Goal: Task Accomplishment & Management: Manage account settings

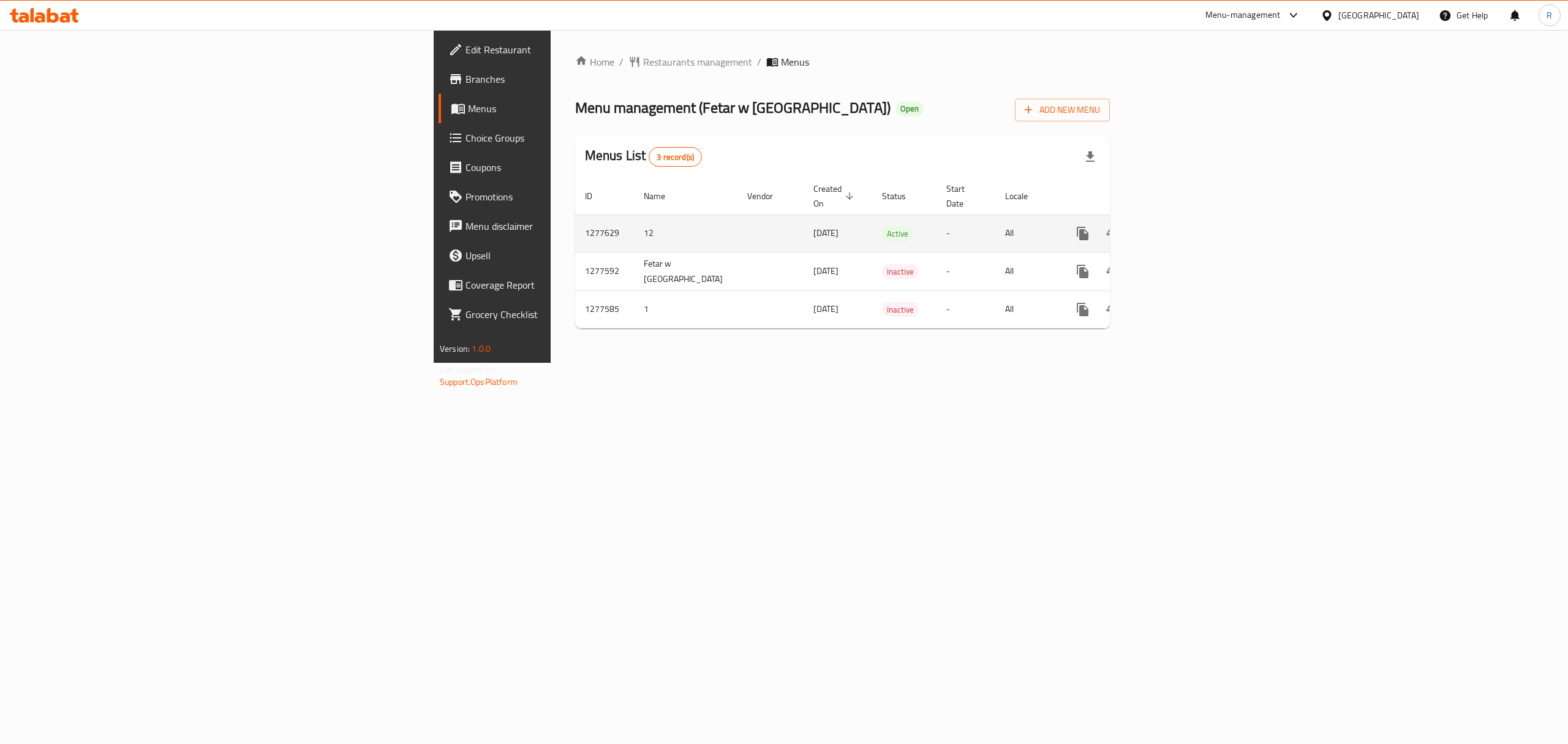
click at [1179, 228] on icon "enhanced table" at bounding box center [1170, 233] width 14 height 14
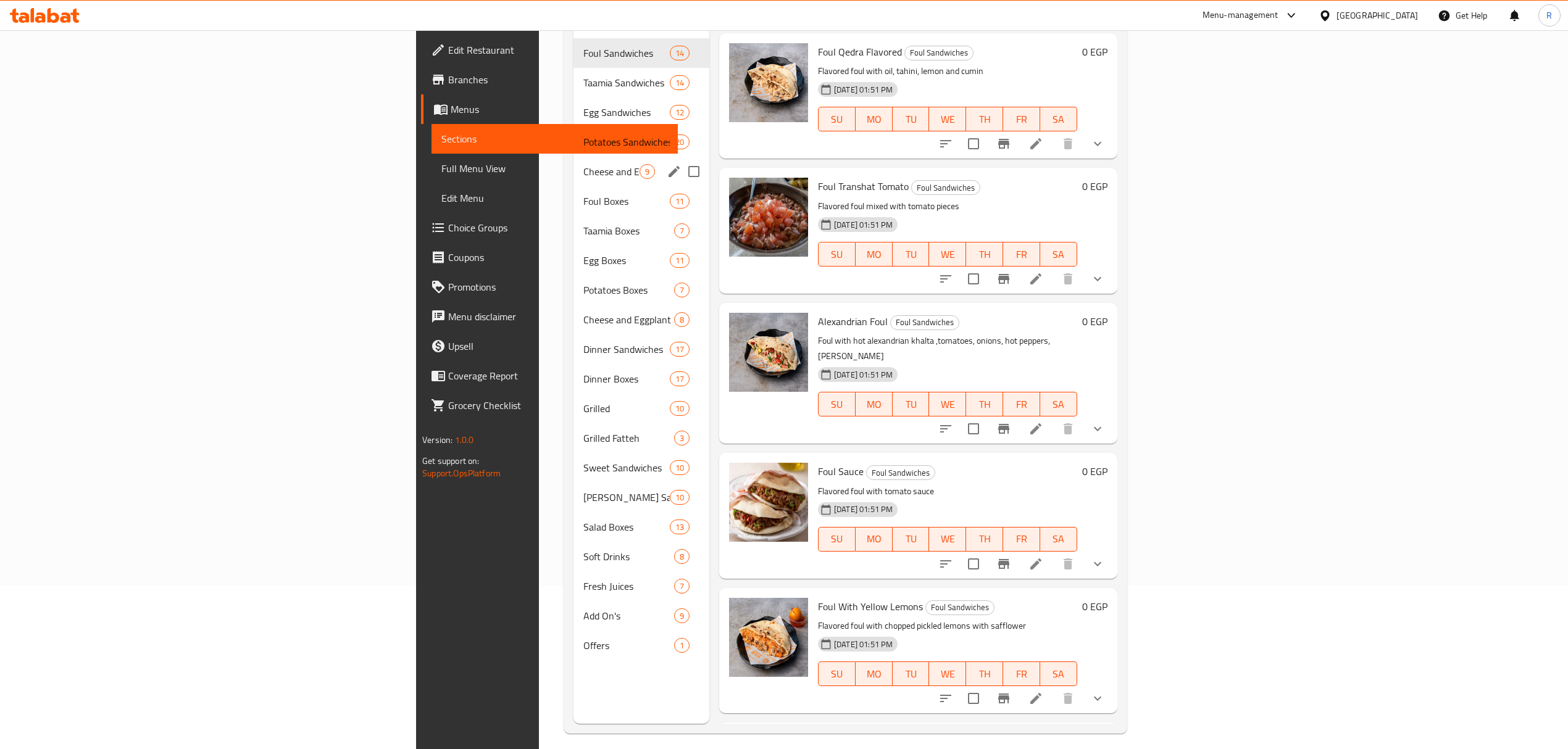
scroll to position [173, 0]
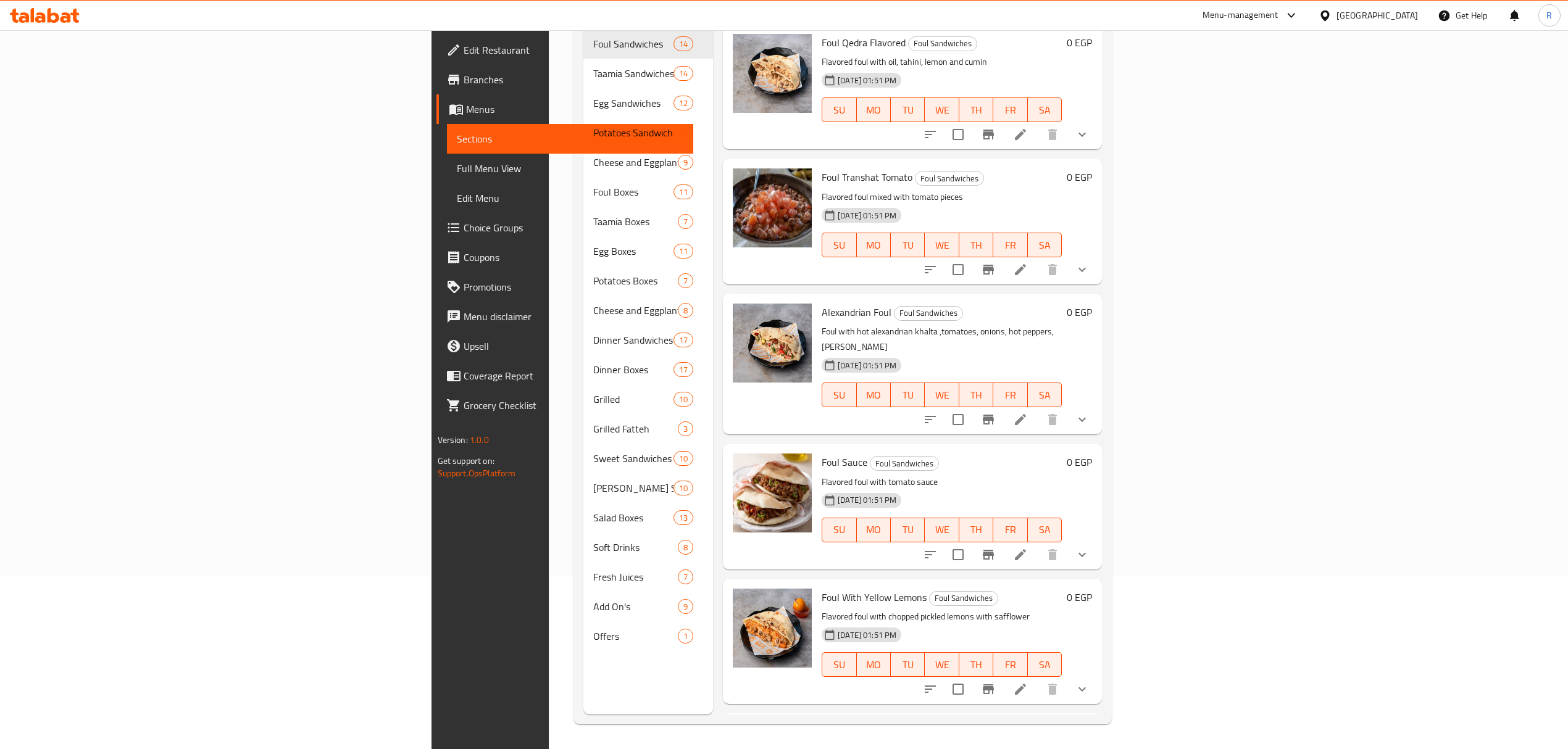
click at [584, 632] on nav "Foul Sandwiches 14 Taamia Sandwiches 14 Egg Sandwiches 12 Potatoes Sandwiches 2…" at bounding box center [648, 340] width 130 height 631
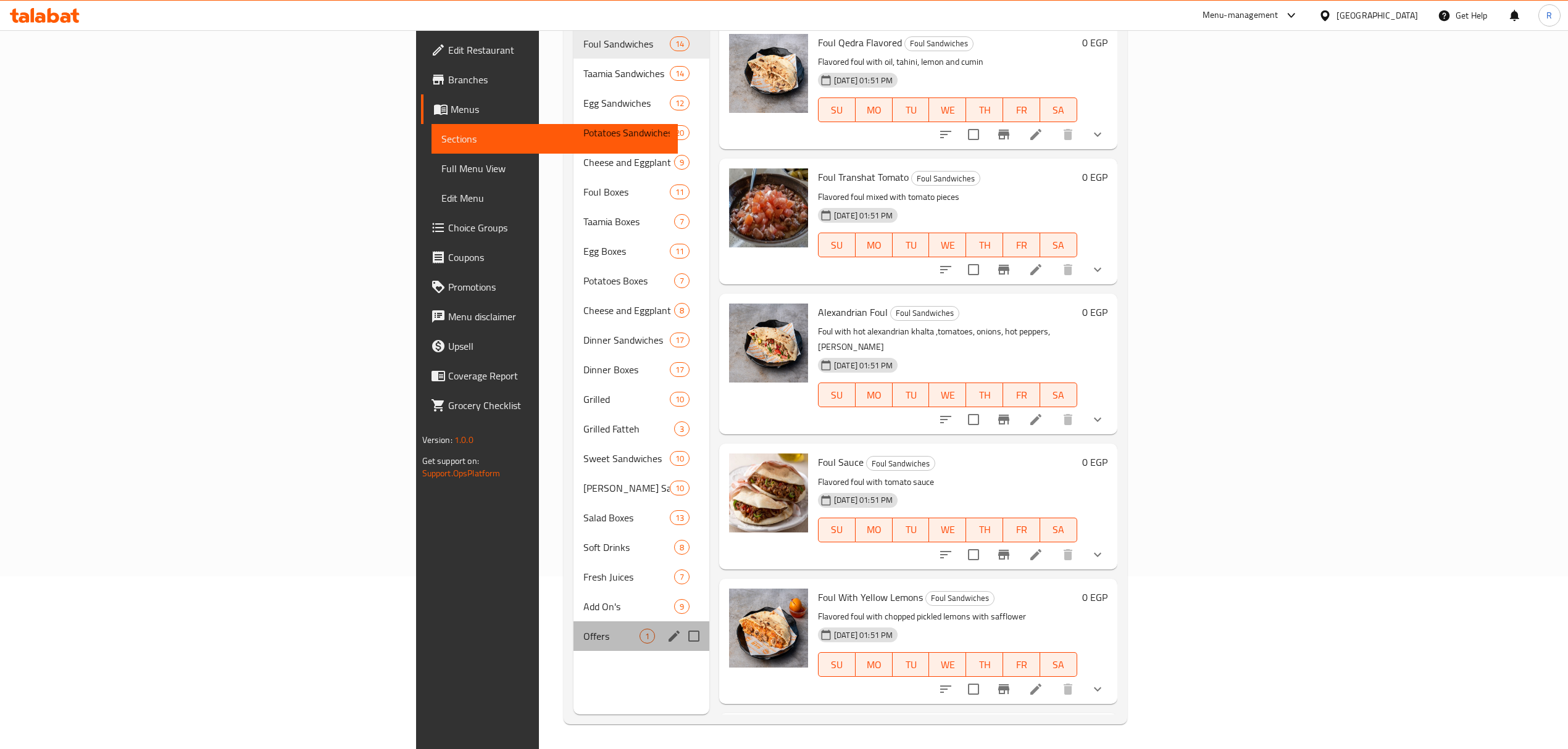
click at [573, 631] on div "Offers 1" at bounding box center [641, 636] width 136 height 30
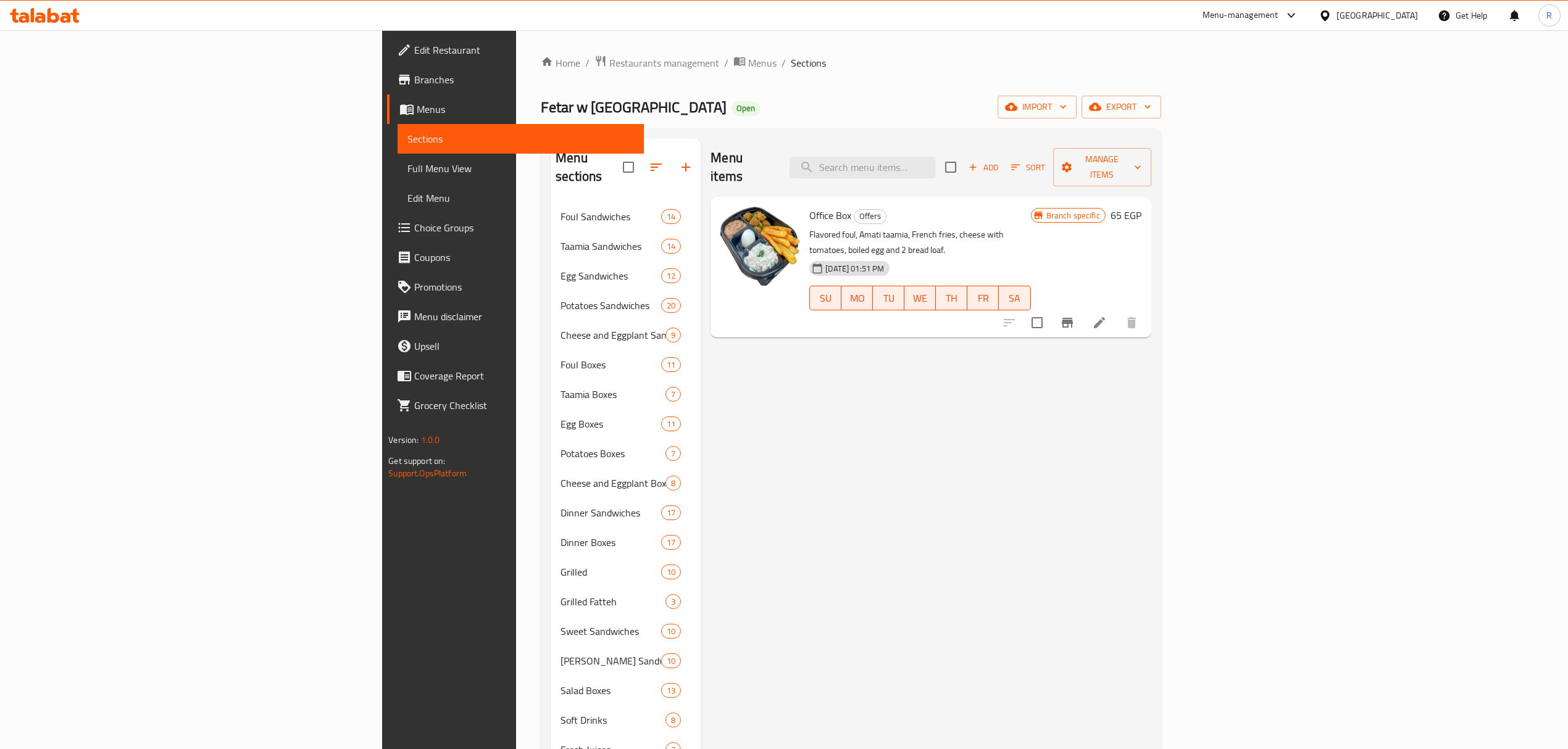
click at [809, 206] on span "Office Box" at bounding box center [830, 215] width 42 height 19
drag, startPoint x: 730, startPoint y: 202, endPoint x: 744, endPoint y: 201, distance: 14.0
click at [809, 206] on span "Office Box" at bounding box center [830, 215] width 42 height 19
copy span "Office Box"
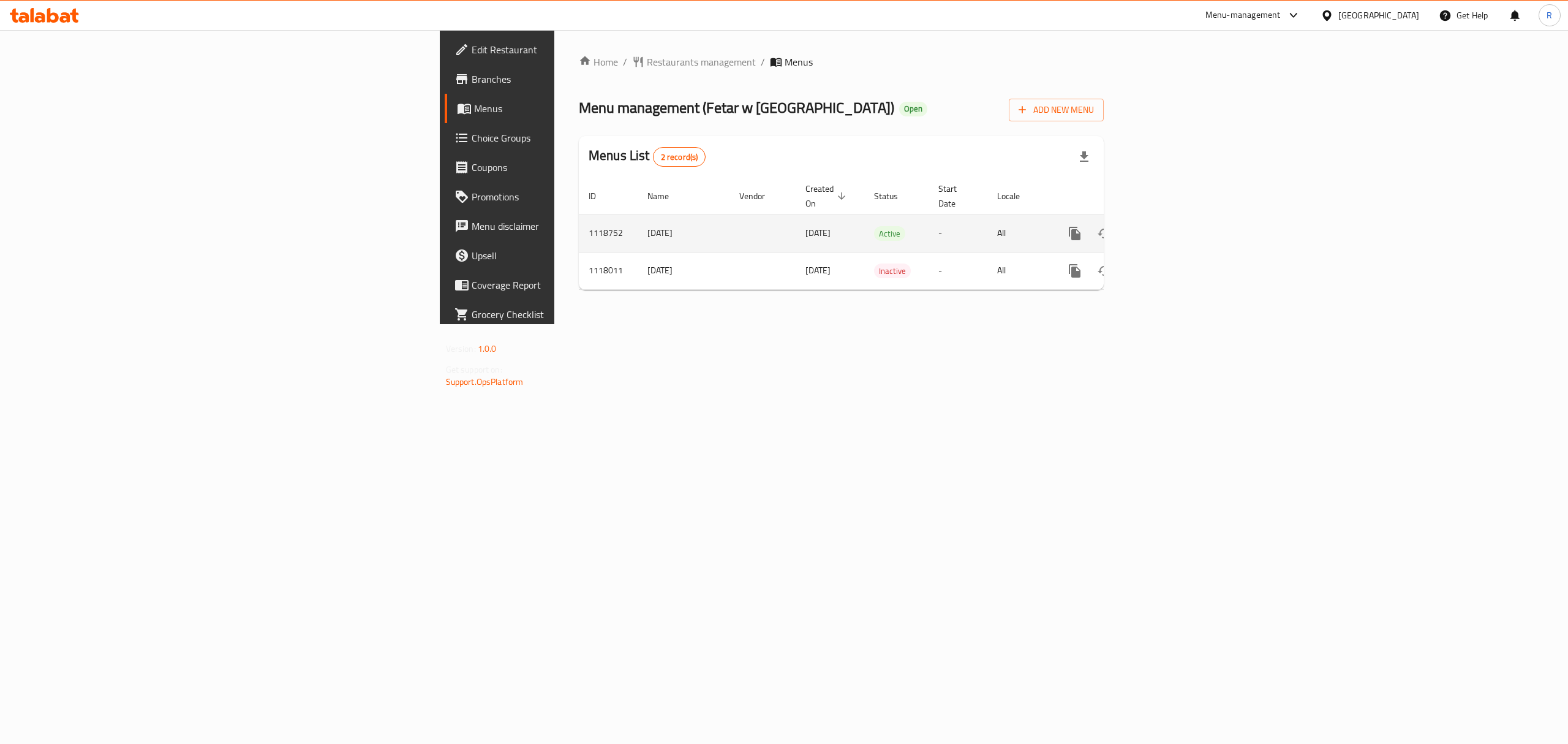
click at [1178, 235] on div "enhanced table" at bounding box center [1119, 234] width 118 height 30
click at [1170, 226] on icon "enhanced table" at bounding box center [1163, 233] width 14 height 14
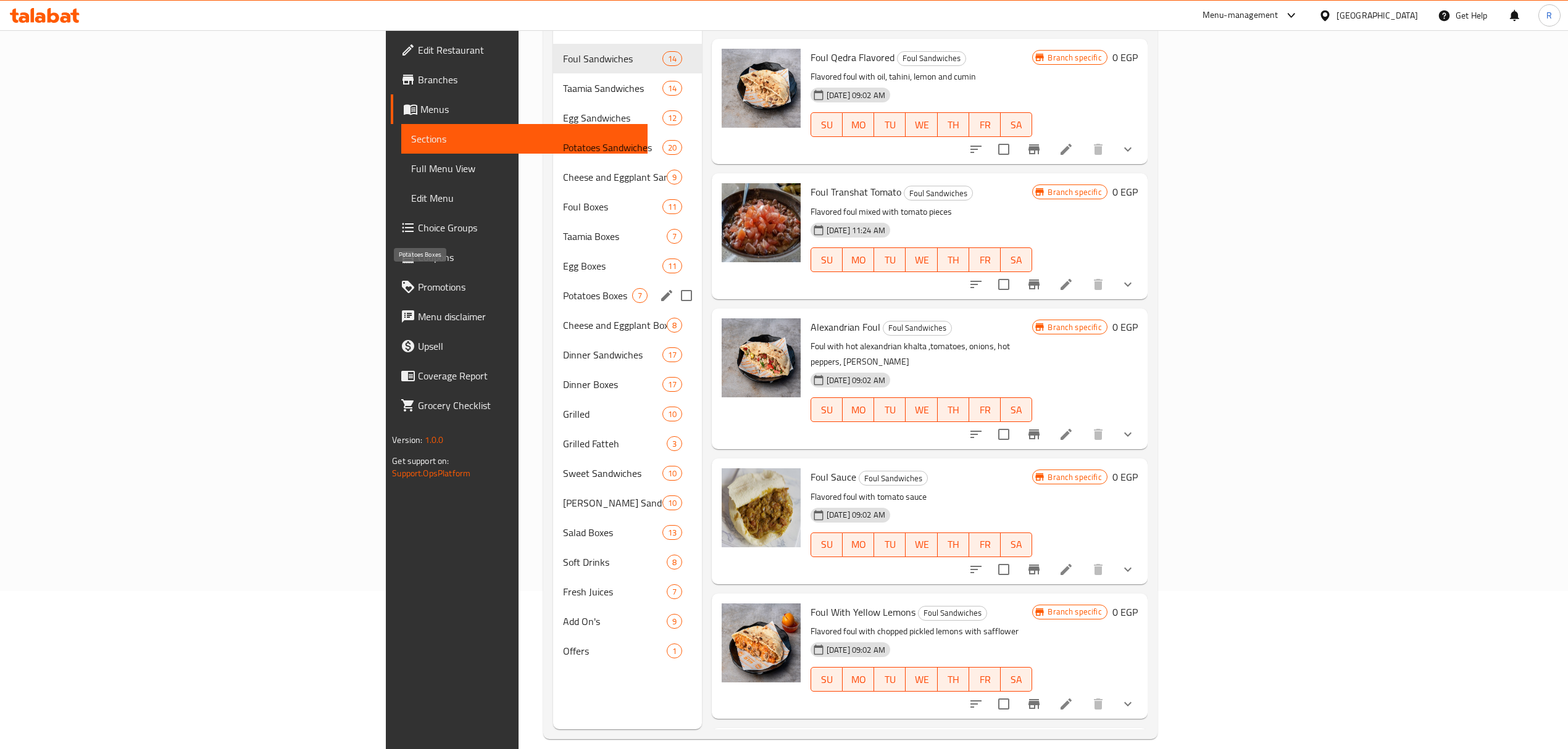
scroll to position [173, 0]
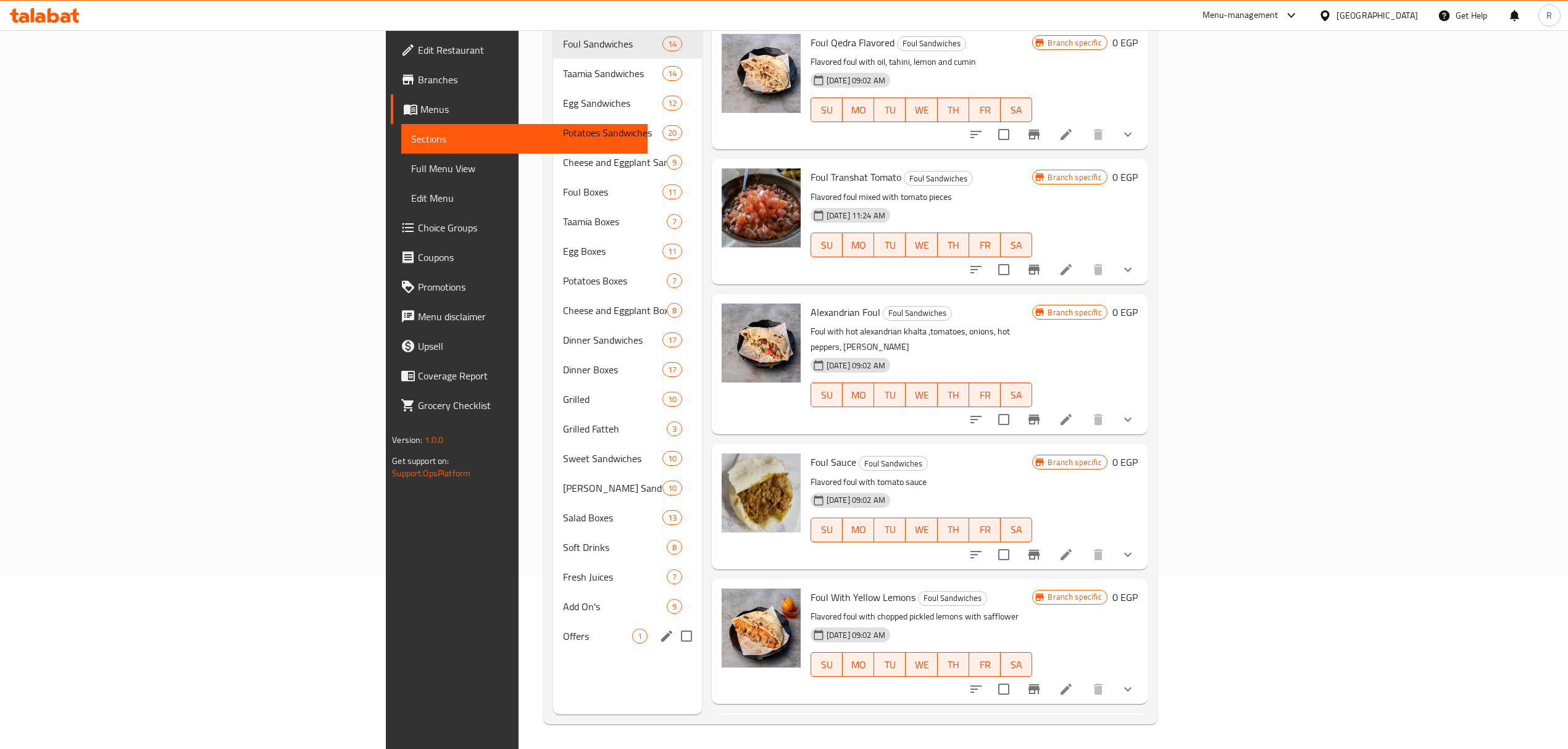
click at [553, 621] on div "Offers 1" at bounding box center [627, 636] width 148 height 30
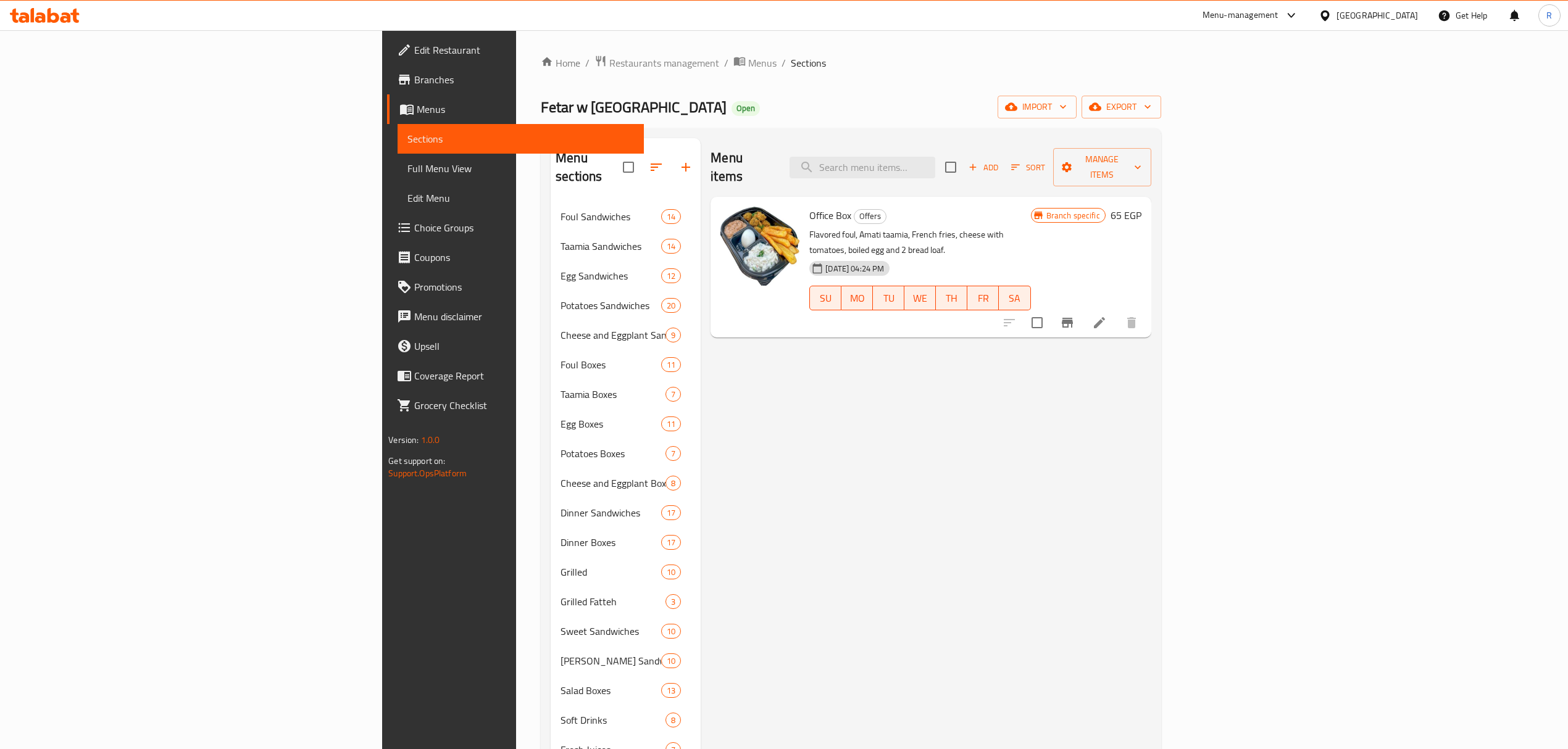
click at [809, 206] on span "Office Box" at bounding box center [830, 215] width 42 height 19
drag, startPoint x: 717, startPoint y: 196, endPoint x: 753, endPoint y: 203, distance: 36.7
click at [809, 206] on span "Office Box" at bounding box center [830, 215] width 42 height 19
copy span "Office Box"
click at [1082, 308] on button "Branch-specific-item" at bounding box center [1067, 323] width 30 height 30
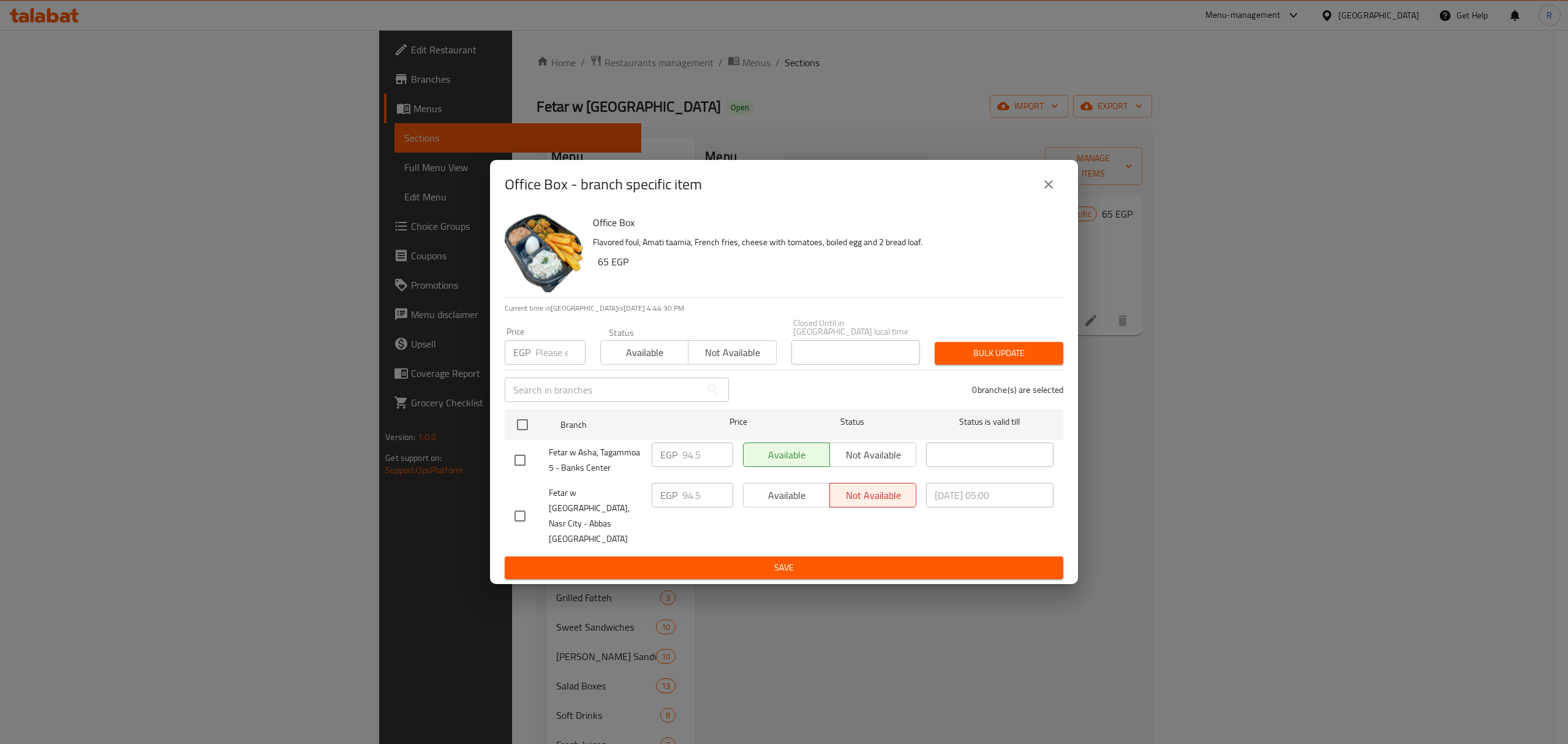
click at [553, 470] on span "Fetar w Asha, Tagammoa 5 - Banks Center" at bounding box center [594, 460] width 93 height 31
drag, startPoint x: 553, startPoint y: 470, endPoint x: 551, endPoint y: 482, distance: 12.2
click at [550, 476] on span "Fetar w Asha, Tagammoa 5 - Banks Center" at bounding box center [594, 460] width 93 height 31
click at [1051, 192] on icon "close" at bounding box center [1048, 184] width 14 height 14
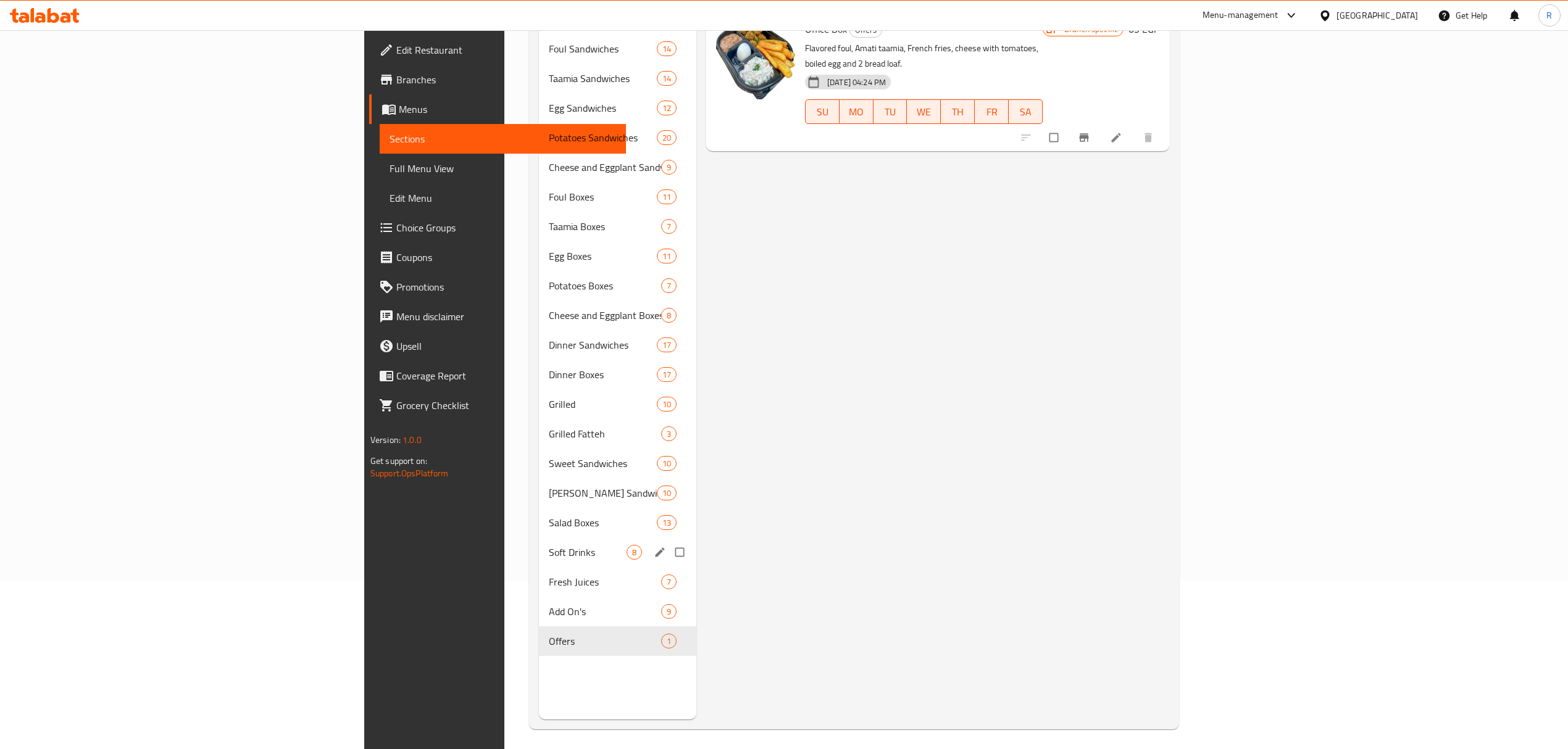
scroll to position [173, 0]
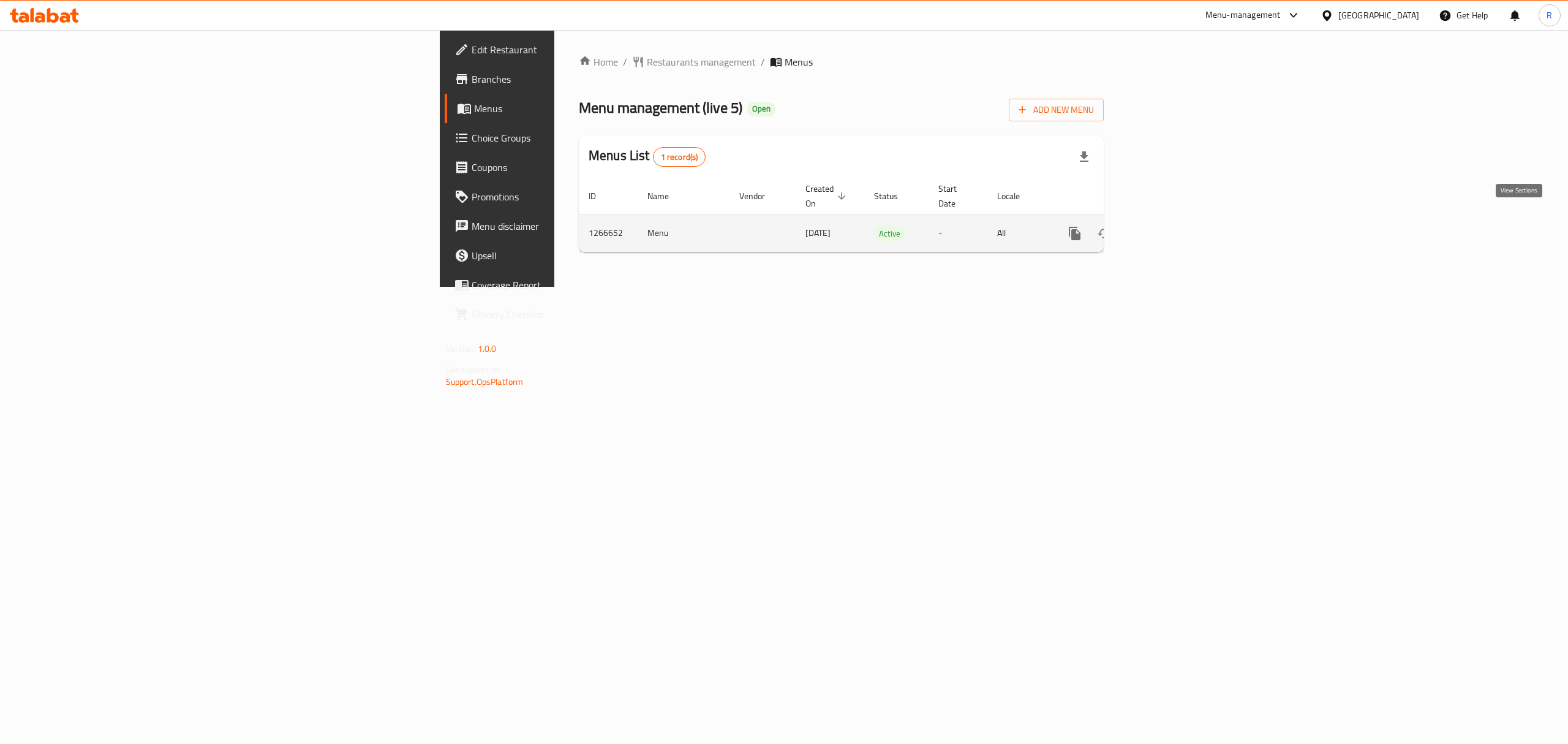
click at [1178, 233] on link "enhanced table" at bounding box center [1163, 234] width 30 height 30
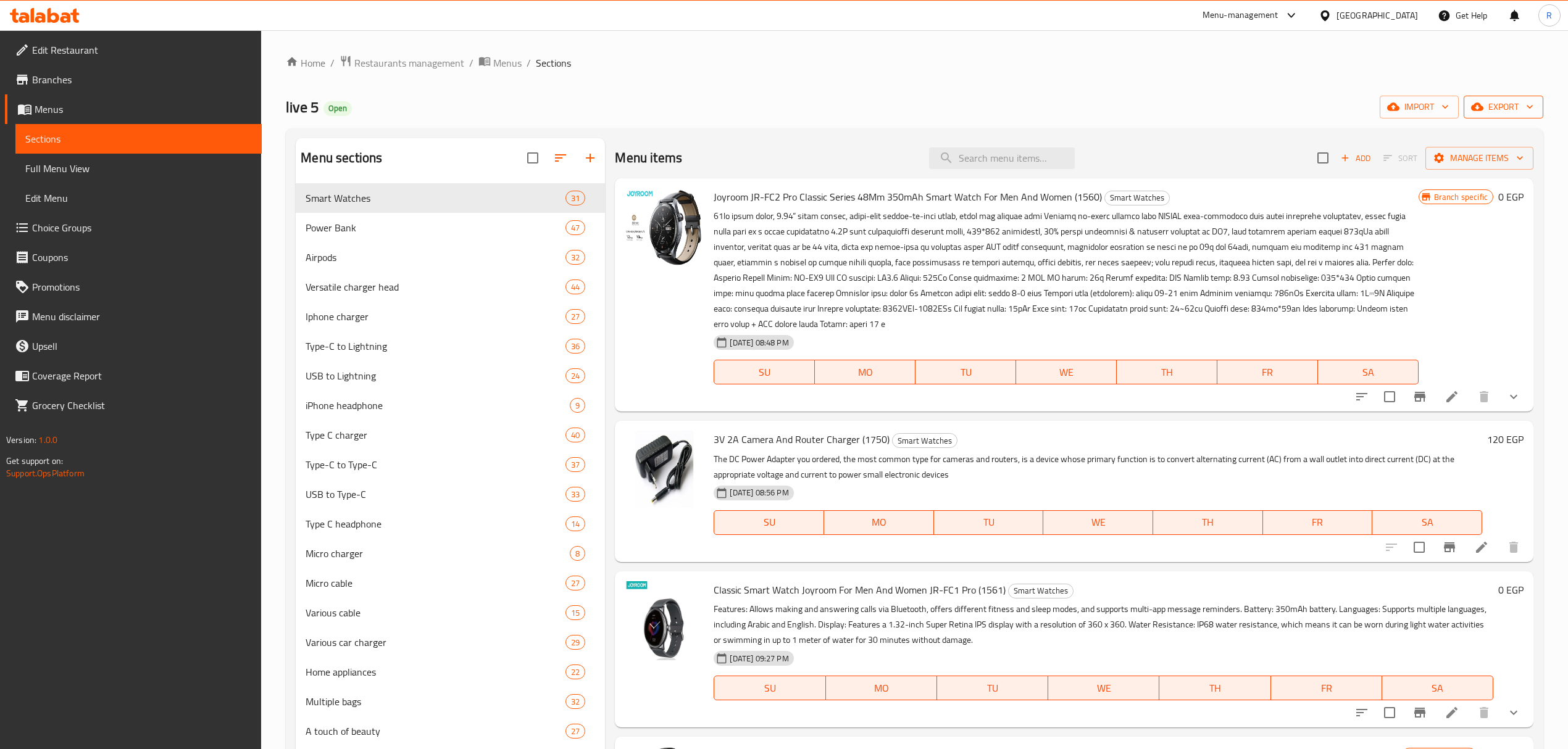
click at [1474, 110] on icon "button" at bounding box center [1477, 106] width 12 height 8
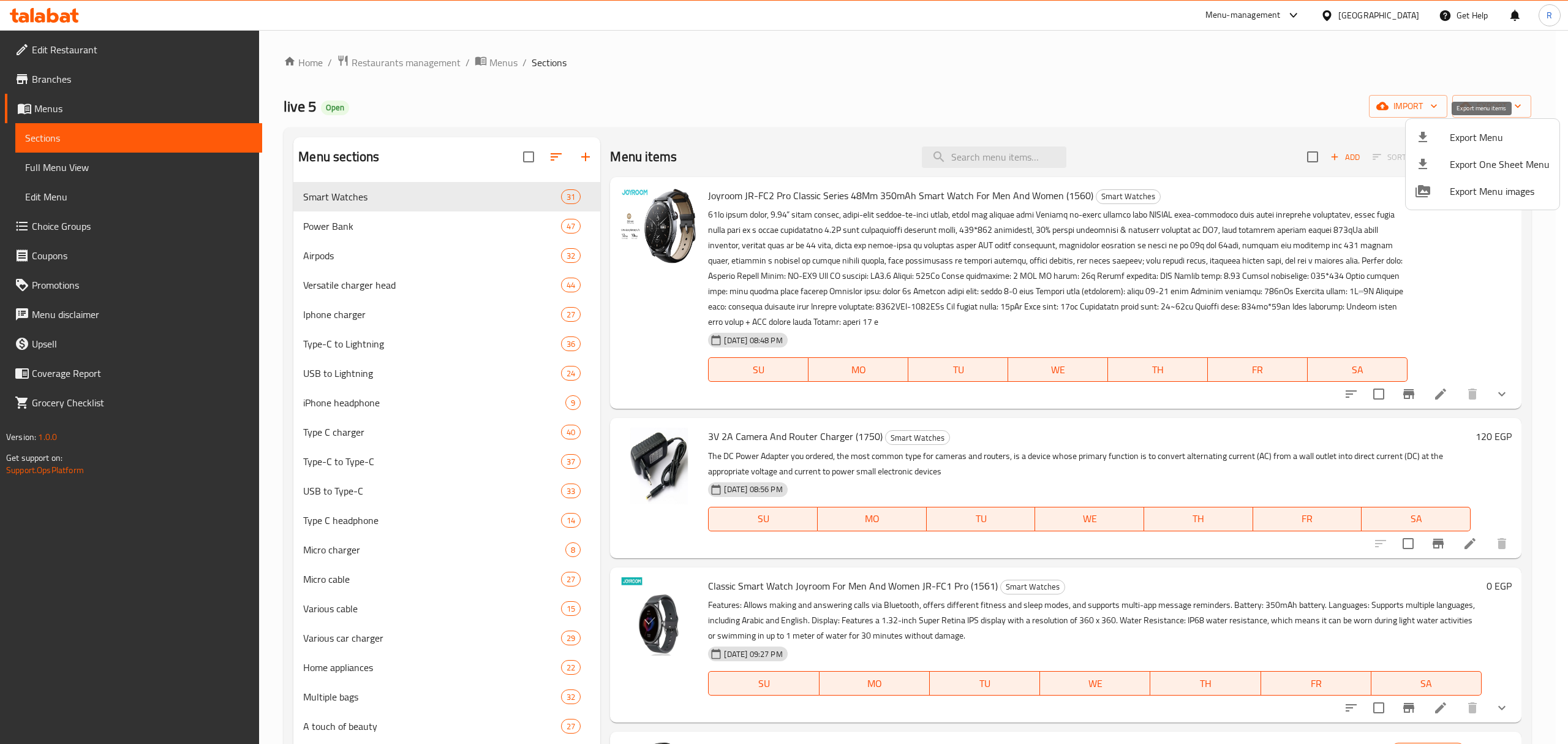
click at [1458, 136] on span "Export Menu" at bounding box center [1499, 136] width 100 height 14
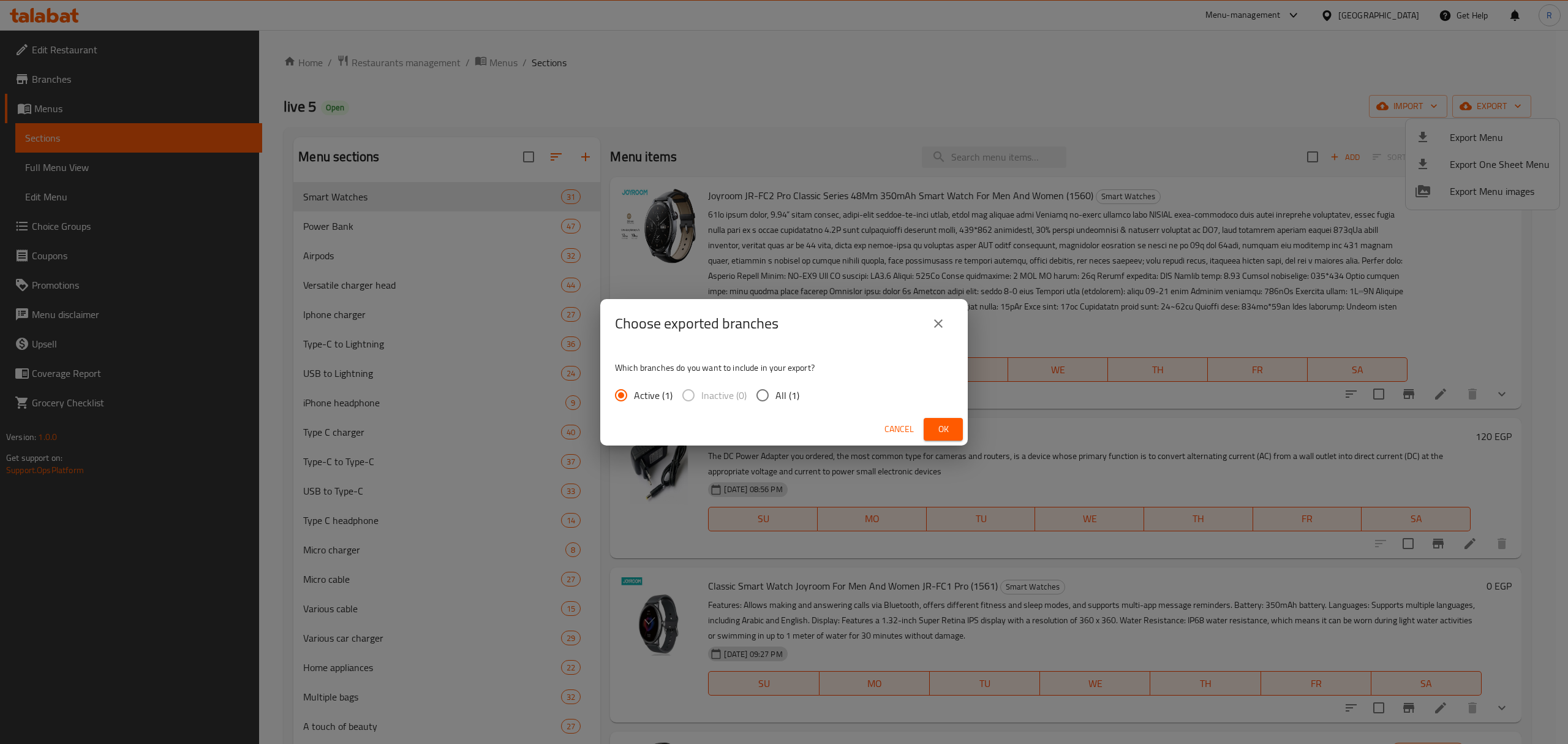
click at [933, 431] on button "Ok" at bounding box center [943, 429] width 39 height 23
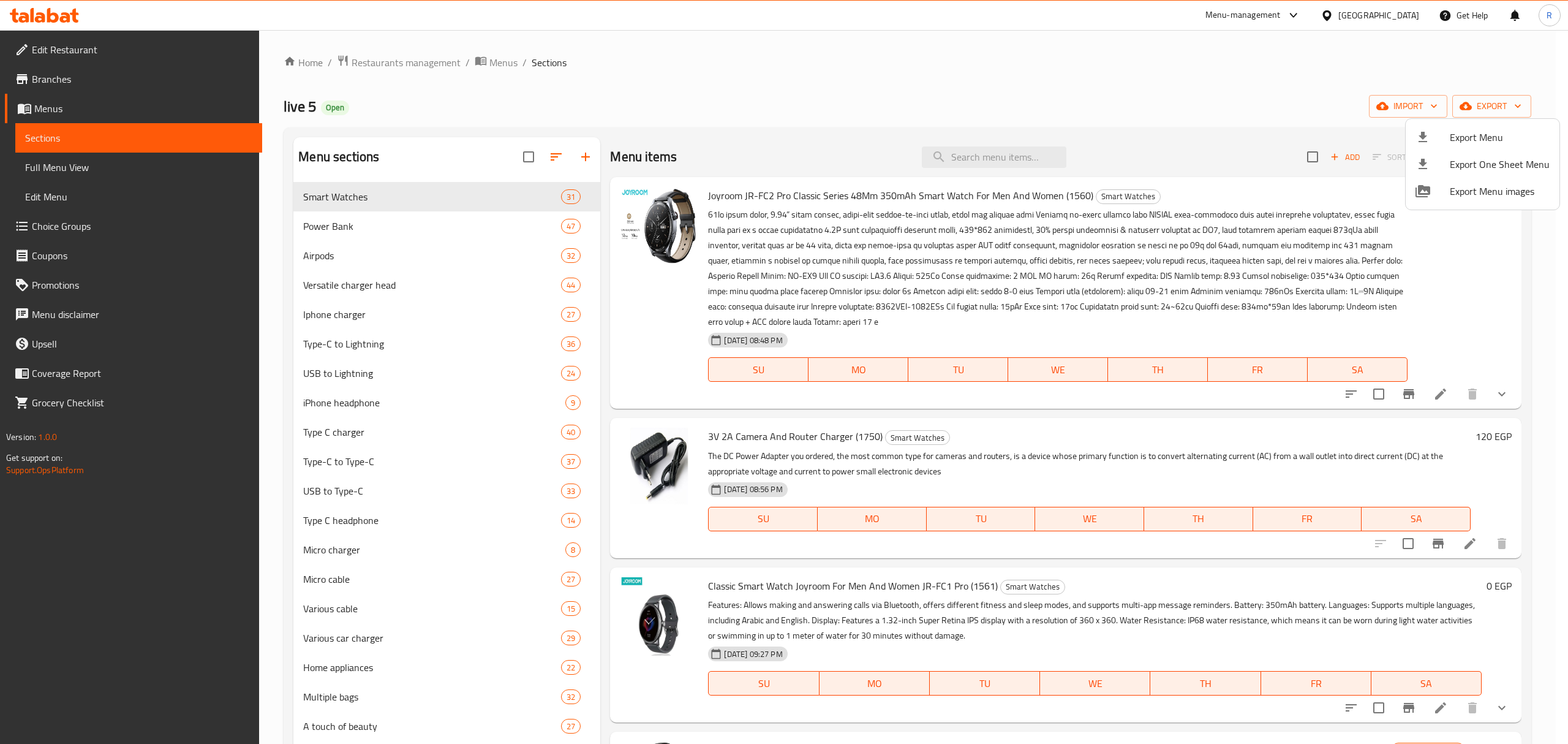
click at [1013, 160] on div at bounding box center [784, 372] width 1568 height 744
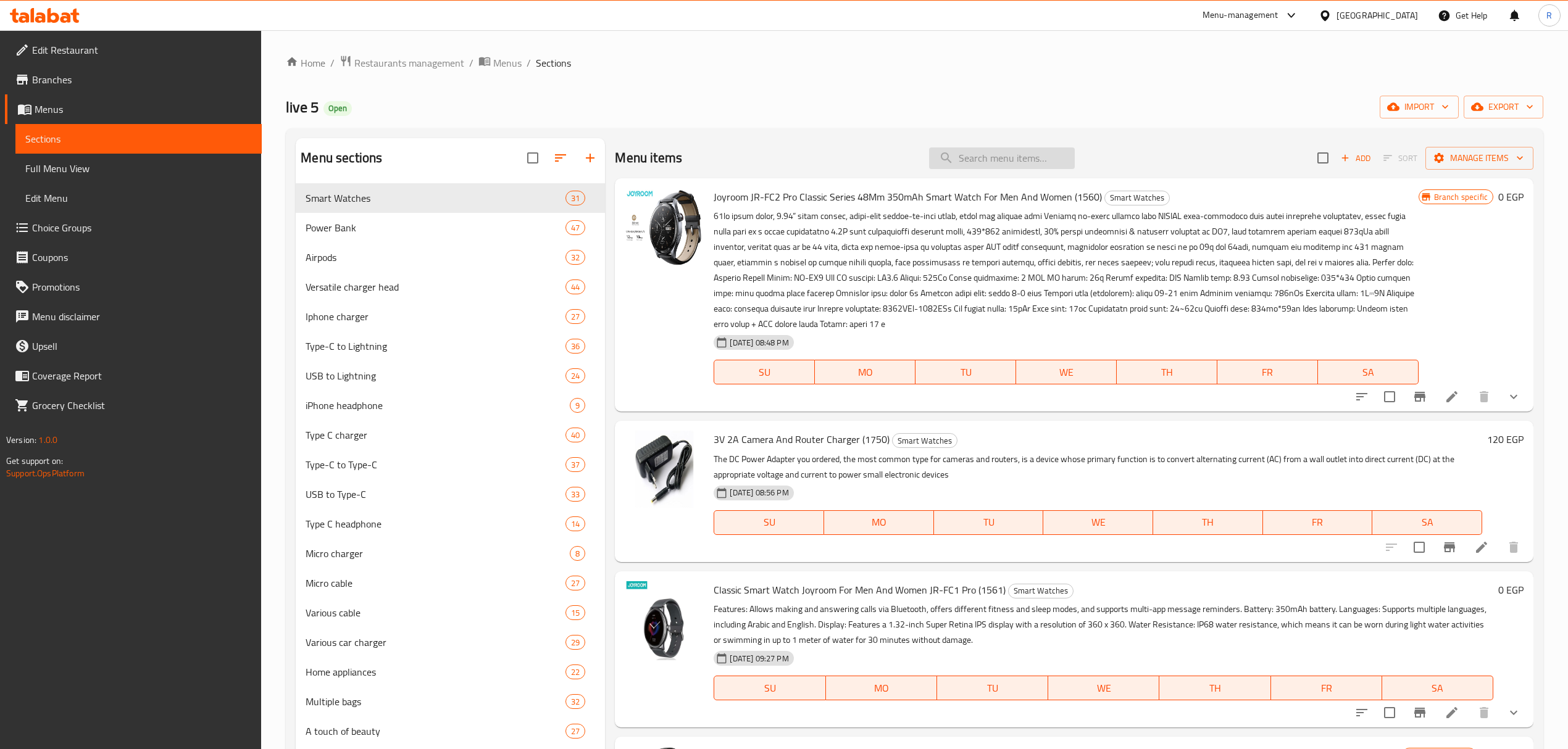
click at [1017, 154] on input "search" at bounding box center [1002, 158] width 146 height 21
paste input "Borofone Power Bank With A Capacity Of 22.5W, PD20W, 15,000mAh + An"
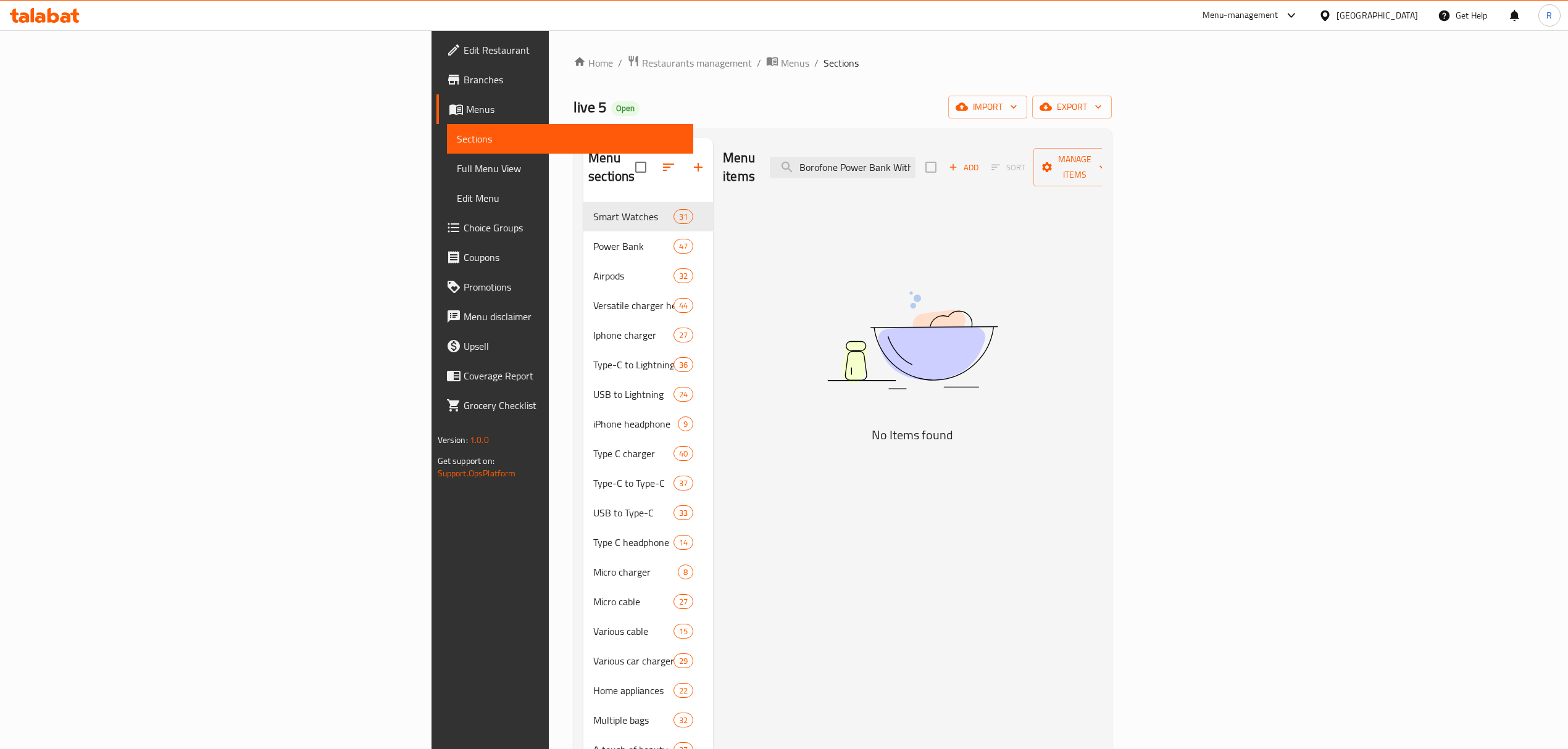
click at [1035, 146] on div "Menu items Borofone Power Bank With A Capacity Of 22.5W, PD20W, 15,000mAh + An …" at bounding box center [912, 167] width 379 height 58
click at [915, 158] on input "Borofone Power Bank With A Capacity Of 22.5W, PD20W, 15,000mAh + An" at bounding box center [843, 167] width 146 height 21
paste input "search"
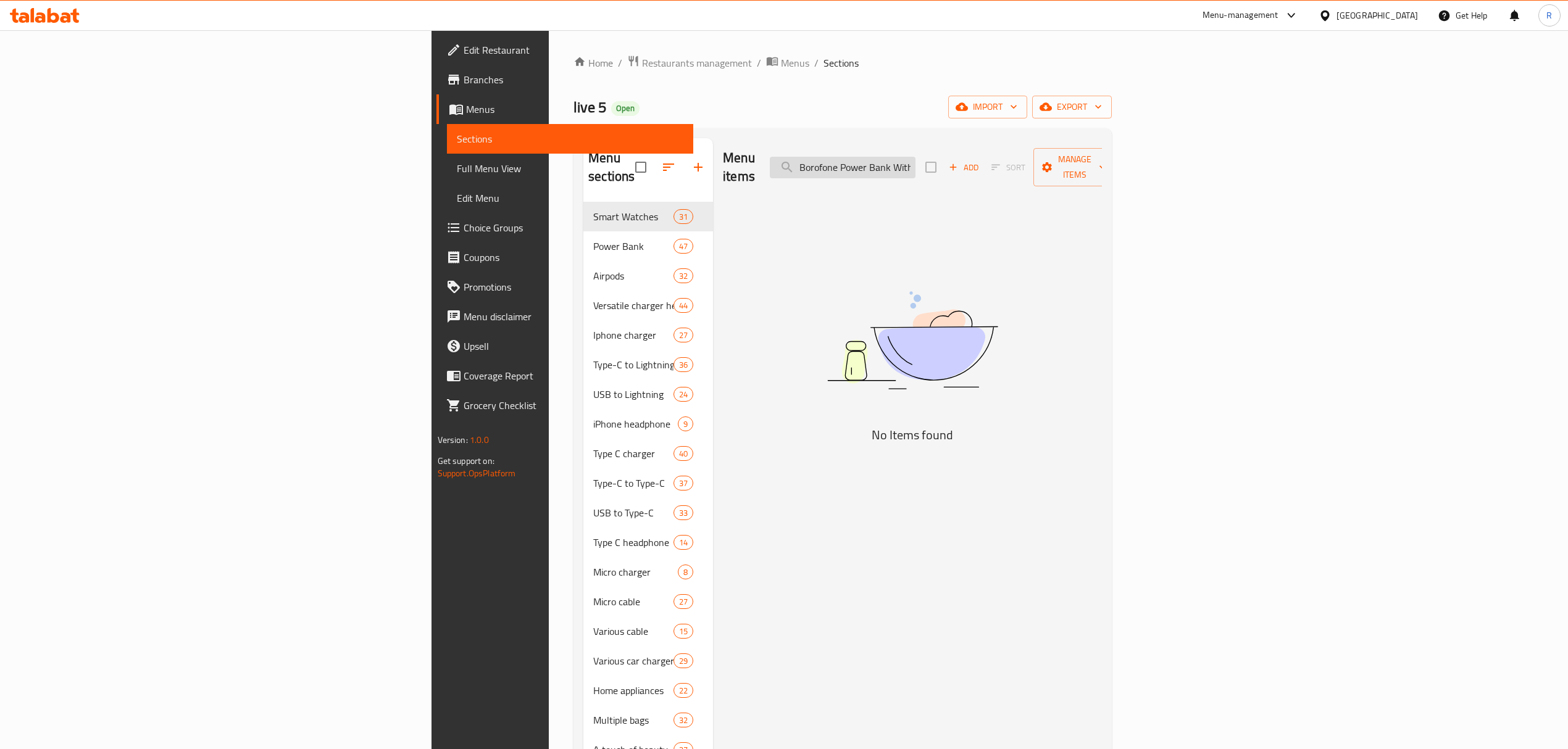
scroll to position [0, 88]
drag, startPoint x: 1044, startPoint y: 161, endPoint x: 1141, endPoint y: 170, distance: 97.4
click at [1102, 170] on div "Menu items Borofone Power Bank With A Capacity Of 22.5W Add Sort Manage items" at bounding box center [912, 167] width 379 height 58
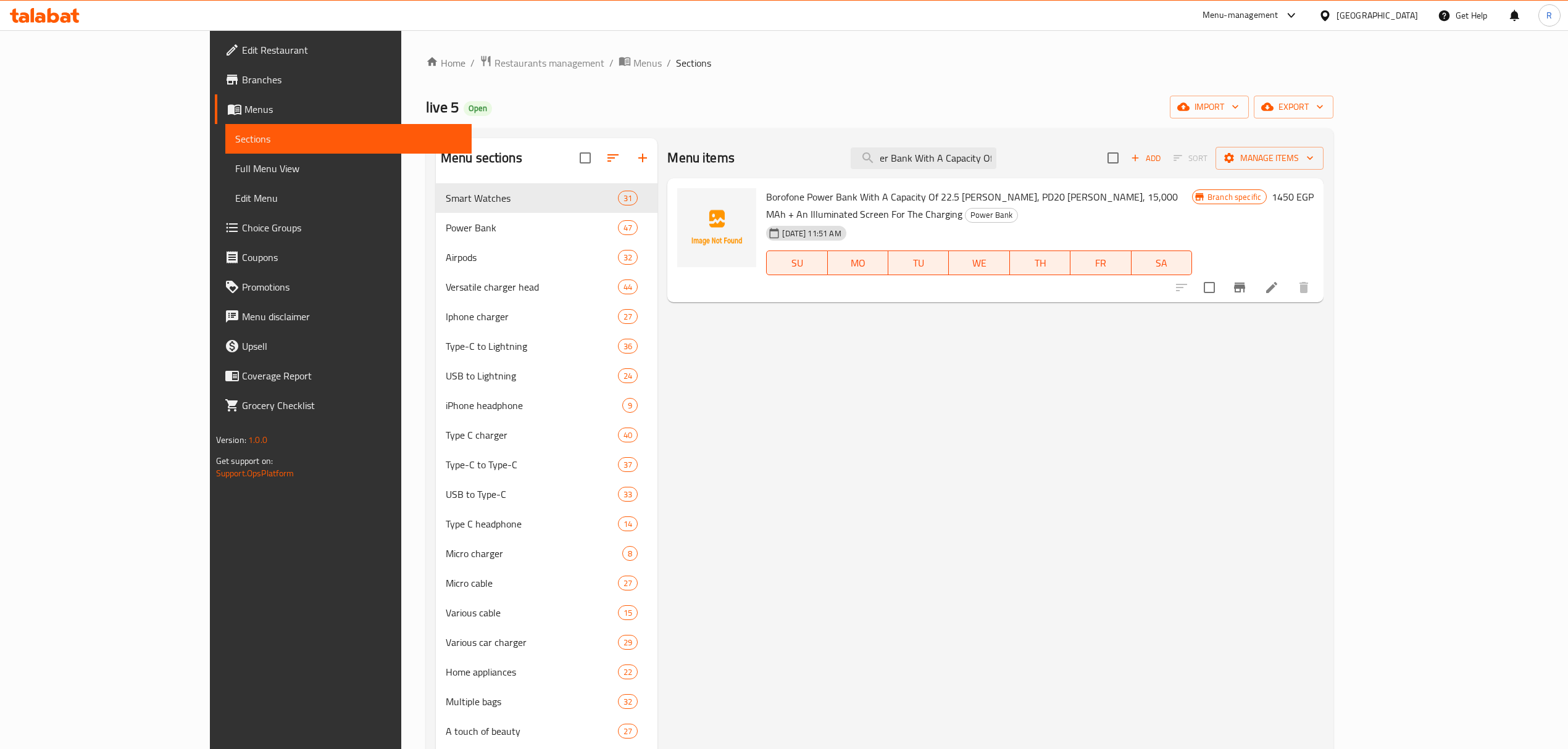
click at [766, 195] on span "Borofone Power Bank With A Capacity Of 22.5 Watts, PD20 Watts, 15,000 MAh + An …" at bounding box center [972, 206] width 412 height 36
drag, startPoint x: 741, startPoint y: 194, endPoint x: 1188, endPoint y: 200, distance: 447.0
click at [1178, 200] on span "Borofone Power Bank With A Capacity Of 22.5 Watts, PD20 Watts, 15,000 MAh + An …" at bounding box center [972, 206] width 412 height 36
copy span "Borofone Power Bank With A Capacity Of 22.5 Watts, PD20 Watts, 15,000 MAh + An …"
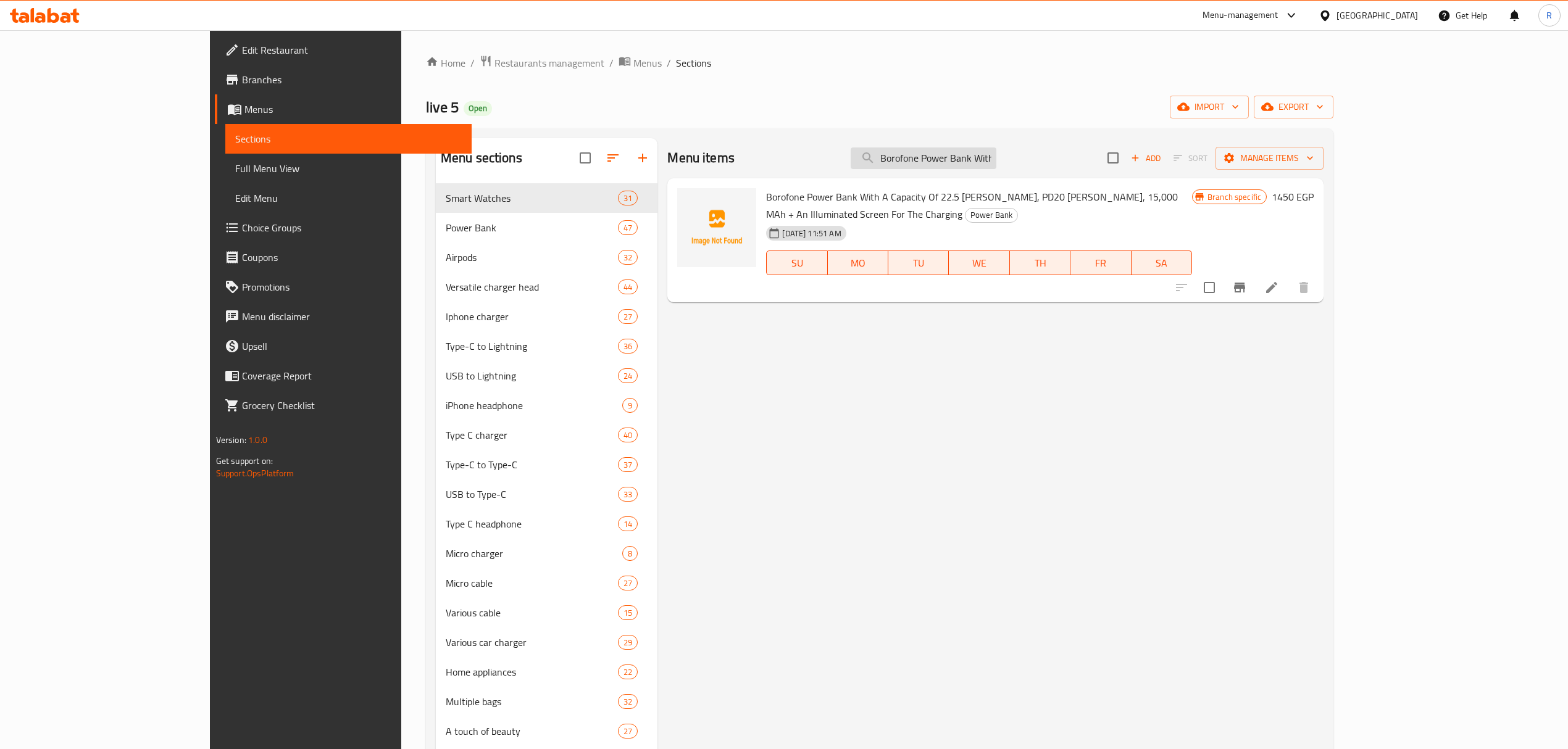
click at [996, 151] on input "Borofone Power Bank With A Capacity Of" at bounding box center [923, 158] width 146 height 21
paste input "Power Bank With A Capacity Of 22.5 Watts, PD20 Watts, 15,000 MAh + An Illuminat…"
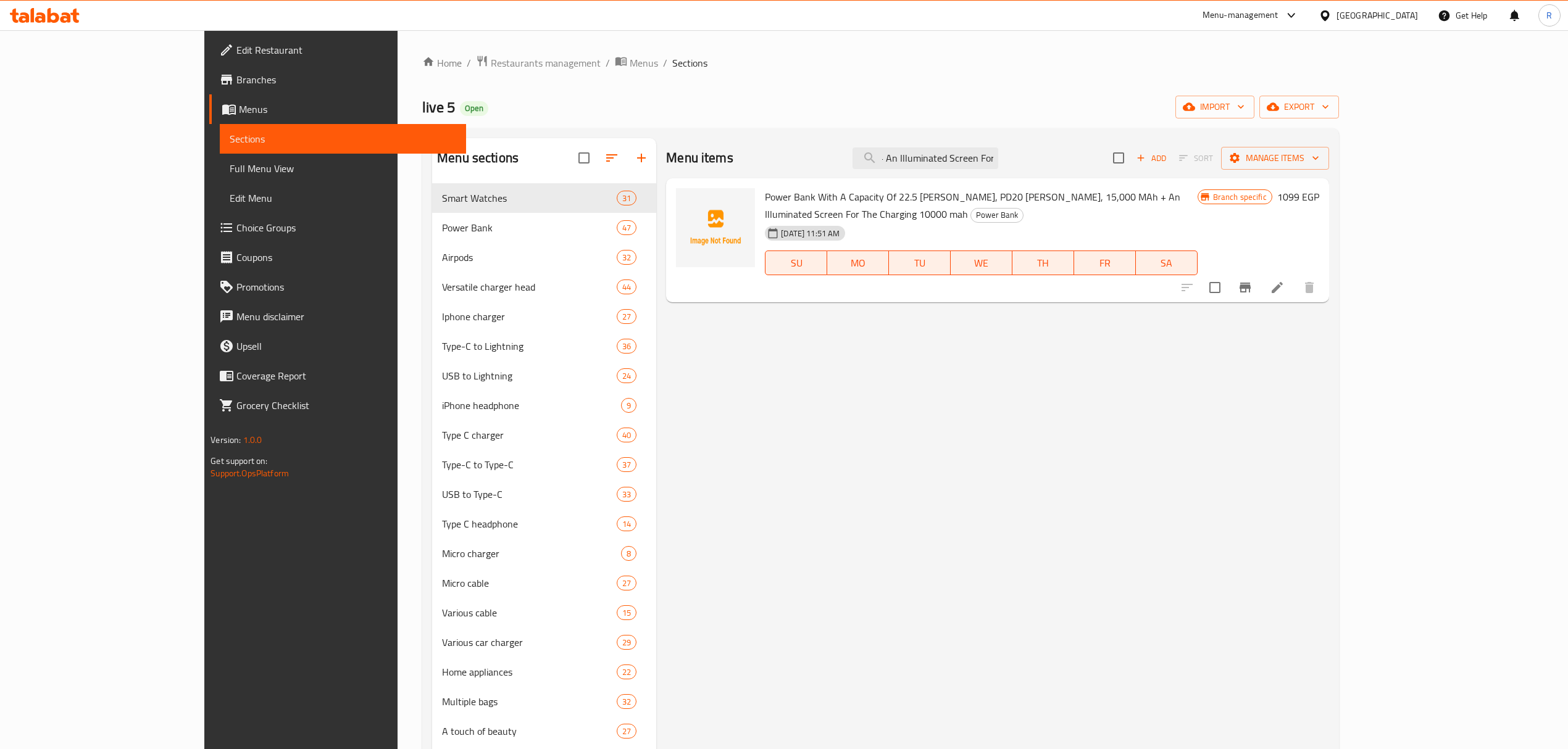
type input "Power Bank With A Capacity Of 22.5 Watts, PD20 Watts, 15,000 MAh + An Illuminat…"
click at [1260, 277] on button "Branch-specific-item" at bounding box center [1244, 287] width 30 height 30
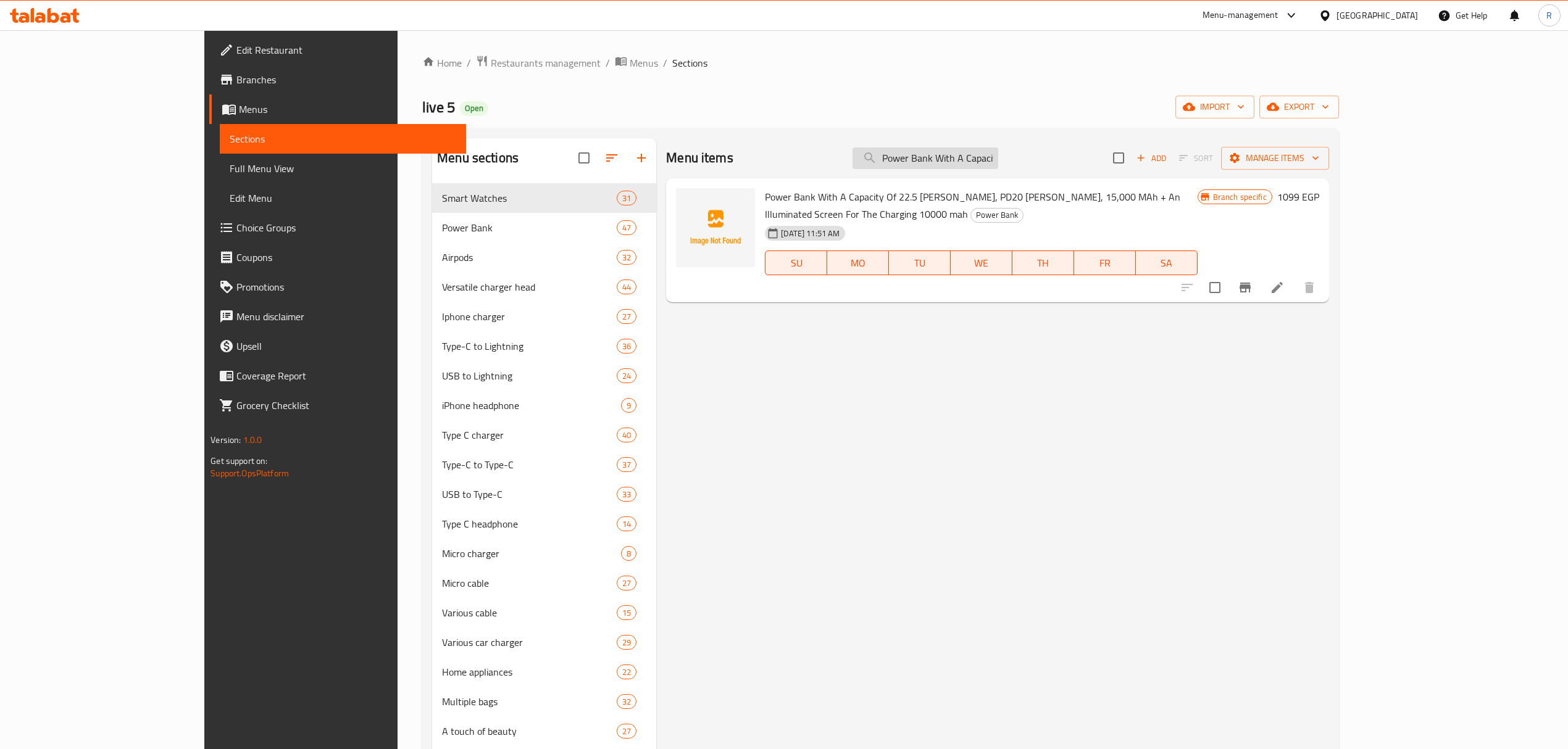
click at [984, 166] on input "Power Bank With A Capacity Of 22.5 Watts, PD20 Watts, 15,000 MAh + An Illuminat…" at bounding box center [925, 158] width 146 height 21
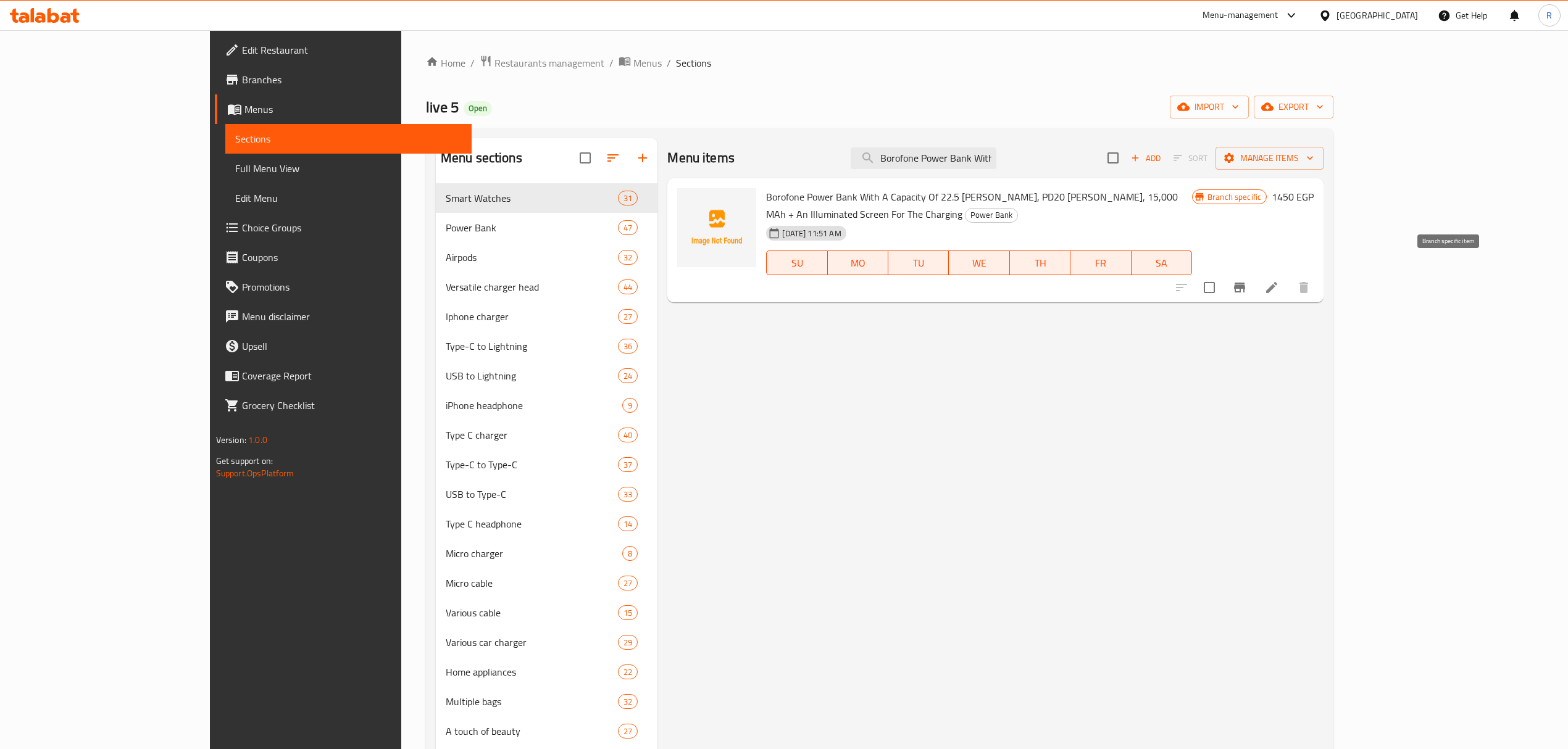
type input "Borofone Power Bank With A Capacity Of"
click at [1254, 281] on button "Branch-specific-item" at bounding box center [1239, 287] width 30 height 30
click at [996, 161] on input "Borofone Power Bank With A Capacity Of" at bounding box center [923, 158] width 146 height 21
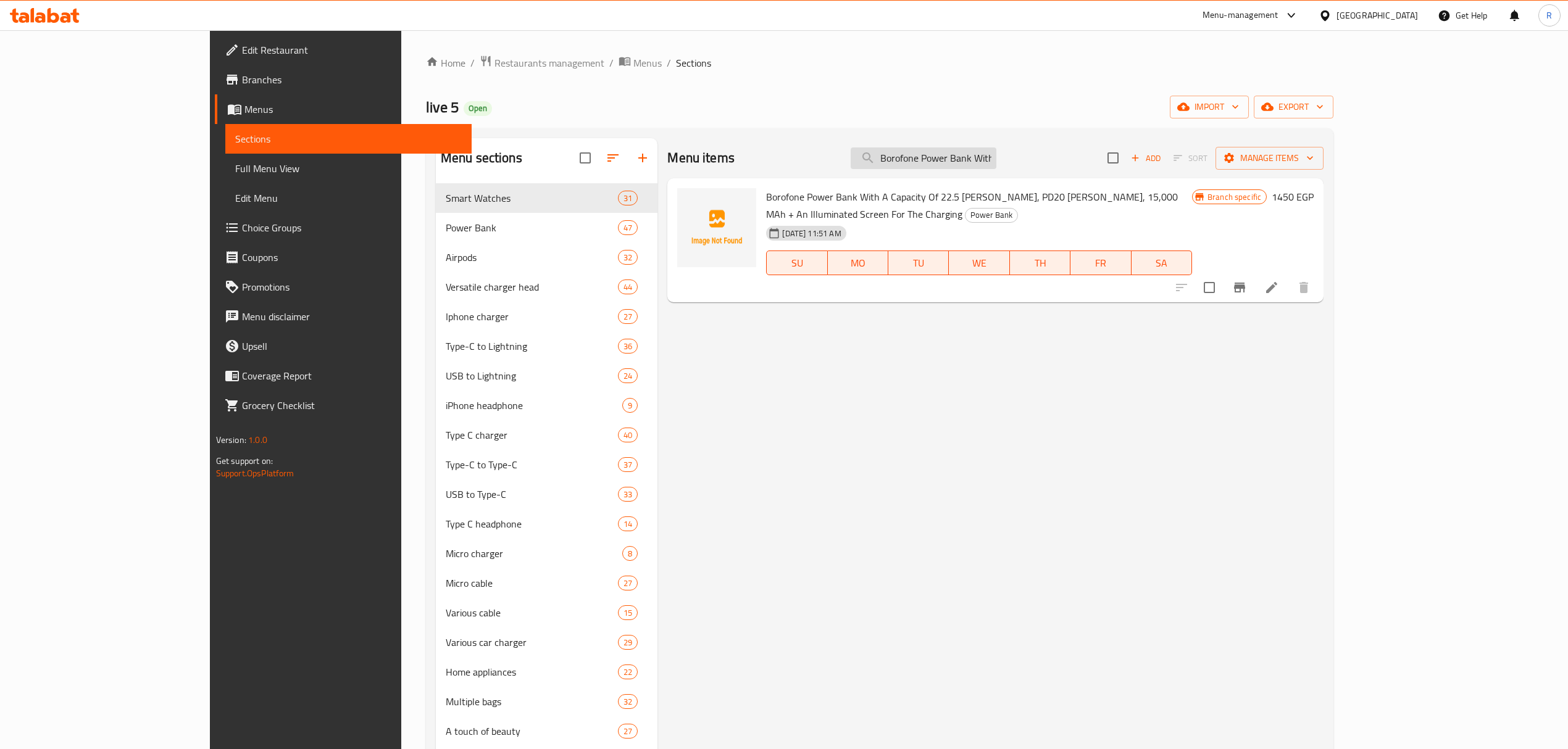
paste input "Joyroom Jr-l012 22.5w 10000mah Mini Power Bank With 2 Cables"
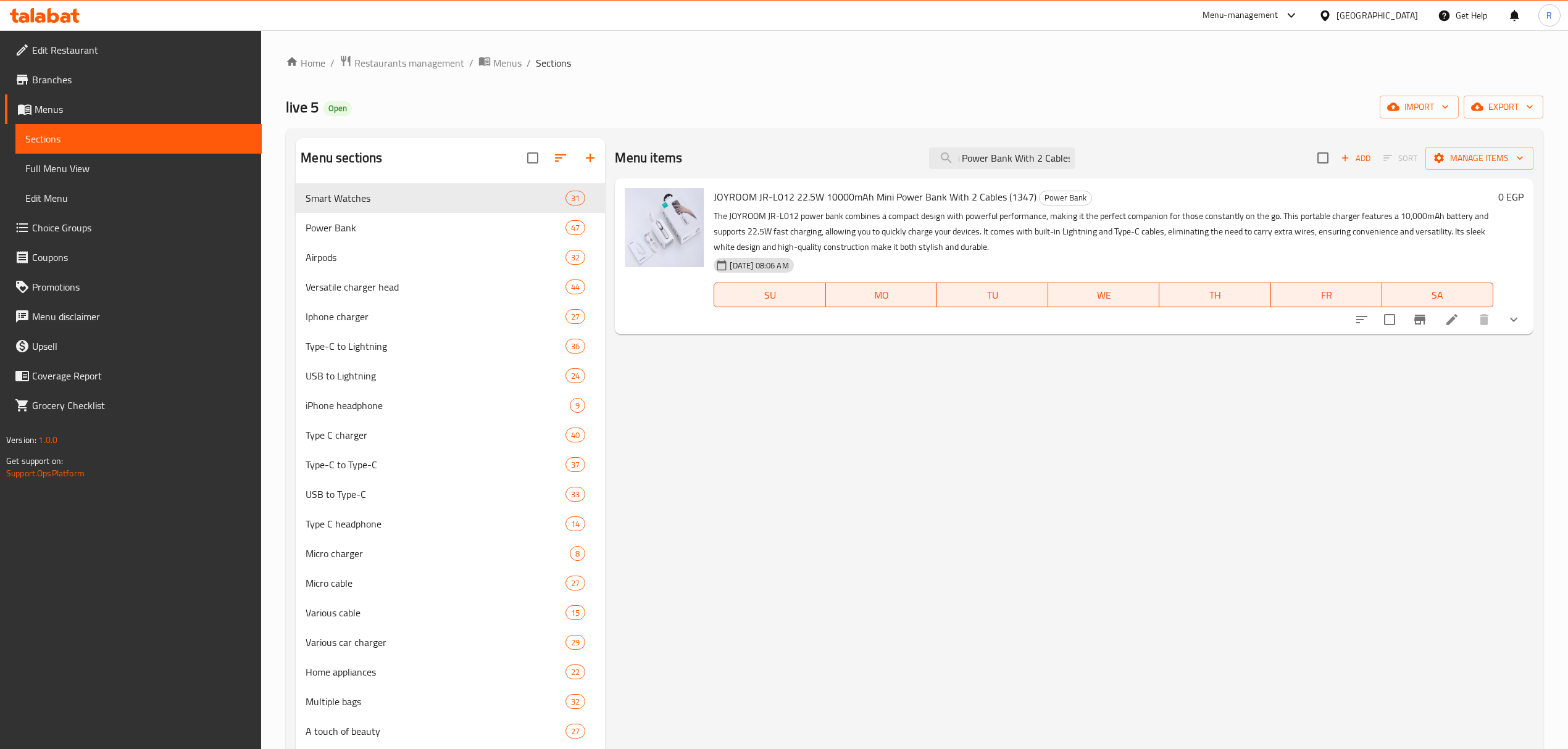
type input "Joyroom Jr-l012 22.5w 10000mah Mini Power Bank With 2 Cables"
click at [1512, 327] on icon "show more" at bounding box center [1513, 319] width 15 height 15
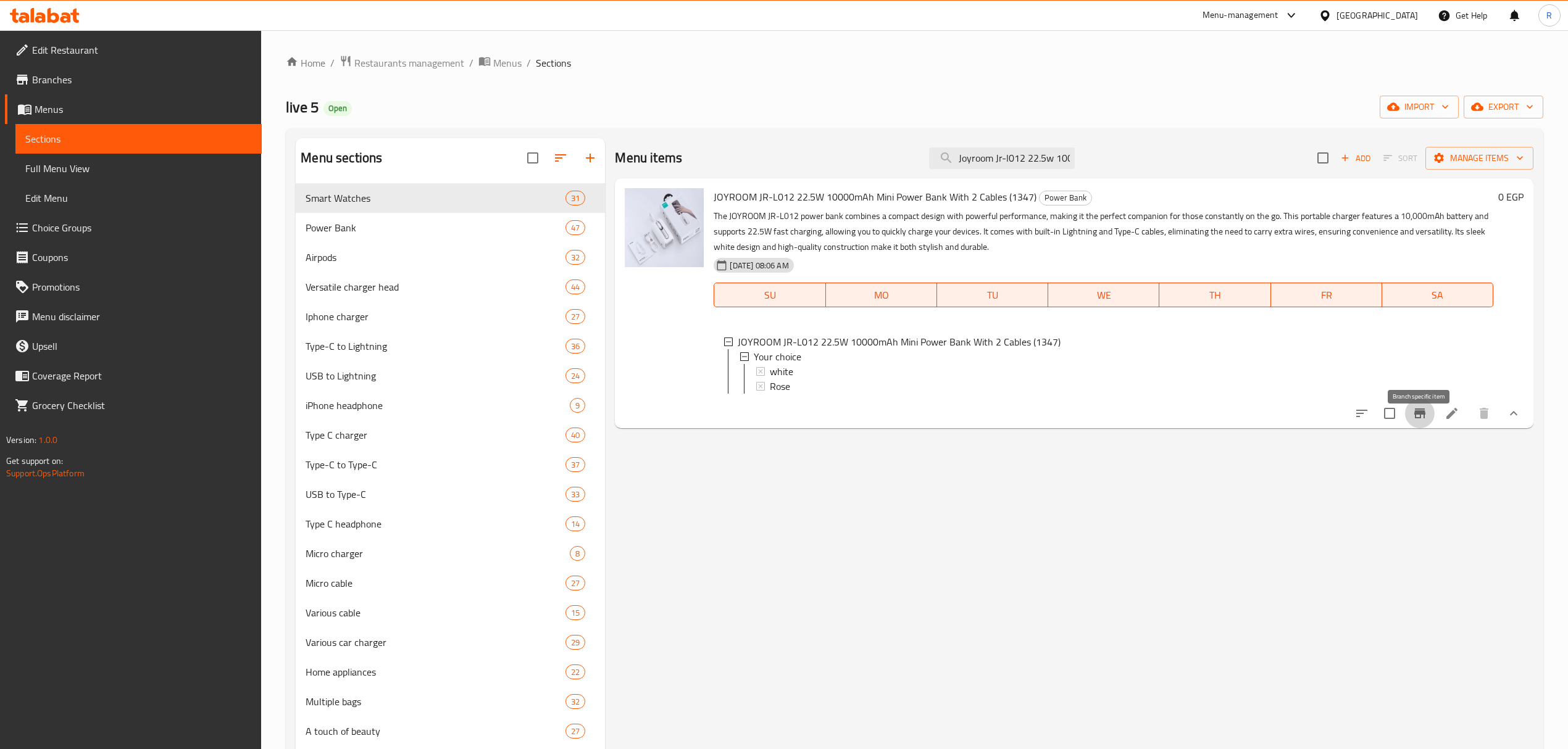
click at [1426, 420] on icon "Branch-specific-item" at bounding box center [1419, 413] width 15 height 15
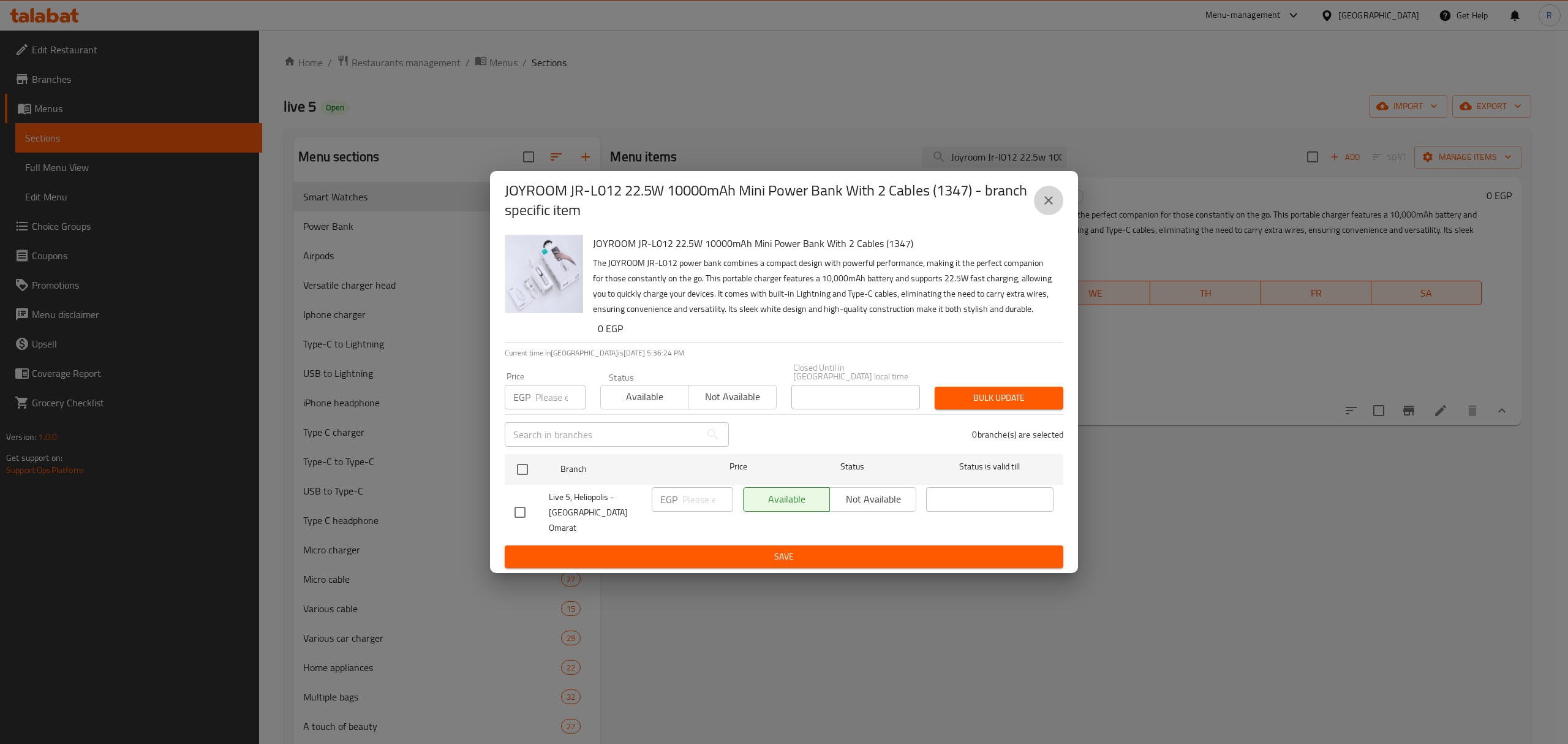
click at [1052, 215] on button "close" at bounding box center [1048, 200] width 30 height 30
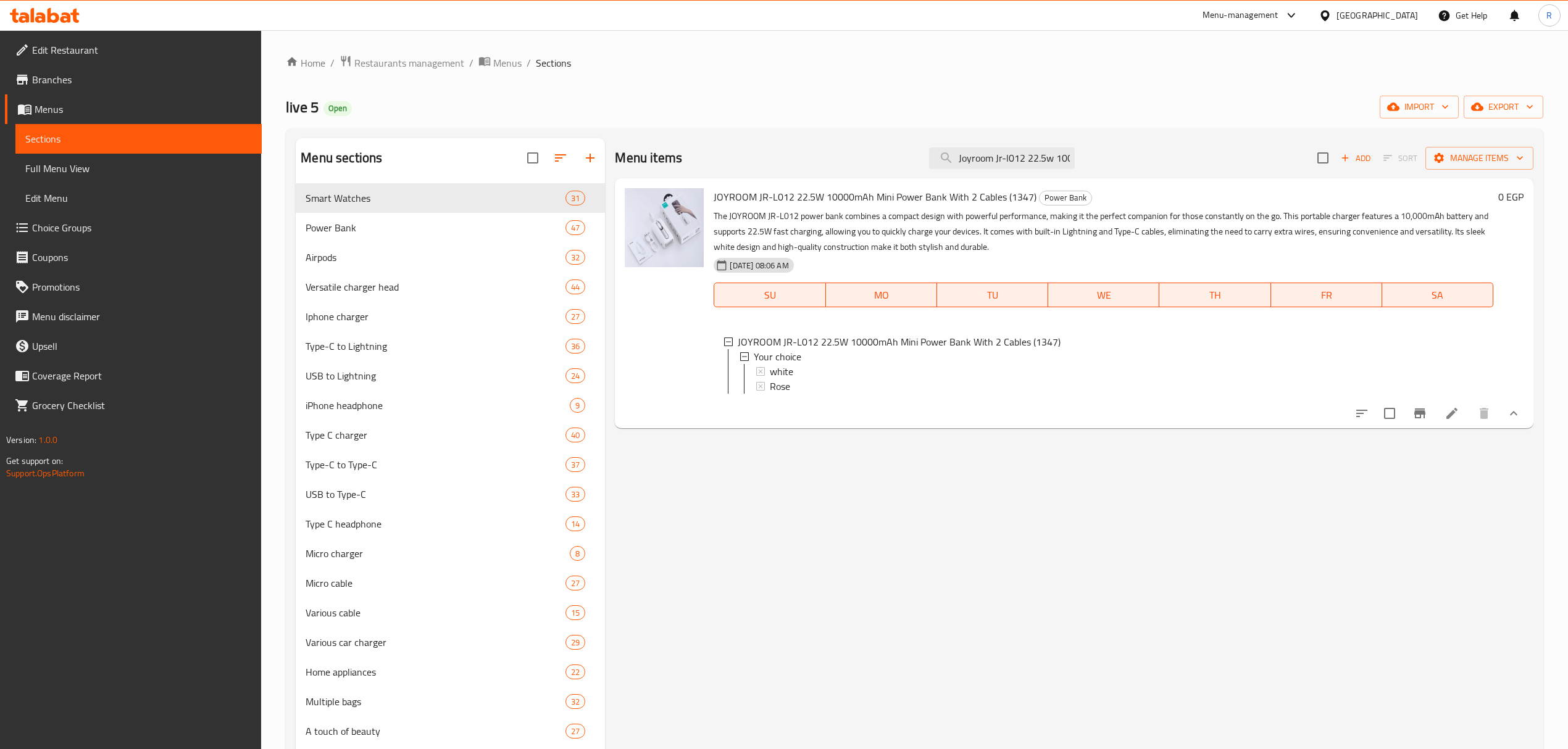
click at [730, 201] on span "JOYROOM JR-L012 22.5W 10000mAh Mini Power Bank With 2 Cables (1347)" at bounding box center [875, 197] width 323 height 19
drag, startPoint x: 730, startPoint y: 201, endPoint x: 998, endPoint y: 198, distance: 268.0
click at [998, 198] on span "JOYROOM JR-L012 22.5W 10000mAh Mini Power Bank With 2 Cables (1347)" at bounding box center [875, 197] width 323 height 19
copy span "JOYROOM JR-L012 22.5W 10000mAh Mini Power Bank With 2 Cables"
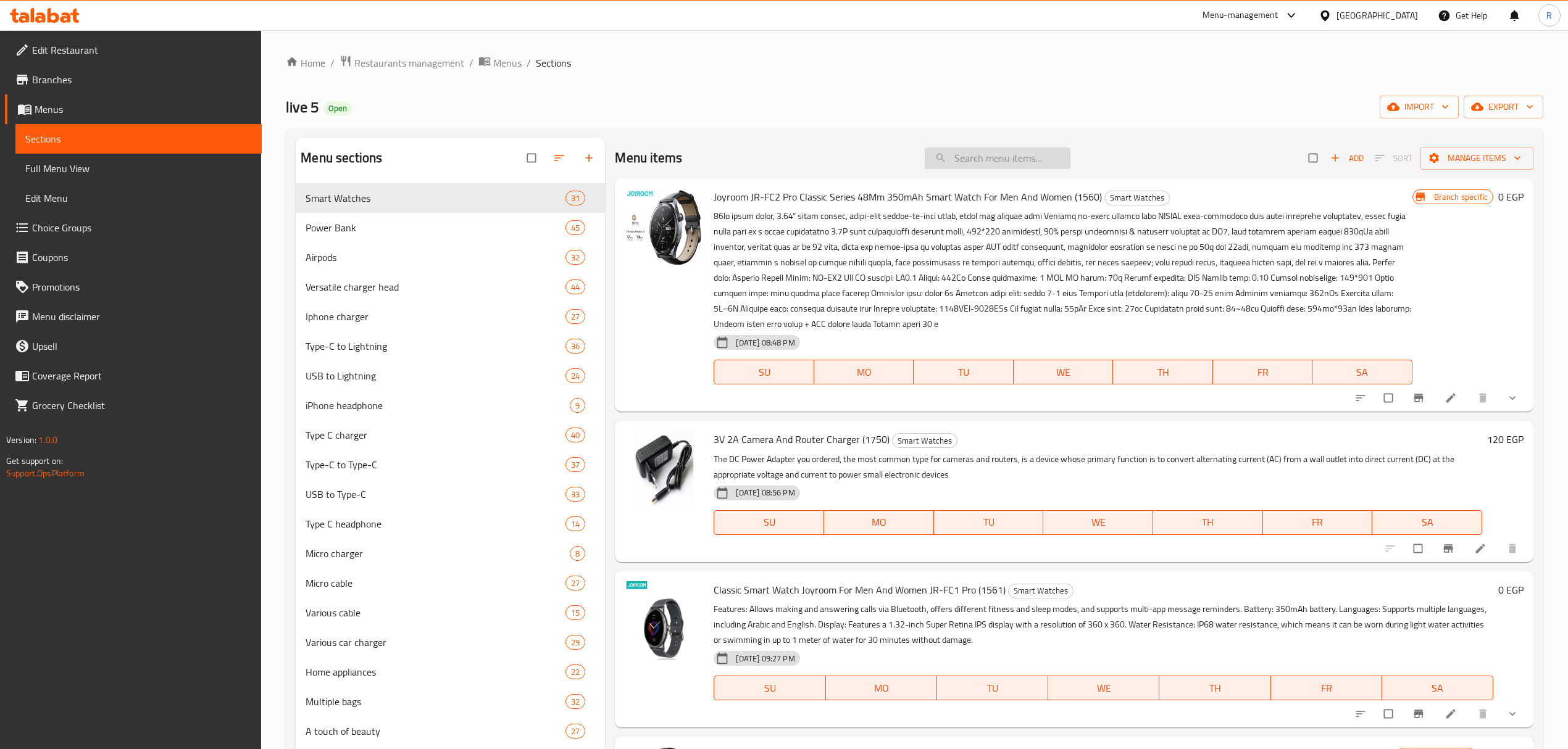
click at [985, 160] on input "search" at bounding box center [997, 158] width 146 height 21
paste input "Borofone Power Bank With A Capacity Of 22.5 Watts, PD20 Watts, 15,000 MAh + An …"
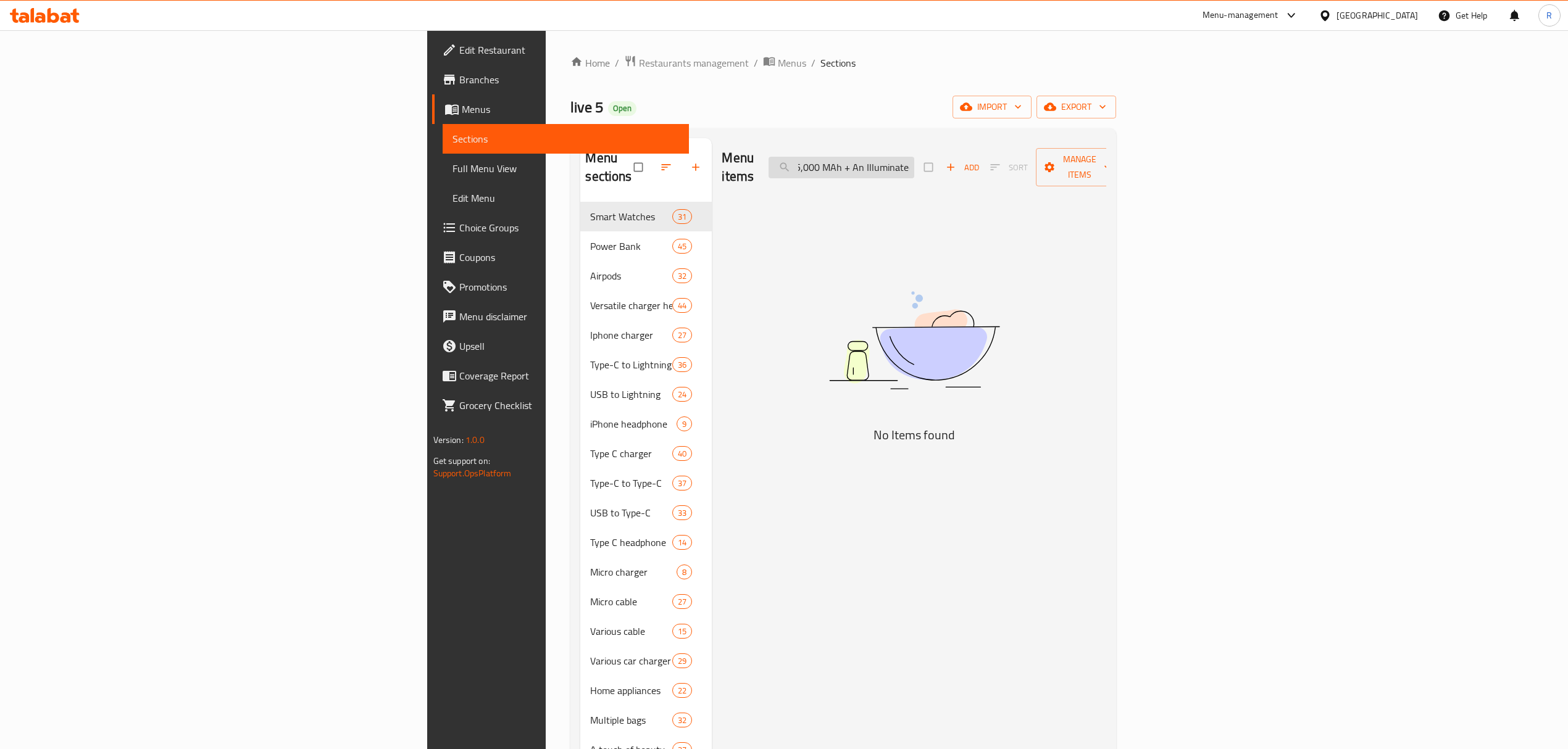
click at [914, 159] on input "Borofone Power Bank With A Capacity Of 22.5 Watts, PD20 Watts, 15,000 MAh + An …" at bounding box center [841, 167] width 146 height 21
drag, startPoint x: 956, startPoint y: 159, endPoint x: 1147, endPoint y: 154, distance: 191.1
click at [1106, 154] on div "Menu items Borofone Power Bank With A Capacity Of 22.5 Watts, PD20 Watts, 15,00…" at bounding box center [914, 167] width 384 height 58
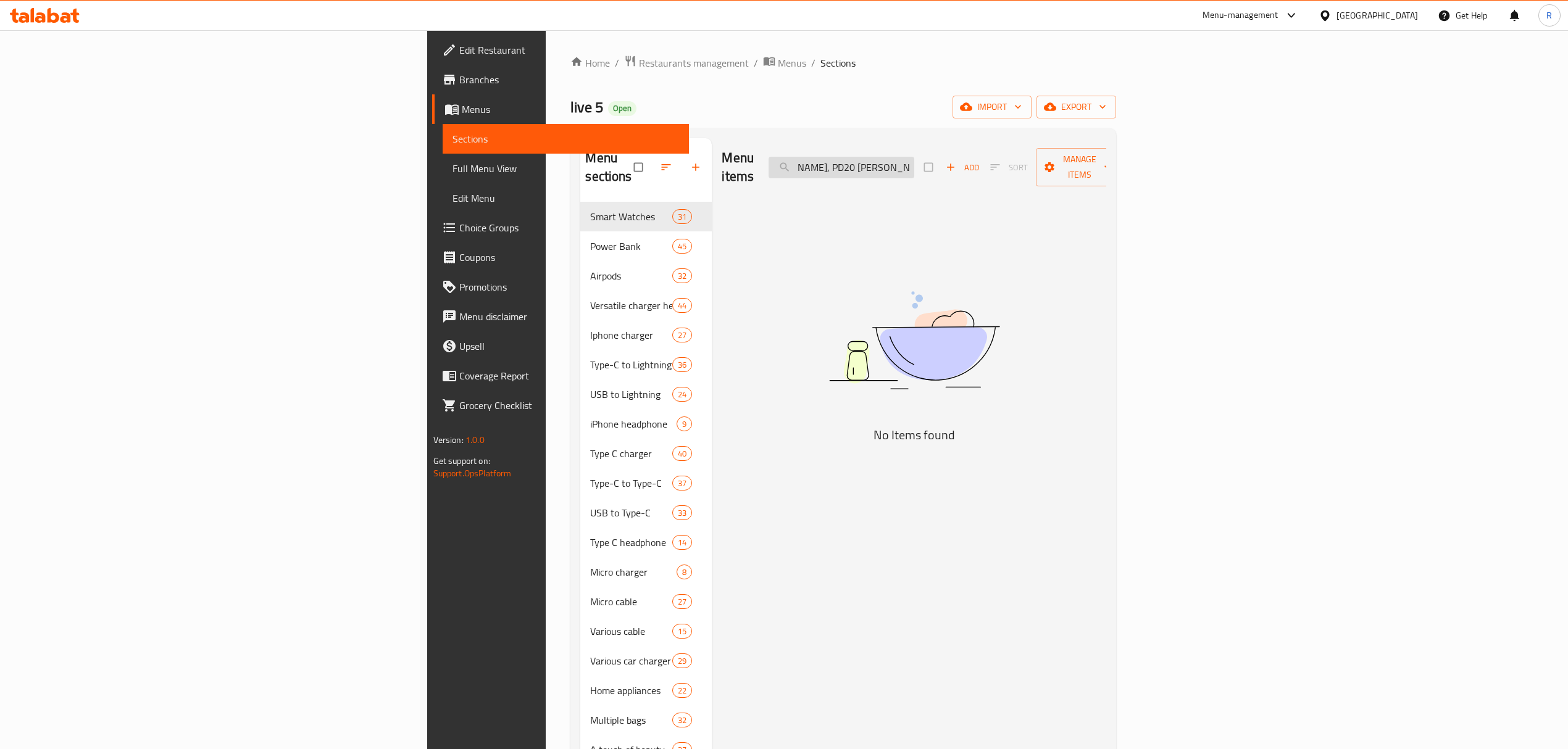
click at [914, 160] on input "Borofone Power Bank With A Capacity Of 22.5 Watts, PD20 Watts, 15,000 MAh + An" at bounding box center [841, 167] width 146 height 21
drag, startPoint x: 972, startPoint y: 160, endPoint x: 1117, endPoint y: 163, distance: 145.0
click at [1106, 163] on div "Menu items Borofone Power Bank With A Capacity Of 22.5 Watts, PD20 Watts, 15,00…" at bounding box center [914, 167] width 384 height 58
click at [914, 157] on input "Borofone Power Bank With A Capacity Of 22.5 Watts, PD20" at bounding box center [841, 167] width 146 height 21
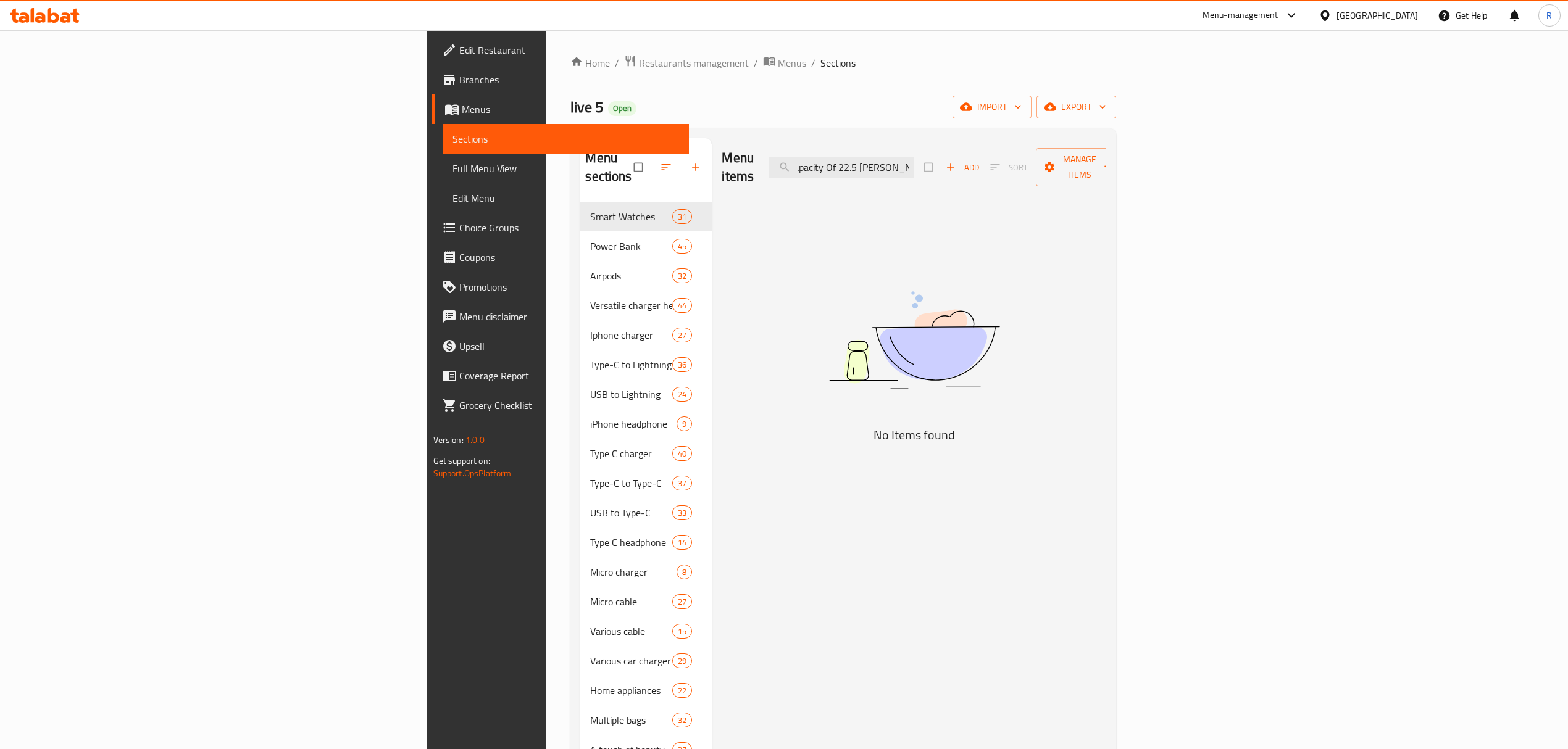
drag, startPoint x: 992, startPoint y: 157, endPoint x: 1092, endPoint y: 159, distance: 100.0
click at [1092, 159] on div "Menu items Borofone Power Bank With A Capacity Of 22.5 Watts, PD20 Add Sort Man…" at bounding box center [914, 167] width 384 height 58
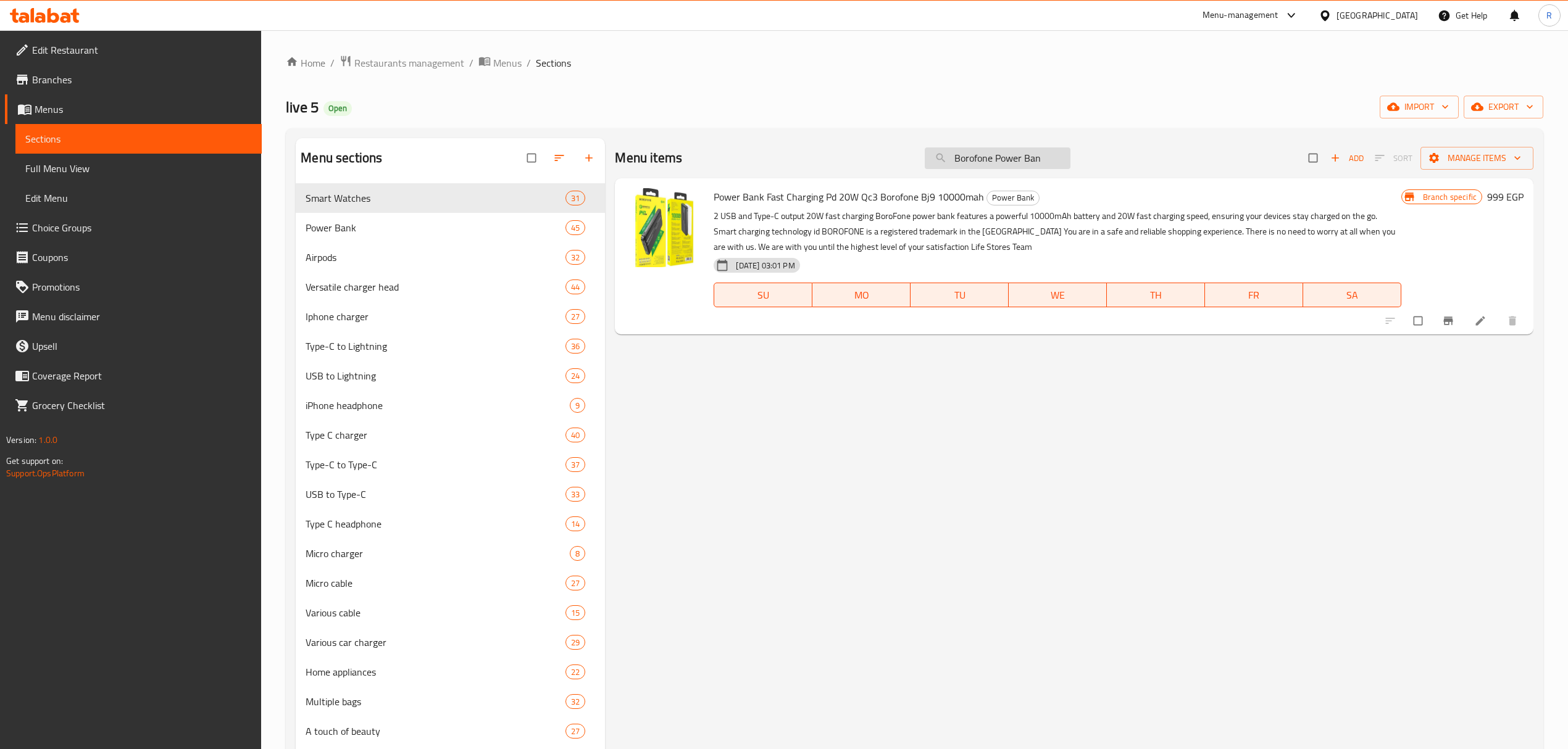
click at [1030, 149] on input "Borofone Power Ban" at bounding box center [997, 158] width 146 height 21
click at [1030, 159] on input "Borofone Power Ban" at bounding box center [997, 158] width 146 height 21
paste input "Power Bank With A Capacity Of 22.5 Watts, PD20 Watts, 15,000 MAh + An Illuminat…"
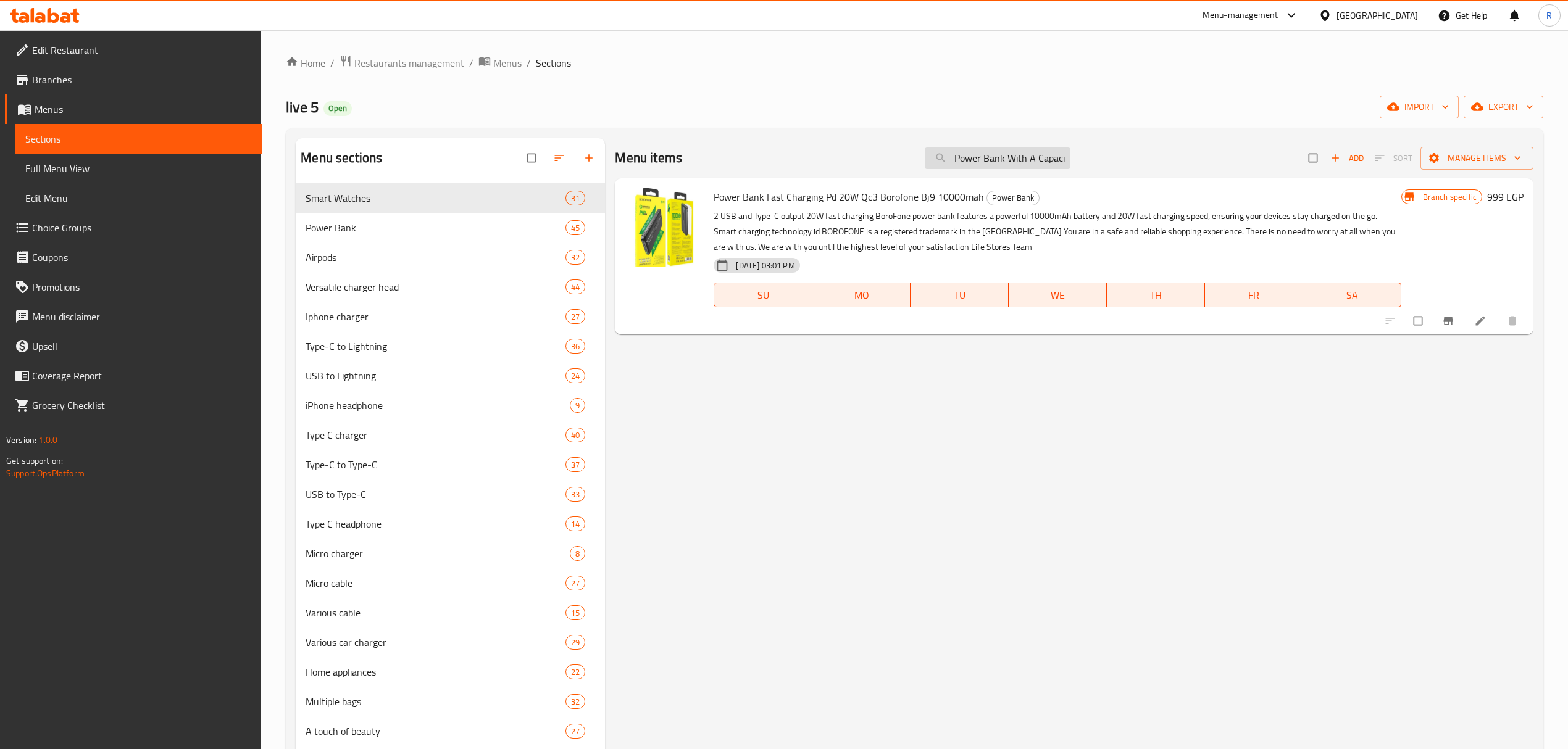
scroll to position [0, 401]
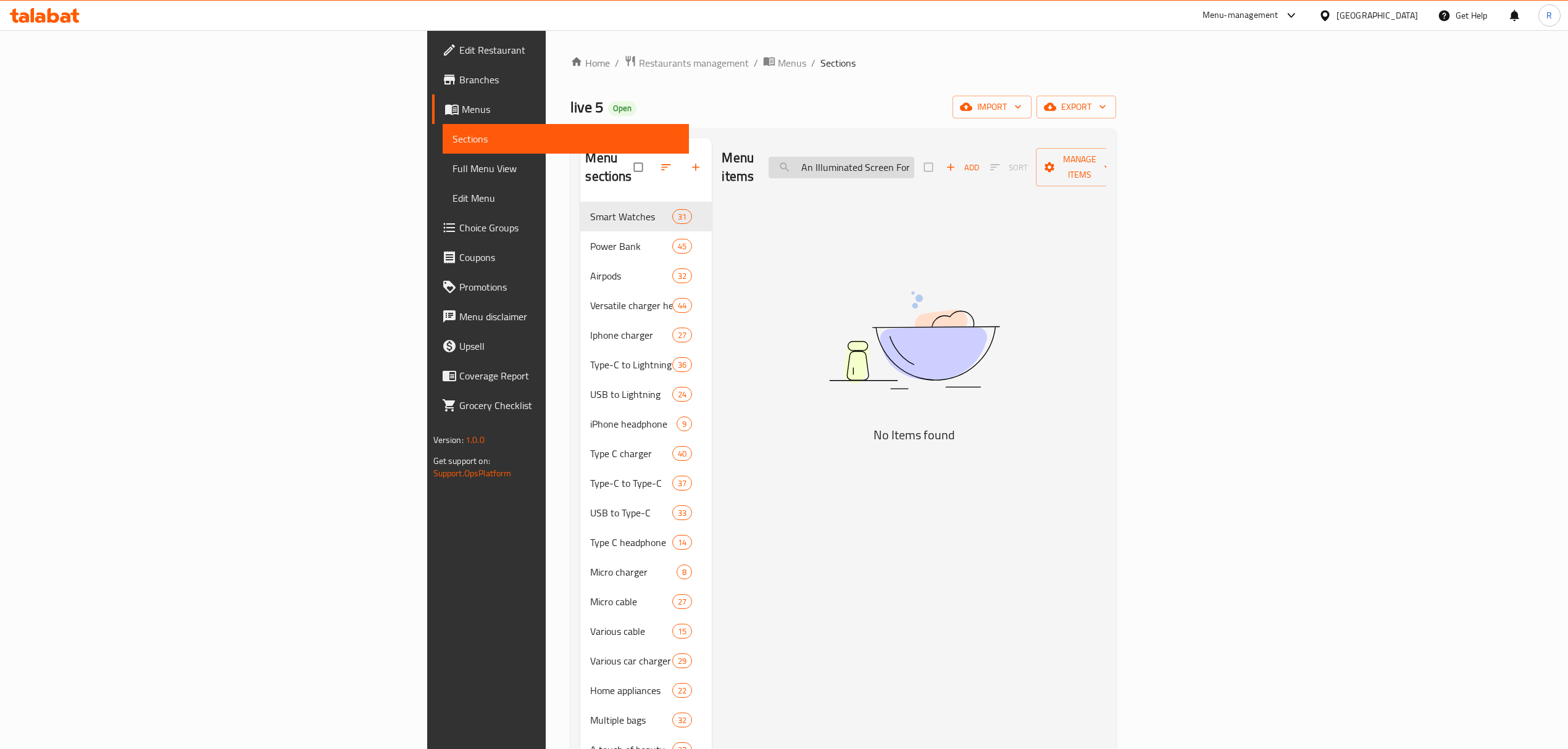
click at [914, 157] on input "Power Bank With A Capacity Of 22.5 Watts, PD20 Watts, 15,000 MAh + An Illuminat…" at bounding box center [841, 167] width 146 height 21
drag, startPoint x: 959, startPoint y: 157, endPoint x: 1133, endPoint y: 176, distance: 175.0
click at [1106, 176] on div "Menu items Power Bank With A Capacity Of 22.5 Watts, PD20 Watts, 15,000 MAh + A…" at bounding box center [914, 167] width 384 height 58
click at [914, 160] on input "Power Bank With A Capacity Of 22.5 Watts, PD20 Watts, 15,000 MAh + An Illuminat…" at bounding box center [841, 167] width 146 height 21
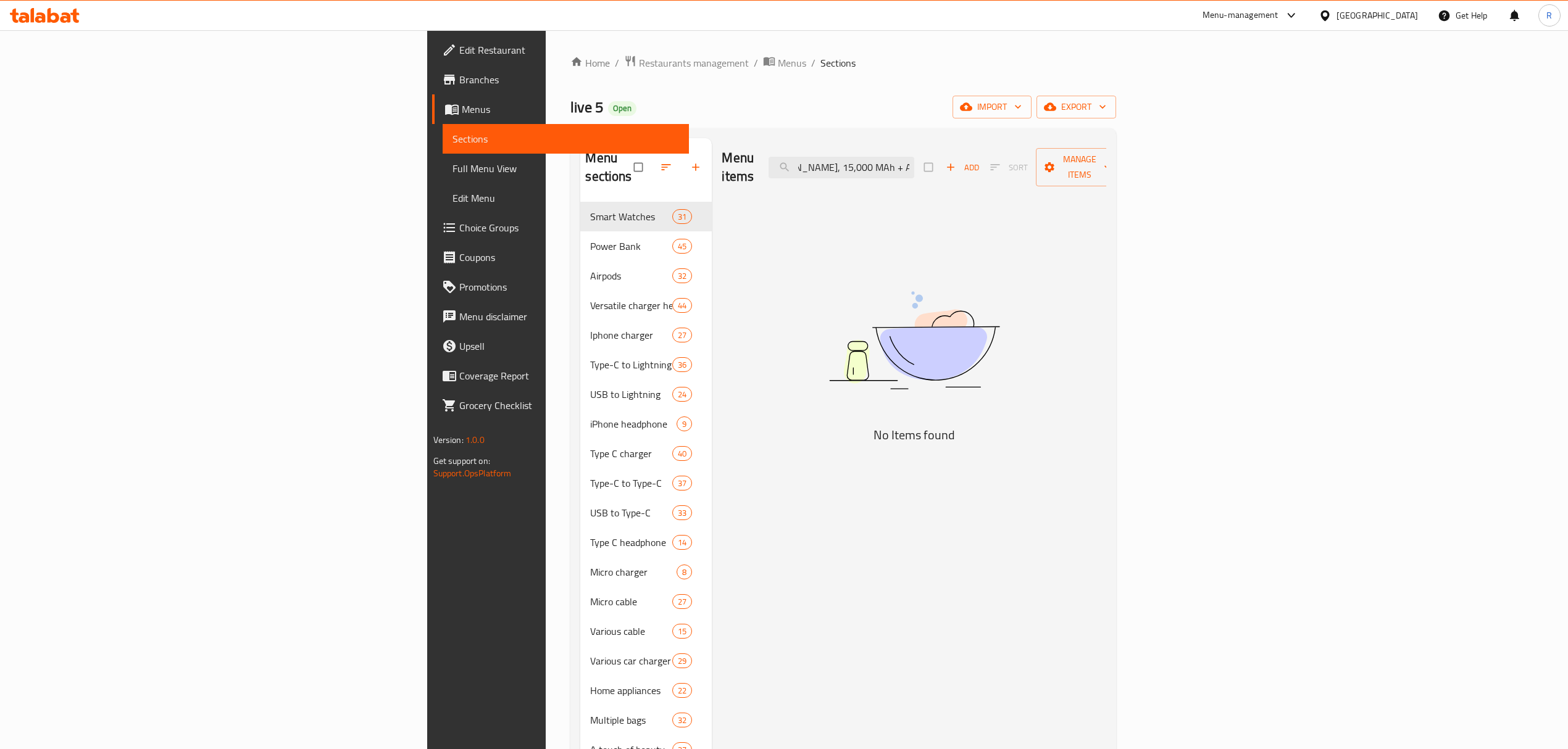
drag, startPoint x: 976, startPoint y: 160, endPoint x: 1122, endPoint y: 168, distance: 146.2
click at [1106, 168] on div "Menu items Power Bank With A Capacity Of 22.5 Watts, PD20 Watts, 15,000 MAh + A…" at bounding box center [914, 167] width 384 height 58
type input "Power Bank With A Capacity Of"
click at [1056, 107] on icon "button" at bounding box center [1050, 106] width 12 height 12
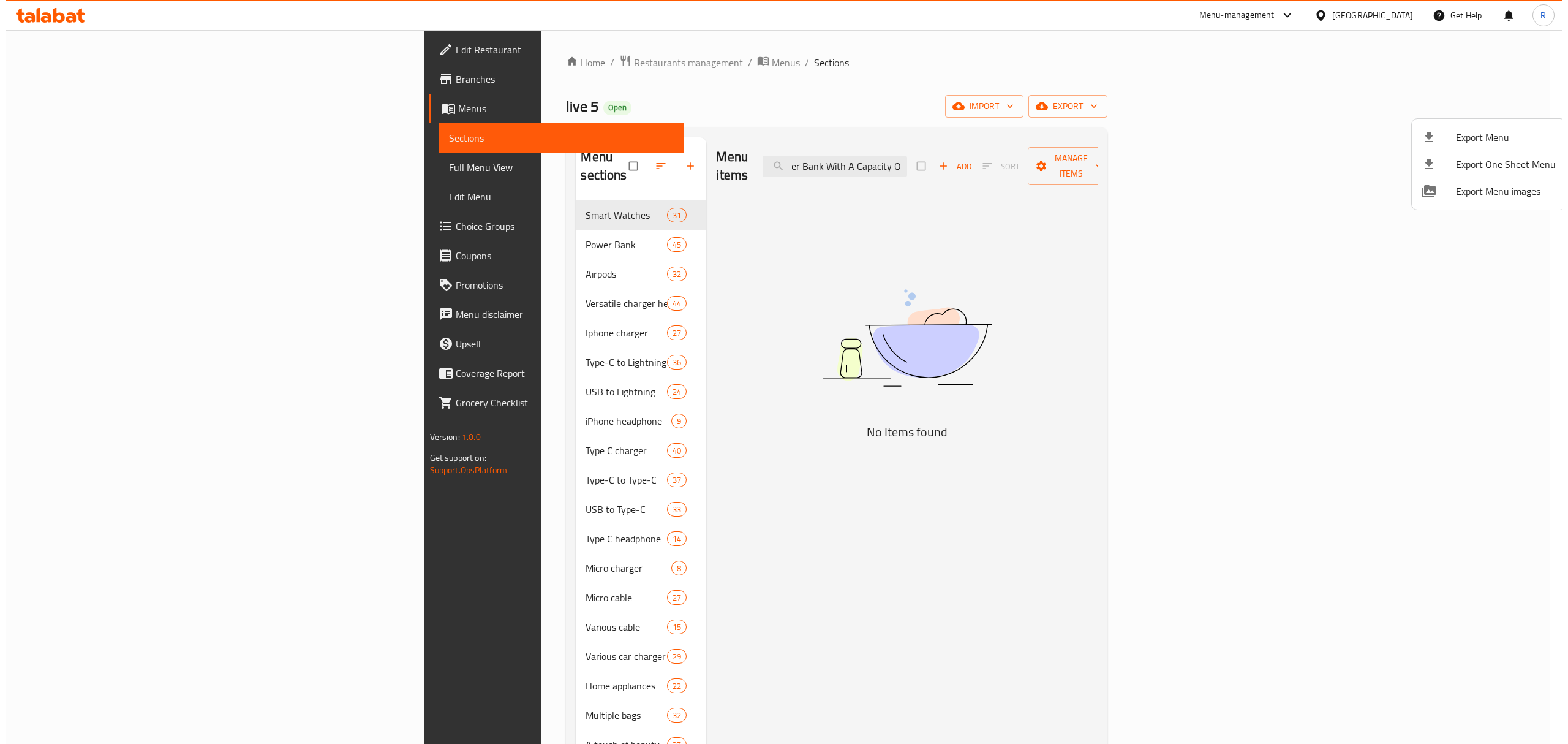
scroll to position [0, 0]
click at [1466, 134] on span "Export Menu" at bounding box center [1499, 136] width 100 height 14
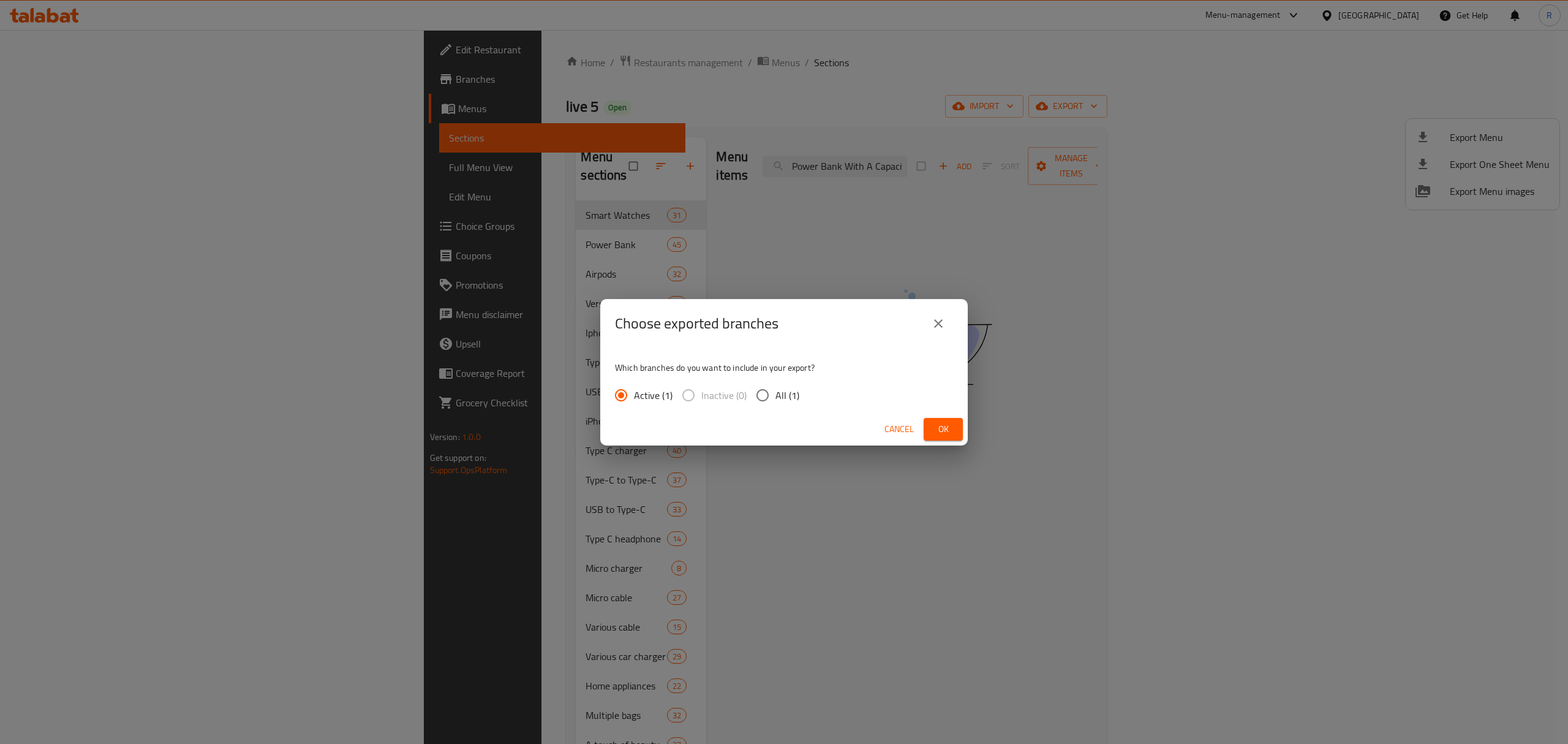
click at [933, 424] on span "Ok" at bounding box center [943, 430] width 20 height 15
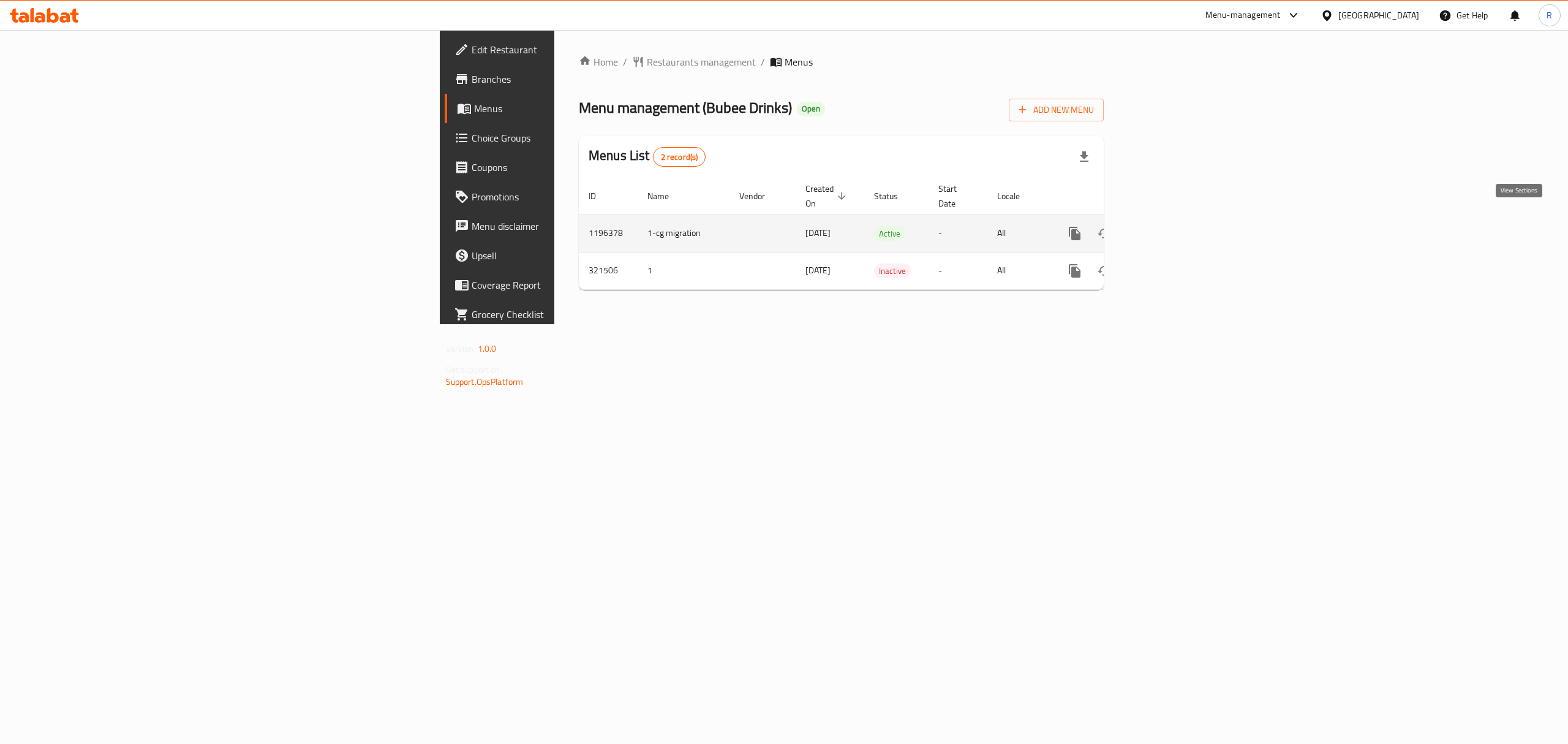
click at [1170, 226] on icon "enhanced table" at bounding box center [1163, 233] width 14 height 14
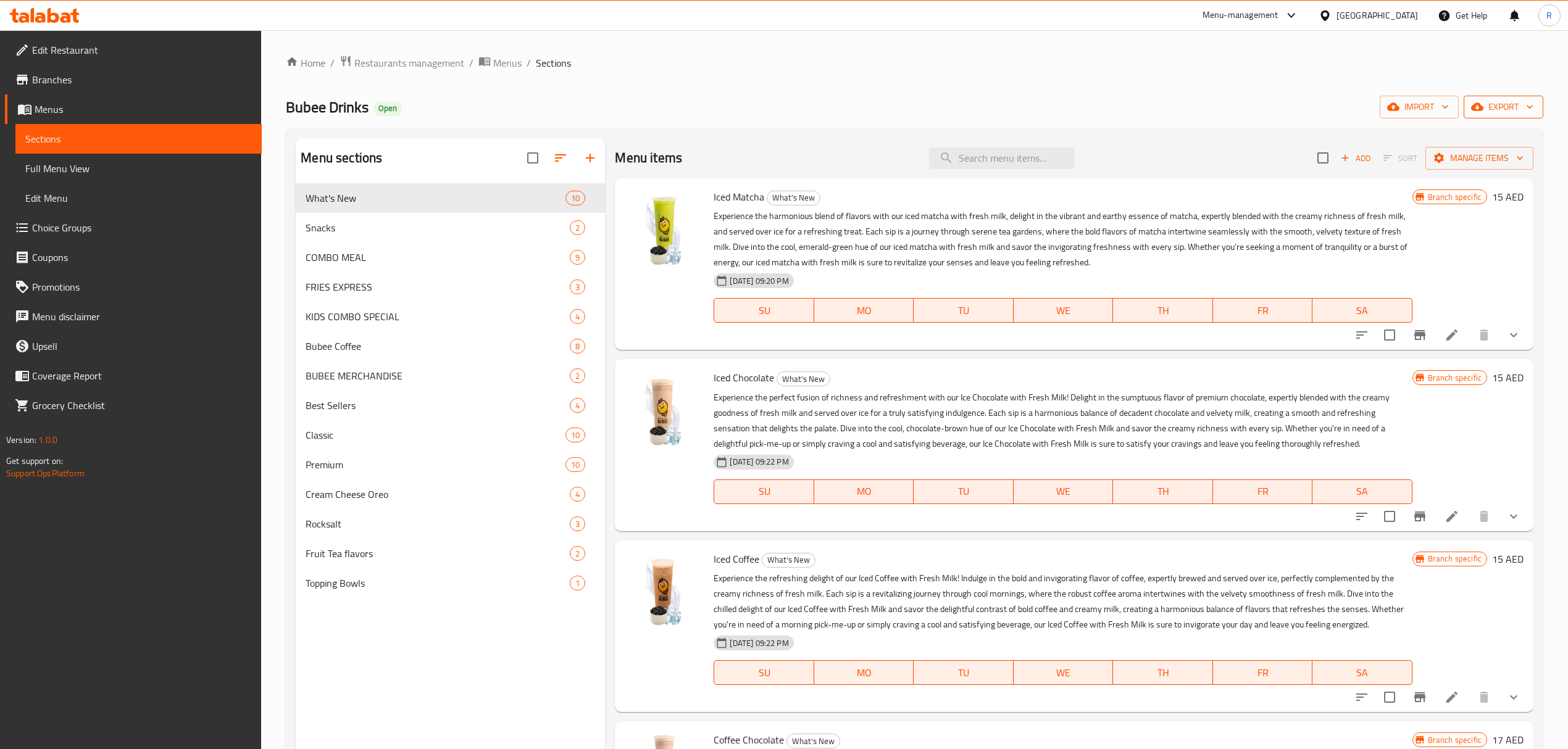
click at [1475, 105] on icon "button" at bounding box center [1477, 106] width 12 height 8
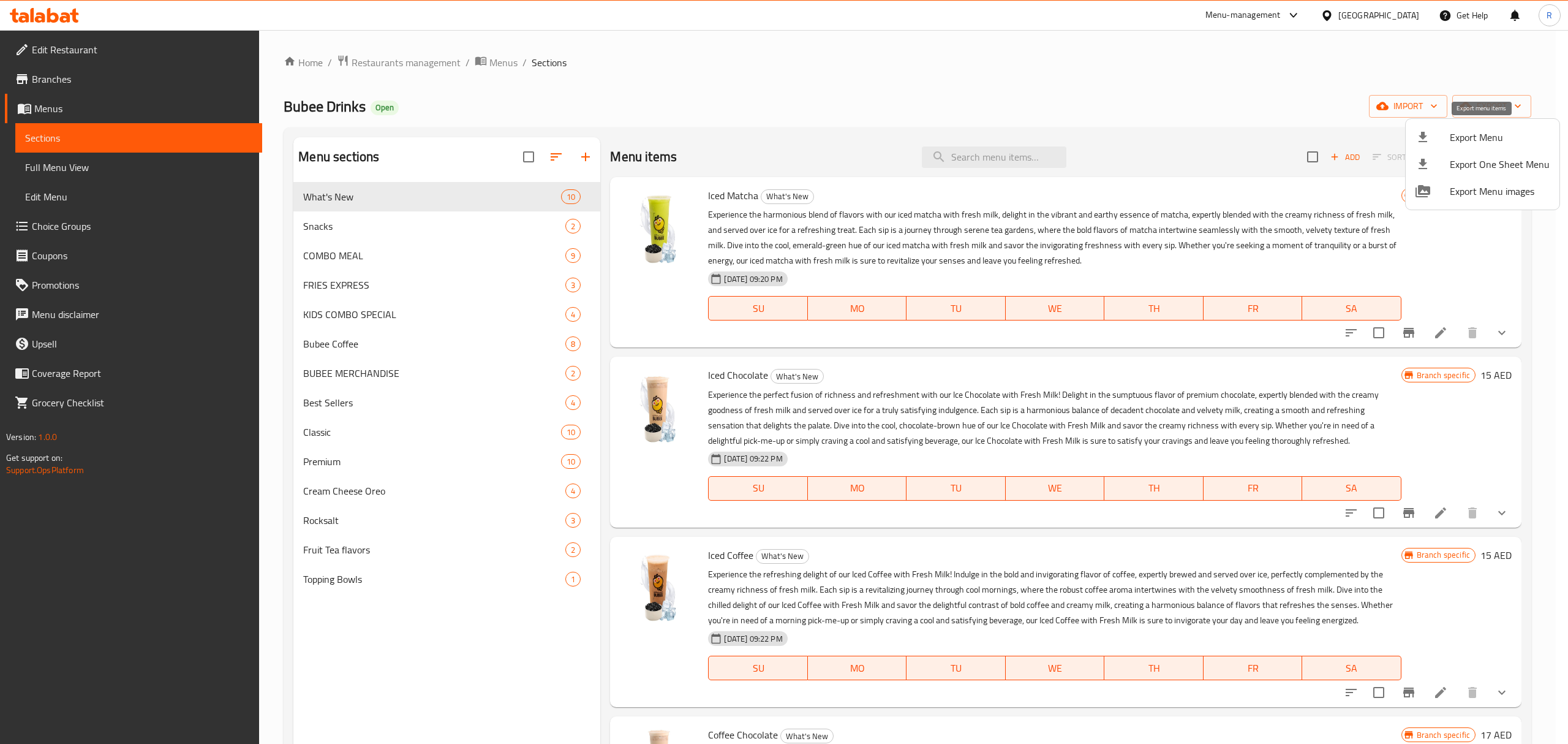
click at [1461, 143] on span "Export Menu" at bounding box center [1499, 136] width 100 height 14
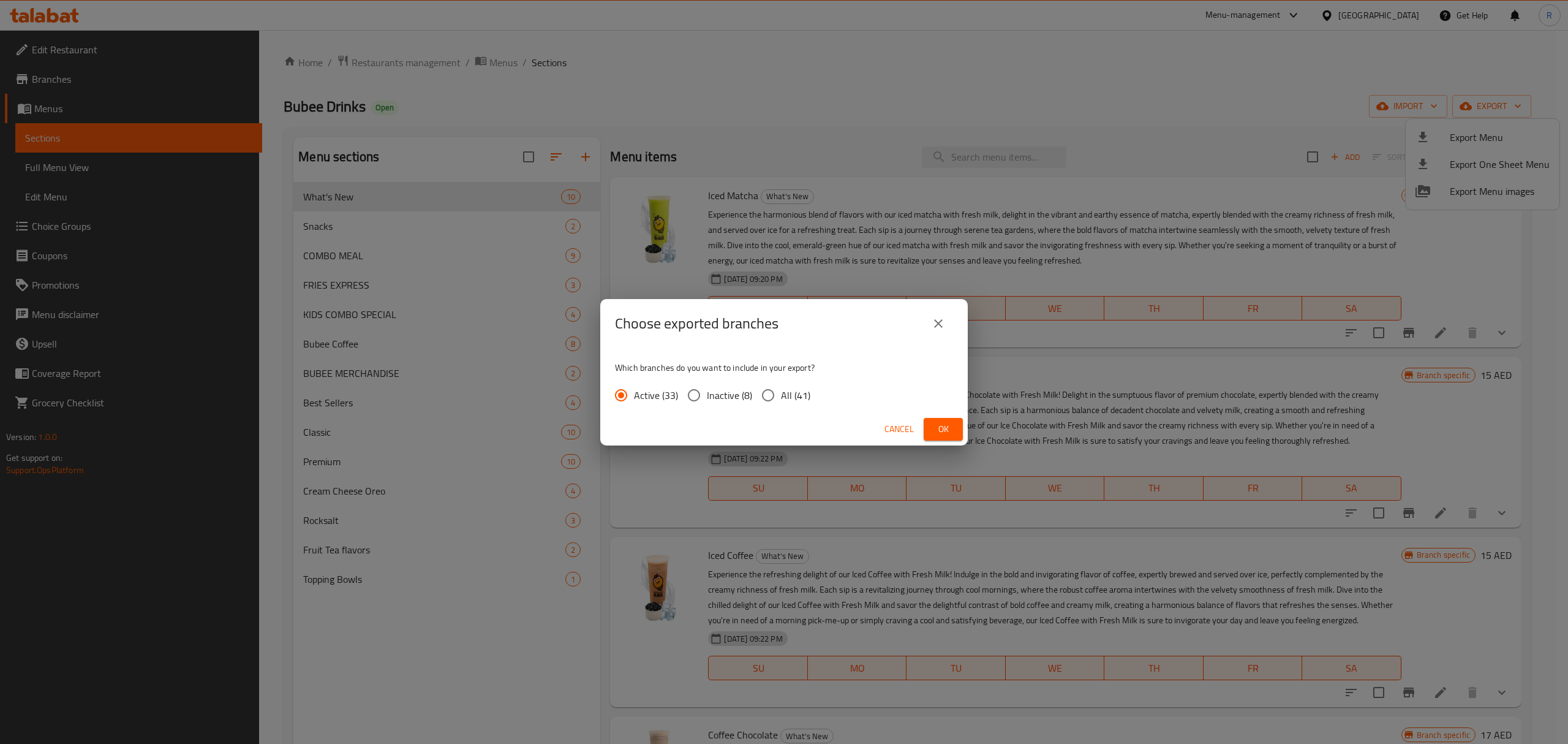
click at [790, 396] on span "All (41)" at bounding box center [795, 395] width 30 height 14
click at [807, 401] on span "All (41)" at bounding box center [795, 395] width 30 height 14
click at [781, 401] on input "All (41)" at bounding box center [768, 395] width 26 height 26
radio input "true"
click at [945, 427] on span "Ok" at bounding box center [943, 430] width 20 height 15
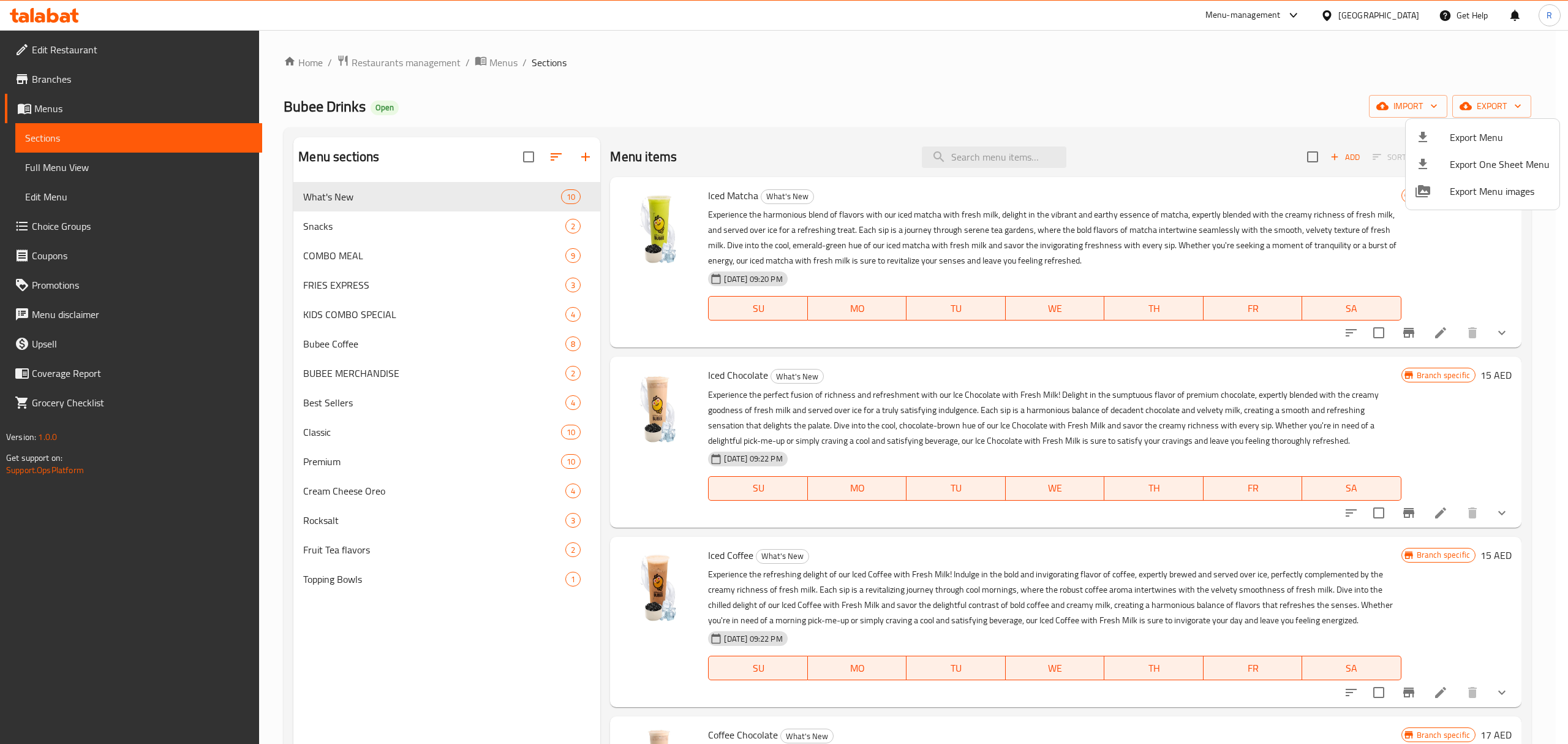
click at [839, 61] on div at bounding box center [784, 372] width 1568 height 744
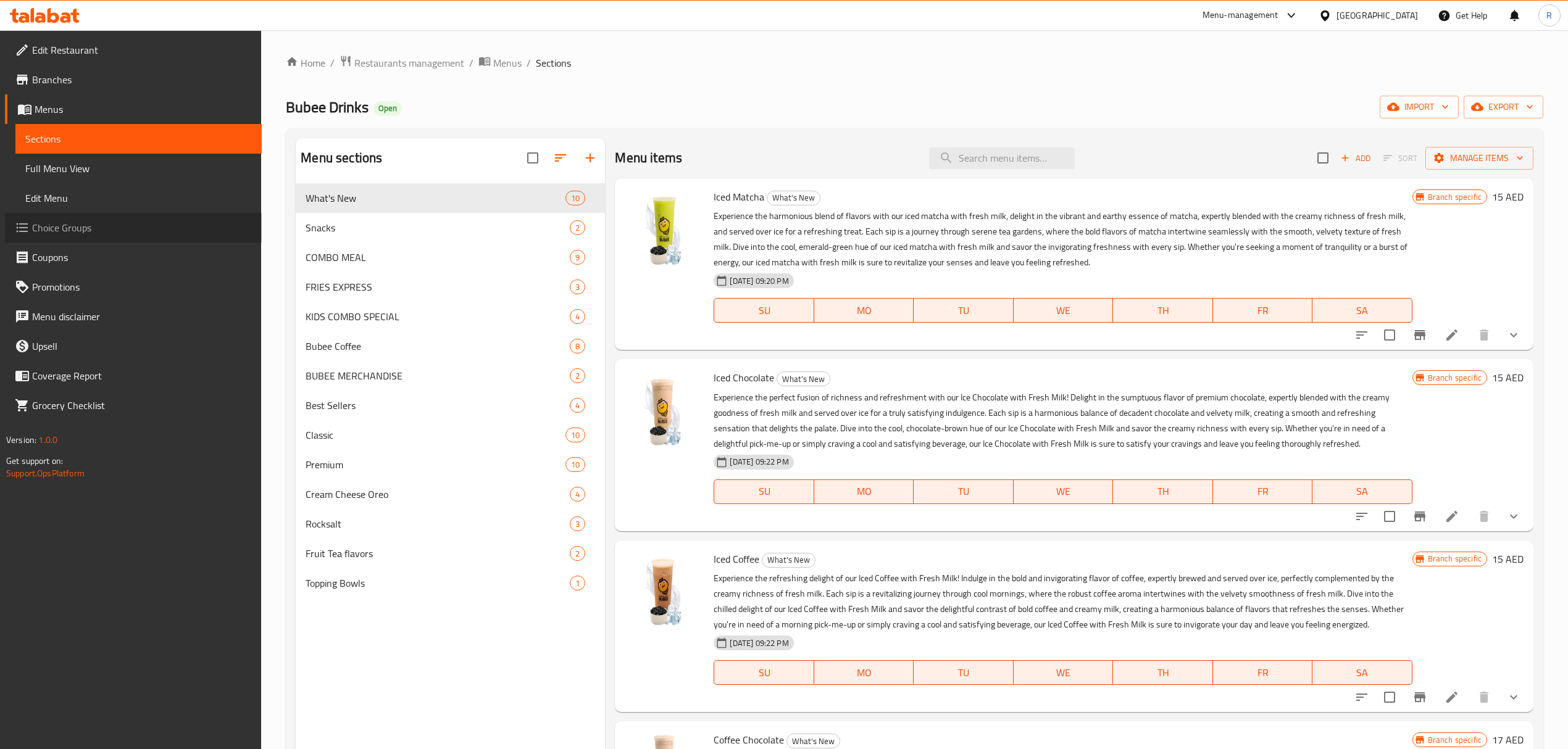
click at [133, 235] on link "Choice Groups" at bounding box center [133, 227] width 257 height 30
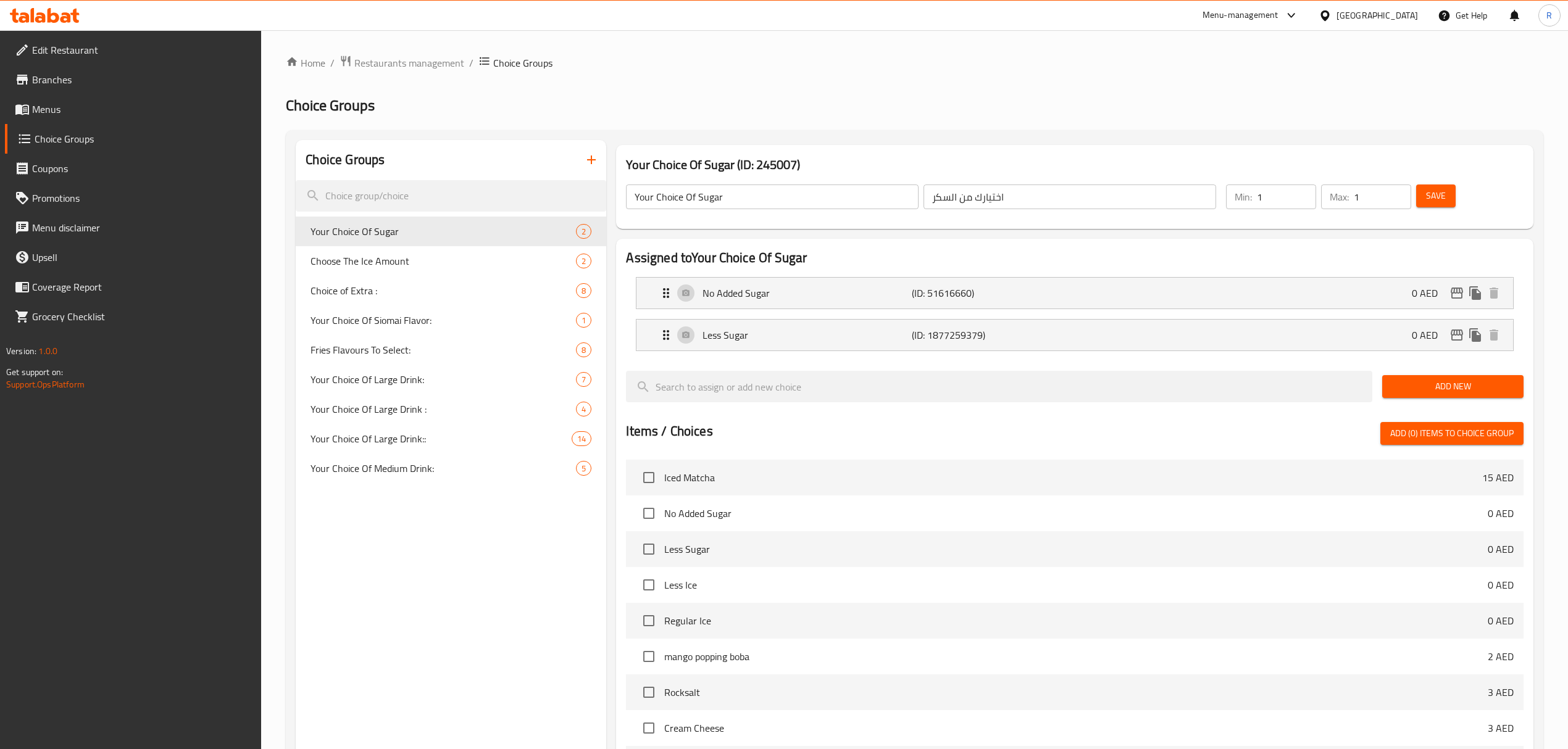
click at [596, 159] on icon "button" at bounding box center [590, 160] width 15 height 15
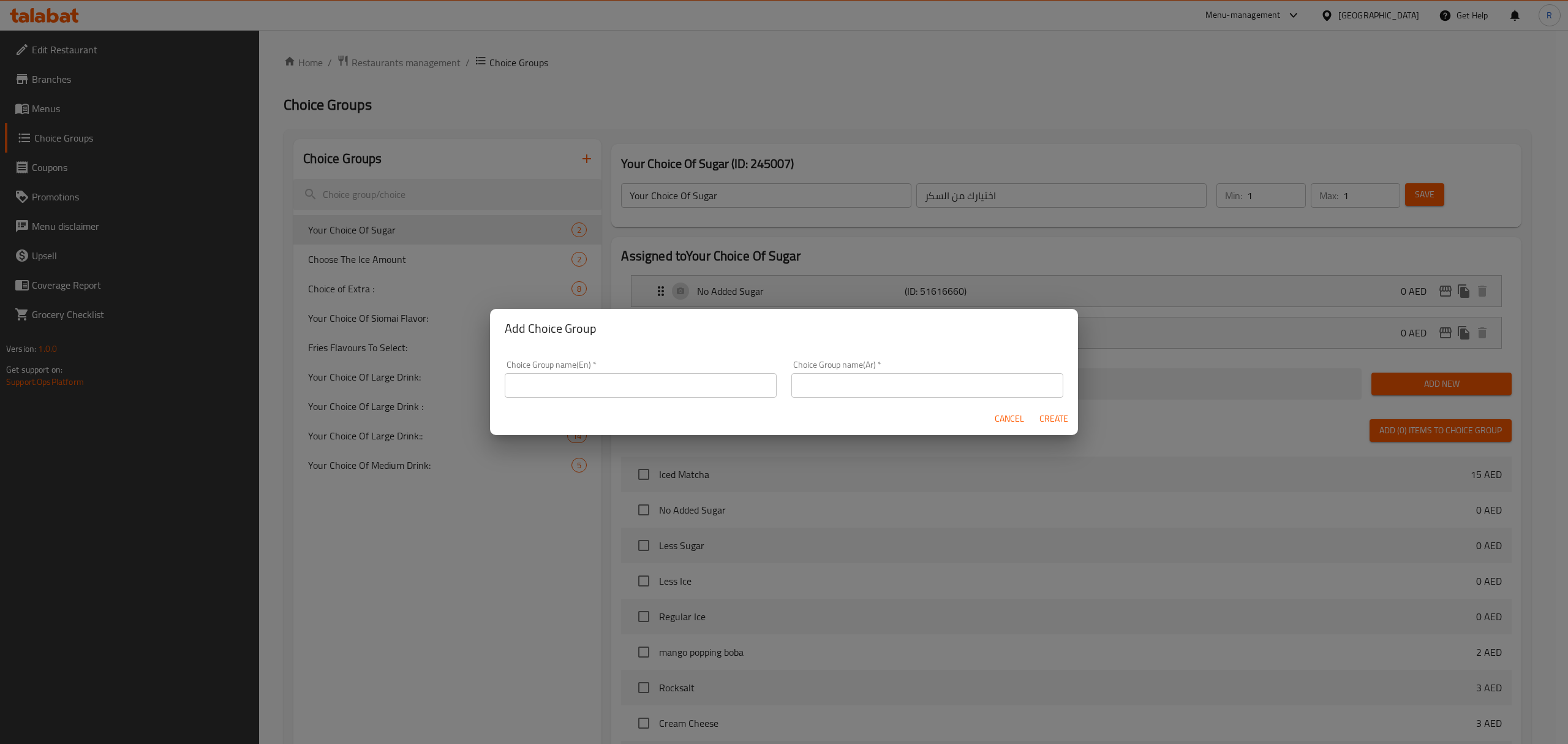
click at [616, 389] on input "text" at bounding box center [640, 385] width 272 height 25
type input "Your Choice Of Offer 1:"
click at [910, 383] on input "text" at bounding box center [927, 385] width 272 height 25
paste input "اختيارك للعرض 1:"
type input "اختيارك للعرض 1:"
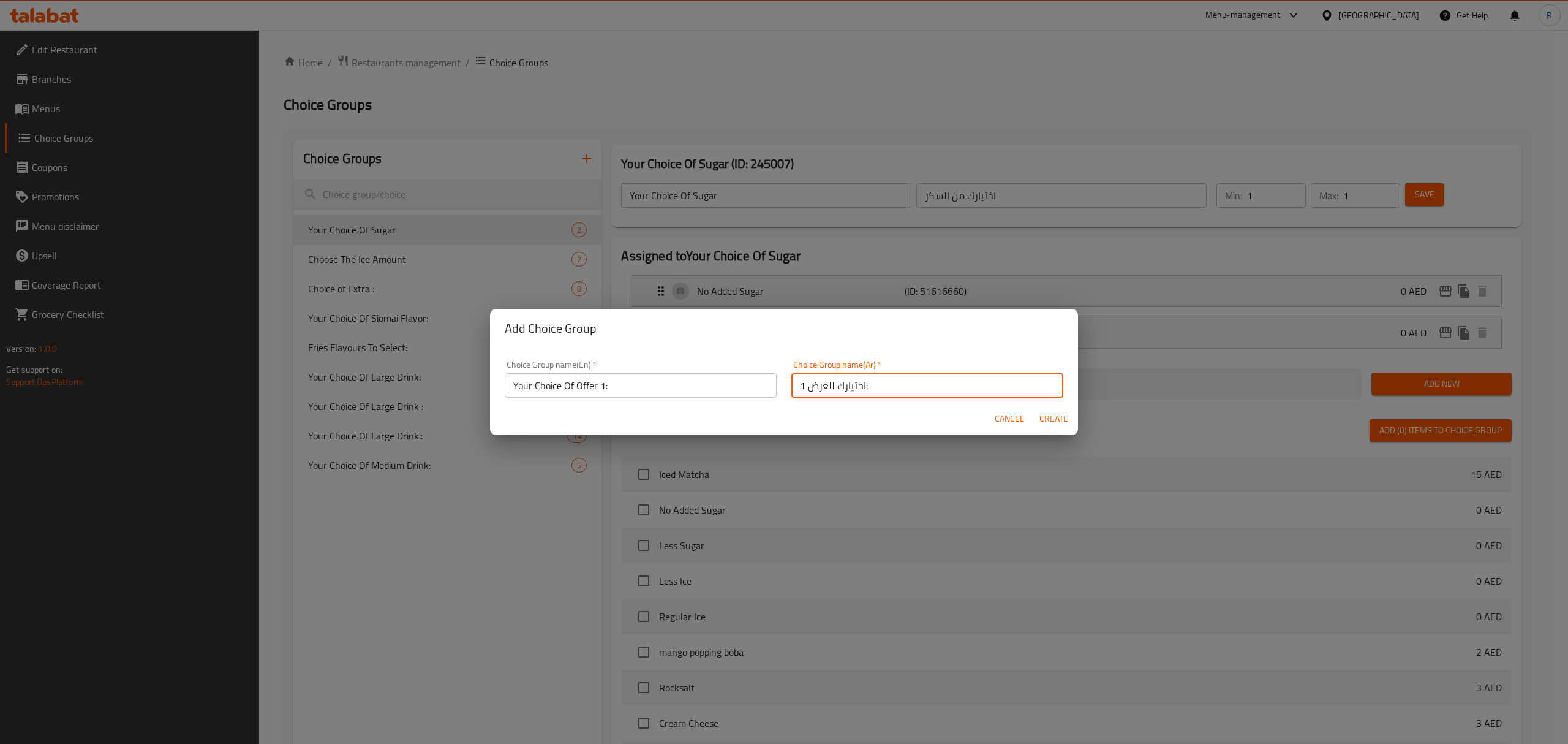
click at [1052, 415] on span "Create" at bounding box center [1054, 419] width 30 height 15
type input "Your Choice Of Offer 1:"
type input "اختيارك للعرض 1:"
type input "0"
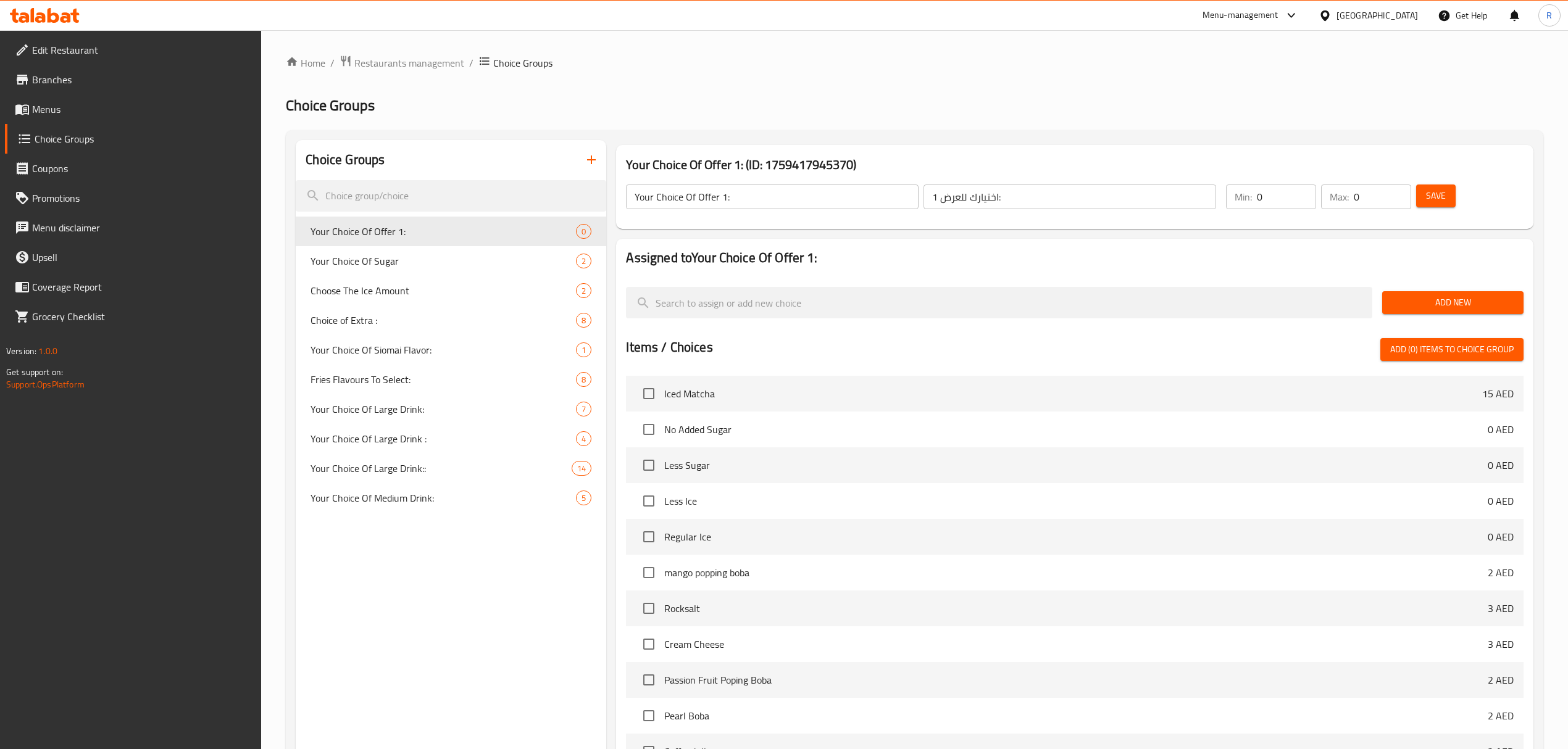
click at [1304, 197] on input "0" at bounding box center [1286, 196] width 59 height 25
type input "1"
click at [1398, 190] on input "1" at bounding box center [1382, 196] width 58 height 25
type input "1"
click at [1299, 193] on input "1" at bounding box center [1286, 196] width 59 height 25
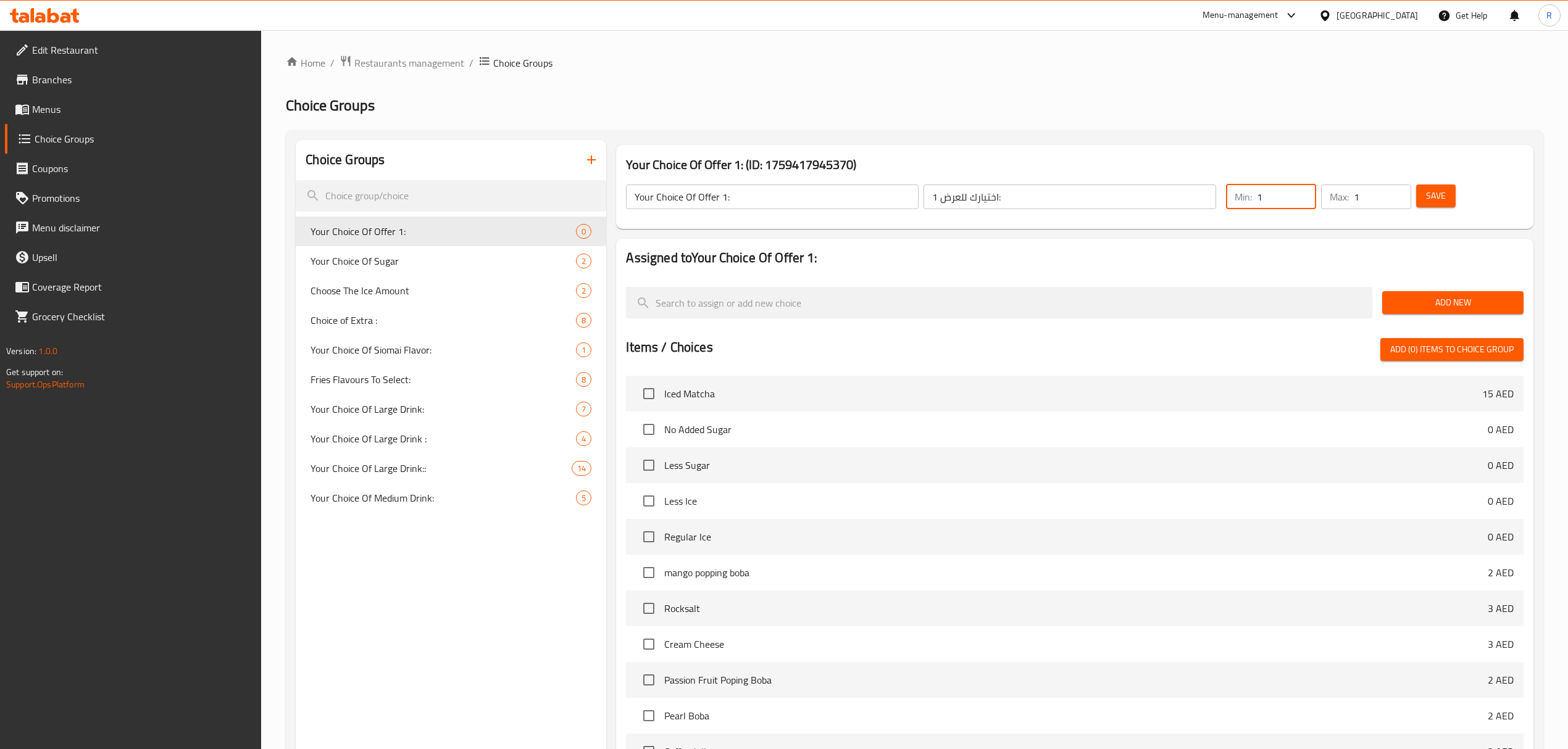
click at [1408, 302] on span "Add New" at bounding box center [1453, 303] width 122 height 15
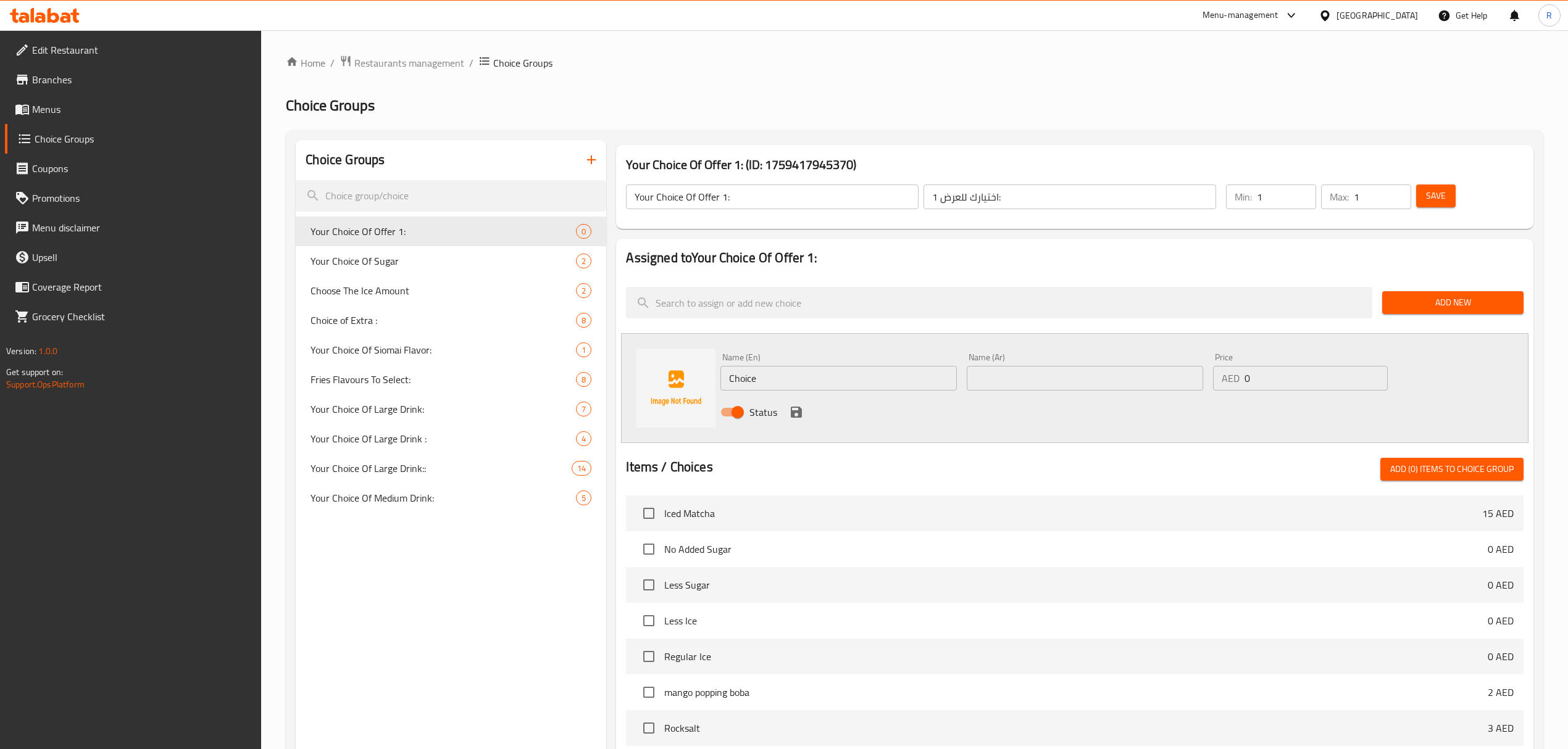
click at [850, 378] on input "Choice" at bounding box center [838, 378] width 236 height 25
click at [848, 378] on input "Choice" at bounding box center [838, 378] width 236 height 25
paste input "Bubee Classic Bubble Tea Name Ar: [PERSON_NAME] بابل تي"
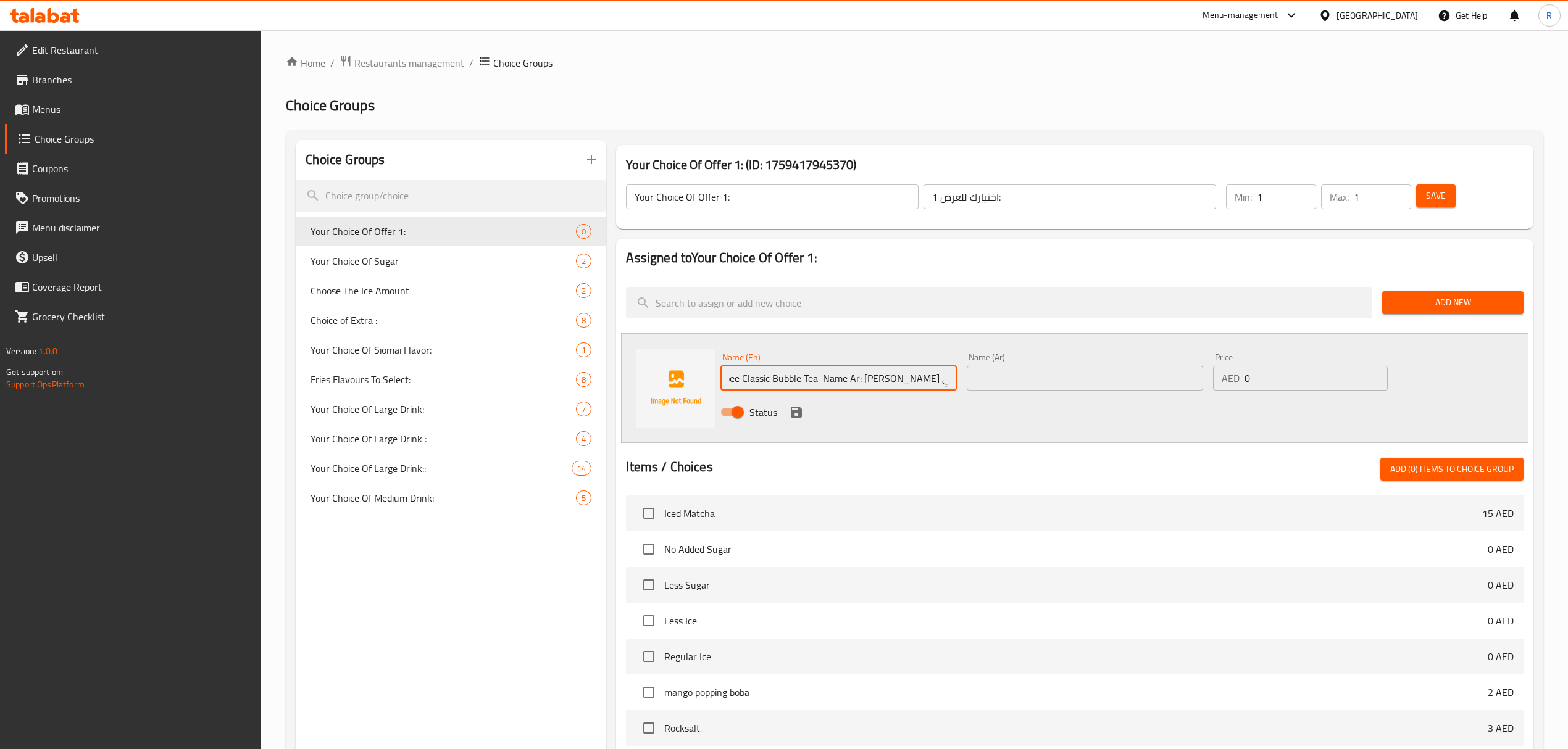
drag, startPoint x: 864, startPoint y: 380, endPoint x: 974, endPoint y: 386, distance: 110.2
click at [974, 386] on div "Name (En) Bubee Classic Bubble Tea Name Ar: [PERSON_NAME] بابل تي Name (En) Nam…" at bounding box center [1084, 389] width 738 height 81
click at [845, 386] on input "Bubee Classic Bubble Tea Name Ar:" at bounding box center [838, 378] width 236 height 25
drag, startPoint x: 845, startPoint y: 385, endPoint x: 915, endPoint y: 378, distance: 70.3
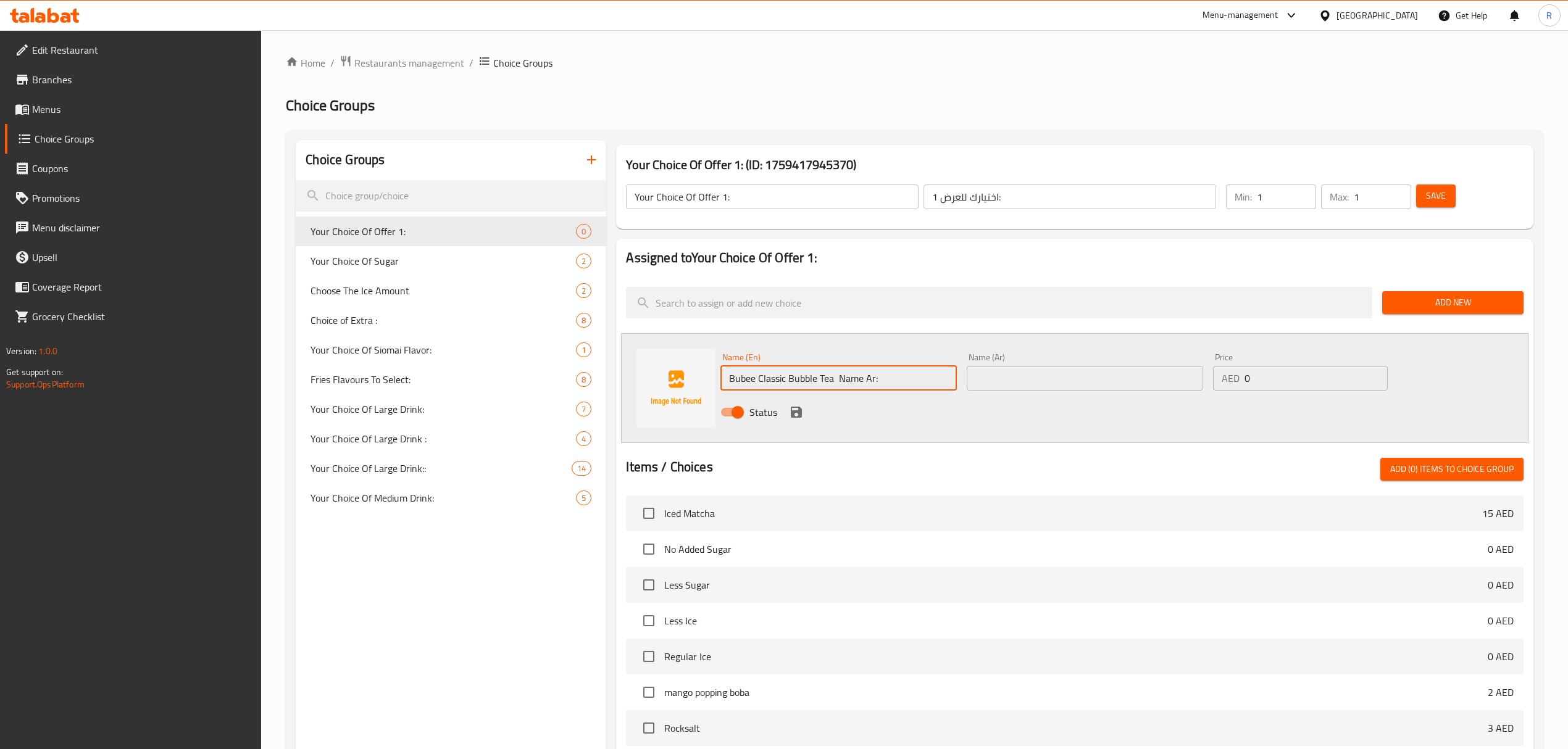
click at [915, 378] on input "Bubee Classic Bubble Tea Name Ar:" at bounding box center [838, 378] width 236 height 25
type input "Bubee Classic Bubble Tea"
click at [1027, 378] on input "text" at bounding box center [1084, 378] width 236 height 25
paste input "[PERSON_NAME] بابل تي"
click at [1089, 375] on input "[PERSON_NAME] بابل تي" at bounding box center [1084, 378] width 236 height 25
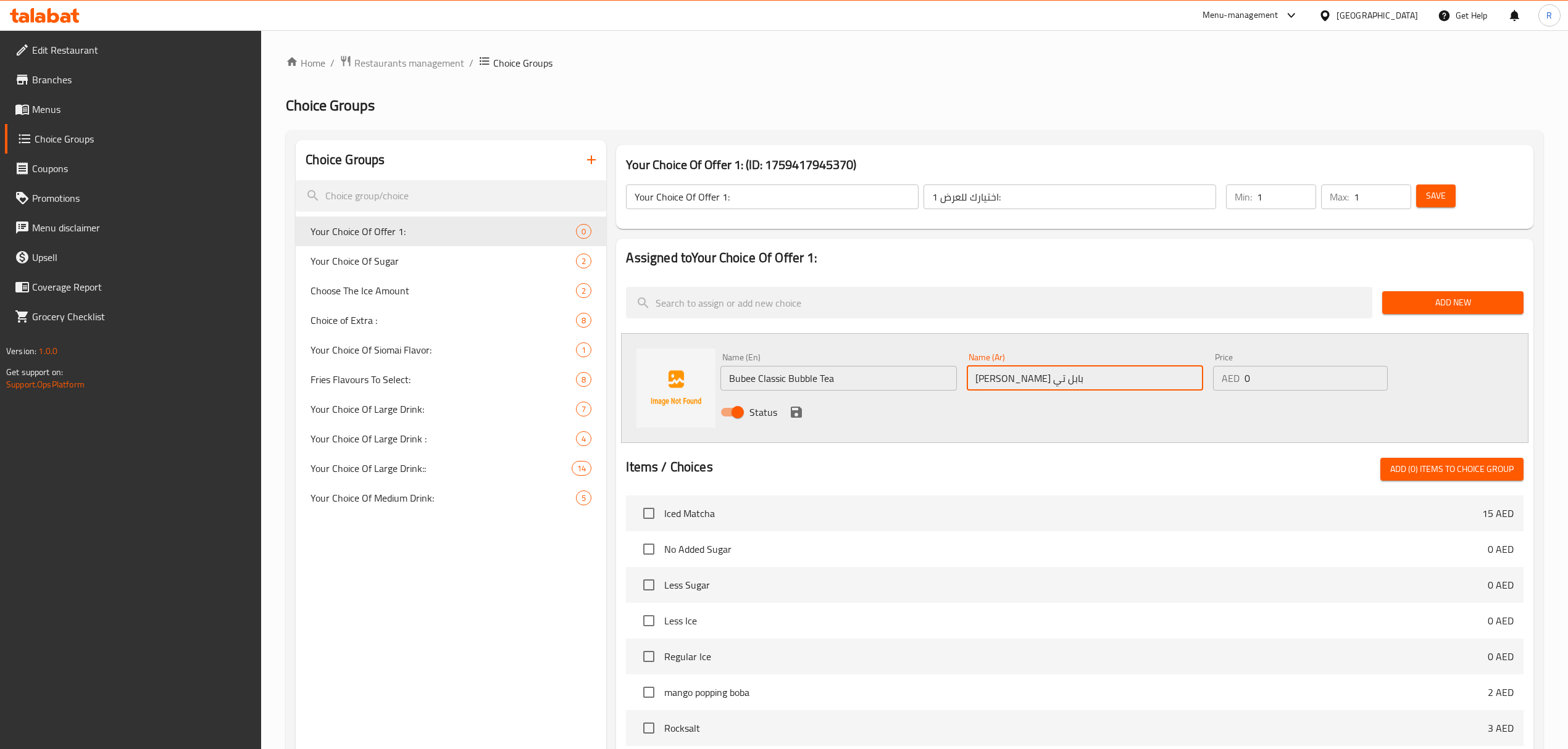
type input "[PERSON_NAME] بابل تي"
click at [792, 408] on icon "save" at bounding box center [796, 412] width 11 height 11
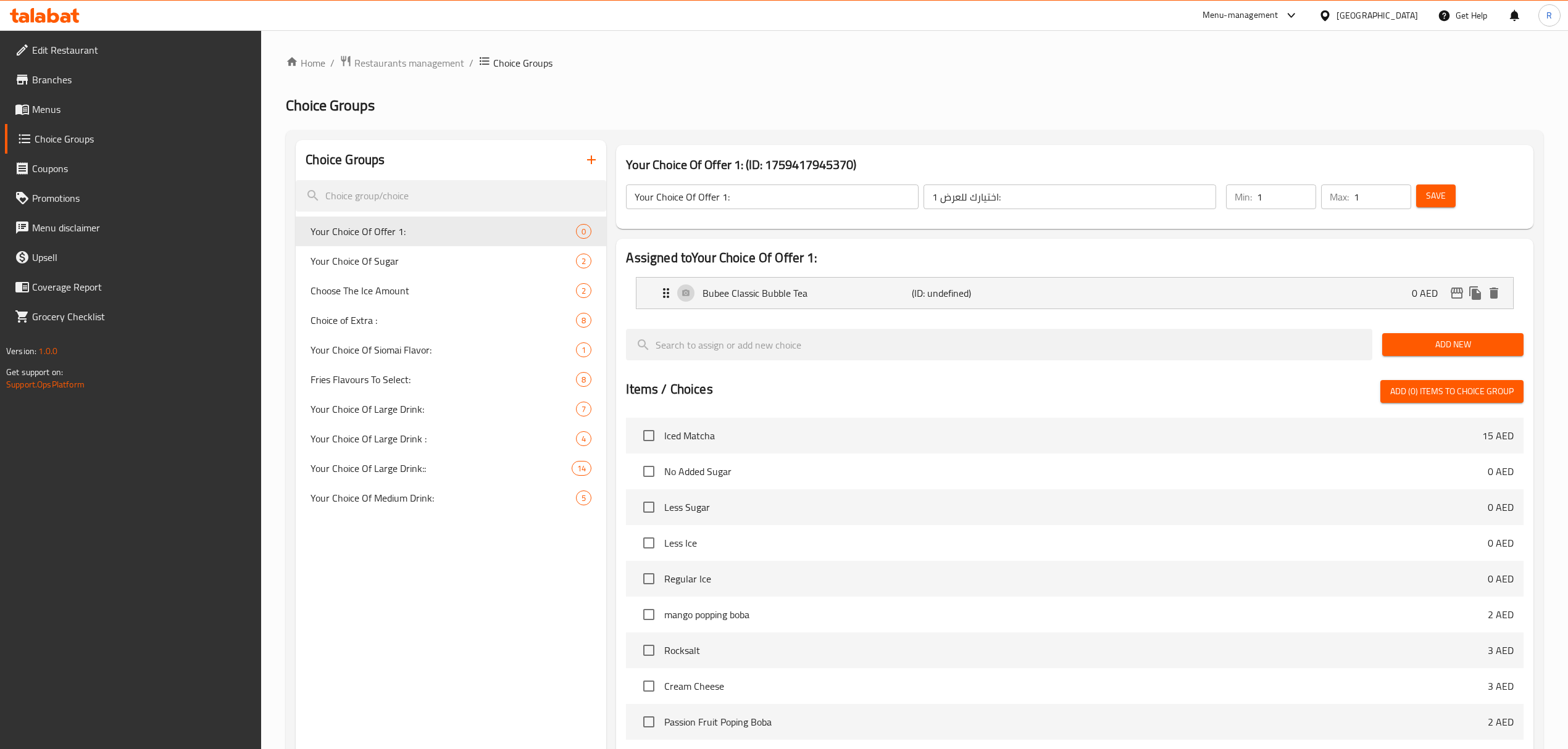
click at [1422, 346] on span "Add New" at bounding box center [1453, 345] width 122 height 15
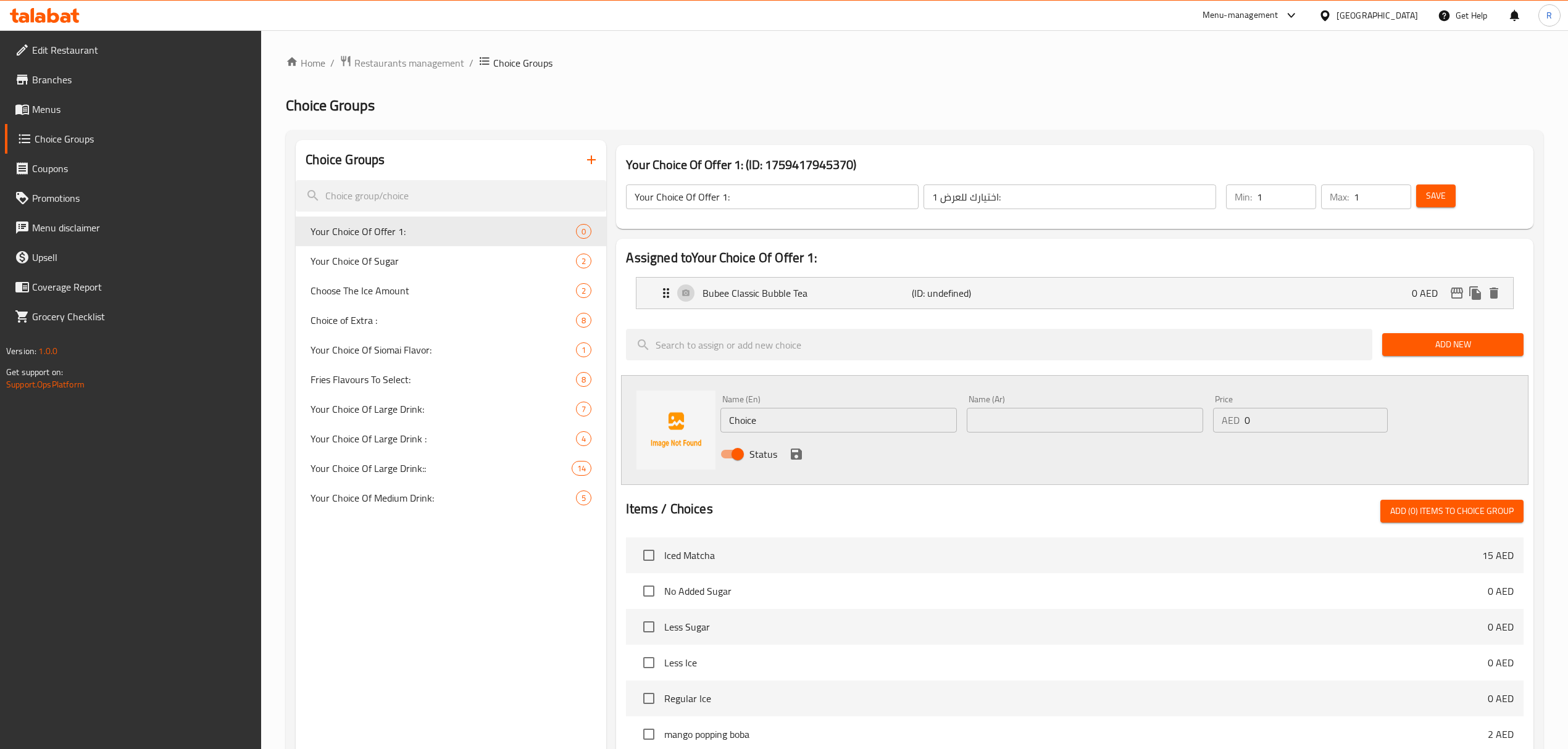
click at [766, 427] on input "Choice" at bounding box center [838, 420] width 236 height 25
click at [768, 427] on input "Choice" at bounding box center [838, 420] width 236 height 25
paste input "Brother Bubble Tea Name Ar: براذر بابل تي"
drag, startPoint x: 853, startPoint y: 420, endPoint x: 961, endPoint y: 418, distance: 108.0
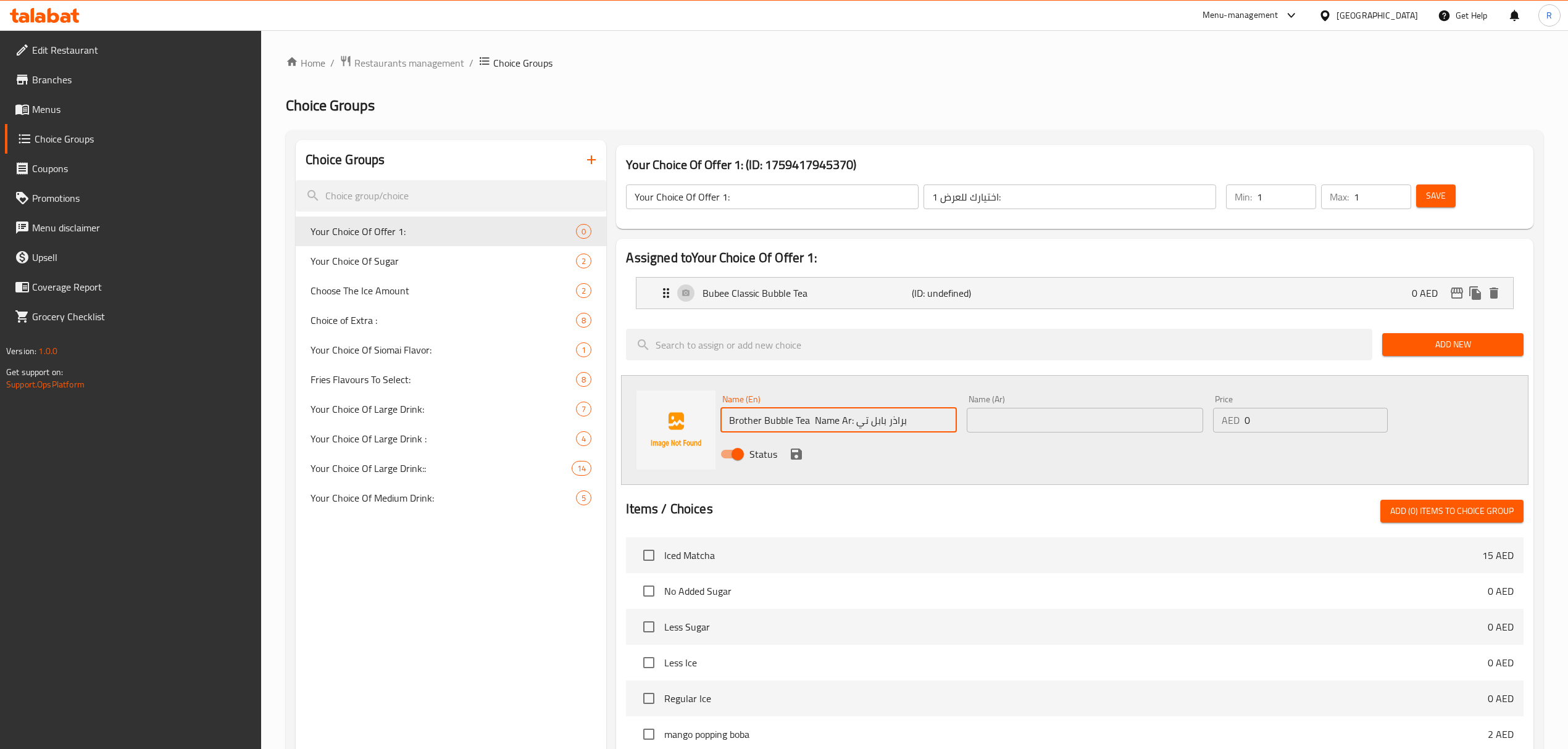
click at [961, 418] on div "Name (En) Brother Bubble Tea Name Ar: براذر بابل تي Name (En) Name (Ar) Name (A…" at bounding box center [1084, 430] width 738 height 81
click at [825, 418] on input "Brother Bubble Tea Name Ar:" at bounding box center [838, 420] width 236 height 25
drag, startPoint x: 825, startPoint y: 418, endPoint x: 887, endPoint y: 420, distance: 62.0
click at [887, 420] on input "Brother Bubble Tea Name Ar:" at bounding box center [838, 420] width 236 height 25
type input "Brother Bubble Tea"
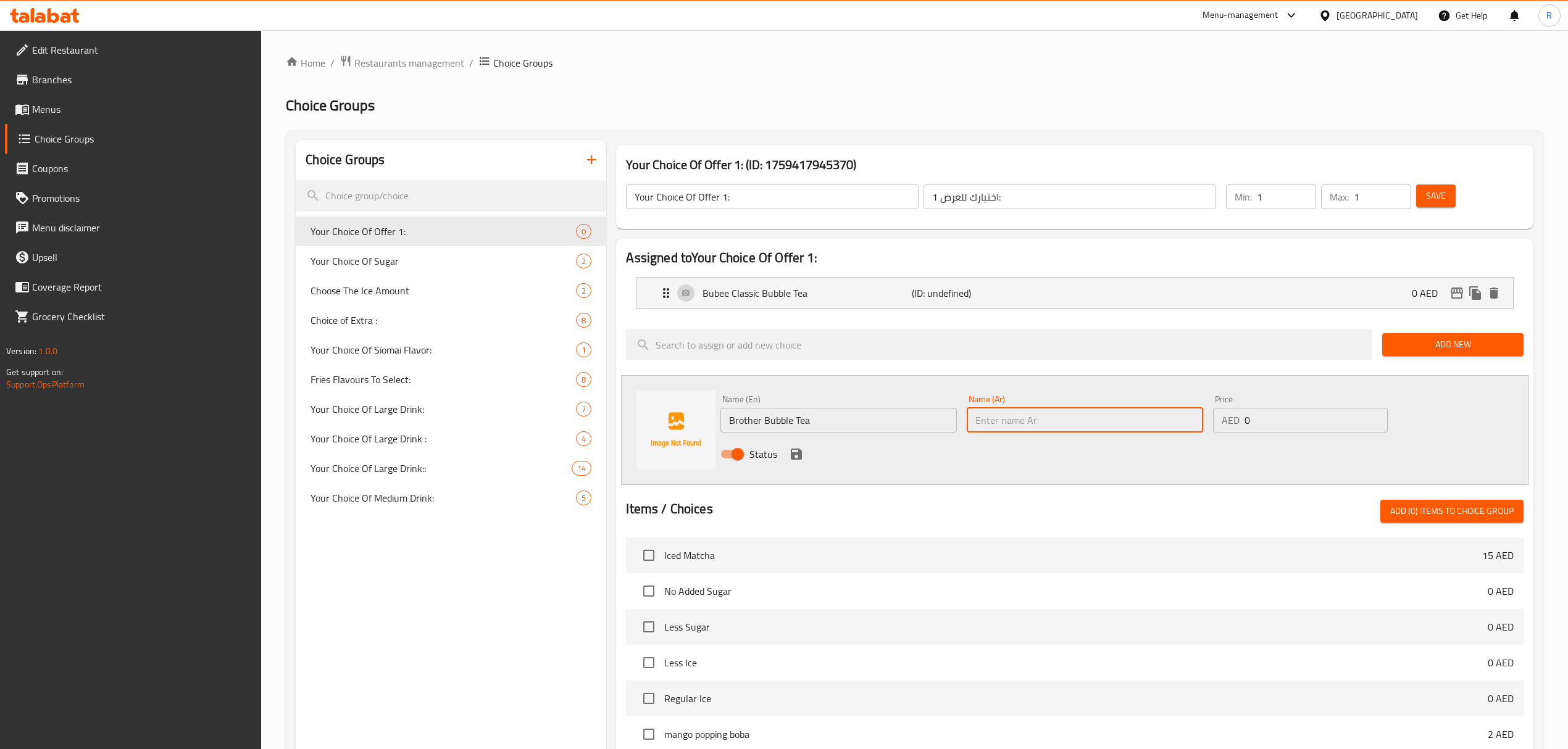
click at [1027, 427] on input "text" at bounding box center [1084, 420] width 236 height 25
paste input "براذر بابل تي"
type input "براذر بابل تي"
click at [788, 456] on button "save" at bounding box center [796, 454] width 19 height 19
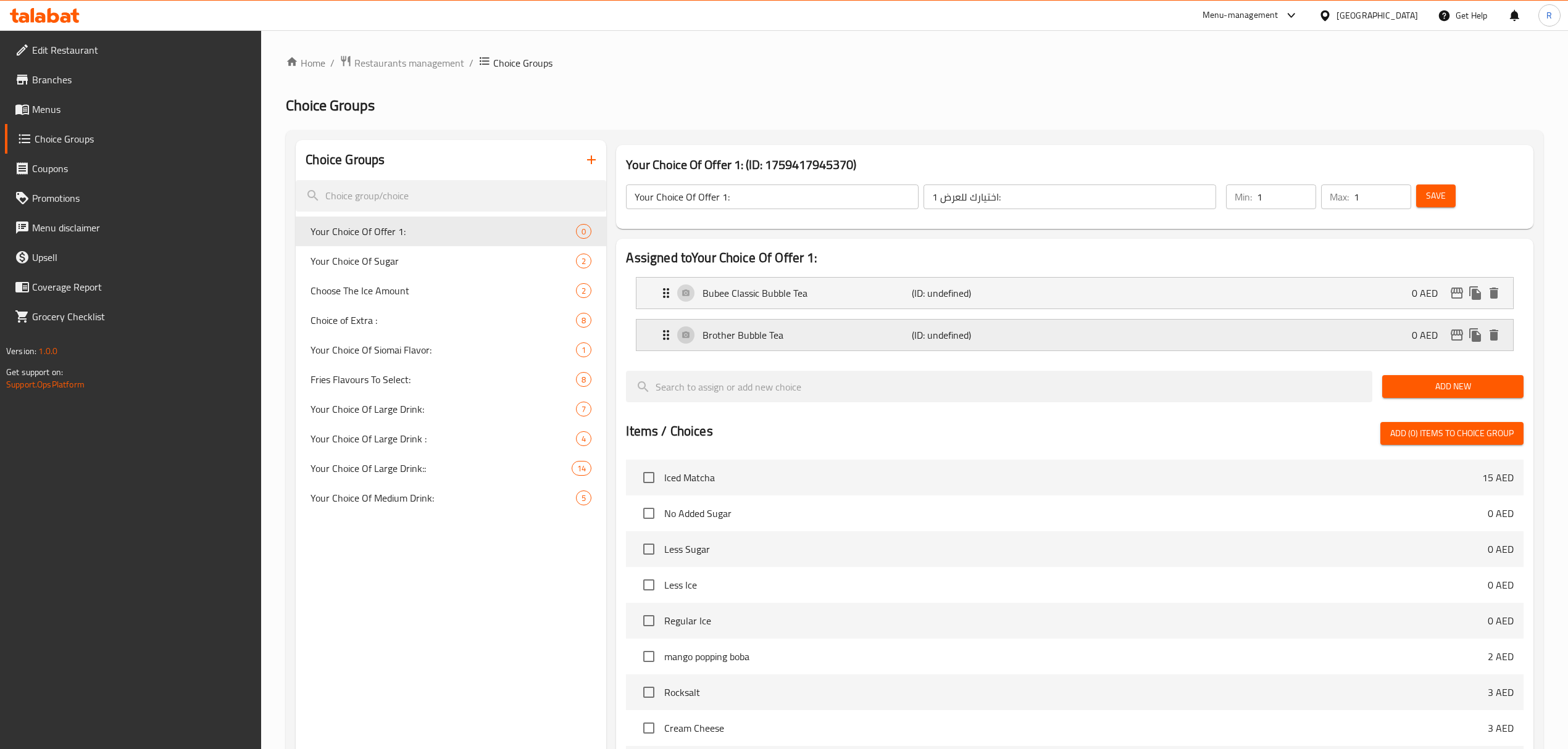
click at [1040, 338] on p "(ID: undefined)" at bounding box center [981, 335] width 140 height 15
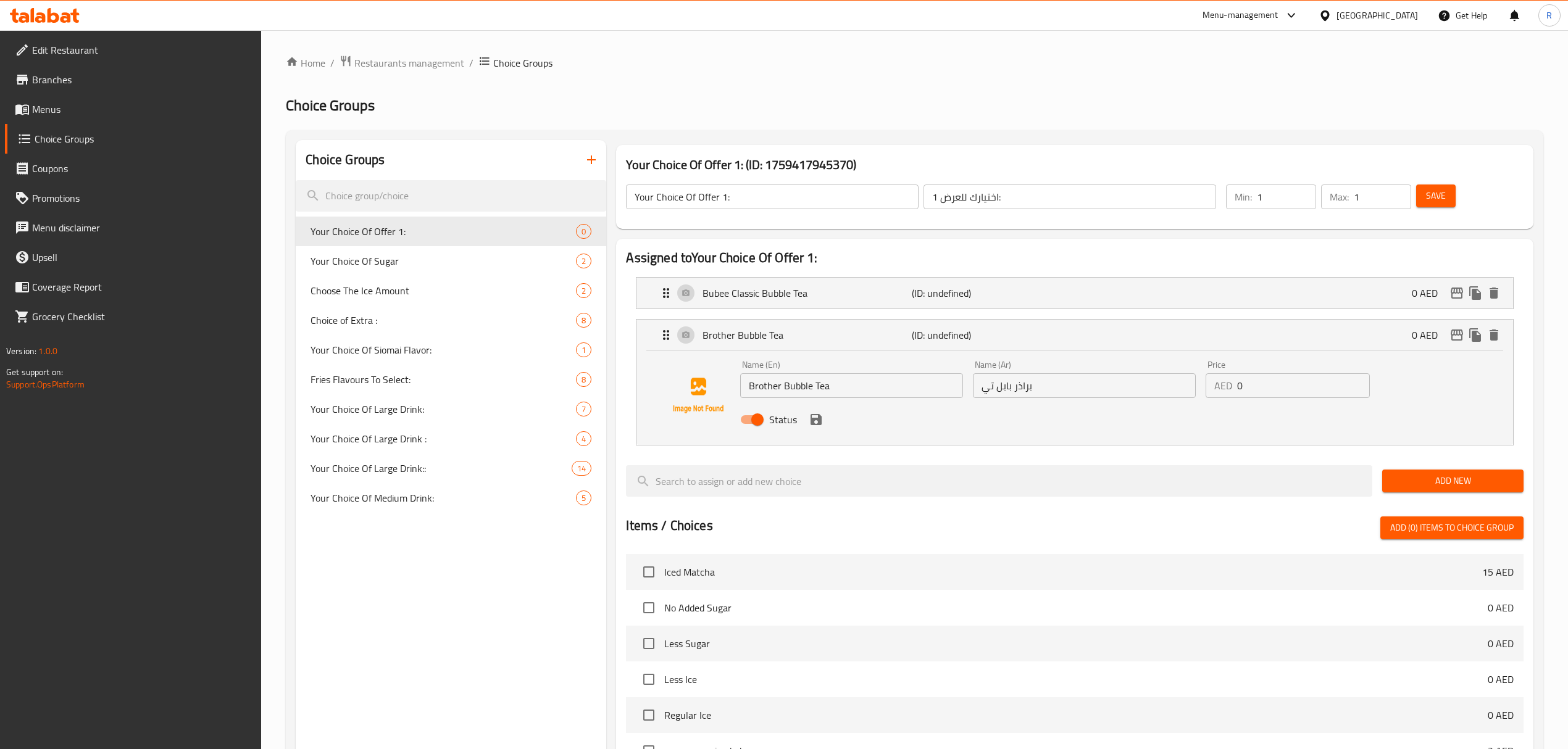
click at [1413, 485] on span "Add New" at bounding box center [1453, 481] width 122 height 15
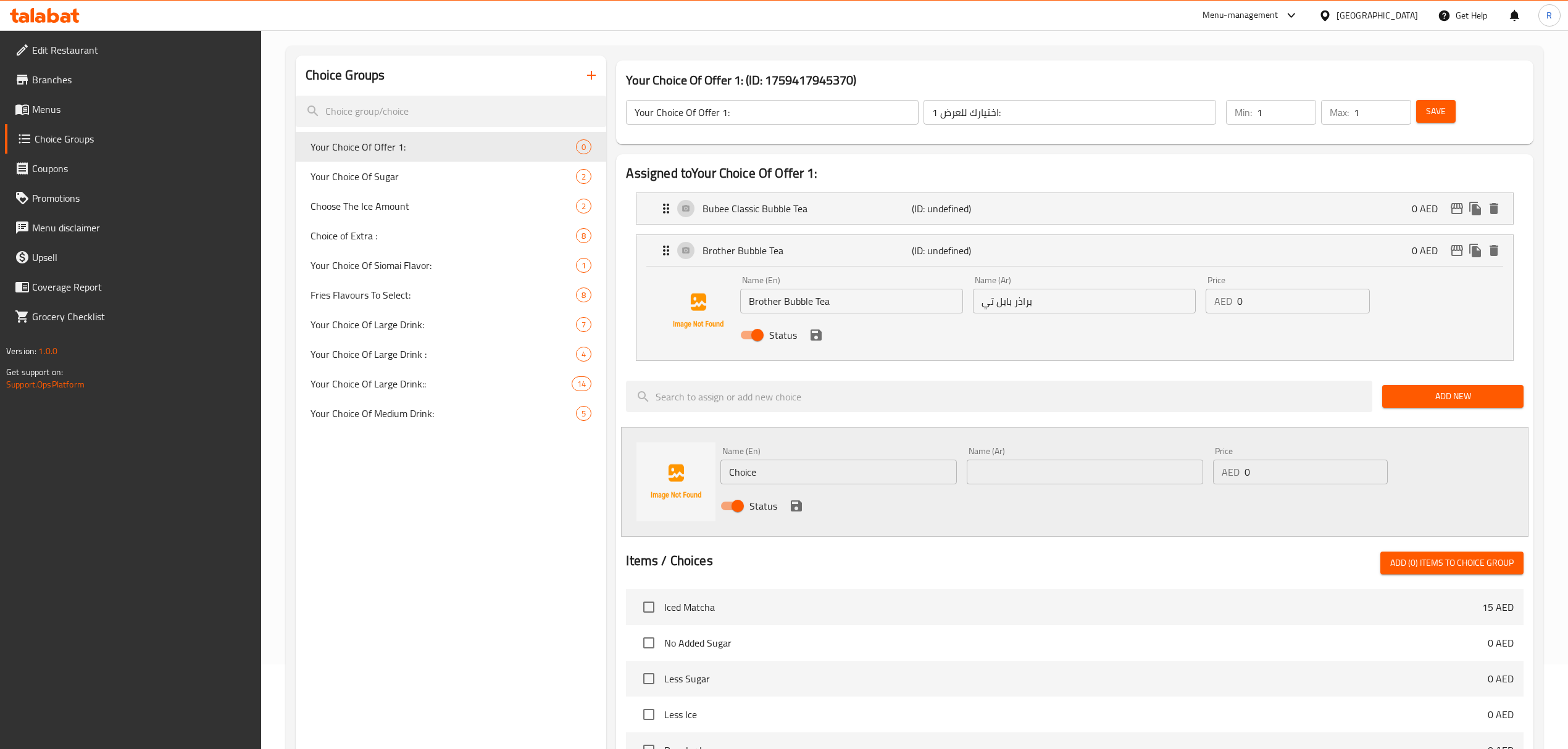
scroll to position [164, 0]
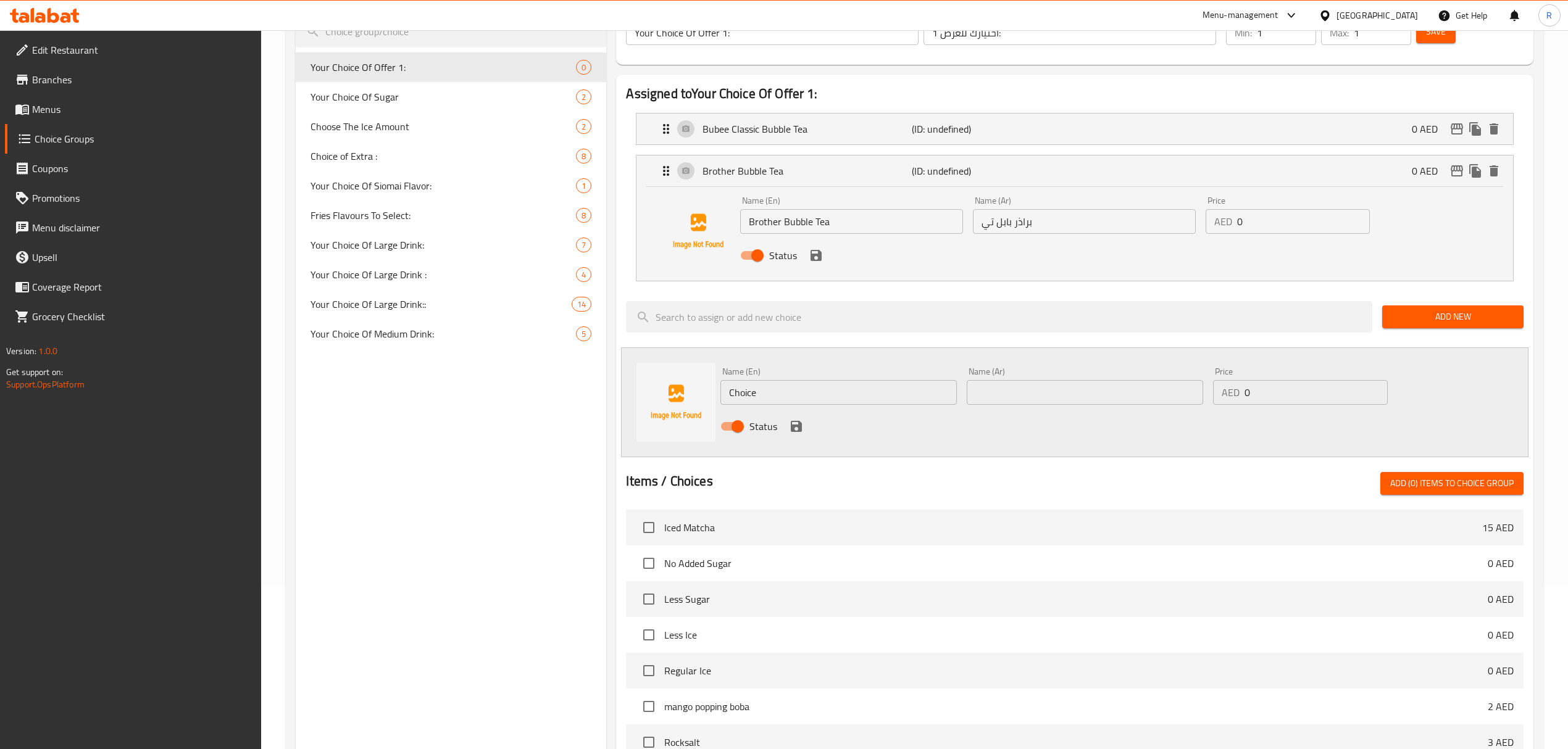
click at [843, 376] on div "Name (En) Choice Name (En)" at bounding box center [838, 386] width 236 height 38
click at [823, 392] on input "Choice" at bounding box center [838, 392] width 236 height 25
paste input "Taro Bubble Tea Name Ar: شاي تارو بابل"
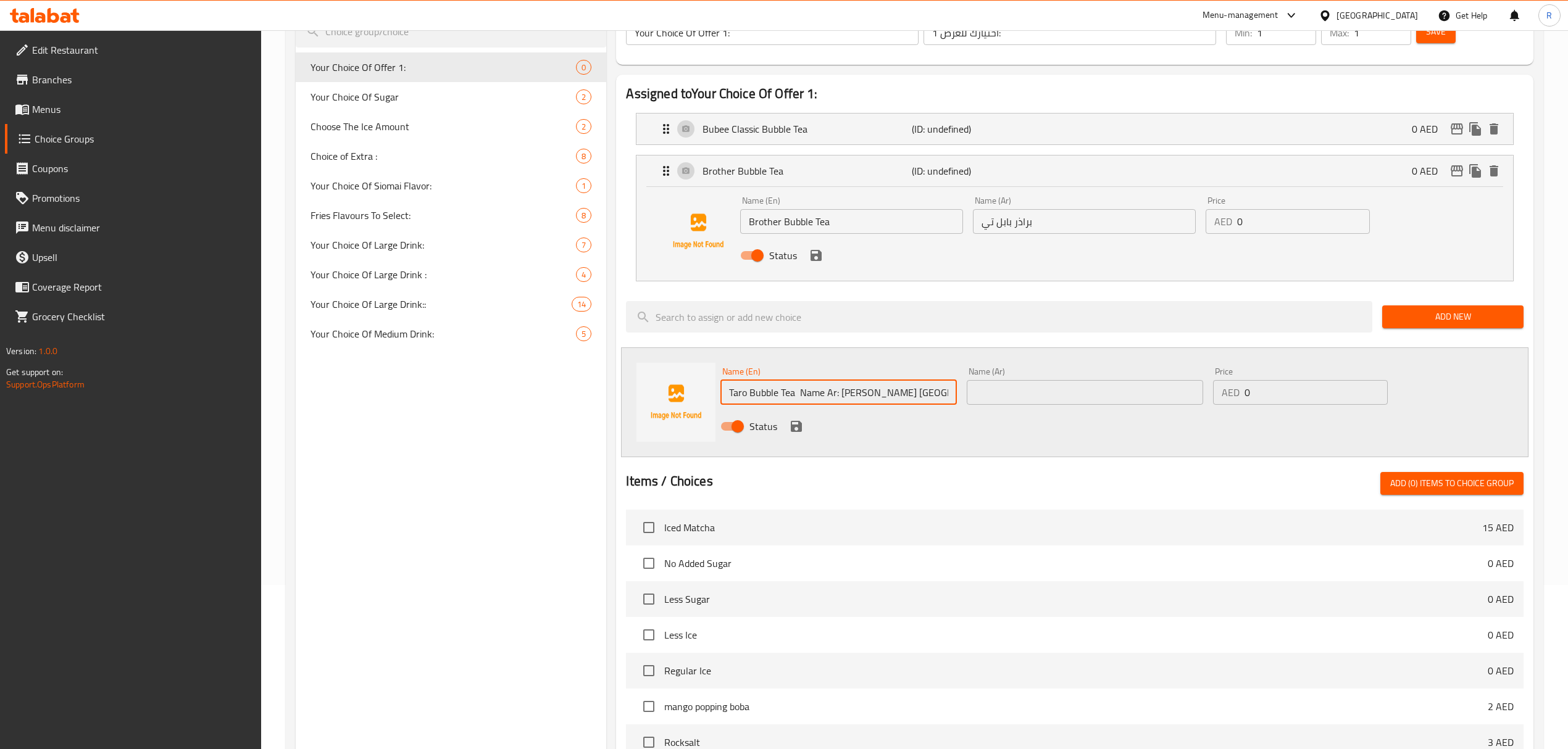
drag, startPoint x: 840, startPoint y: 394, endPoint x: 937, endPoint y: 391, distance: 97.0
click at [937, 391] on input "Taro Bubble Tea Name Ar: شاي تارو بابل" at bounding box center [838, 392] width 236 height 25
click at [808, 397] on input "Taro Bubble Tea Name Ar:" at bounding box center [838, 392] width 236 height 25
drag, startPoint x: 806, startPoint y: 397, endPoint x: 872, endPoint y: 388, distance: 66.6
click at [872, 388] on input "Taro Bubble Tea Name Ar:" at bounding box center [838, 392] width 236 height 25
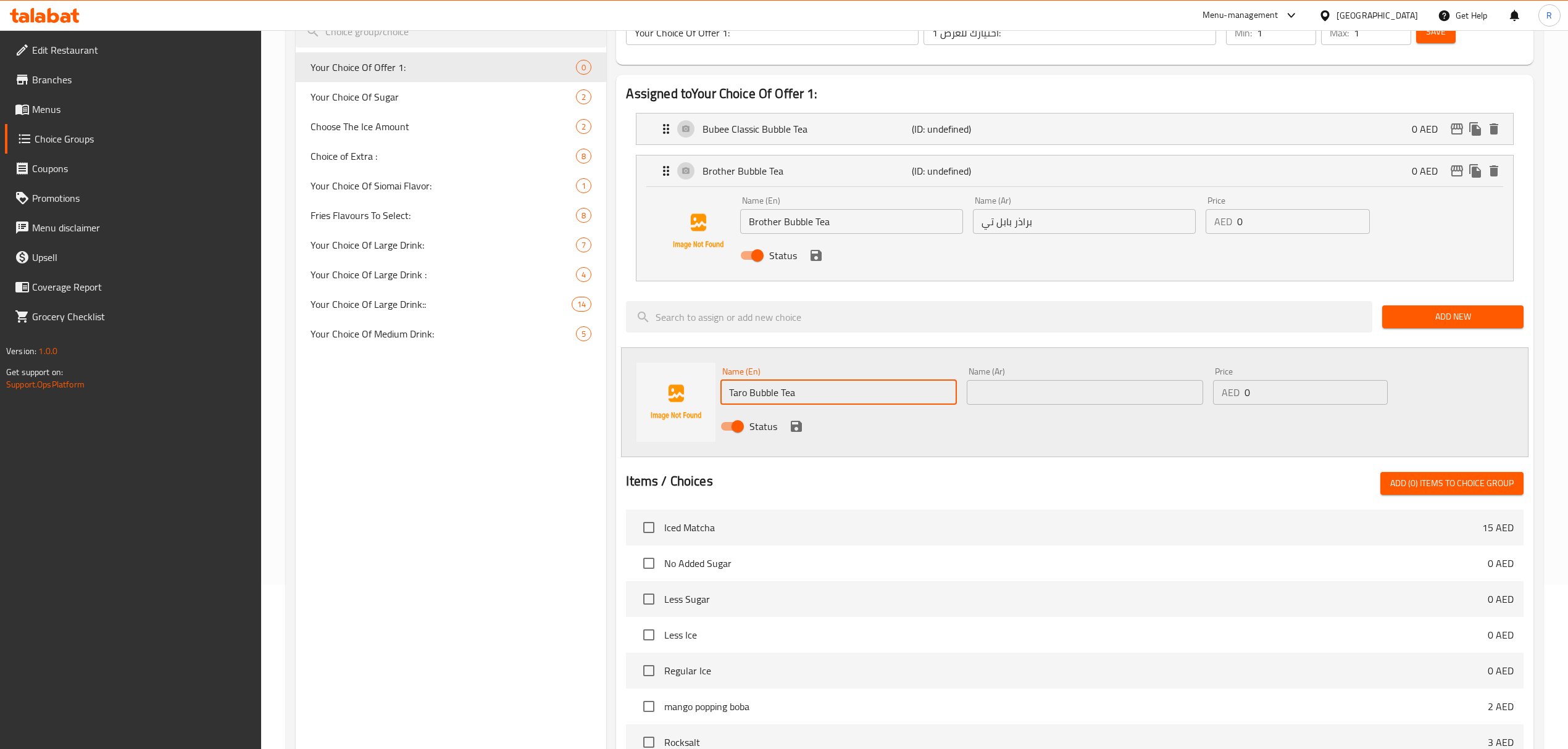
type input "Taro Bubble Tea"
click at [1027, 405] on input "text" at bounding box center [1084, 392] width 236 height 25
paste input "[PERSON_NAME] بابل"
type input "[PERSON_NAME] بابل"
click at [796, 427] on icon "save" at bounding box center [796, 426] width 15 height 15
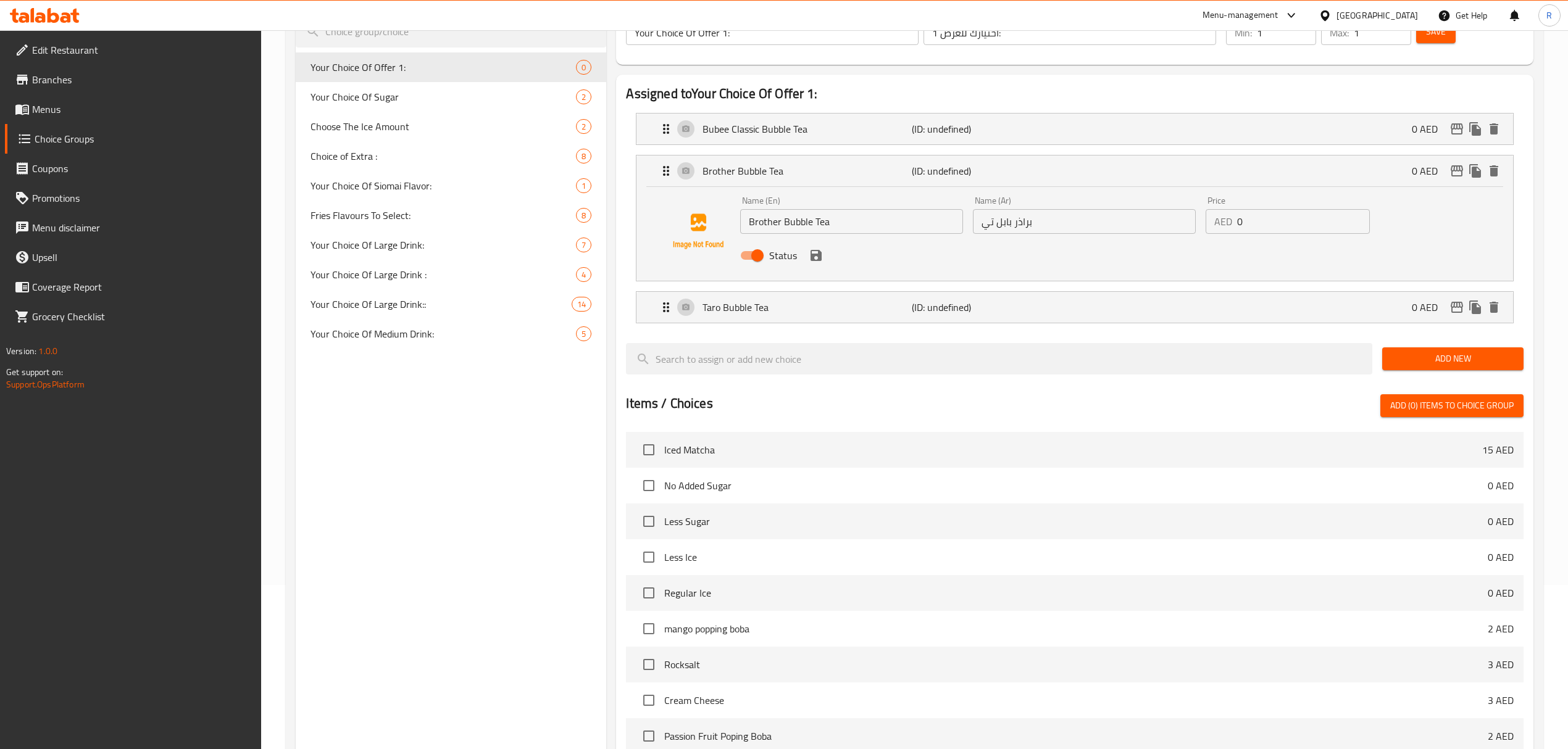
click at [1420, 368] on button "Add New" at bounding box center [1452, 359] width 142 height 23
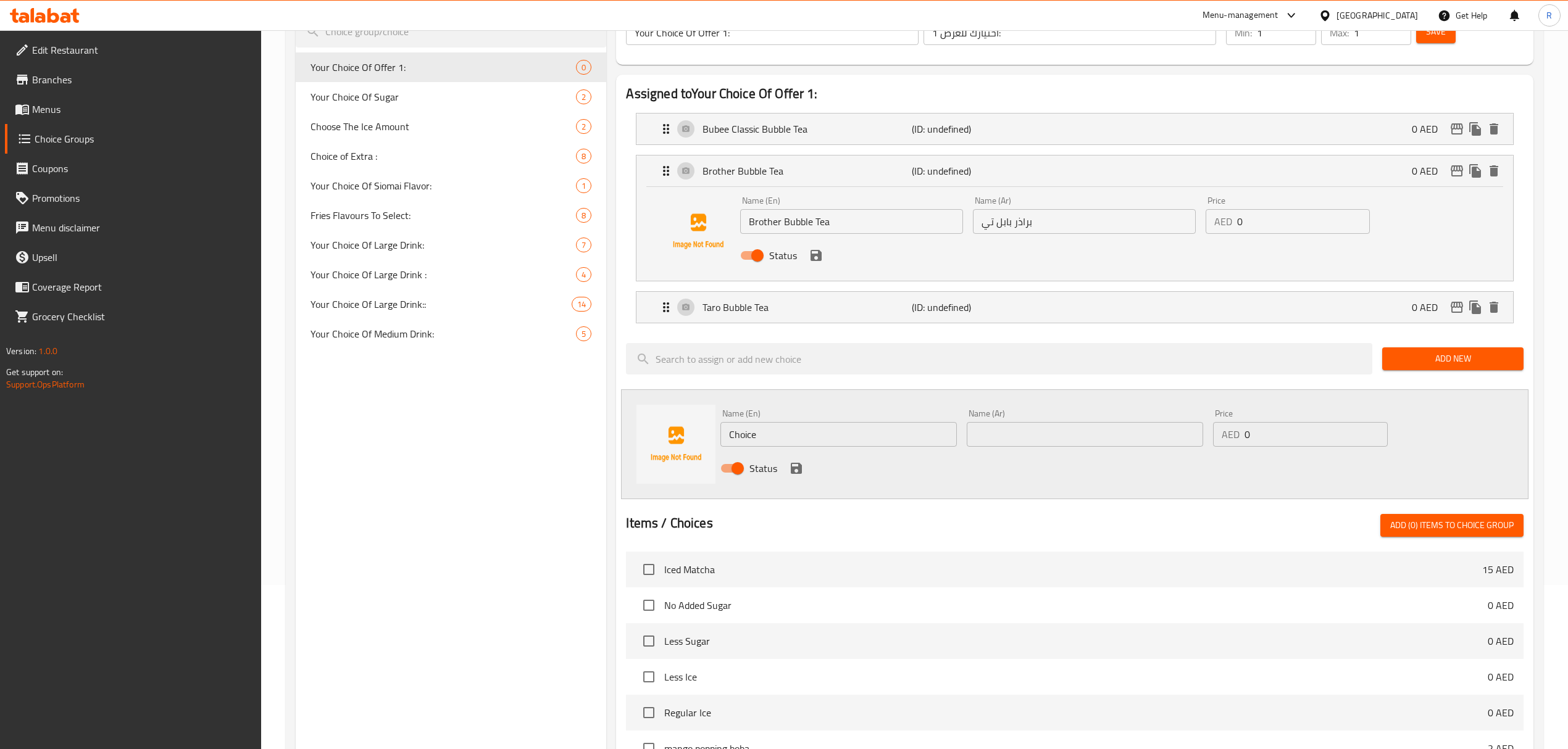
click at [889, 432] on input "Choice" at bounding box center [838, 434] width 236 height 25
click at [890, 432] on input "Choice" at bounding box center [838, 434] width 236 height 25
paste input "Mango Bubble Tea Name Ar: شاي مانجو بابل"
drag, startPoint x: 853, startPoint y: 440, endPoint x: 940, endPoint y: 440, distance: 87.0
click at [940, 440] on input "Mango Bubble Tea Name Ar: شاي مانجو بابل" at bounding box center [838, 434] width 236 height 25
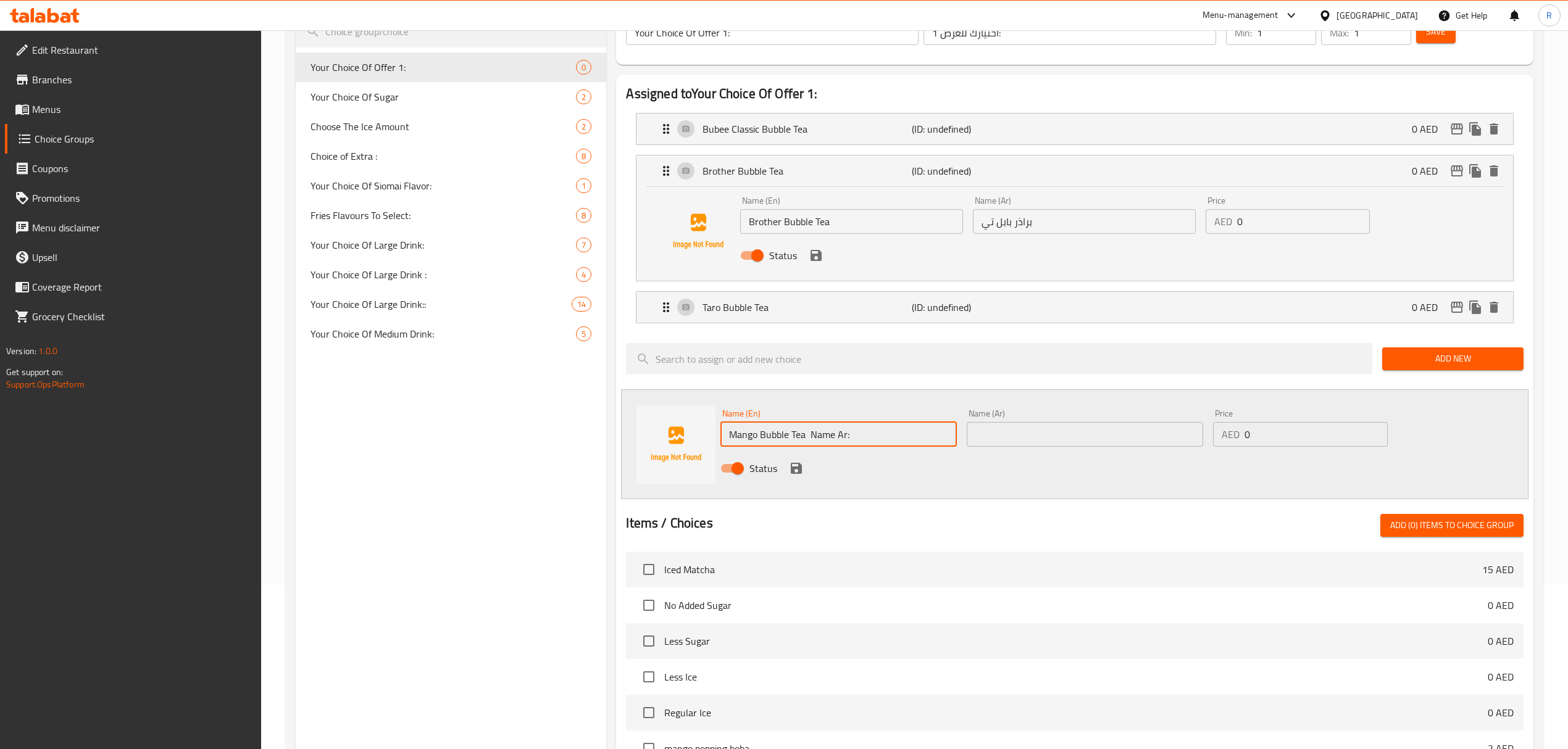
click at [822, 436] on input "Mango Bubble Tea Name Ar:" at bounding box center [838, 434] width 236 height 25
drag, startPoint x: 822, startPoint y: 436, endPoint x: 889, endPoint y: 433, distance: 67.1
click at [889, 433] on input "Mango Bubble Tea Name Ar:" at bounding box center [838, 434] width 236 height 25
type input "Mango Bubble Tea"
drag, startPoint x: 1019, startPoint y: 431, endPoint x: 845, endPoint y: 453, distance: 175.4
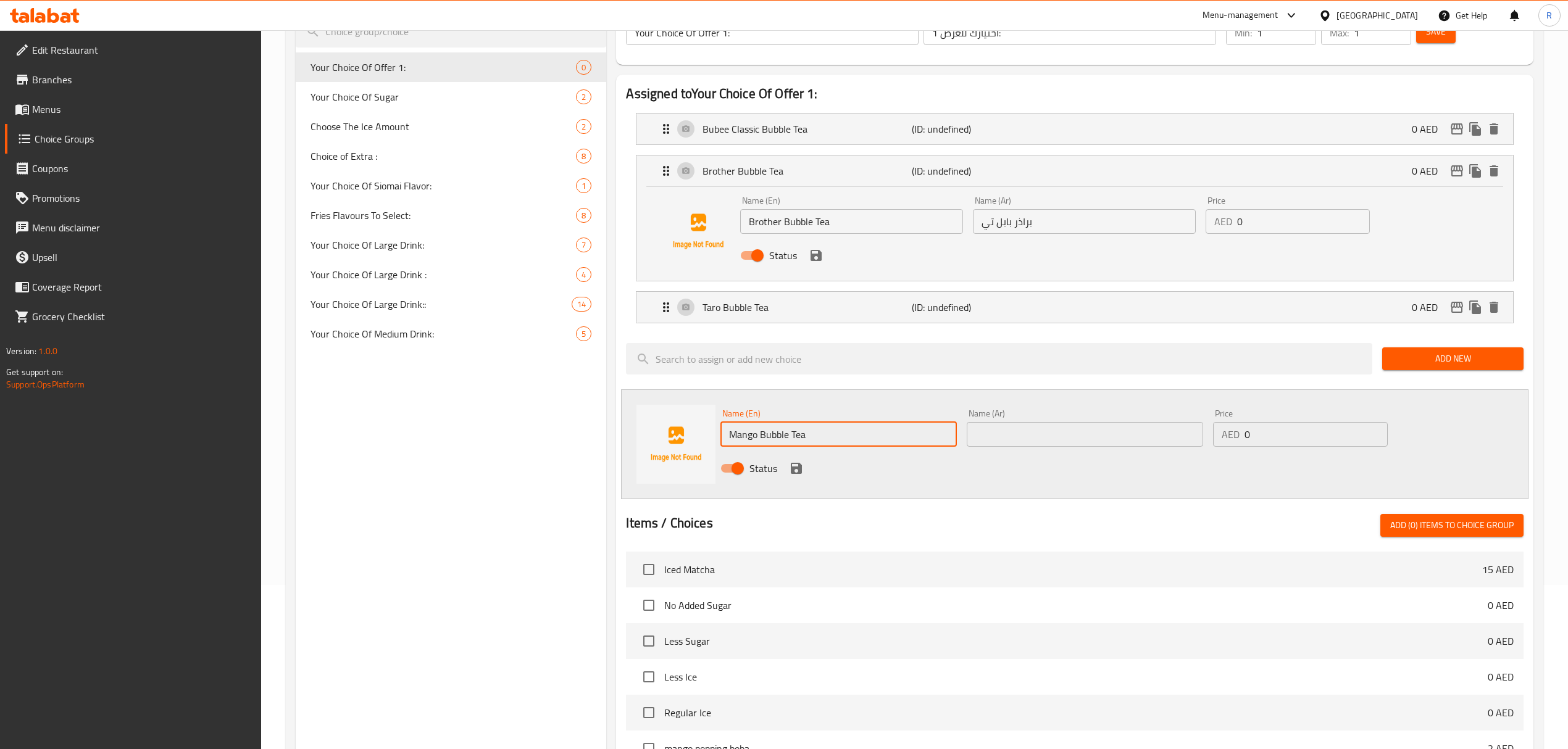
click at [1019, 431] on input "text" at bounding box center [1084, 434] width 236 height 25
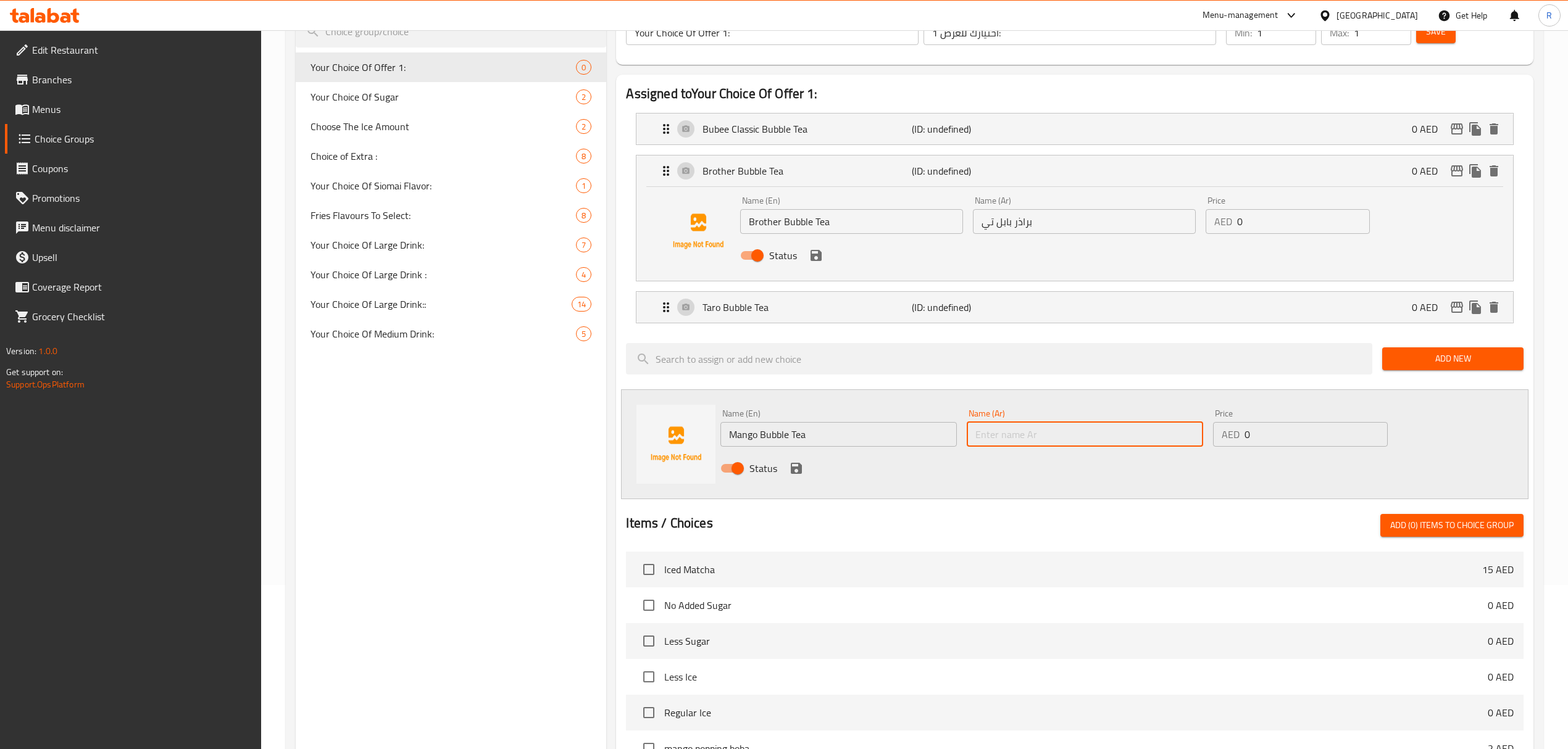
paste input "[PERSON_NAME] بابل"
type input "[PERSON_NAME] بابل"
click at [791, 468] on icon "save" at bounding box center [796, 468] width 11 height 11
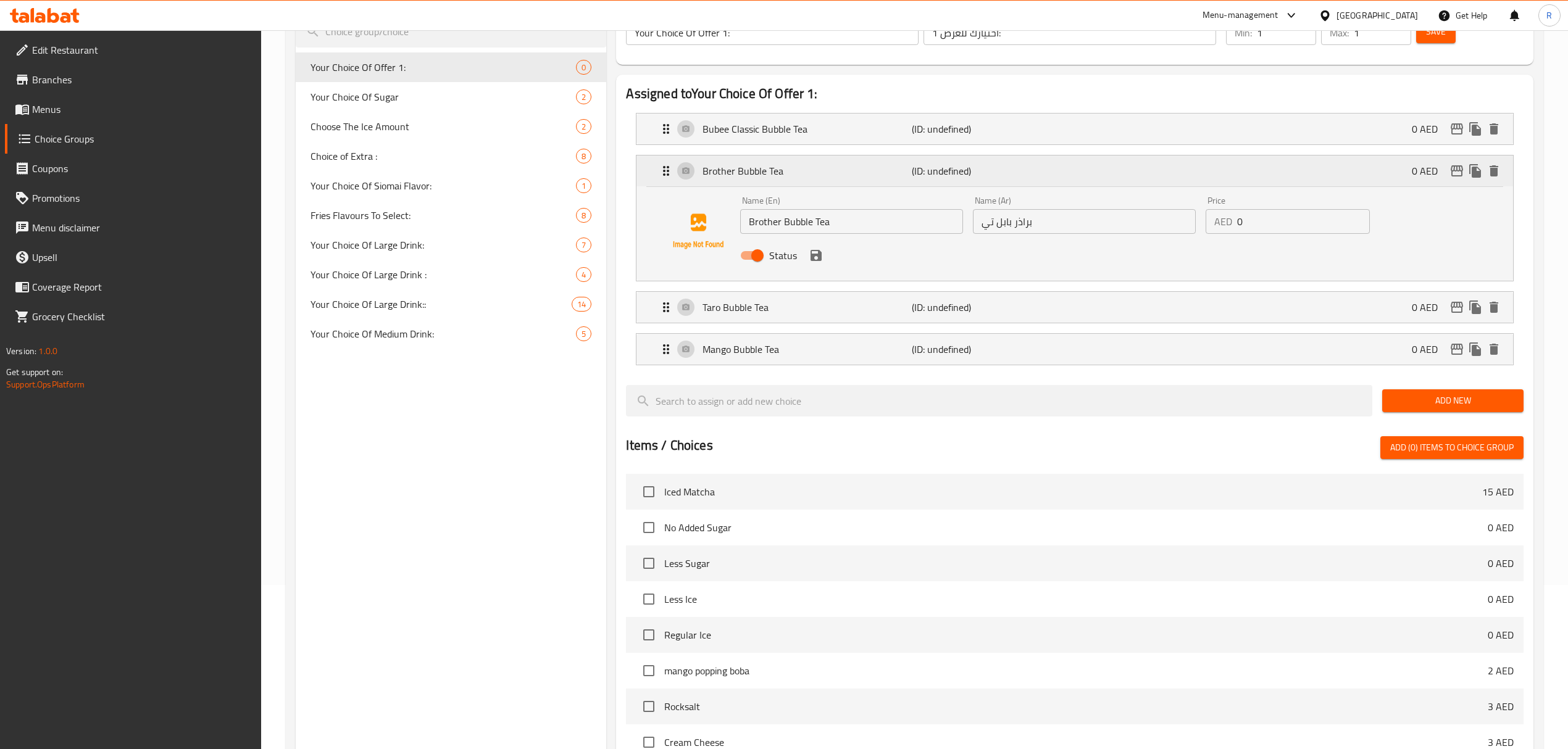
click at [1018, 176] on p "(ID: undefined)" at bounding box center [981, 171] width 140 height 15
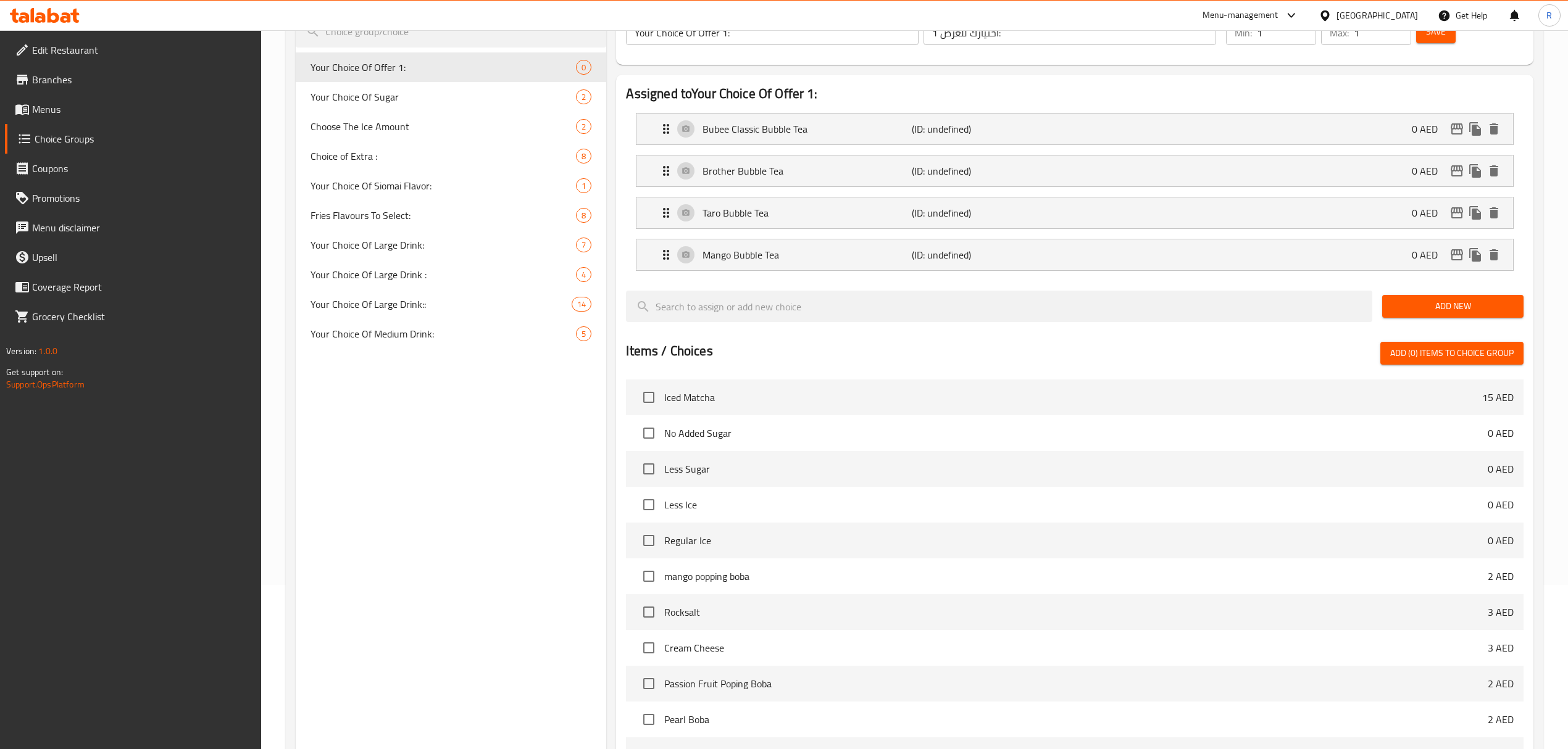
click at [1405, 305] on span "Add New" at bounding box center [1453, 306] width 122 height 15
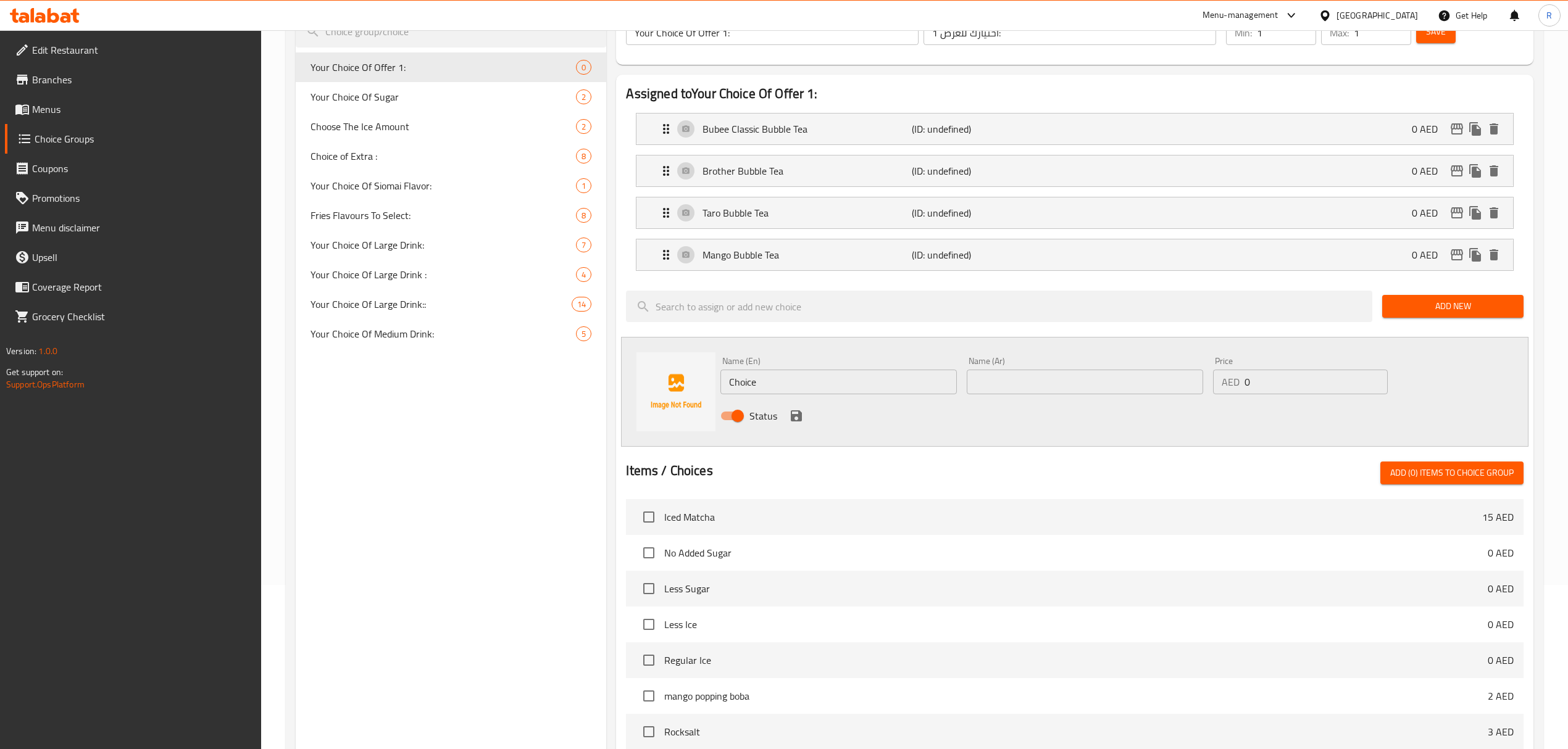
click at [882, 374] on input "Choice" at bounding box center [838, 382] width 236 height 25
paste input "Matcha Bubble Tea Name Ar: شاي ماتشا بابل"
drag, startPoint x: 853, startPoint y: 385, endPoint x: 951, endPoint y: 385, distance: 98.0
click at [951, 385] on input "Matcha Bubble Tea Name Ar: شاي ماتشا بابل" at bounding box center [838, 382] width 236 height 25
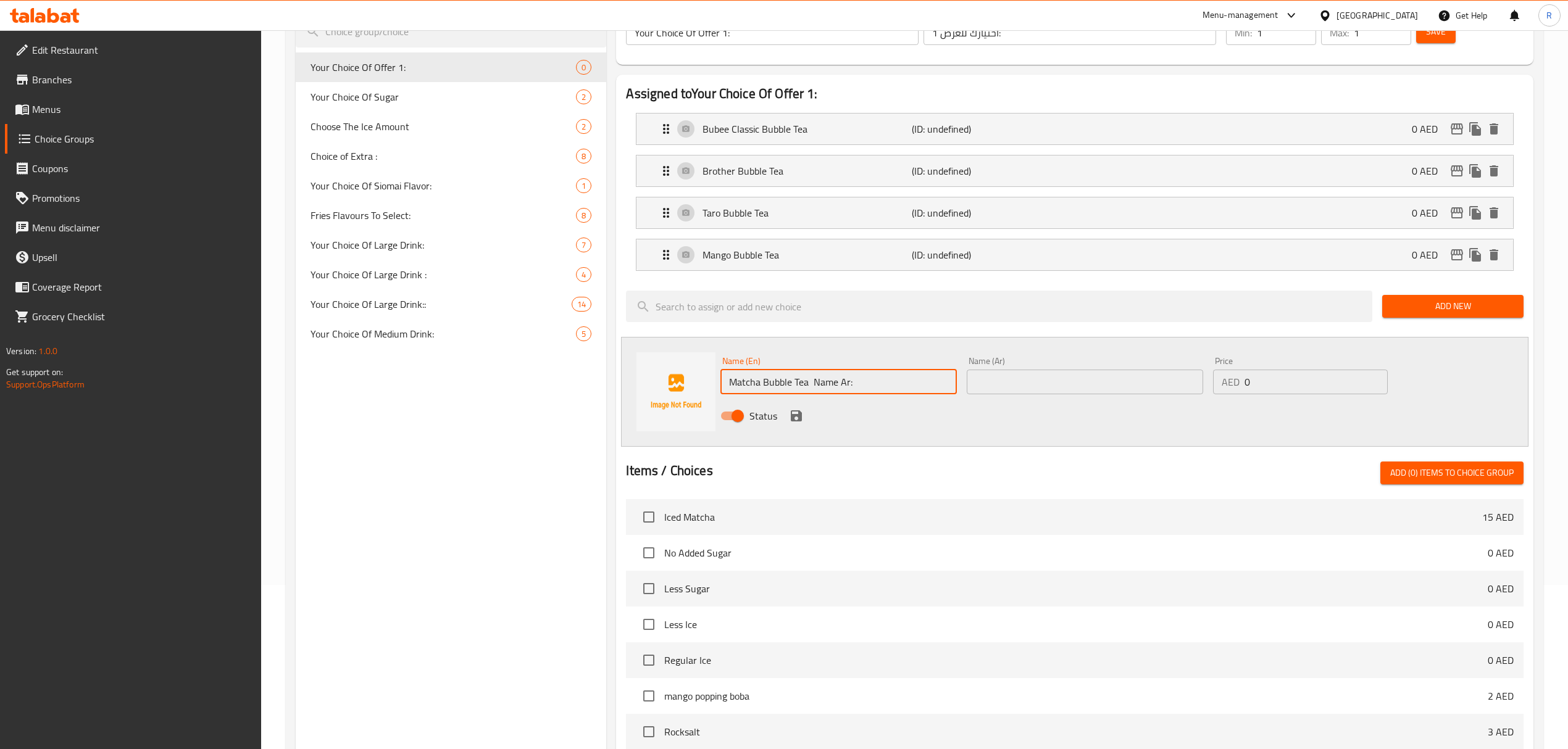
click at [819, 381] on input "Matcha Bubble Tea Name Ar:" at bounding box center [838, 382] width 236 height 25
drag, startPoint x: 819, startPoint y: 381, endPoint x: 894, endPoint y: 381, distance: 75.0
click at [894, 381] on input "Matcha Bubble Tea Name Ar:" at bounding box center [838, 382] width 236 height 25
type input "Matcha Bubble Tea"
drag, startPoint x: 1025, startPoint y: 384, endPoint x: 996, endPoint y: 393, distance: 30.4
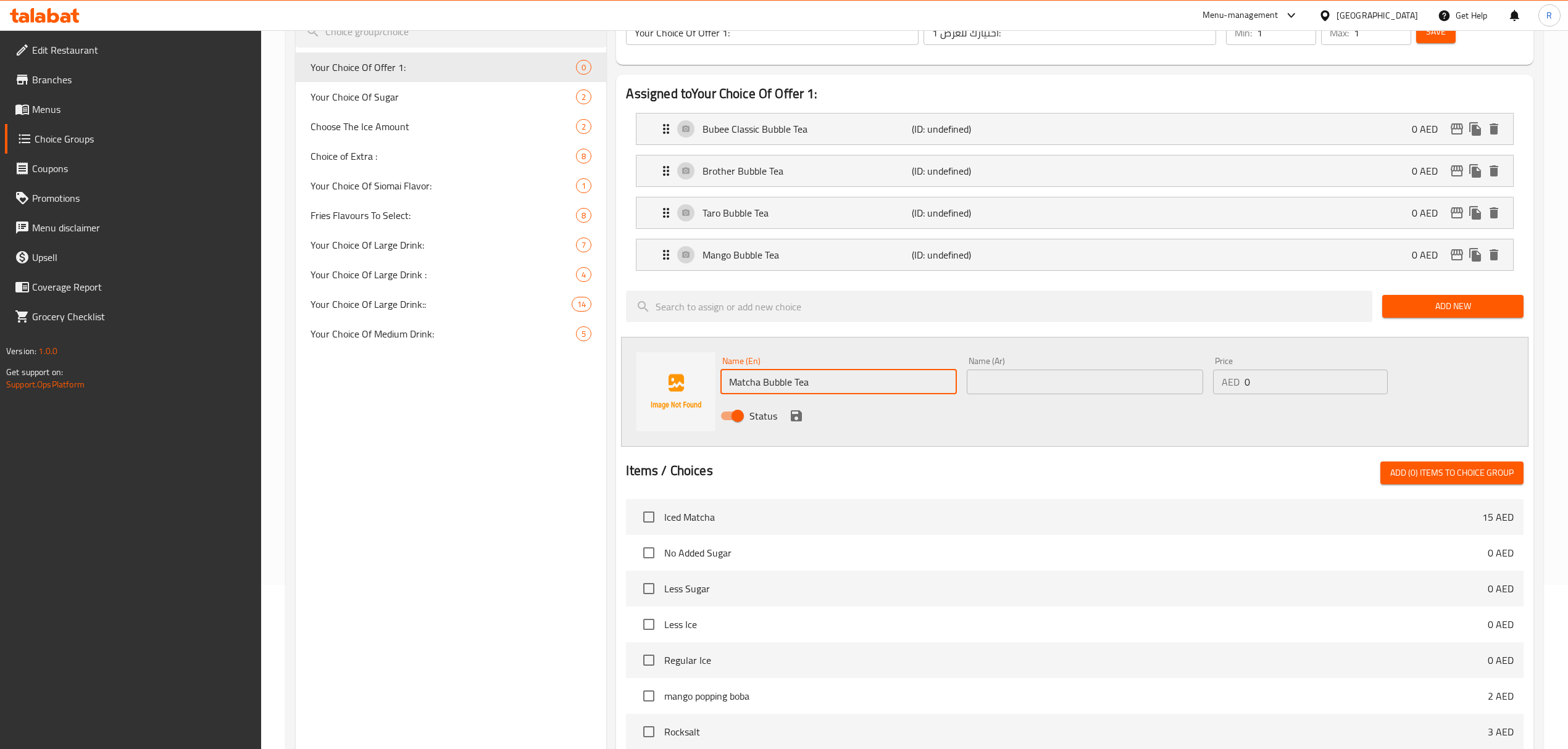
click at [1025, 384] on input "text" at bounding box center [1084, 382] width 236 height 25
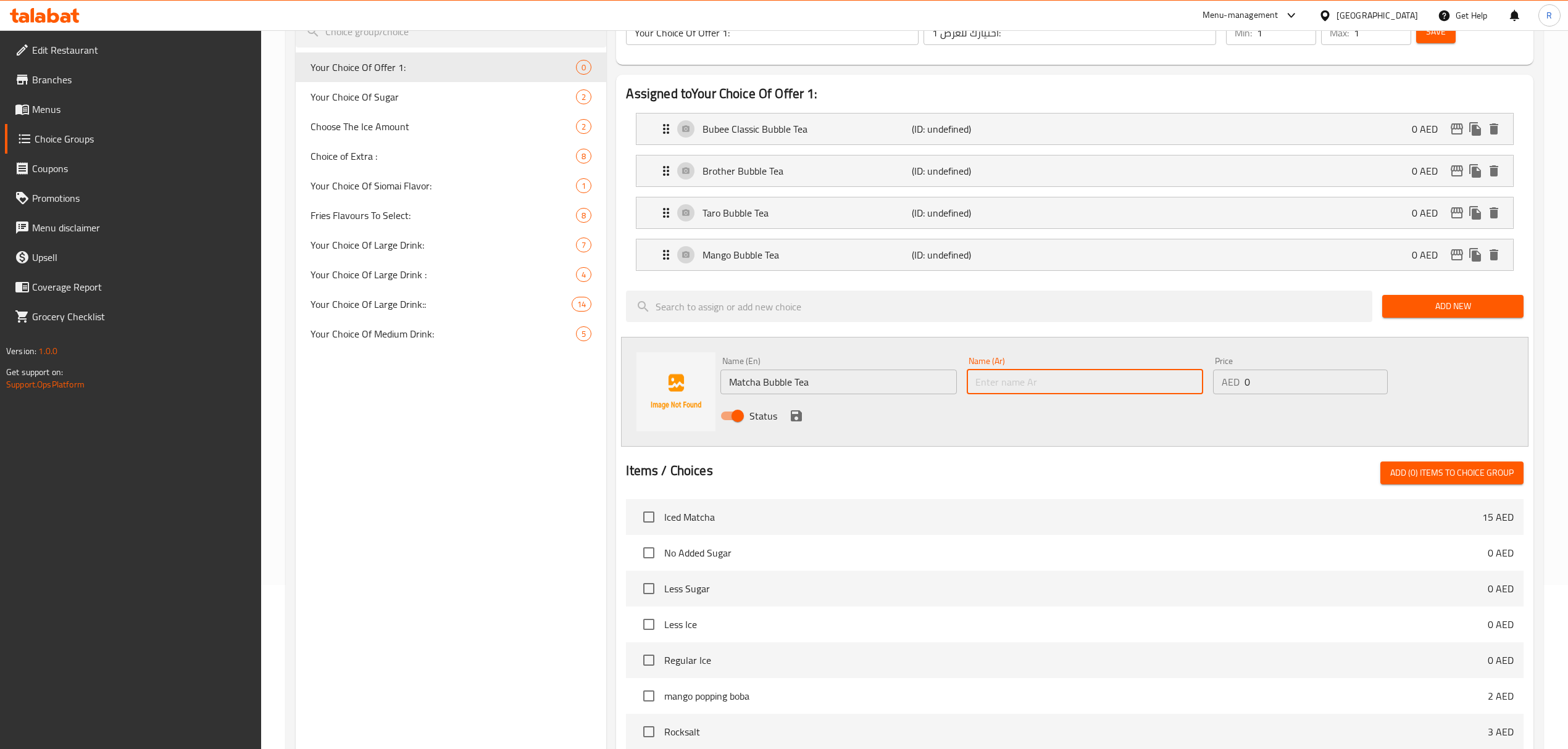
paste input "[PERSON_NAME] بابل"
type input "[PERSON_NAME] بابل"
click at [799, 416] on icon "save" at bounding box center [796, 415] width 11 height 11
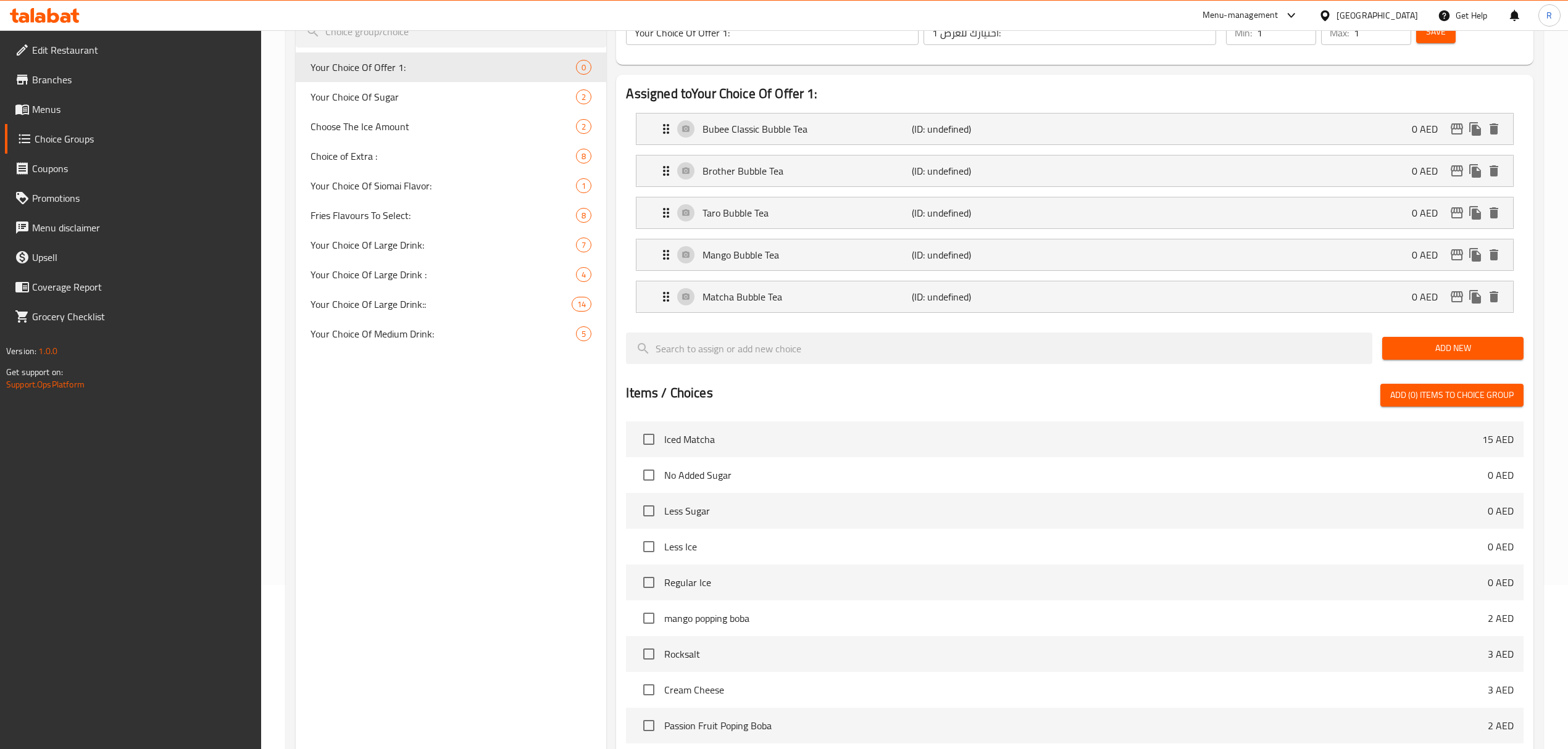
click at [1414, 338] on div "Add New" at bounding box center [1452, 348] width 151 height 41
click at [1418, 353] on span "Add New" at bounding box center [1453, 348] width 122 height 15
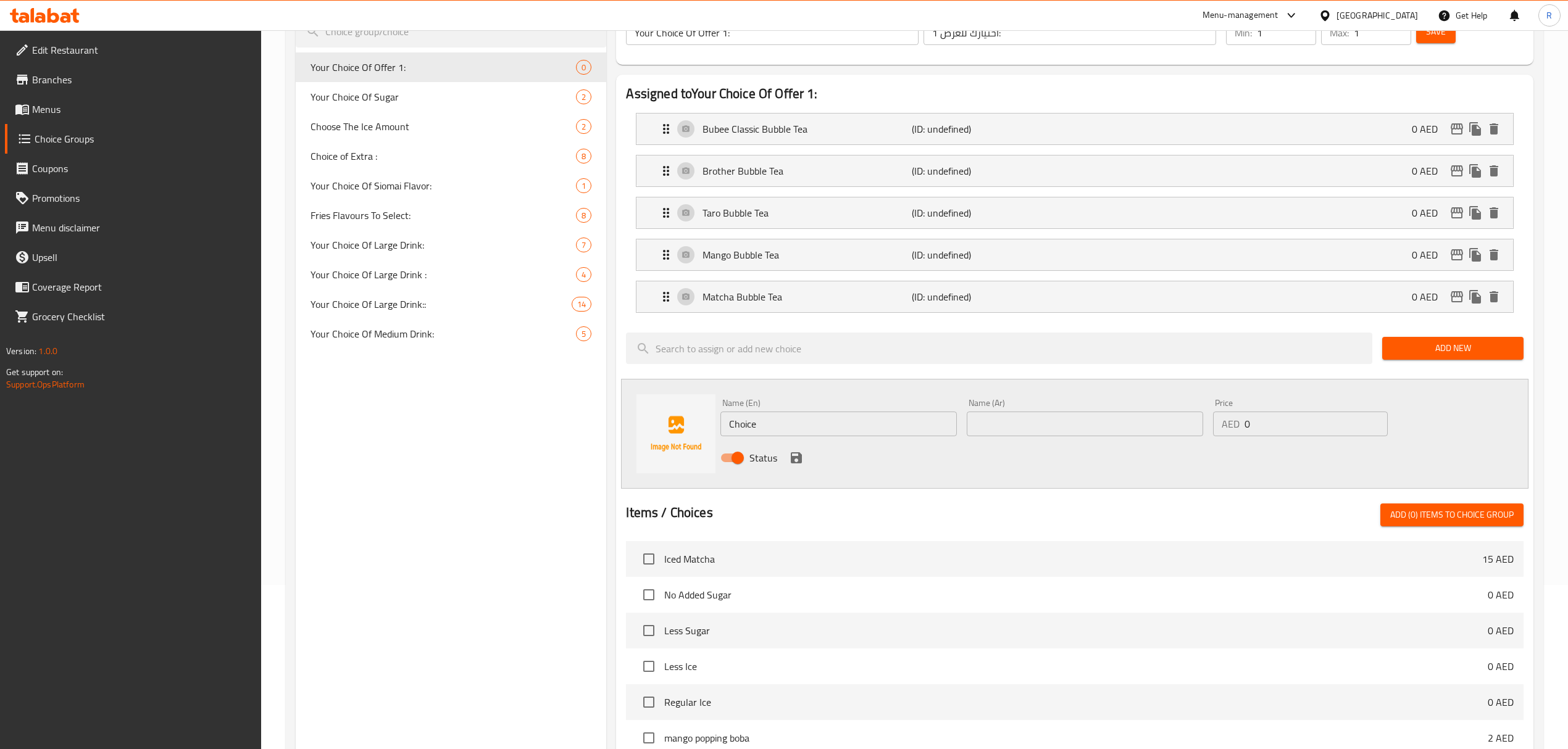
click at [850, 415] on input "Choice" at bounding box center [838, 424] width 236 height 25
click at [850, 414] on input "Choice" at bounding box center [838, 424] width 236 height 25
paste input "offee Bubble Tea Name Ar: شاي فقاعات القهوة"
drag, startPoint x: 850, startPoint y: 423, endPoint x: 981, endPoint y: 414, distance: 131.3
click at [981, 414] on div "Name (En) Coffee Bubble Tea Name Ar: شاي فقاعات القهوة Name (En) Name (Ar) Name…" at bounding box center [1084, 434] width 738 height 81
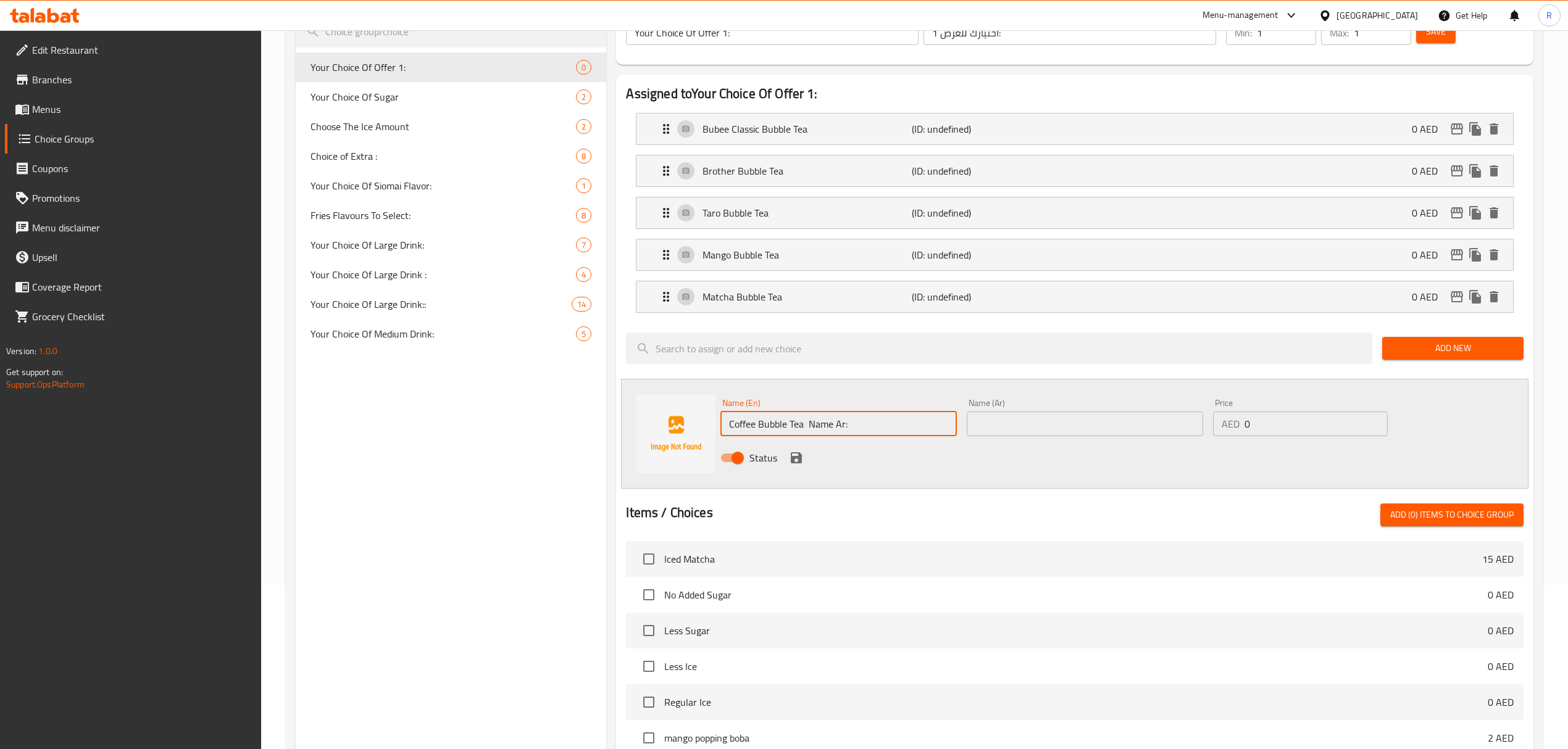
click at [825, 428] on input "Coffee Bubble Tea Name Ar:" at bounding box center [838, 424] width 236 height 25
drag, startPoint x: 825, startPoint y: 428, endPoint x: 869, endPoint y: 425, distance: 44.1
click at [869, 425] on input "Coffee Bubble Tea Name Ar:" at bounding box center [838, 424] width 236 height 25
type input "Coffee Bubble Tea"
drag, startPoint x: 1026, startPoint y: 415, endPoint x: 1019, endPoint y: 423, distance: 10.6
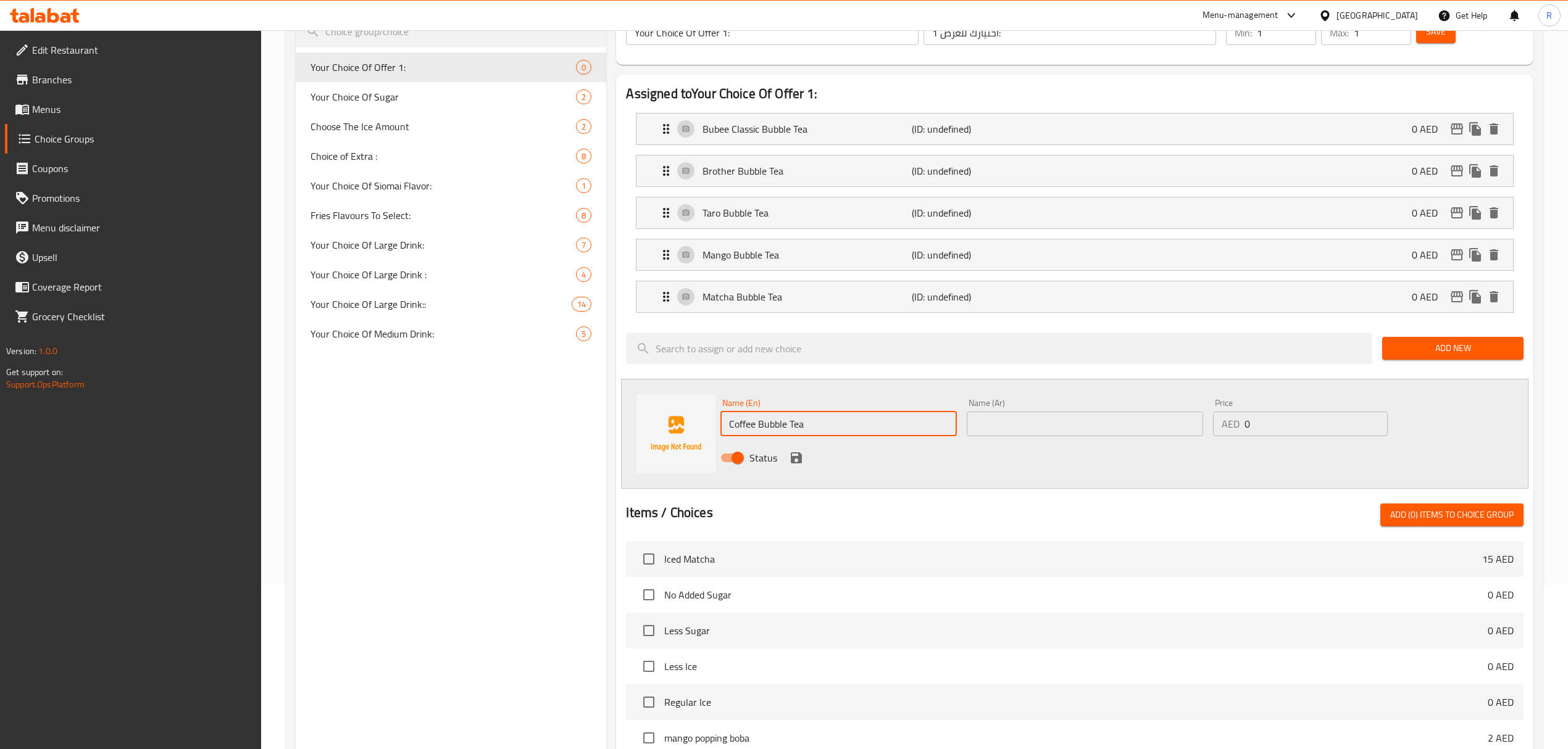
click at [1026, 415] on input "text" at bounding box center [1084, 424] width 236 height 25
paste input "شاي فقاعات القهوة"
type input "شاي فقاعات القهوة"
click at [798, 458] on icon "save" at bounding box center [796, 457] width 11 height 11
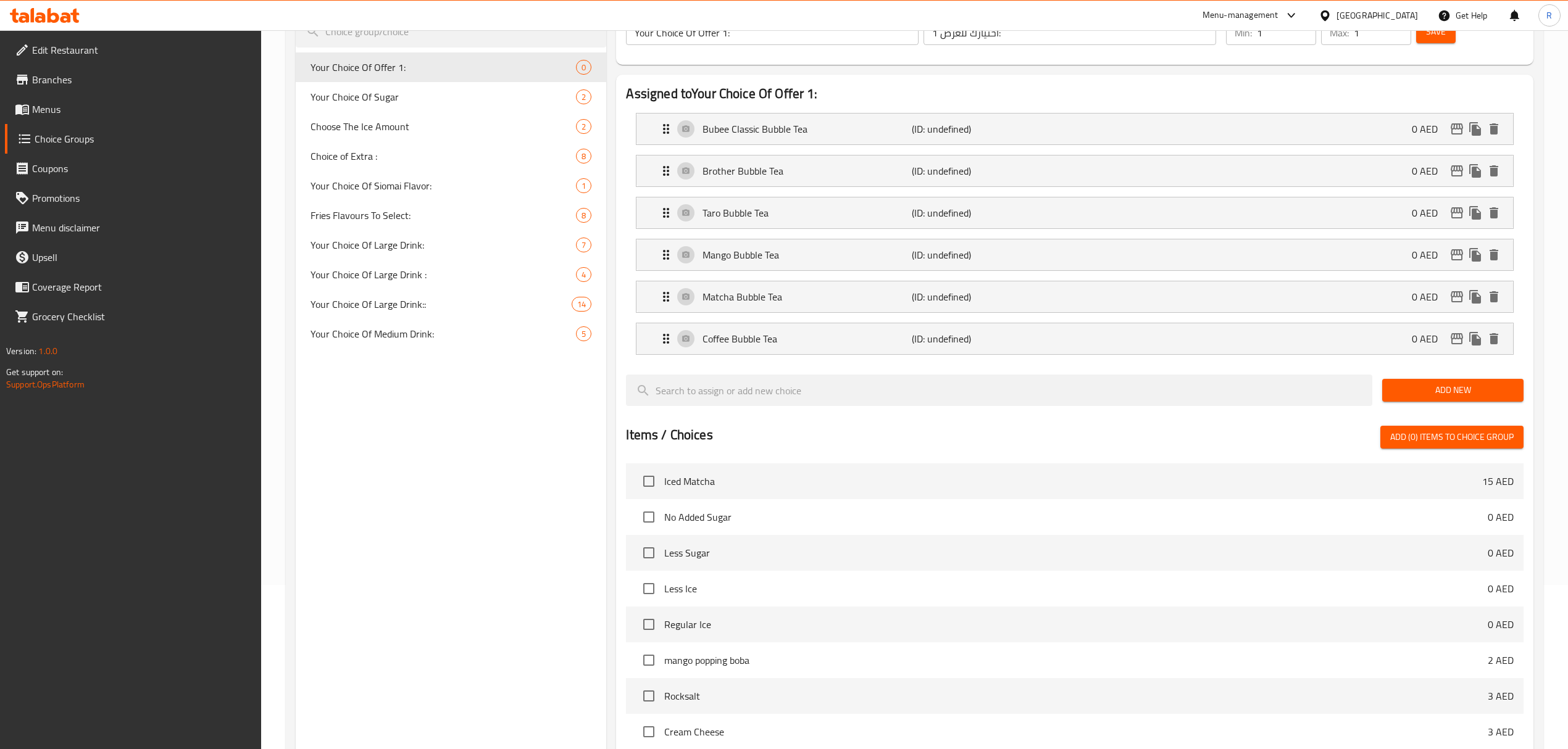
click at [1417, 396] on span "Add New" at bounding box center [1453, 390] width 122 height 15
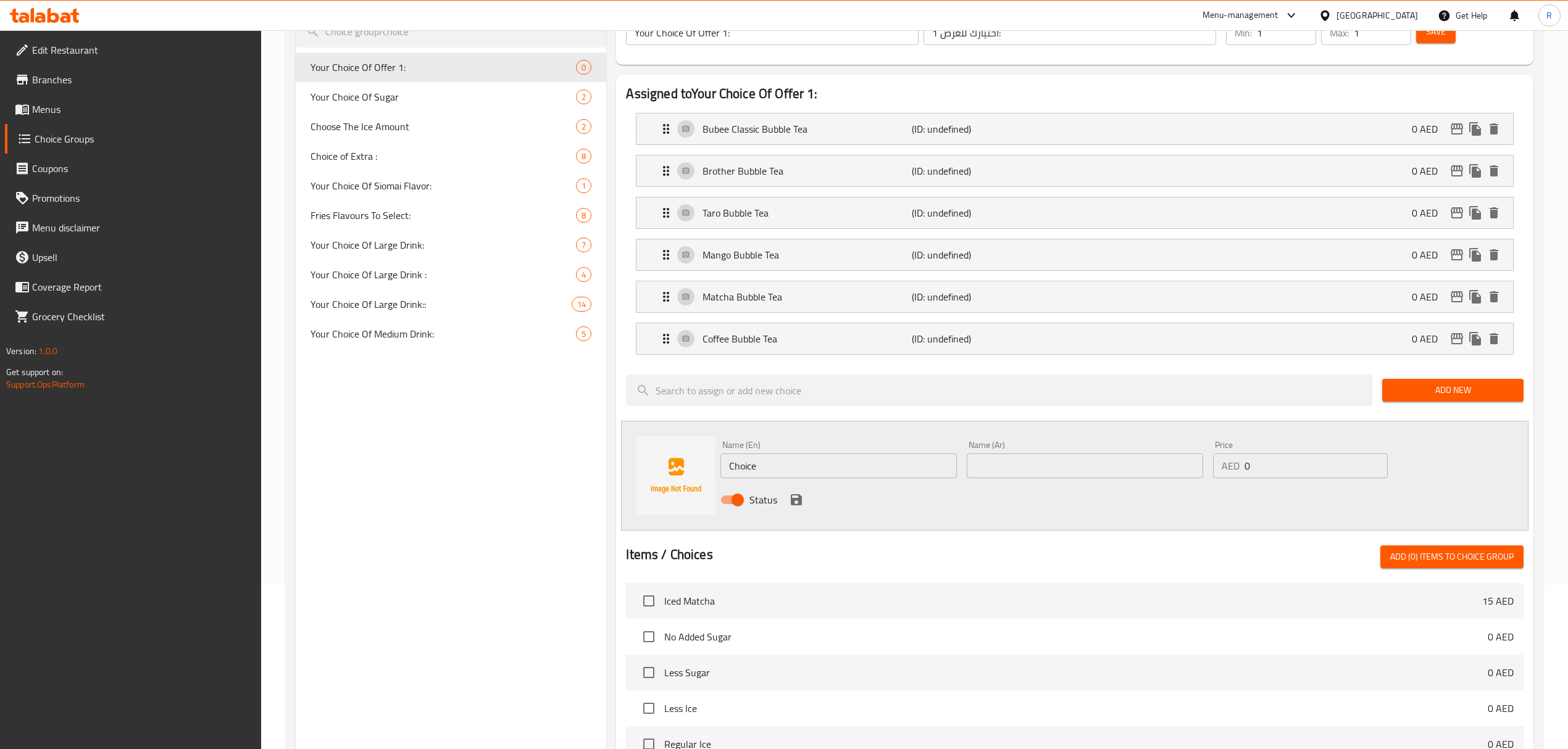
click at [859, 462] on input "Choice" at bounding box center [838, 466] width 236 height 25
paste input "colate Bubble Tea Name Ar: شاي فقاعات بشوكولاتة"
drag, startPoint x: 853, startPoint y: 468, endPoint x: 986, endPoint y: 471, distance: 133.0
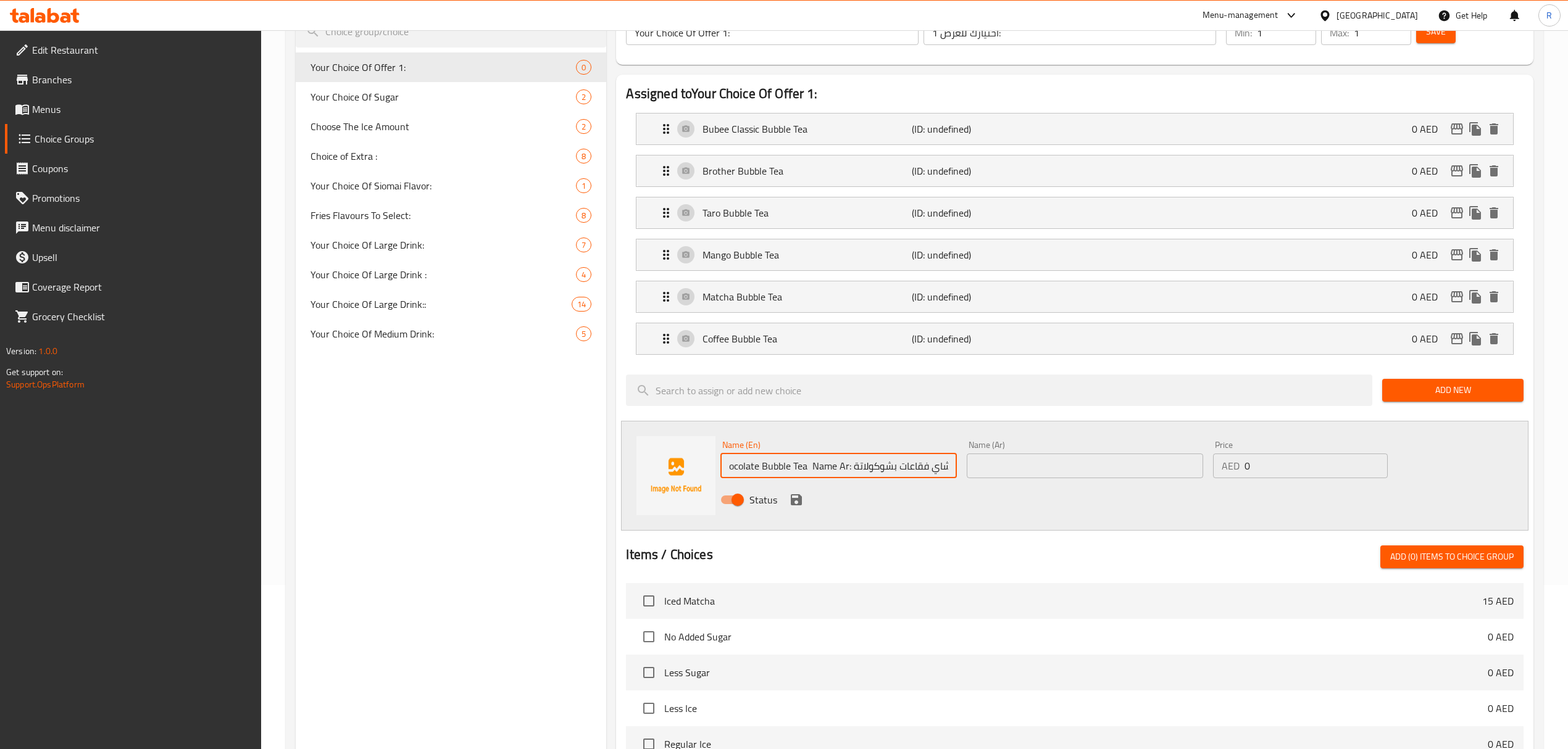
click at [986, 471] on div "Name (En) Chocolate Bubble Tea Name Ar: شاي فقاعات بشوكولاتة Name (En) Name (Ar…" at bounding box center [1084, 476] width 738 height 81
click at [836, 469] on input "Chocolate Bubble Tea Name Ar:" at bounding box center [838, 466] width 236 height 25
drag, startPoint x: 836, startPoint y: 469, endPoint x: 911, endPoint y: 454, distance: 76.5
click at [911, 454] on div "Name (En) Chocolate Bubble Tea Name Ar: Name (En)" at bounding box center [838, 459] width 236 height 38
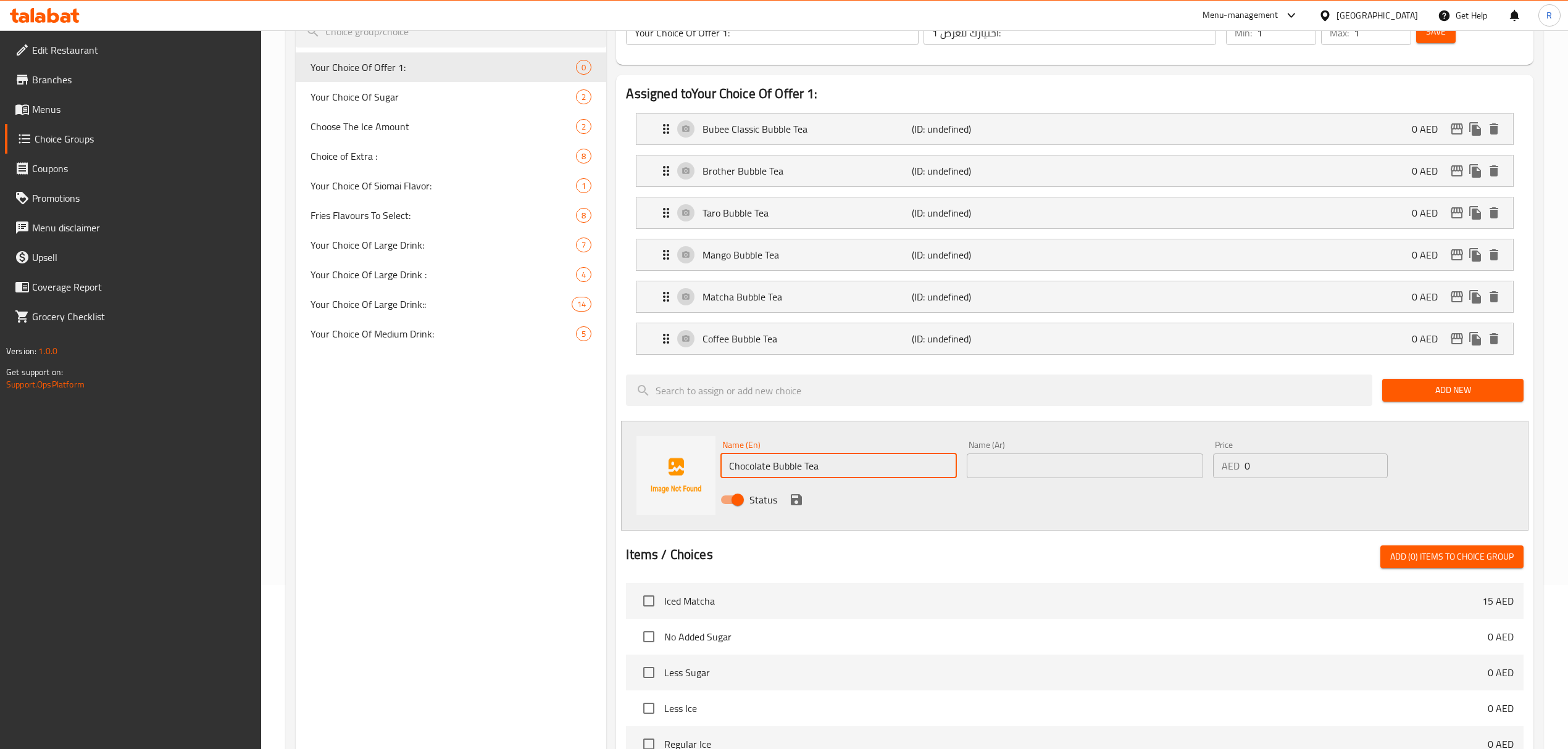
type input "Chocolate Bubble Tea"
drag, startPoint x: 1025, startPoint y: 465, endPoint x: 1001, endPoint y: 478, distance: 27.3
click at [1025, 465] on input "text" at bounding box center [1084, 466] width 236 height 25
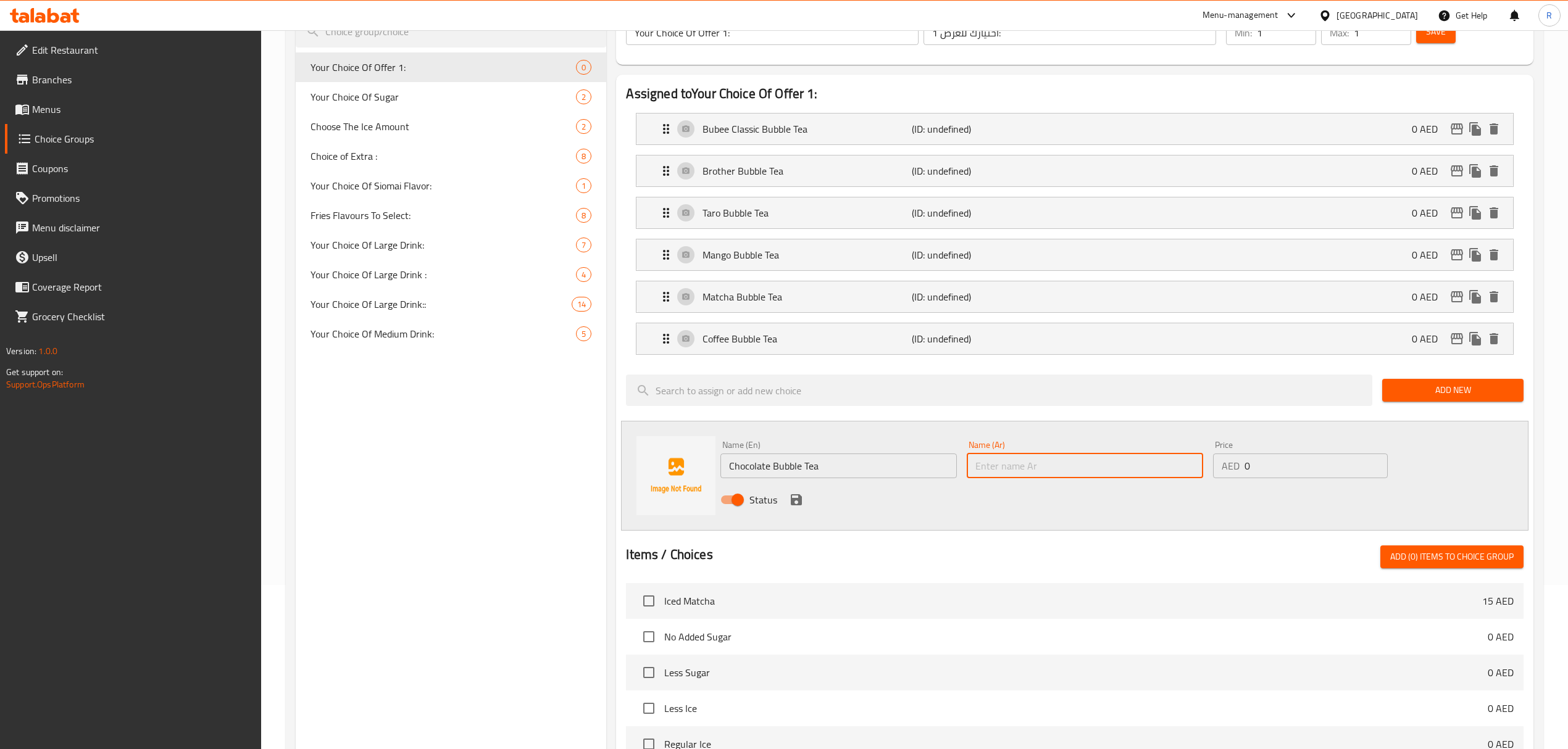
paste input "شاي فقاعات بشوكولاتة"
type input "شاي فقاعات بشوكولاتة"
click at [792, 504] on icon "save" at bounding box center [796, 499] width 11 height 11
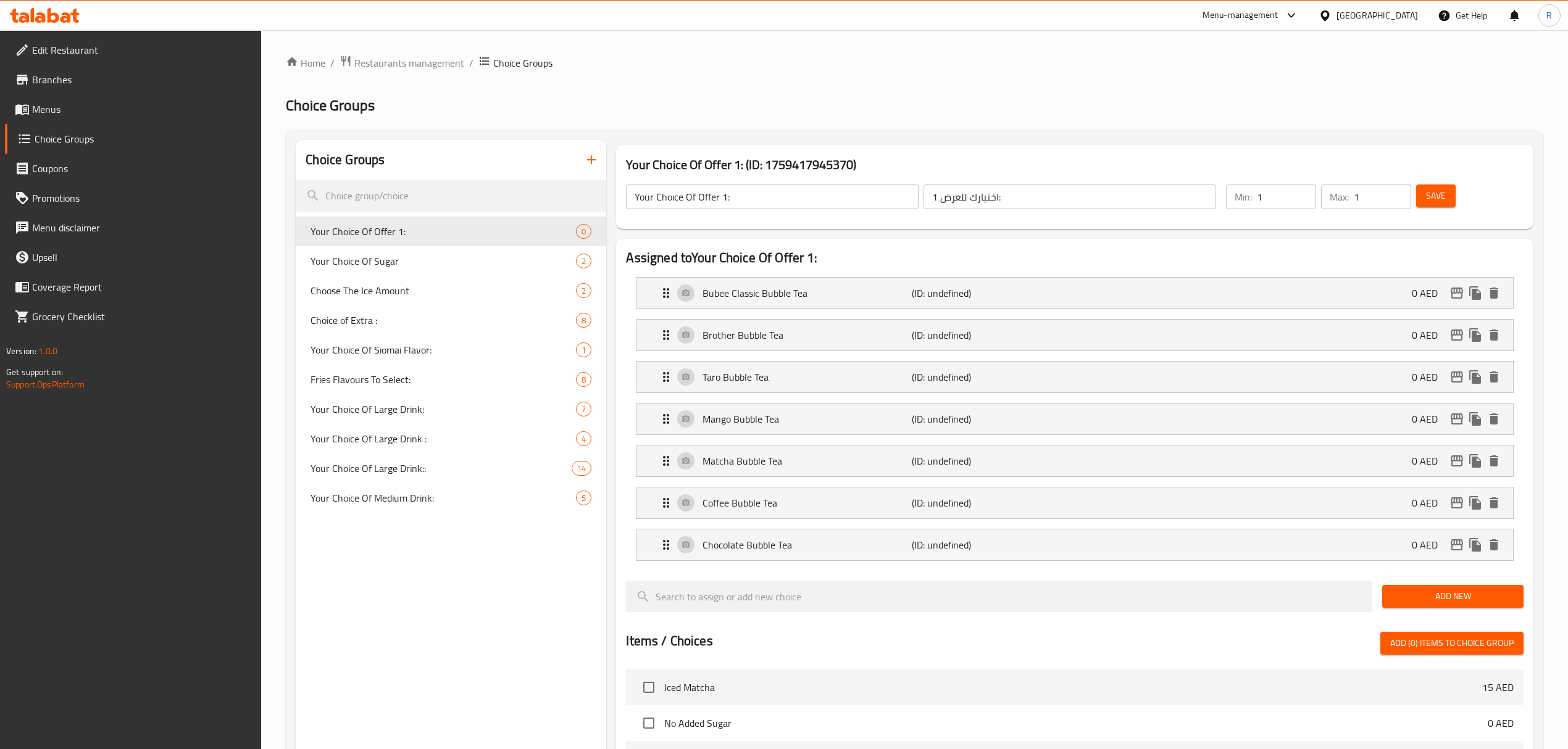
click at [1427, 193] on span "Save" at bounding box center [1435, 196] width 20 height 15
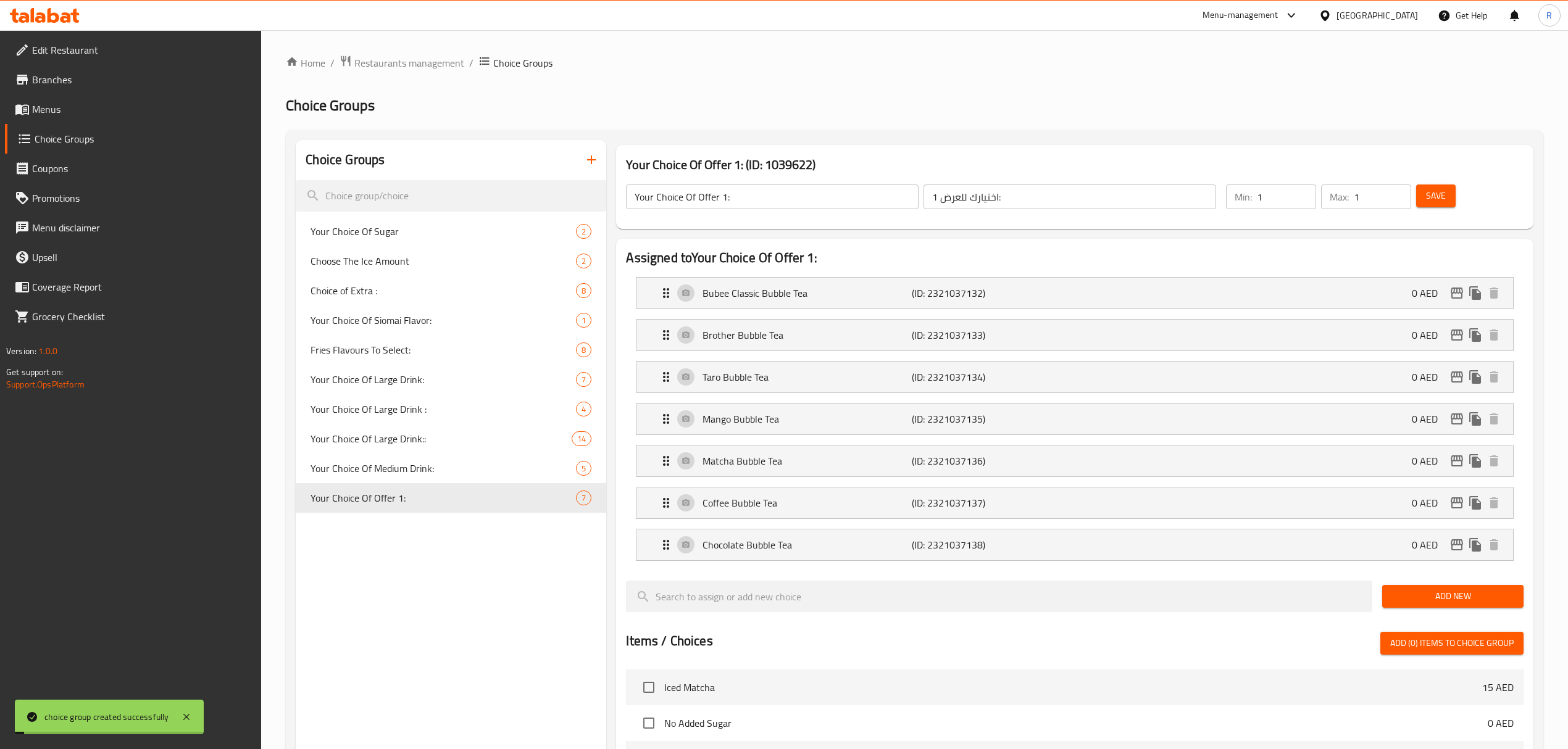
click at [827, 194] on input "Your Choice Of Offer 1:" at bounding box center [772, 196] width 293 height 25
click at [827, 195] on input "Your Choice Of Offer 1:" at bounding box center [772, 196] width 293 height 25
click at [1008, 203] on input "اختيارك للعرض 1:" at bounding box center [1069, 196] width 293 height 25
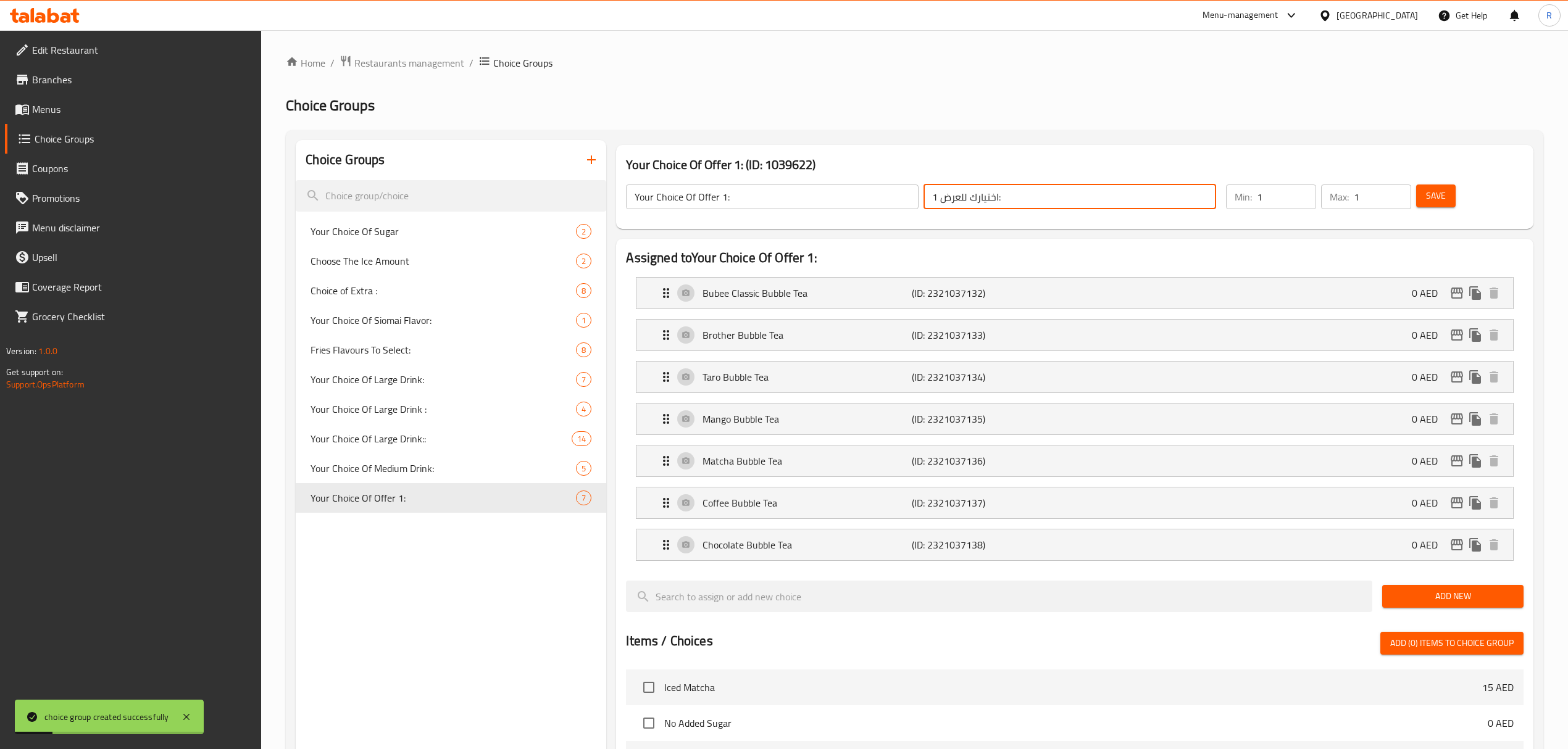
click at [1008, 203] on input "اختيارك للعرض 1:" at bounding box center [1069, 196] width 293 height 25
click at [599, 161] on button "button" at bounding box center [591, 160] width 30 height 30
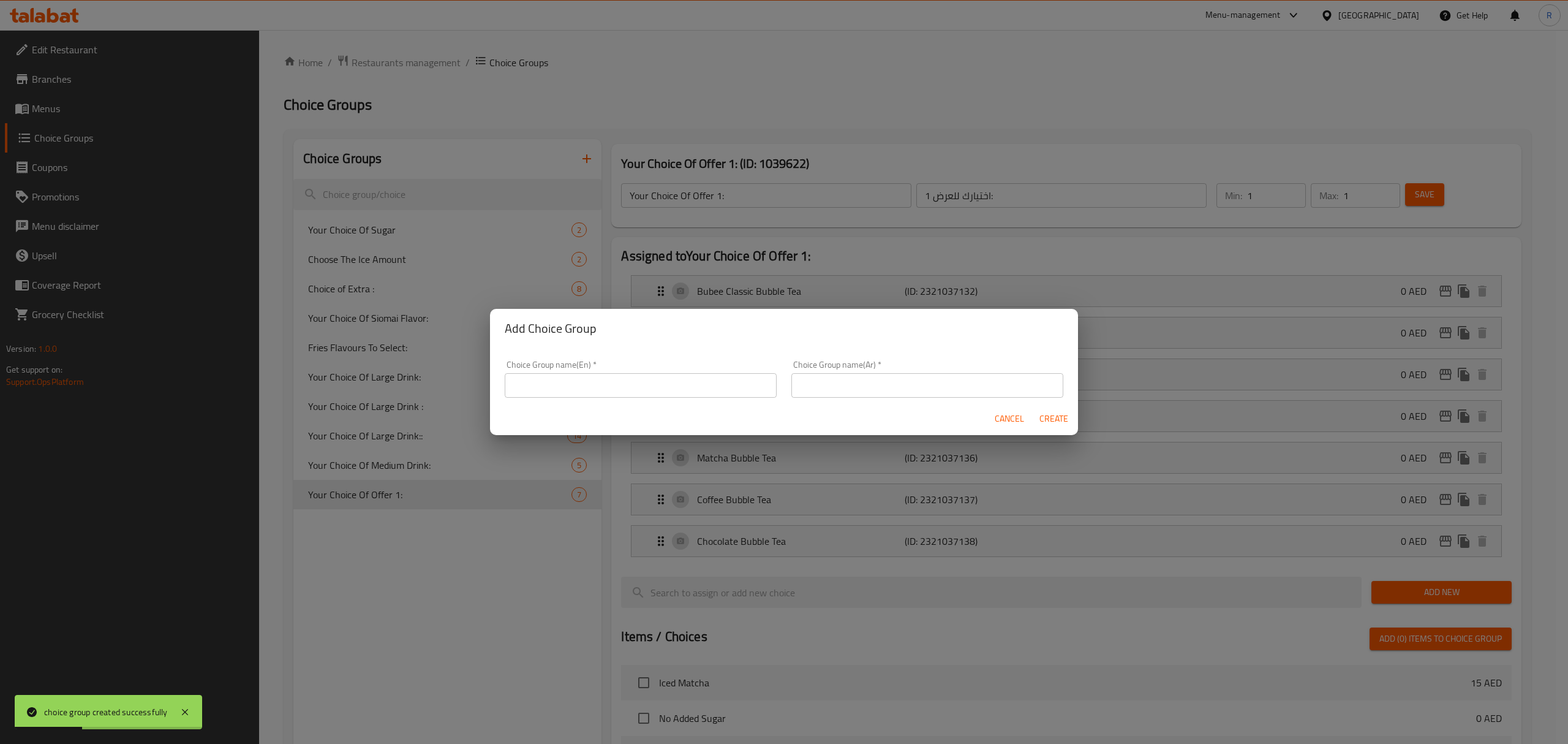
click at [868, 402] on div "Cancel Create" at bounding box center [784, 418] width 588 height 32
click at [869, 387] on input "text" at bounding box center [927, 385] width 272 height 25
paste input "اختيارك للعرض 1:"
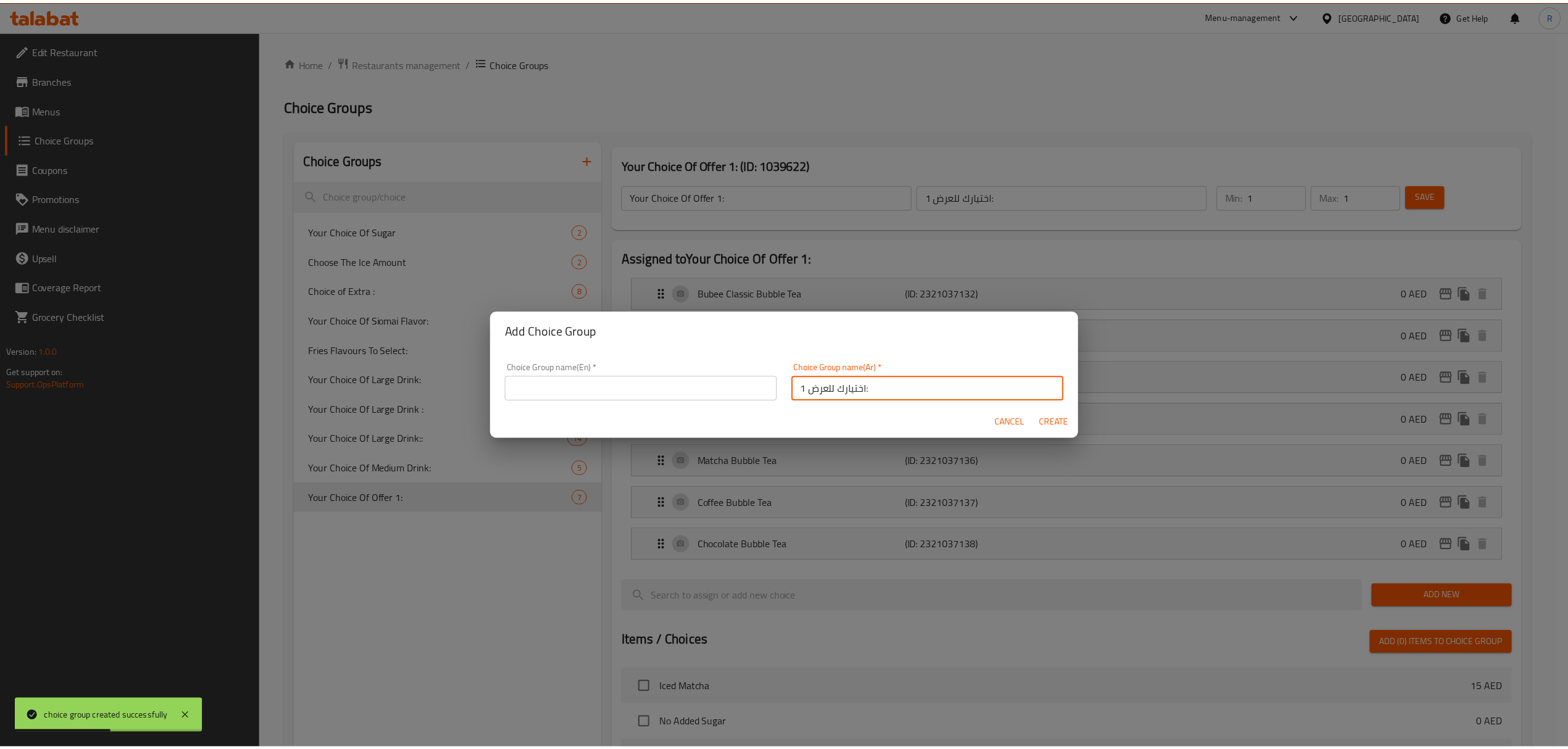
scroll to position [3, 0]
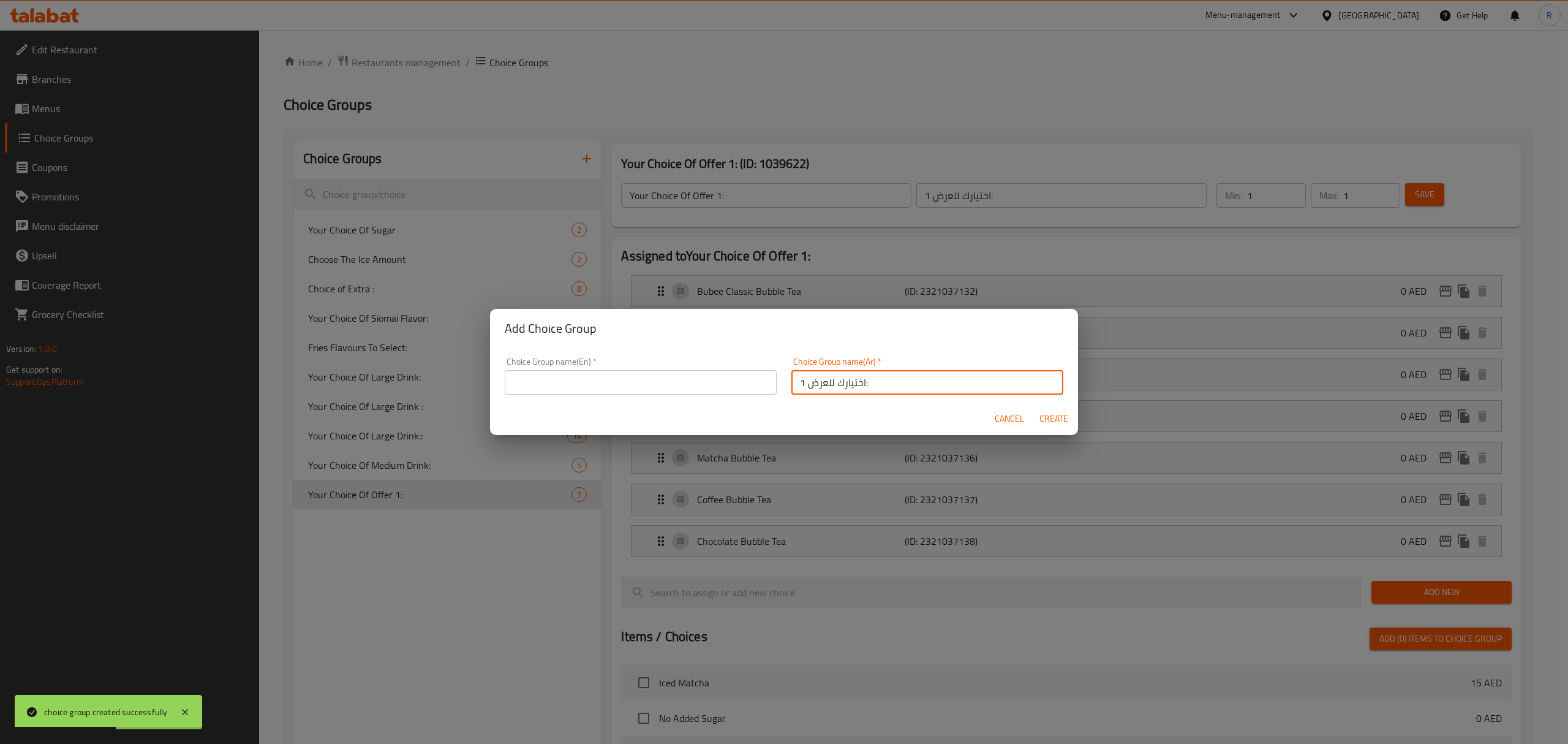
click at [795, 387] on input "اختيارك للعرض 1:" at bounding box center [927, 382] width 272 height 25
type input "اختيارك للعرض 2:"
click at [662, 383] on input "text" at bounding box center [640, 382] width 272 height 25
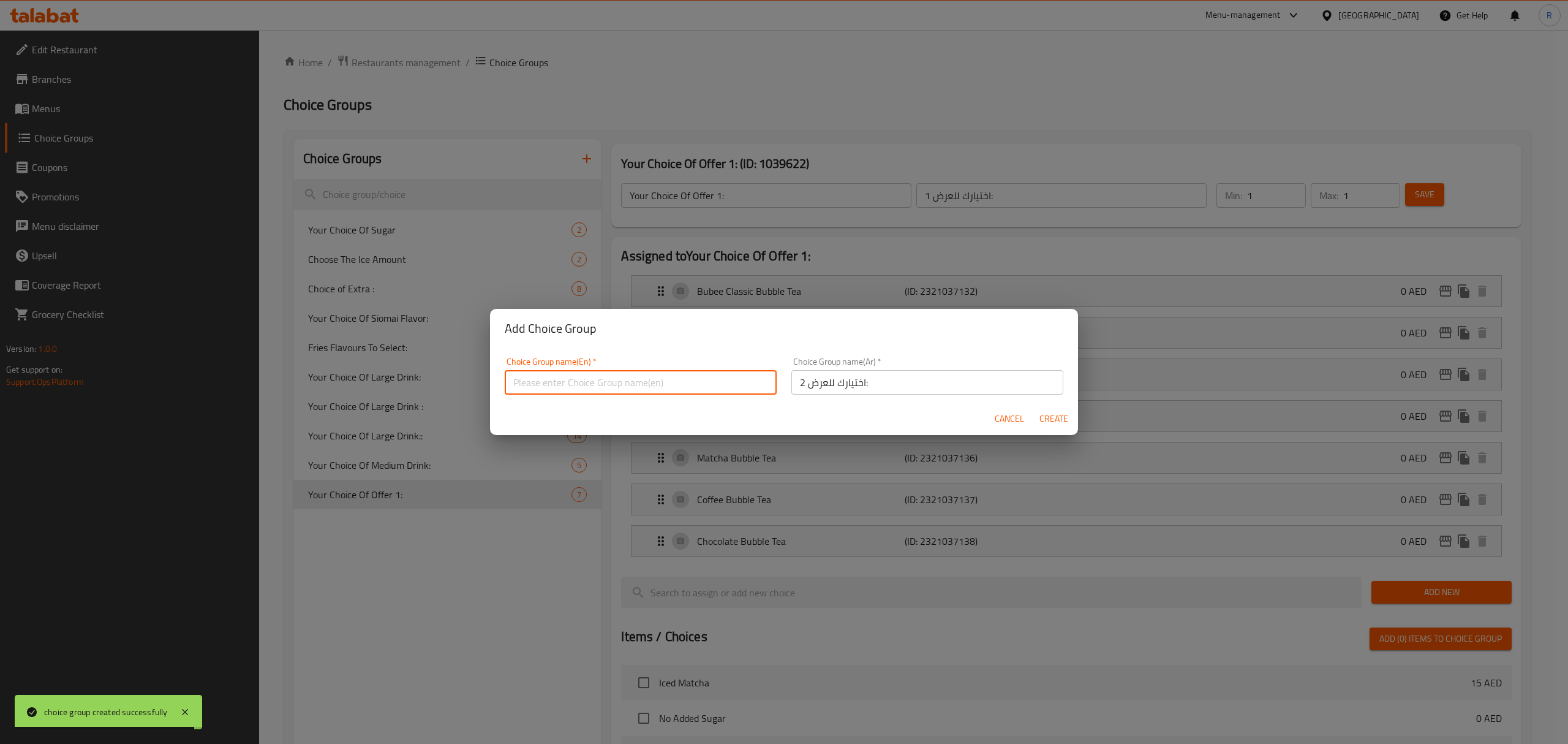
paste input "Your Choice Of Offer 1:"
click at [601, 384] on input "Your Choice Of Offer 1:" at bounding box center [640, 382] width 272 height 25
type input "Your Choice Of Offer 2:"
click at [1066, 412] on span "Create" at bounding box center [1054, 419] width 30 height 15
type input "Your Choice Of Offer 2:"
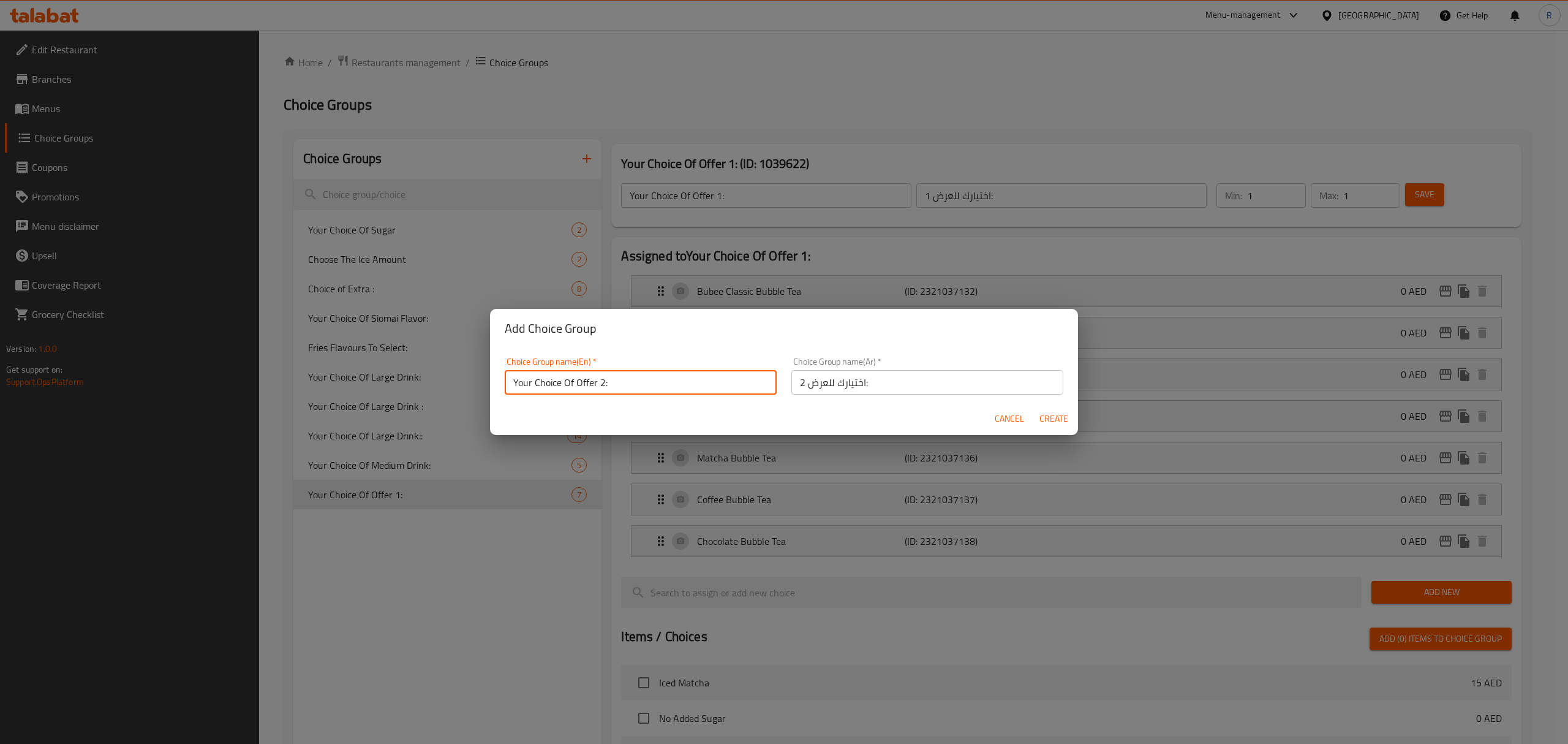
type input "اختيارك للعرض 2:"
type input "0"
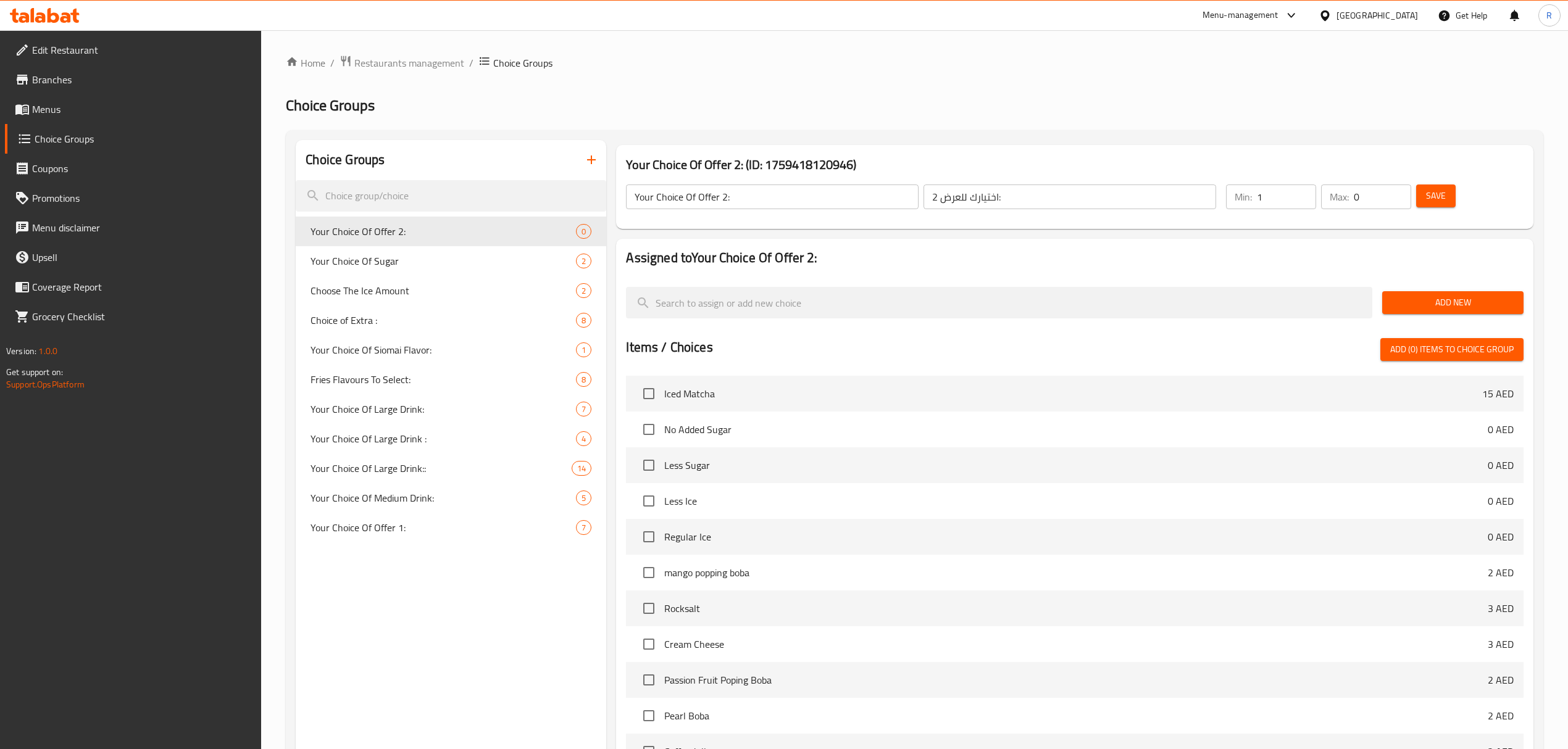
type input "1"
click at [1302, 196] on input "1" at bounding box center [1286, 196] width 59 height 25
type input "1"
click at [1398, 193] on input "1" at bounding box center [1382, 196] width 58 height 25
click at [1281, 129] on div "Home / Restaurants management / Choice Groups Choice Groups Choice Groups Your …" at bounding box center [914, 492] width 1257 height 876
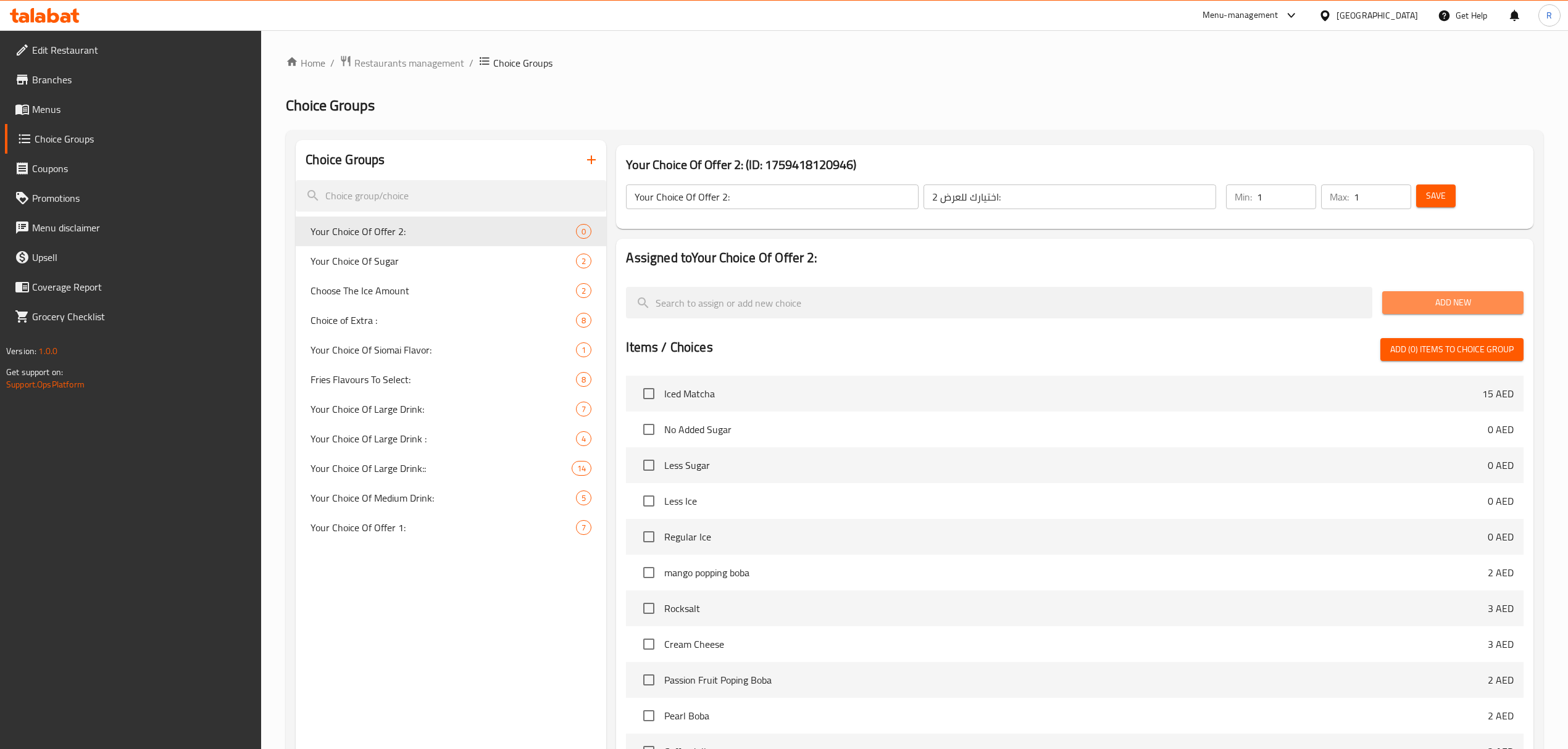
click at [1430, 296] on span "Add New" at bounding box center [1453, 303] width 122 height 15
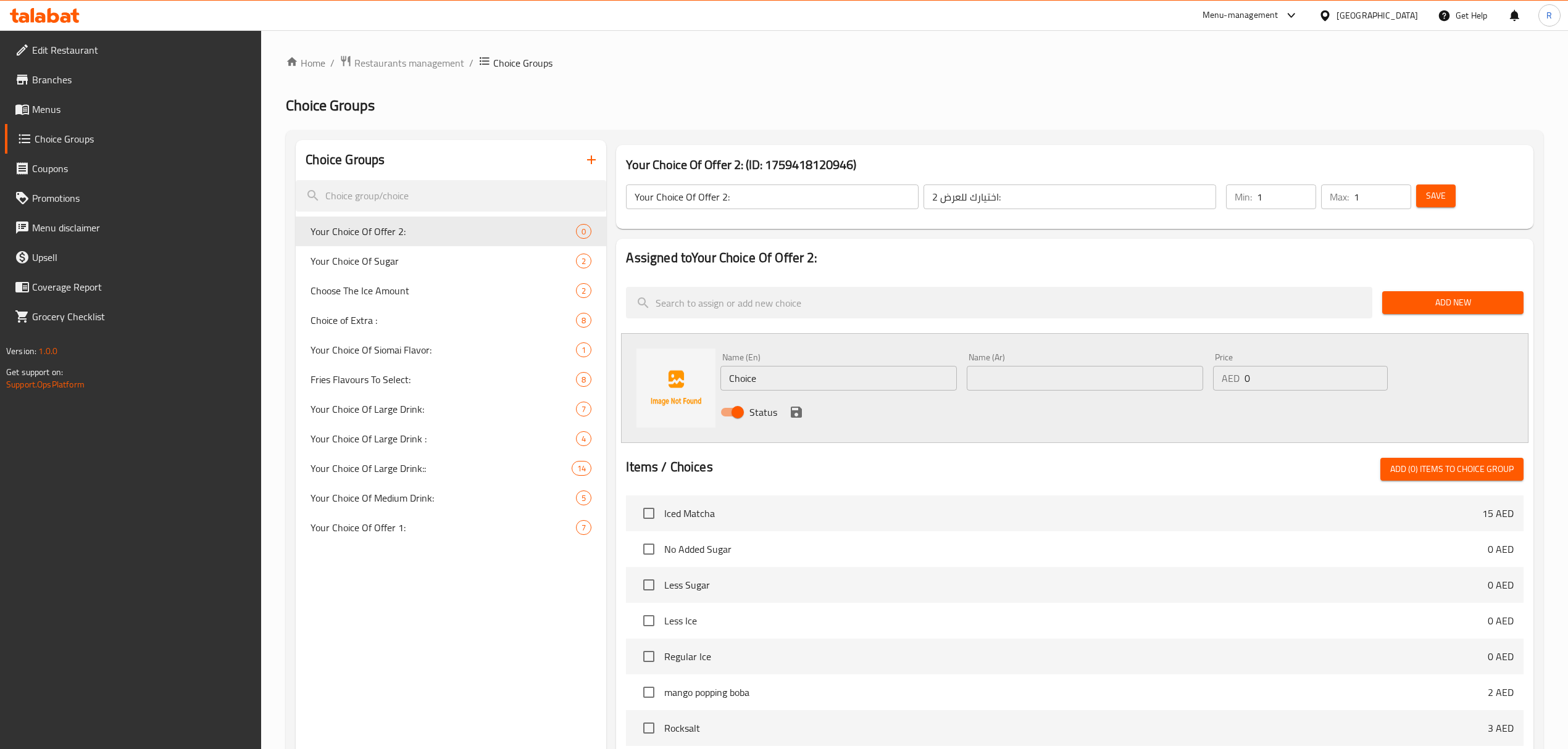
click at [897, 376] on input "Choice" at bounding box center [838, 378] width 236 height 25
paste input "Avocado Bubble Tea Name Ar: شاى أفوكادو فقاعات"
drag, startPoint x: 856, startPoint y: 379, endPoint x: 966, endPoint y: 379, distance: 110.0
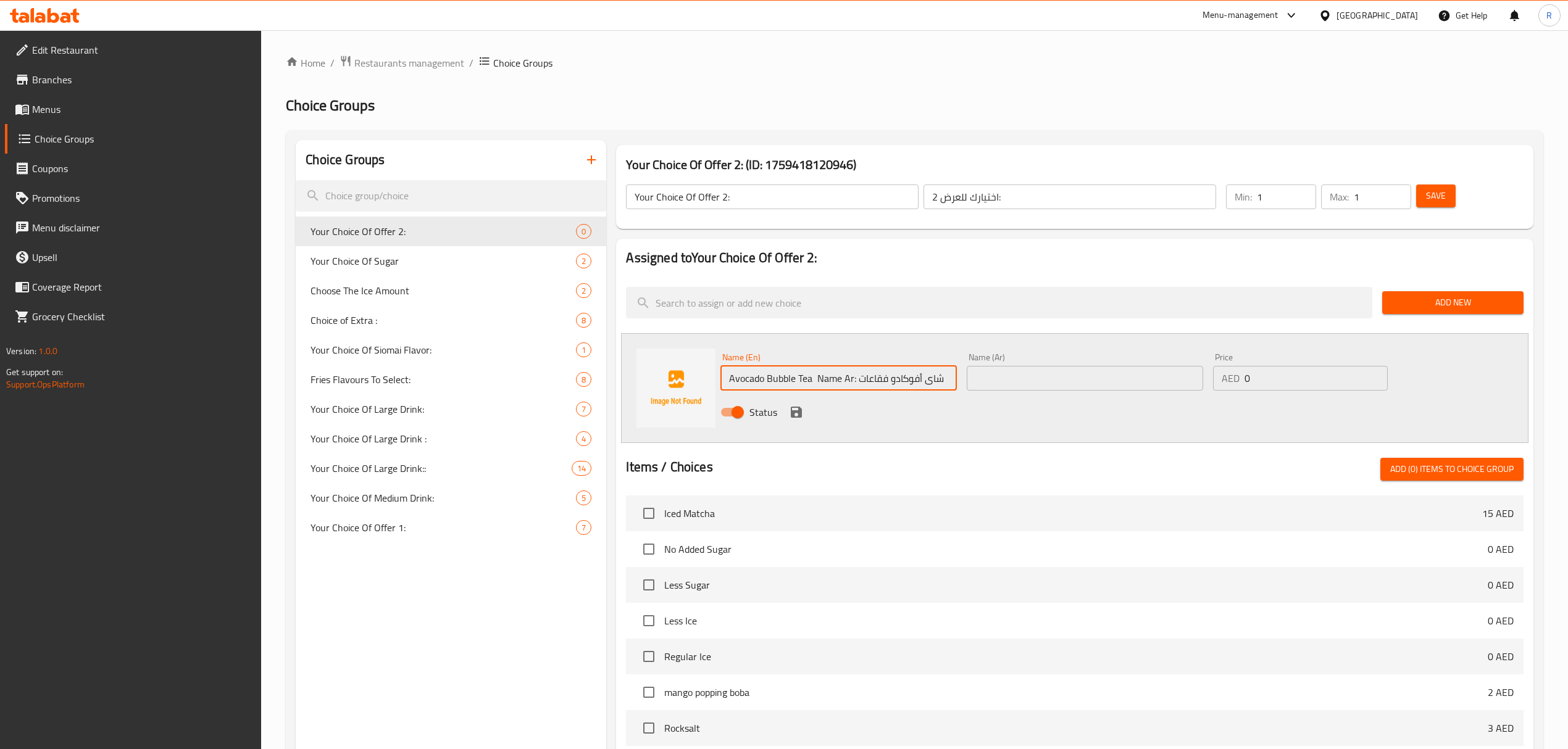
click at [966, 379] on div "Name (En) Avocado Bubble Tea Name Ar: شاى أفوكادو فقاعات Name (En) Name (Ar) Na…" at bounding box center [1084, 389] width 738 height 81
click at [917, 380] on input "Avocado Bubble Tea Name Ar: شاى أفوكادو فقاعات" at bounding box center [838, 378] width 236 height 25
drag, startPoint x: 857, startPoint y: 378, endPoint x: 961, endPoint y: 381, distance: 104.0
click at [961, 381] on div "Name (En) Avocado Bubble Tea Name Ar: شاى أفوكادو فقاعات Name (En) Name (Ar) Na…" at bounding box center [1084, 389] width 738 height 81
click at [820, 378] on input "Avocado Bubble Tea Name Ar:" at bounding box center [838, 378] width 236 height 25
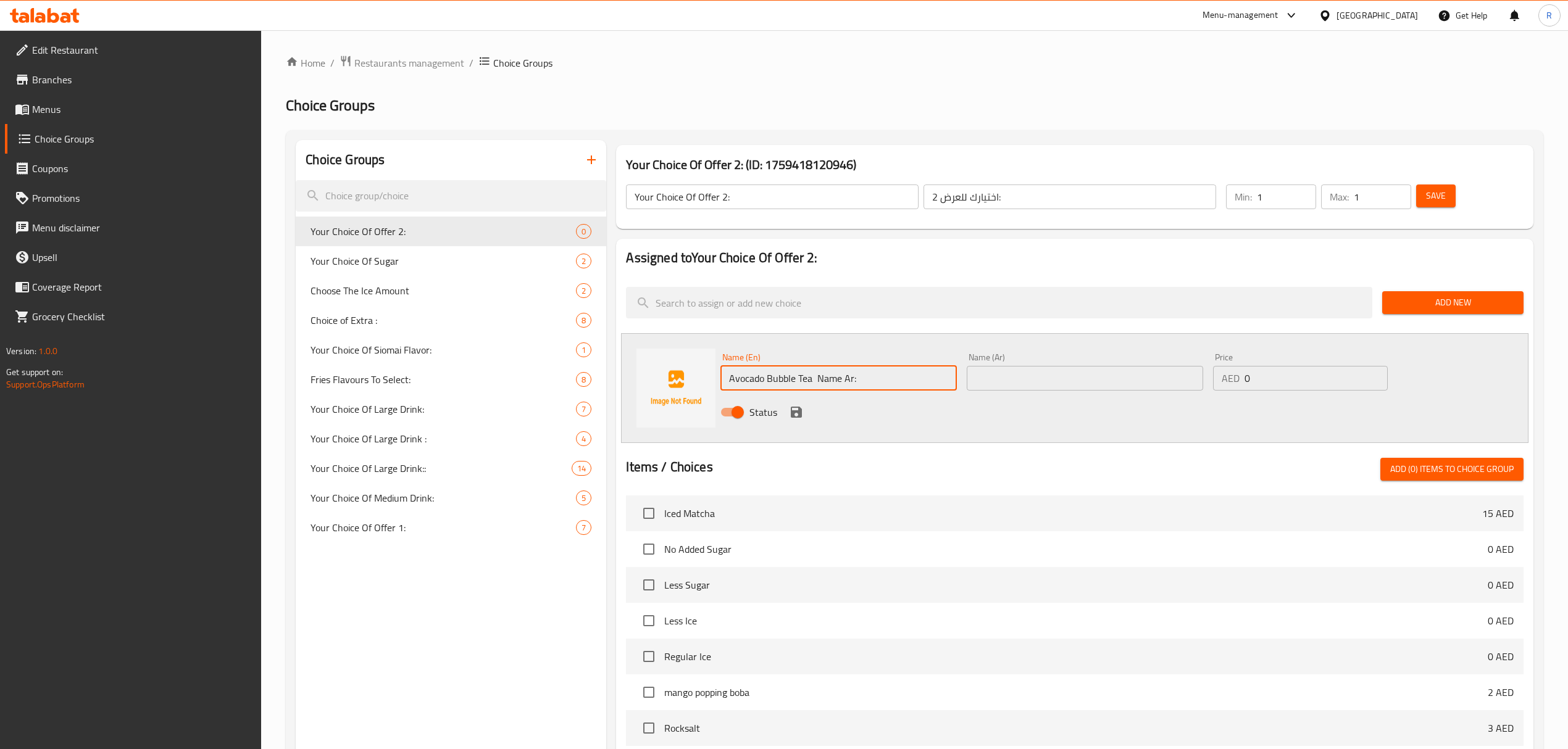
drag, startPoint x: 820, startPoint y: 378, endPoint x: 865, endPoint y: 372, distance: 45.4
click at [865, 372] on input "Avocado Bubble Tea Name Ar:" at bounding box center [838, 378] width 236 height 25
type input "Avocado Bubble Tea"
drag, startPoint x: 1023, startPoint y: 373, endPoint x: 949, endPoint y: 386, distance: 75.1
click at [1023, 373] on input "text" at bounding box center [1084, 378] width 236 height 25
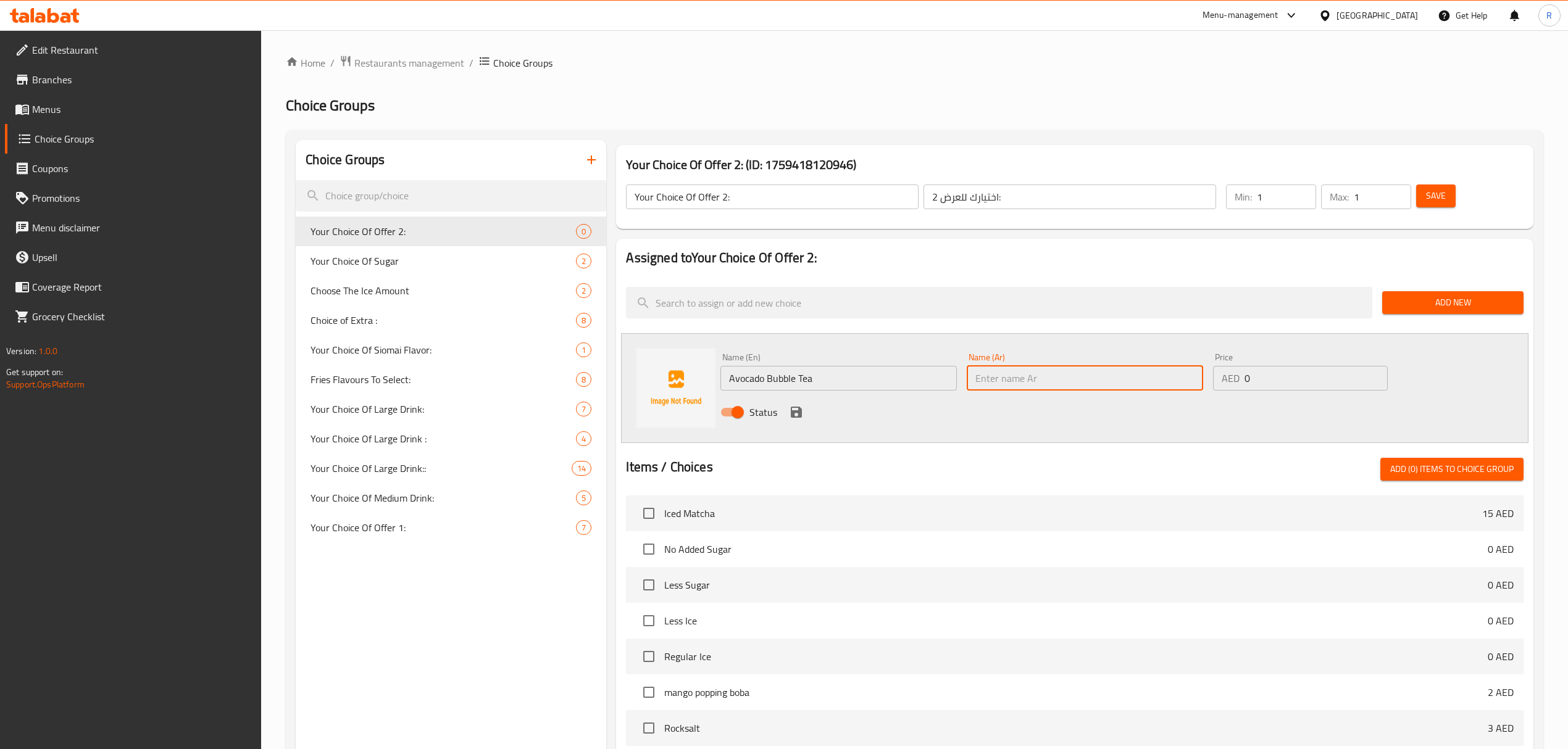
paste input "شاى أفوكادو فقاعات"
type input "شاى أفوكادو فقاعات"
click at [795, 413] on icon "save" at bounding box center [796, 412] width 11 height 11
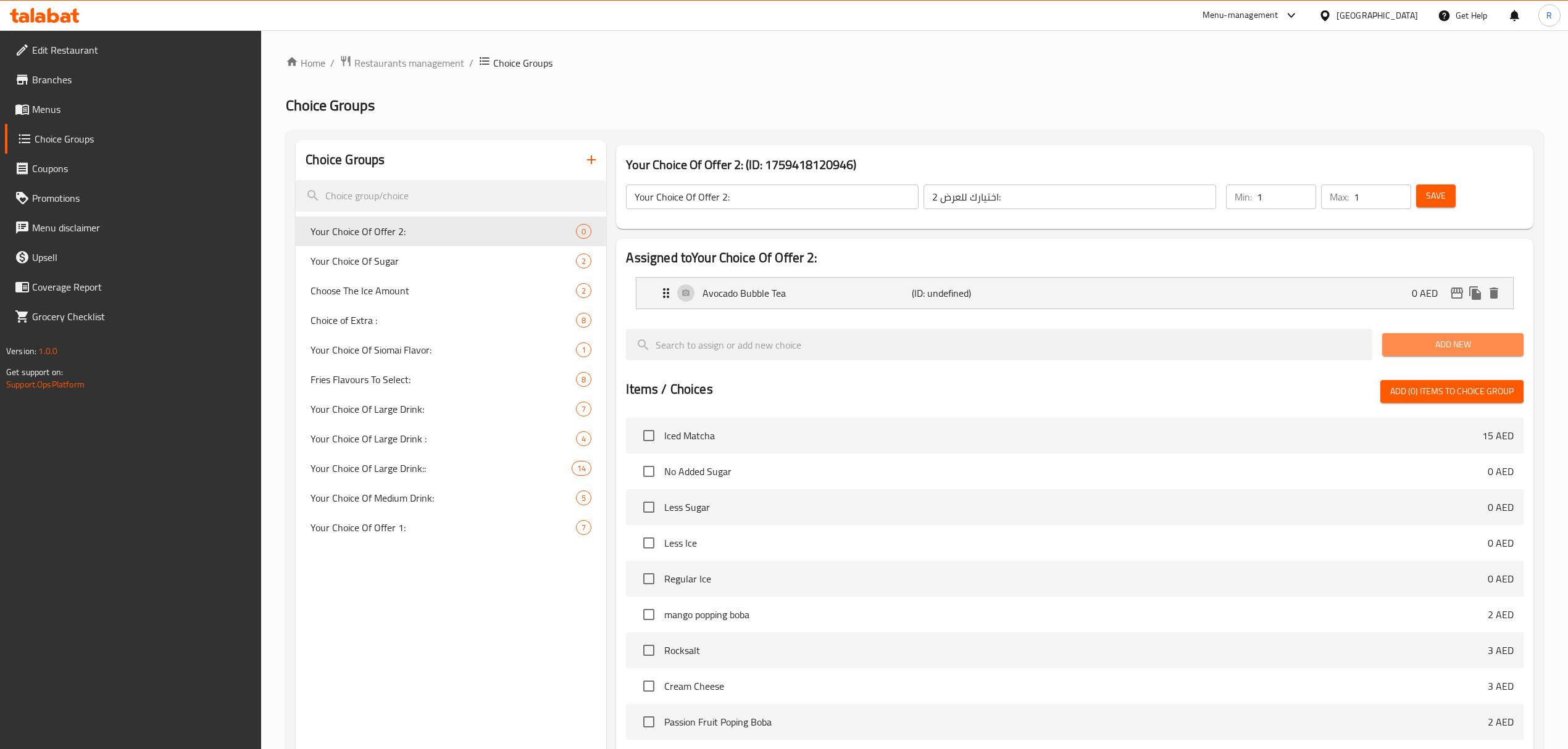
drag, startPoint x: 1410, startPoint y: 344, endPoint x: 1200, endPoint y: 371, distance: 211.7
click at [1410, 344] on span "Add New" at bounding box center [1453, 345] width 122 height 15
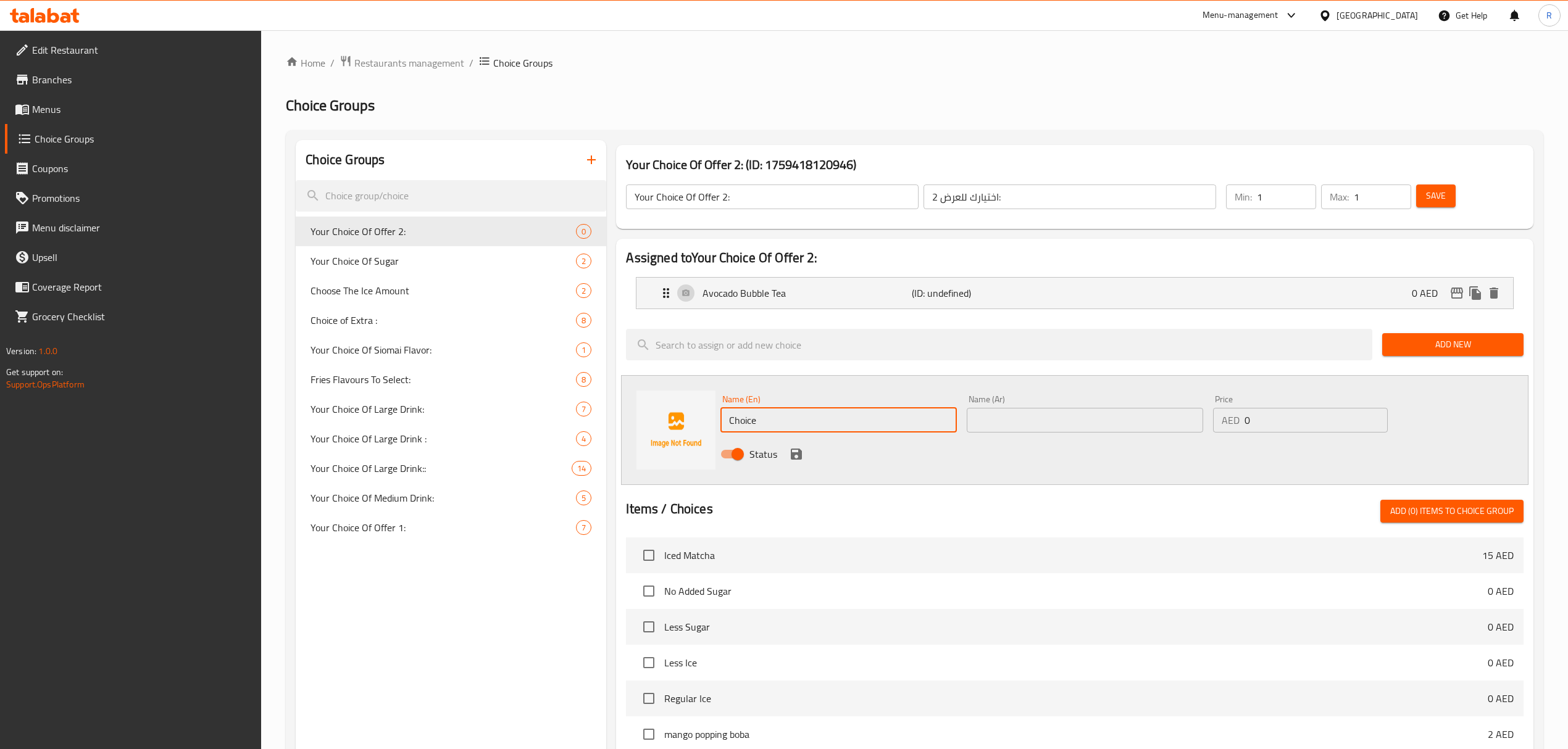
click at [893, 418] on input "Choice" at bounding box center [838, 420] width 236 height 25
paste input "Sweet Melon Bubble Tea Name Ar: شاي فقاعات البطيخ الحلو"
drag, startPoint x: 880, startPoint y: 422, endPoint x: 978, endPoint y: 422, distance: 98.0
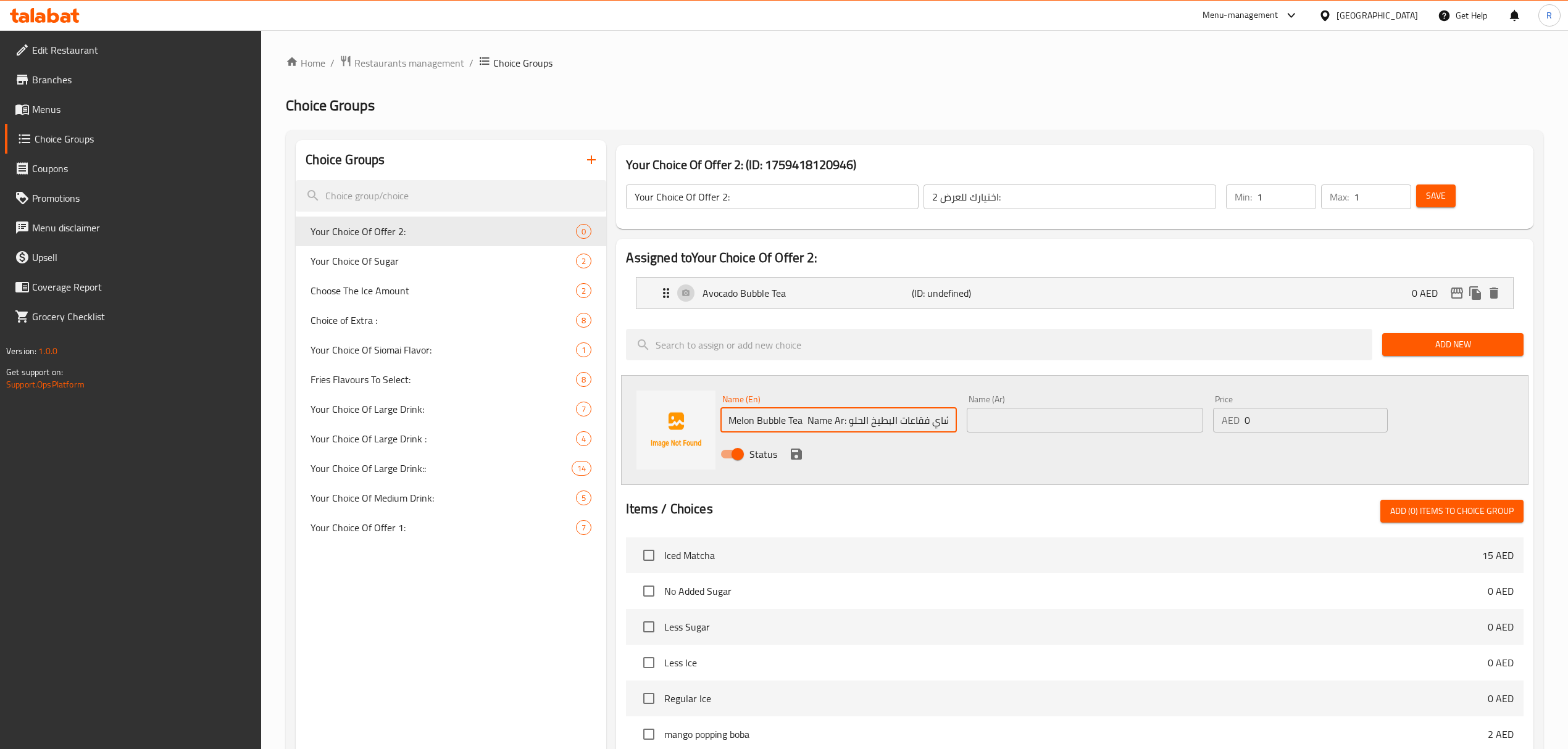
click at [978, 422] on div "Name (En) Sweet Melon Bubble Tea Name Ar: شاي فقاعات البطيخ الحلو Name (En) Nam…" at bounding box center [1084, 430] width 738 height 81
click at [840, 418] on input "Sweet Melon Bubble Tea Name Ar:" at bounding box center [838, 420] width 236 height 25
drag, startPoint x: 840, startPoint y: 418, endPoint x: 906, endPoint y: 420, distance: 66.0
click at [906, 420] on input "Sweet Melon Bubble Tea Name Ar:" at bounding box center [838, 420] width 236 height 25
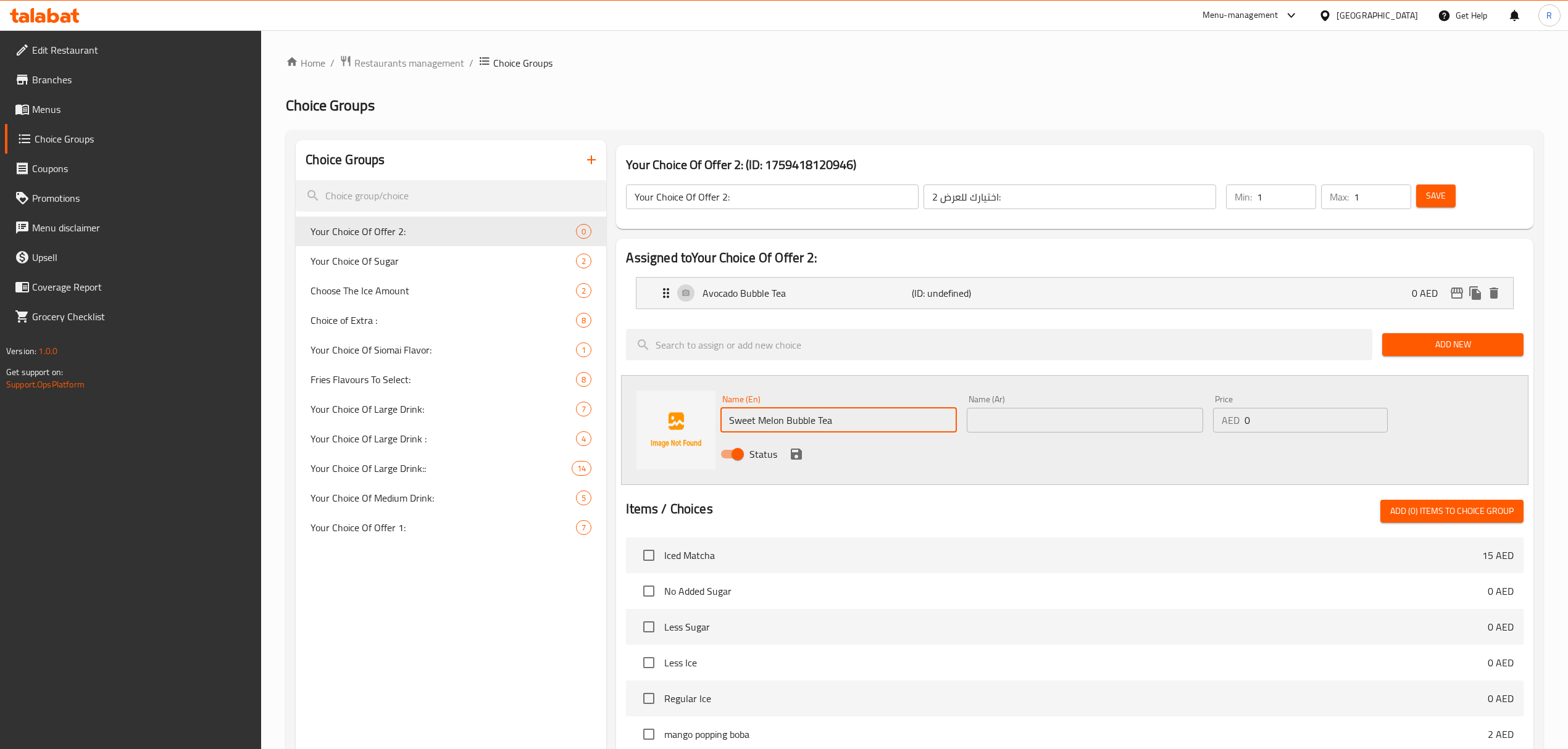
type input "Sweet Melon Bubble Tea"
click at [1056, 408] on div "Name (Ar) Name (Ar)" at bounding box center [1084, 414] width 236 height 38
click at [1048, 422] on input "text" at bounding box center [1084, 420] width 236 height 25
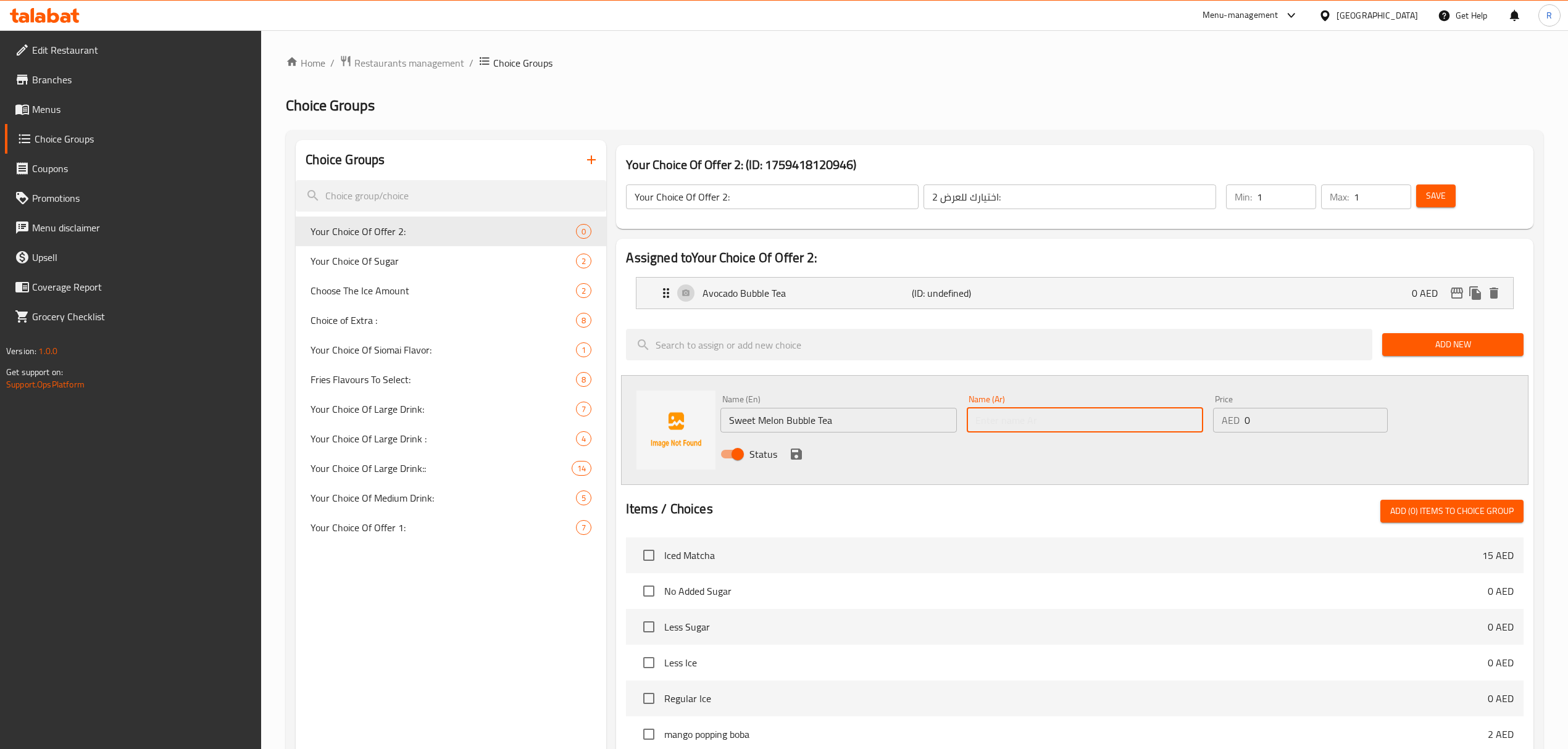
paste input "شاي فقاعات البطيخ الحلو"
click at [743, 425] on input "Sweet Melon Bubble Tea" at bounding box center [838, 420] width 236 height 25
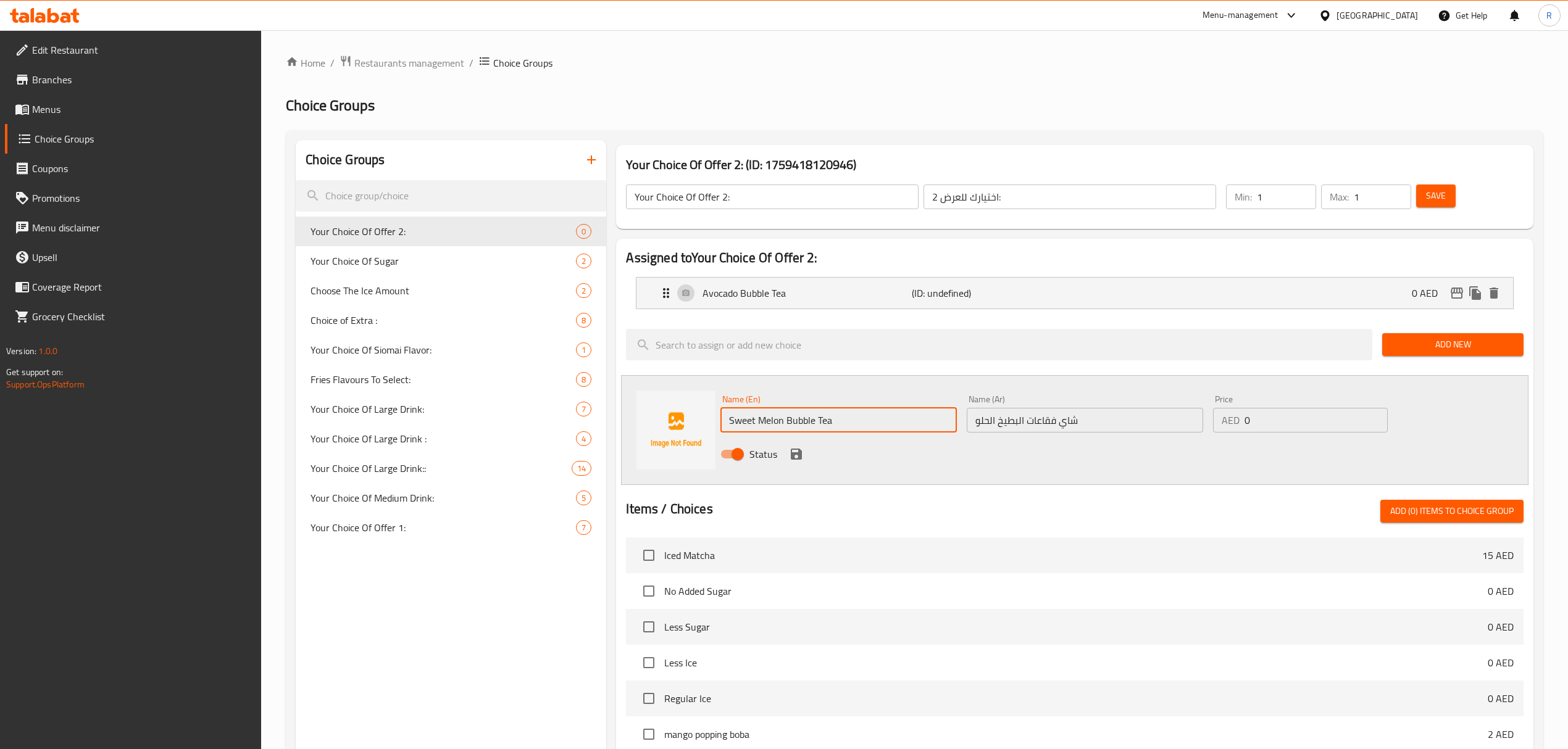
drag, startPoint x: 743, startPoint y: 425, endPoint x: 775, endPoint y: 426, distance: 32.0
click at [775, 426] on input "Sweet Melon Bubble Tea" at bounding box center [838, 420] width 236 height 25
click at [1109, 416] on input "شاي فقاعات البطيخ الحلو" at bounding box center [1084, 420] width 236 height 25
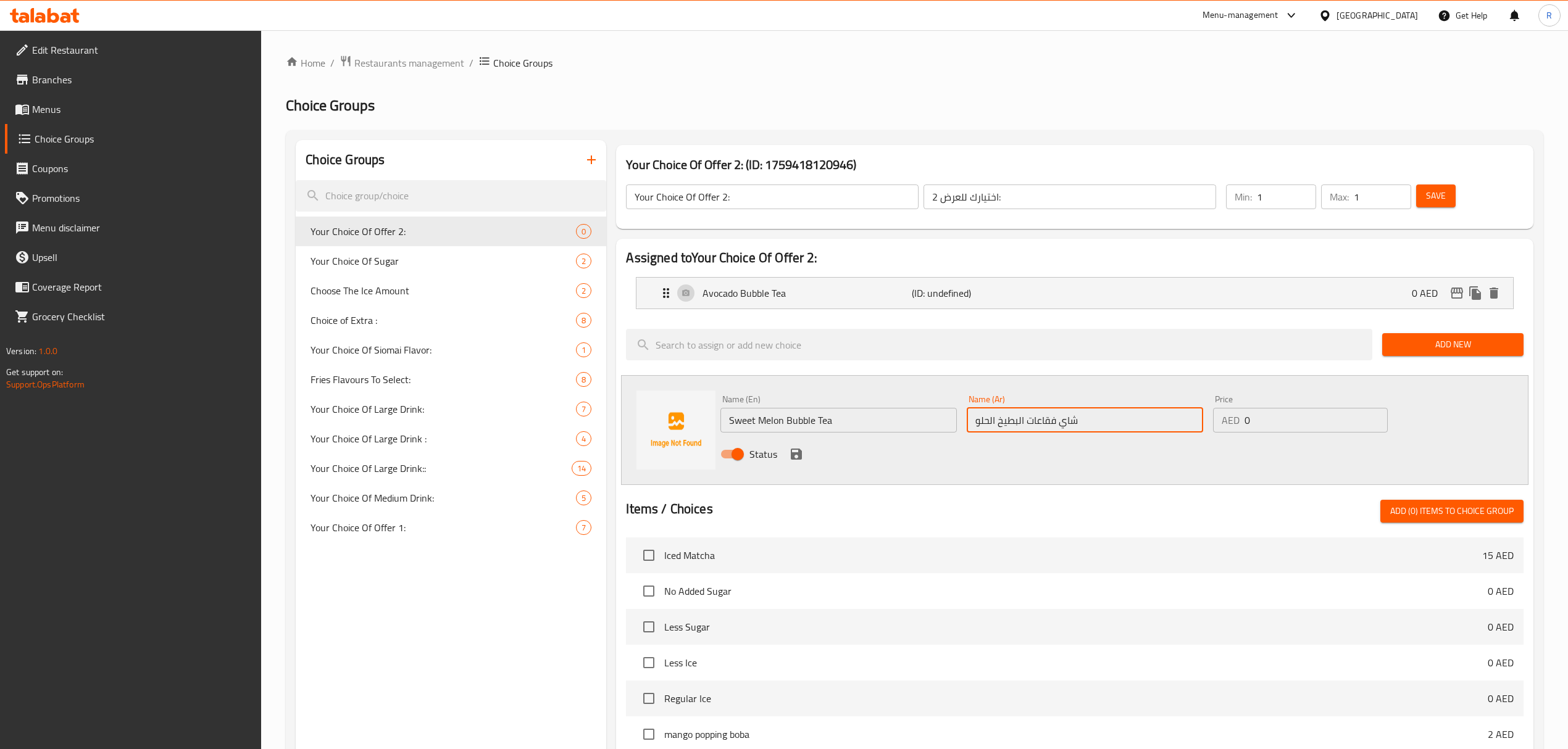
click at [1008, 420] on input "شاي فقاعات البطيخ الحلو" at bounding box center [1084, 420] width 236 height 25
drag, startPoint x: 1008, startPoint y: 420, endPoint x: 966, endPoint y: 430, distance: 43.2
click at [968, 428] on input "شاي فقاعات البطيخ الحلو" at bounding box center [1084, 420] width 236 height 25
paste input "مام"
type input "شاي فقاعات شمام"
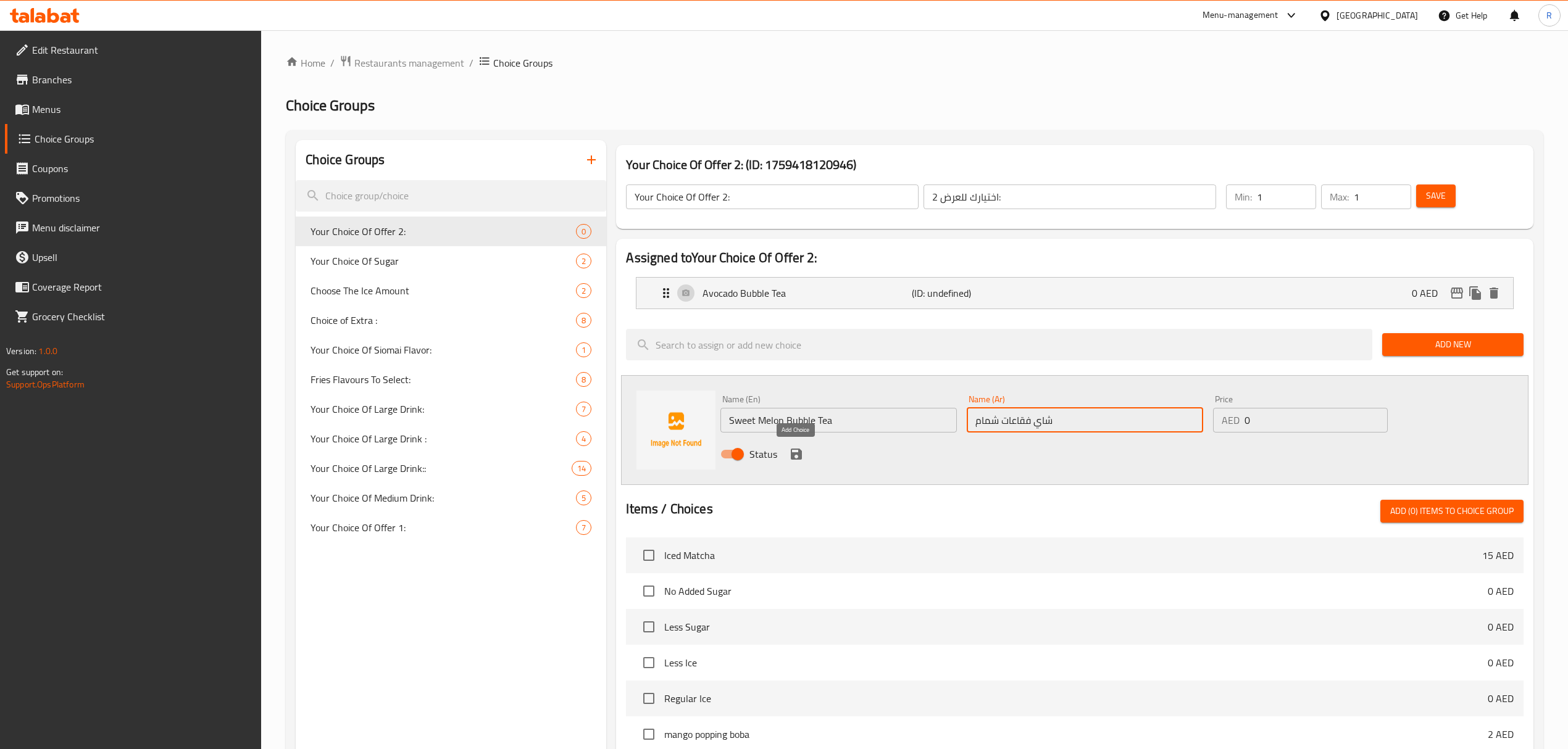
click at [801, 452] on icon "save" at bounding box center [796, 454] width 15 height 15
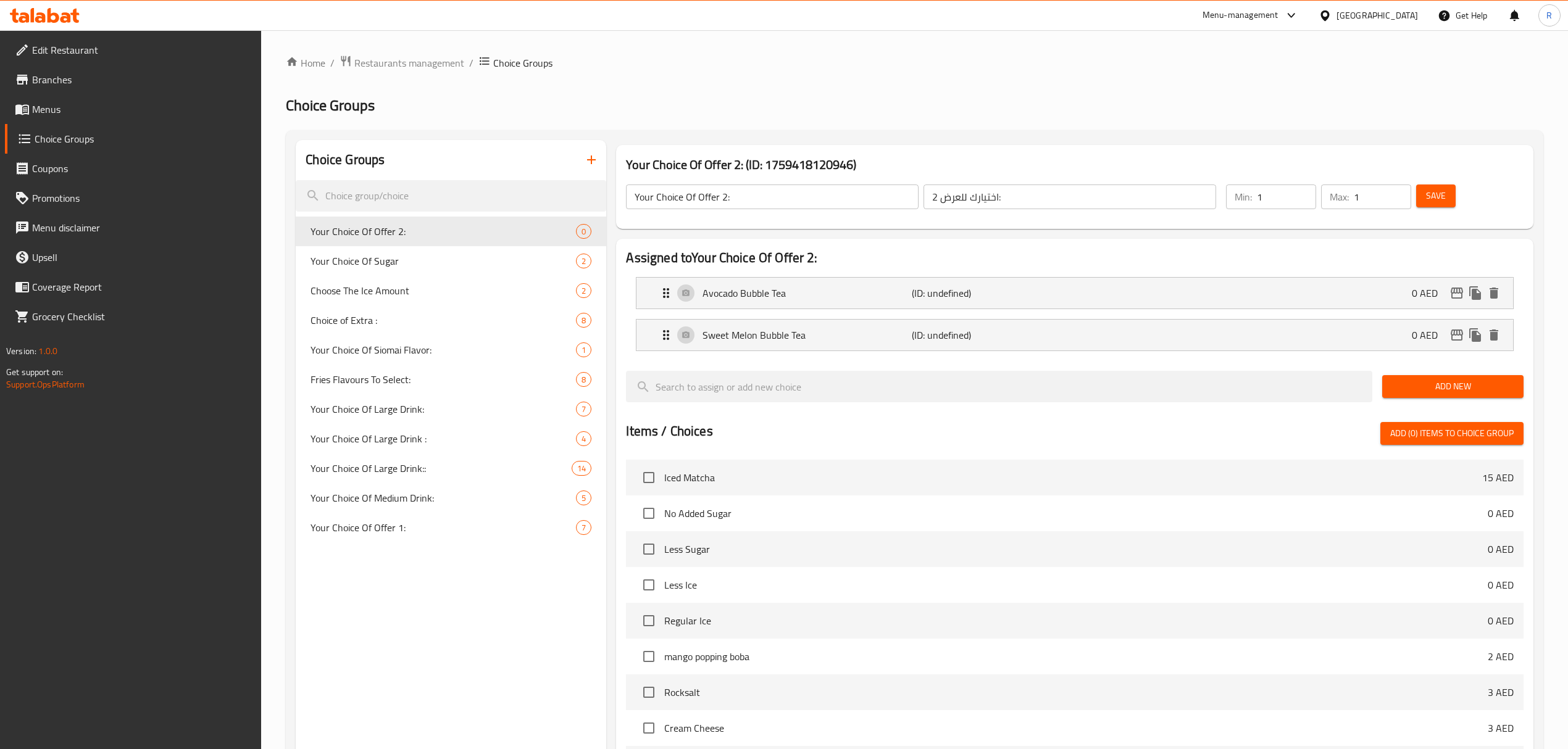
click at [1415, 375] on div "Add New" at bounding box center [1452, 386] width 151 height 41
drag, startPoint x: 1412, startPoint y: 390, endPoint x: 1006, endPoint y: 408, distance: 406.4
click at [1413, 390] on span "Add New" at bounding box center [1453, 387] width 122 height 15
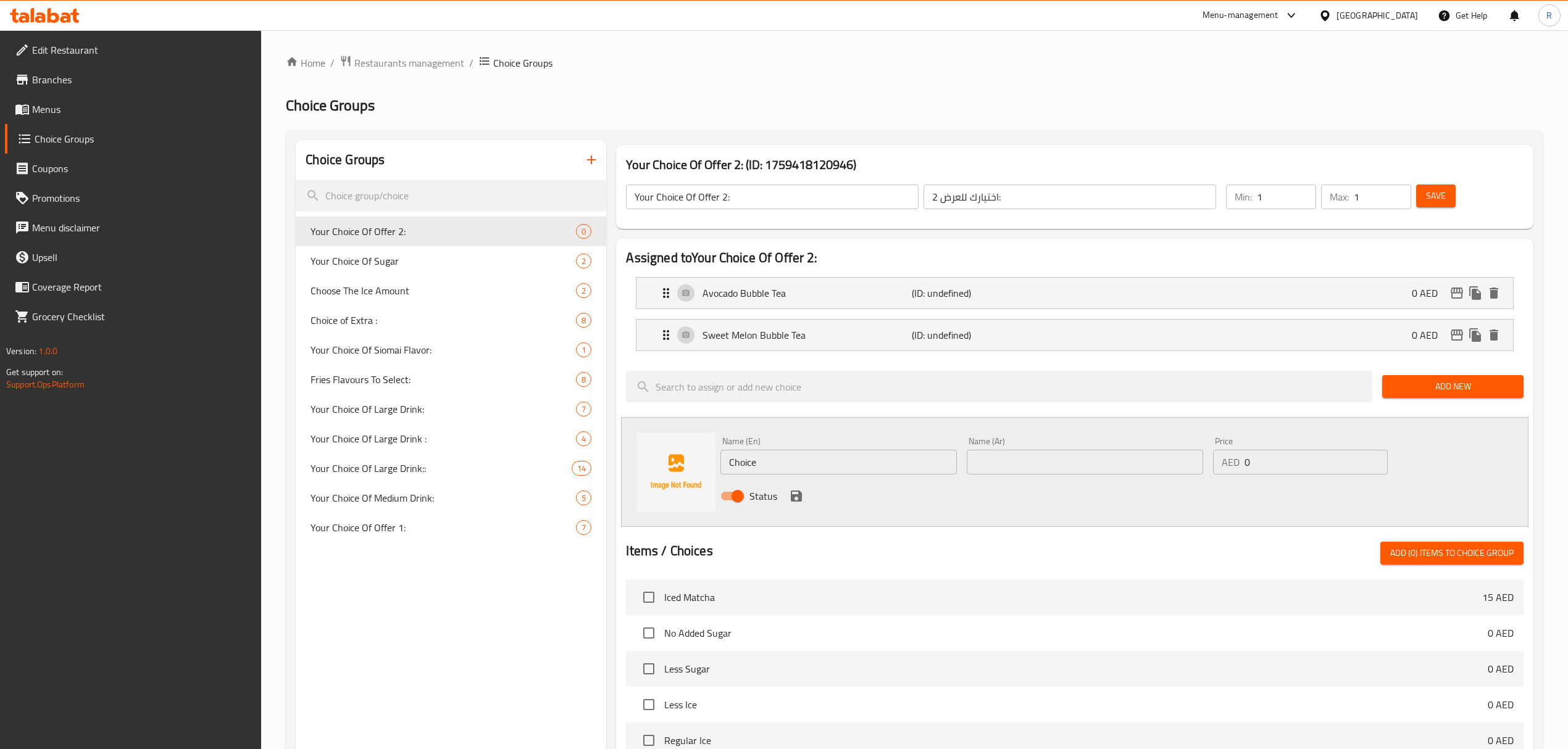
click at [814, 462] on input "Choice" at bounding box center [838, 462] width 236 height 25
paste input "Strawberry Bubble Tea Name Ar: شاي الفراولة بالفقاعات"
drag, startPoint x: 853, startPoint y: 465, endPoint x: 985, endPoint y: 472, distance: 132.2
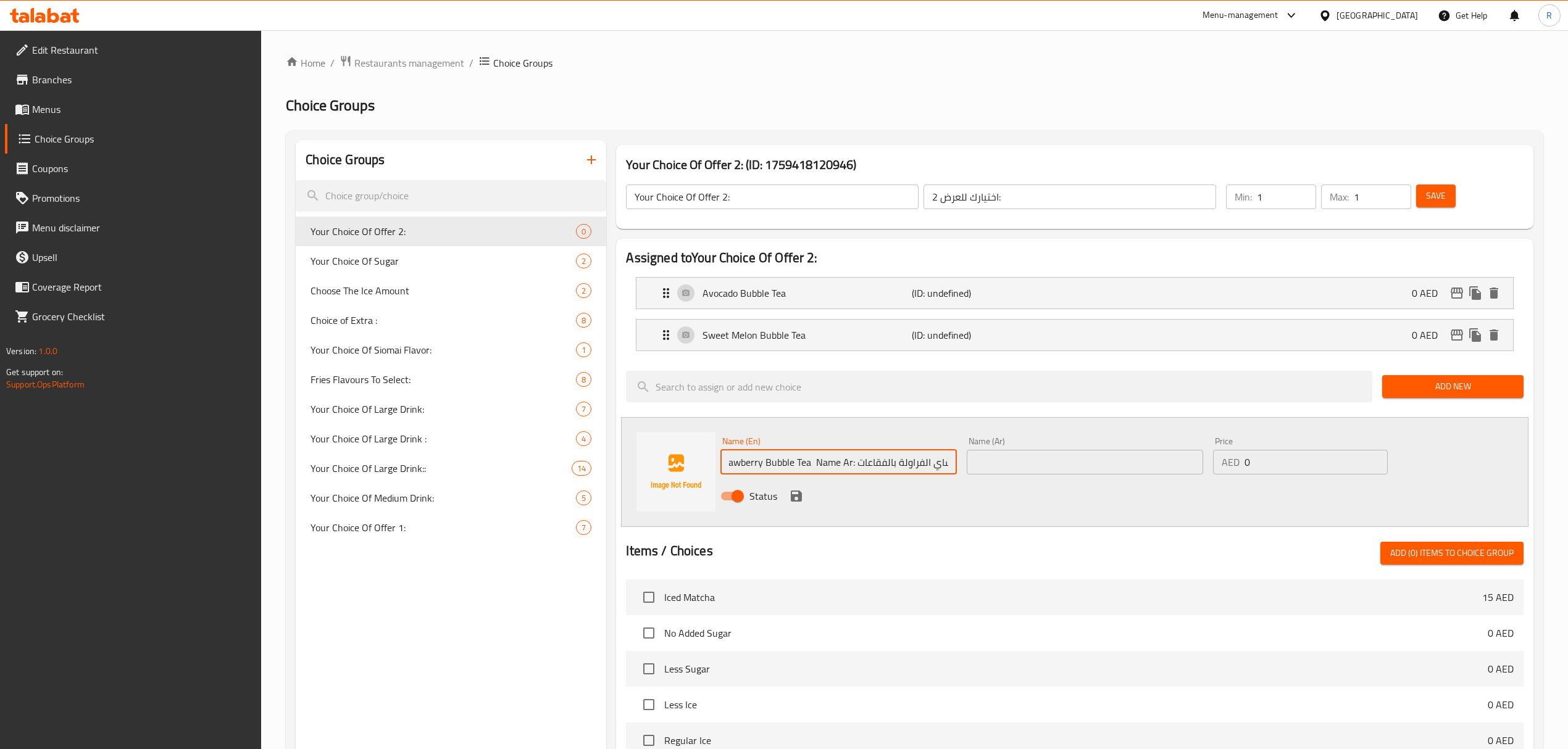
click at [985, 472] on div "Name (En) Strawberry Bubble Tea Name Ar: شاي الفراولة بالفقاعات Name (En) Name …" at bounding box center [1084, 472] width 738 height 81
click at [836, 460] on input "Strawberry Bubble Tea Name Ar:" at bounding box center [838, 462] width 236 height 25
click at [909, 462] on input "Strawberry Bubble Tea Name Ar:" at bounding box center [838, 462] width 236 height 25
type input "Strawberry Bubble Tea"
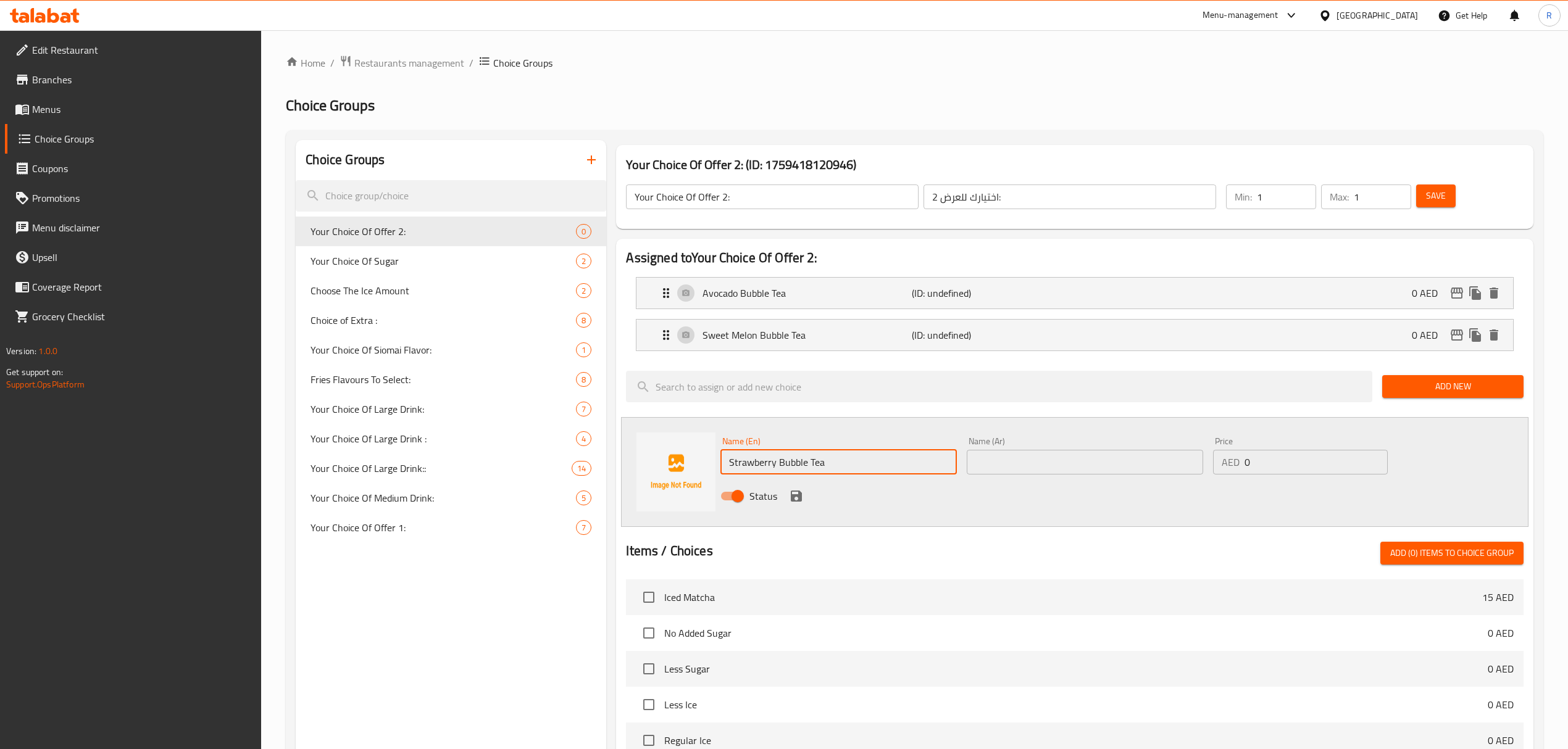
click at [1044, 457] on input "text" at bounding box center [1084, 462] width 236 height 25
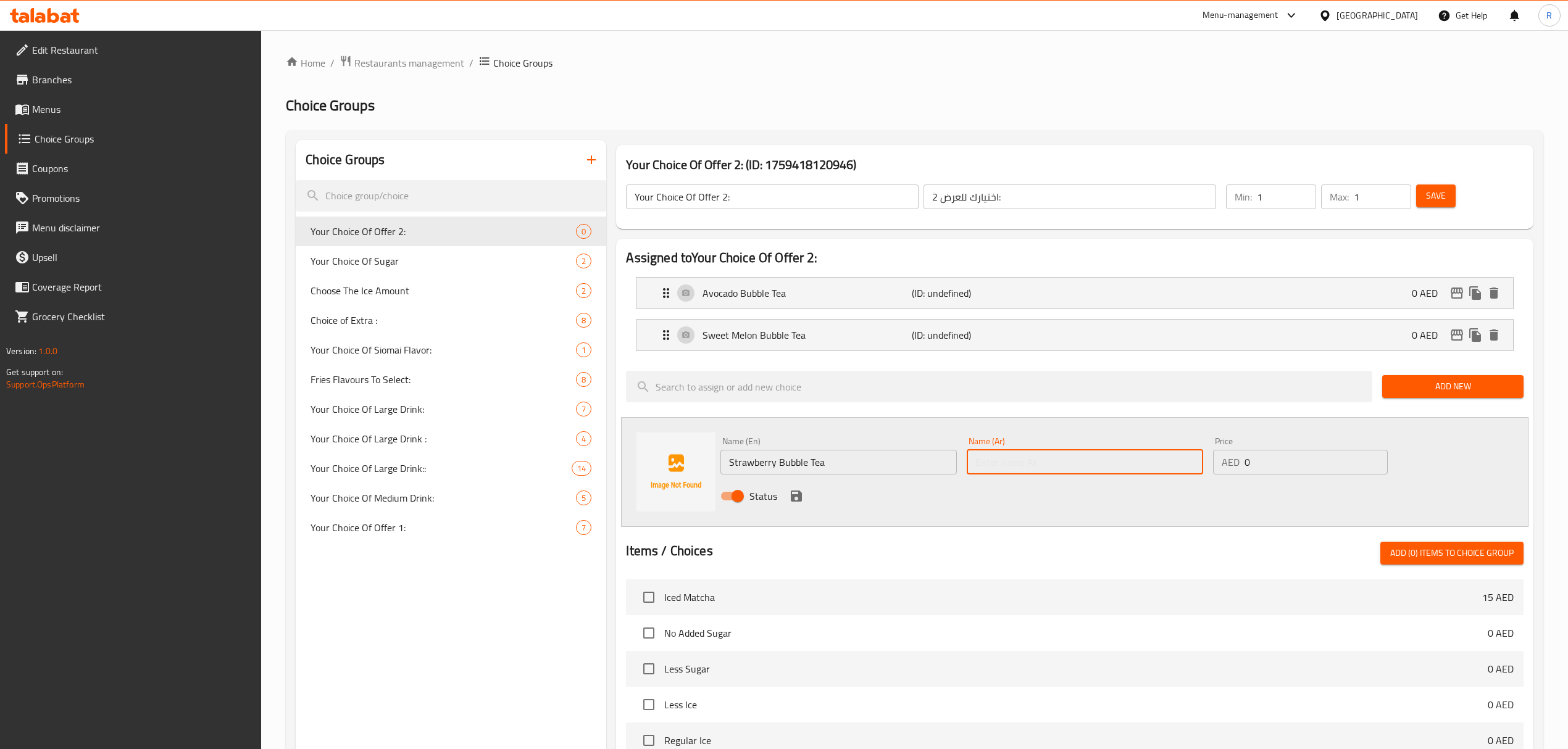
paste input "شاي الفراولة بالفقاعات"
type input "شاي الفراولة بالفقاعات"
click at [797, 501] on icon "save" at bounding box center [796, 496] width 11 height 11
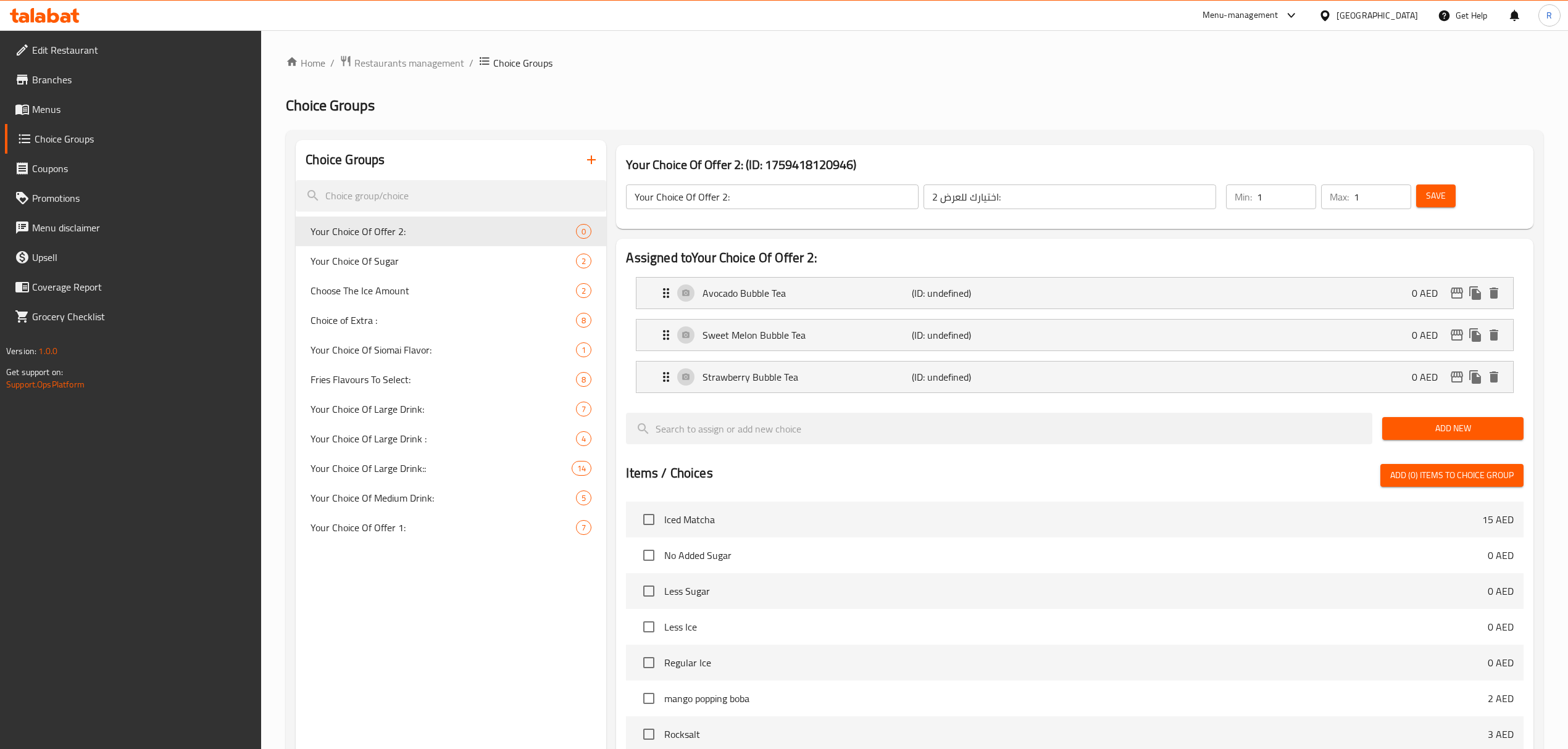
click at [1435, 420] on button "Add New" at bounding box center [1452, 428] width 142 height 23
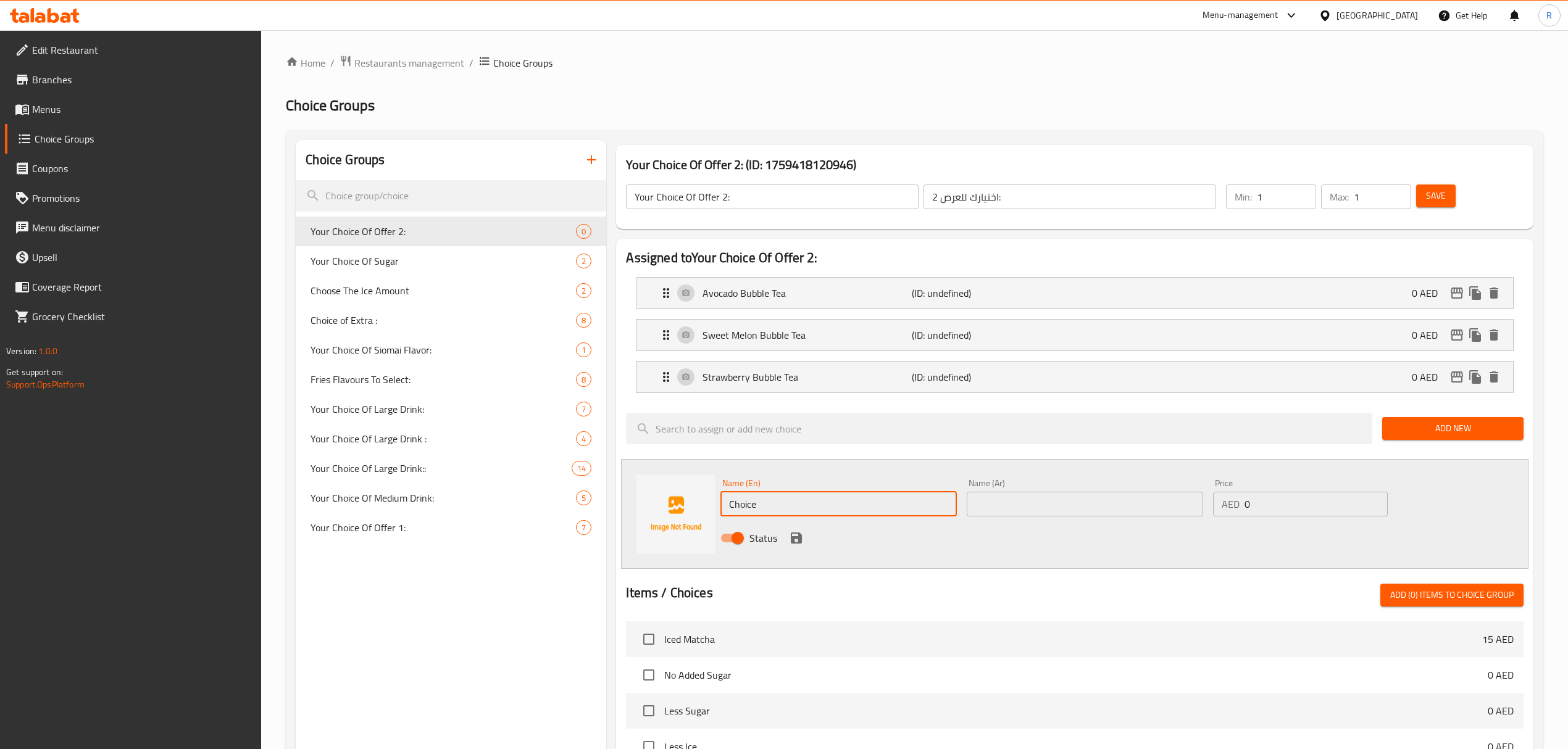
click at [874, 498] on input "Choice" at bounding box center [838, 504] width 236 height 25
paste input "offee Chocolate Bubble Tea Name Ar: شاي فقاعات قهوة بالشوكولاتة"
drag, startPoint x: 820, startPoint y: 510, endPoint x: 984, endPoint y: 522, distance: 164.4
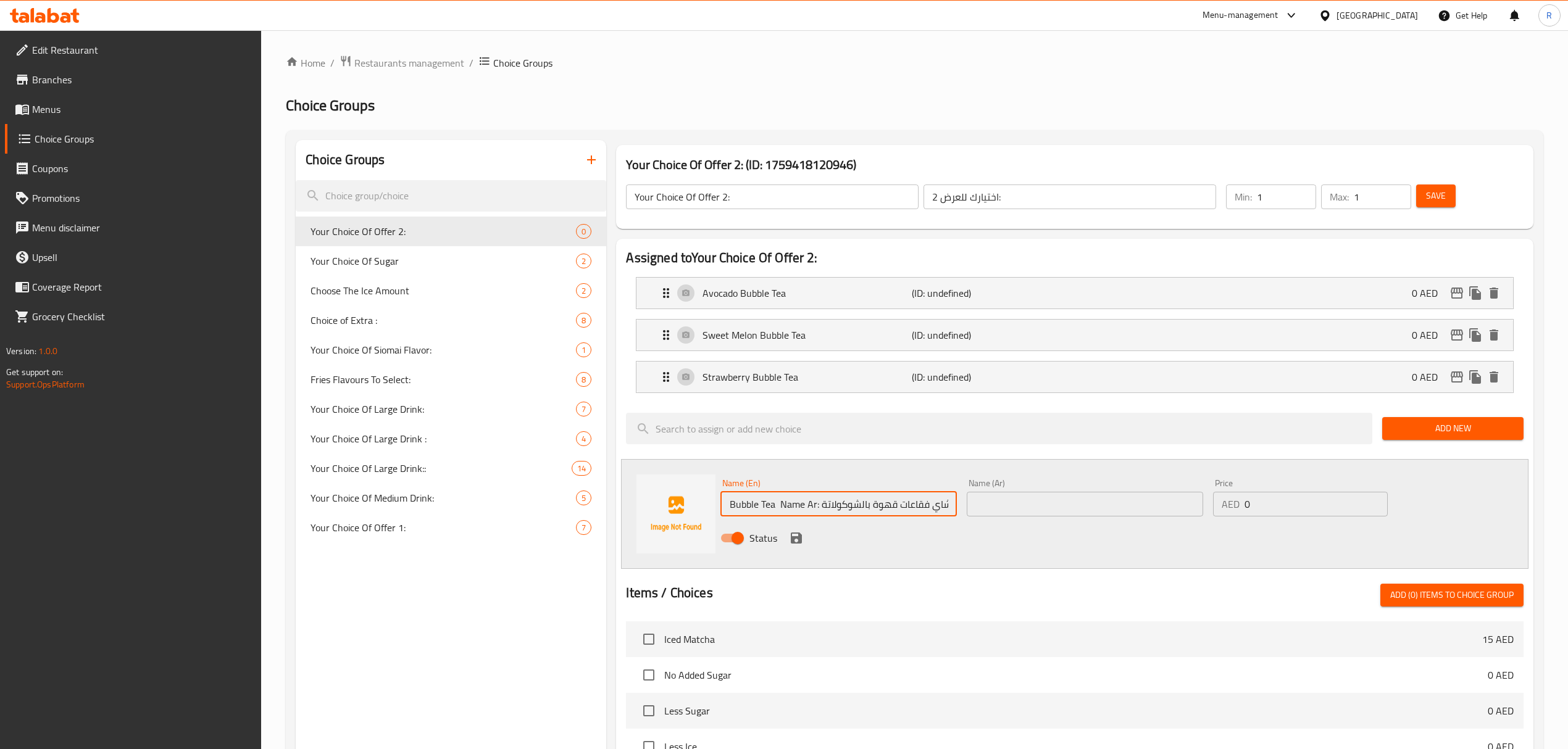
click at [984, 522] on div "Name (En) Coffee Chocolate Bubble Tea Name Ar: شاي فقاعات قهوة بالشوكولاتة Name…" at bounding box center [1084, 514] width 738 height 81
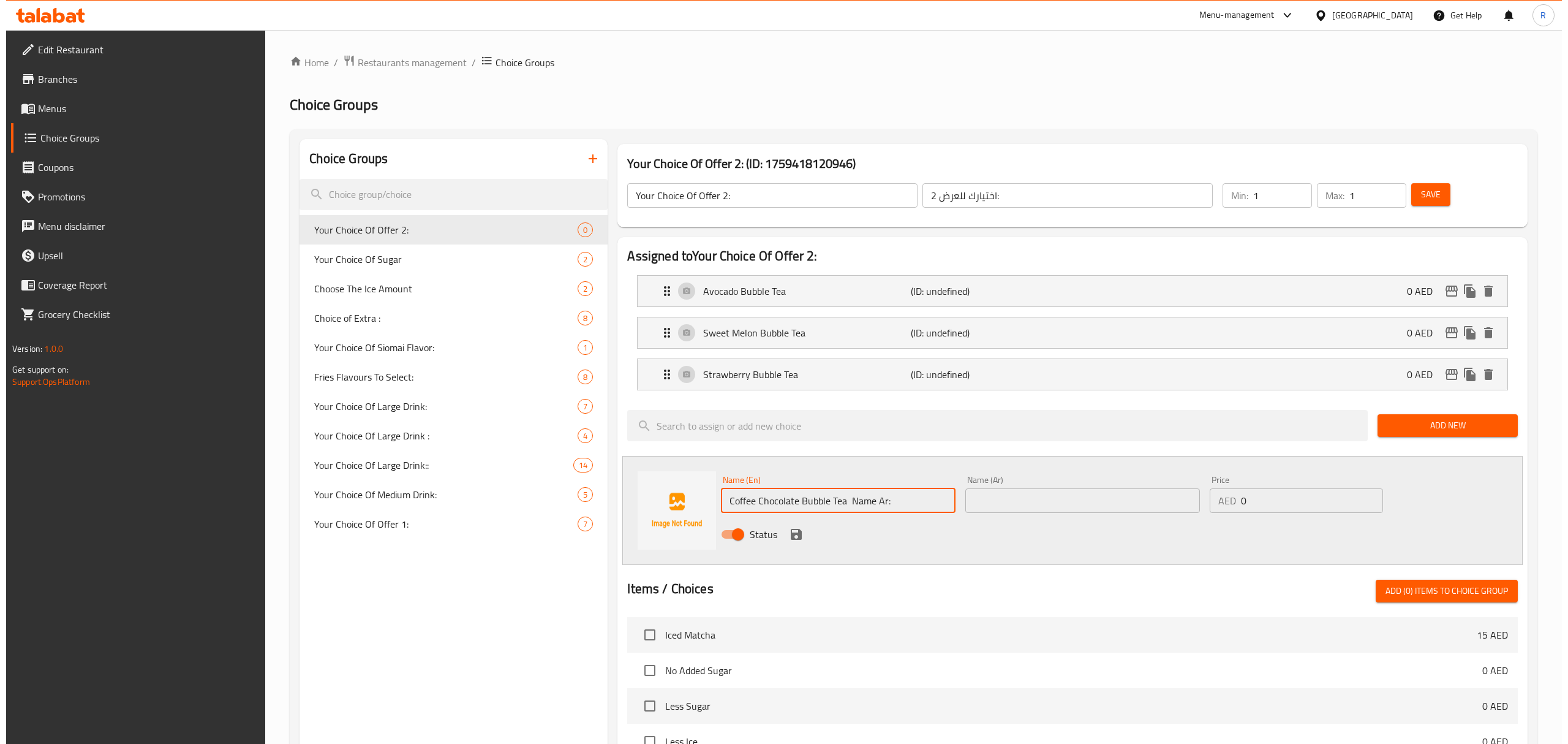
scroll to position [0, 0]
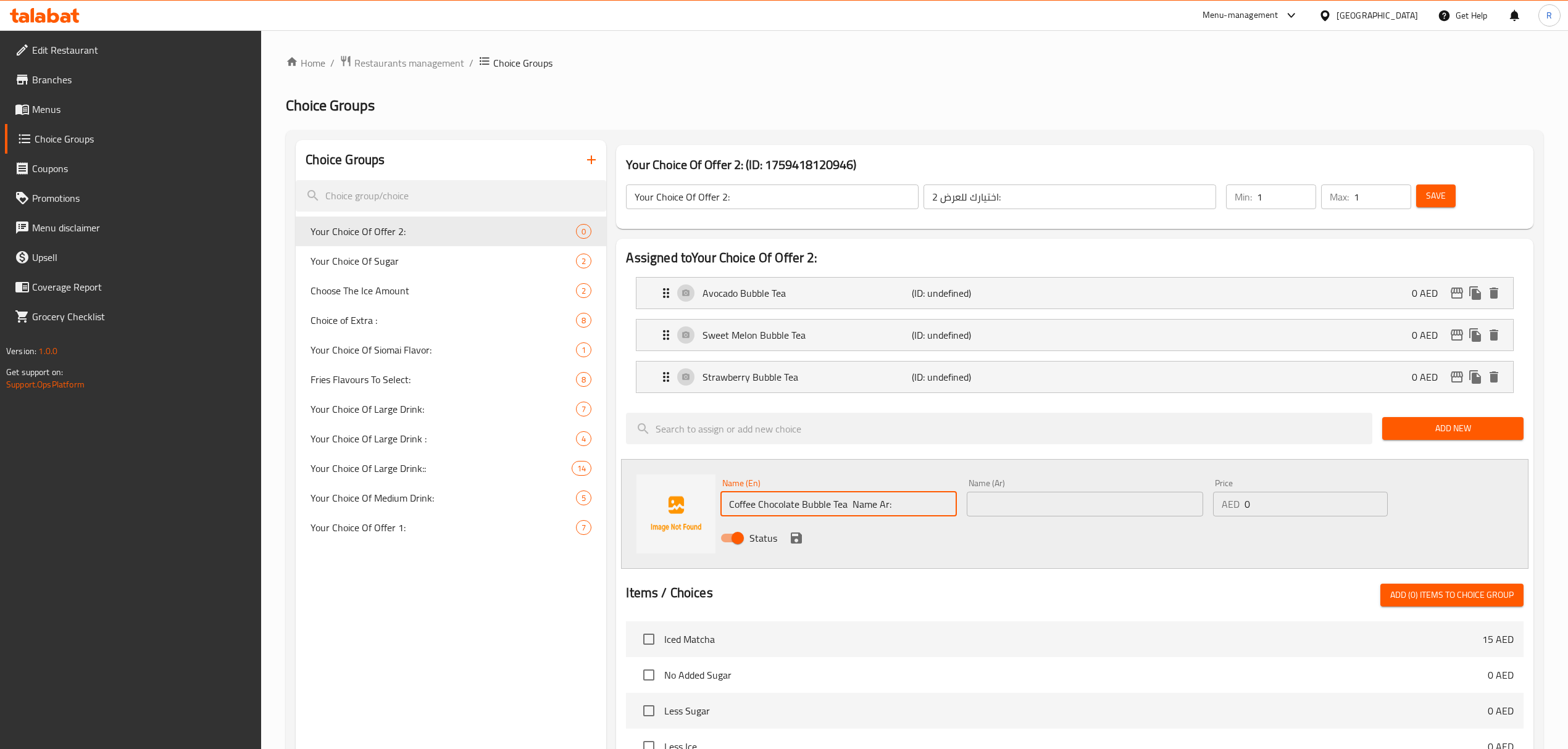
click at [852, 501] on input "Coffee Chocolate Bubble Tea Name Ar:" at bounding box center [838, 504] width 236 height 25
drag, startPoint x: 852, startPoint y: 501, endPoint x: 948, endPoint y: 501, distance: 96.0
click at [948, 501] on input "Coffee Chocolate Bubble Tea Name Ar:" at bounding box center [838, 504] width 236 height 25
type input "Coffee Chocolate Bubble Tea"
drag, startPoint x: 1056, startPoint y: 502, endPoint x: 948, endPoint y: 537, distance: 113.5
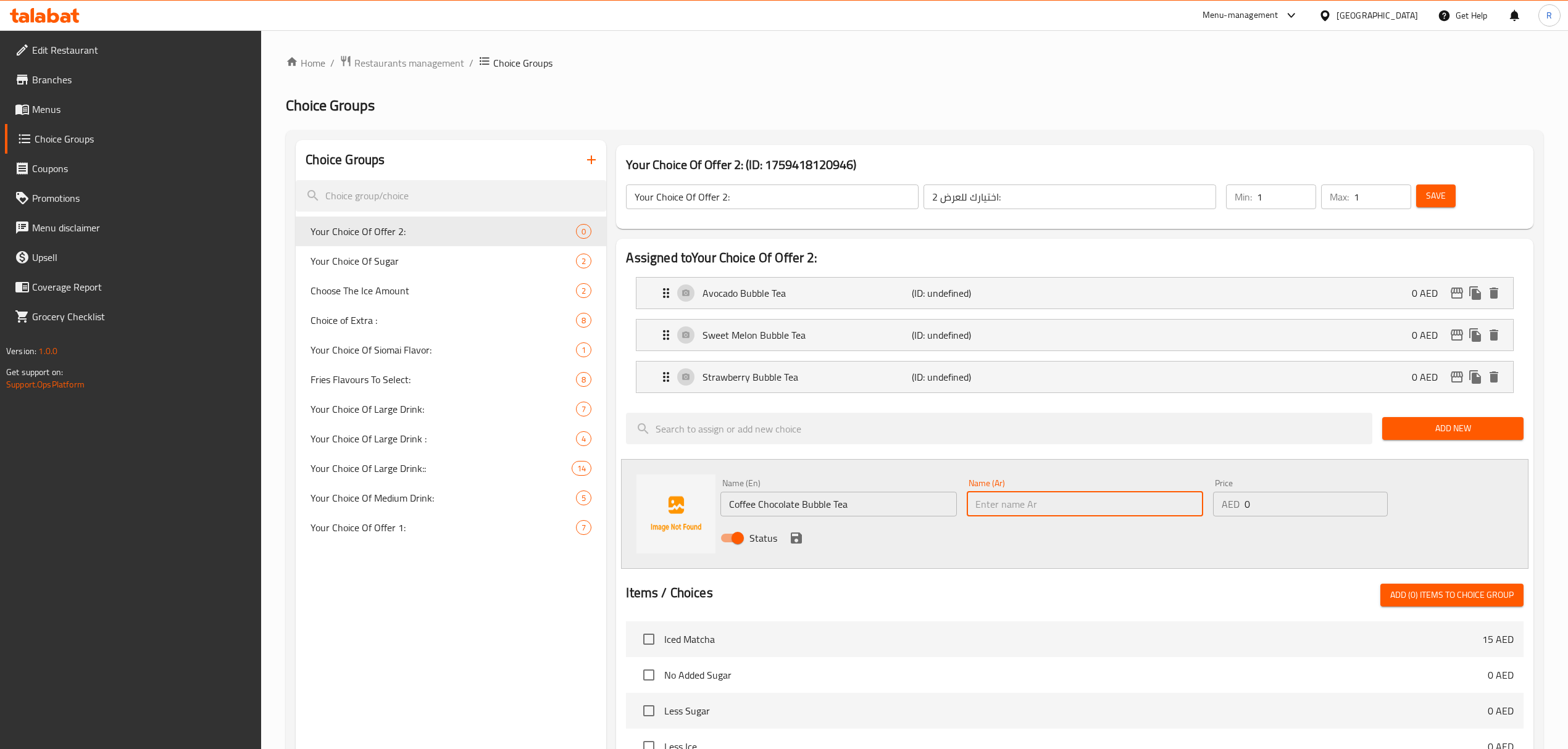
click at [1056, 504] on input "text" at bounding box center [1084, 504] width 236 height 25
paste input "شاي فقاعات قهوة بالشوكولاتة"
type input "شاي فقاعات قهوة بالشوكولاتة"
click at [800, 541] on icon "save" at bounding box center [796, 538] width 11 height 11
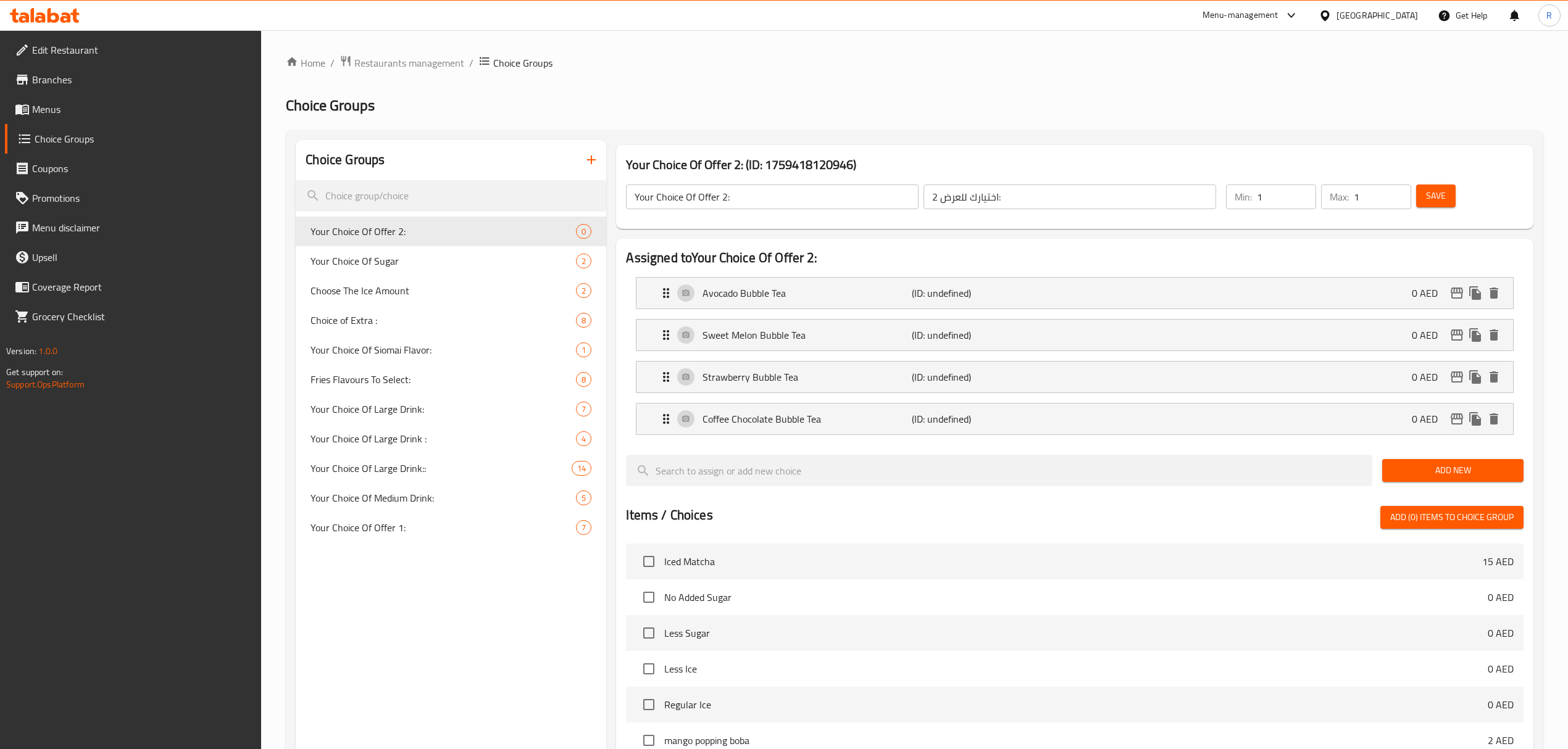
click at [1432, 195] on span "Save" at bounding box center [1435, 196] width 20 height 15
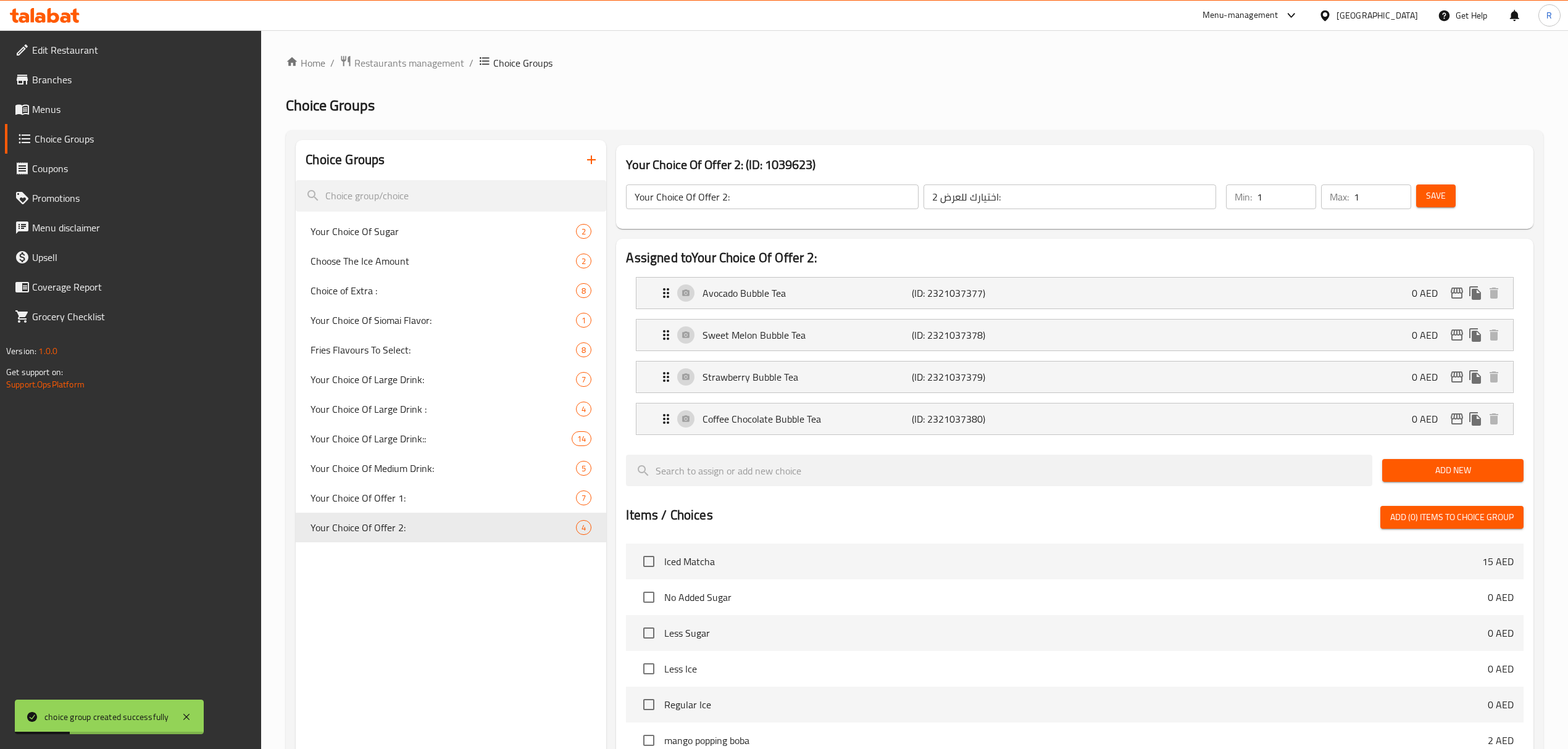
click at [769, 194] on input "Your Choice Of Offer 2:" at bounding box center [772, 196] width 293 height 25
click at [996, 208] on input "اختيارك للعرض 2:" at bounding box center [1069, 196] width 293 height 25
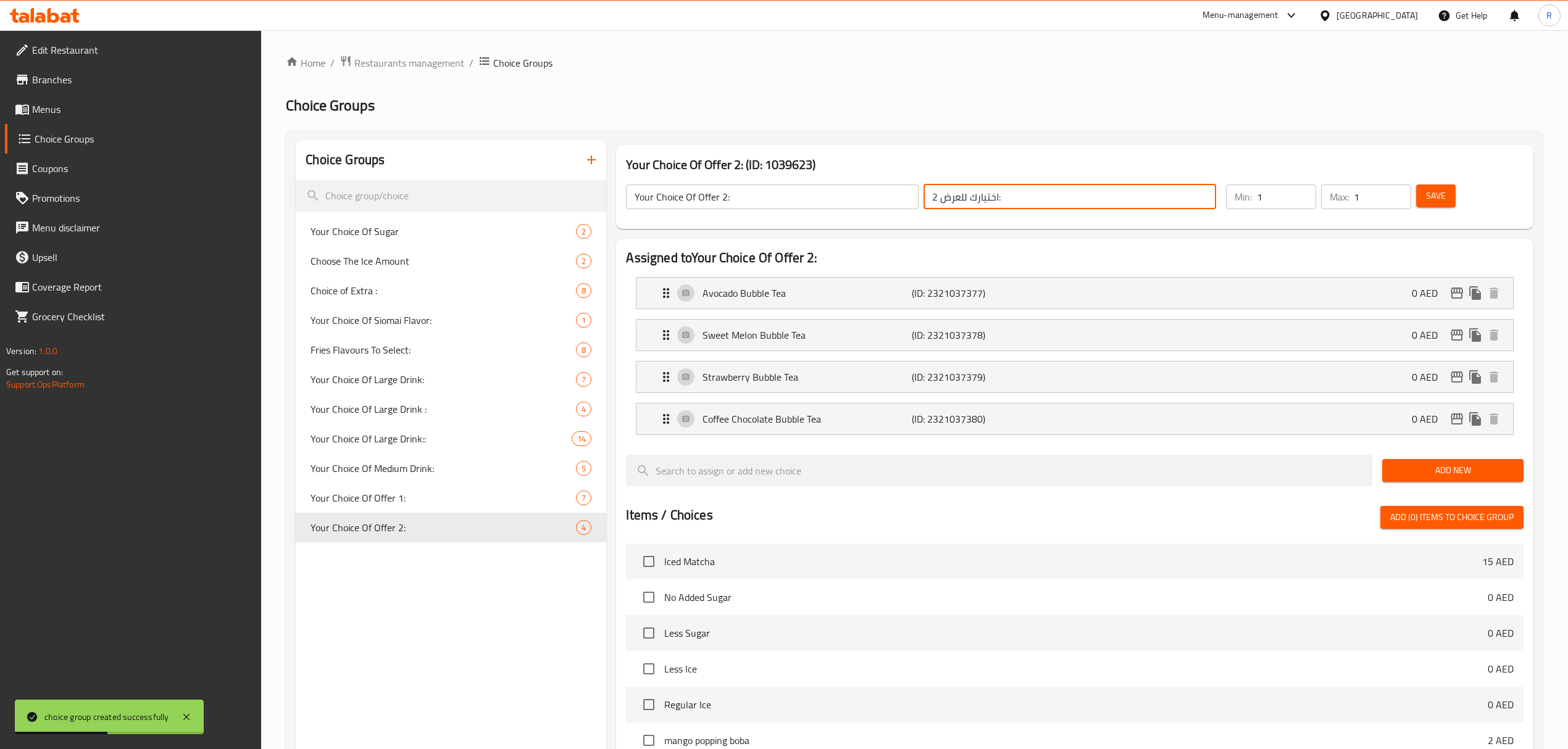
click at [996, 208] on input "اختيارك للعرض 2:" at bounding box center [1069, 196] width 293 height 25
click at [595, 166] on icon "button" at bounding box center [590, 160] width 15 height 15
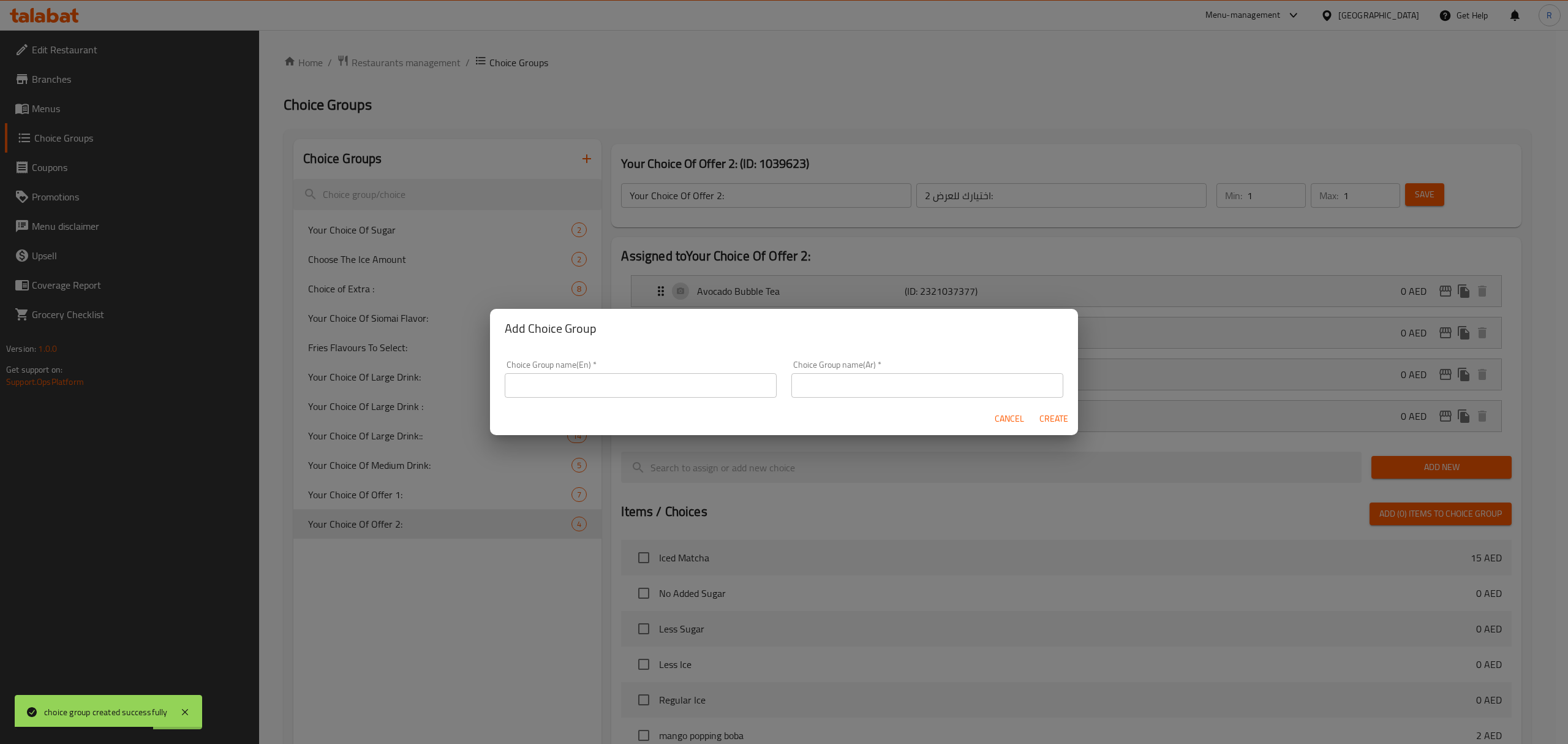
click at [941, 384] on input "text" at bounding box center [927, 385] width 272 height 25
paste input "اختيارك للعرض 2:"
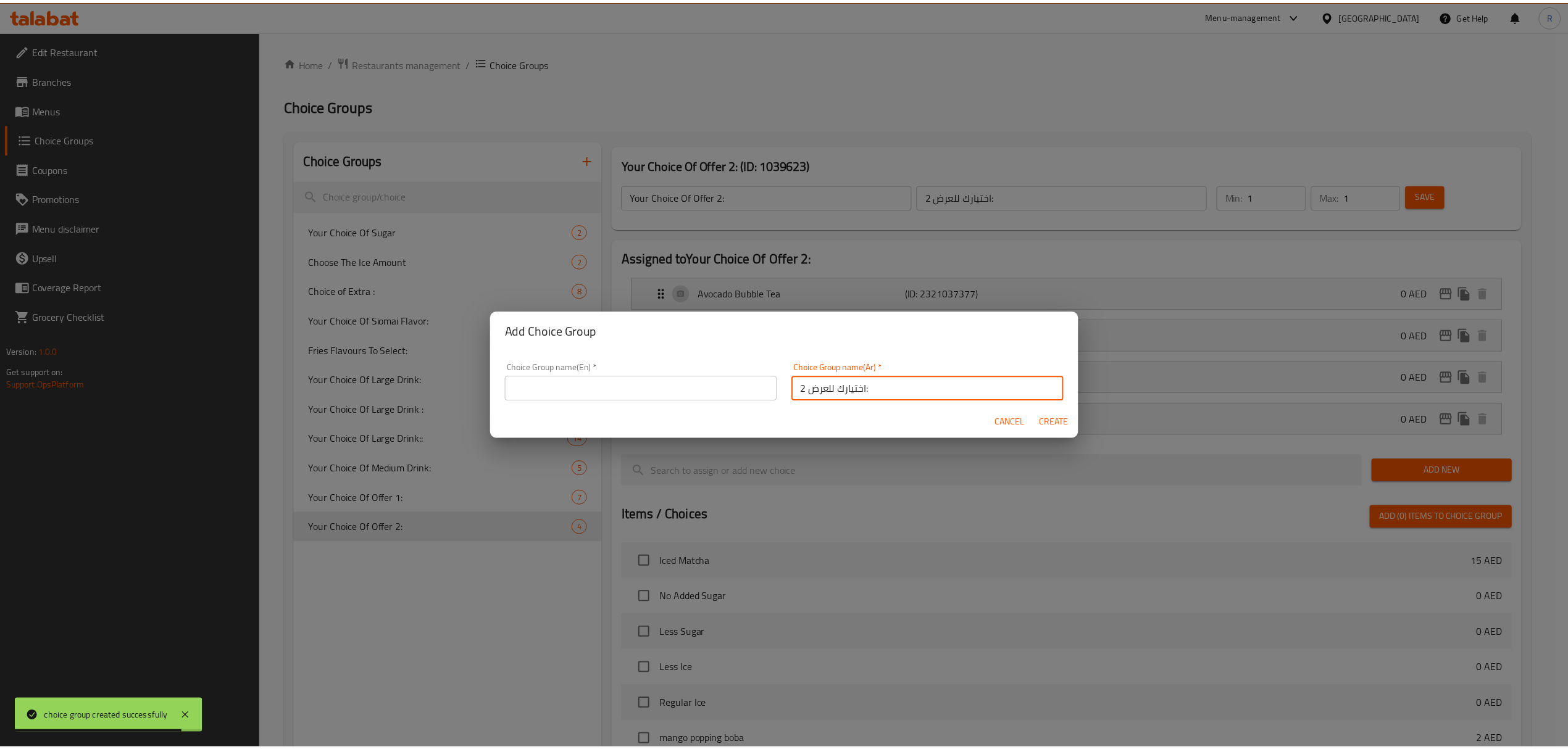
scroll to position [3, 0]
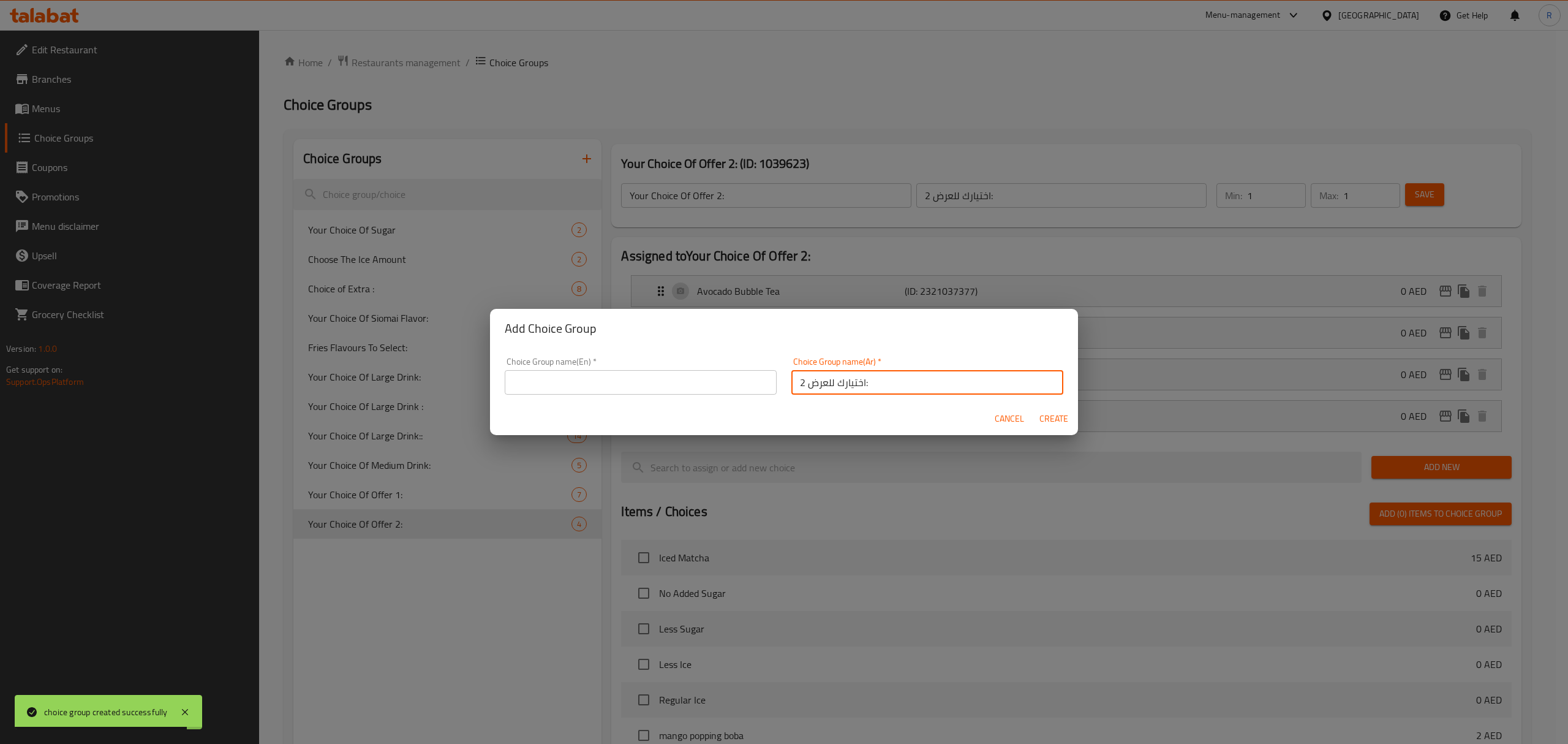
click at [797, 389] on input "اختيارك للعرض 2:" at bounding box center [927, 382] width 272 height 25
click at [795, 384] on input "اختيارك للعرض 2:" at bounding box center [927, 382] width 272 height 25
type input "اختيارك للعرض 3:"
click at [658, 389] on input "text" at bounding box center [640, 382] width 272 height 25
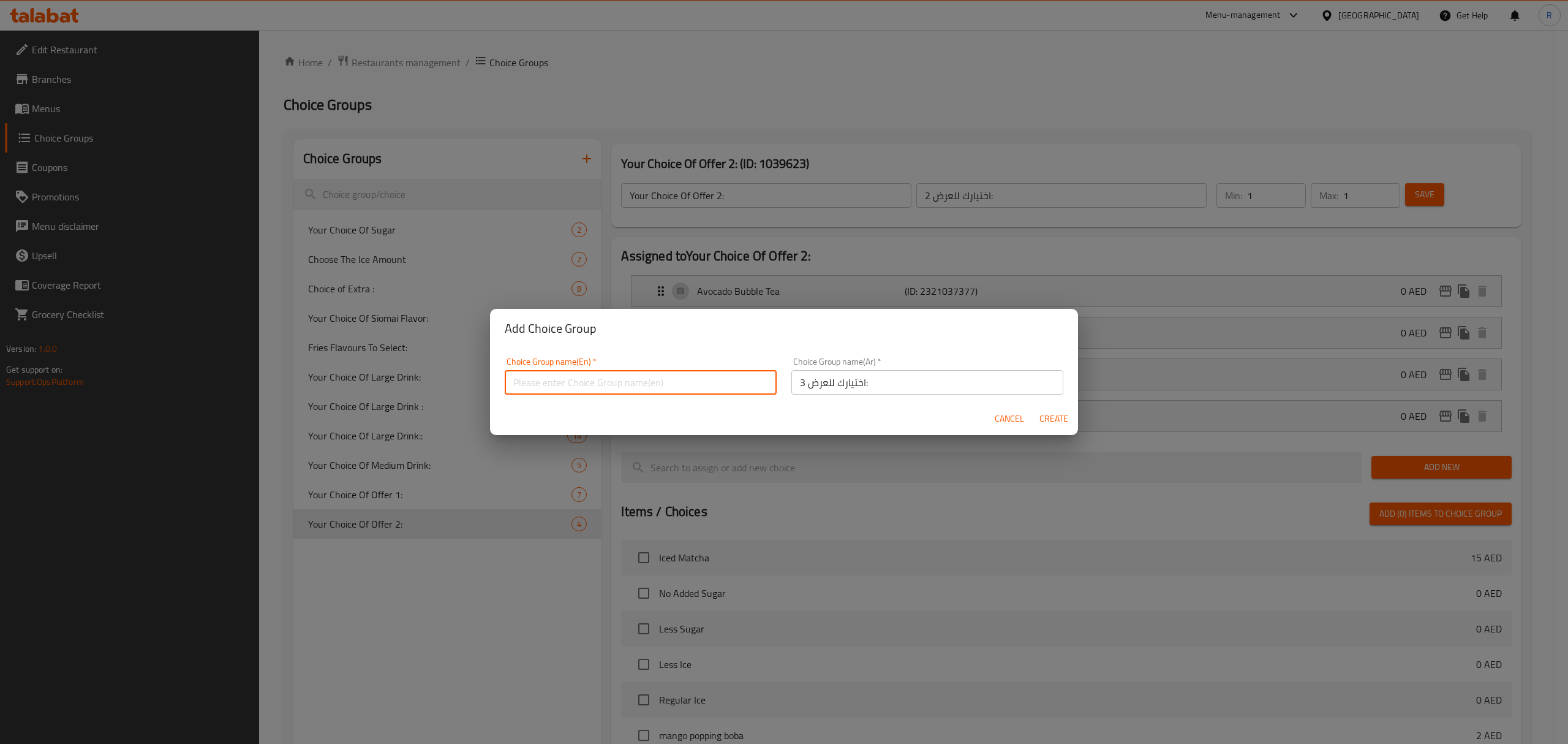
paste input "Your Choice Of Offer 2:"
click at [601, 385] on input "Your Choice Of Offer 2:" at bounding box center [640, 382] width 272 height 25
type input "Your Choice Of Offer 3:"
click at [1068, 418] on button "Create" at bounding box center [1054, 418] width 39 height 23
type input "Your Choice Of Offer 3:"
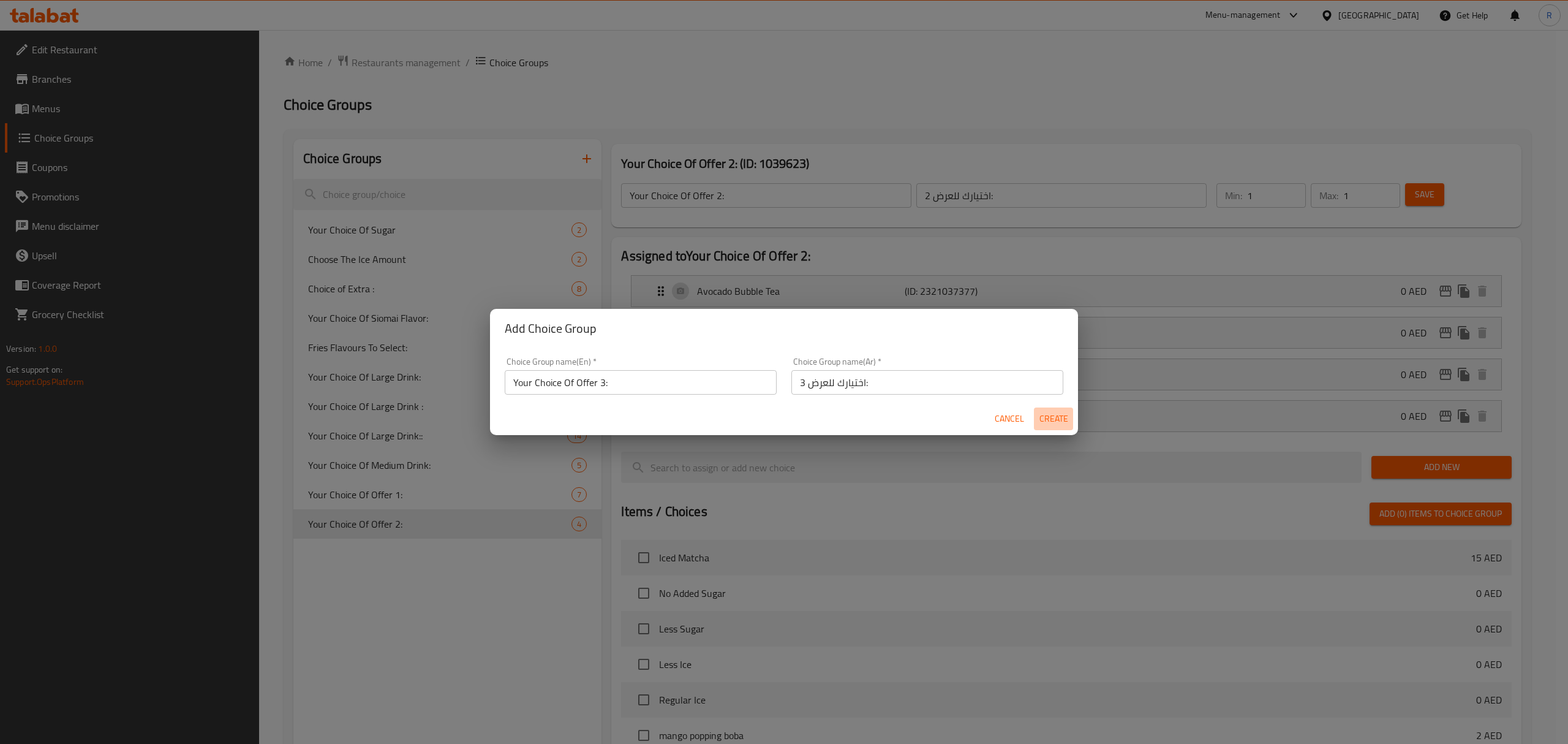
type input "اختيارك للعرض 3:"
type input "0"
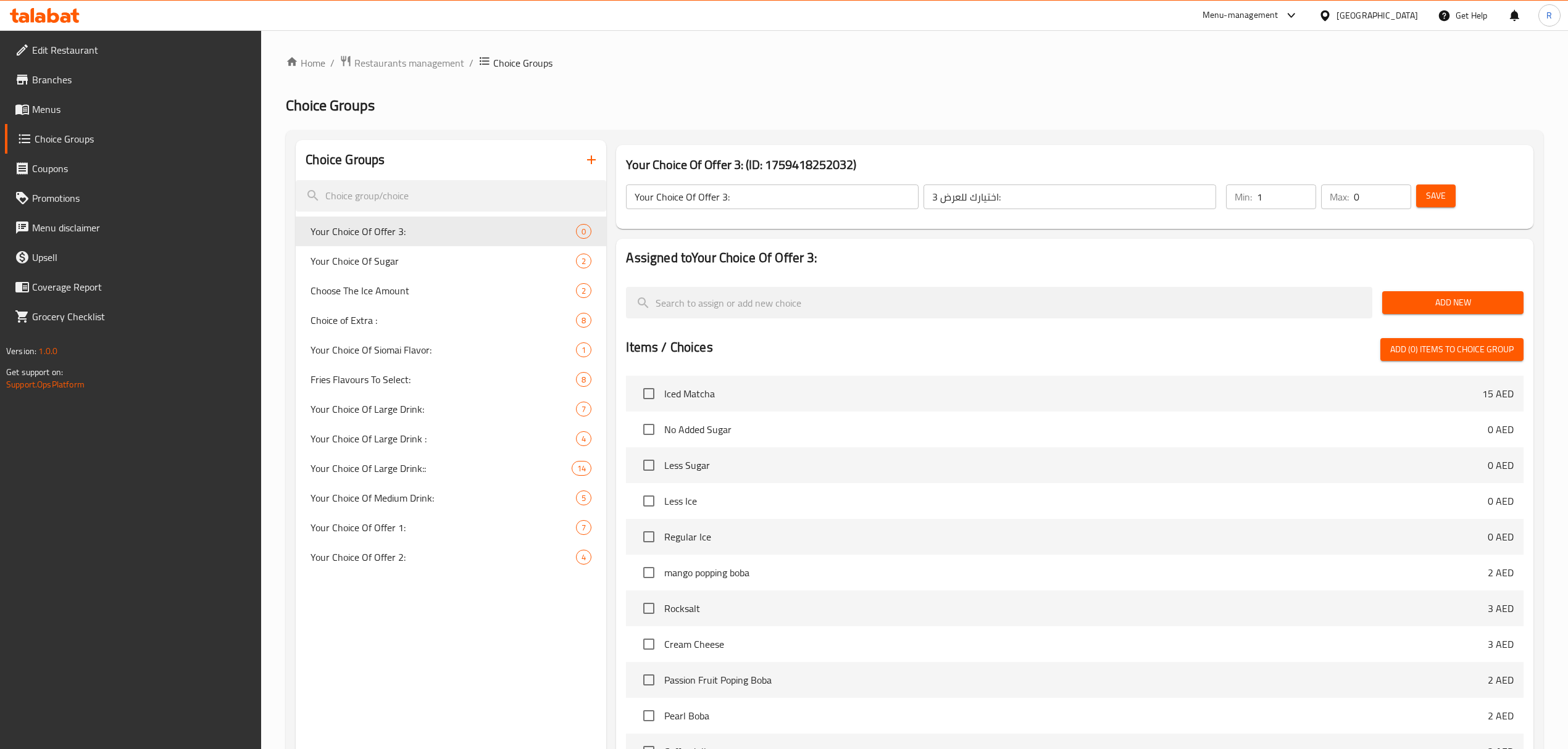
type input "1"
click at [1305, 190] on input "1" at bounding box center [1286, 196] width 59 height 25
type input "1"
click at [1395, 191] on input "1" at bounding box center [1382, 196] width 58 height 25
click at [1425, 305] on span "Add New" at bounding box center [1453, 303] width 122 height 15
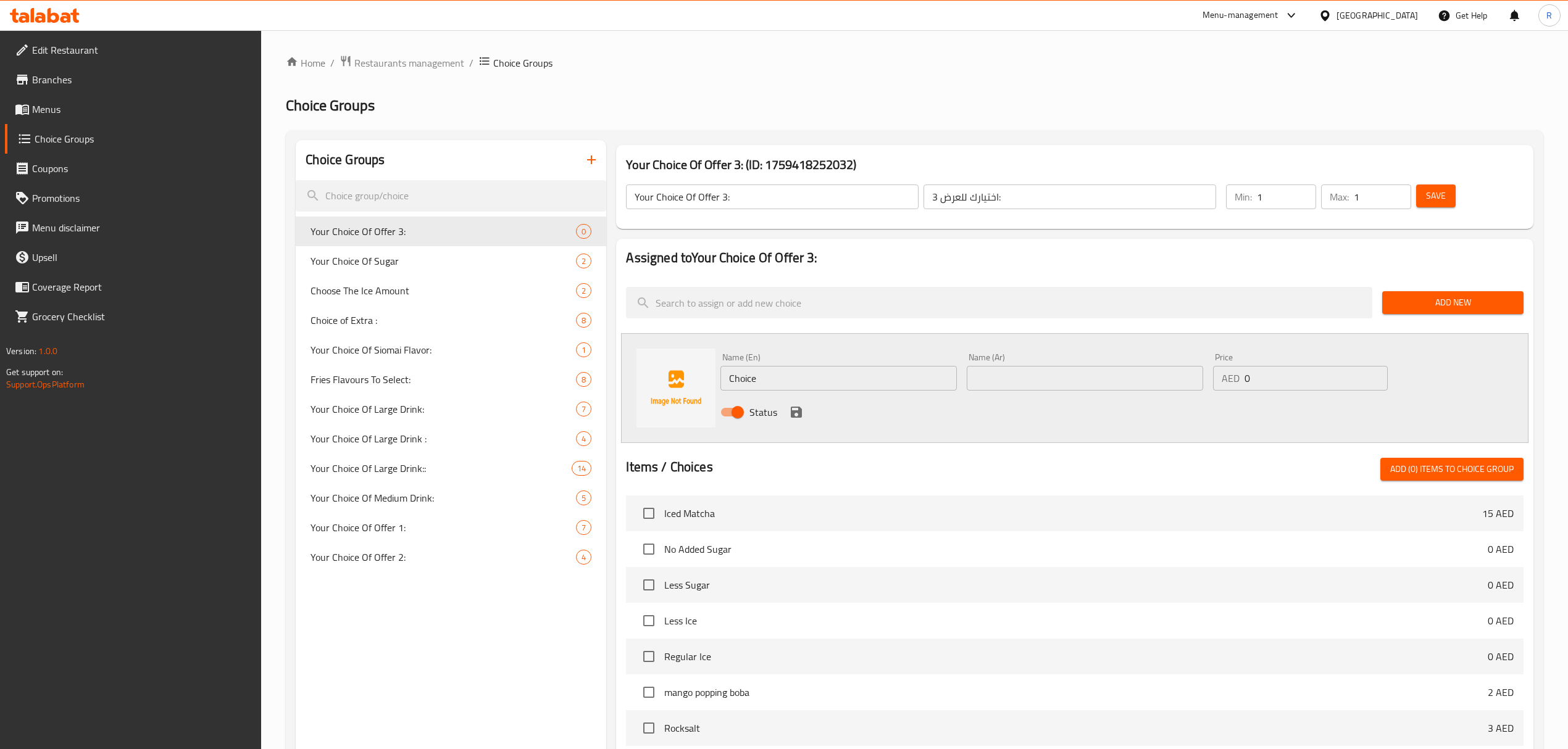
click at [857, 378] on input "Choice" at bounding box center [838, 378] width 236 height 25
paste input "Passion Fruit Tea Name Ar: شاي باشن فروت"
drag, startPoint x: 845, startPoint y: 378, endPoint x: 938, endPoint y: 378, distance: 93.0
click at [938, 378] on input "Passion Fruit Tea Name Ar: شاي باشن فروت" at bounding box center [838, 378] width 236 height 25
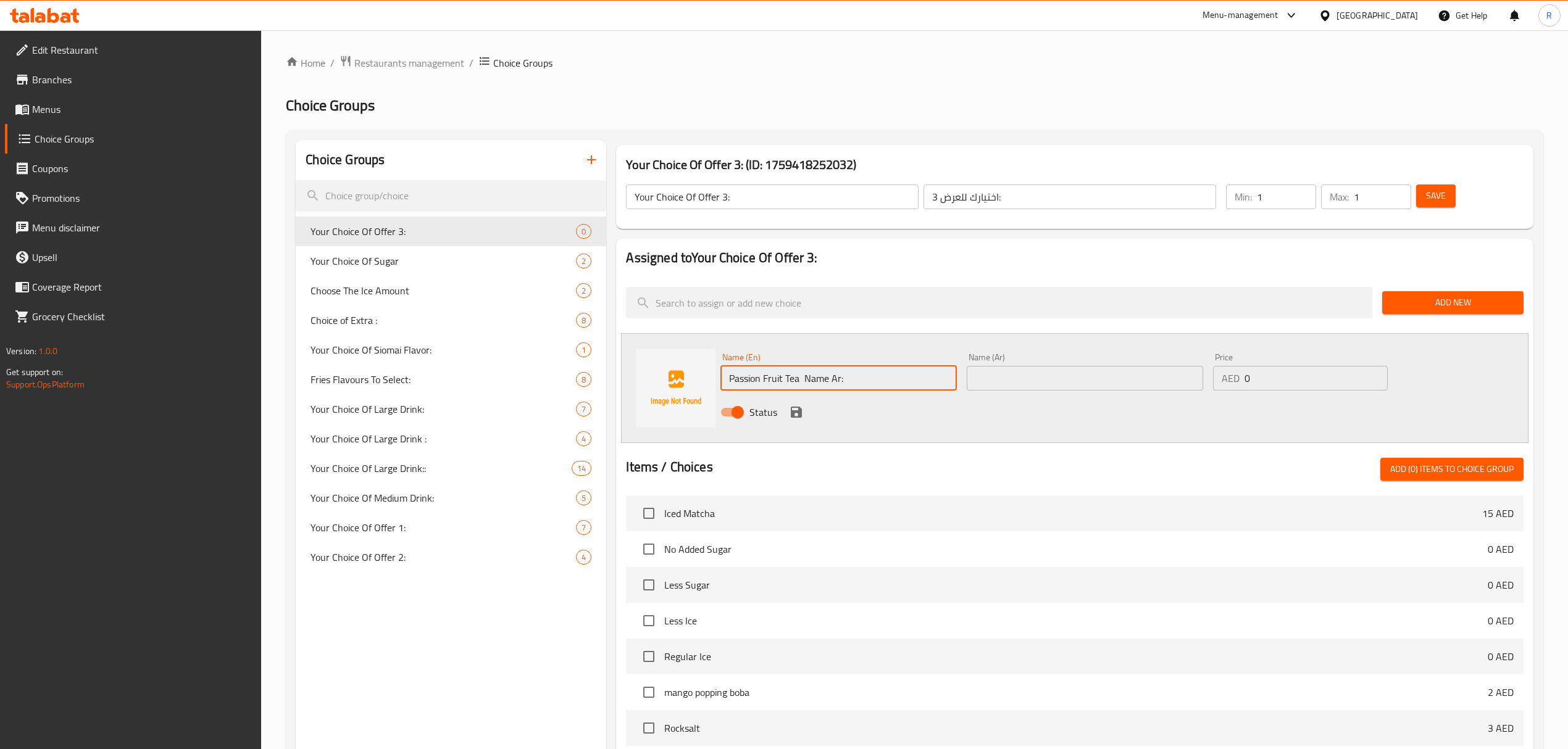
click at [808, 378] on input "Passion Fruit Tea Name Ar:" at bounding box center [838, 378] width 236 height 25
drag, startPoint x: 808, startPoint y: 378, endPoint x: 922, endPoint y: 372, distance: 114.2
click at [922, 372] on input "Passion Fruit Tea Name Ar:" at bounding box center [838, 378] width 236 height 25
type input "Passion Fruit Tea"
drag, startPoint x: 1040, startPoint y: 375, endPoint x: 941, endPoint y: 412, distance: 105.7
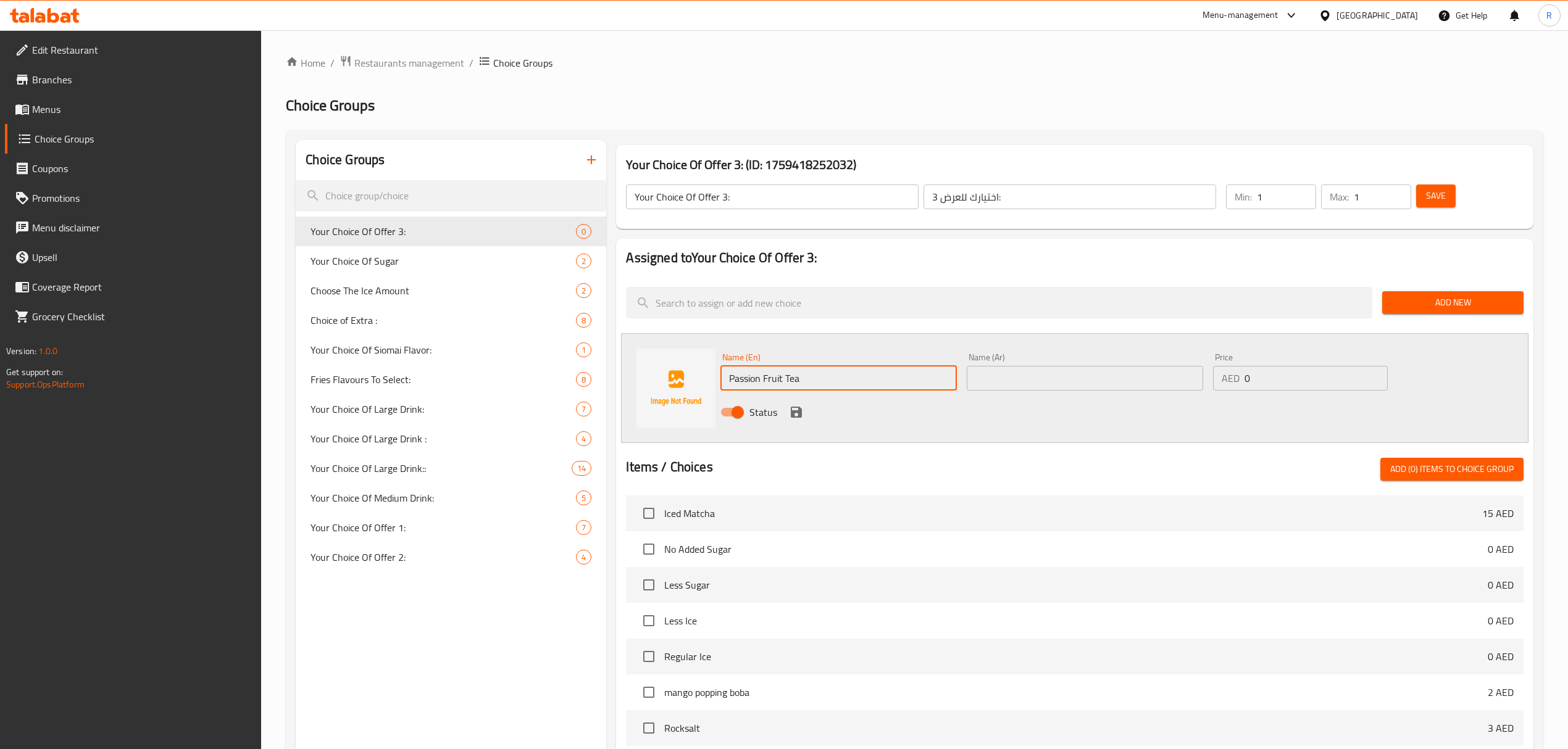
click at [1040, 375] on input "text" at bounding box center [1084, 378] width 236 height 25
paste input "شاي باشن فروت"
type input "شاي باشن فروت"
click at [793, 411] on icon "save" at bounding box center [796, 412] width 11 height 11
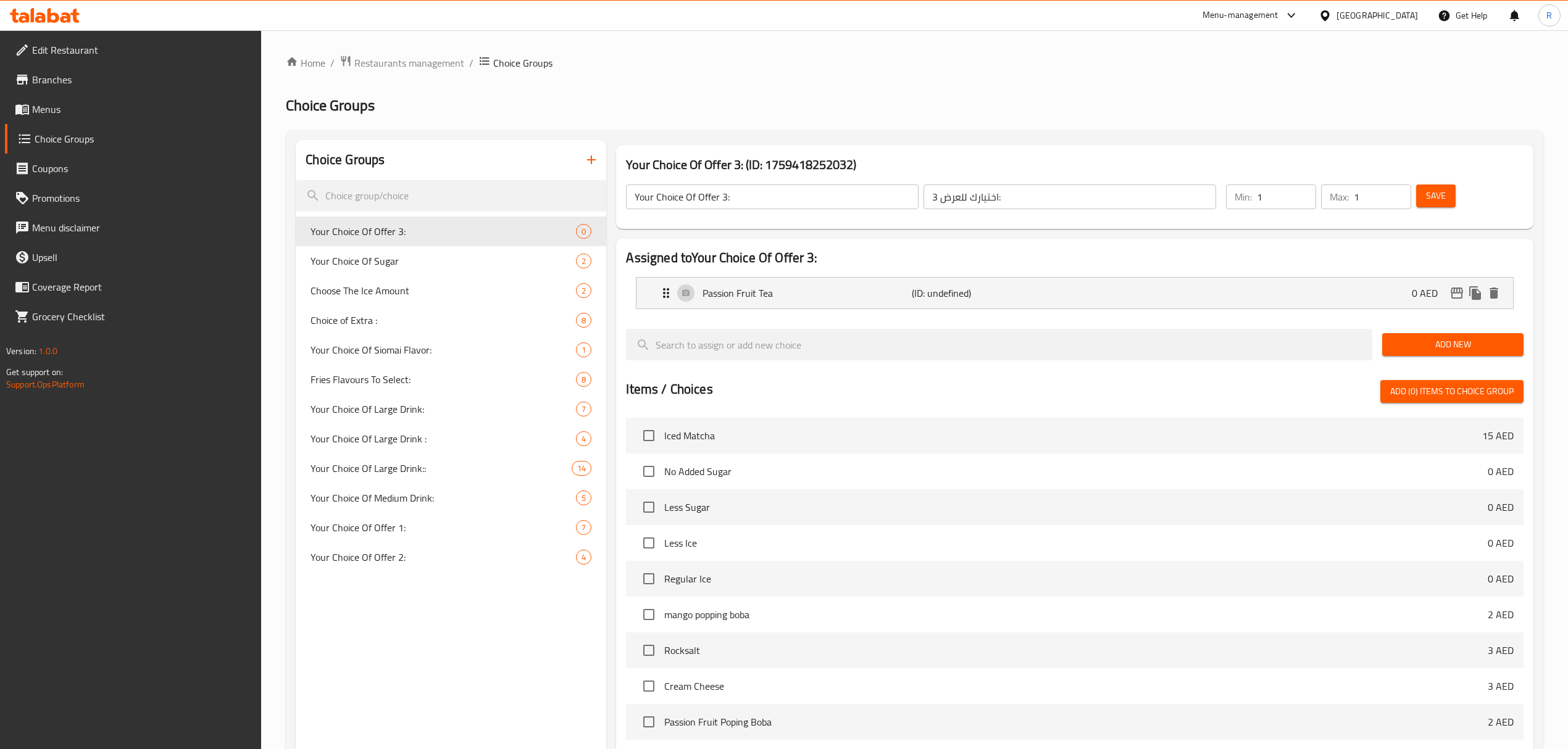
click at [1422, 346] on span "Add New" at bounding box center [1453, 345] width 122 height 15
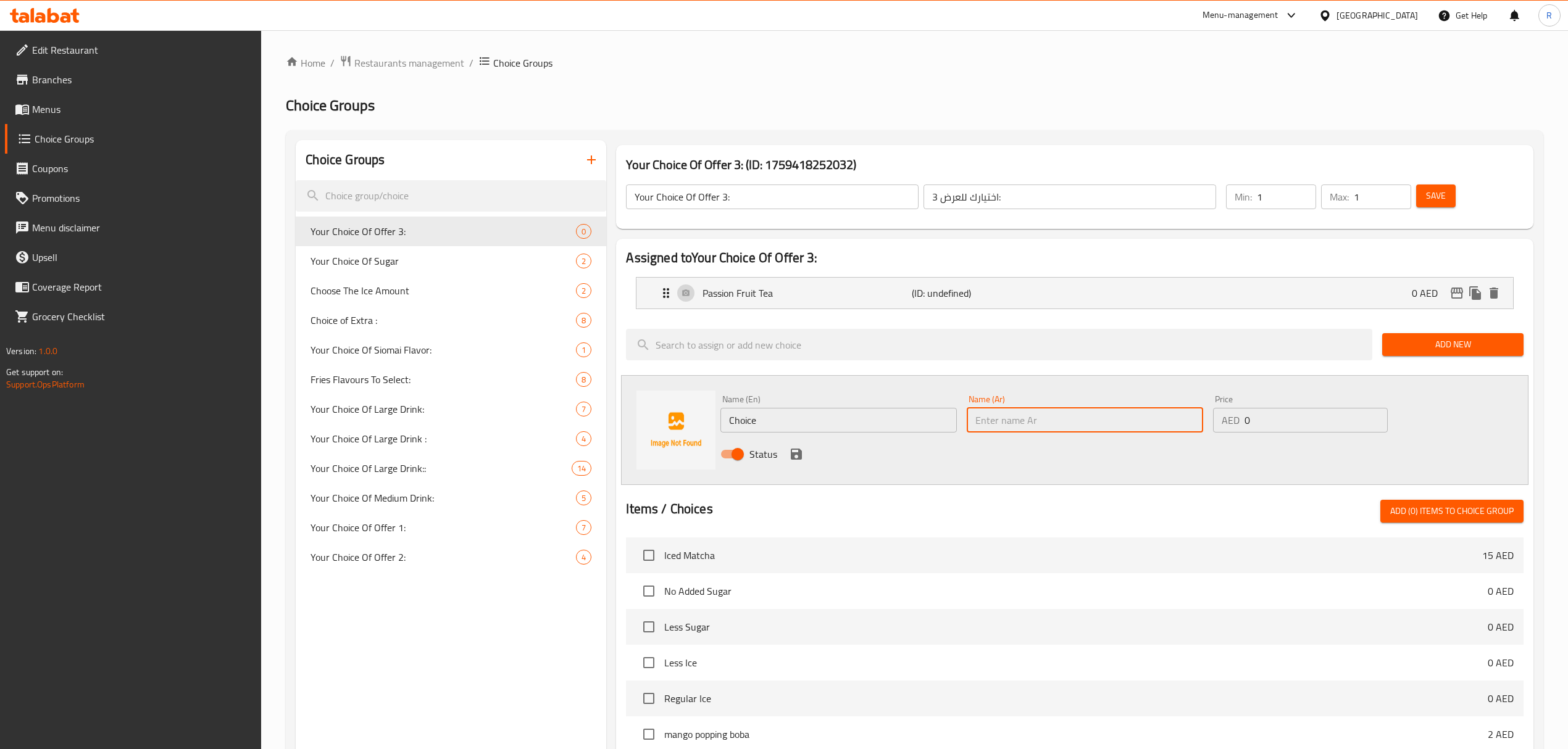
click at [1090, 418] on input "text" at bounding box center [1084, 420] width 236 height 25
paste input "جبنة كريمة القلقاس مع أوريو"
type input "جبنة كريمة القلقاس مع أوريو"
click at [865, 415] on input "Choice" at bounding box center [838, 420] width 236 height 25
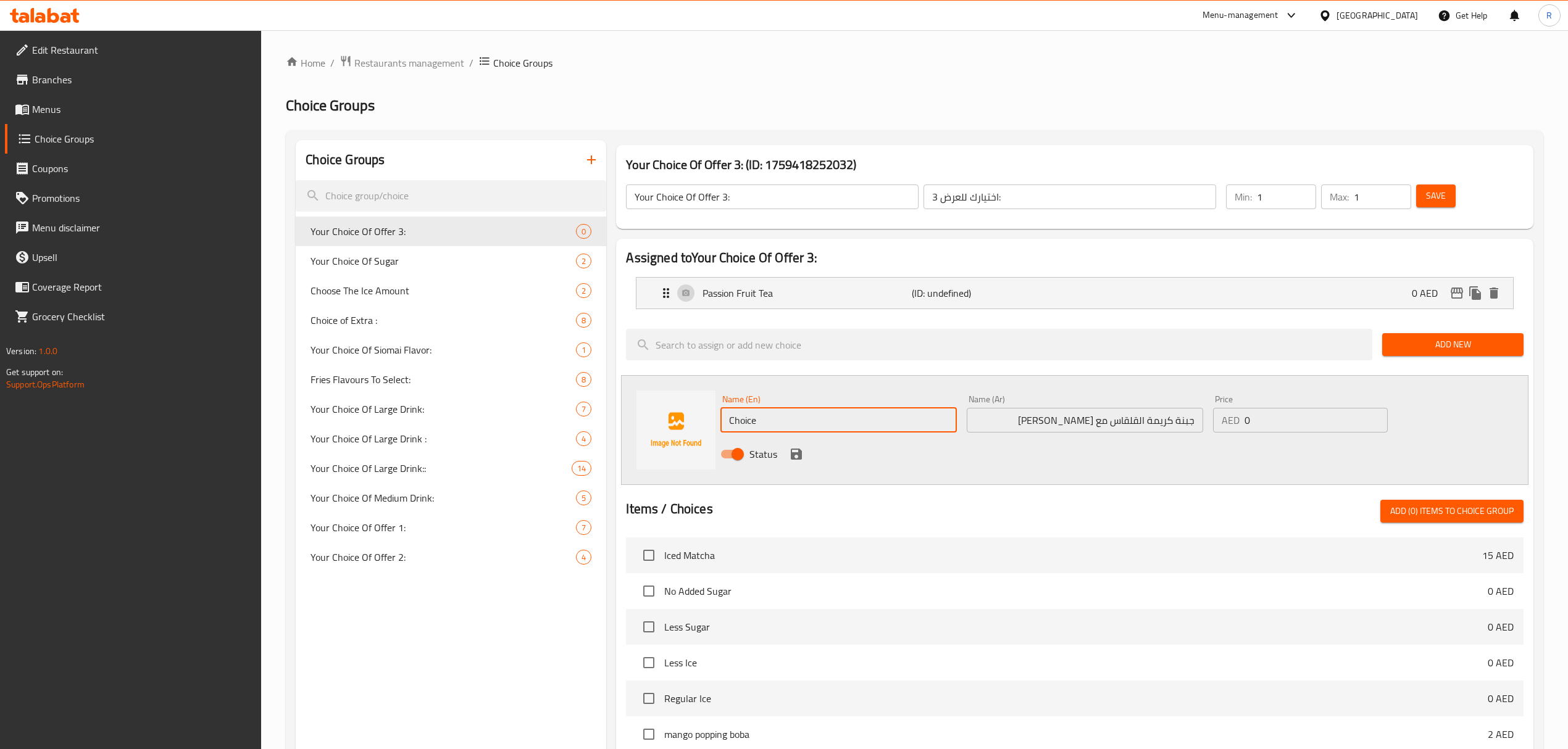
click at [865, 415] on input "Choice" at bounding box center [838, 420] width 236 height 25
paste input "AVOCADO CREAM CHEESE WITH OREO"
click at [860, 425] on input "AVOCADO CREAM CHEESE WITH OREO" at bounding box center [838, 420] width 236 height 25
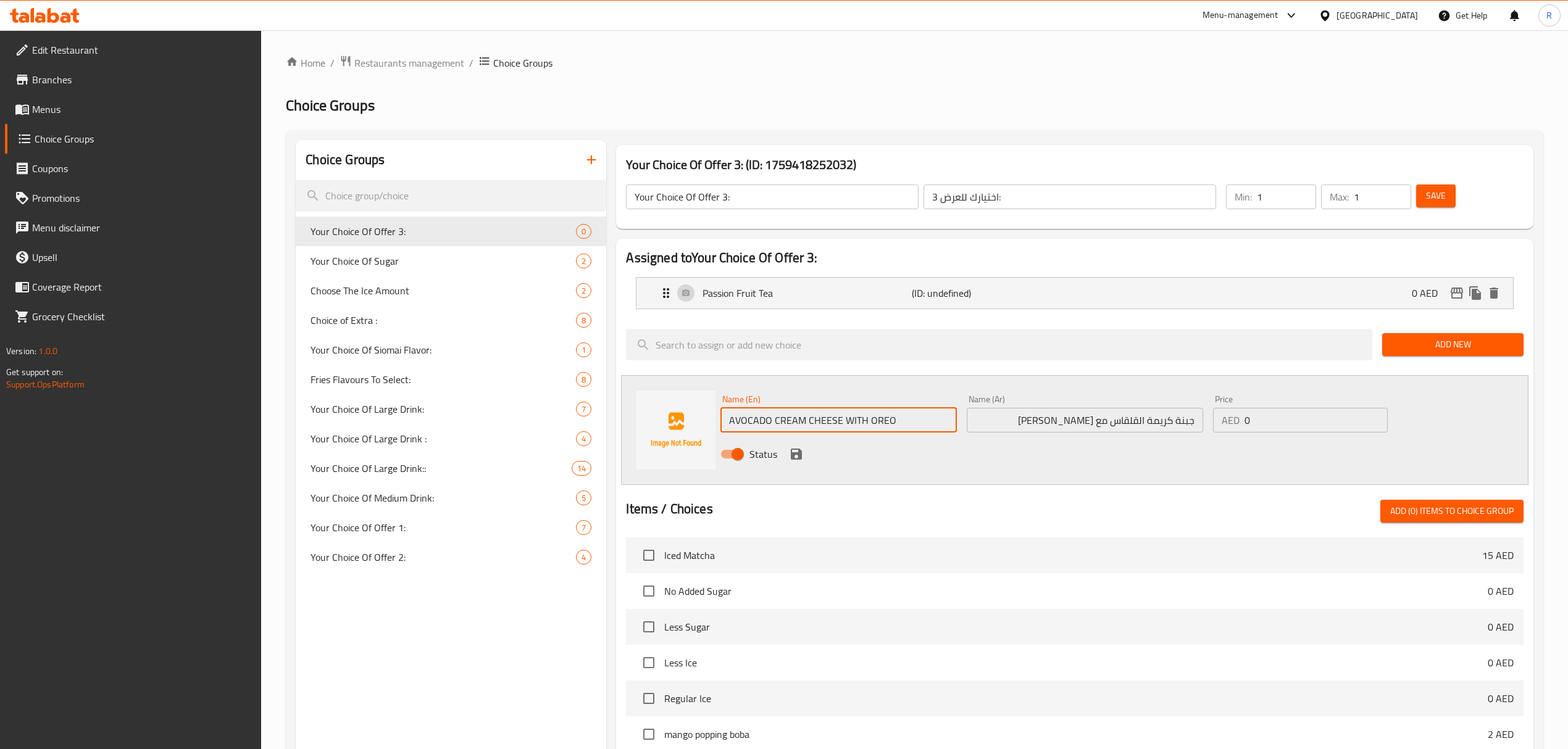
click at [859, 425] on input "AVOCADO CREAM CHEESE WITH OREO" at bounding box center [838, 420] width 236 height 25
click at [833, 420] on input "Avocado Cream Cheese with Oreo" at bounding box center [838, 420] width 236 height 25
click at [899, 427] on input "Avocado Cream Cheese With Oreo" at bounding box center [838, 420] width 236 height 25
type input "Avocado Cream Cheese With Oreo"
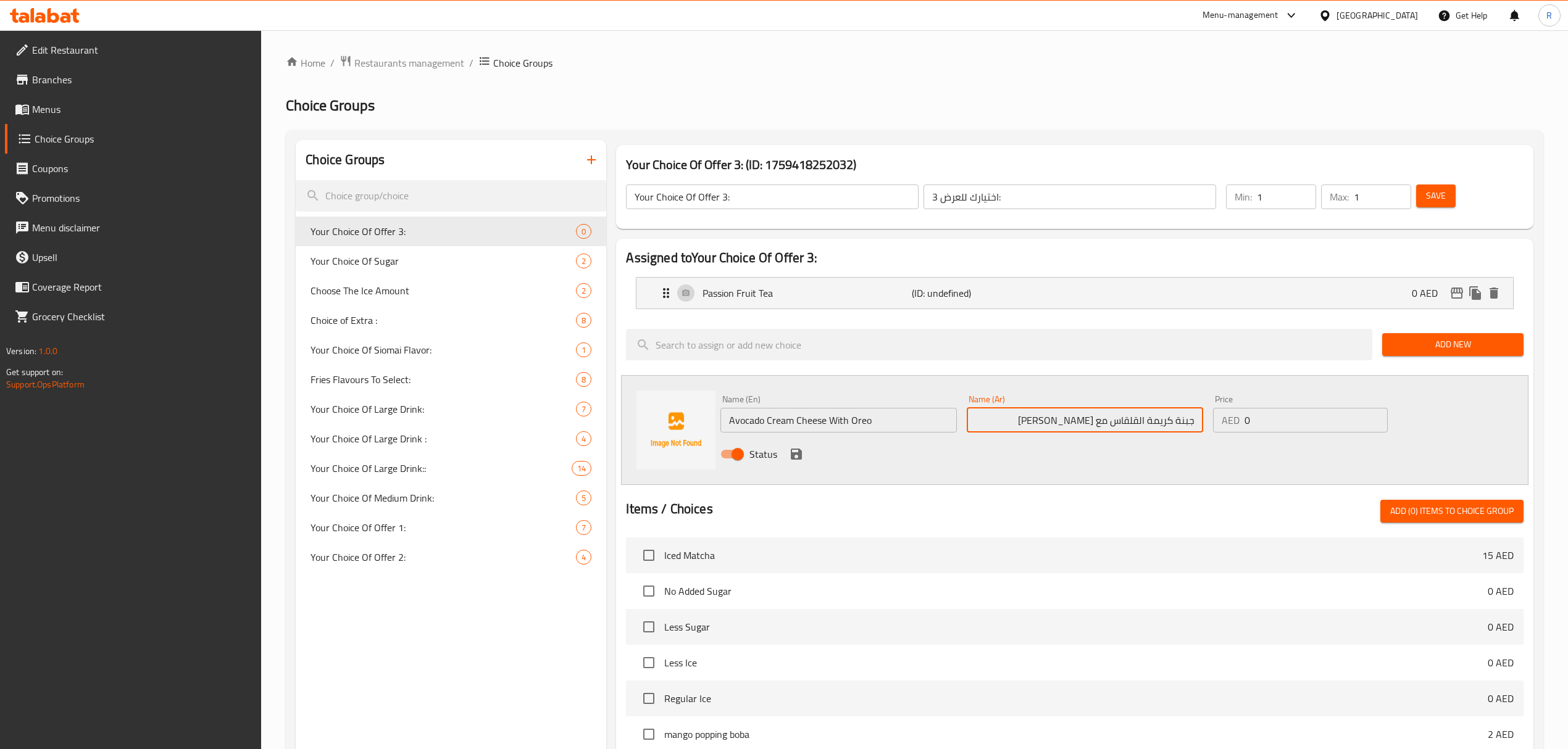
click at [1194, 422] on input "جبنة كريمة القلقاس مع أوريو" at bounding box center [1084, 420] width 236 height 25
click at [1099, 423] on input "أفوكادو جبنة كريمة القلقاس مع أوريو" at bounding box center [1084, 420] width 236 height 25
click at [1050, 420] on input "أفوكادو جبنة كريمة مع أوريو" at bounding box center [1084, 420] width 236 height 25
type input "أفوكادو جبنة كريمة مع أوريو"
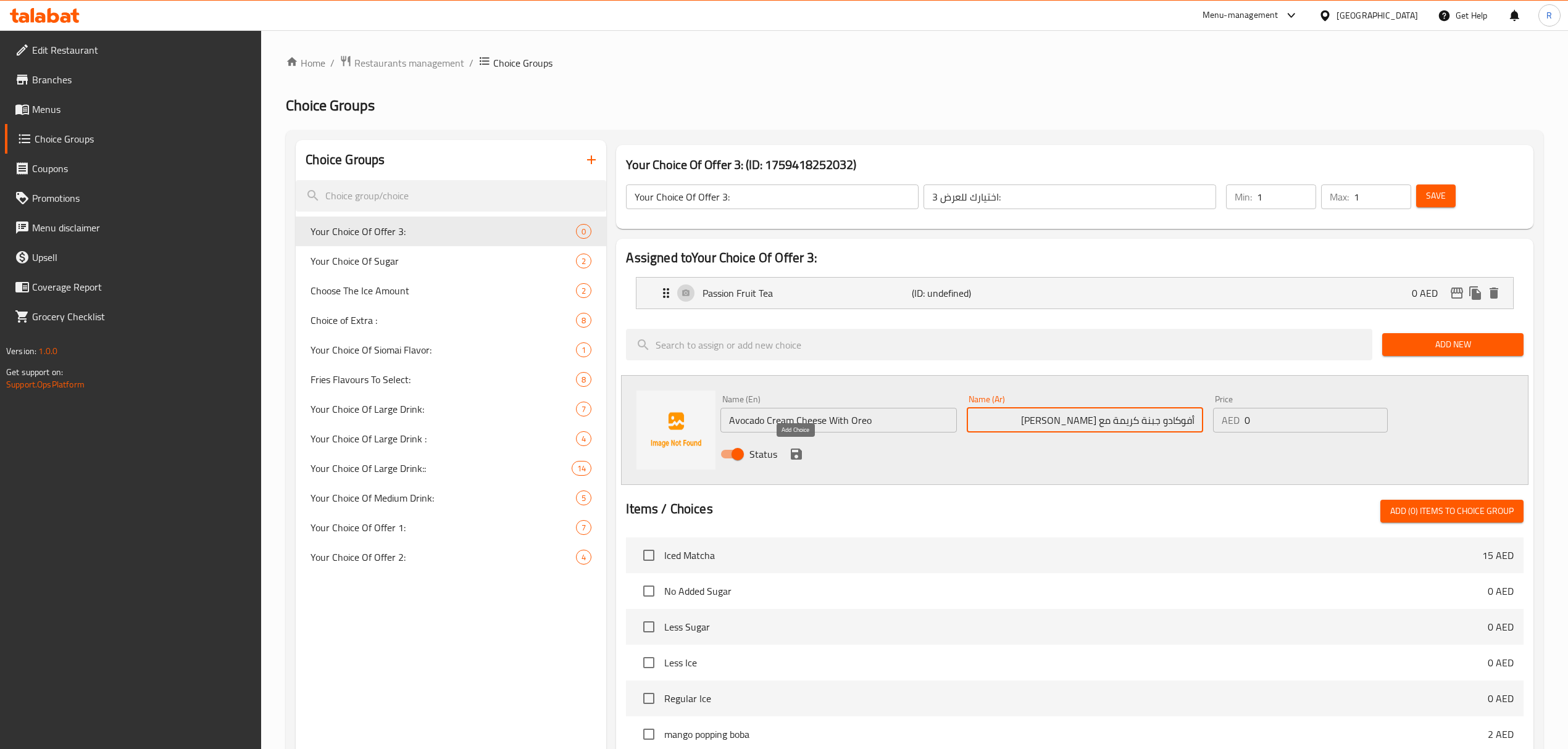
click at [796, 456] on icon "save" at bounding box center [796, 454] width 15 height 15
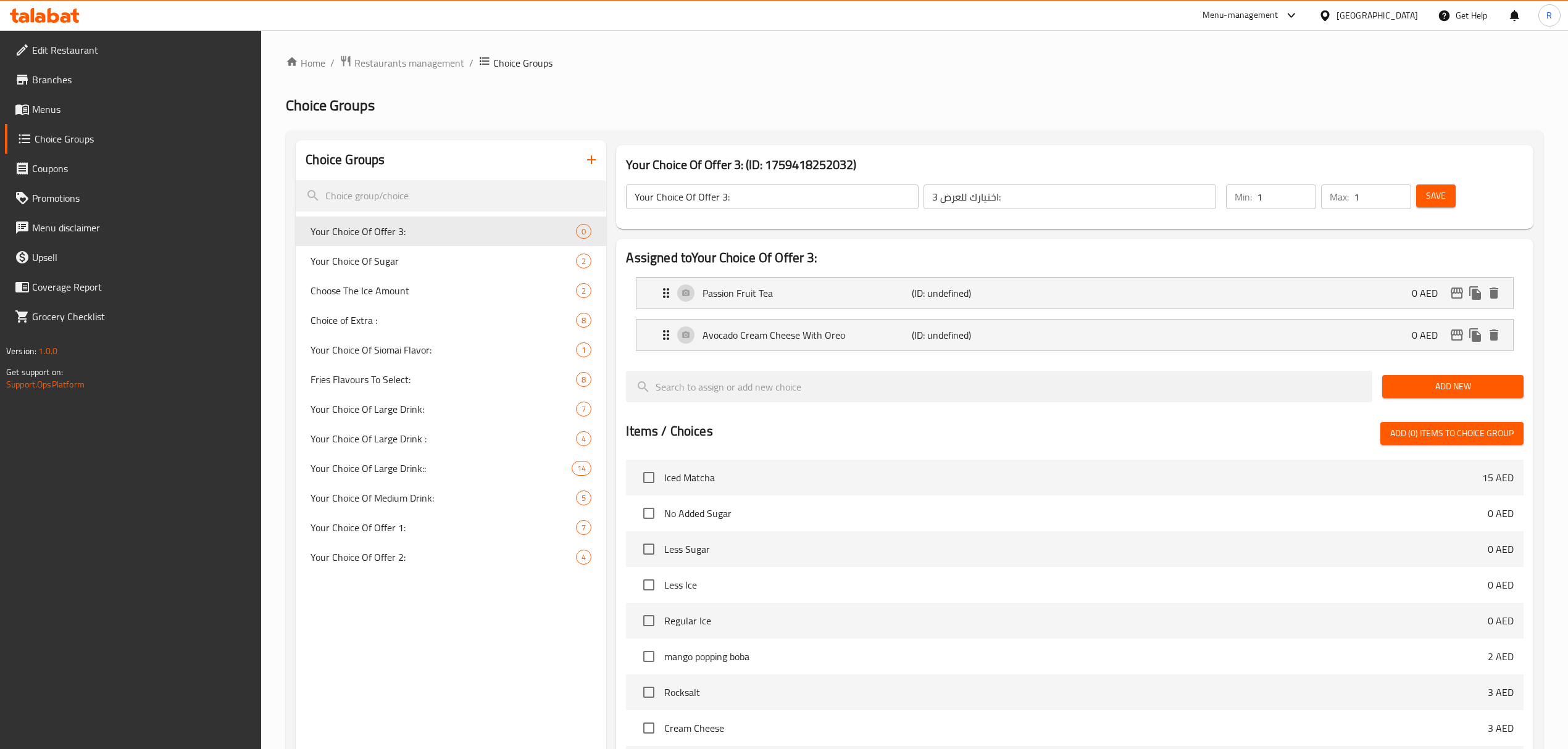
click at [1470, 368] on div "Add New" at bounding box center [1452, 386] width 151 height 41
click at [1452, 383] on span "Add New" at bounding box center [1453, 387] width 122 height 15
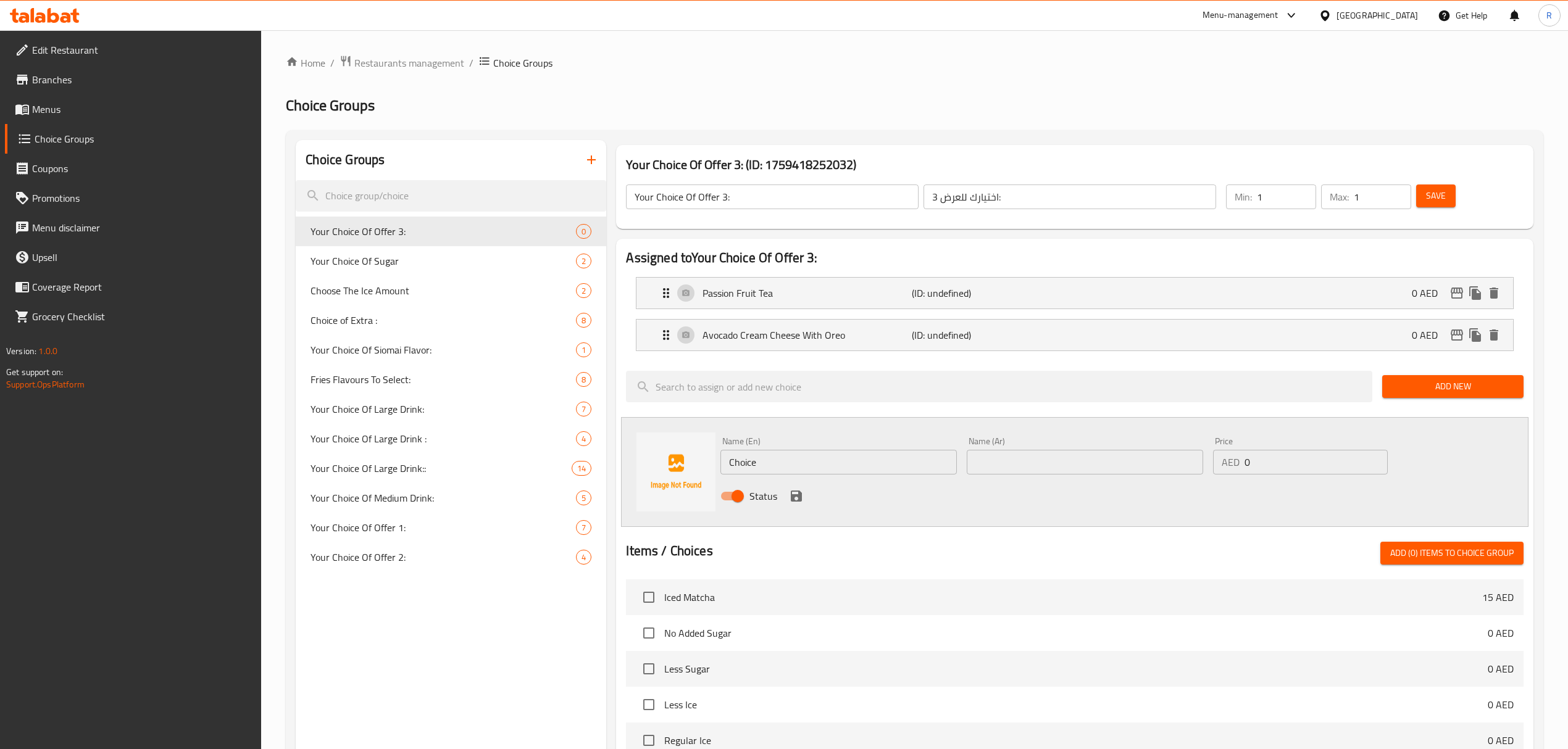
click at [823, 472] on input "Choice" at bounding box center [838, 462] width 236 height 25
paste input "REAM CHESSE OREO"
click at [823, 470] on input "CREAM CHESSE OREO" at bounding box center [838, 462] width 236 height 25
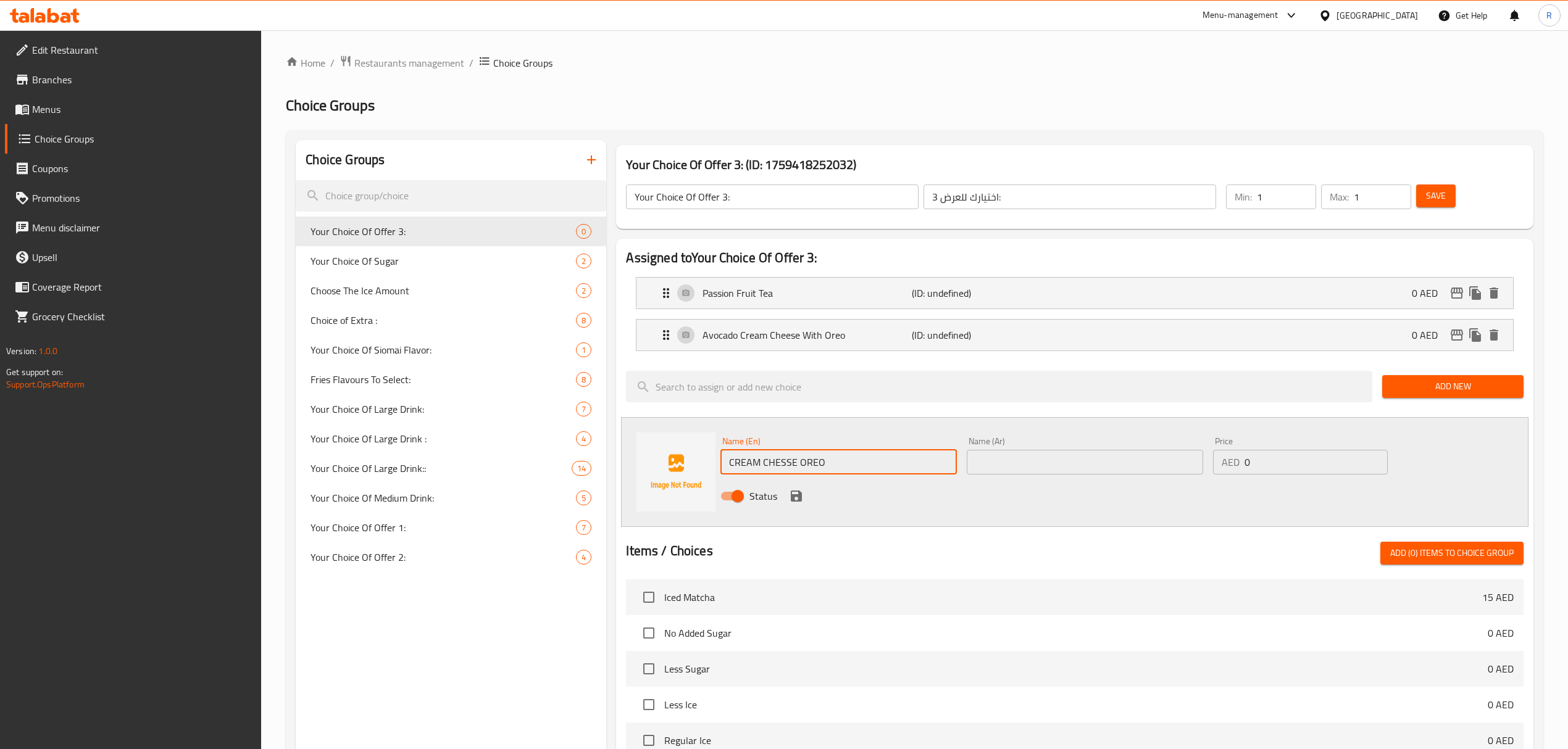
click at [823, 470] on input "CREAM CHESSE OREO" at bounding box center [838, 462] width 236 height 25
click at [777, 467] on input "Cream Chesse Oreo" at bounding box center [838, 462] width 236 height 25
click at [938, 329] on p "(ID: undefined)" at bounding box center [981, 335] width 140 height 15
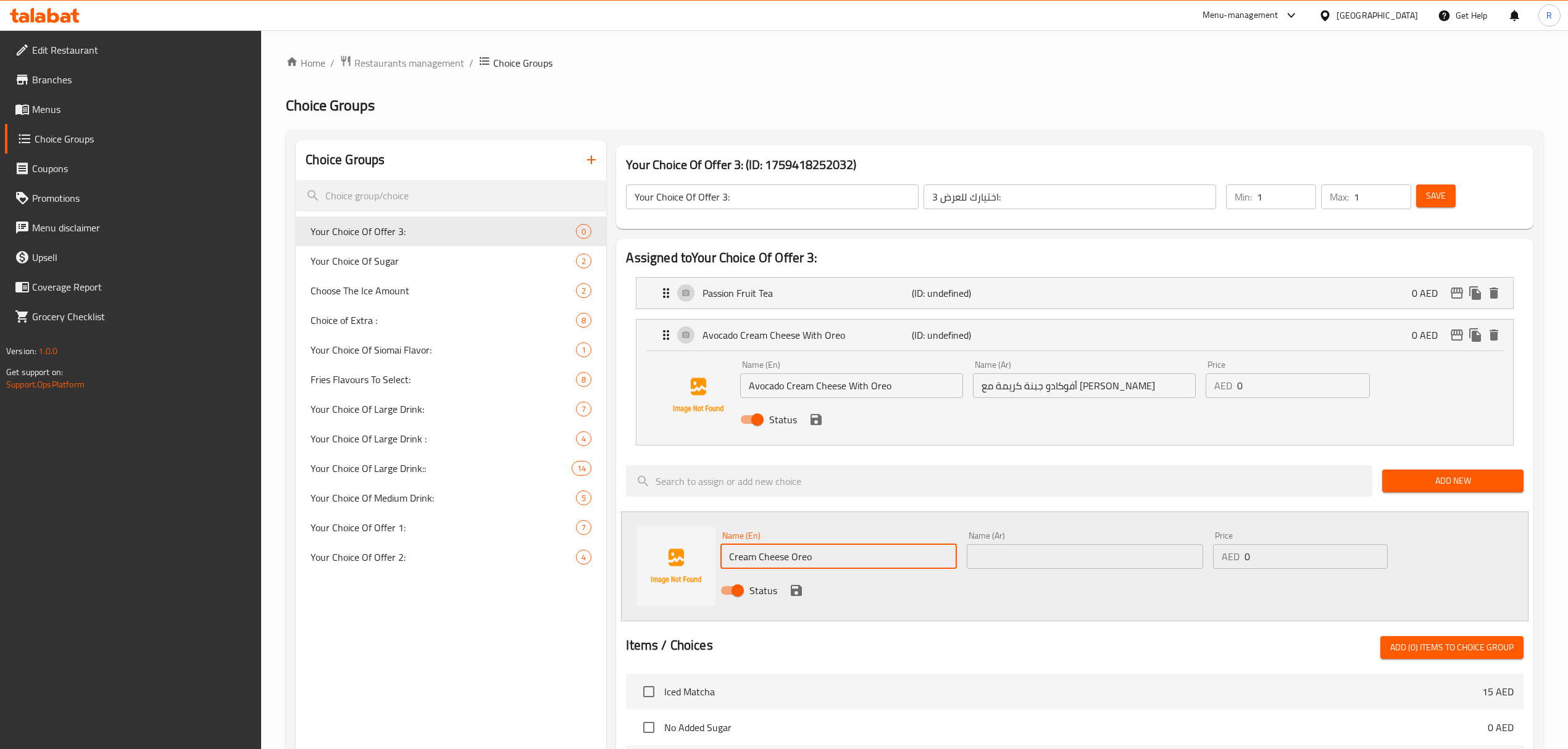
type input "Cream Cheese Oreo"
click at [1056, 385] on input "أفوكادو جبنة كريمة مع أوريو" at bounding box center [1084, 385] width 223 height 25
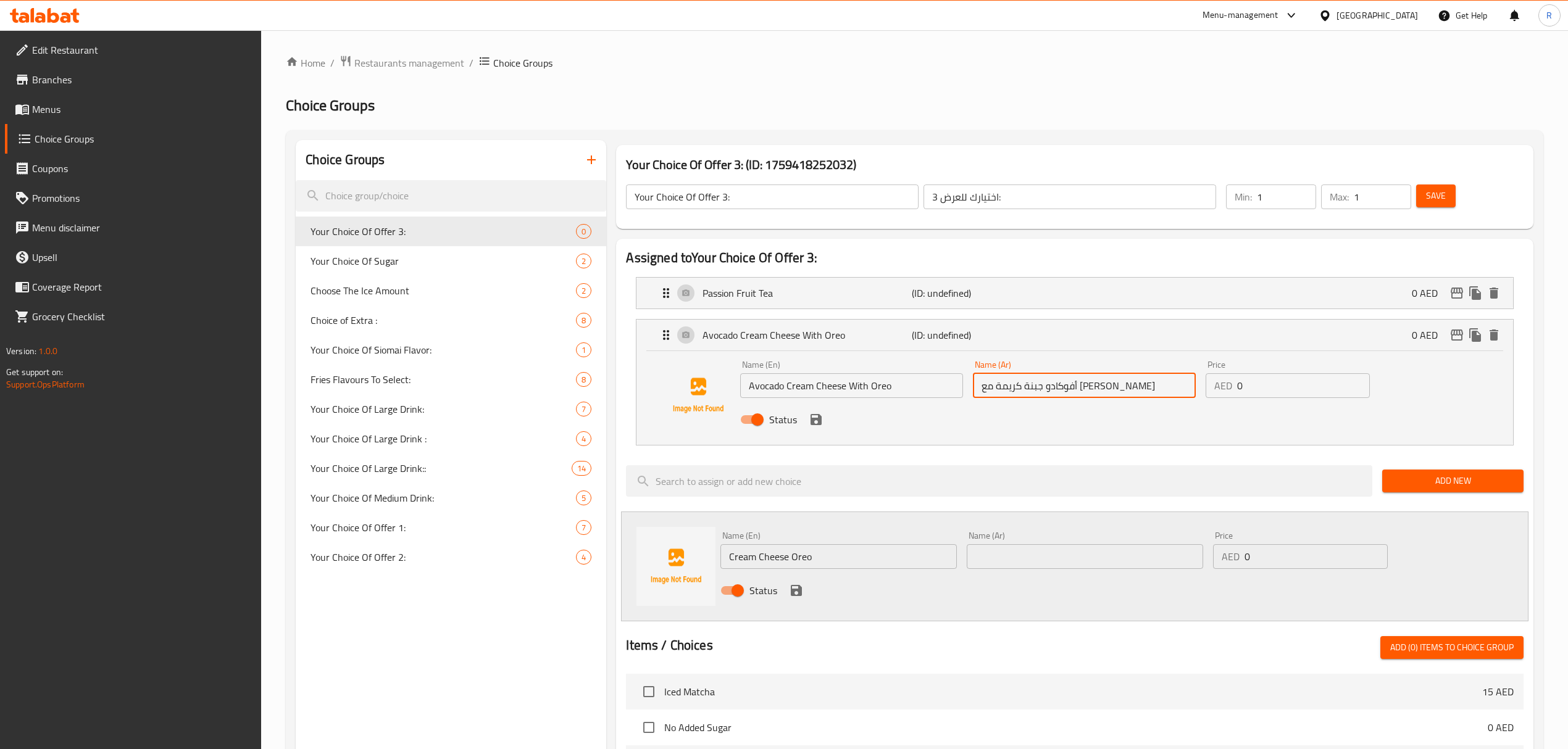
drag, startPoint x: 1056, startPoint y: 385, endPoint x: 979, endPoint y: 388, distance: 77.1
click at [979, 388] on input "أفوكادو جبنة كريمة مع أوريو" at bounding box center [1084, 385] width 223 height 25
click at [1052, 563] on input "text" at bounding box center [1084, 556] width 236 height 25
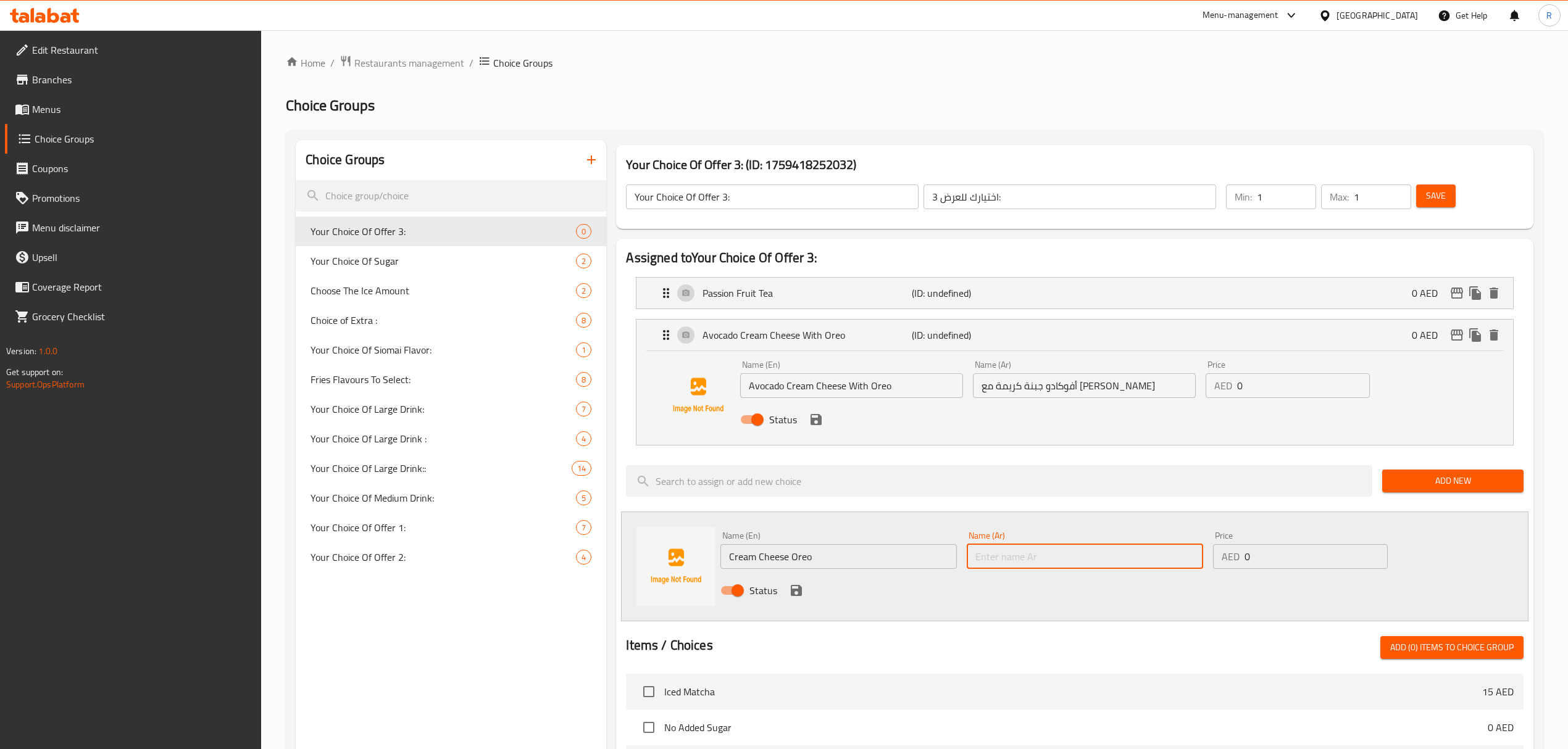
paste input "جبنة كريمة مع أوريو"
click at [1003, 559] on input "جبنة كريمة مع أوريو" at bounding box center [1084, 556] width 236 height 25
type input "جبنة كريمة أوريو"
click at [794, 592] on icon "save" at bounding box center [796, 590] width 11 height 11
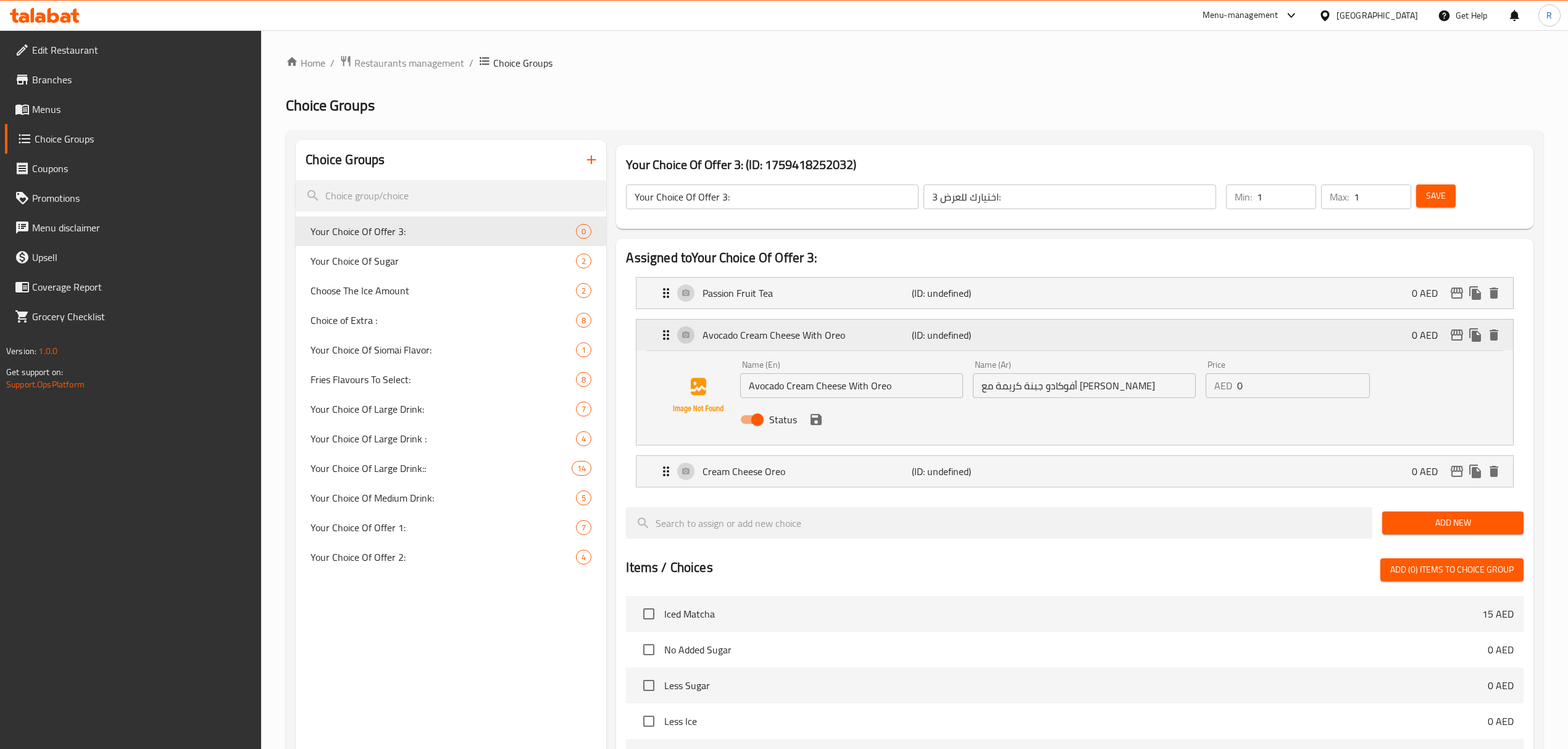
click at [1035, 341] on p "(ID: undefined)" at bounding box center [981, 335] width 140 height 15
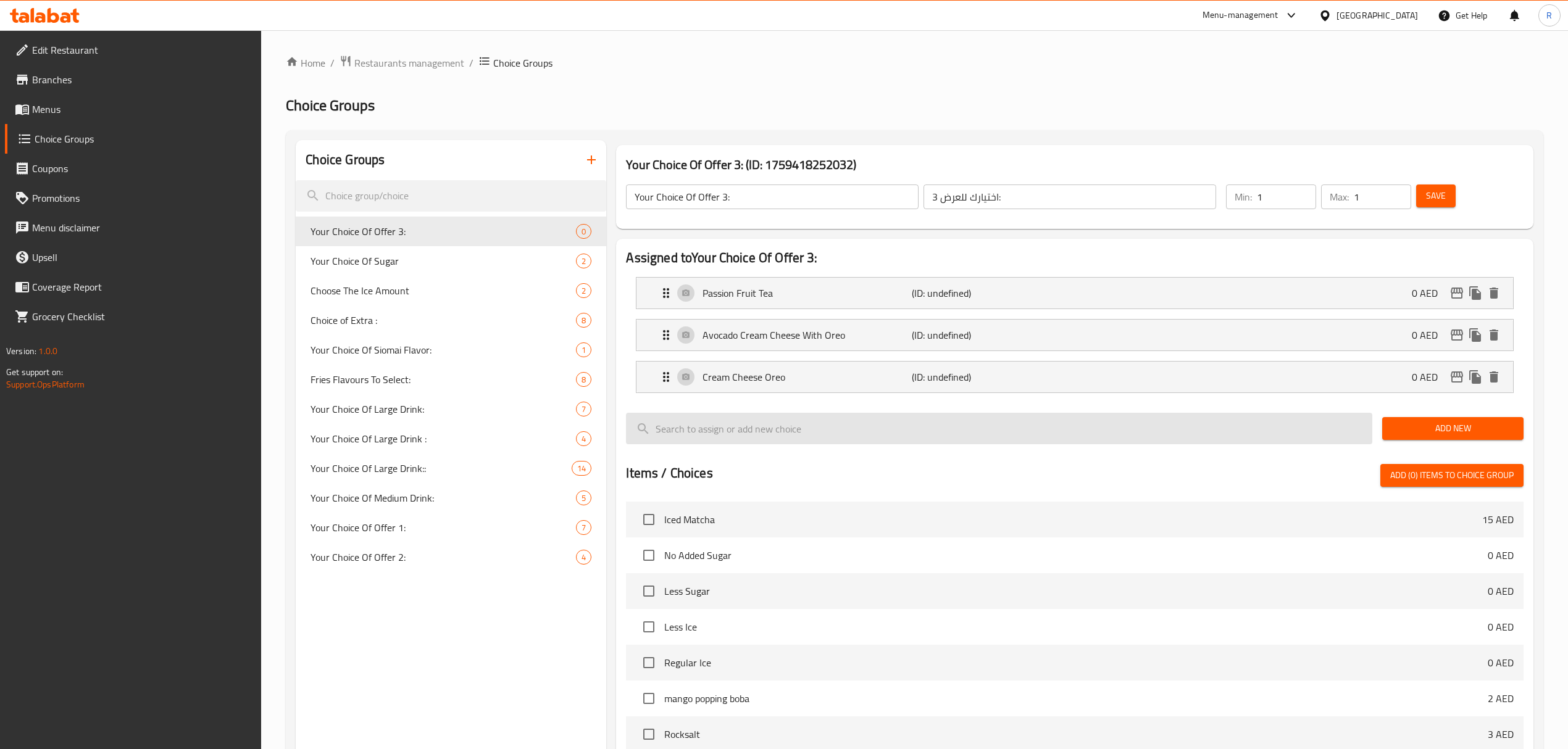
click at [1450, 430] on span "Add New" at bounding box center [1453, 428] width 122 height 15
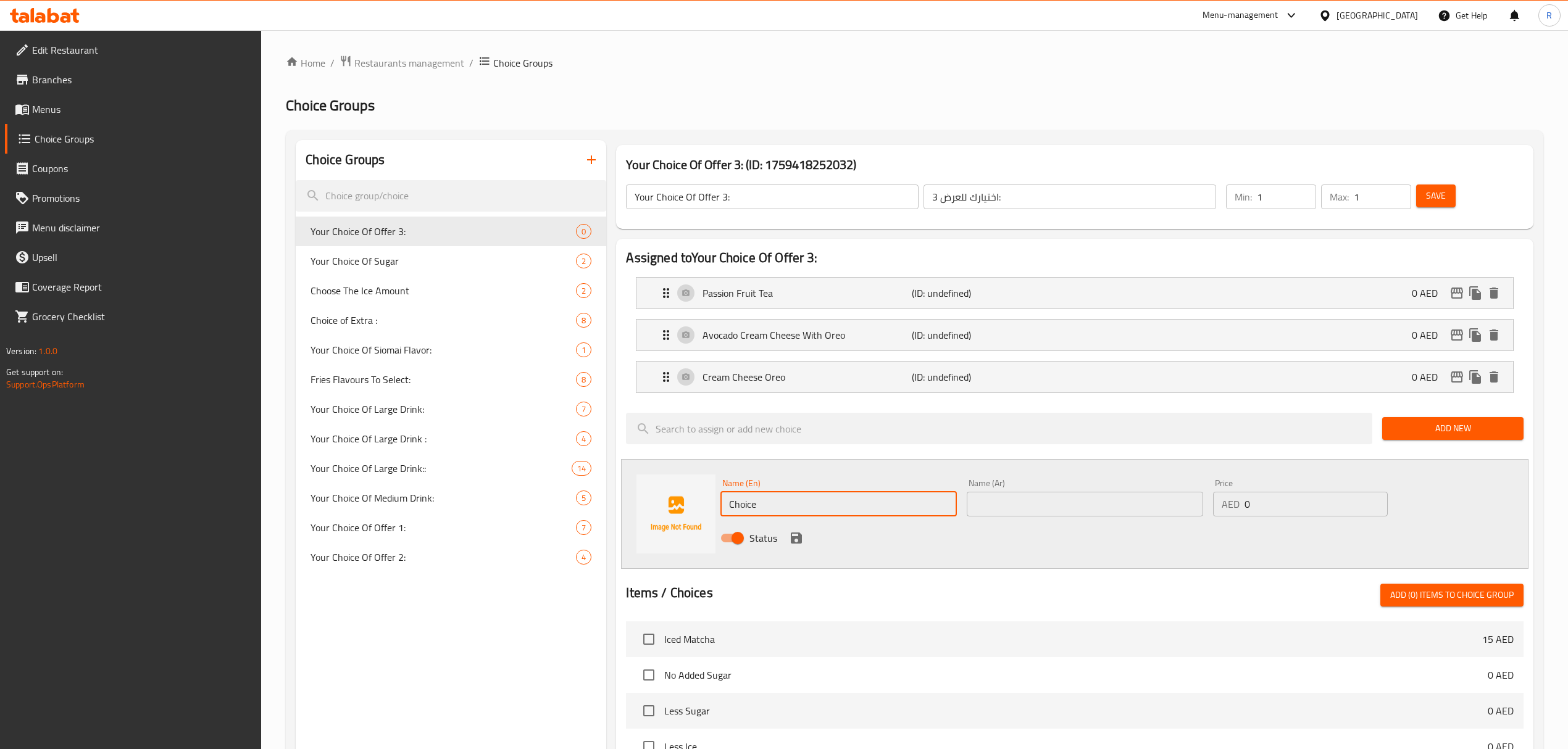
click at [864, 506] on input "Choice" at bounding box center [838, 504] width 236 height 25
click at [865, 506] on input "Choice" at bounding box center [838, 504] width 236 height 25
click at [865, 507] on input "Choice" at bounding box center [838, 504] width 236 height 25
paste input "MATCHA CREAM CHEESE WITH OREO"
click at [865, 507] on input "MATCHA CREAM CHEESE WITH OREO" at bounding box center [838, 504] width 236 height 25
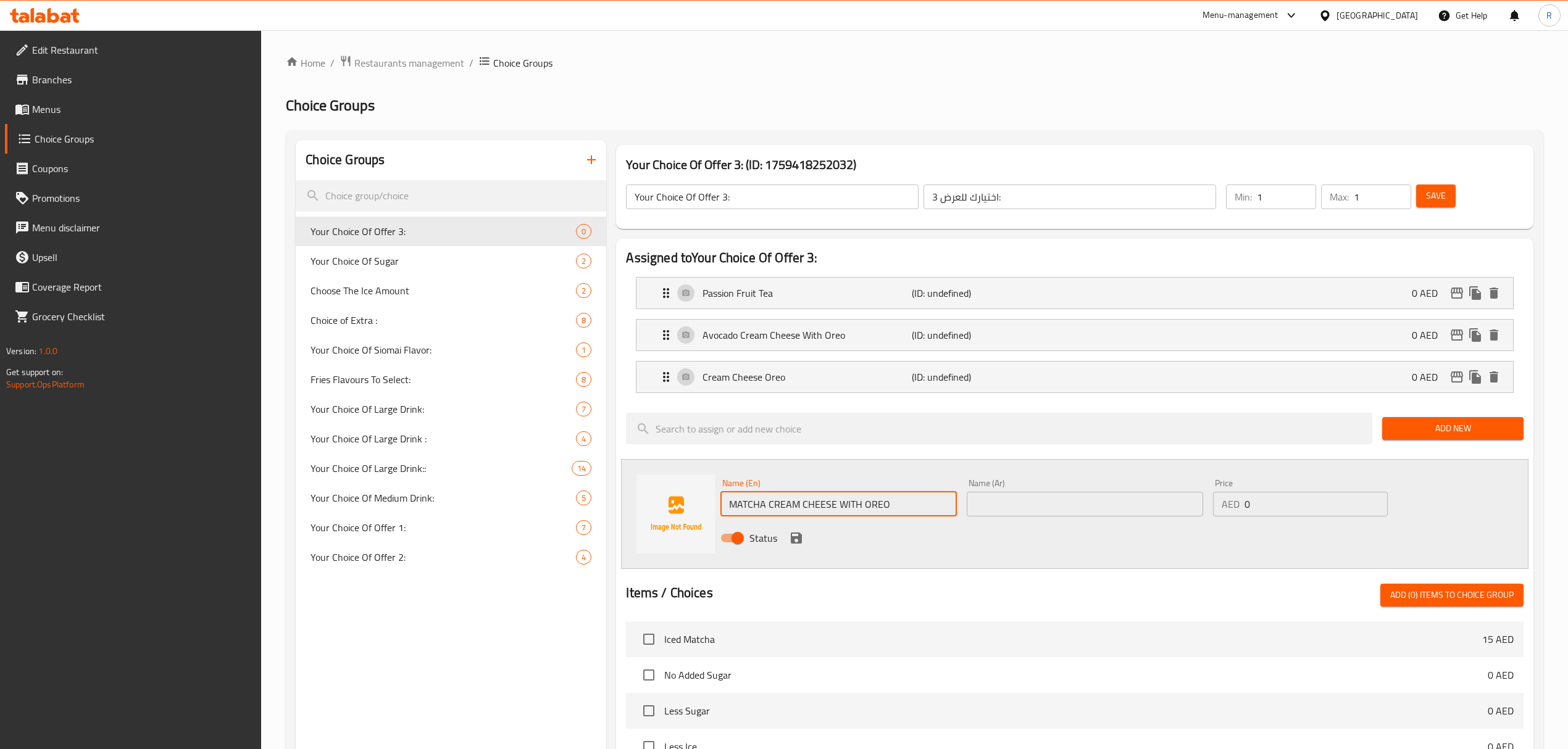
click at [865, 507] on input "MATCHA CREAM CHEESE WITH OREO" at bounding box center [838, 504] width 236 height 25
click at [832, 504] on input "Matcha Cream Cheese with Oreo" at bounding box center [838, 504] width 236 height 25
click at [998, 327] on div "Avocado Cream Cheese With Oreo (ID: undefined) 0 AED" at bounding box center [1077, 335] width 838 height 31
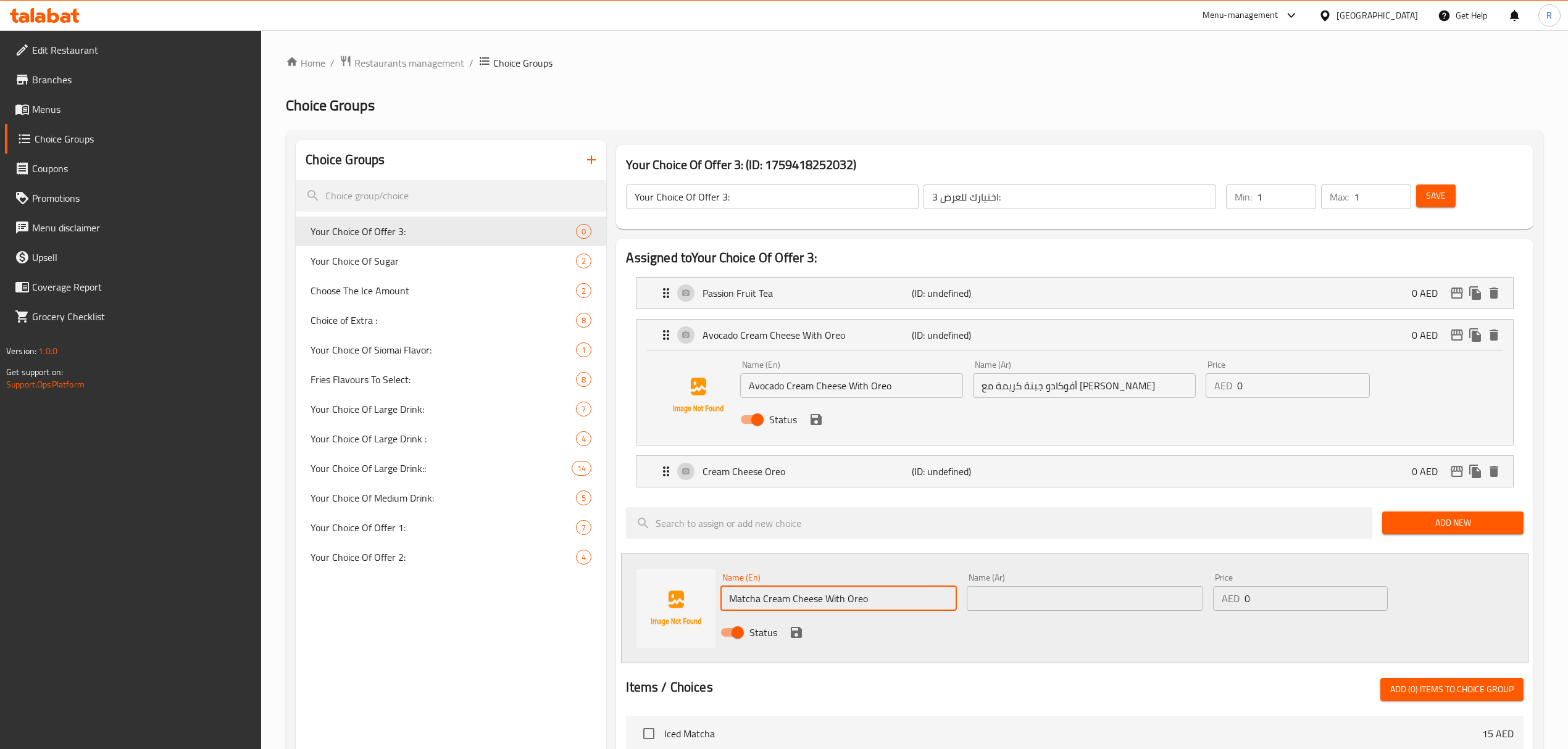
type input "Matcha Cream Cheese With Oreo"
click at [1065, 390] on input "أفوكادو جبنة كريمة مع أوريو" at bounding box center [1084, 385] width 223 height 25
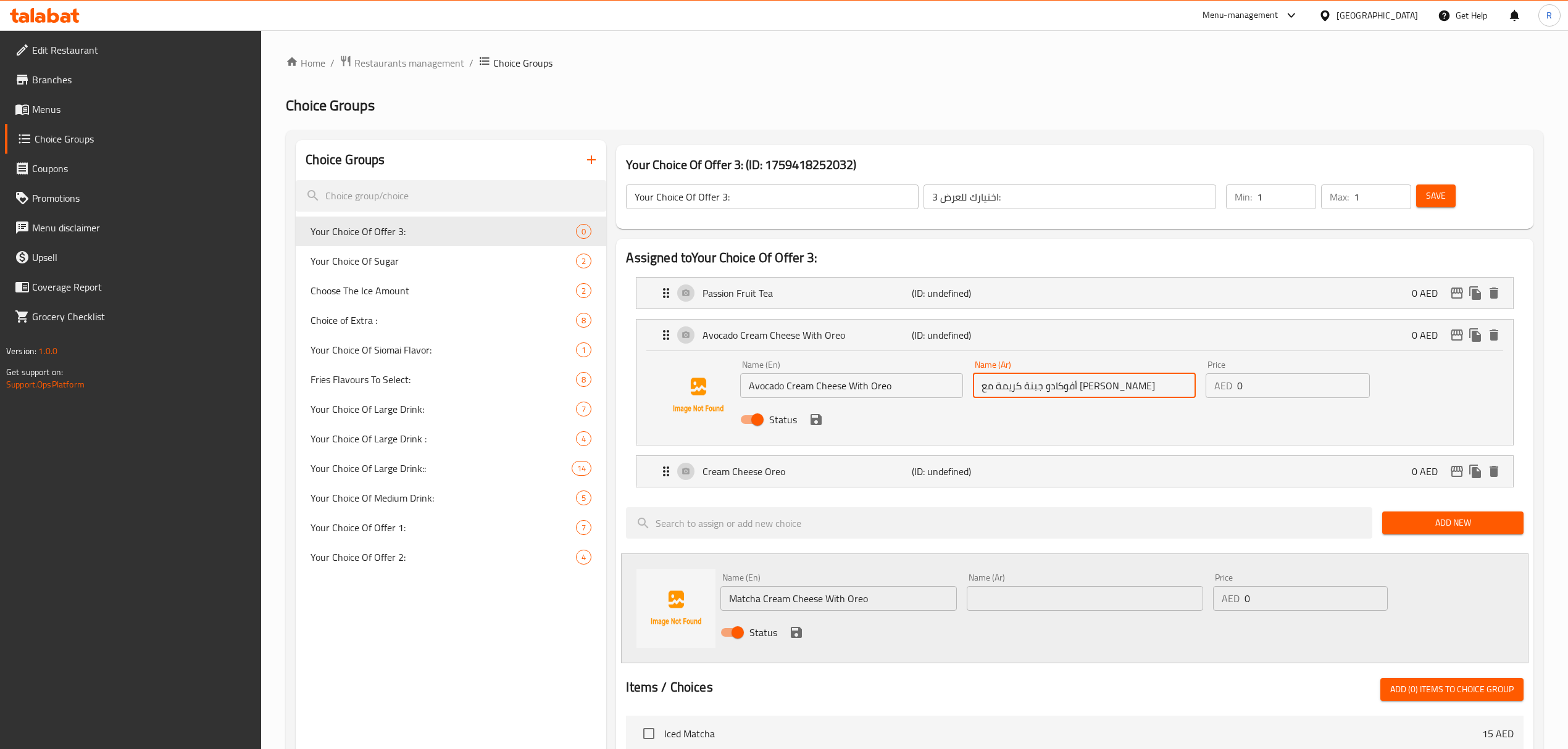
click at [1065, 390] on input "أفوكادو جبنة كريمة مع أوريو" at bounding box center [1084, 385] width 223 height 25
click at [1102, 601] on input "text" at bounding box center [1084, 598] width 236 height 25
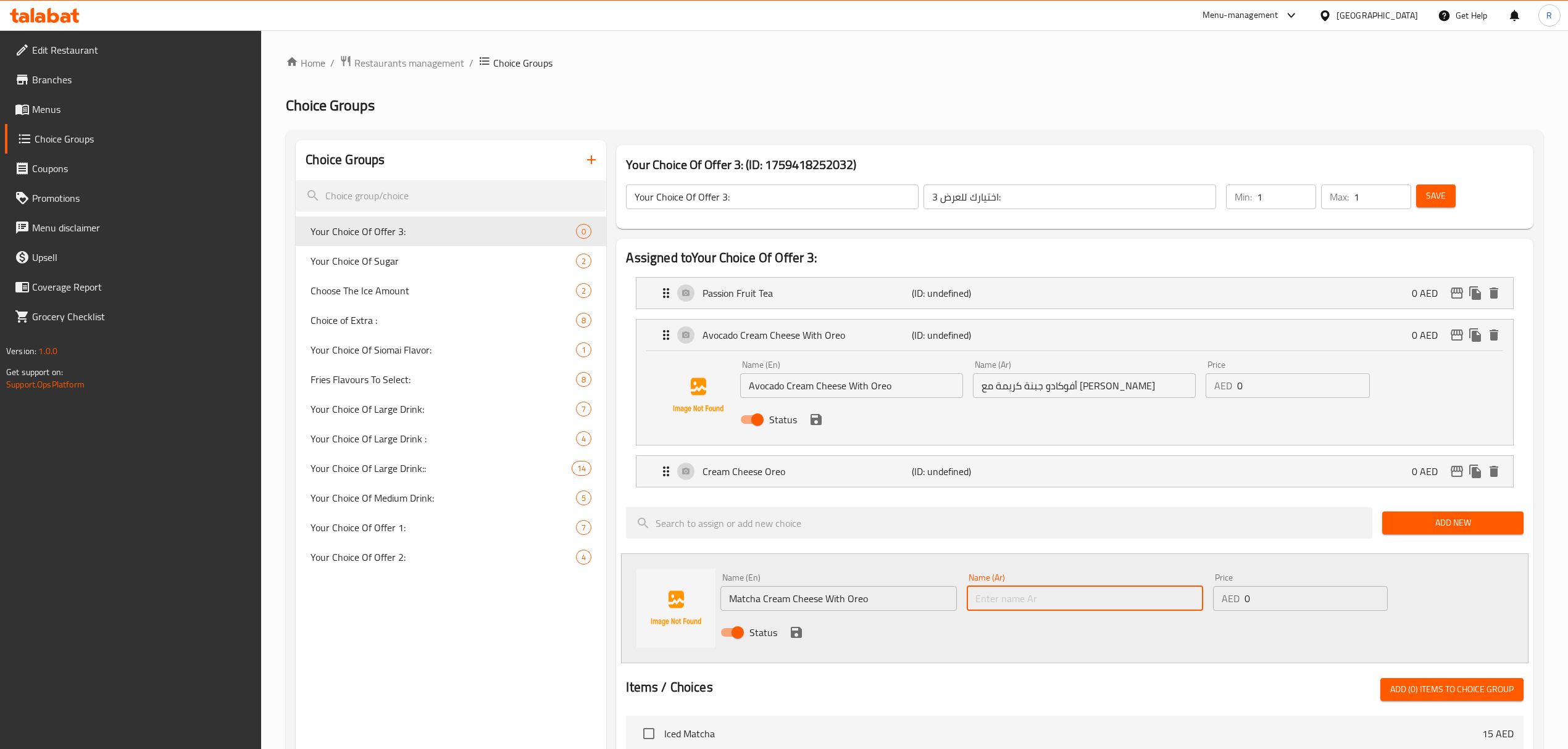
paste input "أفوكادو جبنة كريمة مع أوريو"
click at [1076, 603] on input "أفوكادو جبنة كريمة مع أوريو" at bounding box center [1084, 598] width 236 height 25
type input "ماتشا جبنة كريمة مع أوريو"
click at [797, 638] on icon "save" at bounding box center [796, 632] width 11 height 11
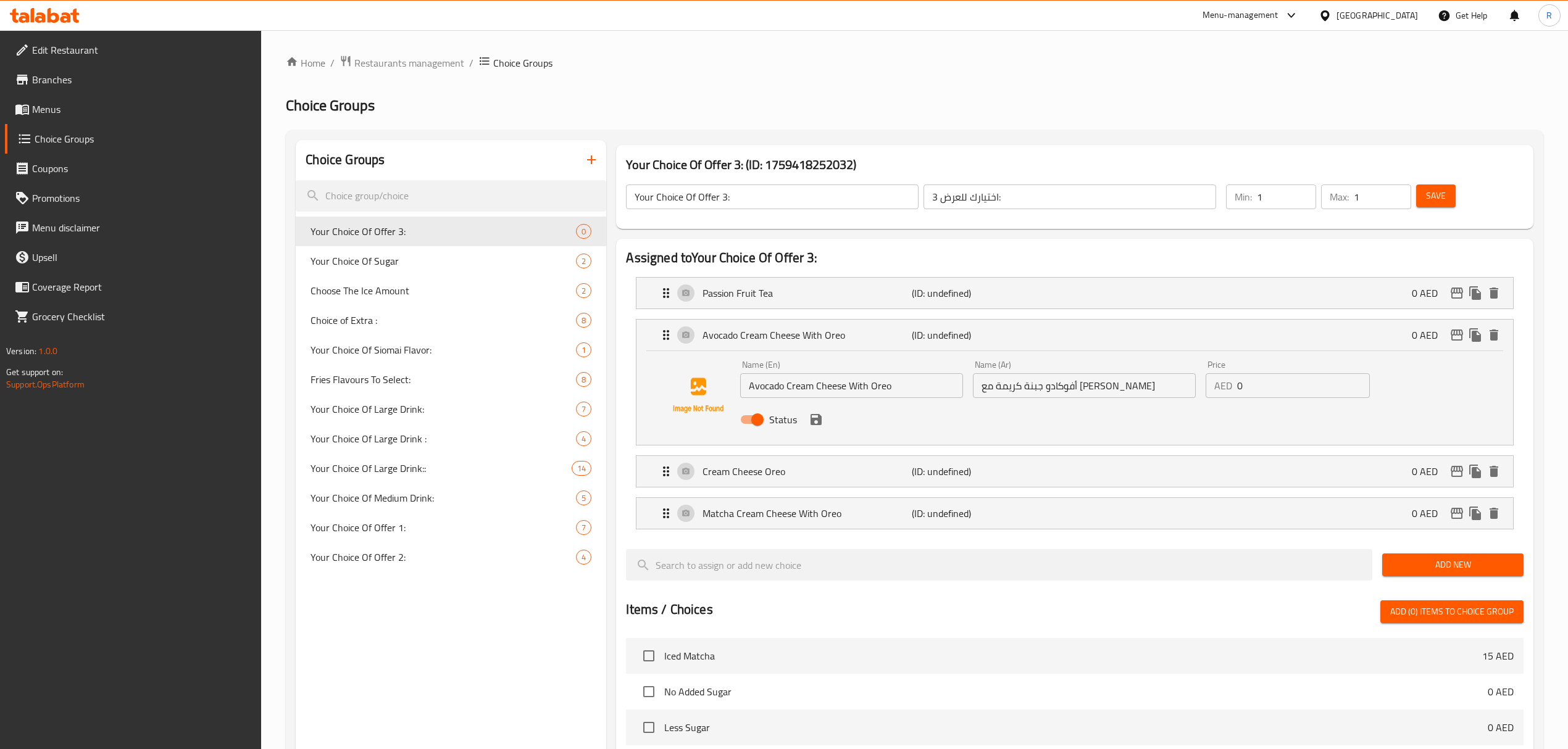
click at [1411, 572] on span "Add New" at bounding box center [1453, 565] width 122 height 15
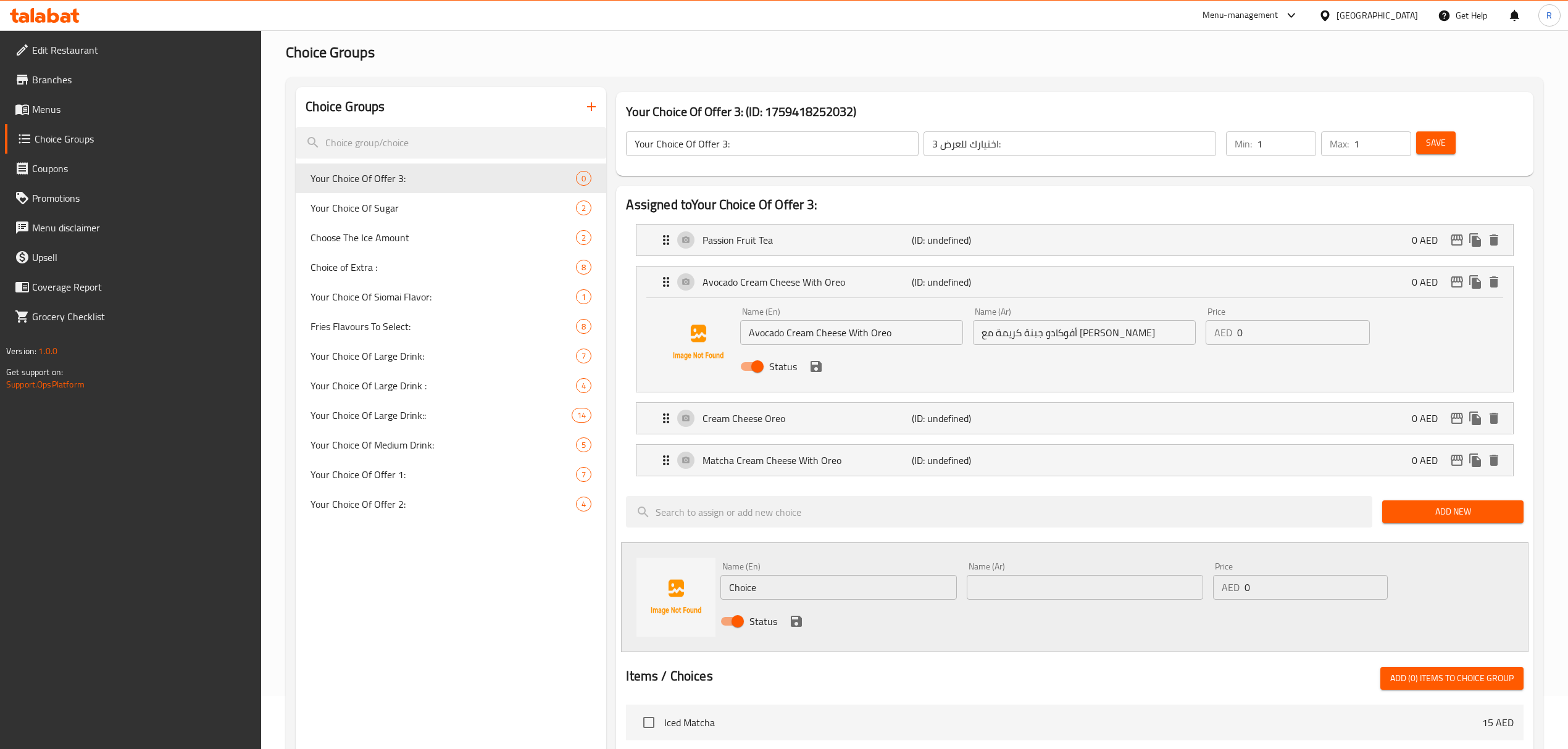
scroll to position [82, 0]
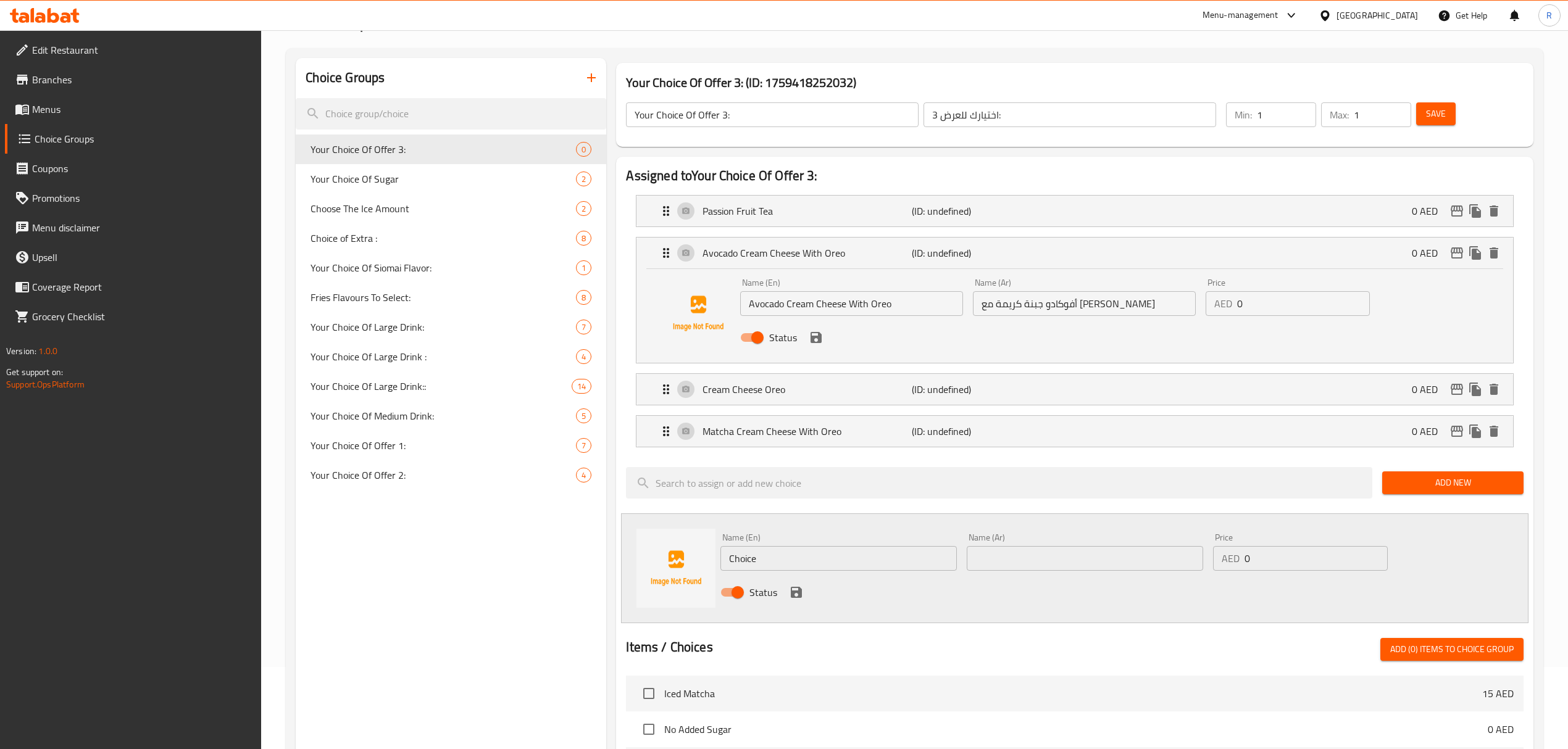
click at [830, 557] on input "Choice" at bounding box center [838, 558] width 236 height 25
paste input "TARO CREAM CHEESE WITH OREO"
click at [831, 557] on input "TARO CREAM CHEESE WITH OREO" at bounding box center [838, 558] width 236 height 25
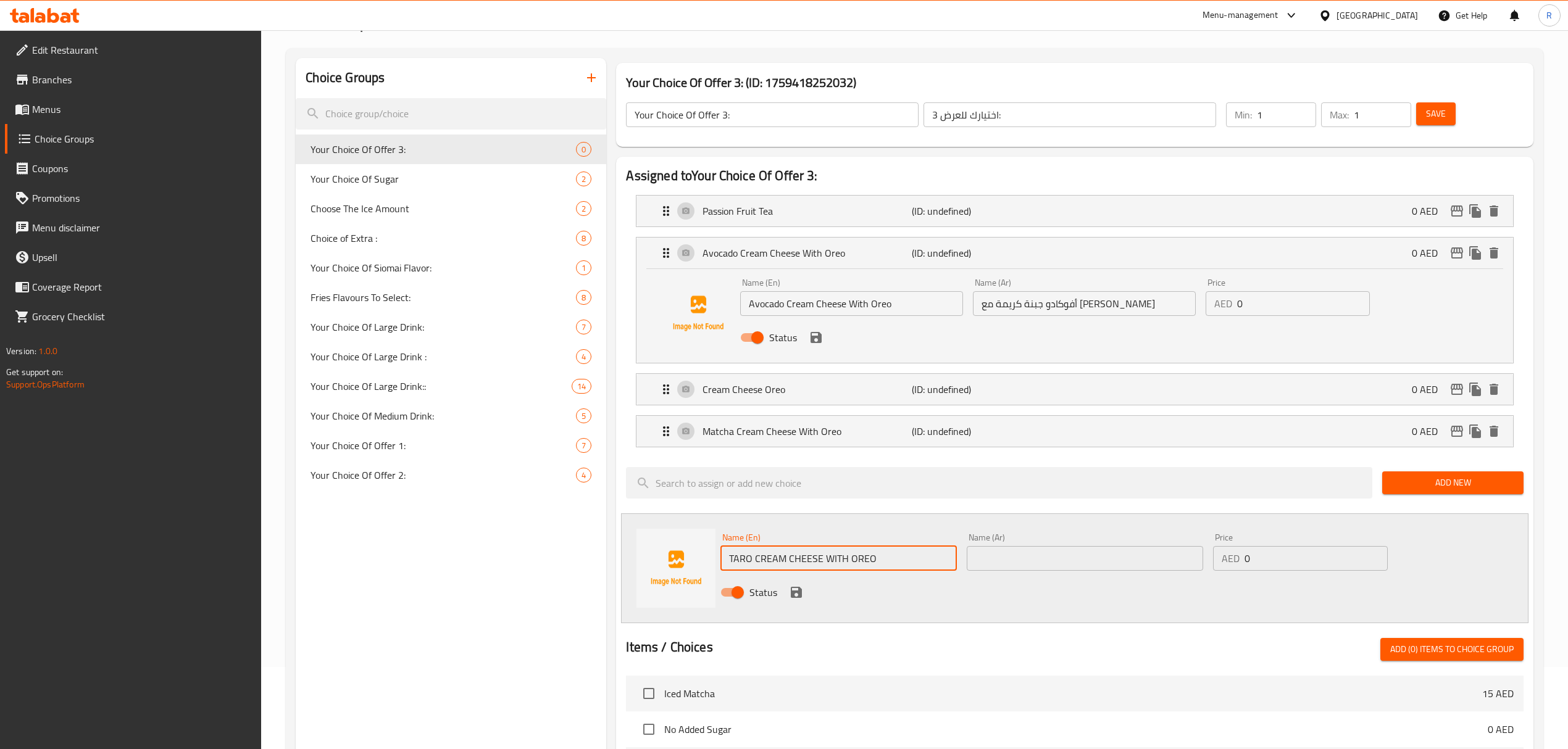
click at [831, 557] on input "TARO CREAM CHEESE WITH OREO" at bounding box center [838, 558] width 236 height 25
click at [811, 564] on input "Taro Cream Cheese with Oreo" at bounding box center [838, 558] width 236 height 25
type input "Taro Cream Cheese With Oreo"
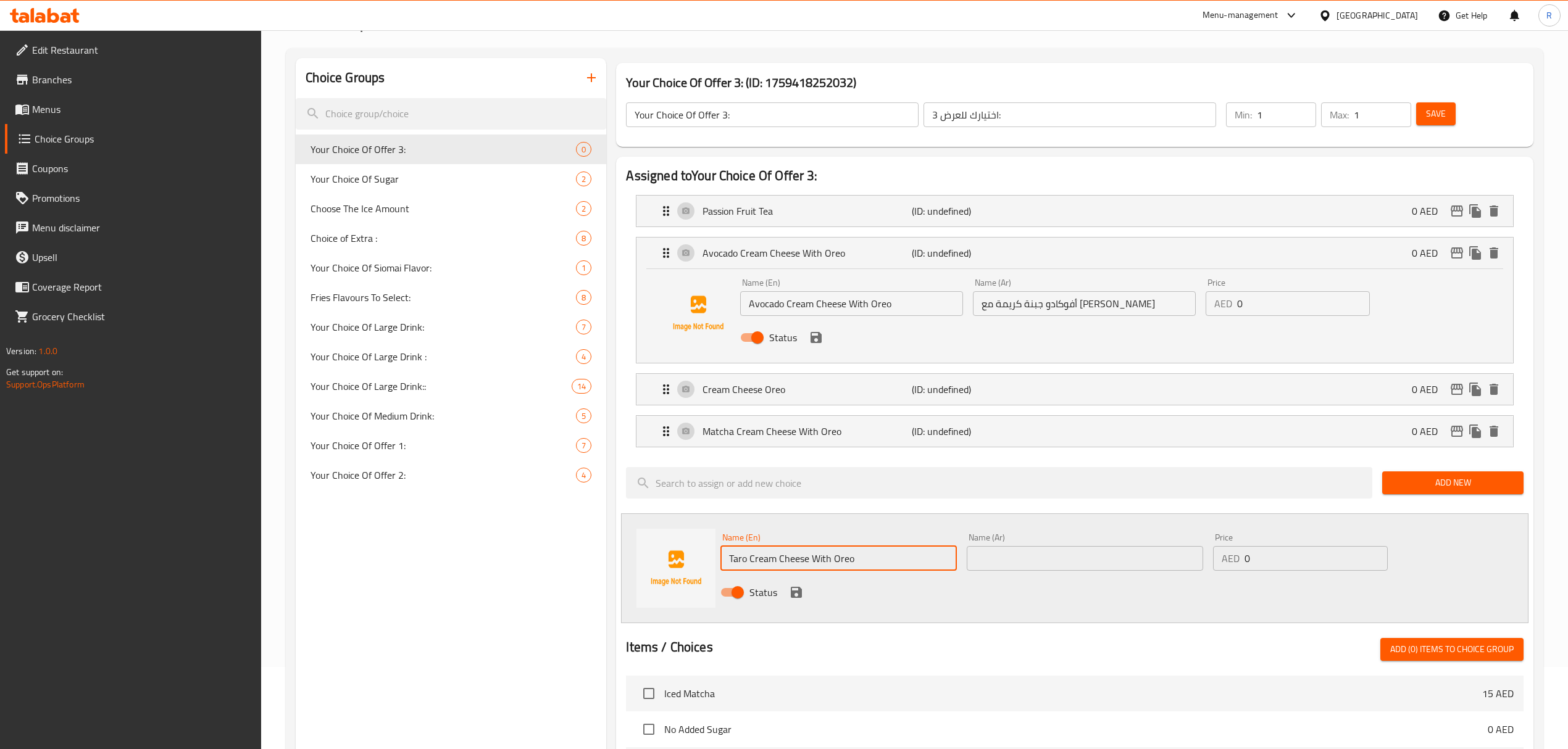
click at [1012, 561] on input "text" at bounding box center [1084, 558] width 236 height 25
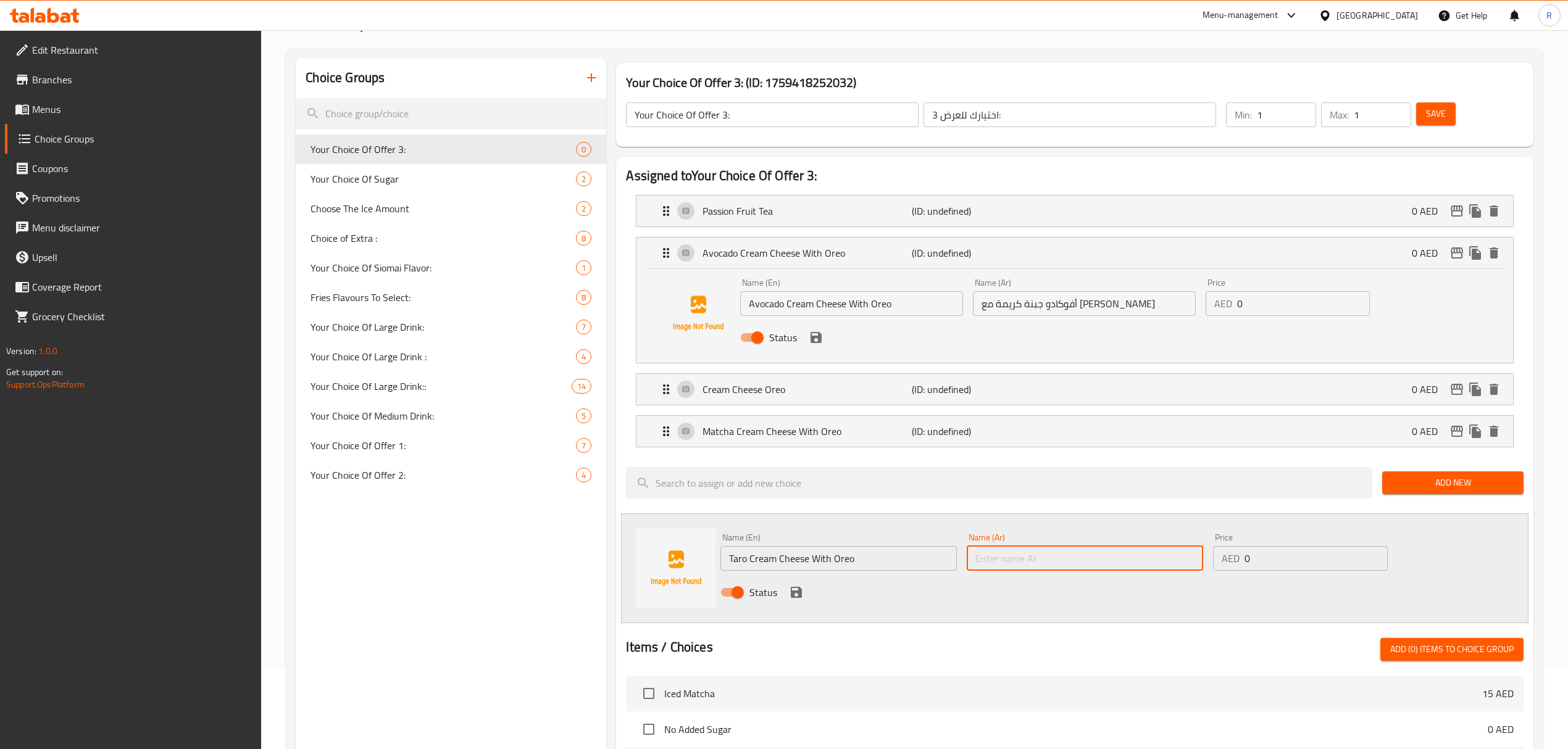
paste input "أفوكادو جبنة كريمة مع أوريو"
click at [1077, 561] on input "أفوكادو جبنة كريمة مع أوريو" at bounding box center [1084, 558] width 236 height 25
type input "تارو جبنة كريمة مع أوريو"
click at [788, 601] on div "Status" at bounding box center [1084, 592] width 738 height 33
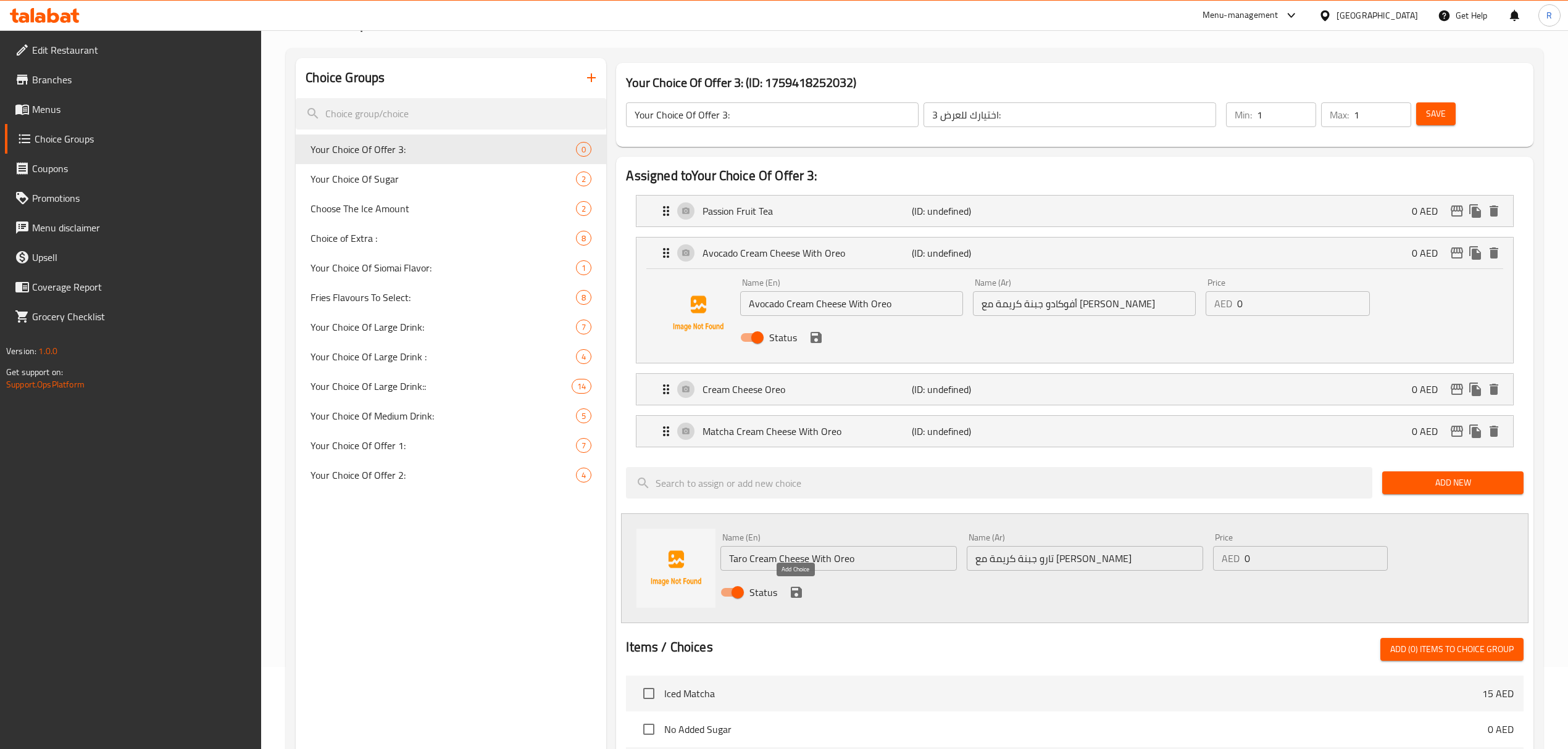
click at [792, 595] on icon "save" at bounding box center [796, 592] width 11 height 11
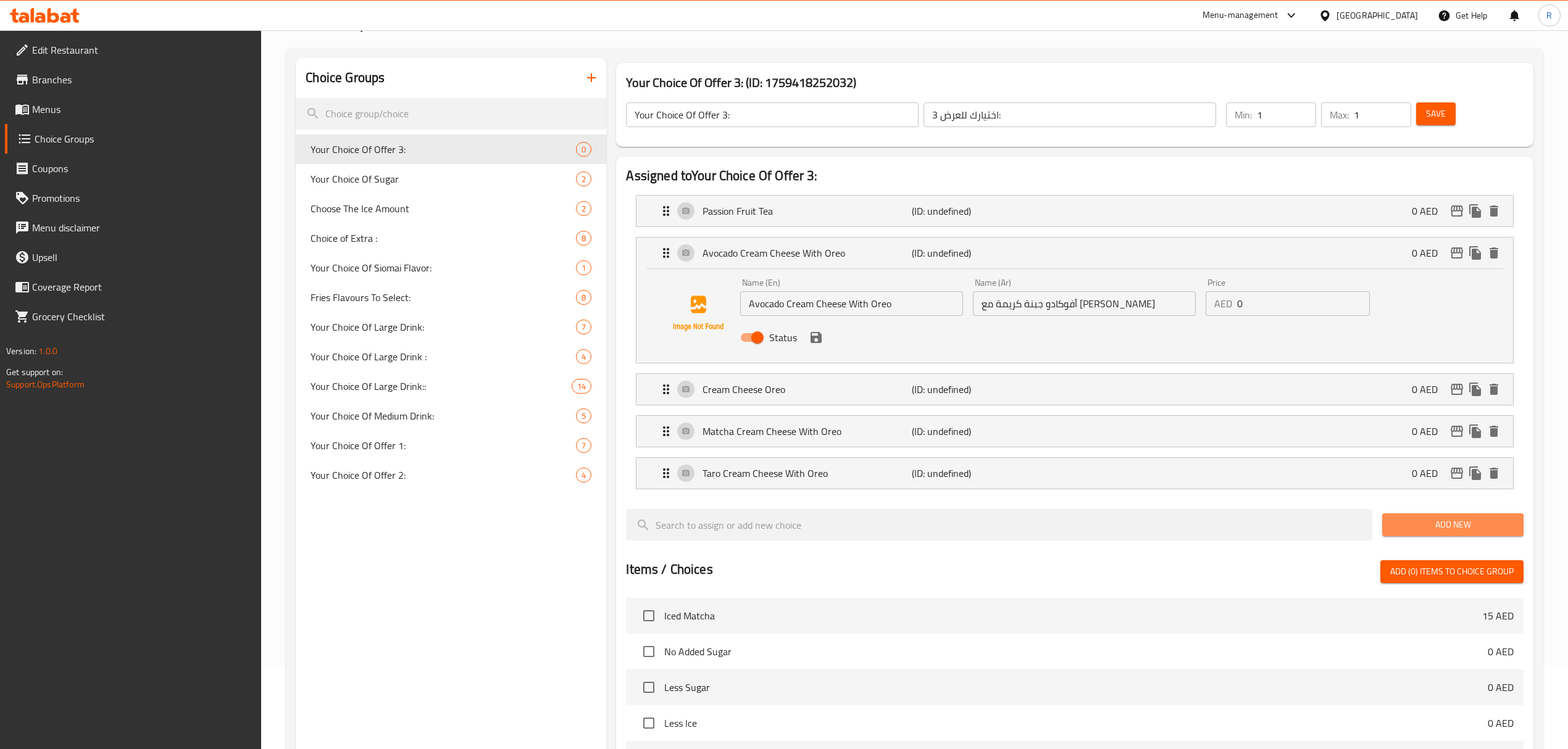
click at [1447, 527] on span "Add New" at bounding box center [1453, 525] width 122 height 15
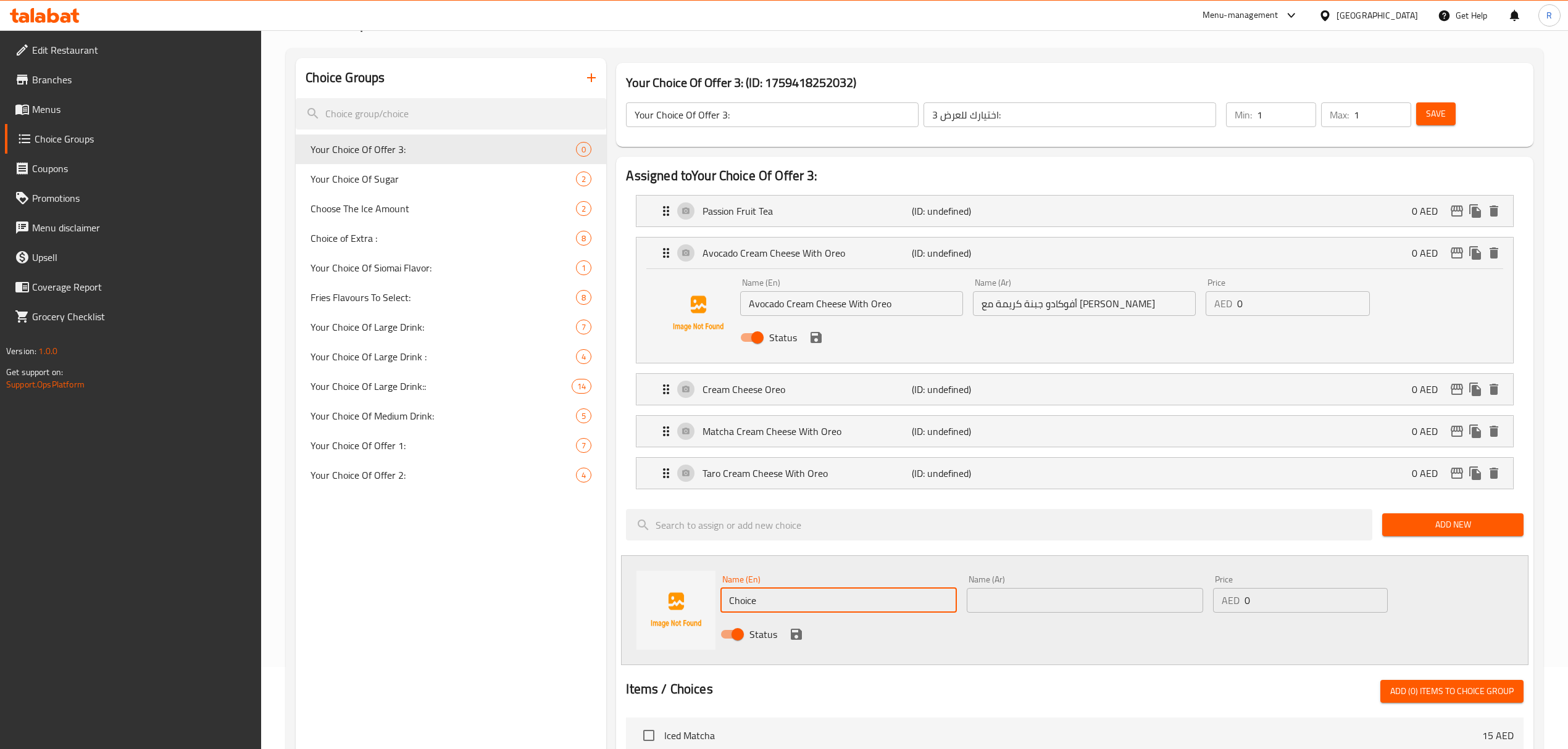
click at [832, 599] on input "Choice" at bounding box center [838, 600] width 236 height 25
paste input "OFFEE CREAM CHEESE WITH OREO"
click at [827, 611] on input "COFFEE CREAM CHEESE WITH OREO" at bounding box center [838, 600] width 236 height 25
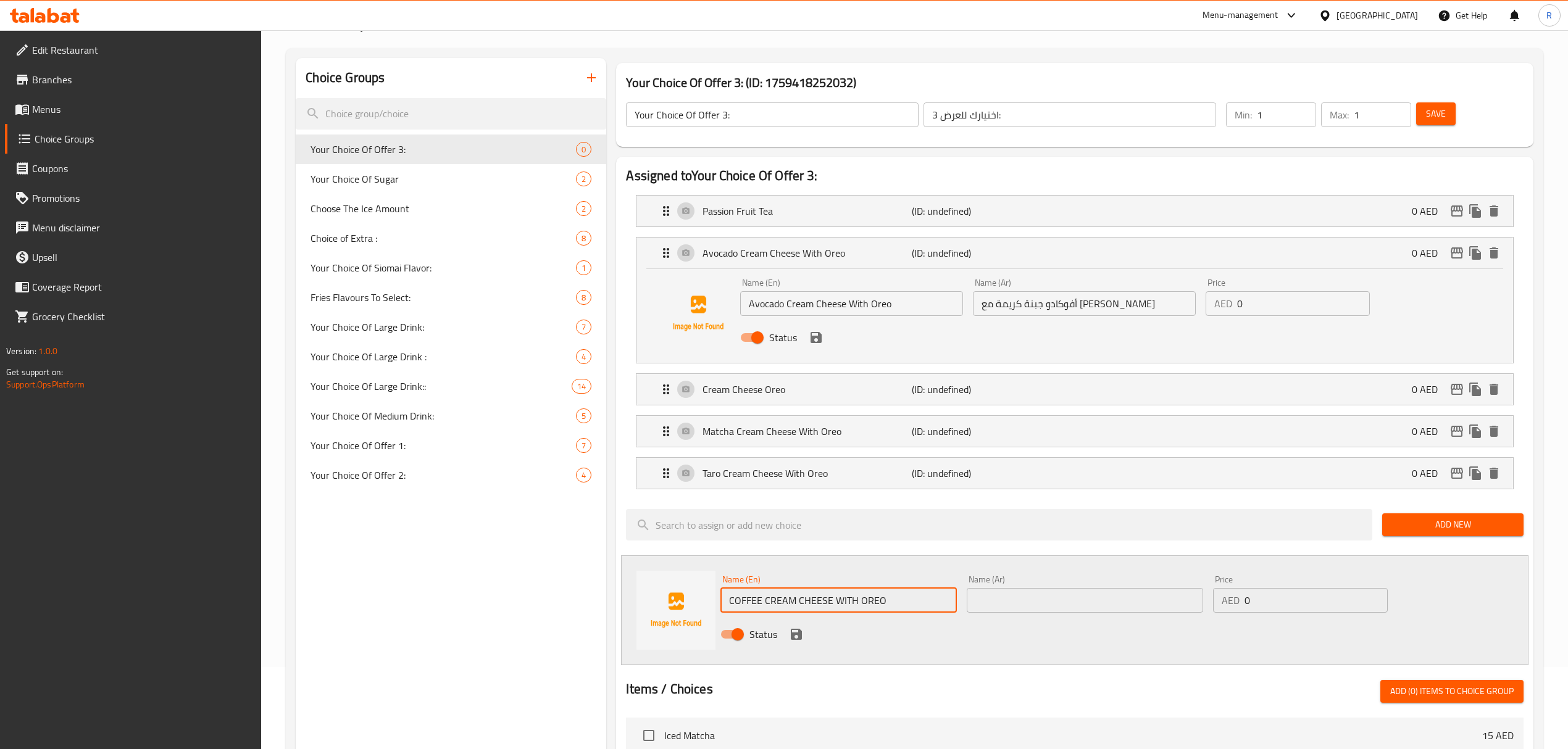
click at [827, 611] on input "COFFEE CREAM CHEESE WITH OREO" at bounding box center [838, 600] width 236 height 25
click at [820, 599] on input "Coffee Cream Cheese with Oreo" at bounding box center [838, 600] width 236 height 25
click at [827, 603] on input "Coffee Cream Cheese with Oreo" at bounding box center [838, 600] width 236 height 25
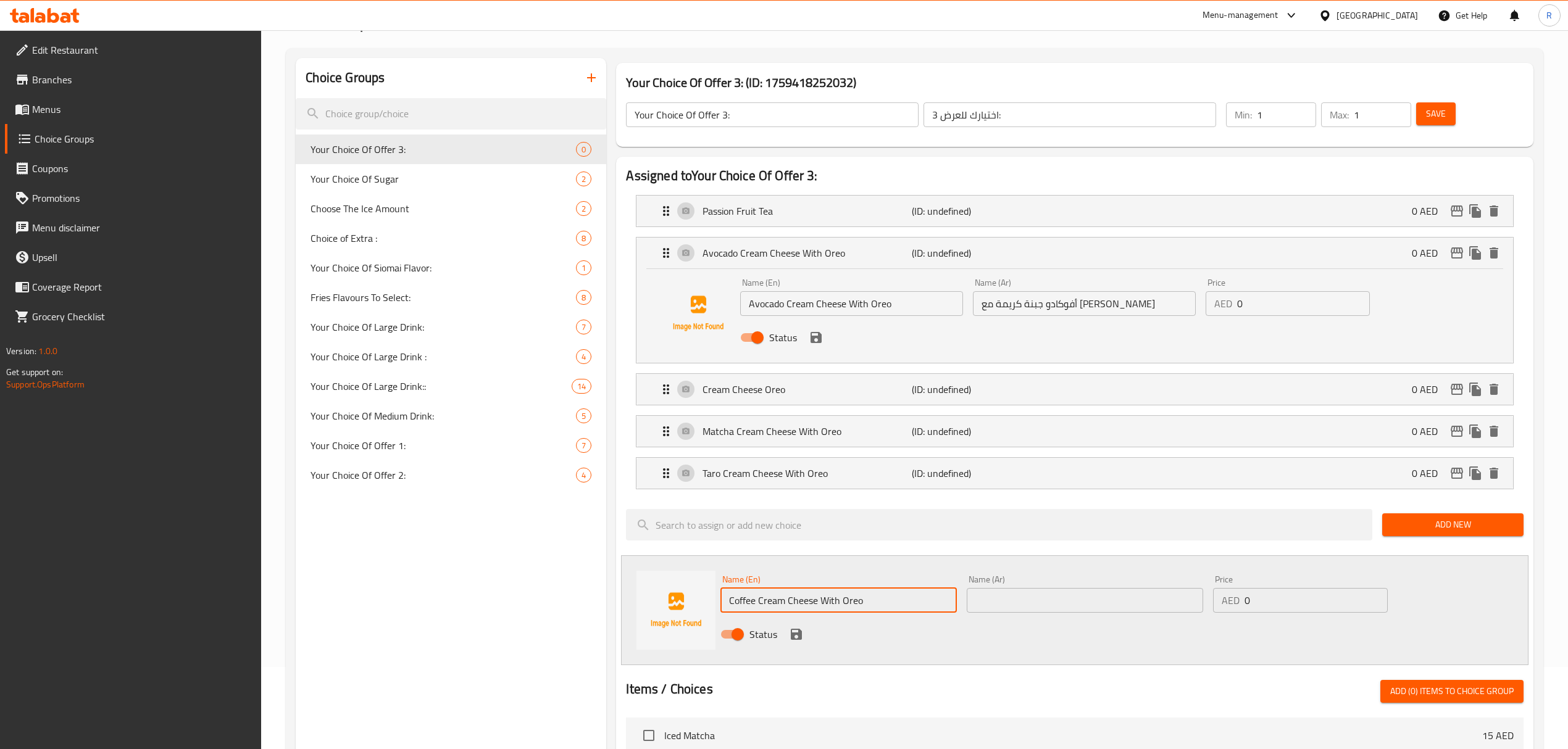
type input "Coffee Cream Cheese With Oreo"
click at [1014, 607] on input "text" at bounding box center [1084, 600] width 236 height 25
paste input "أفوكادو جبنة كريمة مع أوريو"
click at [1077, 607] on input "أفوكادو جبنة كريمة مع أوريو" at bounding box center [1084, 600] width 236 height 25
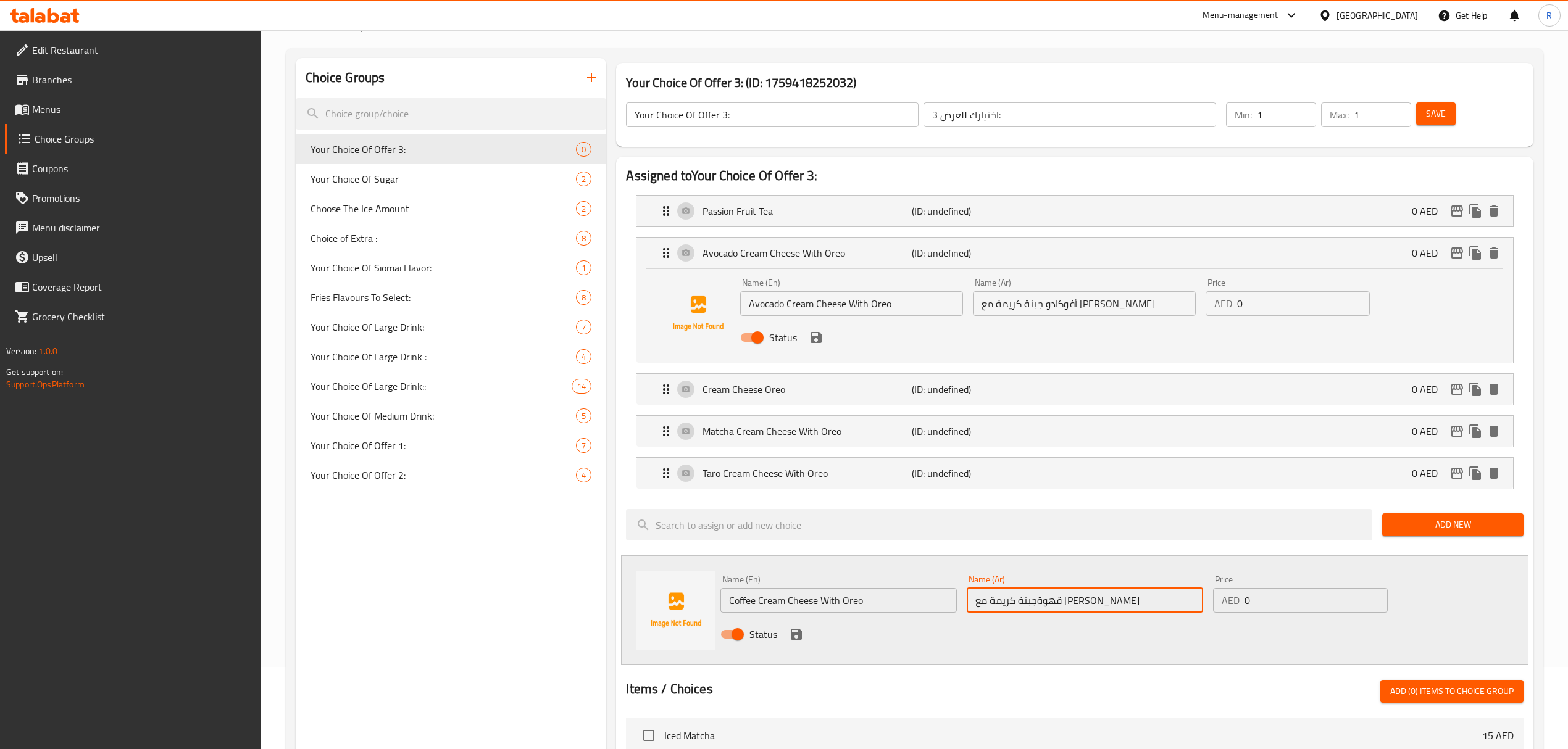
type input "قهوة جبنة كريمة مع أوريو"
click at [800, 639] on icon "save" at bounding box center [796, 634] width 11 height 11
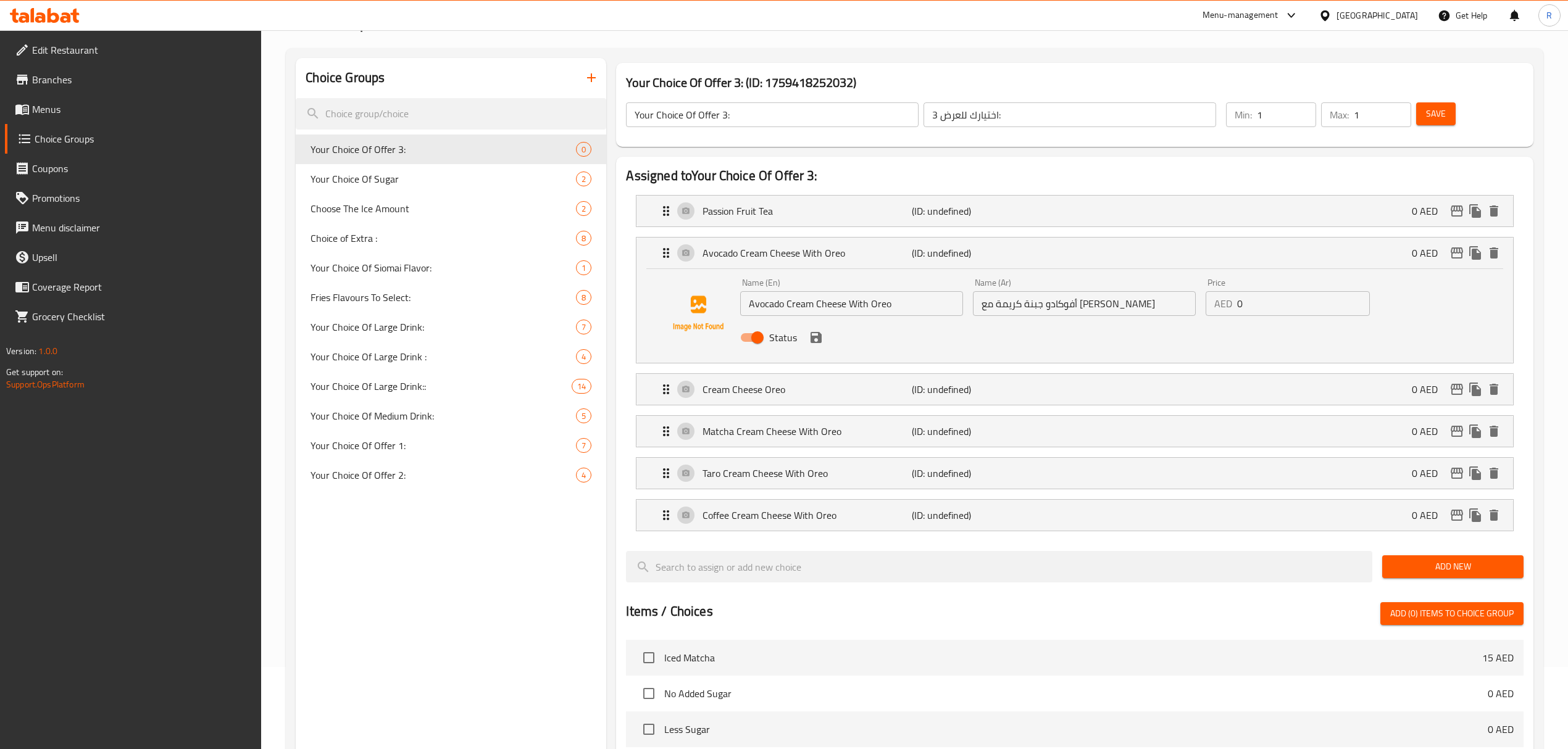
click at [1427, 570] on span "Add New" at bounding box center [1453, 567] width 122 height 15
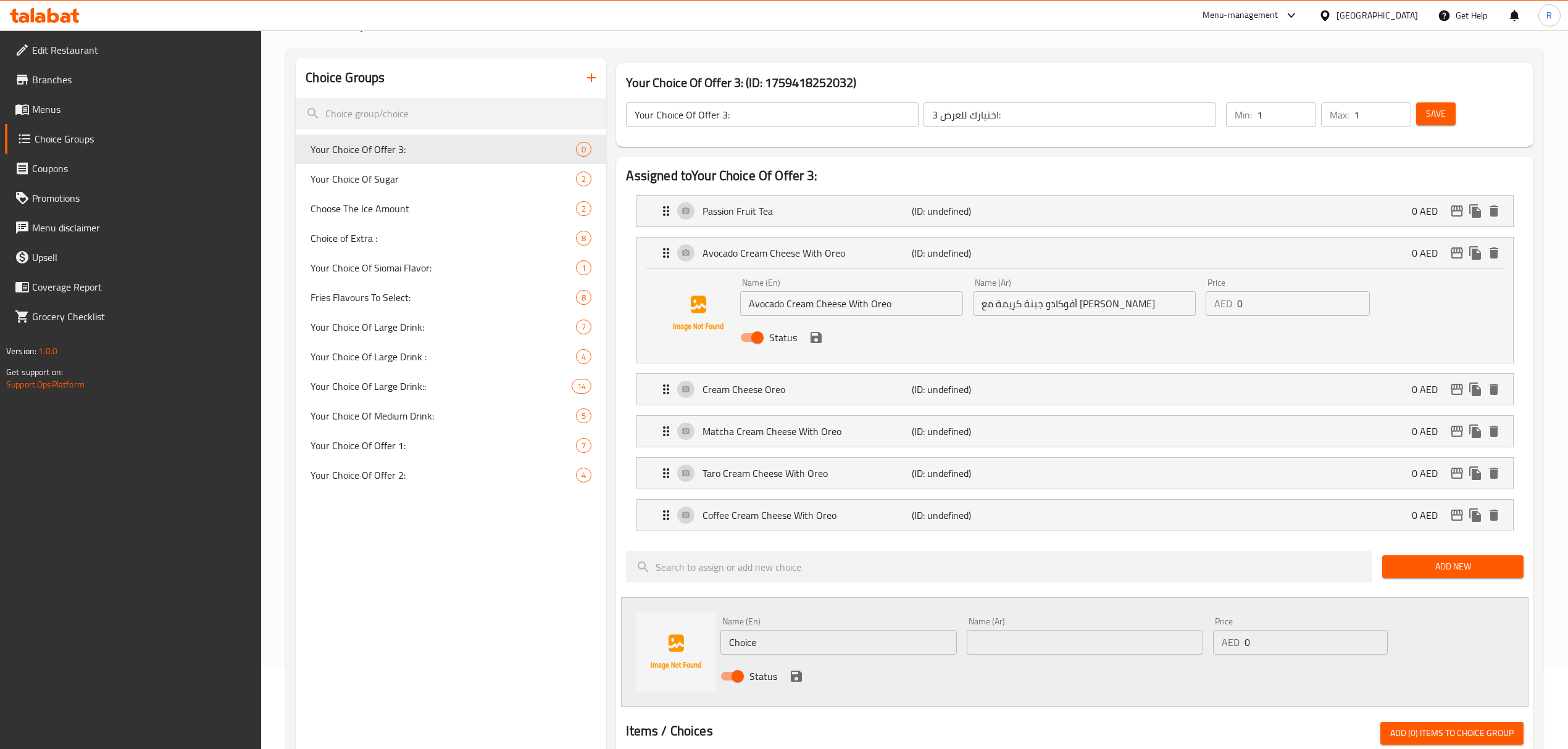
click at [806, 651] on input "Choice" at bounding box center [838, 642] width 236 height 25
paste input "HOCOLATE CREAM CHEESE WITH OREO"
type input "CHOCOLATE CREAM CHEESE WITH OREO"
click at [1014, 649] on input "text" at bounding box center [1084, 642] width 236 height 25
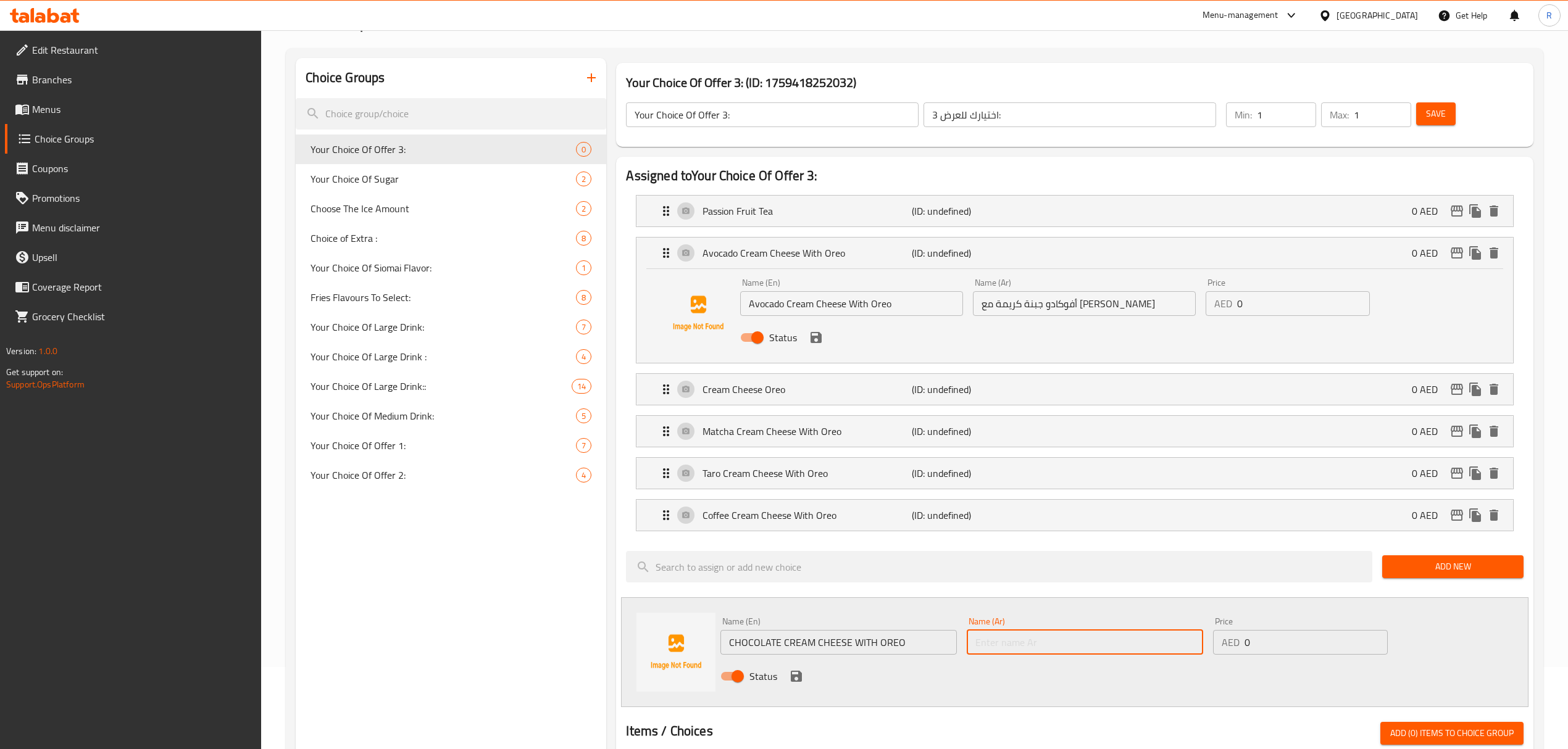
paste input "أفوكادو جبنة كريمة مع أوريو"
click at [1069, 649] on input "أفوكادو جبنة كريمة مع أوريو" at bounding box center [1084, 642] width 236 height 25
type input "شوكولاتة جبنة كريمة مع أوريو"
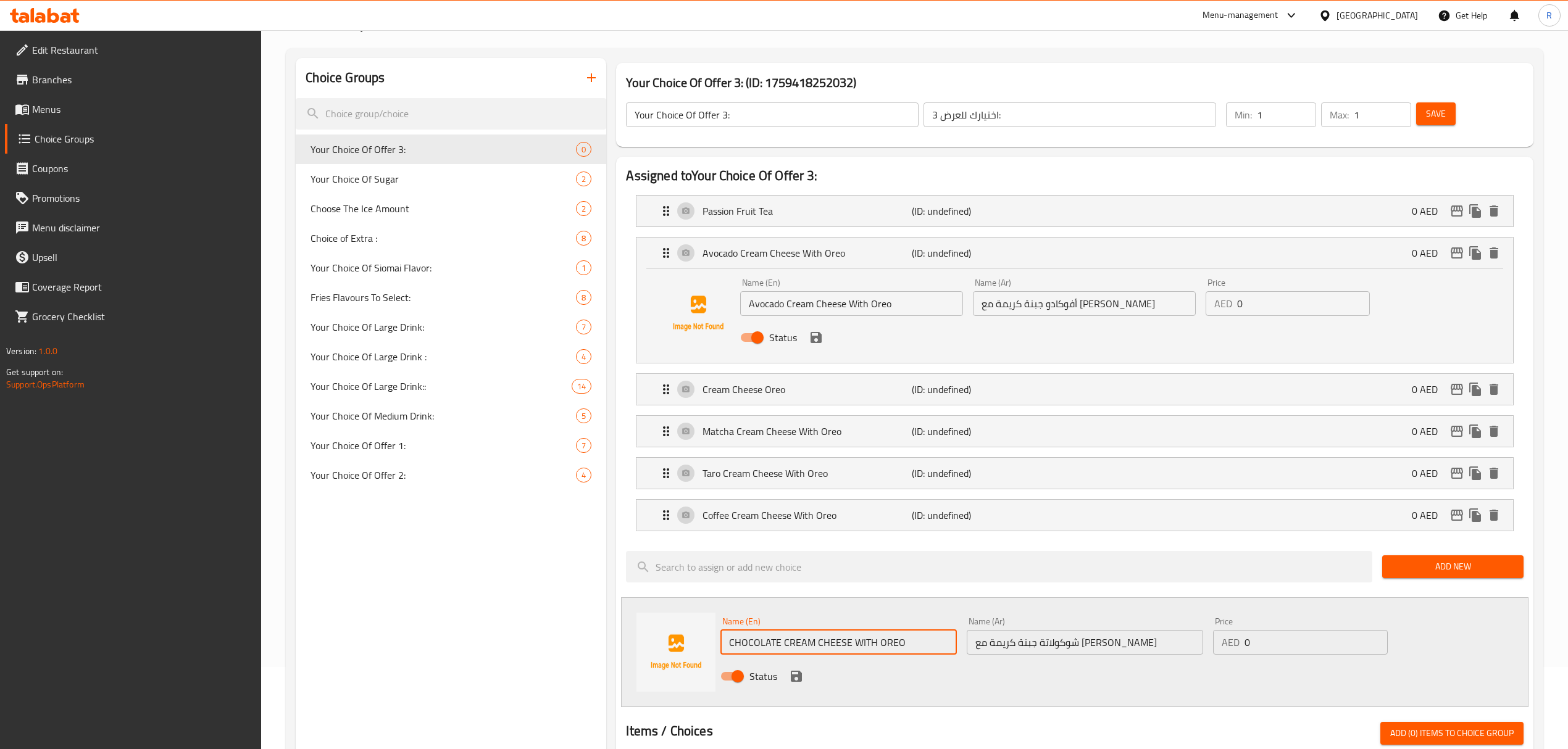
click at [902, 650] on input "CHOCOLATE CREAM CHEESE WITH OREO" at bounding box center [838, 642] width 236 height 25
click at [902, 649] on input "CHOCOLATE CREAM CHEESE WITH OREO" at bounding box center [838, 642] width 236 height 25
click at [842, 647] on input "Chocolate Cream Cheese with Oreo" at bounding box center [838, 642] width 236 height 25
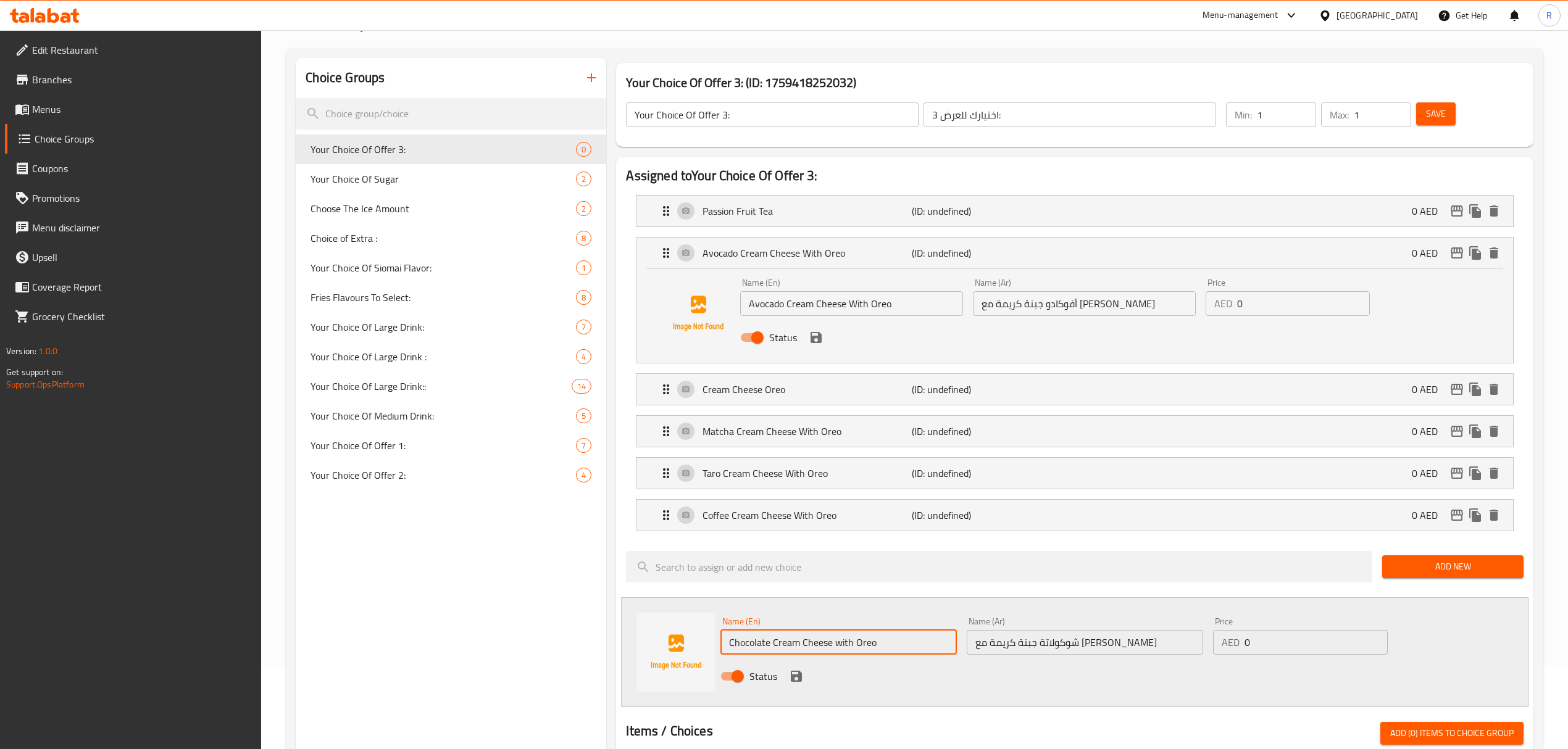
type input "Chocolate Cream Cheese With Oreo"
click at [795, 677] on icon "save" at bounding box center [796, 676] width 11 height 11
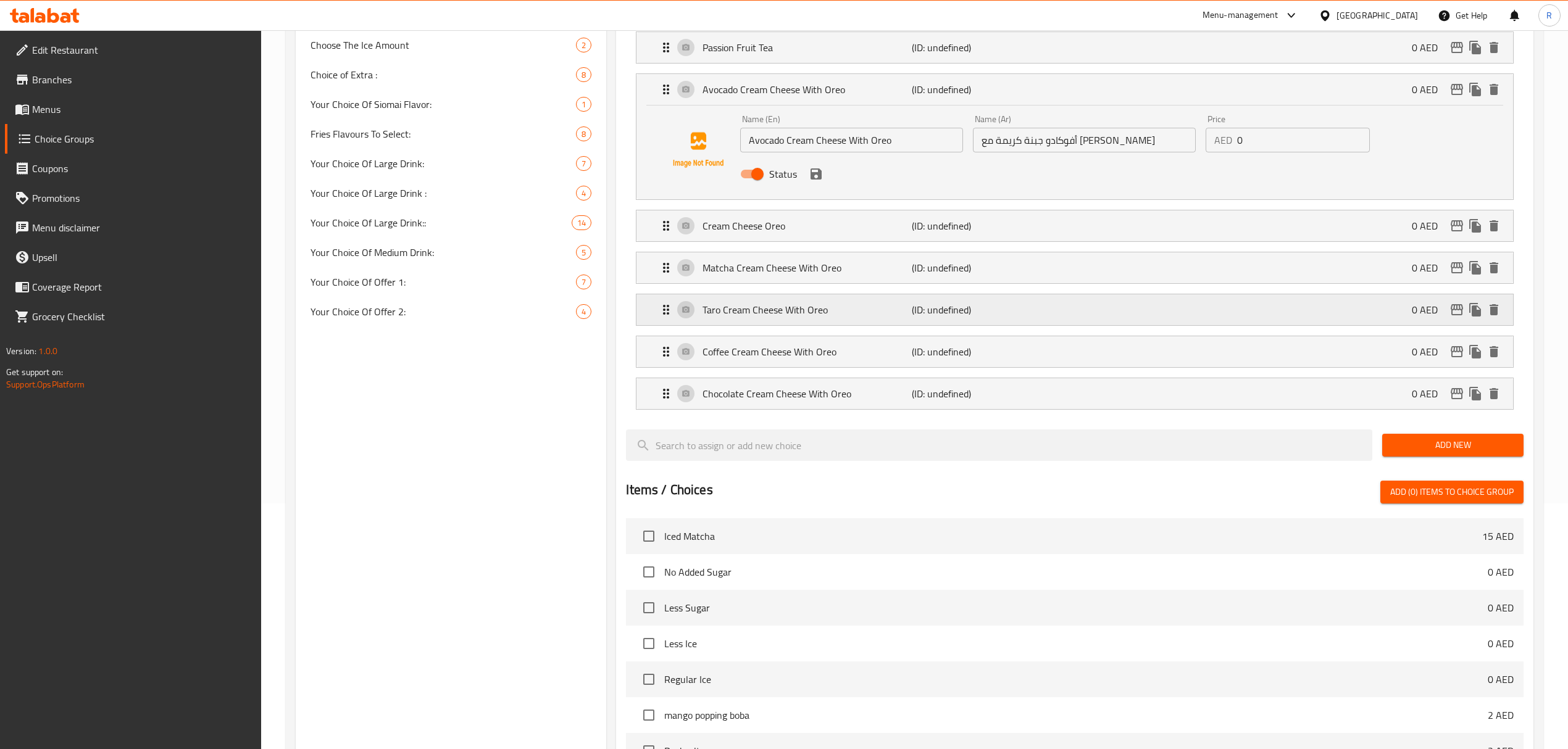
scroll to position [247, 0]
click at [1412, 456] on button "Add New" at bounding box center [1452, 444] width 142 height 23
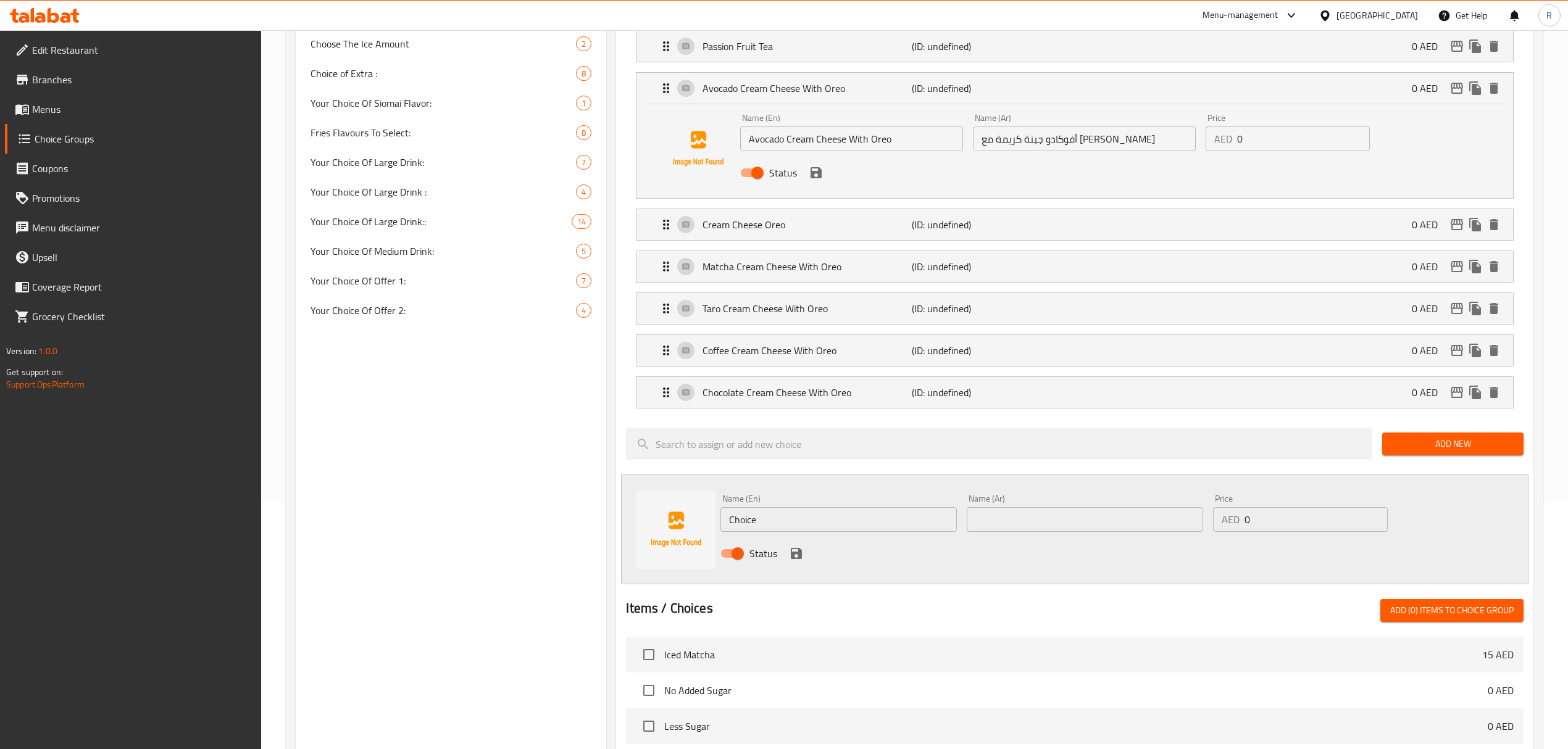
click at [1148, 516] on input "text" at bounding box center [1084, 519] width 236 height 25
paste input "روك سالت"
type input "روك سالت كلاسيك"
click at [845, 521] on input "Choice" at bounding box center [838, 519] width 236 height 25
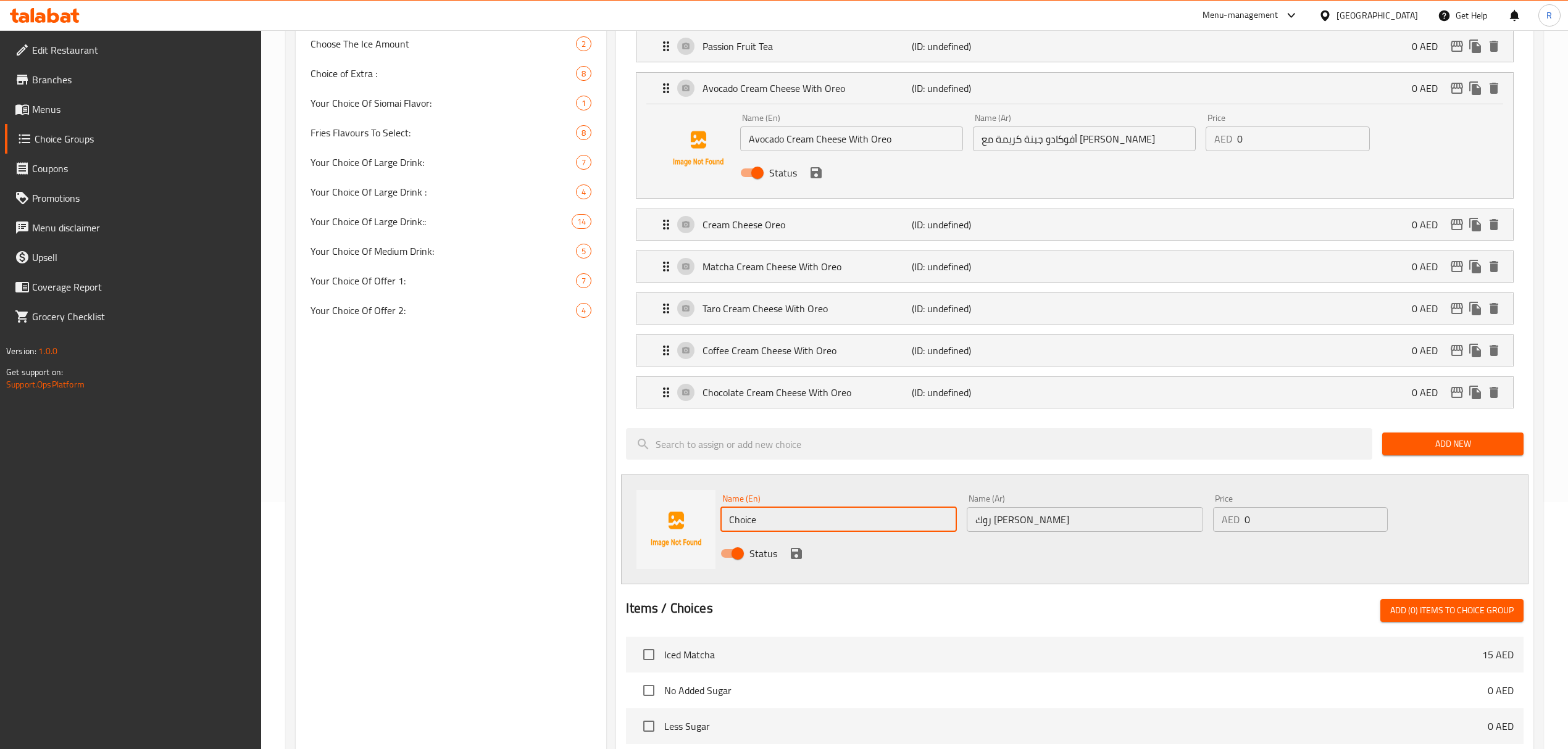
click at [845, 521] on input "Choice" at bounding box center [838, 519] width 236 height 25
paste input "LASSIC ROCKSALT"
click at [820, 529] on input "CLASSIC ROCKSALT" at bounding box center [838, 519] width 236 height 25
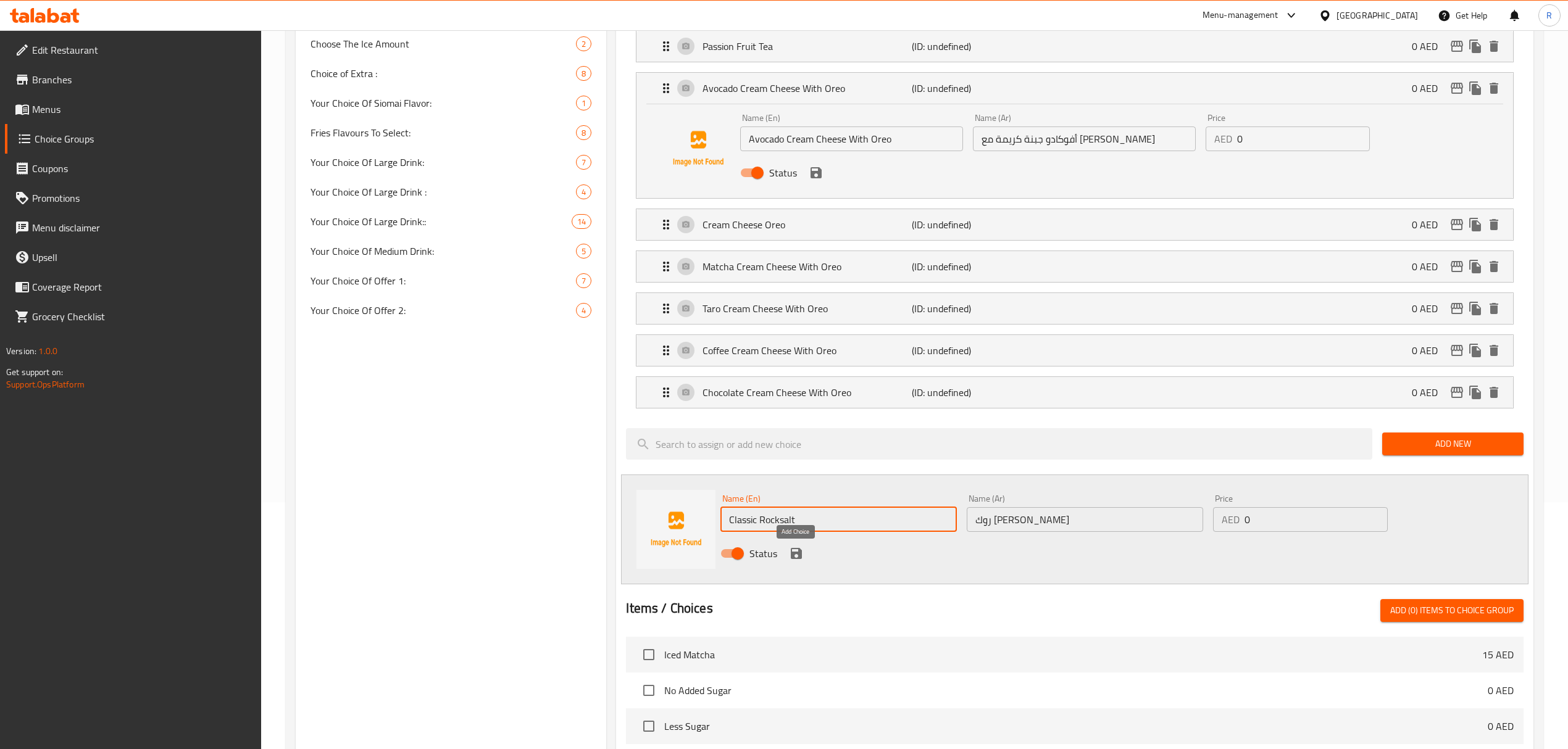
type input "Classic Rocksalt"
click at [798, 556] on icon "save" at bounding box center [796, 553] width 11 height 11
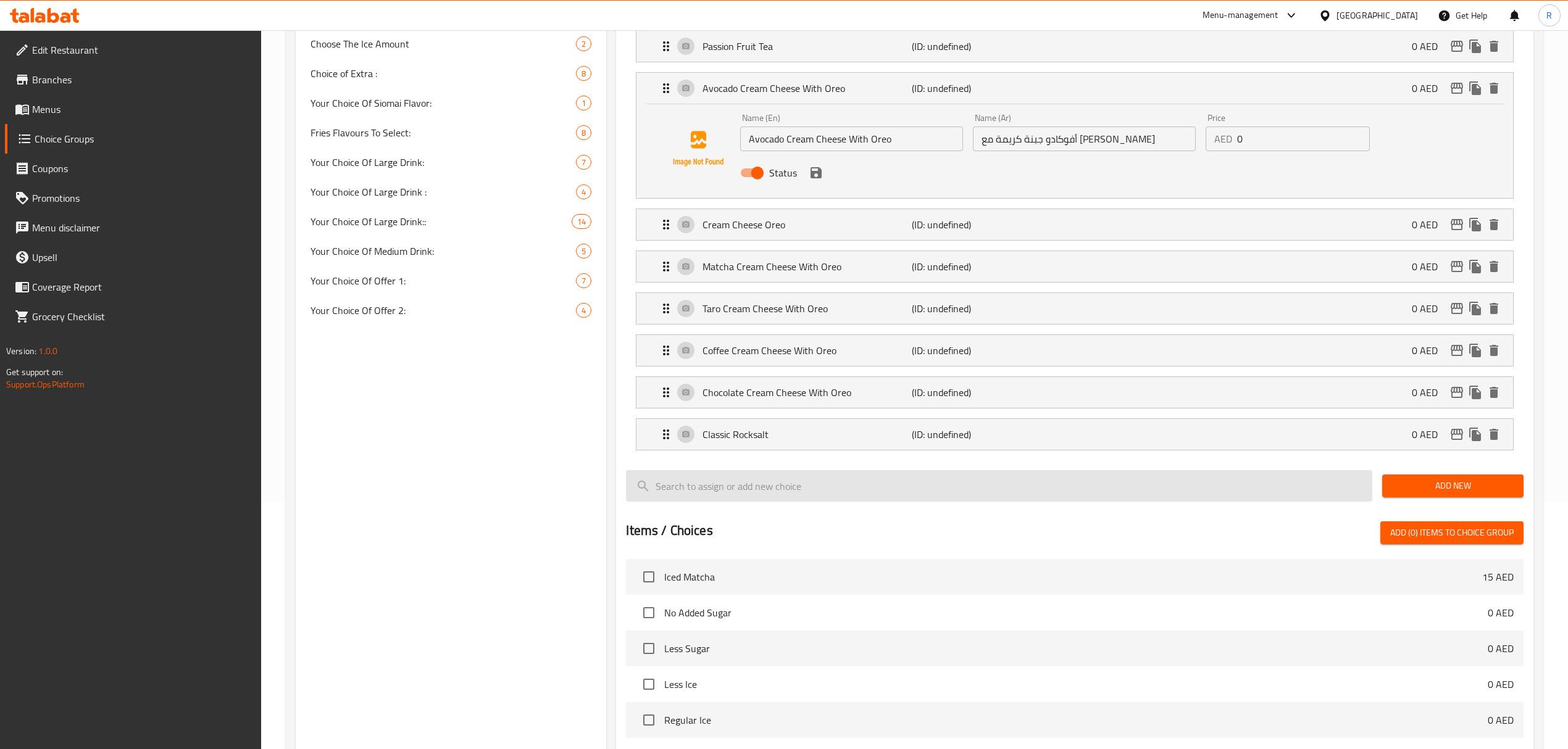
drag, startPoint x: 1418, startPoint y: 489, endPoint x: 1184, endPoint y: 504, distance: 234.5
click at [1419, 489] on span "Add New" at bounding box center [1453, 486] width 122 height 15
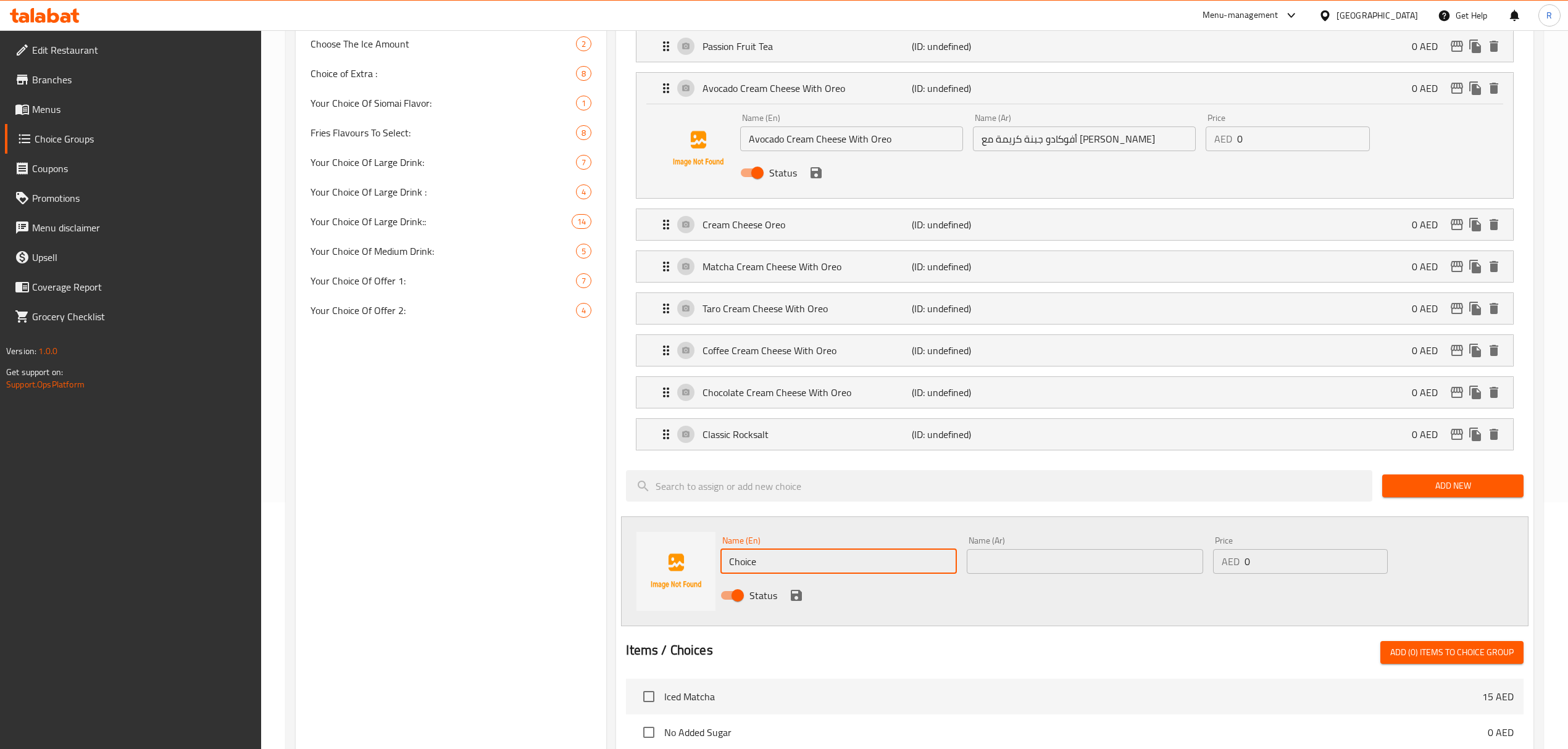
click at [845, 554] on input "Choice" at bounding box center [838, 561] width 236 height 25
paste input "HOCOLATE ROCKSALT"
click at [823, 568] on input "CHOCOLATE ROCKSALT" at bounding box center [838, 561] width 236 height 25
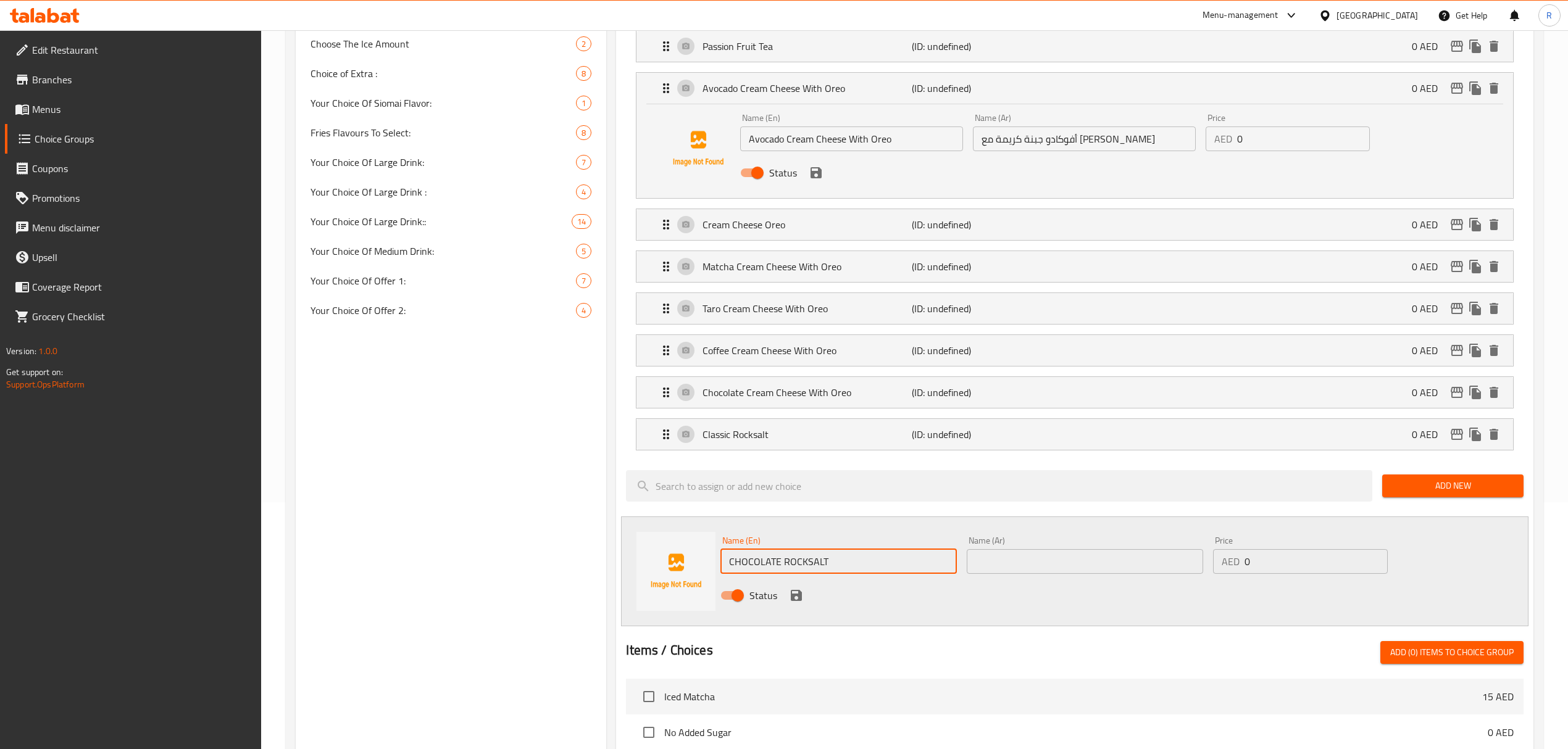
click at [823, 568] on input "CHOCOLATE ROCKSALT" at bounding box center [838, 561] width 236 height 25
type input "Chocolate Rocksalt"
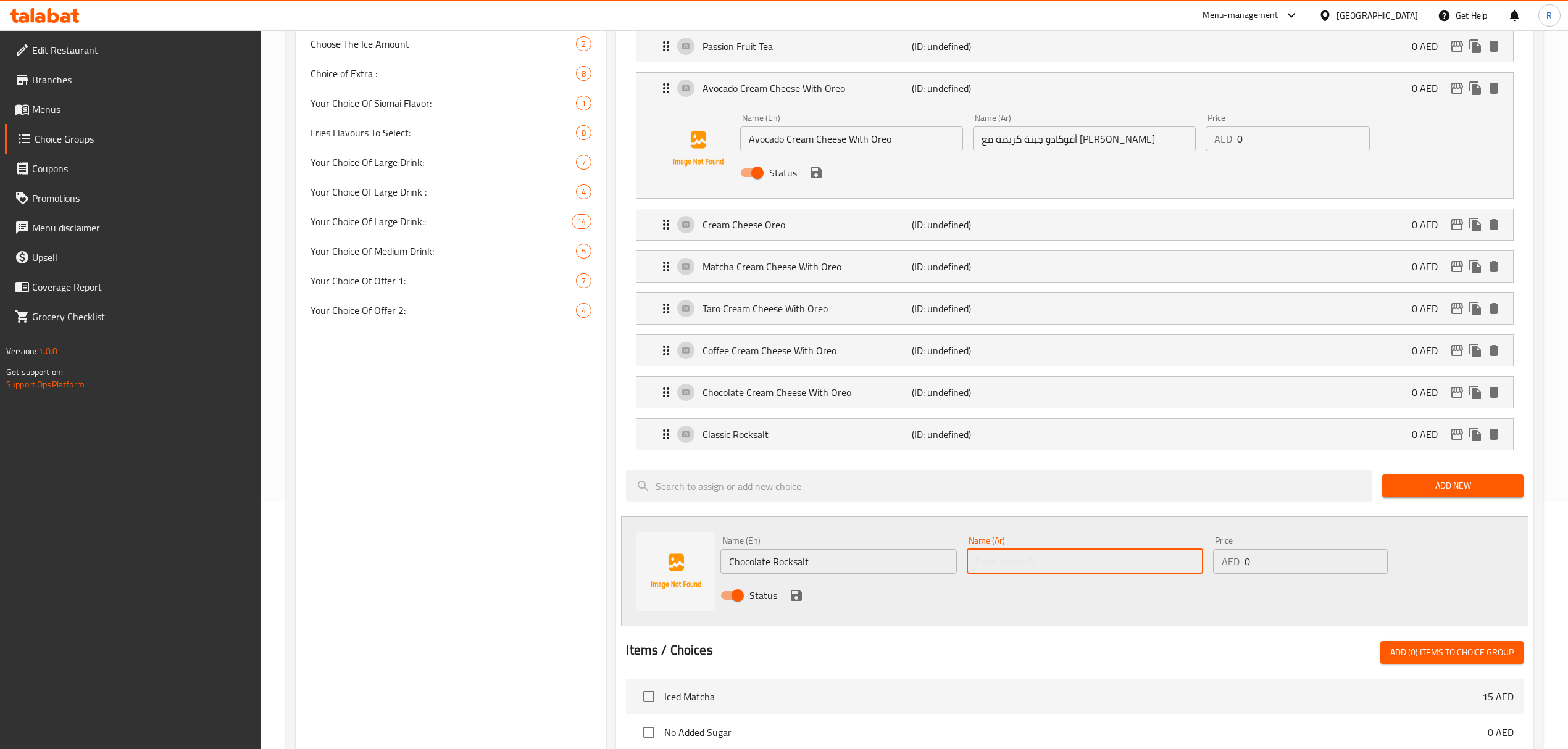
click at [1044, 558] on input "text" at bounding box center [1084, 561] width 236 height 25
paste input "روك سالت"
type input "روك سالت شوكولاتة"
click at [801, 603] on icon "save" at bounding box center [796, 595] width 15 height 15
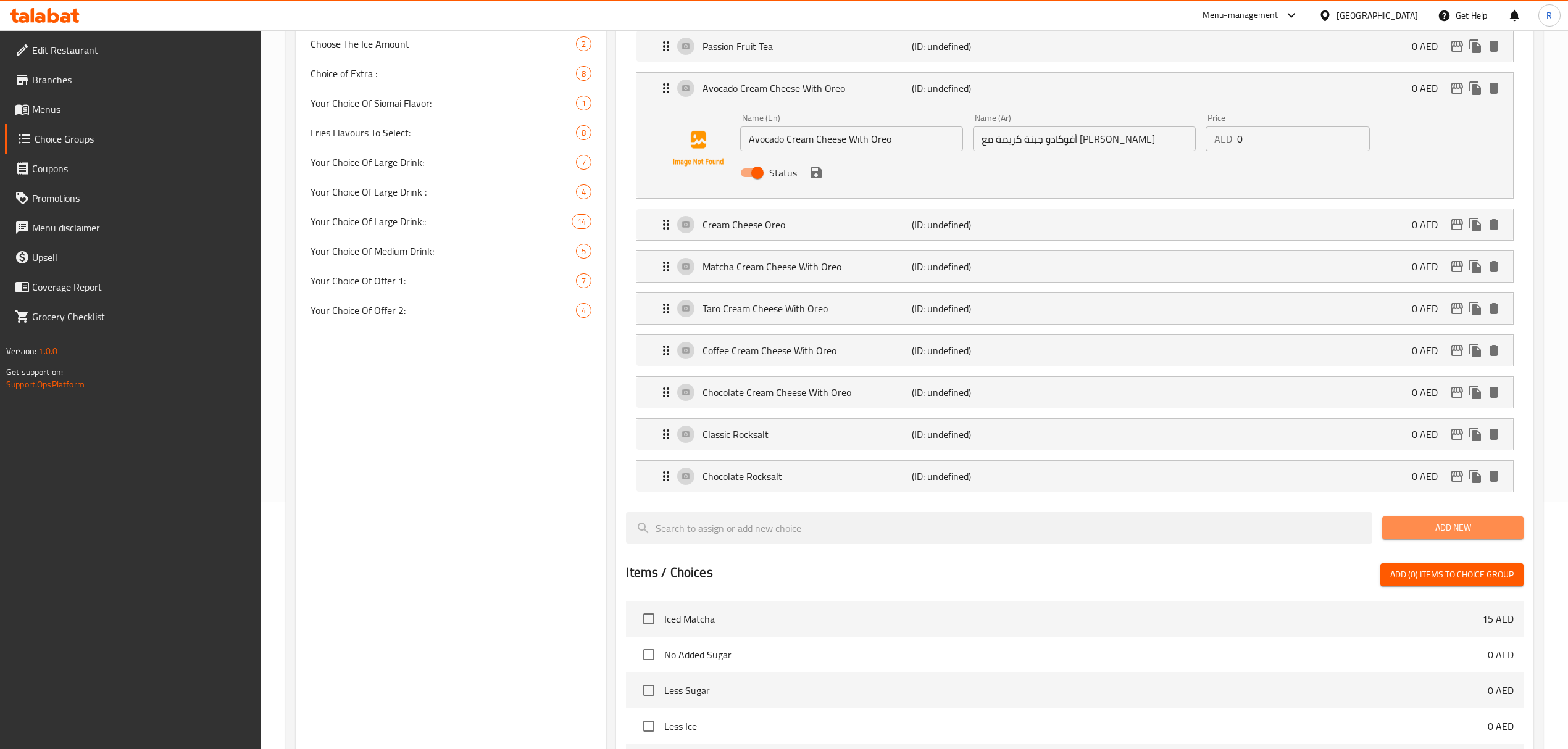
click at [1425, 535] on span "Add New" at bounding box center [1453, 528] width 122 height 15
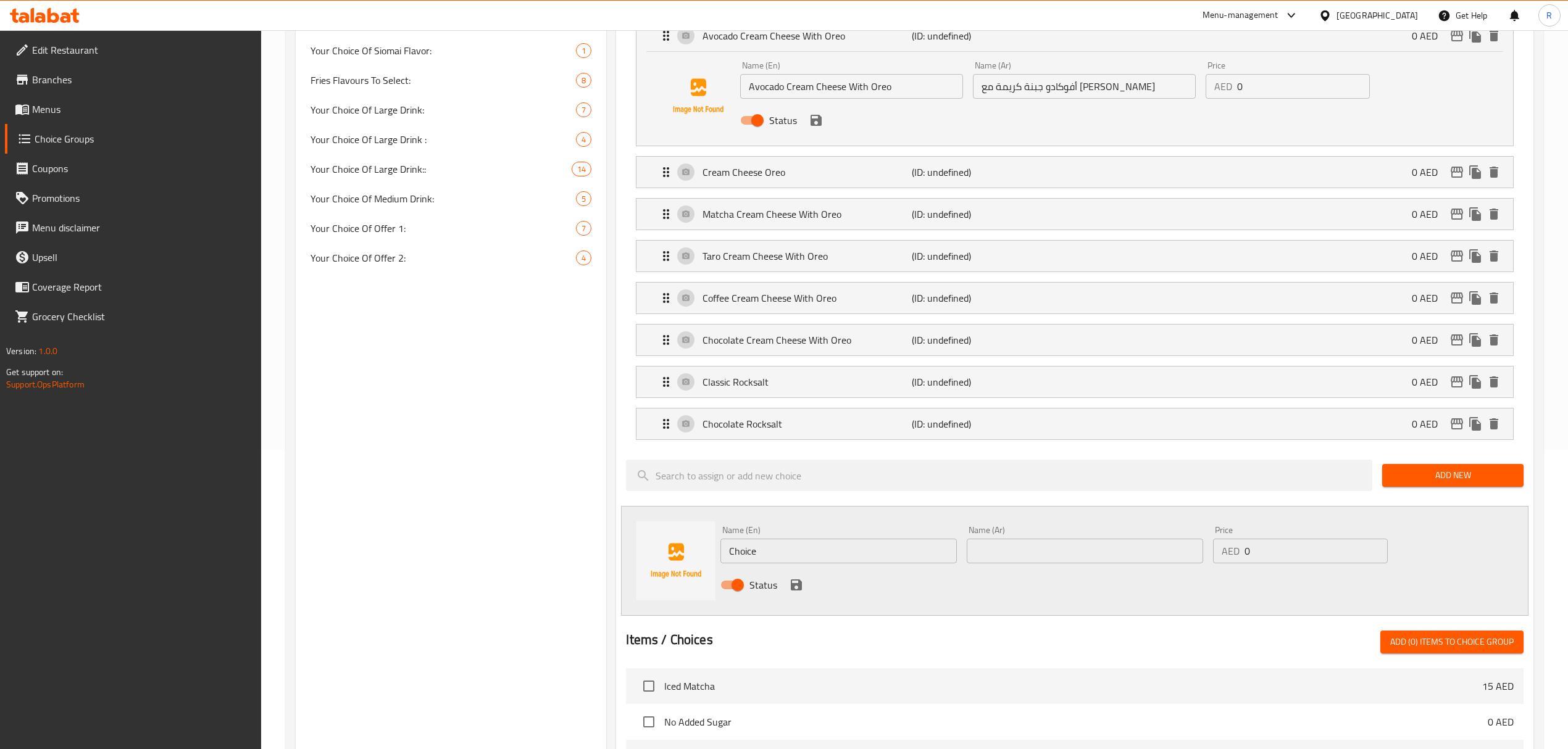
scroll to position [329, 0]
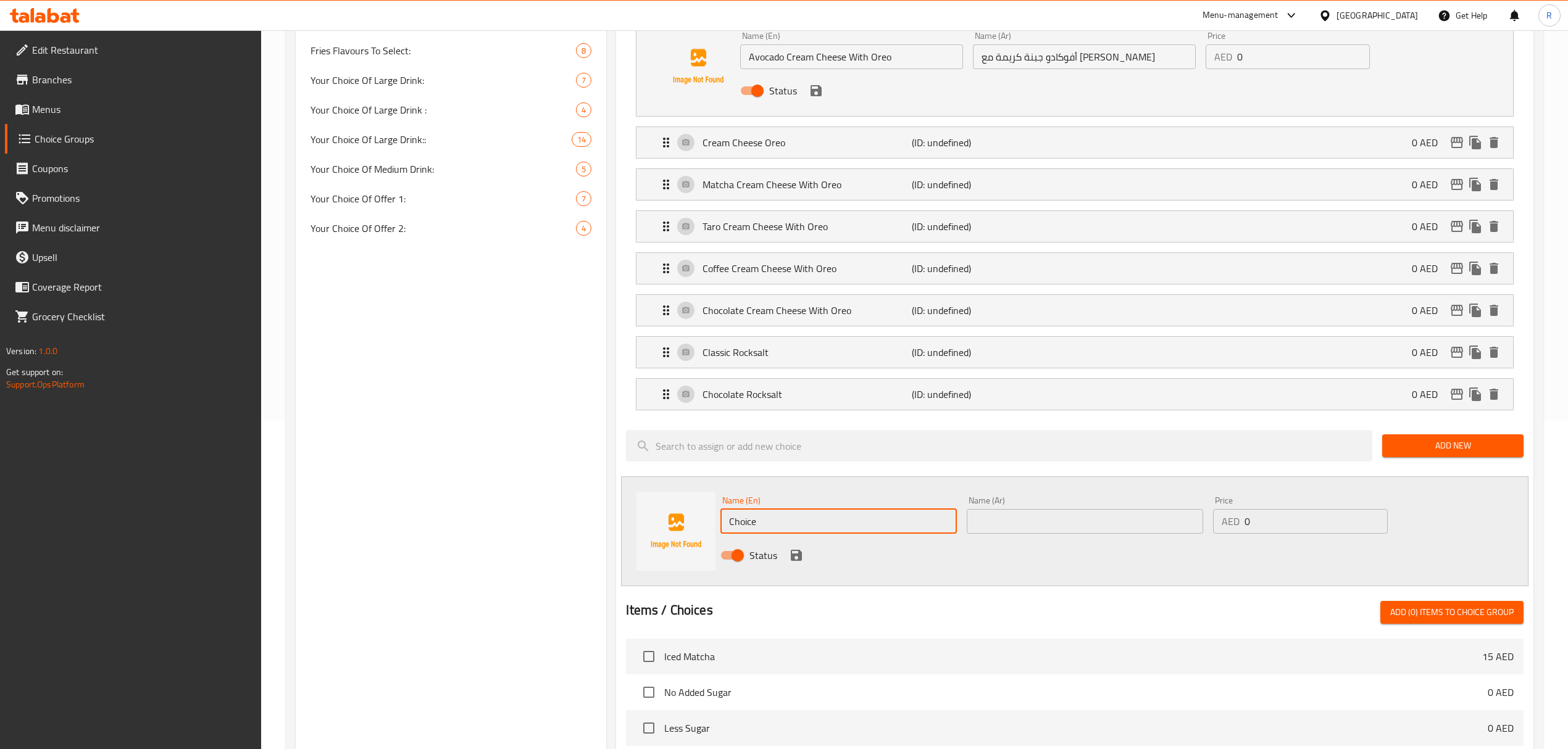
click at [818, 526] on input "Choice" at bounding box center [838, 521] width 236 height 25
paste input "TARO ROCKSALT"
click at [817, 524] on input "TARO ROCKSALT" at bounding box center [838, 521] width 236 height 25
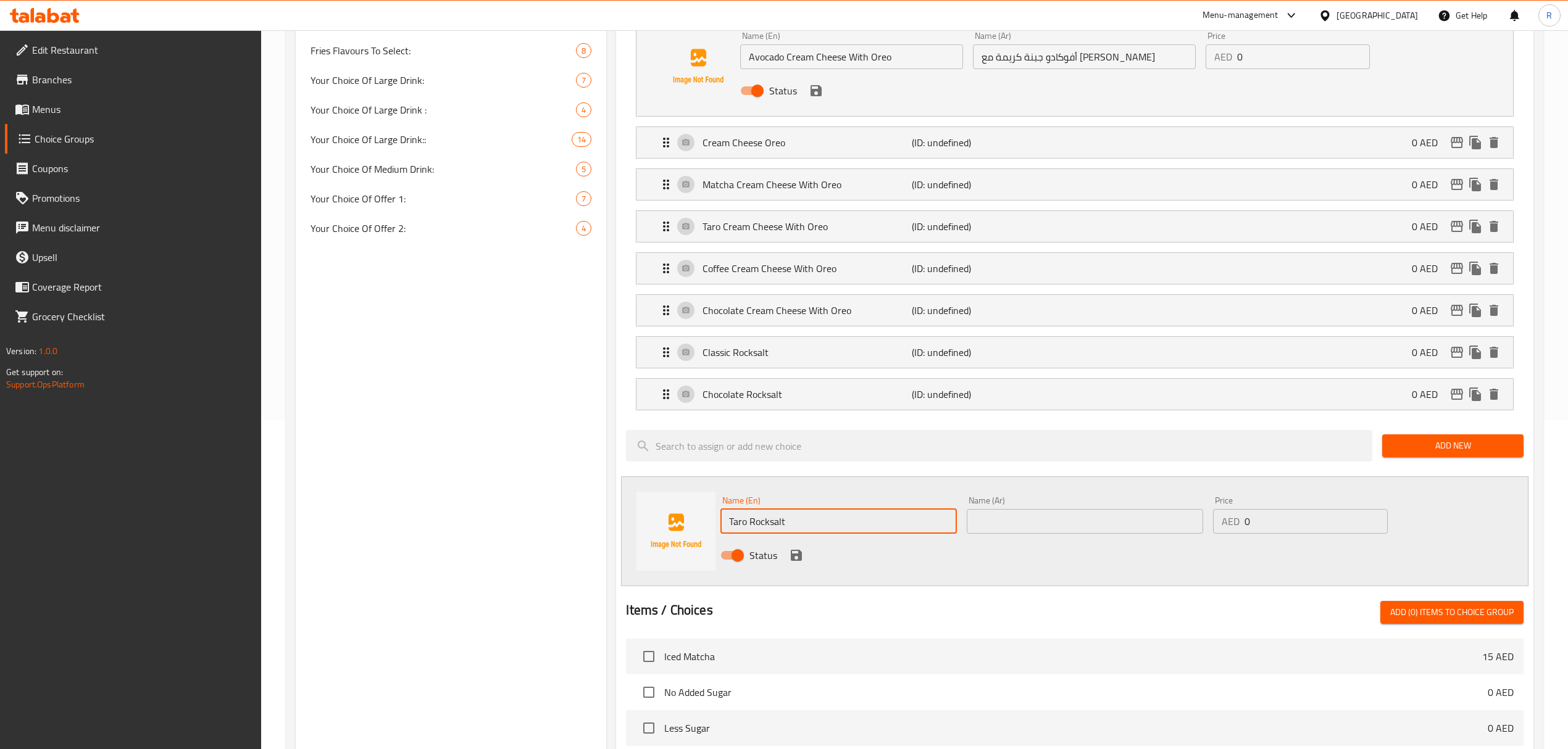
type input "Taro Rocksalt"
click at [1022, 529] on input "text" at bounding box center [1084, 521] width 236 height 25
paste input "روك سالت"
type input "روك سالت تارو"
click at [798, 561] on icon "save" at bounding box center [796, 555] width 11 height 11
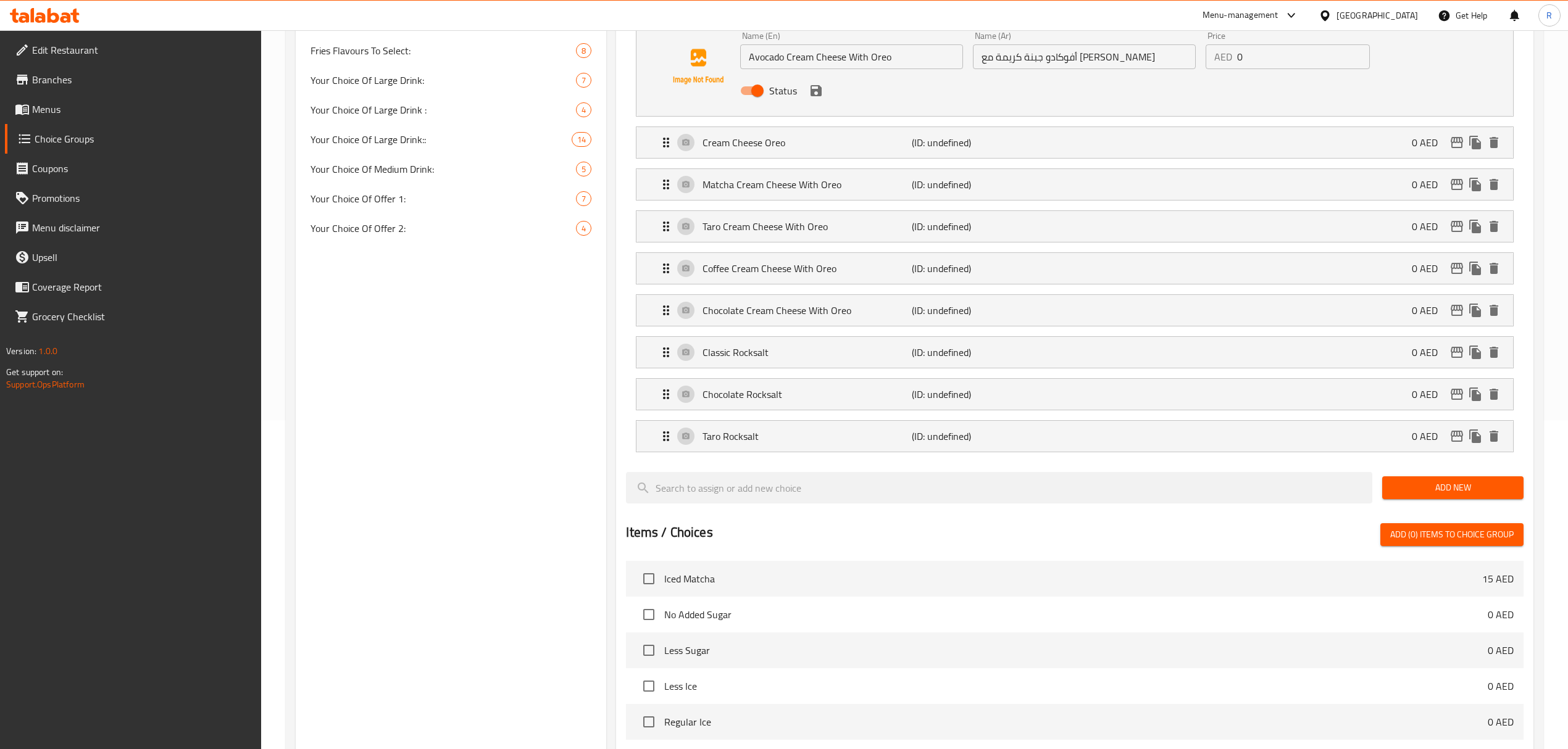
click at [1476, 480] on button "Add New" at bounding box center [1452, 487] width 142 height 23
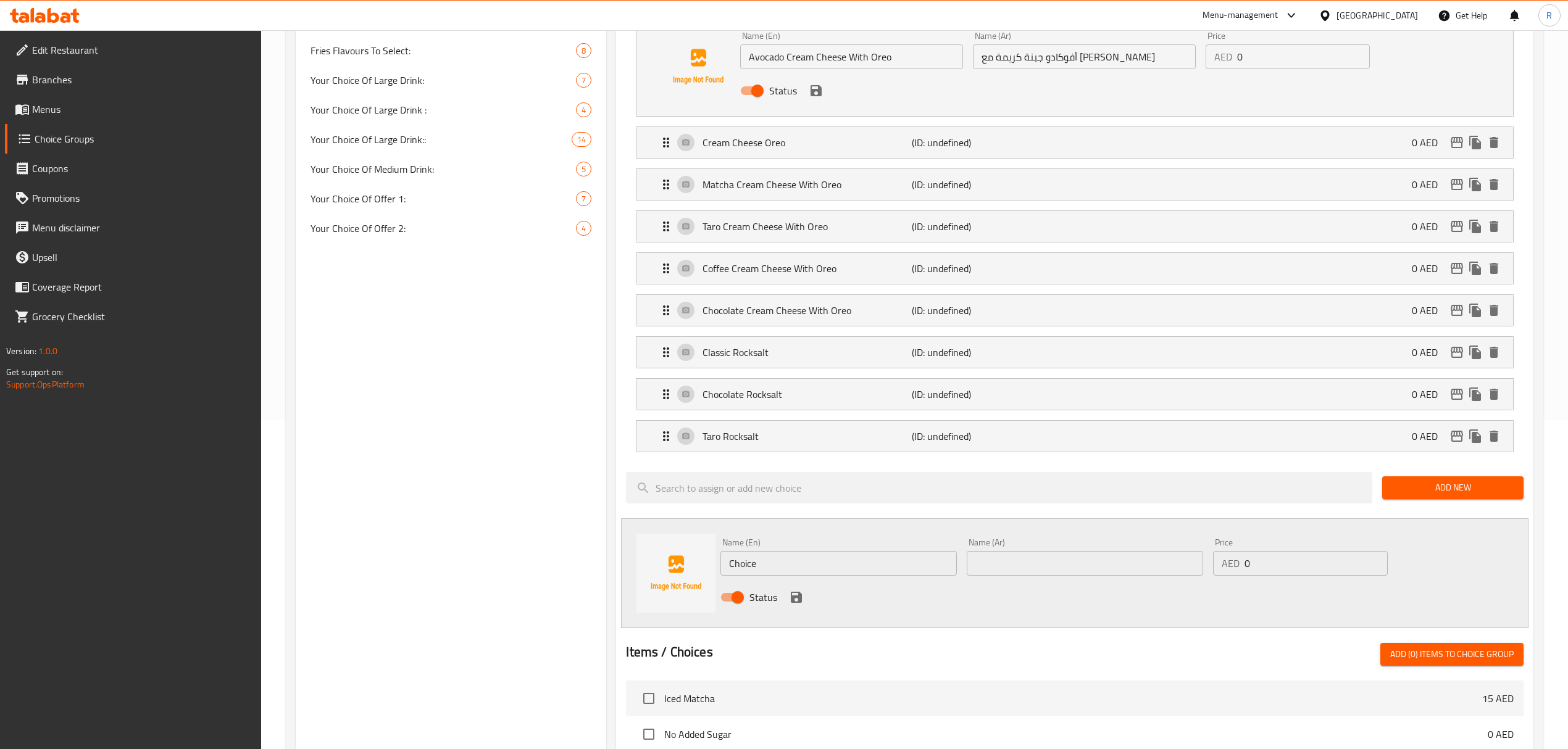
click at [840, 568] on input "Choice" at bounding box center [838, 563] width 236 height 25
paste input "MATCHA ROCKSALT"
click at [836, 571] on input "MATCHA ROCKSALT" at bounding box center [838, 563] width 236 height 25
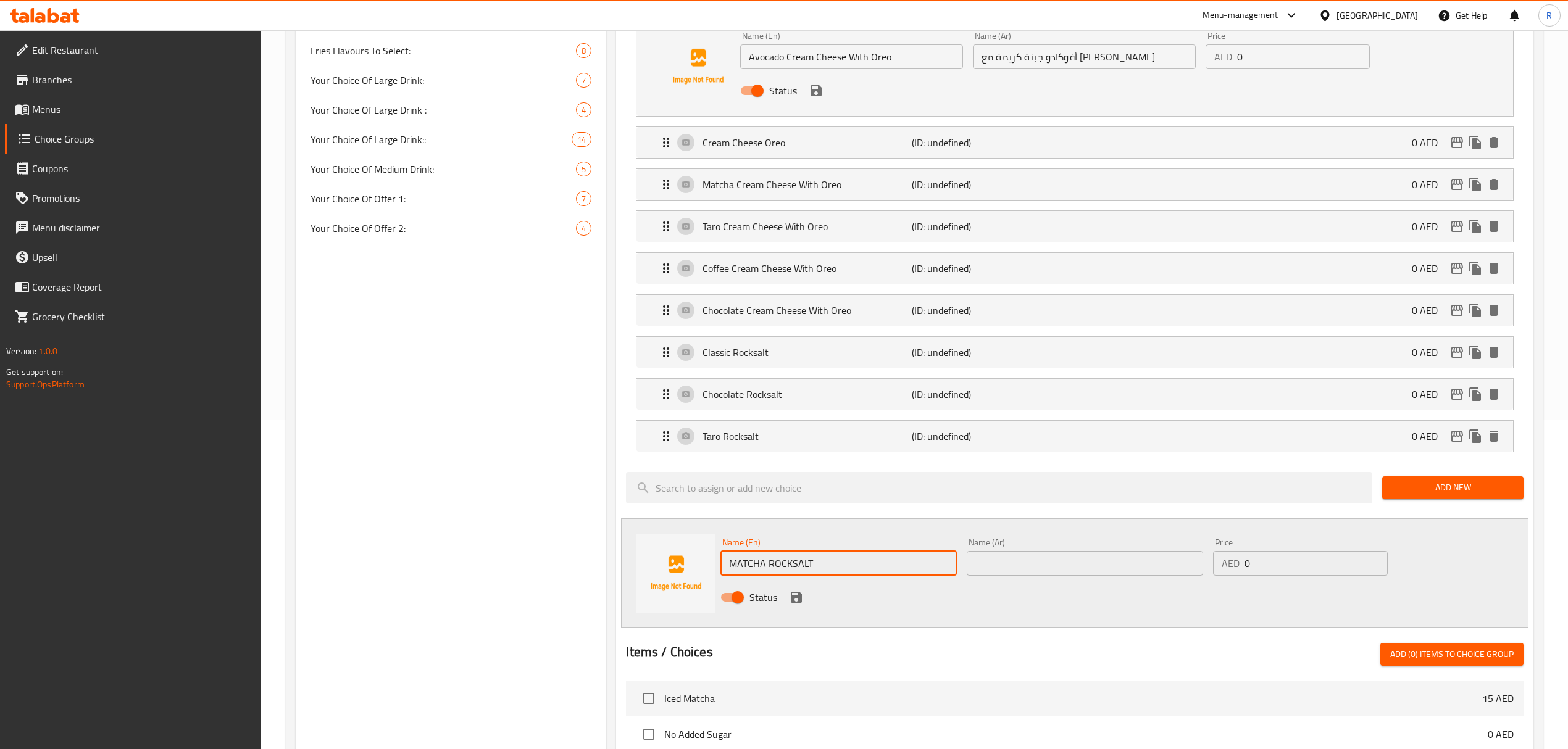
click at [836, 571] on input "MATCHA ROCKSALT" at bounding box center [838, 563] width 236 height 25
type input "Matcha Rocksalt"
click at [1054, 570] on input "text" at bounding box center [1084, 563] width 236 height 25
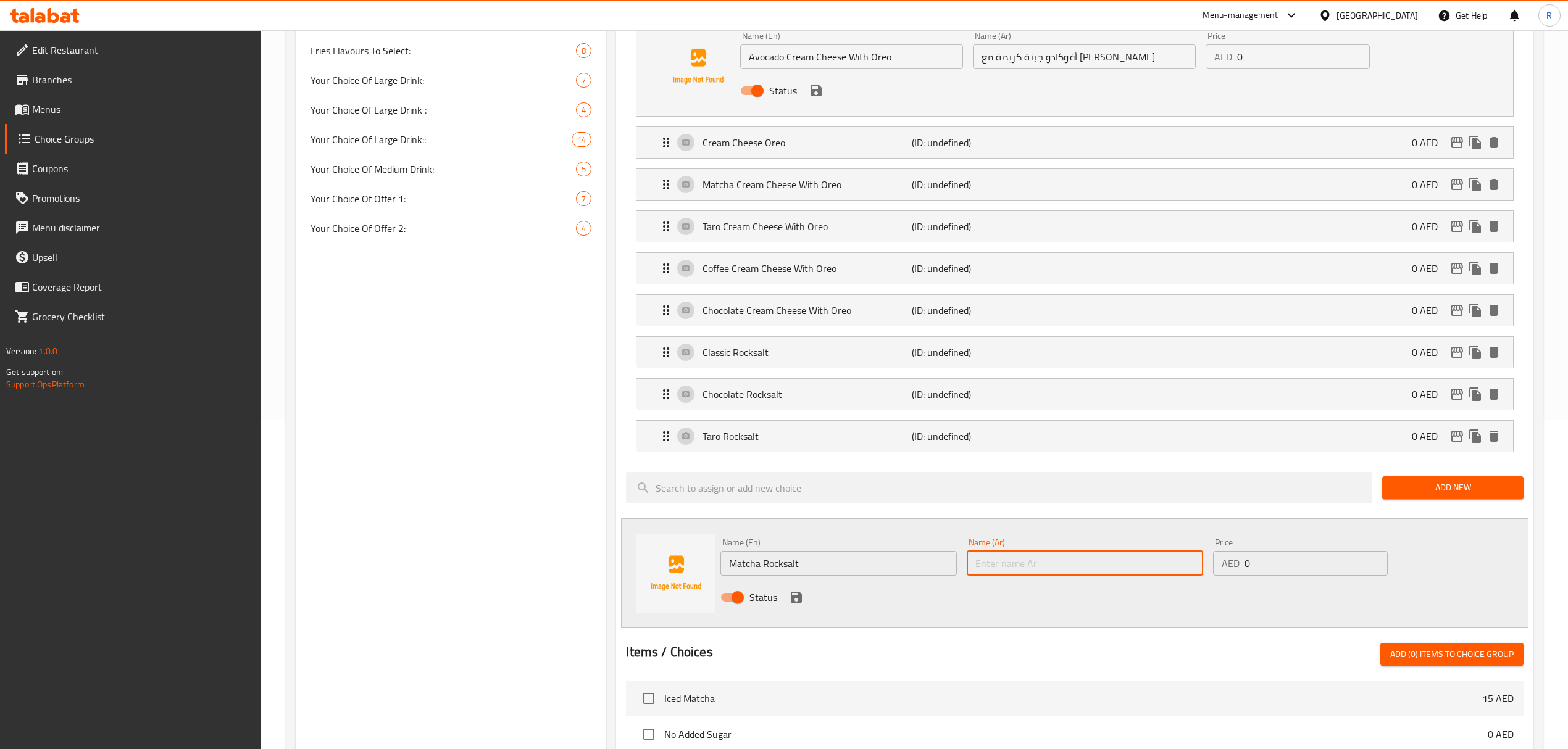
paste input "روك سالت"
type input "روك سالت ماتشا"
click at [798, 602] on icon "save" at bounding box center [796, 597] width 11 height 11
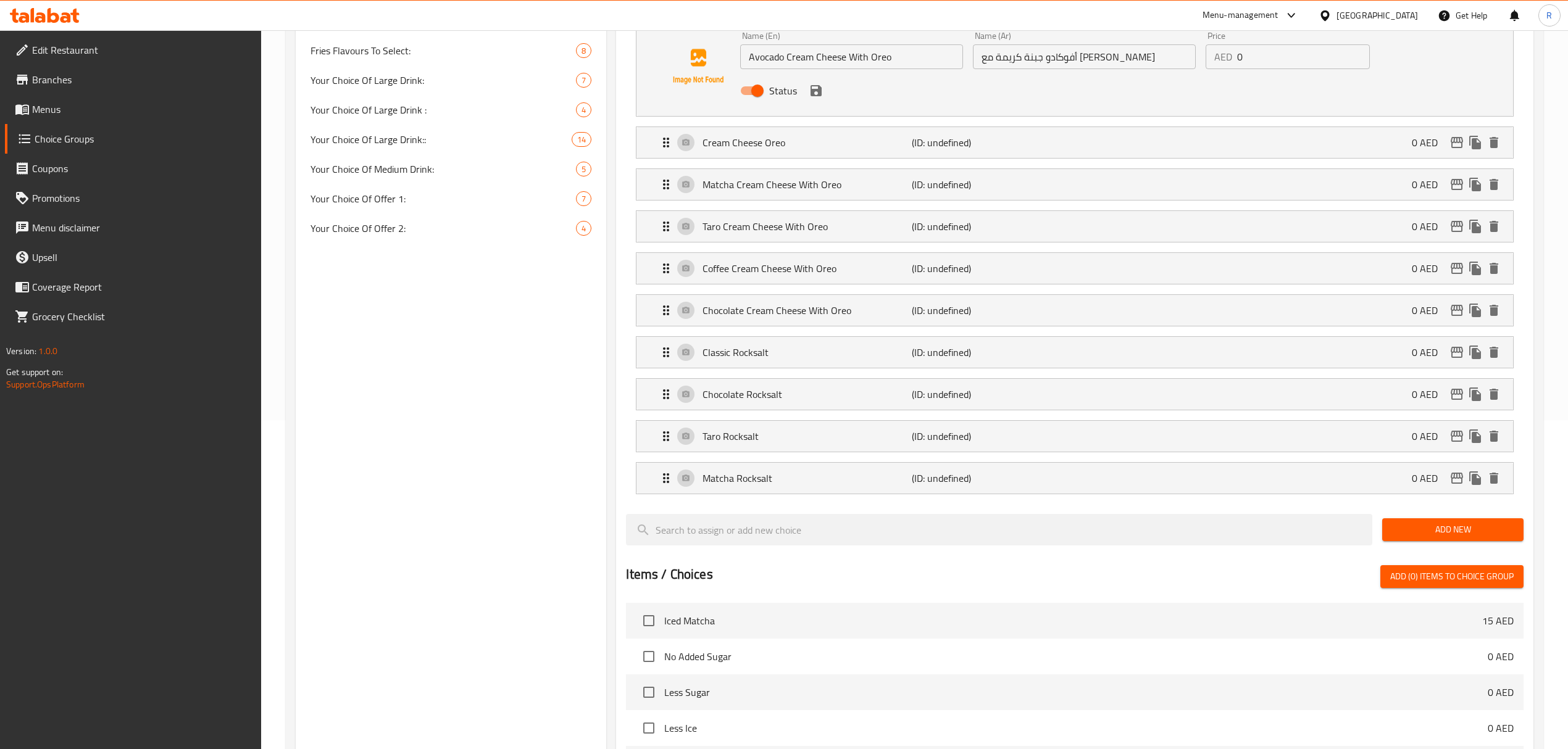
click at [1443, 512] on div at bounding box center [1074, 510] width 897 height 10
drag, startPoint x: 1436, startPoint y: 533, endPoint x: 1240, endPoint y: 560, distance: 197.9
click at [1436, 534] on span "Add New" at bounding box center [1453, 529] width 122 height 15
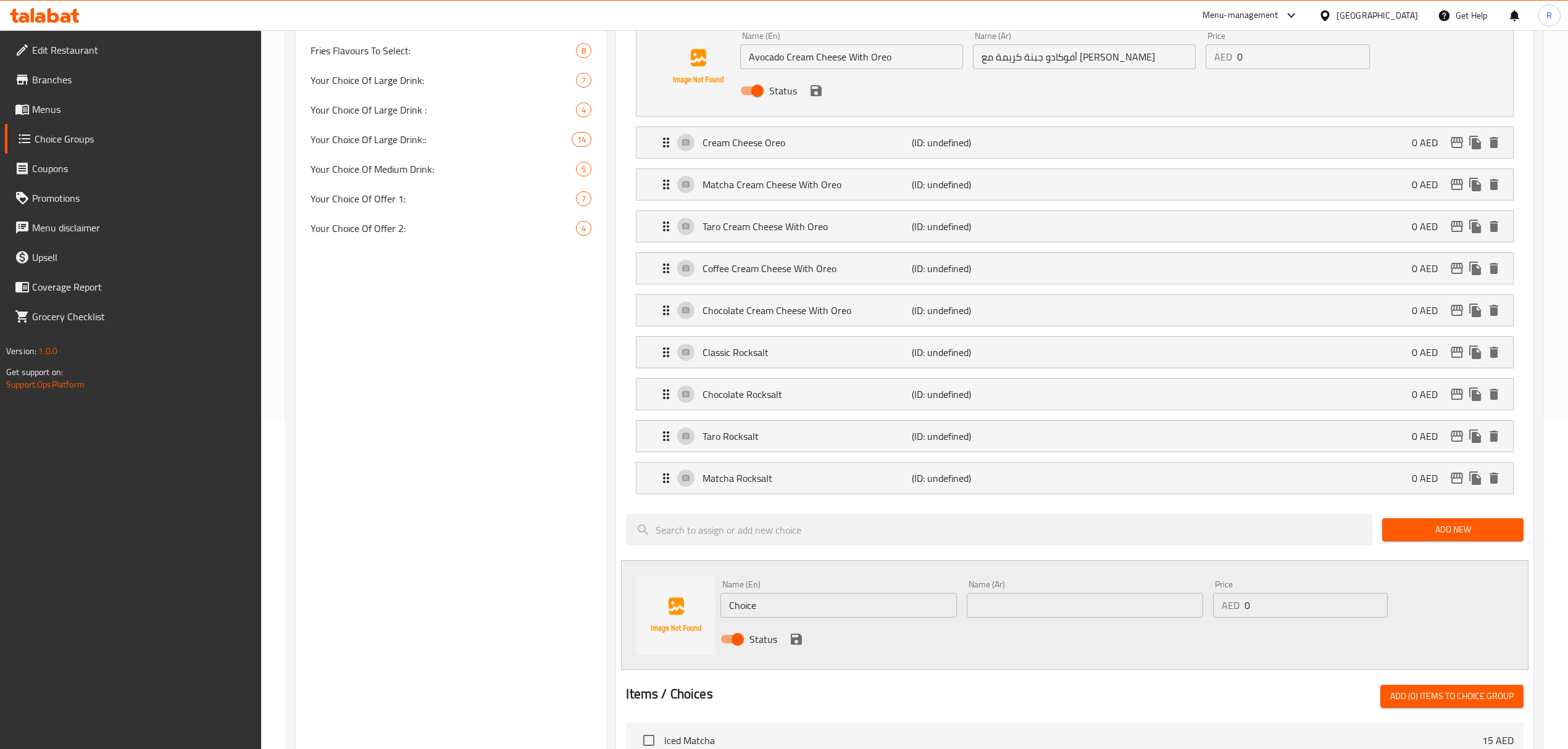
click at [860, 610] on input "Choice" at bounding box center [838, 605] width 236 height 25
paste input "OFFEE ROCKSALT"
click at [857, 610] on input "COFFEE ROCKSALT" at bounding box center [838, 605] width 236 height 25
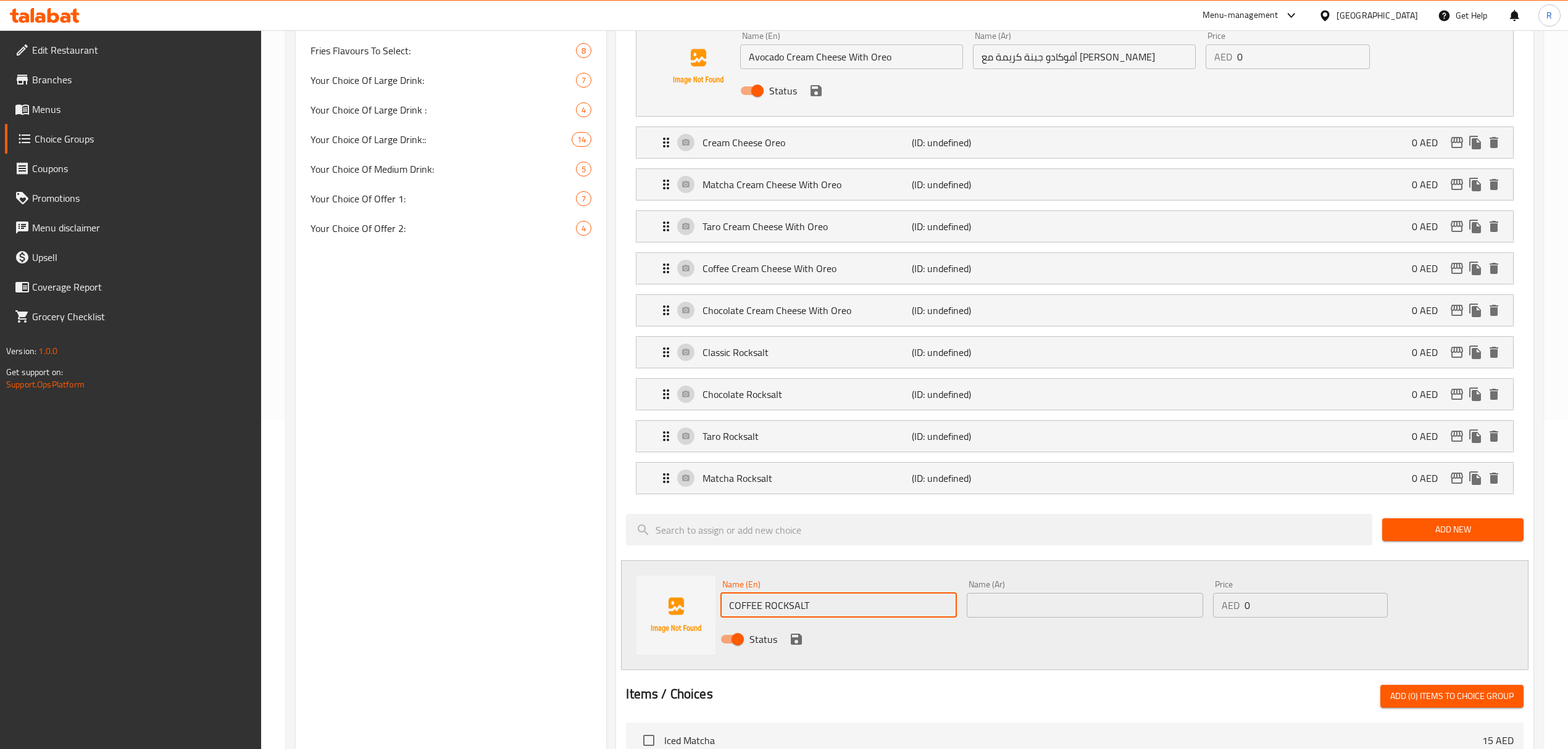
click at [857, 608] on input "COFFEE ROCKSALT" at bounding box center [838, 605] width 236 height 25
type input "Coffee Rocksalt"
click at [1065, 610] on input "text" at bounding box center [1084, 605] width 236 height 25
paste input "روك سالت"
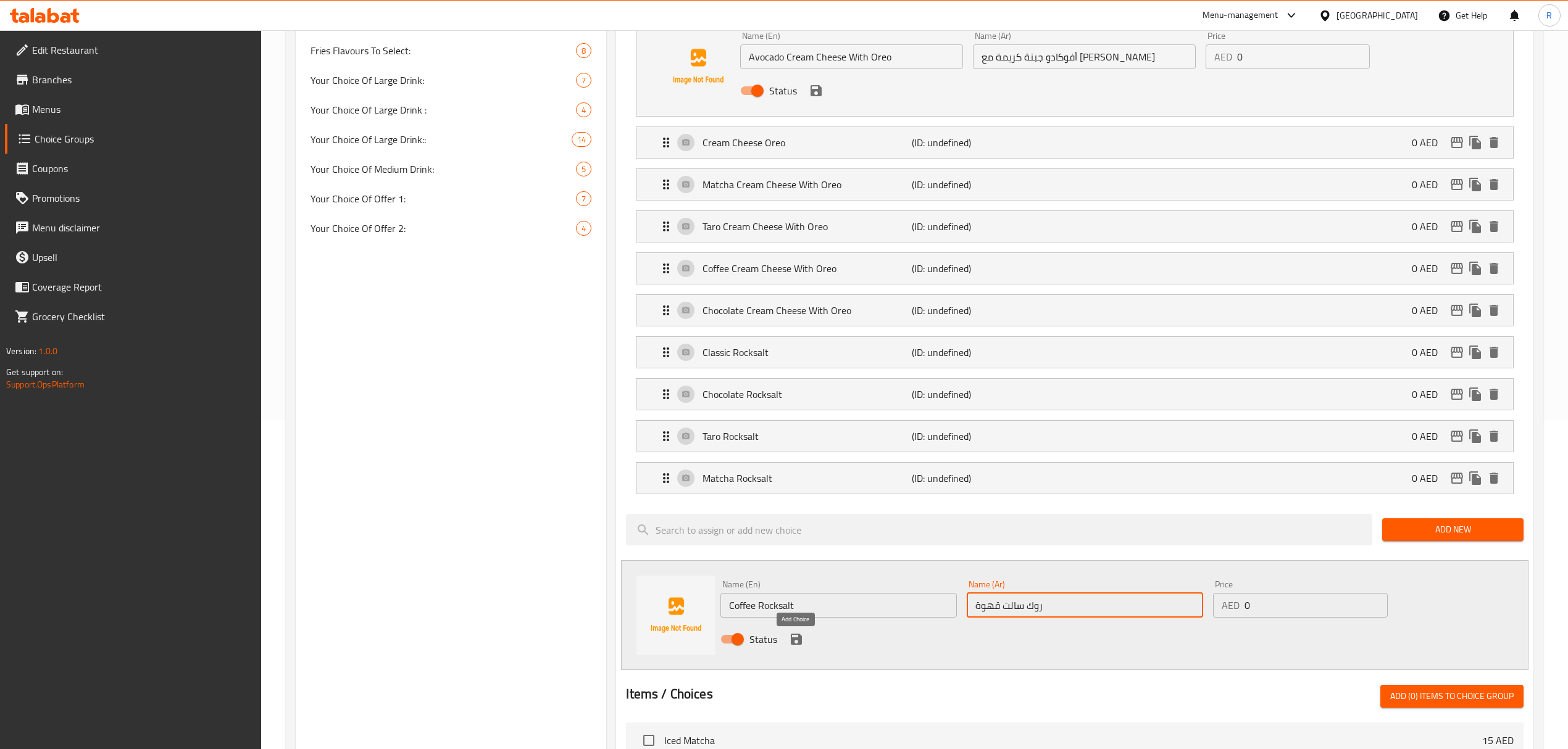
type input "روك سالت قهوة"
click at [794, 639] on icon "save" at bounding box center [796, 639] width 11 height 11
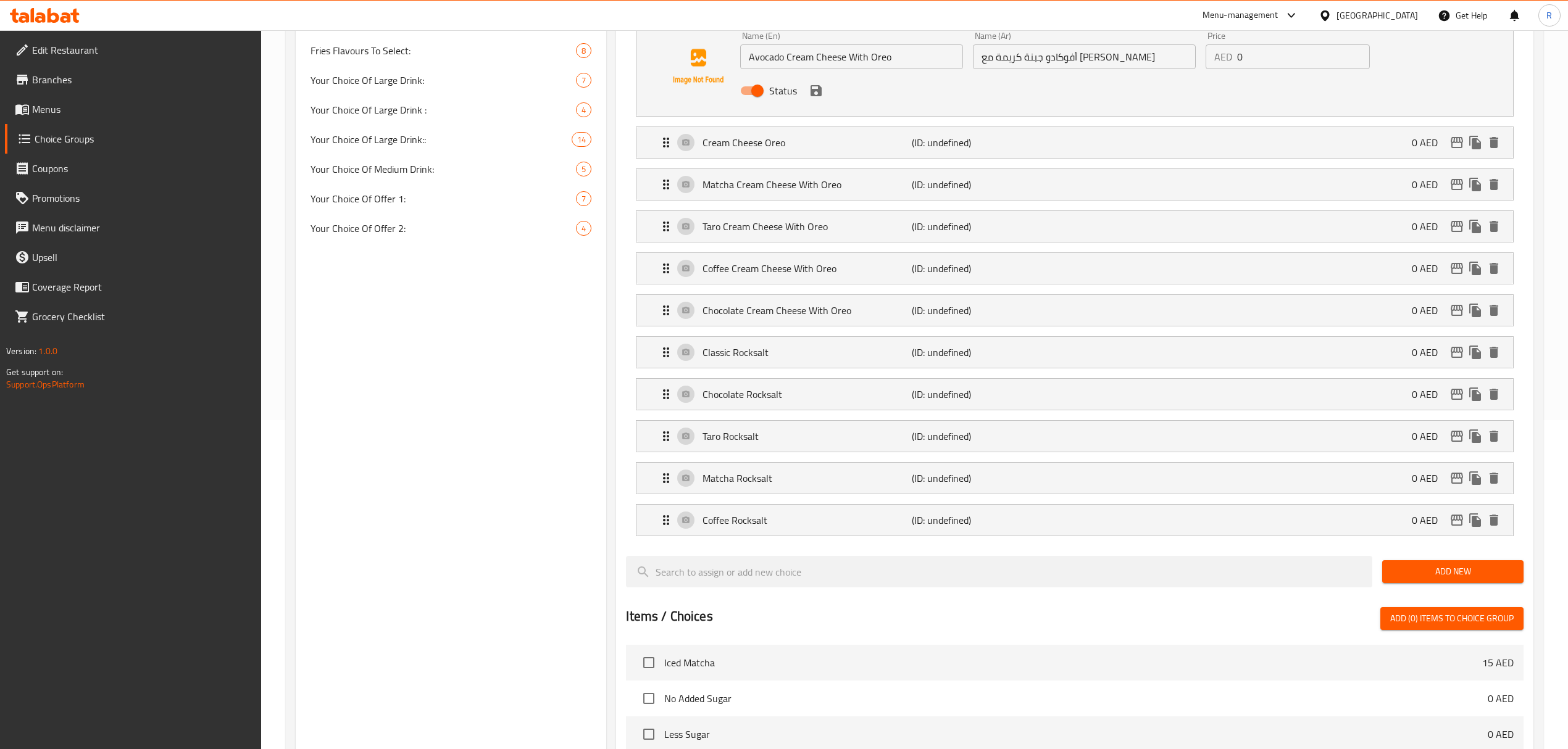
click at [1430, 577] on span "Add New" at bounding box center [1453, 571] width 122 height 15
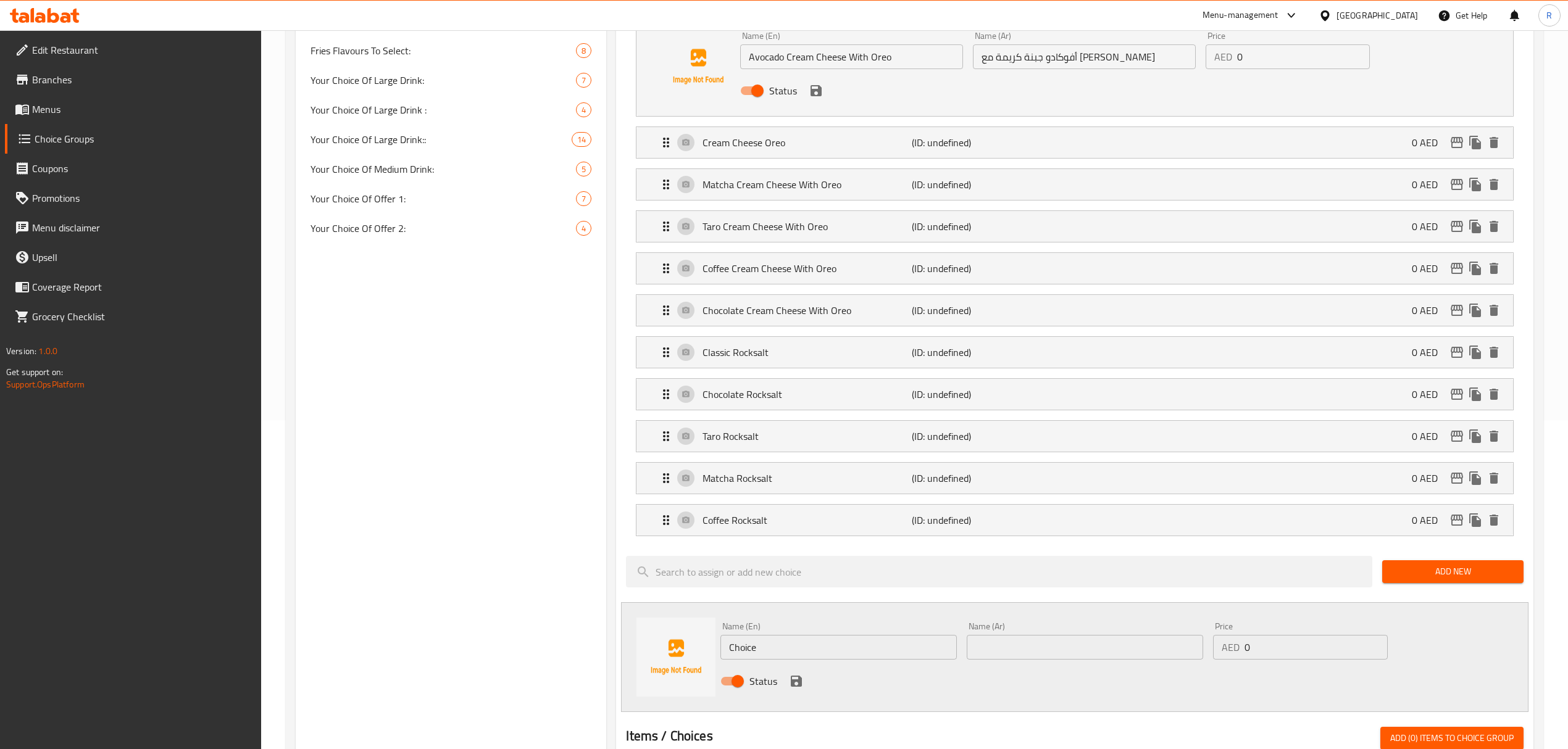
click at [857, 648] on input "Choice" at bounding box center [838, 647] width 236 height 25
paste input "Mango Sago Dessert Name Ar: حلوى المانجو ساجو"
drag, startPoint x: 860, startPoint y: 653, endPoint x: 974, endPoint y: 643, distance: 114.4
click at [974, 643] on div "Name (En) Mango Sago Dessert Name Ar: حلوى المانجو ساجو Name (En) Name (Ar) Nam…" at bounding box center [1084, 657] width 738 height 81
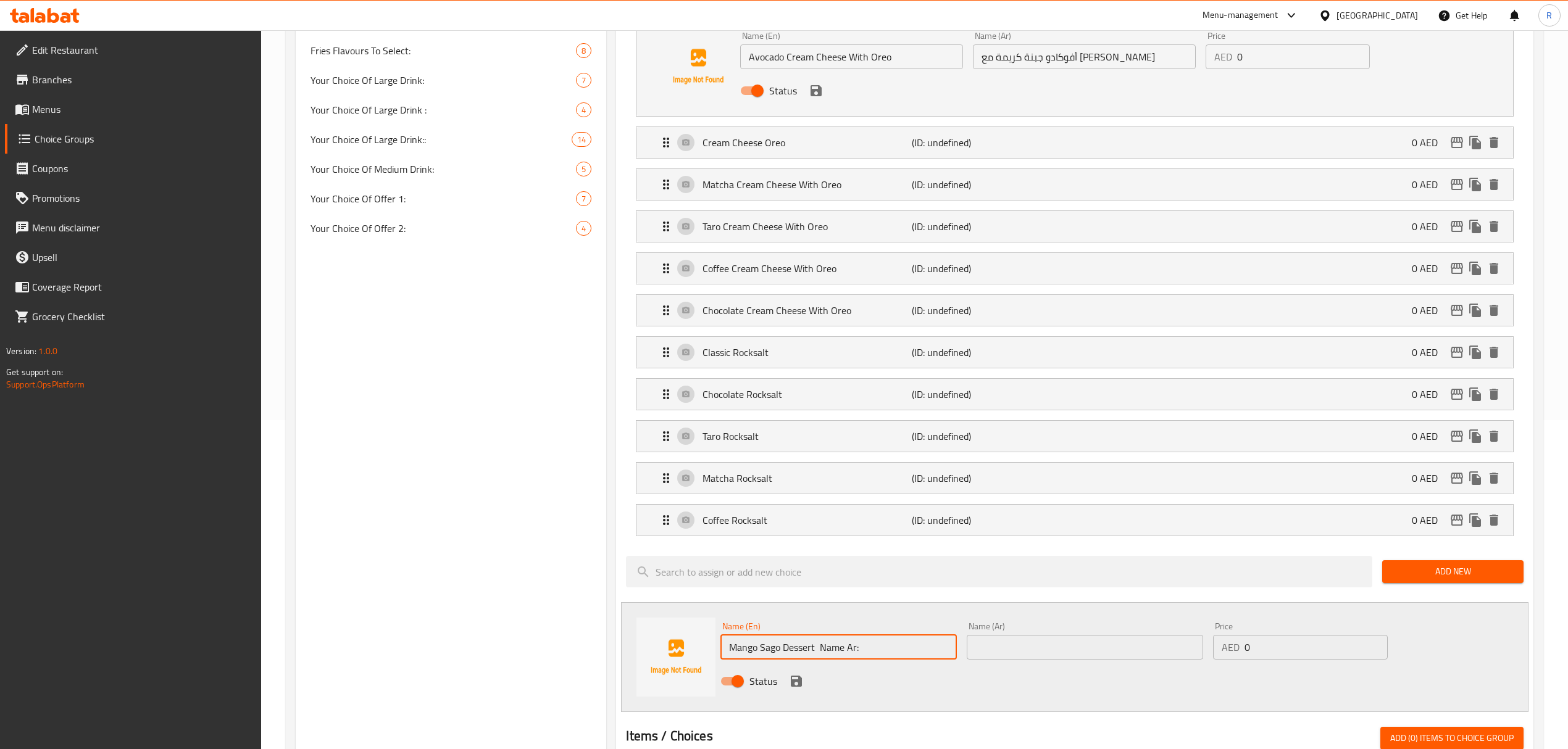
click at [830, 649] on input "Mango Sago Dessert Name Ar:" at bounding box center [838, 647] width 236 height 25
drag, startPoint x: 830, startPoint y: 649, endPoint x: 901, endPoint y: 649, distance: 71.0
click at [901, 649] on input "Mango Sago Dessert Name Ar:" at bounding box center [838, 647] width 236 height 25
click at [801, 649] on input "Mango Sago Dessert" at bounding box center [838, 647] width 236 height 25
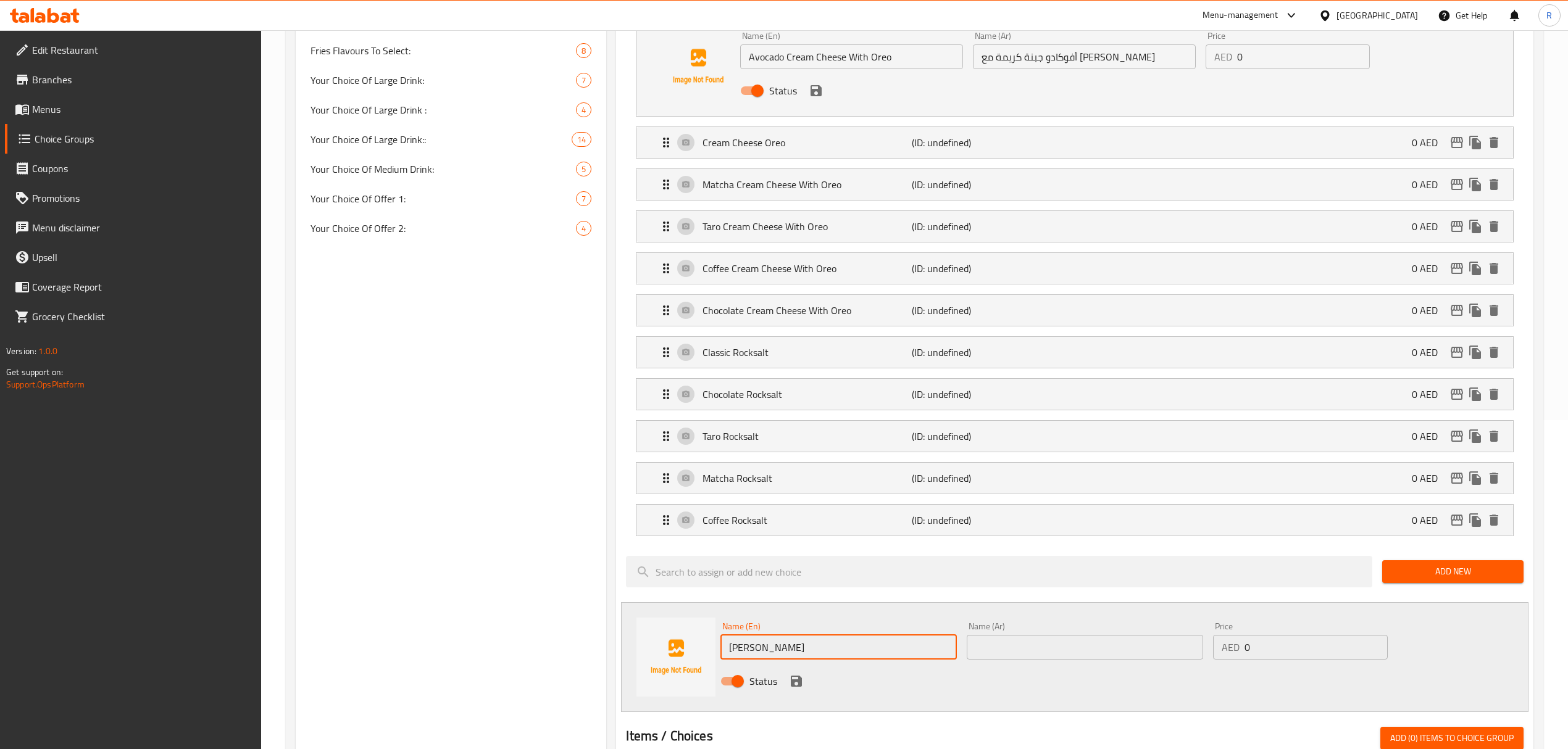
type input "Mango Sago"
click at [1017, 655] on input "text" at bounding box center [1084, 647] width 236 height 25
paste input "حلوى المانجو ساجو"
click at [1045, 649] on input "حلوى المانجو ساجو" at bounding box center [1084, 647] width 236 height 25
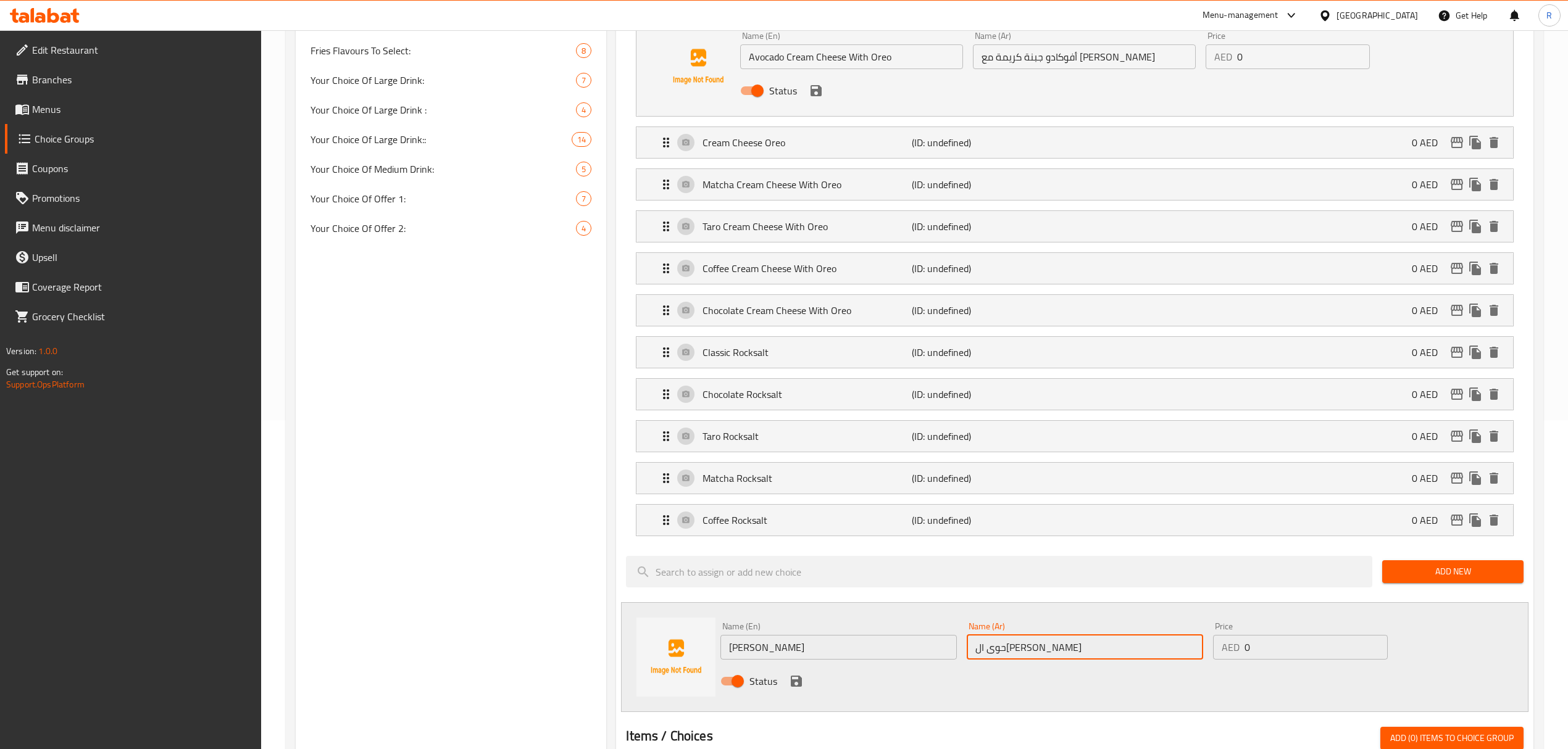
click at [1037, 651] on input "حوى المانجو ساجو" at bounding box center [1084, 647] width 236 height 25
click at [1036, 650] on input "حوى المانجو ساجو" at bounding box center [1084, 647] width 236 height 25
drag, startPoint x: 1020, startPoint y: 653, endPoint x: 1057, endPoint y: 647, distance: 37.5
click at [1057, 647] on input "المانجو ساجو" at bounding box center [1084, 647] width 236 height 25
type input "مانجو ساجو"
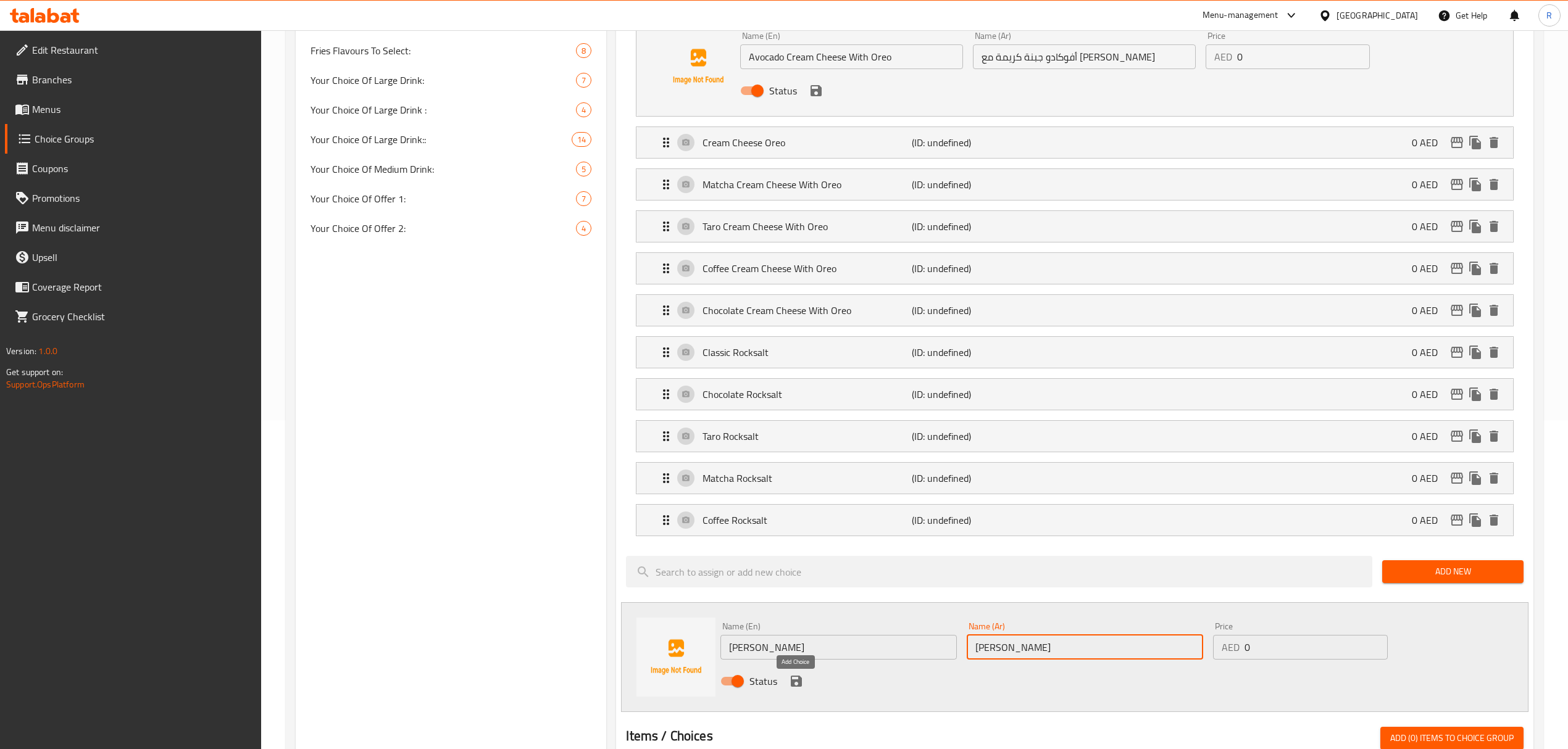
drag, startPoint x: 799, startPoint y: 689, endPoint x: 746, endPoint y: 36, distance: 655.1
click at [798, 686] on icon "save" at bounding box center [796, 680] width 11 height 11
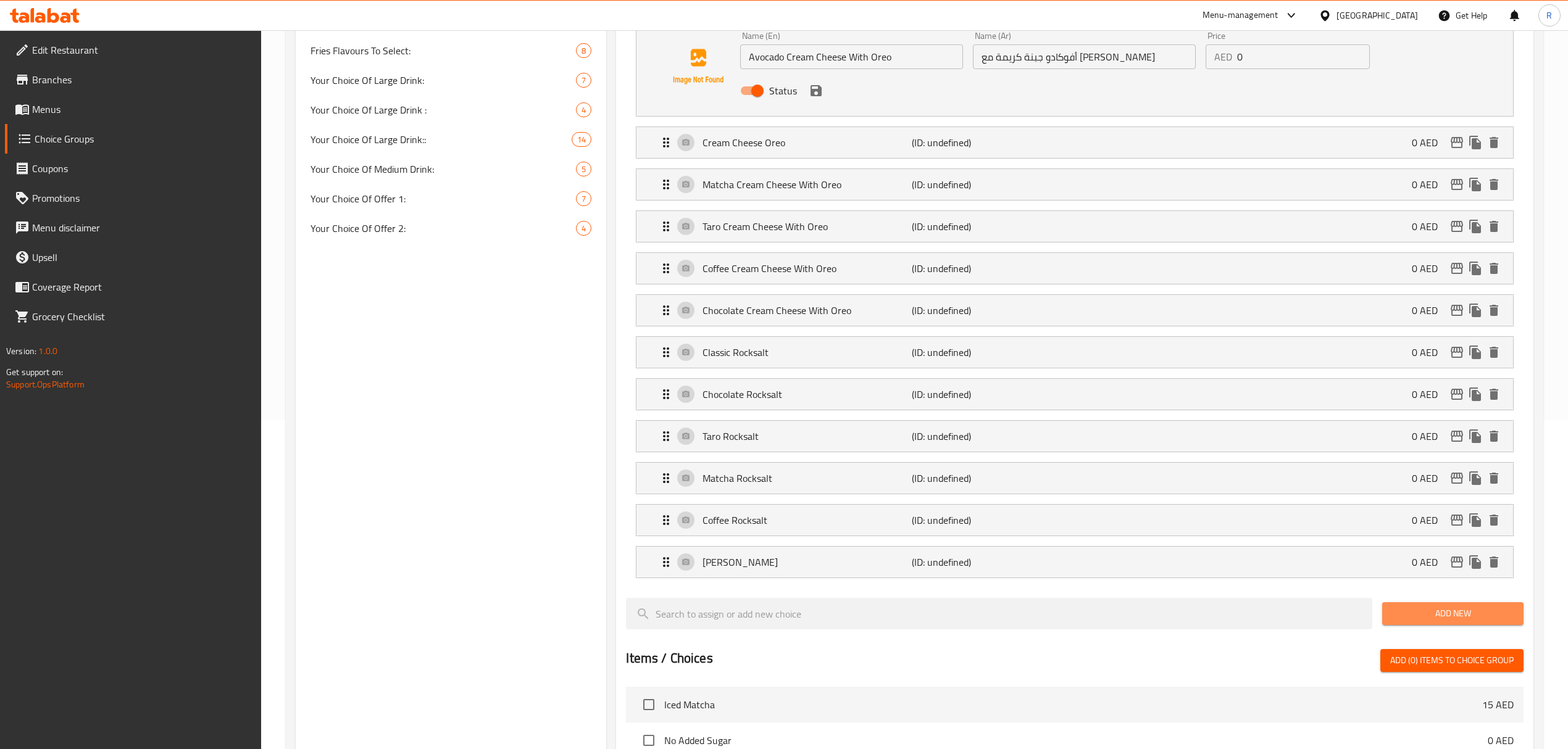
click at [1440, 611] on span "Add New" at bounding box center [1453, 613] width 122 height 15
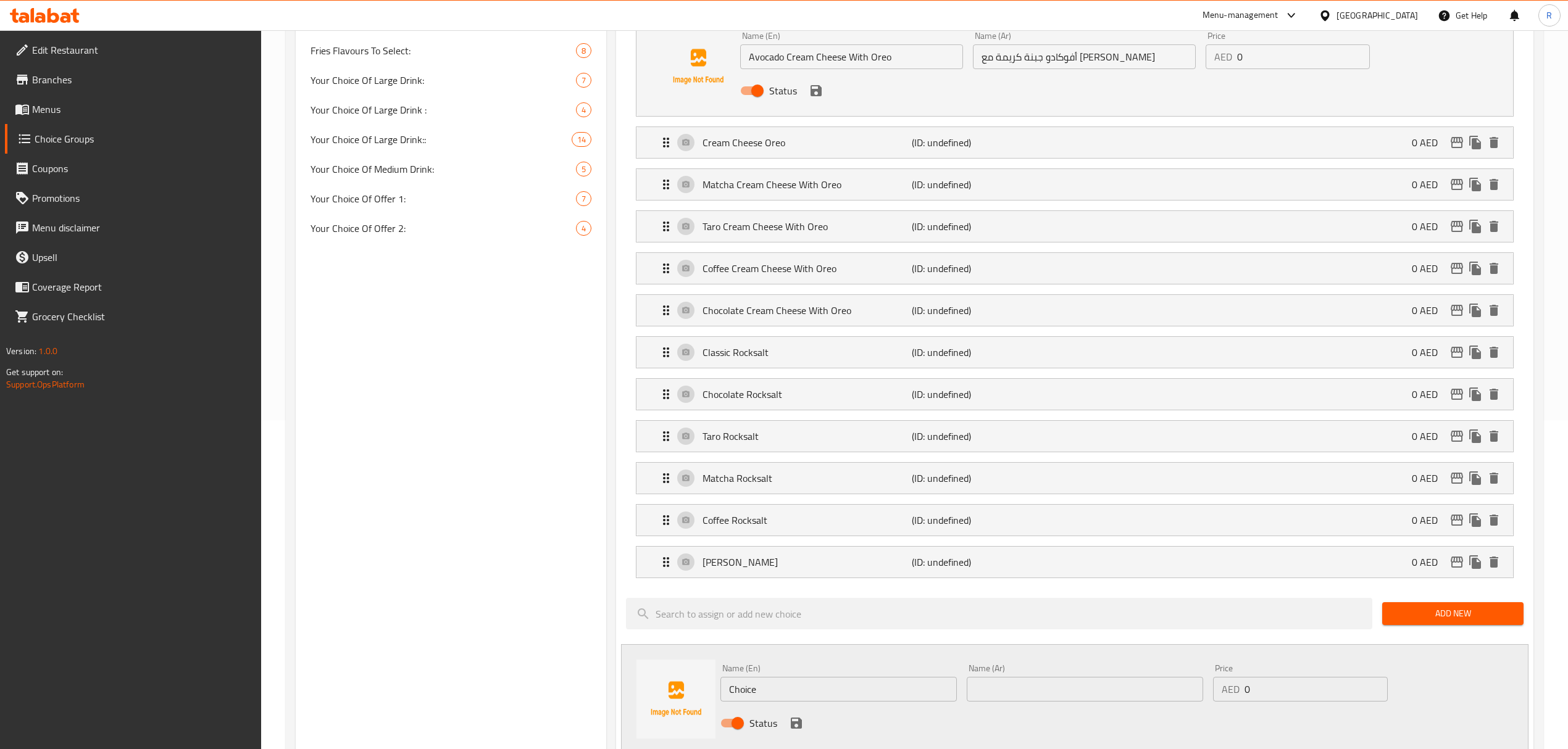
scroll to position [493, 0]
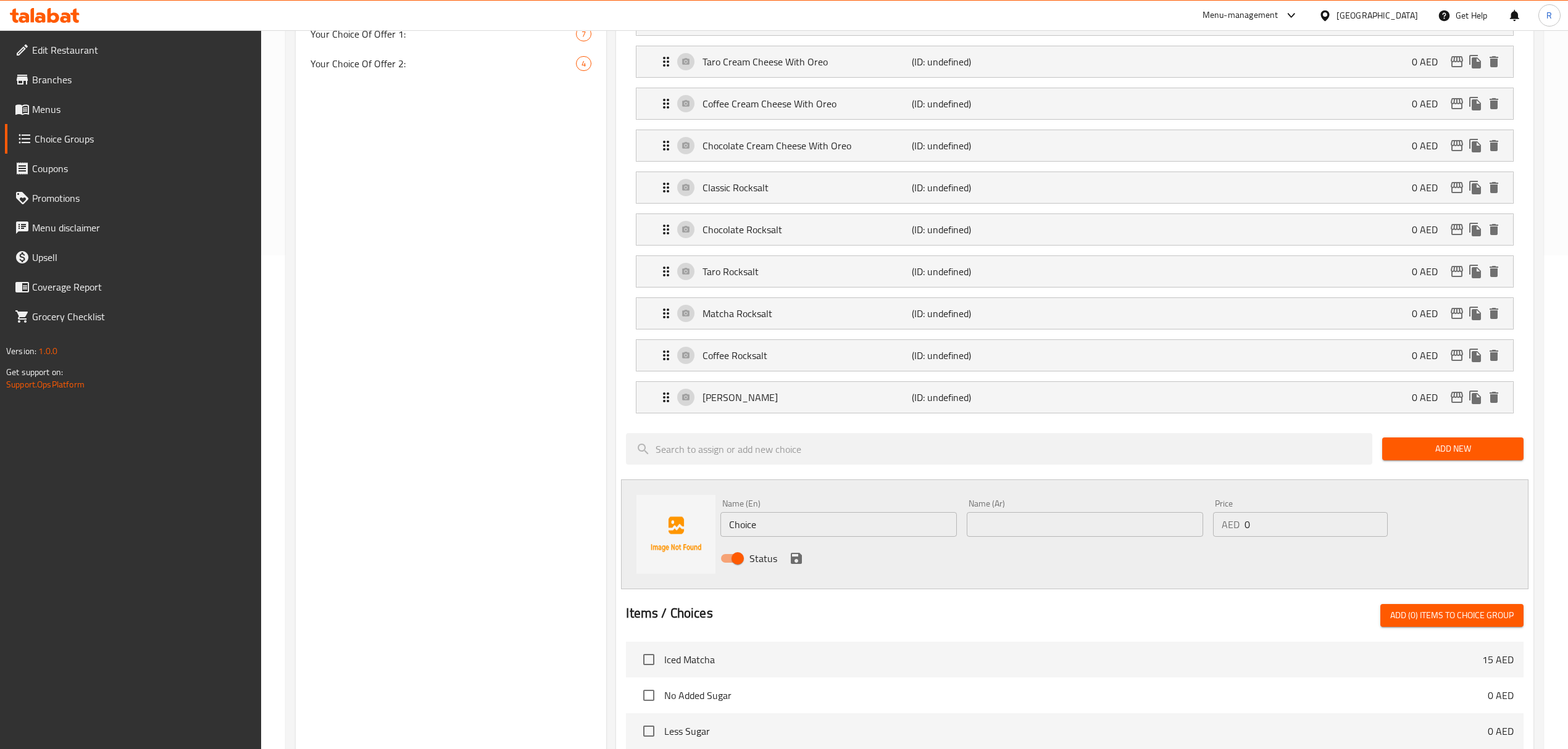
click at [862, 537] on input "Choice" at bounding box center [838, 524] width 236 height 25
paste input "Brown Sugar Matcha Name Ar: ماتشا السكر البني"
drag, startPoint x: 860, startPoint y: 529, endPoint x: 957, endPoint y: 535, distance: 97.2
click at [957, 535] on div "Name (En) Brown Sugar Matcha Name Ar: ماتشا السكر البني Name (En)" at bounding box center [838, 517] width 246 height 47
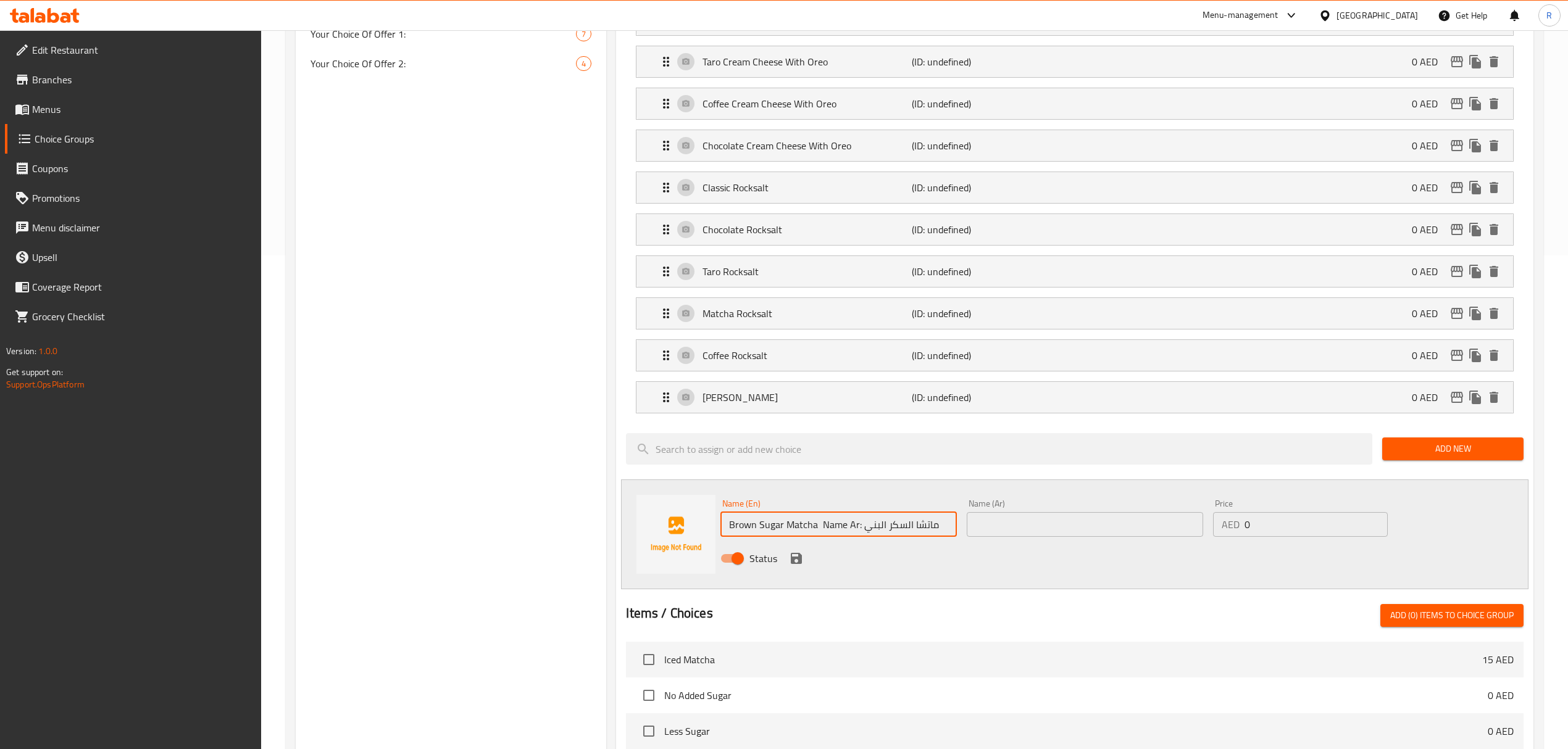
click at [895, 526] on input "Brown Sugar Matcha Name Ar: ماتشا السكر البني" at bounding box center [838, 524] width 236 height 25
click at [875, 537] on input "Brown Sugar Matcha Name Ar: ماتشا السكر البني" at bounding box center [838, 524] width 236 height 25
drag, startPoint x: 863, startPoint y: 531, endPoint x: 950, endPoint y: 535, distance: 87.1
click at [950, 535] on input "Brown Sugar Matcha Name Ar: ماتشا السكر البني" at bounding box center [838, 524] width 236 height 25
click at [812, 535] on input "Brown Sugar Matcha Name Ar:" at bounding box center [838, 524] width 236 height 25
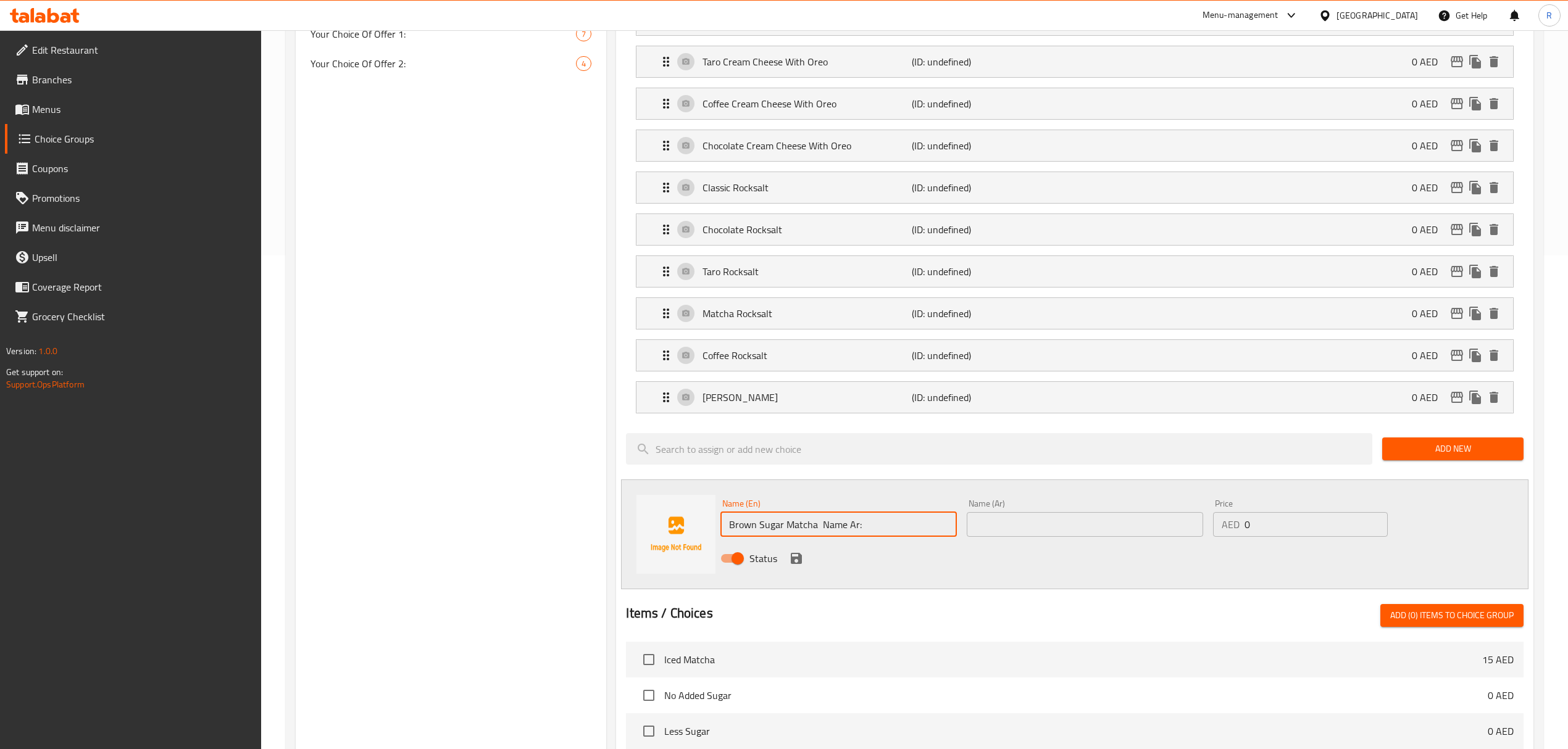
click at [828, 527] on input "Brown Sugar Matcha Name Ar:" at bounding box center [838, 524] width 236 height 25
drag, startPoint x: 830, startPoint y: 526, endPoint x: 887, endPoint y: 529, distance: 57.1
click at [887, 529] on input "Brown Sugar Matcha Name Ar:" at bounding box center [838, 524] width 236 height 25
type input "Brown Sugar Matcha"
click at [1059, 526] on input "text" at bounding box center [1084, 524] width 236 height 25
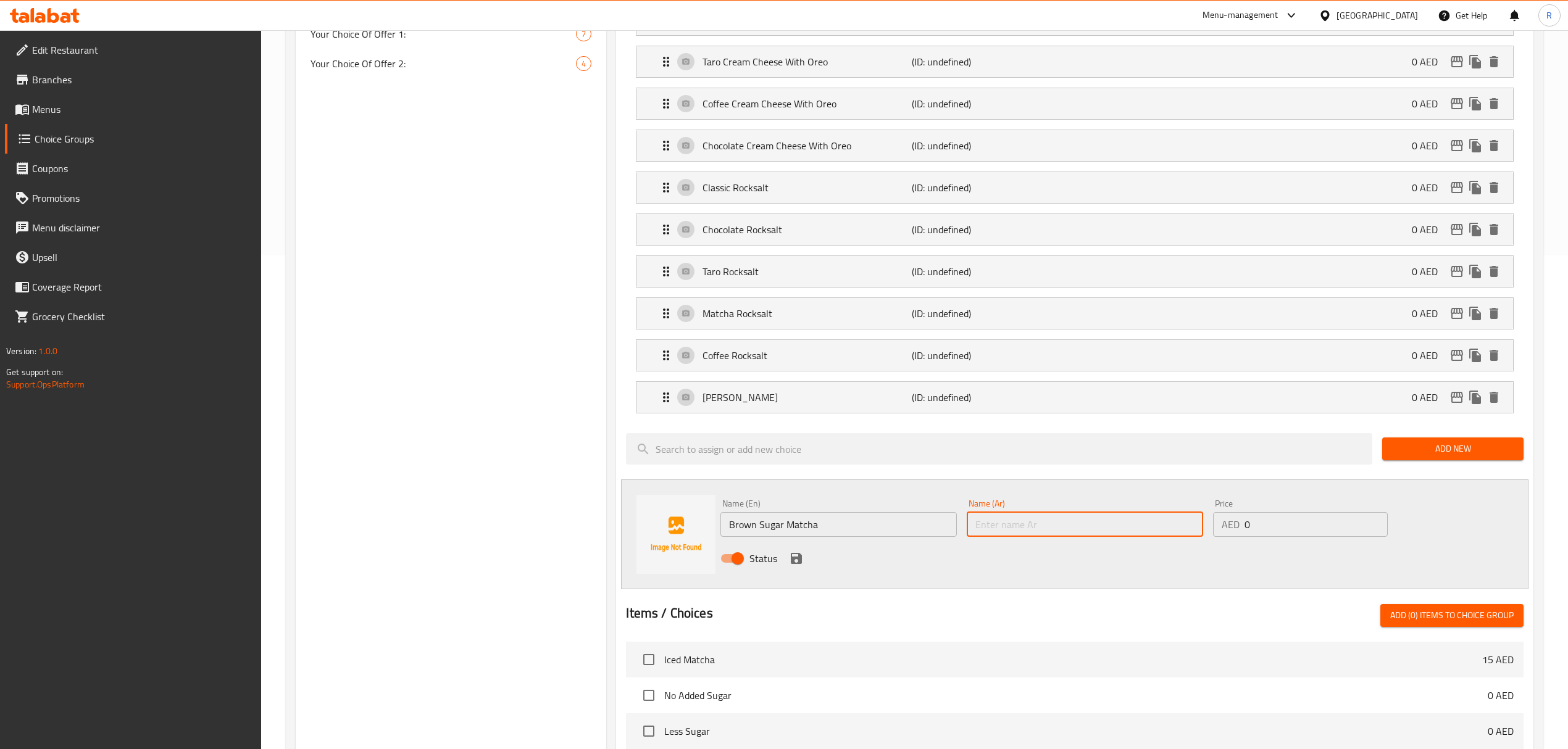
paste input "ماتشا السكر البني"
type input "ماتشا السكر البني"
drag, startPoint x: 814, startPoint y: 311, endPoint x: 811, endPoint y: 319, distance: 8.5
click at [814, 311] on p "Matcha Rocksalt" at bounding box center [807, 313] width 209 height 15
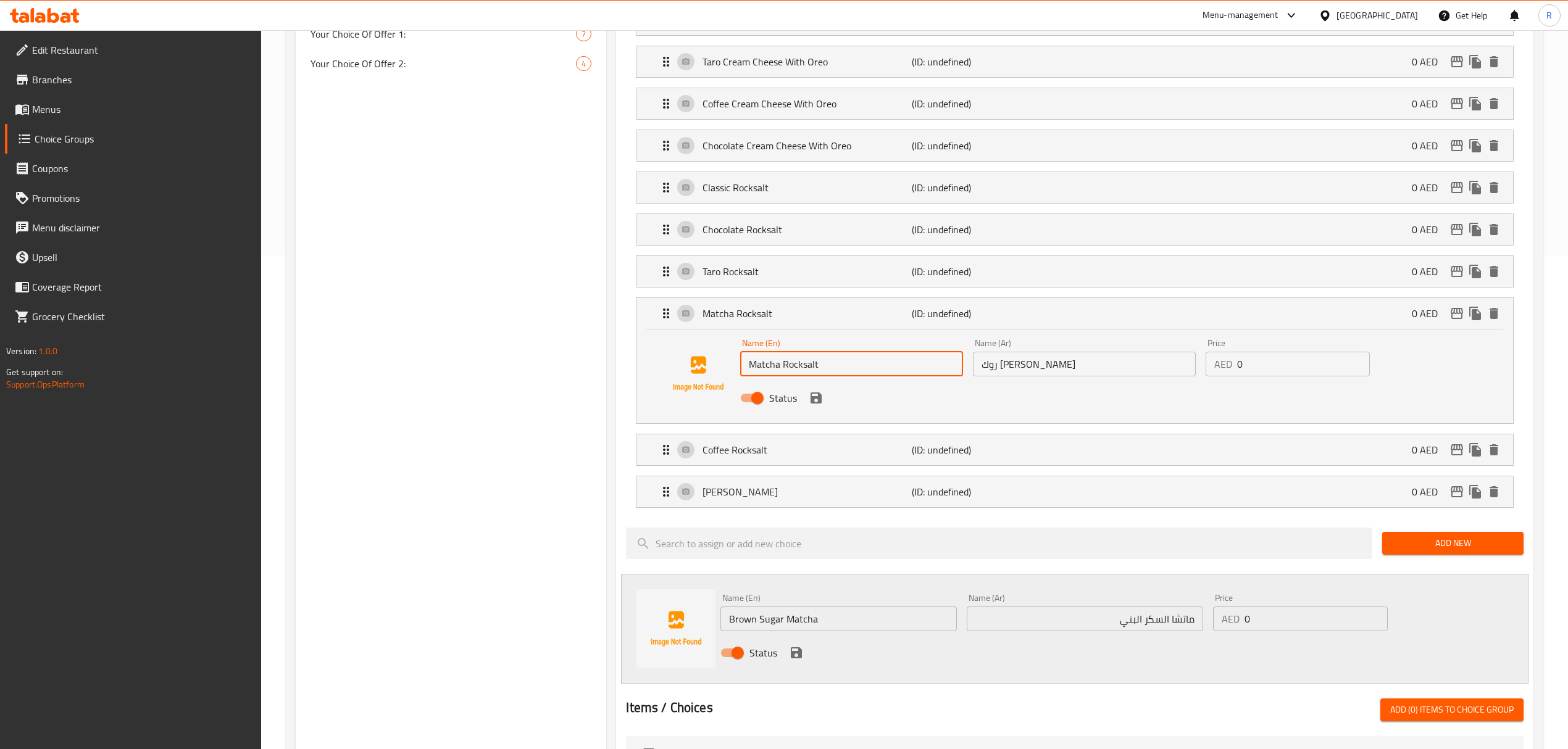
click at [795, 371] on input "Matcha Rocksalt" at bounding box center [851, 364] width 223 height 25
click at [847, 627] on input "Brown Sugar Matcha" at bounding box center [838, 619] width 236 height 25
paste input "Rocksalt"
type input "Brown Sugar Matcha Rocksalt"
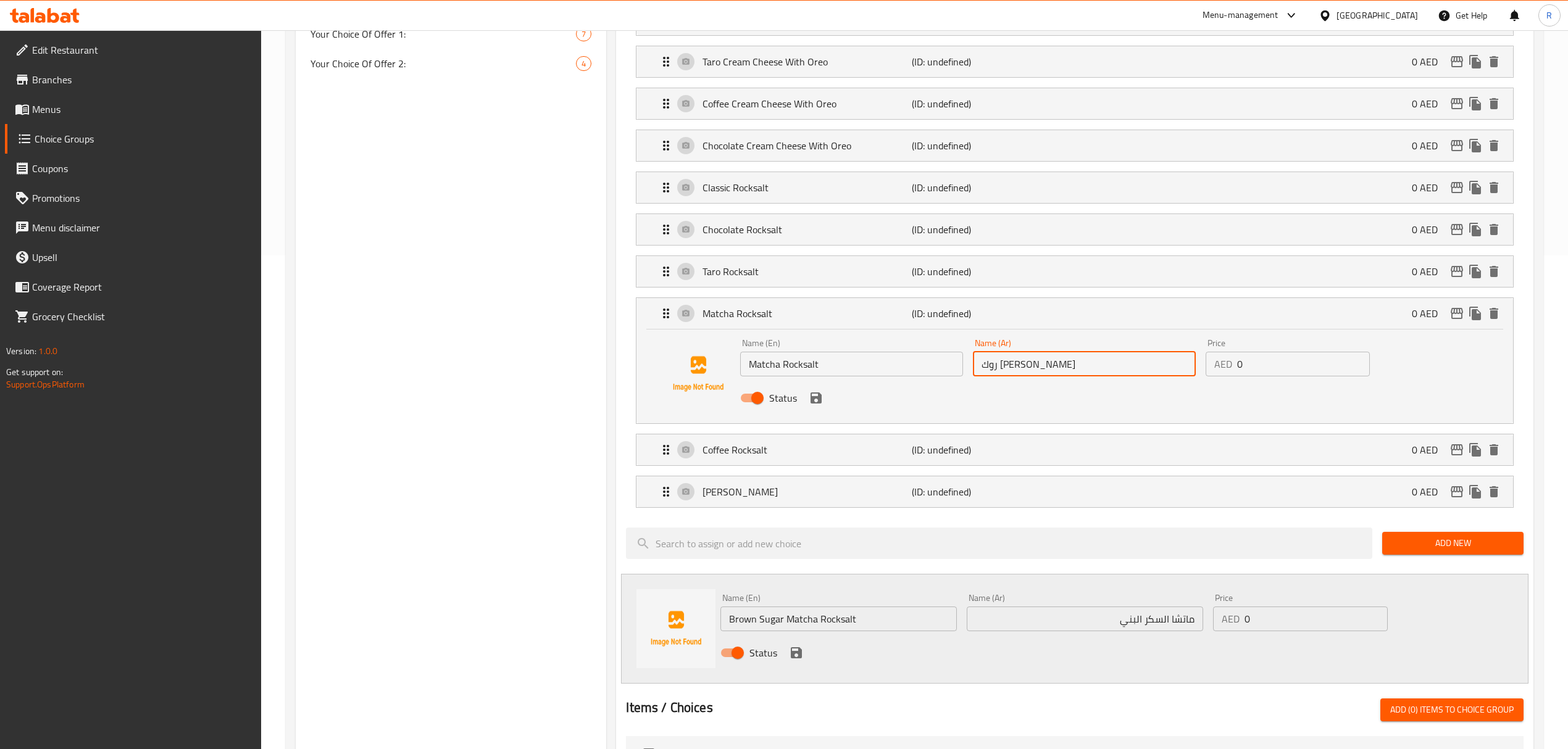
drag, startPoint x: 1005, startPoint y: 365, endPoint x: 1077, endPoint y: 370, distance: 72.2
click at [1077, 370] on input "روك سالت ماتشا" at bounding box center [1084, 364] width 223 height 25
click at [1192, 625] on input "ماتشا السكر البني" at bounding box center [1084, 619] width 236 height 25
paste input "روك سالت"
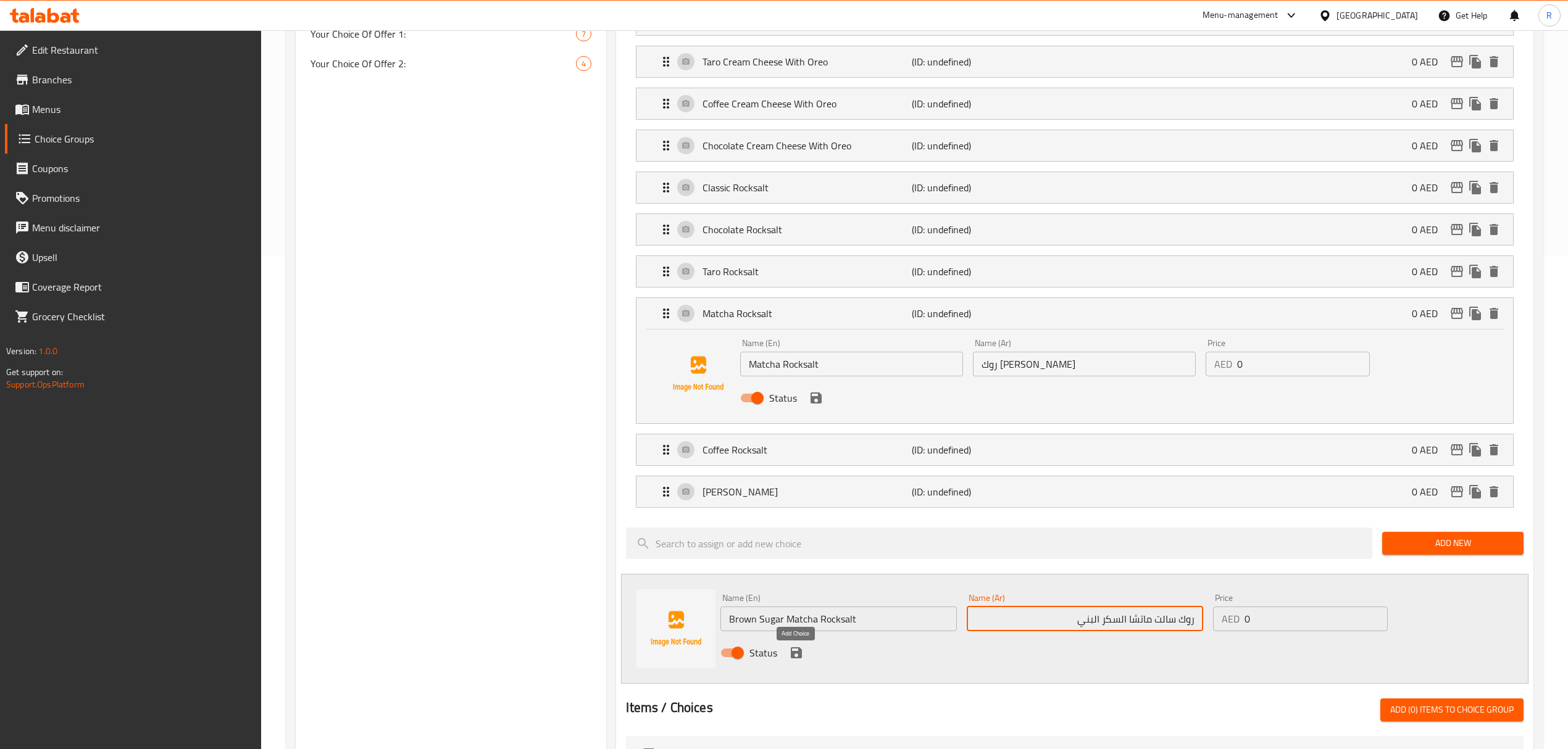
type input "روك سالت ماتشا السكر البني"
click at [792, 658] on icon "save" at bounding box center [796, 652] width 11 height 11
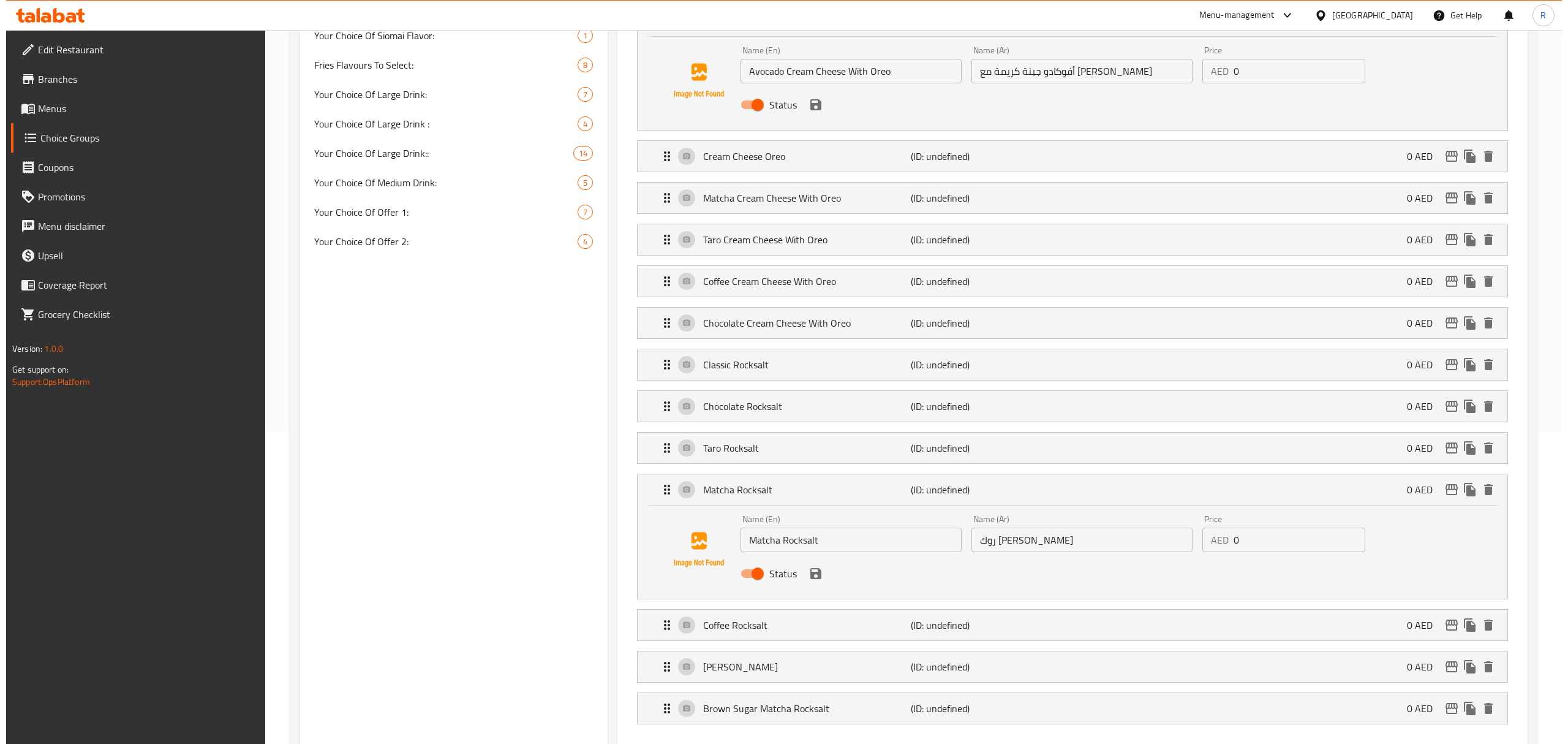
scroll to position [82, 0]
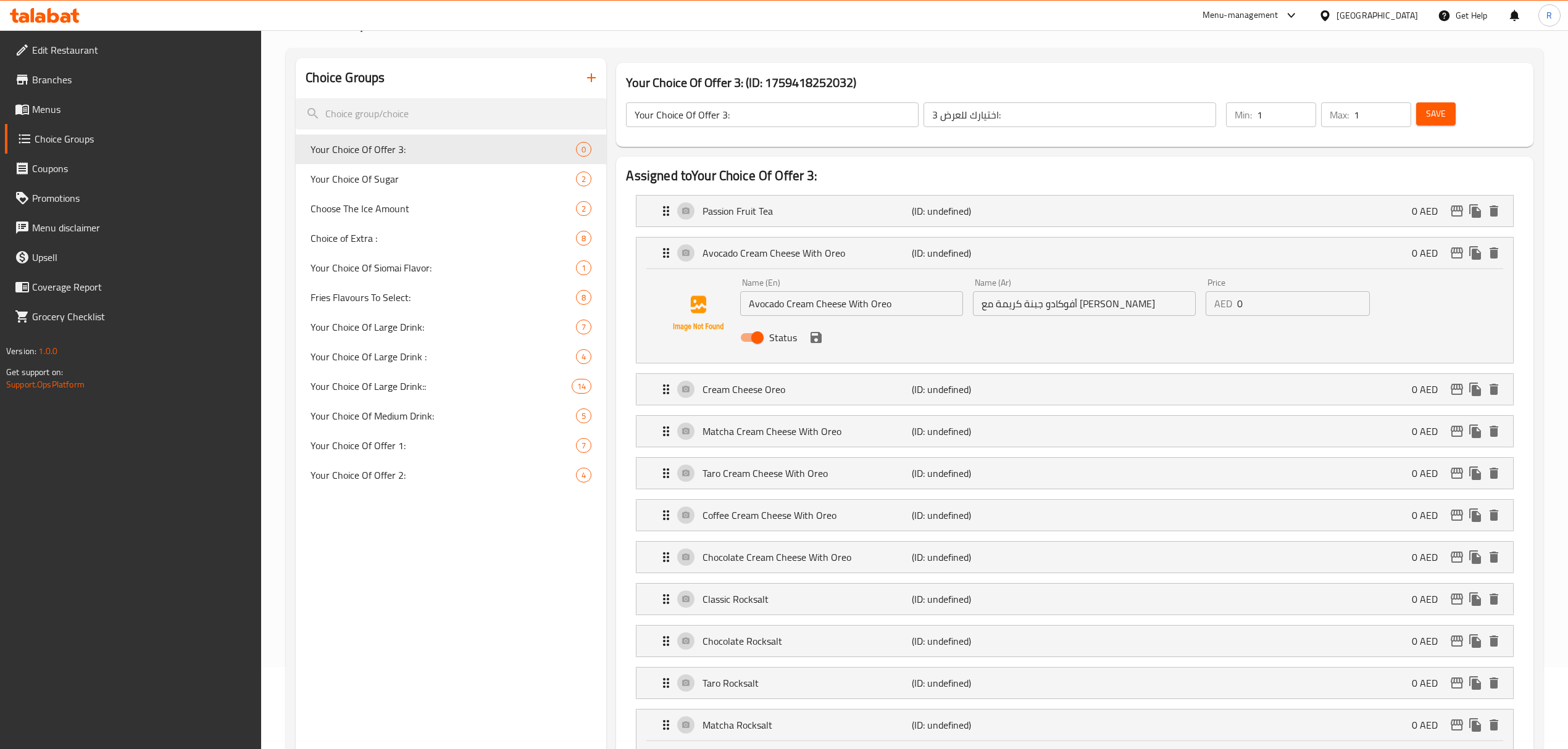
click at [1434, 122] on button "Save" at bounding box center [1436, 113] width 39 height 23
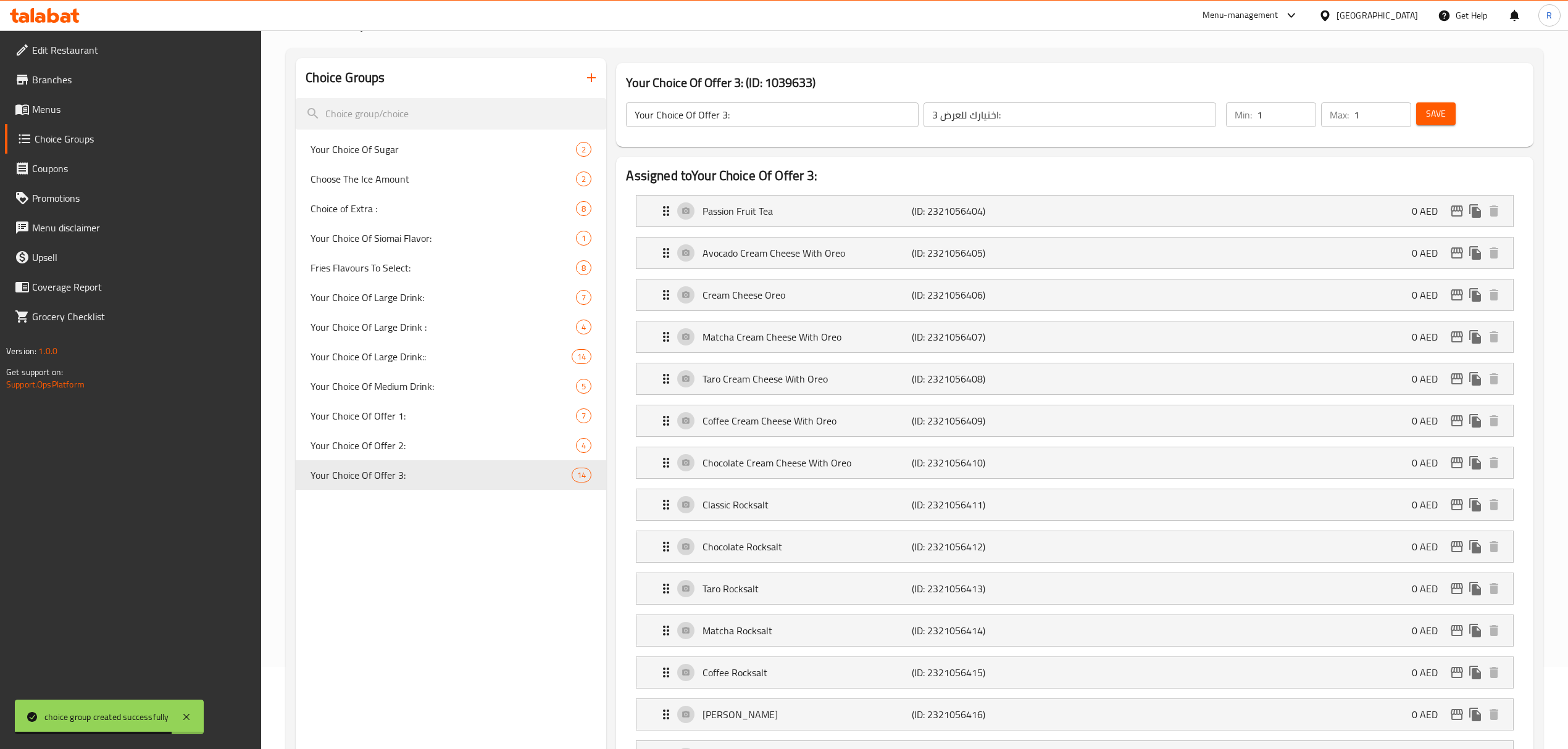
click at [590, 78] on icon "button" at bounding box center [591, 78] width 9 height 9
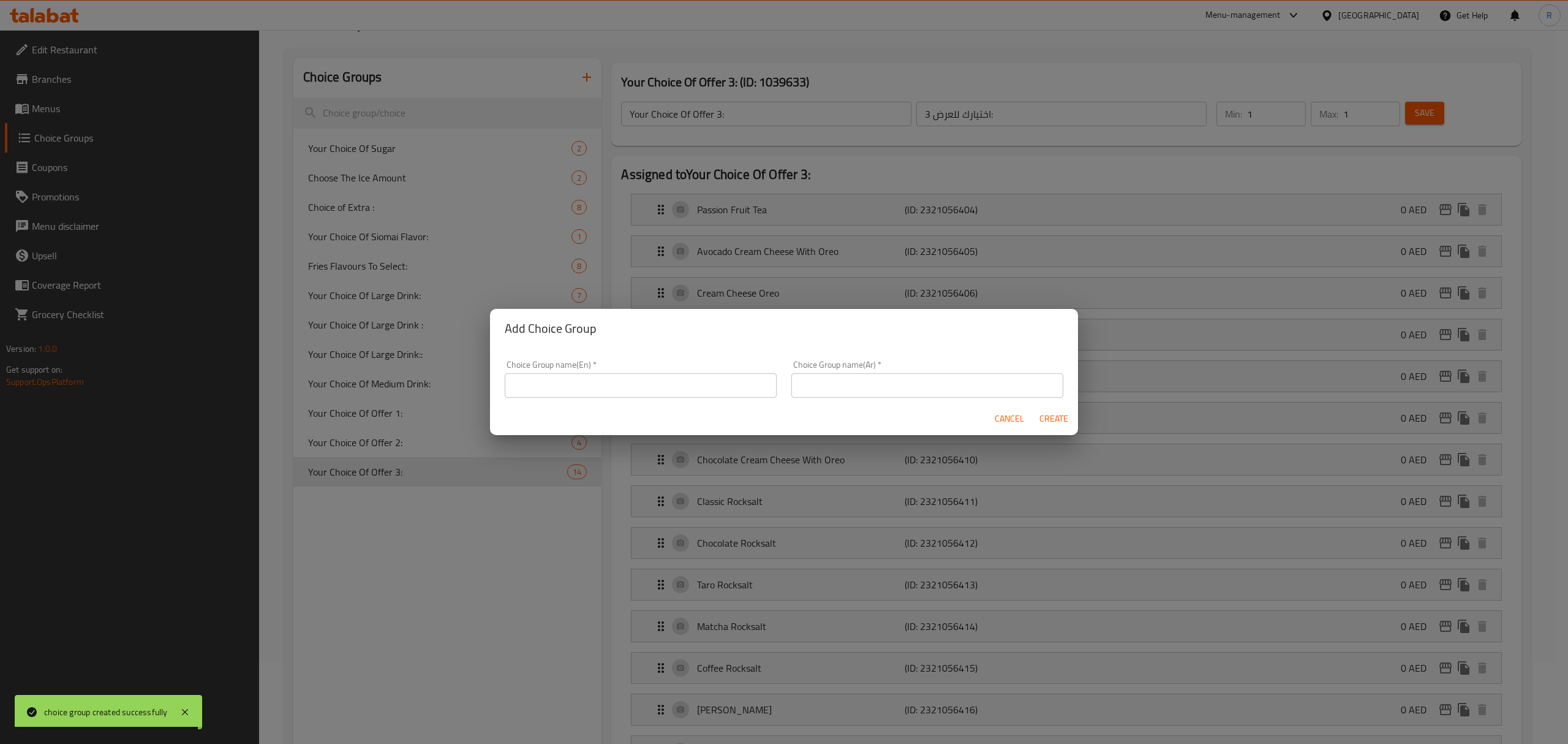
click at [616, 395] on input "text" at bounding box center [640, 385] width 272 height 25
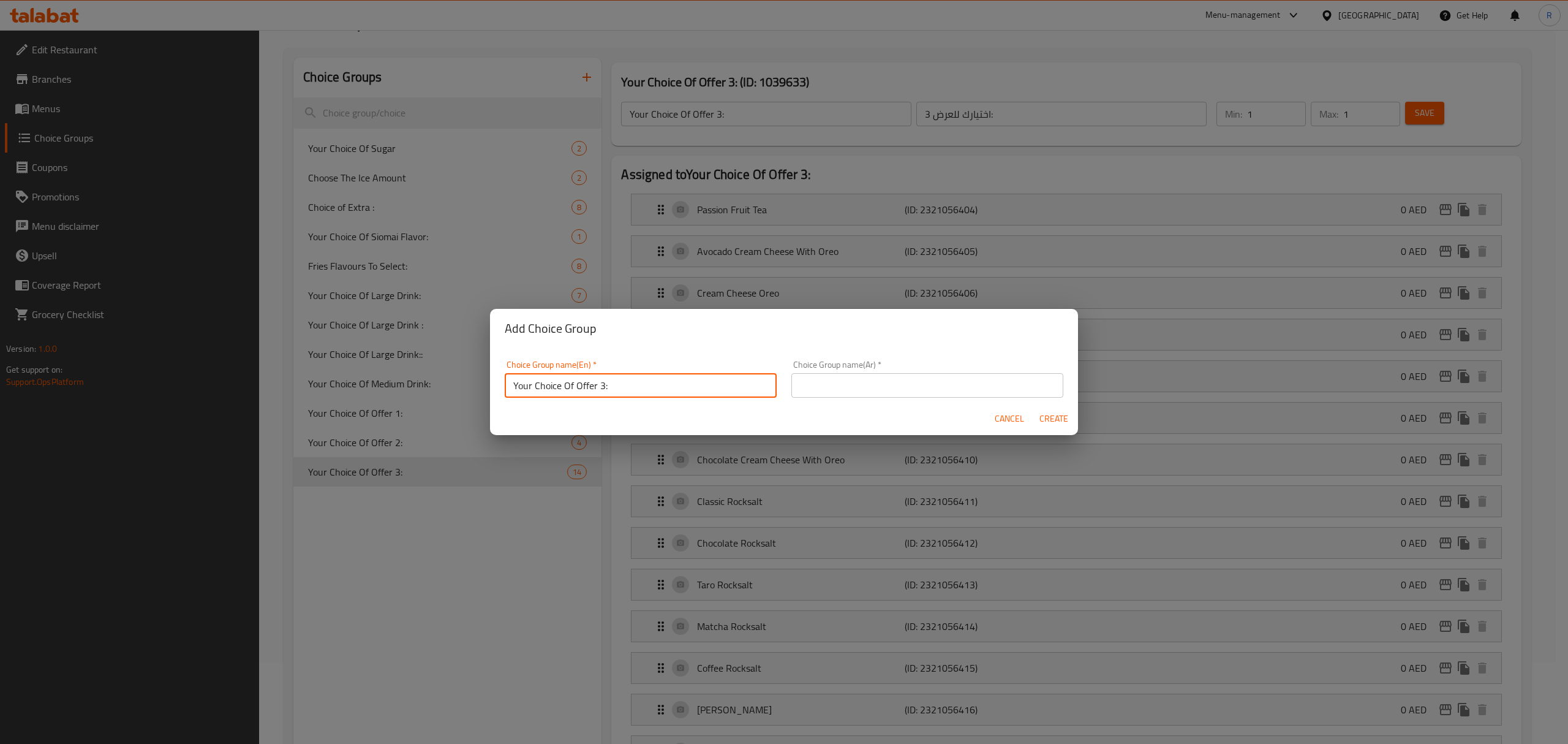
click at [586, 385] on input "Your Choice Of Offer 3:" at bounding box center [640, 385] width 272 height 25
drag, startPoint x: 586, startPoint y: 385, endPoint x: 599, endPoint y: 381, distance: 13.6
click at [599, 381] on input "Your Choice Of Offer 3:" at bounding box center [640, 385] width 272 height 25
paste input "FREE MEDIUM CUPS"
click at [589, 381] on input "Your Choice Of FREE MEDIUM CUPS:" at bounding box center [640, 385] width 272 height 25
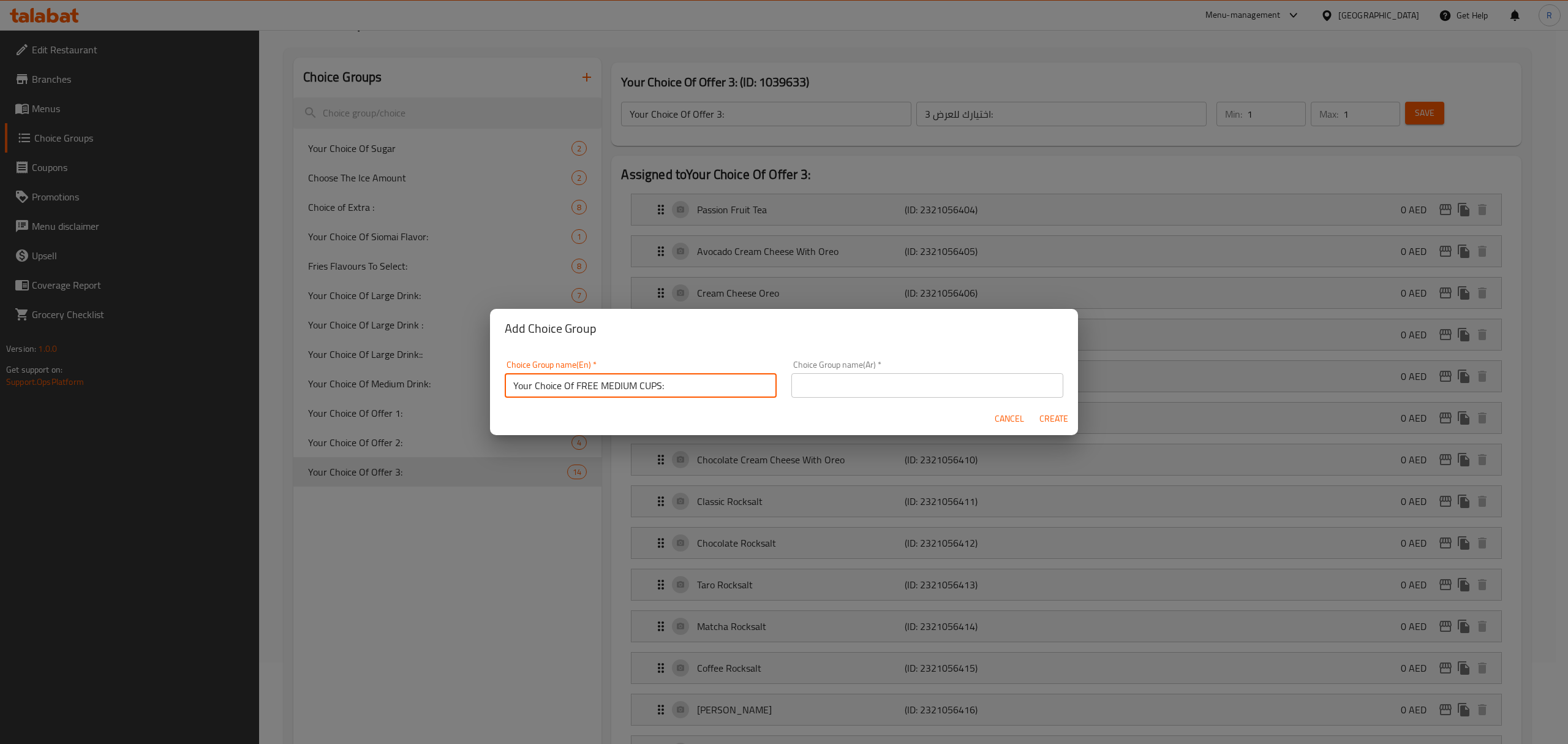
drag, startPoint x: 589, startPoint y: 381, endPoint x: 652, endPoint y: 385, distance: 63.1
click at [652, 385] on input "Your Choice Of FREE MEDIUM CUPS:" at bounding box center [640, 385] width 272 height 25
click at [662, 386] on input "Your Choice Of Free Medium Cups:" at bounding box center [640, 385] width 272 height 25
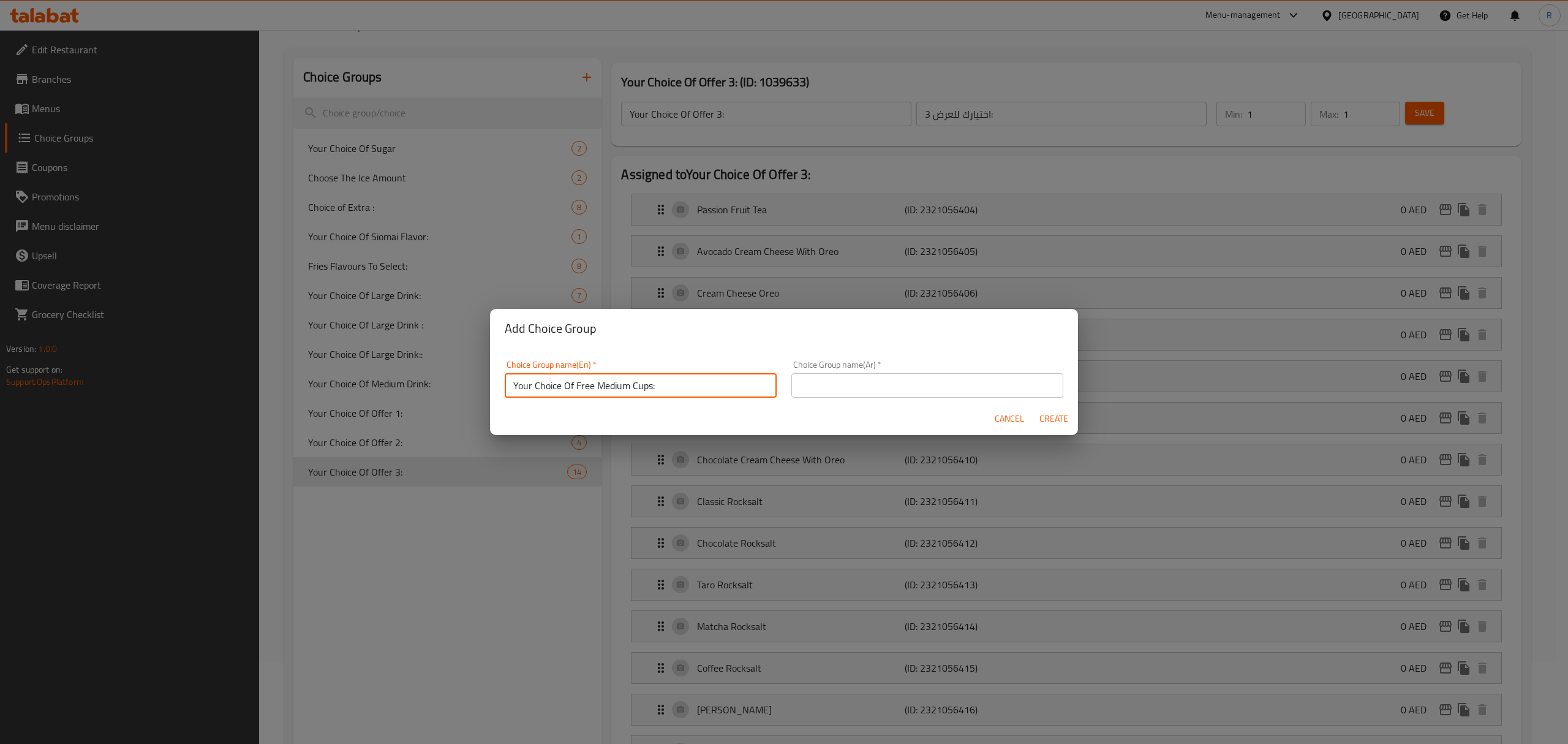
type input "Your Choice Of Free Medium Cups:"
click at [933, 388] on input "text" at bounding box center [927, 385] width 272 height 25
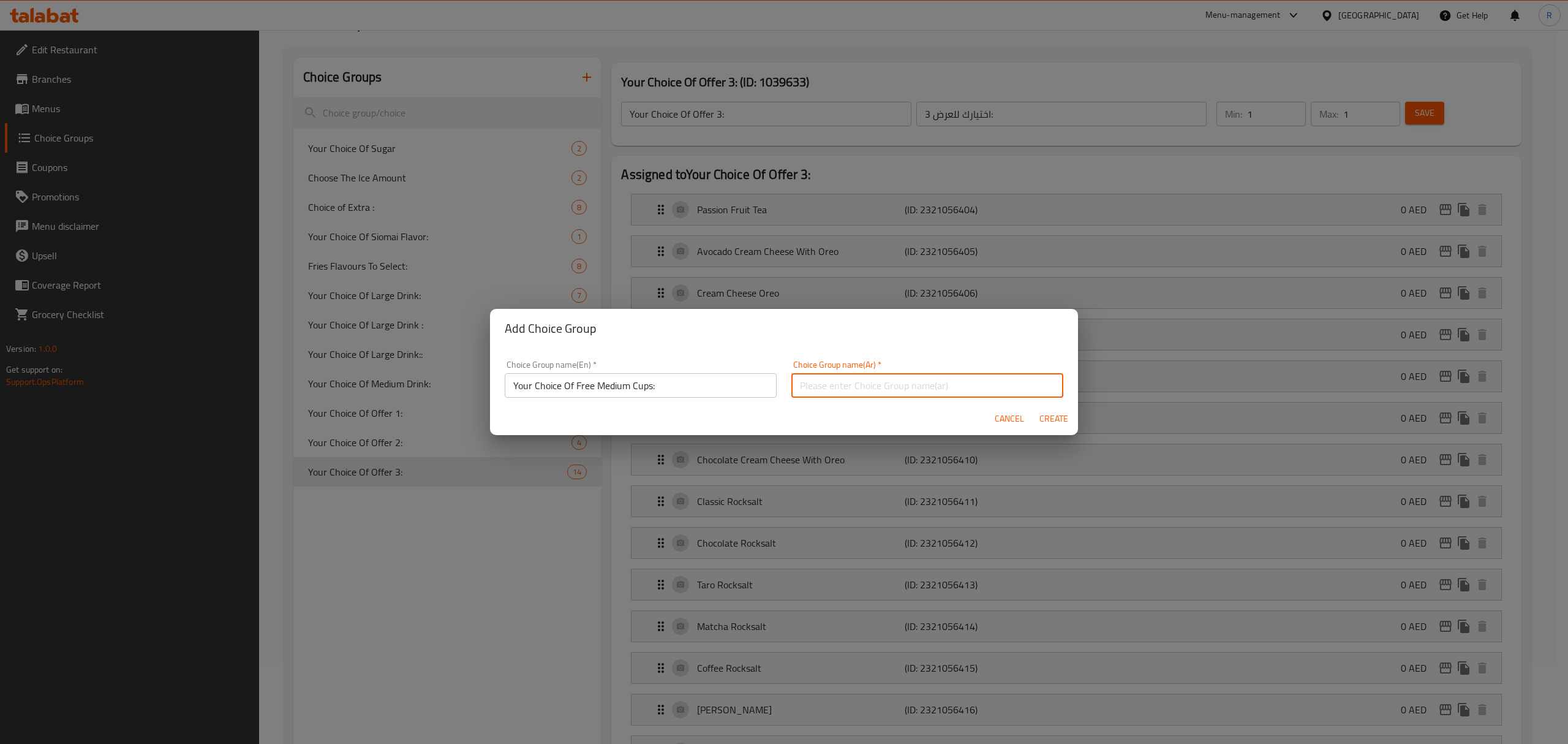
paste input "اختيارك من الكؤوس المتوسطة المجانية:"
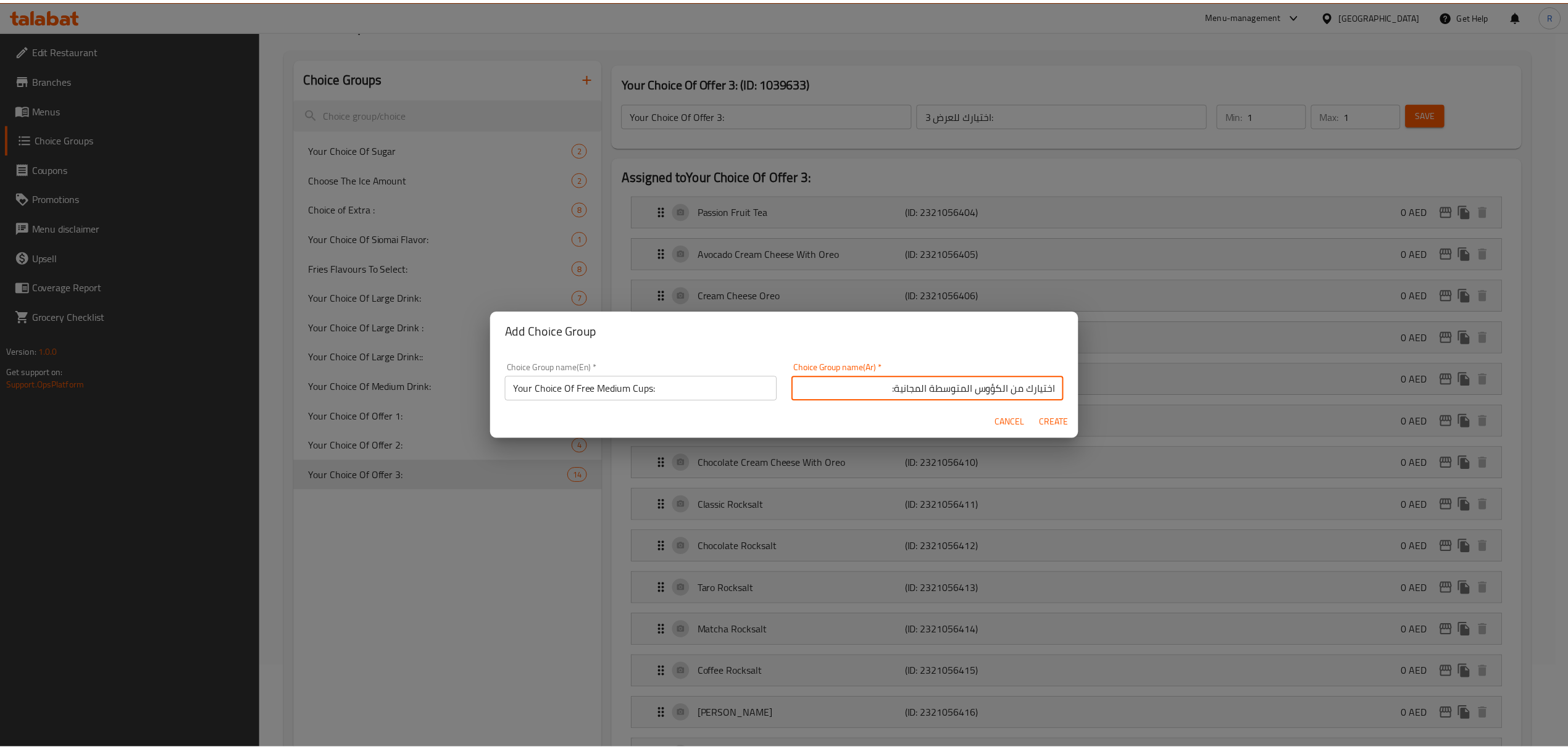
scroll to position [3, 0]
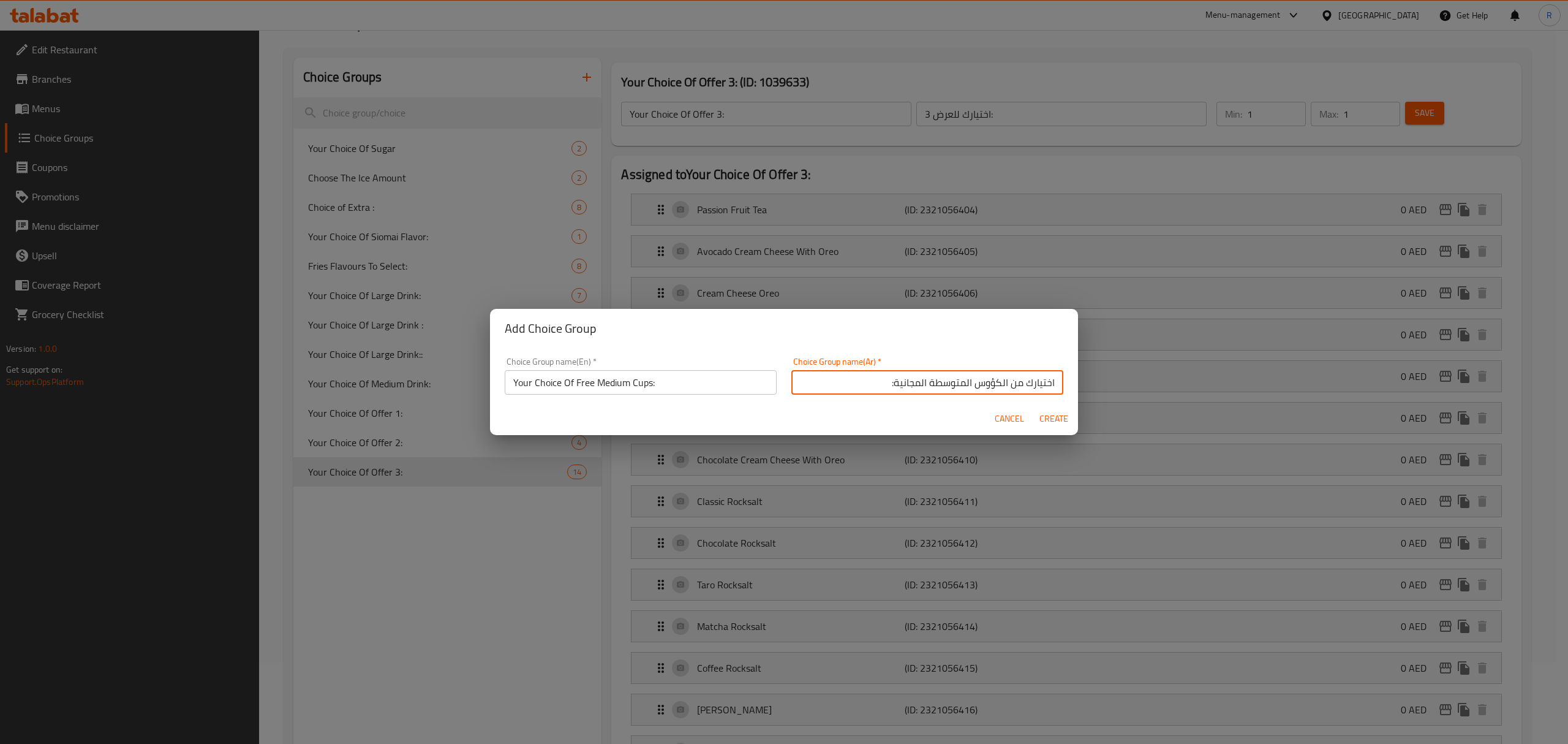
drag, startPoint x: 1040, startPoint y: 393, endPoint x: 1048, endPoint y: 389, distance: 8.9
click at [1048, 389] on input "اختيارك من الكؤوس المتوسطة المجانية:" at bounding box center [927, 382] width 272 height 25
click at [983, 383] on input "إختيارك من الكؤوس المتوسطة المجانية:" at bounding box center [927, 382] width 272 height 25
click at [978, 385] on input "إختيارك من الكؤوس المتوسطة المجانية:" at bounding box center [927, 382] width 272 height 25
click at [927, 384] on input "إختيارك من الكوب المتوسطة المجانية:" at bounding box center [927, 382] width 272 height 25
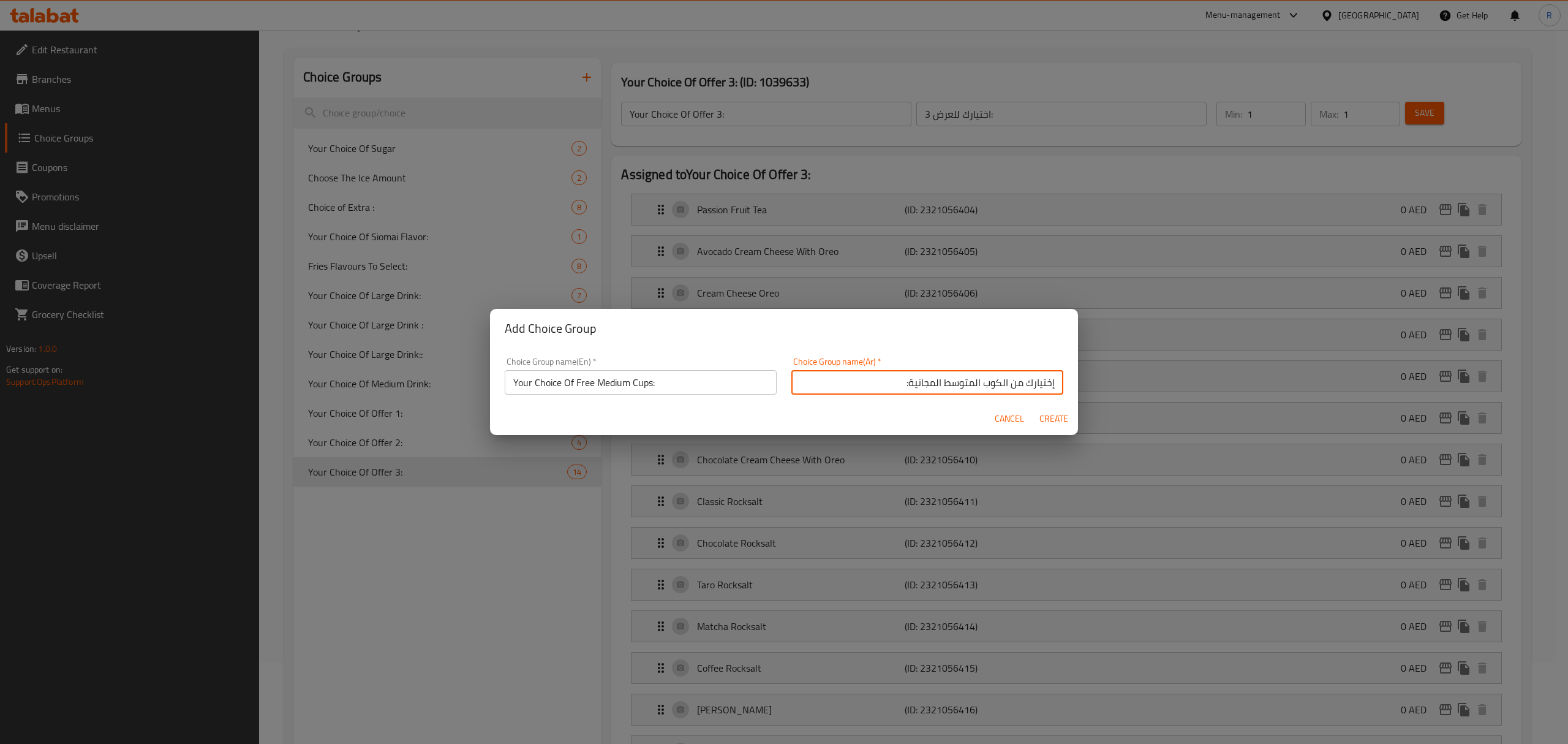
drag, startPoint x: 900, startPoint y: 385, endPoint x: 922, endPoint y: 415, distance: 37.2
click at [900, 386] on input "إختيارك من الكوب المتوسط المجانية:" at bounding box center [927, 382] width 272 height 25
type input "إختيارك من الكوب المتوسط المجاني:"
click at [1046, 418] on span "Create" at bounding box center [1054, 419] width 30 height 15
type input "Your Choice Of Free Medium Cups:"
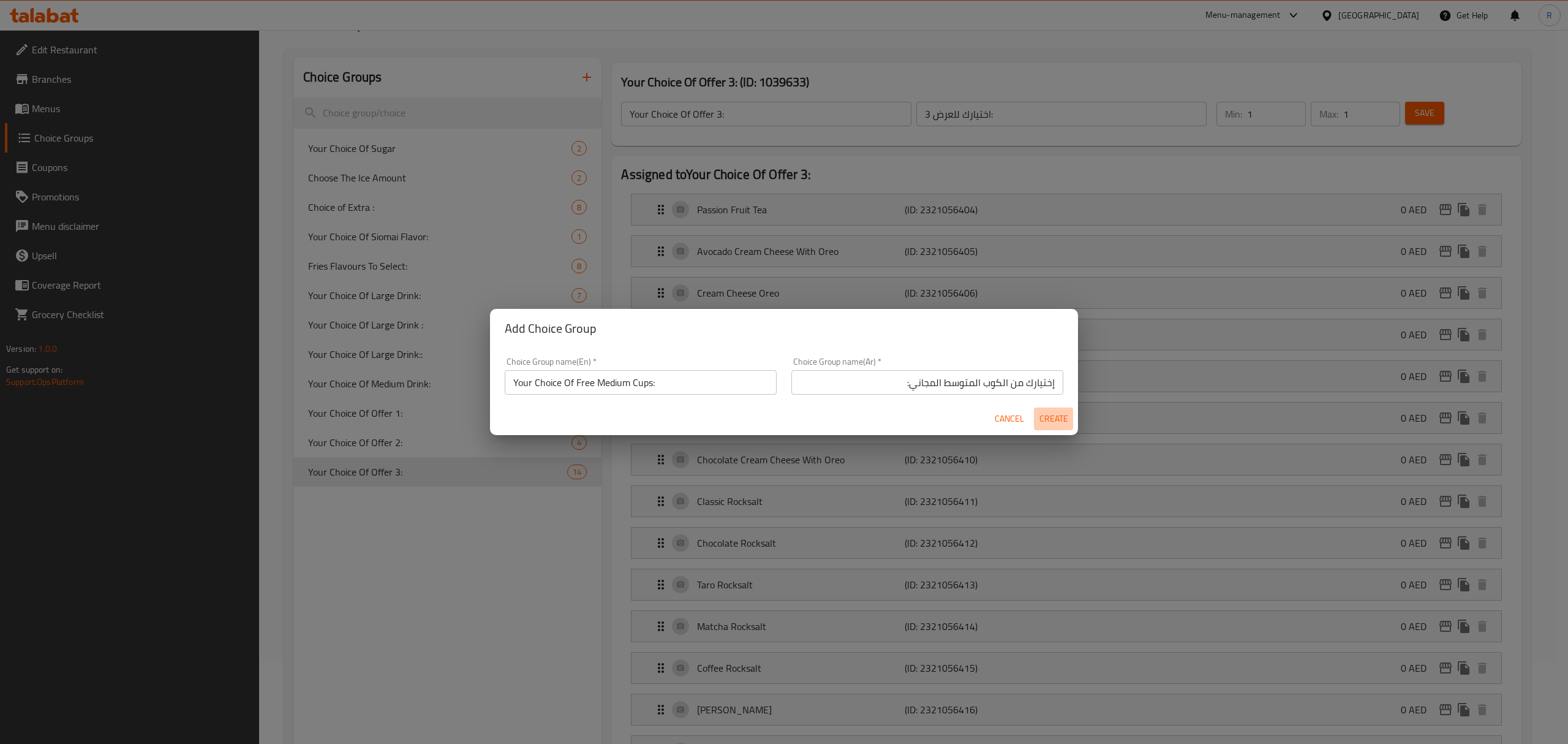
type input "إختيارك من الكوب المتوسط المجاني:"
type input "0"
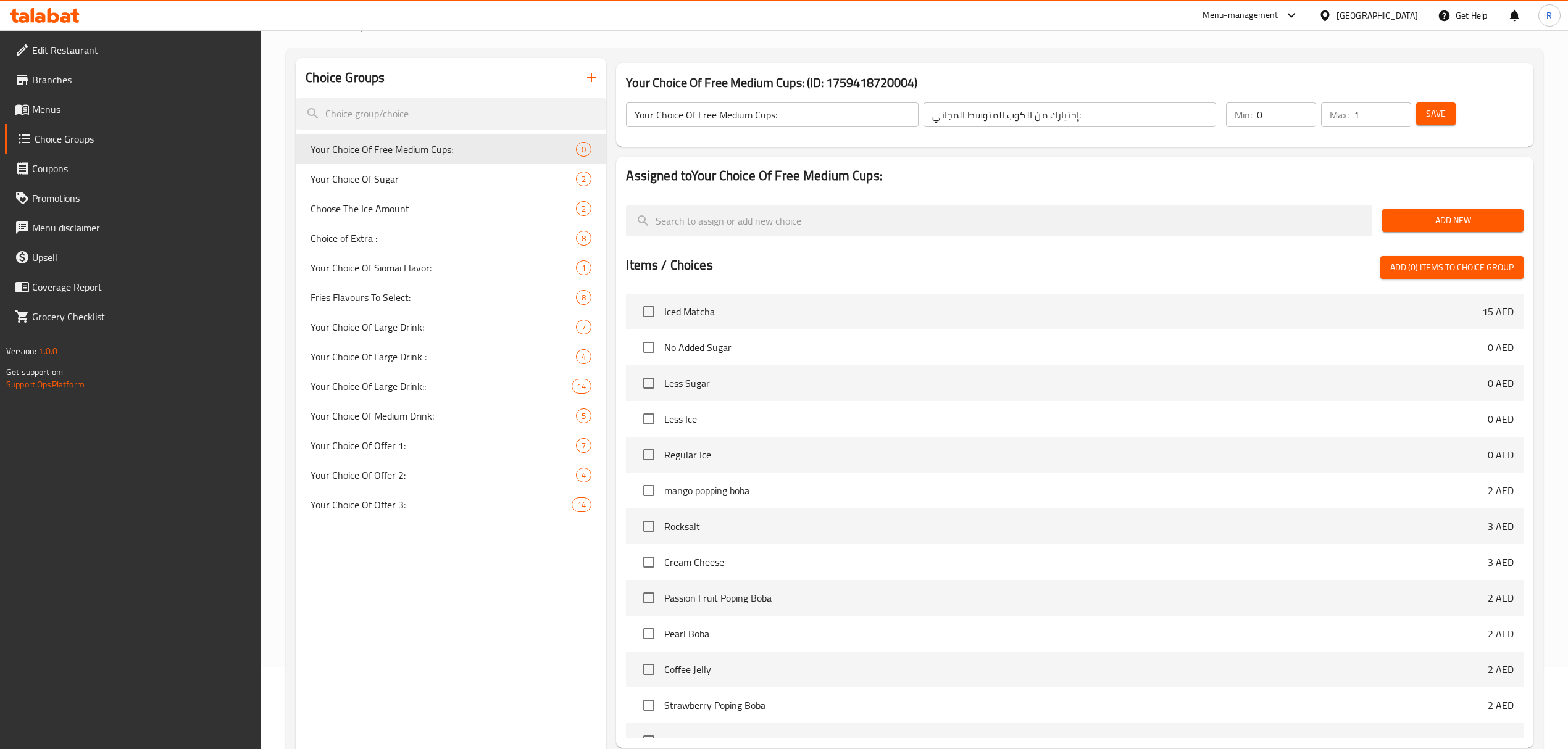
type input "1"
click at [1399, 107] on input "1" at bounding box center [1382, 114] width 58 height 25
type input "1"
click at [1302, 110] on input "1" at bounding box center [1286, 114] width 59 height 25
click at [1274, 78] on h3 "Your Choice Of Free Medium Cups: (ID: 1759418720004)" at bounding box center [1074, 82] width 897 height 20
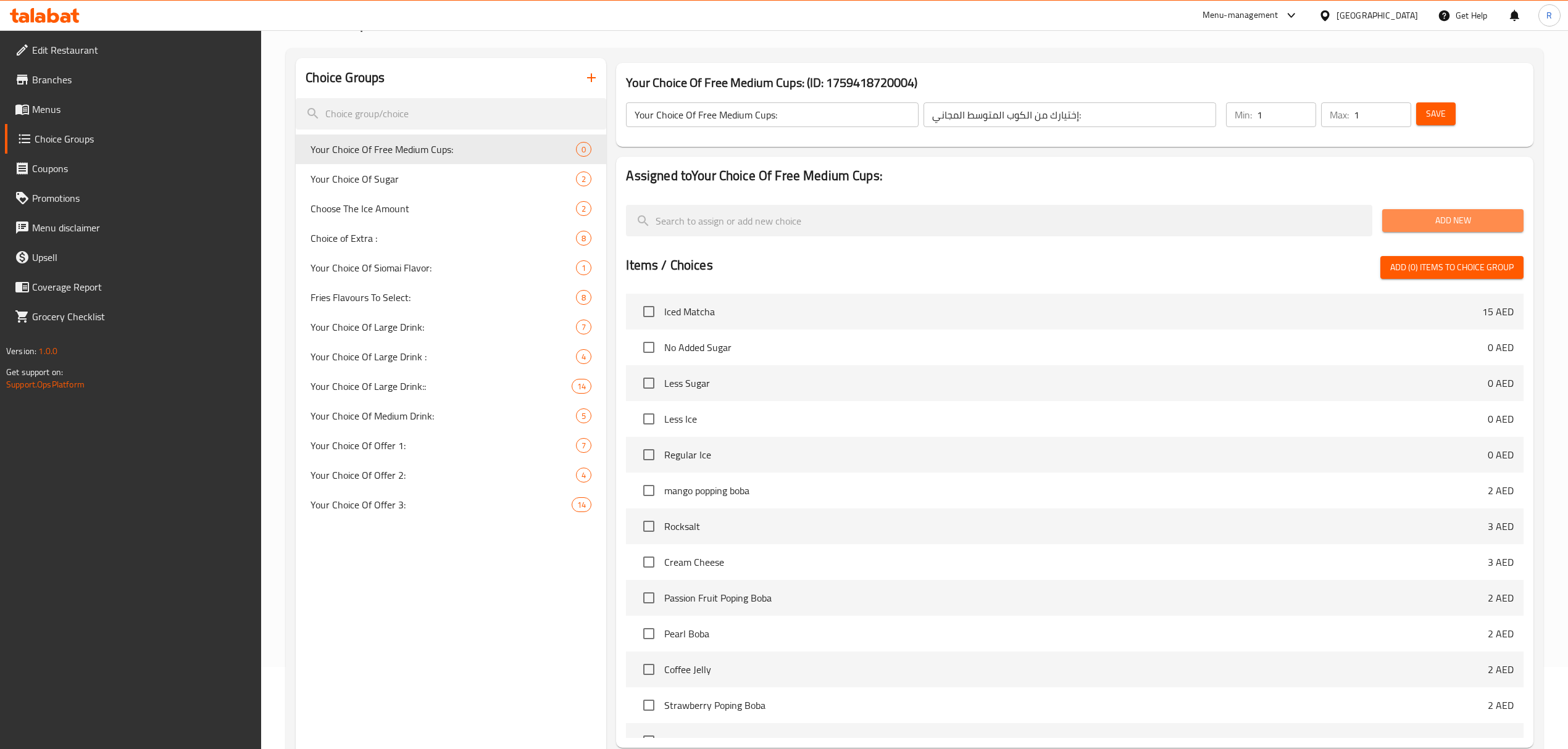
drag, startPoint x: 1411, startPoint y: 220, endPoint x: 1281, endPoint y: 248, distance: 133.0
click at [1412, 220] on span "Add New" at bounding box center [1453, 220] width 122 height 15
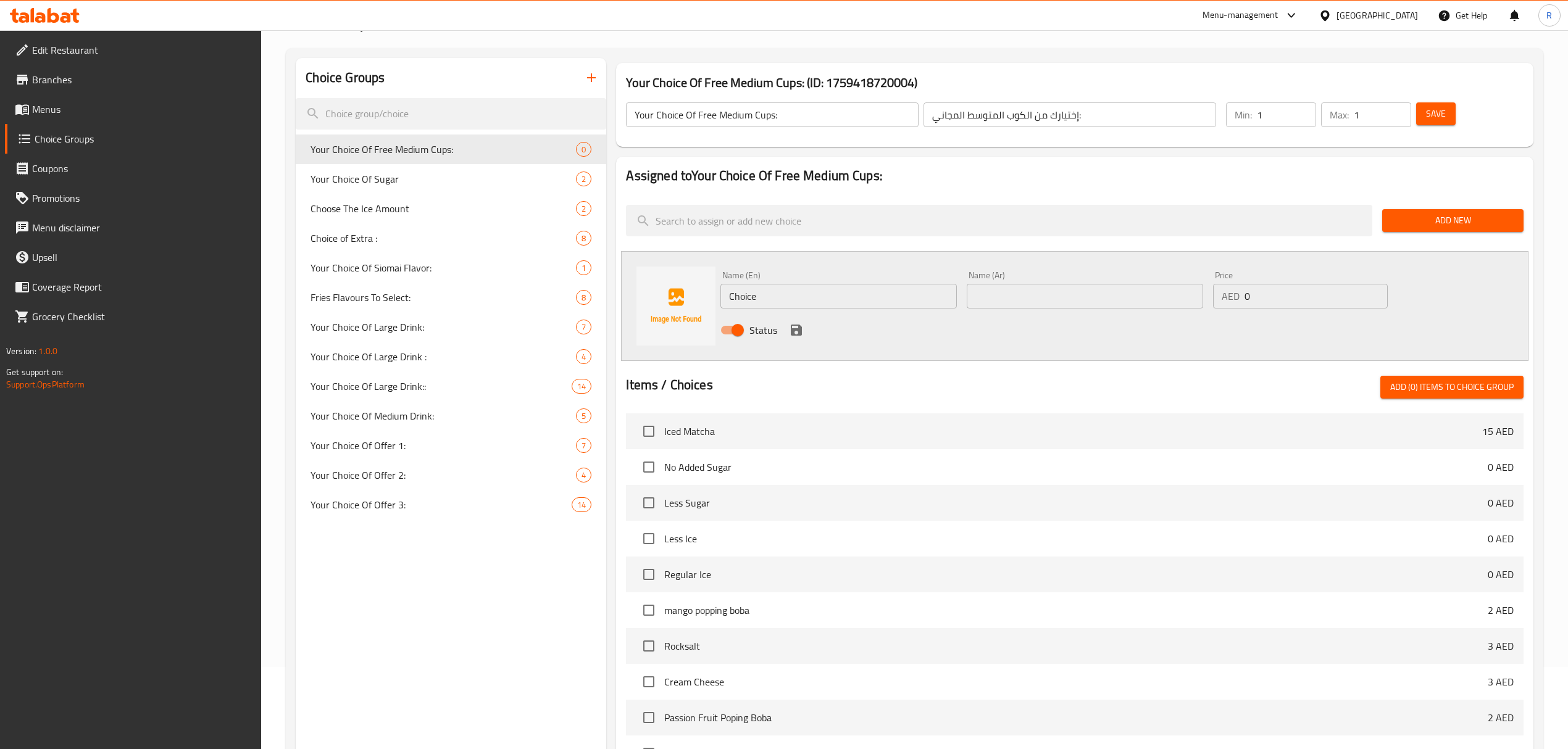
click at [851, 289] on input "Choice" at bounding box center [838, 296] width 236 height 25
paste input "Sweet Melon Bubble Tea Name Ar: شاي فقاعات البطيخ الحلو"
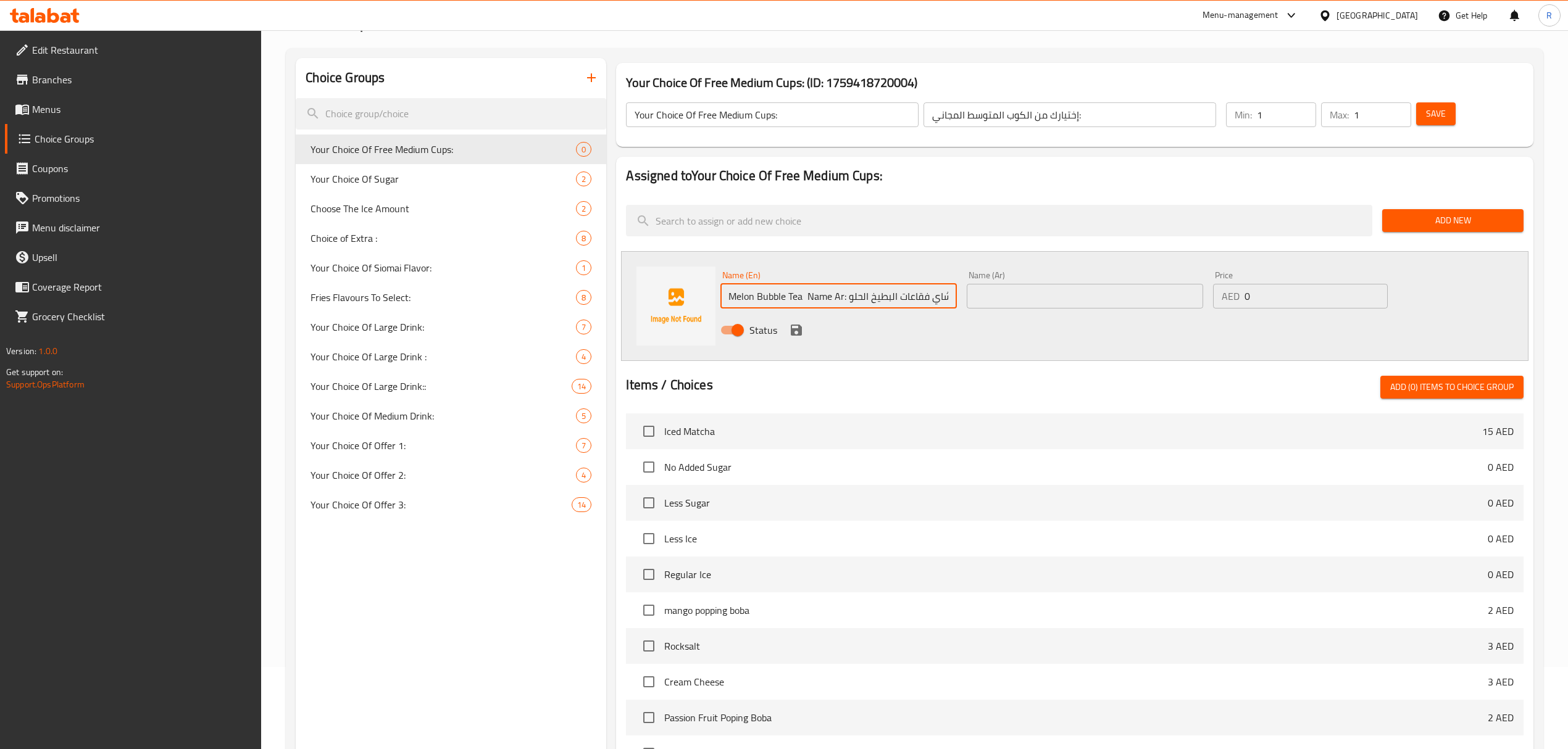
drag, startPoint x: 845, startPoint y: 296, endPoint x: 981, endPoint y: 302, distance: 136.1
click at [981, 302] on div "Name (En) Sweet Melon Bubble Tea Name Ar: شاي فقاعات البطيخ الحلو Name (En) Nam…" at bounding box center [1084, 306] width 738 height 81
click at [843, 297] on input "Sweet Melon Bubble Tea Name Ar:" at bounding box center [838, 296] width 236 height 25
drag, startPoint x: 843, startPoint y: 297, endPoint x: 905, endPoint y: 287, distance: 62.8
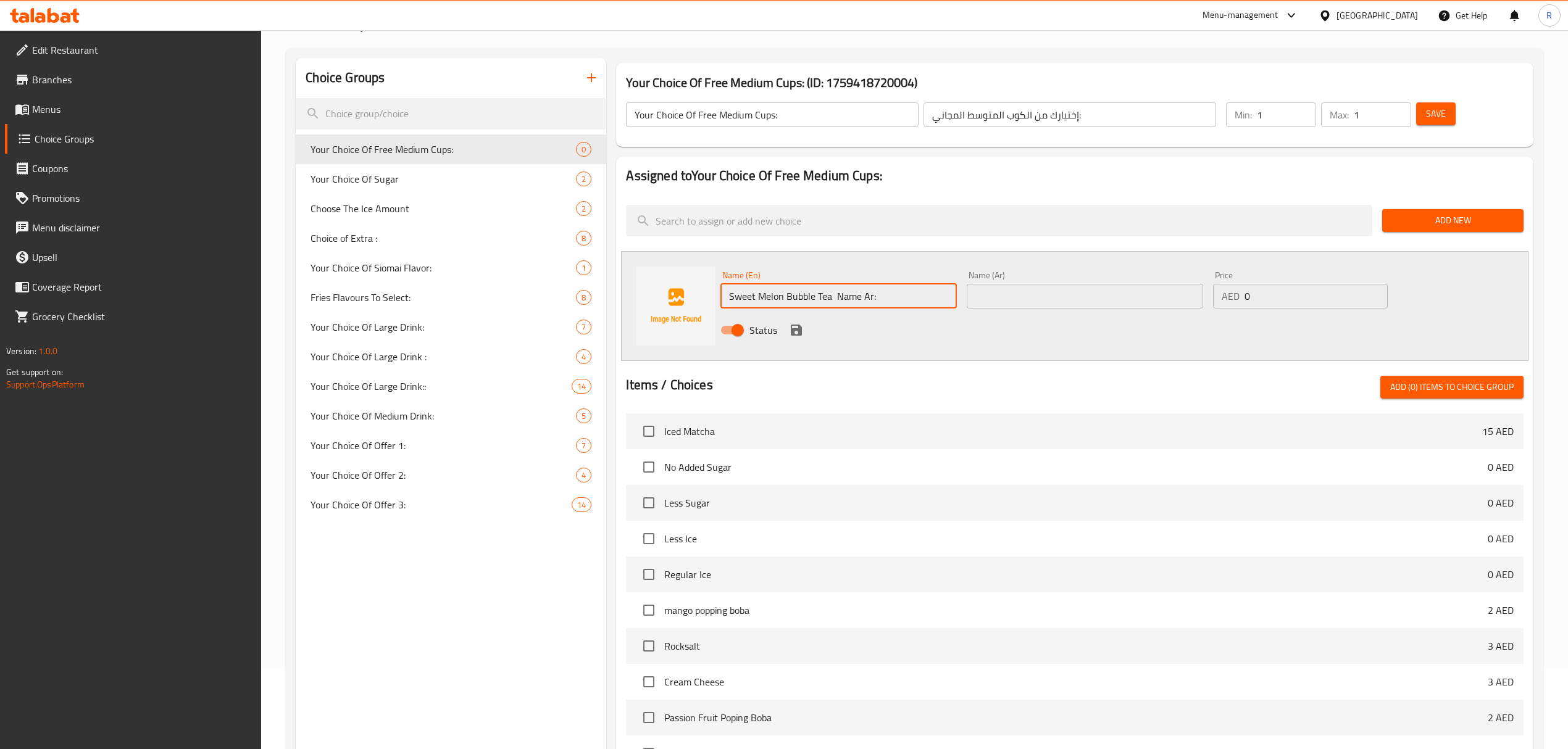
click at [905, 287] on input "Sweet Melon Bubble Tea Name Ar:" at bounding box center [838, 296] width 236 height 25
type input "Sweet Melon Bubble Tea"
drag, startPoint x: 1054, startPoint y: 306, endPoint x: 1056, endPoint y: 297, distance: 9.2
click at [1055, 302] on input "text" at bounding box center [1084, 296] width 236 height 25
paste input "شاي فقاعات البطيخ الحلو"
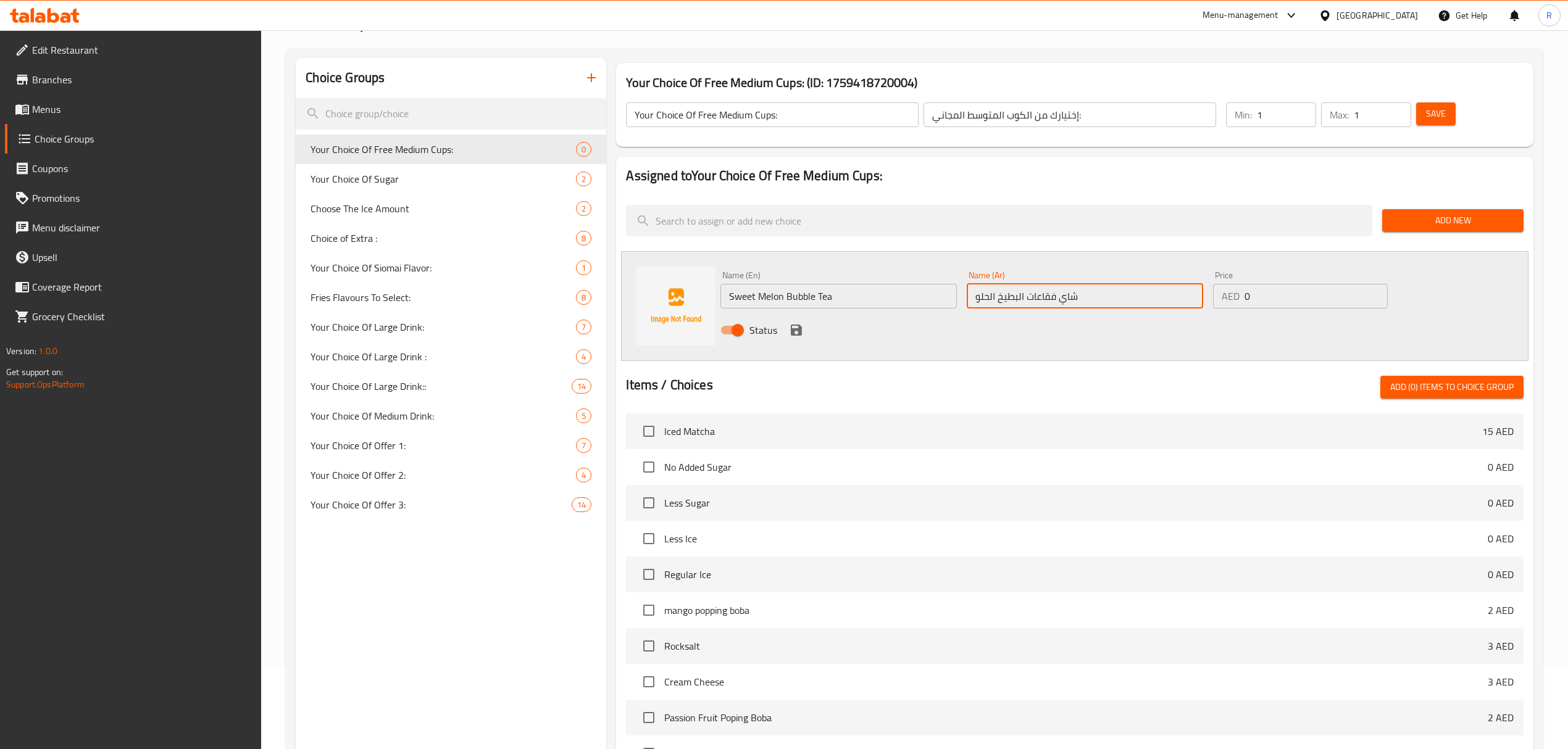
drag, startPoint x: 1025, startPoint y: 294, endPoint x: 946, endPoint y: 299, distance: 79.2
click at [946, 299] on div "Name (En) Sweet Melon Bubble Tea Name (En) Name (Ar) شاي فقاعات البطيخ الحلو Na…" at bounding box center [1084, 306] width 738 height 81
type input "شاي فقاعات شمام"
click at [801, 329] on icon "save" at bounding box center [796, 329] width 11 height 11
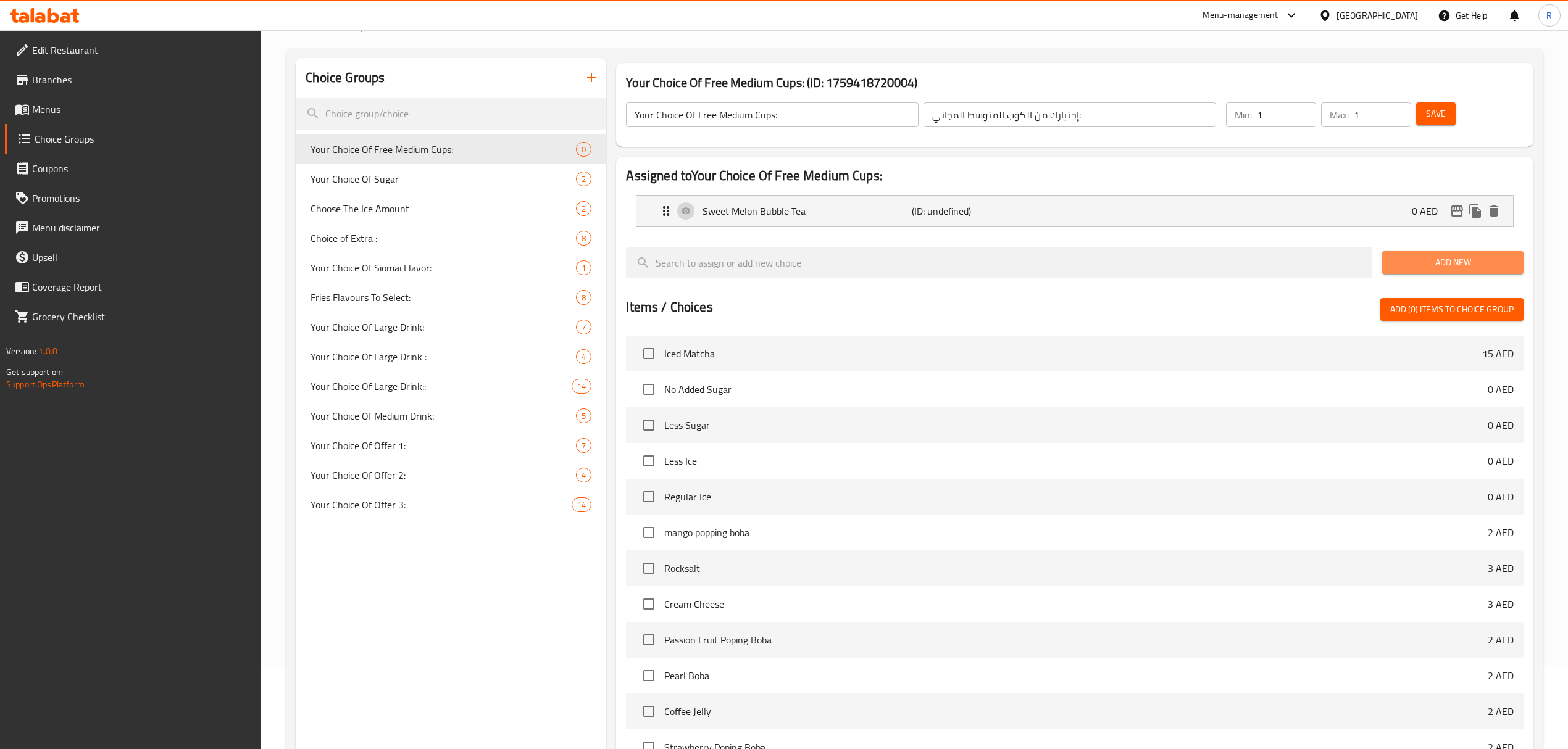
click at [1450, 265] on span "Add New" at bounding box center [1453, 263] width 122 height 15
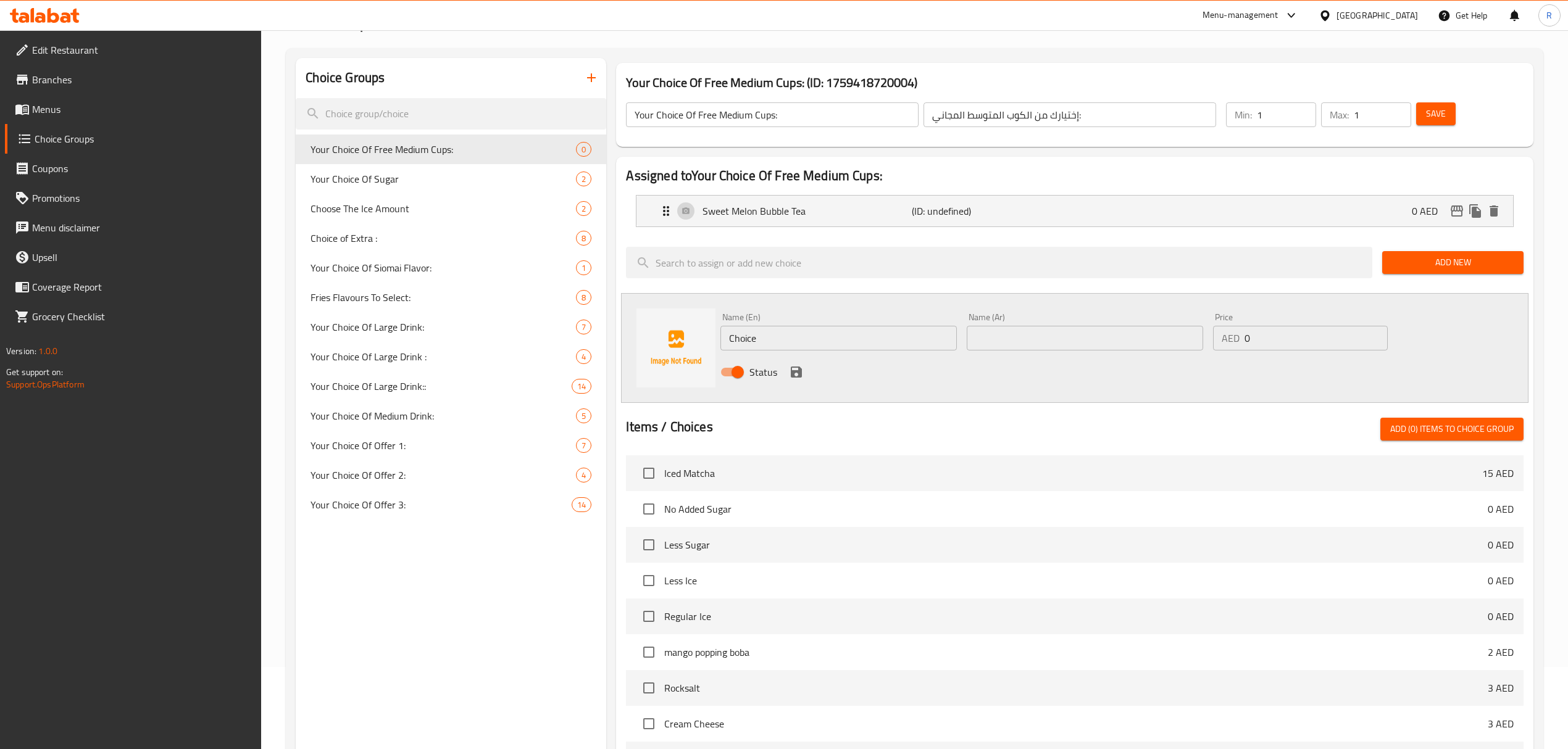
click at [848, 336] on input "Choice" at bounding box center [838, 338] width 236 height 25
paste input "Mango Bubble Tea Name Ar: شاي مانجو بابل"
drag, startPoint x: 852, startPoint y: 340, endPoint x: 949, endPoint y: 331, distance: 97.4
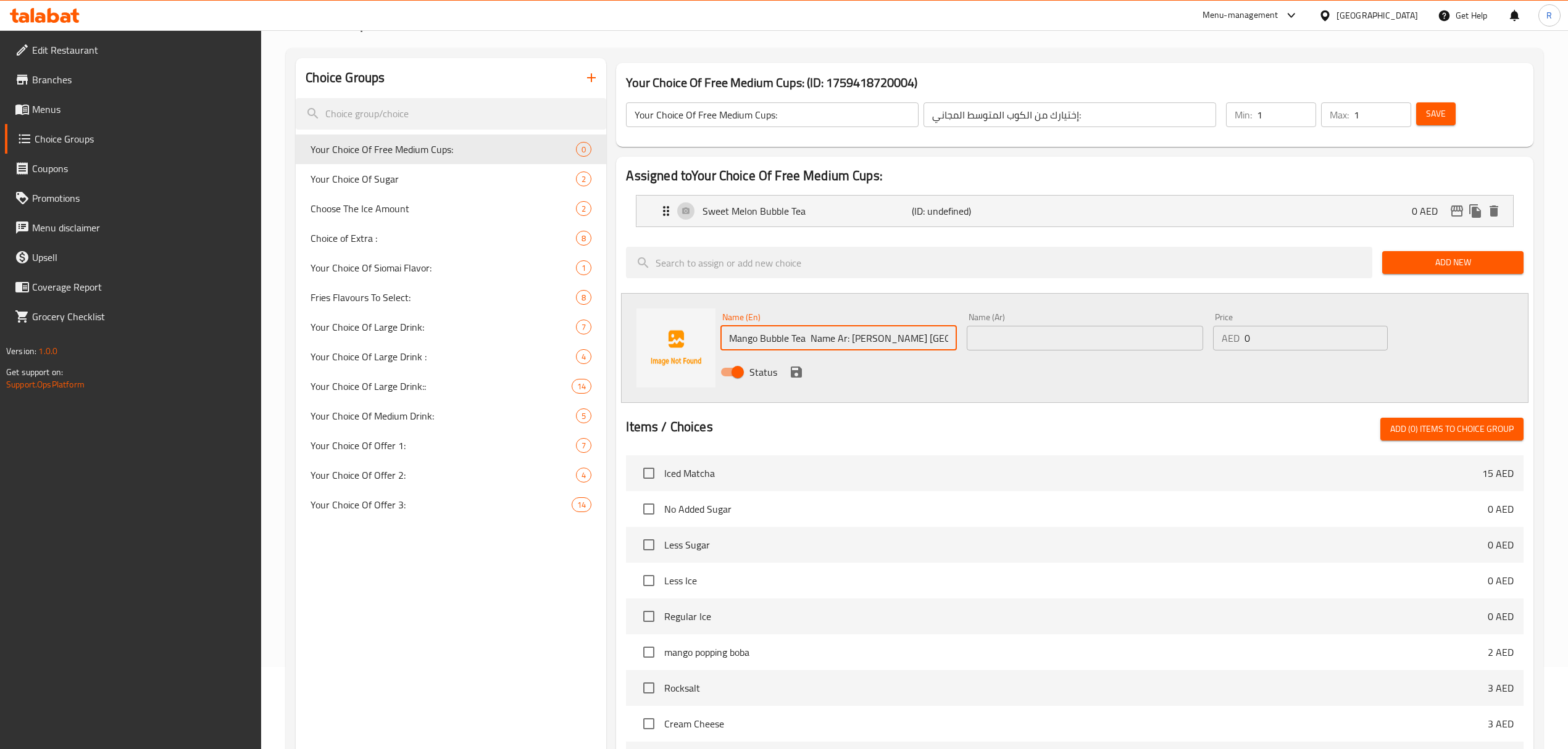
click at [949, 331] on input "Mango Bubble Tea Name Ar: شاي مانجو بابل" at bounding box center [838, 338] width 236 height 25
click at [819, 339] on input "Mango Bubble Tea Name Ar:" at bounding box center [838, 338] width 236 height 25
drag, startPoint x: 819, startPoint y: 339, endPoint x: 905, endPoint y: 329, distance: 86.6
click at [906, 329] on input "Mango Bubble Tea Name Ar:" at bounding box center [838, 338] width 236 height 25
type input "Mango Bubble Tea"
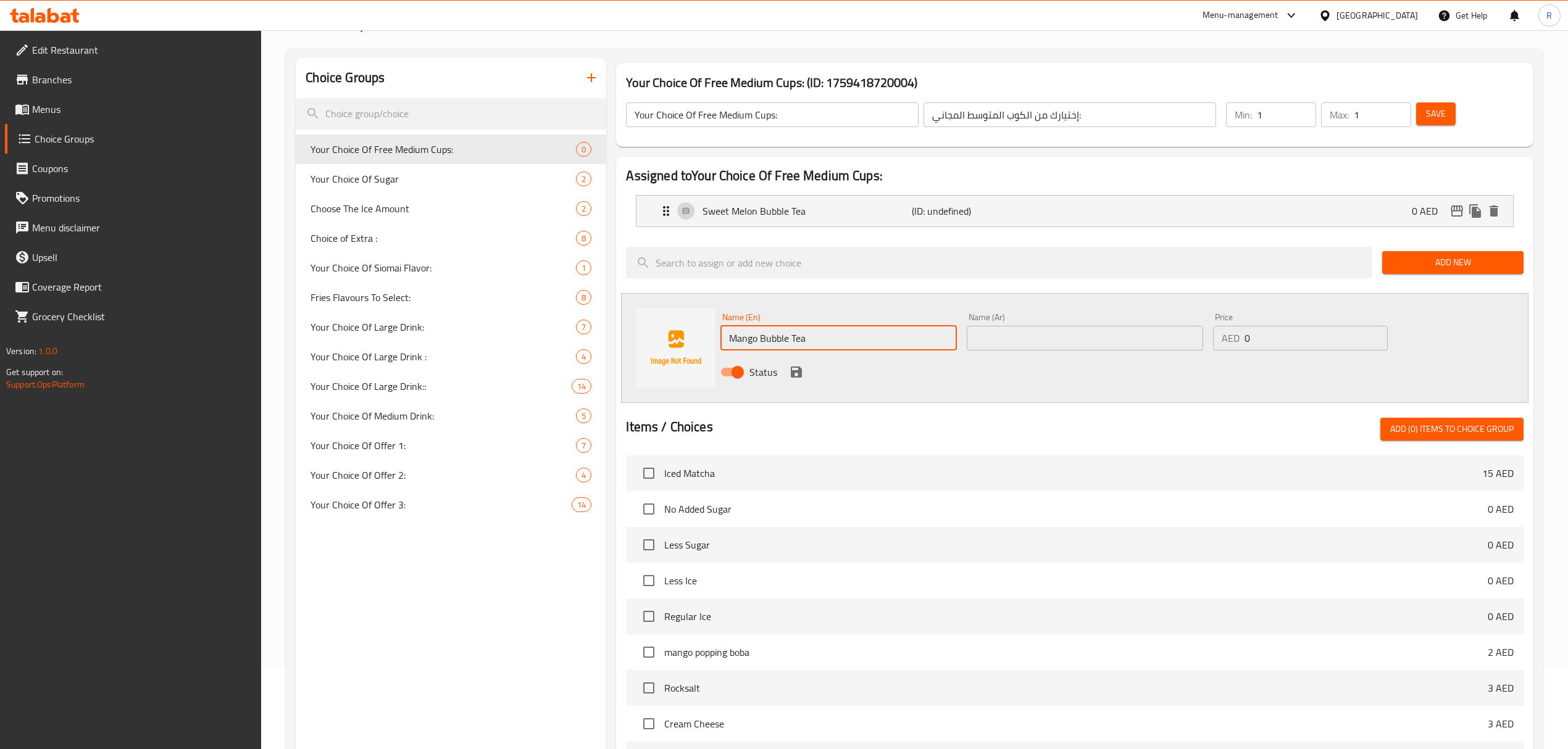
click at [1025, 332] on input "text" at bounding box center [1084, 338] width 236 height 25
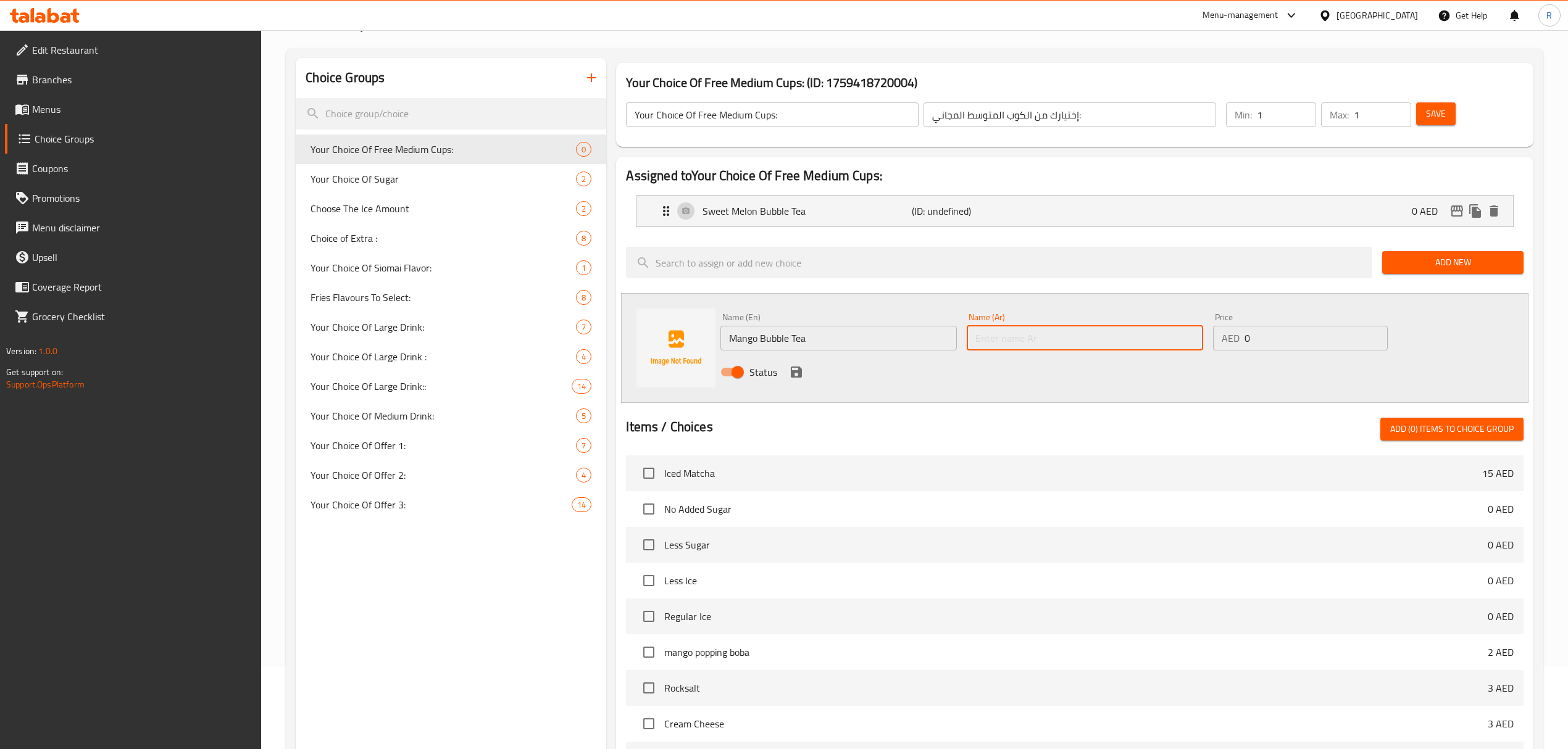
paste input "شاي مانجو بابل"
type input "شاي مانجو بابل"
click at [791, 371] on icon "save" at bounding box center [796, 371] width 11 height 11
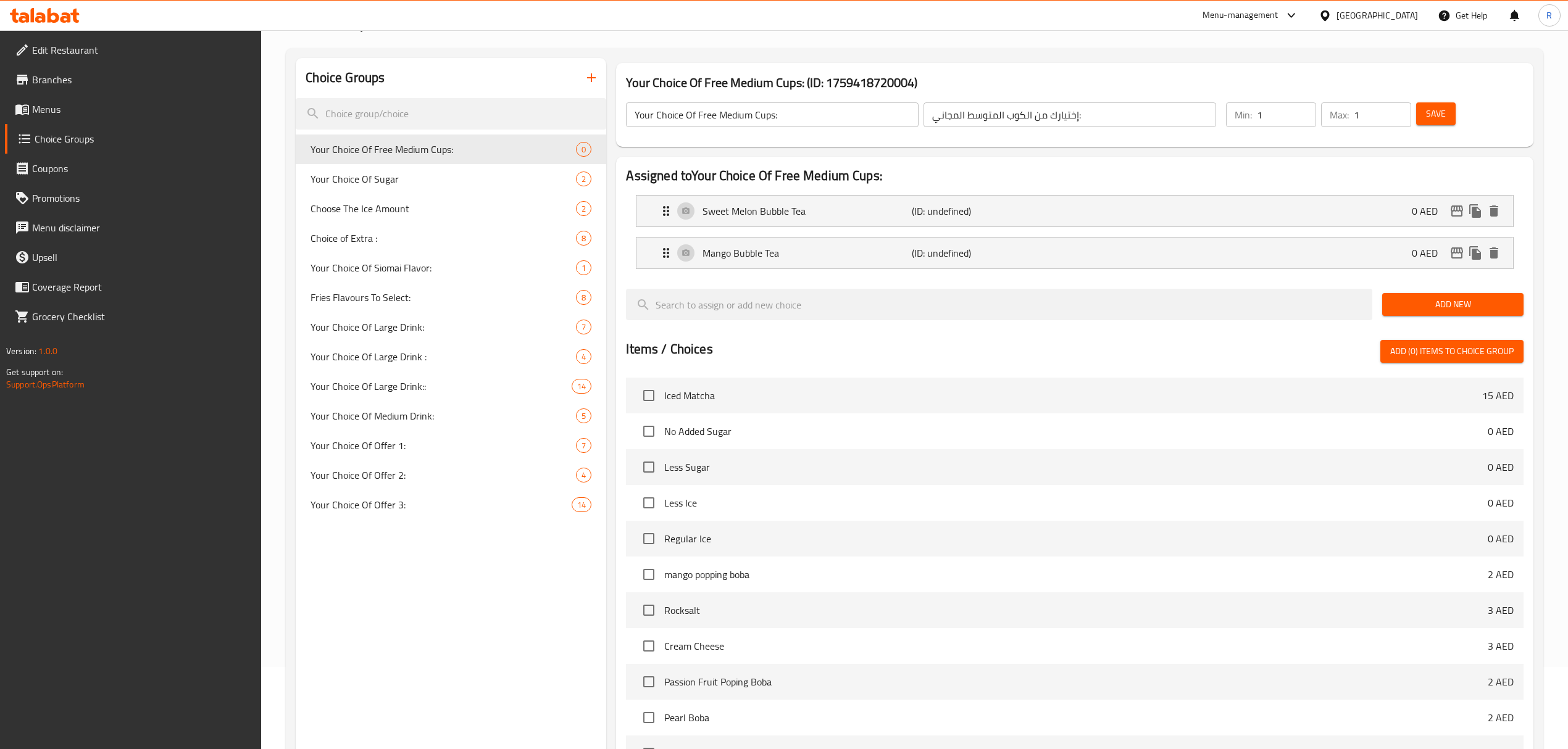
click at [1410, 311] on span "Add New" at bounding box center [1453, 305] width 122 height 15
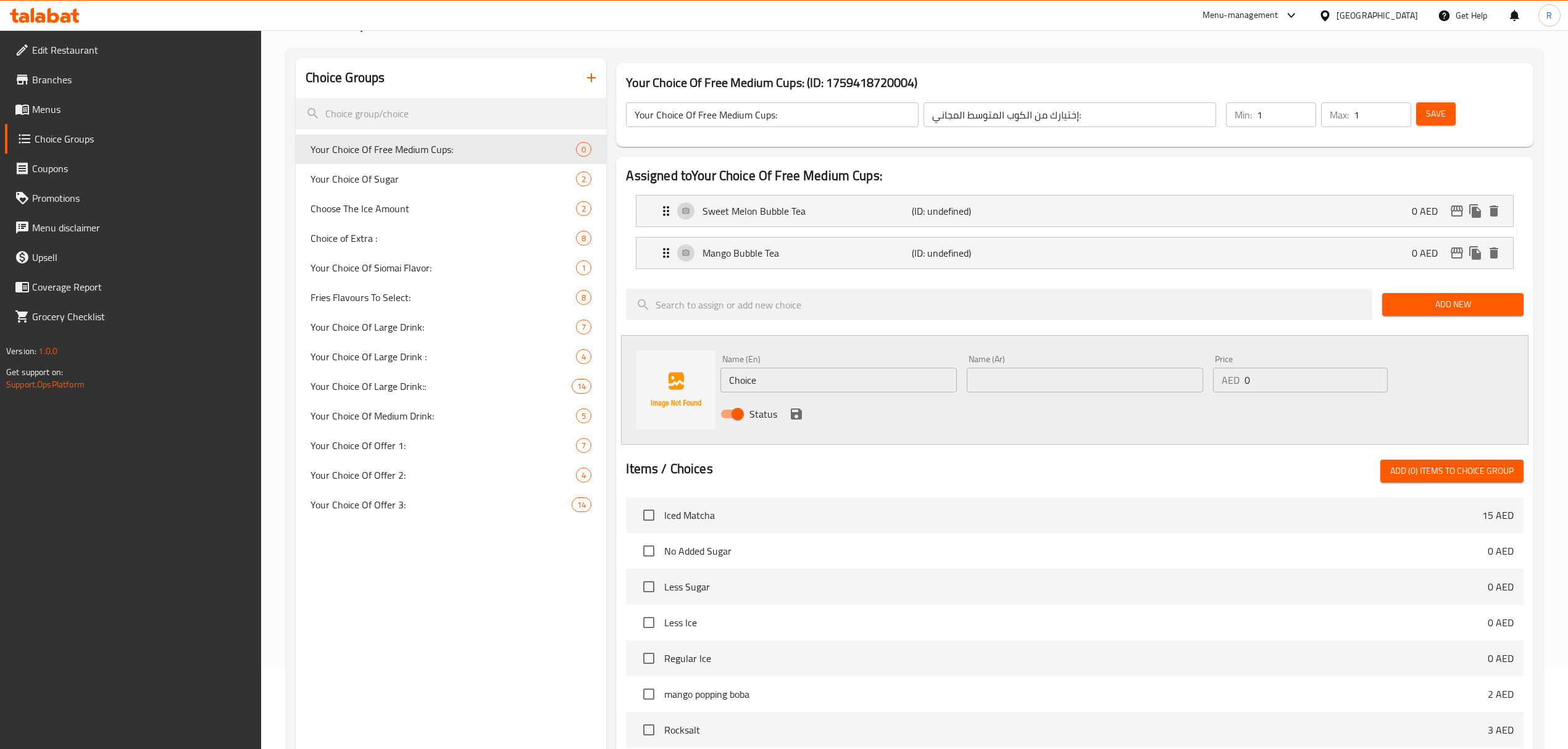
click at [898, 378] on input "Choice" at bounding box center [838, 380] width 236 height 25
drag, startPoint x: 898, startPoint y: 378, endPoint x: 880, endPoint y: 391, distance: 22.2
click at [896, 380] on input "Choice" at bounding box center [838, 380] width 236 height 25
paste input "Strawberry Bubble Tea Name Ar: شاي الفراولة بالفقاعات"
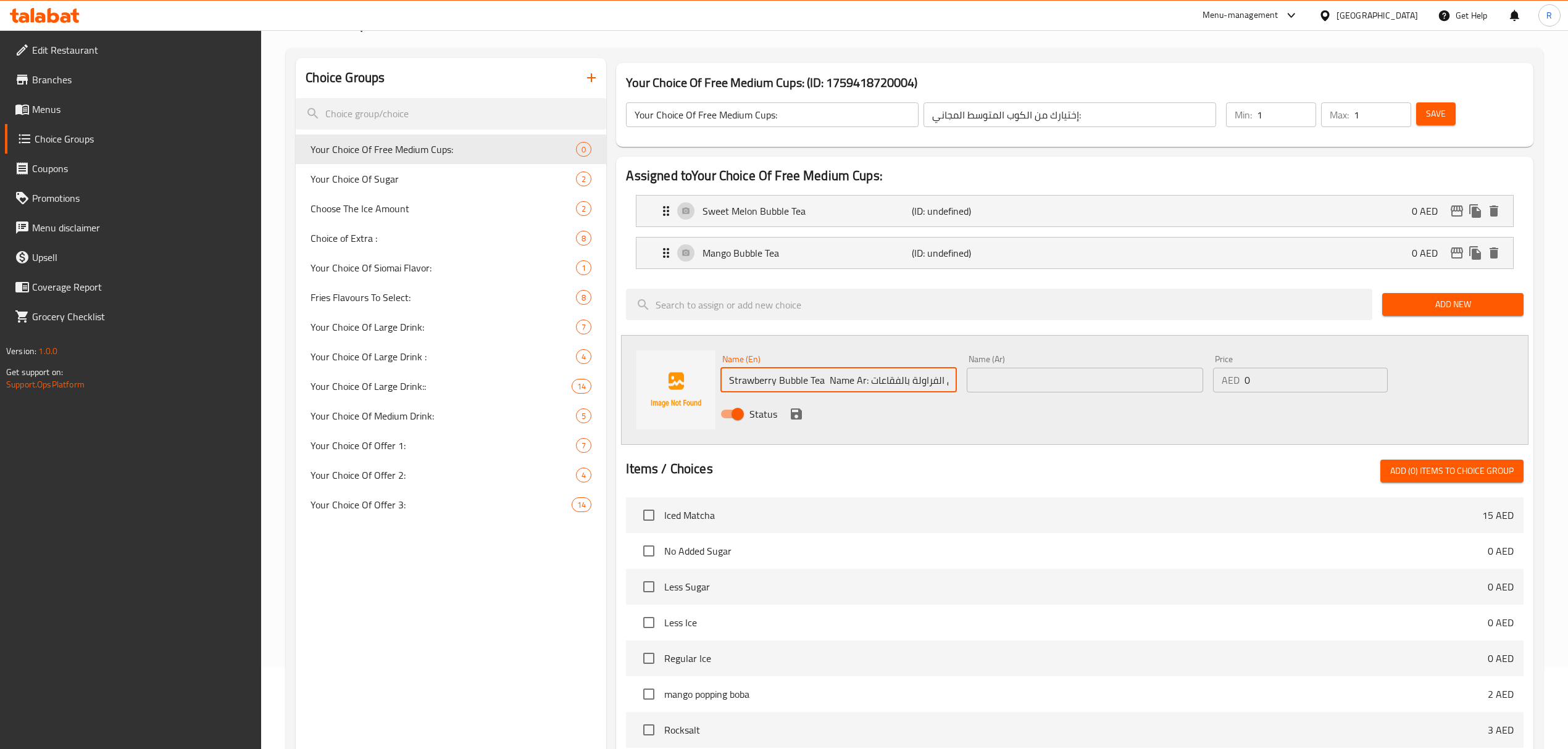
scroll to position [0, 14]
drag, startPoint x: 856, startPoint y: 381, endPoint x: 1000, endPoint y: 395, distance: 144.7
click at [1000, 395] on div "Name (En) Strawberry Bubble Tea Name Ar: شاي الفراولة بالفقاعات Name (En) Name …" at bounding box center [1084, 390] width 738 height 81
click at [834, 381] on input "Strawberry Bubble Tea Name Ar:" at bounding box center [838, 380] width 236 height 25
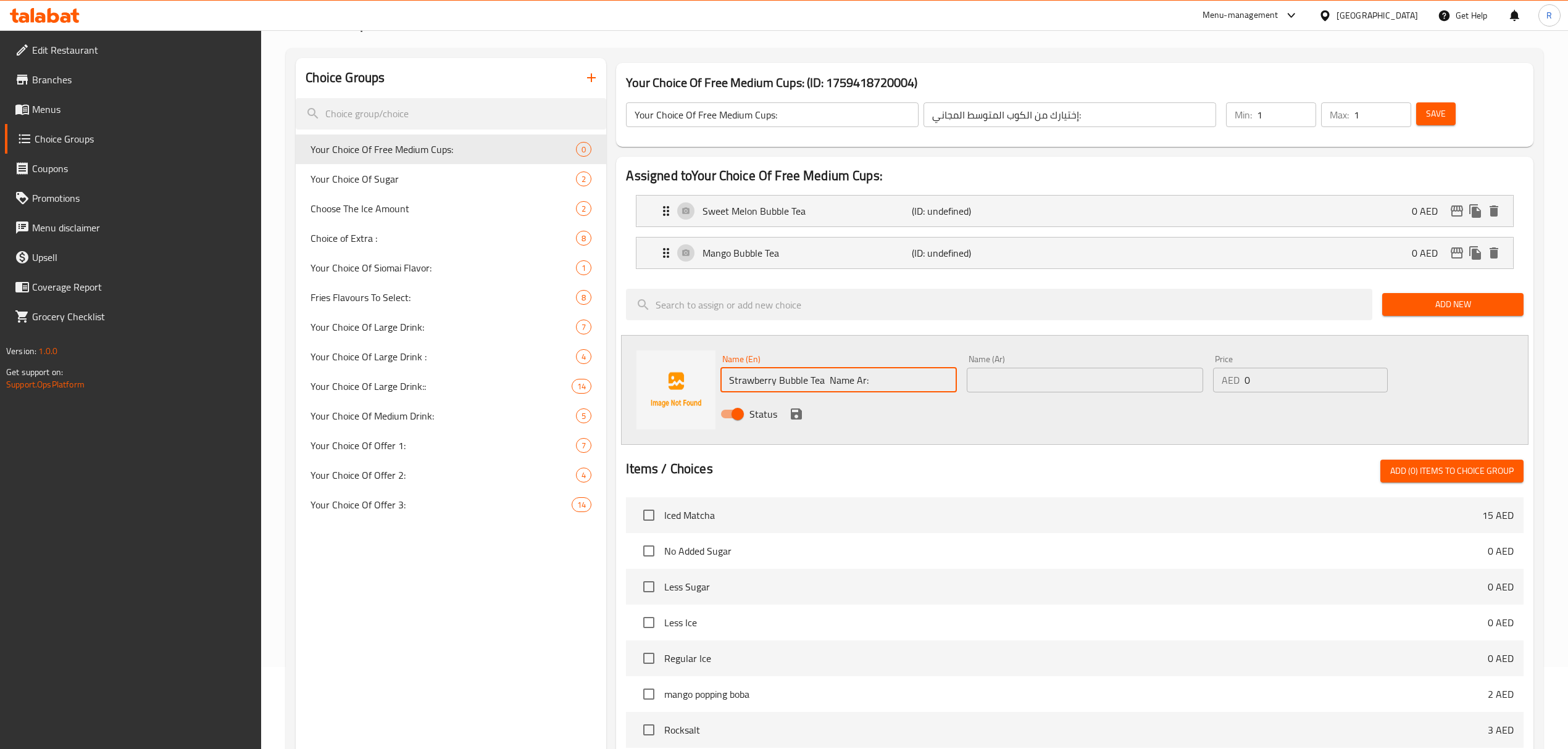
drag, startPoint x: 834, startPoint y: 381, endPoint x: 920, endPoint y: 374, distance: 86.3
click at [920, 374] on input "Strawberry Bubble Tea Name Ar:" at bounding box center [838, 380] width 236 height 25
type input "Strawberry Bubble Tea"
click at [1077, 377] on input "text" at bounding box center [1084, 380] width 236 height 25
paste input "شاي الفراولة بالفقاعات"
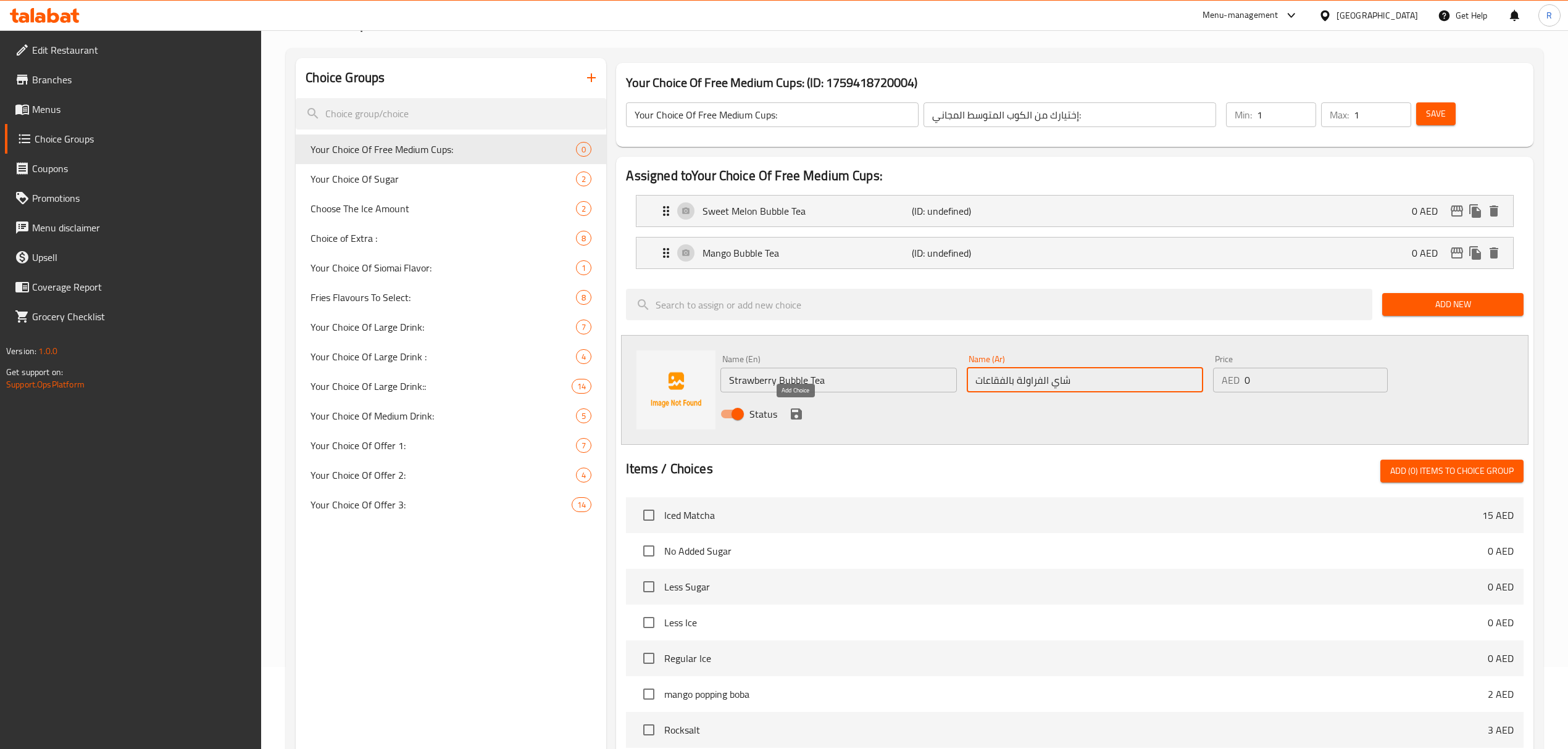
type input "شاي الفراولة بالفقاعات"
click at [802, 410] on icon "save" at bounding box center [796, 414] width 15 height 15
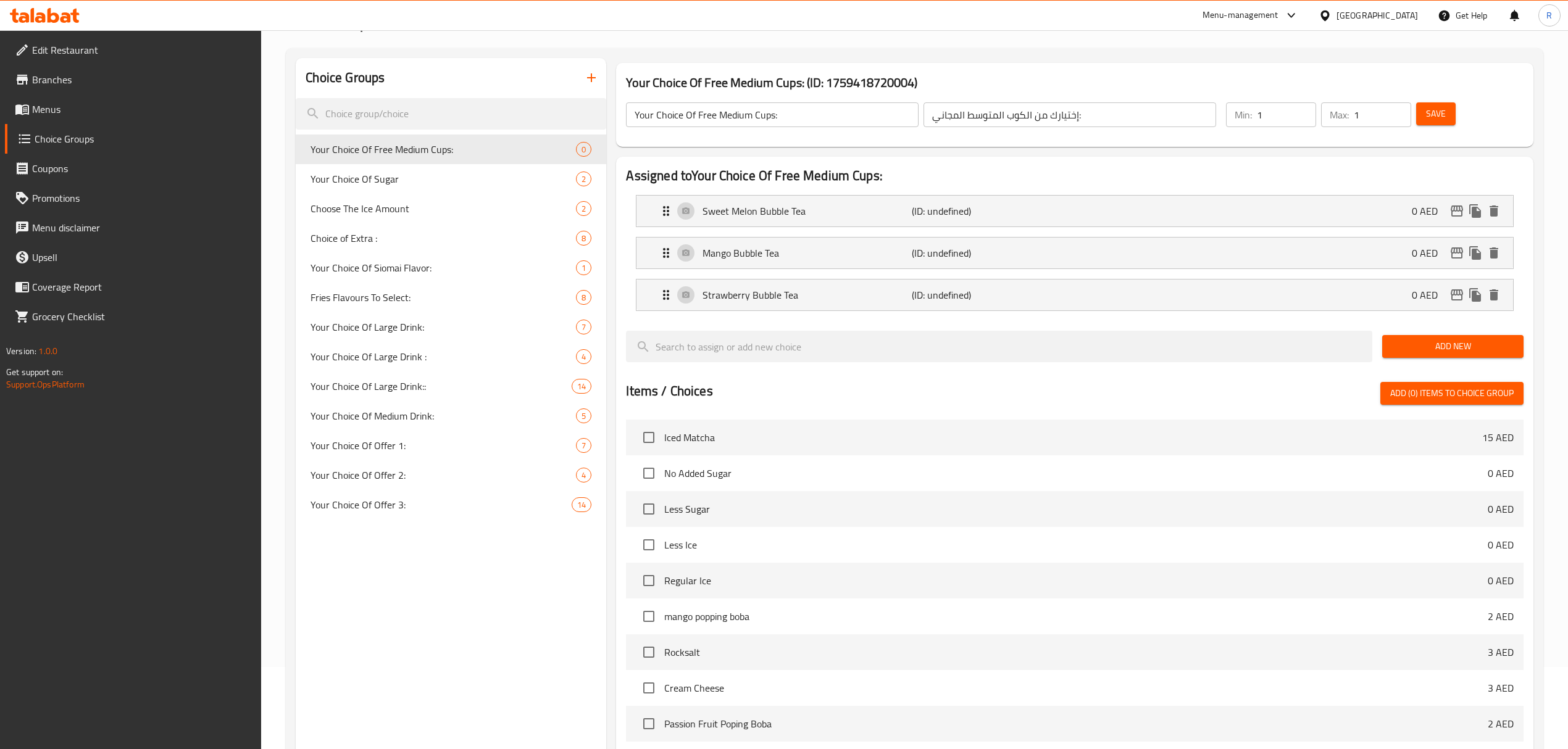
click at [1506, 343] on span "Add New" at bounding box center [1453, 347] width 122 height 15
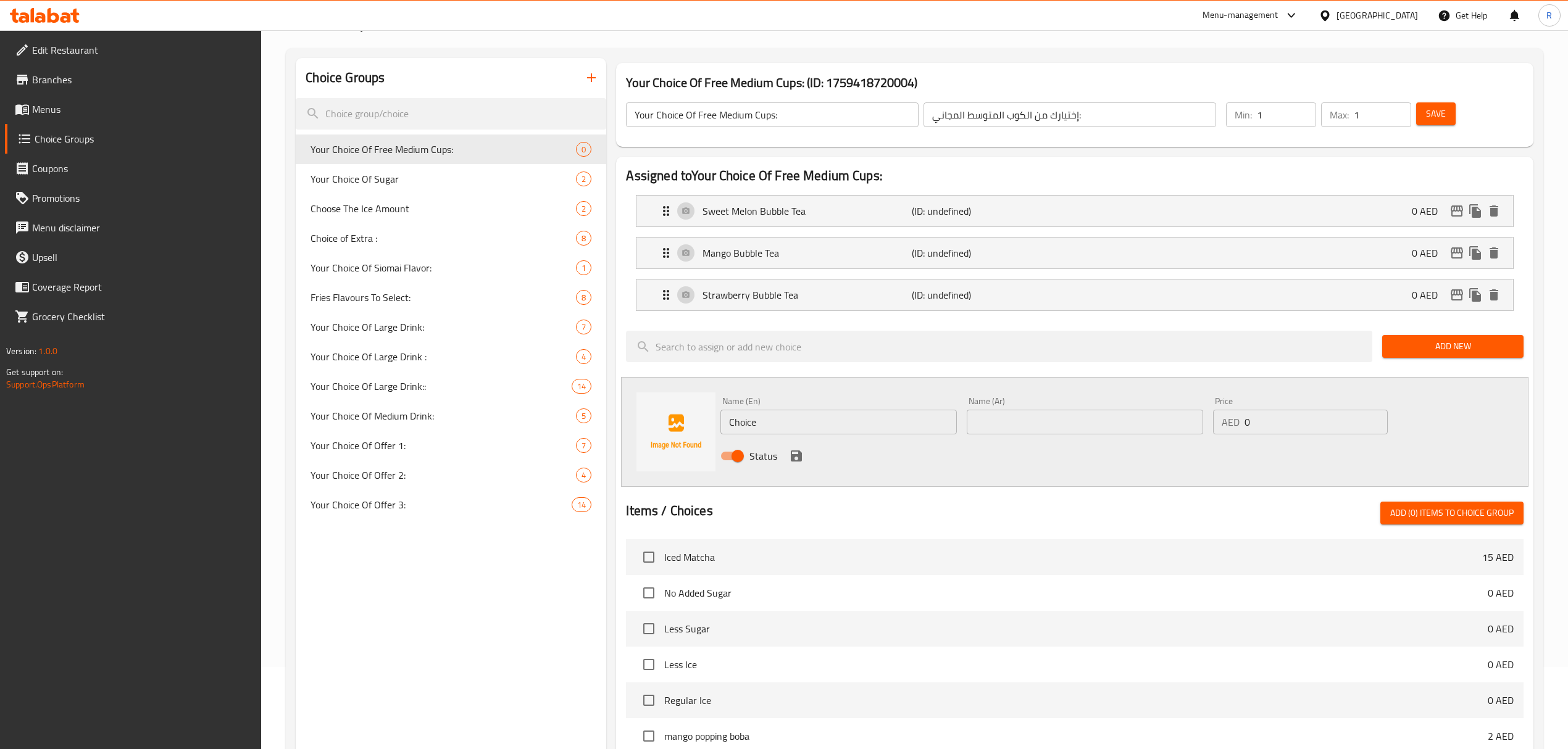
click at [832, 422] on input "Choice" at bounding box center [838, 422] width 236 height 25
paste input "Bubee Classic Bubble Tea Name Ar: بوبي كلاسيك بابل تي"
drag, startPoint x: 864, startPoint y: 427, endPoint x: 964, endPoint y: 420, distance: 100.2
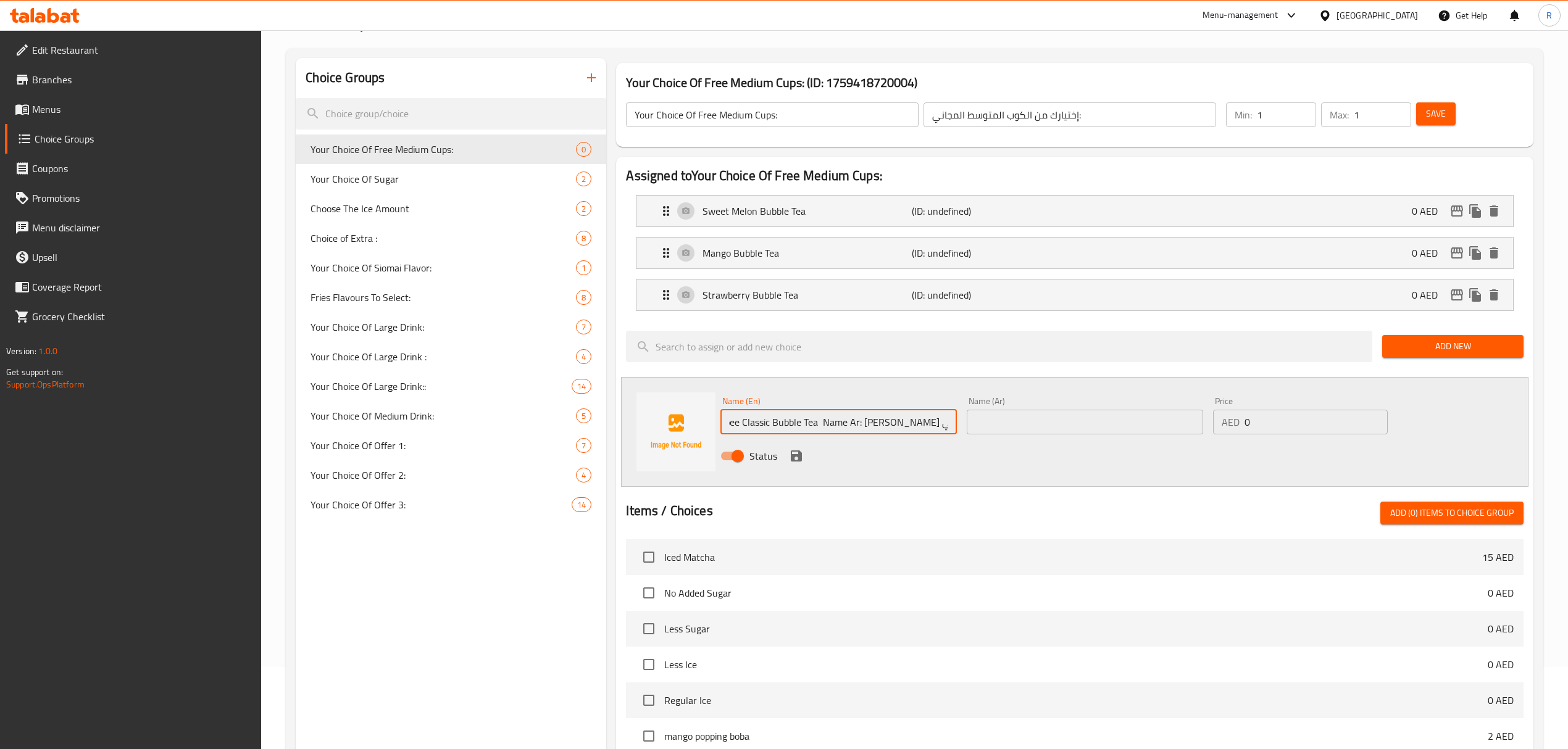
click at [964, 420] on div "Name (En) Bubee Classic Bubble Tea Name Ar: بوبي كلاسيك بابل تي Name (En) Name …" at bounding box center [1084, 432] width 738 height 81
click at [847, 423] on input "Bubee Classic Bubble Tea Name Ar:" at bounding box center [838, 422] width 236 height 25
drag, startPoint x: 847, startPoint y: 423, endPoint x: 929, endPoint y: 420, distance: 82.1
click at [929, 420] on input "Bubee Classic Bubble Tea Name Ar:" at bounding box center [838, 422] width 236 height 25
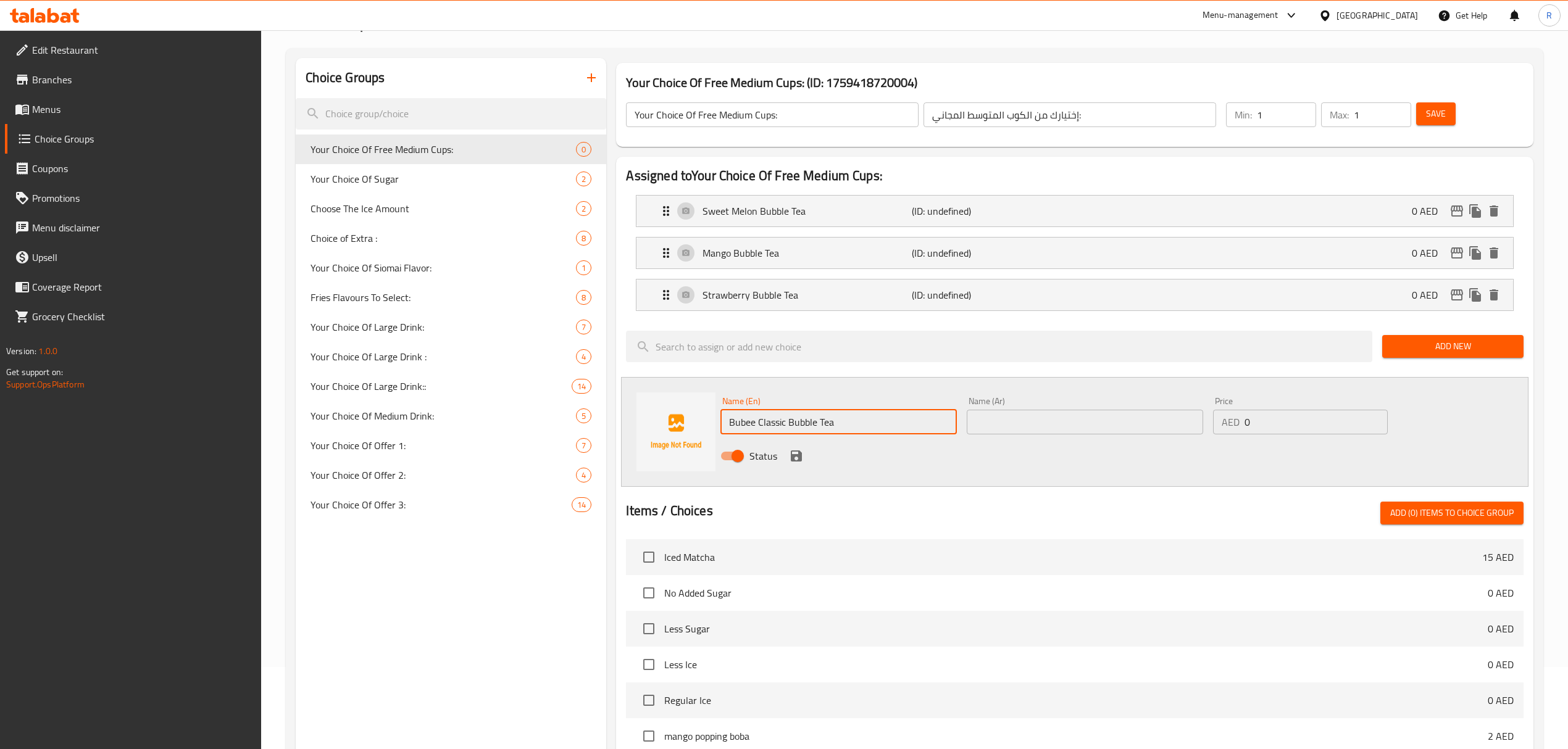
type input "Bubee Classic Bubble Tea"
drag, startPoint x: 1065, startPoint y: 419, endPoint x: 1051, endPoint y: 425, distance: 15.2
click at [1065, 419] on input "text" at bounding box center [1084, 422] width 236 height 25
paste input "بوبي كلاسيك بابل تي"
type input "بوبي كلاسيك بابل تي"
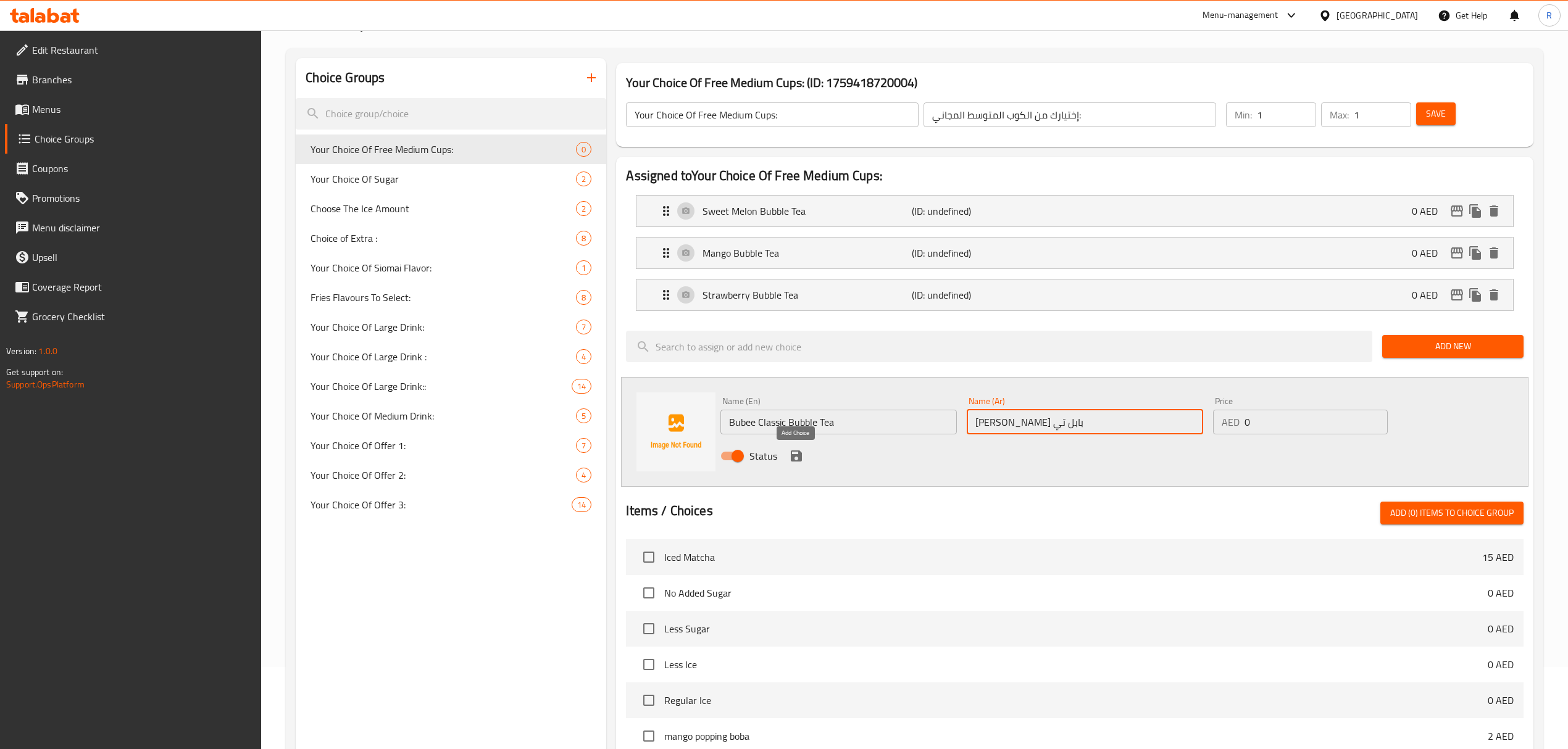
click at [794, 455] on icon "save" at bounding box center [796, 456] width 15 height 15
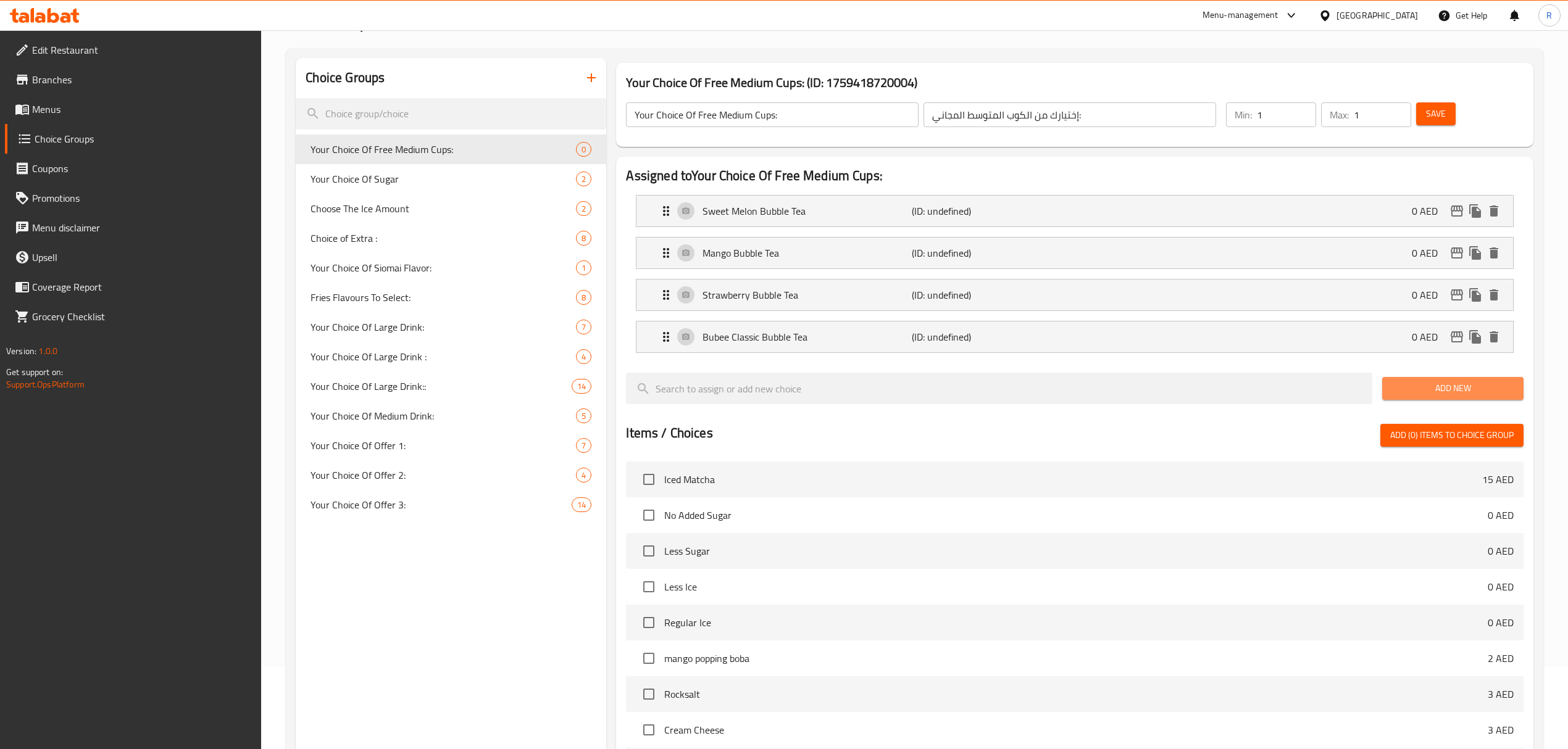
click at [1430, 395] on span "Add New" at bounding box center [1453, 389] width 122 height 15
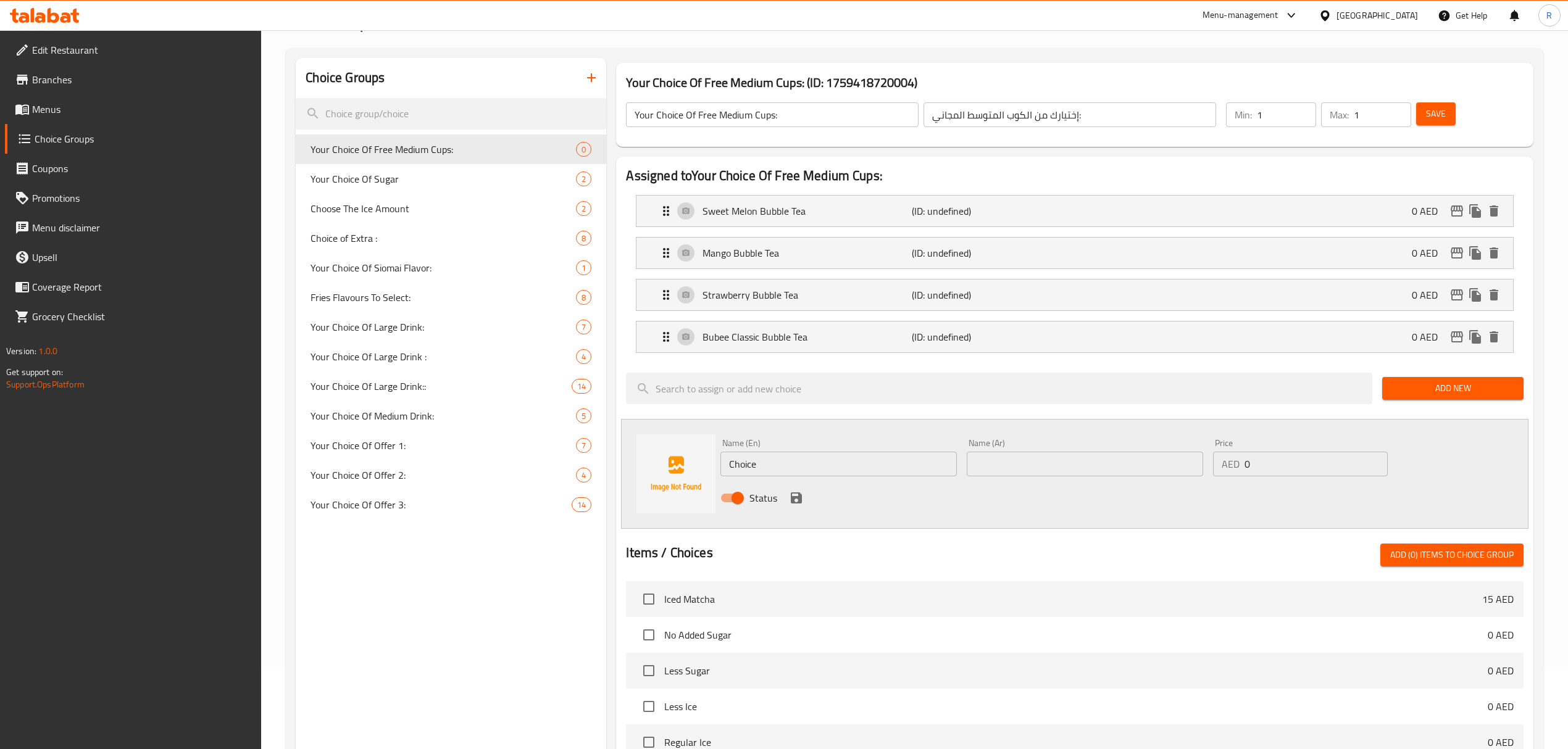
click at [905, 474] on input "Choice" at bounding box center [838, 463] width 236 height 25
drag, startPoint x: 905, startPoint y: 474, endPoint x: 881, endPoint y: 472, distance: 24.1
click at [902, 474] on input "Choice" at bounding box center [838, 463] width 236 height 25
paste input "offee Jelly Bubble Tea Name Ar: قهوة جيلي بابل تي"
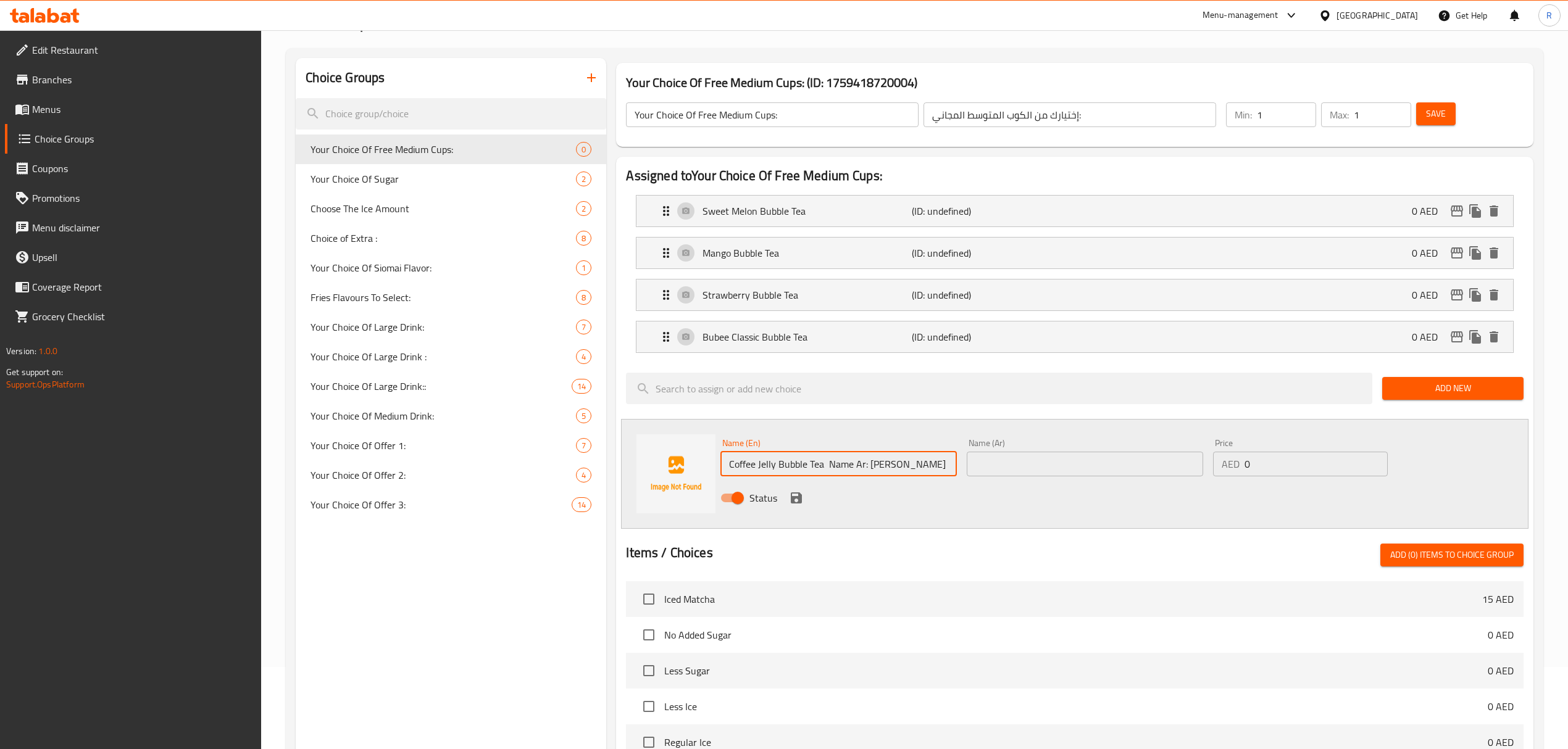
drag, startPoint x: 869, startPoint y: 469, endPoint x: 960, endPoint y: 471, distance: 91.0
click at [960, 471] on div "Name (En) Coffee Jelly Bubble Tea Name Ar: قهوة جيلي بابل تي Name (En)" at bounding box center [838, 457] width 246 height 47
click at [832, 467] on input "Coffee Jelly Bubble Tea Name Ar:" at bounding box center [838, 463] width 236 height 25
drag, startPoint x: 832, startPoint y: 467, endPoint x: 923, endPoint y: 456, distance: 91.7
click at [923, 456] on input "Coffee Jelly Bubble Tea Name Ar:" at bounding box center [838, 463] width 236 height 25
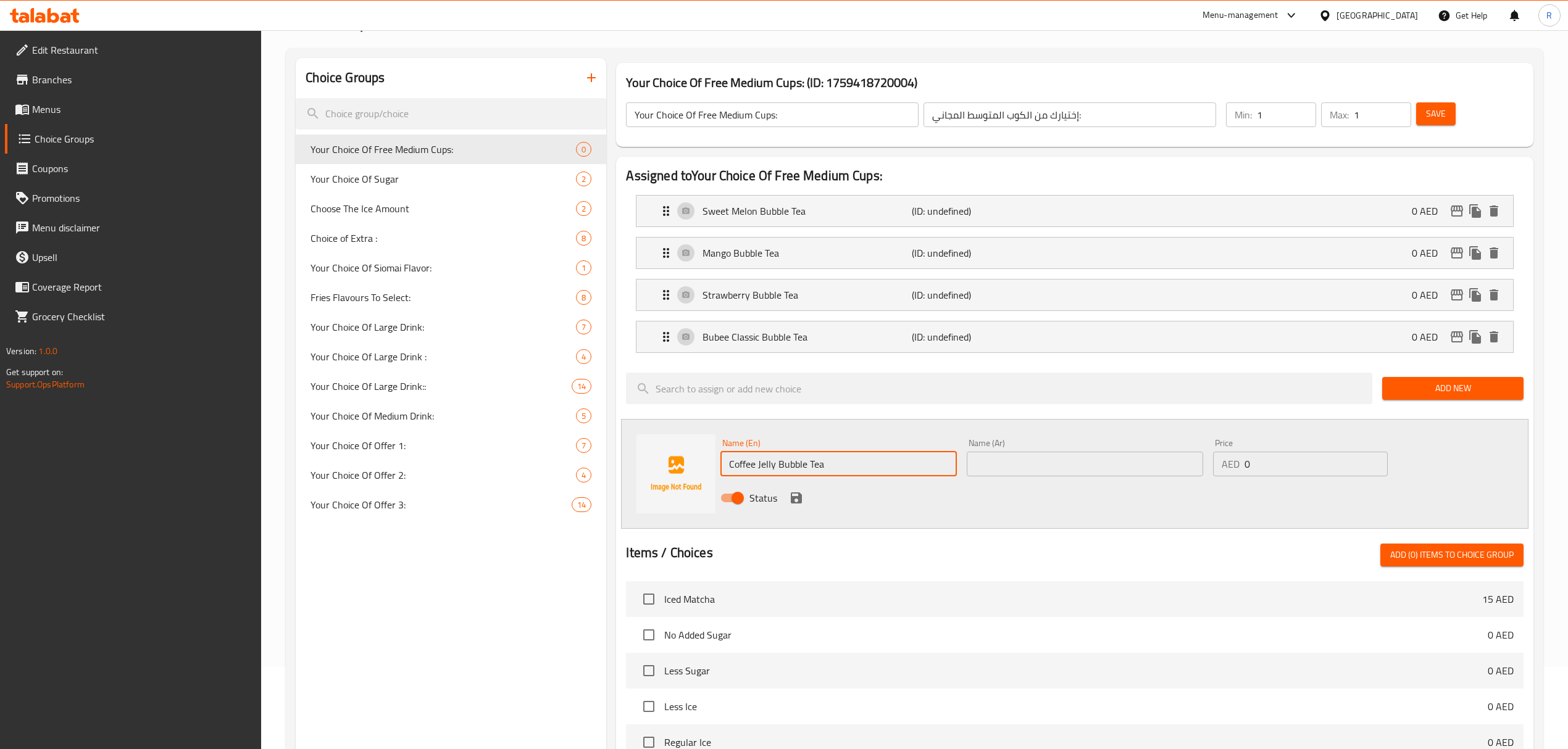
type input "Coffee Jelly Bubble Tea"
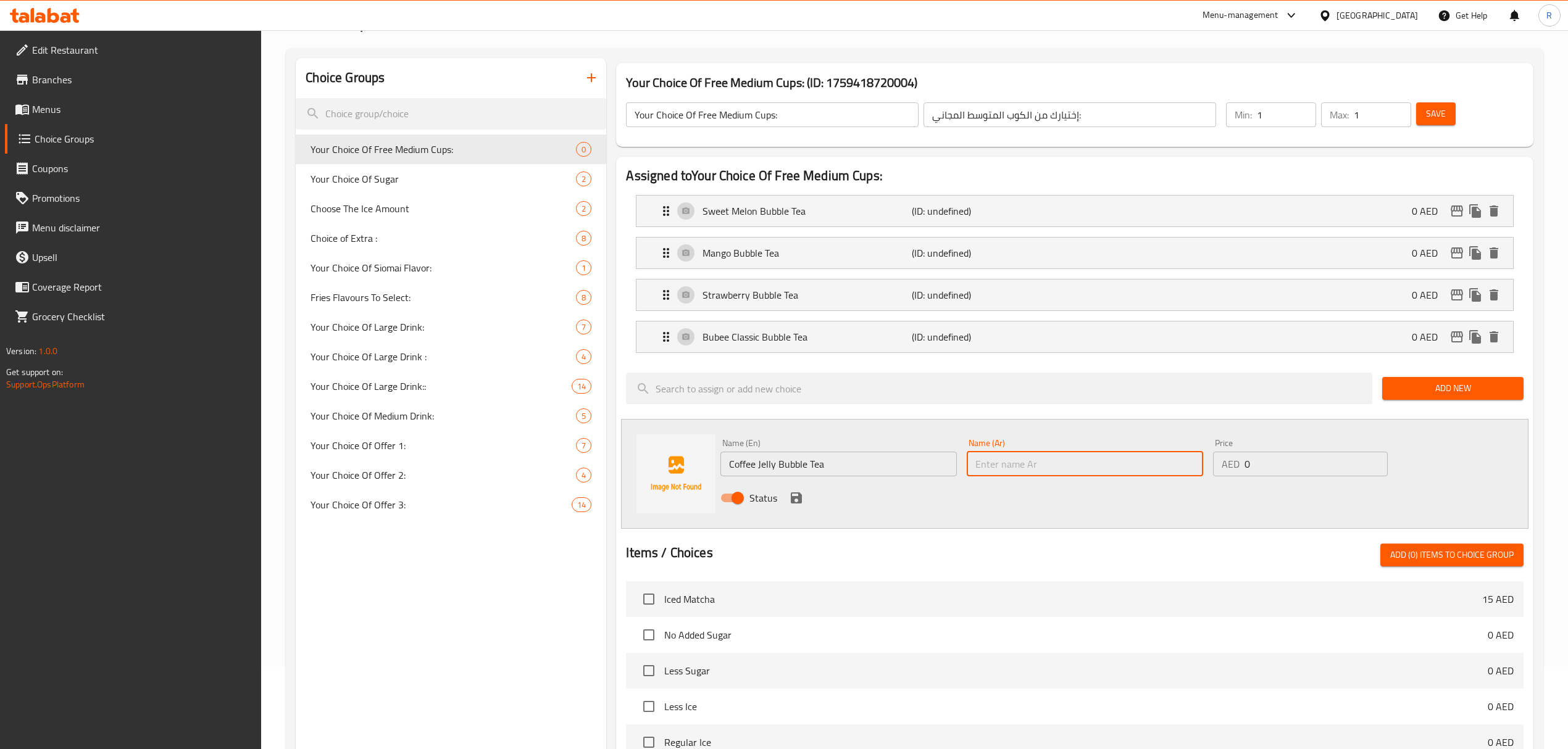
drag, startPoint x: 1043, startPoint y: 457, endPoint x: 1001, endPoint y: 481, distance: 48.4
click at [1043, 457] on input "text" at bounding box center [1084, 463] width 236 height 25
paste input "قهوة جيلي بابل تي"
type input "قهوة جيلي بابل تي"
click at [795, 499] on icon "save" at bounding box center [796, 498] width 11 height 11
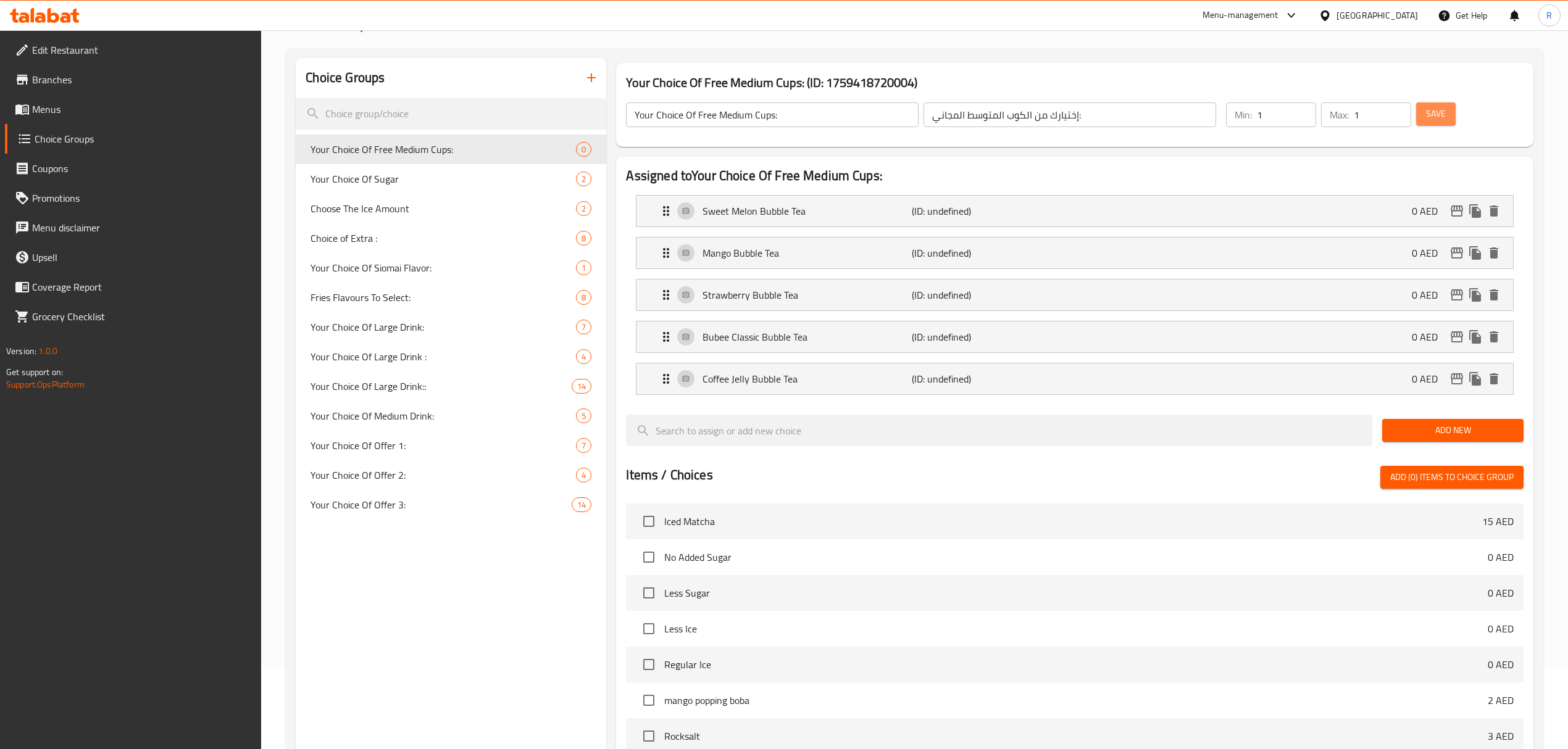
click at [1437, 121] on span "Save" at bounding box center [1435, 114] width 20 height 15
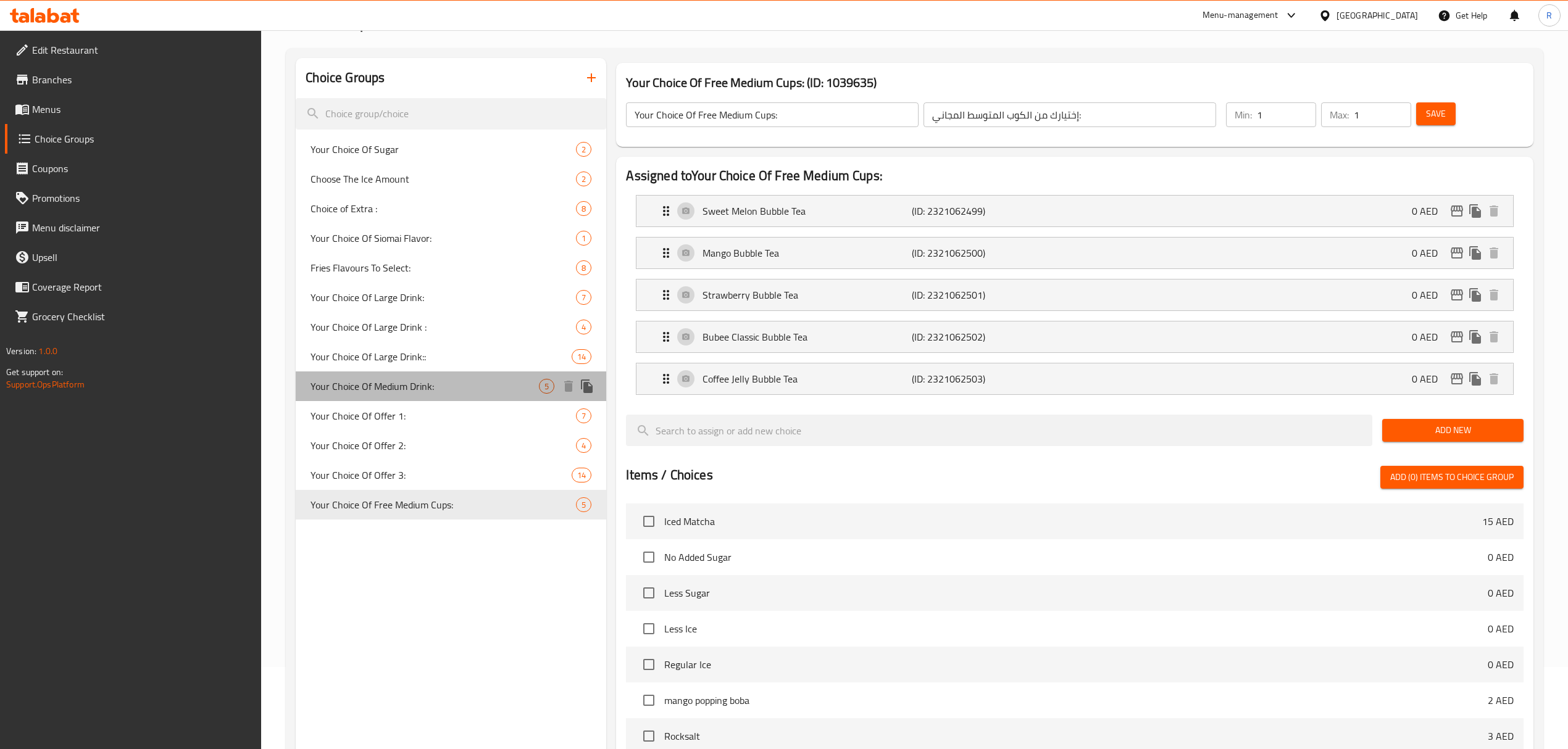
click at [450, 388] on span "Your Choice Of Medium Drink:" at bounding box center [425, 386] width 228 height 15
type input "Your Choice Of Medium Drink:"
type input "إختيارك من المشروب الوسط:"
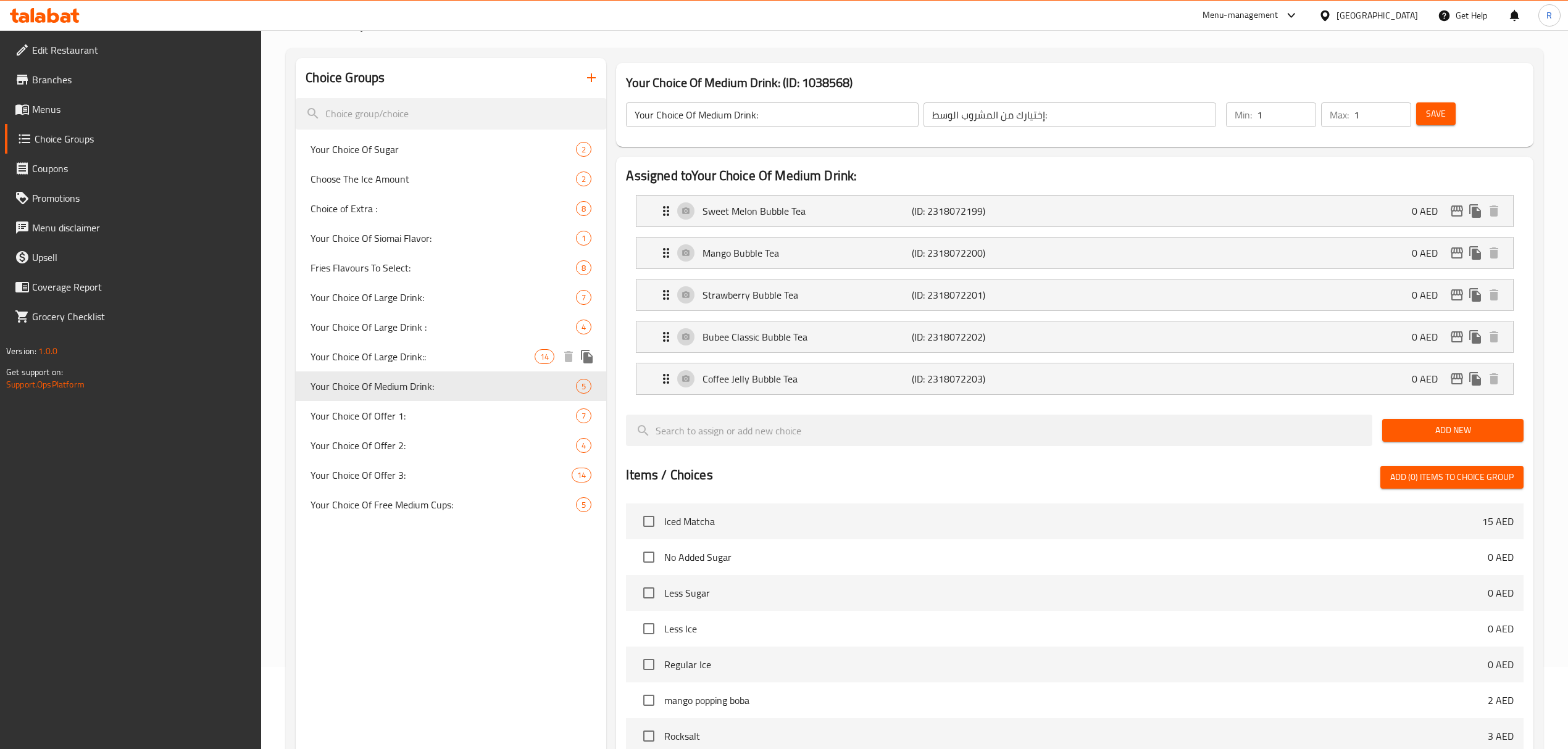
click at [440, 358] on span "Your Choice Of Large Drink::" at bounding box center [422, 356] width 224 height 15
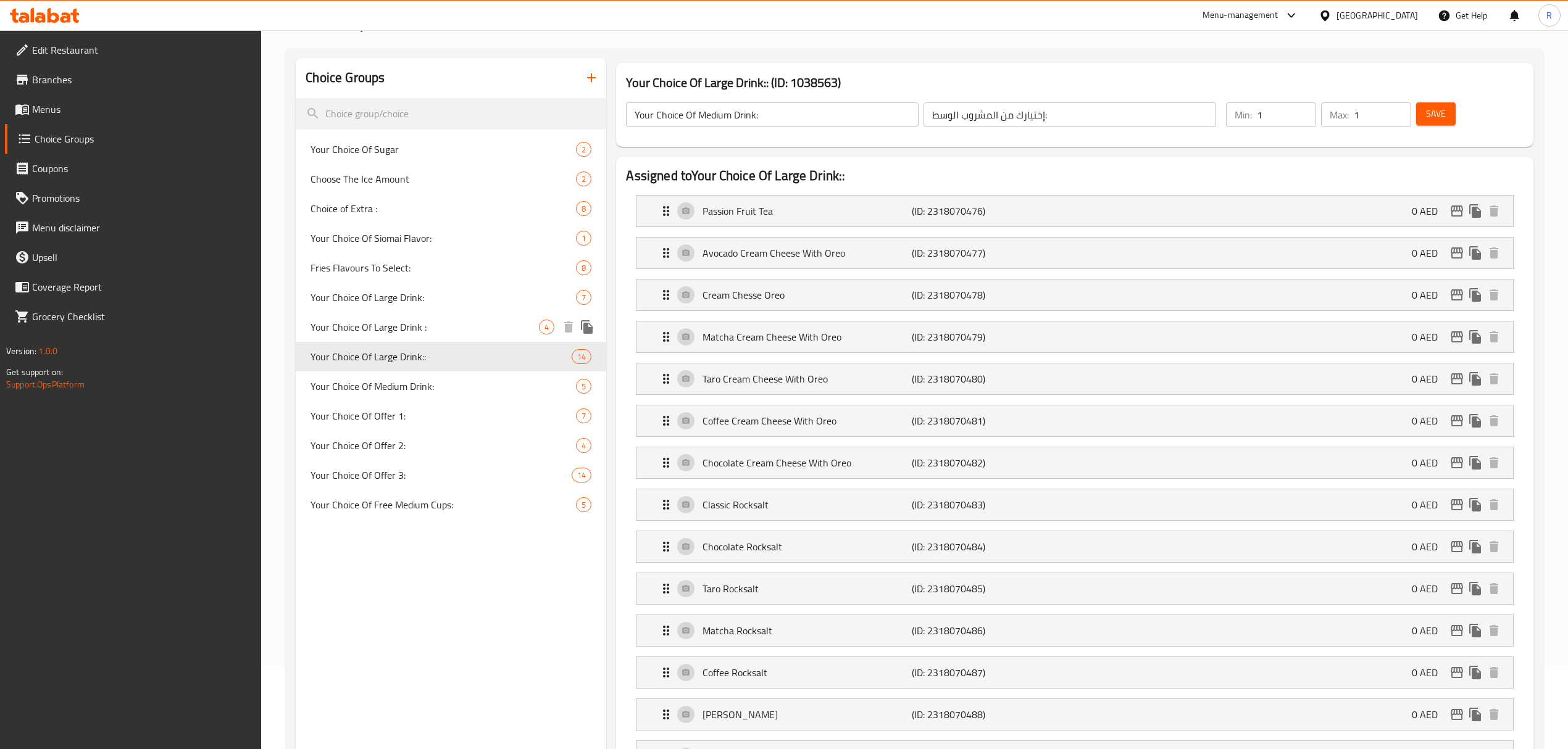
type input "Your Choice Of Large Drink::"
type input "اختيارك من مشروبك الكبير::"
click at [435, 323] on span "Your Choice Of Large Drink :" at bounding box center [425, 327] width 228 height 15
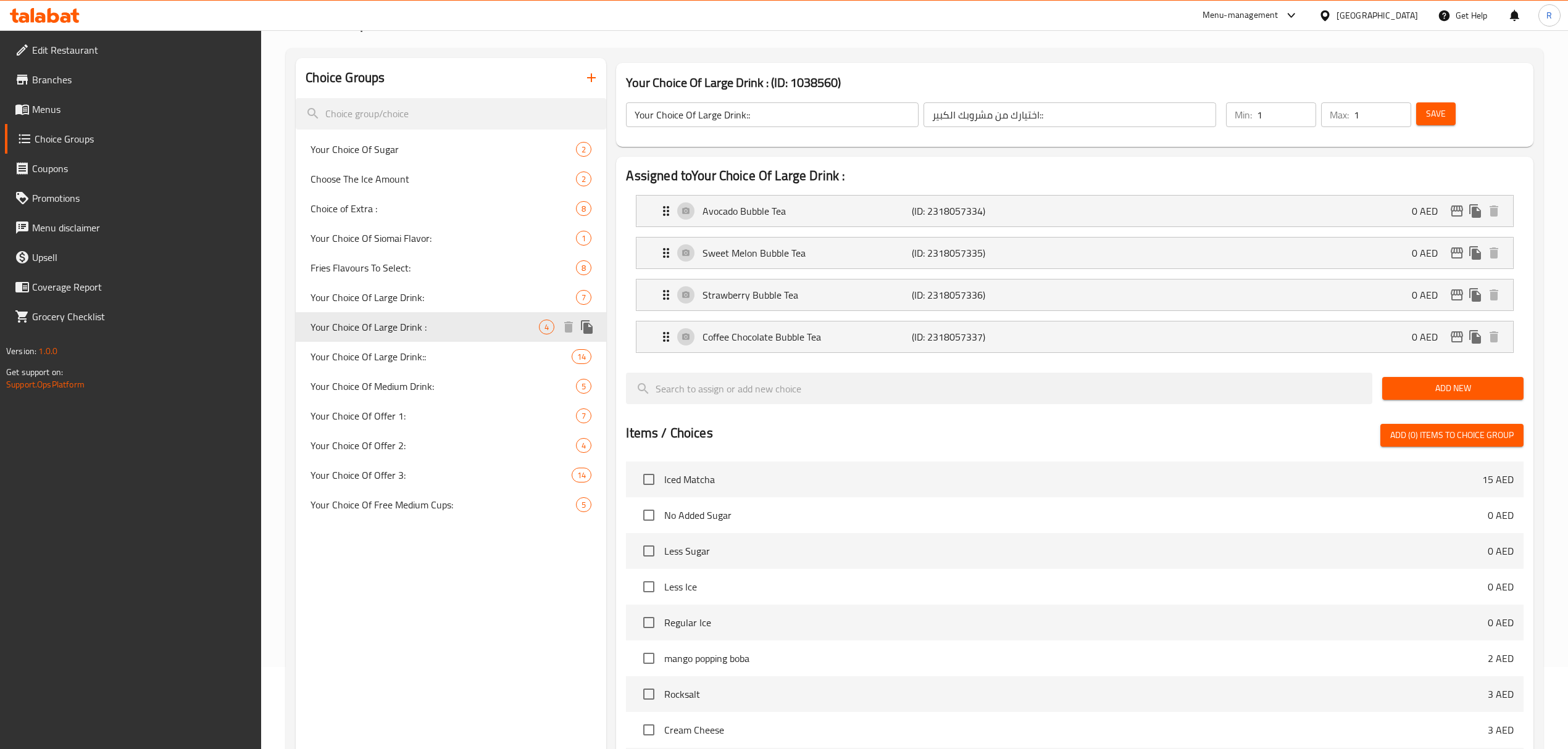
type input "Your Choice Of Large Drink :"
type input "اختيارك من مشروبك الكبير :"
click at [430, 299] on span "Your Choice Of Large Drink:" at bounding box center [425, 297] width 228 height 15
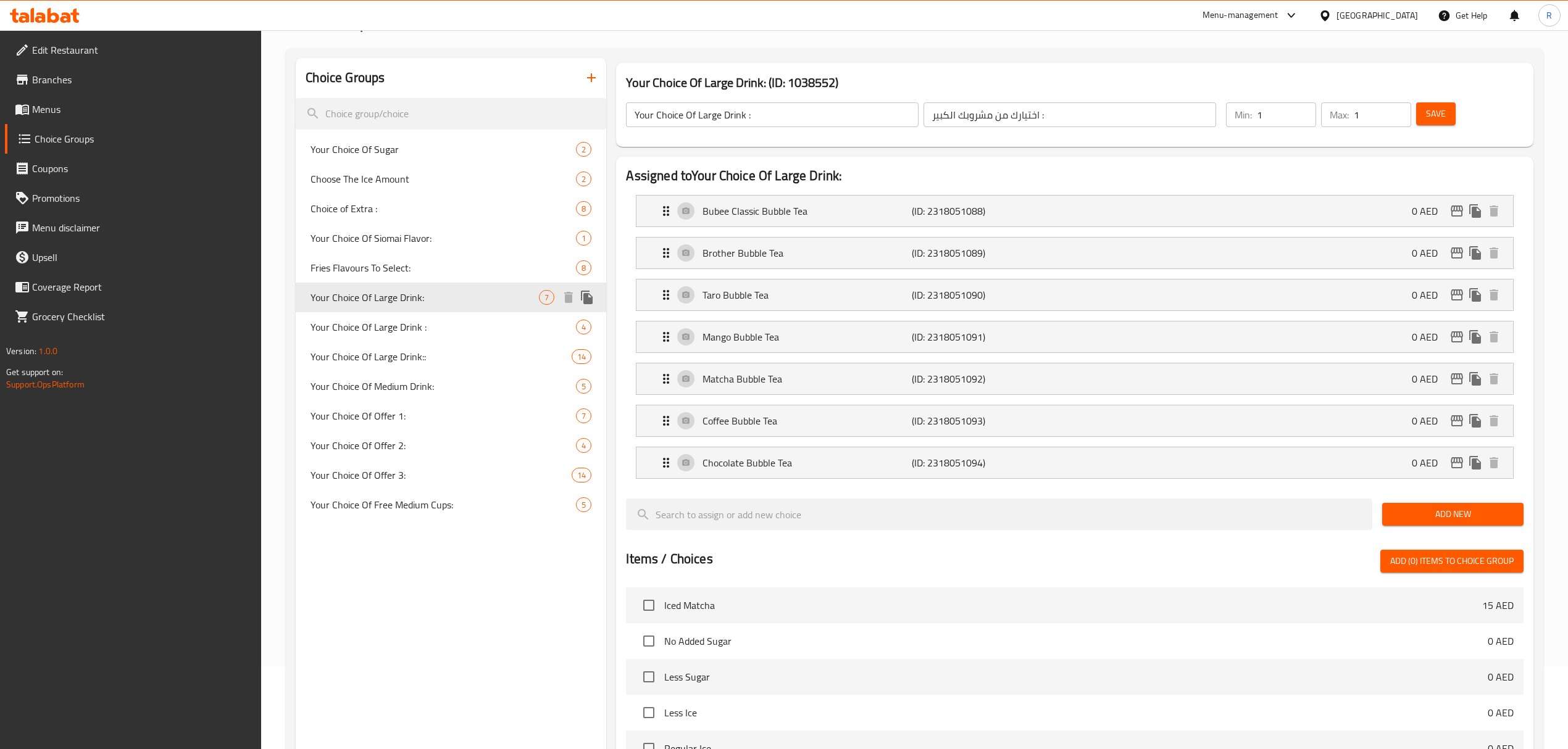
type input "Your Choice Of Large Drink:"
type input "اختيارك من مشروبك الكبير:"
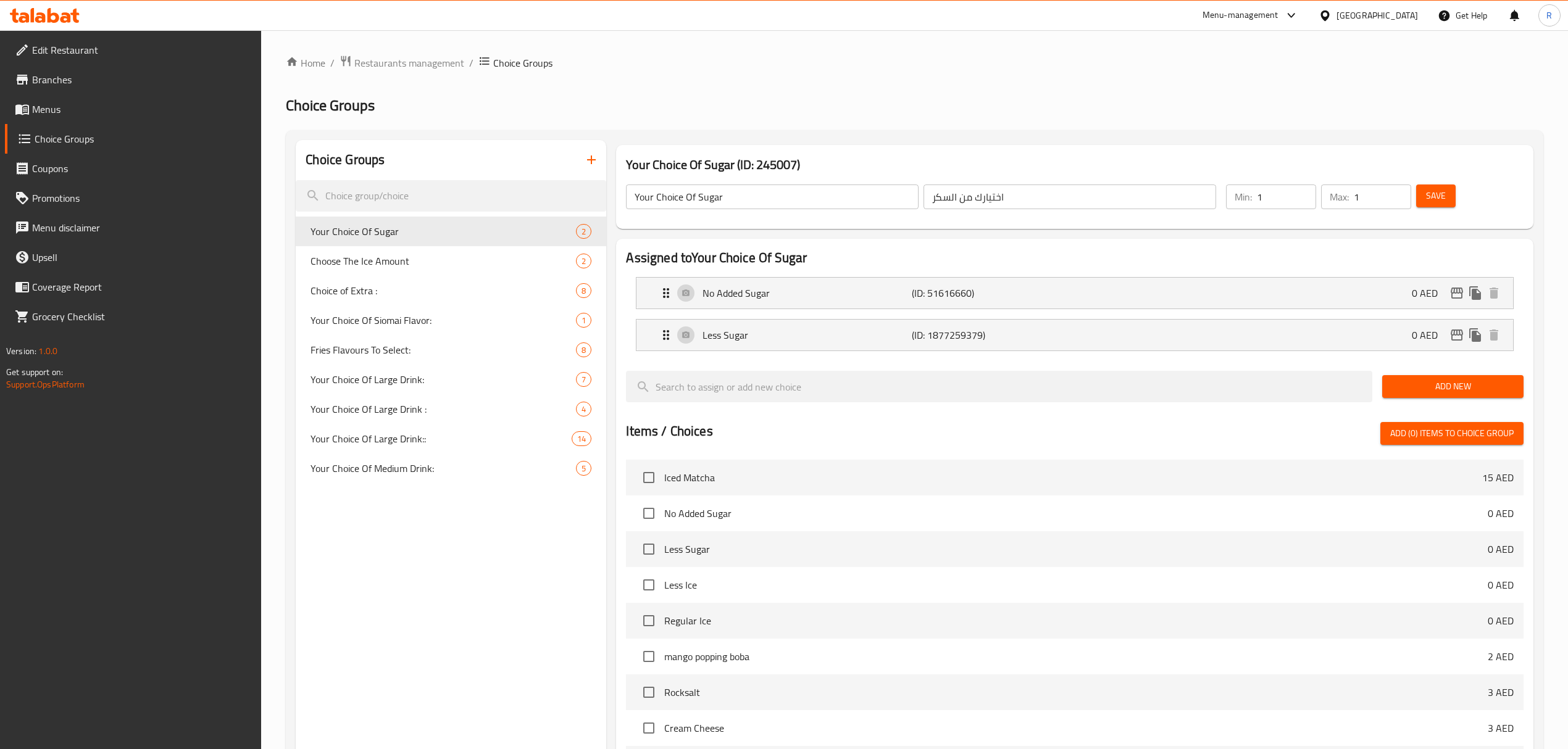
click at [80, 111] on span "Menus" at bounding box center [142, 109] width 220 height 15
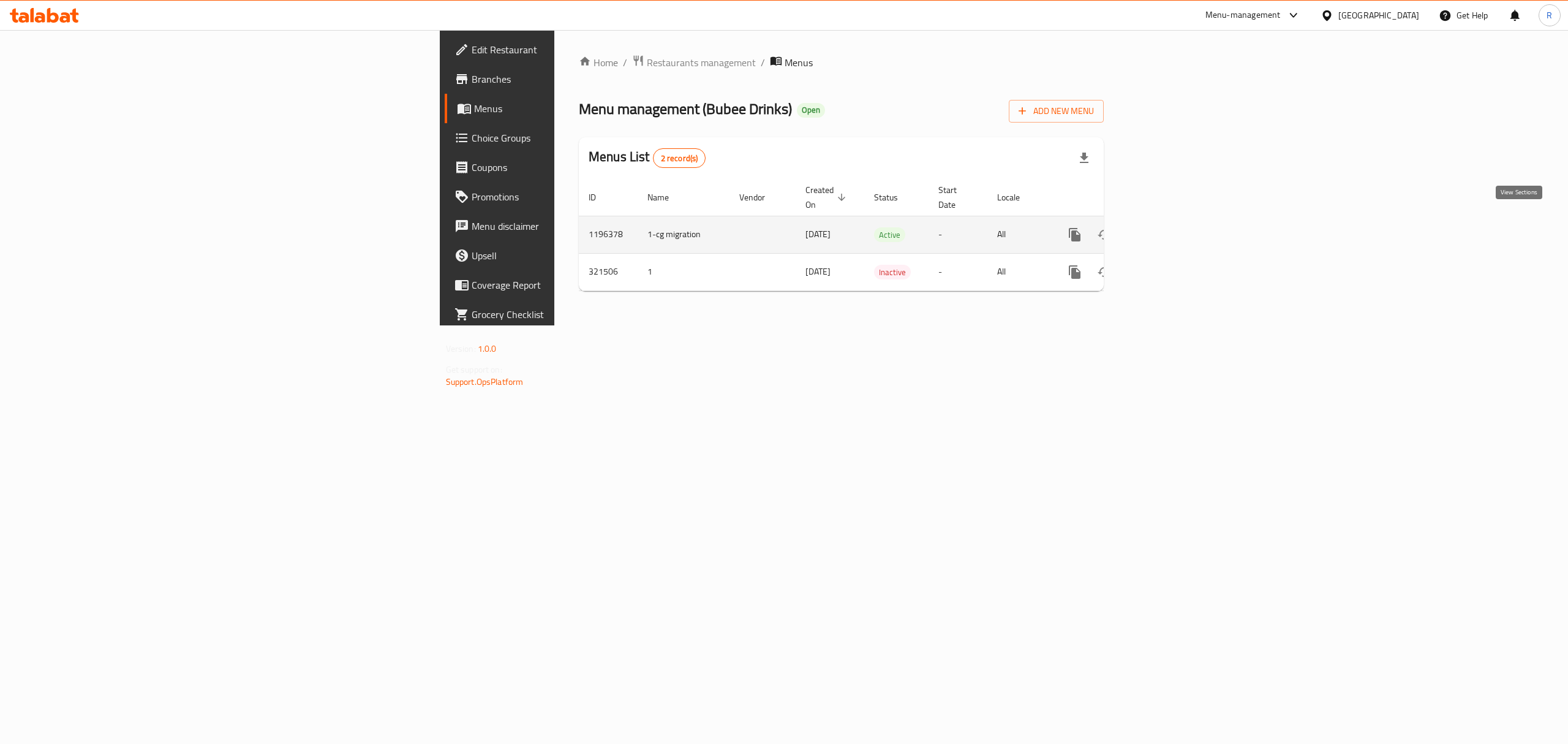
click at [1170, 228] on icon "enhanced table" at bounding box center [1163, 234] width 14 height 14
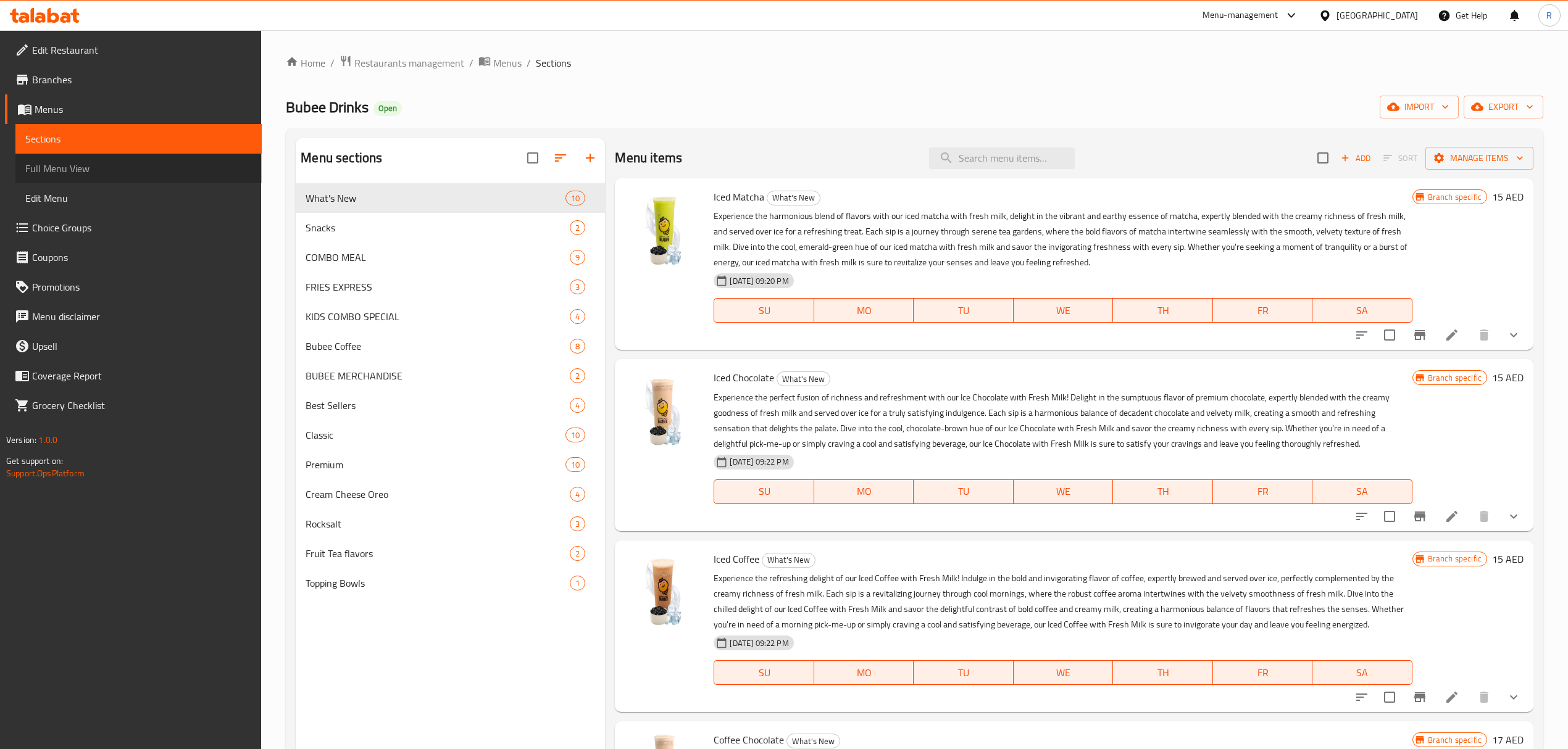
drag, startPoint x: 126, startPoint y: 168, endPoint x: 620, endPoint y: 1, distance: 521.5
click at [126, 168] on span "Full Menu View" at bounding box center [138, 168] width 227 height 15
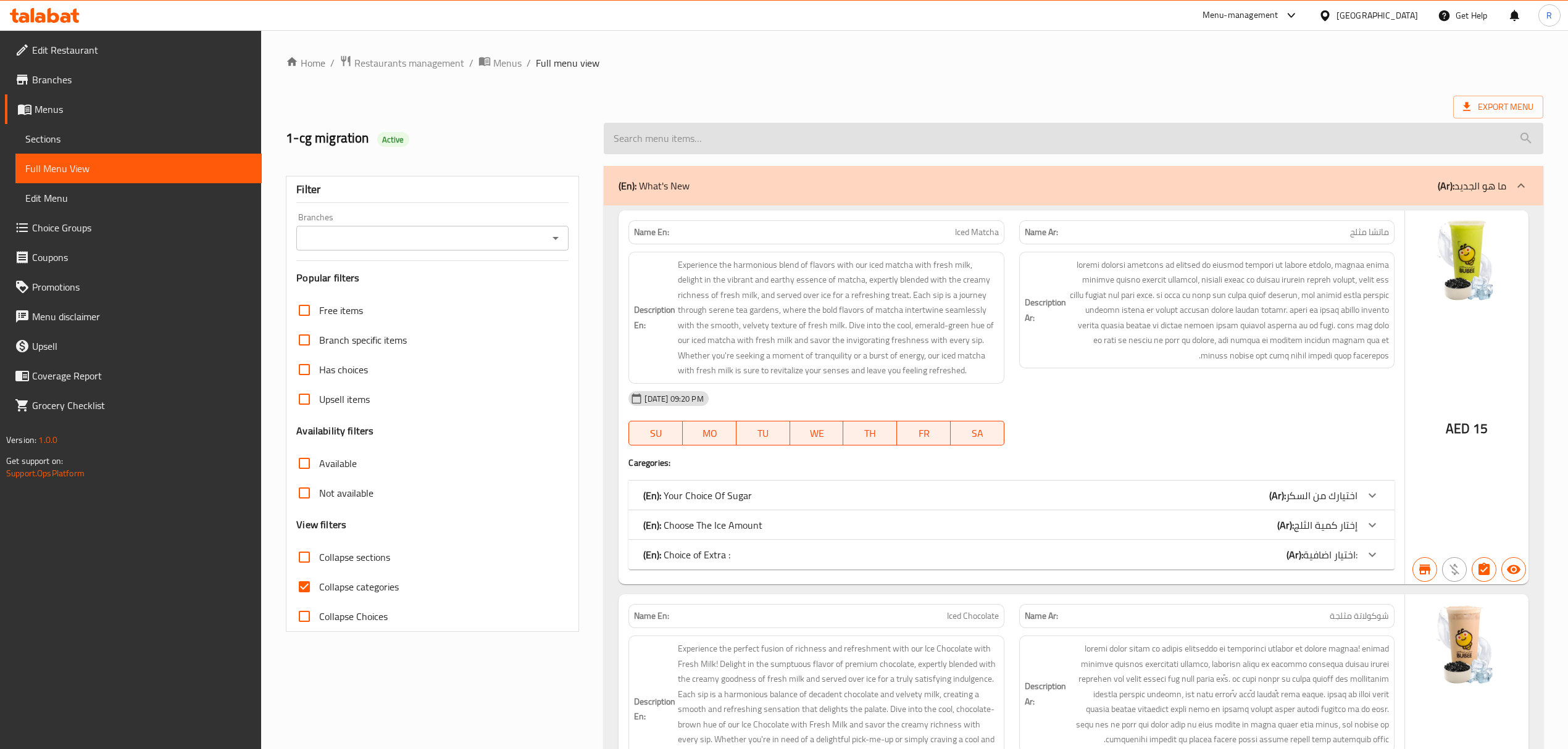
click at [1008, 144] on input "search" at bounding box center [1073, 138] width 939 height 32
paste input "BUBEE CLASSIC BUBBLE TEA"
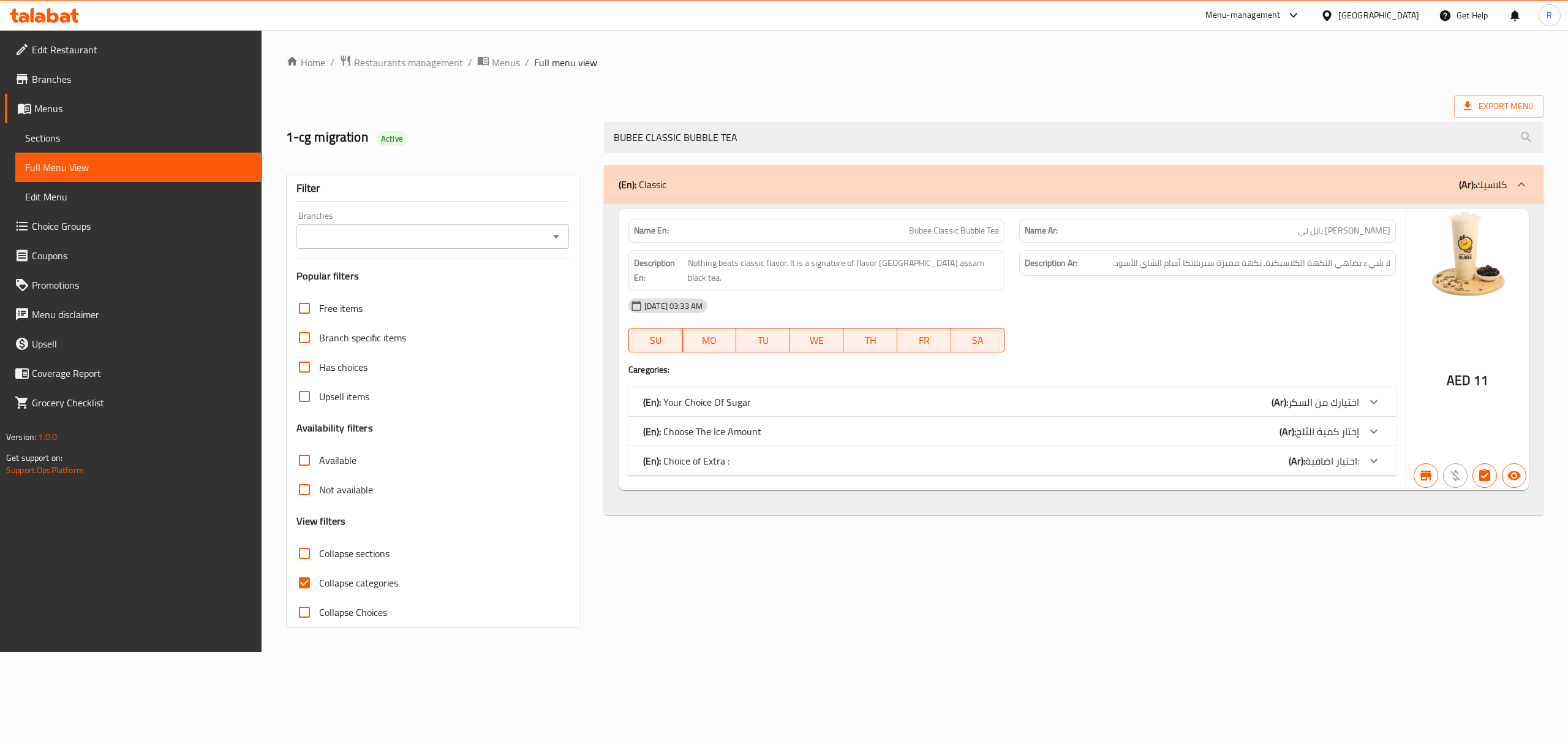
click at [923, 236] on span "Bubee Classic Bubble Tea" at bounding box center [954, 230] width 90 height 13
drag, startPoint x: 923, startPoint y: 236, endPoint x: 1322, endPoint y: 229, distance: 399.1
click at [1322, 229] on div "Name En: Bubee Classic Bubble Tea Name Ar: [PERSON_NAME] بابل تي" at bounding box center [1012, 230] width 782 height 38
copy div "Bubee Classic Bubble Tea Name Ar: [PERSON_NAME] بابل تي"
click at [965, 145] on input "BUBEE CLASSIC BUBBLE TEA" at bounding box center [1073, 137] width 939 height 32
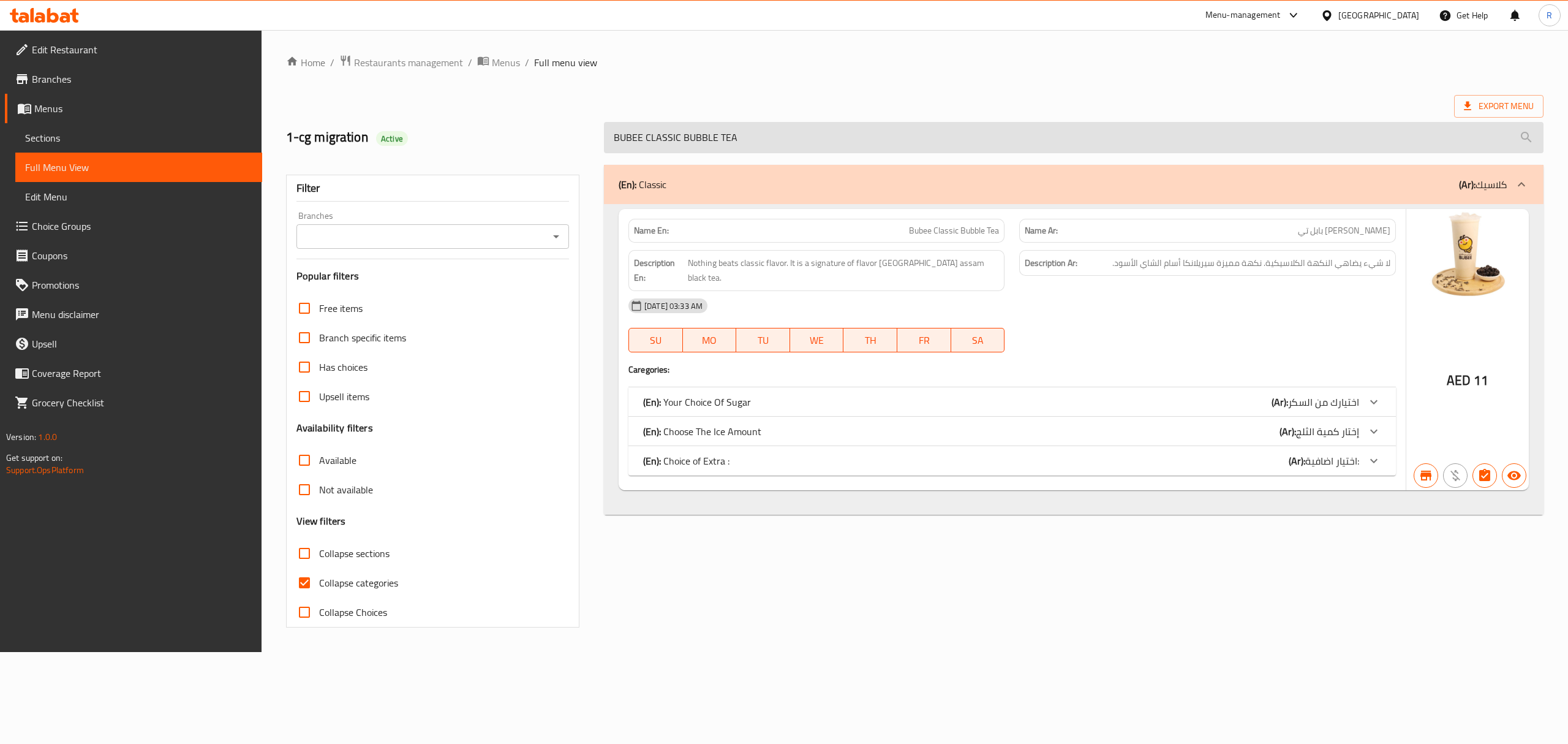
click at [965, 145] on input "BUBEE CLASSIC BUBBLE TEA" at bounding box center [1073, 137] width 939 height 32
paste input "ROTHER"
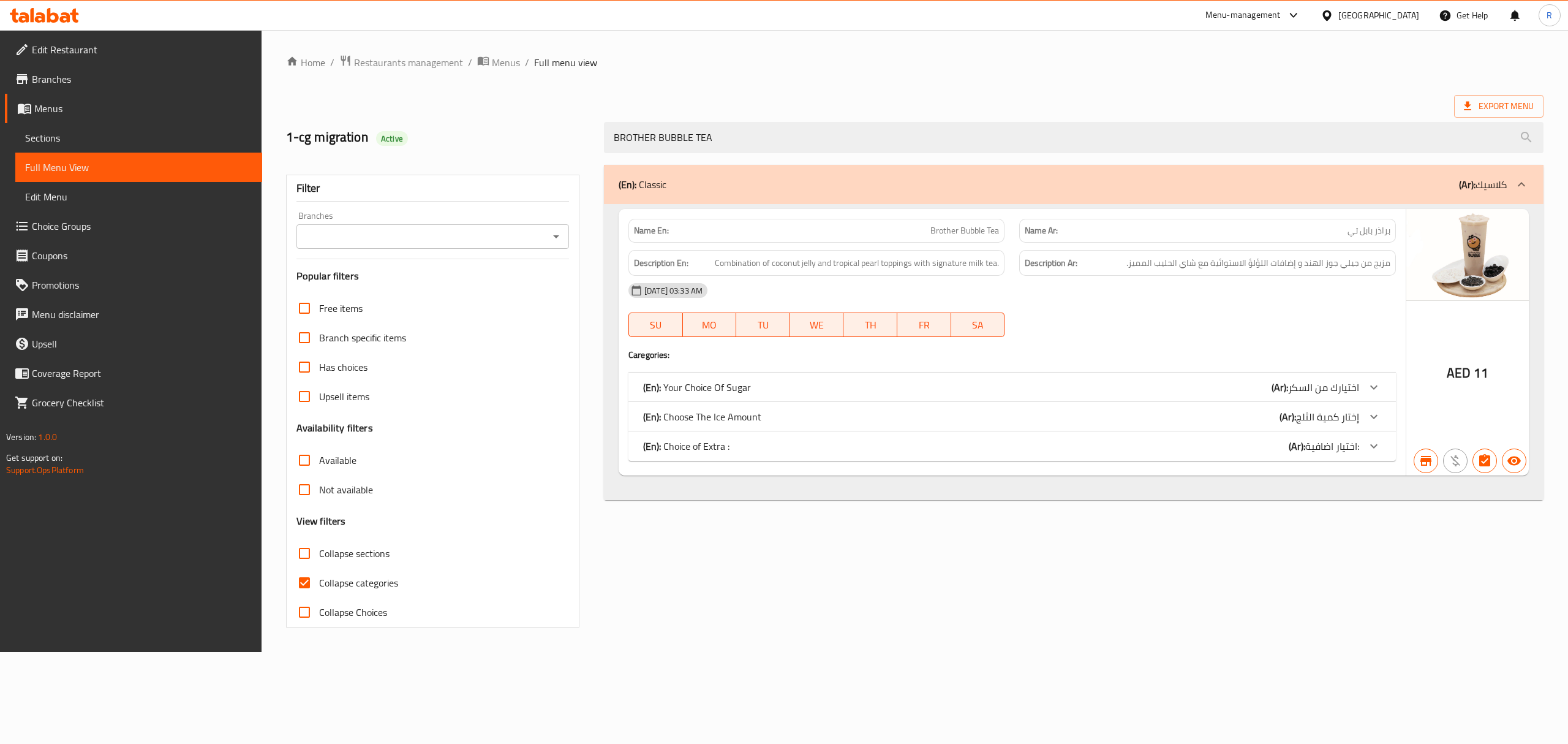
click at [939, 232] on span "Brother Bubble Tea" at bounding box center [964, 230] width 69 height 13
drag, startPoint x: 939, startPoint y: 232, endPoint x: 1301, endPoint y: 239, distance: 362.1
click at [1301, 239] on div "Name En: Brother Bubble Tea Name Ar: براذر بابل تي" at bounding box center [1012, 230] width 782 height 38
copy div "Brother Bubble Tea Name Ar: براذر بابل تي"
click at [946, 142] on input "BROTHER BUBBLE TEA" at bounding box center [1073, 137] width 939 height 32
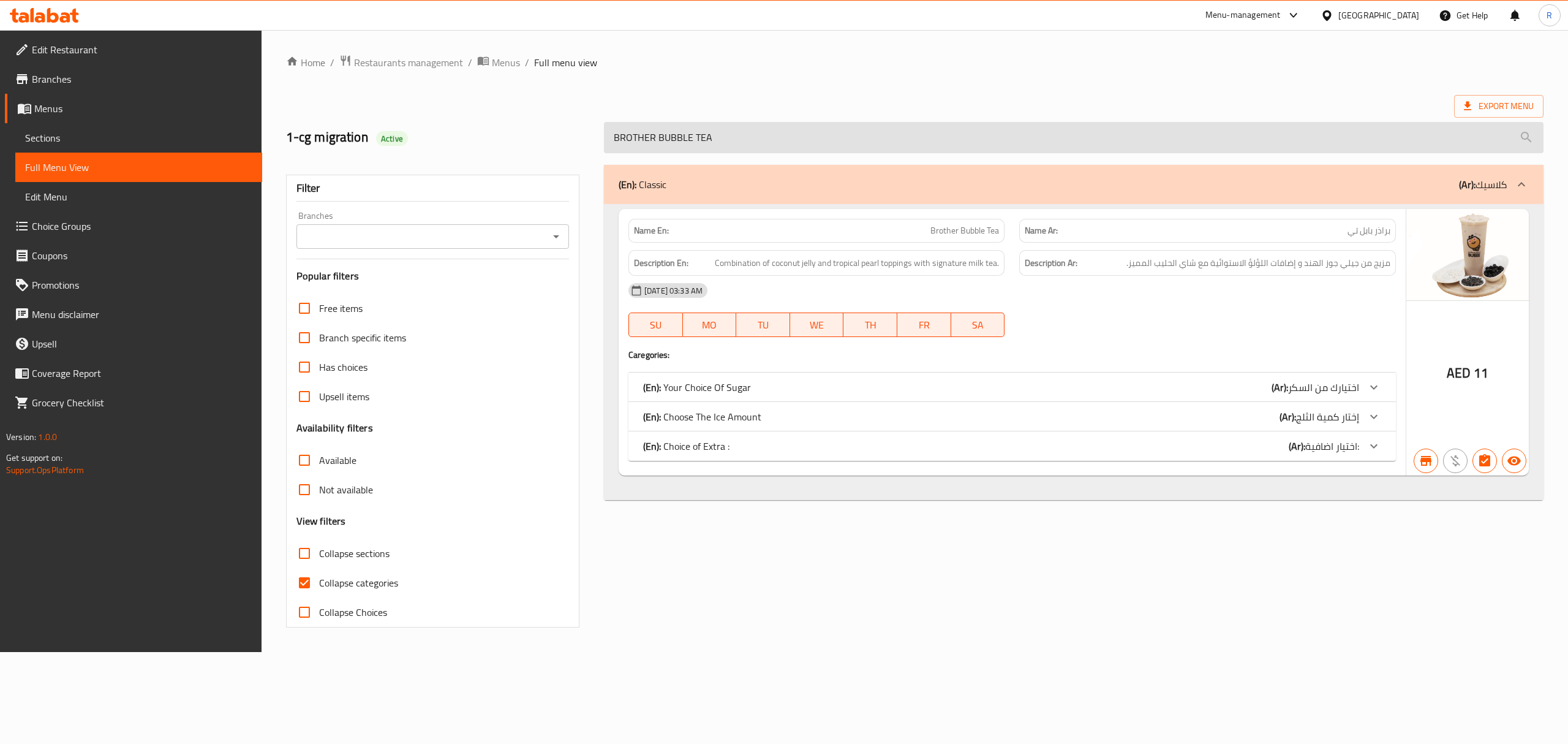
click at [946, 142] on input "BROTHER BUBBLE TEA" at bounding box center [1073, 137] width 939 height 32
paste input "TARO"
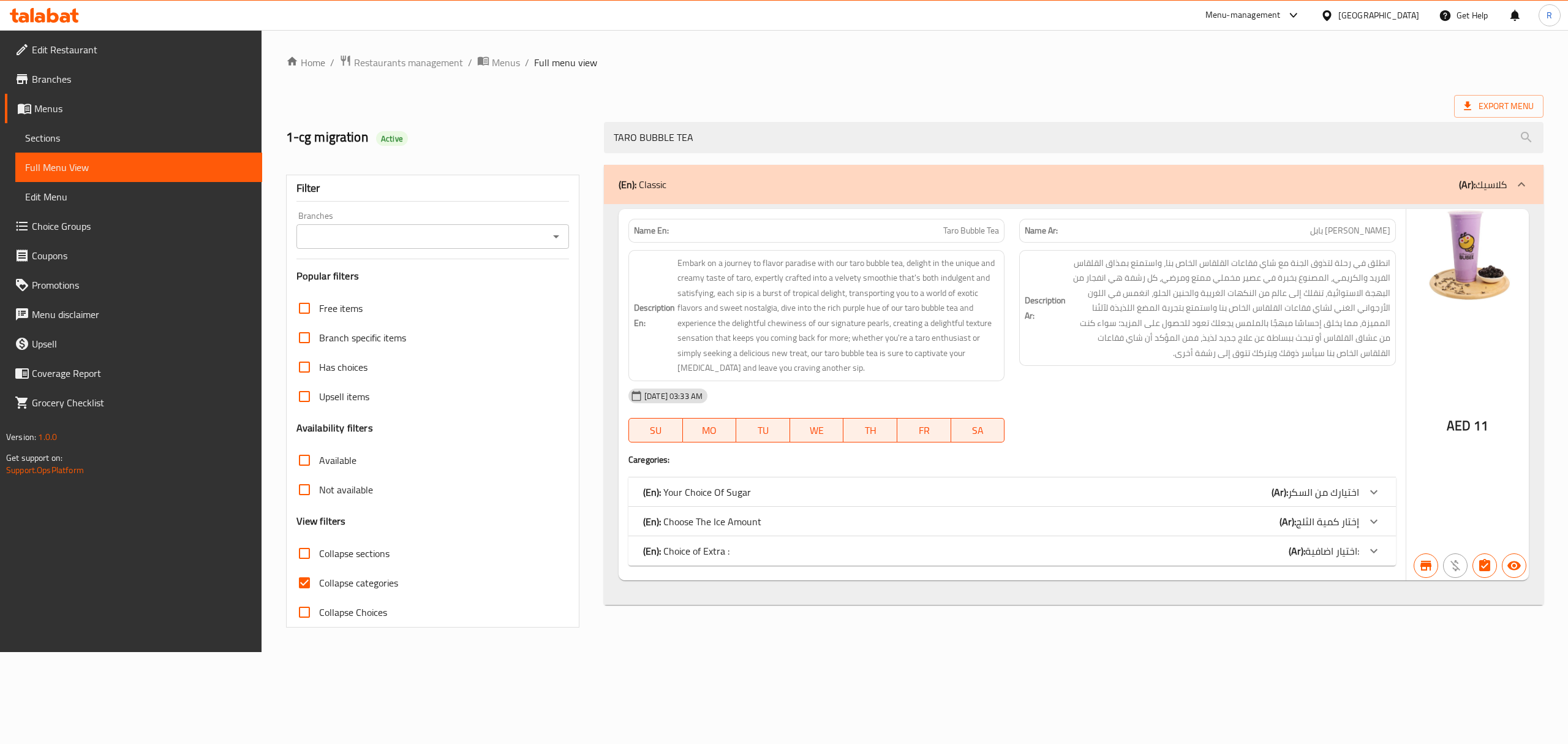
click at [951, 226] on span "Taro Bubble Tea" at bounding box center [970, 230] width 55 height 13
drag, startPoint x: 951, startPoint y: 226, endPoint x: 1351, endPoint y: 240, distance: 400.2
click at [1351, 240] on div "Name En: Taro Bubble Tea Name Ar: شاي تارو [GEOGRAPHIC_DATA]" at bounding box center [1012, 230] width 782 height 38
copy div "Taro Bubble Tea Name Ar: [PERSON_NAME] [GEOGRAPHIC_DATA]"
click at [864, 135] on input "TARO BUBBLE TEA" at bounding box center [1073, 137] width 939 height 32
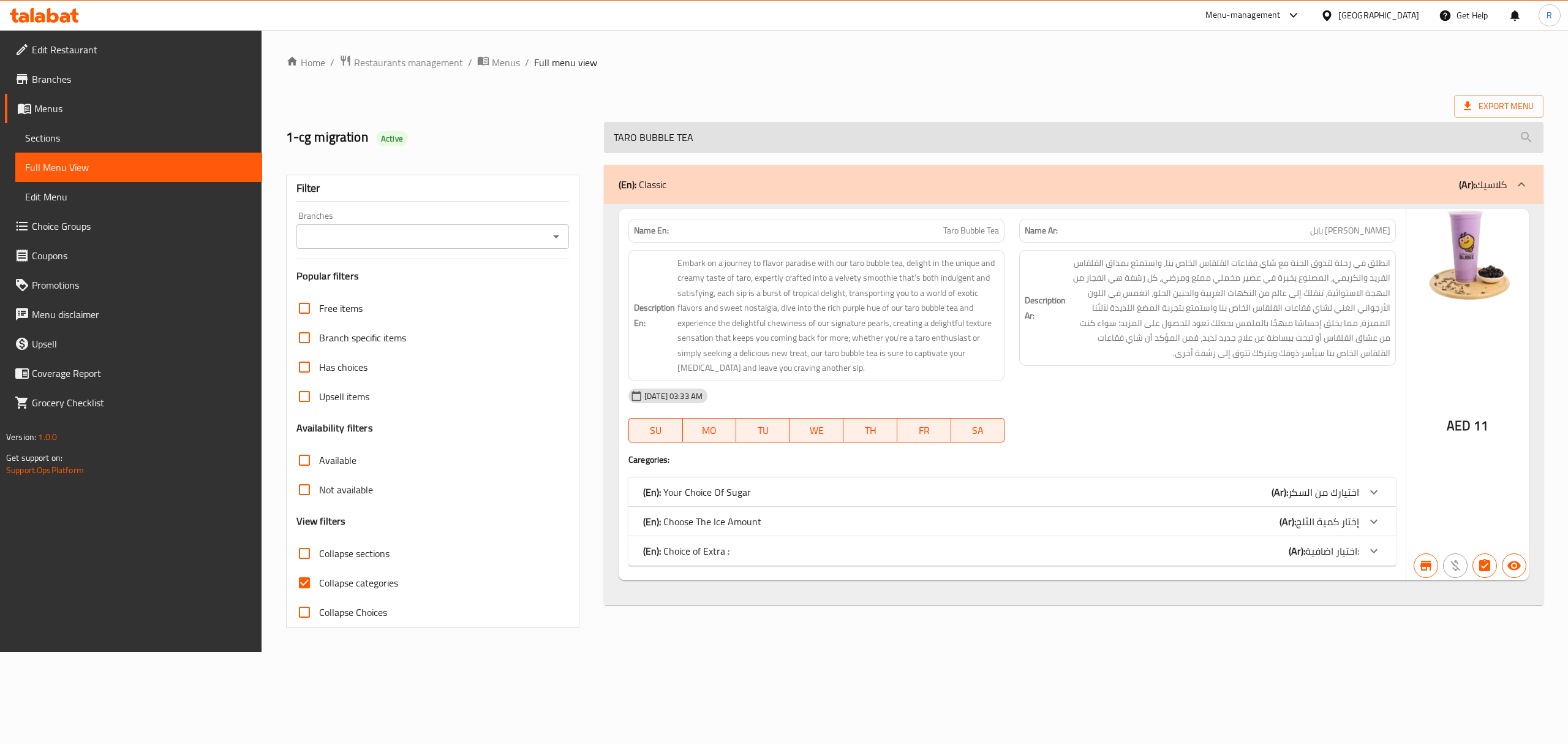
click at [864, 135] on input "TARO BUBBLE TEA" at bounding box center [1073, 137] width 939 height 32
paste input "MANG"
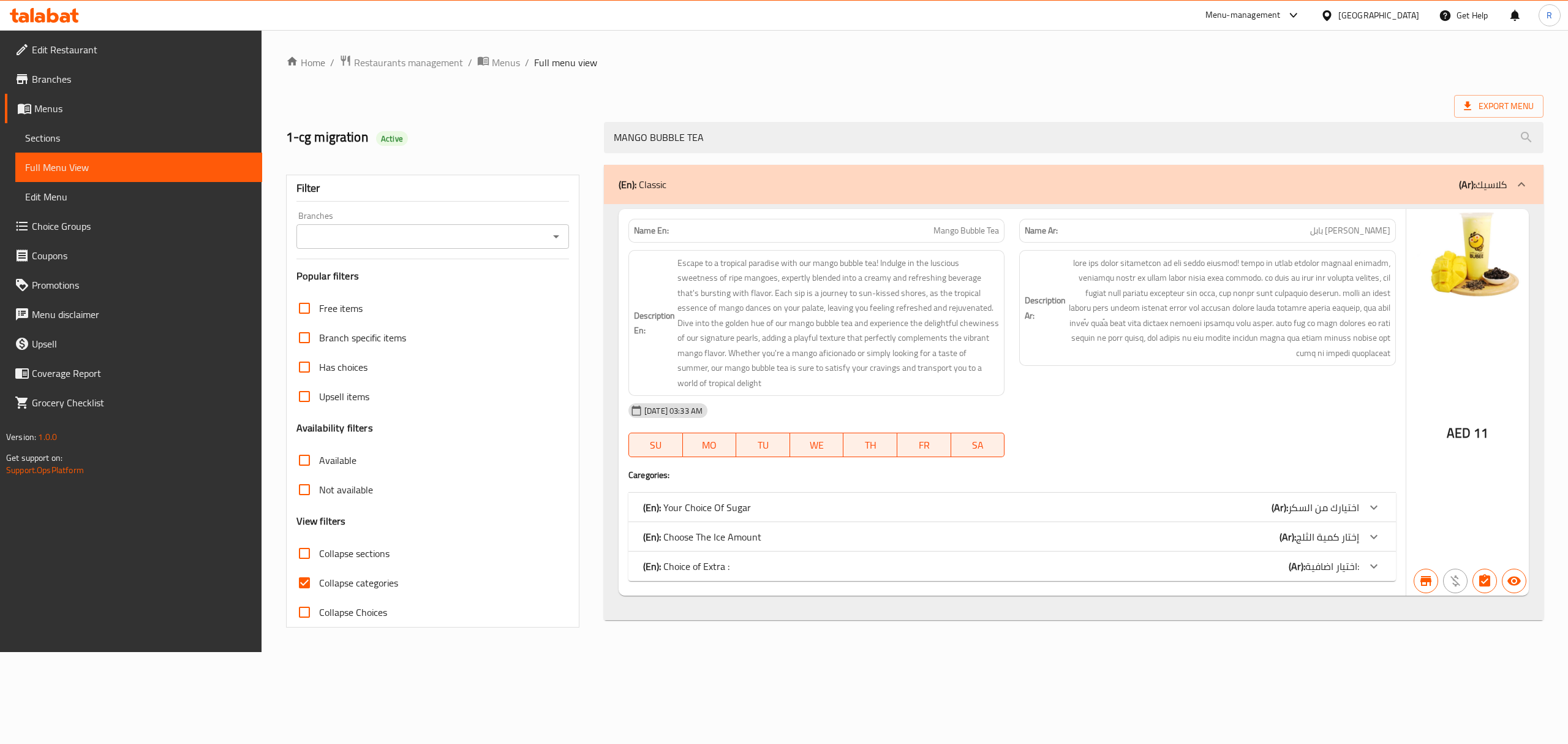
click at [951, 235] on span "Mango Bubble Tea" at bounding box center [966, 230] width 66 height 13
drag, startPoint x: 951, startPoint y: 235, endPoint x: 1274, endPoint y: 239, distance: 323.0
click at [1274, 239] on div "Name En: Mango Bubble Tea Name Ar: [PERSON_NAME] [GEOGRAPHIC_DATA]" at bounding box center [1012, 230] width 782 height 38
copy div "Mango Bubble Tea Name Ar: [PERSON_NAME] [GEOGRAPHIC_DATA]"
click at [743, 141] on input "MANGO BUBBLE TEA" at bounding box center [1073, 137] width 939 height 32
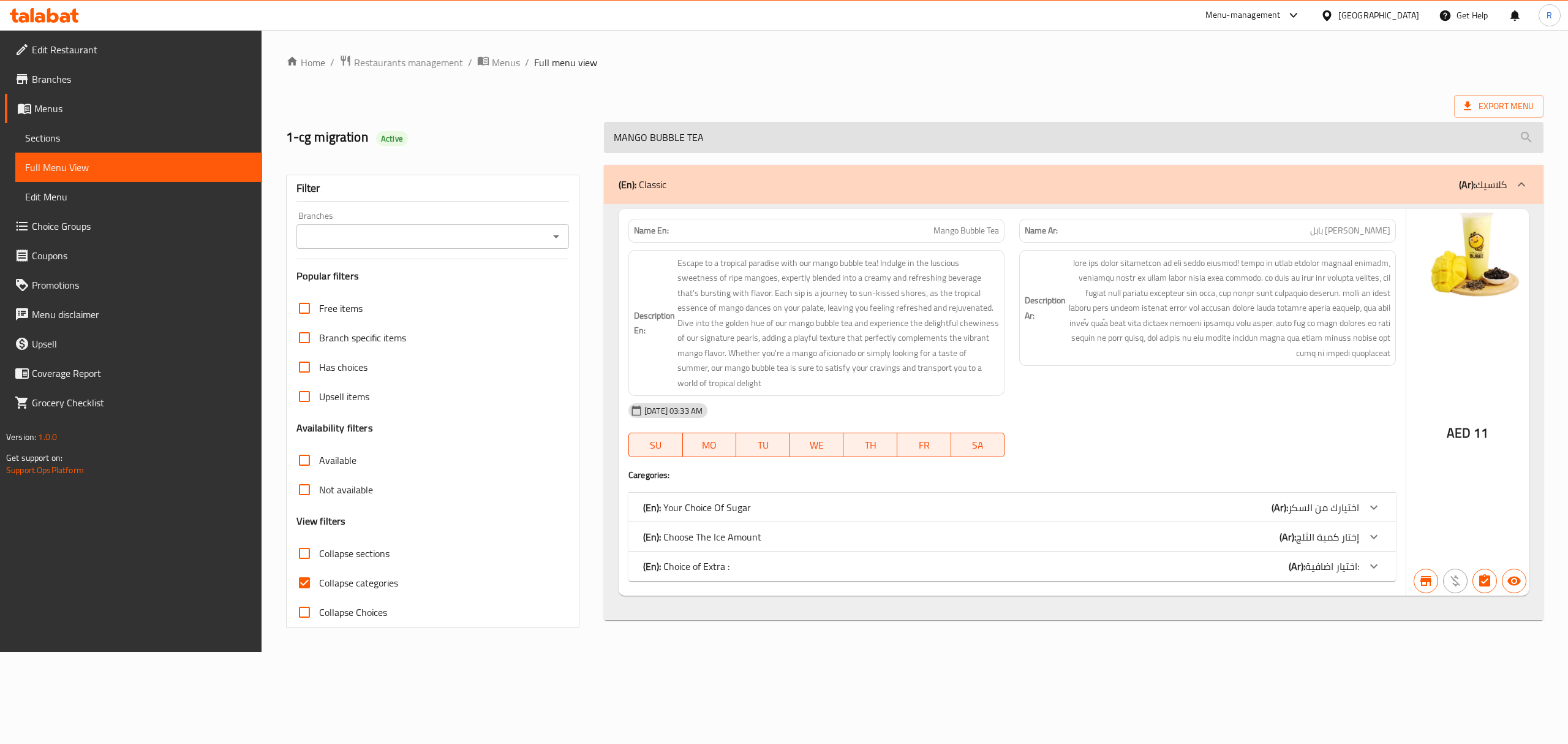
click at [743, 141] on input "MANGO BUBBLE TEA" at bounding box center [1073, 137] width 939 height 32
paste input "TCHA"
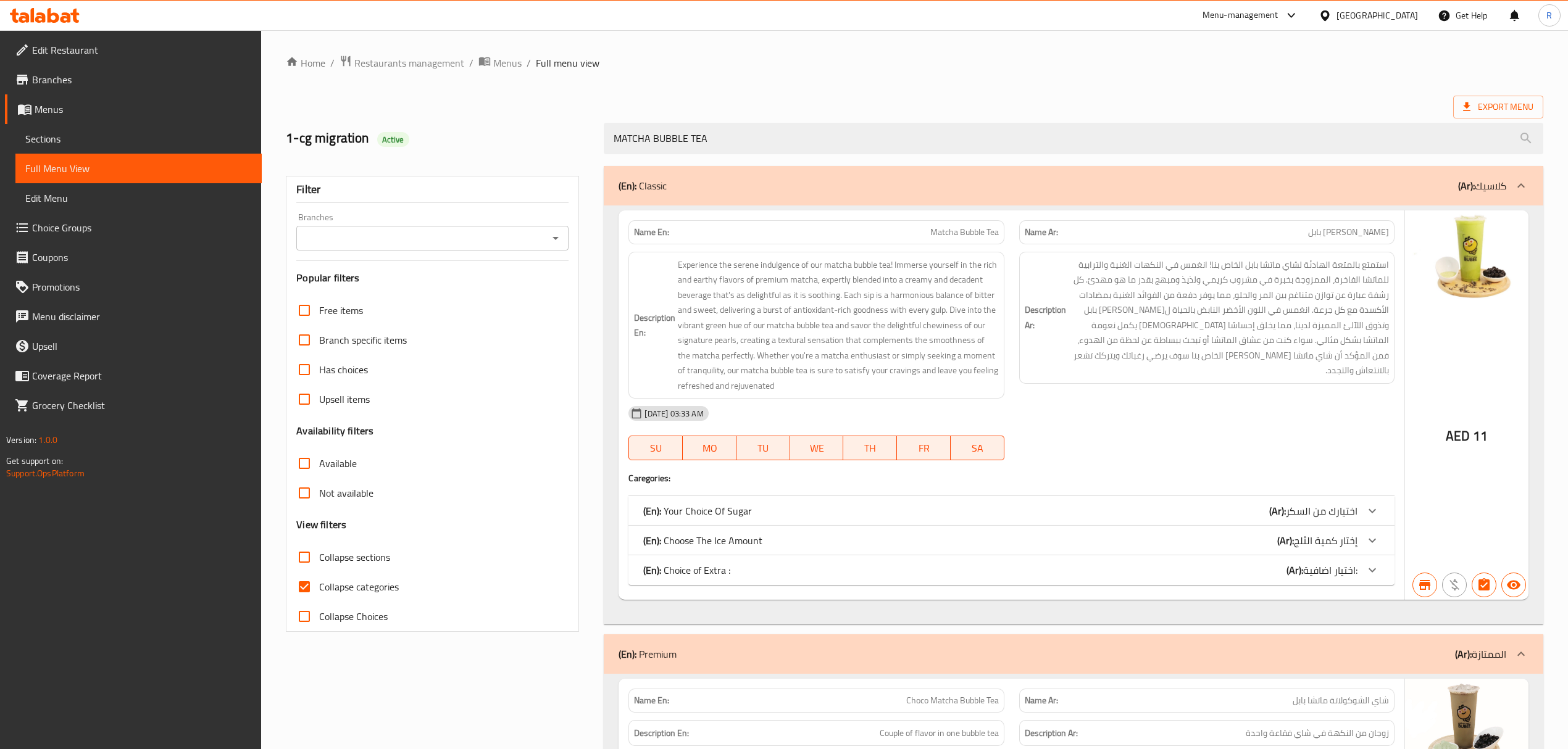
click at [941, 233] on span "Matcha Bubble Tea" at bounding box center [965, 232] width 69 height 13
drag, startPoint x: 941, startPoint y: 233, endPoint x: 1306, endPoint y: 220, distance: 365.2
click at [1306, 220] on div "Name En: Matcha Bubble Tea Name Ar: [PERSON_NAME] [GEOGRAPHIC_DATA]" at bounding box center [1010, 232] width 780 height 39
copy div "Matcha Bubble Tea Name Ar: [PERSON_NAME]"
click at [885, 141] on input "MATCHA BUBBLE TEA" at bounding box center [1073, 138] width 939 height 32
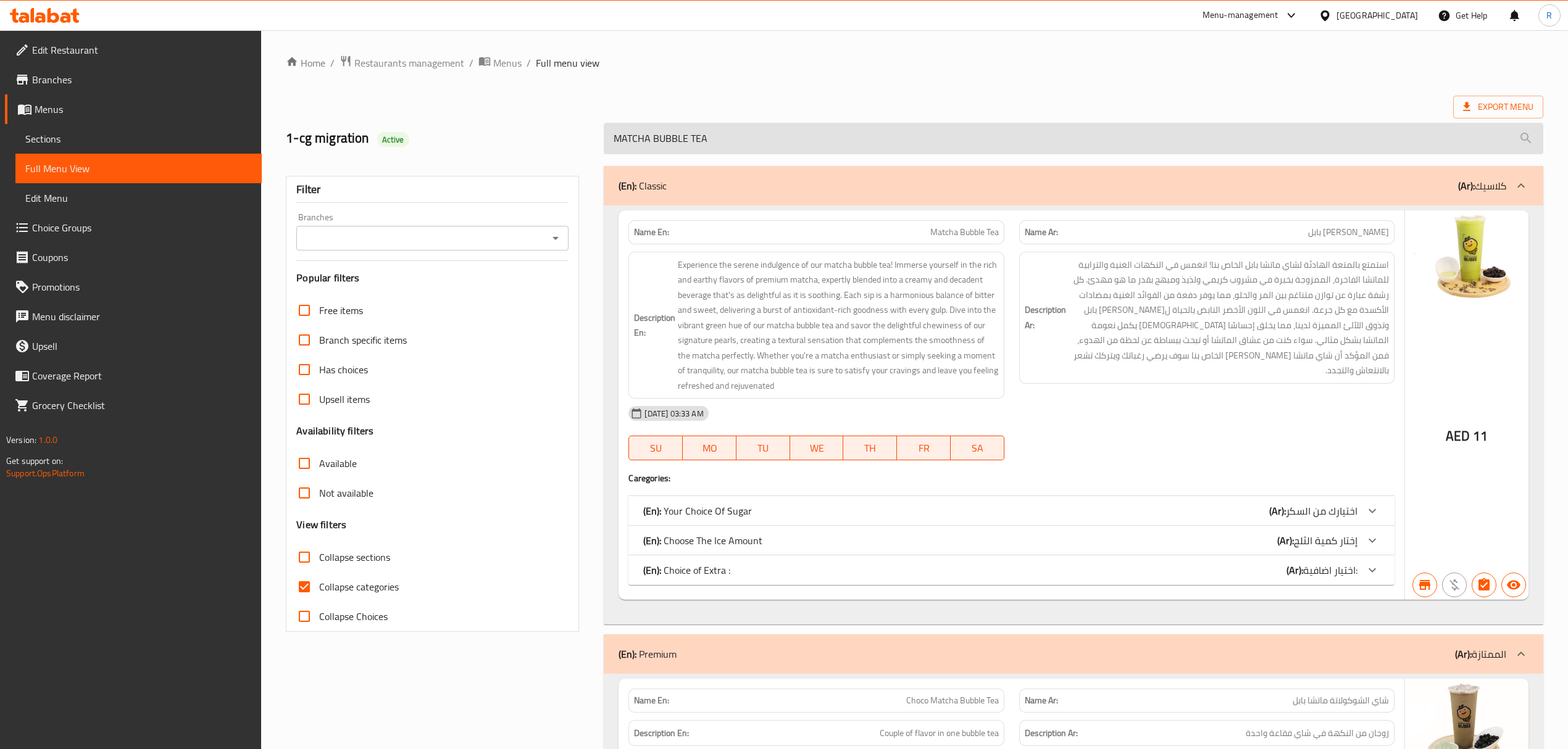
click at [885, 141] on input "MATCHA BUBBLE TEA" at bounding box center [1073, 138] width 939 height 32
paste input "COFFEE"
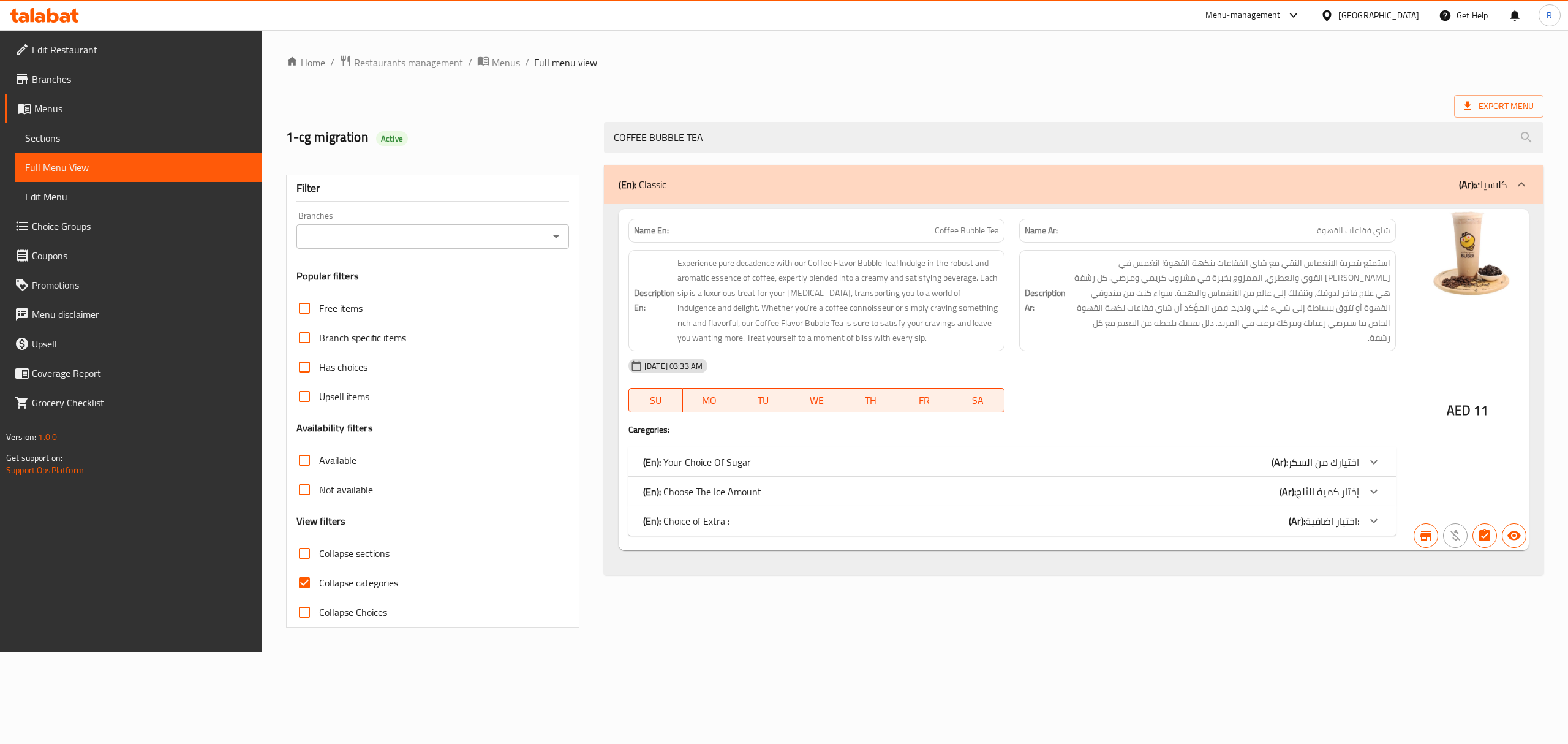
click at [939, 230] on span "Coffee Bubble Tea" at bounding box center [967, 230] width 65 height 13
drag, startPoint x: 939, startPoint y: 230, endPoint x: 1270, endPoint y: 237, distance: 331.1
click at [1270, 237] on div "Name En: Coffee Bubble Tea Name Ar: شاي فقاعات القهوة" at bounding box center [1012, 230] width 782 height 38
copy div "Coffee Bubble Tea Name Ar: شاي فقاعات القهوة"
click at [913, 141] on input "COFFEE BUBBLE TEA" at bounding box center [1073, 137] width 939 height 32
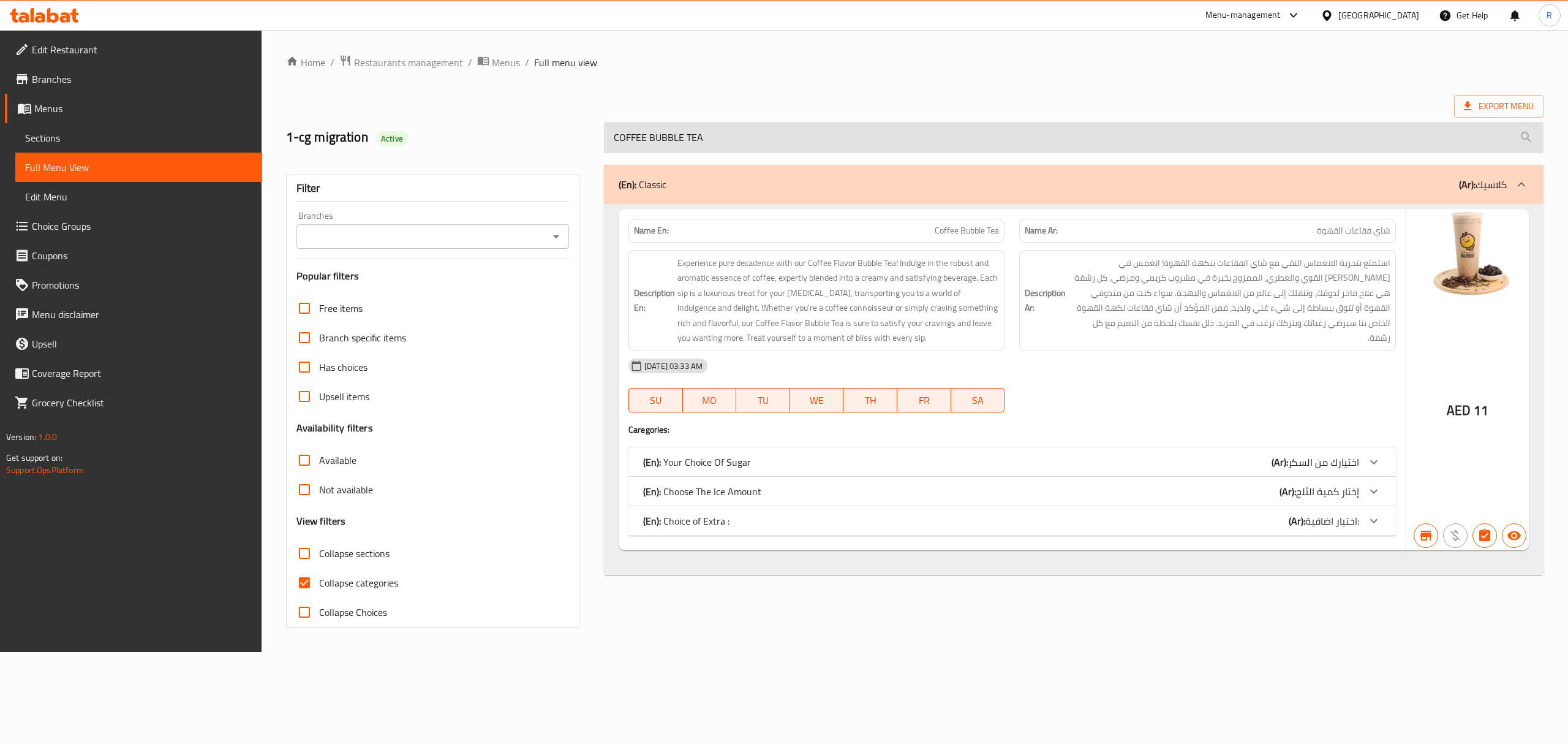
click at [913, 141] on input "COFFEE BUBBLE TEA" at bounding box center [1073, 137] width 939 height 32
paste input "HOCOLAT"
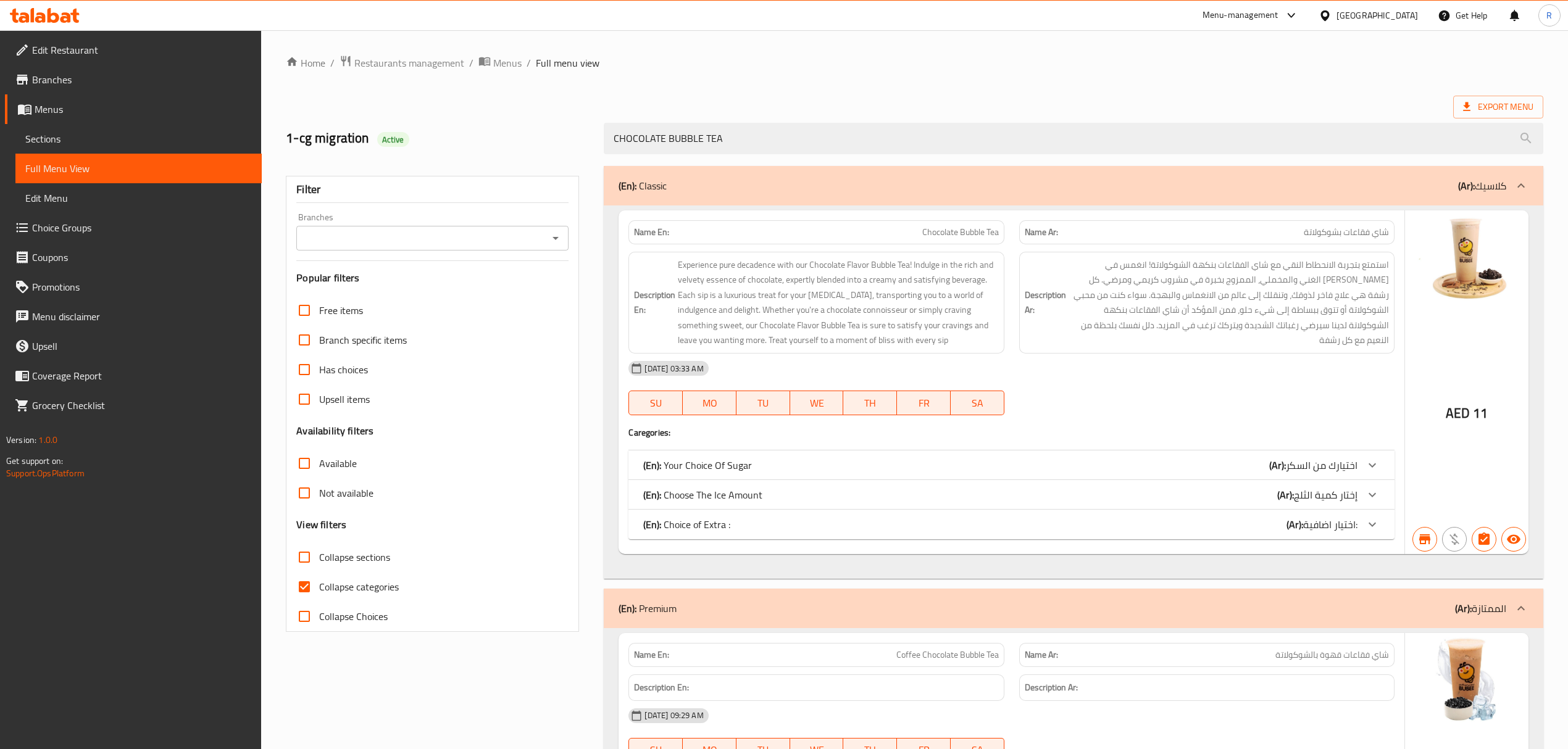
click at [946, 237] on span "Chocolate Bubble Tea" at bounding box center [960, 232] width 76 height 13
drag, startPoint x: 946, startPoint y: 237, endPoint x: 1306, endPoint y: 230, distance: 360.1
click at [1309, 230] on div "Name En: Chocolate Bubble Tea Name Ar: شاي فقاعات بشوكولاتة" at bounding box center [1010, 232] width 780 height 39
copy div "Chocolate Bubble Tea Name Ar: شاي فقاعات بشوكولاتة"
click at [843, 141] on input "CHOCOLATE BUBBLE TEA" at bounding box center [1073, 138] width 939 height 32
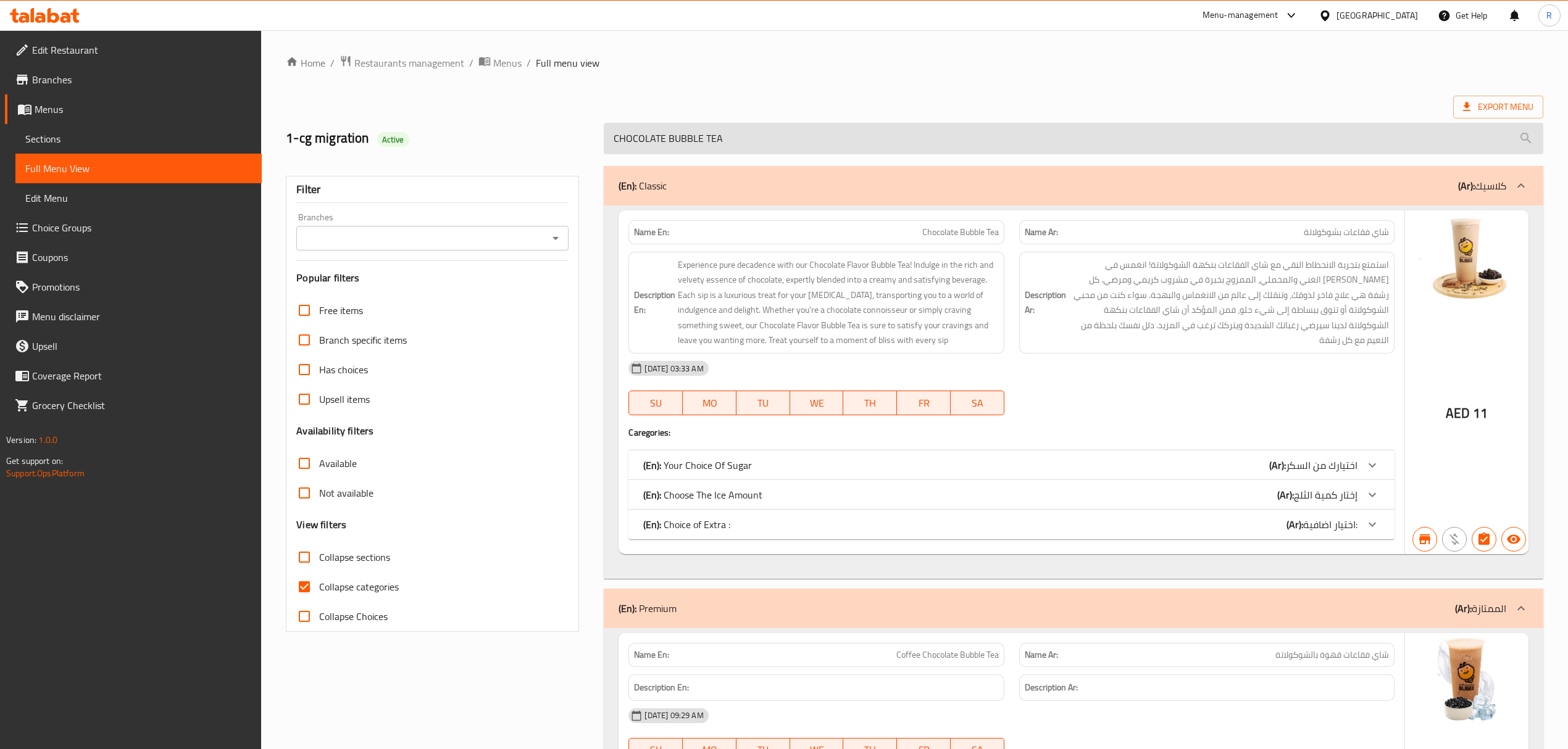
click at [843, 141] on input "CHOCOLATE BUBBLE TEA" at bounding box center [1073, 138] width 939 height 32
click at [843, 140] on input "CHOCOLATE BUBBLE TEA" at bounding box center [1073, 138] width 939 height 32
paste input "AVOCADO"
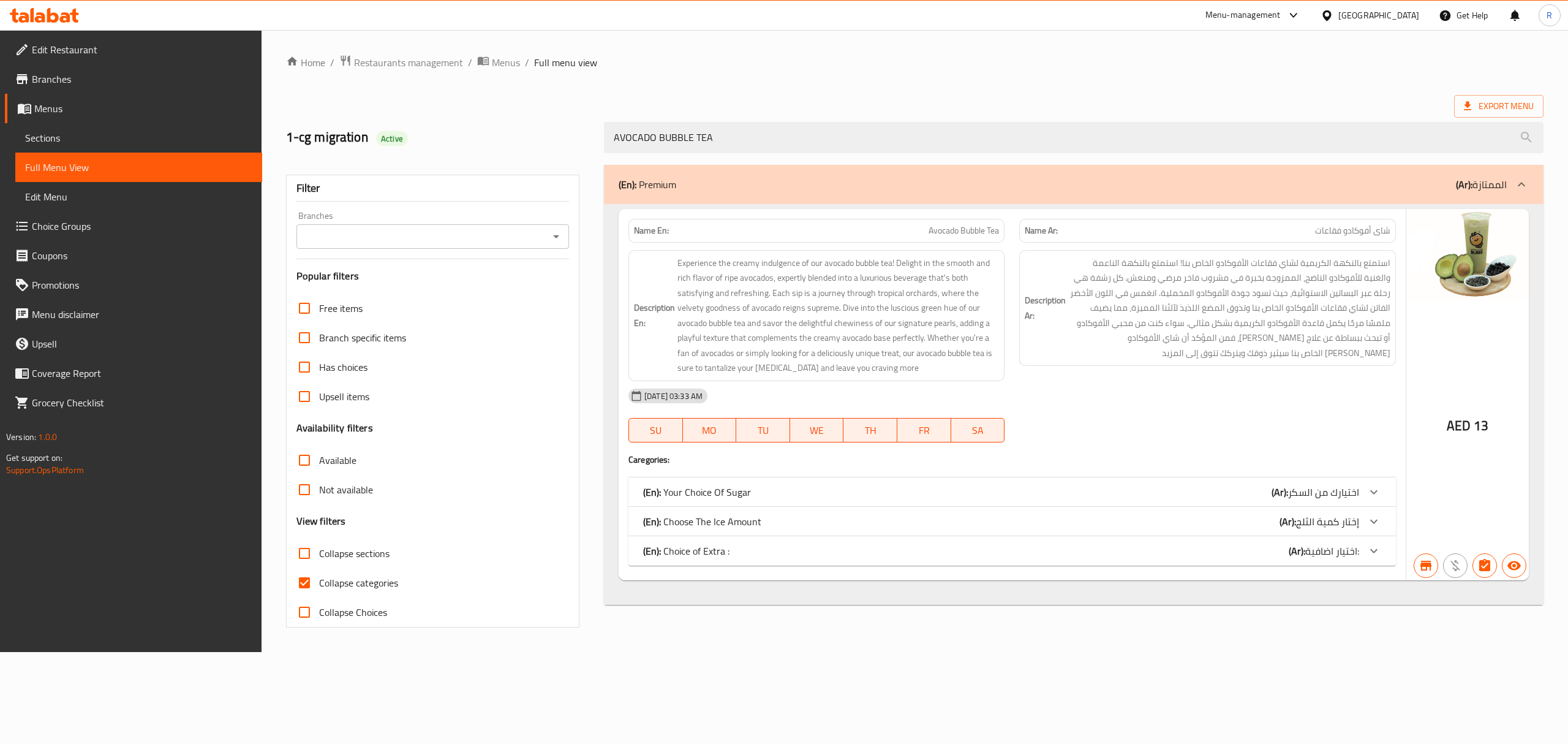
click at [941, 230] on span "Avocado Bubble Tea" at bounding box center [963, 230] width 71 height 13
drag, startPoint x: 941, startPoint y: 230, endPoint x: 1263, endPoint y: 231, distance: 322.0
click at [1263, 231] on div "Name En: Avocado Bubble Tea Name Ar: شاى أفوكادو فقاعات" at bounding box center [1012, 230] width 782 height 38
copy div "Avocado Bubble Tea Name Ar: شاى أفوكادو فقاعات"
click at [847, 153] on input "AVOCADO BUBBLE TEA" at bounding box center [1073, 137] width 939 height 32
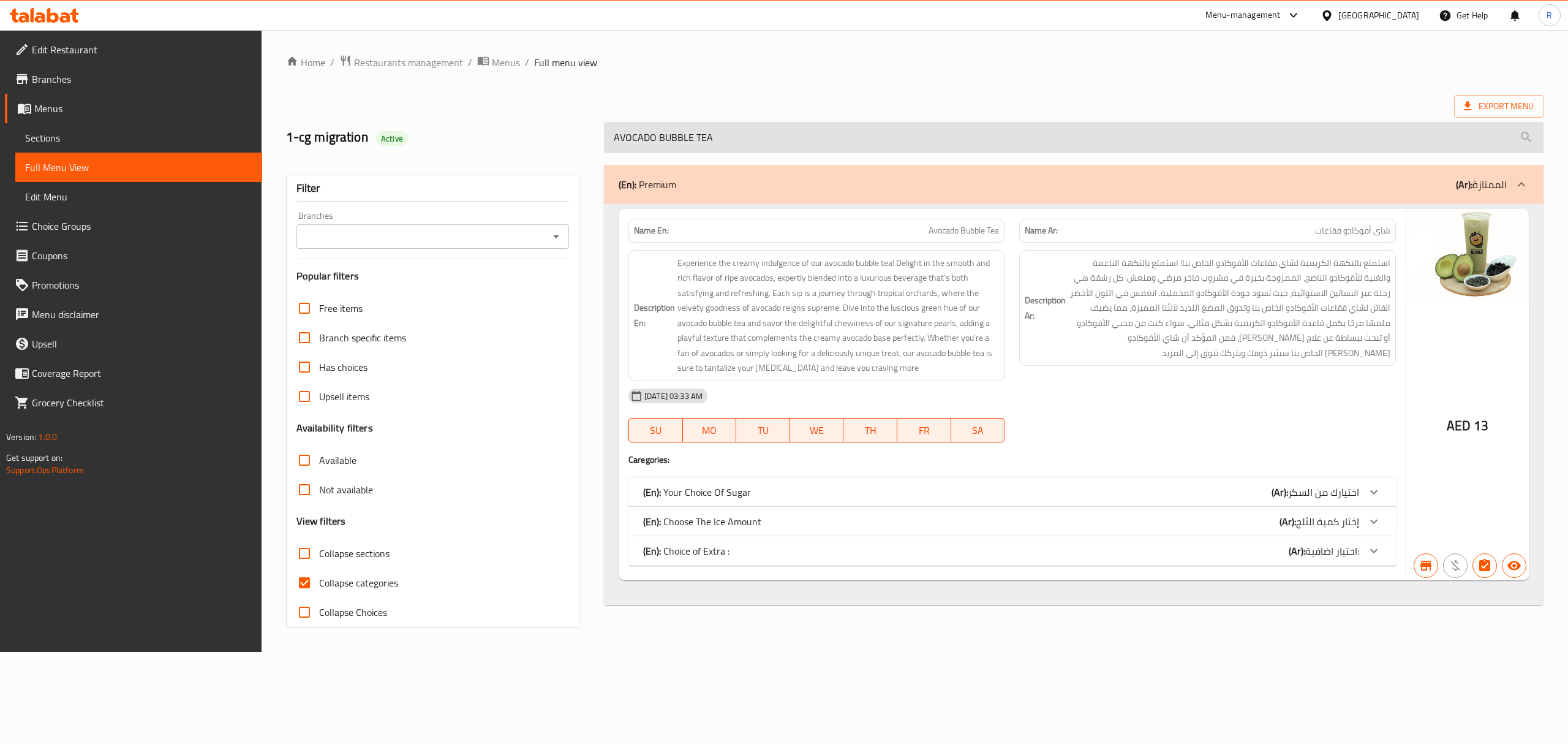
click at [847, 153] on input "AVOCADO BUBBLE TEA" at bounding box center [1073, 137] width 939 height 32
paste input "SWEET MELON"
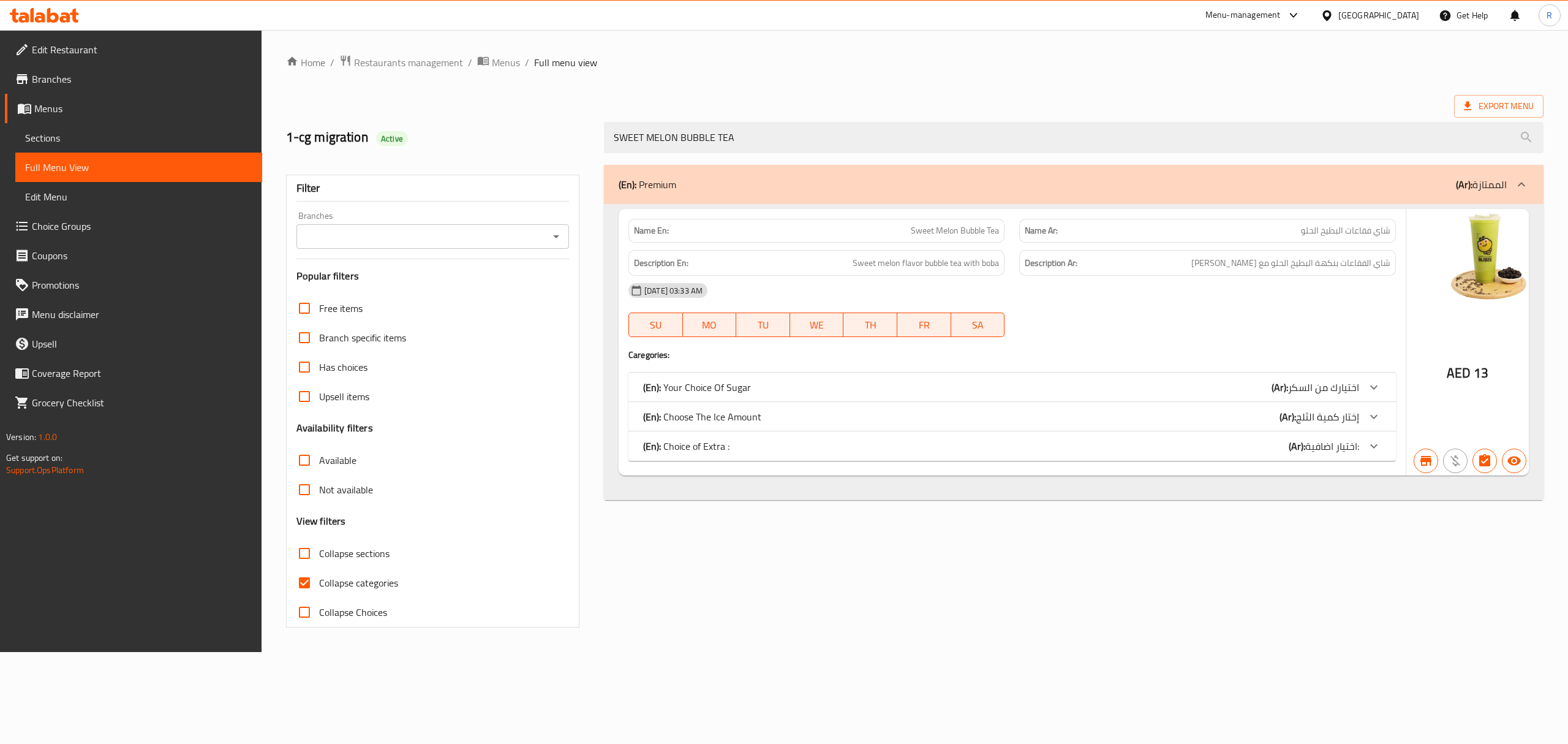
click at [922, 229] on span "Sweet Melon Bubble Tea" at bounding box center [955, 230] width 89 height 13
drag, startPoint x: 922, startPoint y: 229, endPoint x: 1218, endPoint y: 227, distance: 296.0
click at [1241, 240] on div "Name En: Sweet Melon Bubble Tea Name Ar: شاي فقاعات البطيخ الحلو" at bounding box center [1012, 230] width 782 height 38
copy div "Sweet Melon Bubble Tea Name Ar: شاي فقاعات البطيخ الحلو"
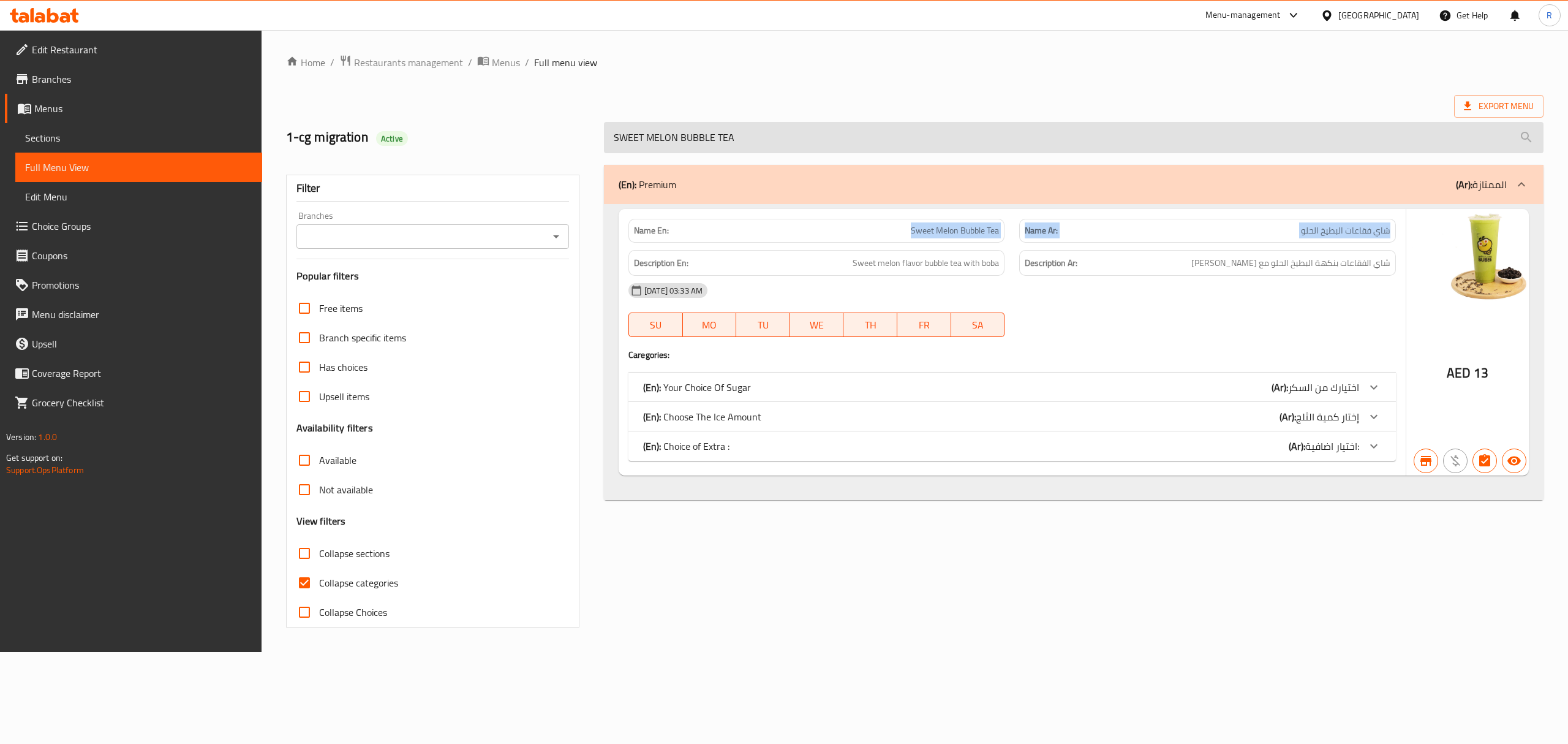
click at [892, 146] on input "SWEET MELON BUBBLE TEA" at bounding box center [1073, 137] width 939 height 32
paste input "TRAWBERRY"
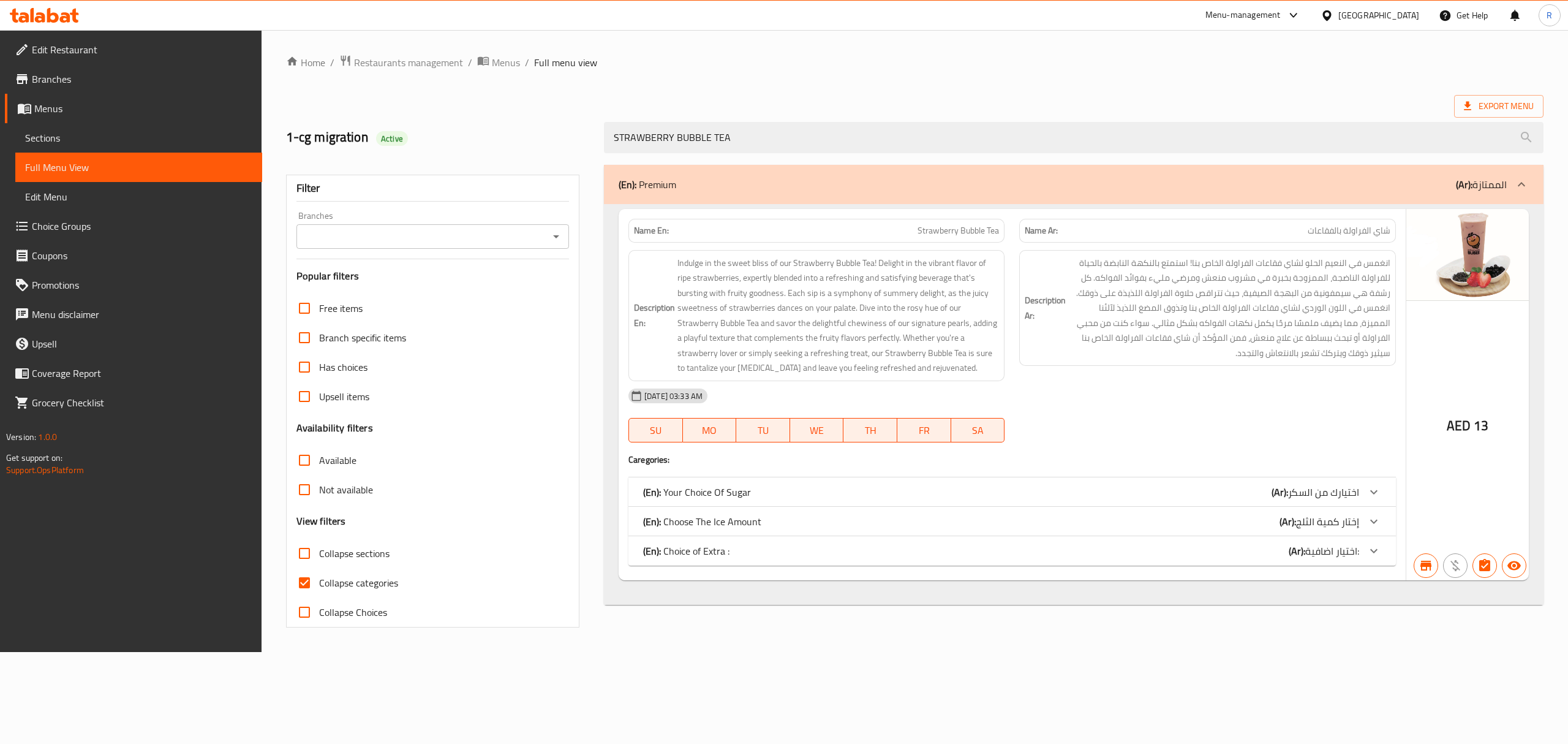
click at [934, 234] on span "Strawberry Bubble Tea" at bounding box center [958, 230] width 82 height 13
drag, startPoint x: 934, startPoint y: 234, endPoint x: 1267, endPoint y: 241, distance: 333.1
click at [1267, 241] on div "Name En: Strawberry Bubble Tea Name Ar: شاي الفراولة بالفقاعات" at bounding box center [1012, 230] width 782 height 38
copy div "Strawberry Bubble Tea Name Ar: شاي الفراولة بالفقاعات"
click at [817, 138] on input "STRAWBERRY BUBBLE TEA" at bounding box center [1073, 137] width 939 height 32
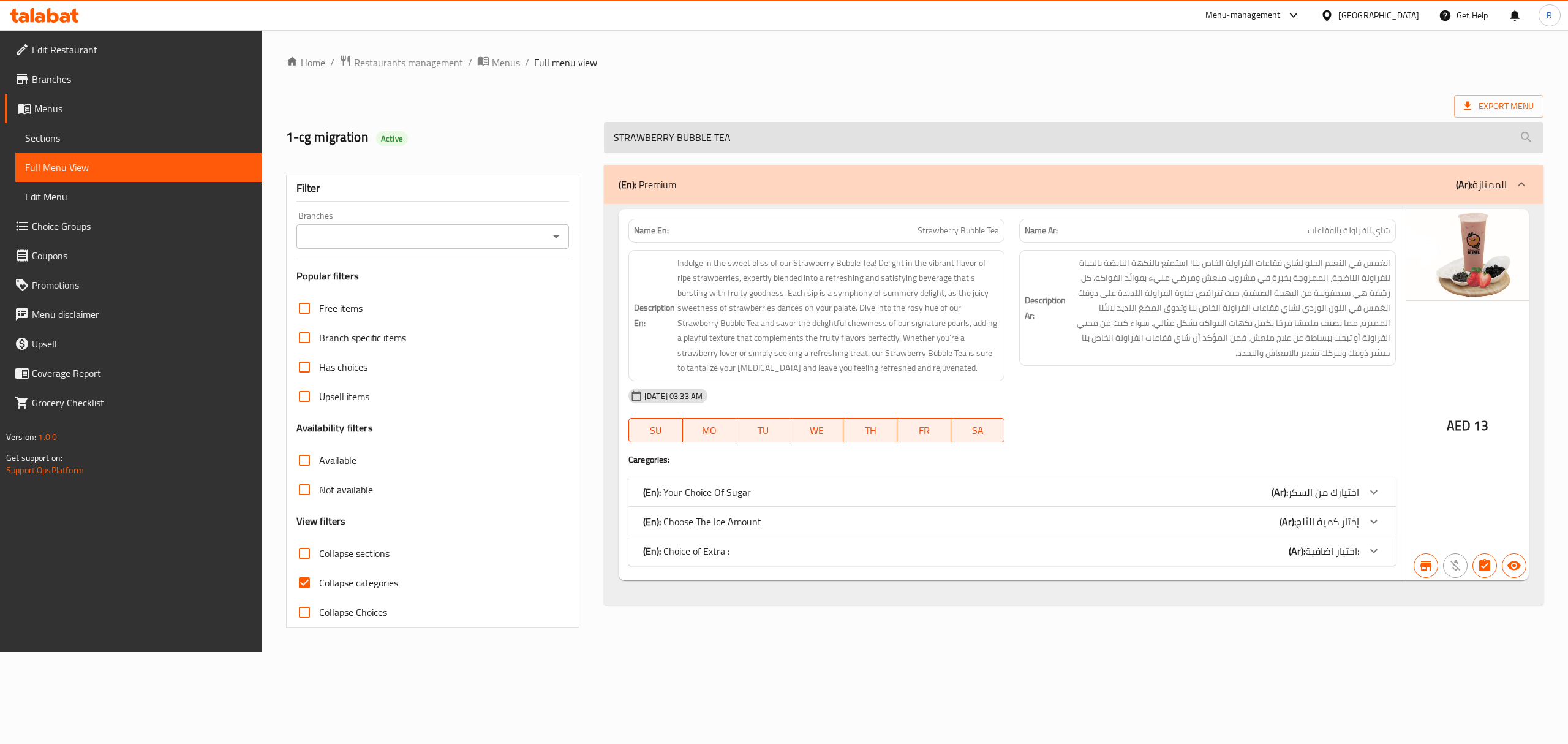
click at [817, 138] on input "STRAWBERRY BUBBLE TEA" at bounding box center [1073, 137] width 939 height 32
paste input "COFFEE CHOCOLATE"
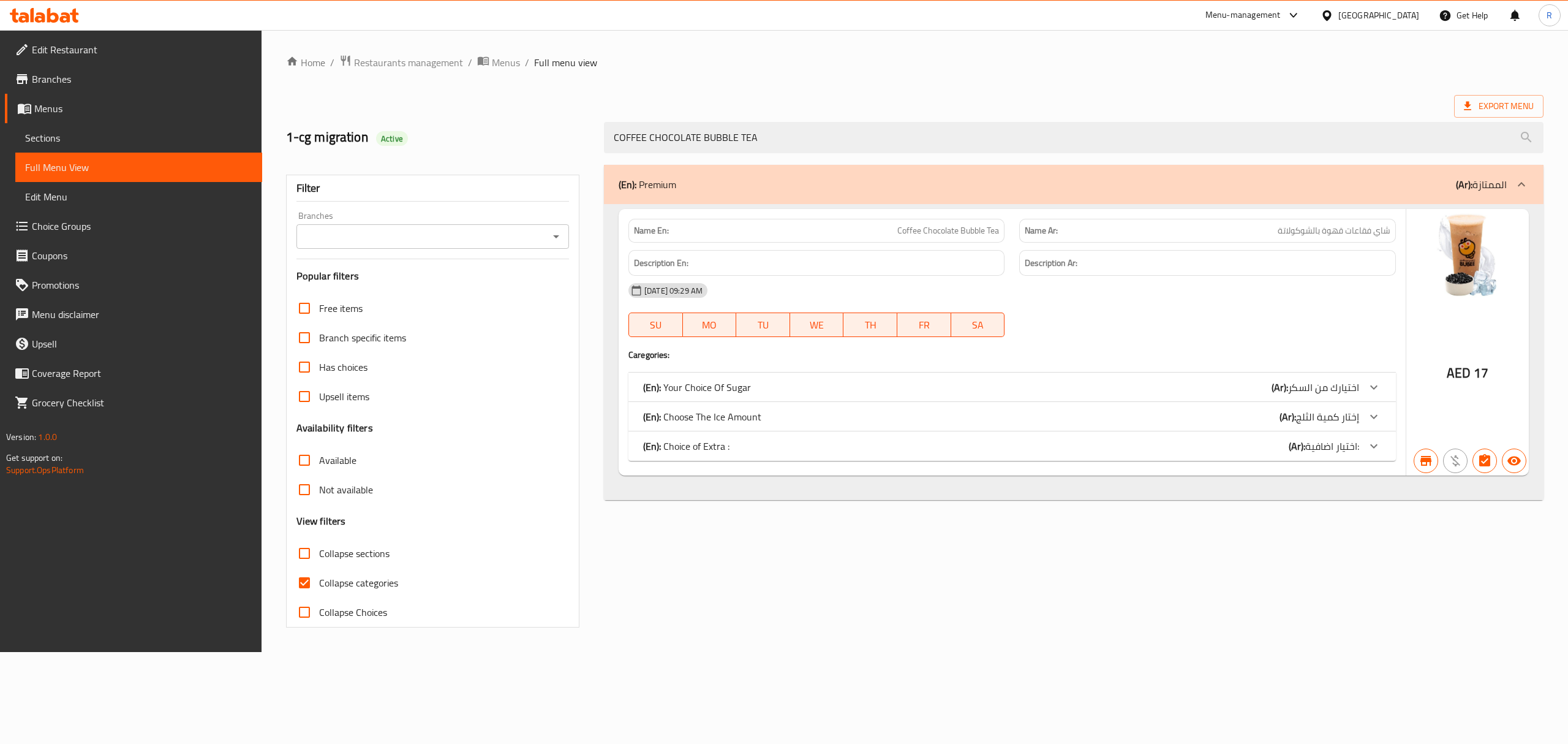
click at [910, 236] on span "Coffee Chocolate Bubble Tea" at bounding box center [948, 230] width 101 height 13
drag, startPoint x: 910, startPoint y: 236, endPoint x: 1258, endPoint y: 228, distance: 348.1
click at [1258, 228] on div "Name En: Coffee Chocolate Bubble Tea Name Ar: شاي فقاعات قهوة بالشوكولاتة" at bounding box center [1012, 230] width 782 height 38
click at [715, 128] on input "COFFEE CHOCOLATE BUBBLE TEA" at bounding box center [1073, 137] width 939 height 32
click at [715, 126] on input "COFFEE CHOCOLATE BUBBLE TEA" at bounding box center [1073, 137] width 939 height 32
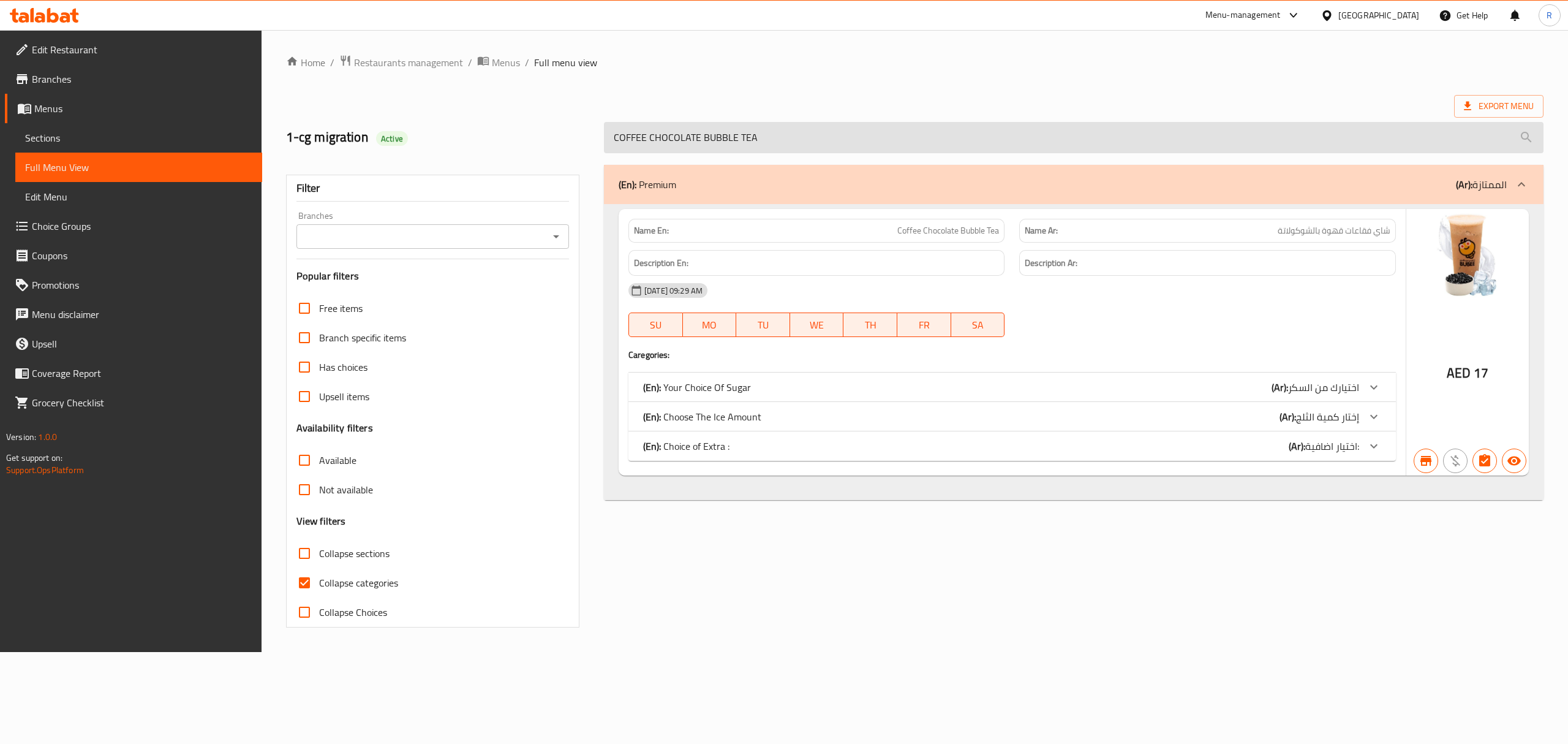
click at [715, 126] on input "COFFEE CHOCOLATE BUBBLE TEA" at bounding box center [1073, 137] width 939 height 32
paste input "PASSION FRUIT"
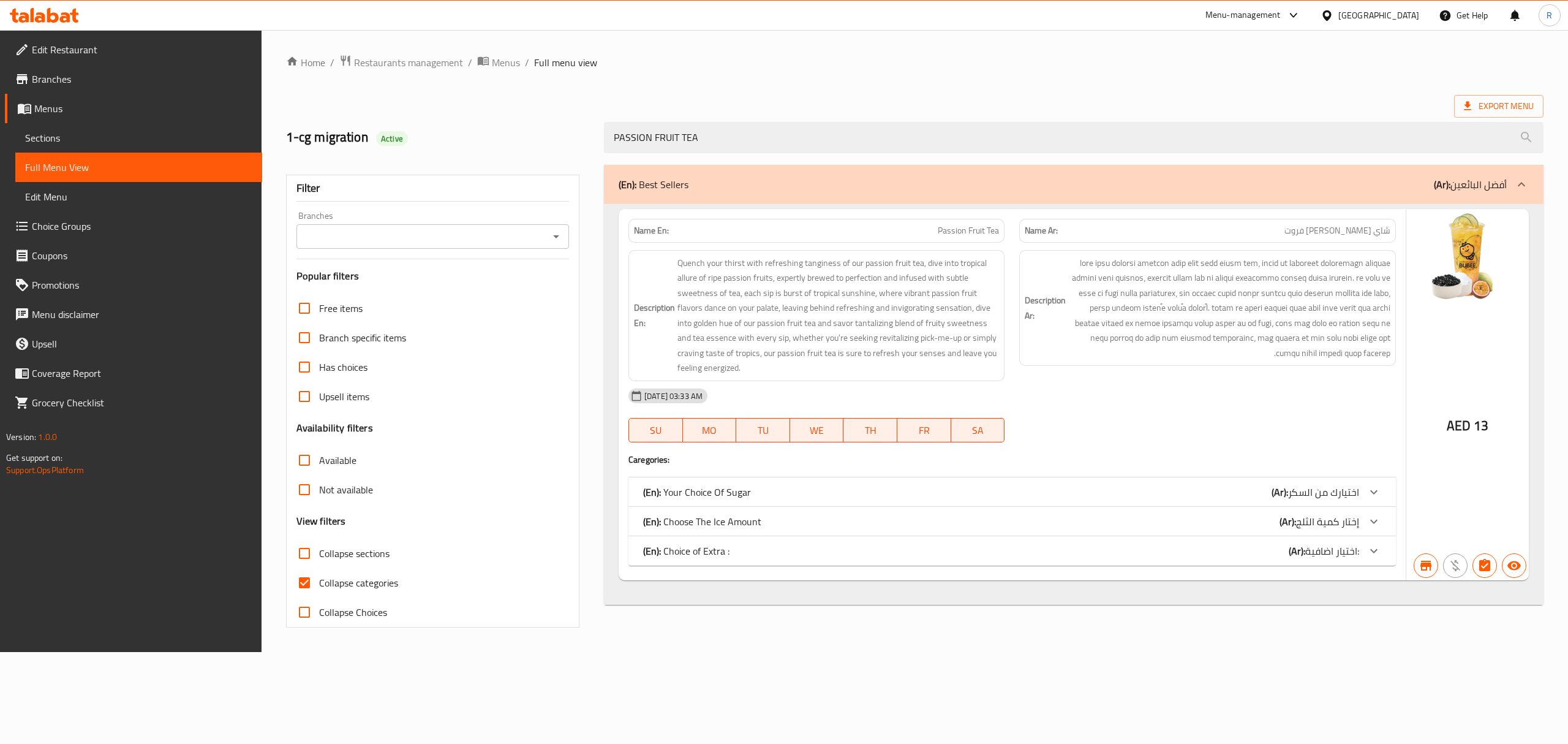
click at [954, 230] on span "Passion Fruit Tea" at bounding box center [968, 230] width 61 height 13
drag, startPoint x: 954, startPoint y: 229, endPoint x: 1249, endPoint y: 231, distance: 295.0
click at [1249, 231] on div "Name En: Passion Fruit Tea Name Ar: شاي [PERSON_NAME] فروت" at bounding box center [1012, 230] width 782 height 38
click at [887, 138] on input "PASSION FRUIT TEA" at bounding box center [1073, 137] width 939 height 32
click at [887, 137] on input "PASSION FRUIT TEA" at bounding box center [1073, 137] width 939 height 32
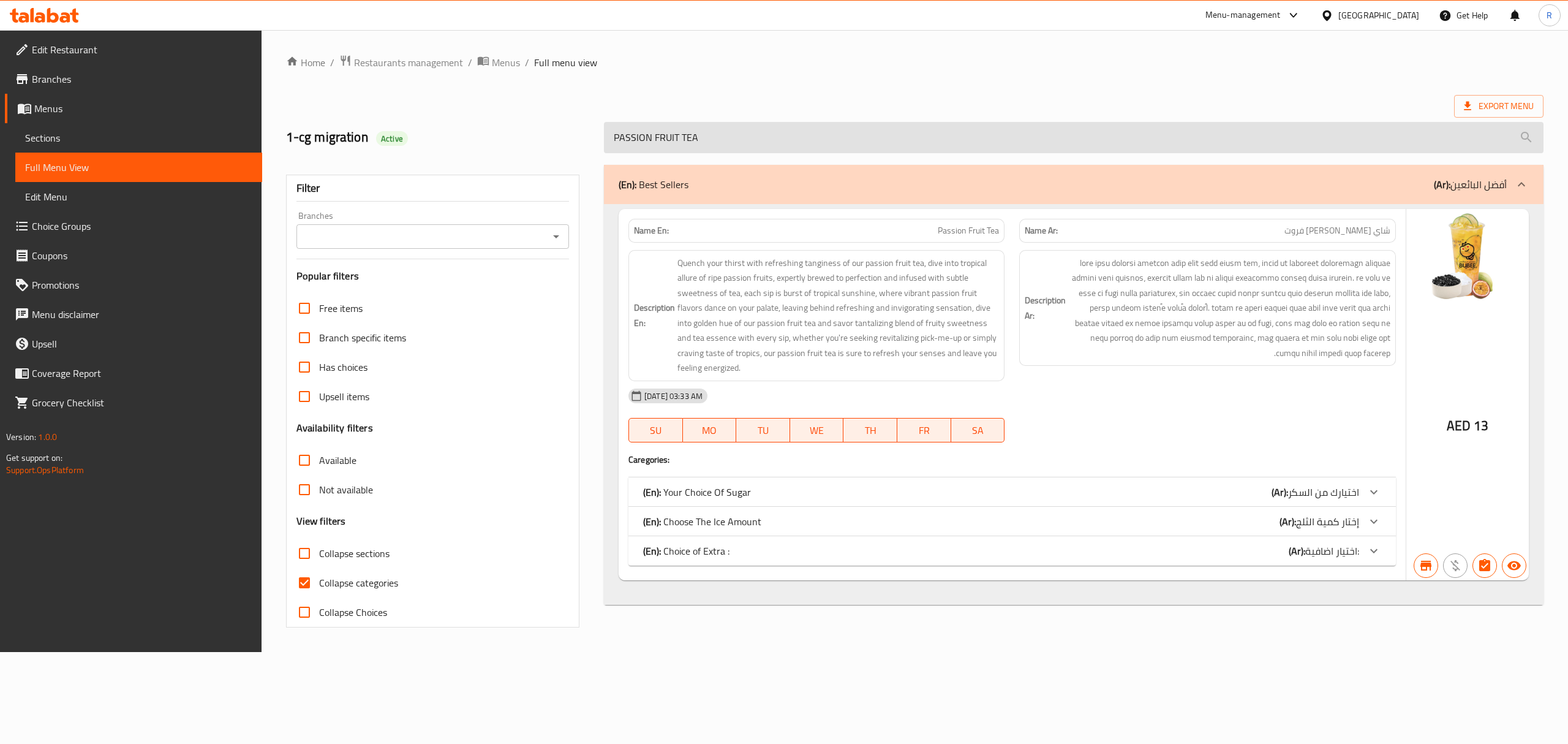
click at [887, 137] on input "PASSION FRUIT TEA" at bounding box center [1073, 137] width 939 height 32
paste input "AVOCADO CREAM CHEESE WITH OREO"
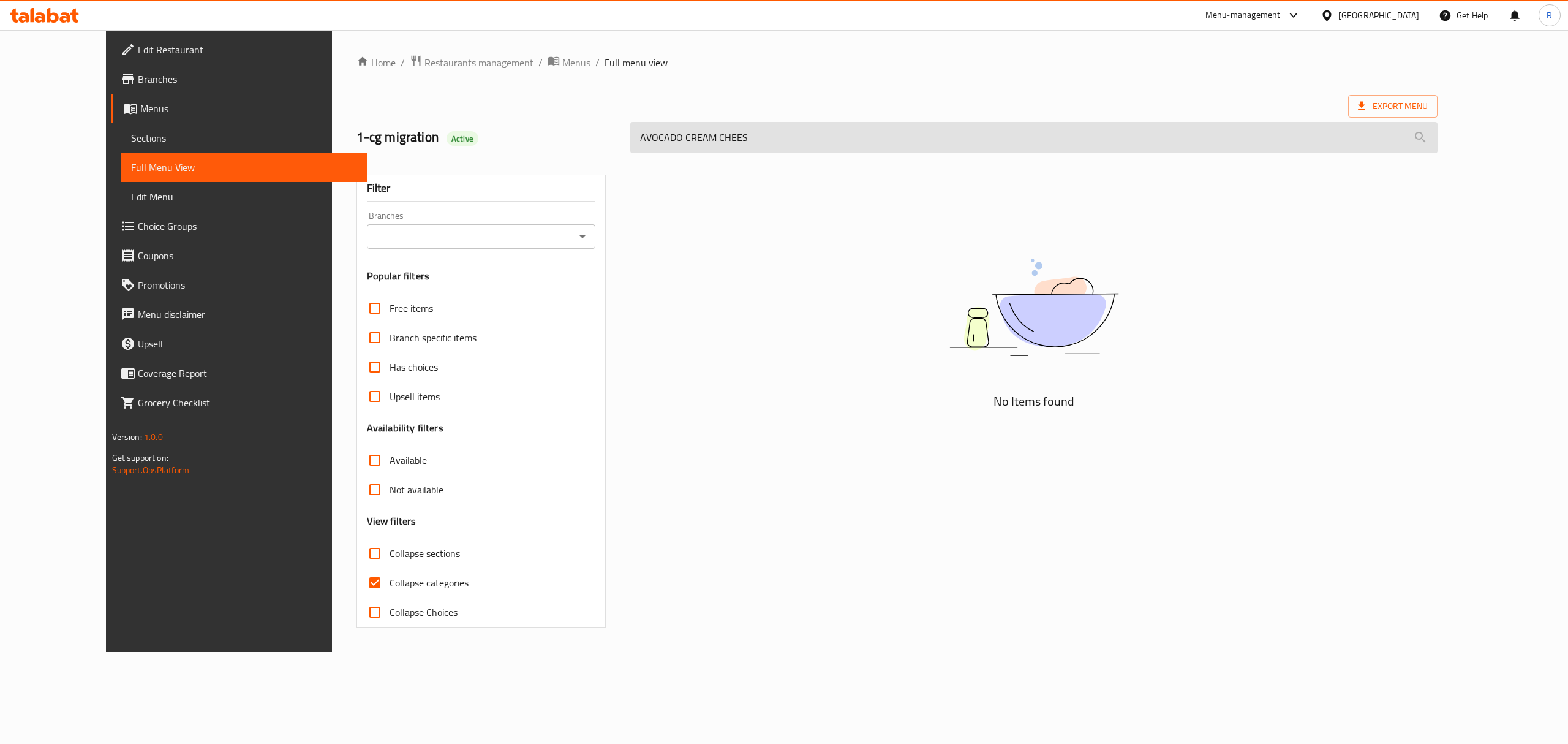
click at [704, 132] on input "AVOCADO CREAM CHEES" at bounding box center [1034, 137] width 807 height 32
click at [704, 132] on input "AVOCADO CREAM CHEES" at bounding box center [1034, 137] width 807 height 32
click at [719, 134] on input "AVOCADO CREA" at bounding box center [1034, 137] width 807 height 32
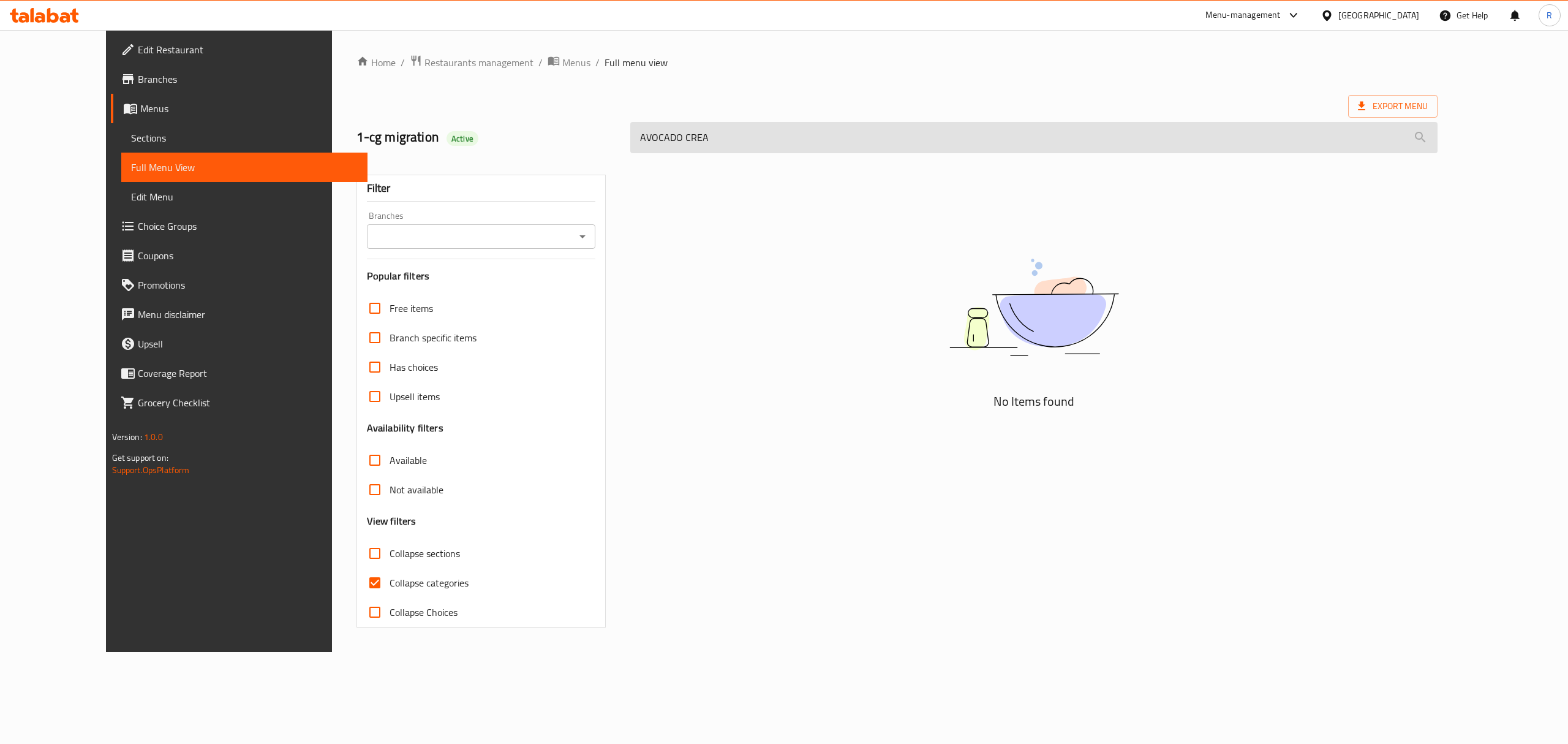
paste input "M CHEESE WITH OREO"
click at [669, 139] on input "AVOCADO CREAM CHEESE WITH OREO" at bounding box center [1034, 137] width 807 height 32
drag, startPoint x: 669, startPoint y: 139, endPoint x: 609, endPoint y: 146, distance: 60.4
click at [630, 146] on input "AVOCADO CREAM CHEESE WITH OREO" at bounding box center [1034, 137] width 807 height 32
click at [630, 153] on input "CHEESE WITH OREO" at bounding box center [1034, 137] width 807 height 32
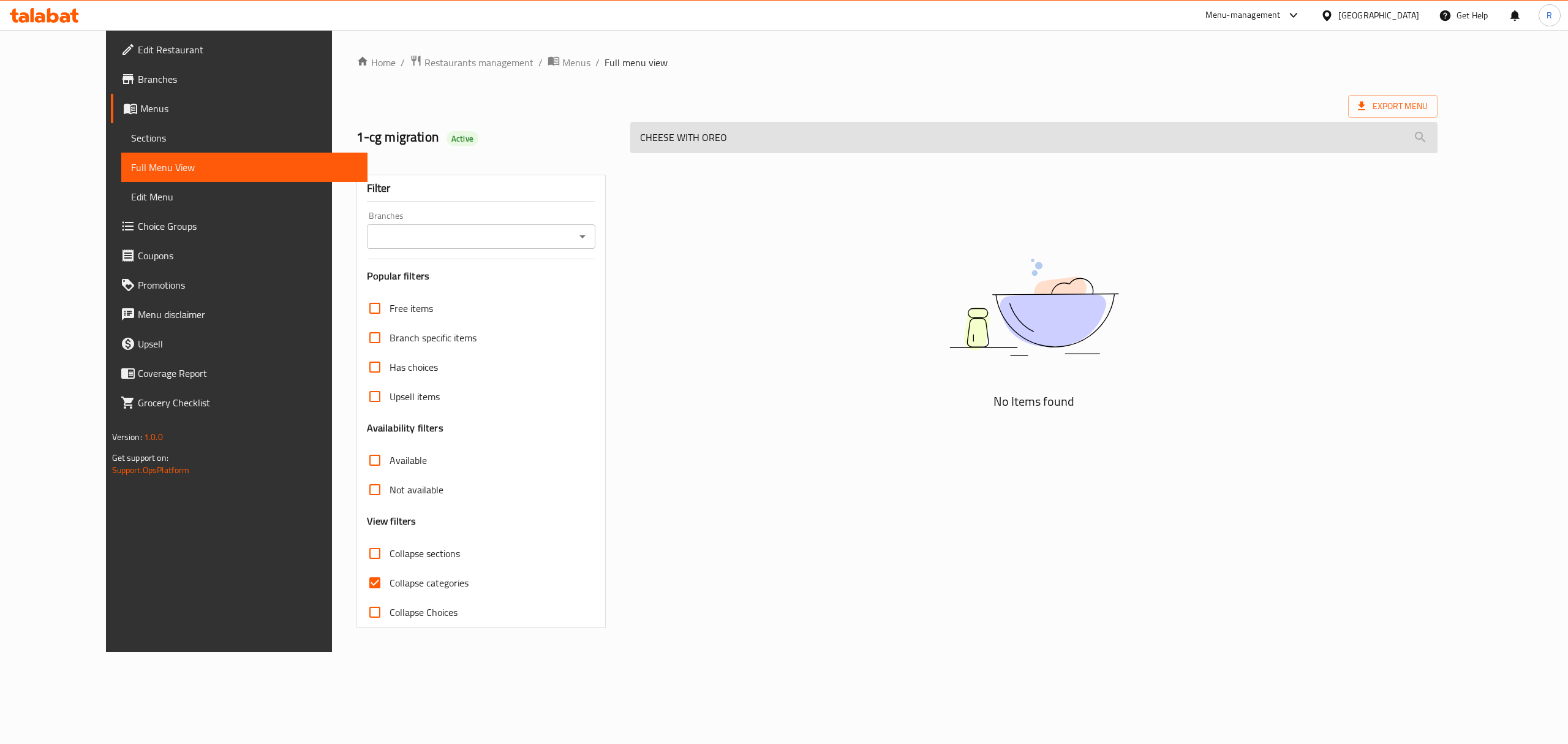
click at [630, 153] on input "CHEESE WITH OREO" at bounding box center [1034, 137] width 807 height 32
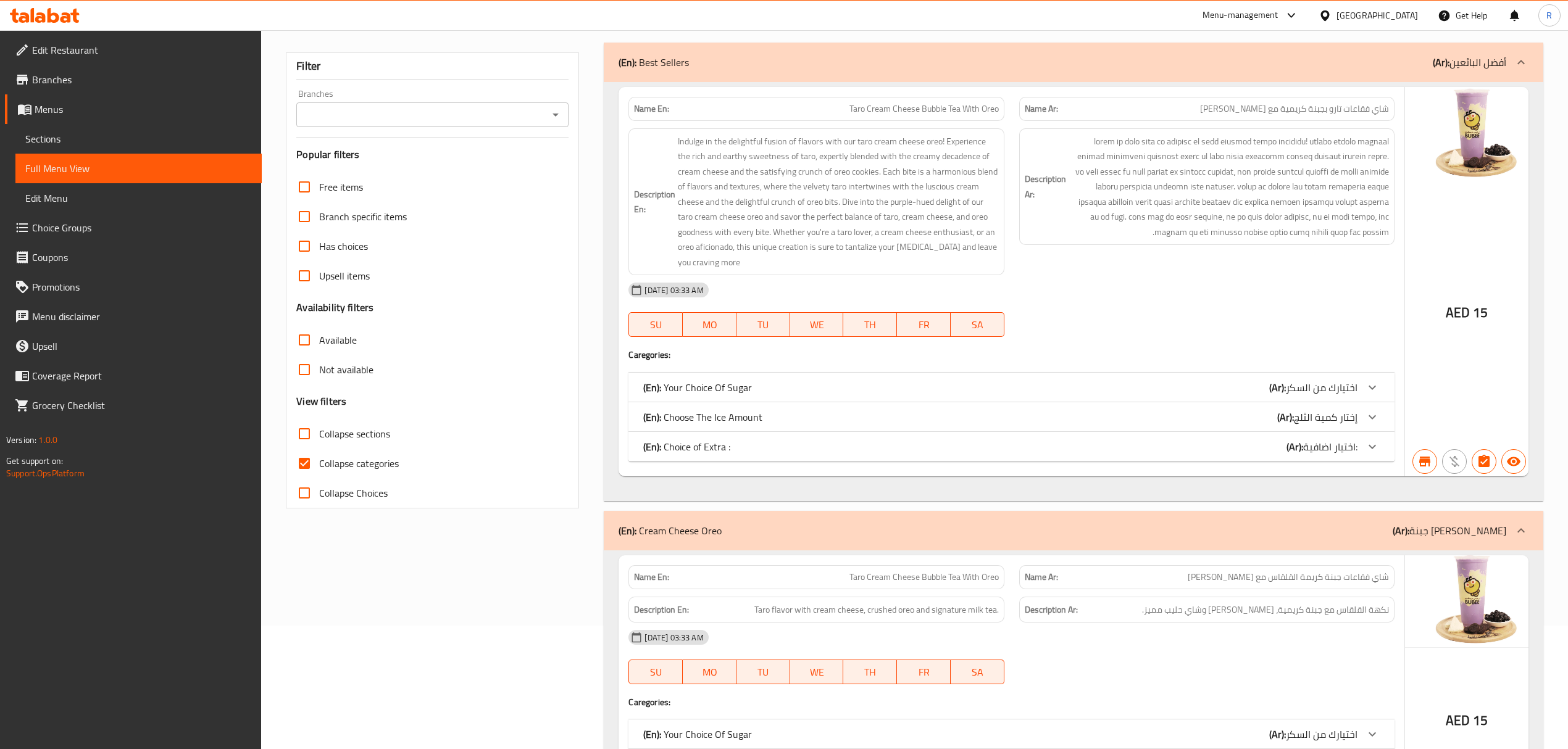
scroll to position [247, 0]
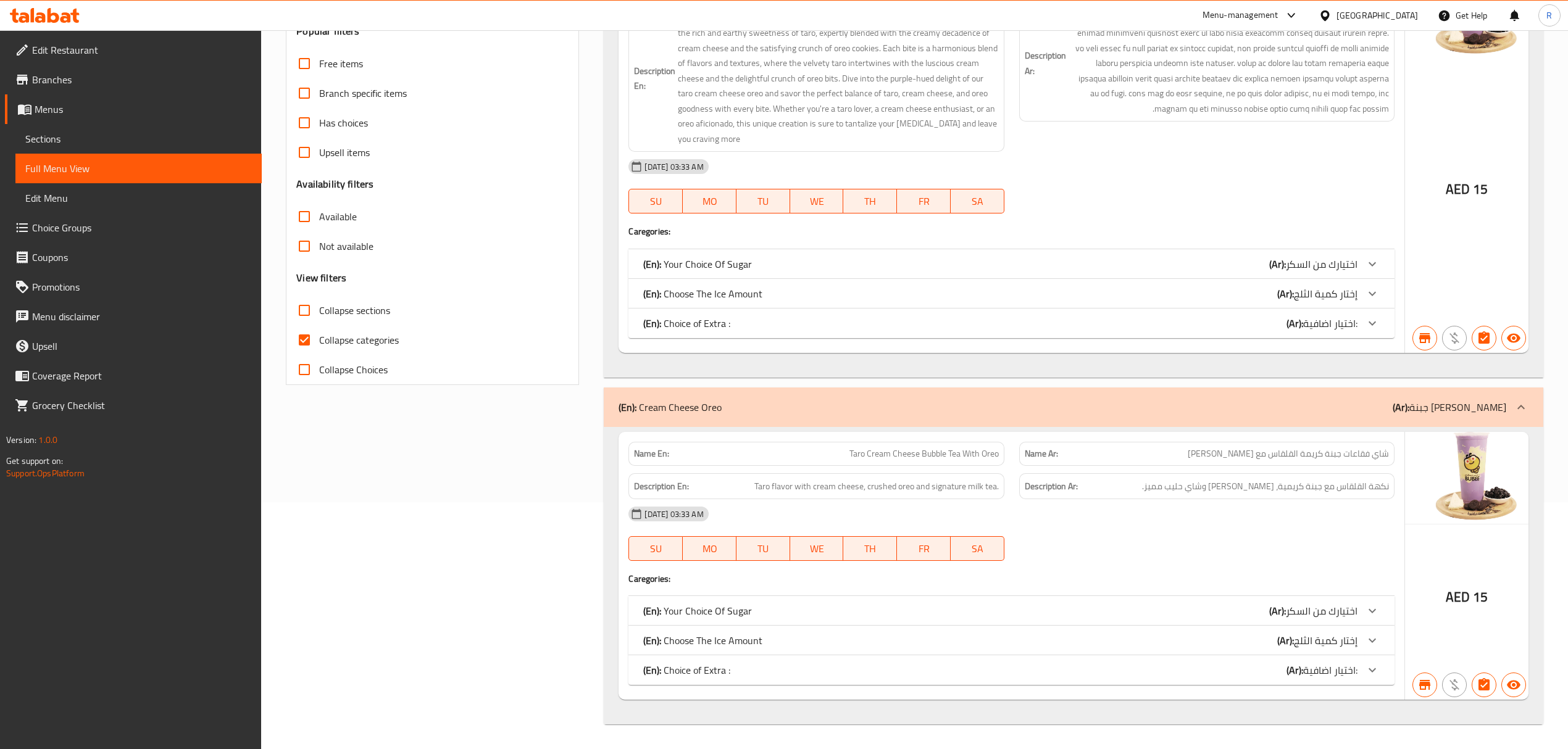
click at [1333, 456] on span "شاي فقاعات جبنة كريمة القلقاس مع [PERSON_NAME]" at bounding box center [1288, 453] width 201 height 13
drag, startPoint x: 1332, startPoint y: 456, endPoint x: 1248, endPoint y: 456, distance: 84.0
click at [1248, 456] on span "شاي فقاعات جبنة كريمة القلقاس مع [PERSON_NAME]" at bounding box center [1288, 453] width 201 height 13
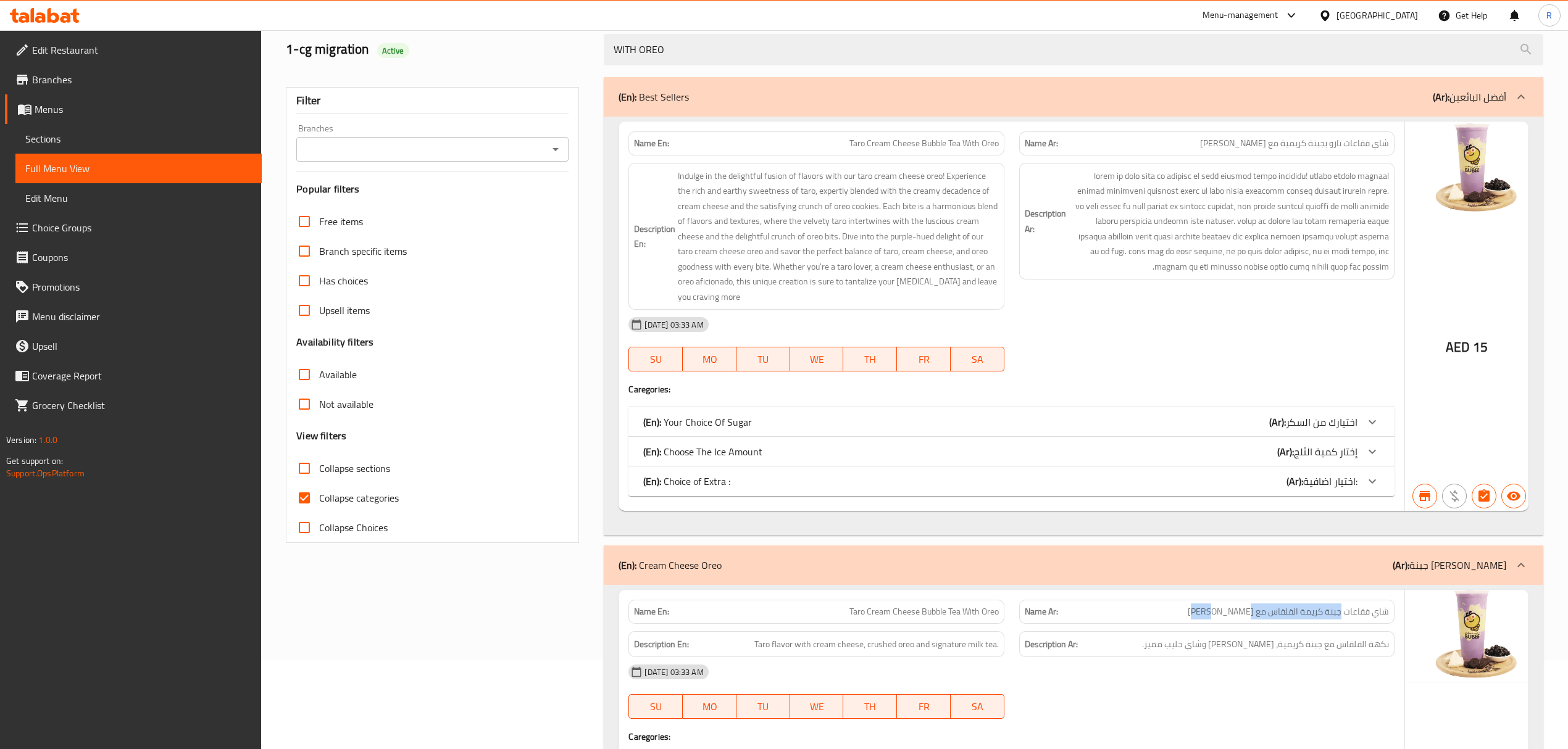
scroll to position [0, 0]
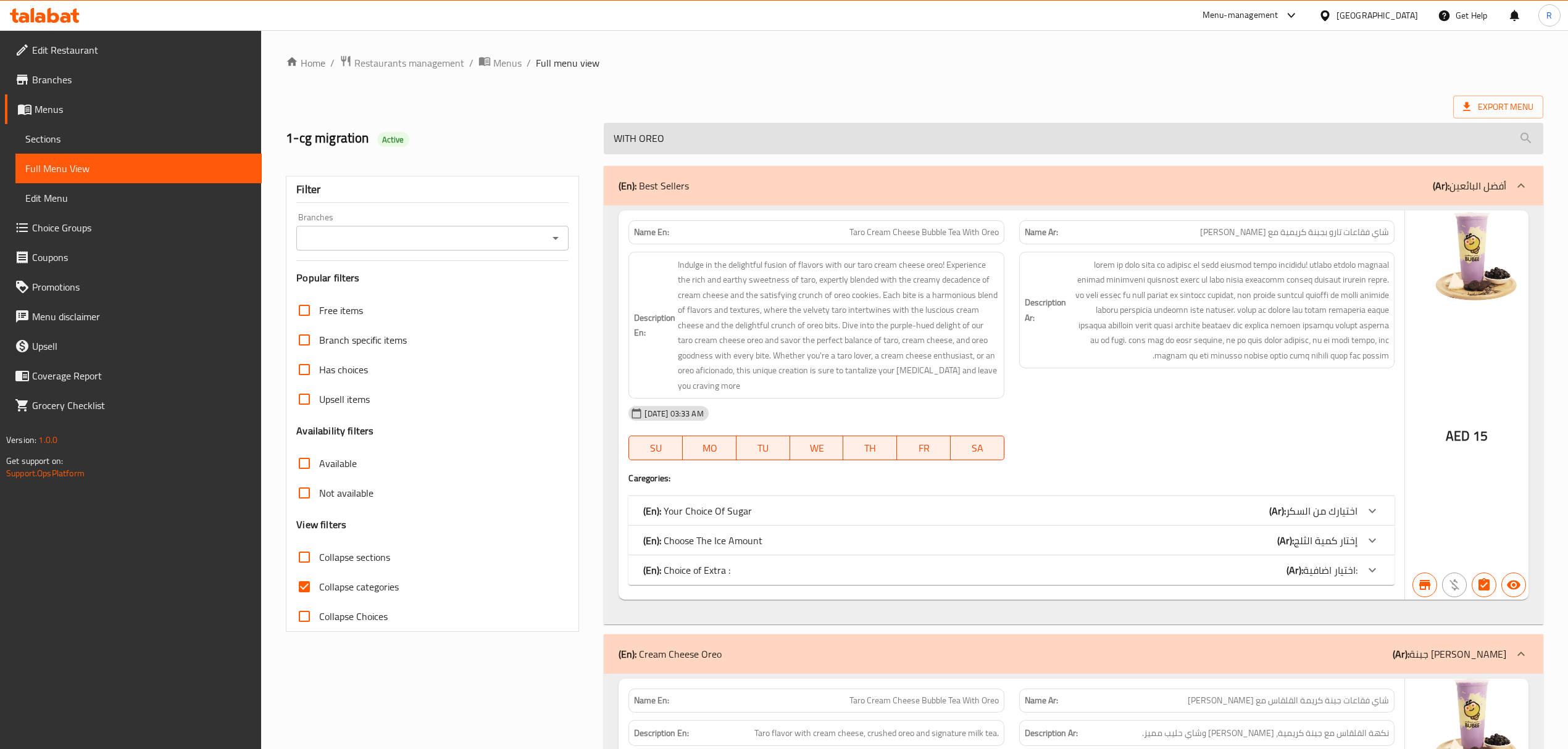
click at [828, 134] on input "WITH OREO" at bounding box center [1073, 138] width 939 height 32
click at [827, 135] on input "WITH OREO" at bounding box center [1073, 138] width 939 height 32
paste input "CREAM CHESSE"
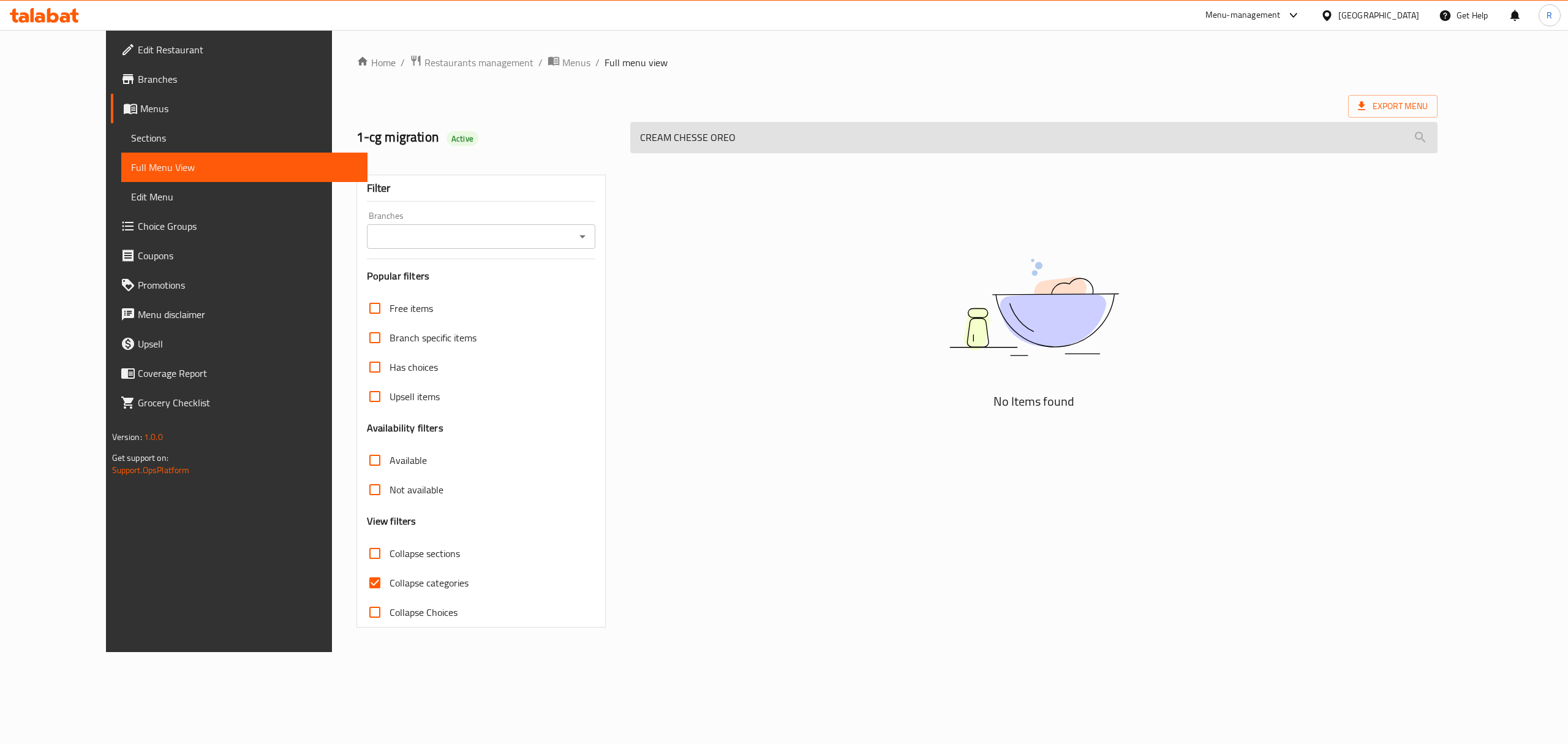
click at [790, 134] on input "CREAM CHESSE OREO" at bounding box center [1034, 137] width 807 height 32
paste input "TARO CREAM CHEESE WITH"
click at [807, 138] on input "TARO CREAM CHEESE WITH OREO" at bounding box center [1034, 137] width 807 height 32
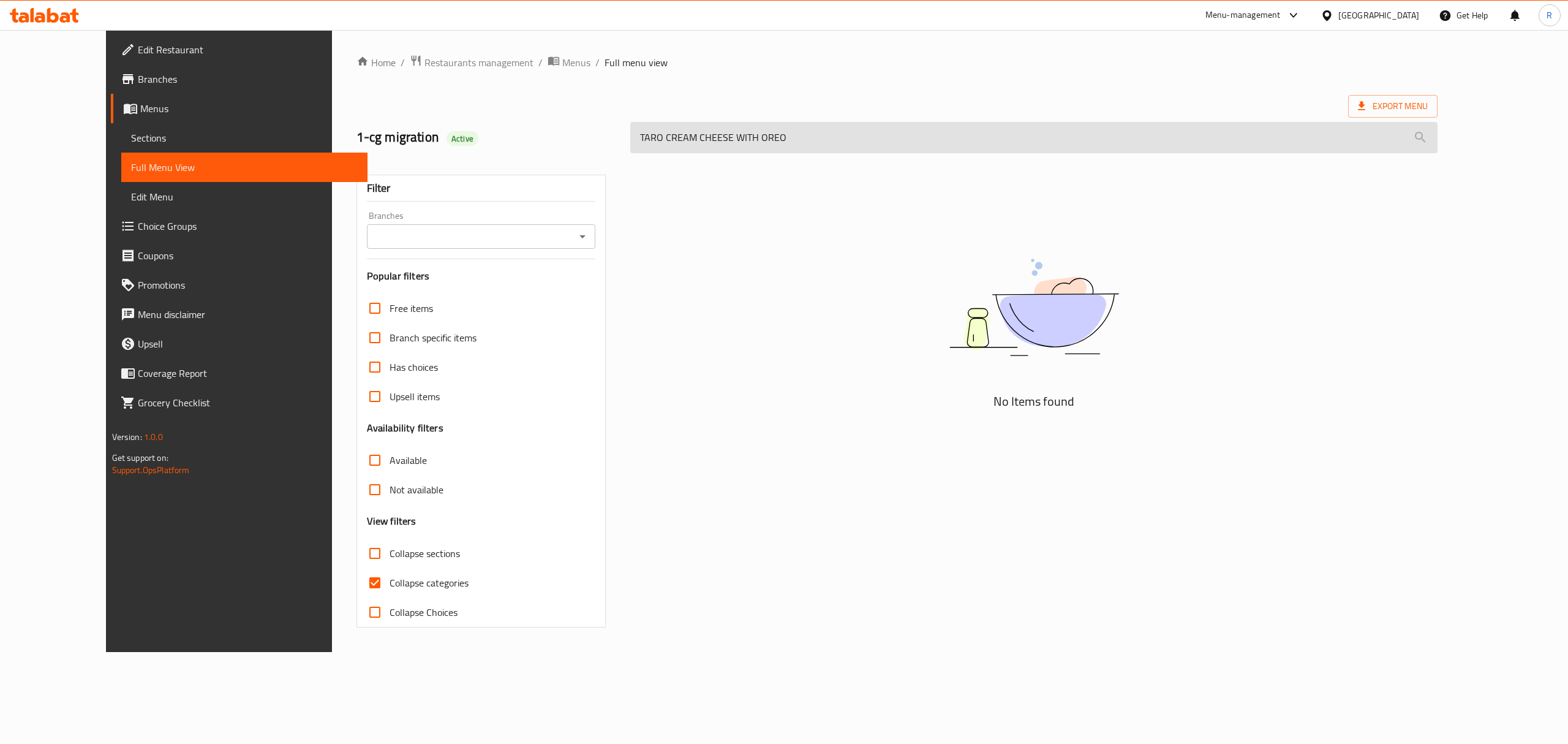
click at [807, 138] on input "TARO CREAM CHEESE WITH OREO" at bounding box center [1034, 137] width 807 height 32
paste input "CLASSIC ROCKSALT"
click at [632, 141] on input "CLASSIC ROCKSALT" at bounding box center [1034, 137] width 807 height 32
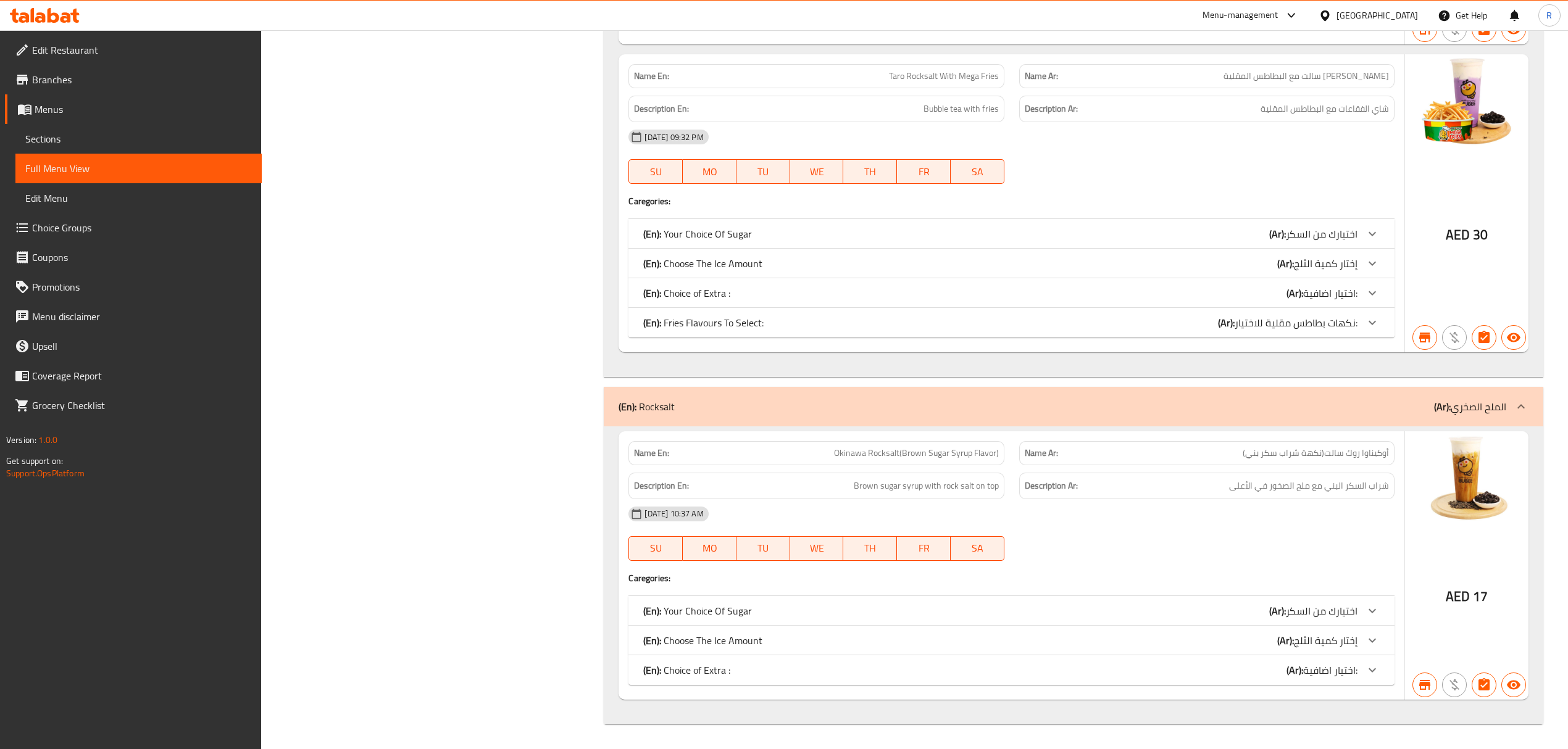
scroll to position [485, 0]
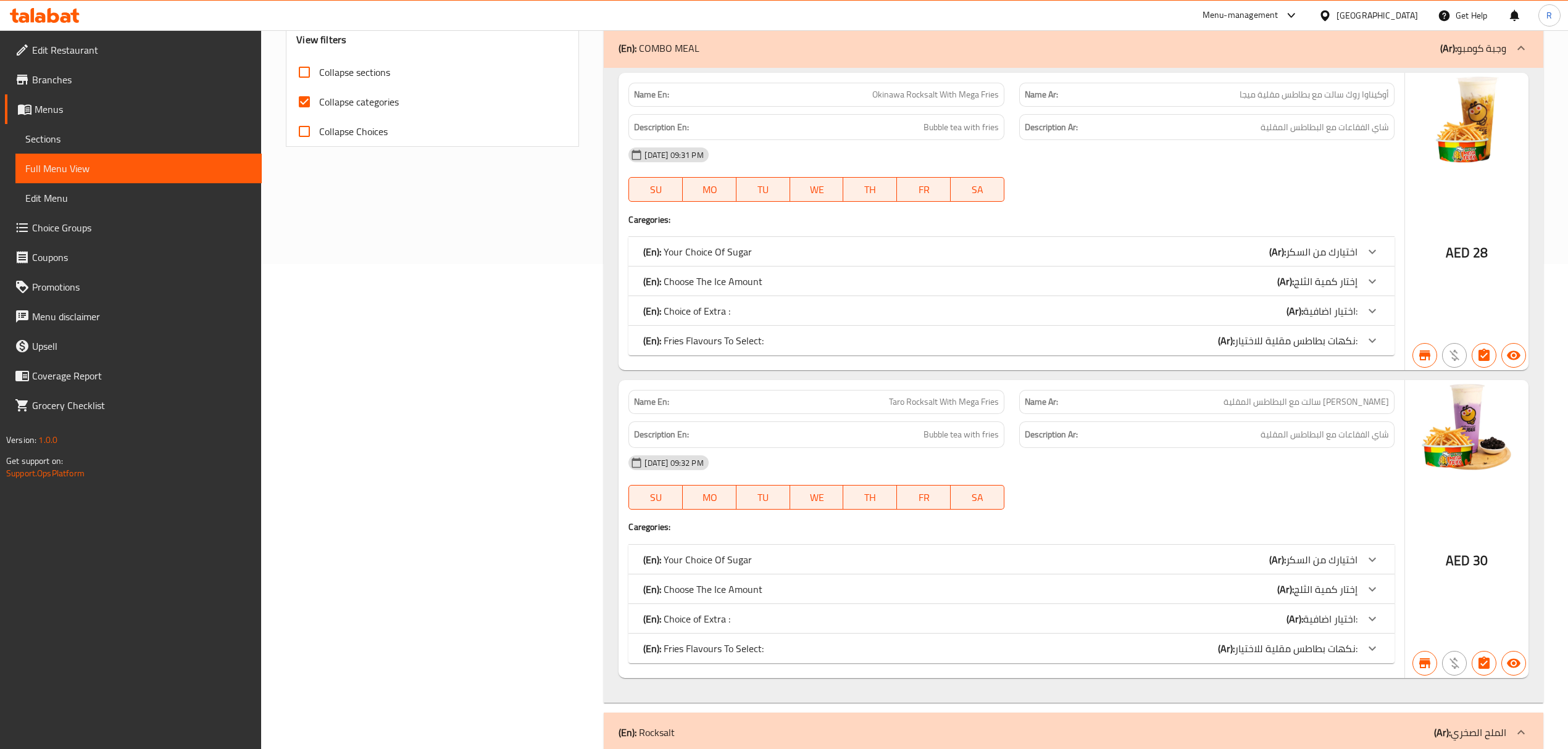
click at [1365, 405] on span "تارو روك سالت مع البطاطس المقلية" at bounding box center [1305, 402] width 166 height 13
drag, startPoint x: 1365, startPoint y: 405, endPoint x: 1355, endPoint y: 405, distance: 10.0
click at [1355, 405] on span "تارو روك سالت مع البطاطس المقلية" at bounding box center [1305, 402] width 166 height 13
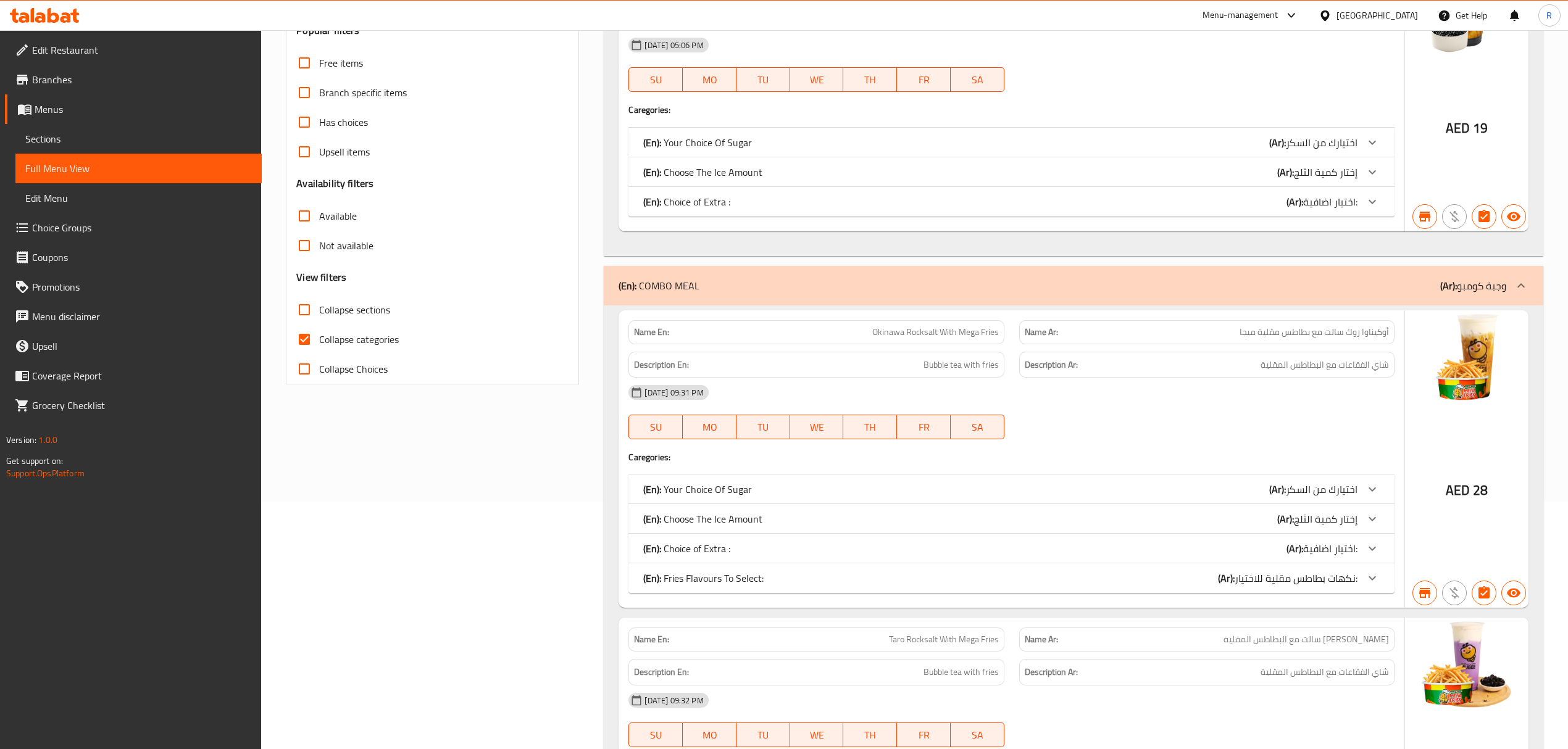
scroll to position [0, 0]
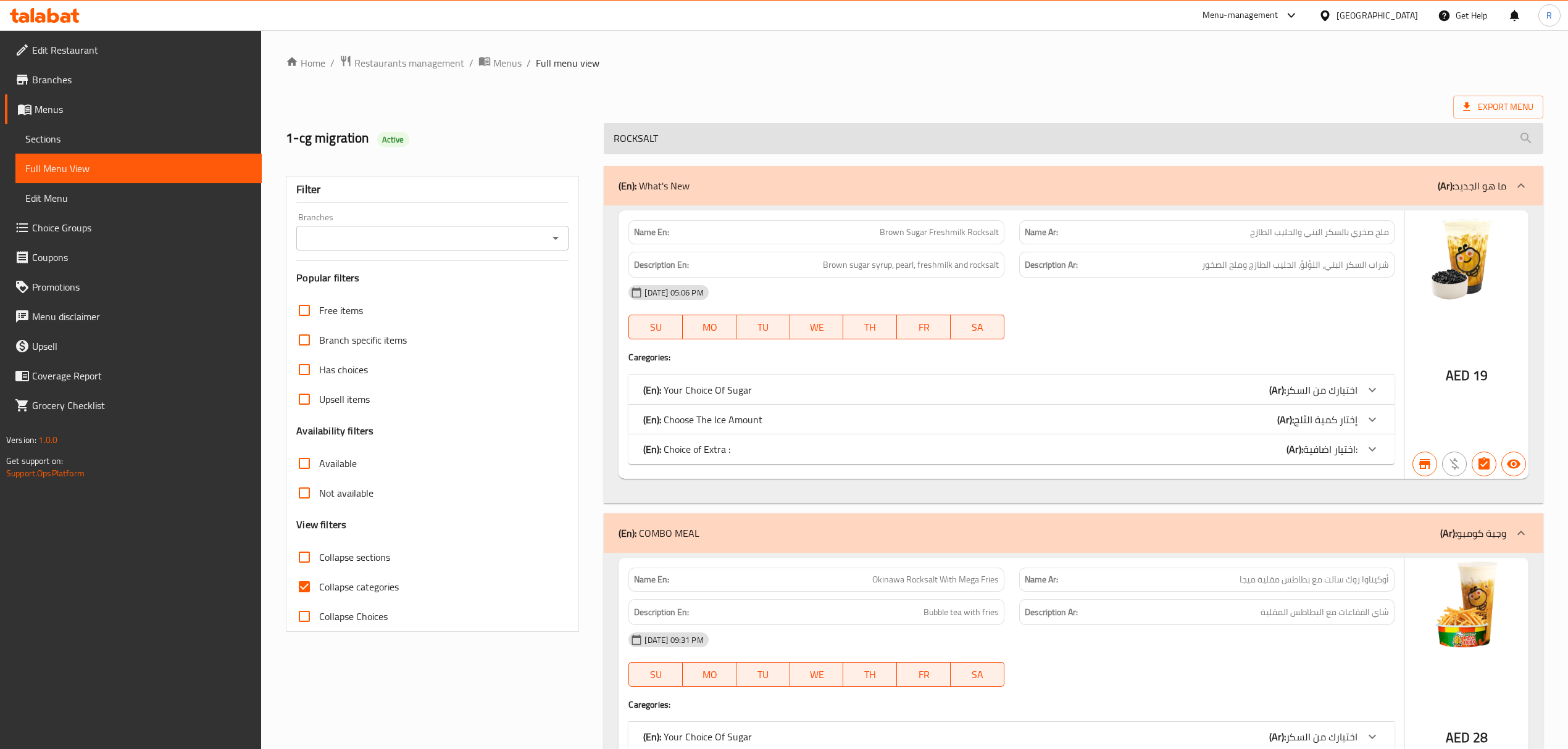
click at [894, 148] on input "ROCKSALT" at bounding box center [1073, 138] width 939 height 32
click at [854, 154] on input "ROCKSALT" at bounding box center [1073, 138] width 939 height 32
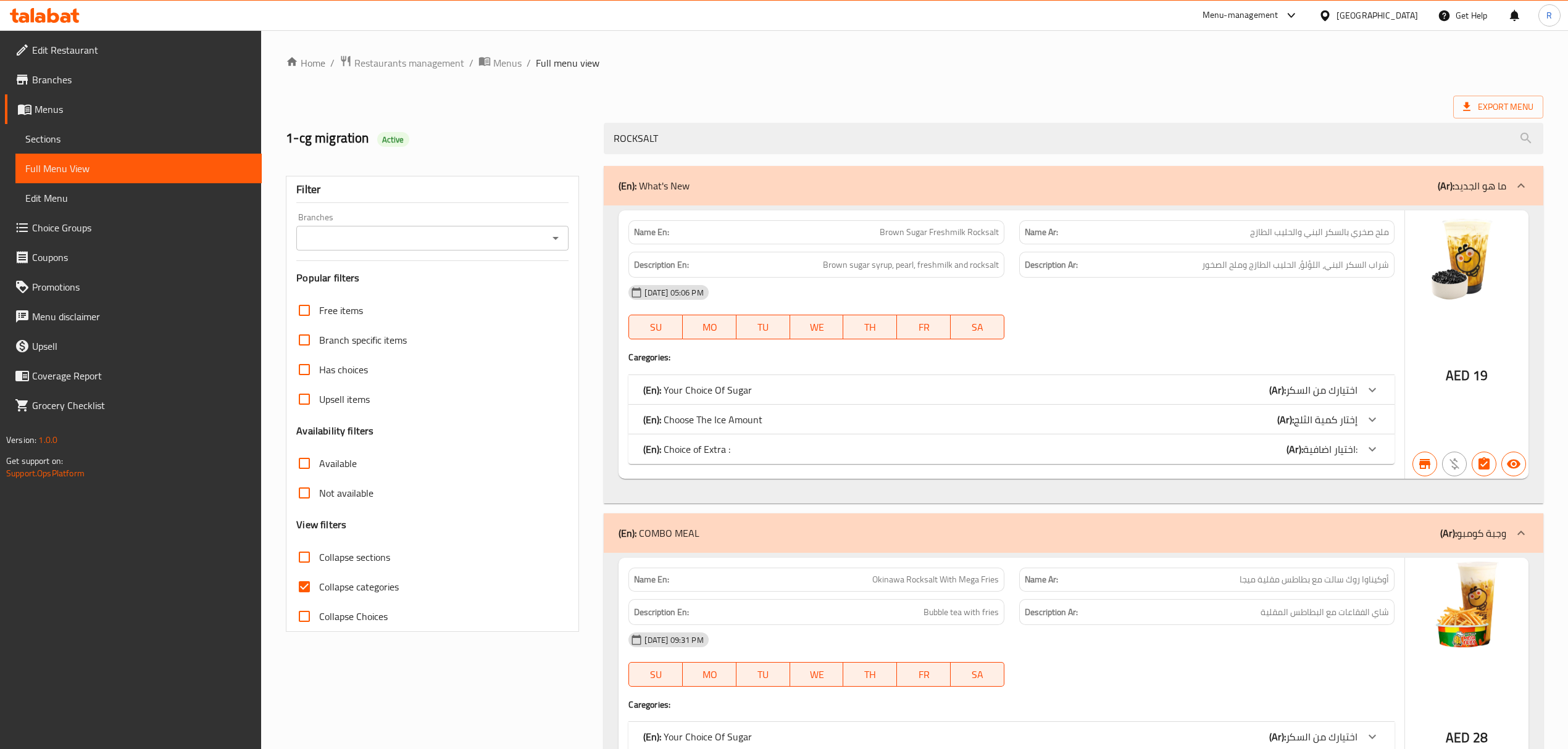
paste input "MANGO SAGO"
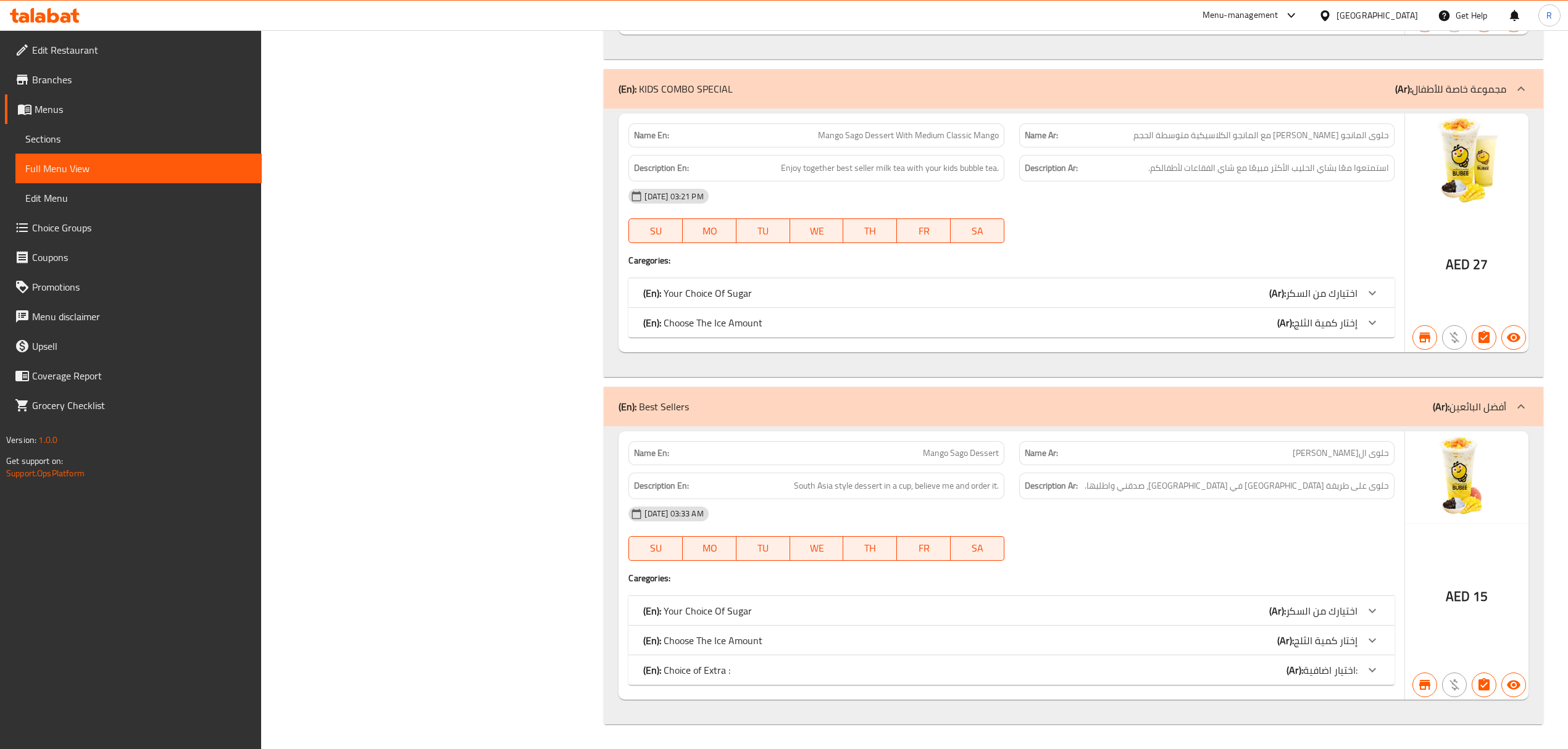
scroll to position [726, 0]
click at [932, 455] on span "Mango Sago Dessert" at bounding box center [960, 453] width 76 height 13
drag, startPoint x: 932, startPoint y: 455, endPoint x: 1306, endPoint y: 451, distance: 374.0
click at [1306, 451] on div "Name En: Mango Sago Dessert Name Ar: حلوى المانجو ساجو" at bounding box center [1010, 453] width 780 height 39
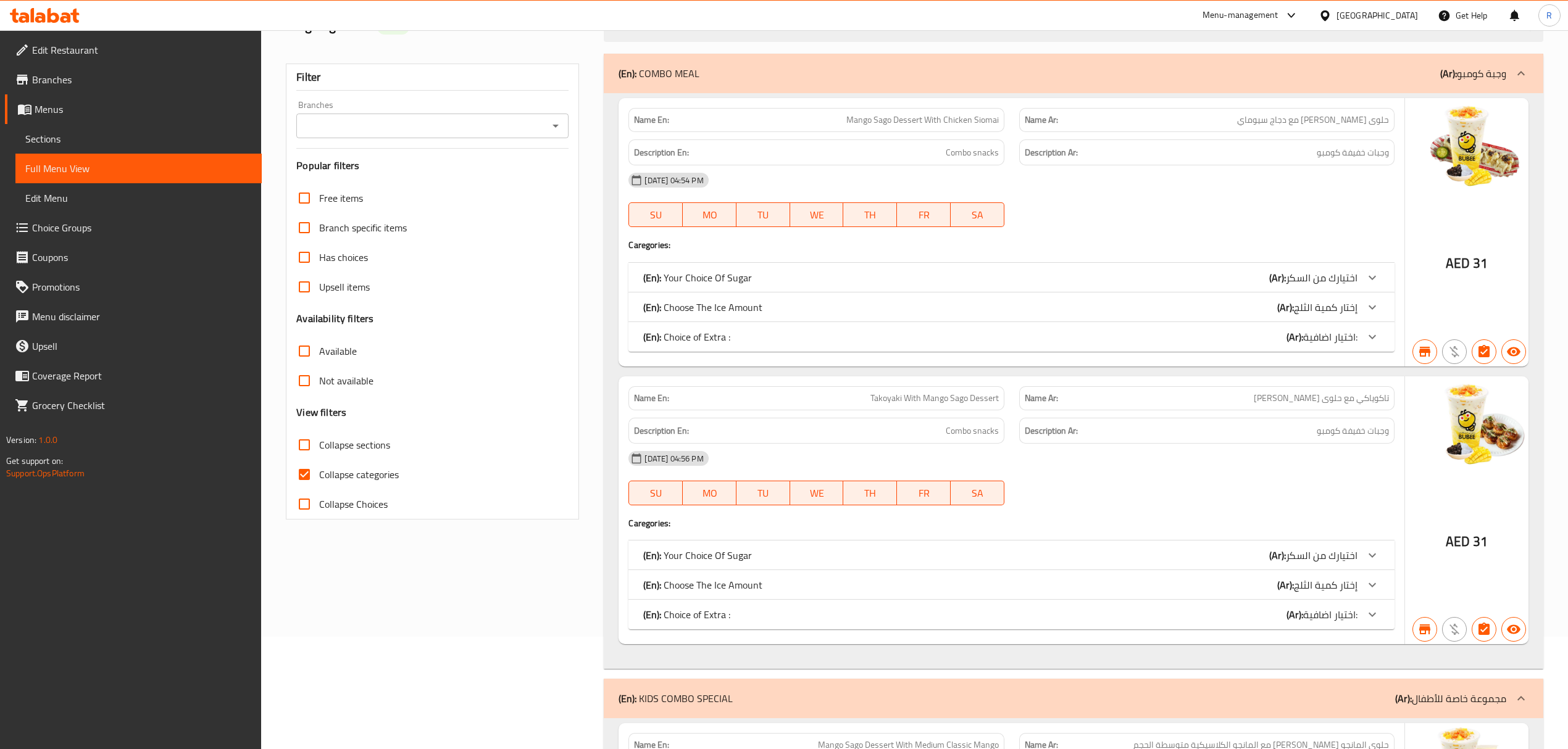
scroll to position [0, 0]
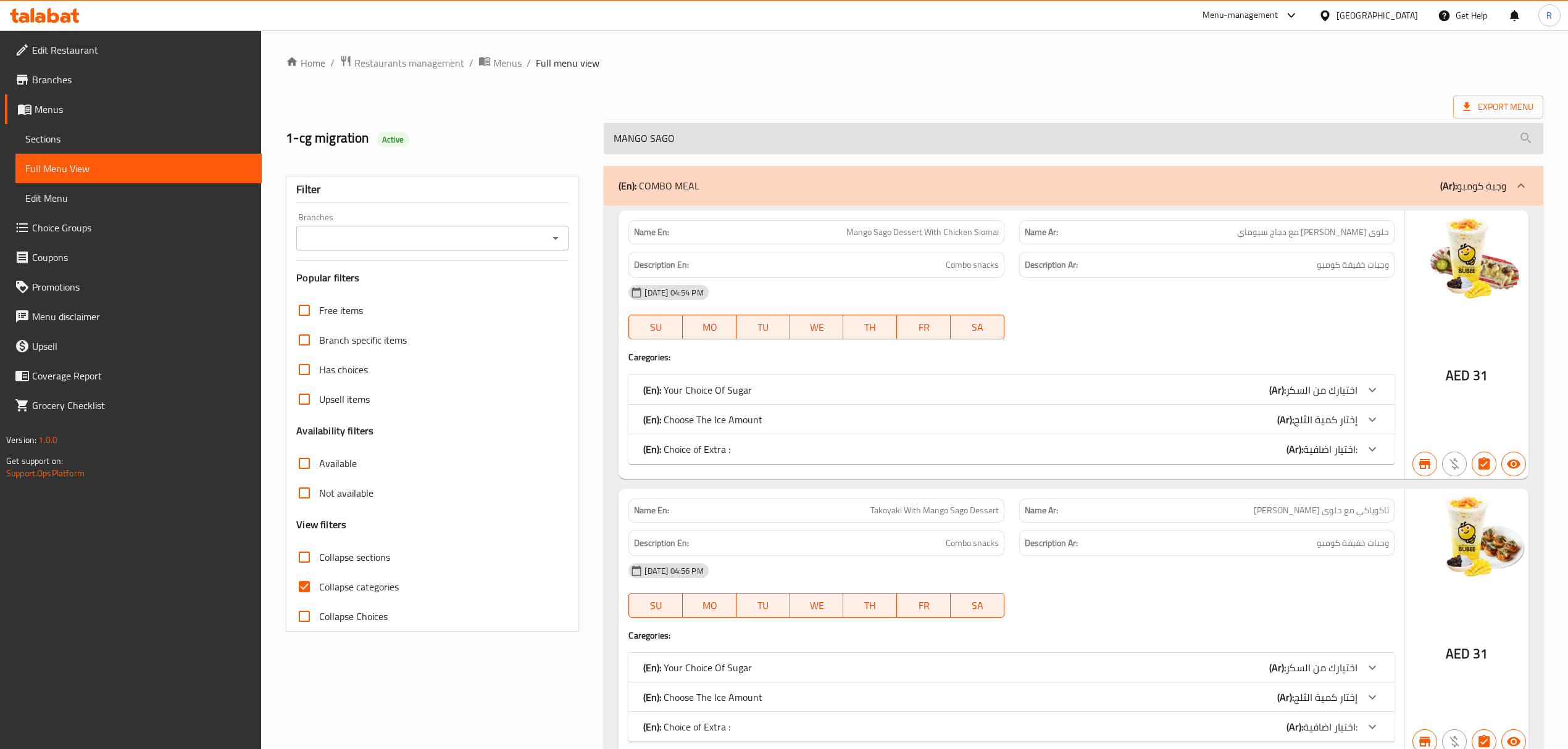
click at [796, 147] on input "MANGO SAGO" at bounding box center [1073, 138] width 939 height 32
paste input "BROWN SUGAR MATCHA ROCKSALT"
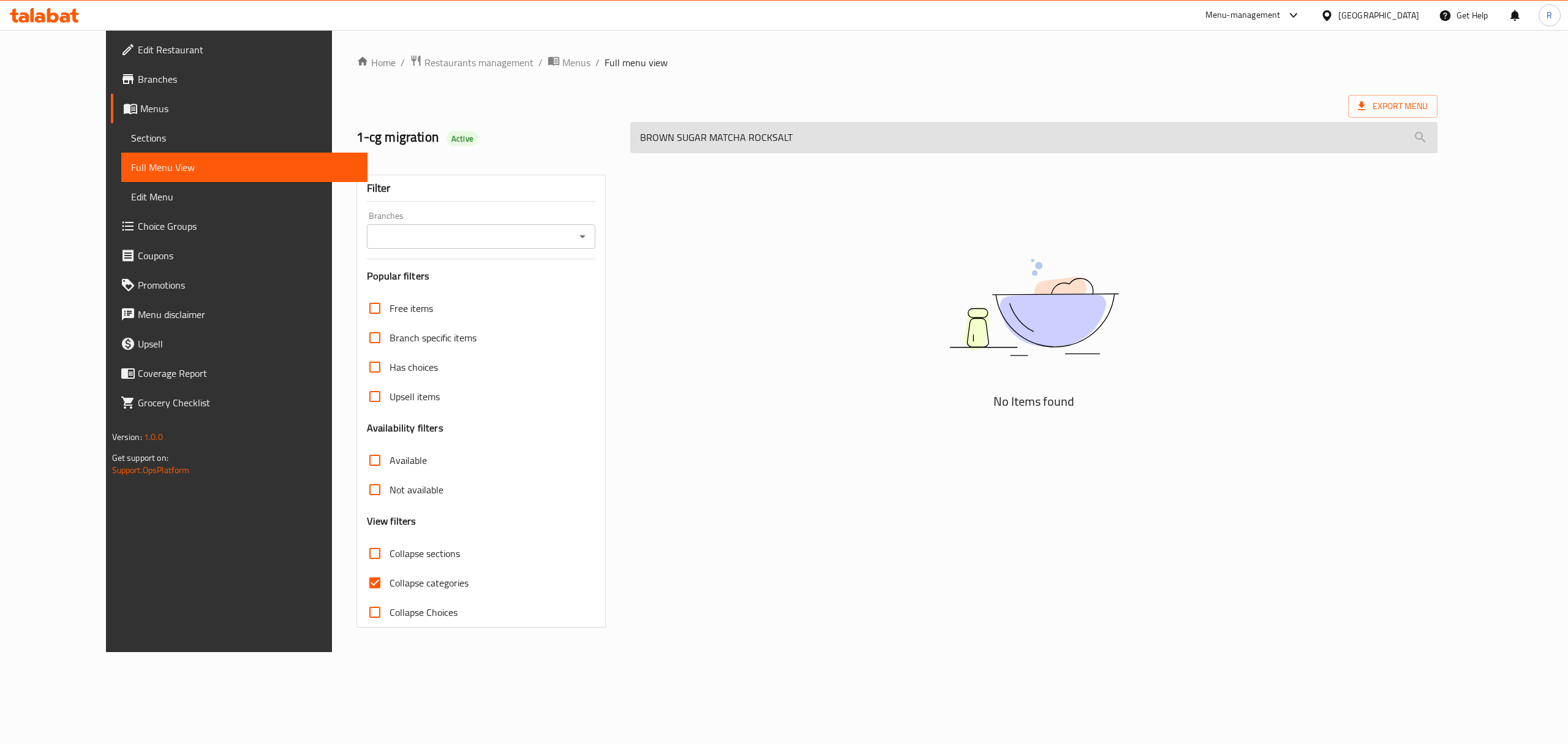
click at [662, 139] on input "BROWN SUGAR MATCHA ROCKSALT" at bounding box center [1034, 137] width 807 height 32
click at [704, 132] on input "BROWN SUGAR MATCHA ROCKSALT" at bounding box center [1034, 137] width 807 height 32
click at [731, 138] on input "BROWN SUGAR MATCHA ROCKSALT" at bounding box center [1034, 137] width 807 height 32
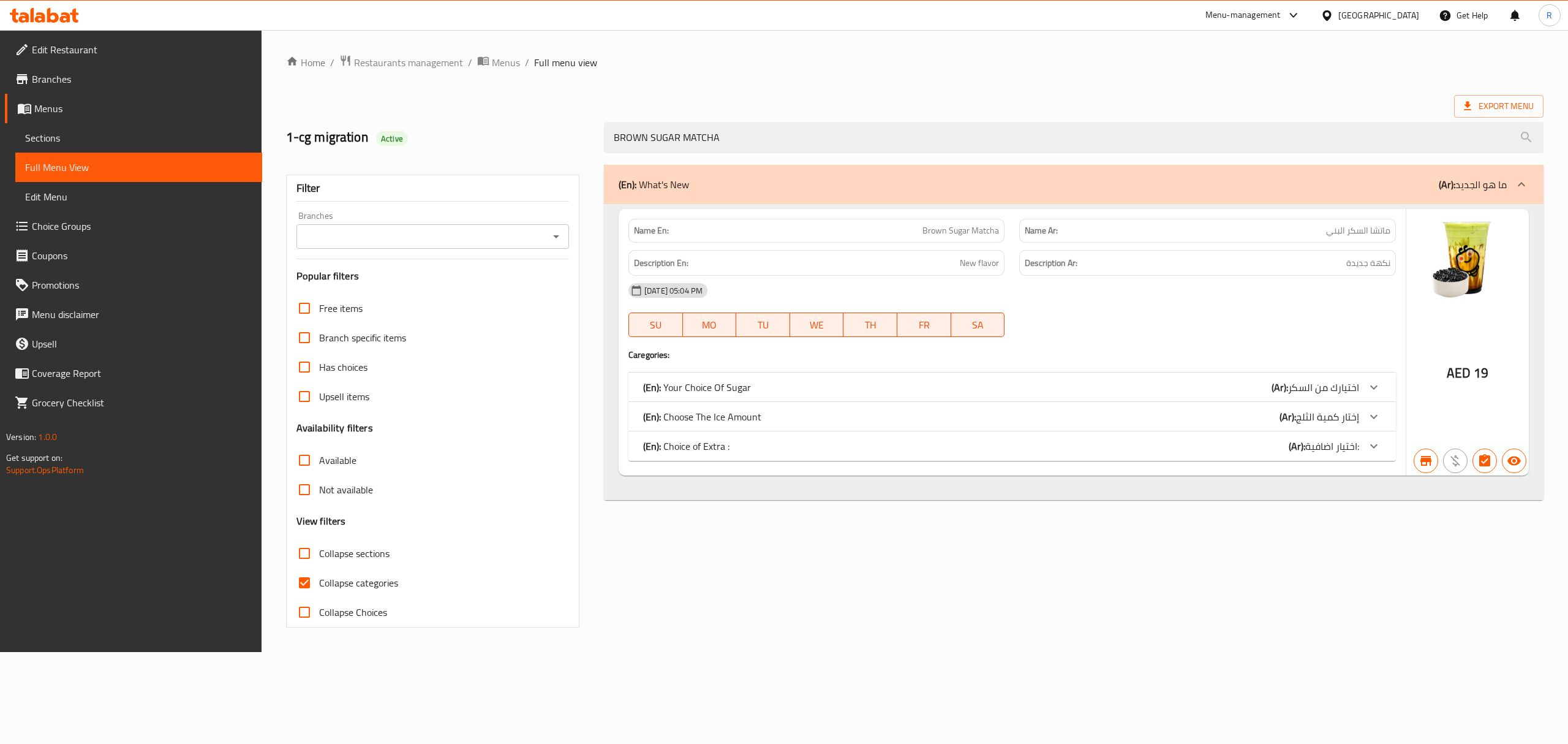
click at [934, 234] on span "Brown Sugar Matcha" at bounding box center [961, 230] width 77 height 13
drag, startPoint x: 934, startPoint y: 234, endPoint x: 1243, endPoint y: 228, distance: 309.1
click at [1255, 229] on div "Name En: Brown Sugar Matcha Name Ar: ماتشا السكر البني" at bounding box center [1012, 230] width 782 height 38
click at [869, 132] on input "BROWN SUGAR MATCHA" at bounding box center [1073, 137] width 939 height 32
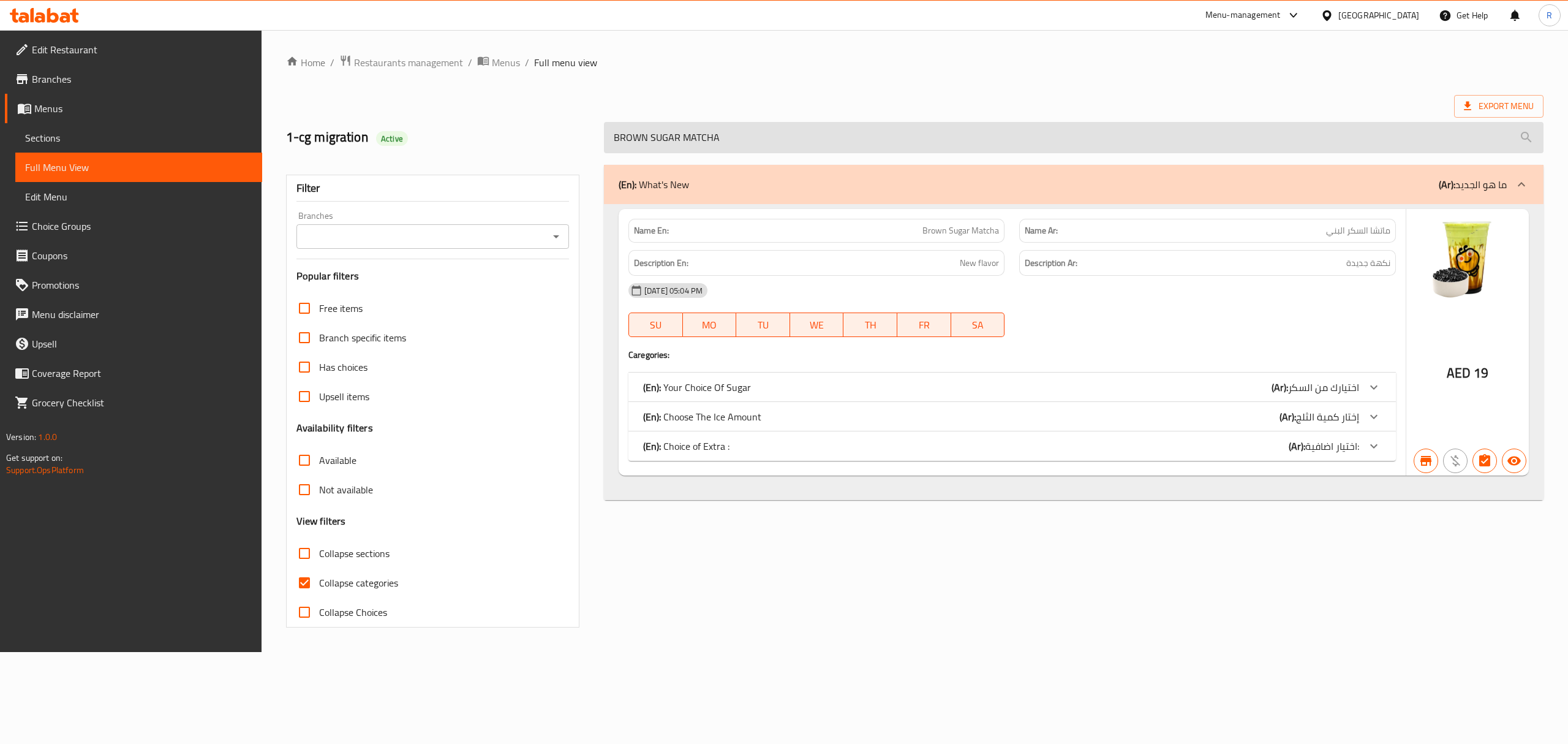
click at [869, 132] on input "BROWN SUGAR MATCHA" at bounding box center [1073, 137] width 939 height 32
paste input "SWEET MELON BUBBLE TE"
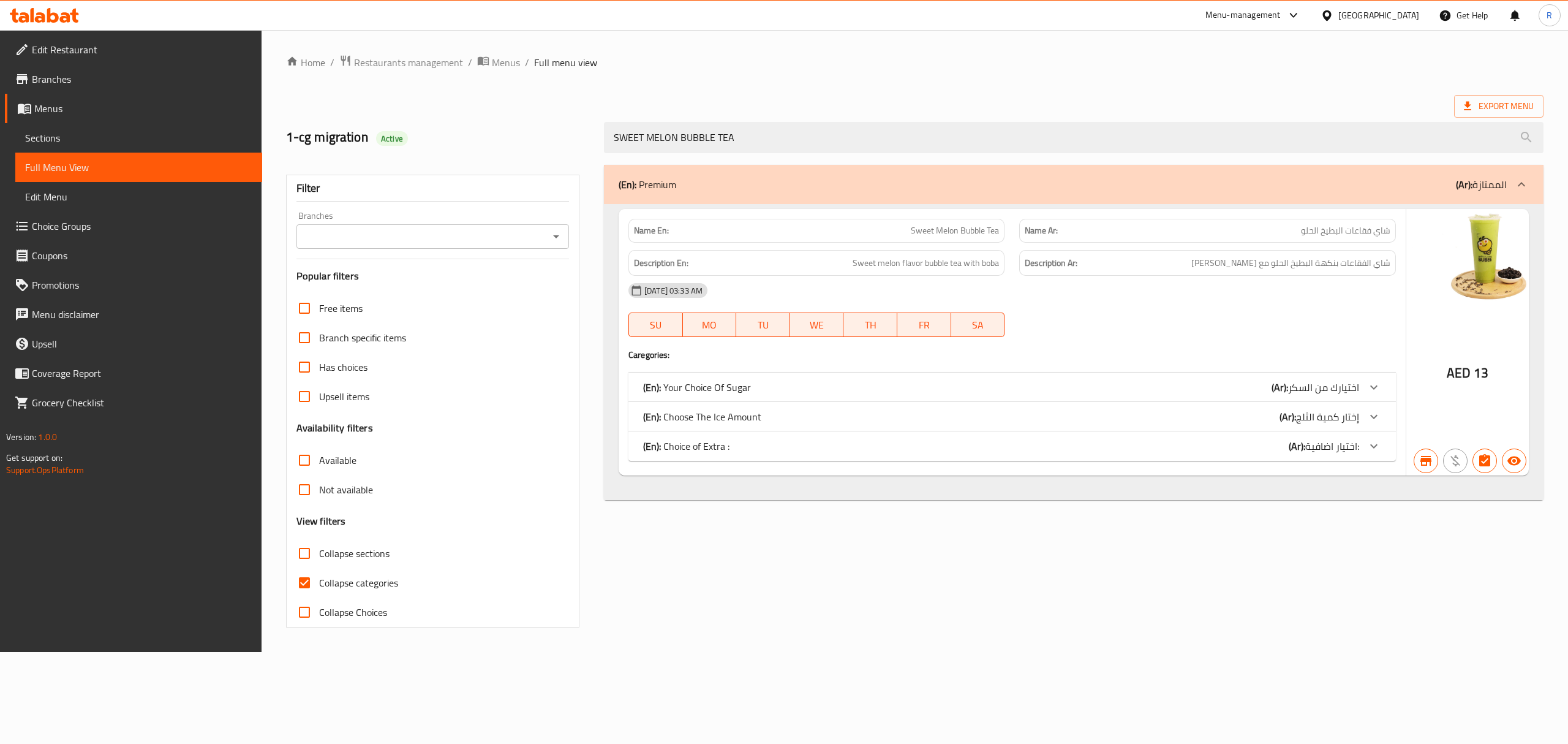
click at [922, 232] on span "Sweet Melon Bubble Tea" at bounding box center [955, 230] width 89 height 13
drag, startPoint x: 922, startPoint y: 232, endPoint x: 1170, endPoint y: 182, distance: 253.0
click at [1257, 217] on div "Name En: Sweet Melon Bubble Tea Name Ar: شاي فقاعات البطيخ الحلو" at bounding box center [1012, 230] width 782 height 38
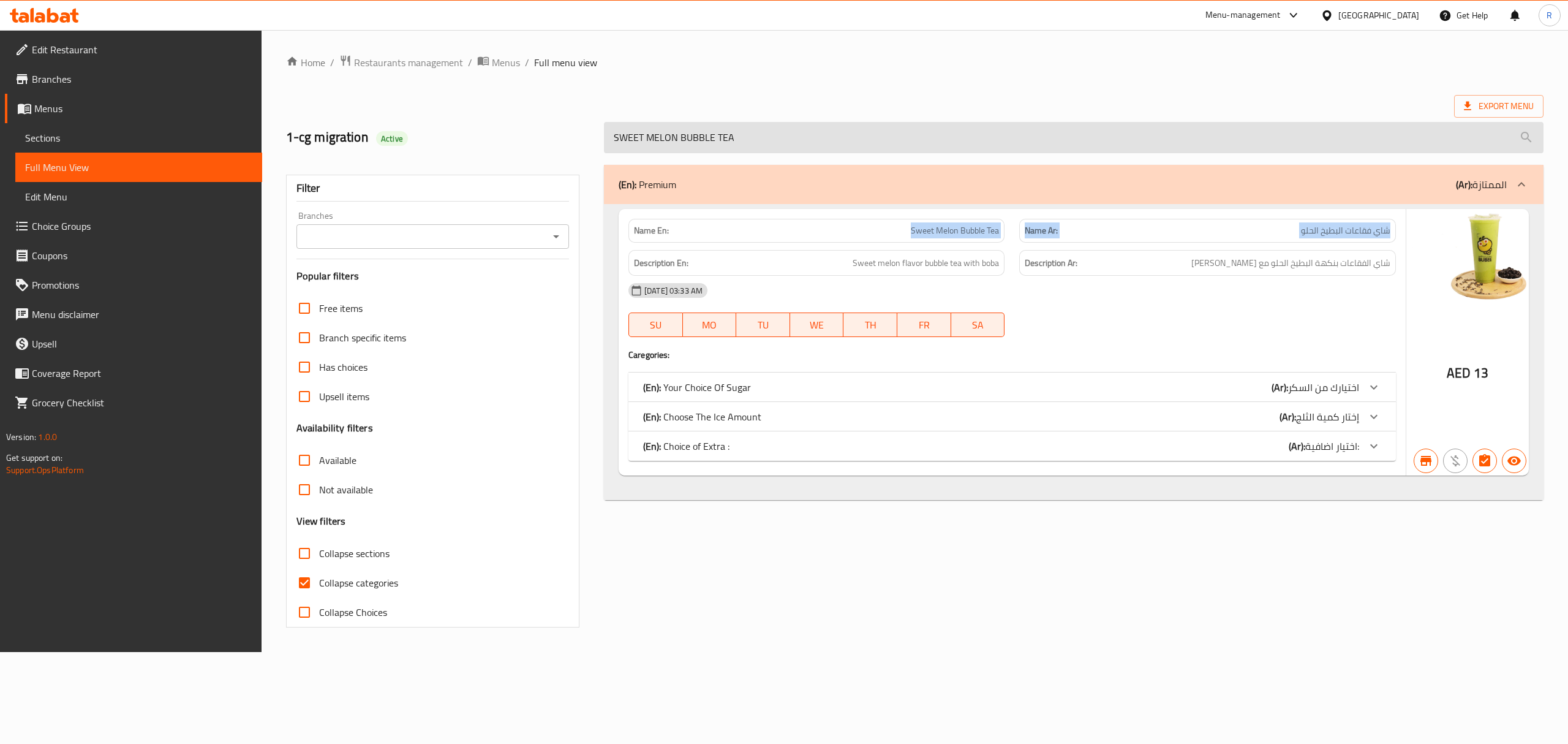
click at [898, 134] on input "SWEET MELON BUBBLE TEA" at bounding box center [1073, 137] width 939 height 32
paste input "MANGO"
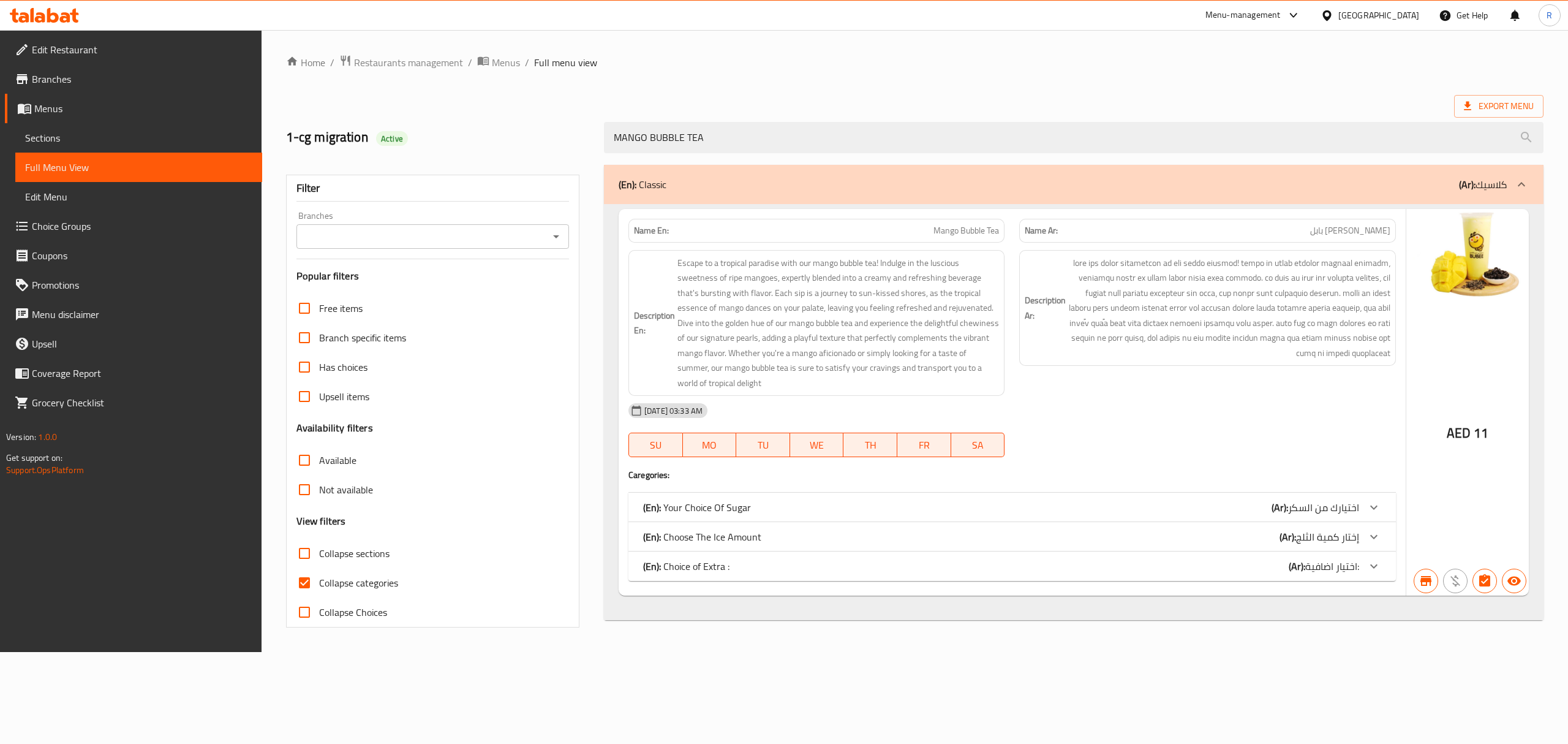
click at [941, 241] on div "Name En: Mango Bubble Tea" at bounding box center [817, 231] width 376 height 24
click at [941, 231] on span "Mango Bubble Tea" at bounding box center [966, 230] width 66 height 13
drag, startPoint x: 941, startPoint y: 231, endPoint x: 1249, endPoint y: 221, distance: 308.2
click at [1249, 221] on div "Name En: Mango Bubble Tea Name Ar: شاي مانجو بابل" at bounding box center [1012, 230] width 782 height 38
click at [956, 131] on input "MANGO BUBBLE TEA" at bounding box center [1073, 137] width 939 height 32
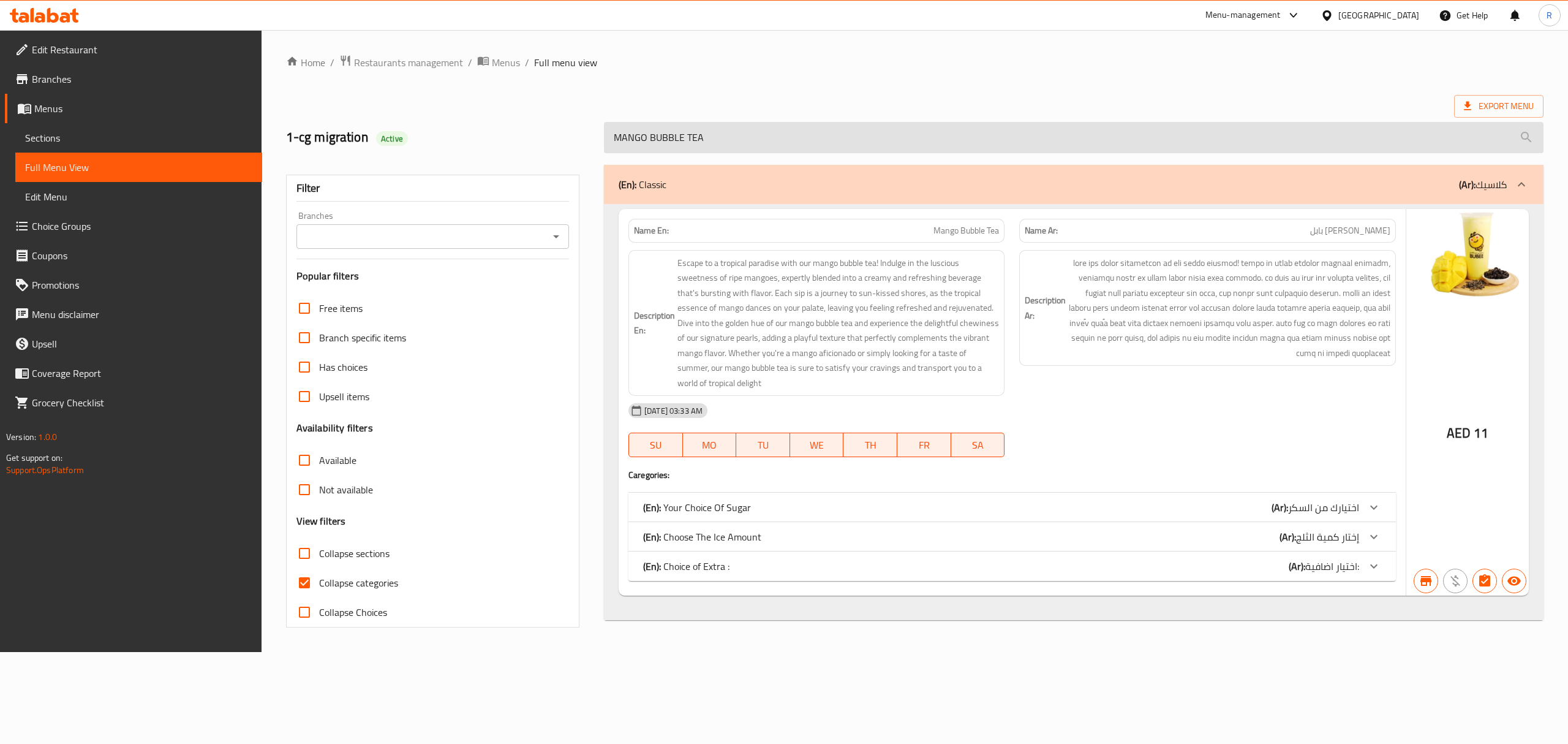
click at [956, 131] on input "MANGO BUBBLE TEA" at bounding box center [1073, 137] width 939 height 32
click at [956, 132] on input "MANGO BUBBLE TEA" at bounding box center [1073, 137] width 939 height 32
paste input "STRAWBERRY"
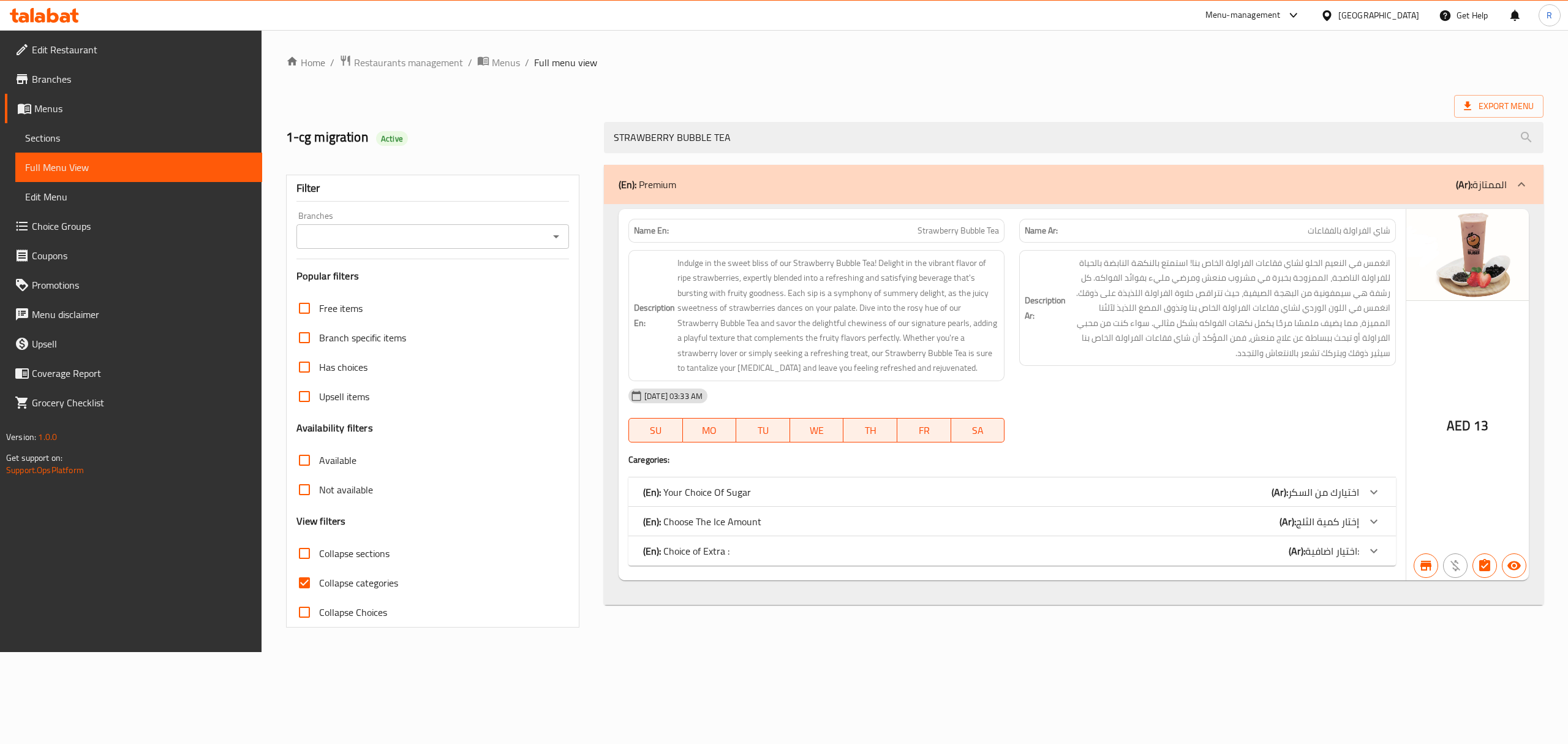
click at [939, 234] on span "Strawberry Bubble Tea" at bounding box center [958, 230] width 82 height 13
drag, startPoint x: 939, startPoint y: 234, endPoint x: 888, endPoint y: 66, distance: 175.6
click at [1260, 226] on div "Name En: Strawberry Bubble Tea Name Ar: شاي الفراولة بالفقاعات" at bounding box center [1012, 230] width 782 height 38
click at [863, 145] on input "STRAWBERRY BUBBLE TEA" at bounding box center [1073, 137] width 939 height 32
click at [864, 145] on input "STRAWBERRY BUBBLE TEA" at bounding box center [1073, 137] width 939 height 32
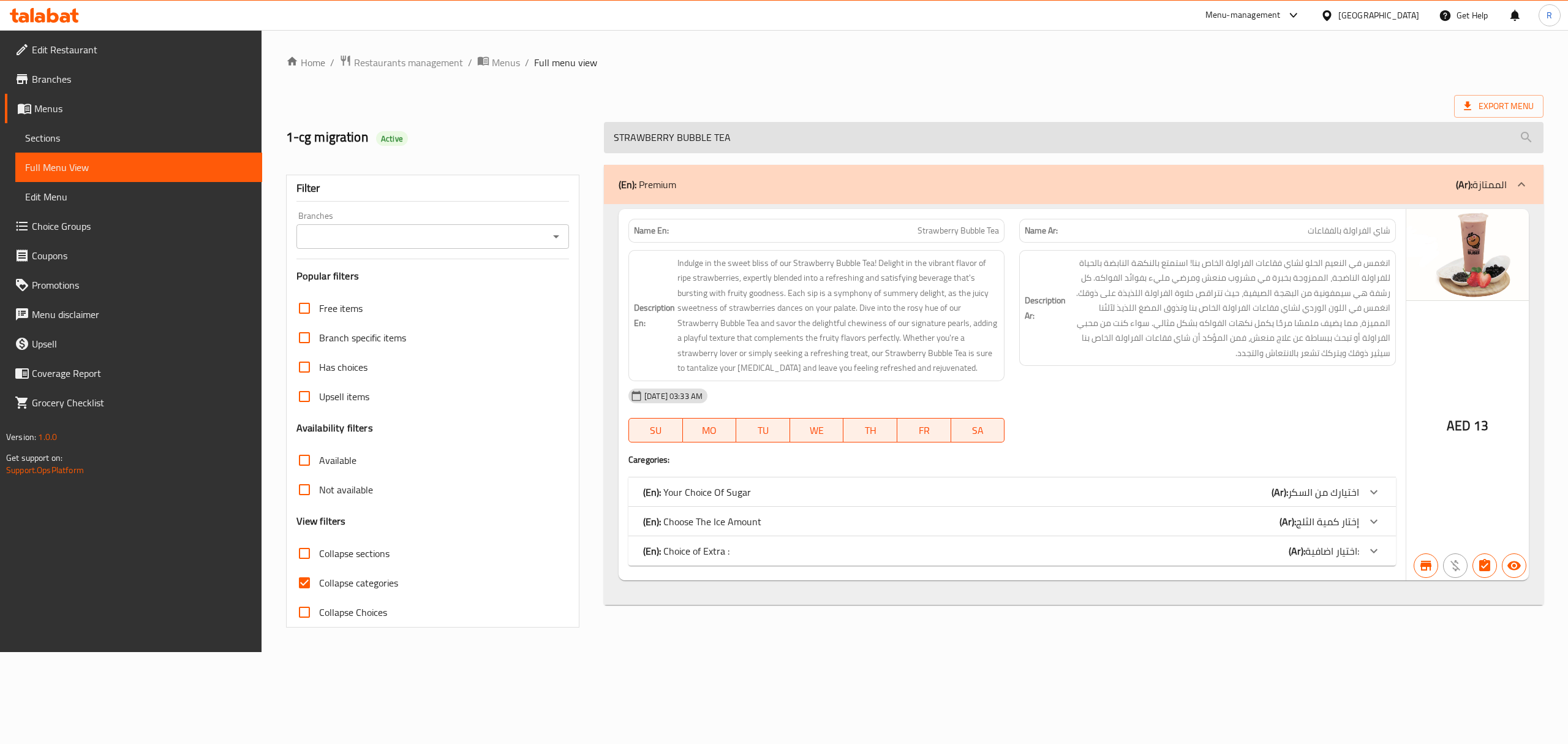
click at [864, 145] on input "STRAWBERRY BUBBLE TEA" at bounding box center [1073, 137] width 939 height 32
paste input "BUBEE CLASSIC"
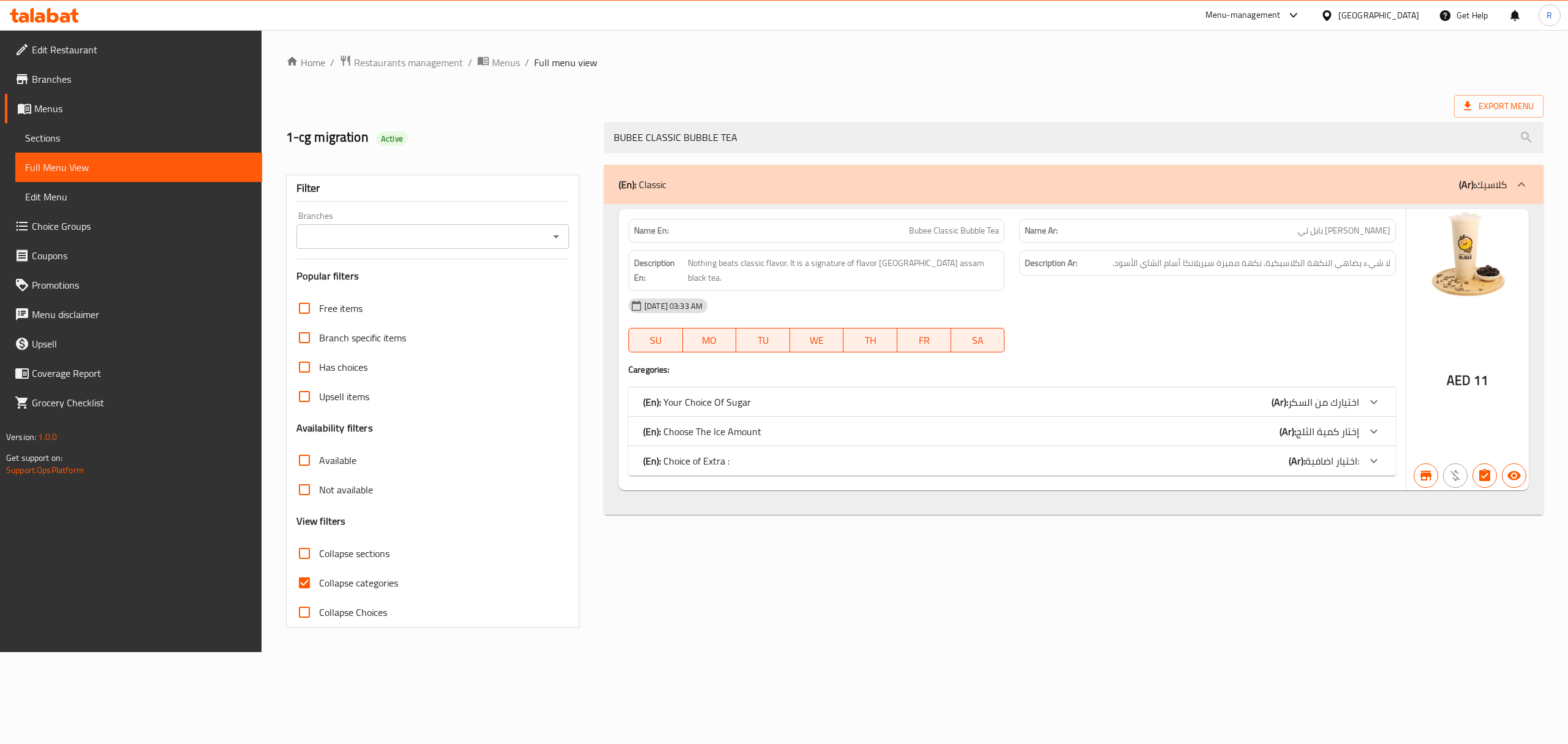
click at [931, 226] on span "Bubee Classic Bubble Tea" at bounding box center [954, 230] width 90 height 13
click at [930, 228] on span "Bubee Classic Bubble Tea" at bounding box center [954, 230] width 90 height 13
click at [917, 233] on span "Bubee Classic Bubble Tea" at bounding box center [954, 230] width 90 height 13
drag, startPoint x: 917, startPoint y: 233, endPoint x: 1253, endPoint y: 230, distance: 336.0
click at [1253, 230] on div "Name En: Bubee Classic Bubble Tea Name Ar: بوبي كلاسيك بابل تي" at bounding box center [1012, 230] width 782 height 38
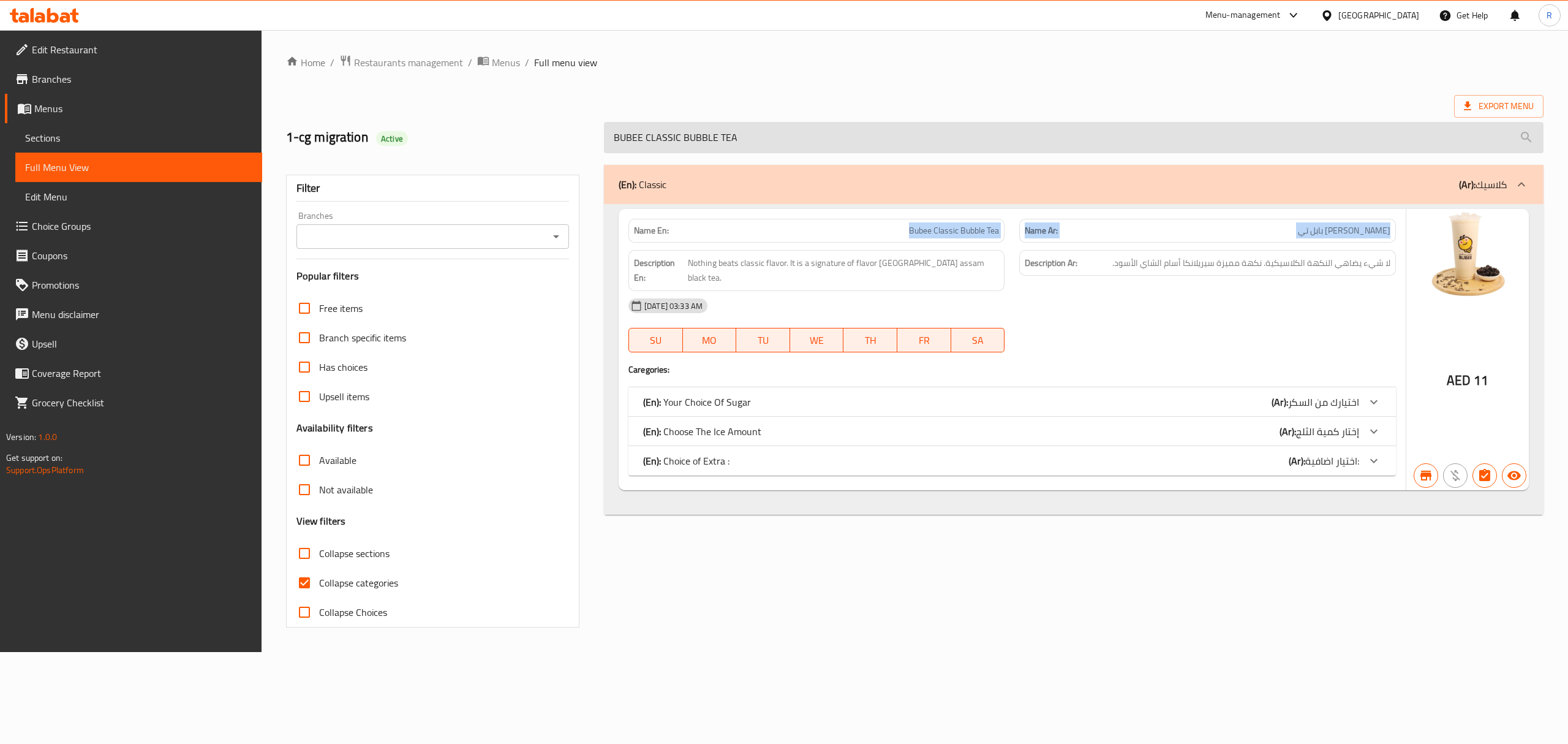
click at [961, 147] on input "BUBEE CLASSIC BUBBLE TEA" at bounding box center [1073, 137] width 939 height 32
click at [963, 148] on input "BUBEE CLASSIC BUBBLE TEA" at bounding box center [1073, 137] width 939 height 32
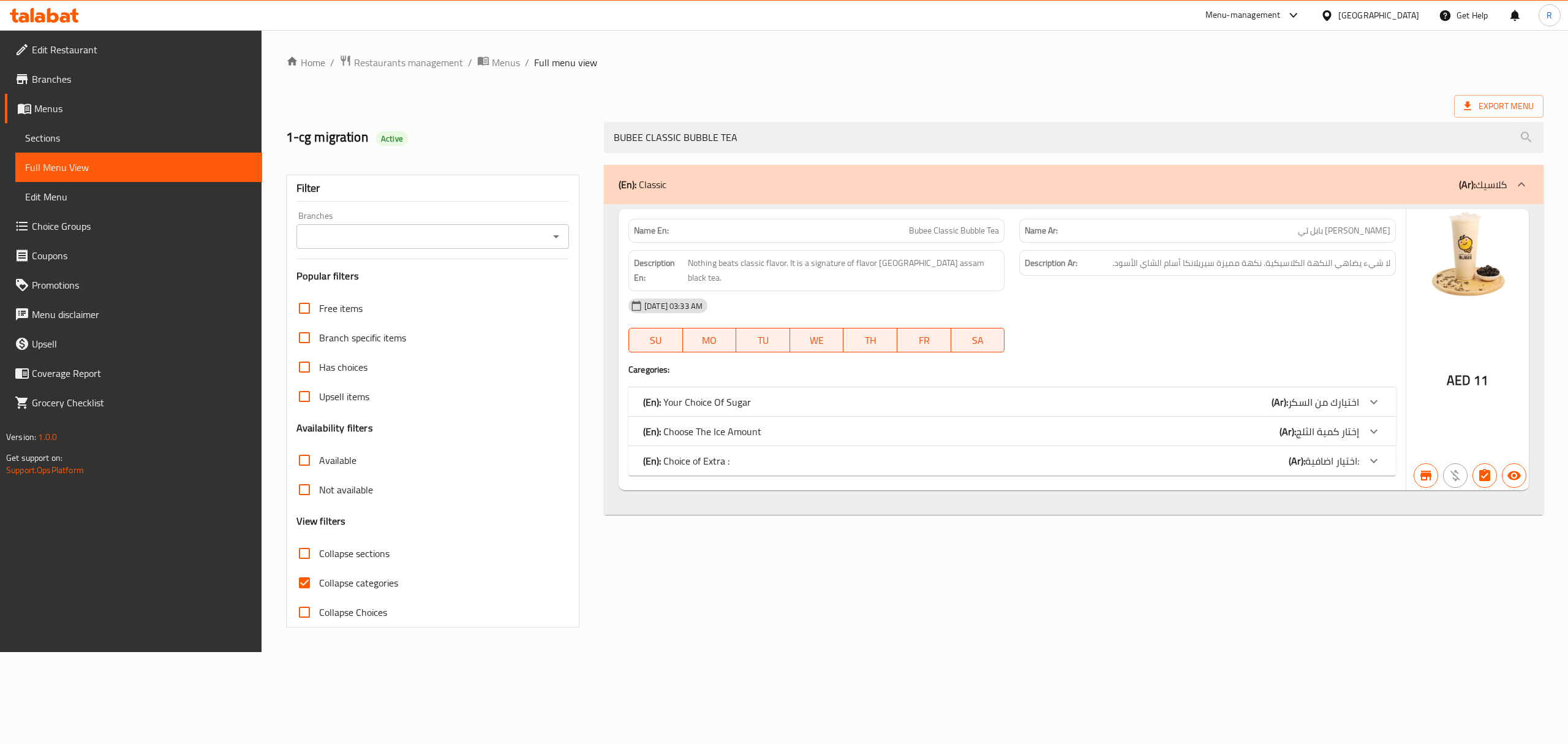
paste input "COFFEE JELLY"
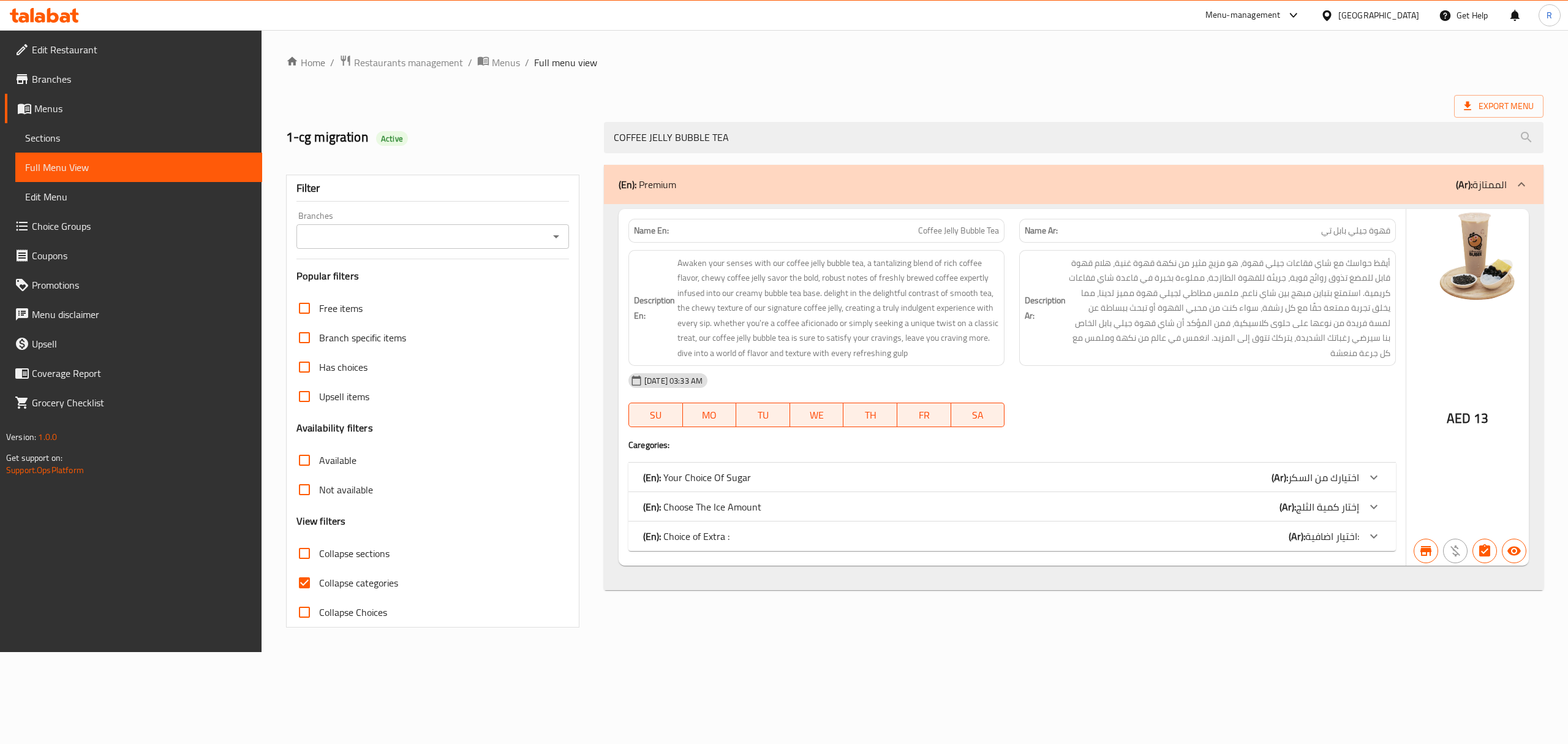
type input "COFFEE JELLY BUBBLE TEA"
click at [927, 230] on span "Coffee Jelly Bubble Tea" at bounding box center [958, 230] width 81 height 13
drag, startPoint x: 927, startPoint y: 230, endPoint x: 944, endPoint y: 109, distance: 122.2
click at [1248, 230] on div "Name En: Coffee Jelly Bubble Tea Name Ar: قهوة جيلي بابل تي" at bounding box center [1012, 230] width 782 height 38
click at [106, 130] on span "Sections" at bounding box center [138, 137] width 227 height 14
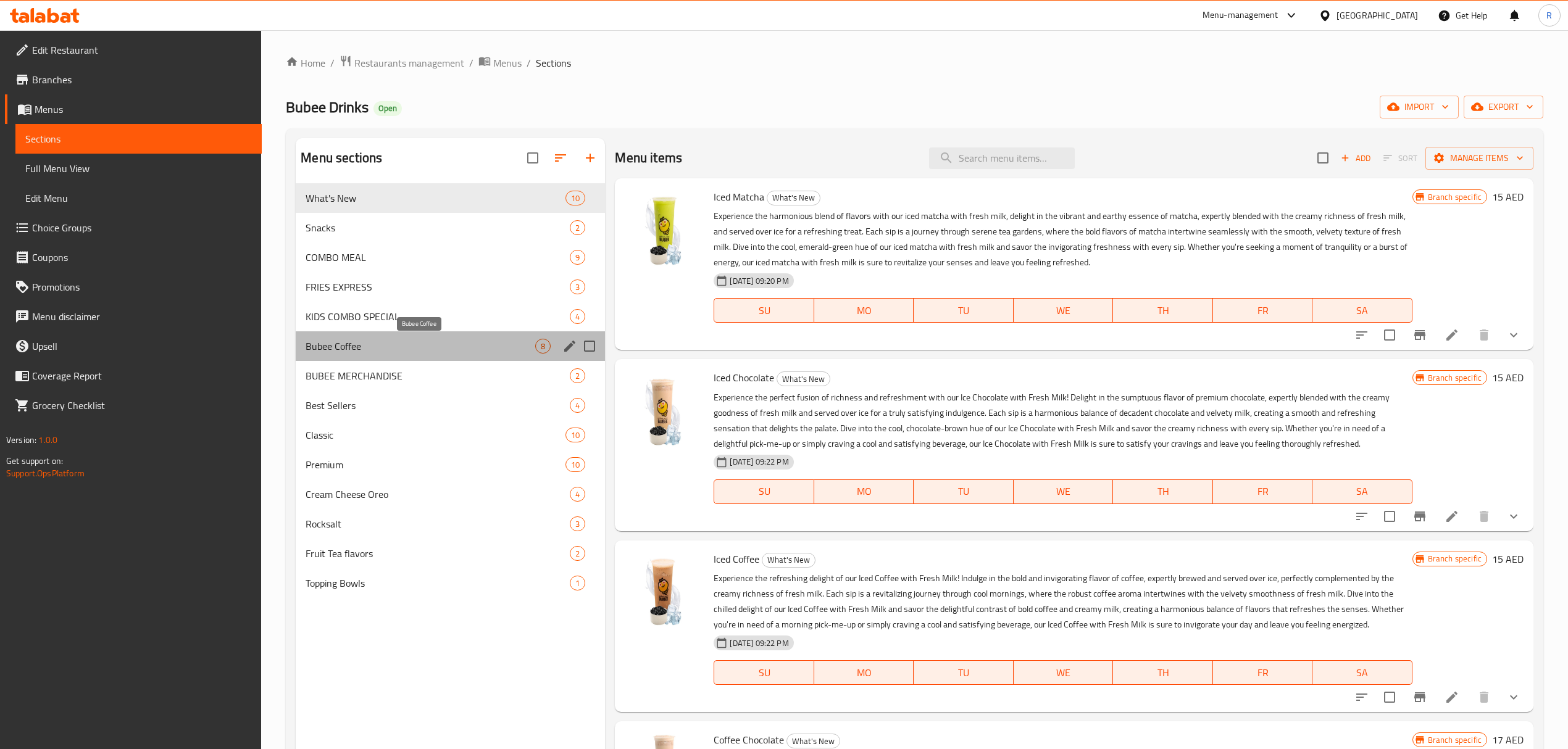
click at [408, 346] on span "Bubee Coffee" at bounding box center [421, 346] width 230 height 15
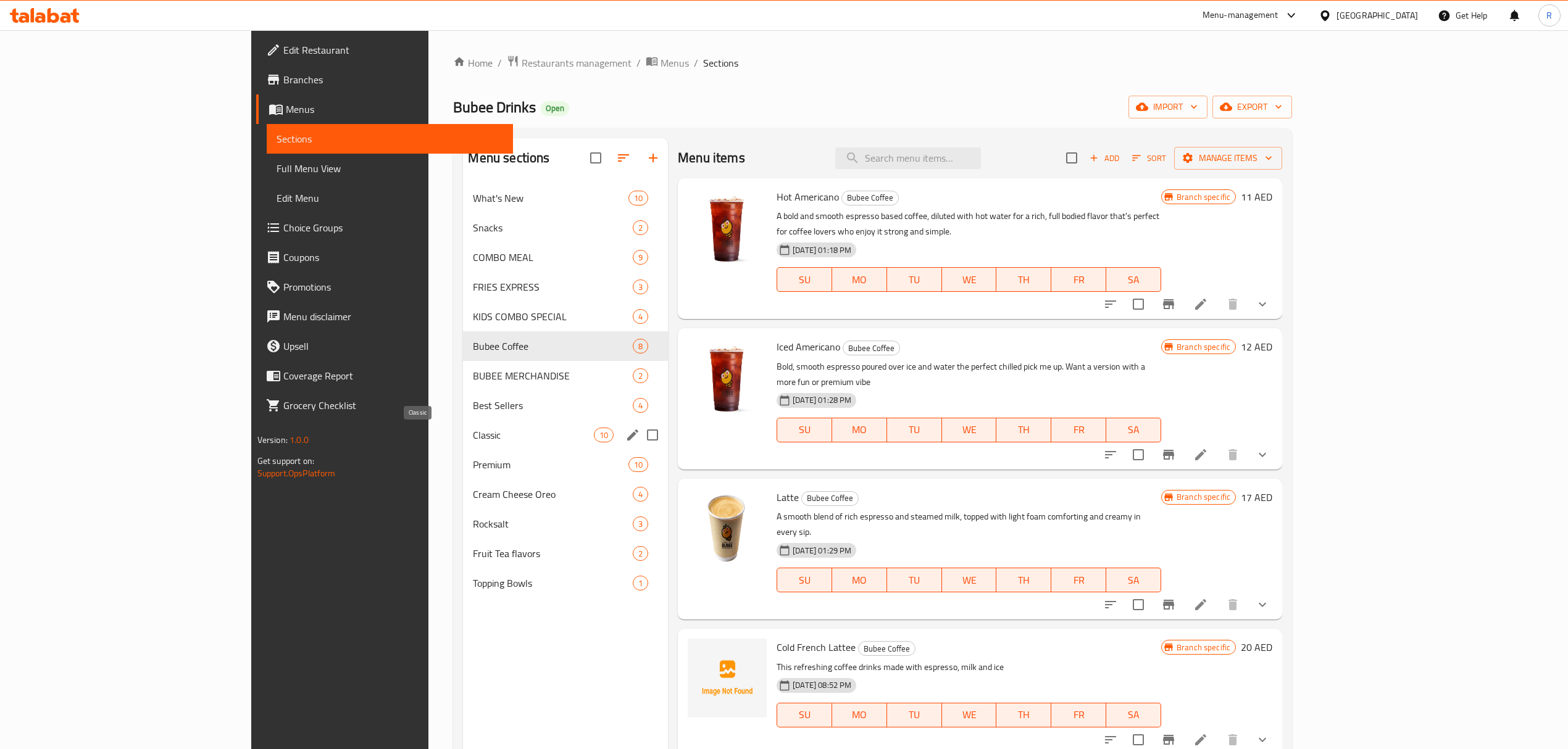
click at [473, 439] on span "Classic" at bounding box center [533, 434] width 120 height 15
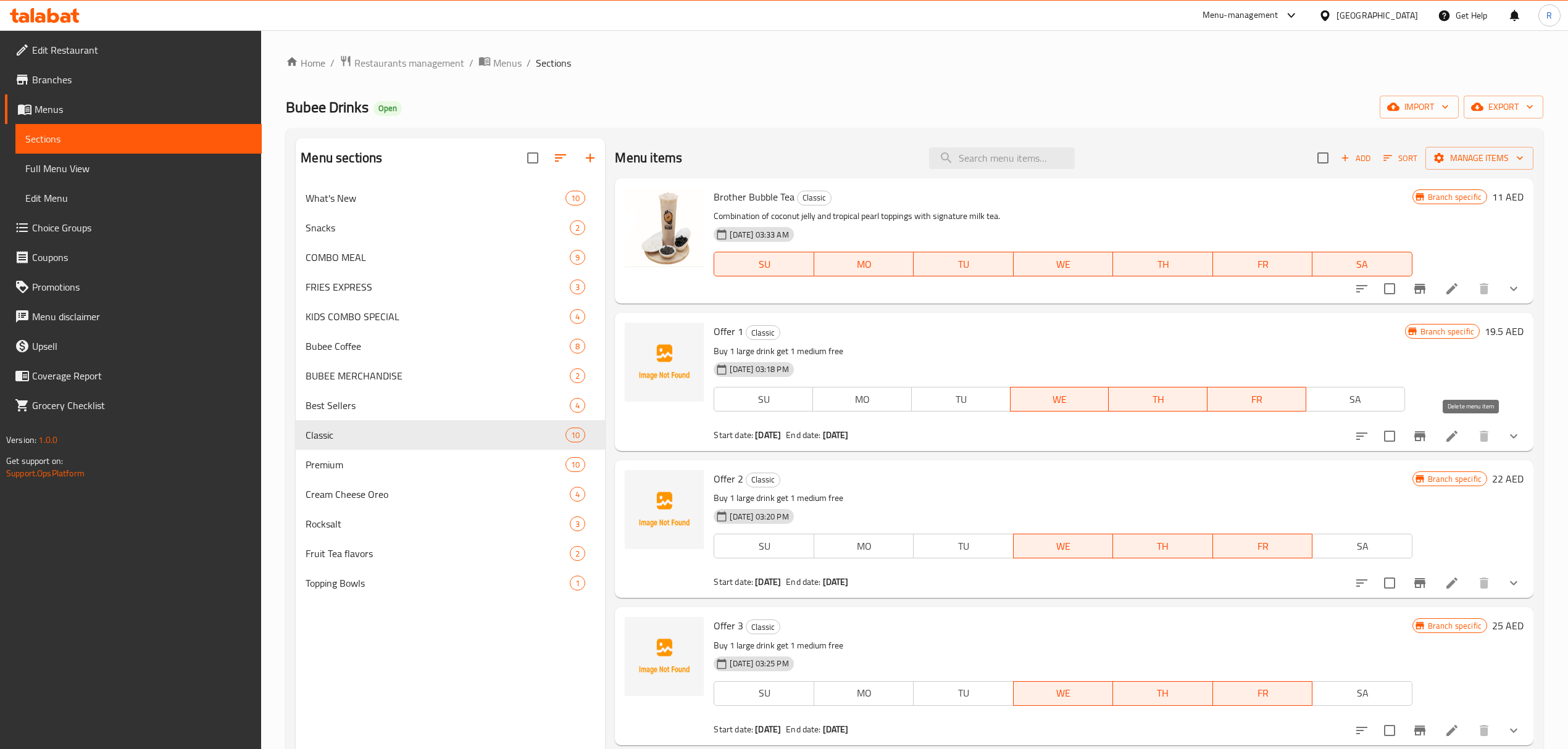
click at [1506, 435] on icon "show more" at bounding box center [1513, 436] width 15 height 15
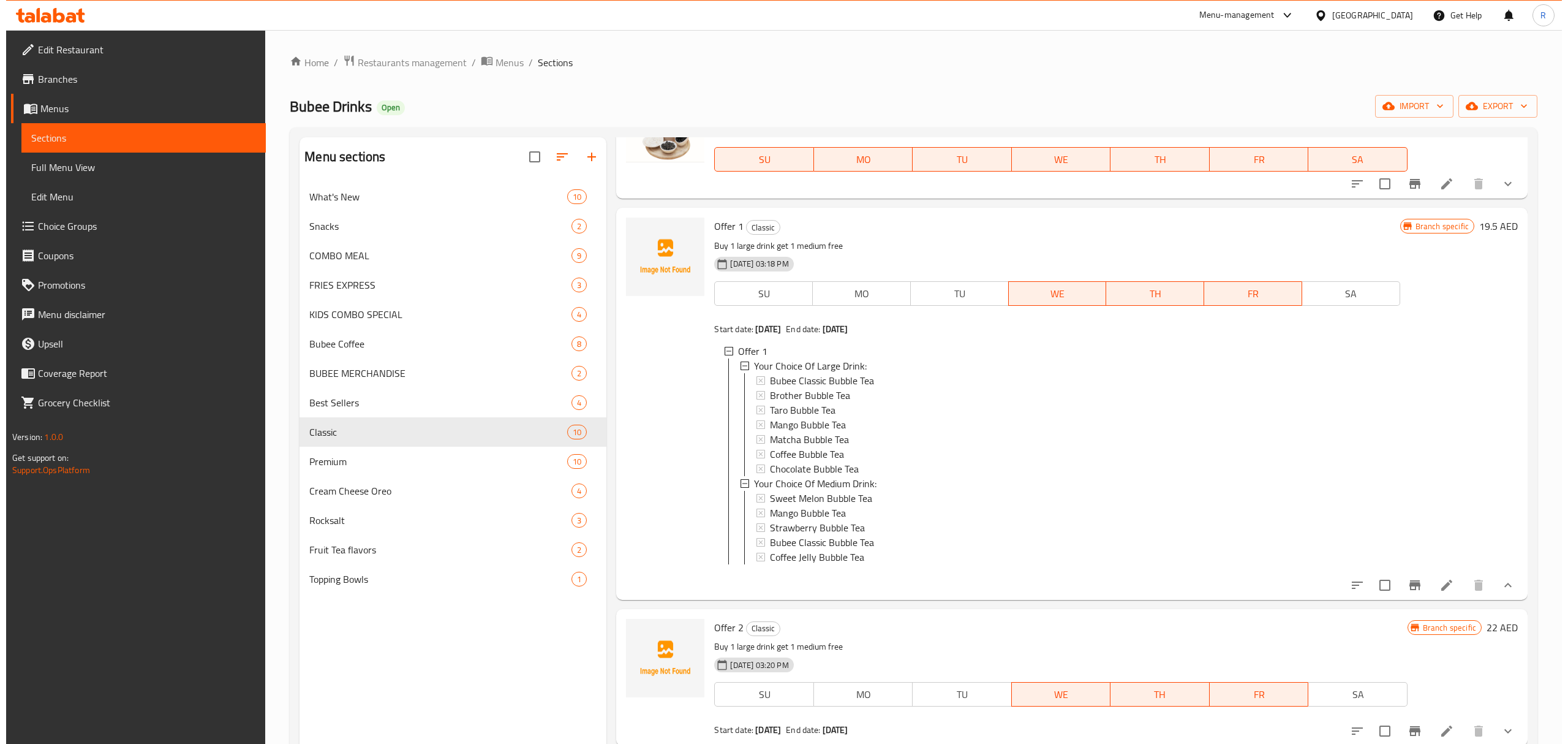
scroll to position [163, 0]
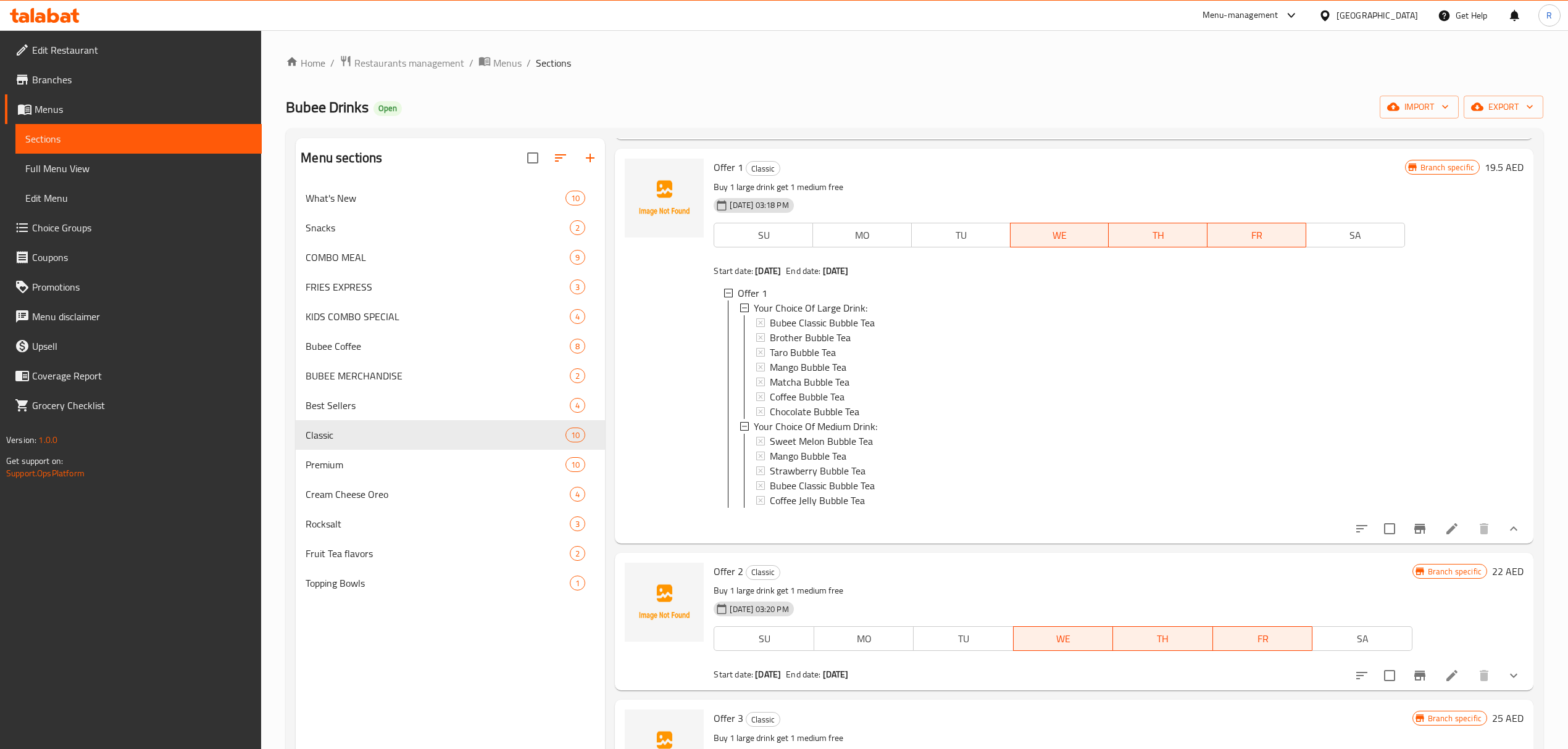
click at [1405, 544] on button "Branch-specific-item" at bounding box center [1420, 529] width 30 height 30
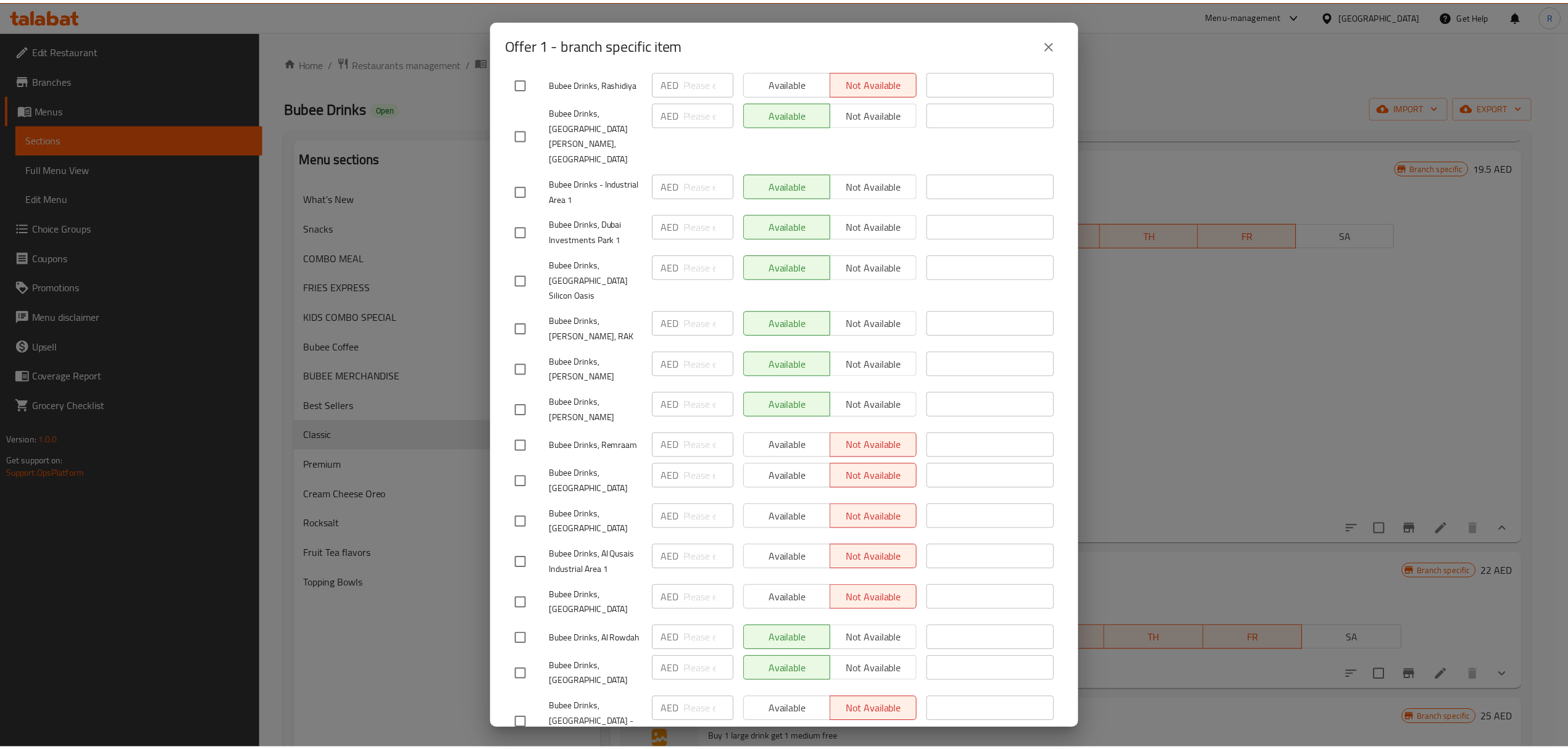
scroll to position [1165, 0]
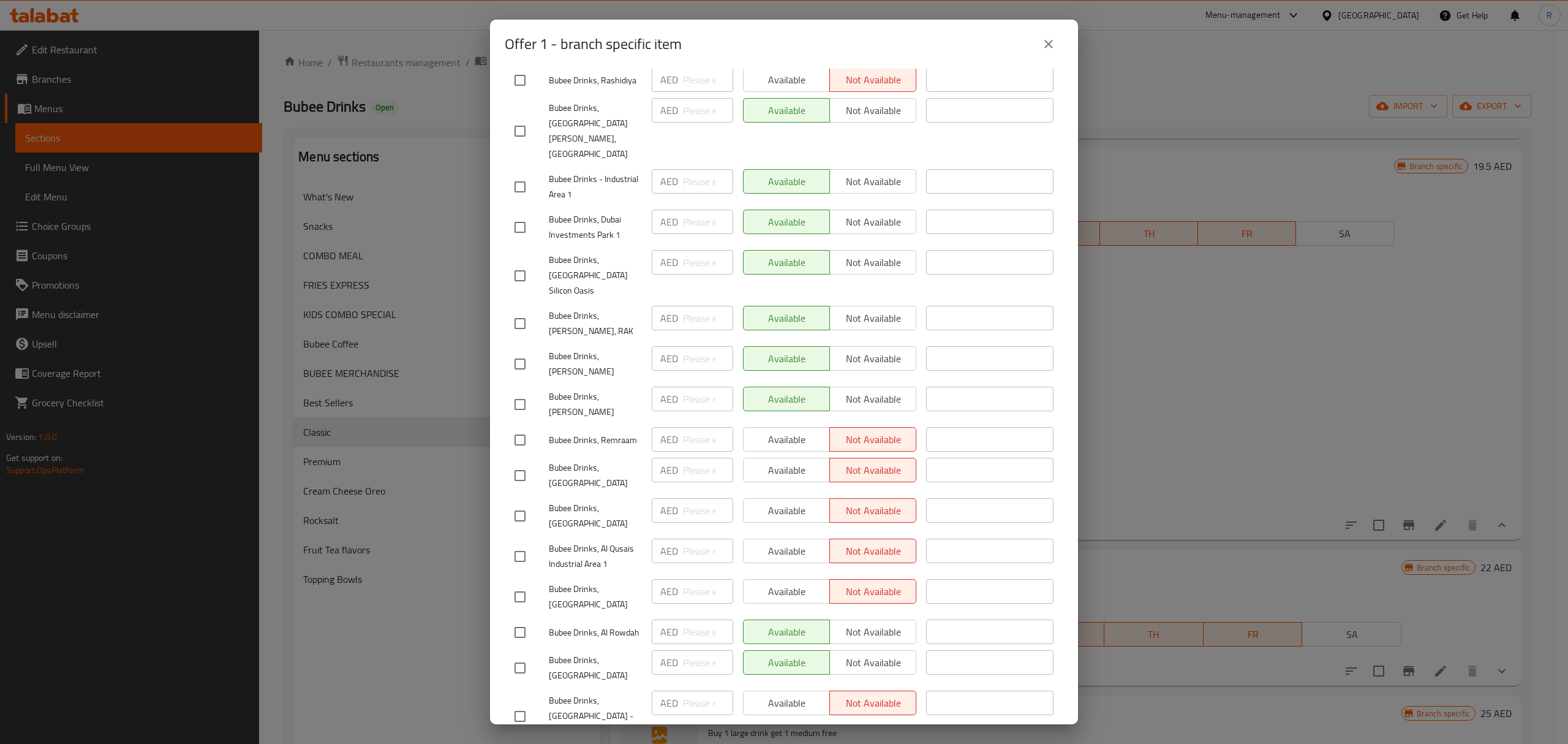
click at [1052, 49] on icon "close" at bounding box center [1048, 43] width 14 height 14
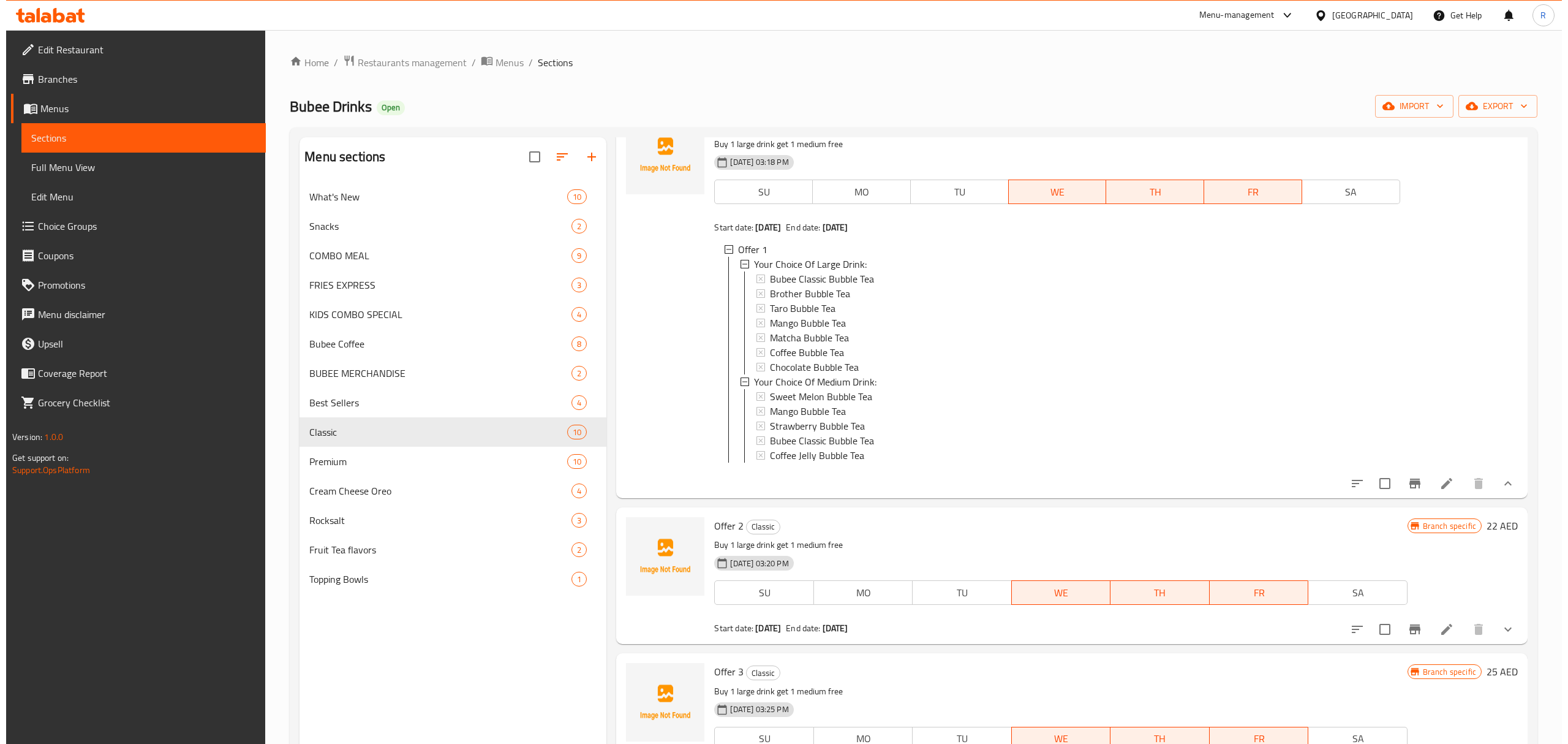
scroll to position [245, 0]
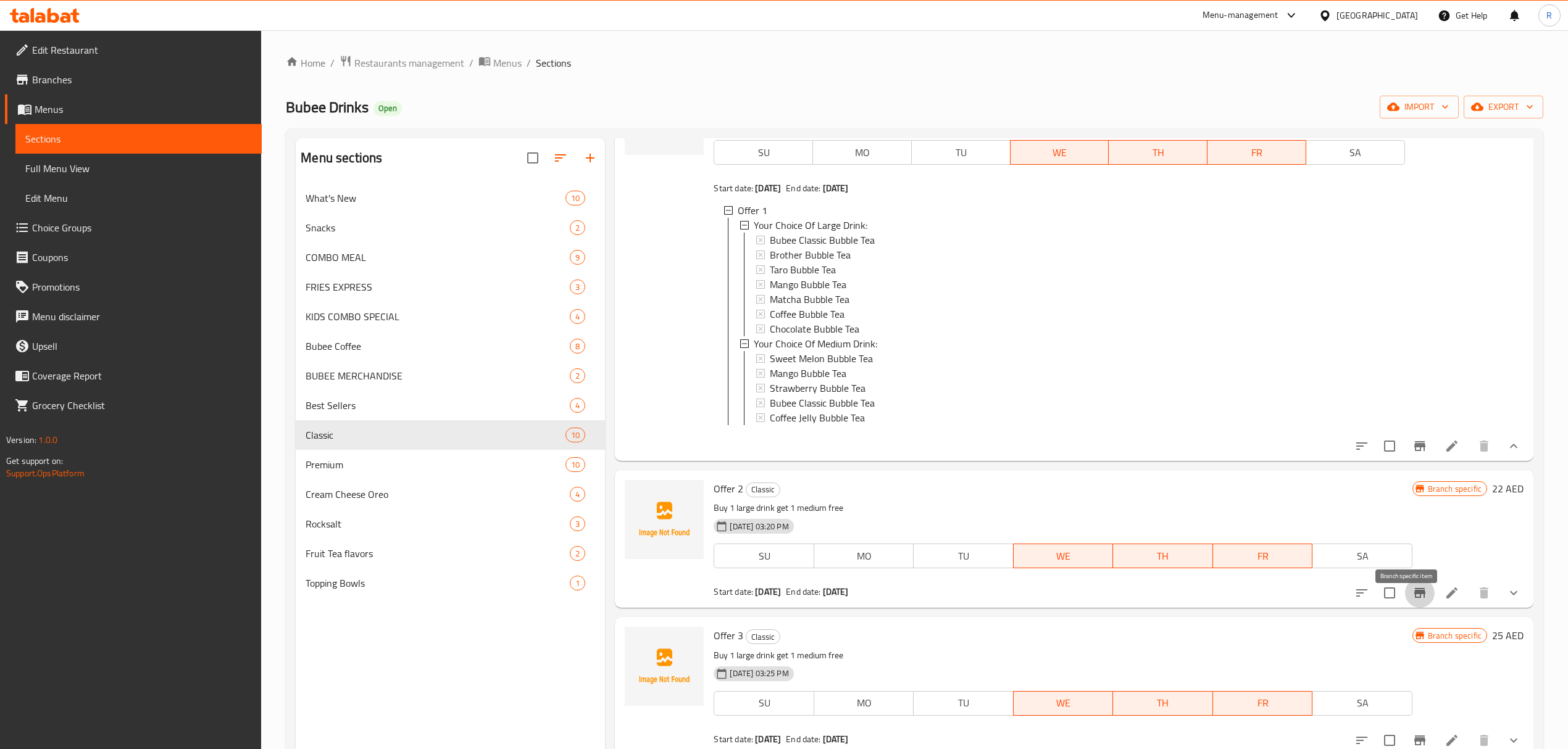
click at [1410, 607] on button "Branch-specific-item" at bounding box center [1420, 593] width 30 height 30
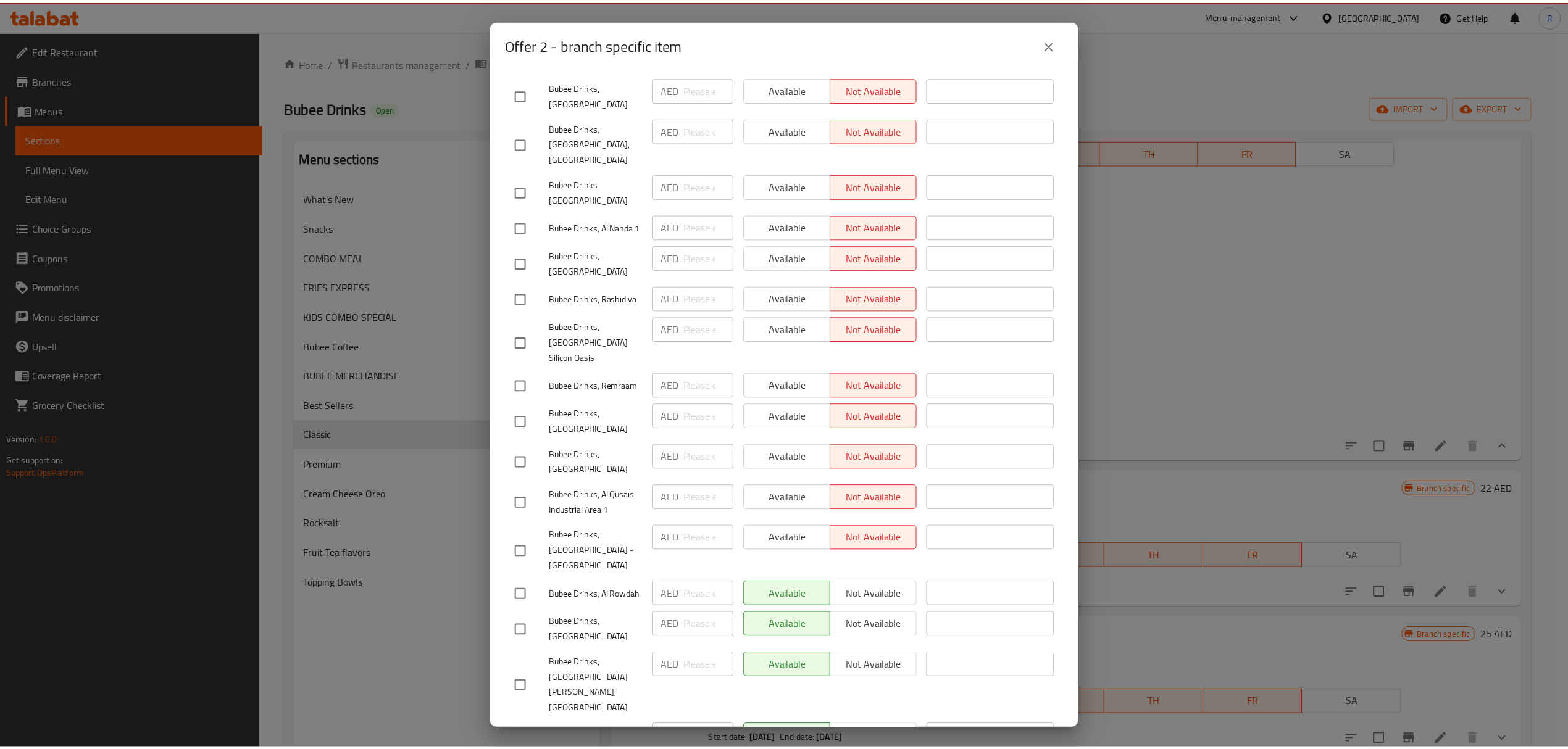
scroll to position [1165, 0]
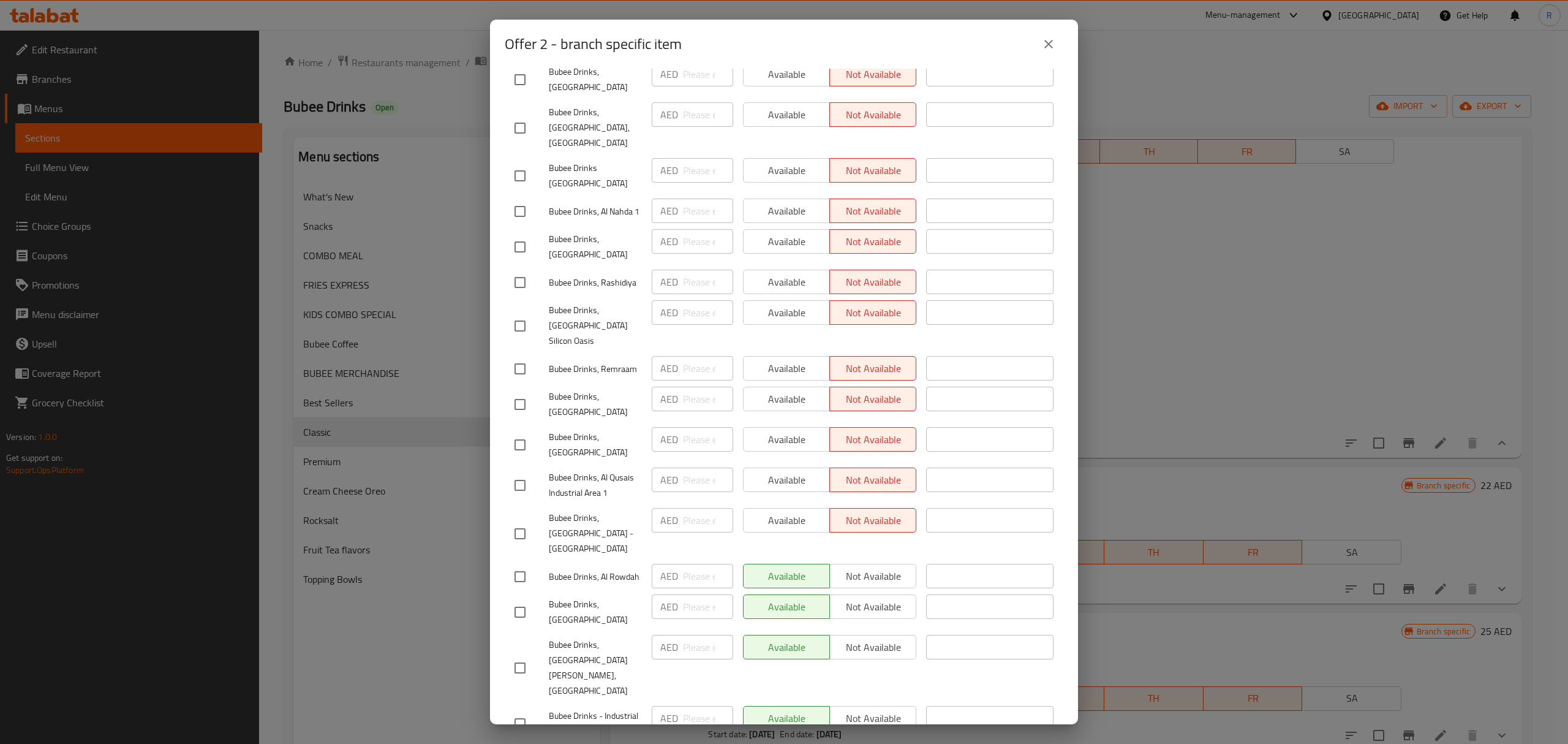
click at [1052, 43] on icon "close" at bounding box center [1048, 43] width 14 height 14
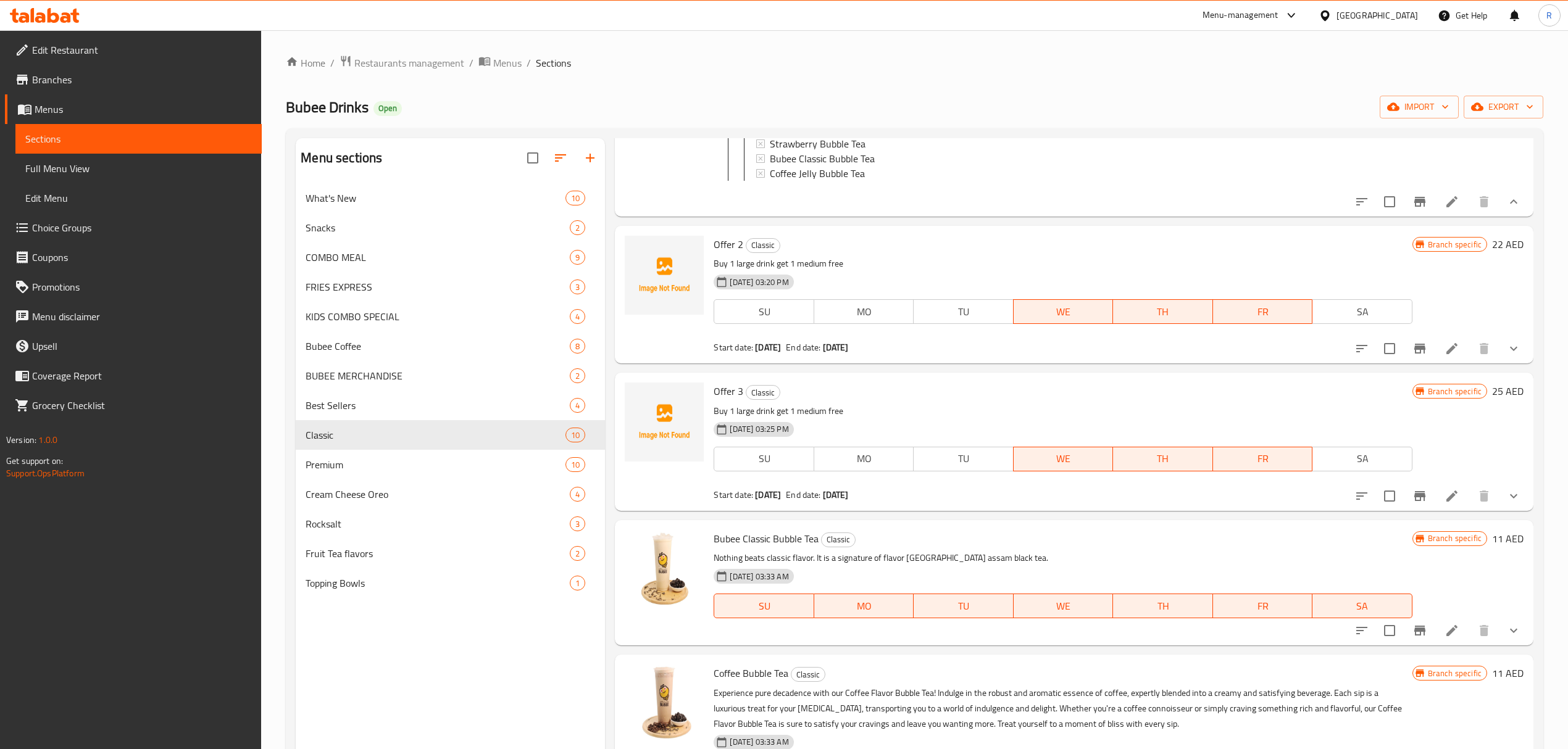
scroll to position [576, 0]
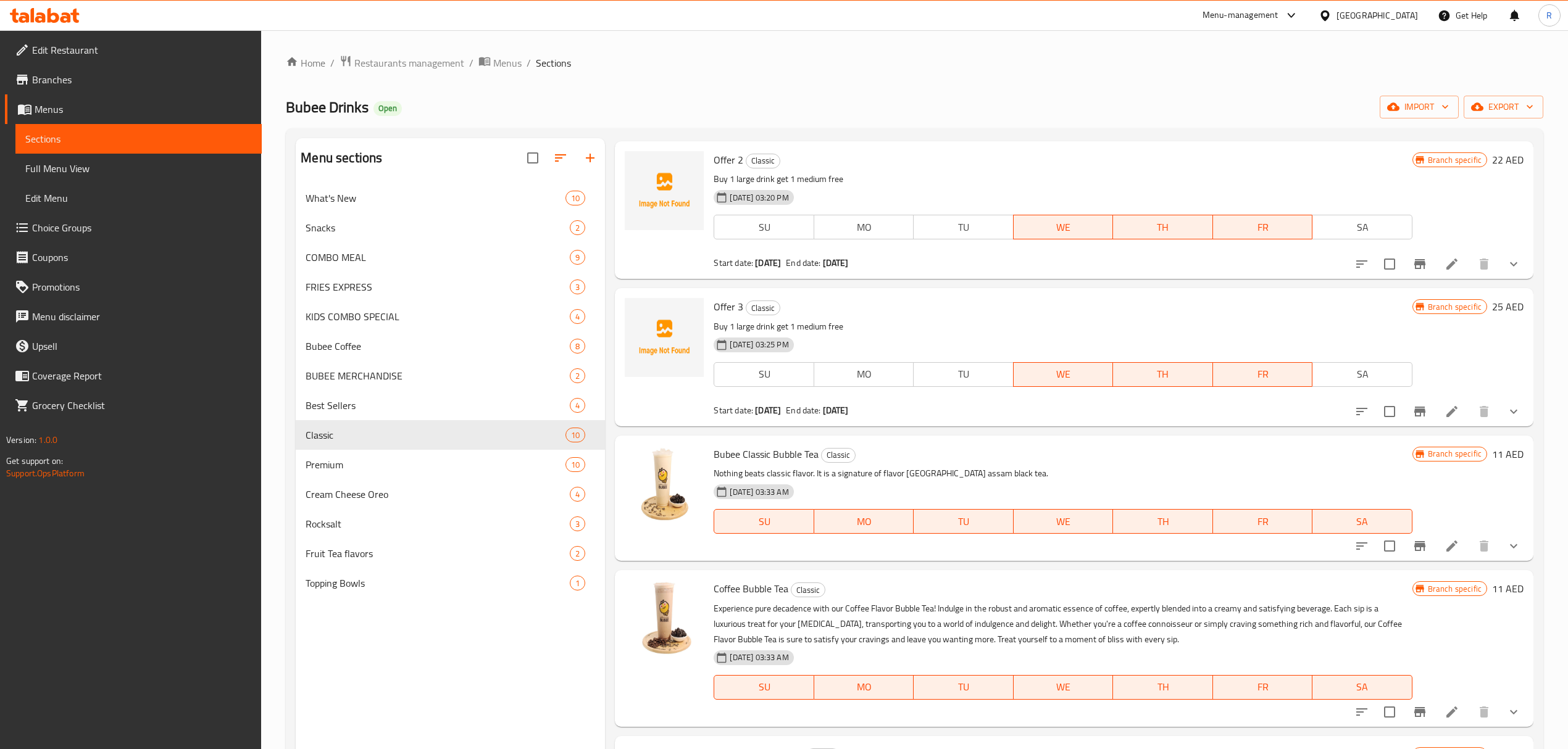
click at [1509, 426] on button "show more" at bounding box center [1513, 411] width 30 height 30
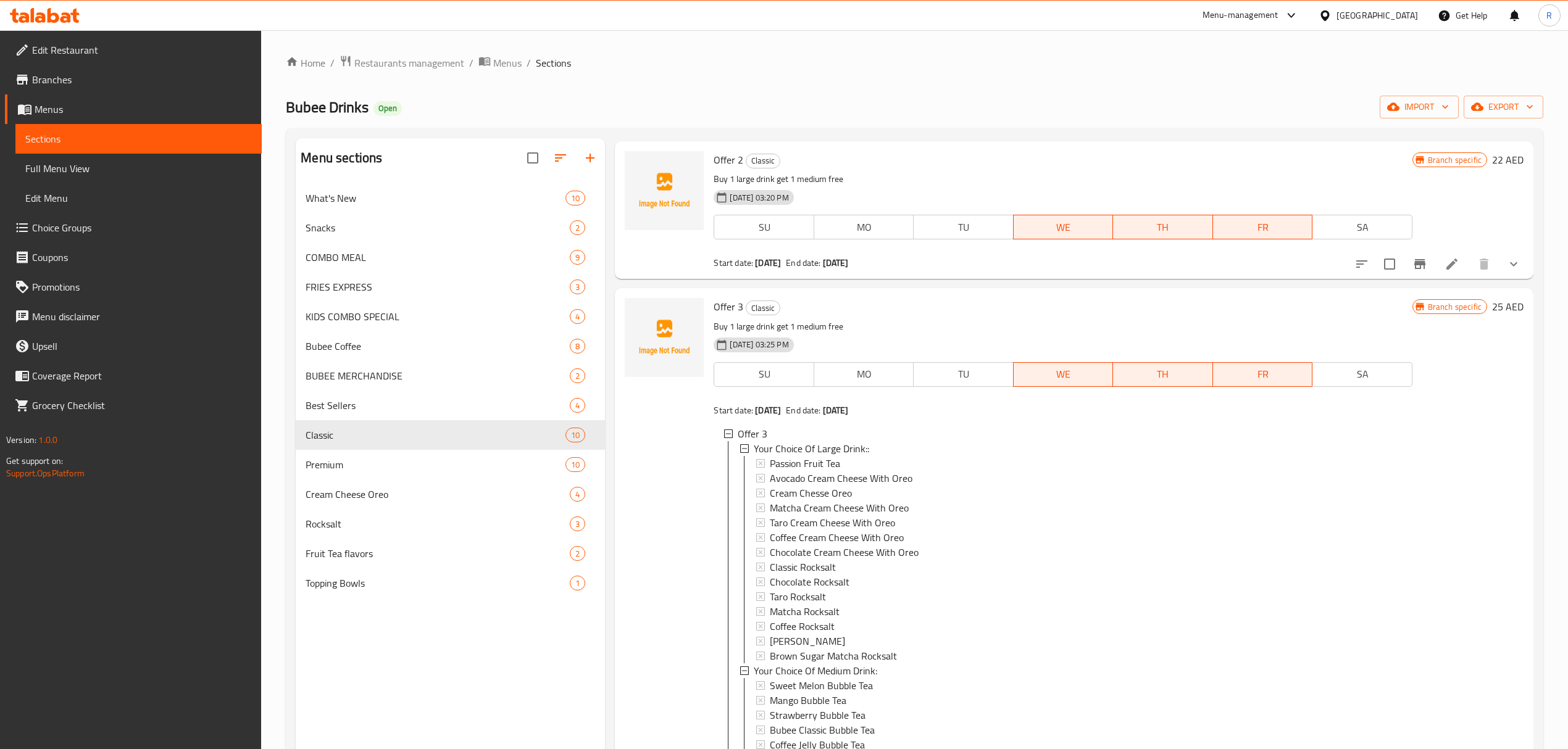
scroll to position [493, 0]
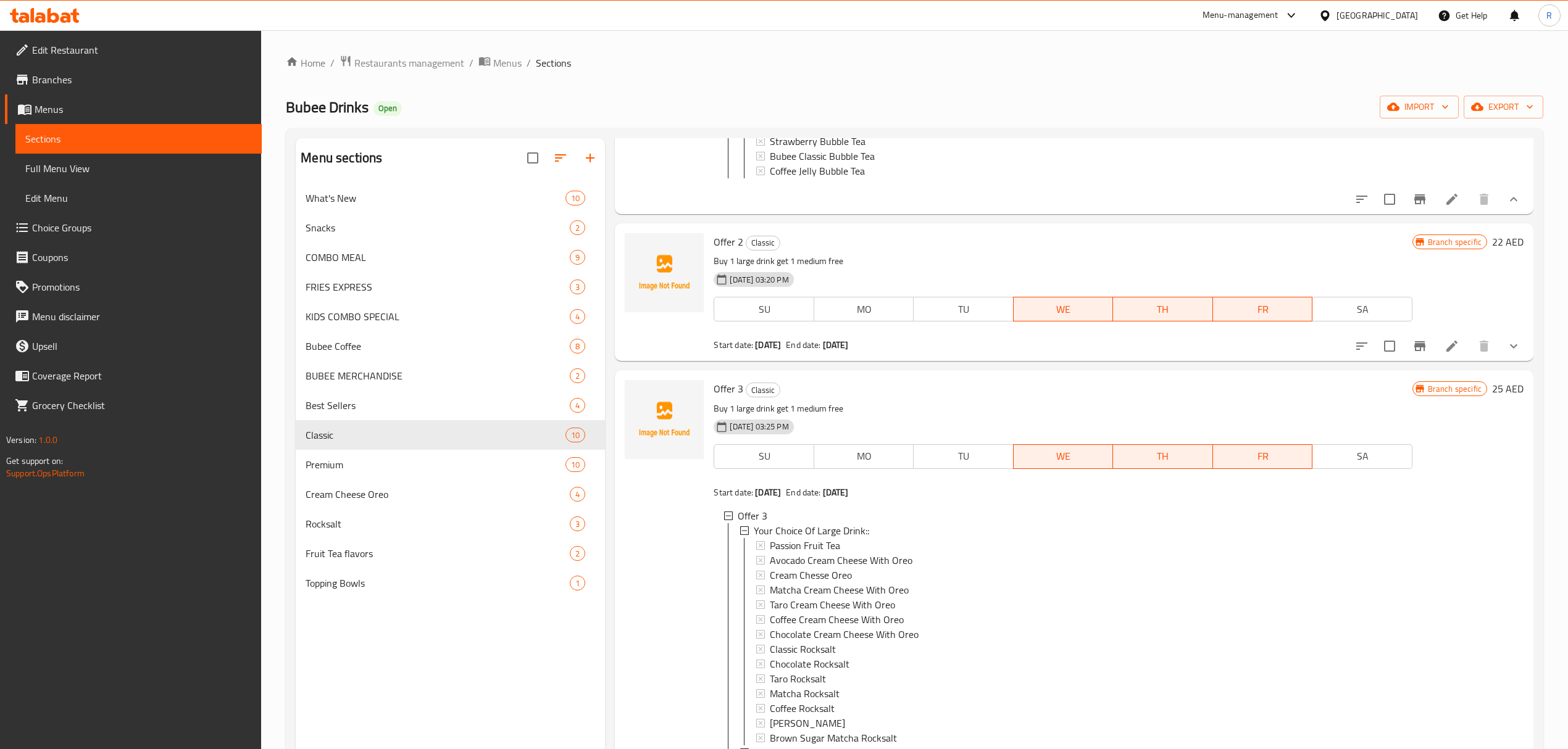
click at [1506, 353] on icon "show more" at bounding box center [1513, 346] width 15 height 15
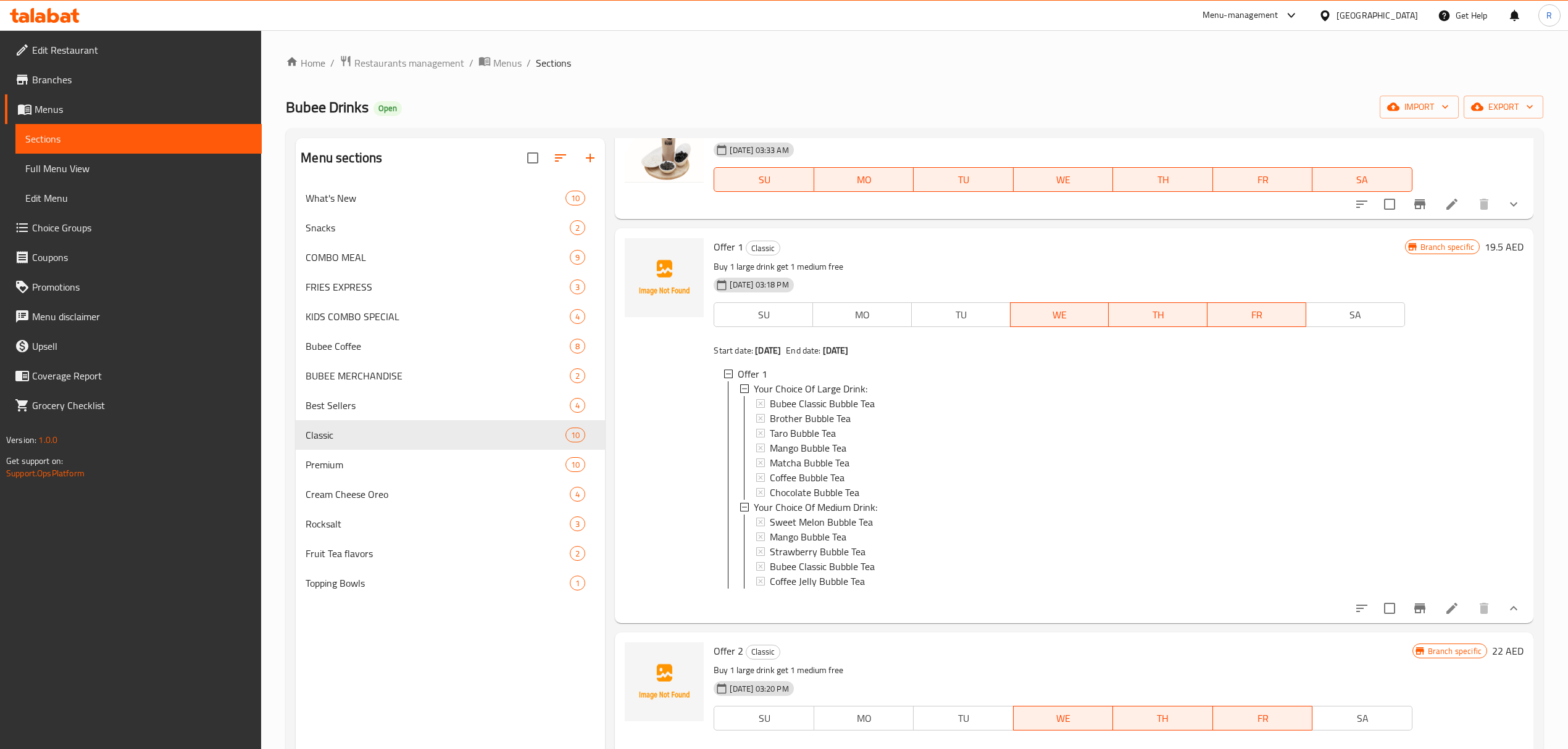
scroll to position [82, 0]
click at [1444, 619] on icon at bounding box center [1451, 610] width 15 height 15
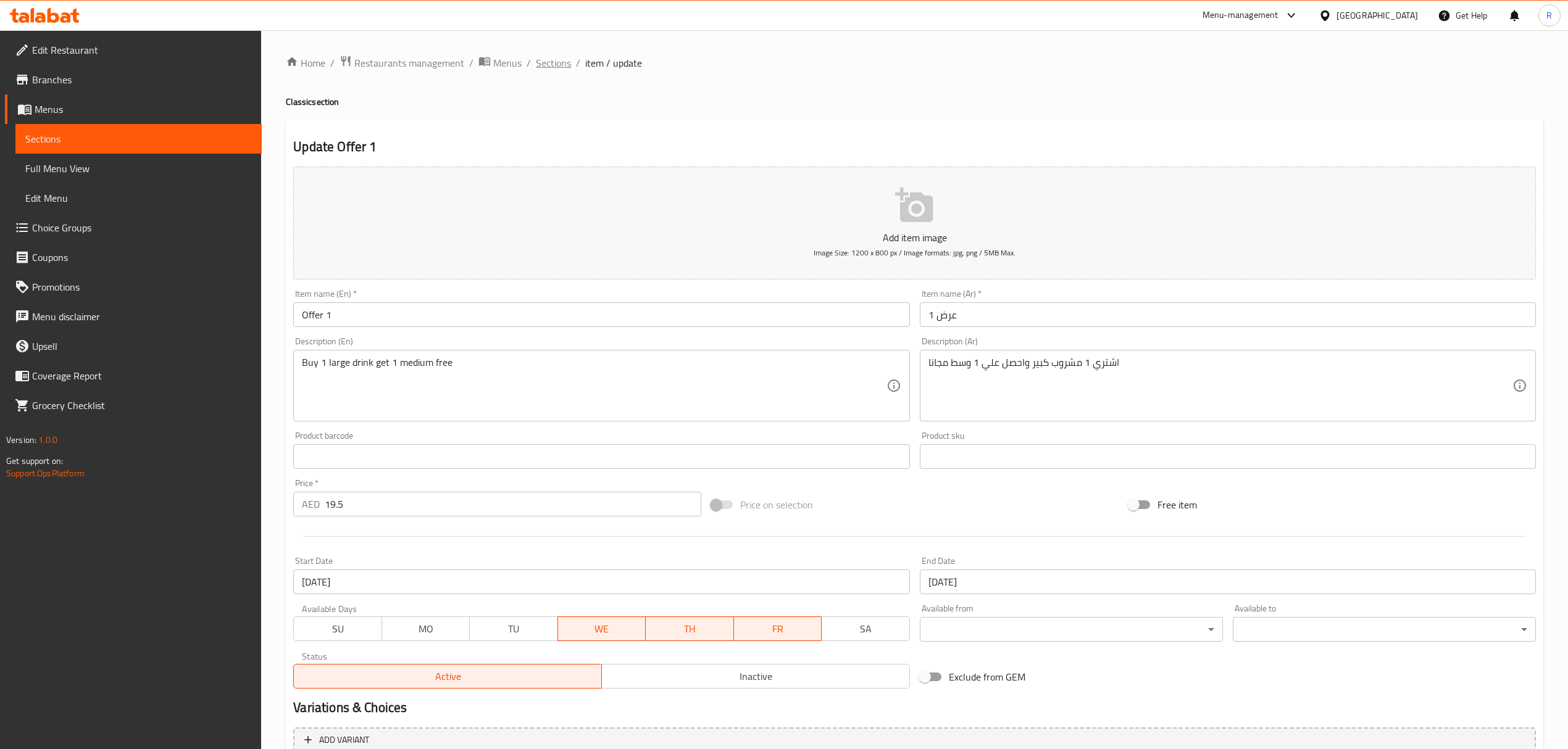
click at [542, 64] on span "Sections" at bounding box center [553, 63] width 35 height 15
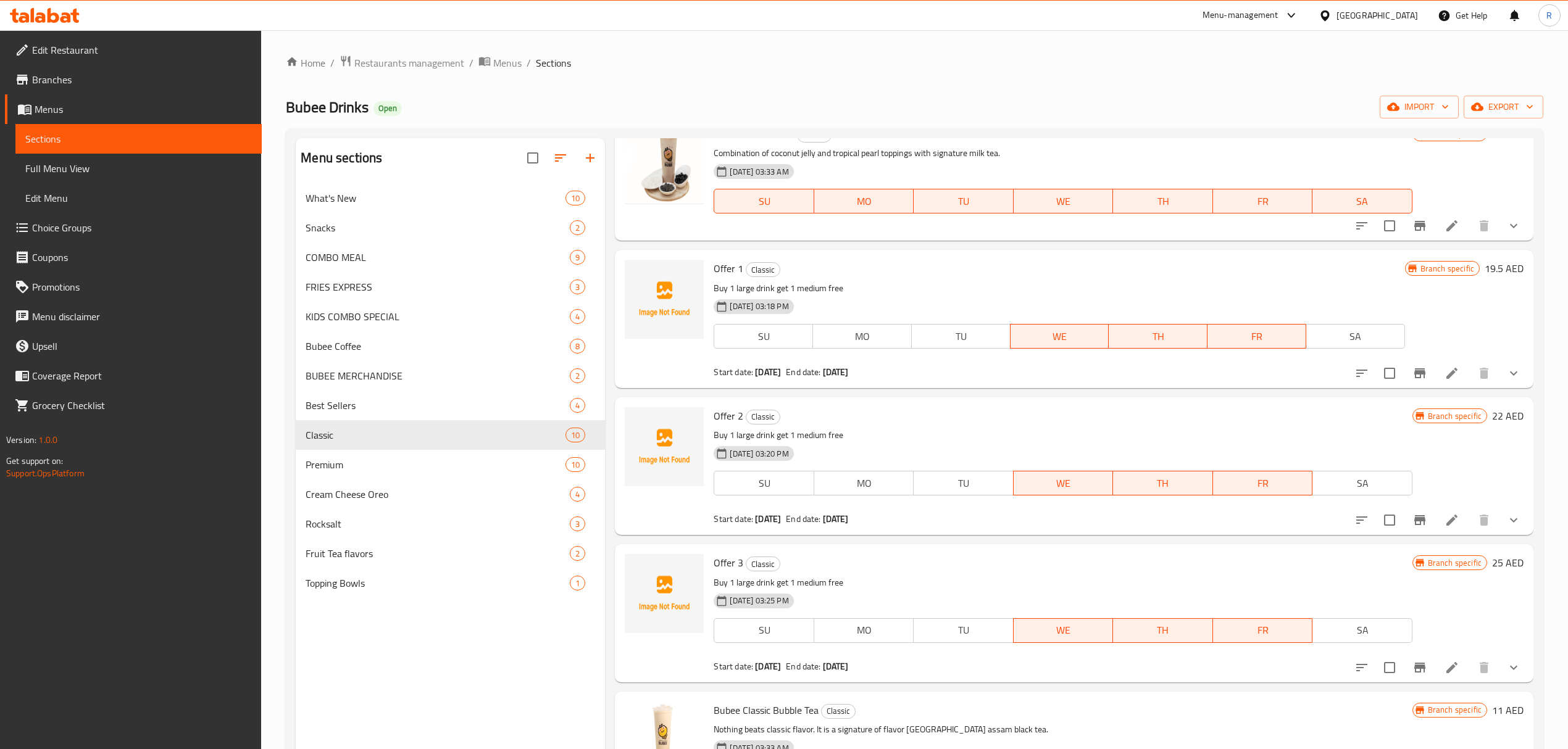
scroll to position [82, 0]
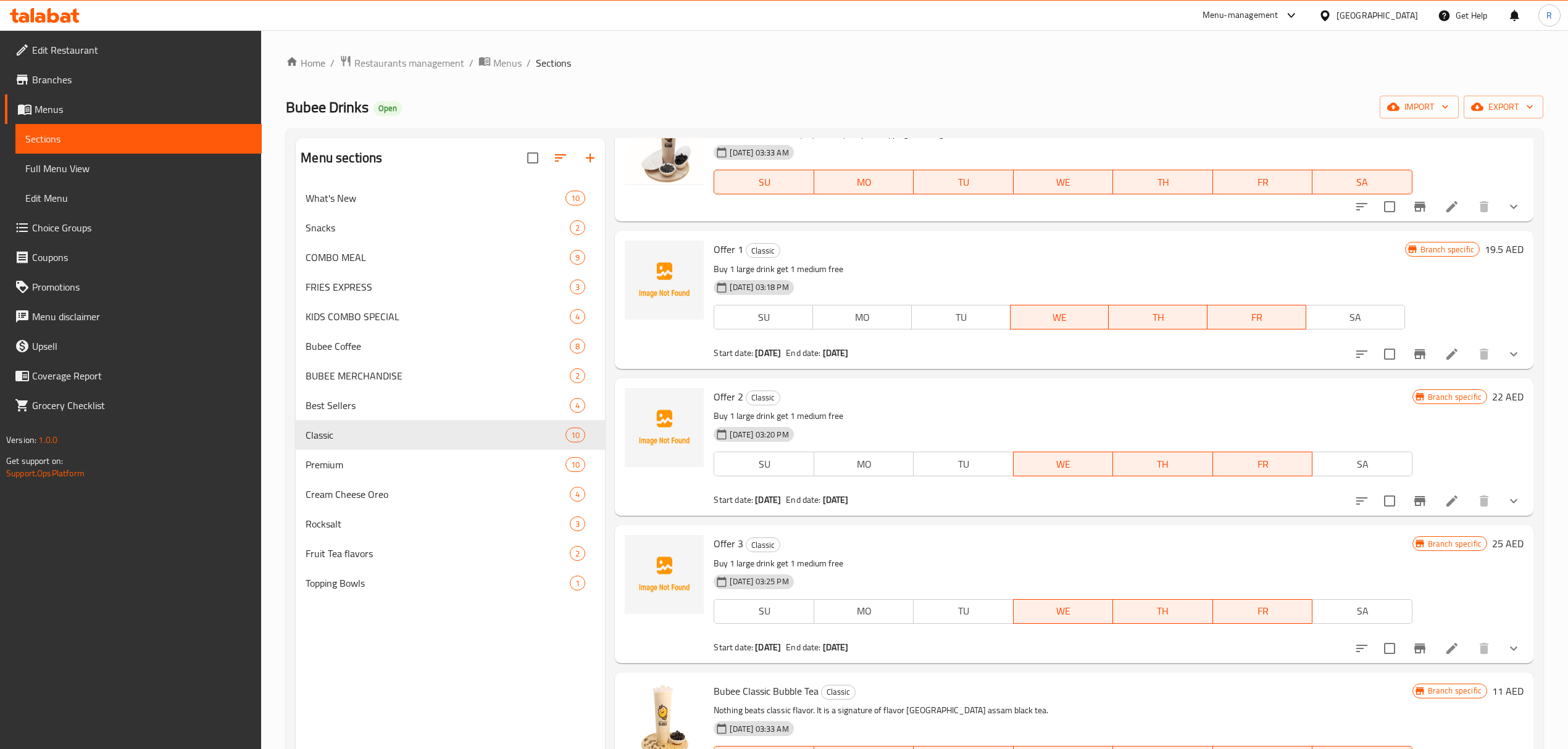
click at [1434, 498] on li at bounding box center [1451, 501] width 34 height 22
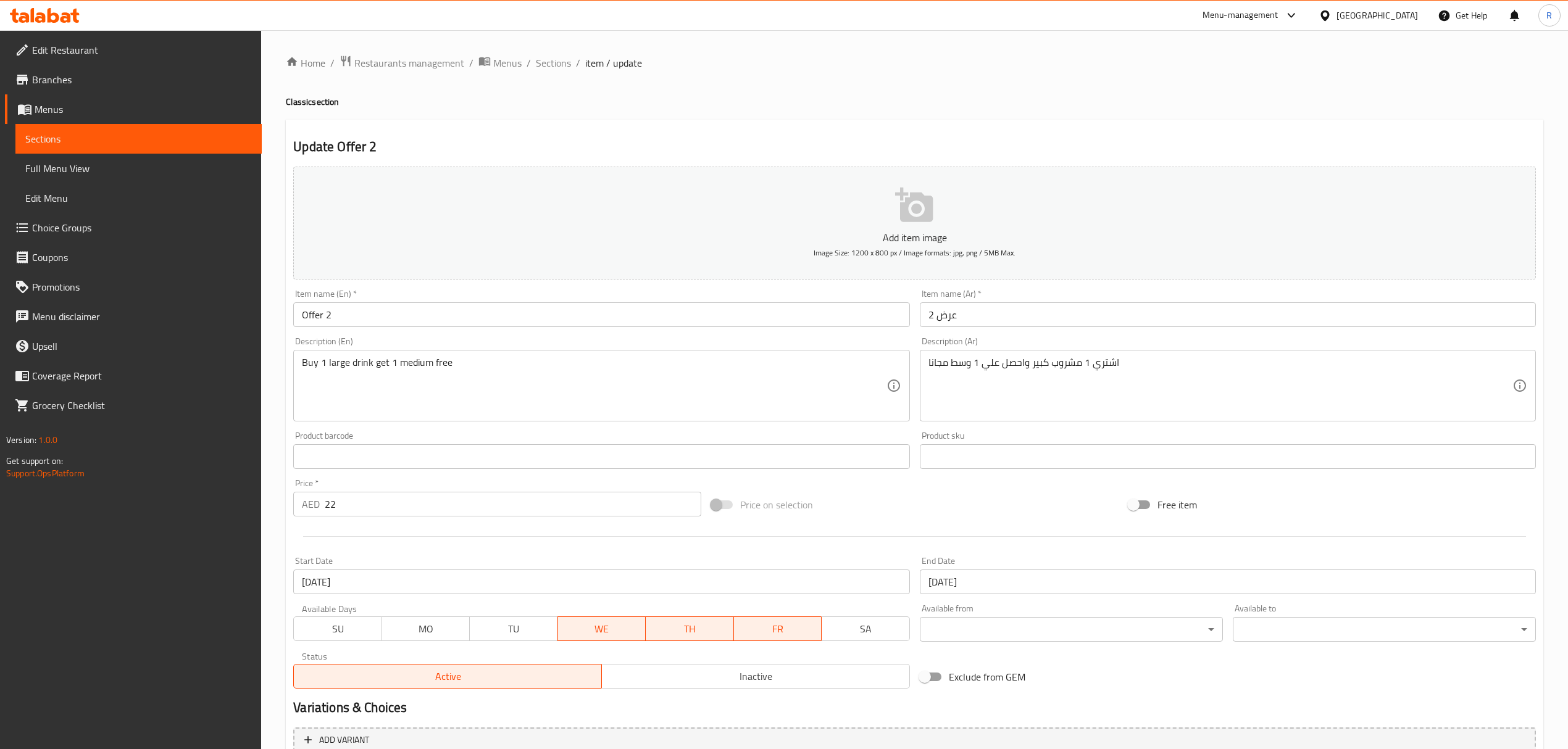
drag, startPoint x: 557, startPoint y: 67, endPoint x: 561, endPoint y: 34, distance: 33.2
click at [557, 67] on span "Sections" at bounding box center [553, 63] width 35 height 15
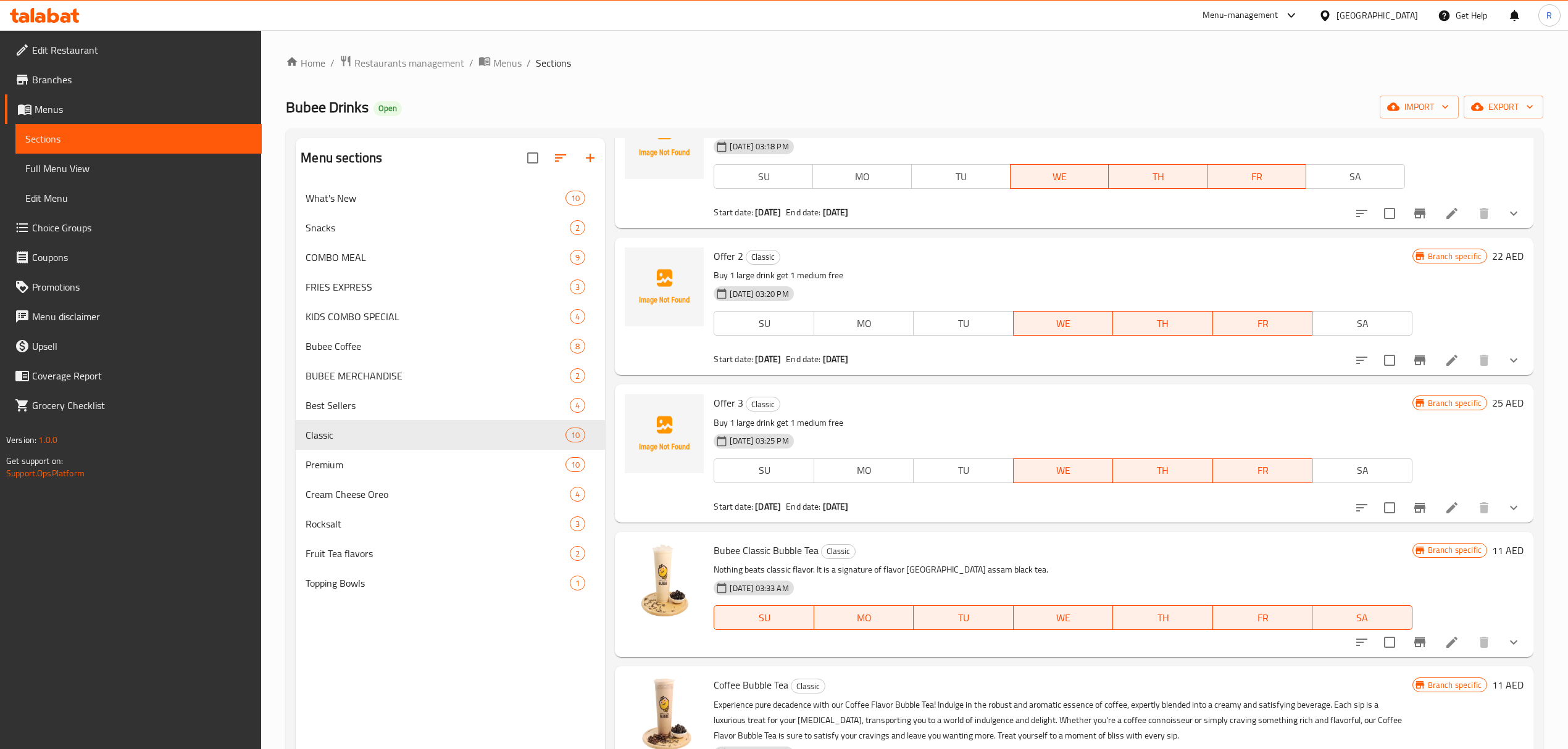
scroll to position [247, 0]
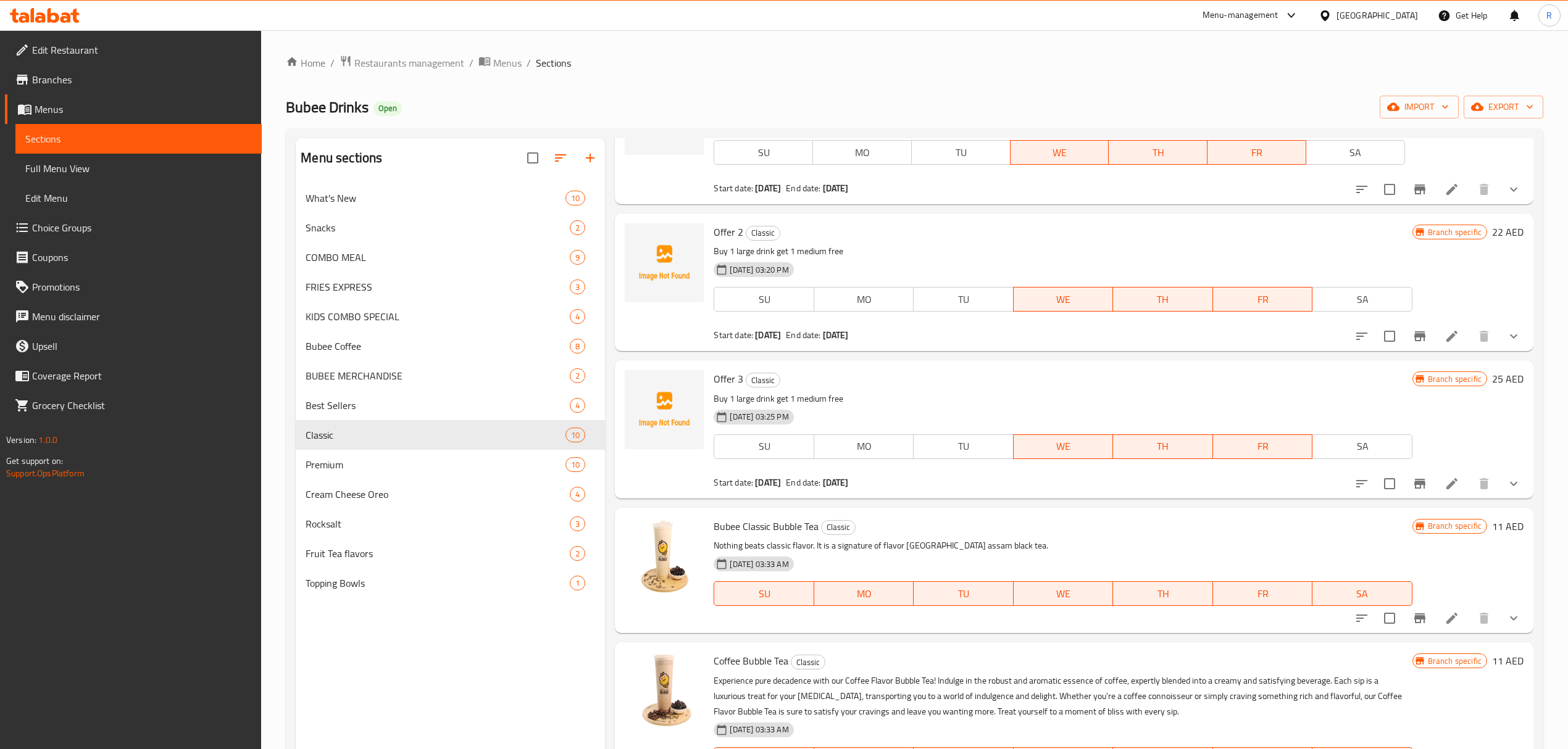
click at [1447, 492] on li at bounding box center [1451, 484] width 34 height 22
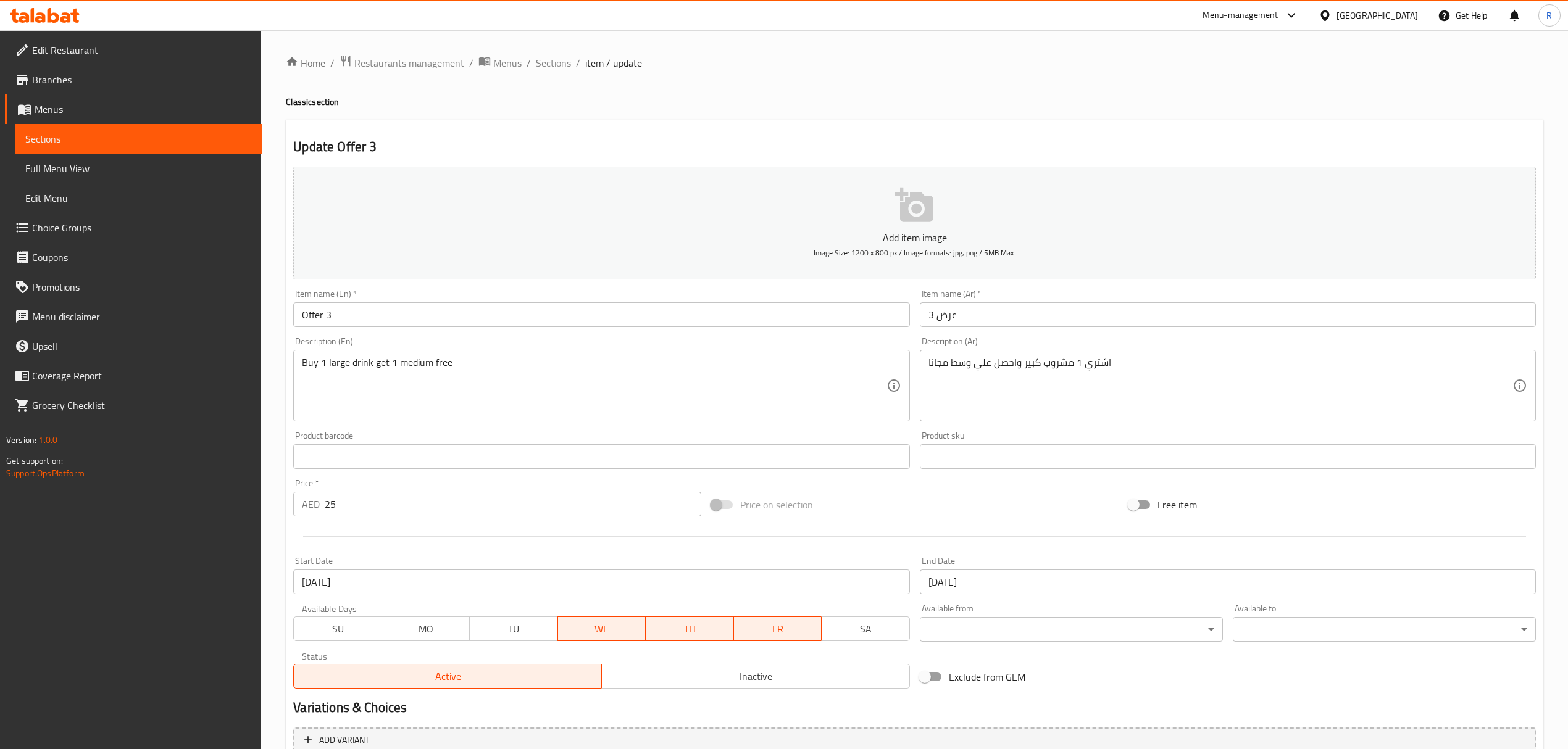
drag, startPoint x: 548, startPoint y: 64, endPoint x: 493, endPoint y: 6, distance: 79.9
click at [548, 64] on span "Sections" at bounding box center [553, 63] width 35 height 15
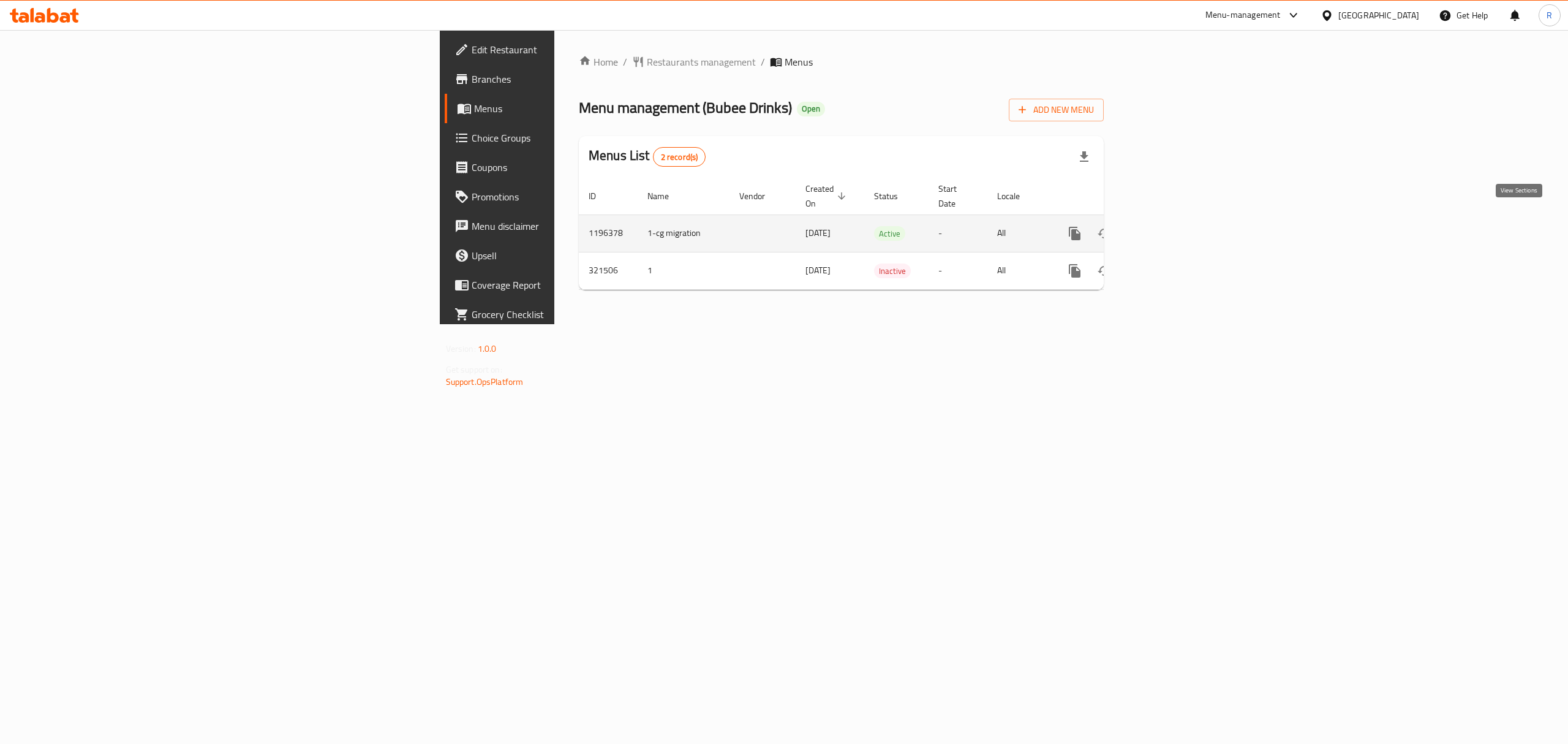
click at [1178, 222] on link "enhanced table" at bounding box center [1163, 234] width 30 height 30
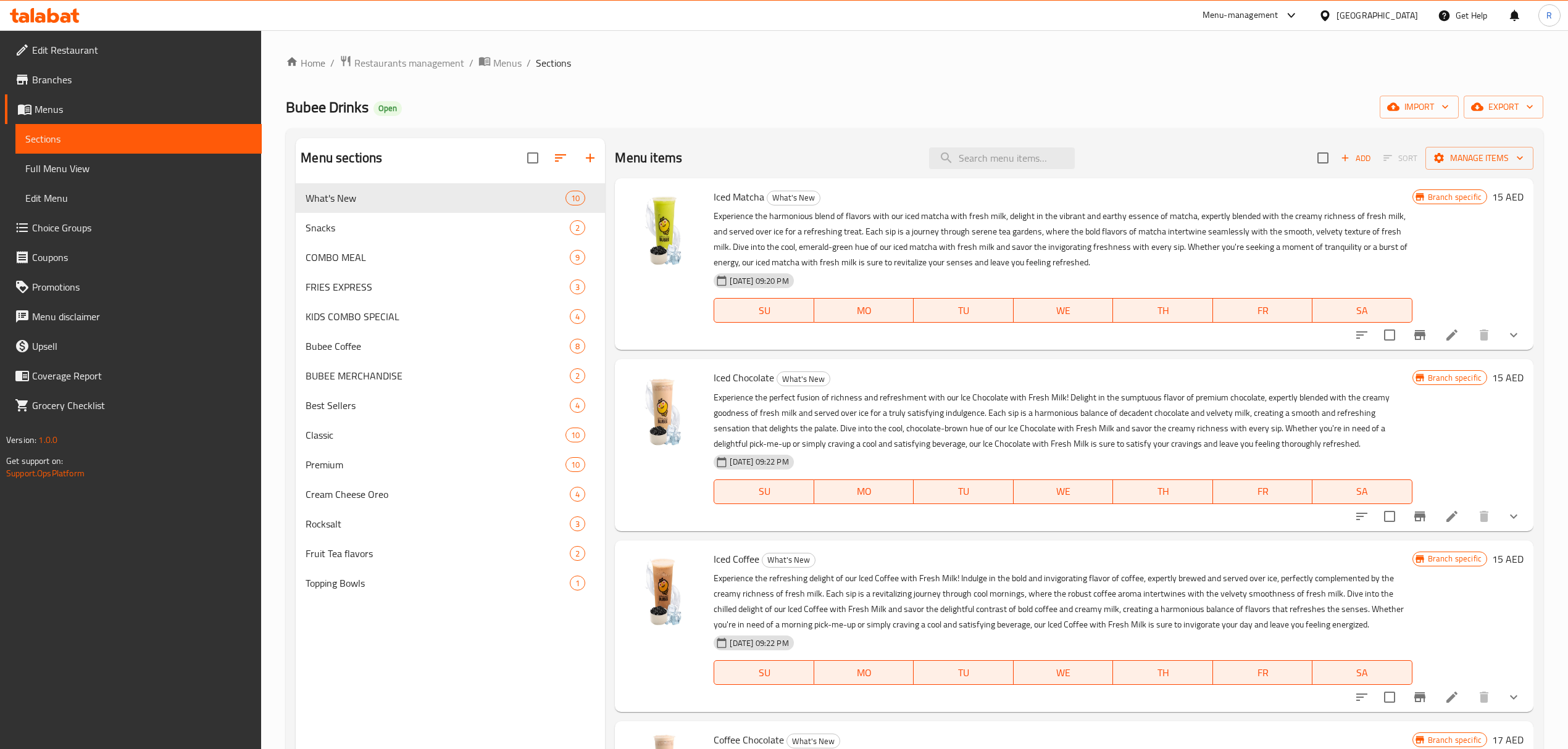
click at [1003, 172] on div "Menu items Add Sort Manage items" at bounding box center [1073, 158] width 917 height 40
click at [1005, 159] on input "search" at bounding box center [1002, 158] width 146 height 21
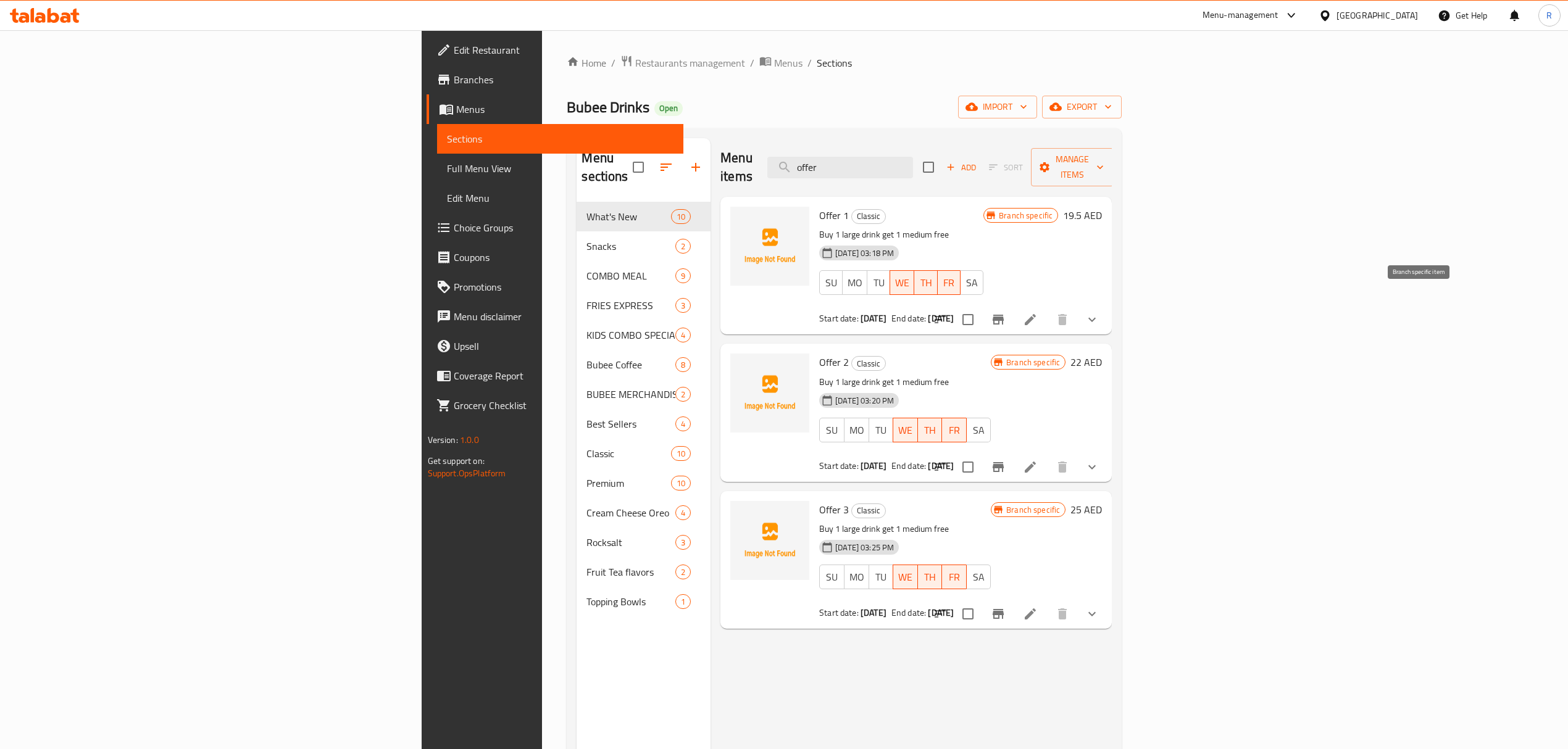
type input "offer"
click at [1013, 305] on button "Branch-specific-item" at bounding box center [998, 319] width 30 height 30
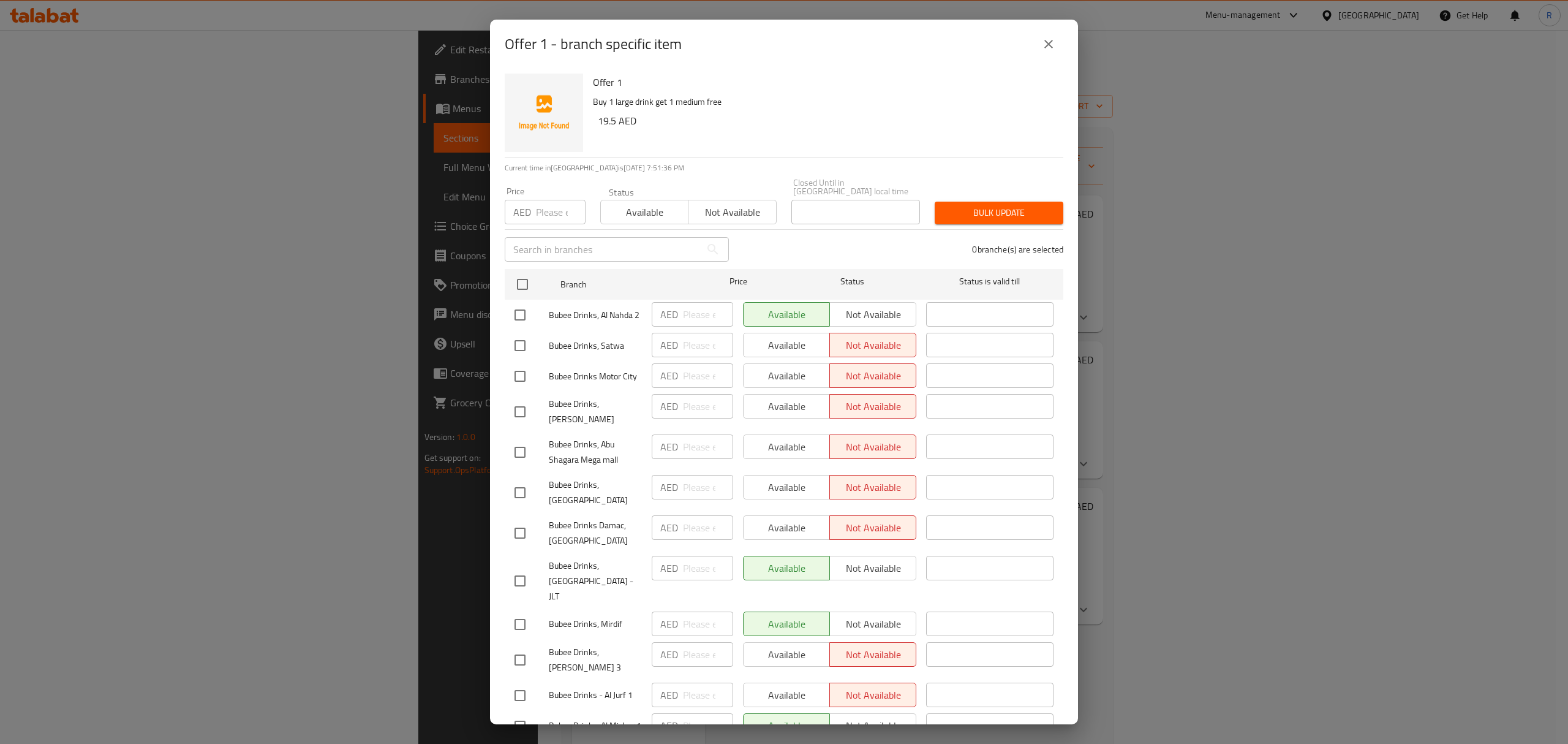
click at [557, 309] on span "Bubee Drinks, Al Nahda 2" at bounding box center [594, 315] width 93 height 15
drag, startPoint x: 557, startPoint y: 309, endPoint x: 557, endPoint y: 324, distance: 15.0
click at [557, 323] on span "Bubee Drinks, Al Nahda 2" at bounding box center [594, 315] width 93 height 15
click at [1213, 389] on div "Offer 1 - branch specific item Offer 1 Buy 1 large drink get 1 medium free 19.5…" at bounding box center [784, 372] width 1568 height 744
click at [561, 313] on span "Bubee Drinks, Al Nahda 2" at bounding box center [594, 315] width 93 height 15
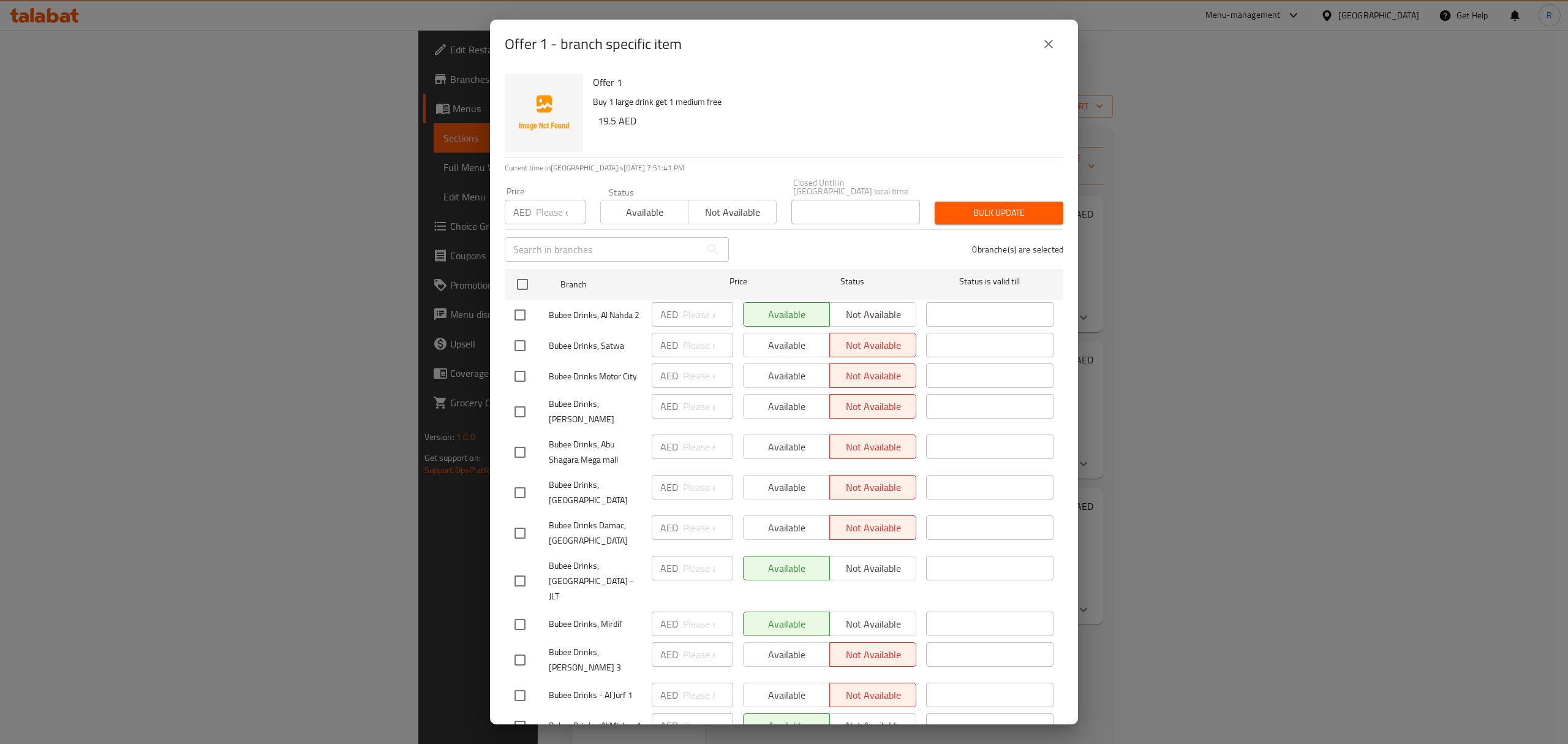
click at [561, 313] on span "Bubee Drinks, Al Nahda 2" at bounding box center [594, 315] width 93 height 15
click at [562, 312] on span "Bubee Drinks, Al Nahda 2" at bounding box center [594, 315] width 93 height 15
copy span "Bubee Drinks, Al Nahda 2"
click at [1347, 601] on div "Offer 1 - branch specific item Offer 1 Buy 1 large drink get 1 medium free 19.5…" at bounding box center [784, 372] width 1568 height 744
click at [1042, 34] on button "close" at bounding box center [1048, 44] width 30 height 30
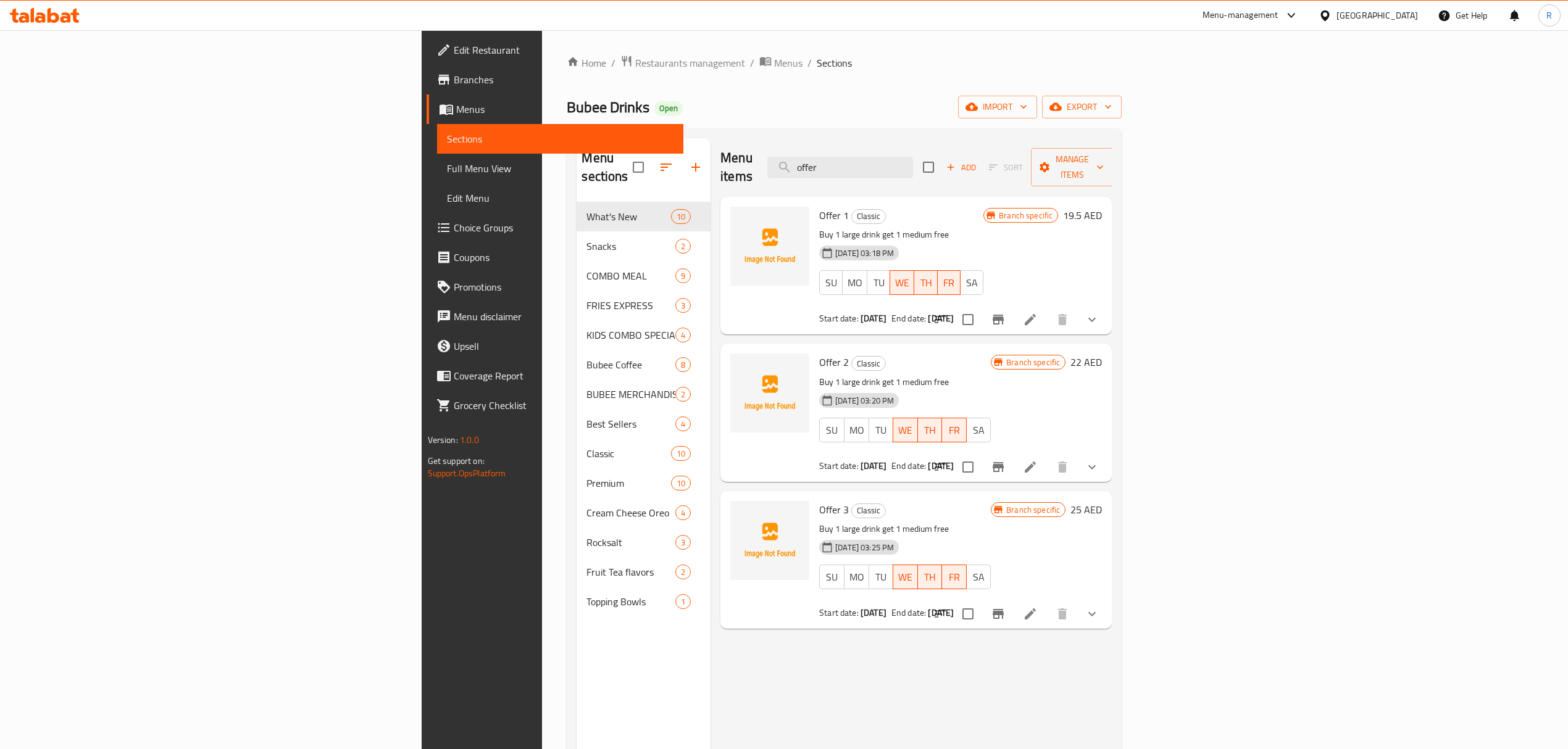
click at [1106, 462] on div at bounding box center [1015, 467] width 181 height 30
click at [1005, 460] on icon "Branch-specific-item" at bounding box center [997, 467] width 15 height 15
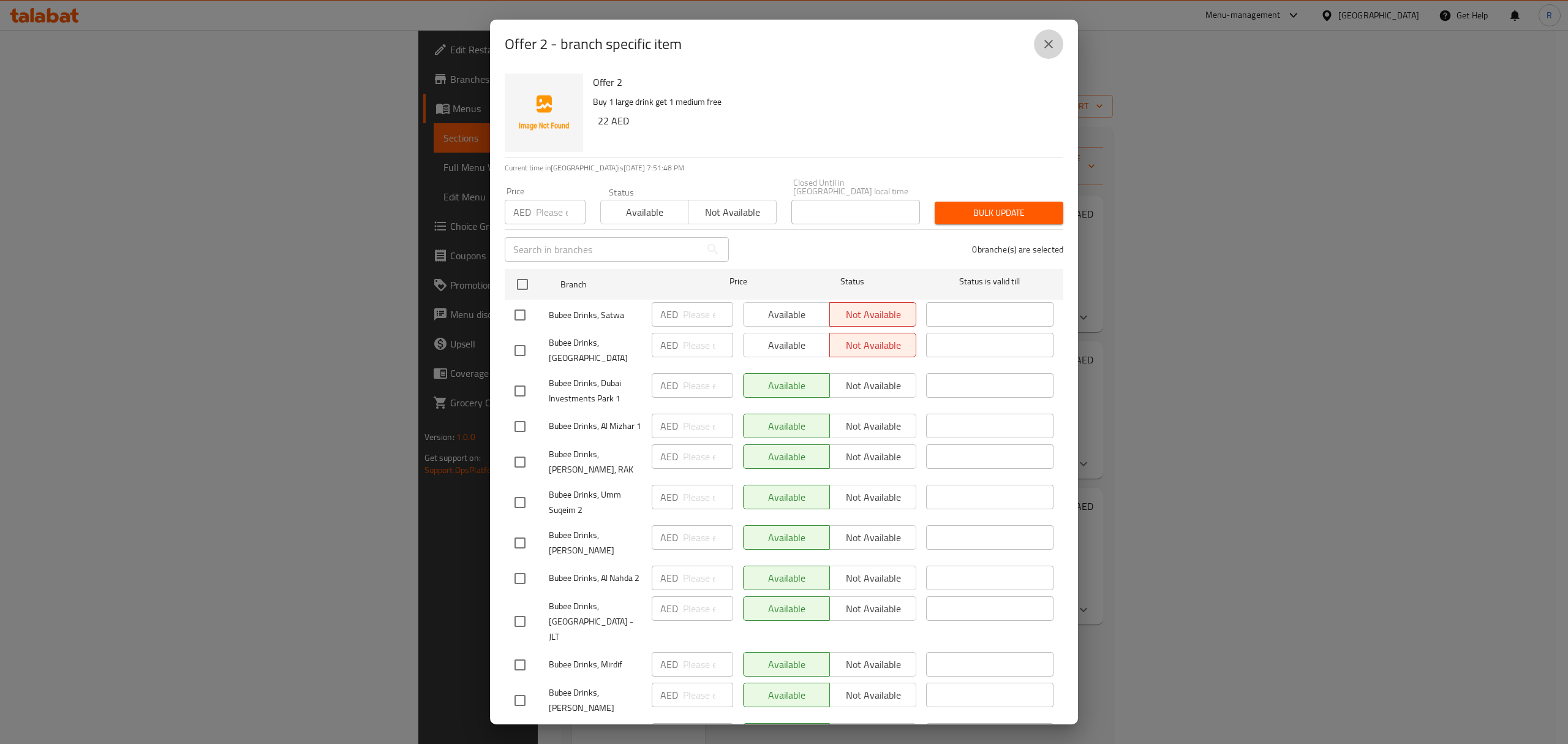
click at [1039, 44] on button "close" at bounding box center [1048, 44] width 30 height 30
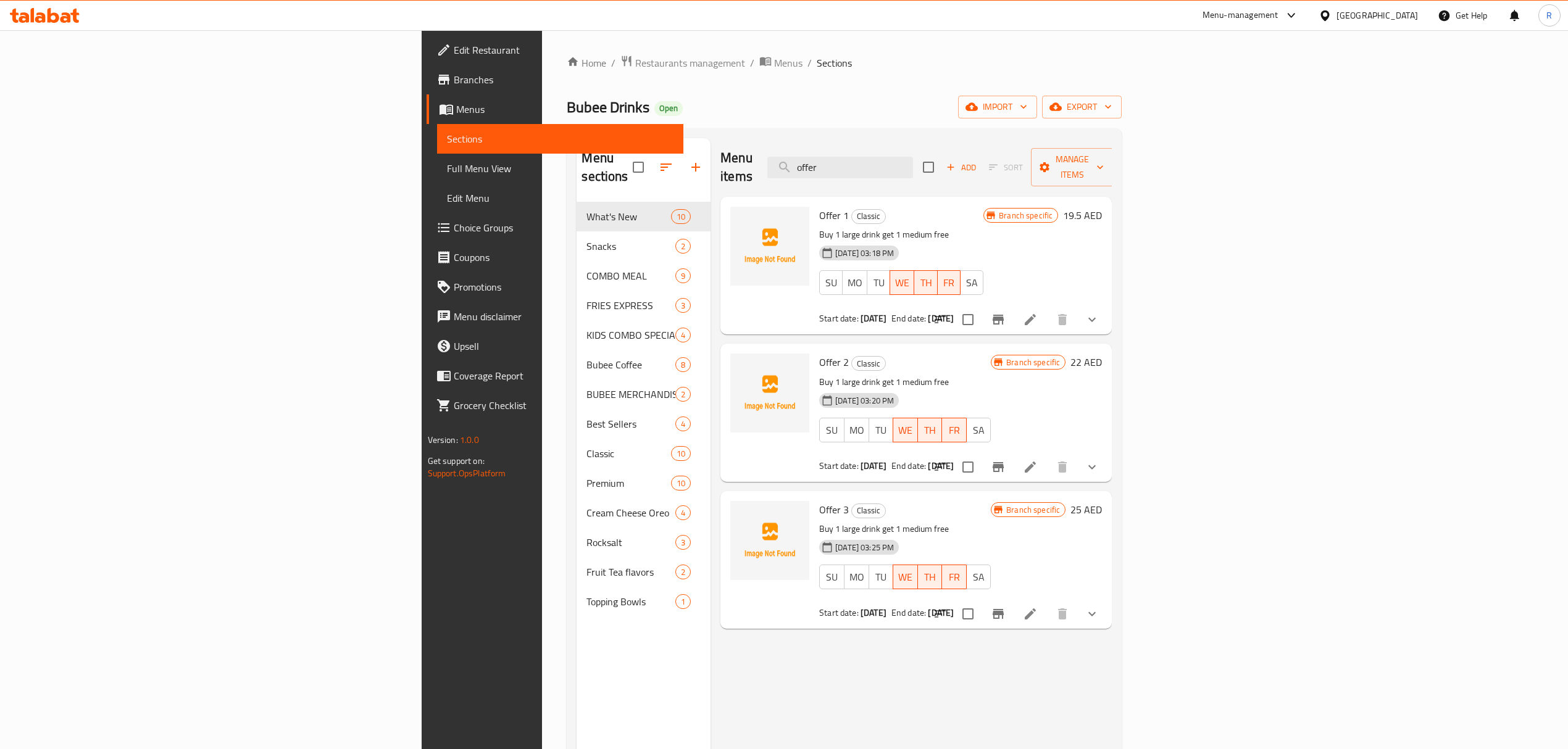
click at [1005, 607] on icon "Branch-specific-item" at bounding box center [997, 613] width 15 height 15
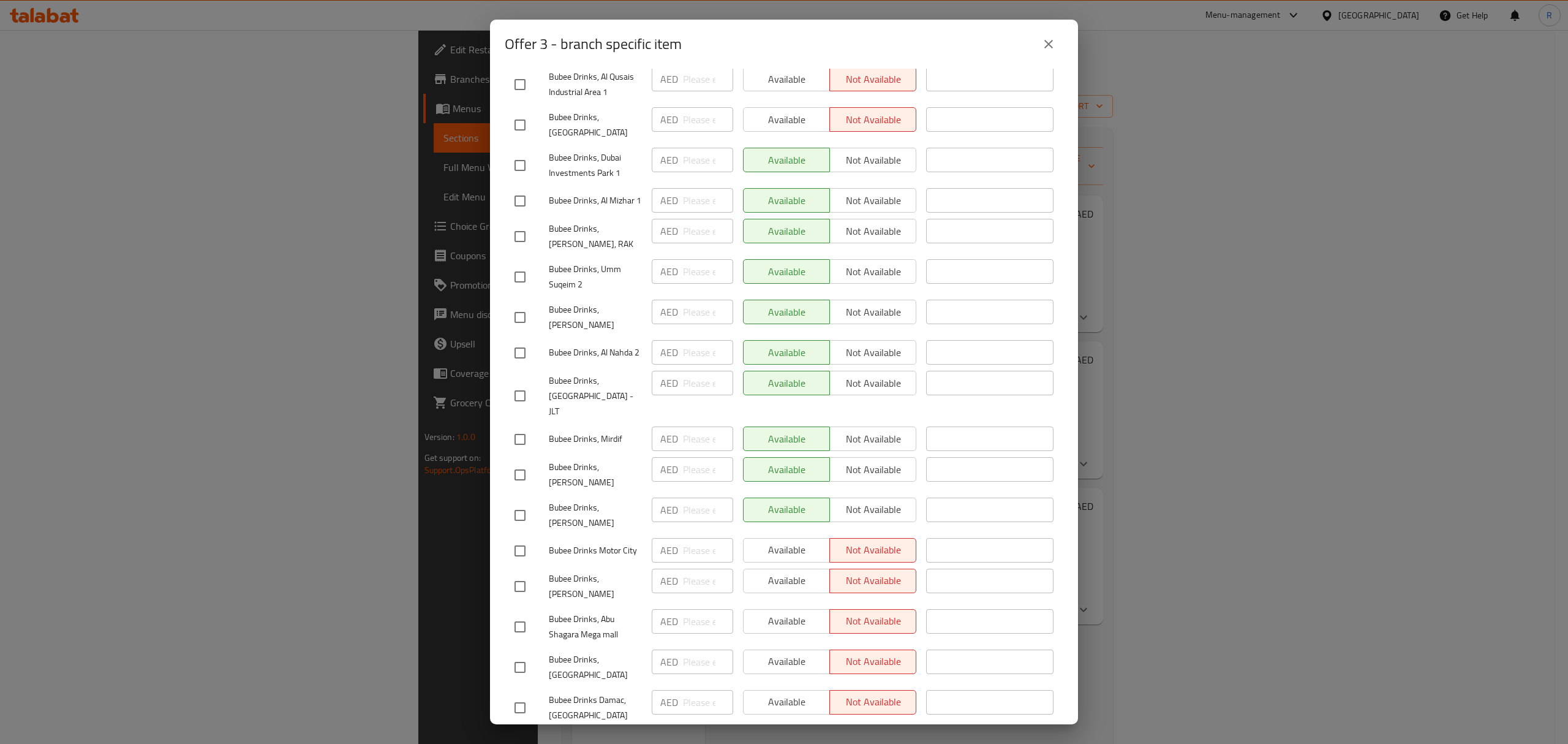
scroll to position [326, 0]
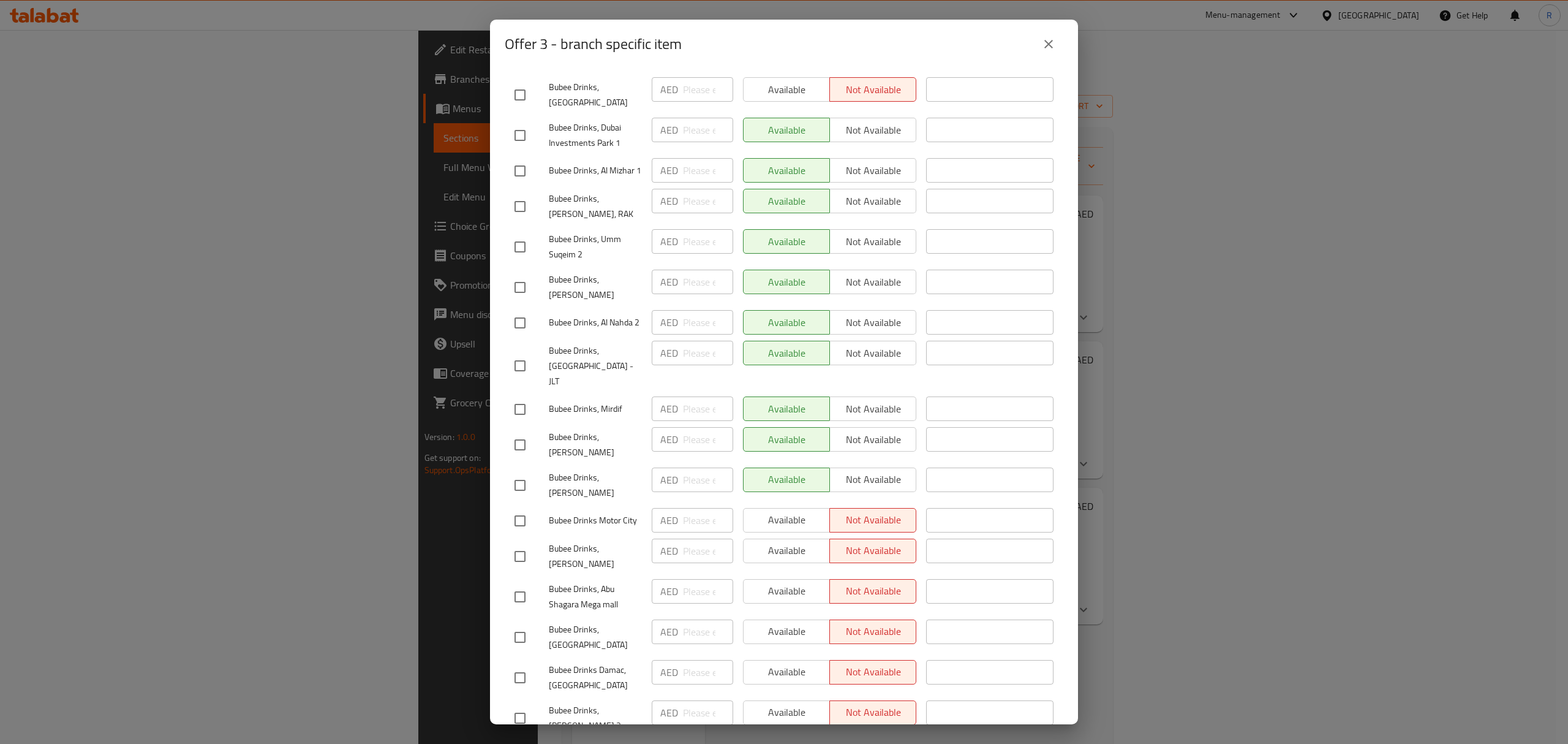
click at [553, 451] on span "Bubee Drinks, Al Uraibi" at bounding box center [594, 445] width 93 height 31
drag, startPoint x: 557, startPoint y: 452, endPoint x: 618, endPoint y: 450, distance: 61.0
click at [618, 450] on span "Bubee Drinks, Al Uraibi" at bounding box center [594, 445] width 93 height 31
copy span "Bubee Drinks, Al Uraibi"
click at [1047, 43] on icon "close" at bounding box center [1048, 44] width 9 height 9
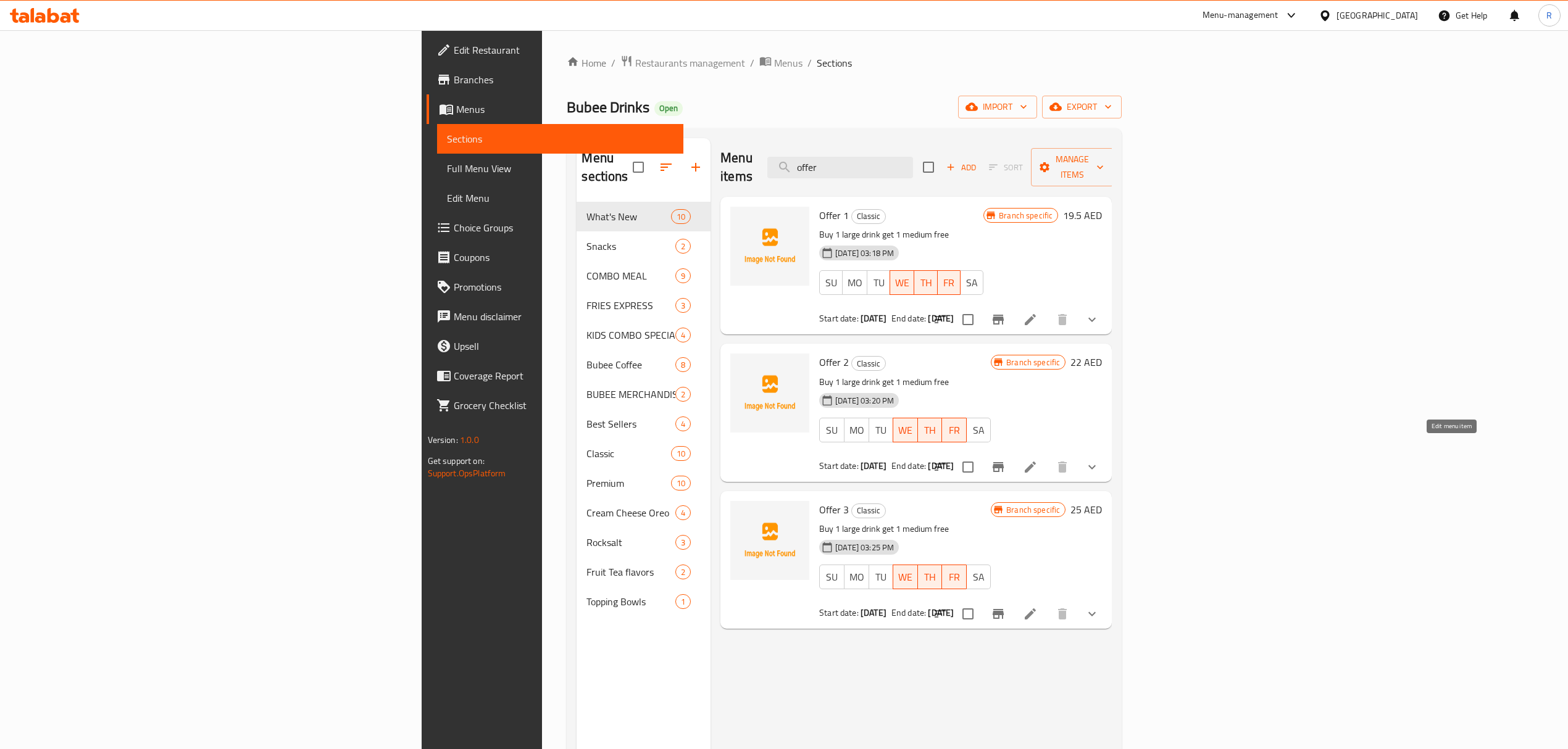
click at [1013, 457] on button "Branch-specific-item" at bounding box center [998, 467] width 30 height 30
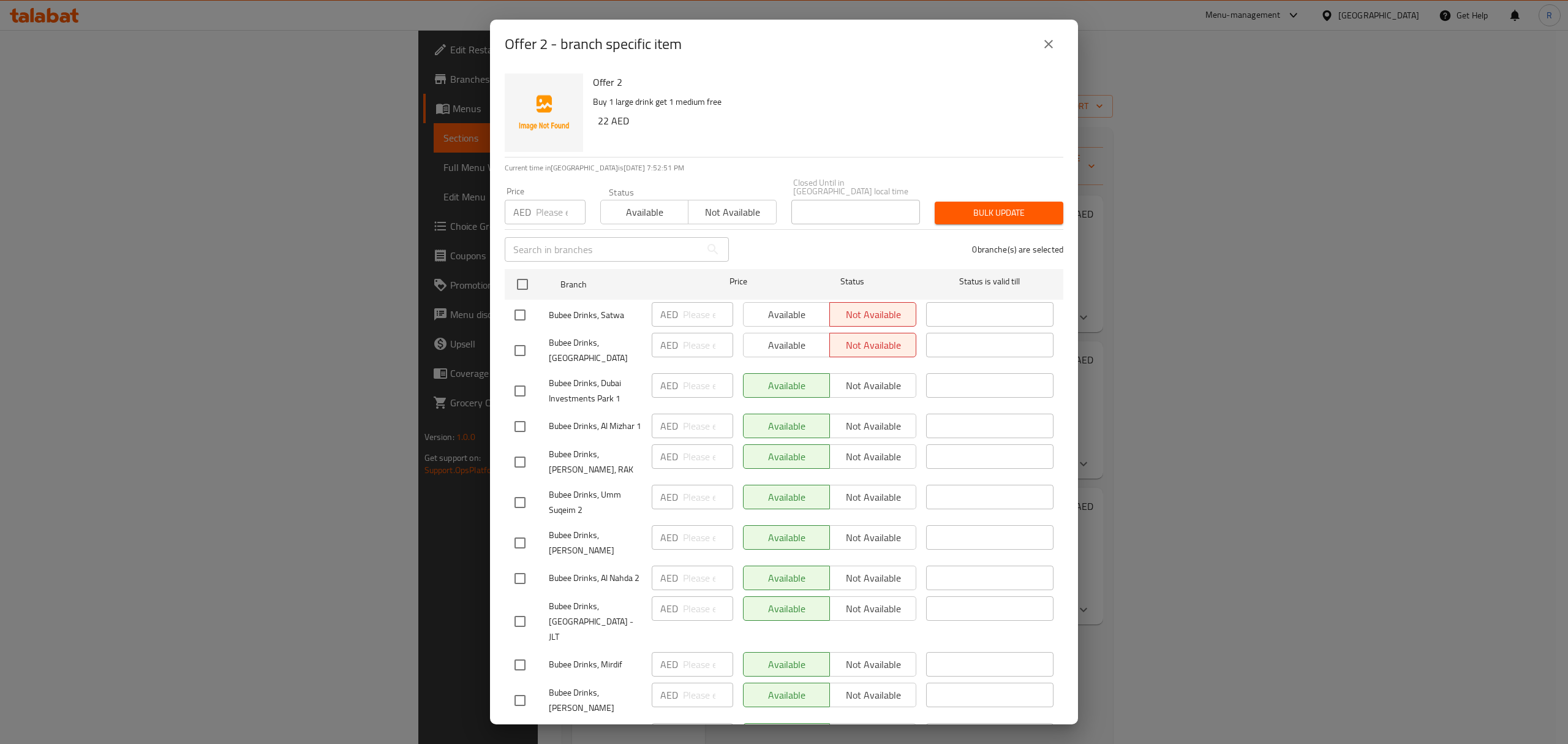
click at [1044, 45] on icon "close" at bounding box center [1048, 43] width 14 height 14
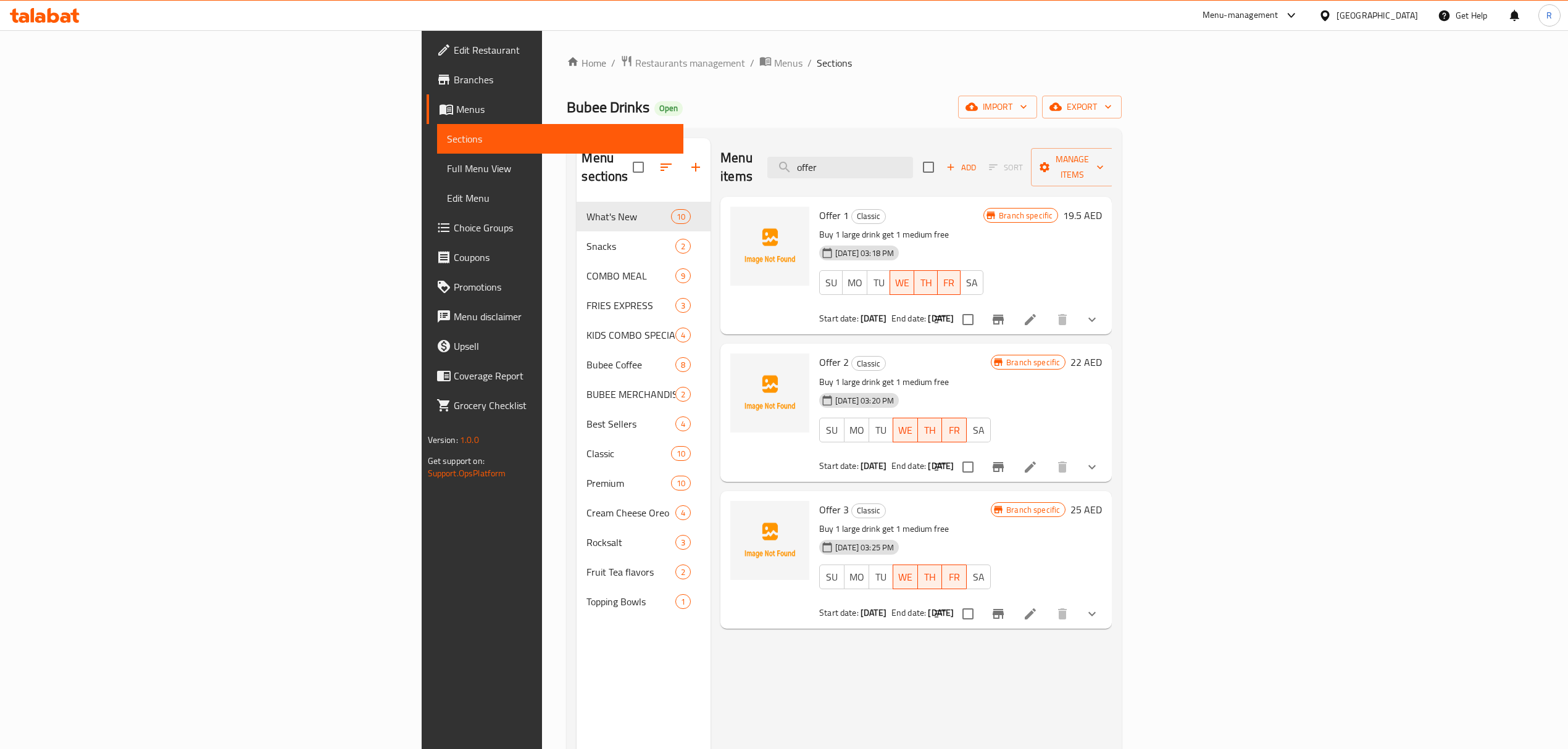
click at [1003, 315] on icon "Branch-specific-item" at bounding box center [997, 320] width 11 height 10
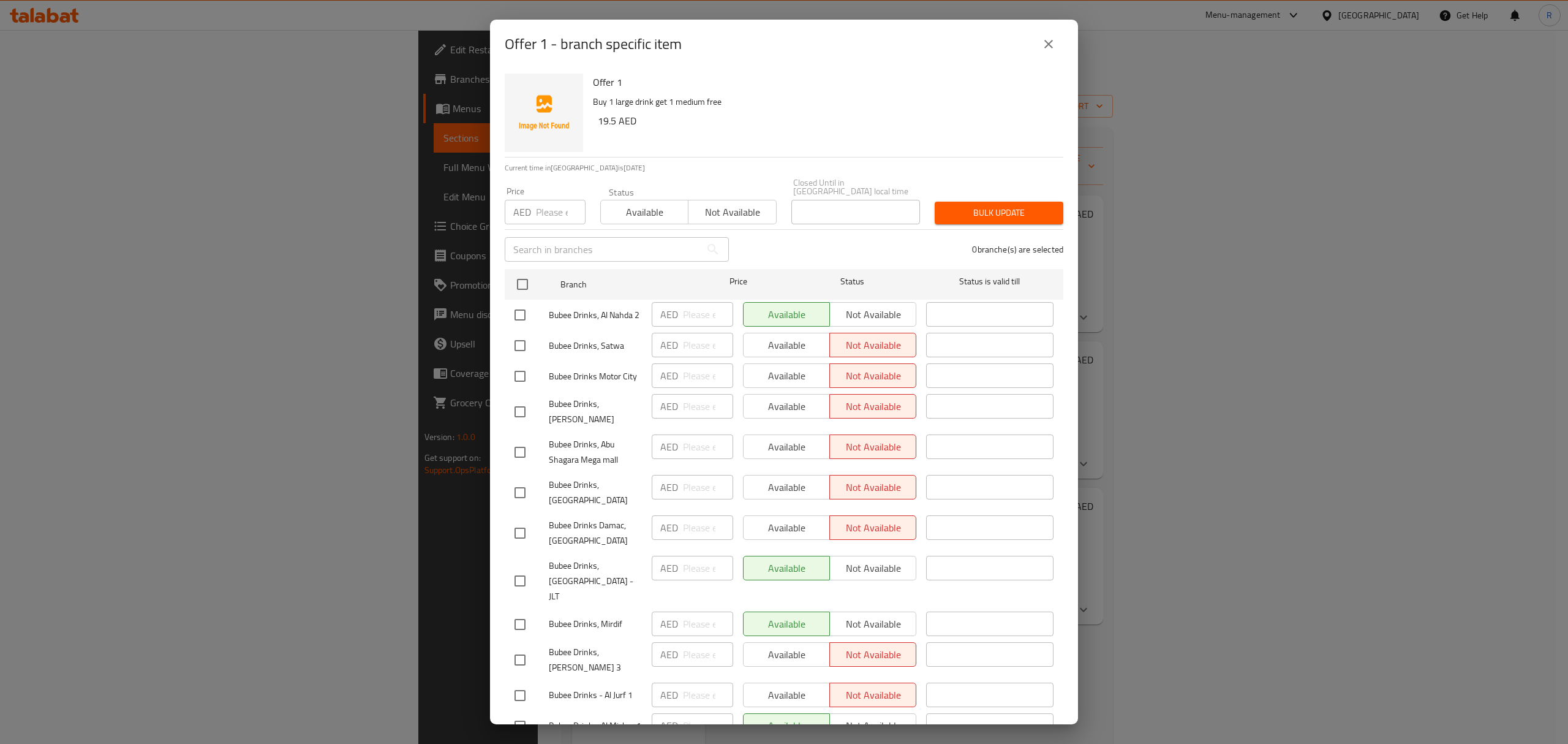
scroll to position [1042, 0]
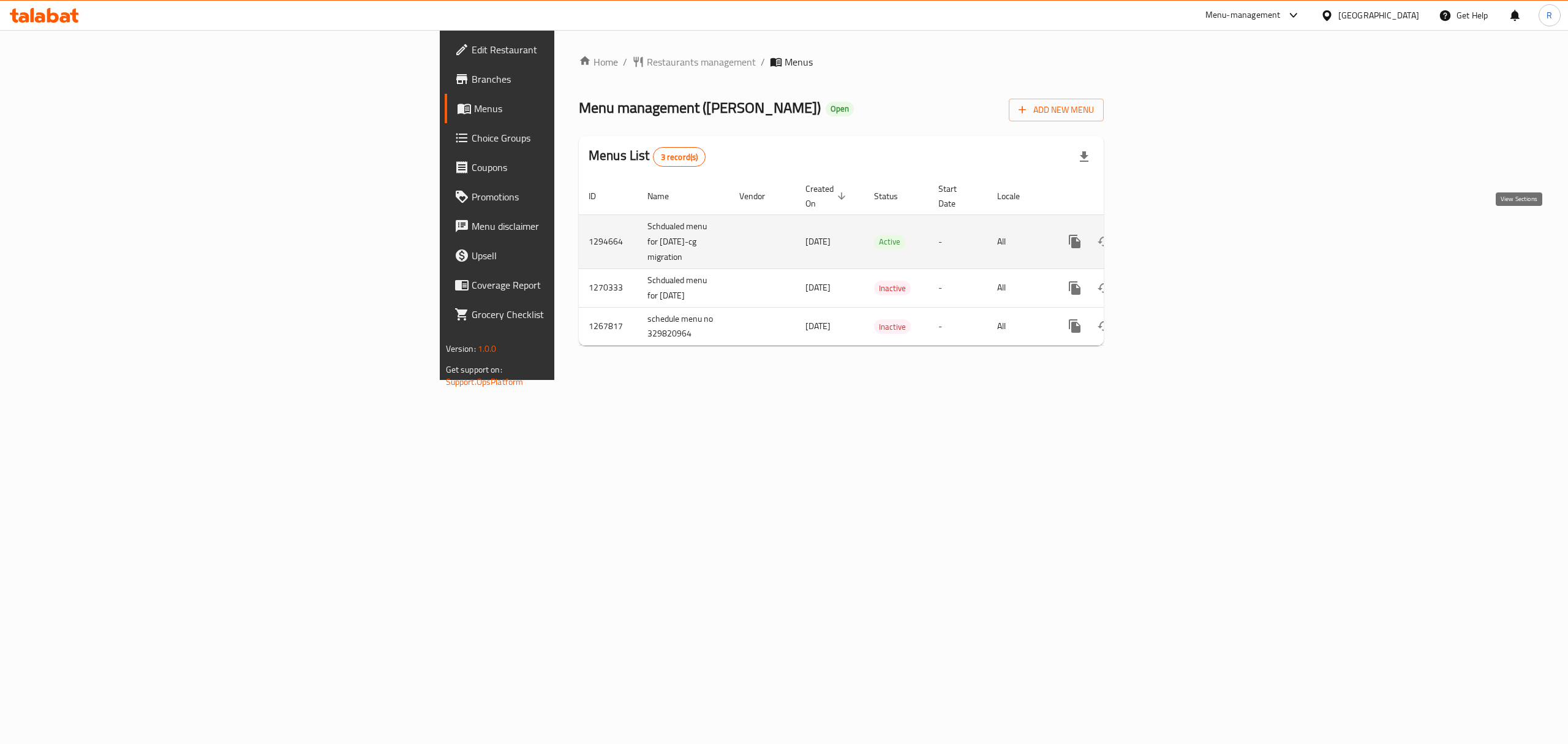
click at [1178, 238] on link "enhanced table" at bounding box center [1163, 241] width 30 height 30
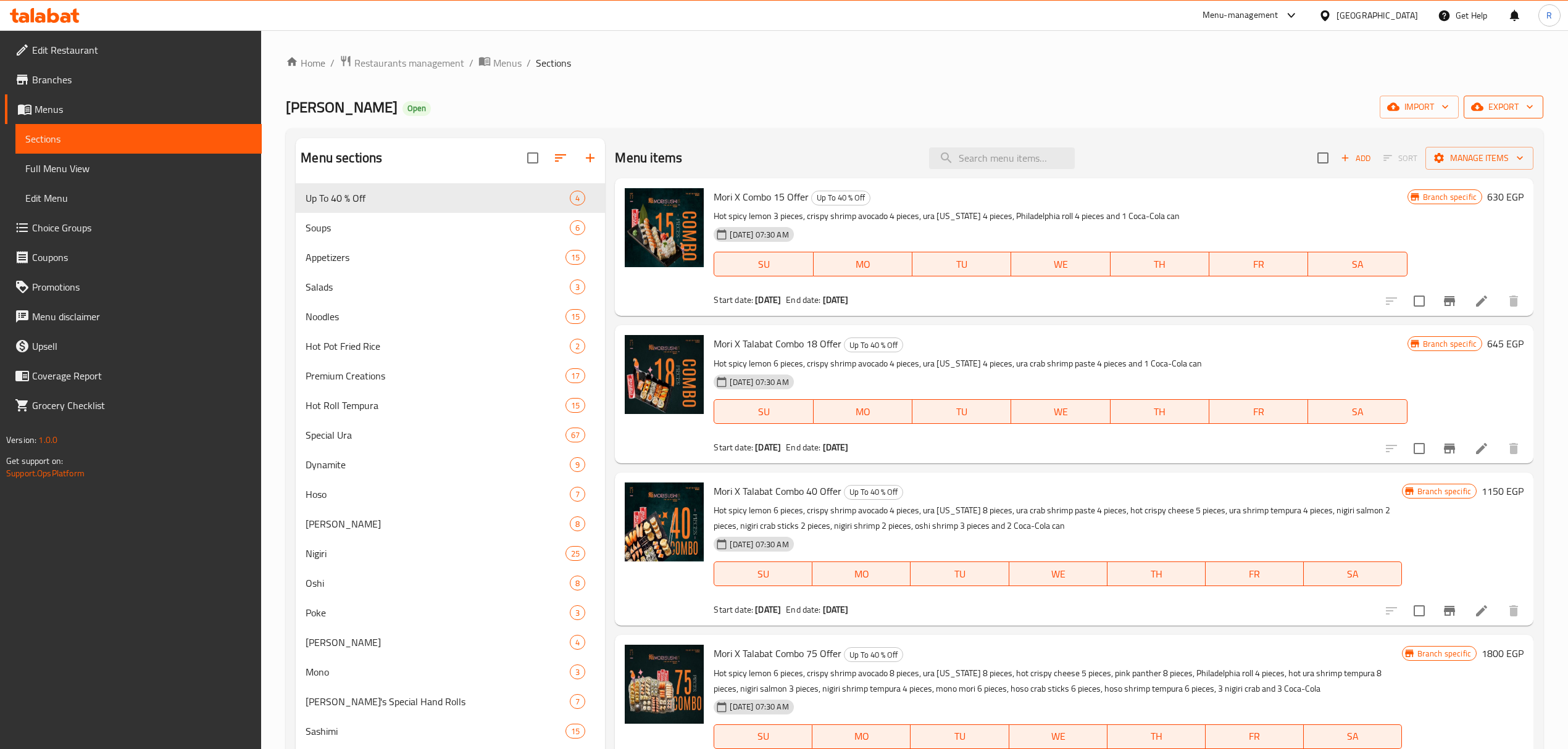
click at [1489, 109] on span "export" at bounding box center [1504, 107] width 60 height 15
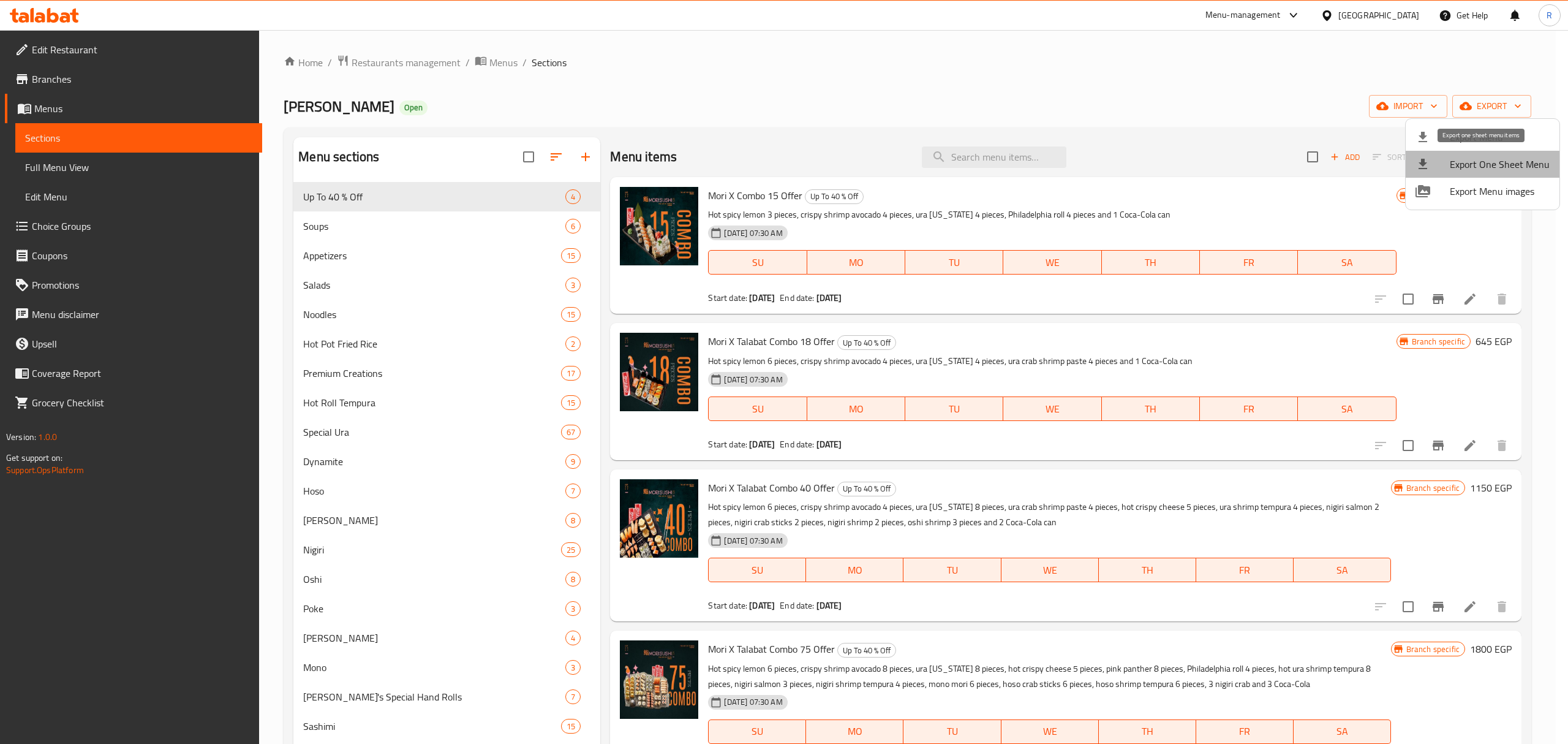
click at [1486, 153] on li "Export One Sheet Menu" at bounding box center [1482, 164] width 154 height 27
click at [1498, 130] on span "Export Menu" at bounding box center [1499, 136] width 100 height 14
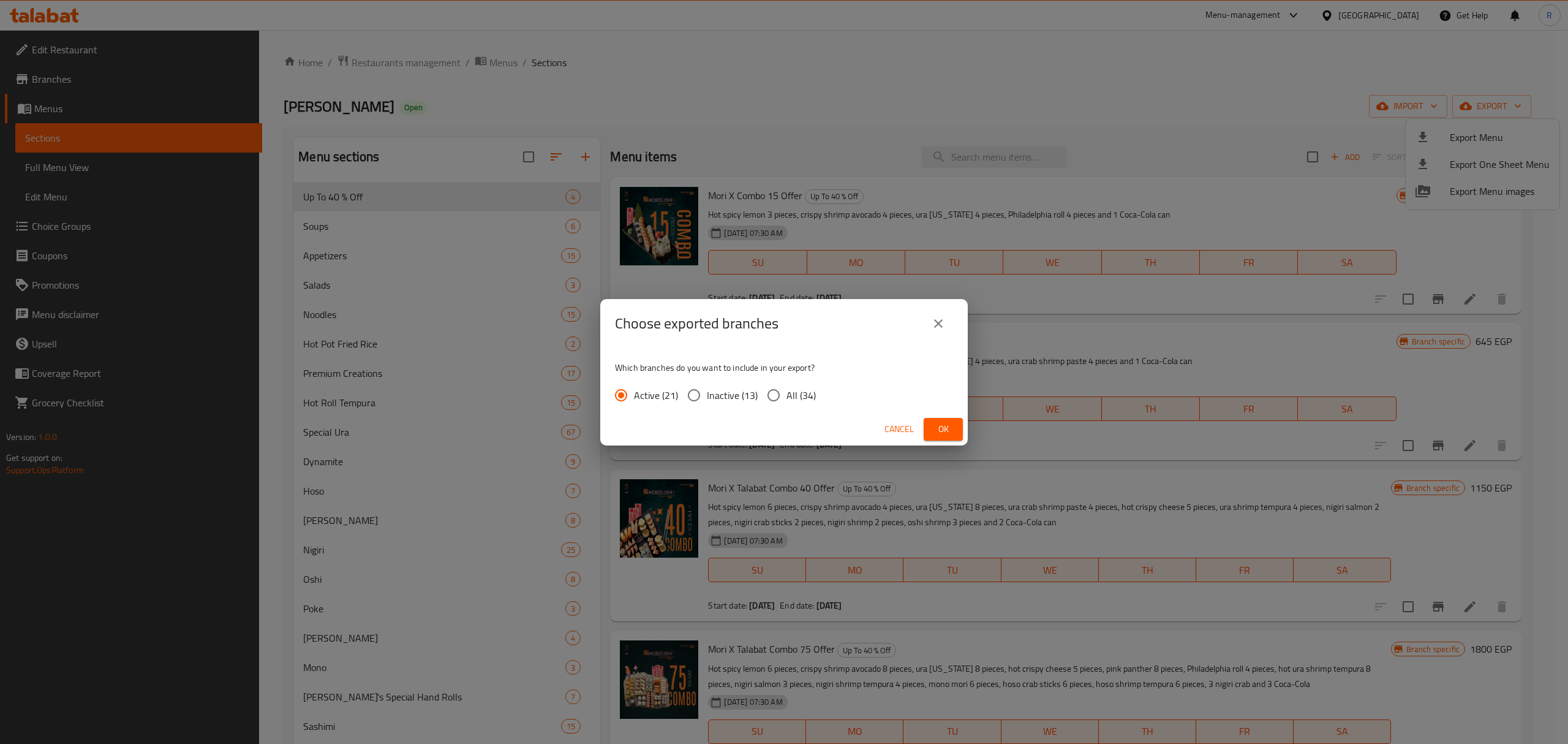
drag, startPoint x: 801, startPoint y: 398, endPoint x: 847, endPoint y: 409, distance: 47.3
click at [804, 397] on span "All (34)" at bounding box center [801, 395] width 30 height 14
click at [804, 392] on span "All (34)" at bounding box center [801, 395] width 30 height 14
click at [786, 392] on input "All (34)" at bounding box center [773, 395] width 26 height 26
radio input "true"
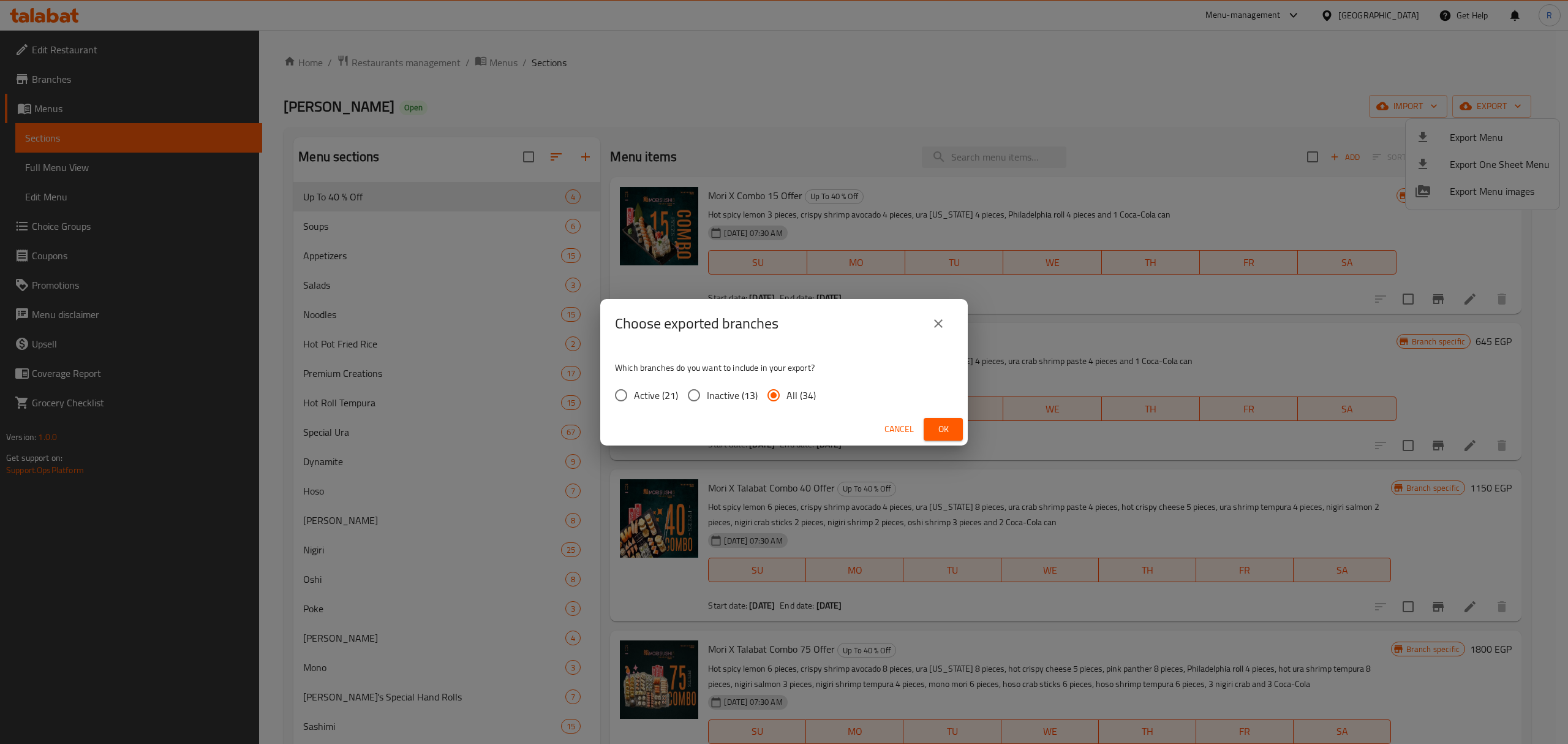
click at [939, 427] on span "Ok" at bounding box center [943, 430] width 20 height 15
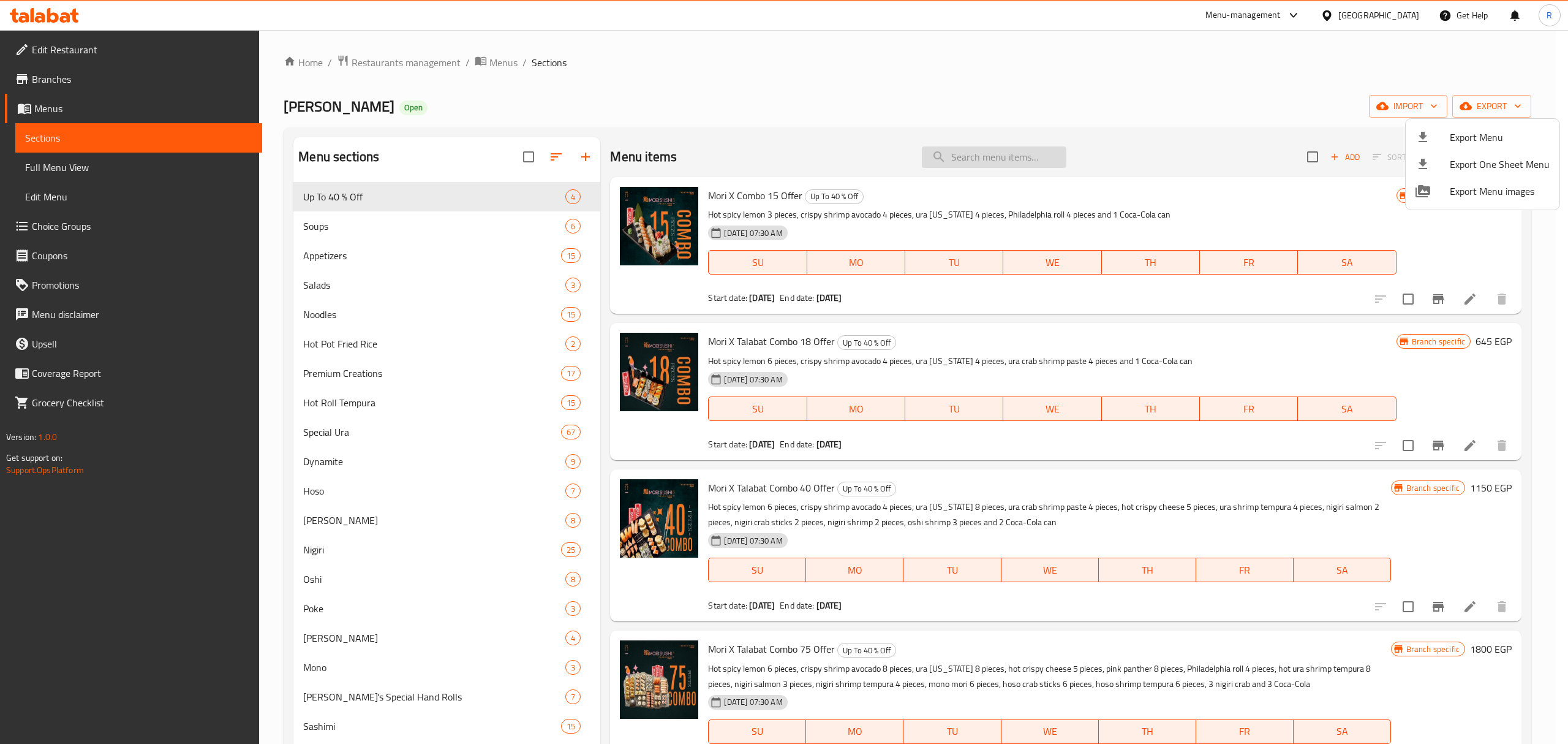
click at [961, 159] on div at bounding box center [784, 372] width 1568 height 744
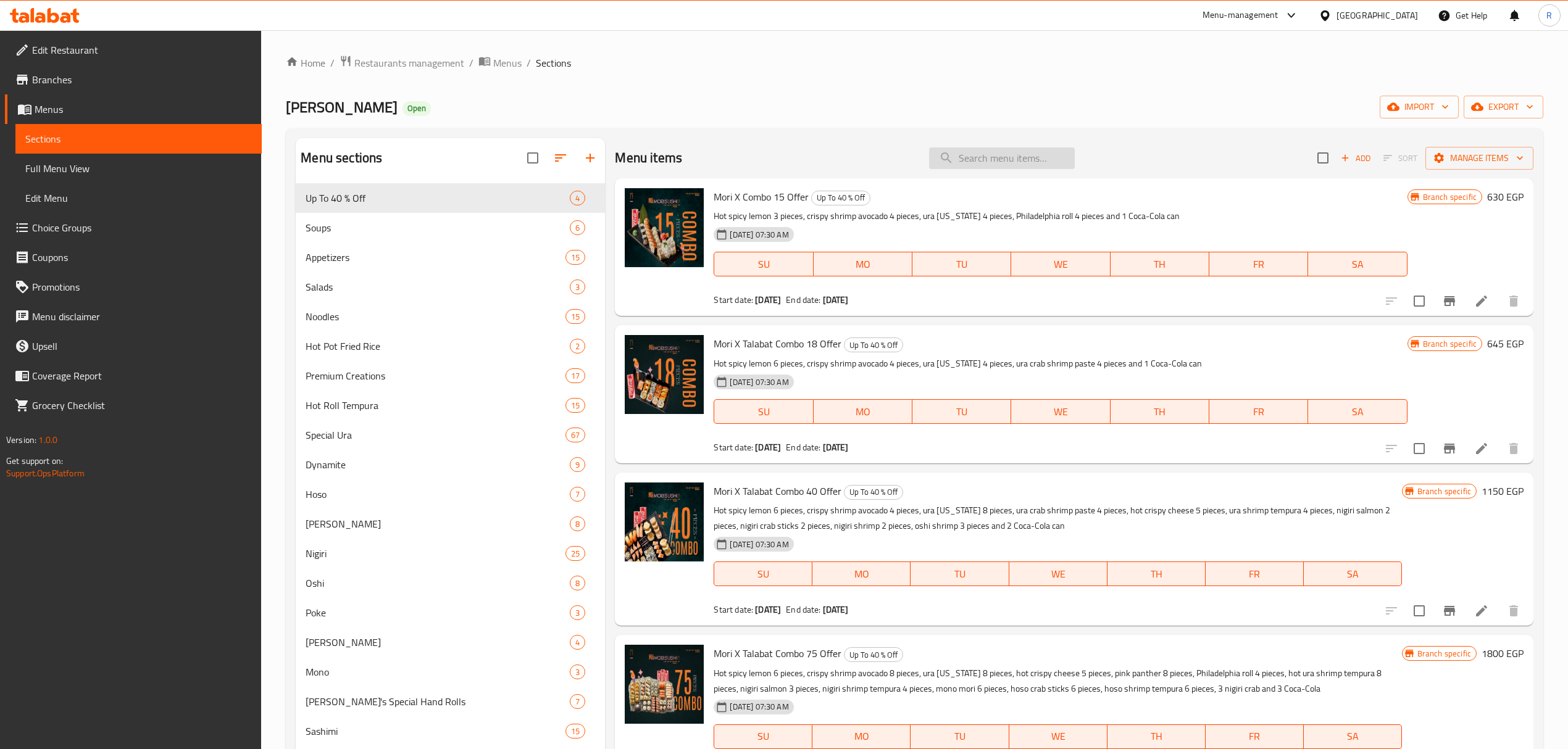
click at [997, 160] on input "search" at bounding box center [1002, 158] width 146 height 21
paste input "shrimp spring rolls"
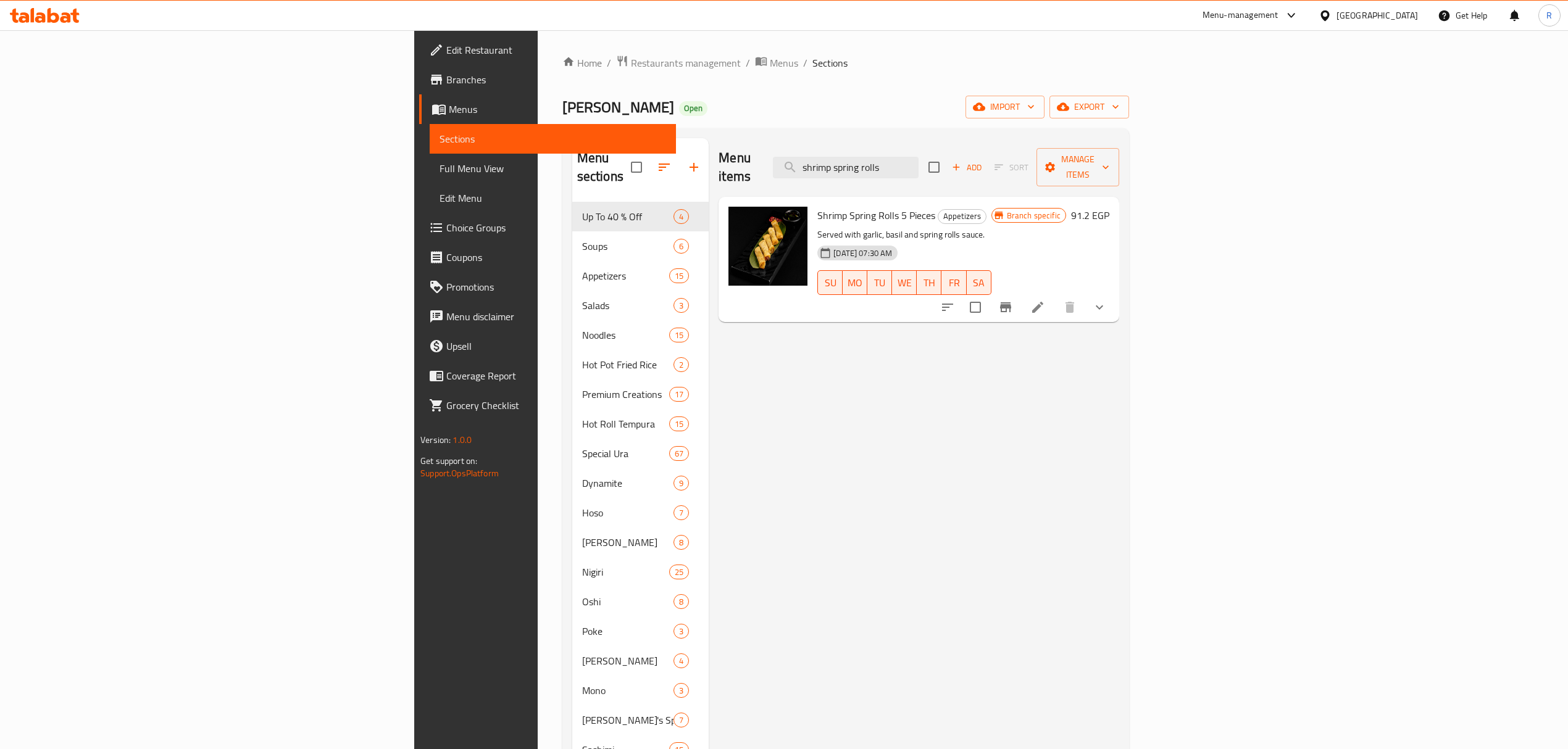
type input "shrimp spring rolls"
click at [1011, 302] on icon "Branch-specific-item" at bounding box center [1005, 307] width 11 height 10
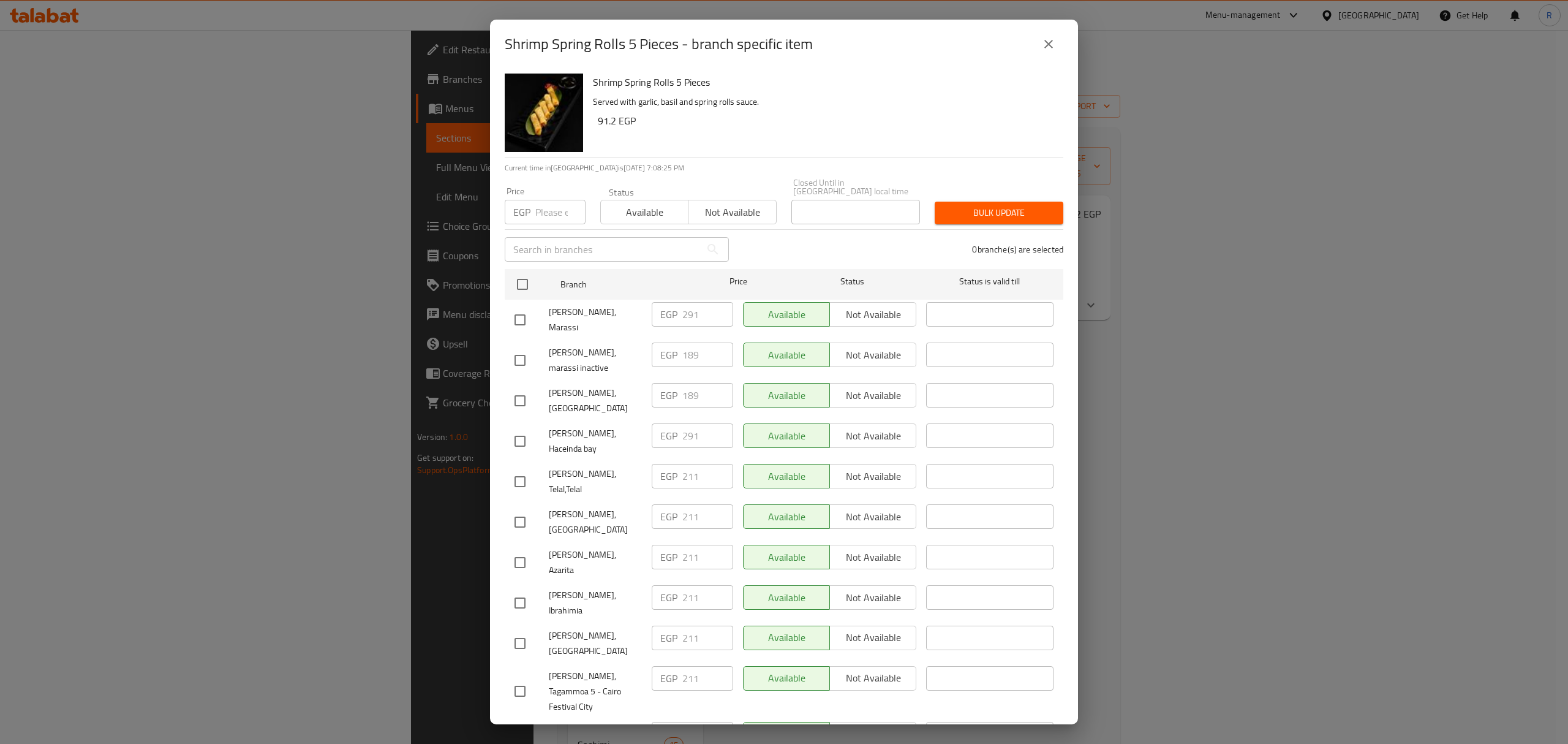
scroll to position [892, 0]
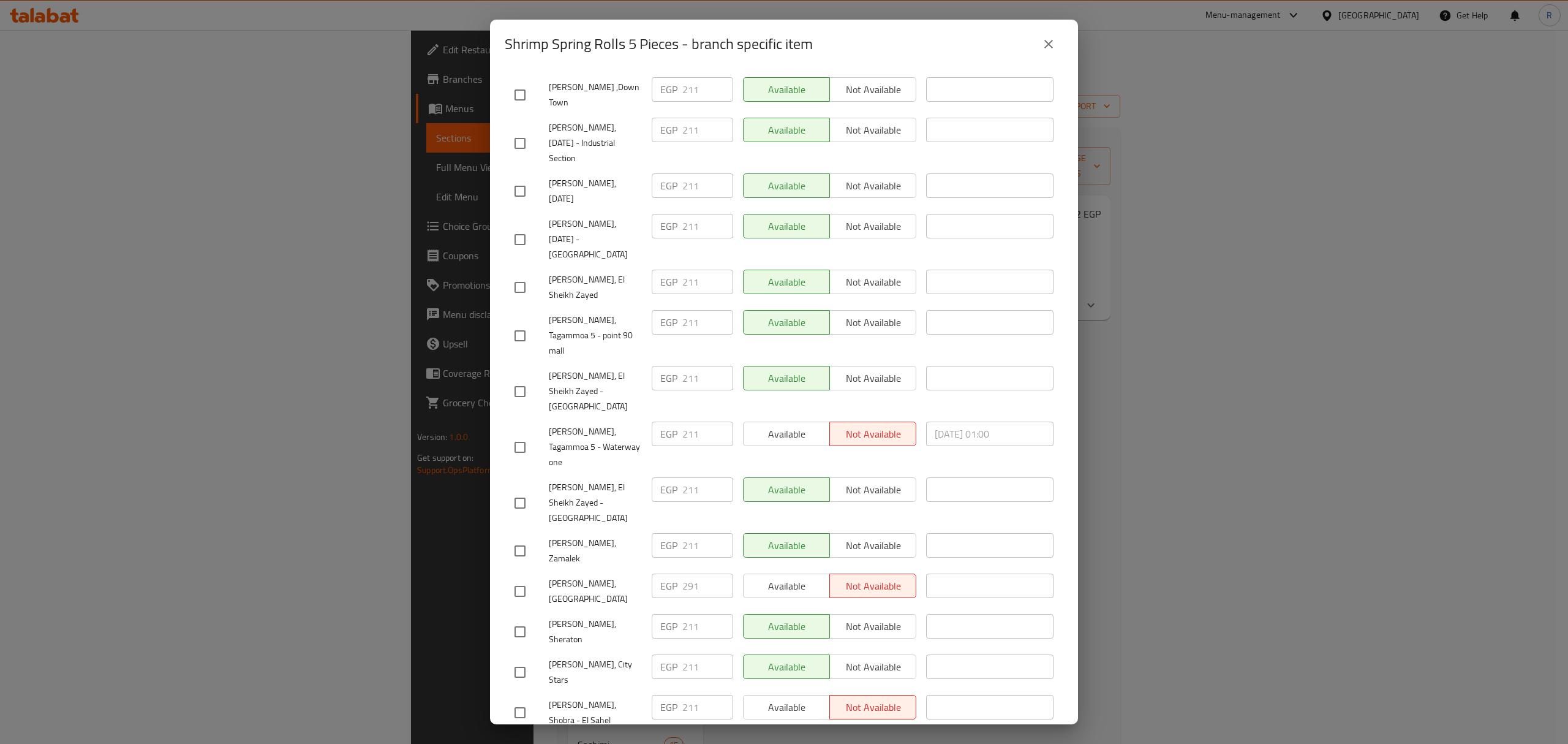
click at [528, 741] on input "checkbox" at bounding box center [520, 753] width 26 height 26
checkbox input "true"
click at [694, 735] on input "238" at bounding box center [708, 747] width 51 height 25
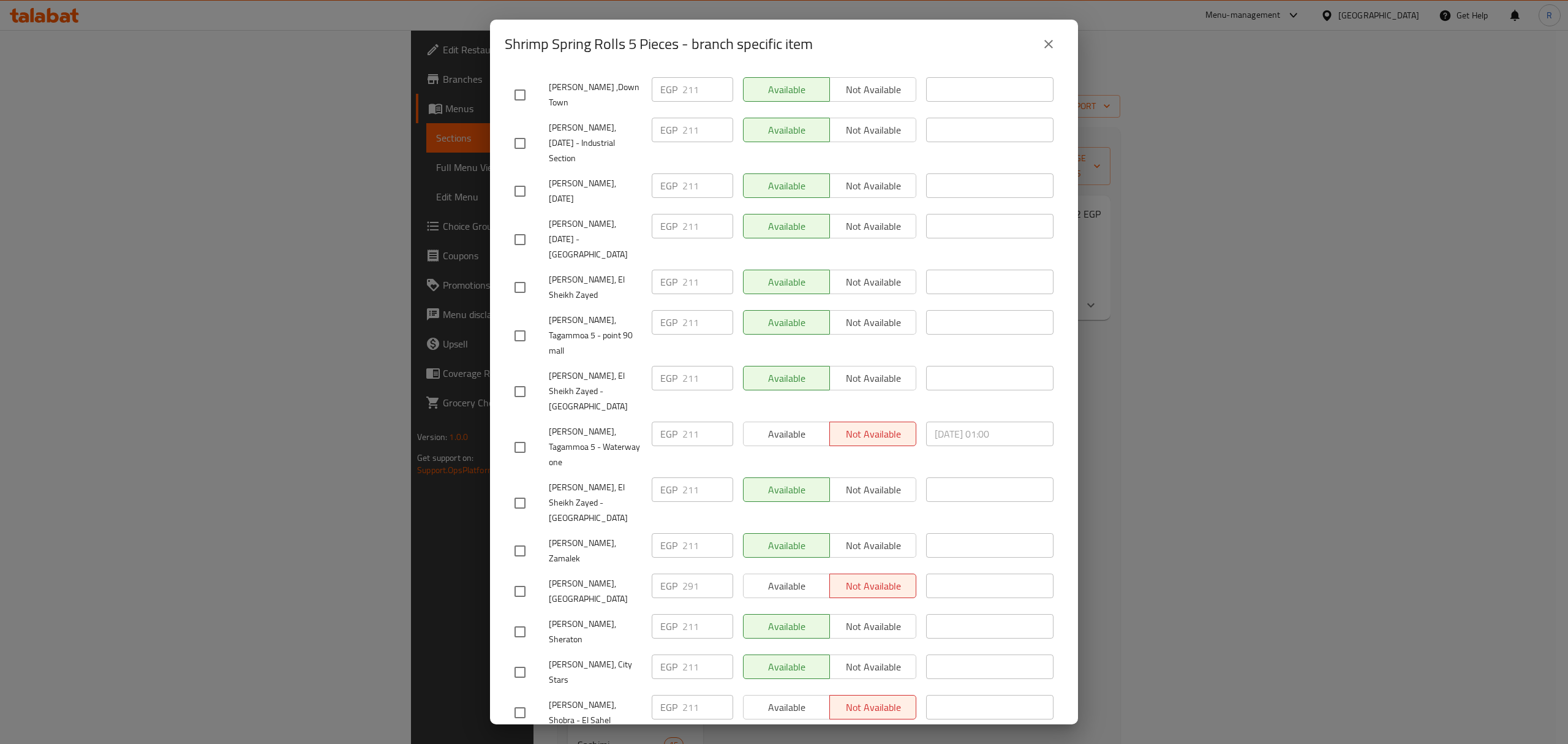
paste input "50"
type input "250"
click at [732, 730] on div "[PERSON_NAME], Designia Mall EGP 250 ​ Available Not available ​" at bounding box center [784, 753] width 549 height 45
click at [591, 738] on span "[PERSON_NAME], Designia Mall" at bounding box center [594, 753] width 93 height 31
click at [561, 738] on span "[PERSON_NAME], Designia Mall" at bounding box center [594, 753] width 93 height 31
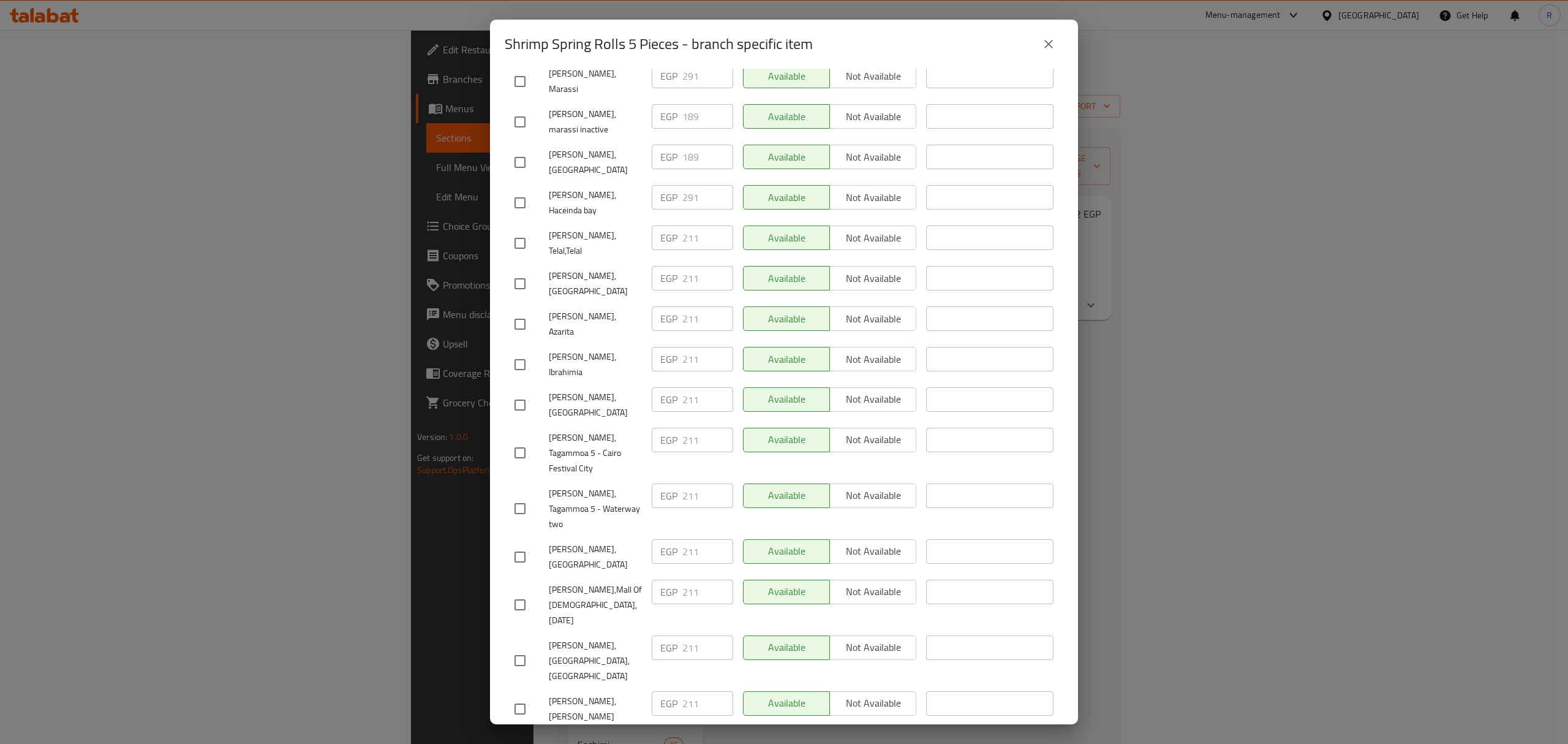
scroll to position [0, 0]
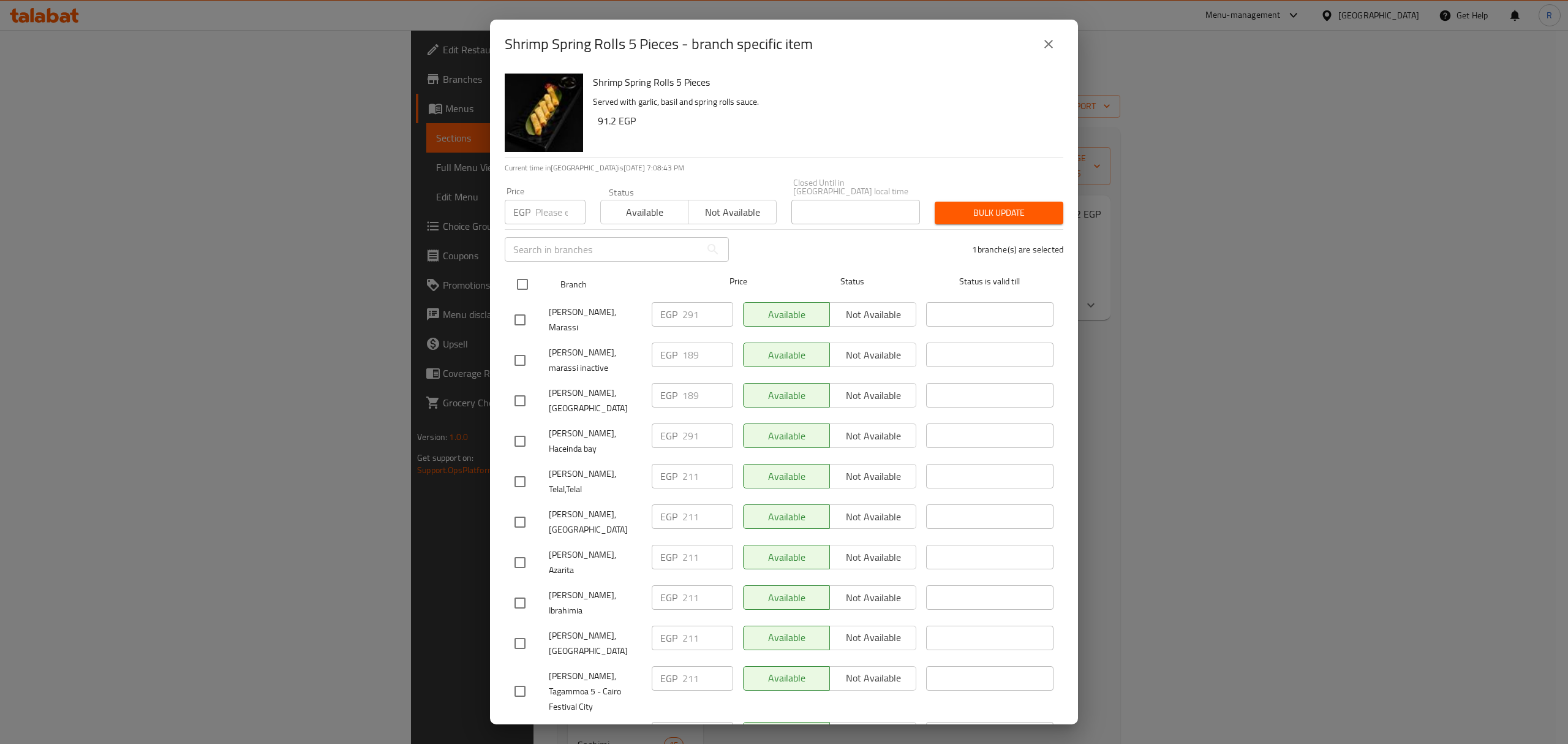
click at [526, 278] on input "checkbox" at bounding box center [522, 285] width 26 height 26
checkbox input "true"
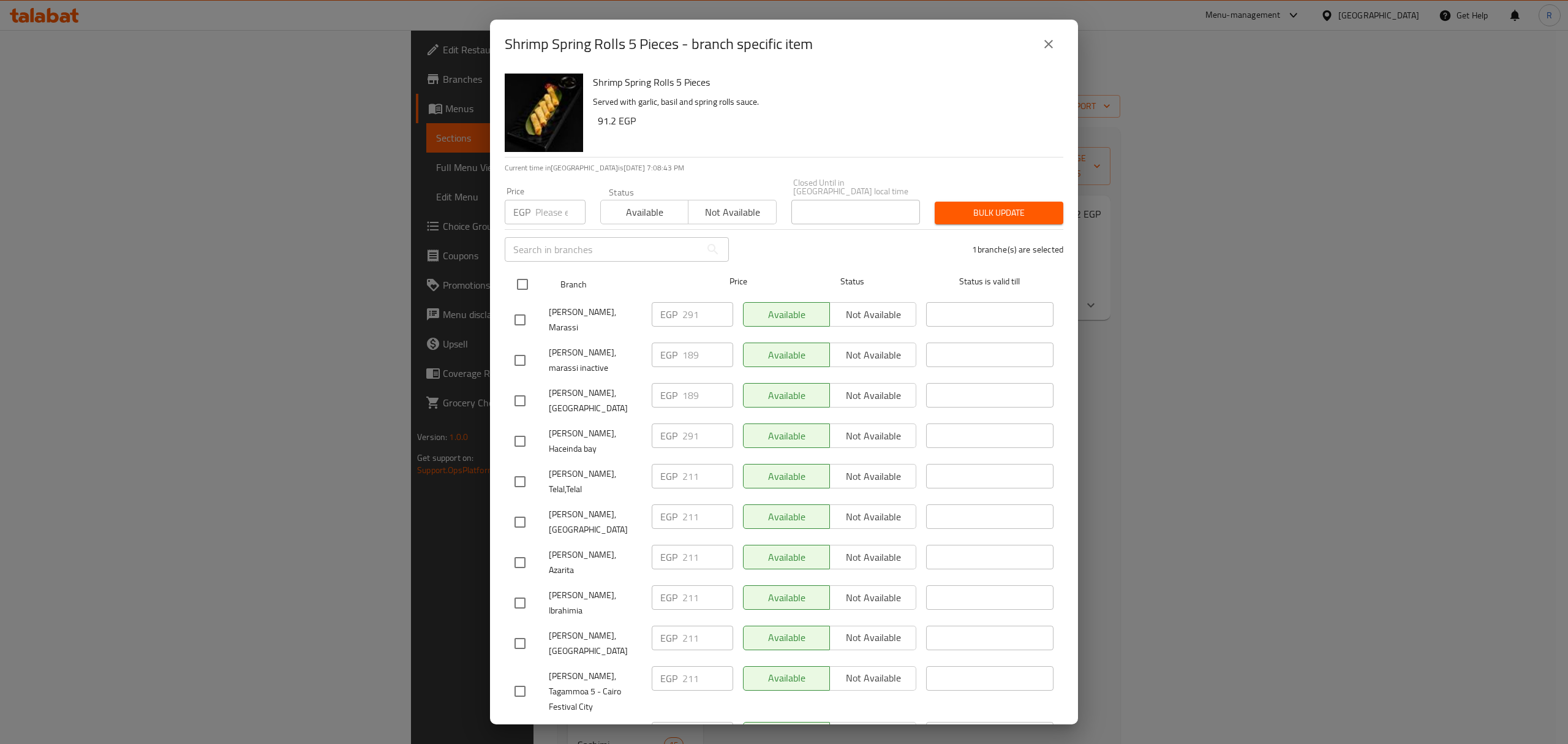
checkbox input "true"
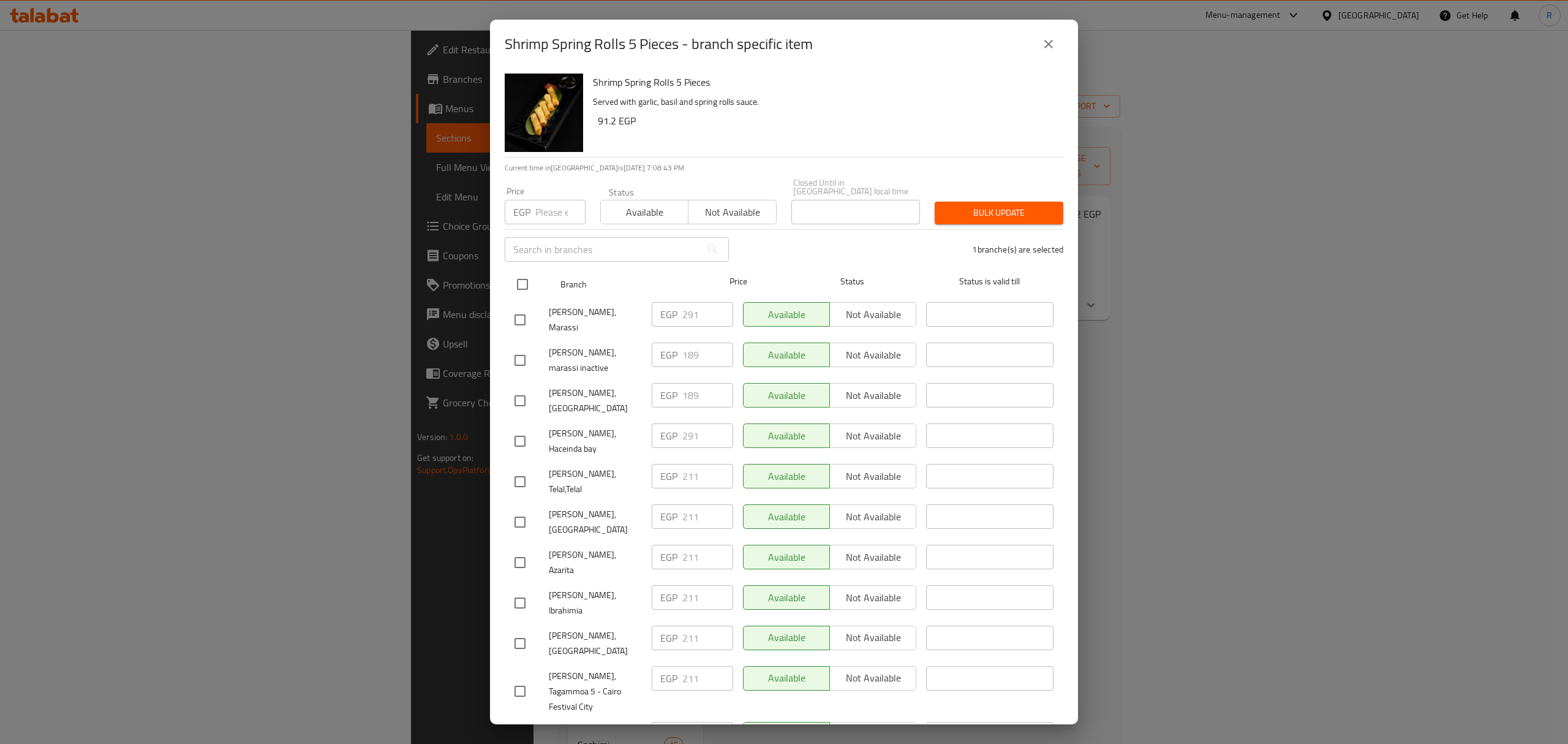
checkbox input "true"
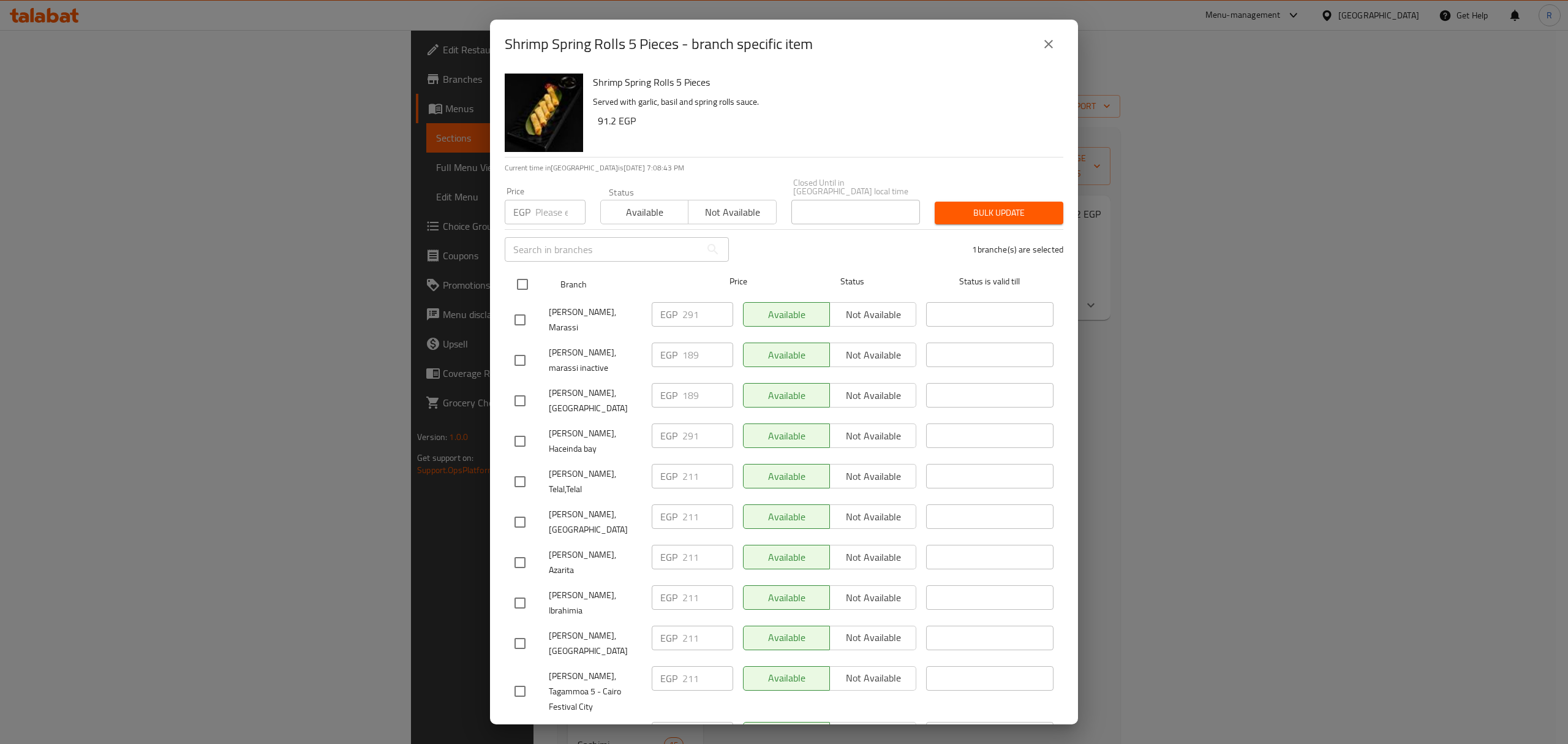
checkbox input "true"
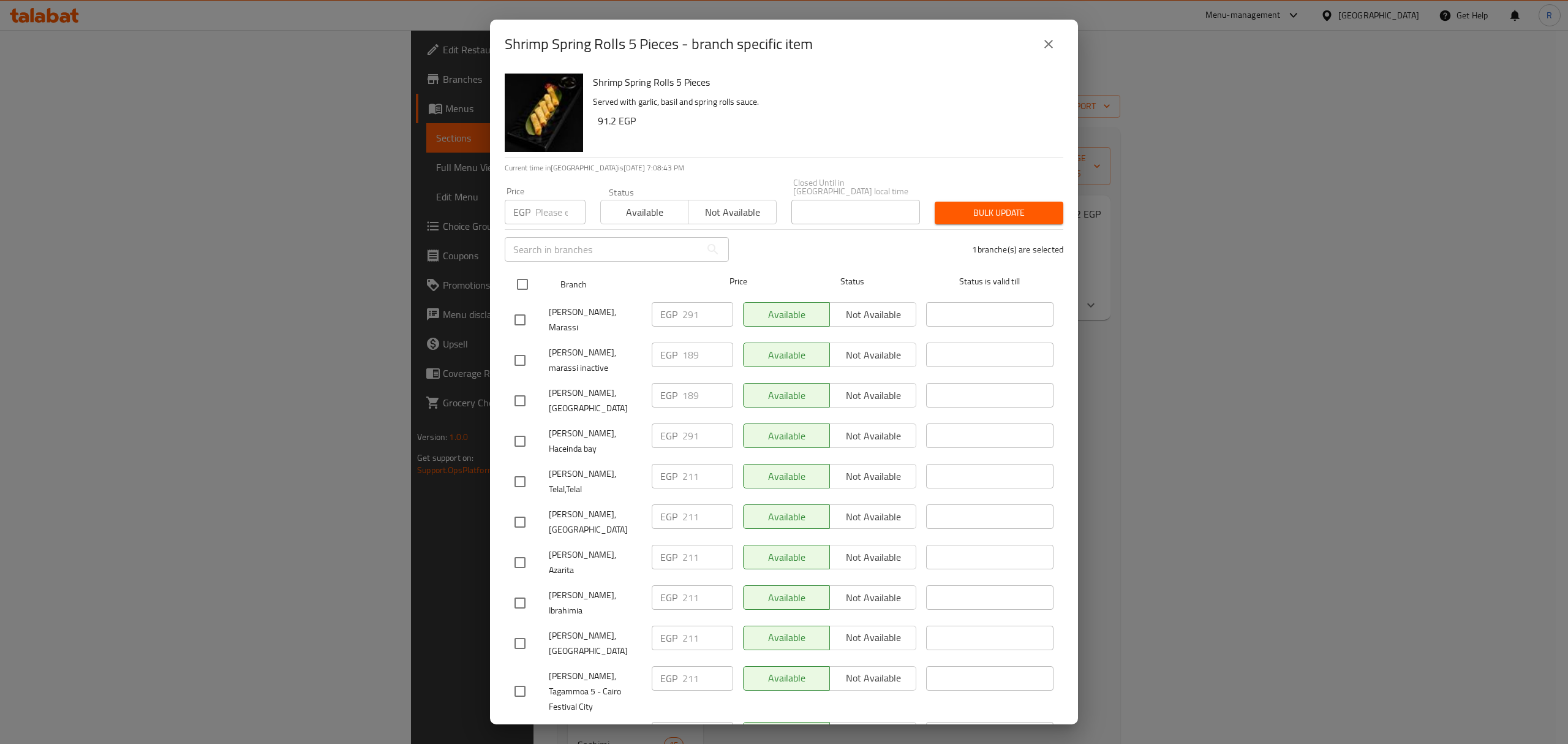
checkbox input "true"
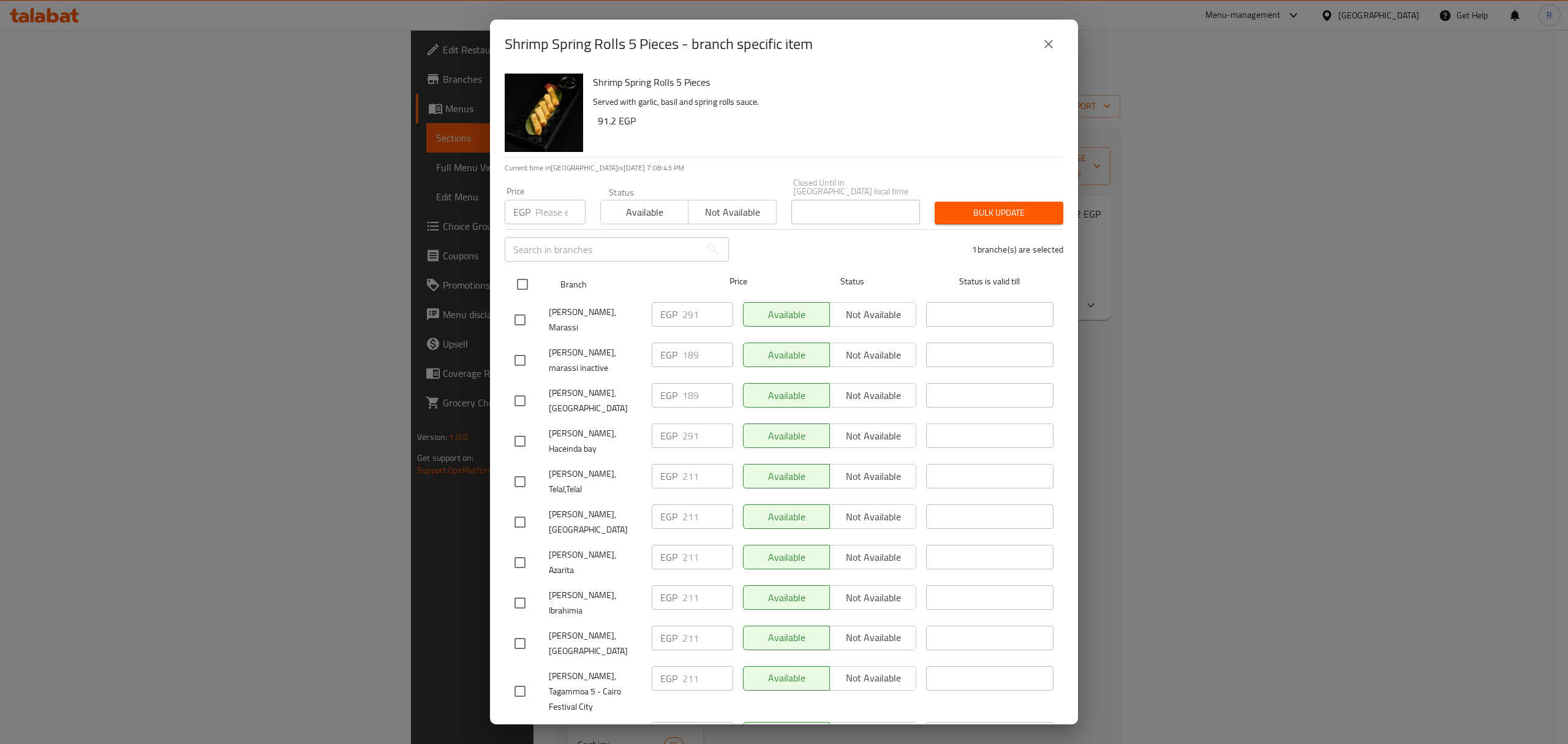
checkbox input "true"
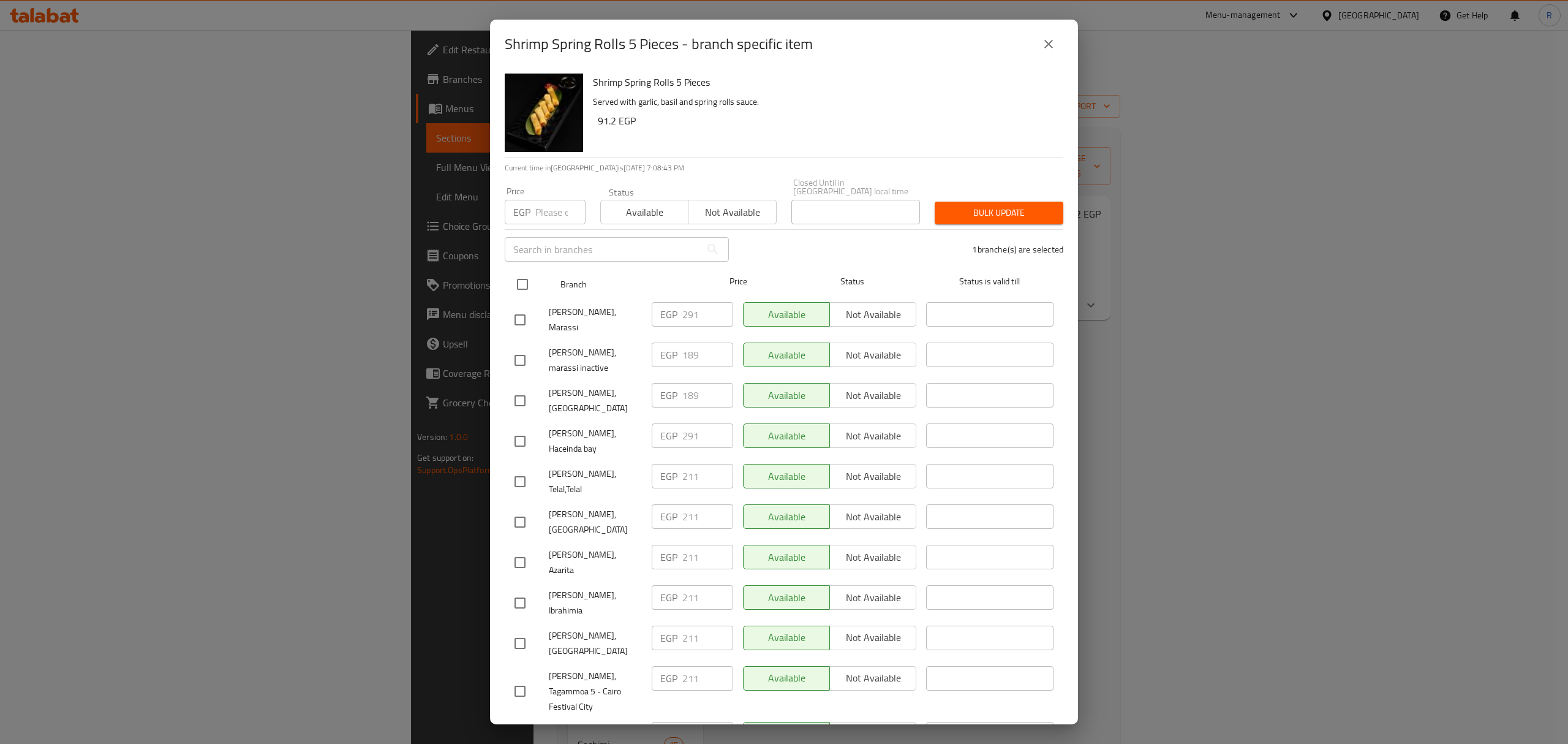
checkbox input "true"
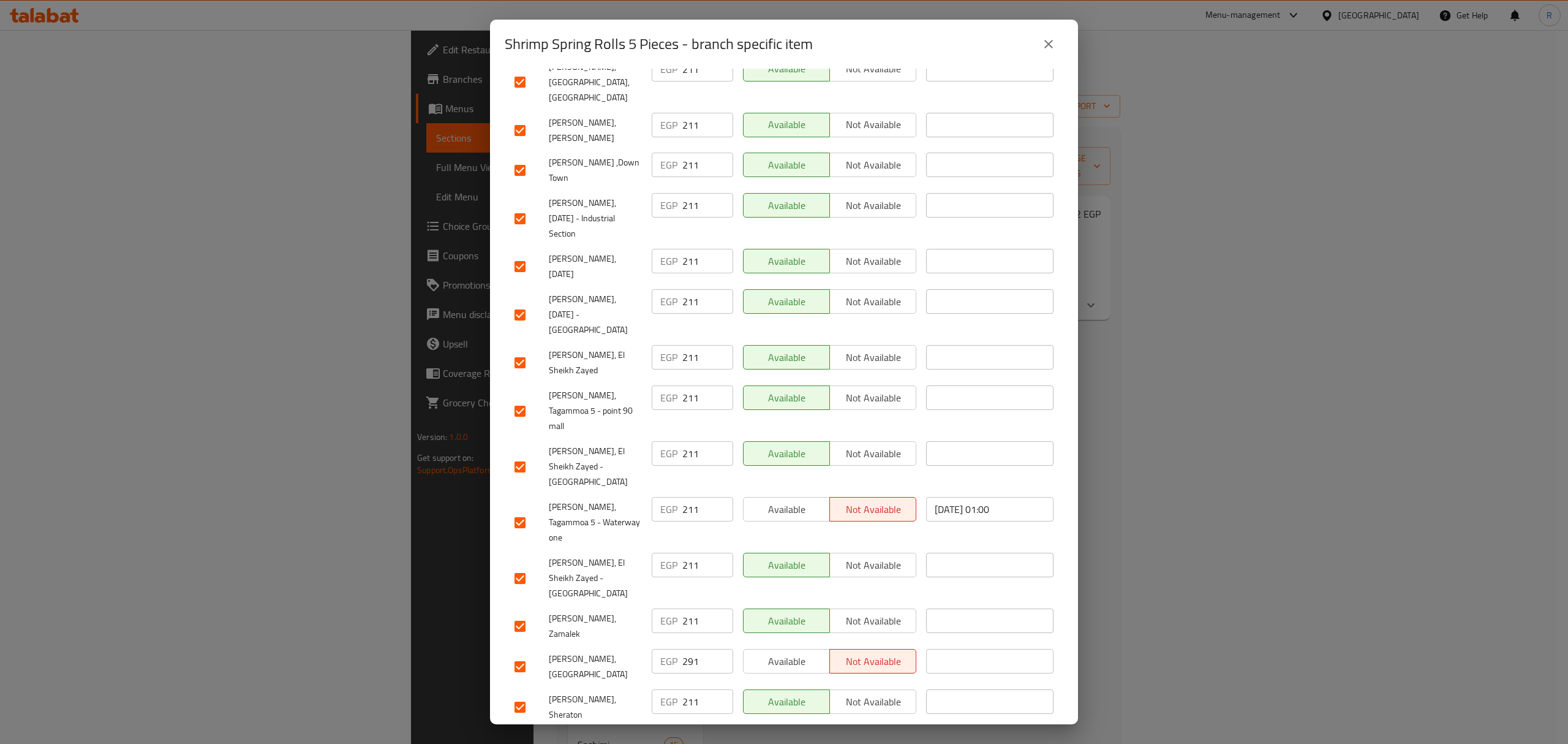
scroll to position [892, 0]
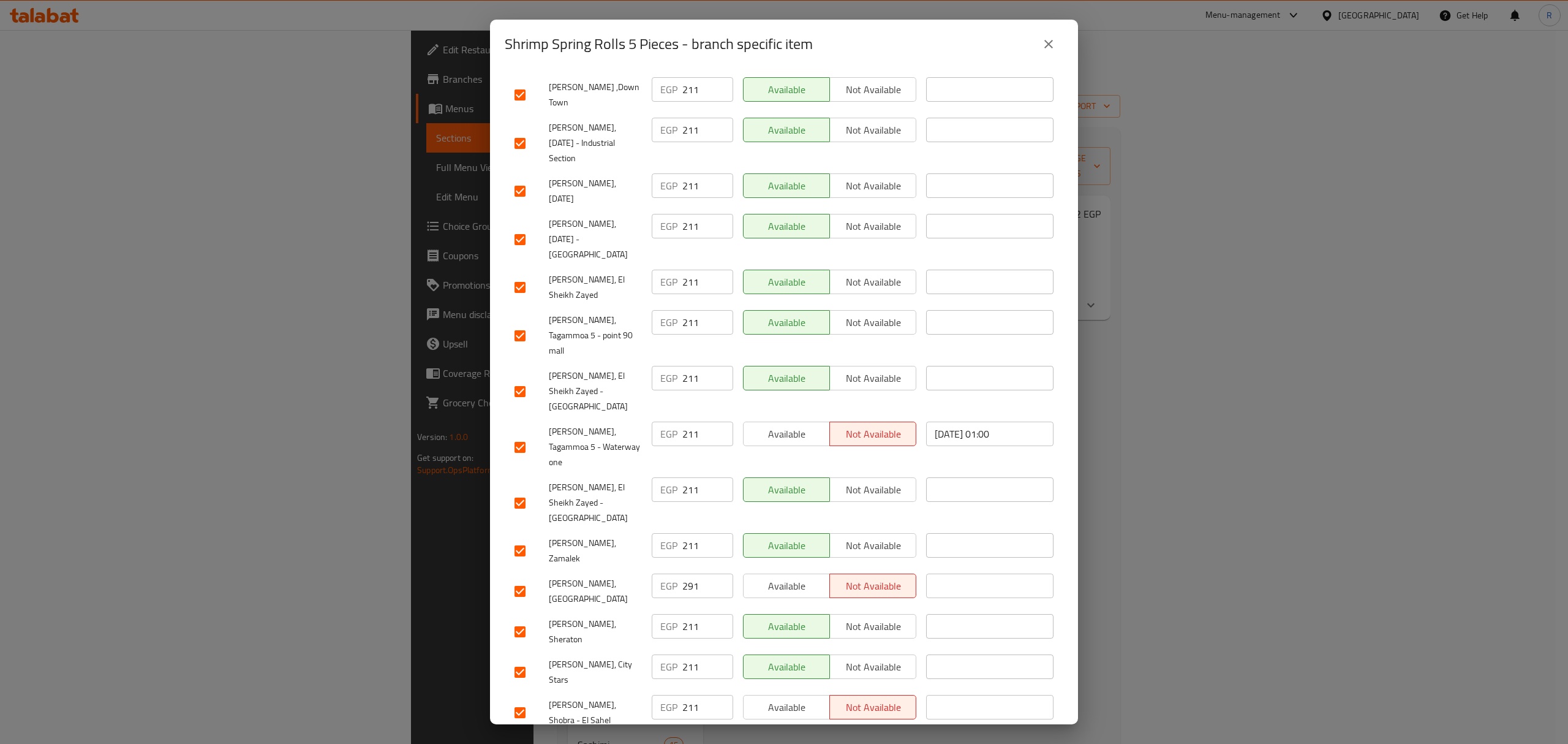
click at [579, 690] on div "[PERSON_NAME], Shobra - El Sahel" at bounding box center [577, 712] width 137 height 45
click at [522, 579] on input "checkbox" at bounding box center [520, 591] width 26 height 26
checkbox input "false"
click at [588, 649] on div "[PERSON_NAME], City Stars" at bounding box center [577, 672] width 137 height 45
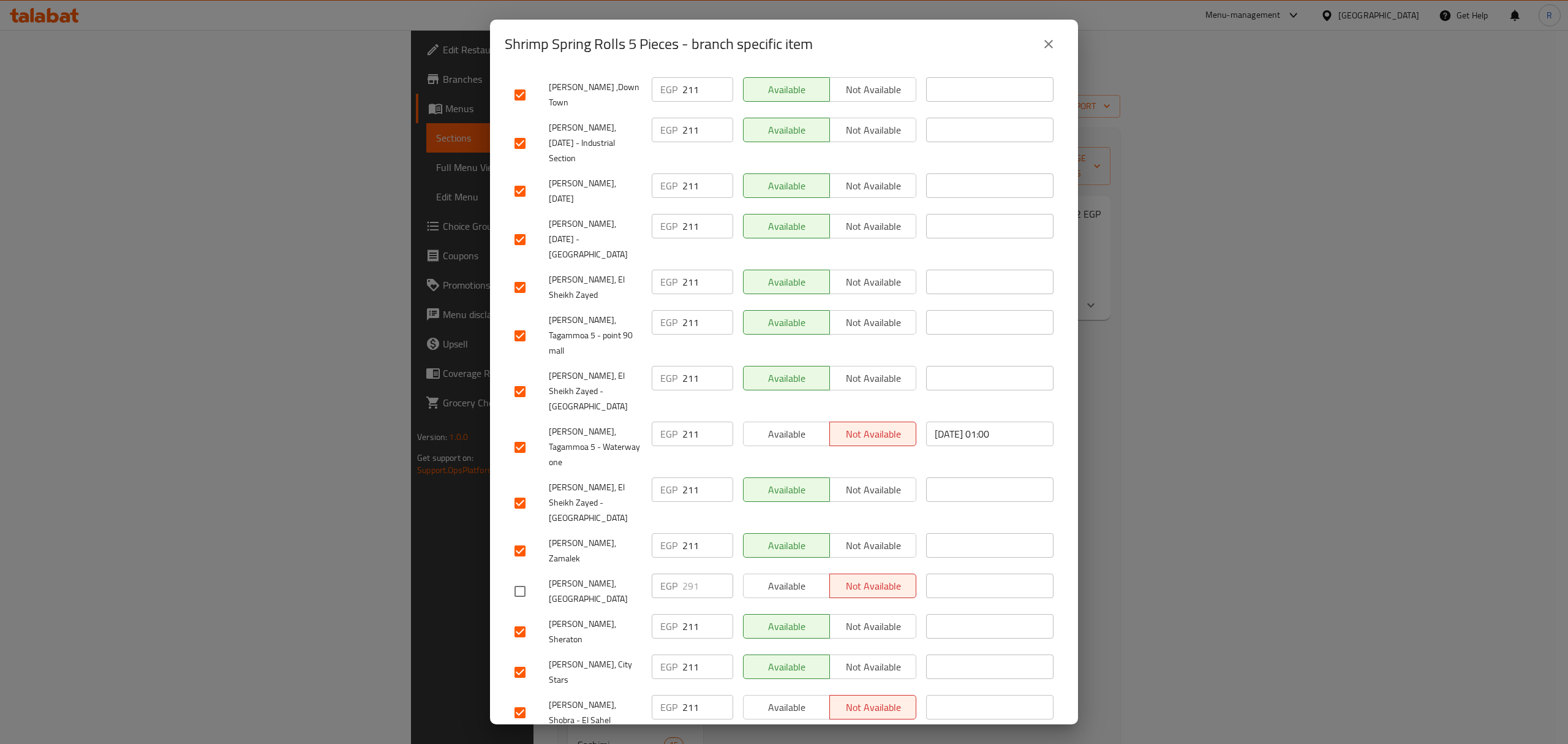
scroll to position [26, 0]
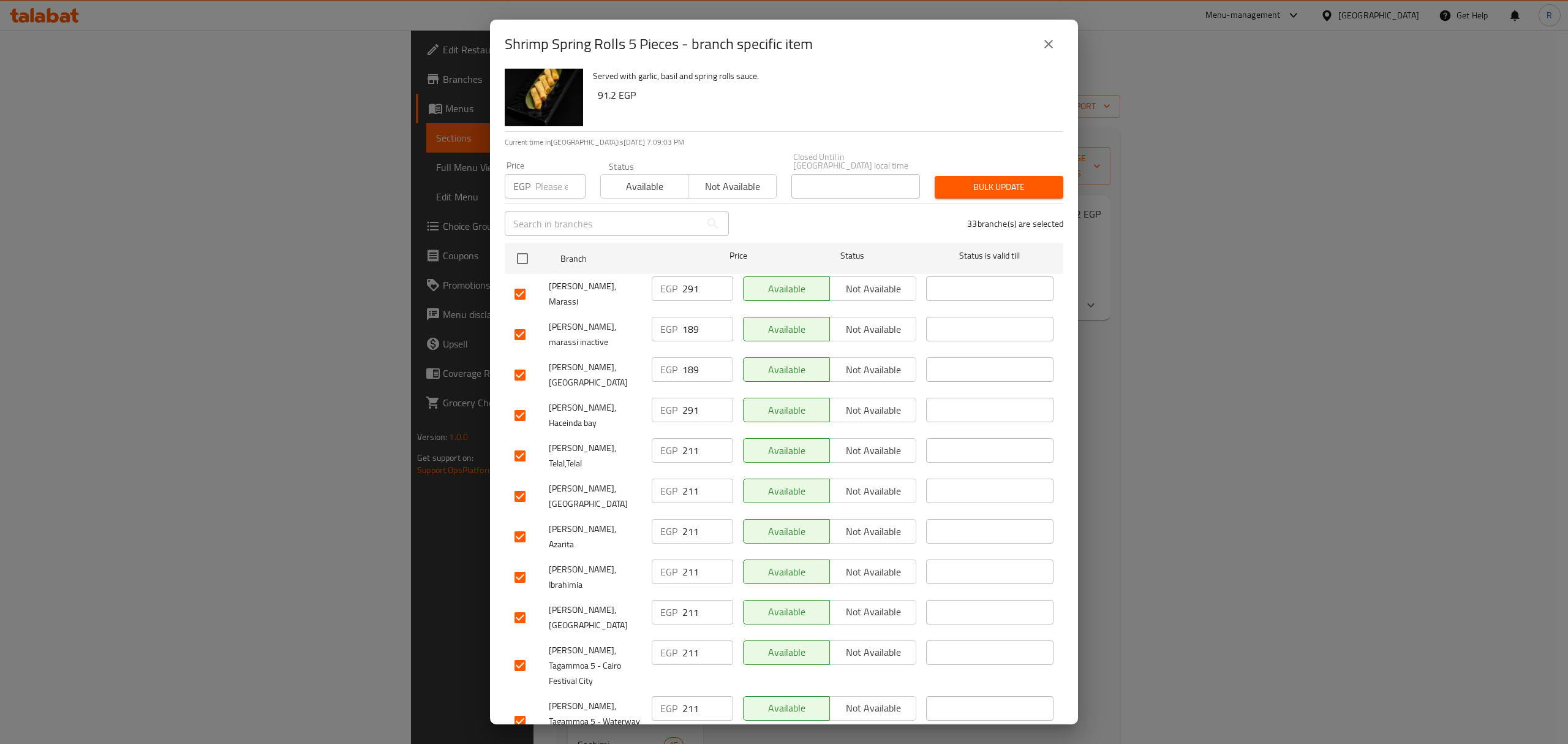
click at [517, 402] on input "checkbox" at bounding box center [520, 415] width 26 height 26
checkbox input "false"
click at [575, 514] on div "Mori Sushi, Azarita" at bounding box center [577, 536] width 137 height 45
drag, startPoint x: 517, startPoint y: 557, endPoint x: 507, endPoint y: 557, distance: 10.0
click at [518, 605] on input "checkbox" at bounding box center [520, 618] width 26 height 26
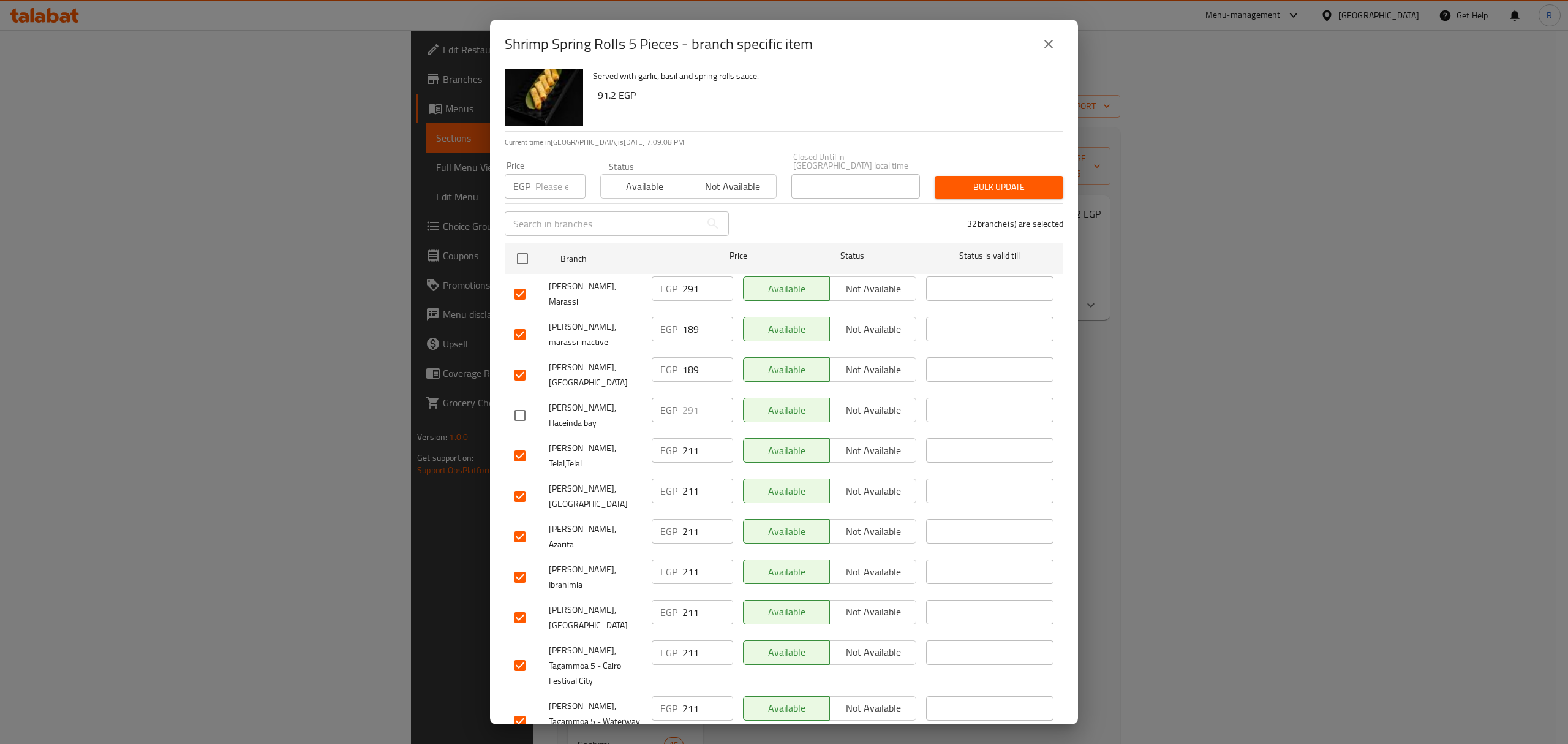
checkbox input "false"
click at [593, 595] on div "Mori Sushi, Mountain View" at bounding box center [577, 617] width 137 height 45
click at [516, 281] on input "checkbox" at bounding box center [520, 294] width 26 height 26
checkbox input "false"
click at [583, 482] on span "Mori Sushi, El Marina" at bounding box center [594, 497] width 93 height 31
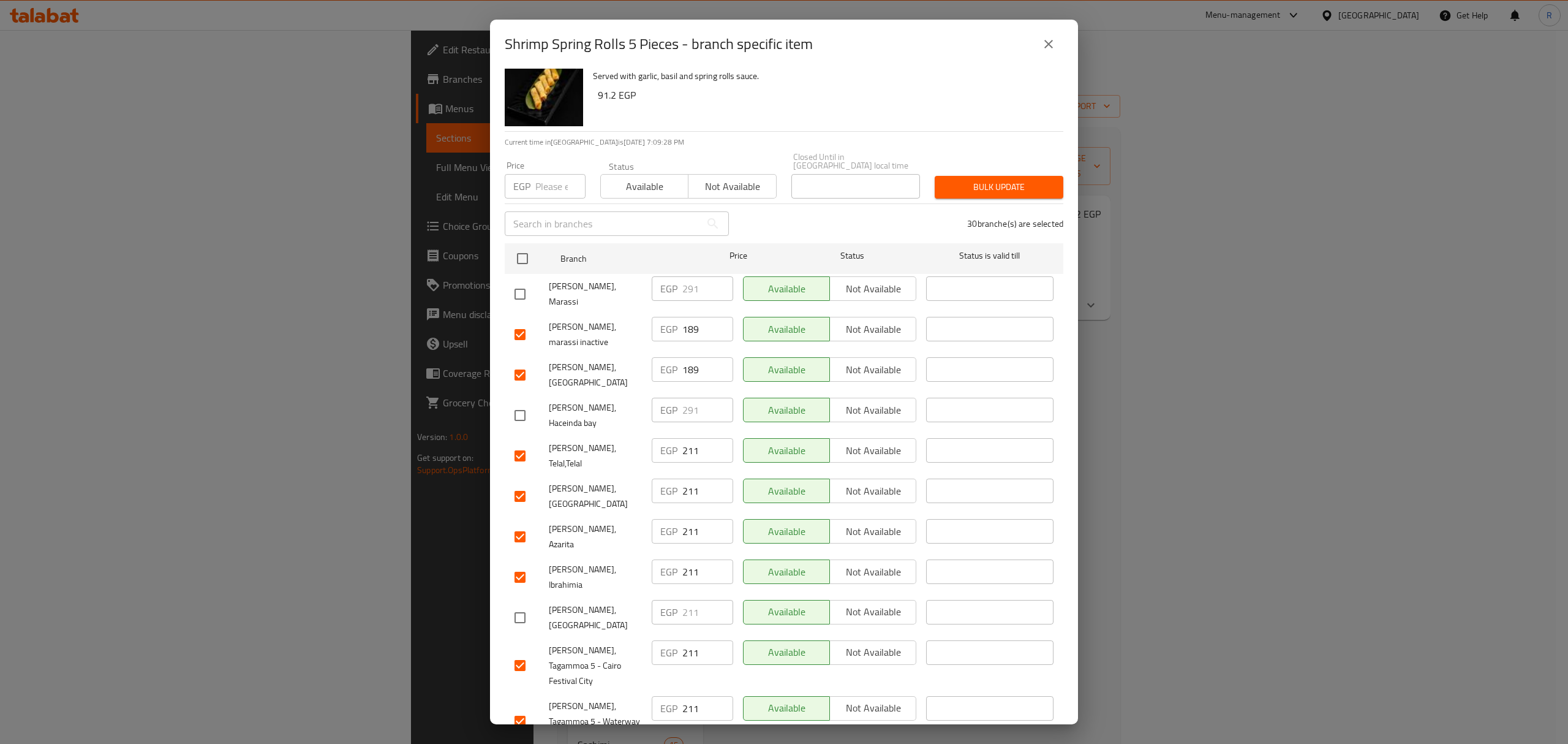
click at [525, 322] on input "checkbox" at bounding box center [520, 335] width 26 height 26
checkbox input "false"
click at [523, 362] on input "checkbox" at bounding box center [520, 375] width 26 height 26
checkbox input "false"
click at [573, 562] on span "Mori Sushi, Ibrahimia" at bounding box center [594, 577] width 93 height 31
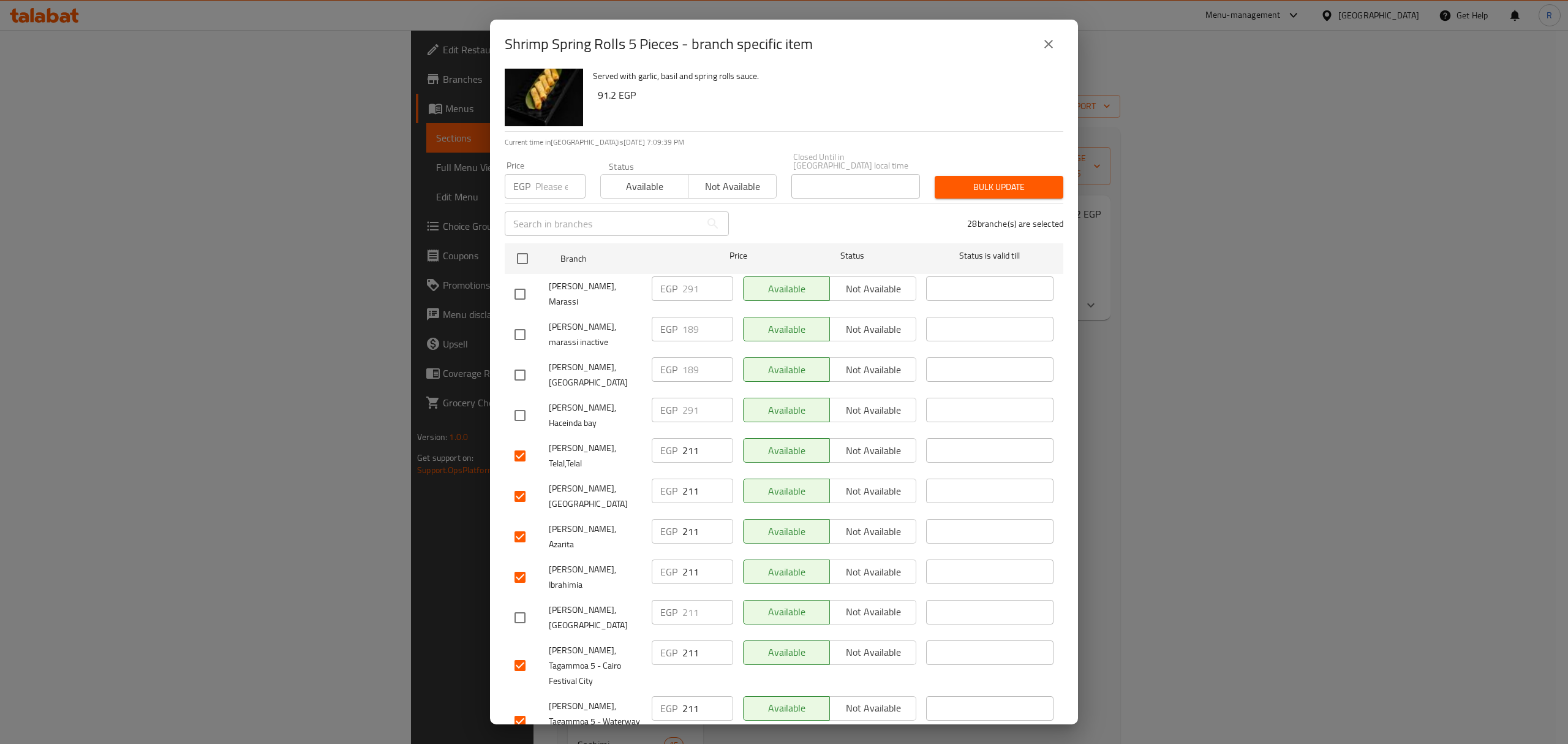
click at [522, 443] on input "checkbox" at bounding box center [520, 456] width 26 height 26
checkbox input "false"
click at [587, 522] on span "Mori Sushi, Azarita" at bounding box center [594, 537] width 93 height 31
drag, startPoint x: 522, startPoint y: 525, endPoint x: 559, endPoint y: 539, distance: 39.6
click at [522, 564] on input "checkbox" at bounding box center [520, 577] width 26 height 26
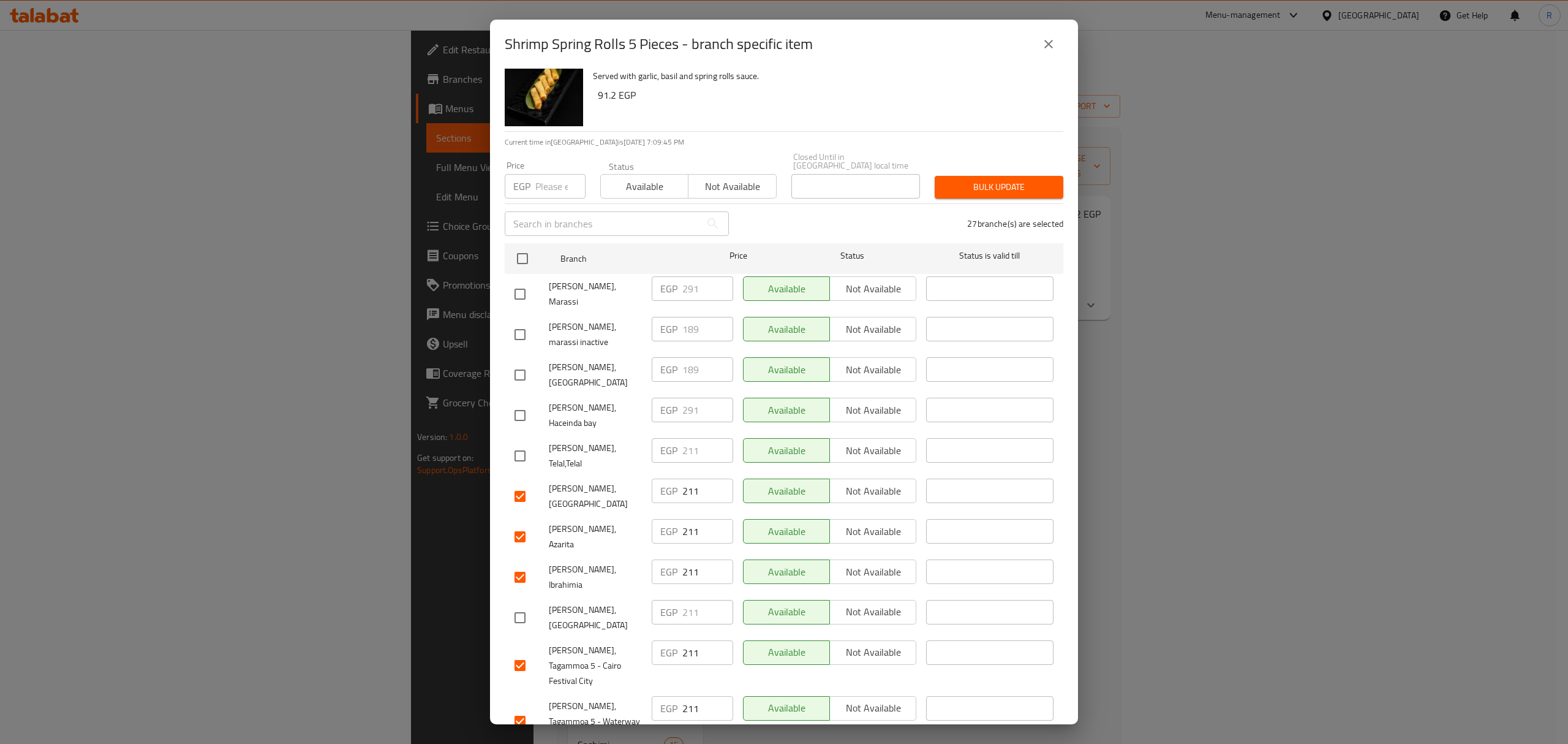
checkbox input "false"
click at [599, 475] on div "Mori Sushi, El Marina" at bounding box center [577, 496] width 137 height 45
click at [522, 483] on input "checkbox" at bounding box center [520, 496] width 26 height 26
checkbox input "false"
click at [576, 514] on div "Mori Sushi, Azarita" at bounding box center [577, 536] width 137 height 45
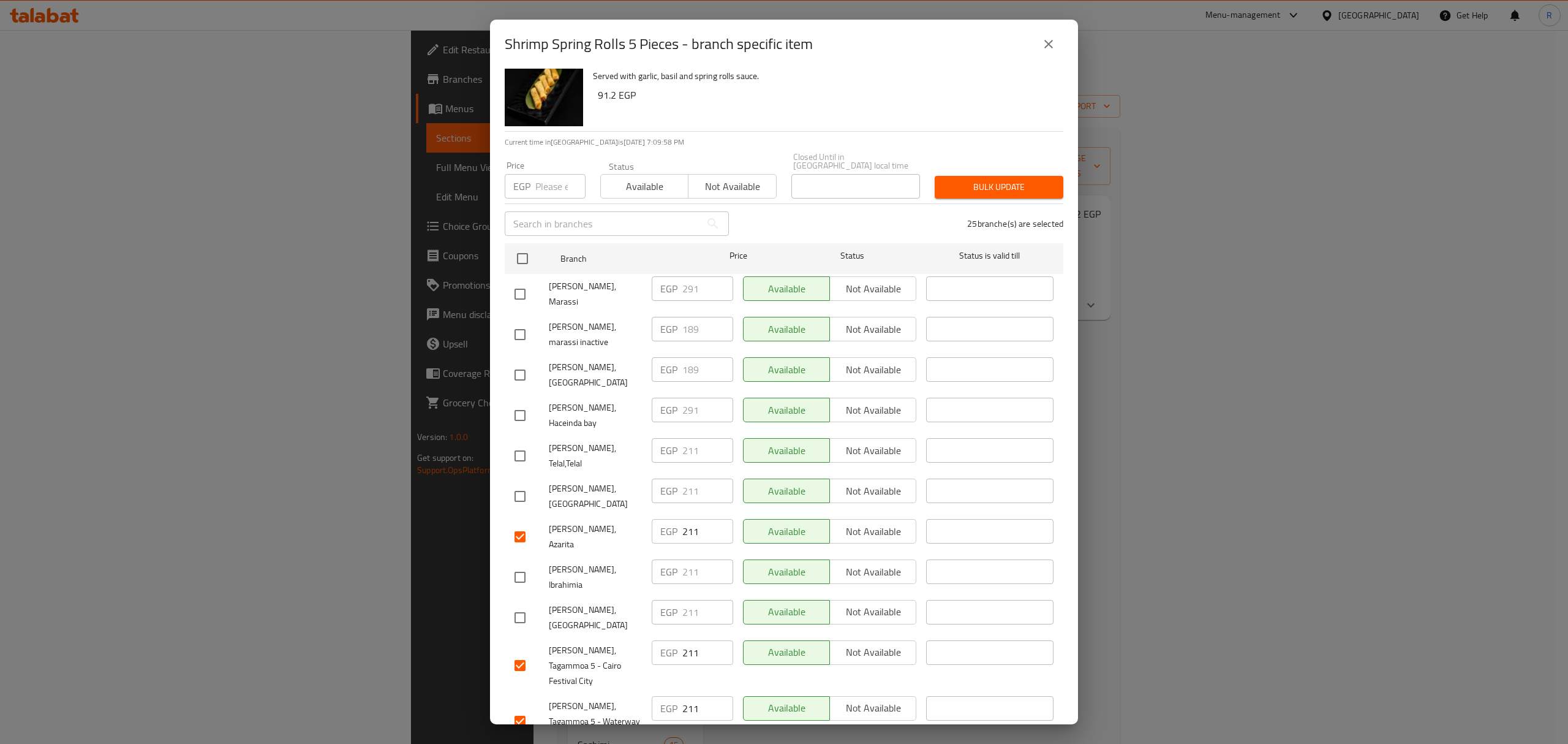
click at [790, 211] on div "25 branche(s) are selected" at bounding box center [903, 224] width 335 height 44
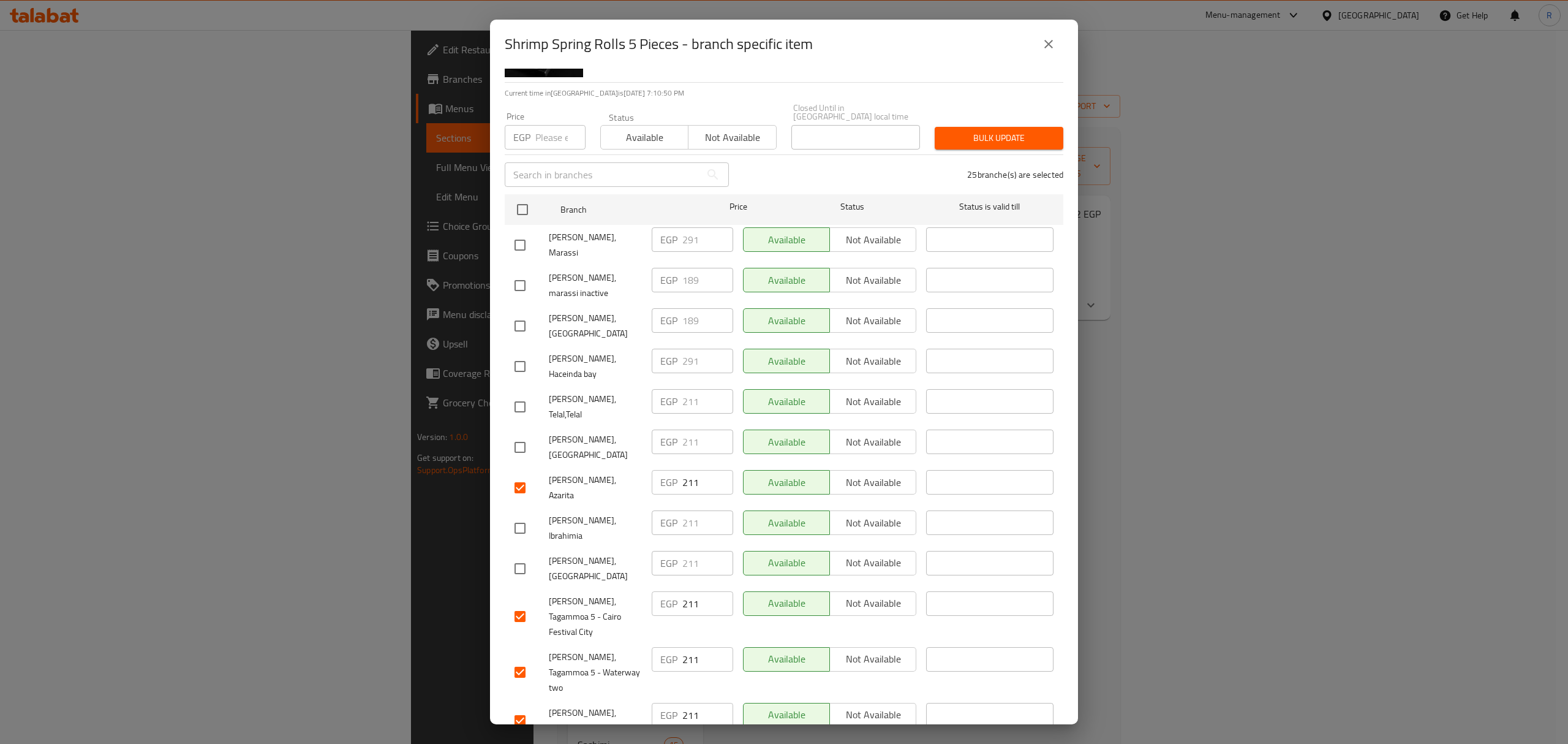
scroll to position [0, 0]
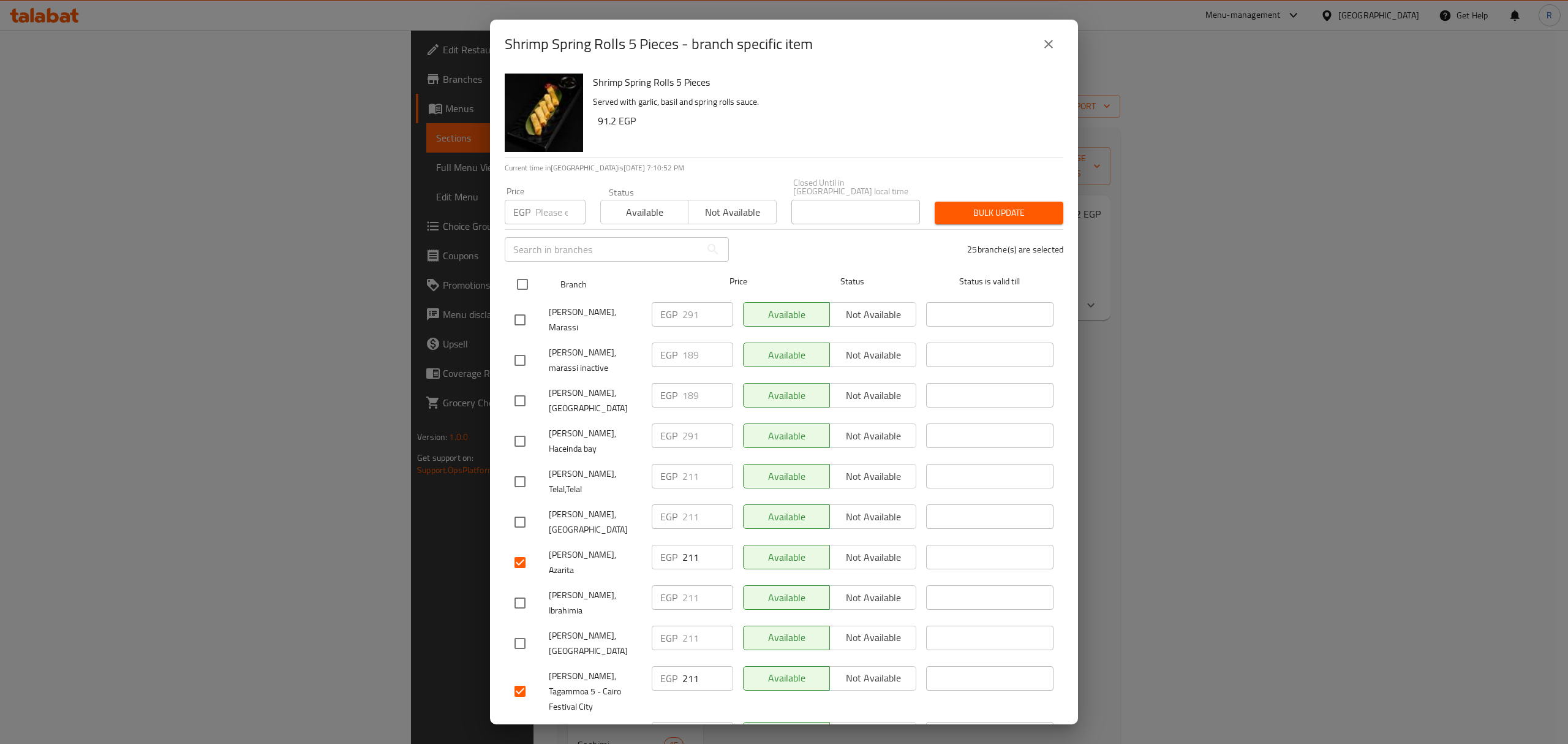
click at [527, 276] on input "checkbox" at bounding box center [522, 285] width 26 height 26
checkbox input "true"
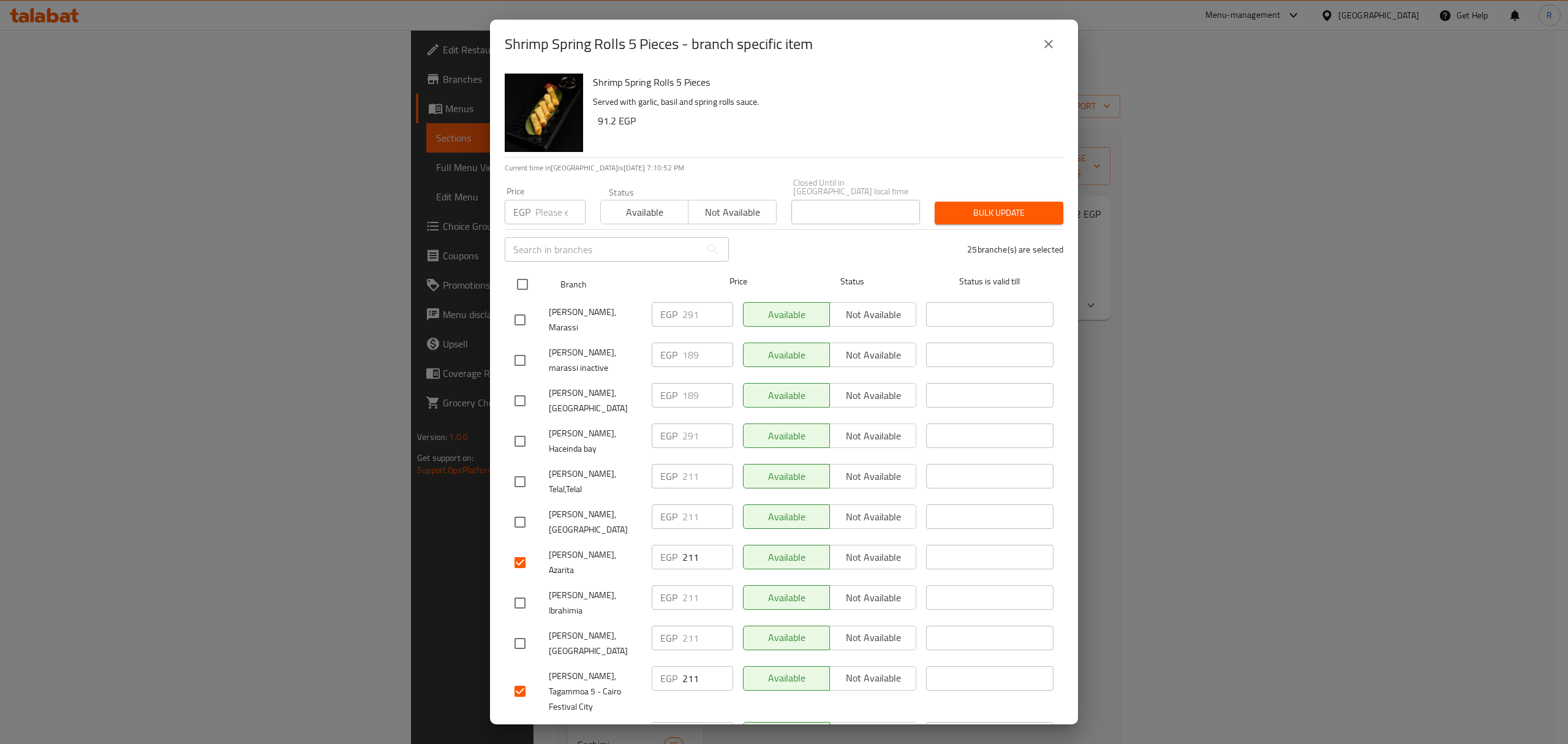
checkbox input "true"
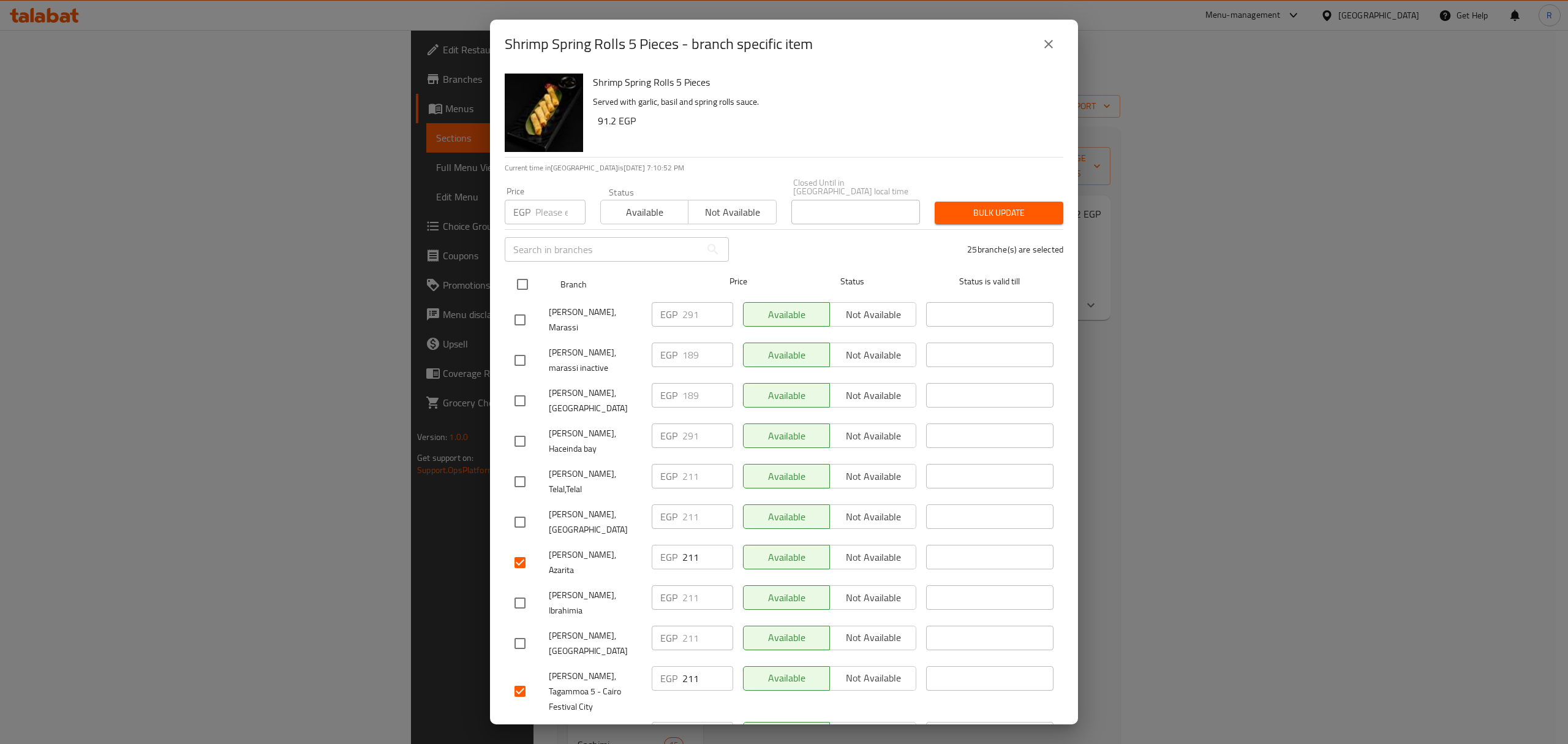
checkbox input "true"
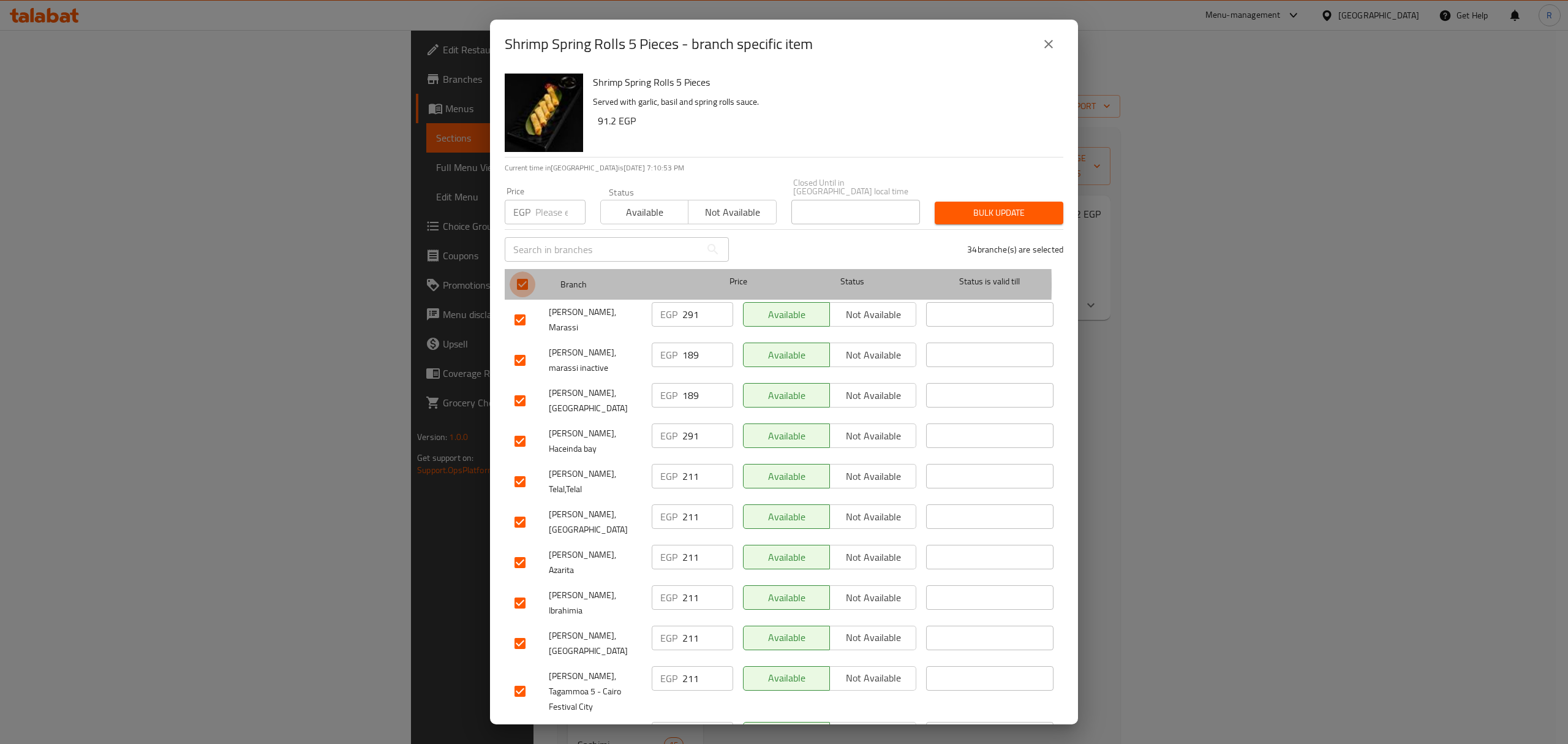
click at [527, 276] on input "checkbox" at bounding box center [522, 285] width 26 height 26
checkbox input "false"
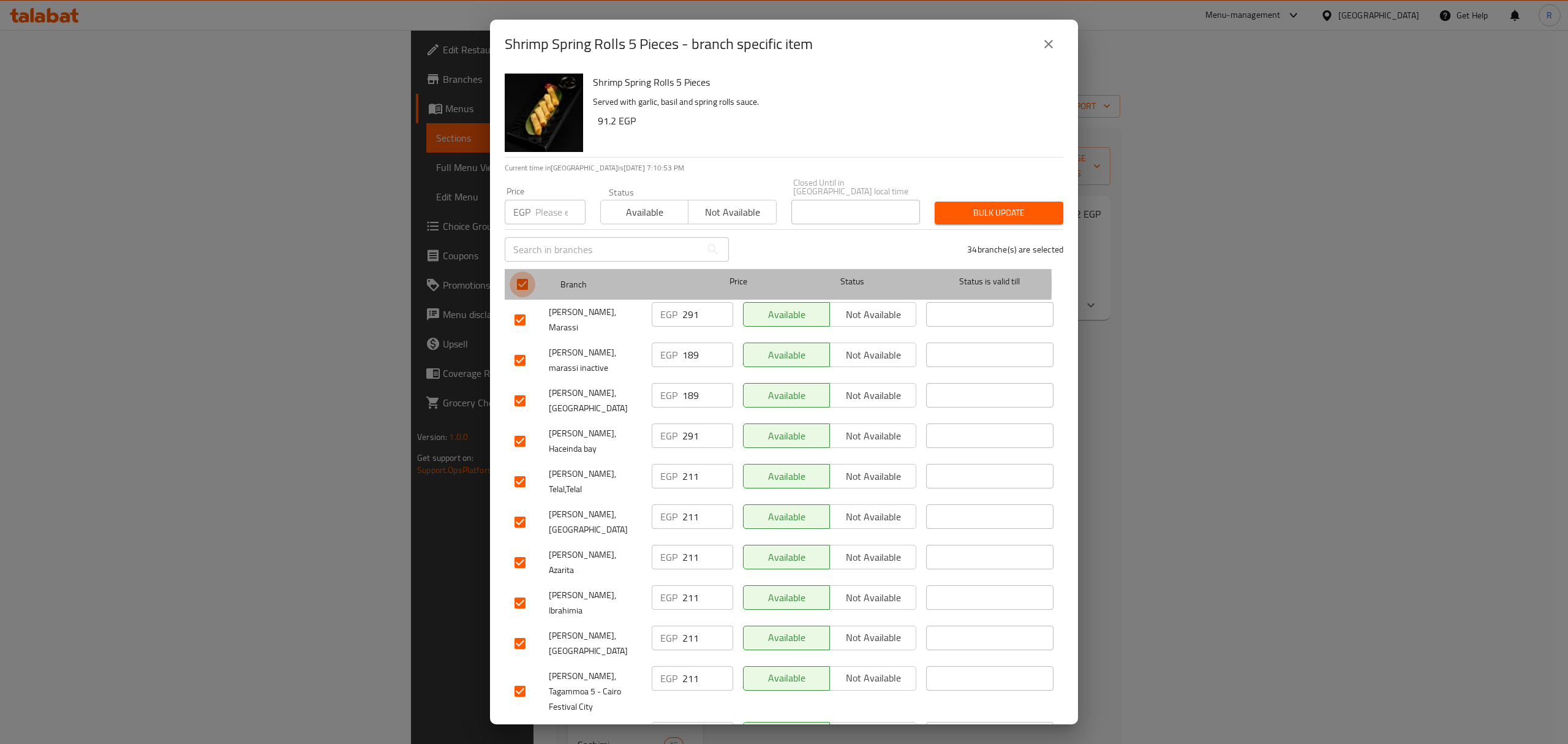
checkbox input "false"
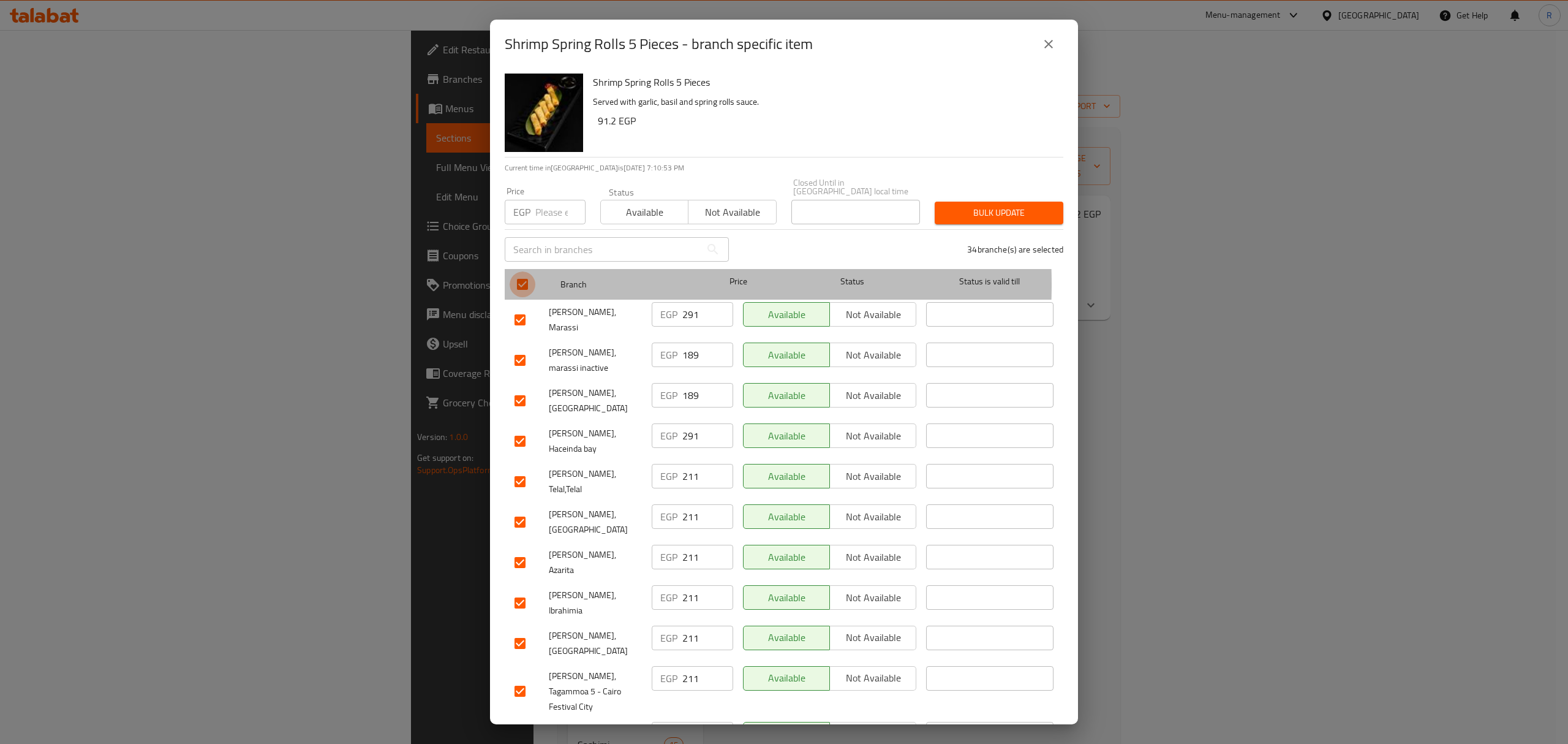
checkbox input "false"
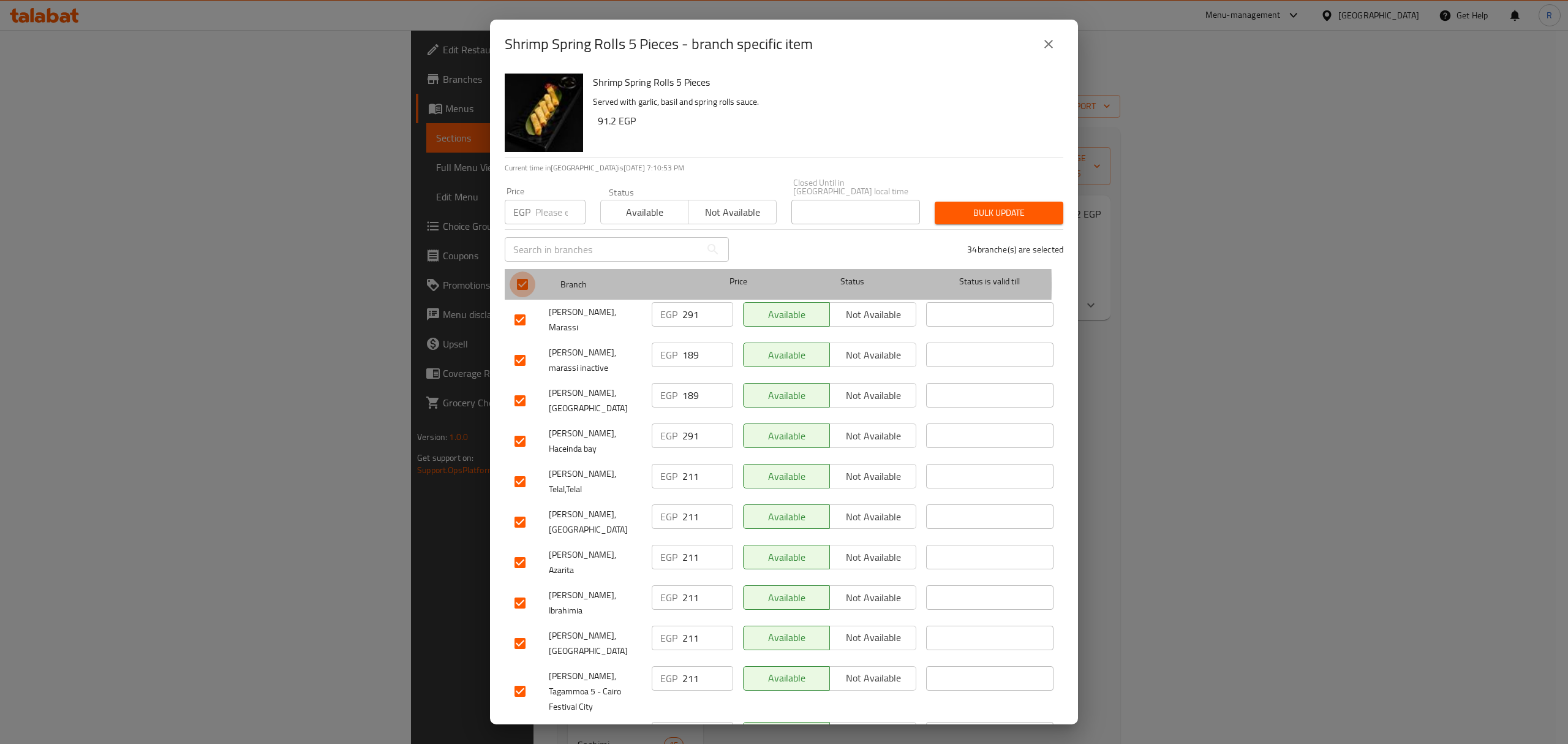
checkbox input "false"
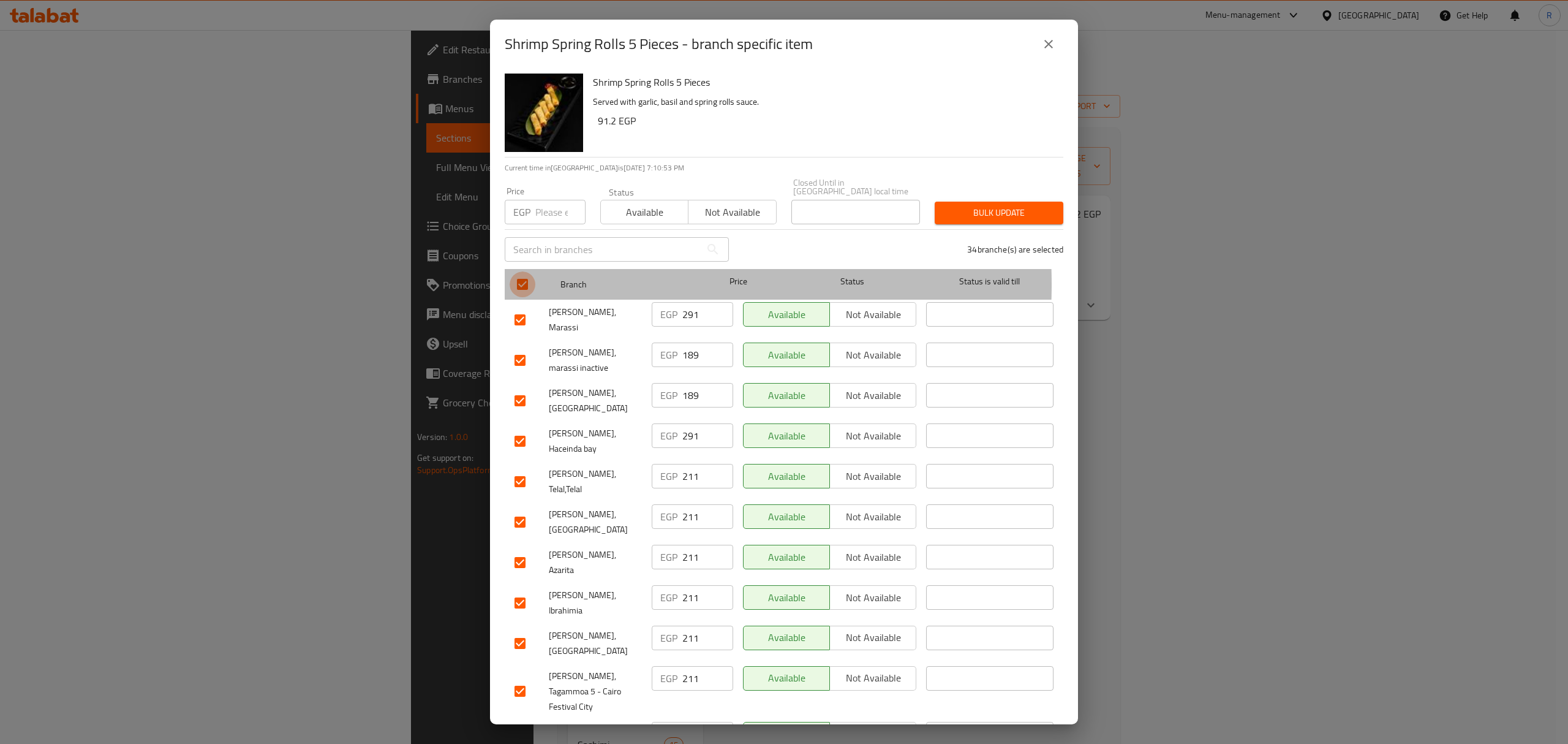
checkbox input "false"
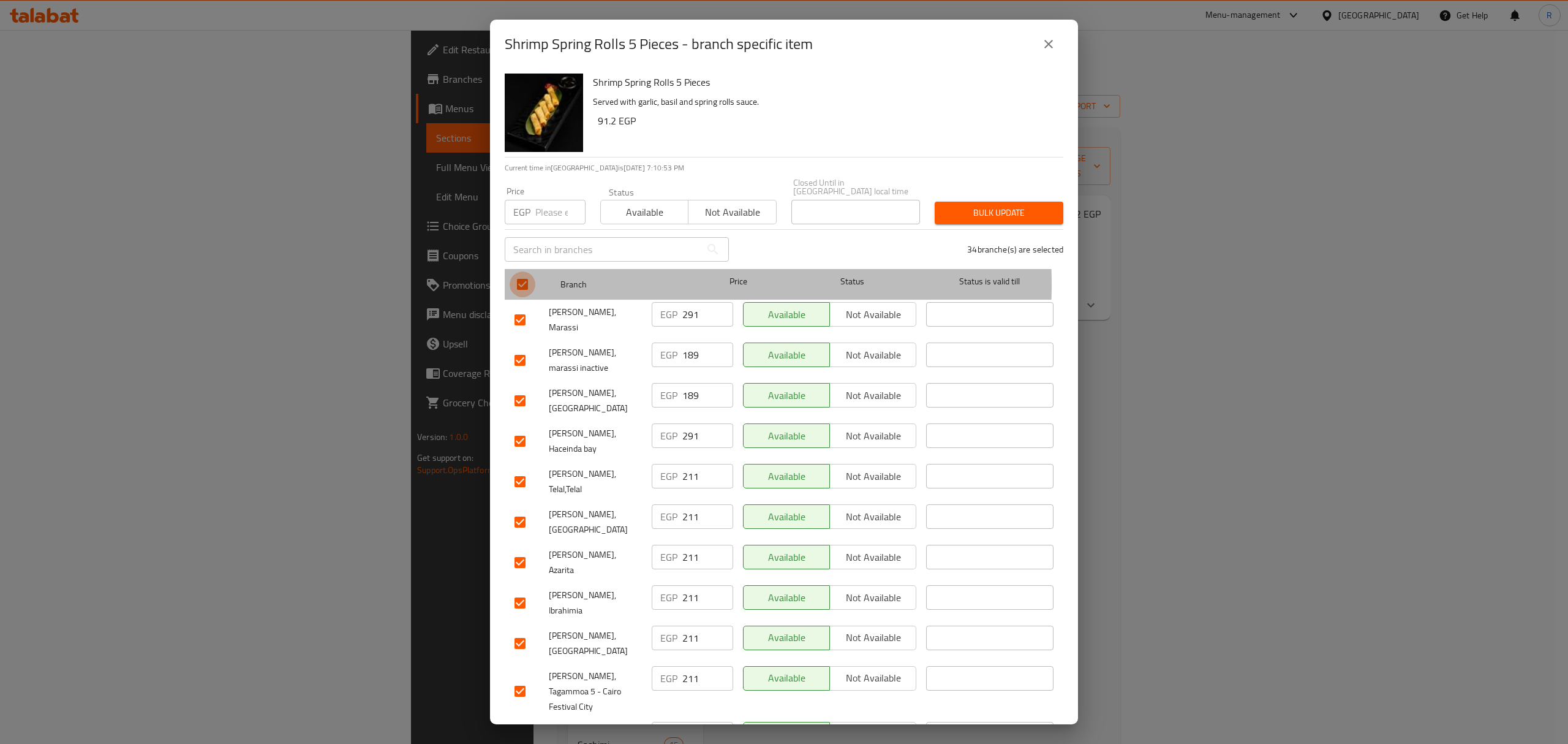
checkbox input "false"
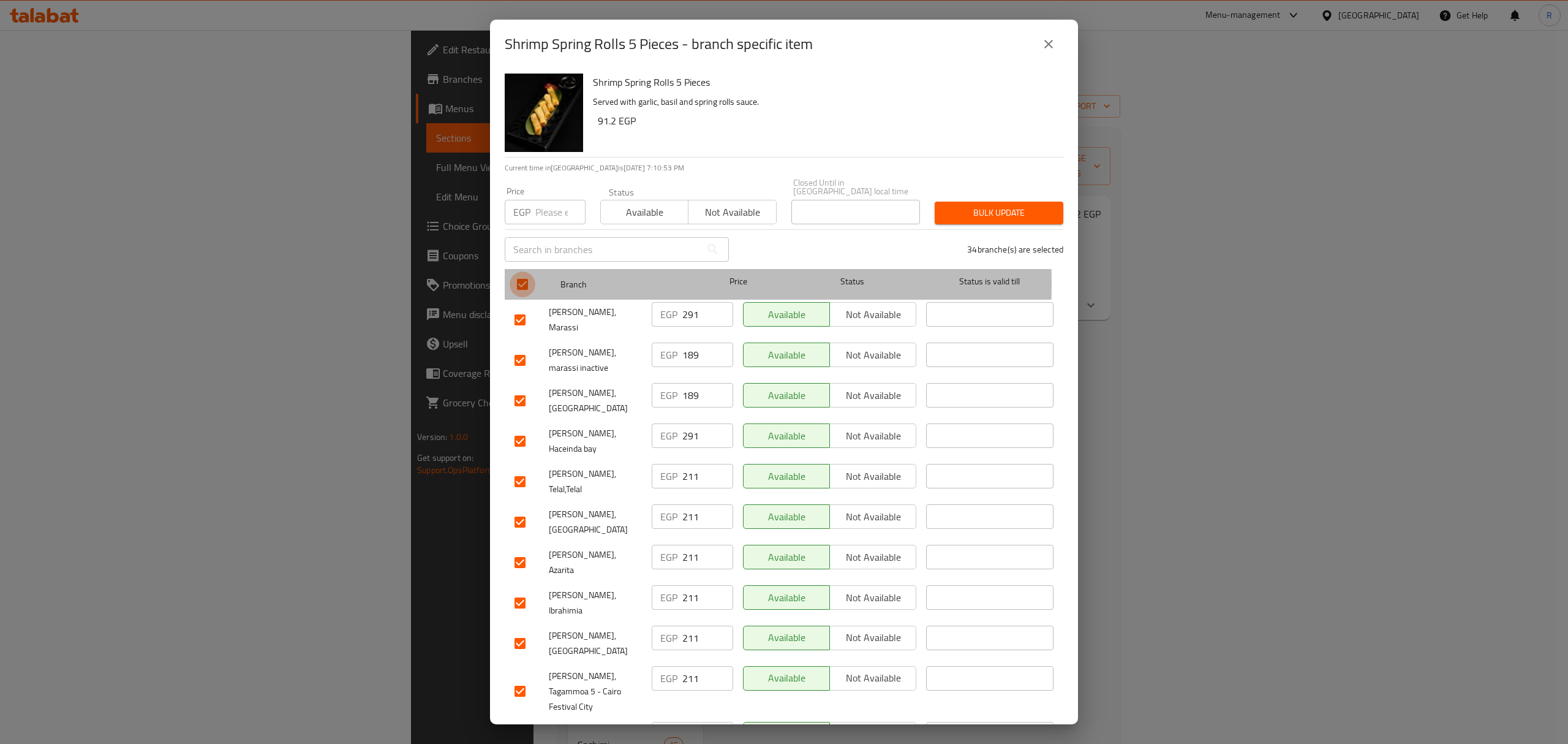
checkbox input "false"
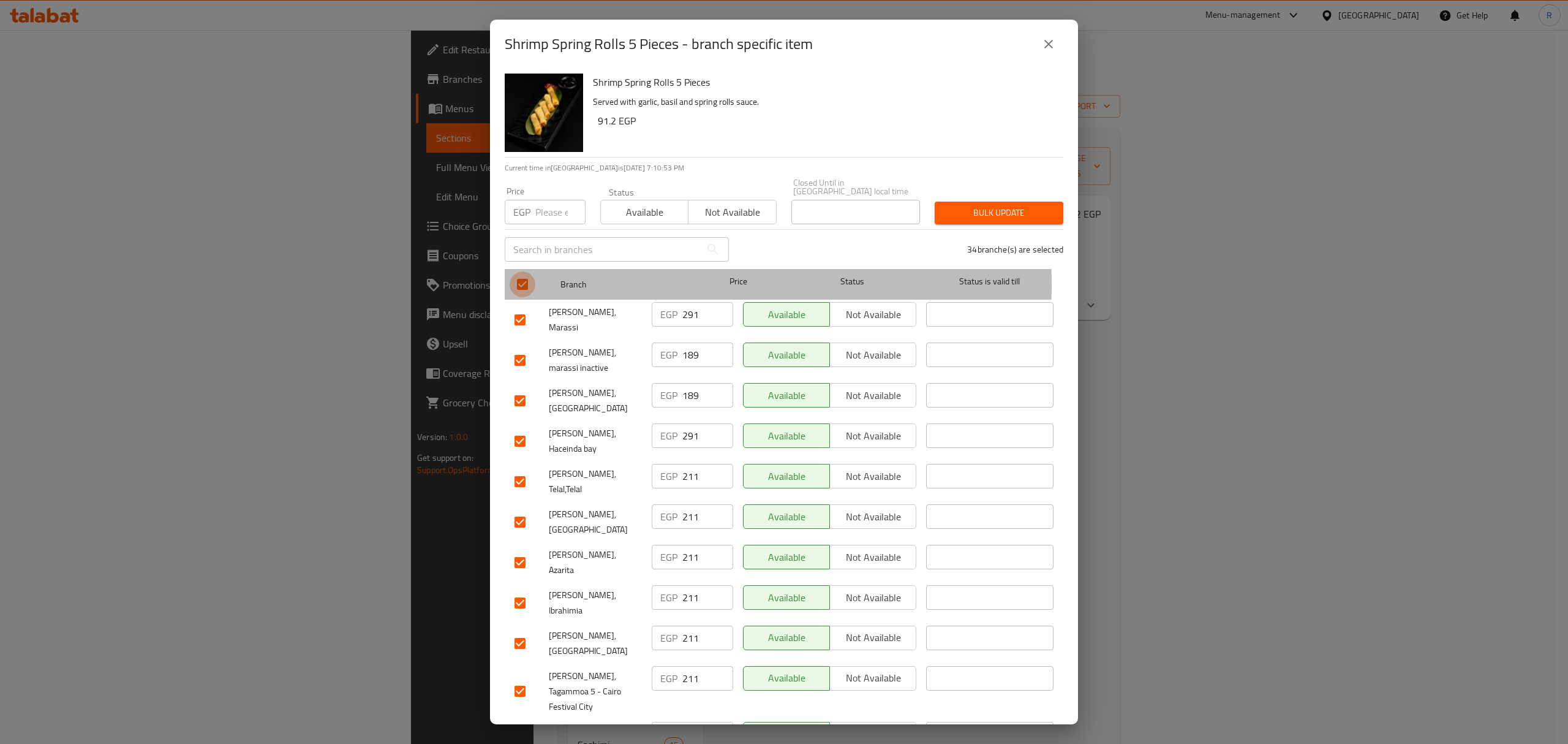
checkbox input "false"
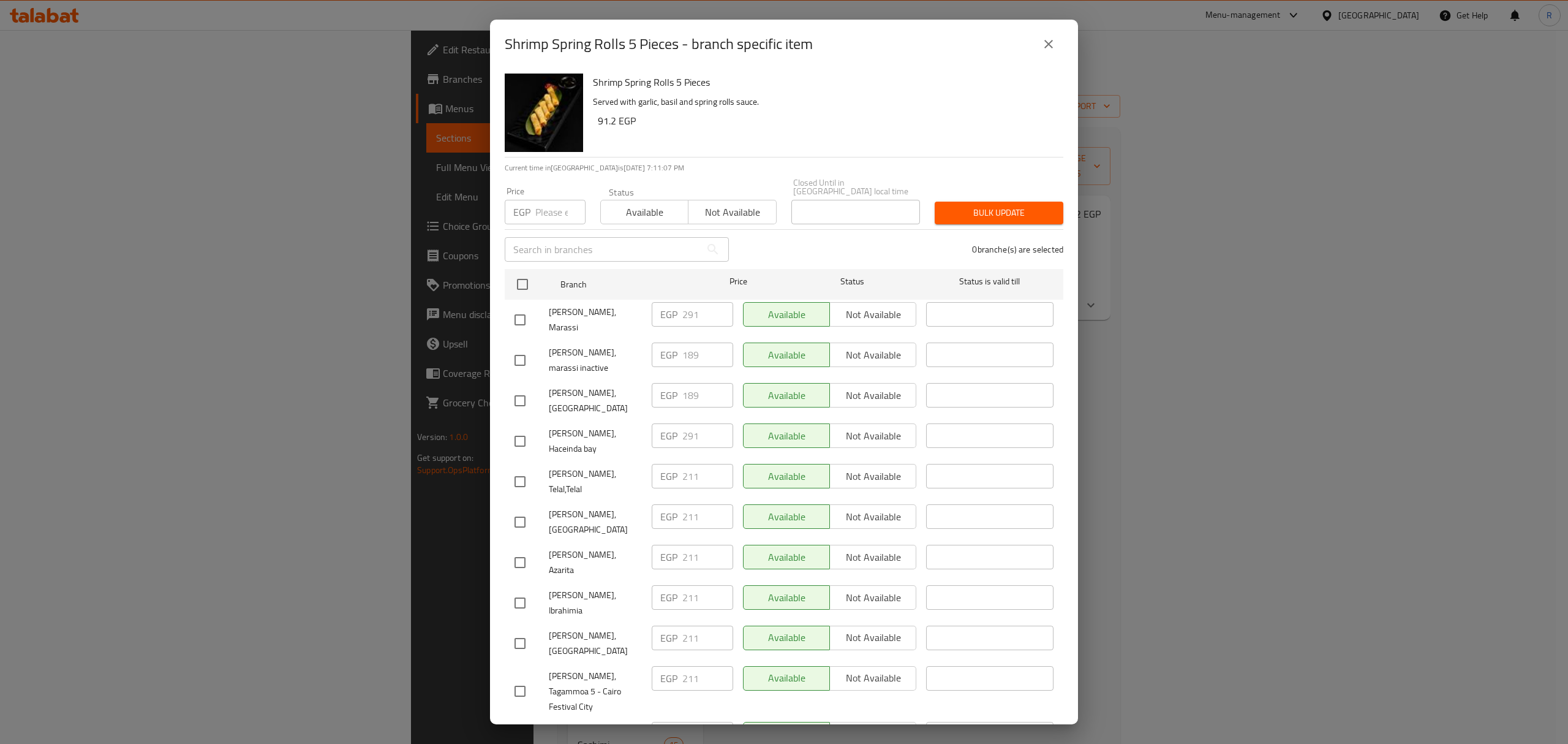
click at [599, 507] on span "Mori Sushi, El Marina" at bounding box center [594, 522] width 93 height 31
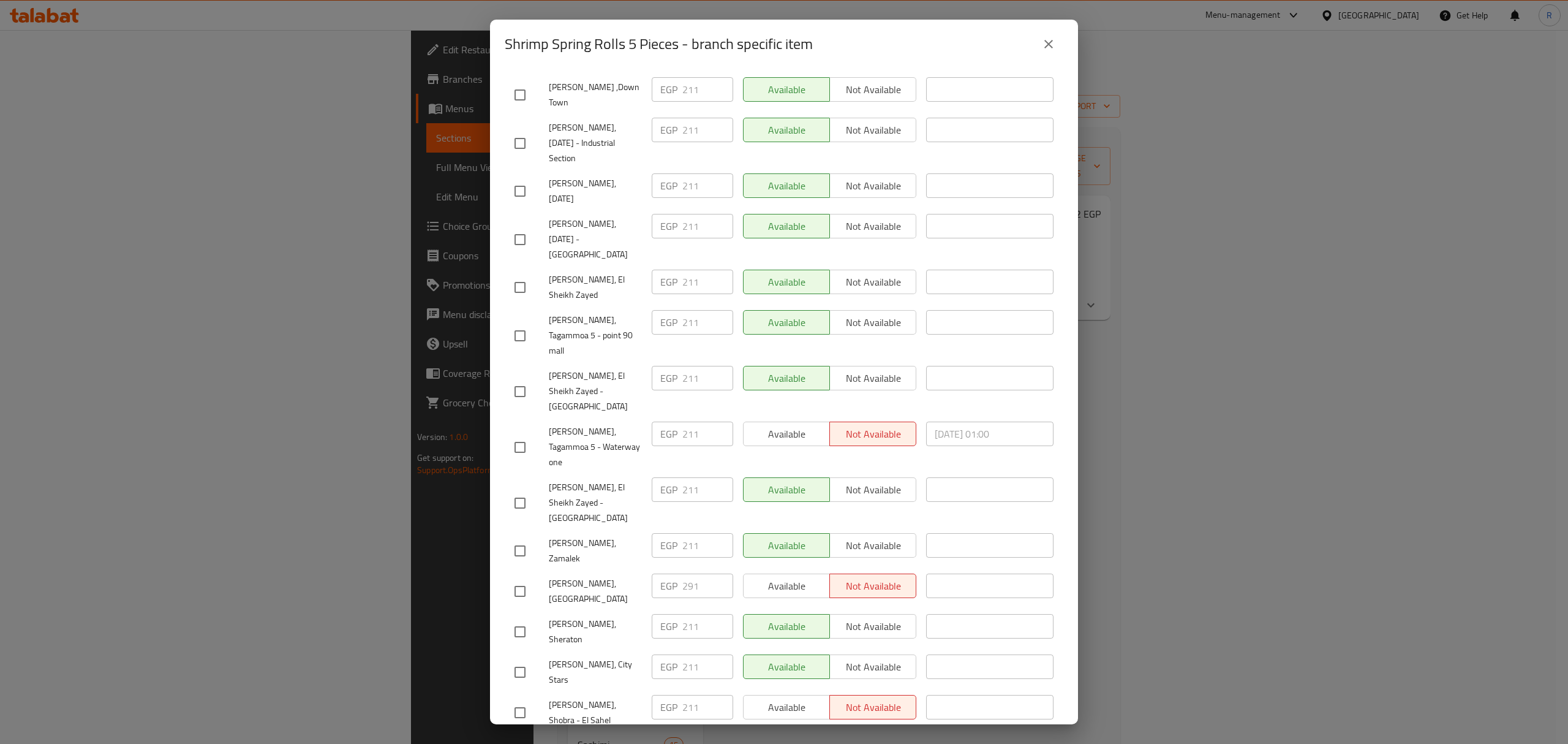
click at [520, 741] on input "checkbox" at bounding box center [520, 753] width 26 height 26
checkbox input "true"
click at [516, 227] on input "checkbox" at bounding box center [520, 239] width 26 height 26
checkbox input "true"
click at [517, 700] on input "checkbox" at bounding box center [520, 712] width 26 height 26
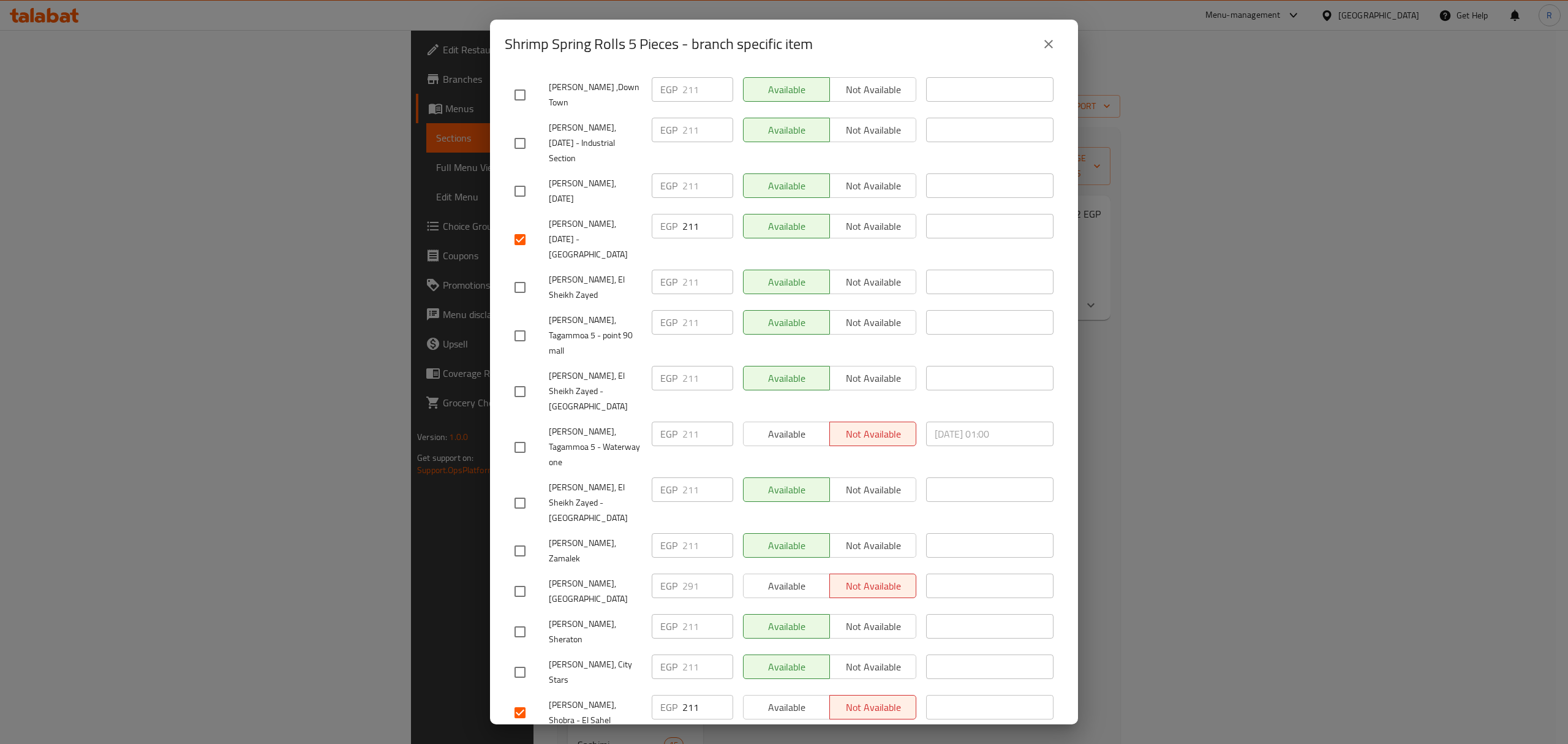
drag, startPoint x: 574, startPoint y: 493, endPoint x: 565, endPoint y: 489, distance: 9.8
click at [574, 697] on span "Mori Sushi, Shobra - El Sahel" at bounding box center [594, 712] width 93 height 31
click at [525, 700] on input "checkbox" at bounding box center [520, 712] width 26 height 26
checkbox input "false"
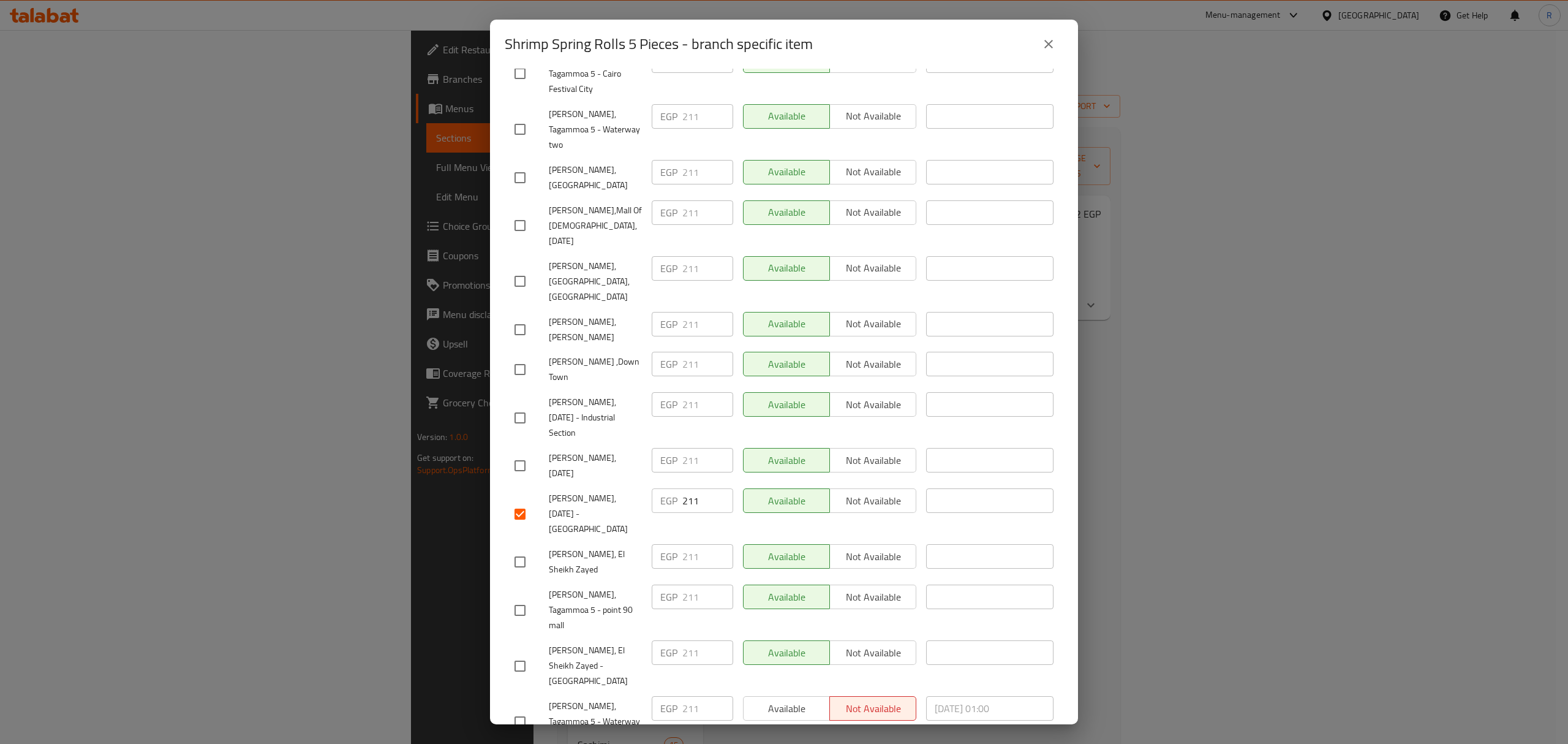
scroll to position [565, 0]
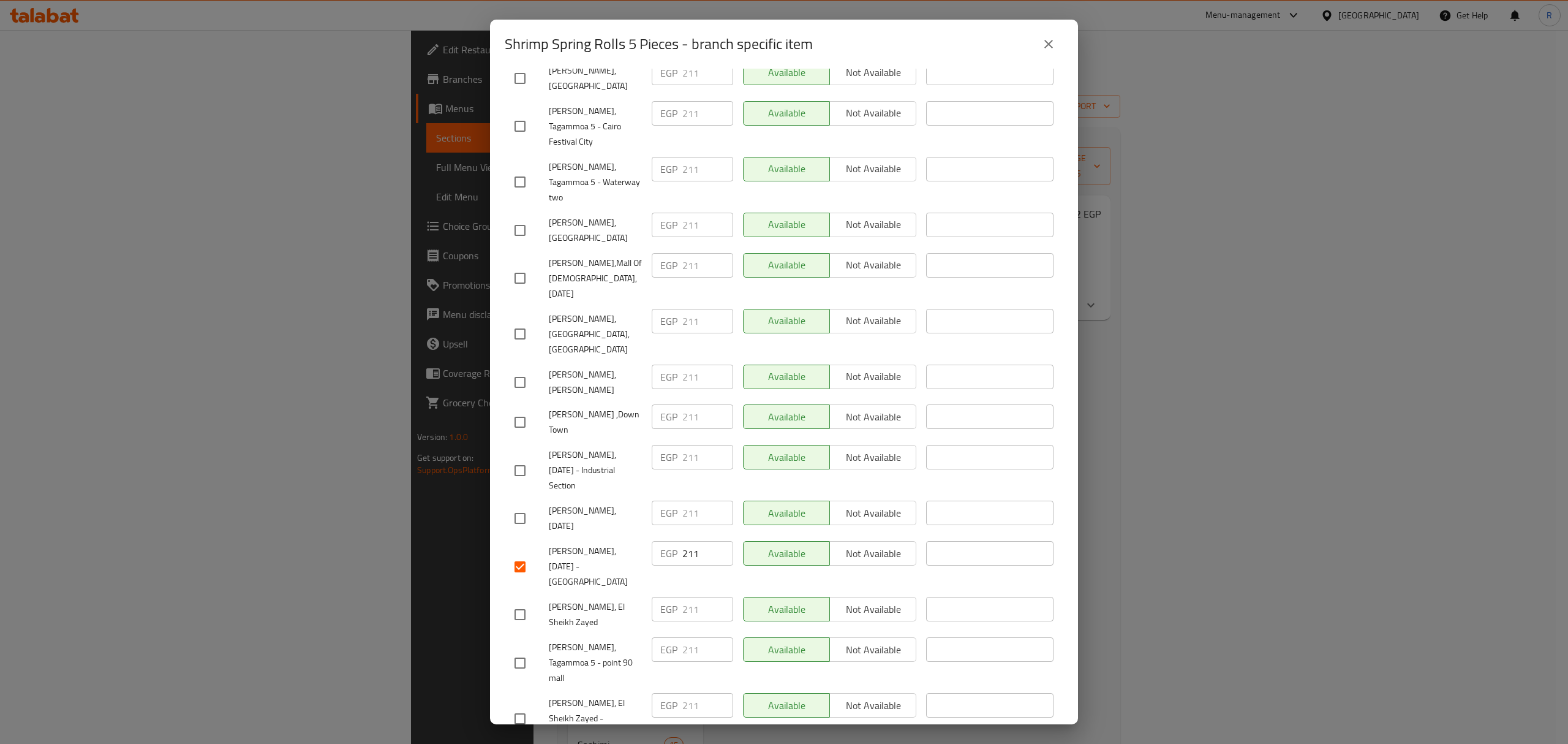
click at [517, 554] on input "checkbox" at bounding box center [520, 567] width 26 height 26
checkbox input "false"
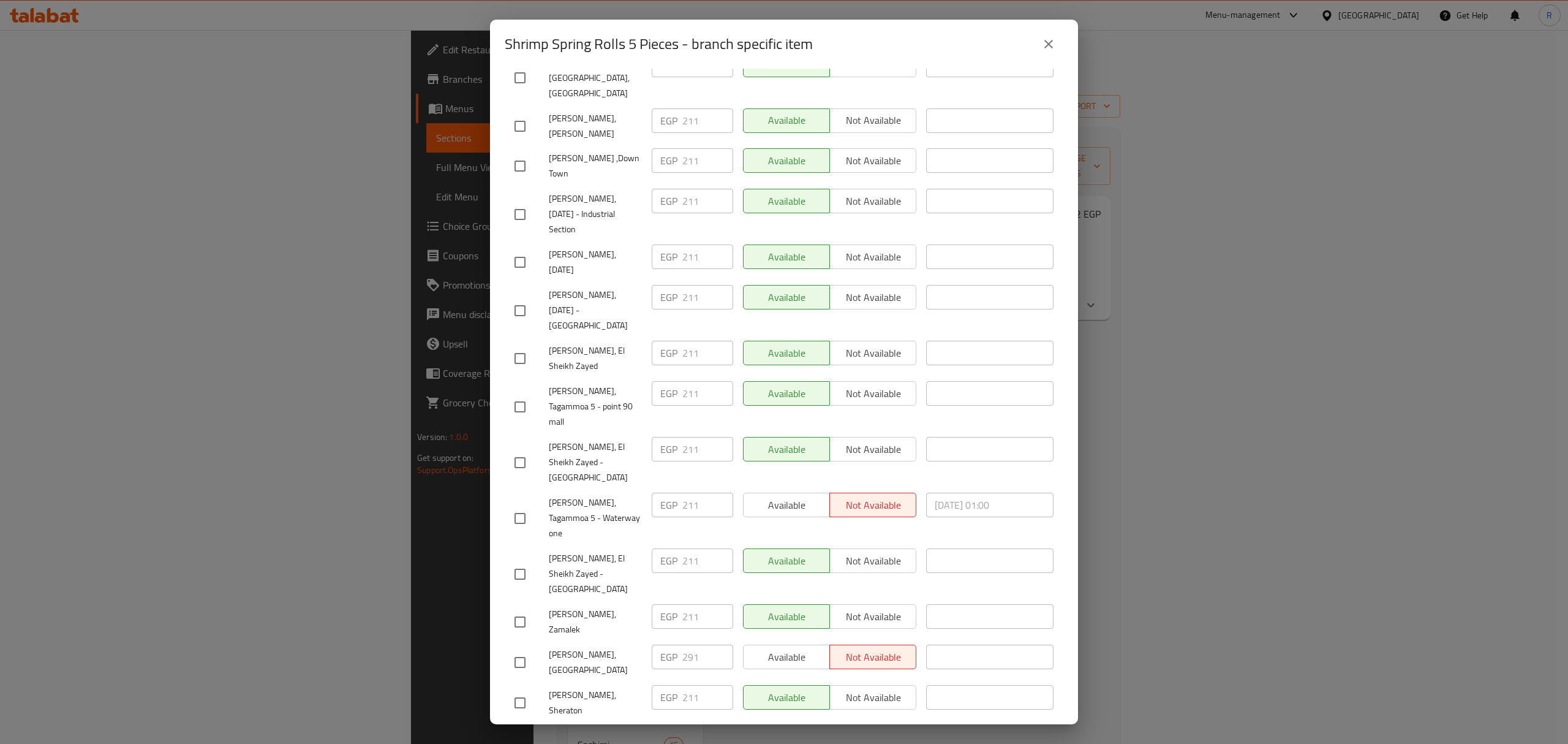
scroll to position [892, 0]
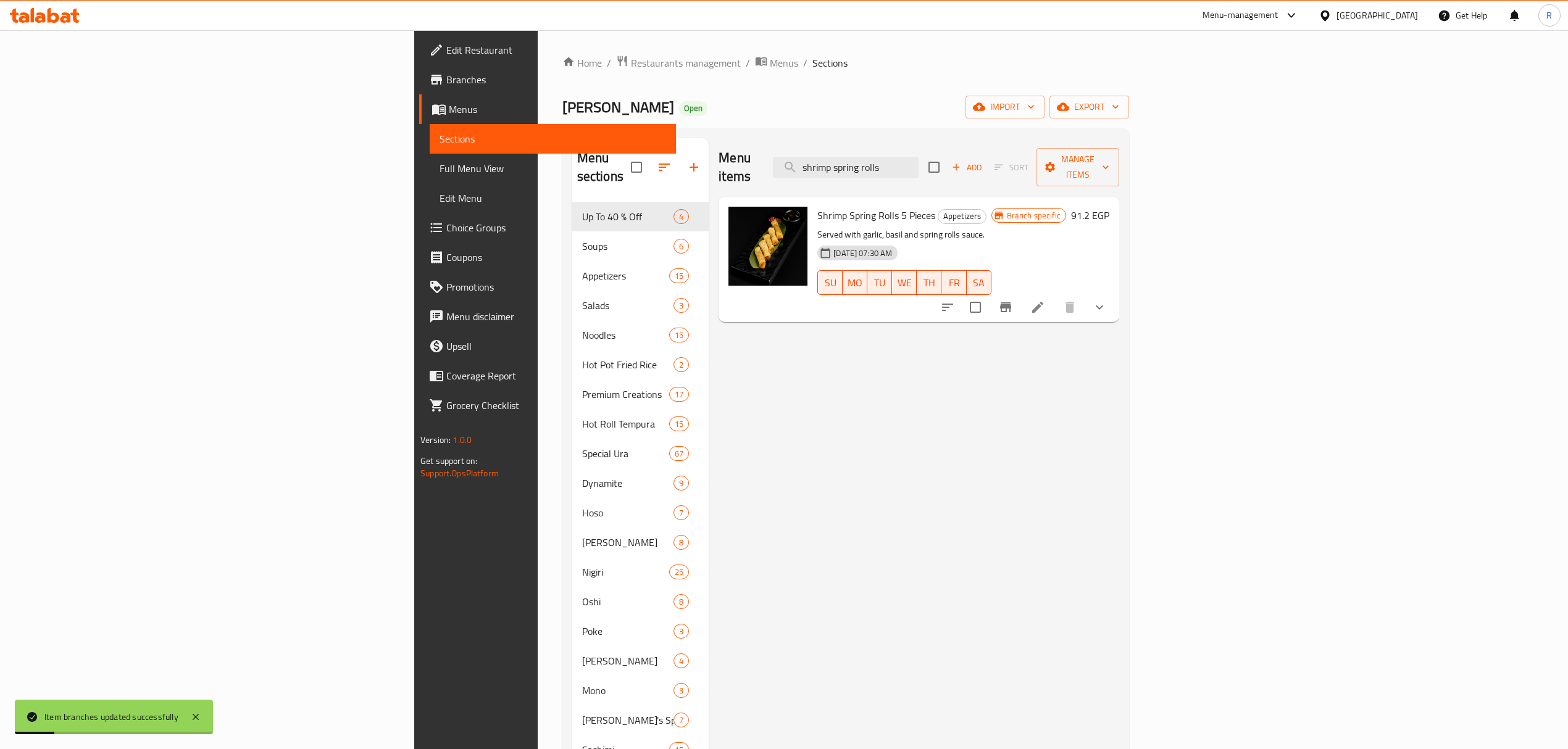
click at [1020, 293] on button "Branch-specific-item" at bounding box center [1005, 307] width 30 height 30
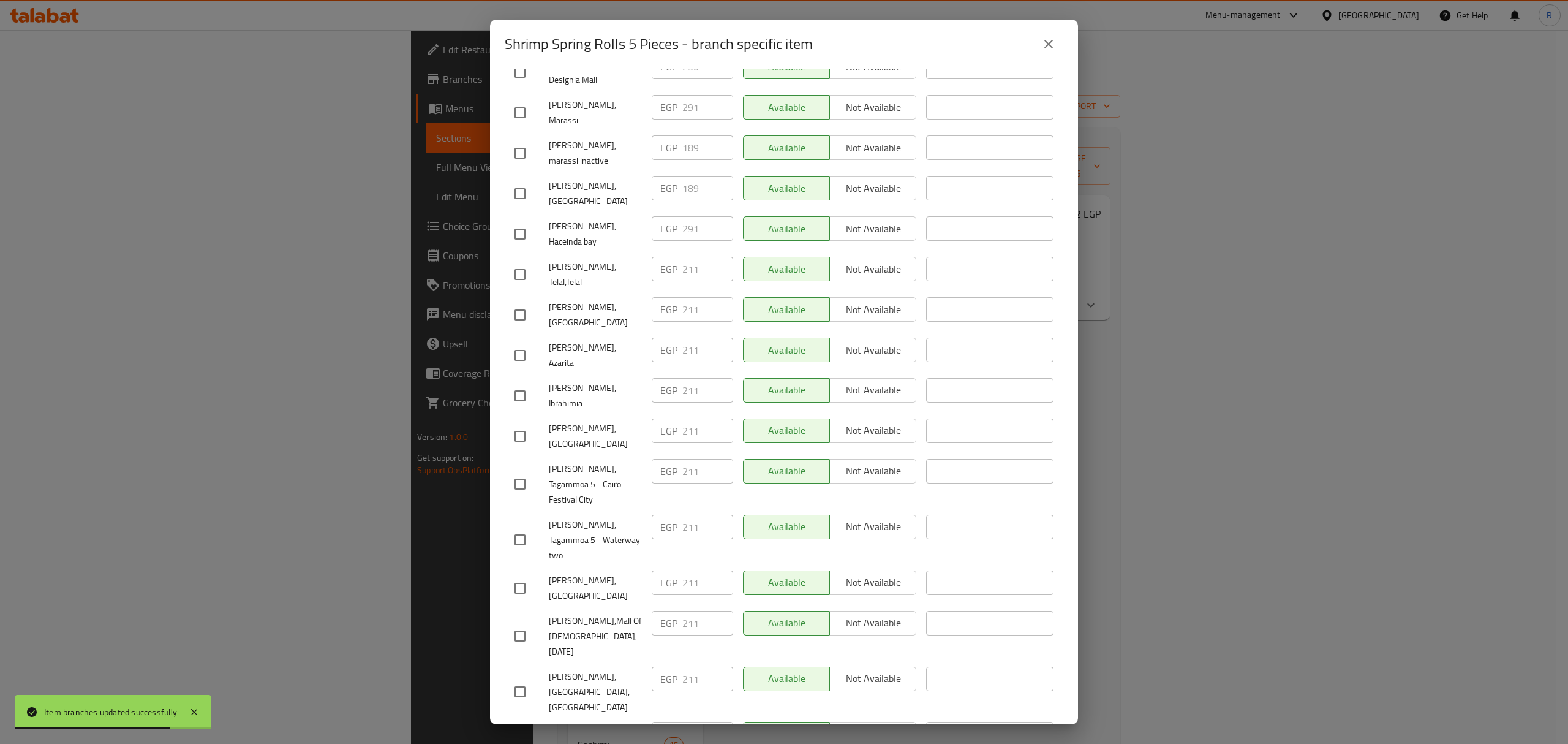
scroll to position [75, 0]
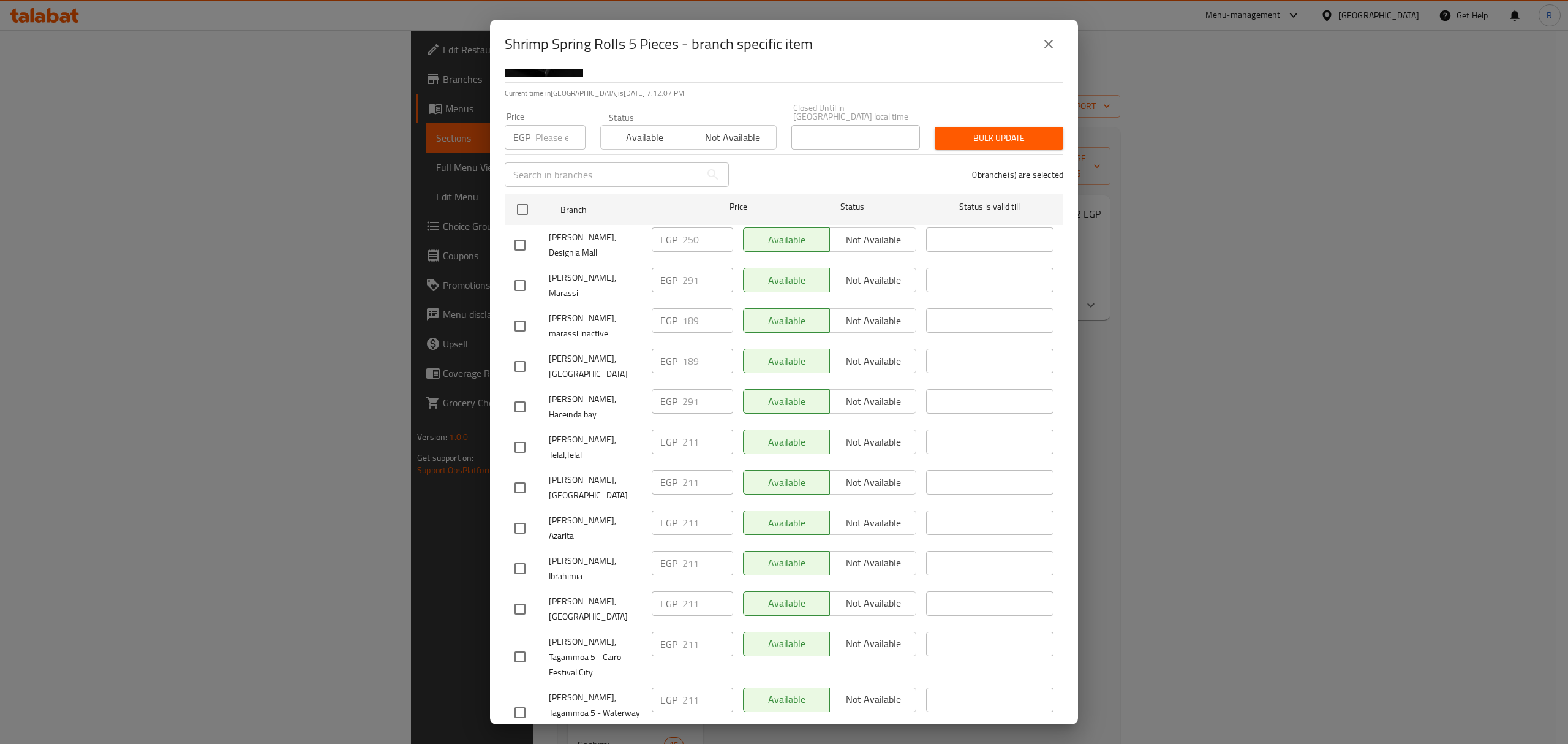
click at [764, 94] on p "Current time in Egypt is 02 Oct 2025 7:12:07 PM" at bounding box center [784, 93] width 559 height 11
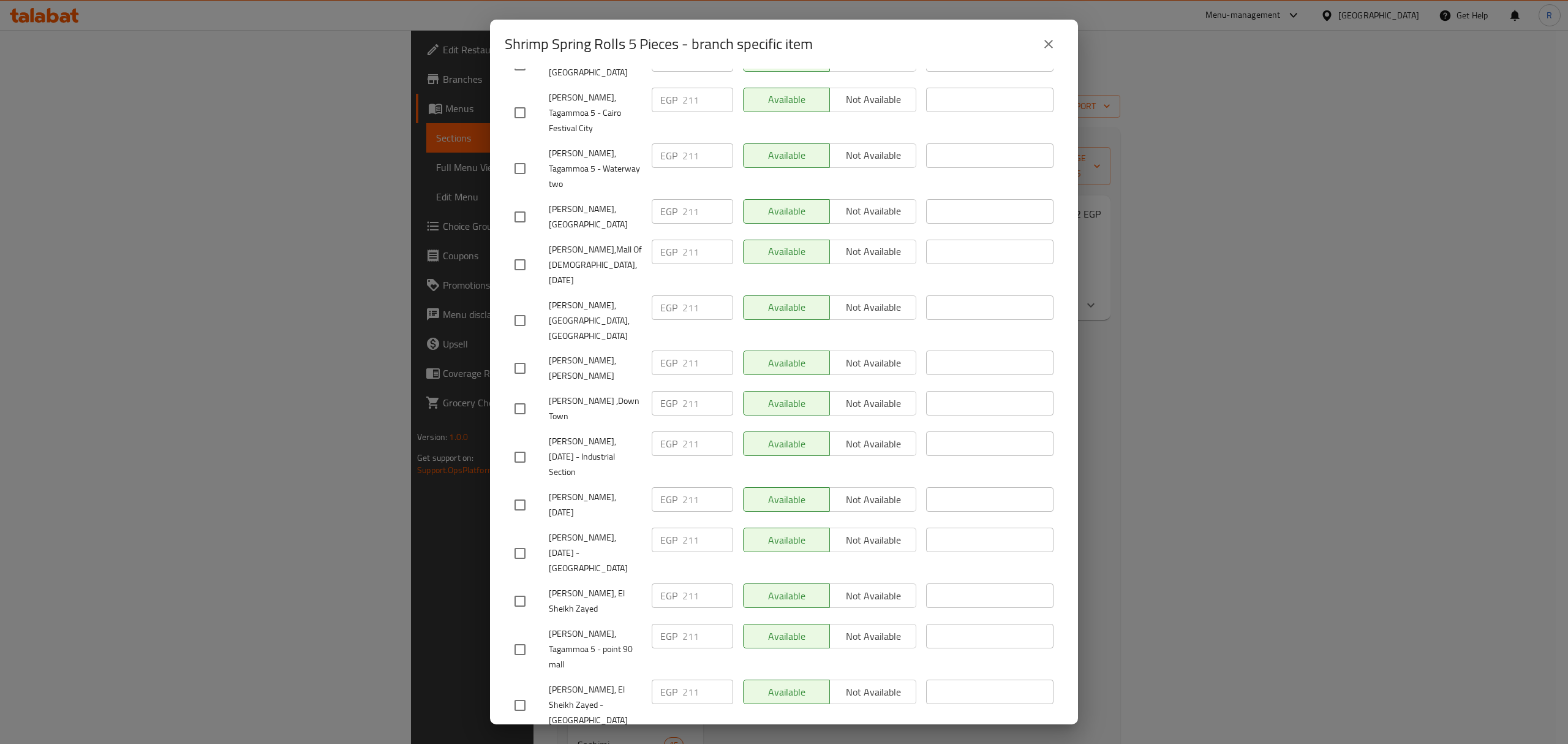
click at [514, 540] on input "checkbox" at bounding box center [520, 553] width 26 height 26
checkbox input "true"
click at [589, 626] on span "Mori Sushi, Tagammoa 5 - point 90 mall" at bounding box center [594, 649] width 93 height 46
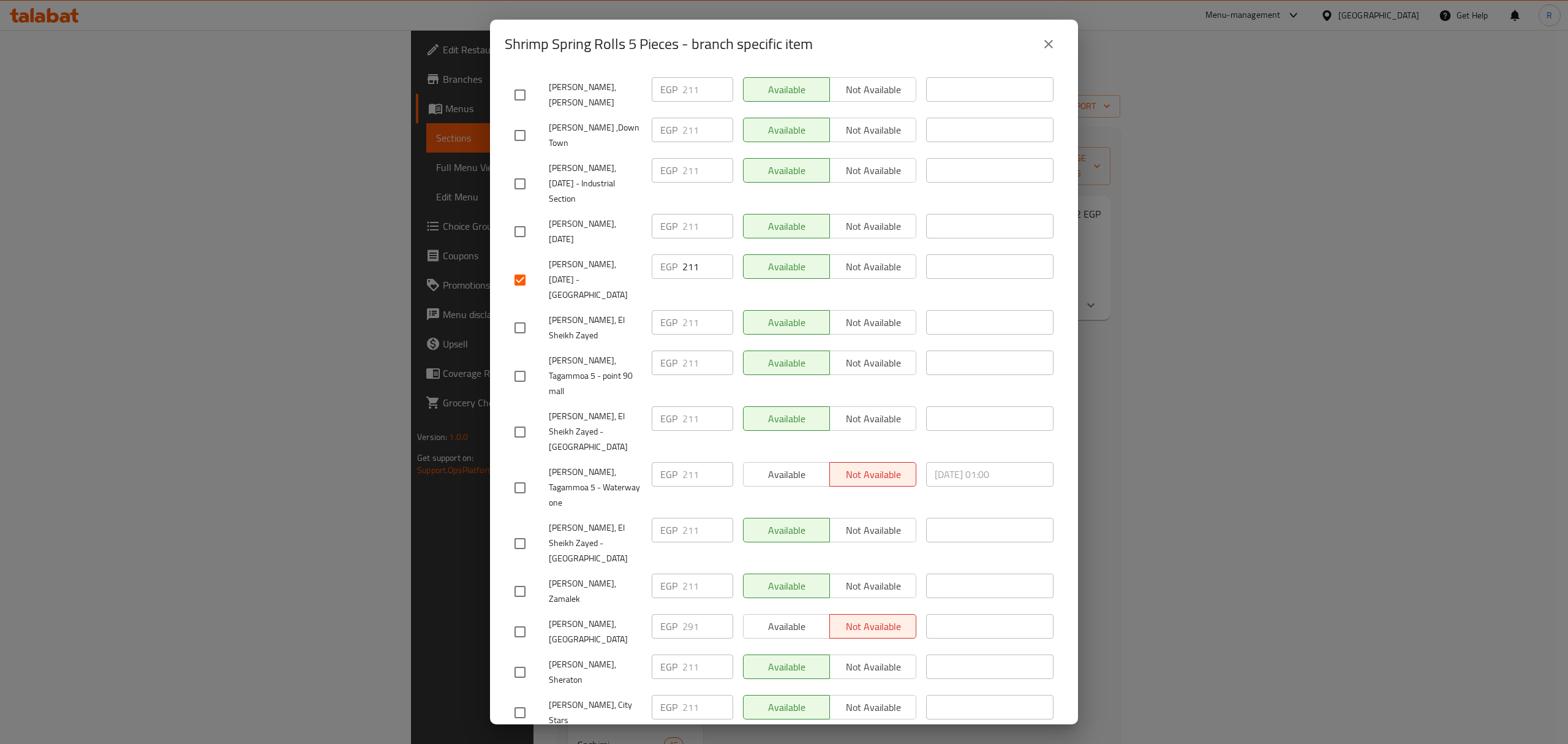
click at [520, 741] on input "checkbox" at bounding box center [520, 753] width 26 height 26
checkbox input "true"
click at [596, 609] on div "Mori Sushi, La Vista Bay" at bounding box center [577, 632] width 137 height 45
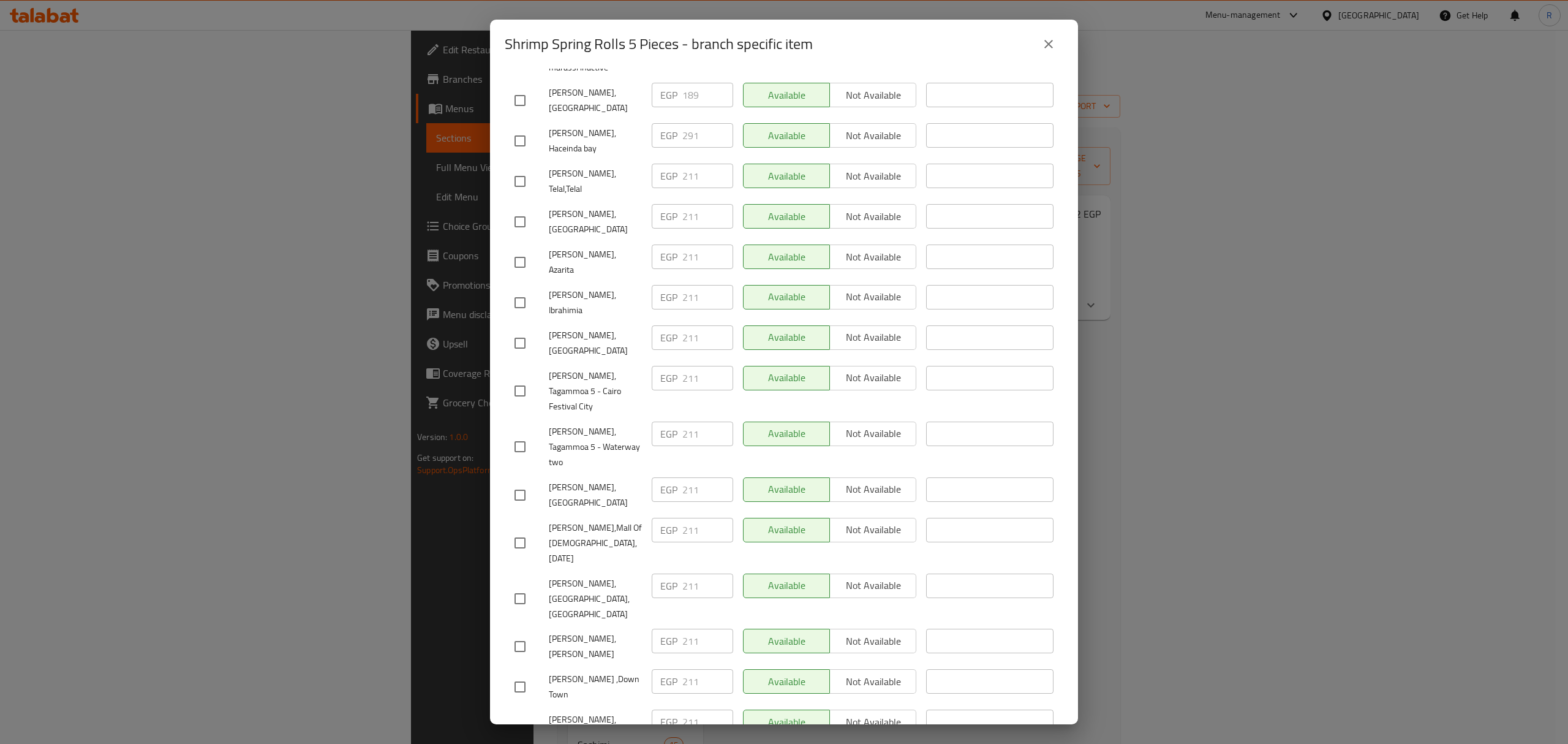
click at [520, 482] on input "checkbox" at bounding box center [520, 495] width 26 height 26
checkbox input "true"
click at [600, 521] on span "Mori Sushi,Mall Of Arabi,6th of October" at bounding box center [594, 544] width 93 height 46
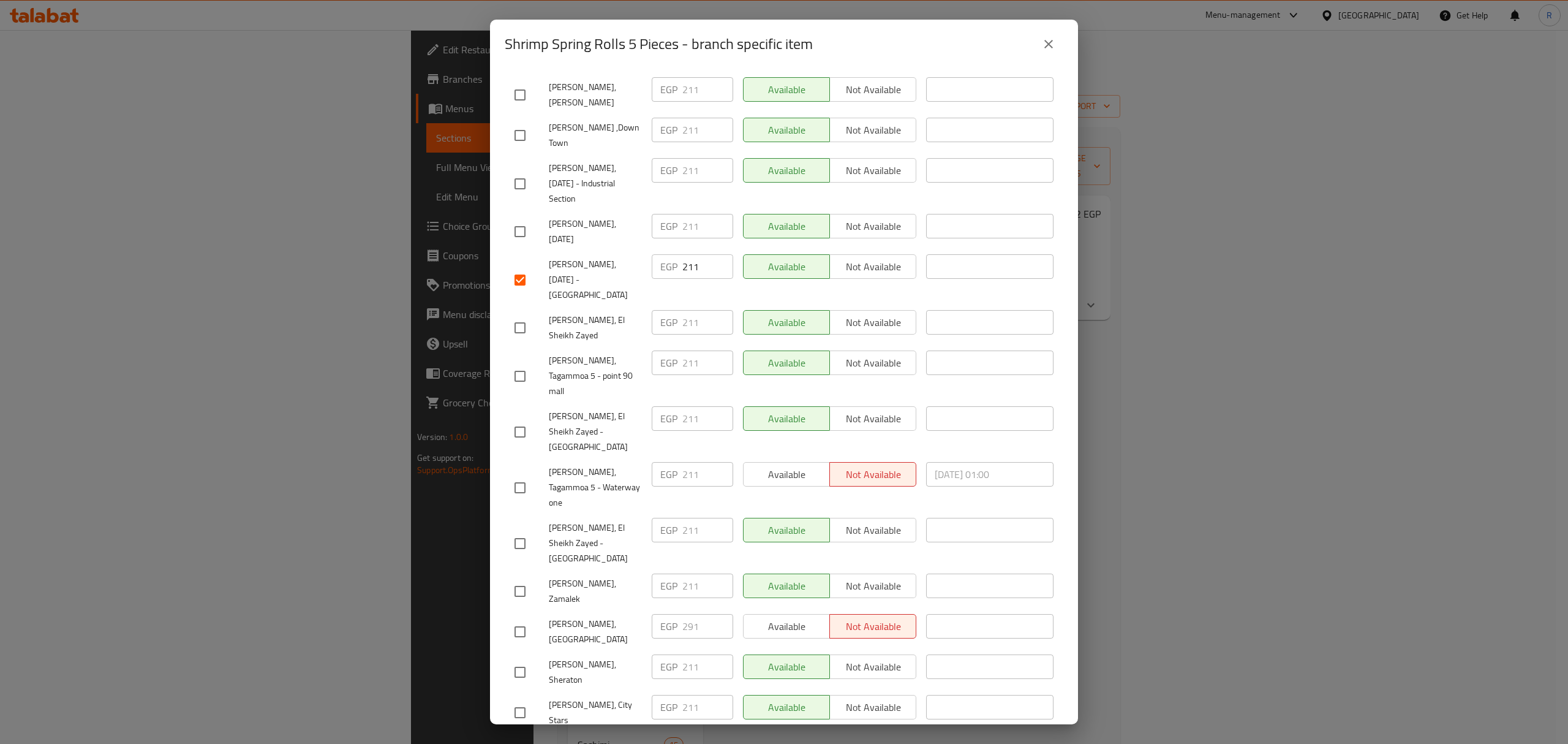
checkbox input "true"
click at [609, 568] on div "Mori Sushi, Zamalek" at bounding box center [577, 591] width 137 height 45
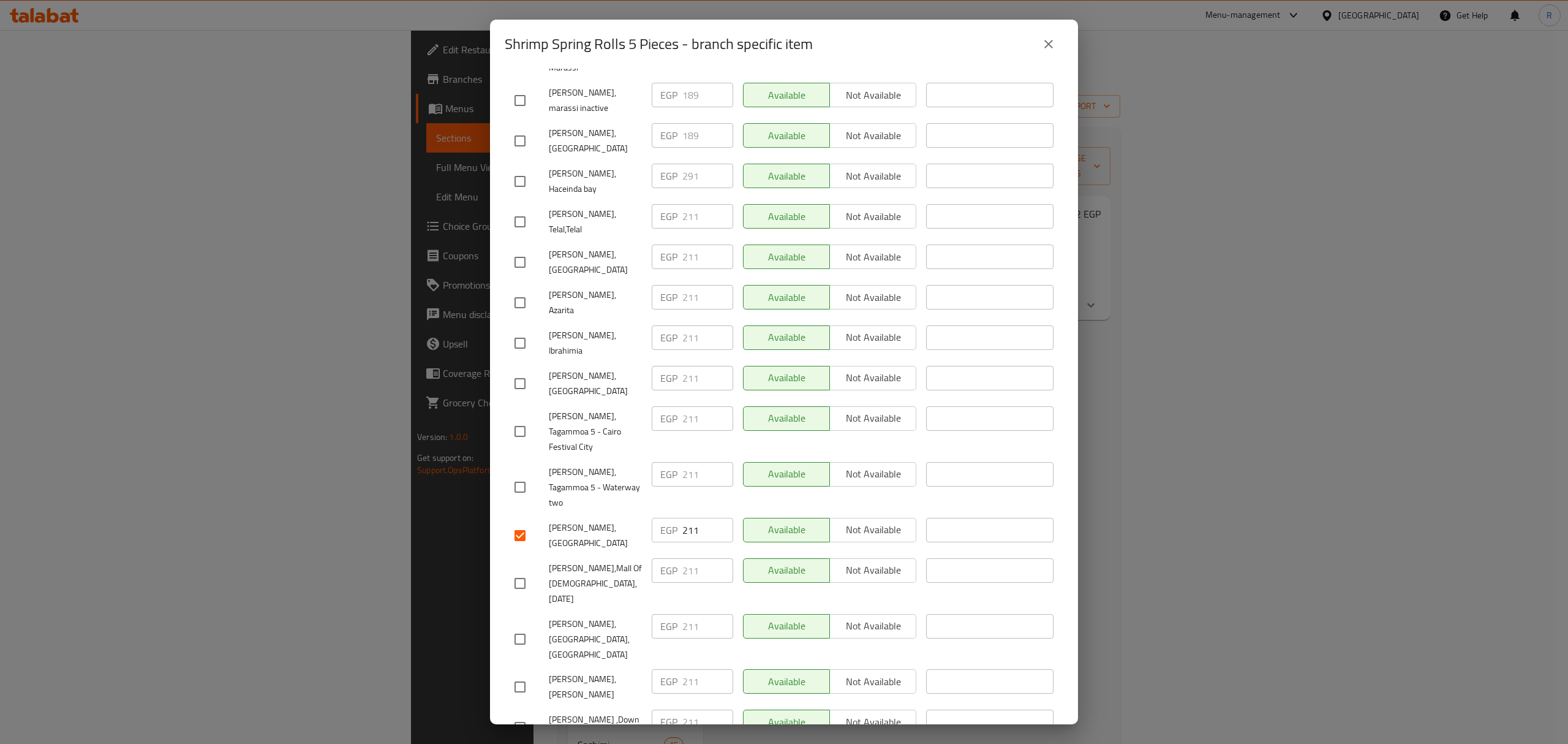
click at [513, 475] on input "checkbox" at bounding box center [520, 487] width 26 height 26
checkbox input "true"
click at [603, 409] on span "Mori Sushi, Tagammoa 5 - Cairo Festival City" at bounding box center [594, 432] width 93 height 46
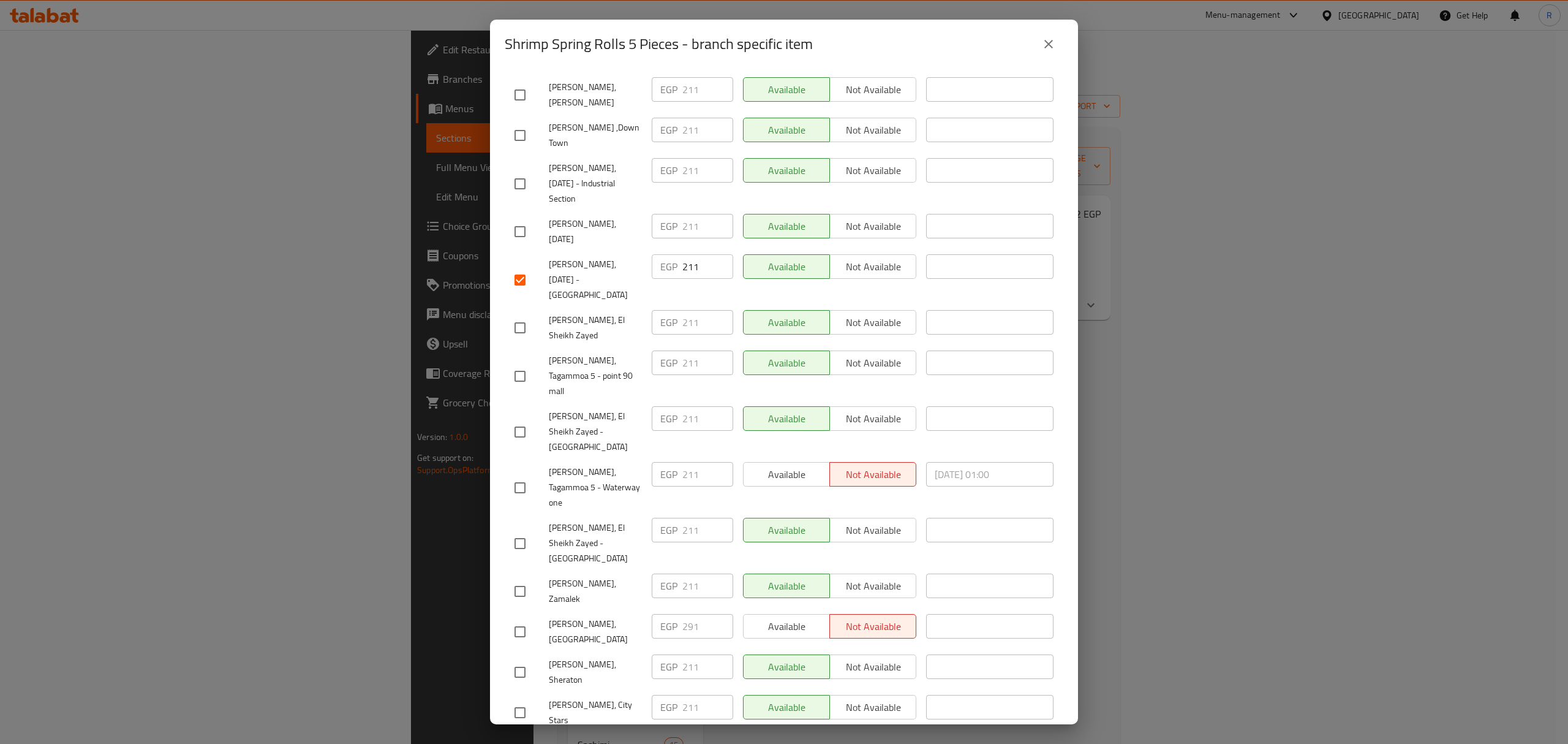
drag, startPoint x: 525, startPoint y: 557, endPoint x: 587, endPoint y: 597, distance: 73.8
checkbox input "true"
click at [603, 576] on span "Mori Sushi, Zamalek" at bounding box center [594, 591] width 93 height 31
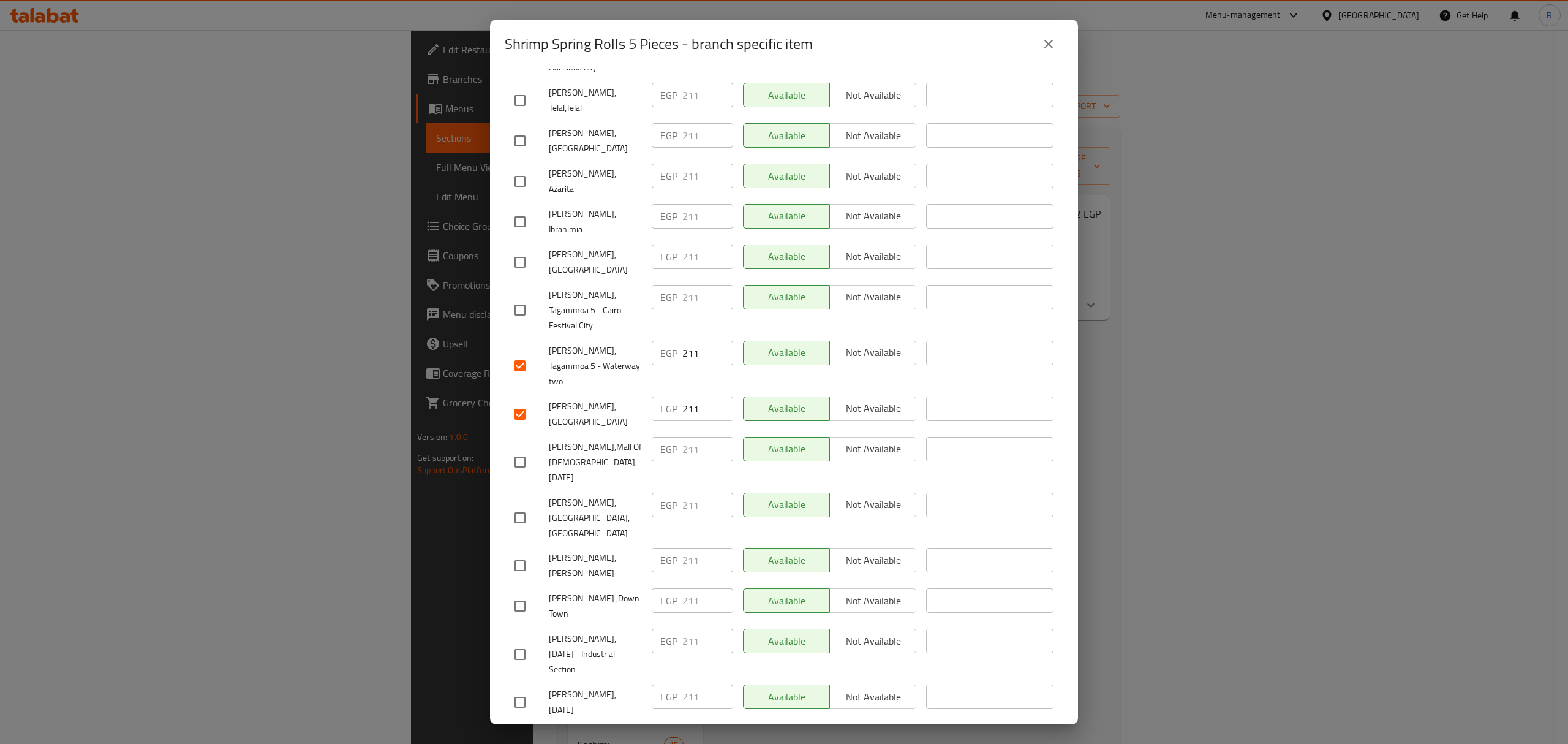
drag, startPoint x: 520, startPoint y: 400, endPoint x: 534, endPoint y: 407, distance: 15.7
click at [520, 505] on input "checkbox" at bounding box center [520, 518] width 26 height 26
checkbox input "true"
click at [572, 392] on div "Mori Sushi, Mall Of Arabia" at bounding box center [577, 414] width 137 height 45
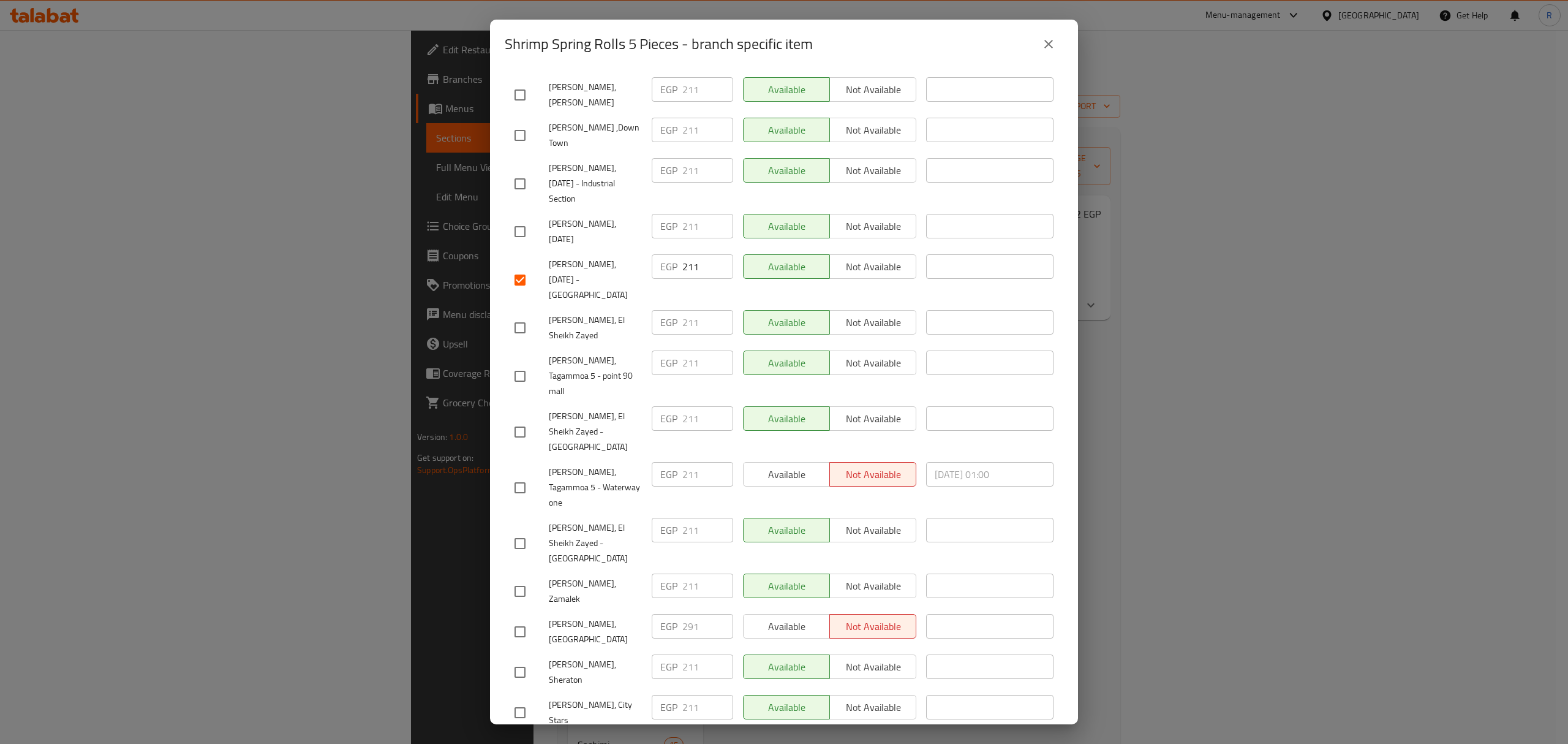
click at [518, 660] on input "checkbox" at bounding box center [520, 672] width 26 height 26
checkbox input "true"
click at [572, 521] on span "Mori Sushi, El Sheikh Zayed - Capital Business Park" at bounding box center [594, 544] width 93 height 46
drag, startPoint x: 520, startPoint y: 482, endPoint x: 570, endPoint y: 518, distance: 61.6
click at [520, 700] on input "checkbox" at bounding box center [520, 712] width 26 height 26
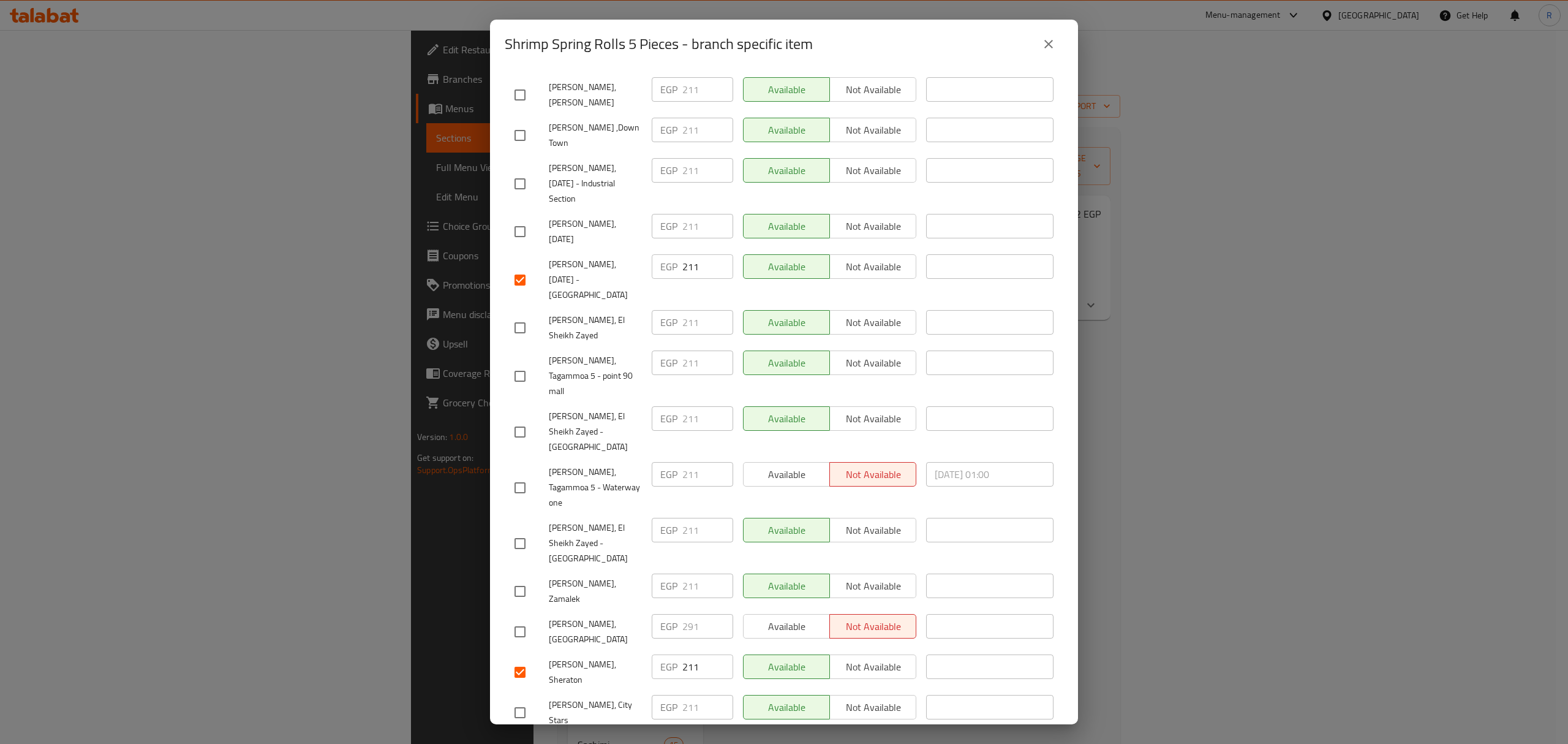
checkbox input "true"
click at [603, 521] on span "Mori Sushi, El Sheikh Zayed - Capital Business Park" at bounding box center [594, 544] width 93 height 46
checkbox input "true"
click at [591, 609] on div "Mori Sushi, La Vista Bay" at bounding box center [577, 632] width 137 height 45
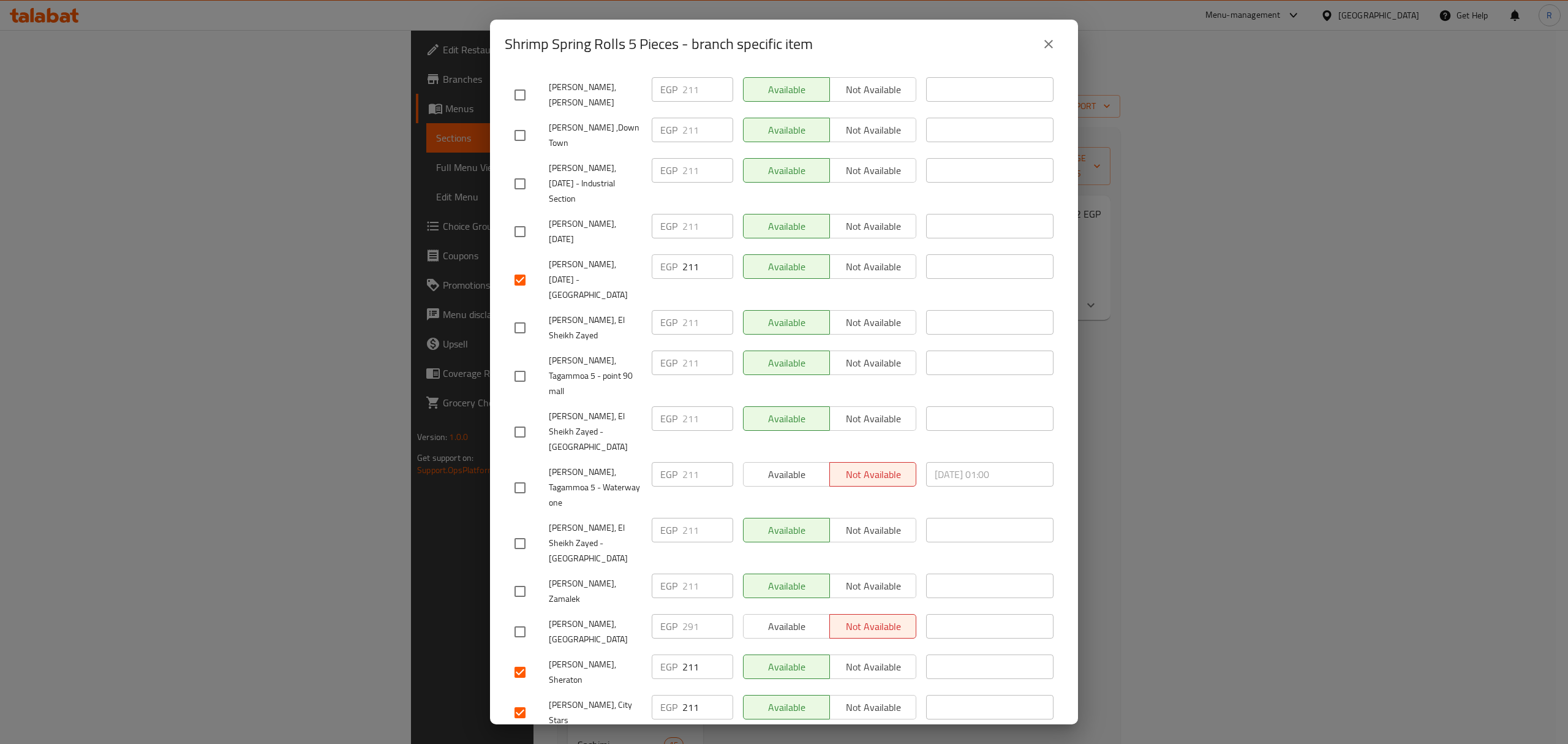
click at [510, 475] on input "checkbox" at bounding box center [520, 487] width 26 height 26
checkbox input "true"
click at [591, 576] on span "Mori Sushi, Zamalek" at bounding box center [594, 591] width 93 height 31
click at [515, 363] on input "checkbox" at bounding box center [520, 376] width 26 height 26
checkbox input "true"
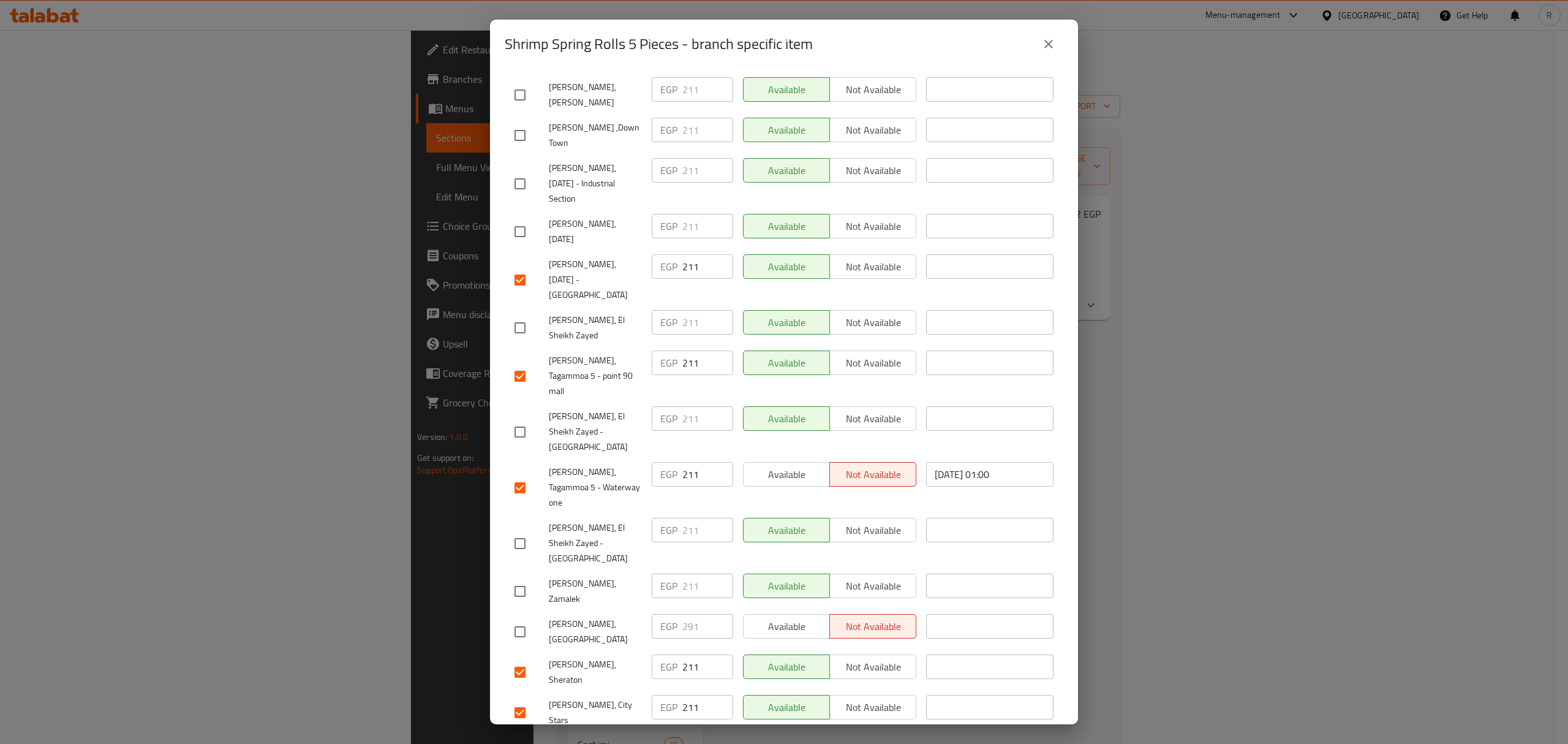
click at [607, 464] on span "Mori Sushi, Tagammoa 5 - Waterway one" at bounding box center [594, 487] width 93 height 46
click at [525, 579] on input "checkbox" at bounding box center [520, 591] width 26 height 26
checkbox input "true"
click at [592, 690] on div "Mori Sushi, City Stars" at bounding box center [577, 712] width 137 height 45
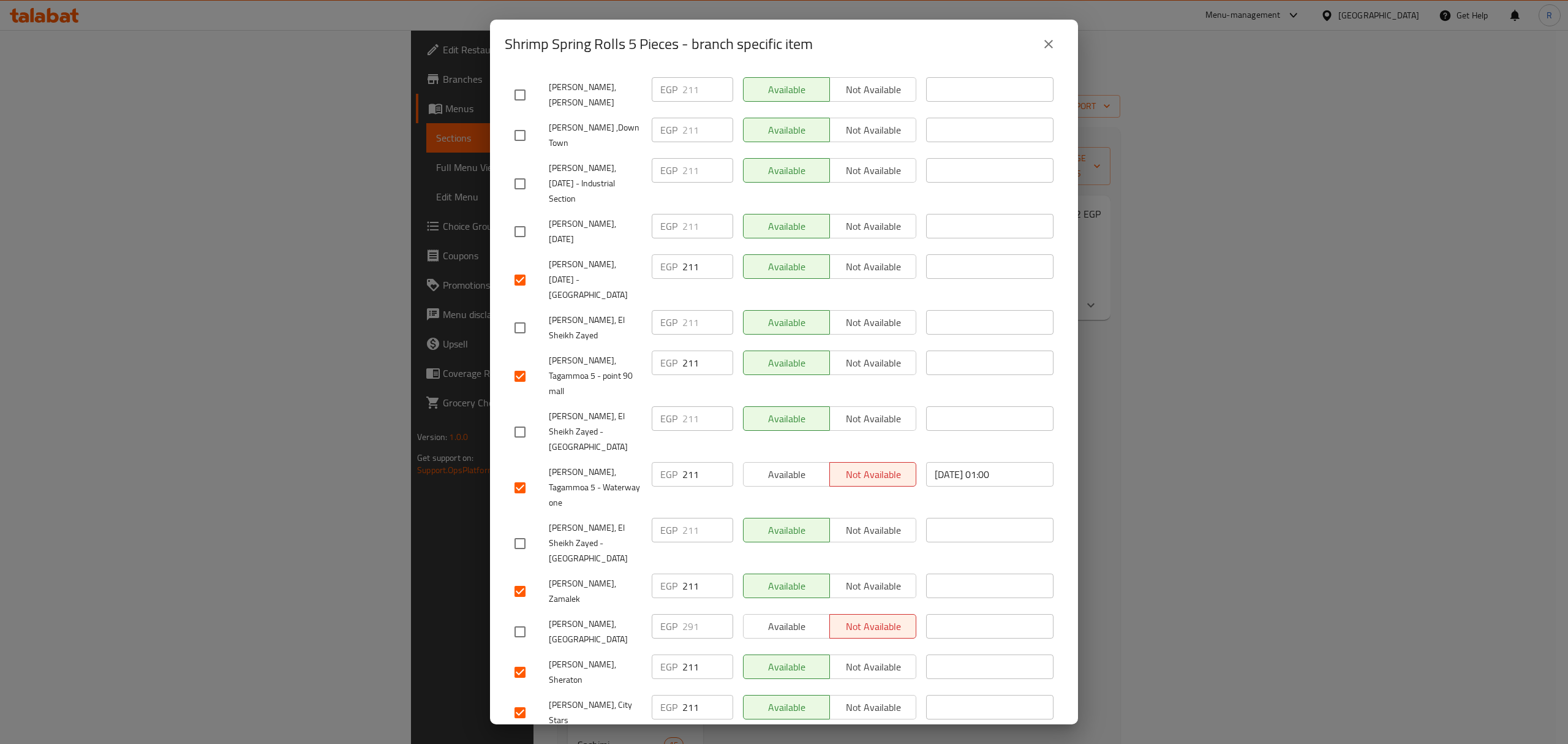
checkbox input "true"
click at [562, 609] on div "Mori Sushi, La Vista Bay" at bounding box center [577, 632] width 137 height 45
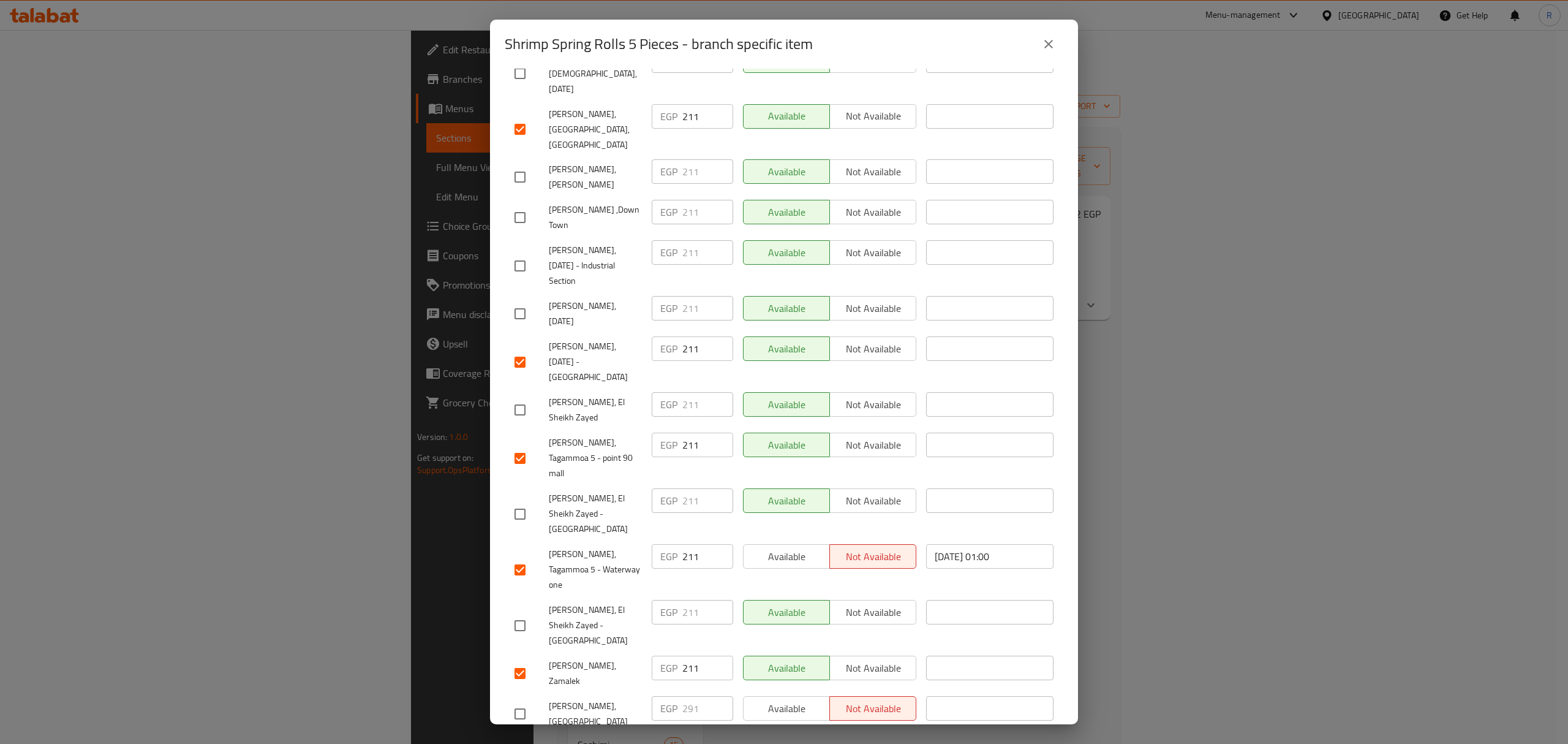
scroll to position [457, 0]
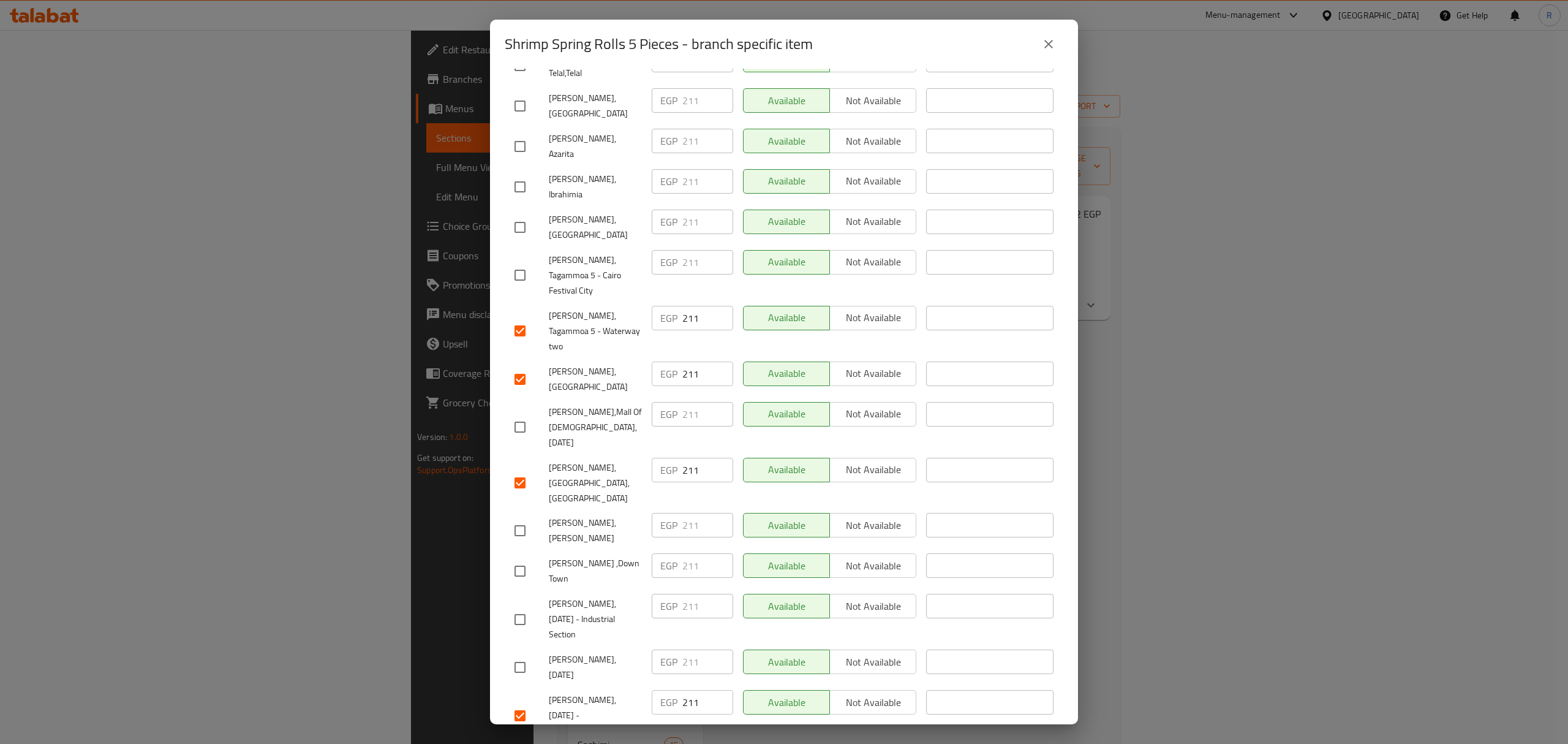
click at [526, 518] on input "checkbox" at bounding box center [520, 531] width 26 height 26
checkbox input "true"
click at [576, 556] on span "Mori Sushi ,Down Town" at bounding box center [594, 571] width 93 height 31
click at [510, 607] on input "checkbox" at bounding box center [520, 620] width 26 height 26
checkbox input "true"
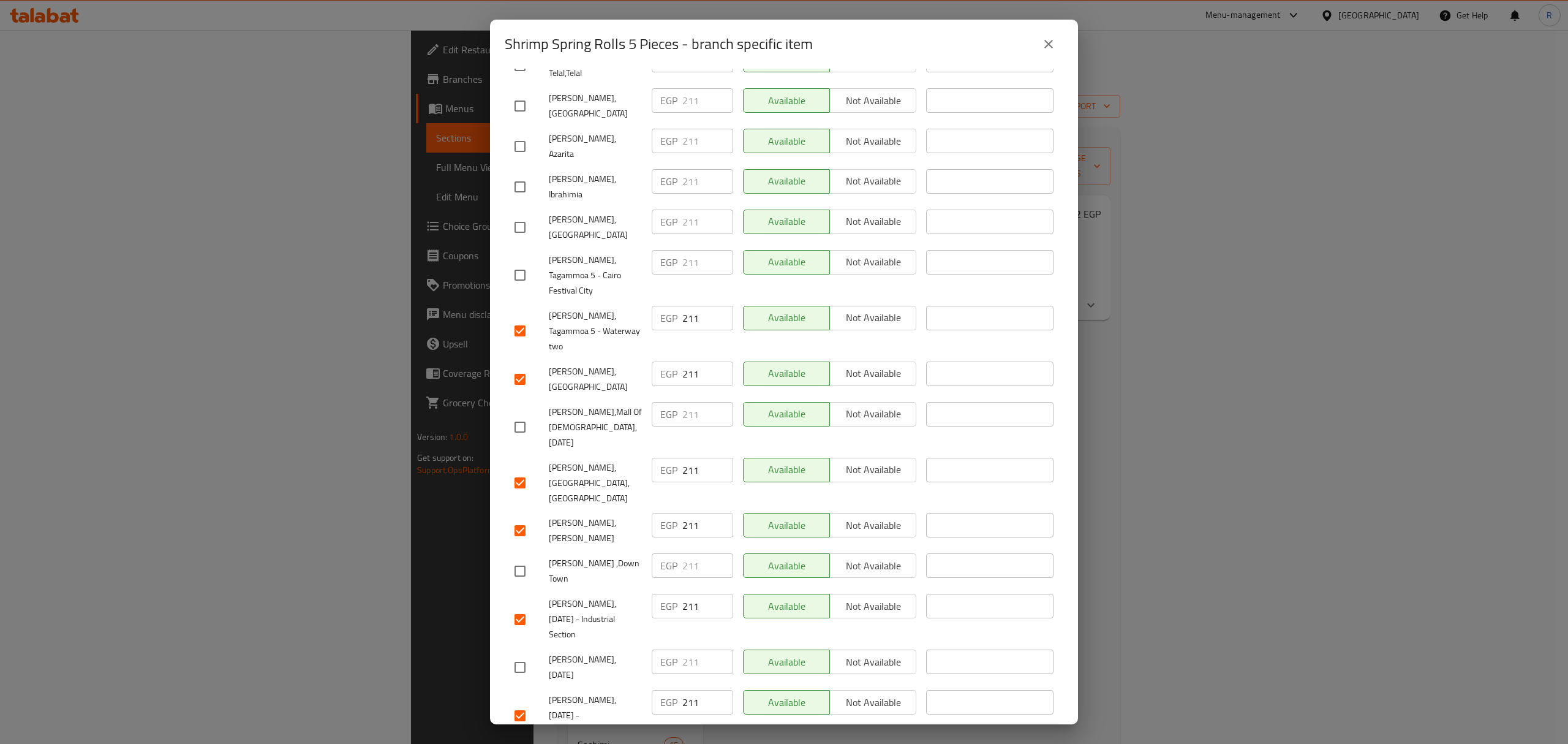
click at [584, 597] on span "Mori Sushi, 6th of October - Industrial Section" at bounding box center [594, 620] width 93 height 46
checkbox input "true"
click at [626, 556] on span "Mori Sushi ,Down Town" at bounding box center [594, 571] width 93 height 31
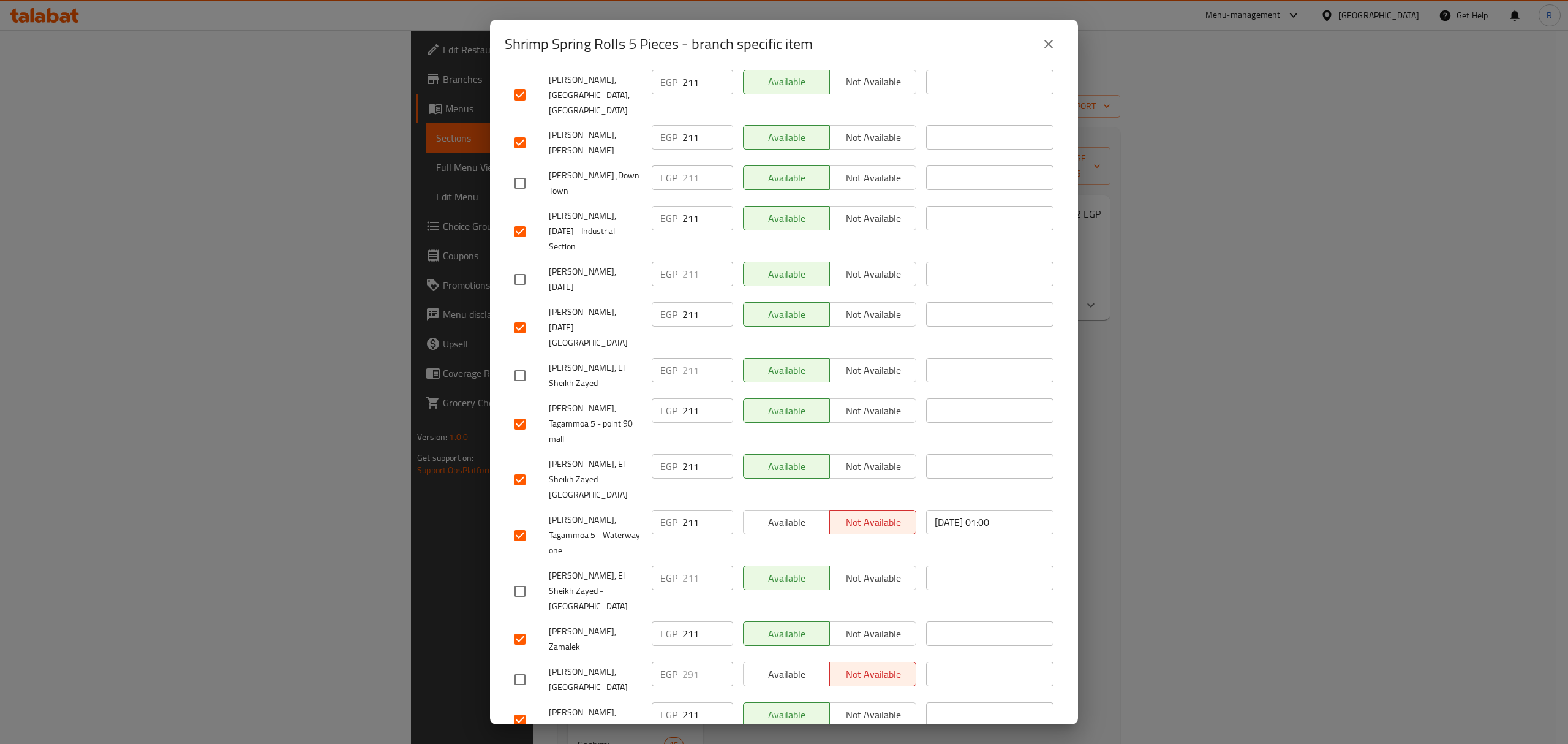
click at [526, 579] on input "checkbox" at bounding box center [520, 591] width 26 height 26
checkbox input "true"
click at [583, 568] on span "Mori Sushi, El Sheikh Zayed - Capital Business Park" at bounding box center [594, 591] width 93 height 46
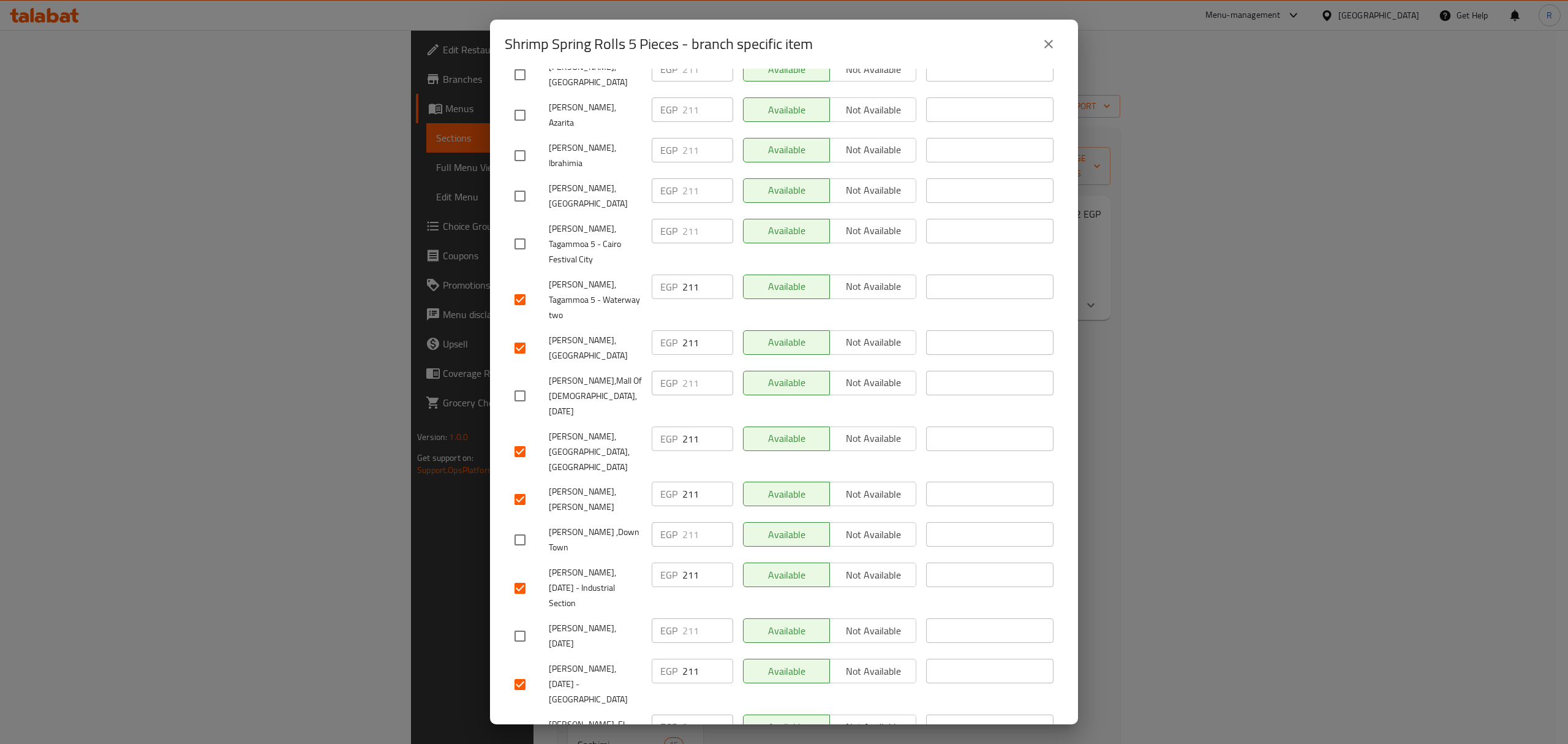
click at [518, 527] on input "checkbox" at bounding box center [520, 539] width 26 height 26
checkbox input "true"
click at [571, 557] on div "Mori Sushi, 6th of October - Industrial Section" at bounding box center [577, 587] width 137 height 61
click at [515, 623] on input "checkbox" at bounding box center [520, 636] width 26 height 26
checkbox input "true"
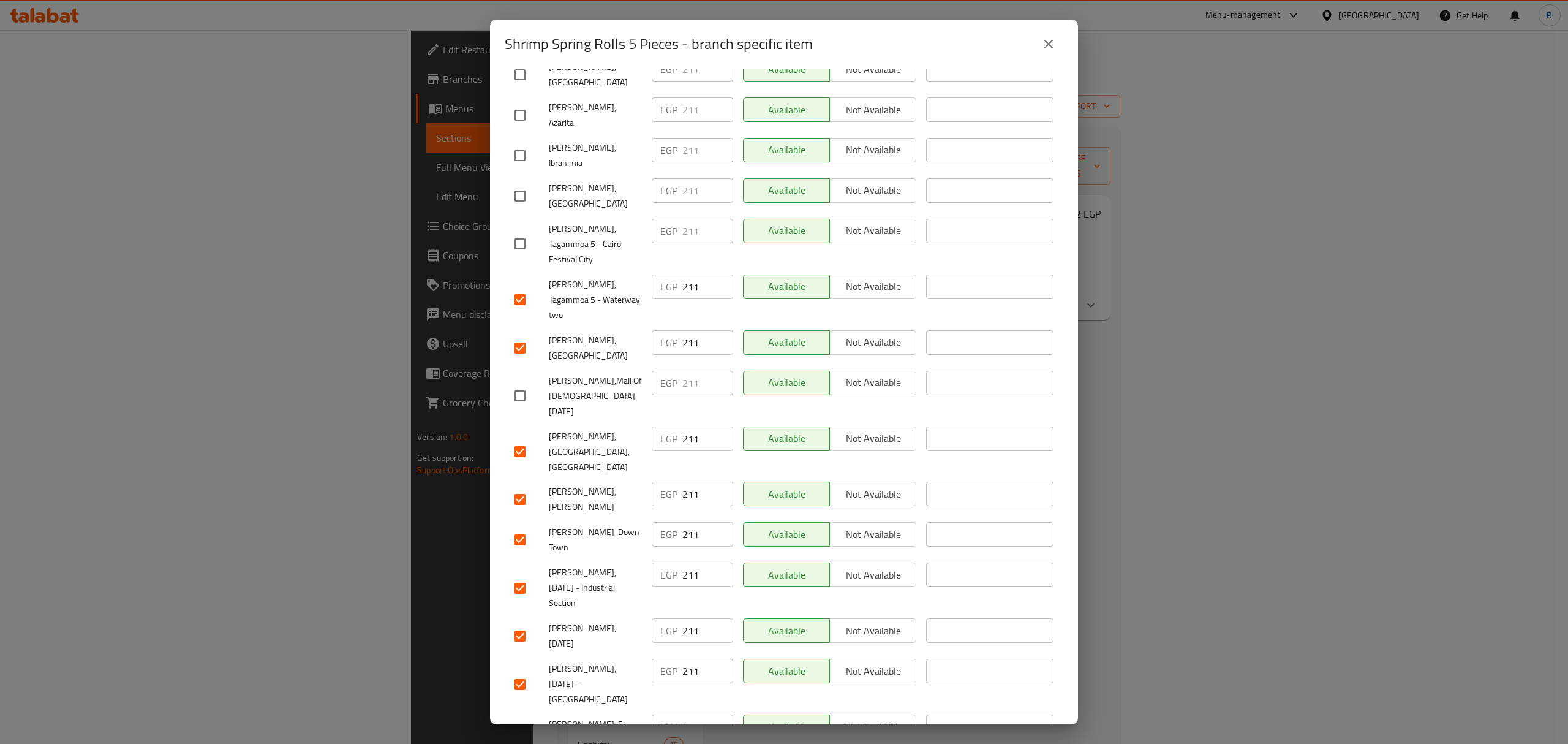
click at [591, 557] on div "Mori Sushi, 6th of October - Industrial Section" at bounding box center [577, 587] width 137 height 61
click at [522, 383] on input "checkbox" at bounding box center [520, 395] width 26 height 26
checkbox input "true"
click at [589, 565] on span "Mori Sushi, 6th of October - Industrial Section" at bounding box center [594, 588] width 93 height 46
click at [520, 719] on input "checkbox" at bounding box center [520, 732] width 26 height 26
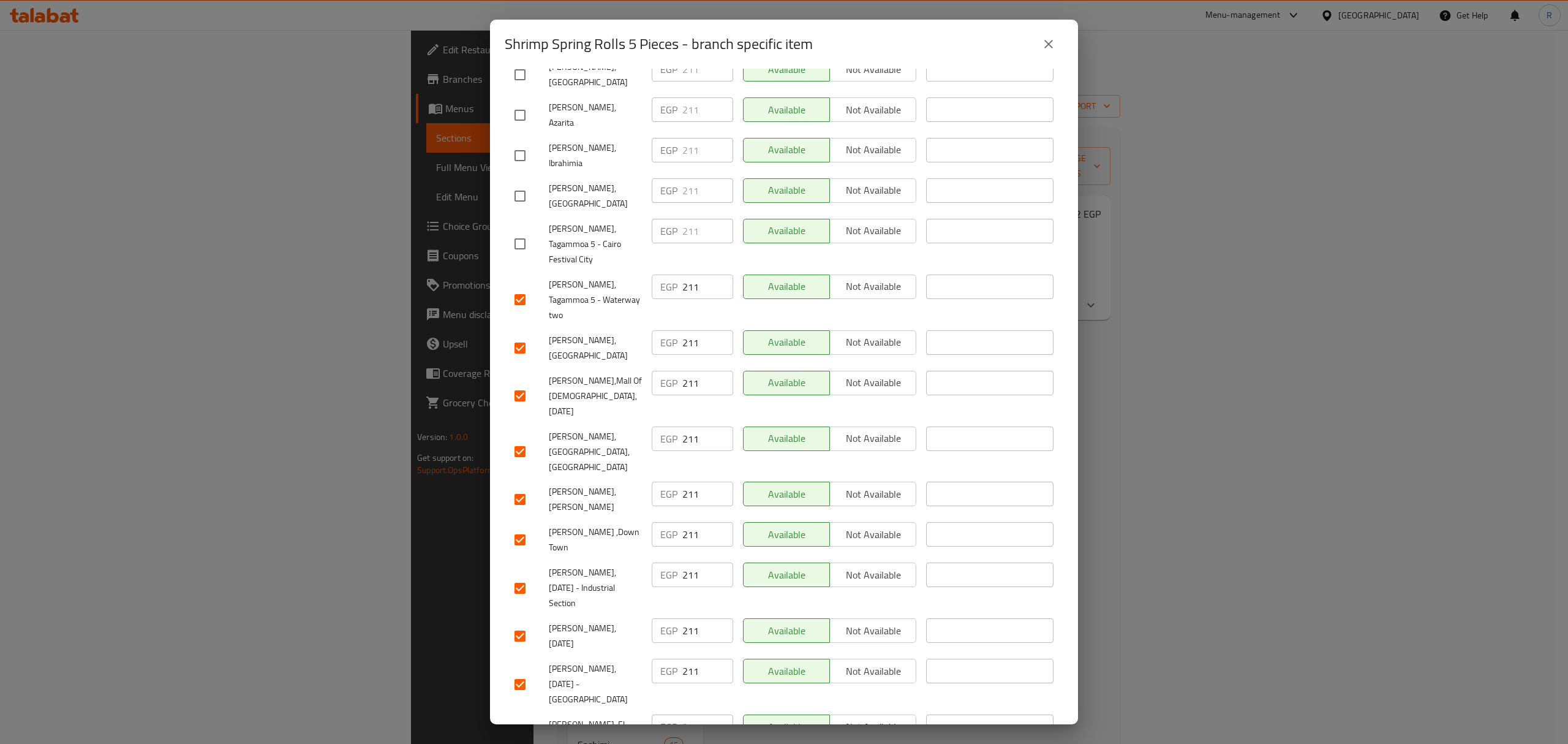
checkbox input "true"
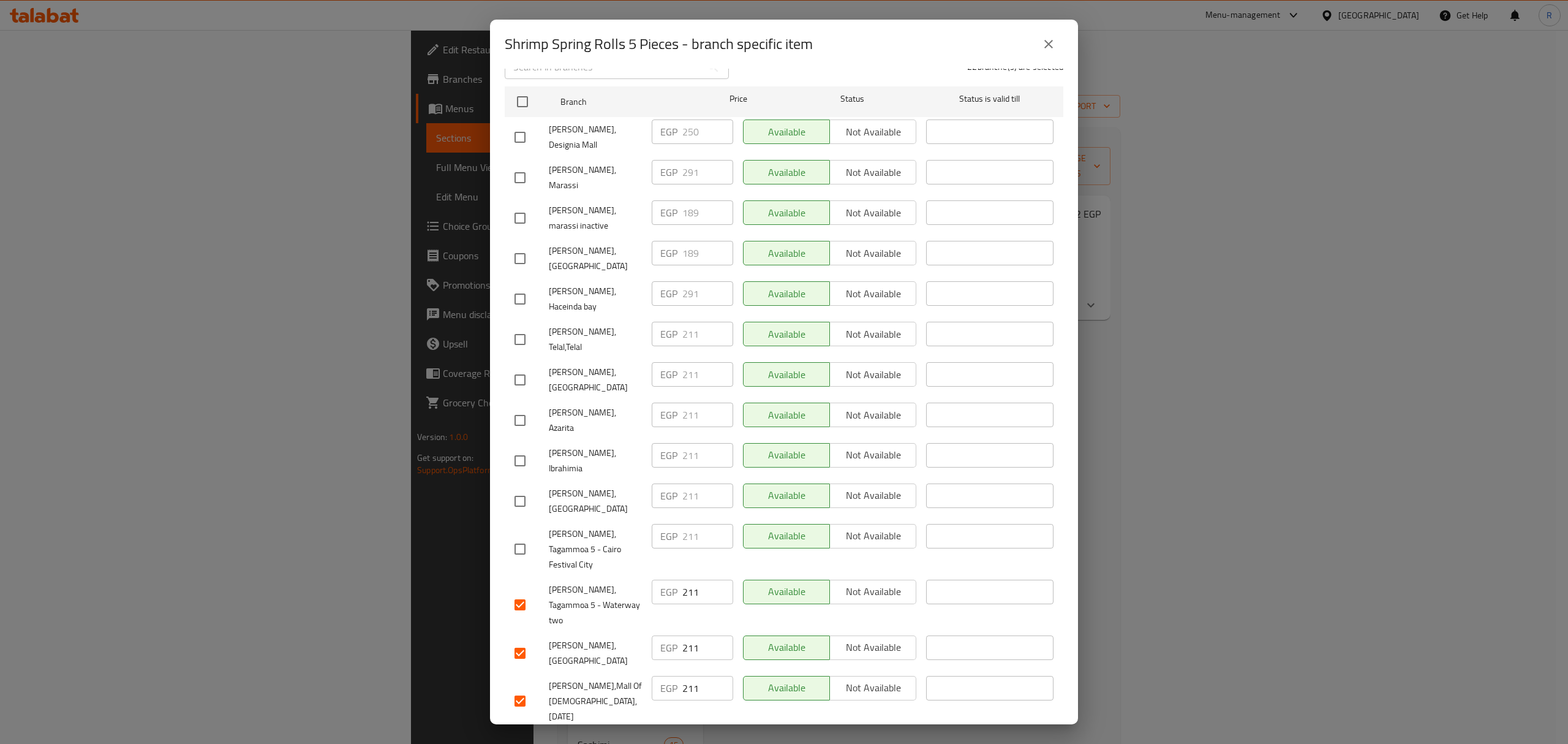
scroll to position [157, 0]
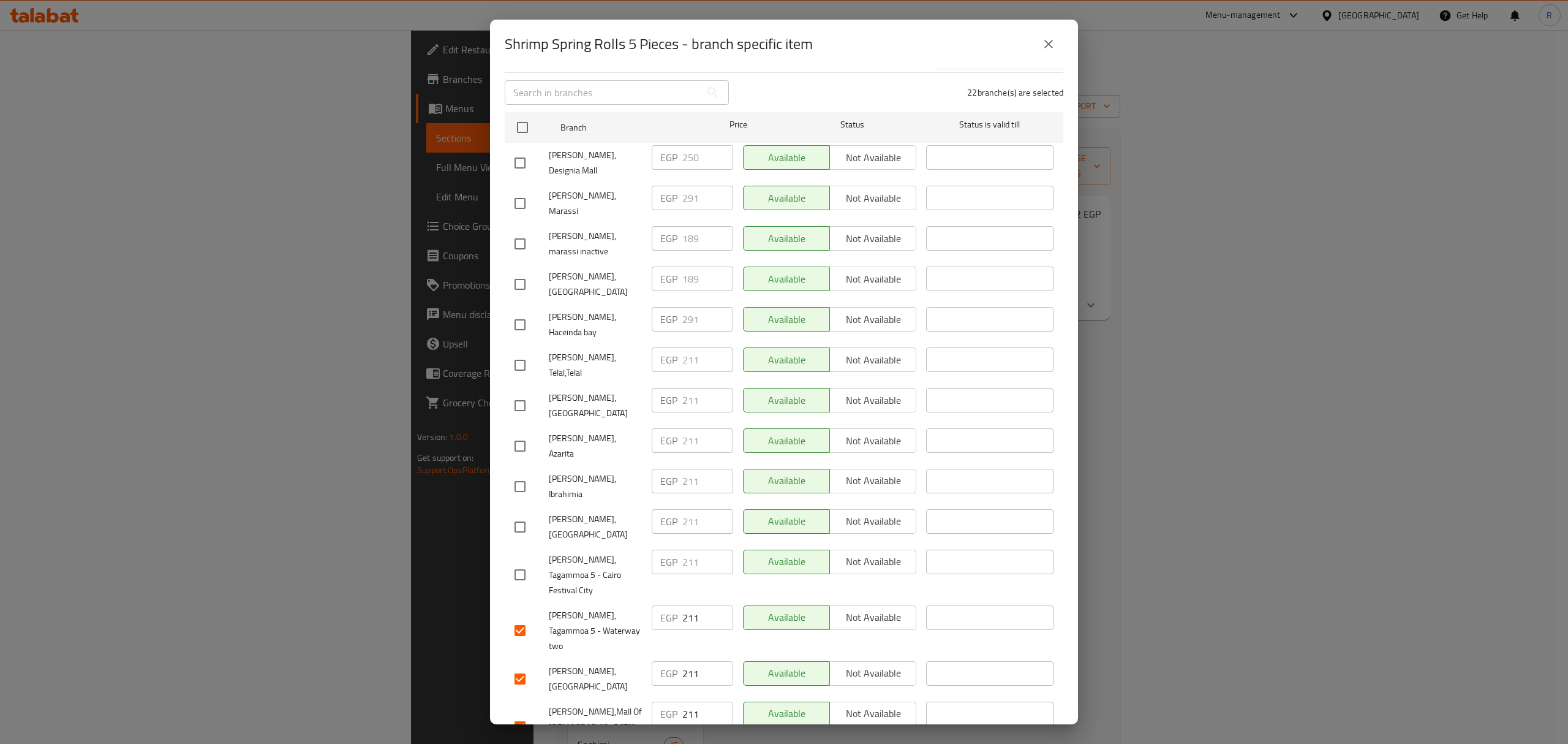
click at [522, 562] on input "checkbox" at bounding box center [520, 574] width 26 height 26
checkbox input "true"
click at [596, 608] on span "Mori Sushi, Tagammoa 5 - Waterway two" at bounding box center [594, 631] width 93 height 46
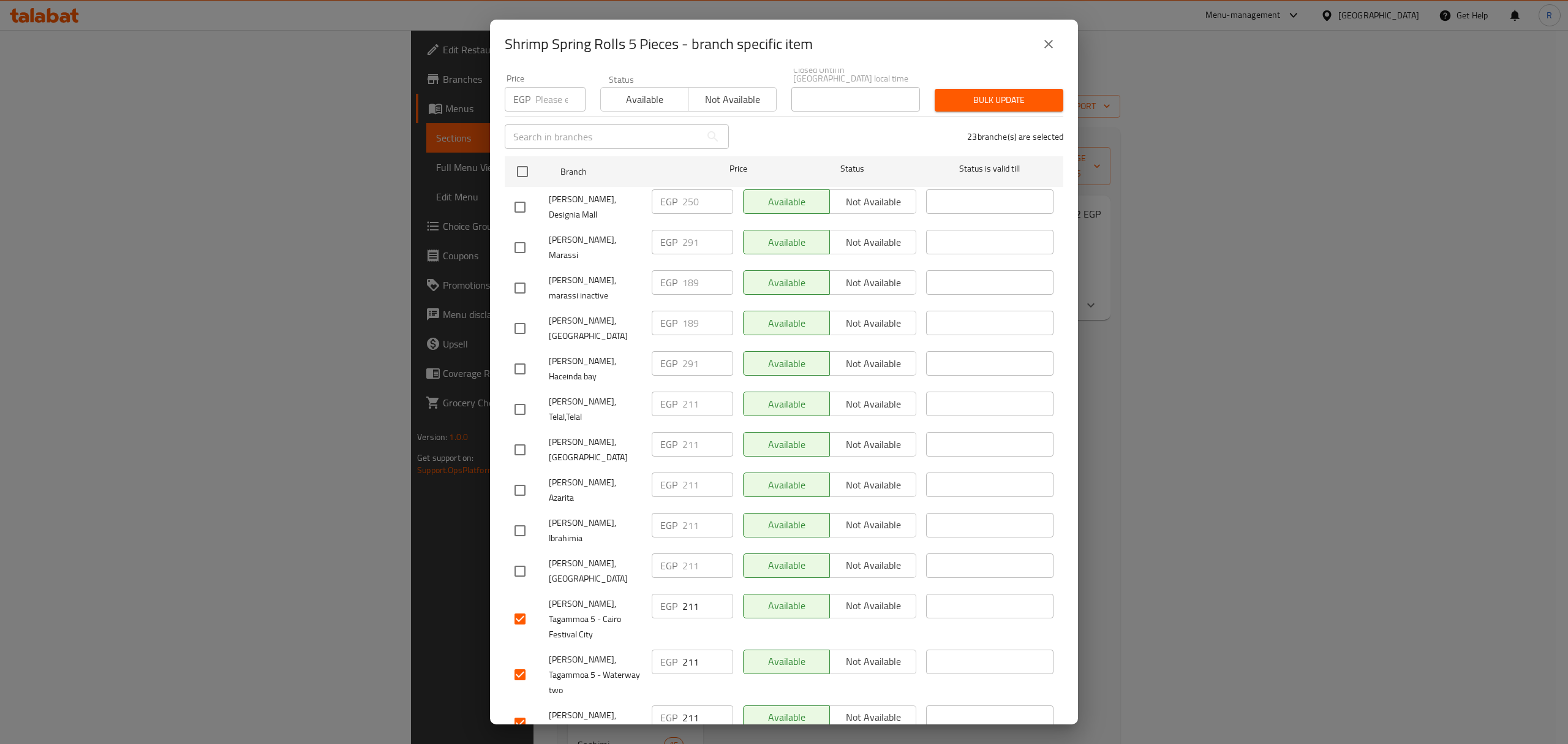
scroll to position [75, 0]
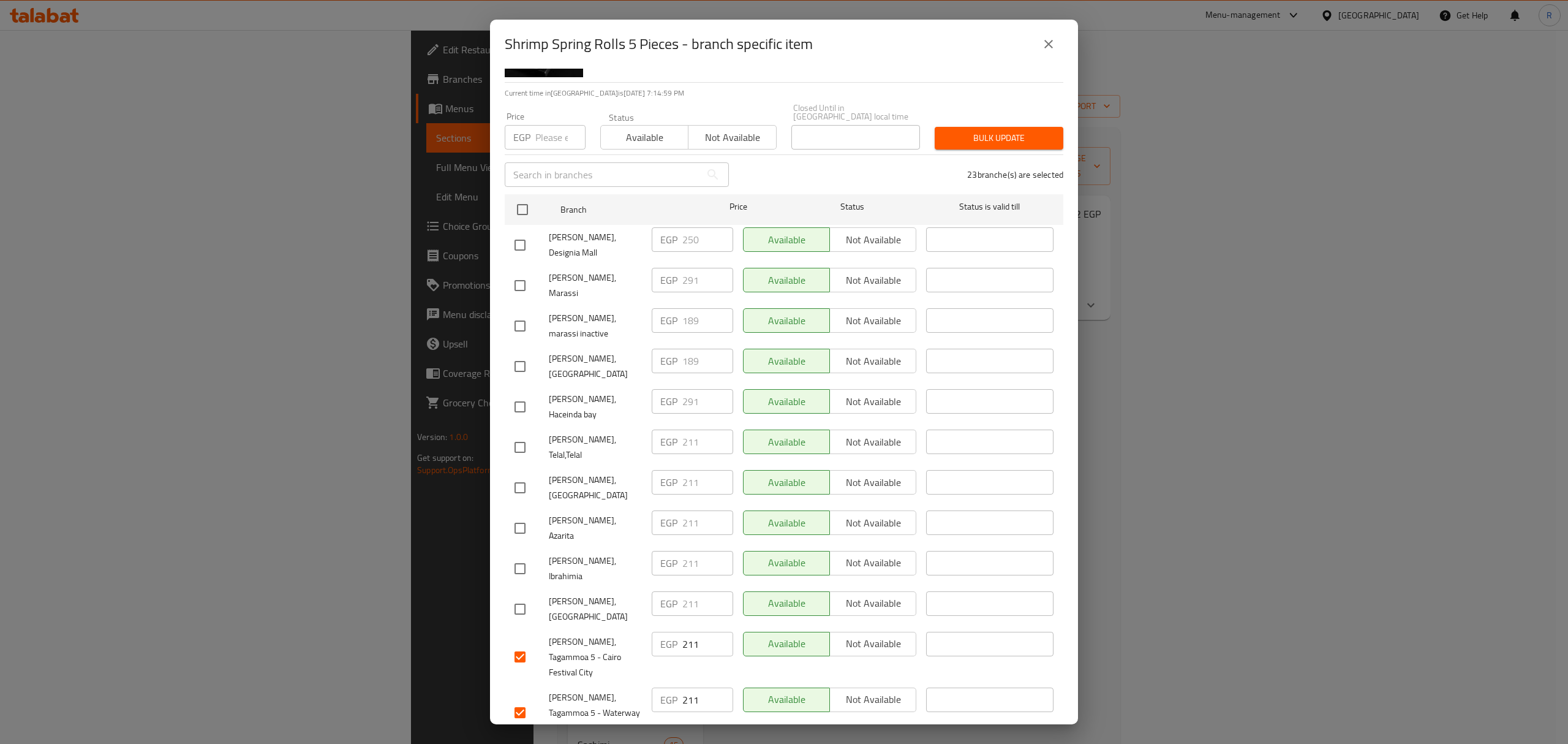
click at [546, 128] on input "number" at bounding box center [560, 137] width 50 height 25
paste input "223"
type input "223"
click at [819, 169] on div "23 branche(s) are selected" at bounding box center [903, 175] width 335 height 44
click at [984, 130] on span "Bulk update" at bounding box center [999, 138] width 109 height 15
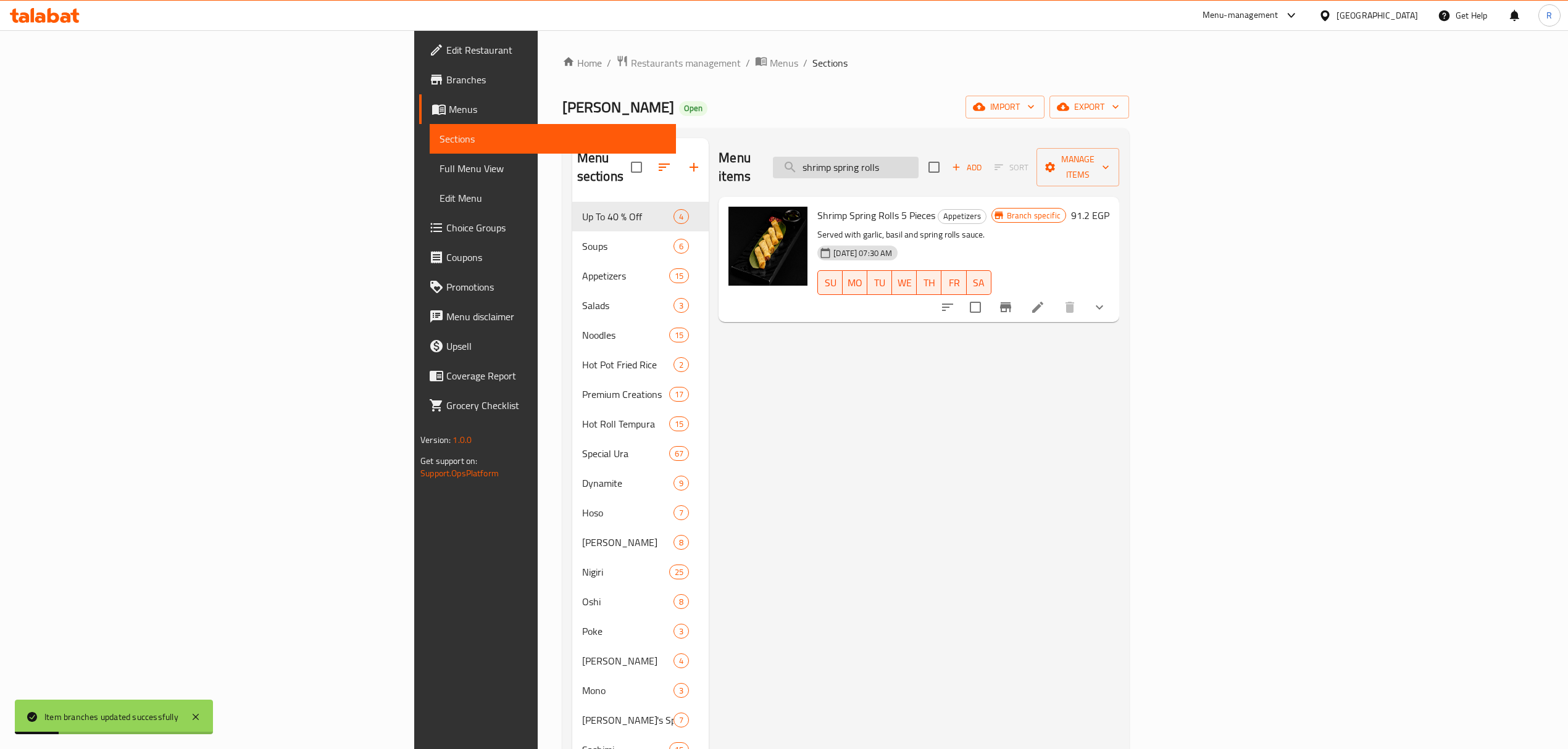
click at [918, 161] on input "shrimp spring rolls" at bounding box center [845, 167] width 146 height 21
drag, startPoint x: 994, startPoint y: 161, endPoint x: 981, endPoint y: 174, distance: 18.4
click at [918, 168] on input "shrimp spring rolls" at bounding box center [845, 167] width 146 height 21
click at [981, 174] on div "Menu items shrimp spring rolls Add Sort Manage items" at bounding box center [918, 167] width 401 height 58
click at [1020, 293] on button "Branch-specific-item" at bounding box center [1005, 307] width 30 height 30
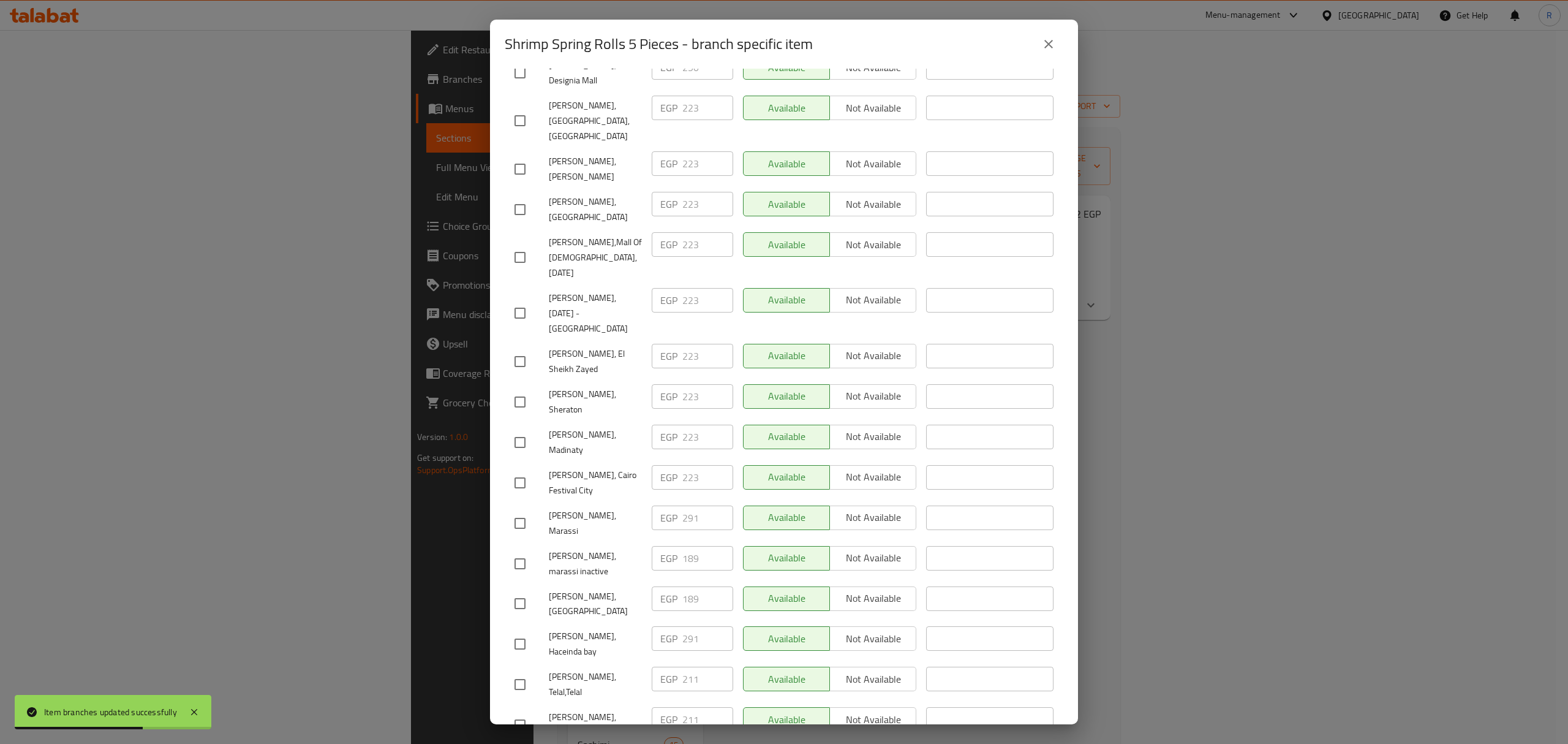
scroll to position [490, 0]
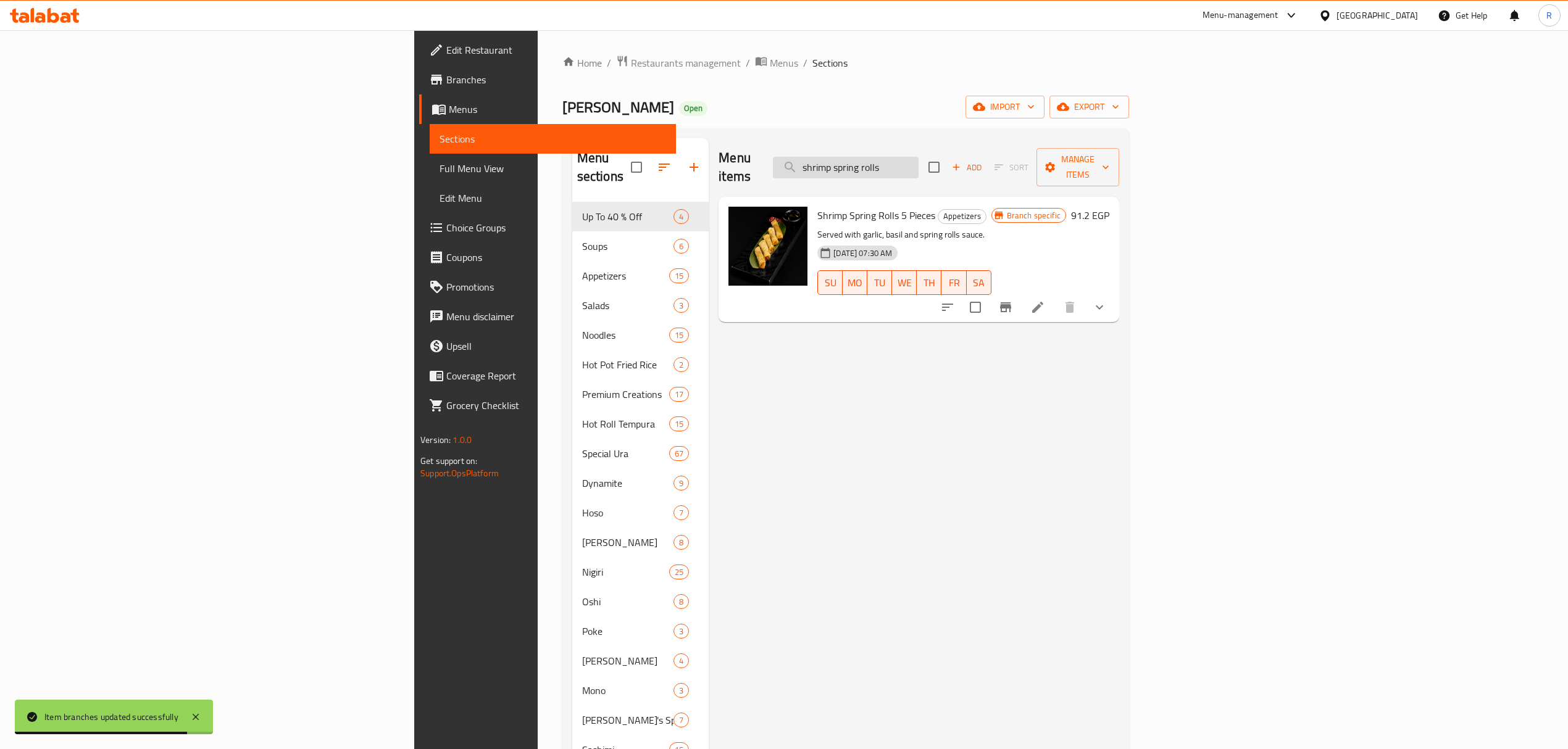
click at [918, 160] on input "shrimp spring rolls" at bounding box center [845, 167] width 146 height 21
paste input "BonBon"
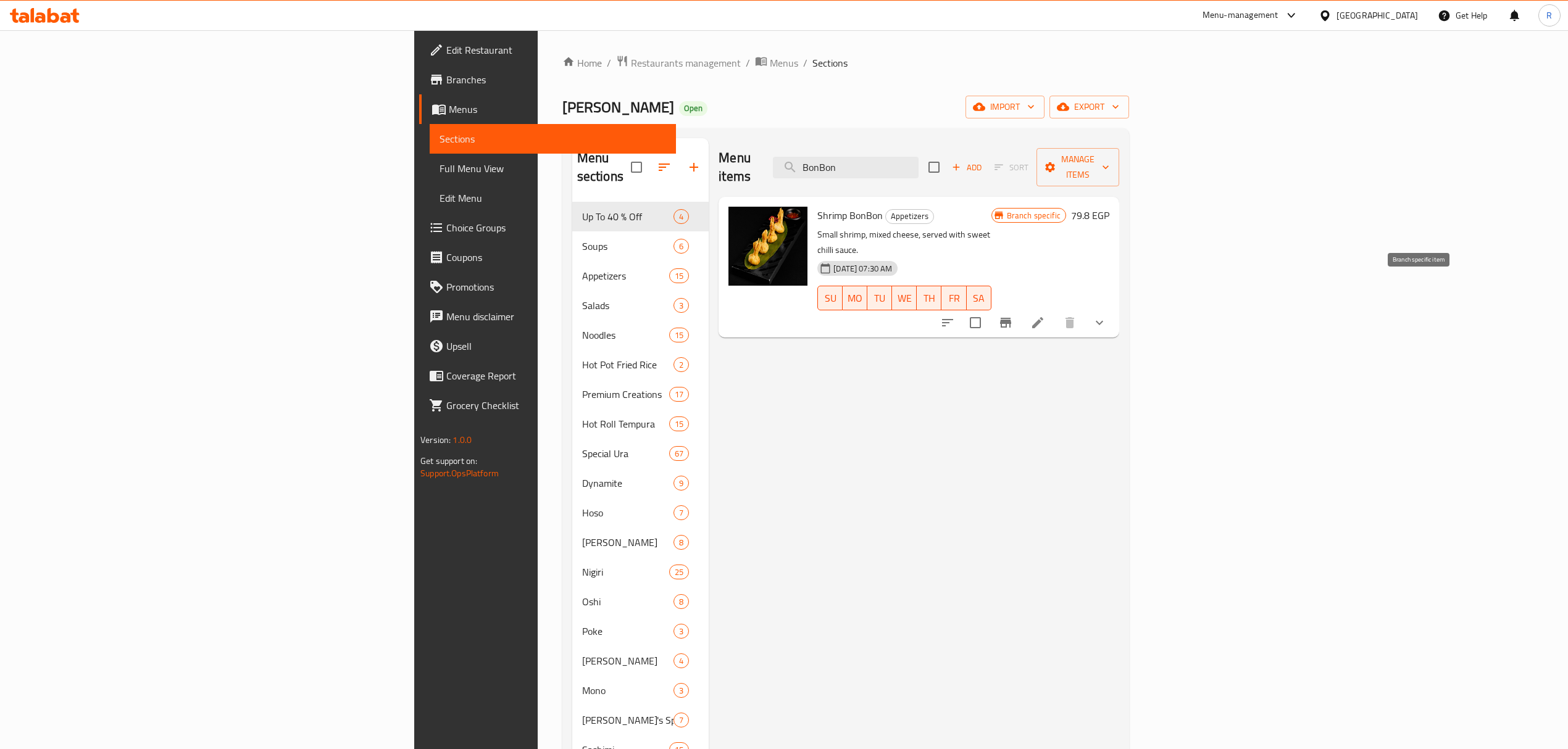
type input "BonBon"
click at [1011, 317] on icon "Branch-specific-item" at bounding box center [1005, 323] width 11 height 10
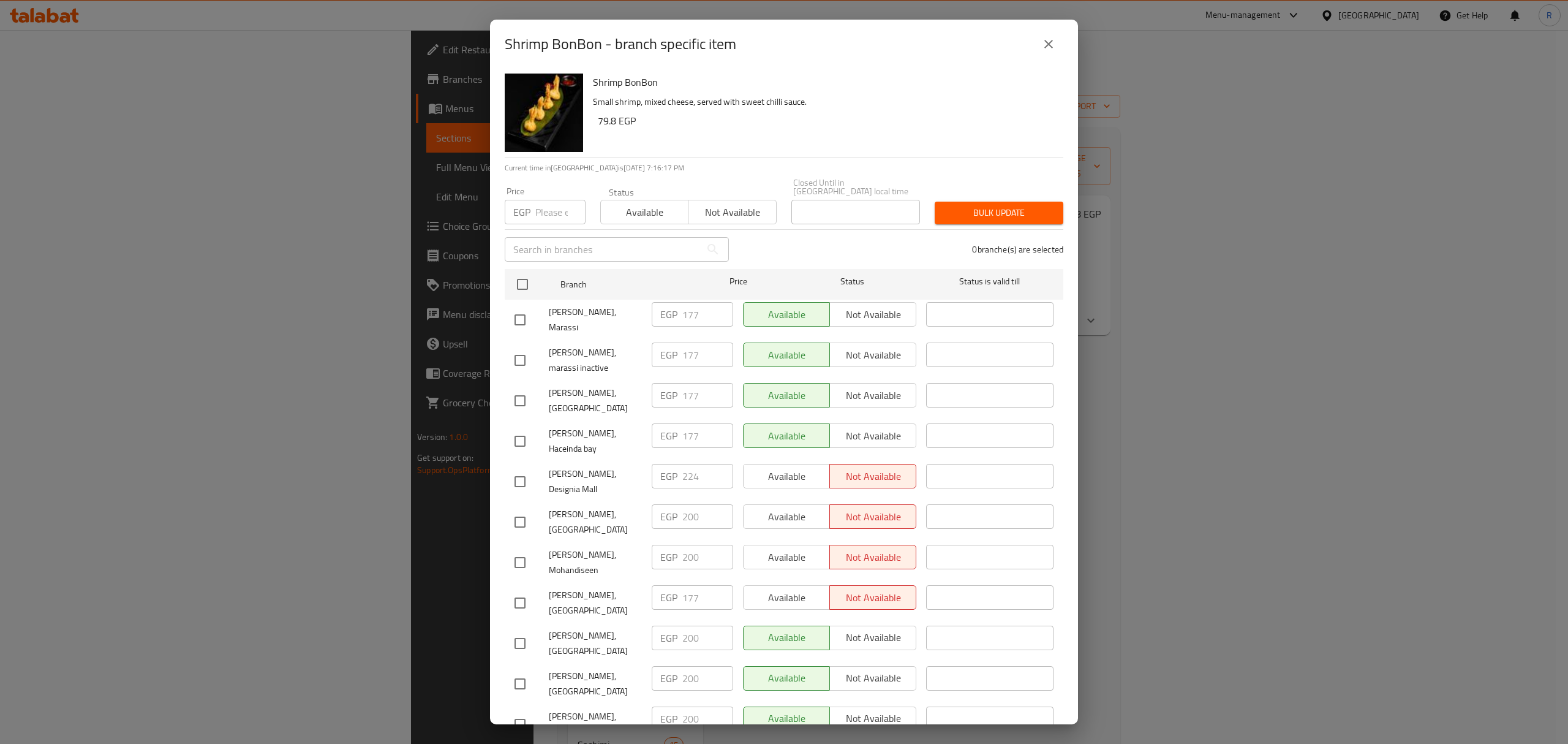
click at [515, 469] on input "checkbox" at bounding box center [520, 482] width 26 height 26
checkbox input "true"
click at [690, 464] on input "224" at bounding box center [708, 476] width 51 height 25
click at [691, 464] on input "224" at bounding box center [708, 476] width 51 height 25
paste input "38"
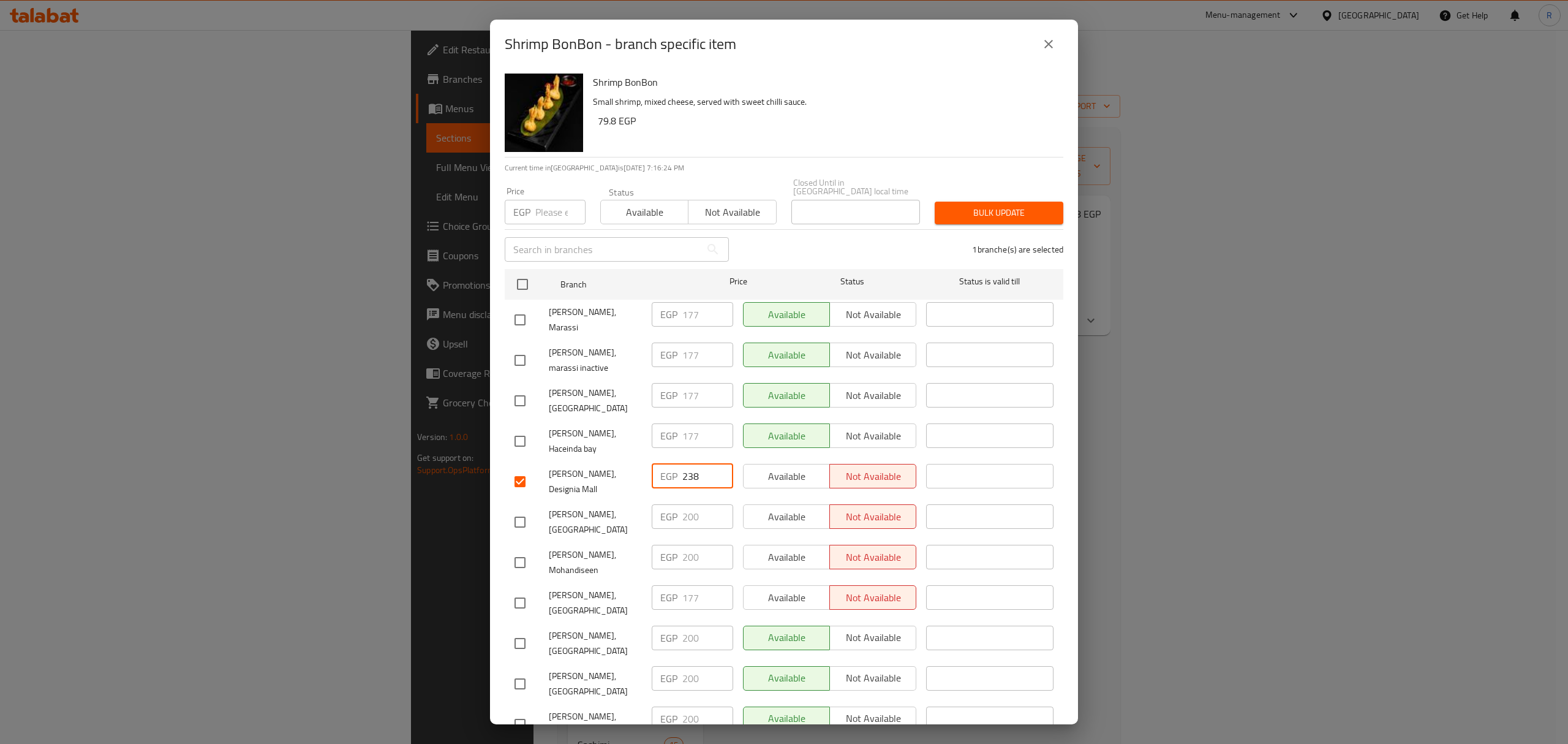
type input "238"
click at [826, 238] on div "1 branche(s) are selected" at bounding box center [903, 250] width 335 height 44
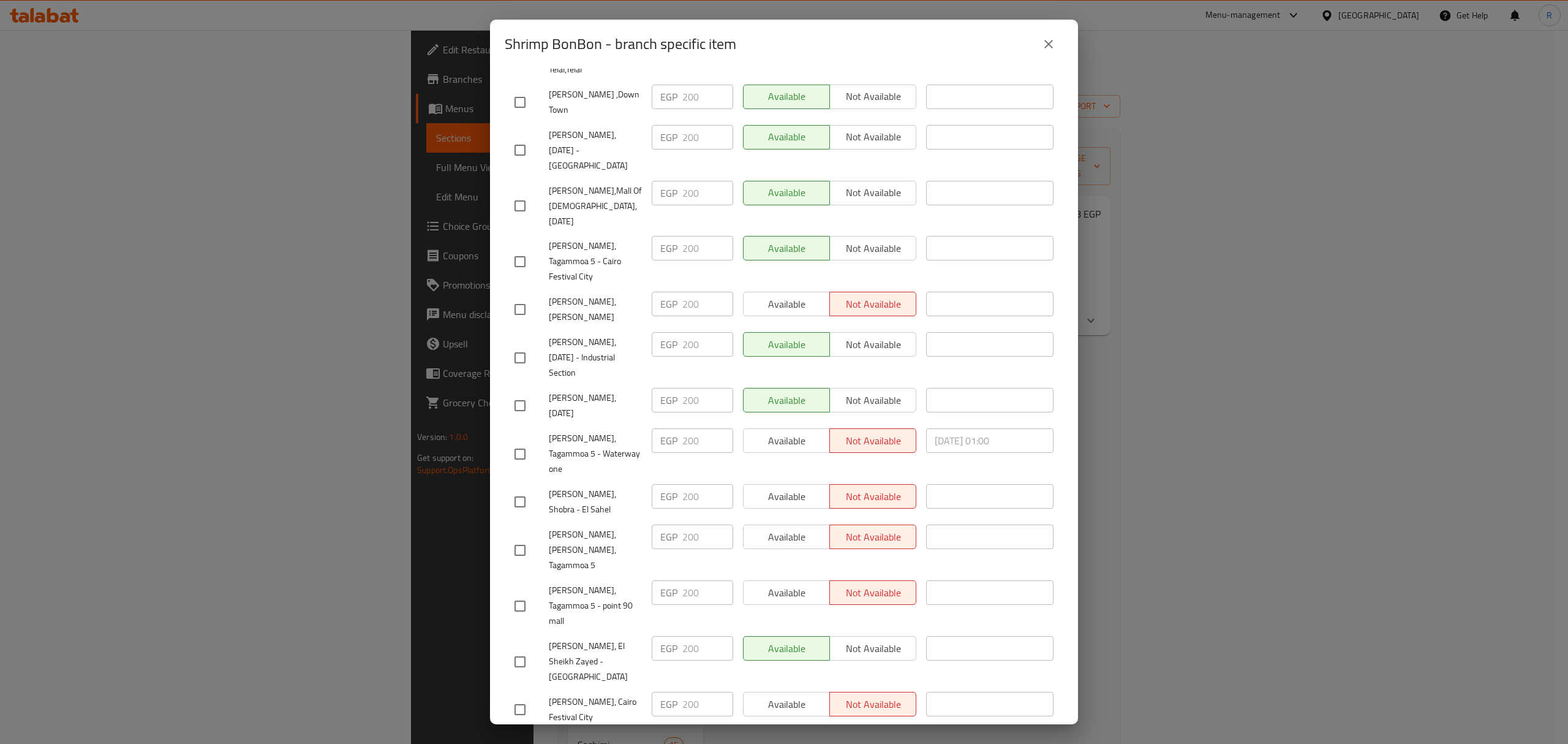
scroll to position [892, 0]
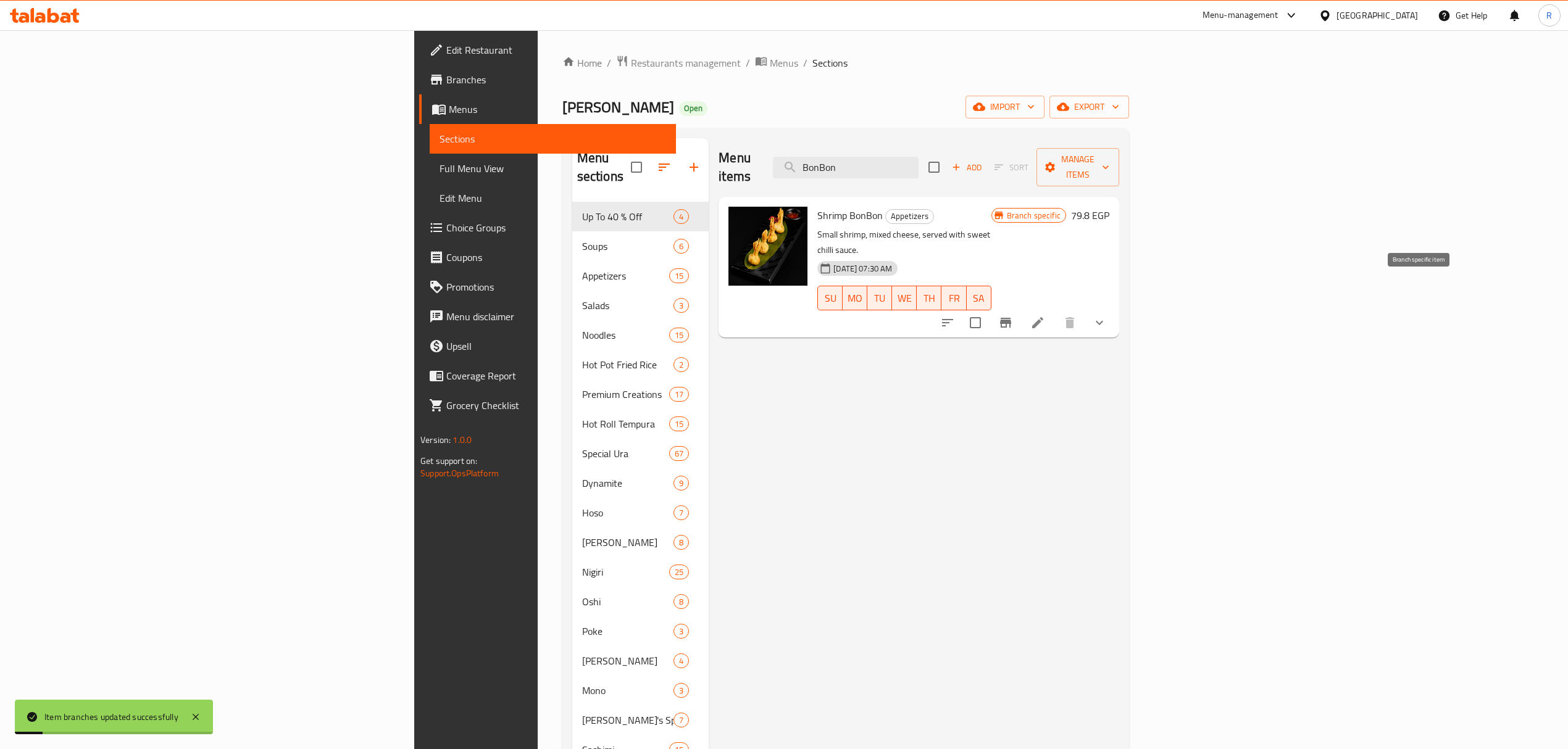
click at [1013, 315] on icon "Branch-specific-item" at bounding box center [1005, 322] width 15 height 15
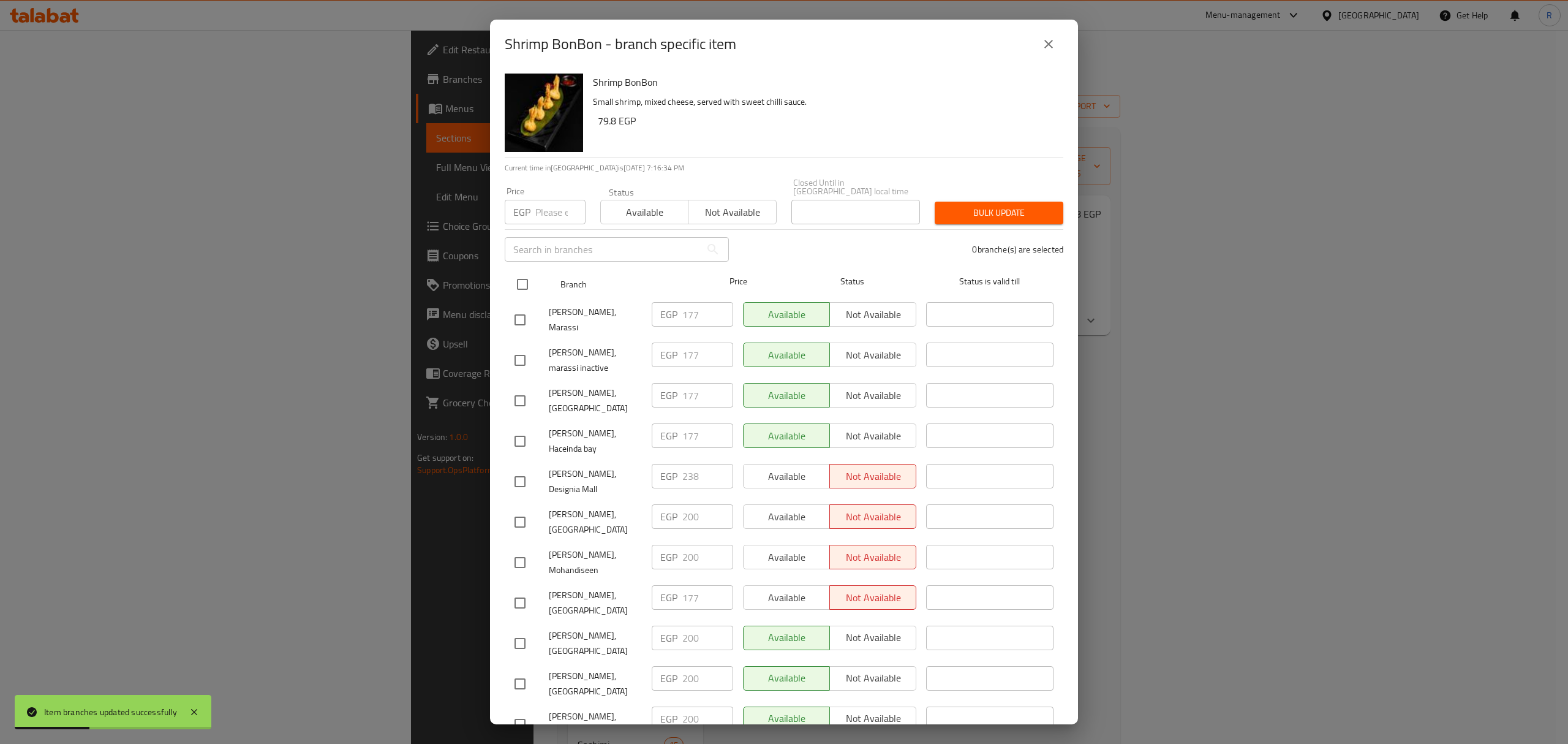
click at [514, 274] on input "checkbox" at bounding box center [522, 285] width 26 height 26
checkbox input "true"
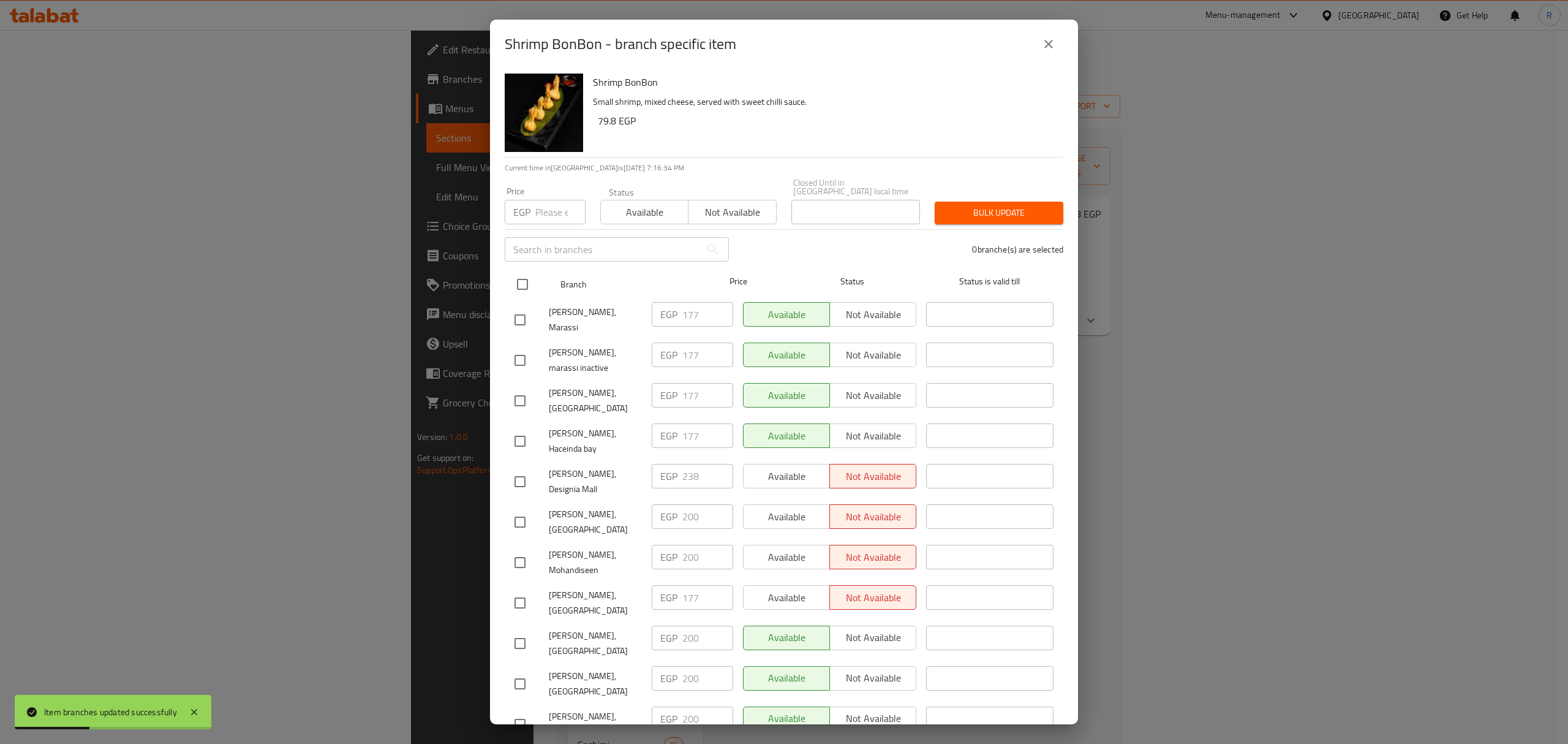
checkbox input "true"
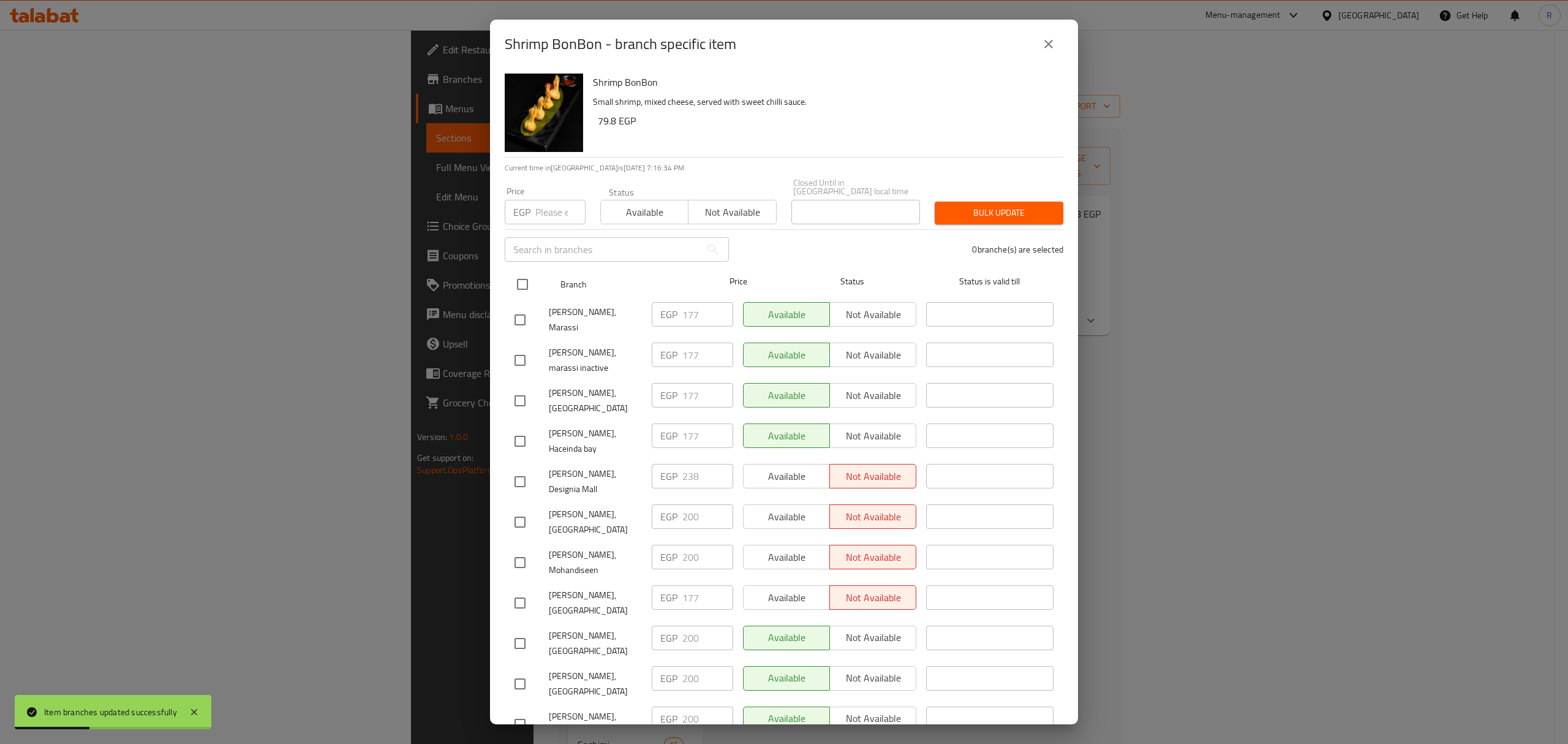
checkbox input "true"
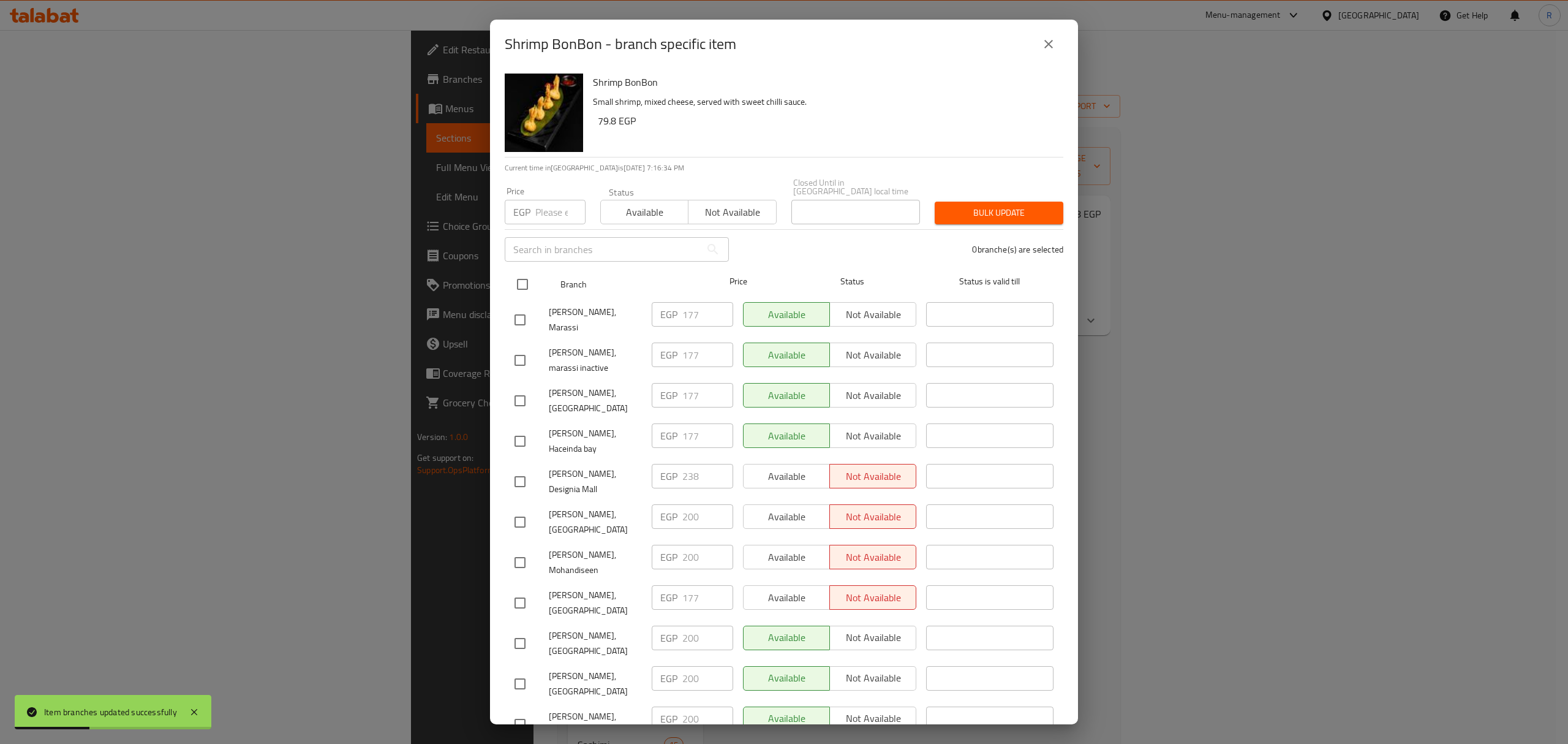
checkbox input "true"
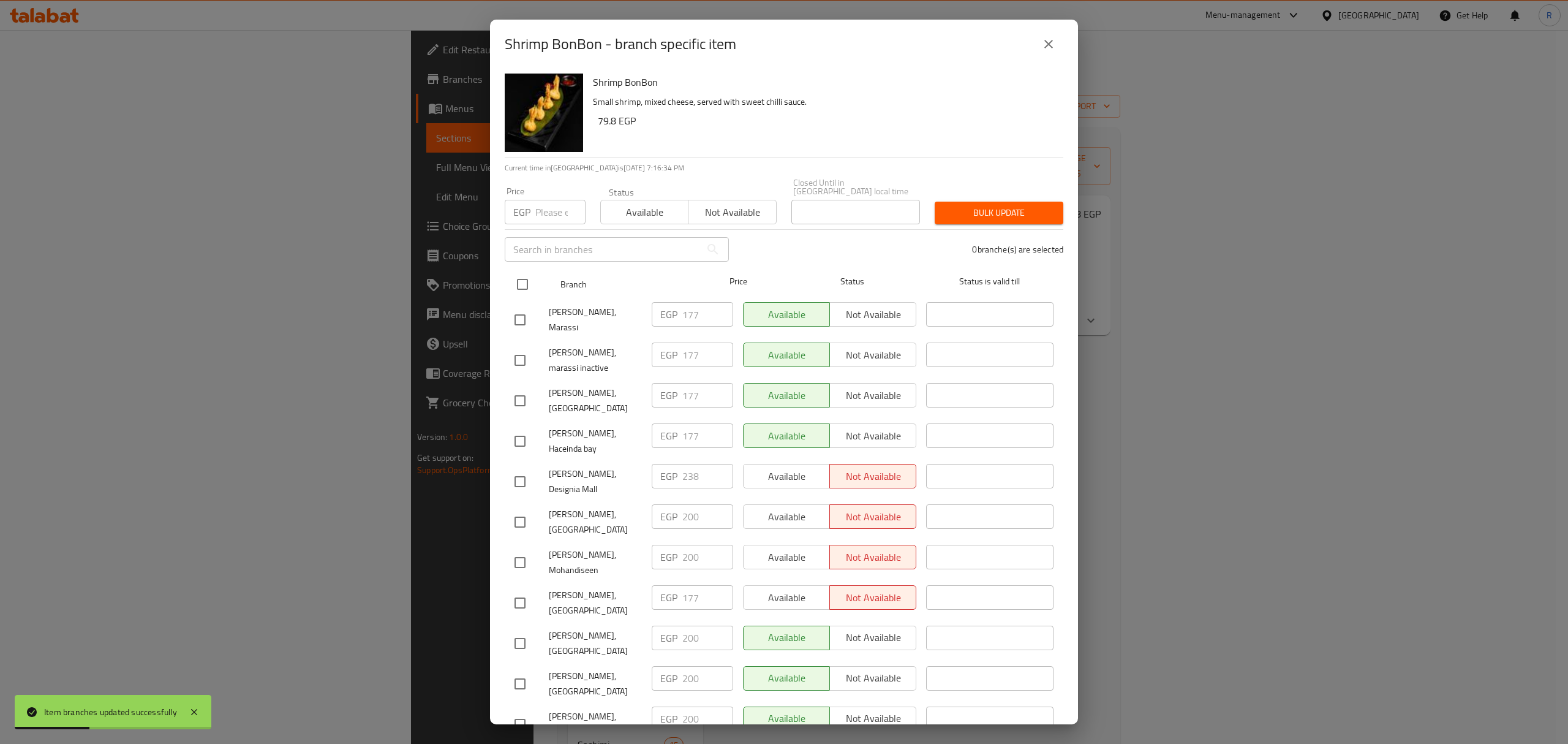
checkbox input "true"
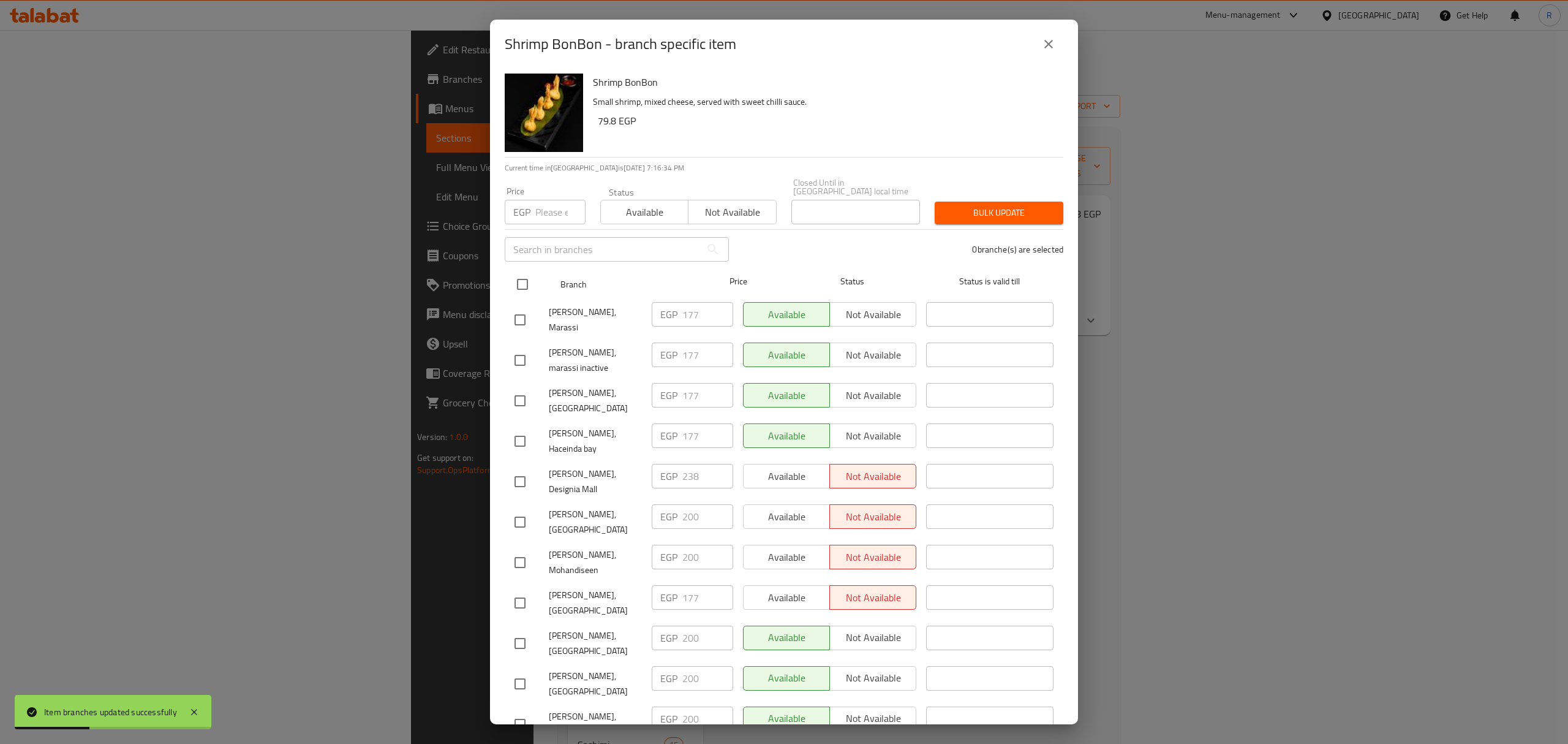
checkbox input "true"
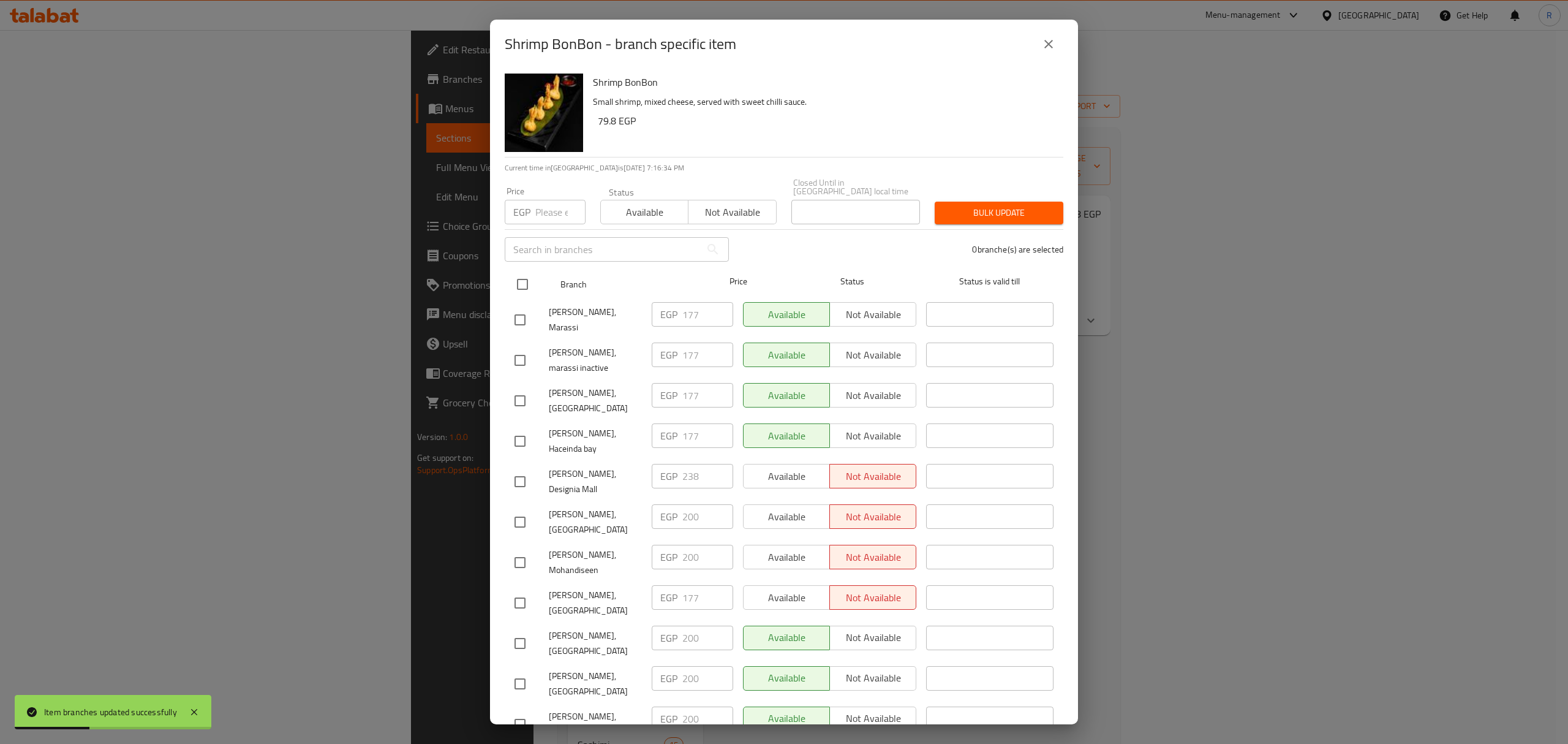
checkbox input "true"
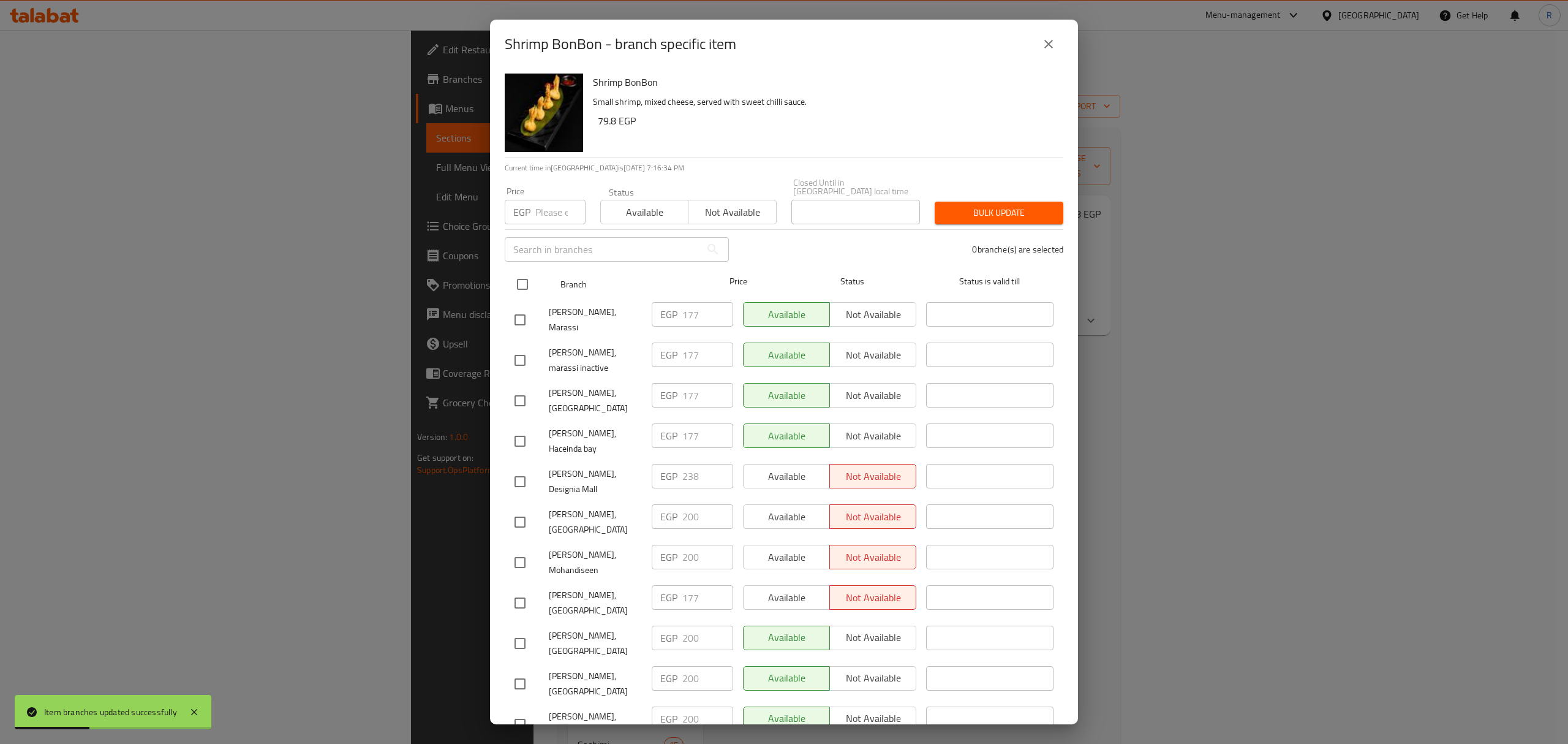
checkbox input "true"
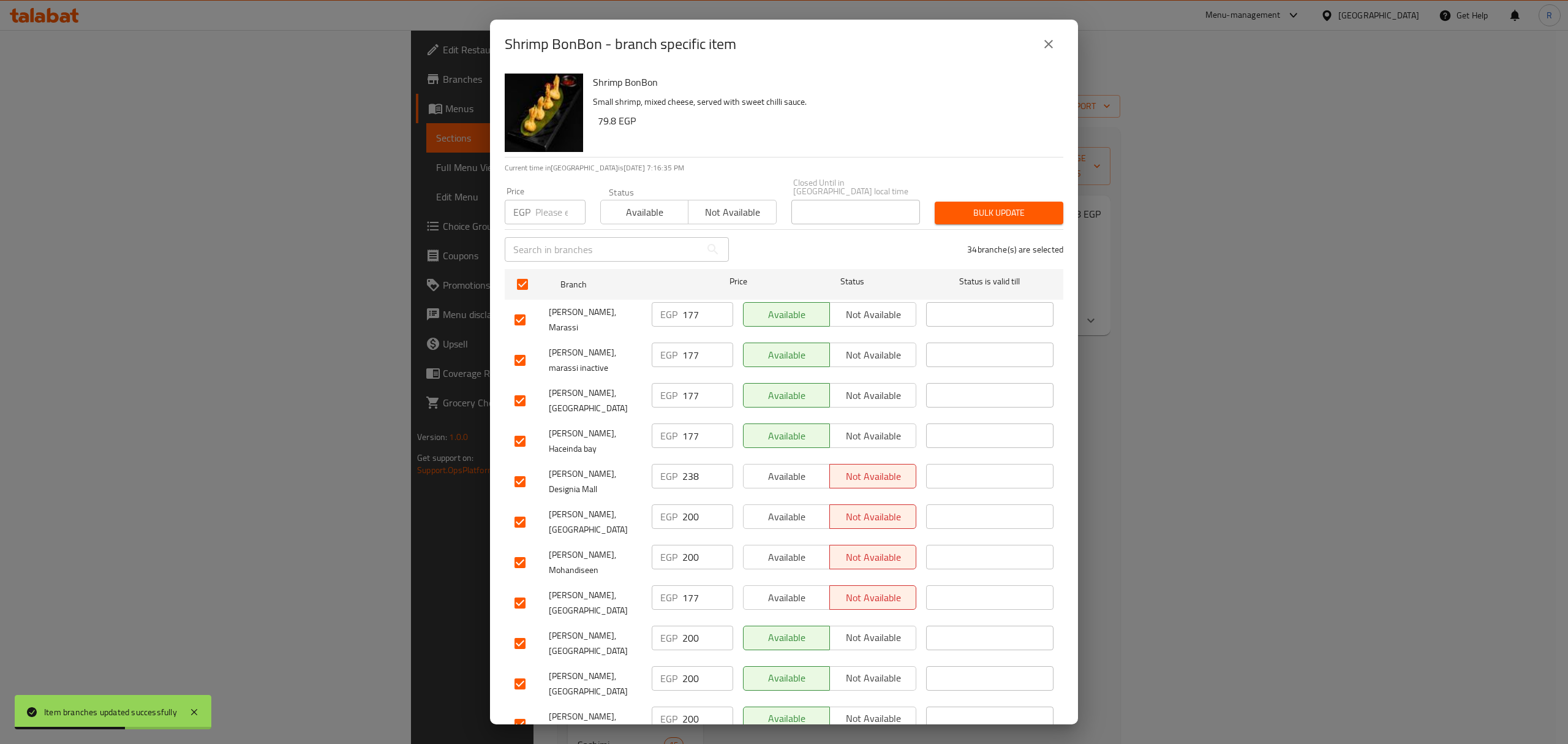
click at [517, 309] on input "checkbox" at bounding box center [520, 320] width 26 height 26
checkbox input "false"
drag, startPoint x: 518, startPoint y: 337, endPoint x: 547, endPoint y: 354, distance: 33.6
click at [518, 348] on input "checkbox" at bounding box center [520, 360] width 26 height 26
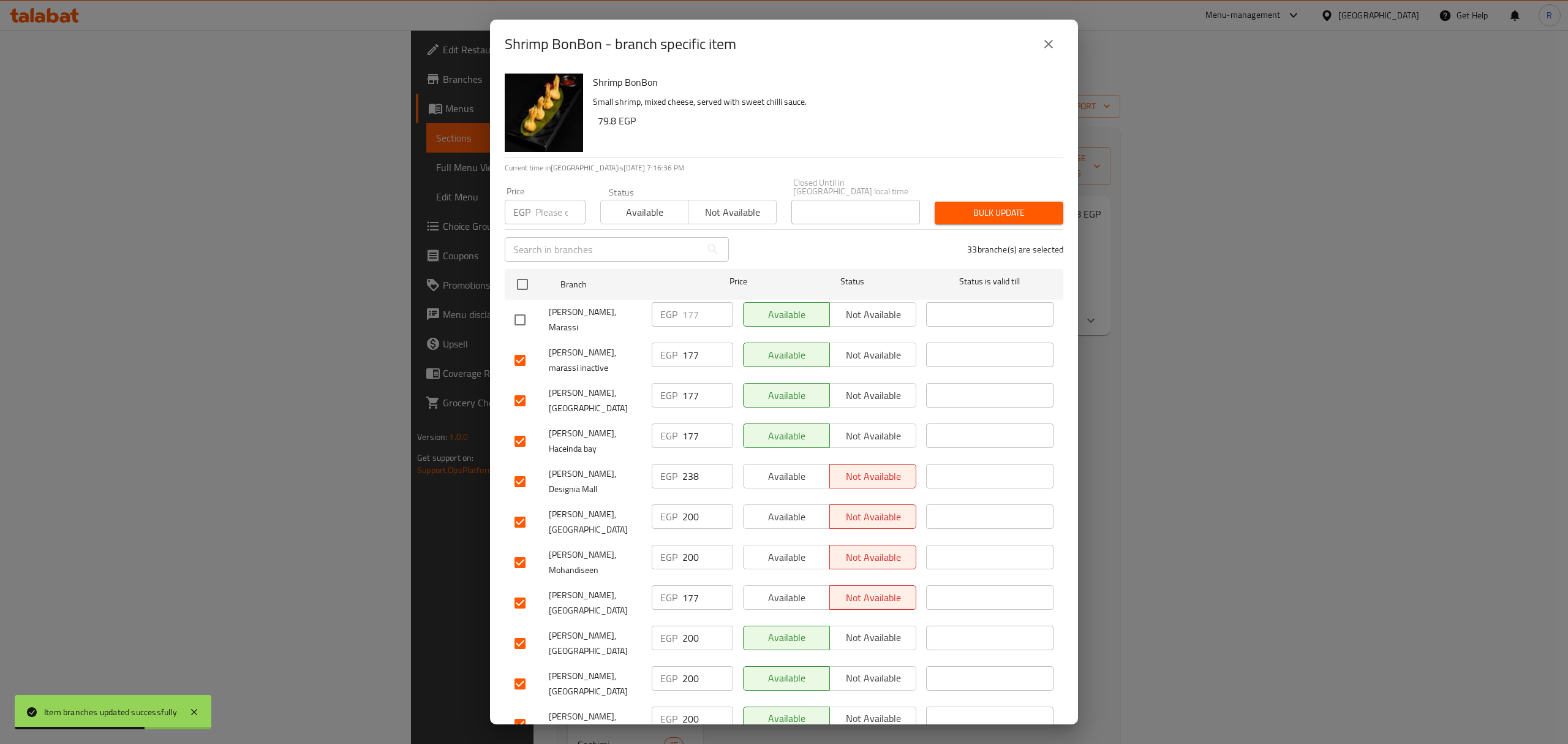
checkbox input "false"
click at [522, 388] on input "checkbox" at bounding box center [520, 401] width 26 height 26
checkbox input "false"
click at [512, 429] on input "checkbox" at bounding box center [520, 441] width 26 height 26
checkbox input "false"
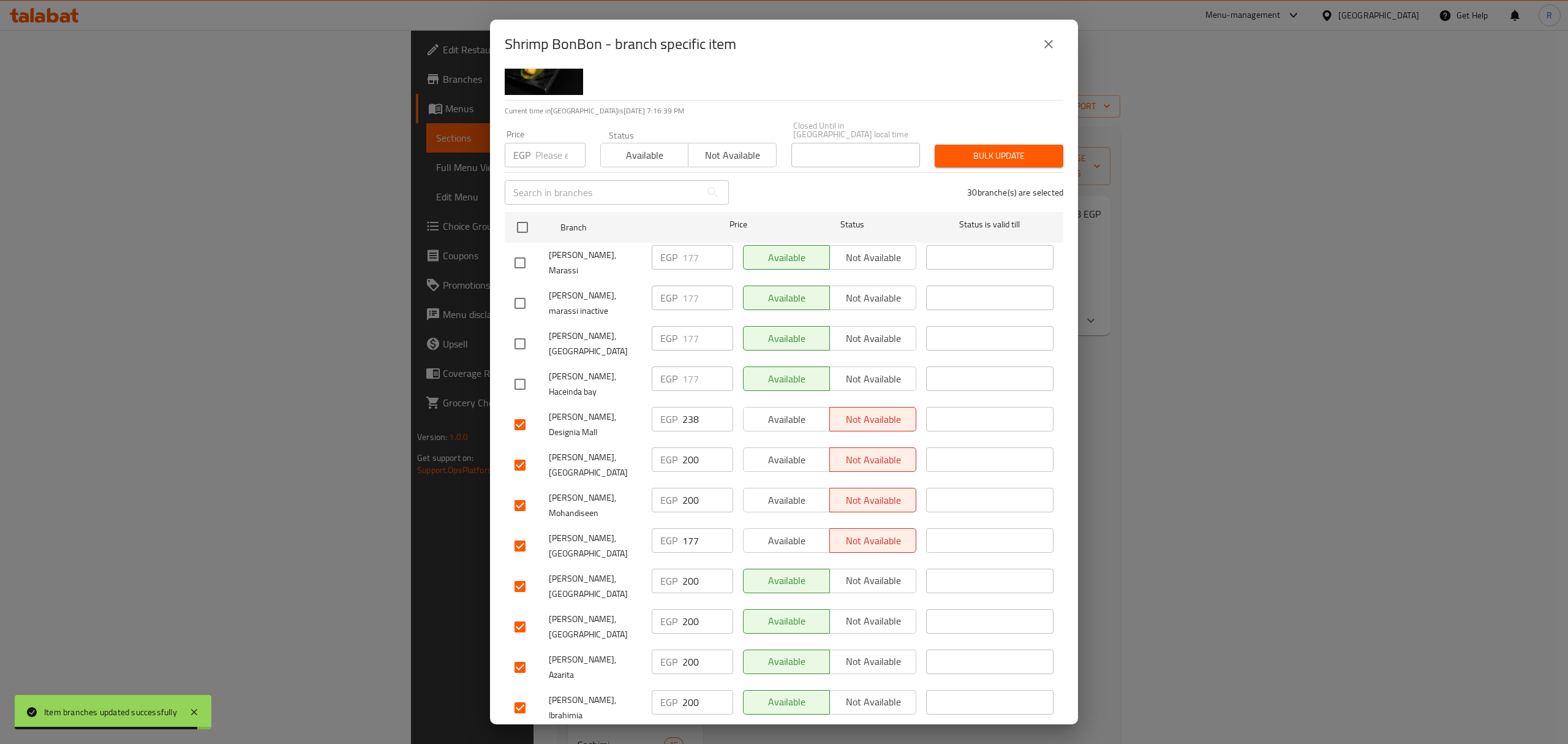
scroll to position [82, 0]
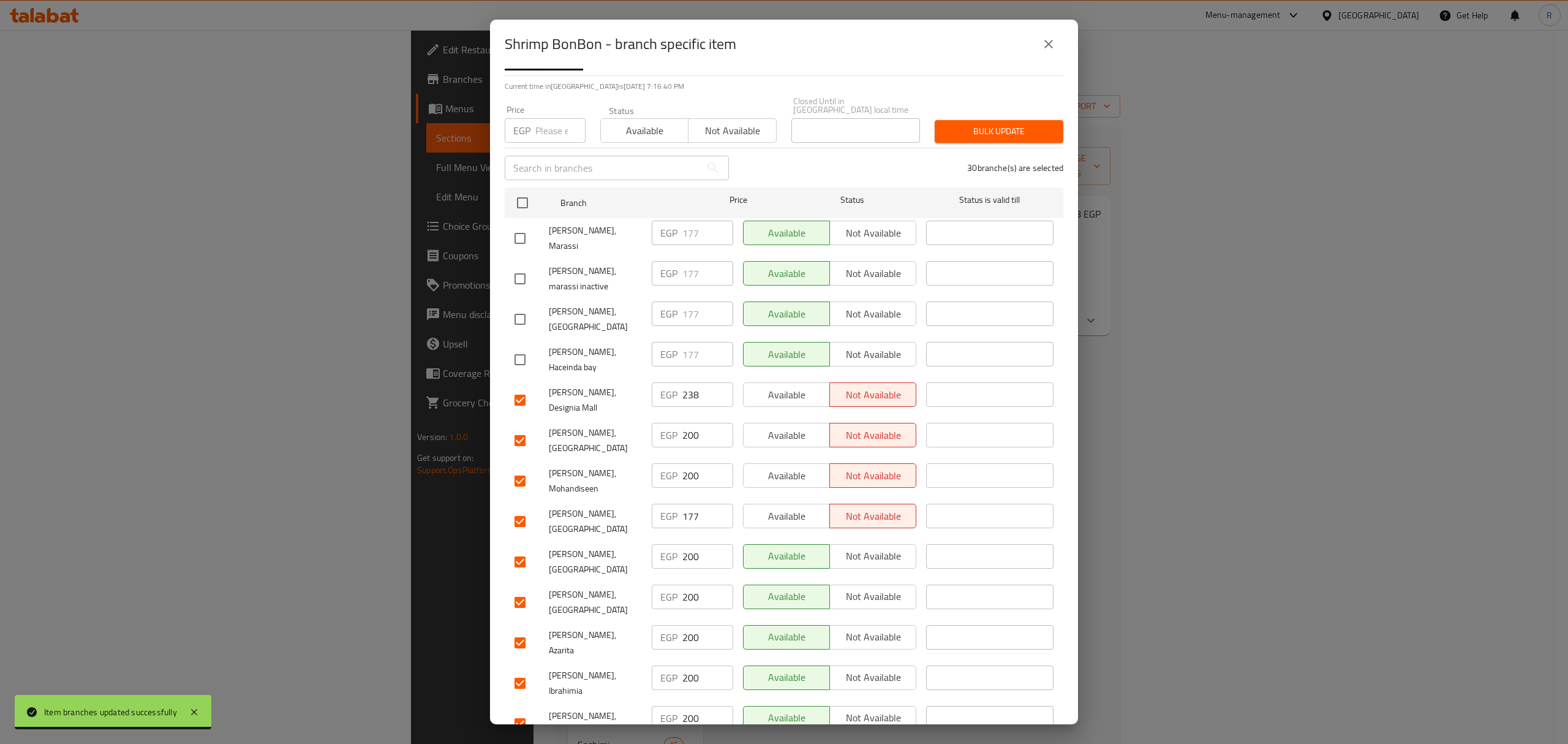
click at [526, 387] on input "checkbox" at bounding box center [520, 400] width 26 height 26
checkbox input "false"
click at [518, 509] on input "checkbox" at bounding box center [520, 522] width 26 height 26
checkbox input "false"
click at [525, 549] on input "checkbox" at bounding box center [520, 562] width 26 height 26
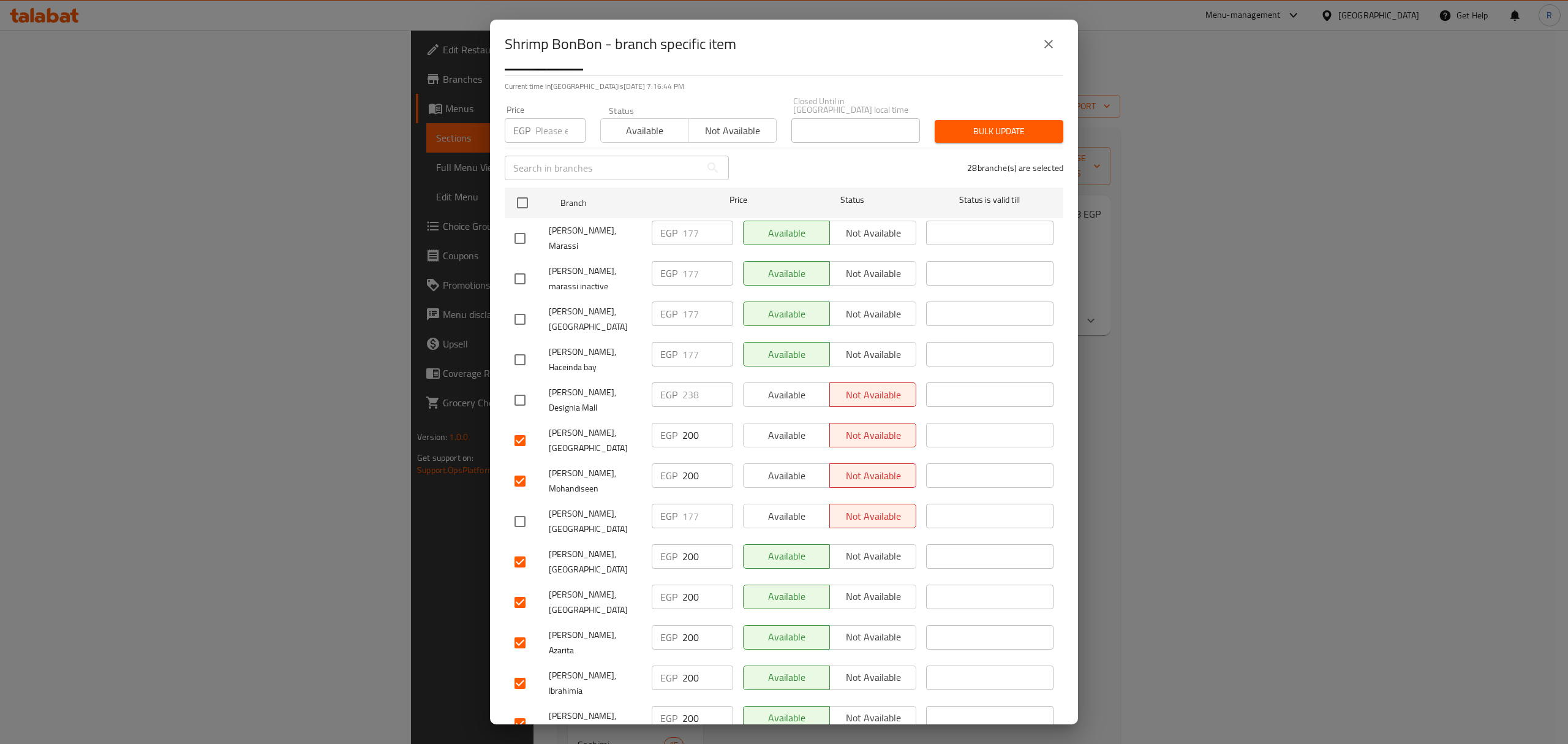
checkbox input "false"
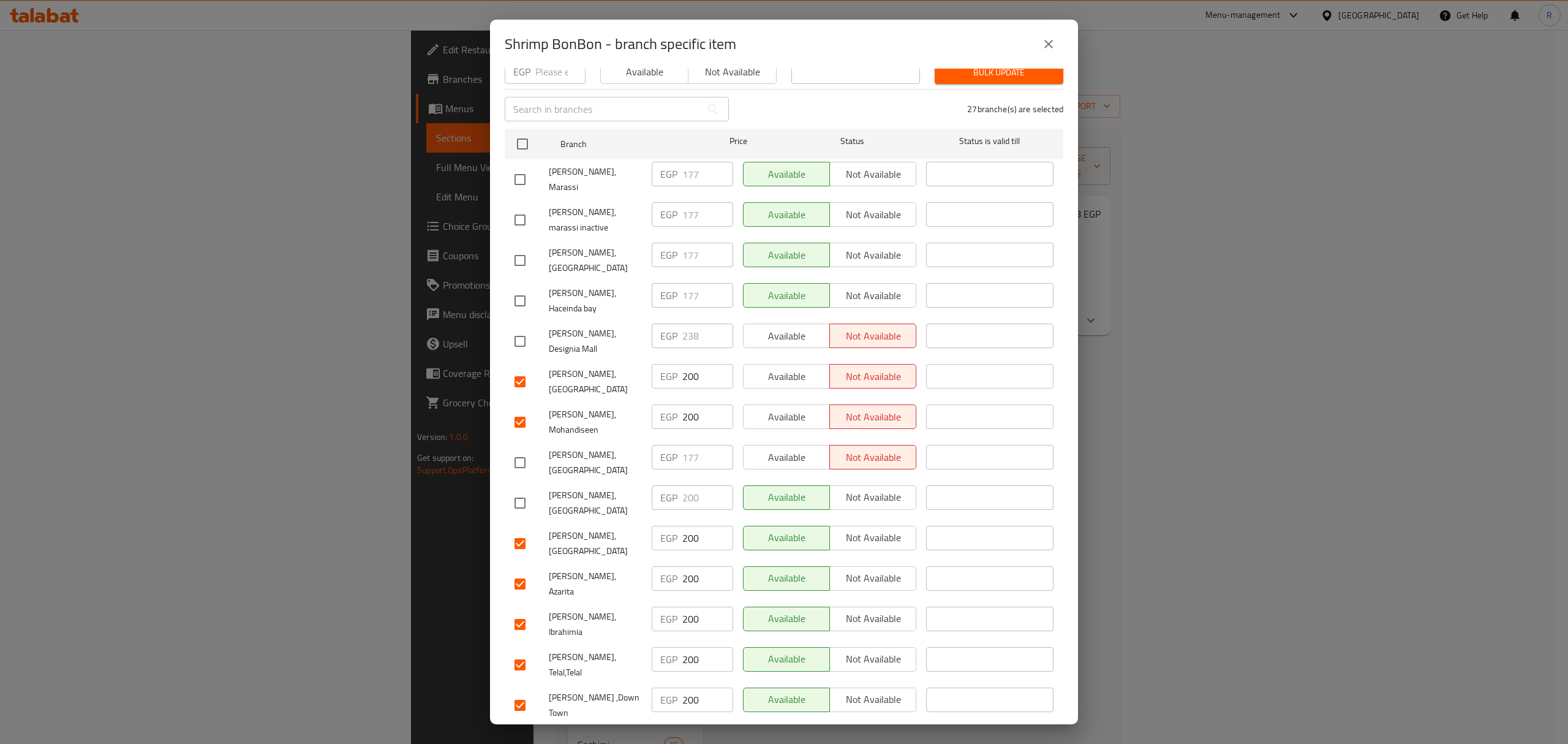
scroll to position [163, 0]
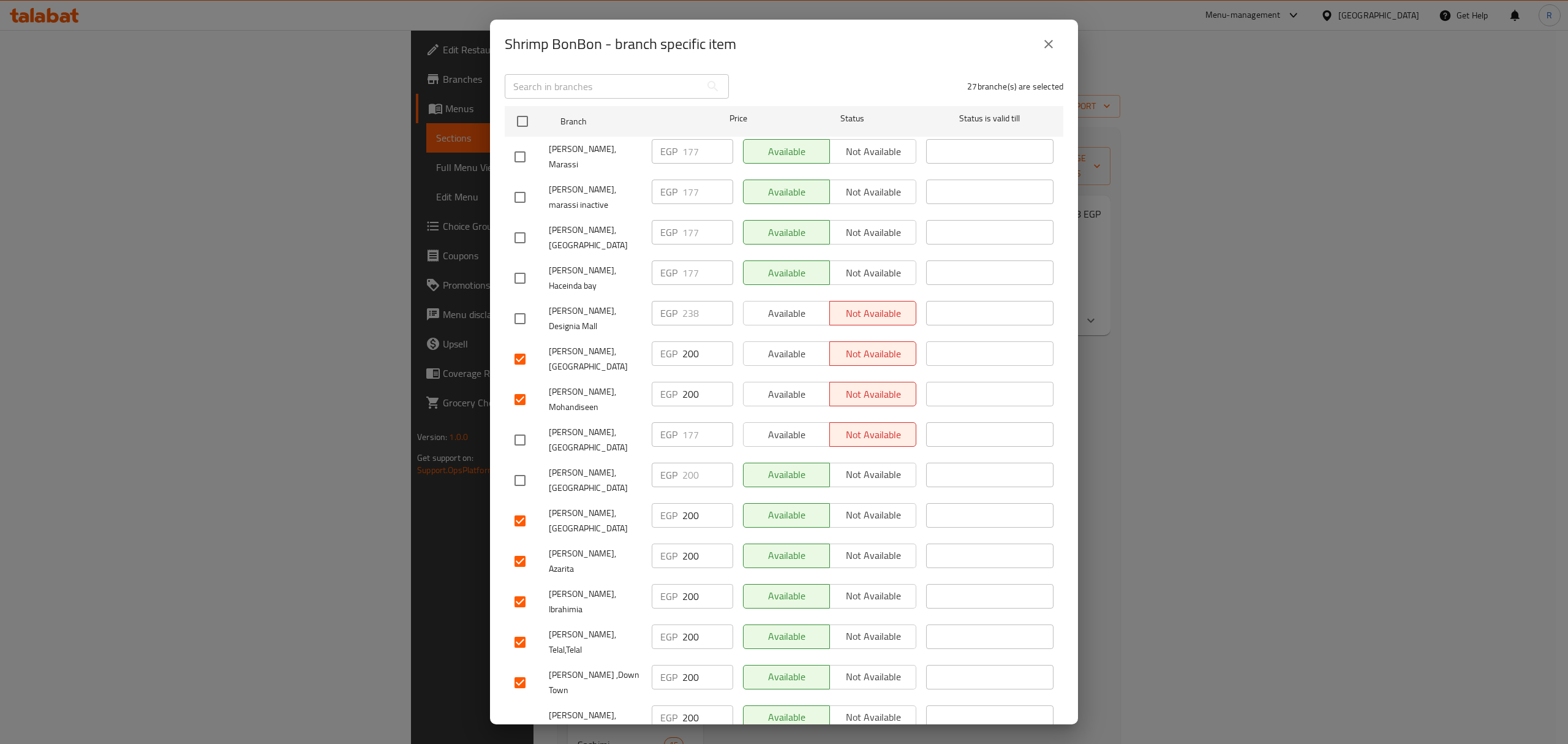
click at [523, 508] on input "checkbox" at bounding box center [520, 521] width 26 height 26
checkbox input "false"
click at [525, 549] on input "checkbox" at bounding box center [520, 562] width 26 height 26
checkbox input "false"
click at [516, 589] on input "checkbox" at bounding box center [520, 602] width 26 height 26
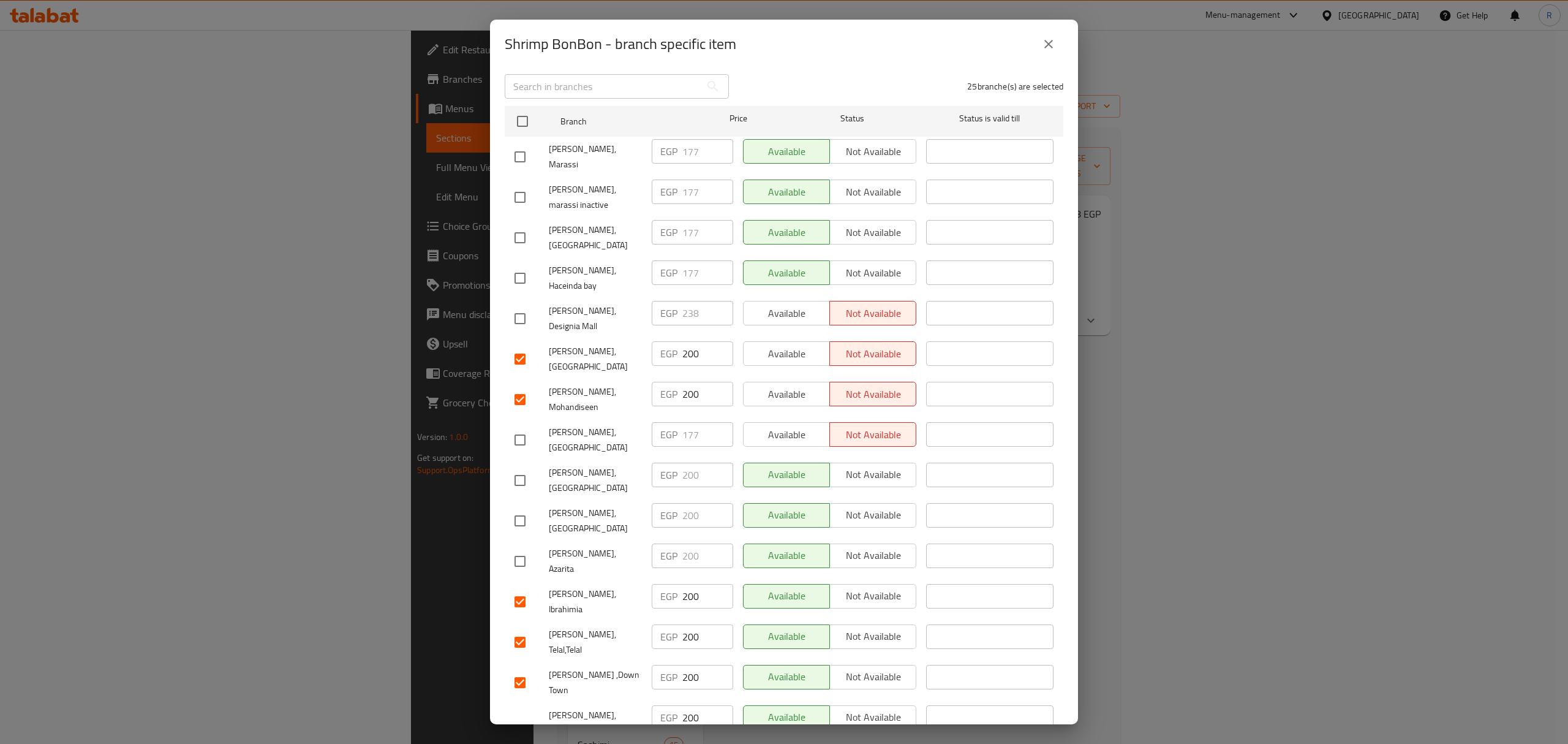
checkbox input "false"
drag, startPoint x: 518, startPoint y: 568, endPoint x: 525, endPoint y: 565, distance: 7.6
click at [520, 630] on input "checkbox" at bounding box center [520, 643] width 26 height 26
checkbox input "false"
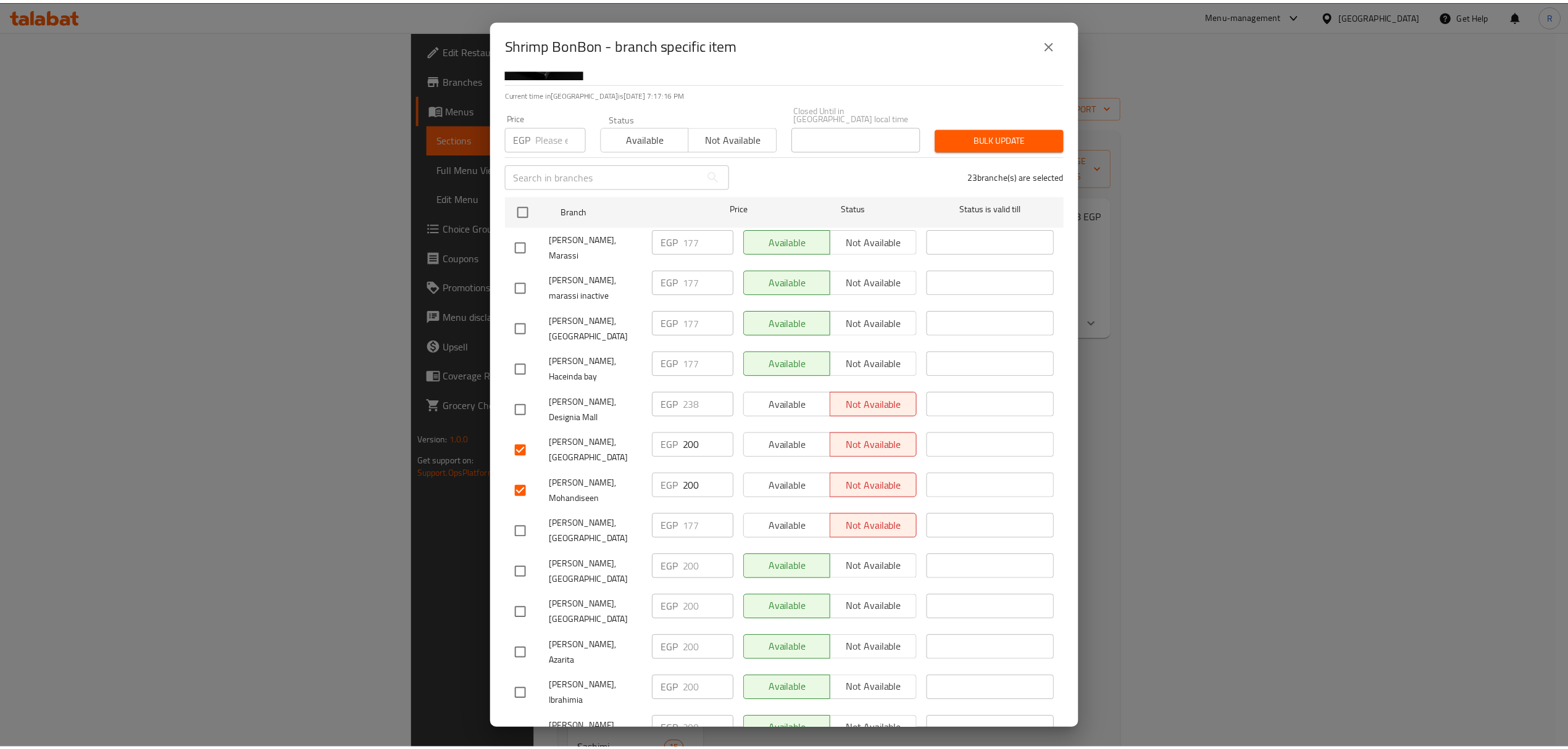
scroll to position [0, 0]
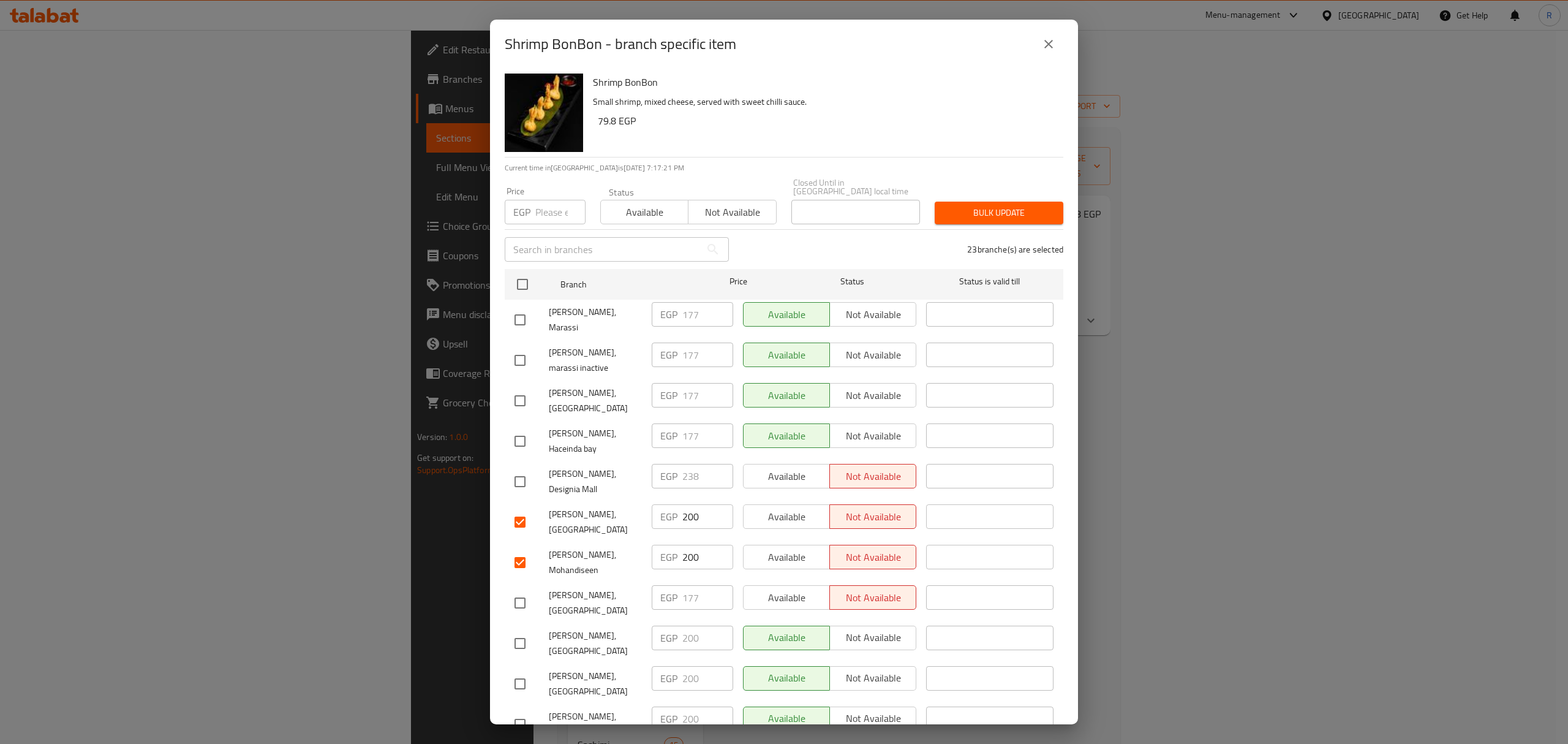
click at [549, 204] on input "number" at bounding box center [560, 211] width 50 height 25
paste input "211"
type input "211"
click at [1017, 194] on div "Bulk update" at bounding box center [999, 213] width 143 height 37
click at [996, 209] on span "Bulk update" at bounding box center [999, 213] width 109 height 15
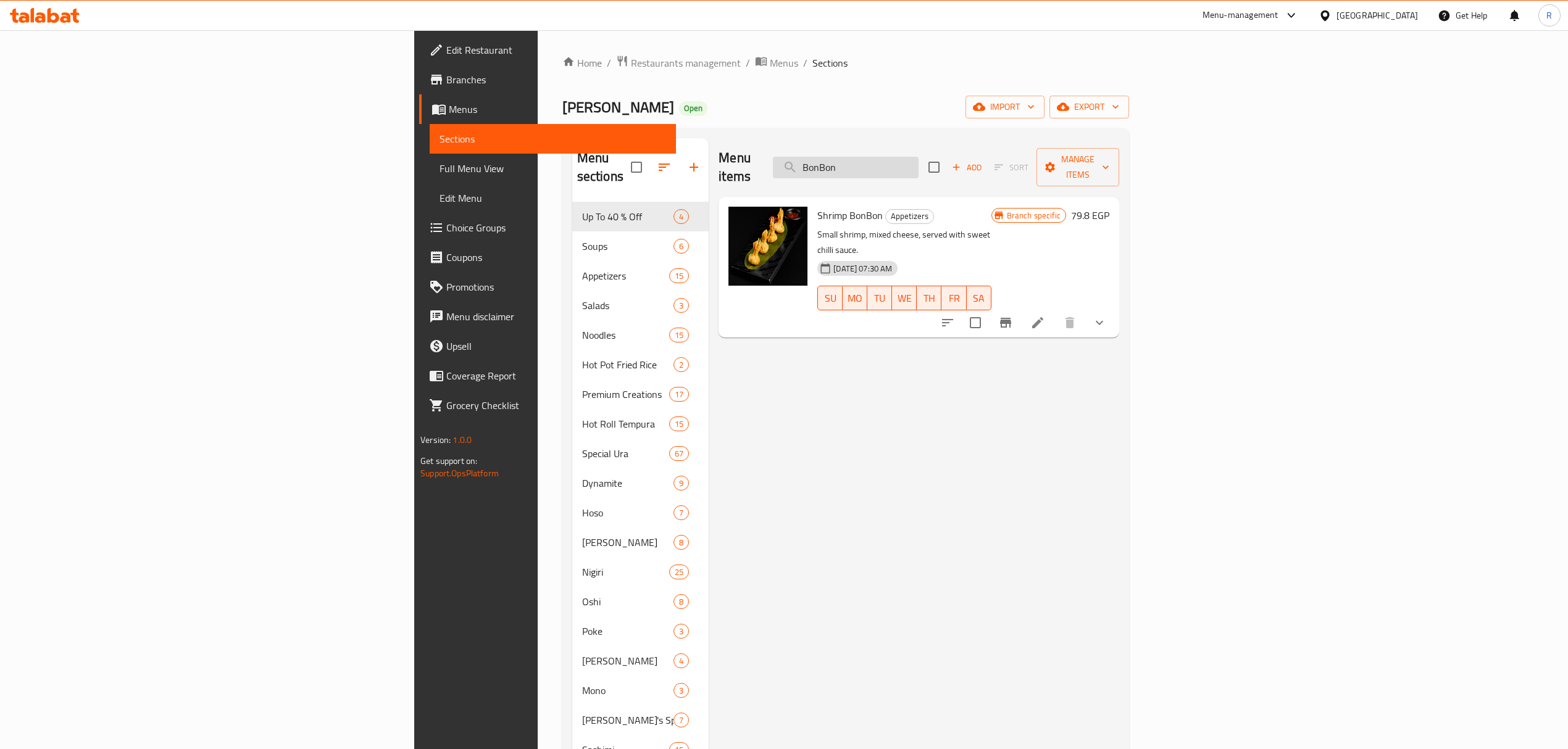
click at [918, 157] on input "BonBon" at bounding box center [845, 167] width 146 height 21
click at [918, 158] on input "BonBon" at bounding box center [845, 167] width 146 height 21
paste input "nigri crab tembura 1 piece"
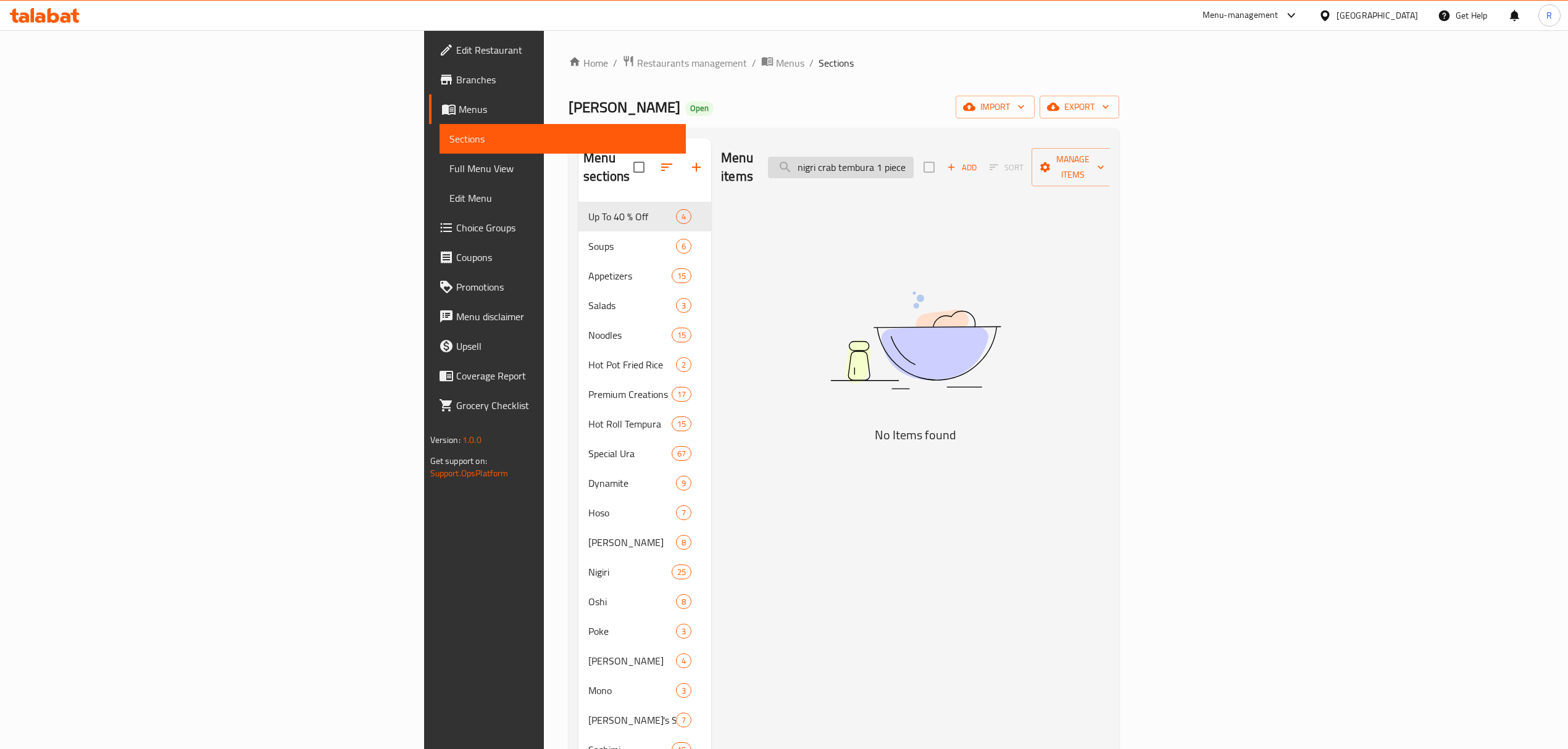
click at [913, 161] on input "nigri crab tembura 1 piece" at bounding box center [841, 167] width 146 height 21
drag, startPoint x: 1008, startPoint y: 161, endPoint x: 1138, endPoint y: 166, distance: 130.1
click at [1109, 166] on div "Menu items nigri crab tembura 1 piece Add Sort Manage items" at bounding box center [915, 167] width 388 height 58
click at [913, 164] on input "nigri cr" at bounding box center [841, 167] width 146 height 21
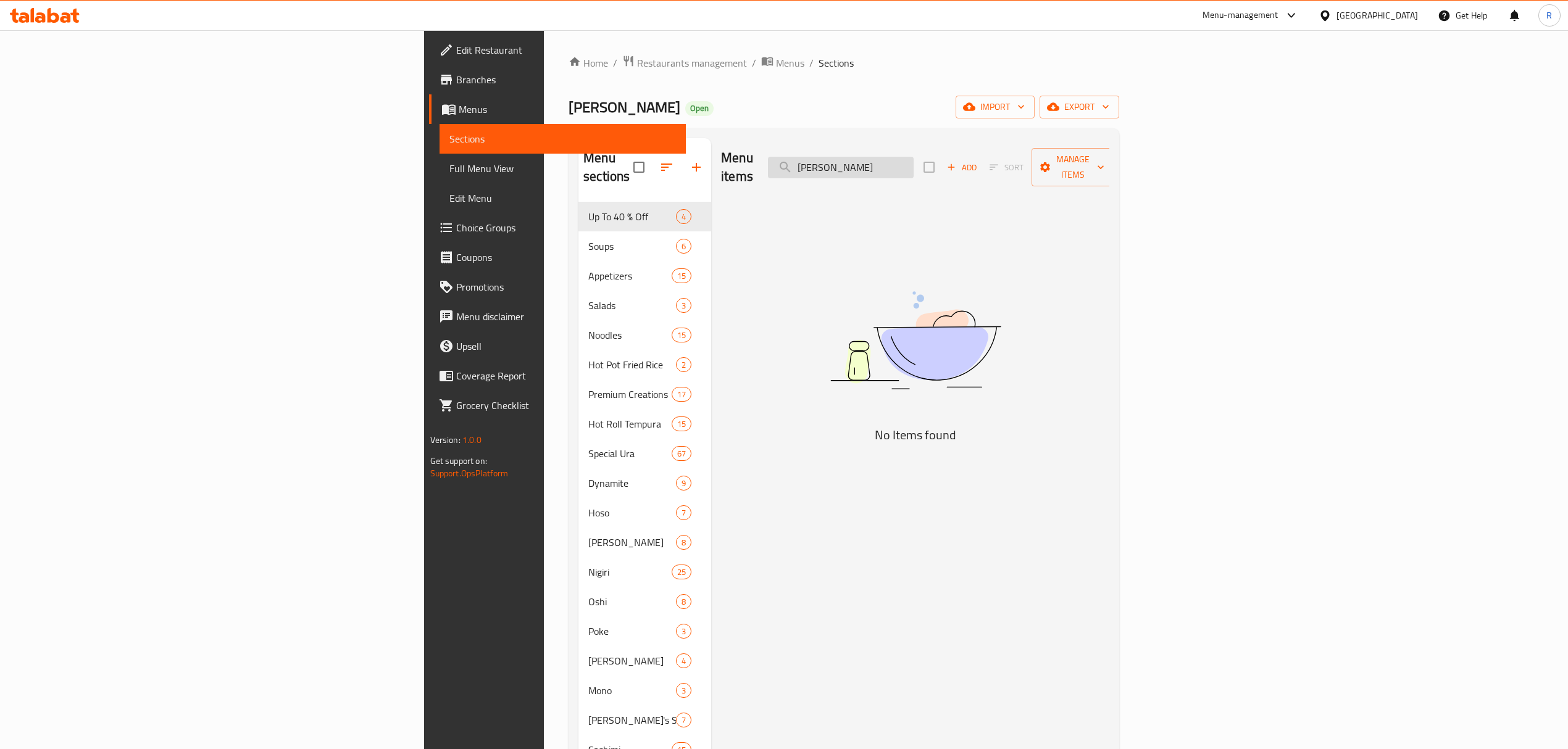
click at [913, 164] on input "nigri cr" at bounding box center [841, 167] width 146 height 21
paste input "NIGRI CRAB TEMBURA 1 PIECES"
click at [913, 158] on input "NIGRI CRAB TEMBURA 1 PIECES" at bounding box center [841, 167] width 146 height 21
click at [913, 157] on input "NIGRI CRAB TEMBURA 1 PIECES" at bounding box center [841, 167] width 146 height 21
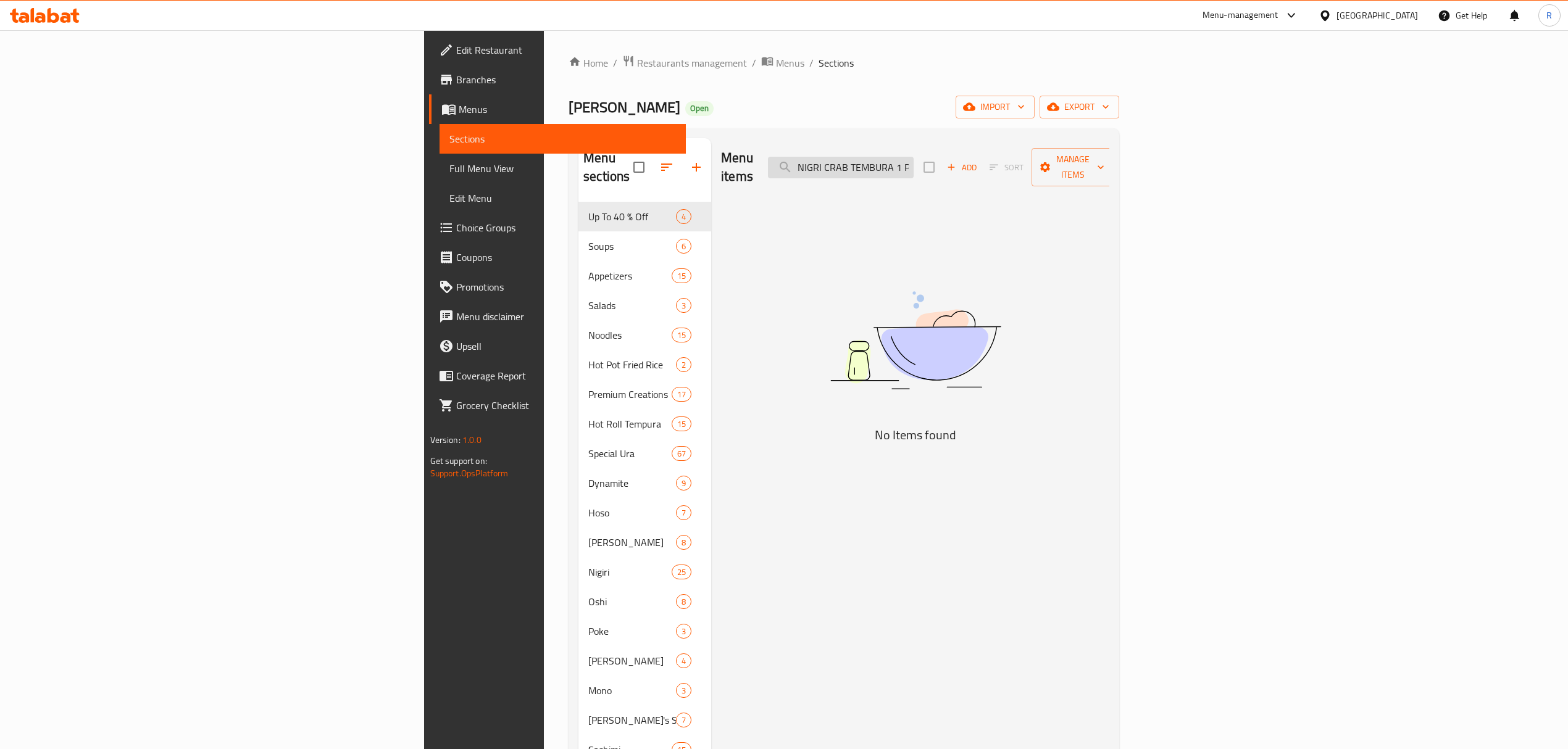
paste input "nigiri crab tempura"
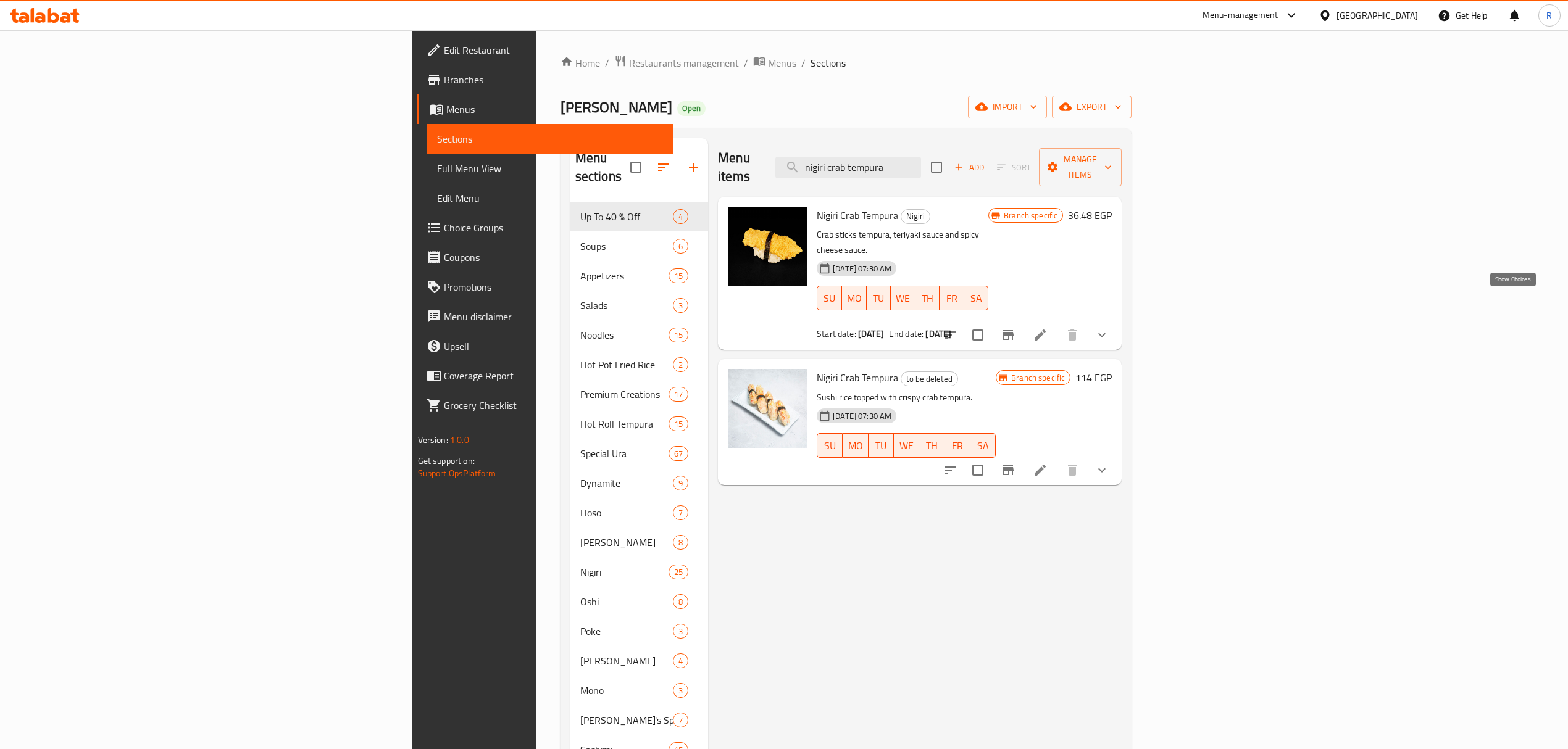
type input "nigiri crab tempura"
click at [1105, 333] on icon "show more" at bounding box center [1101, 335] width 8 height 4
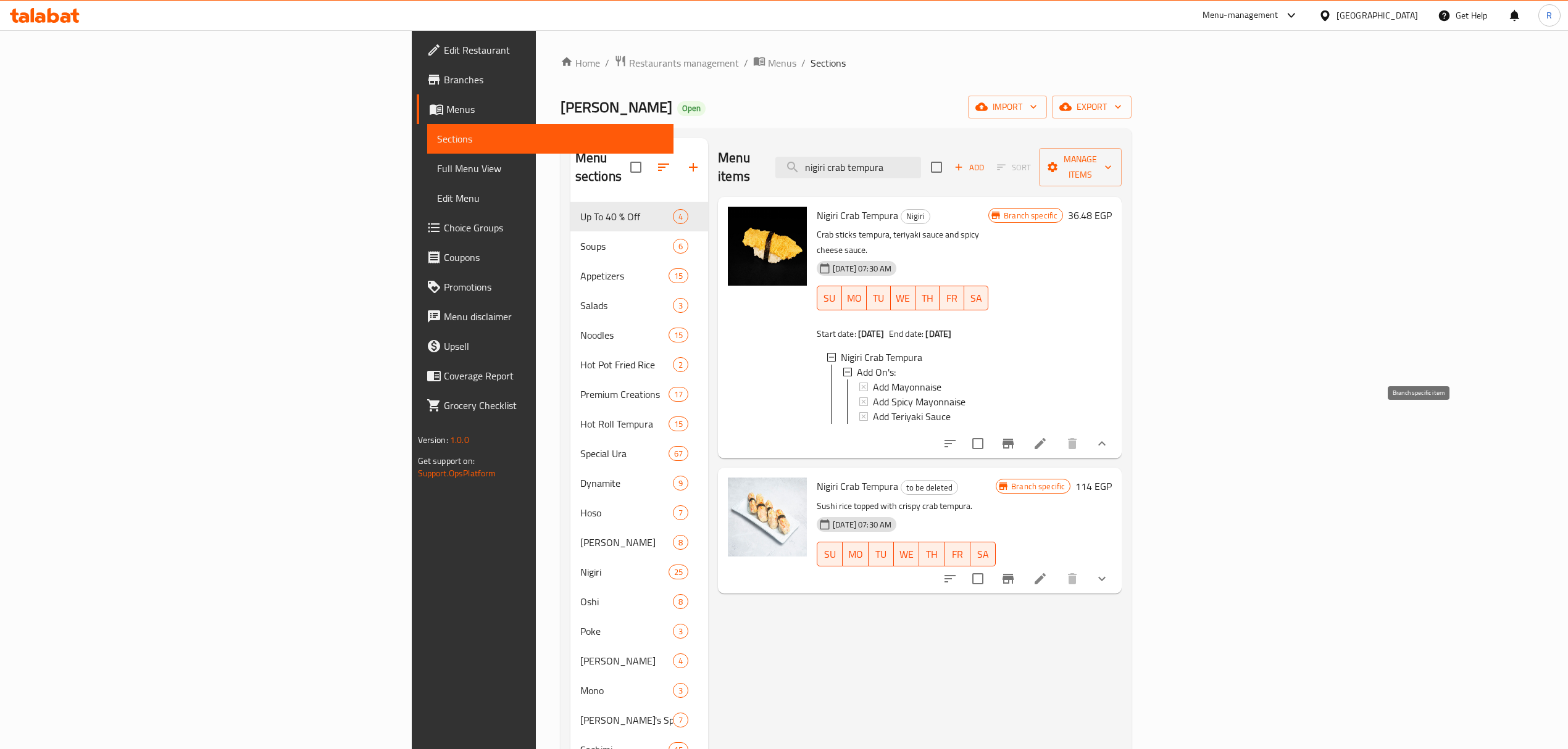
click at [1023, 433] on button "Branch-specific-item" at bounding box center [1008, 444] width 30 height 30
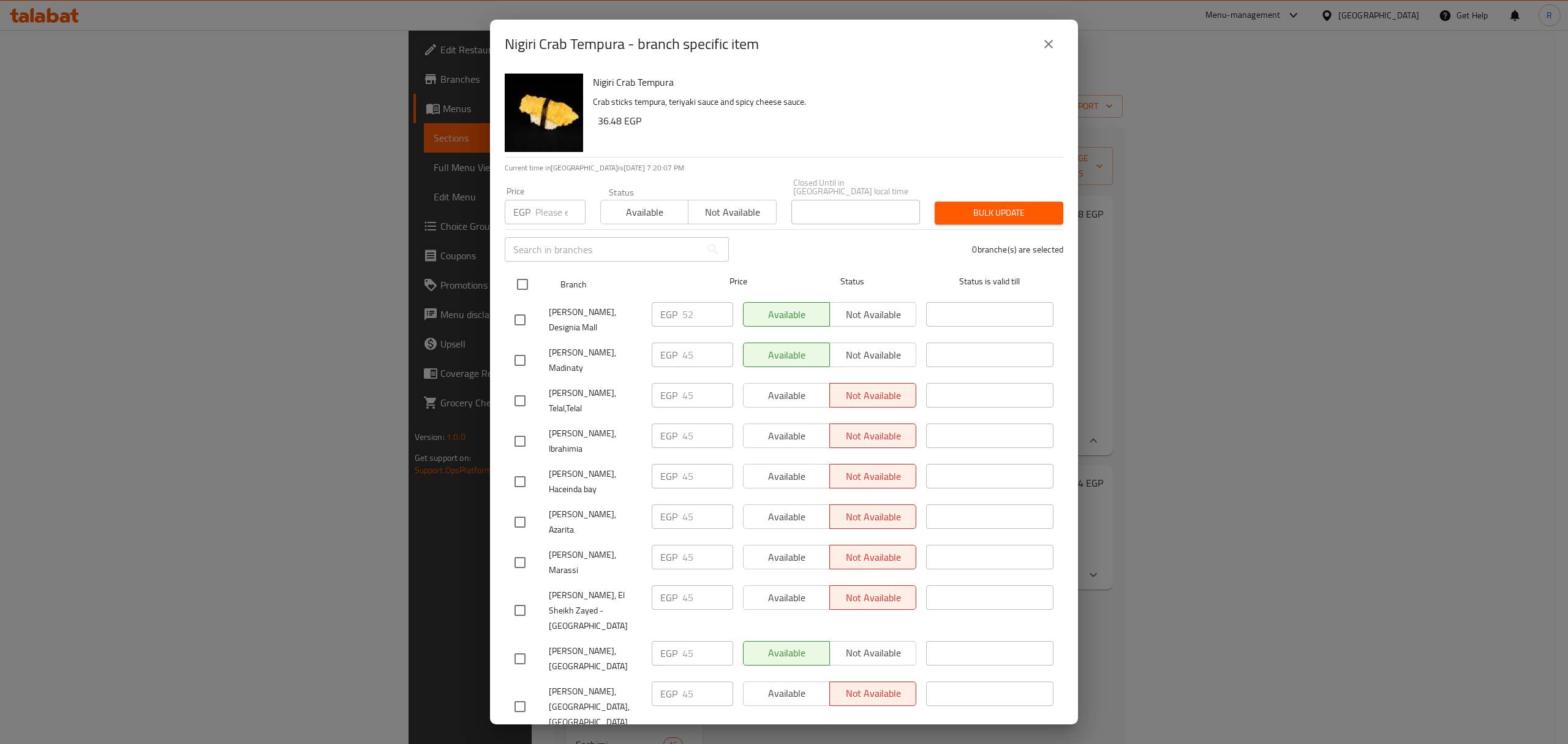
drag, startPoint x: 518, startPoint y: 303, endPoint x: 535, endPoint y: 258, distance: 48.1
click at [518, 307] on input "checkbox" at bounding box center [520, 320] width 26 height 26
checkbox input "true"
click at [682, 310] on input "52" at bounding box center [708, 314] width 51 height 25
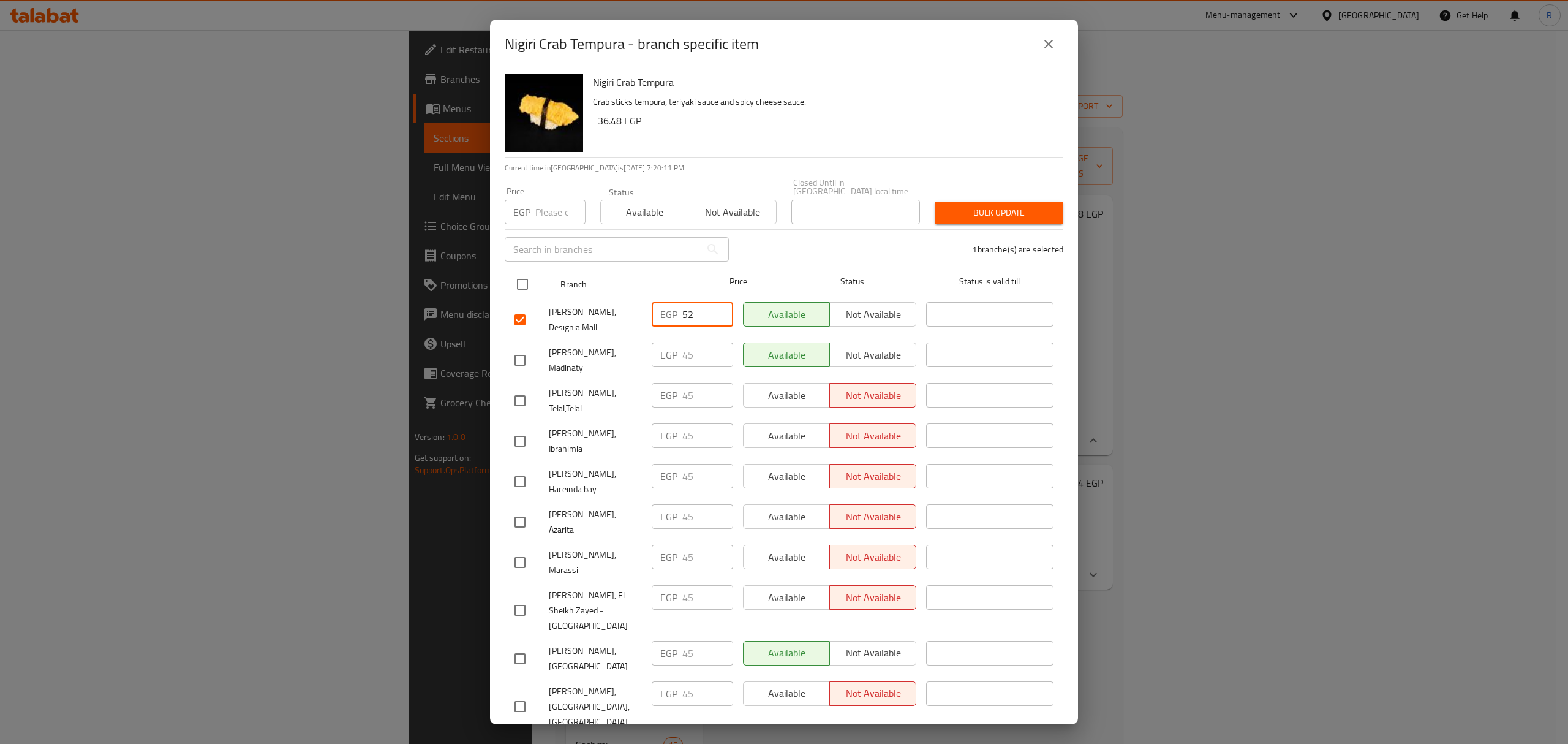
paste input "6"
type input "56"
click at [771, 251] on div "1 branche(s) are selected" at bounding box center [903, 250] width 335 height 44
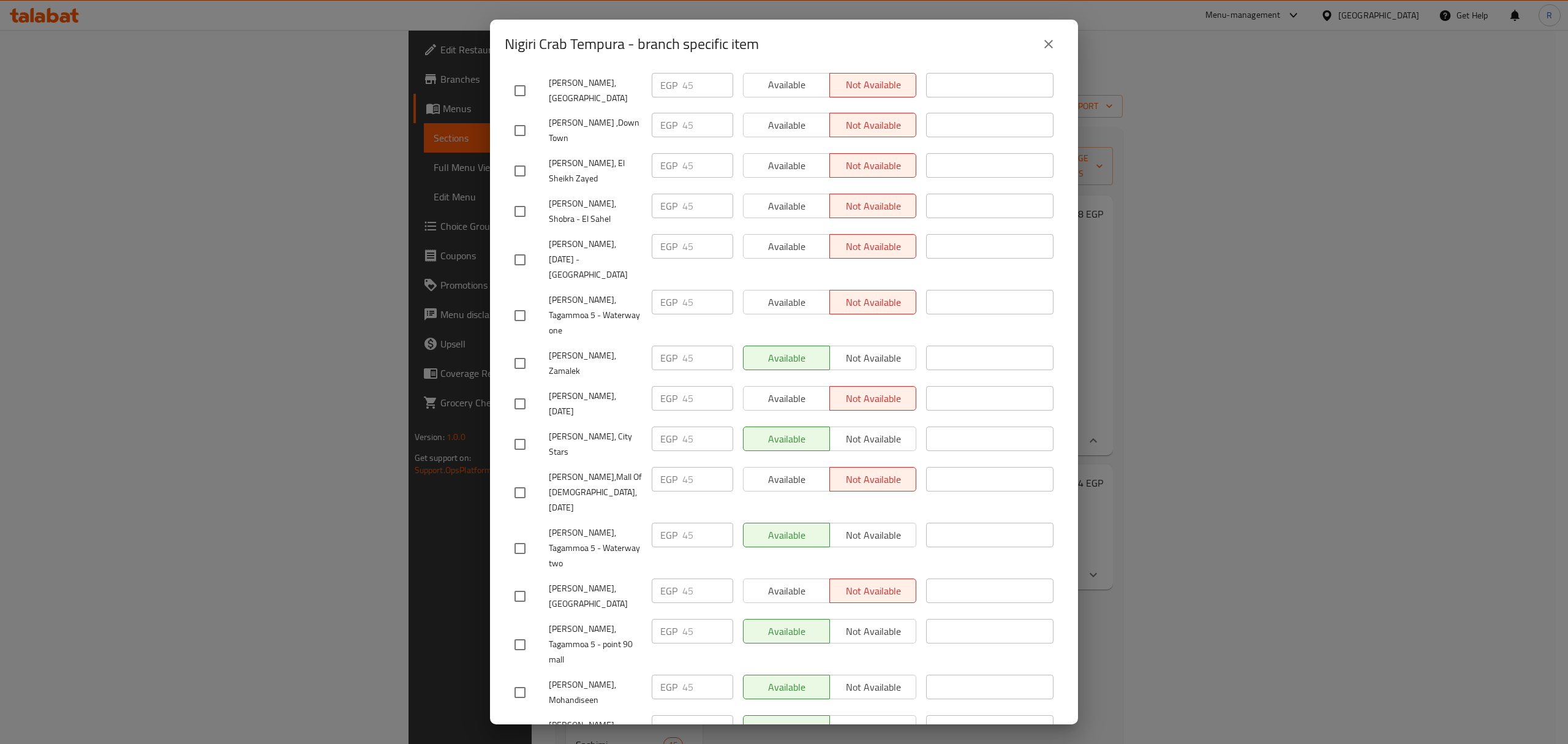
scroll to position [892, 0]
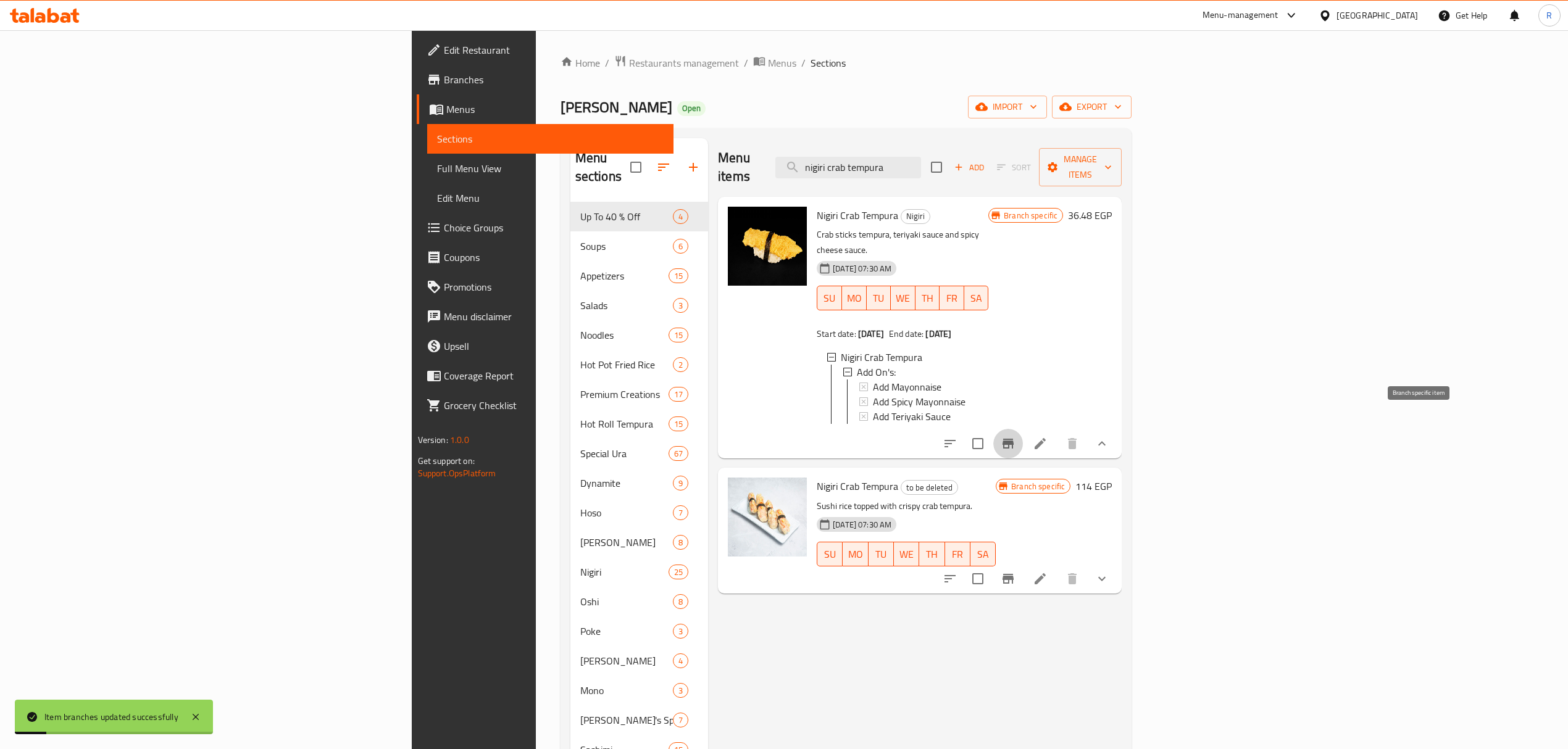
click at [1015, 436] on icon "Branch-specific-item" at bounding box center [1008, 443] width 15 height 15
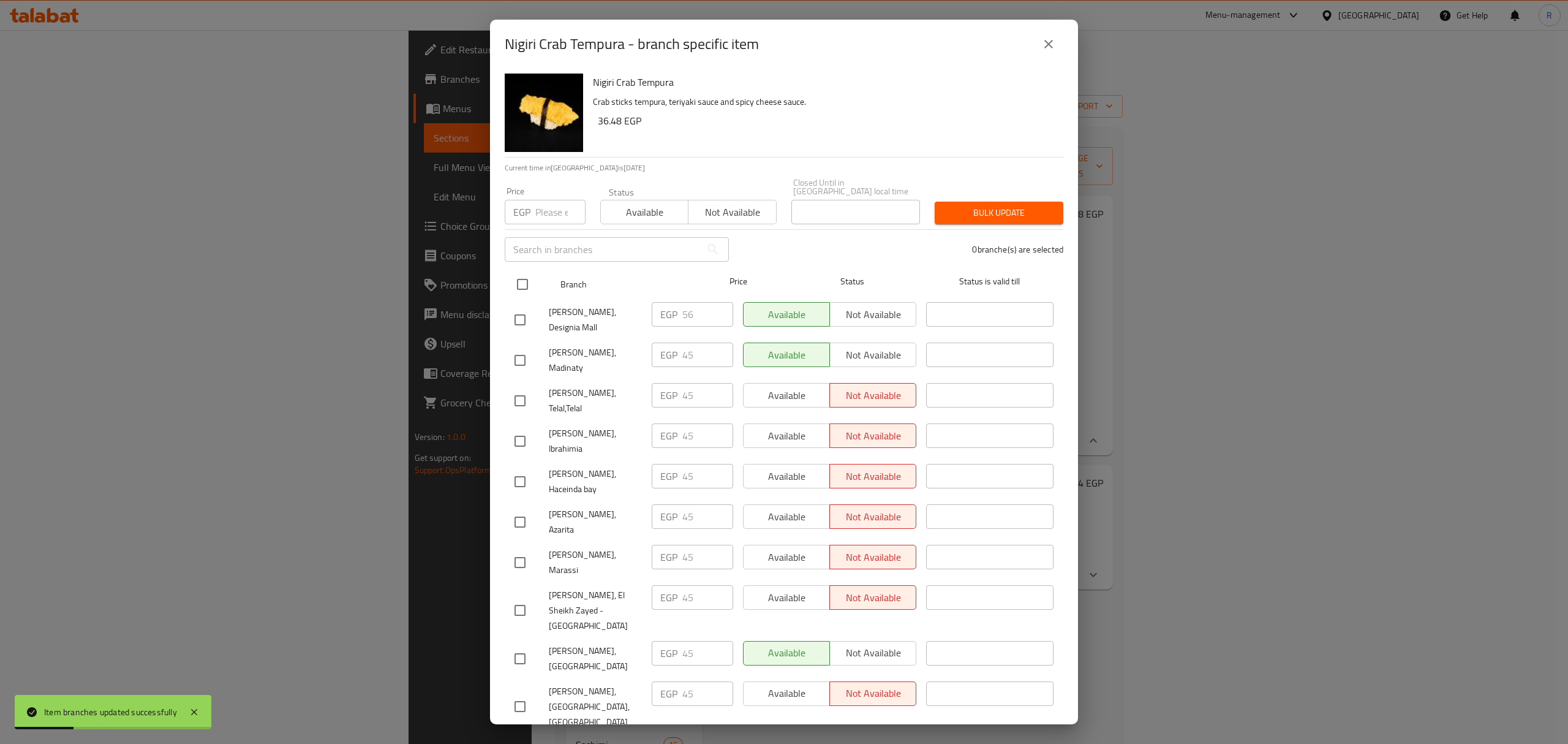
click at [525, 275] on input "checkbox" at bounding box center [522, 285] width 26 height 26
checkbox input "true"
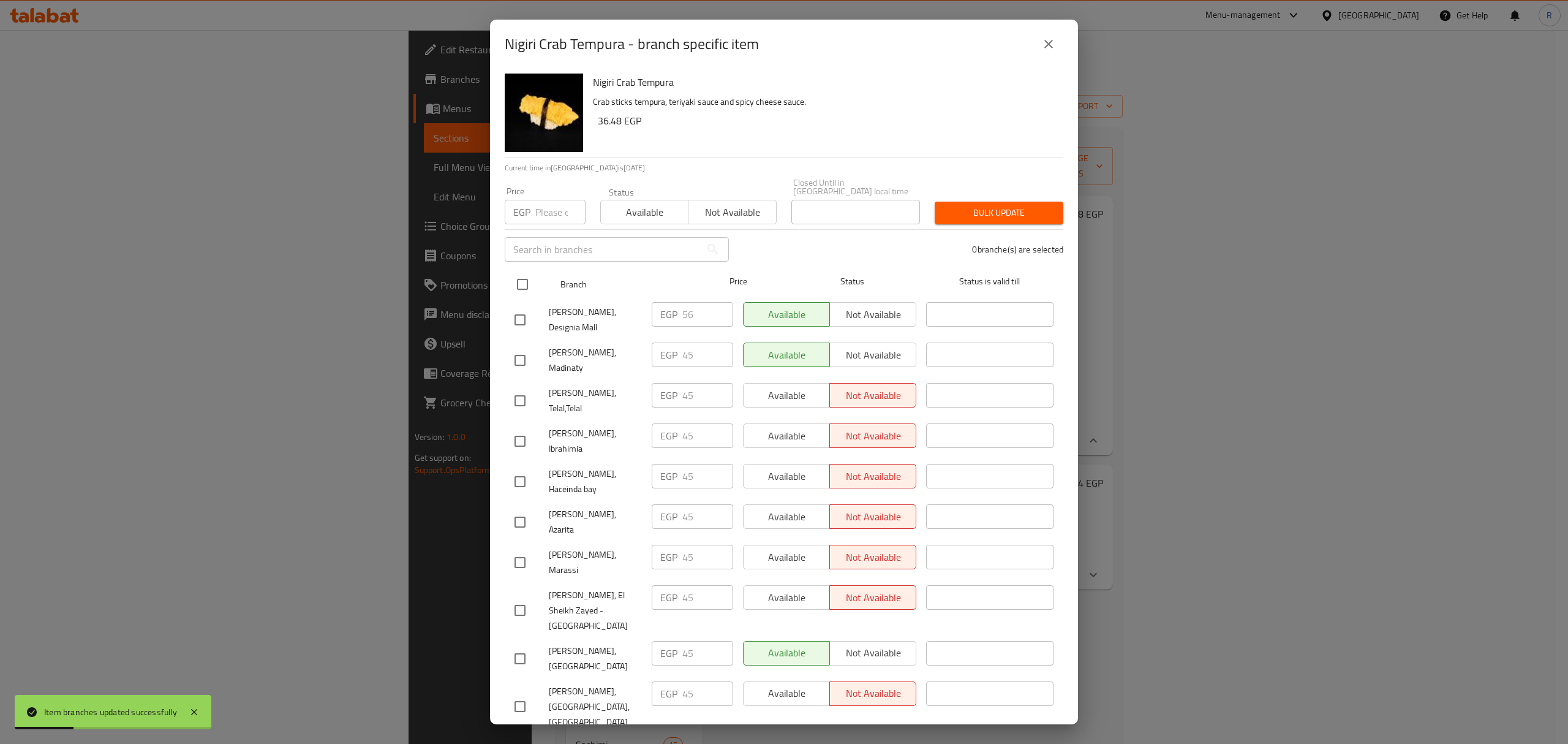
checkbox input "true"
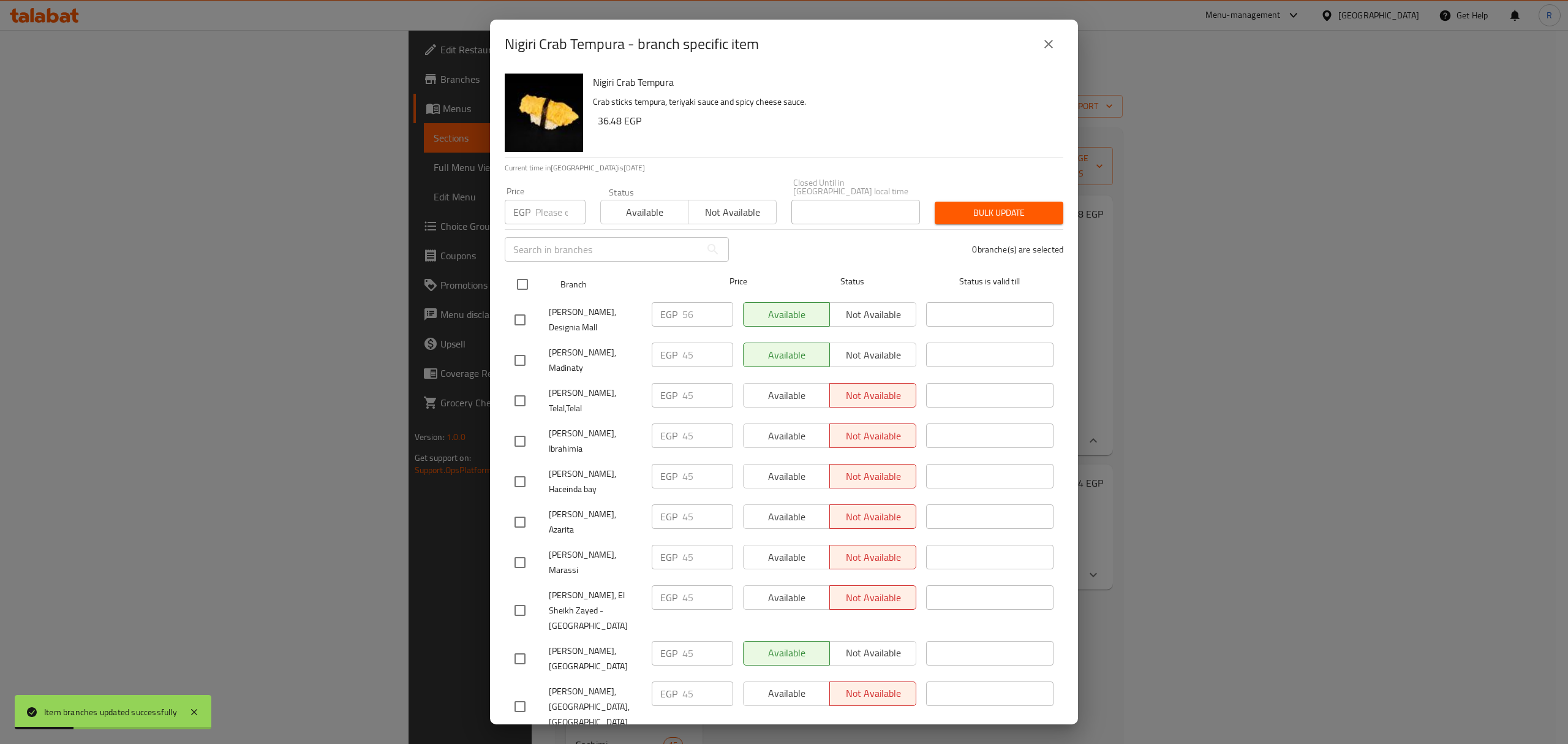
checkbox input "true"
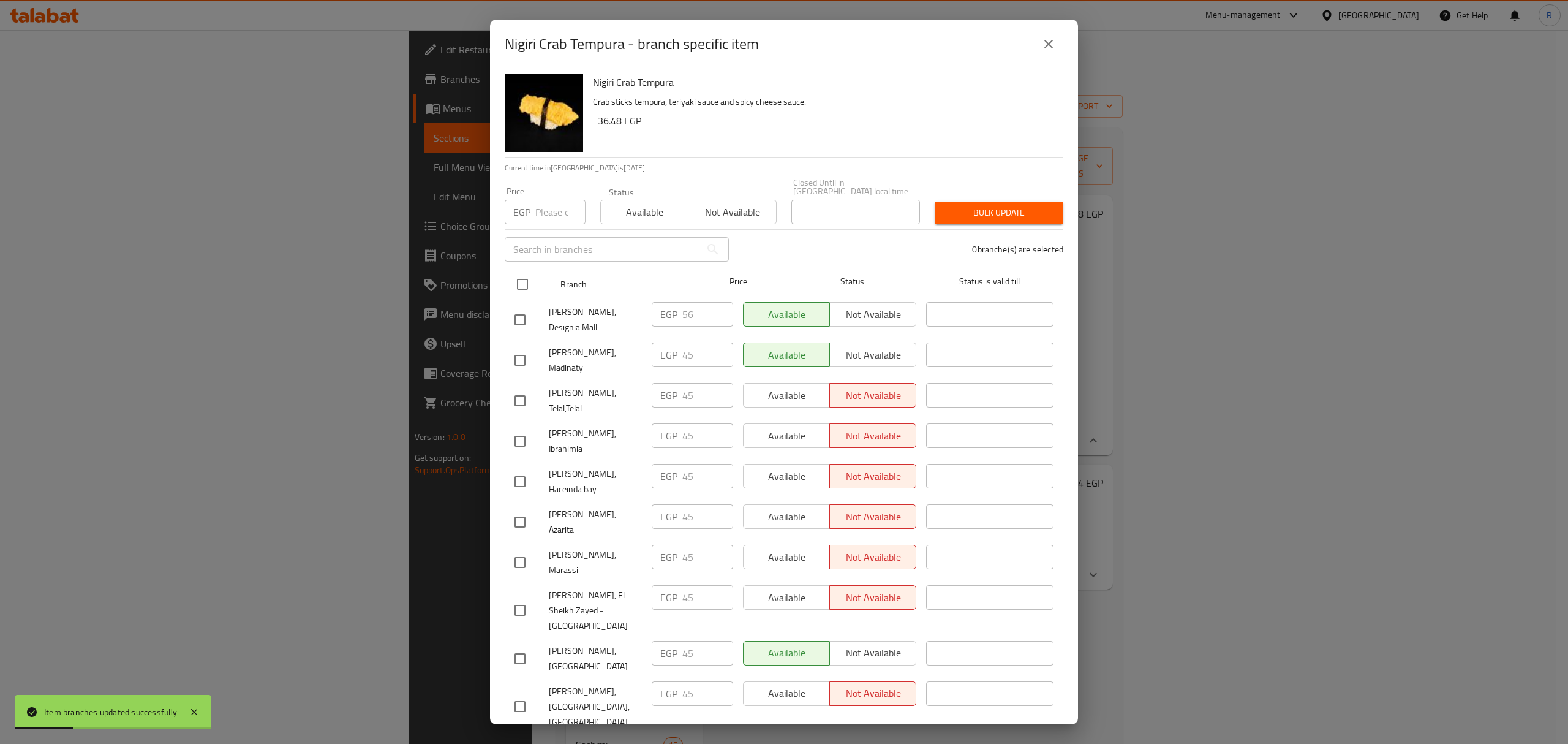
checkbox input "true"
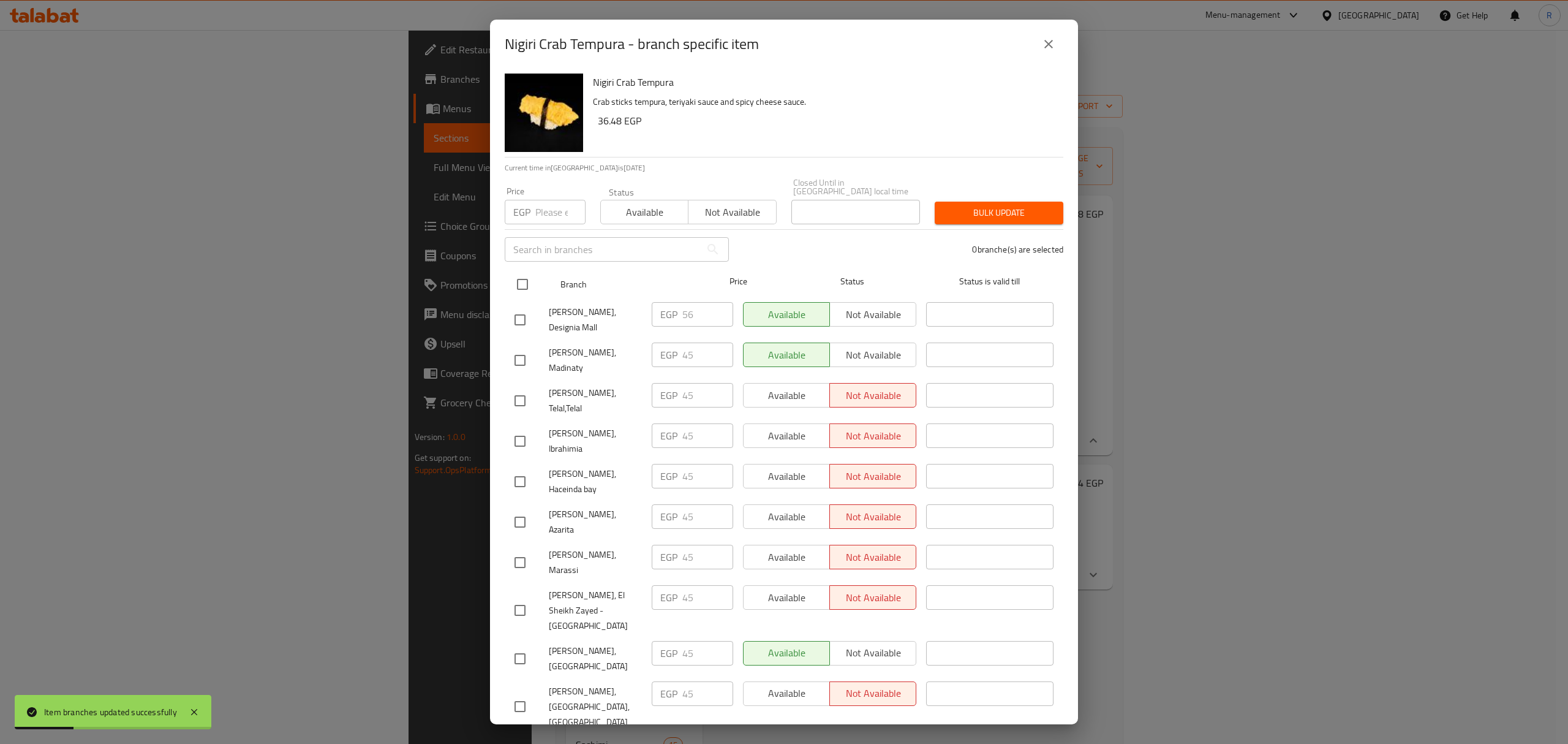
checkbox input "true"
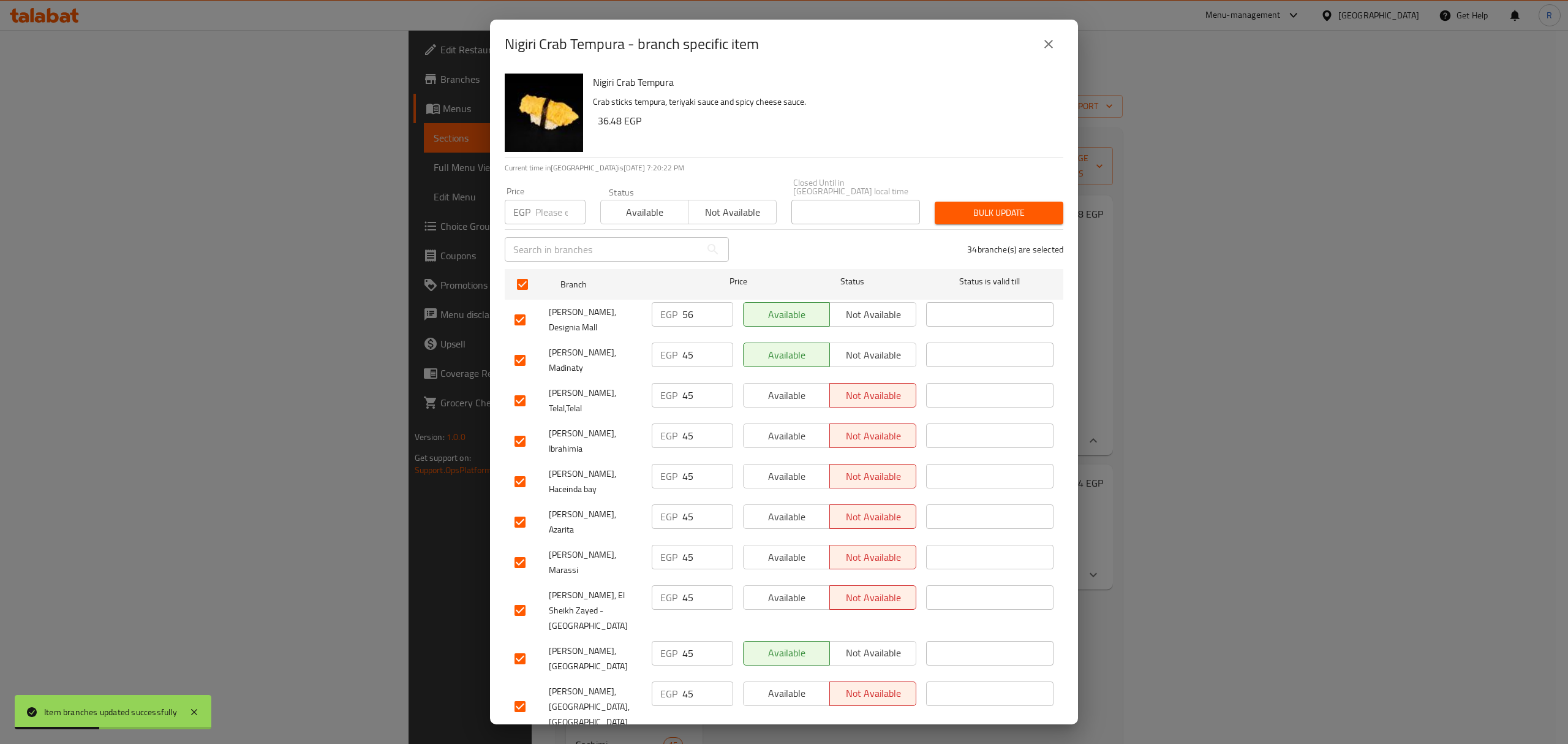
click at [520, 311] on input "checkbox" at bounding box center [520, 320] width 26 height 26
click at [520, 388] on input "checkbox" at bounding box center [520, 401] width 26 height 26
click at [522, 429] on input "checkbox" at bounding box center [520, 441] width 26 height 26
click at [516, 469] on input "checkbox" at bounding box center [520, 482] width 26 height 26
click at [522, 510] on input "checkbox" at bounding box center [520, 522] width 26 height 26
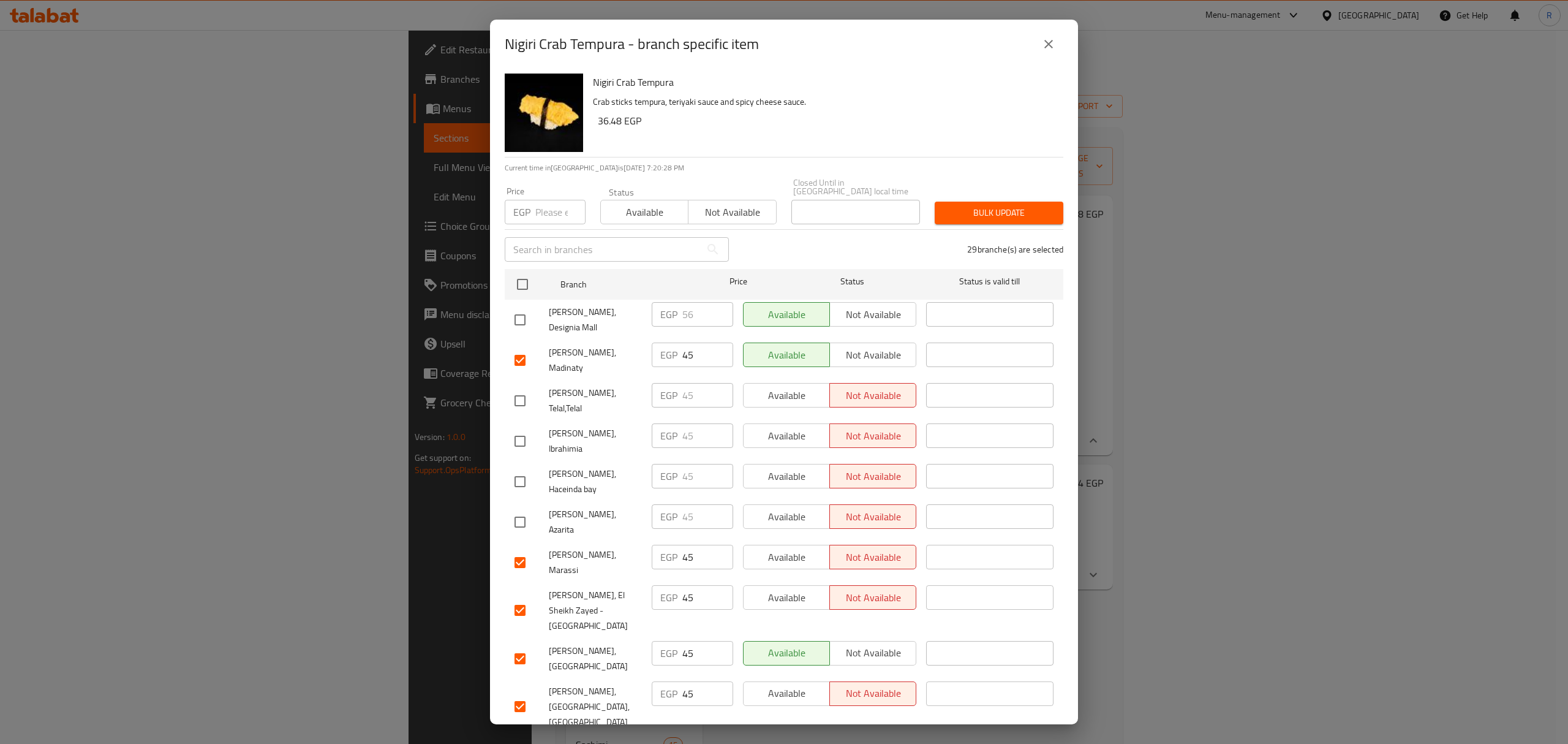
click at [522, 550] on input "checkbox" at bounding box center [520, 562] width 26 height 26
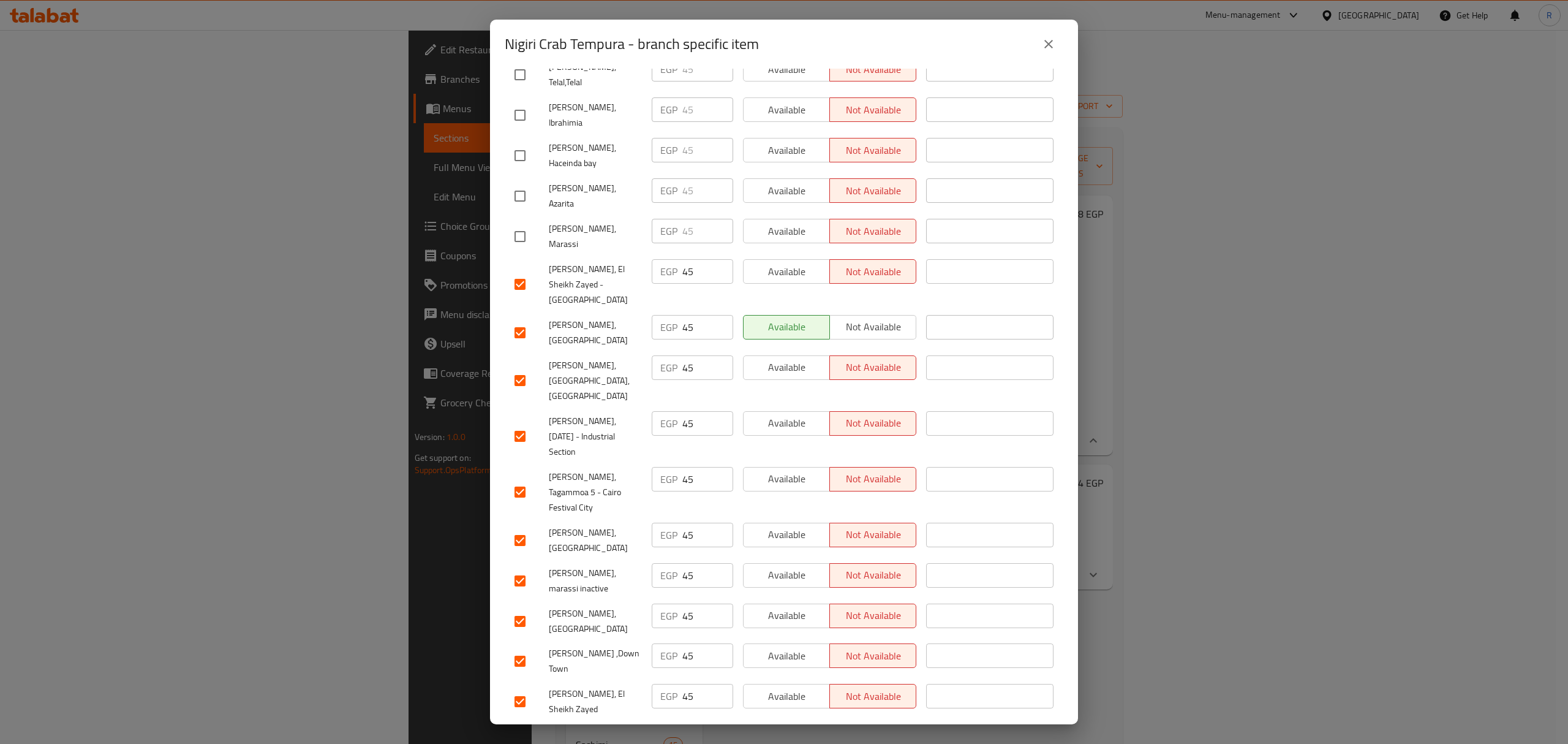
scroll to position [326, 0]
click at [517, 527] on input "checkbox" at bounding box center [520, 539] width 26 height 26
click at [511, 568] on input "checkbox" at bounding box center [520, 580] width 26 height 26
click at [513, 608] on input "checkbox" at bounding box center [520, 620] width 26 height 26
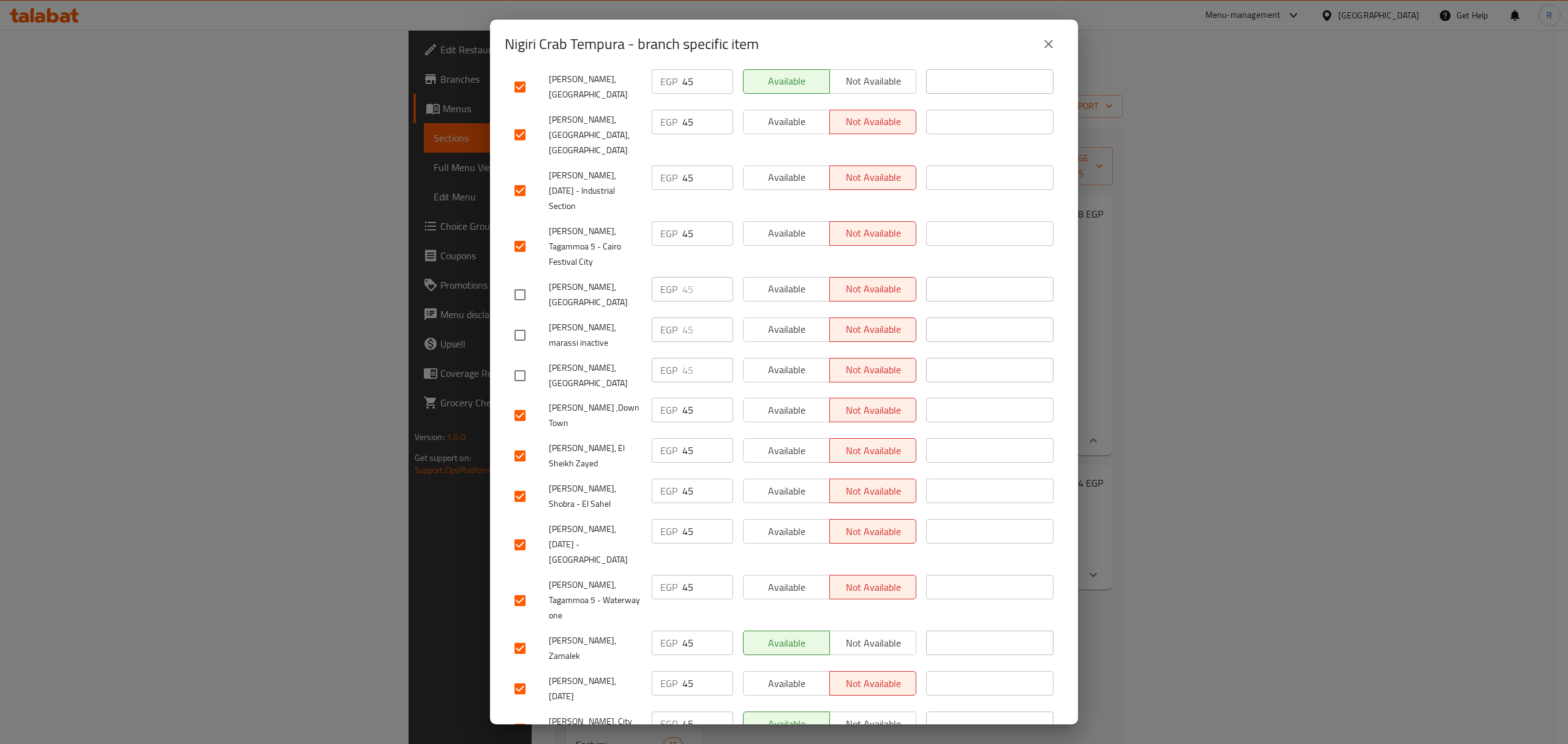
scroll to position [654, 0]
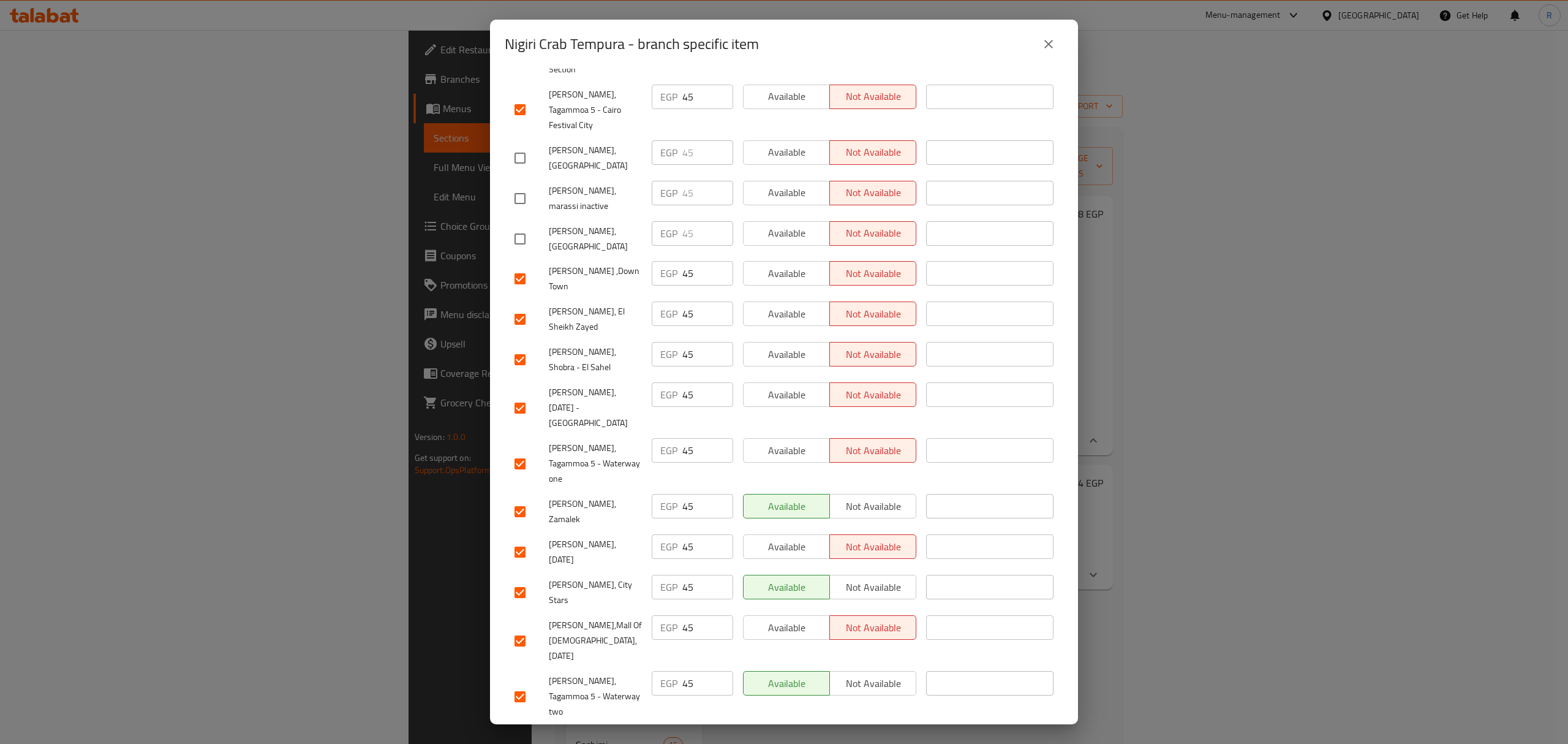
scroll to position [735, 0]
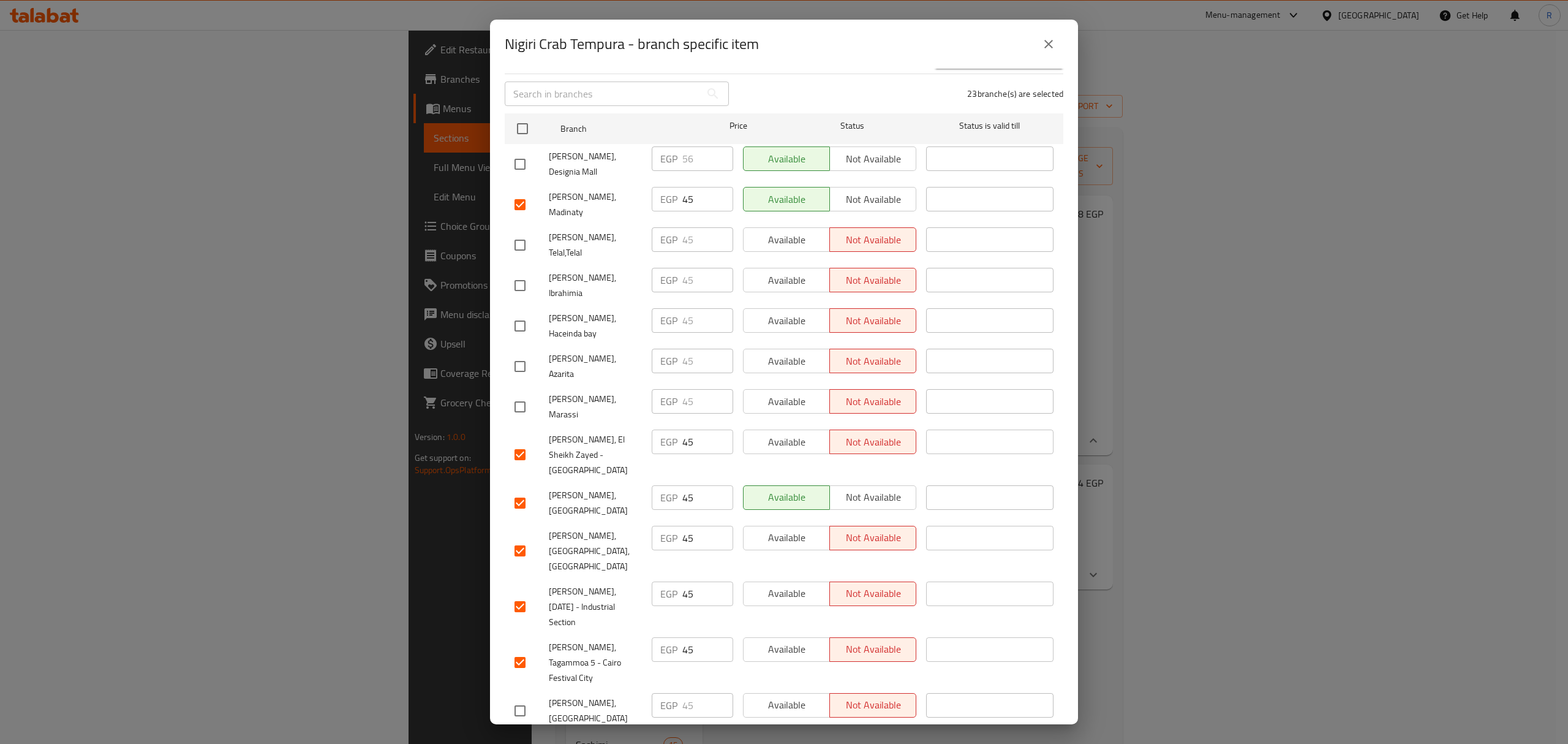
scroll to position [0, 0]
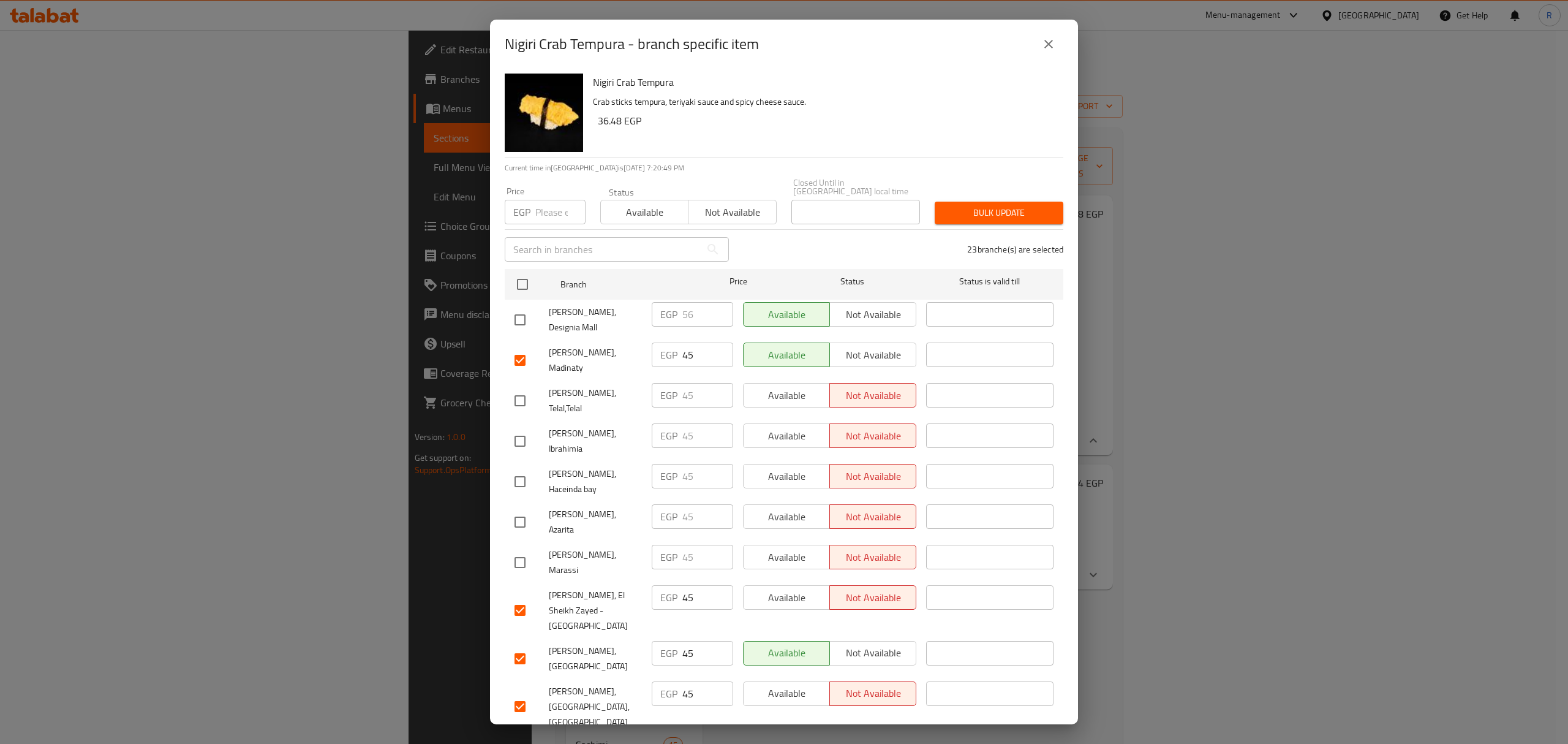
click at [544, 209] on input "number" at bounding box center [560, 211] width 50 height 25
paste input "50"
drag, startPoint x: 976, startPoint y: 199, endPoint x: 956, endPoint y: 211, distance: 23.3
click at [976, 205] on span "Bulk update" at bounding box center [999, 213] width 109 height 15
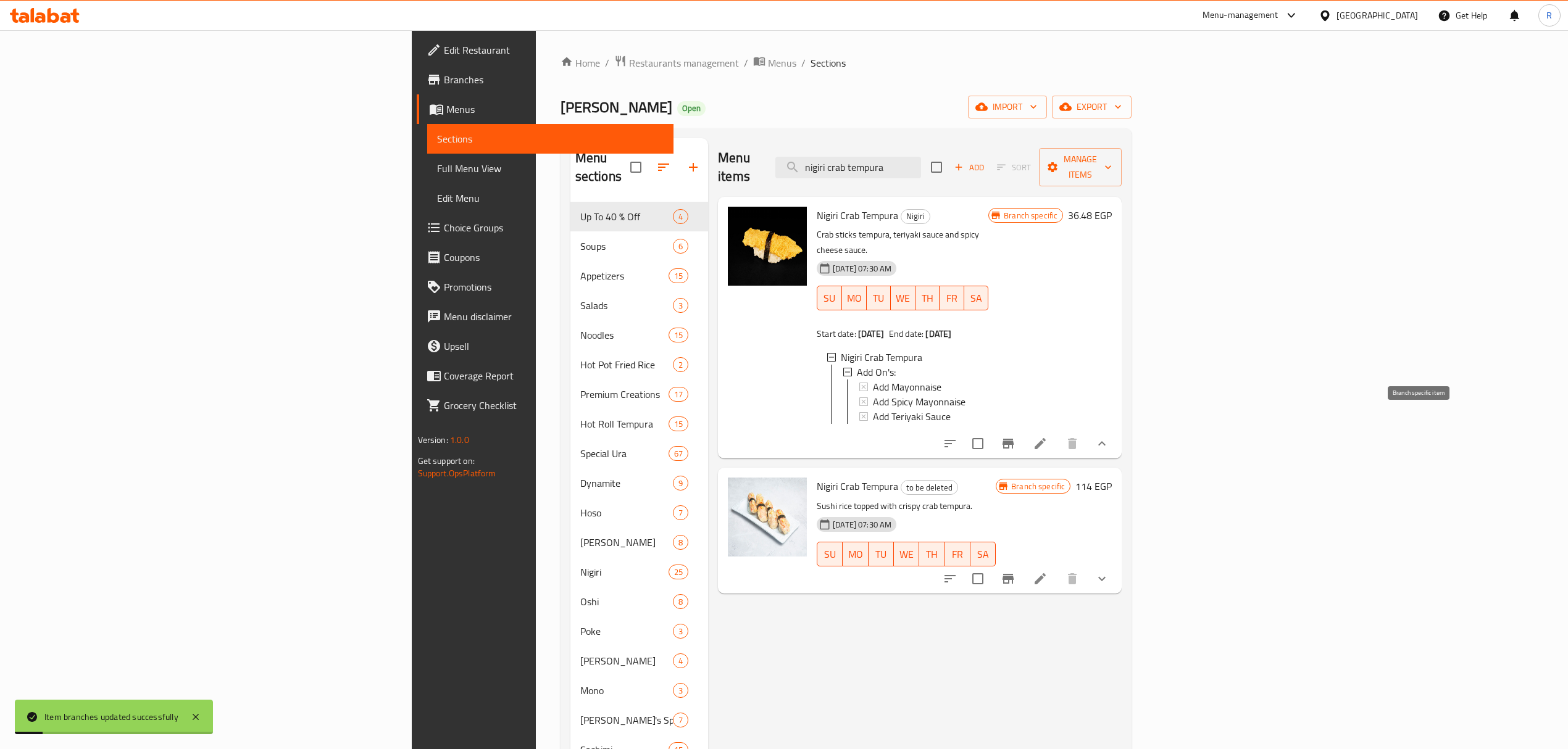
click at [1015, 436] on icon "Branch-specific-item" at bounding box center [1008, 443] width 15 height 15
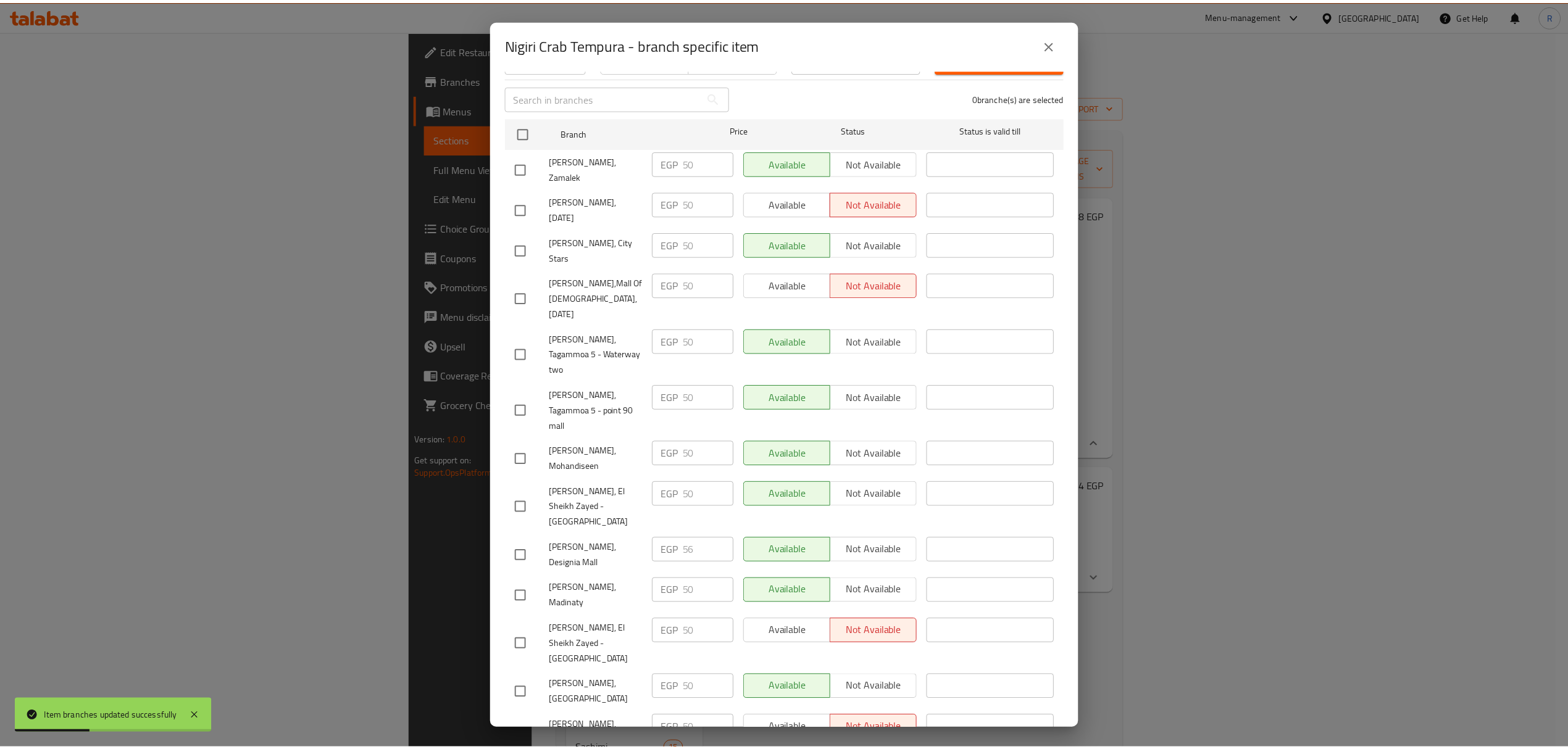
scroll to position [164, 0]
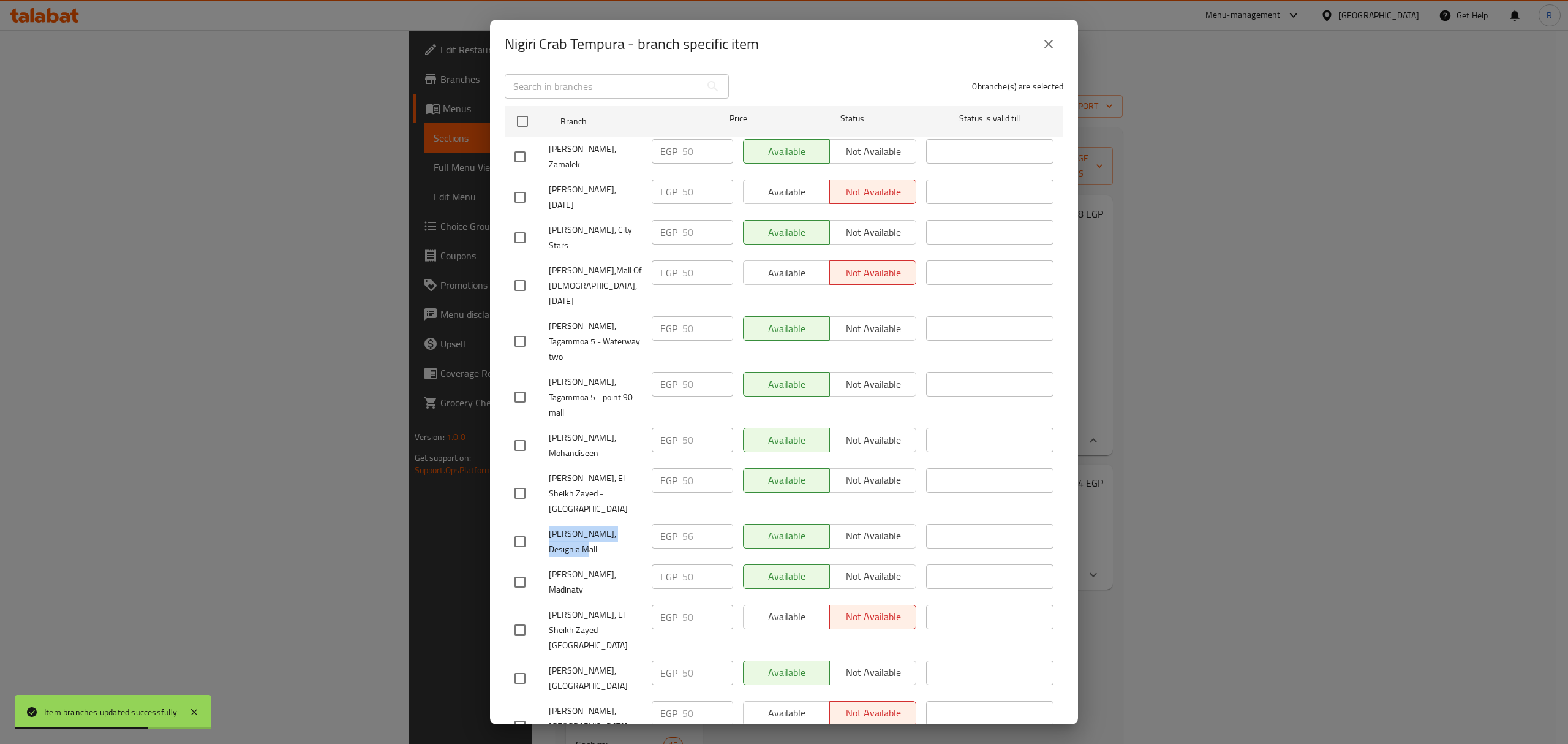
click at [1049, 47] on icon "close" at bounding box center [1048, 43] width 14 height 14
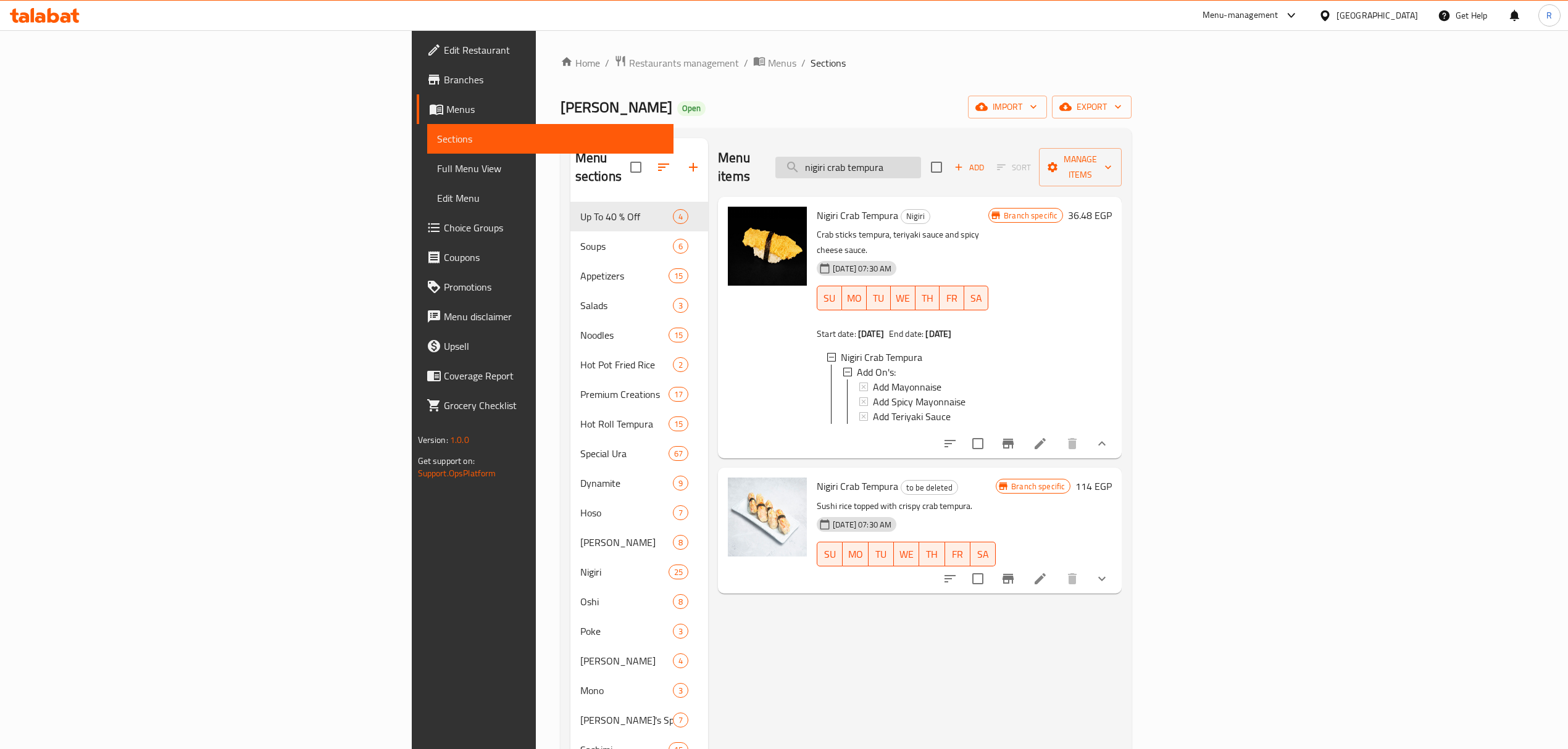
click at [921, 163] on input "nigiri crab tempura" at bounding box center [848, 167] width 146 height 21
paste input "new style salmon tempura 4 pieces"
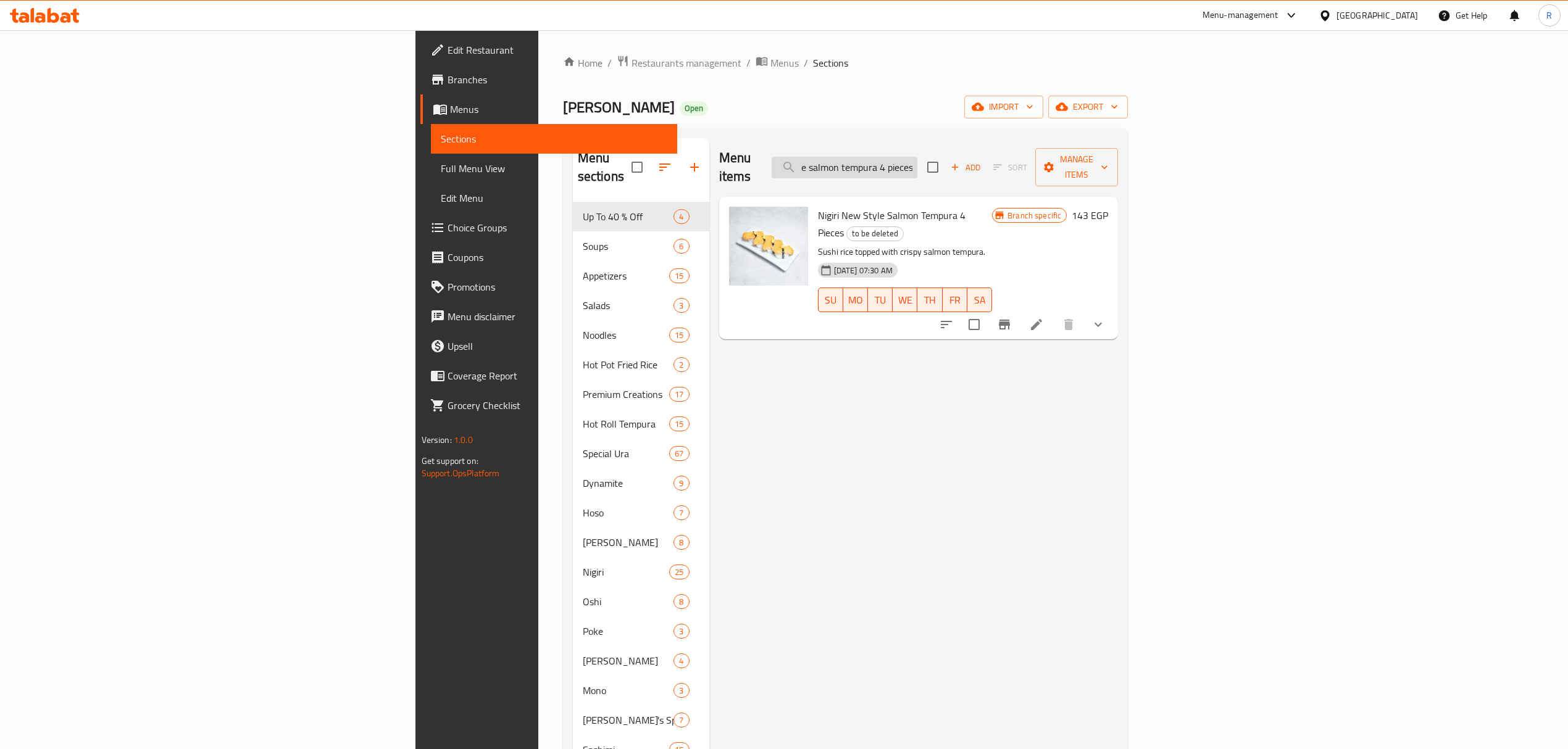
click at [917, 157] on input "nigiri new style salmon tempura 4 pieces" at bounding box center [845, 167] width 146 height 21
drag, startPoint x: 1017, startPoint y: 157, endPoint x: 1085, endPoint y: 161, distance: 68.1
click at [1085, 161] on div "Menu items nigiri new style salmon tempura 4 pieces Add Sort Manage items" at bounding box center [918, 167] width 399 height 58
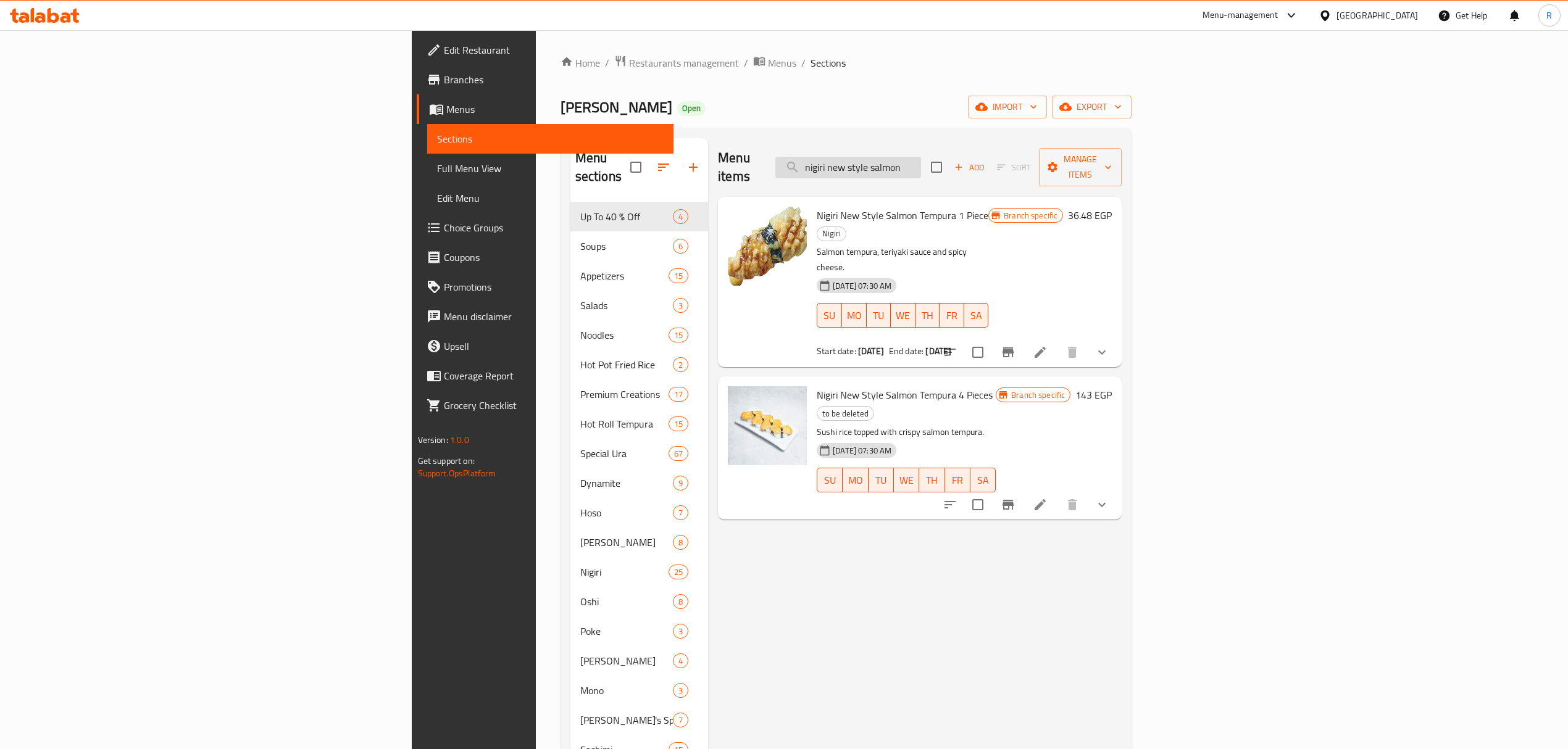
click at [921, 163] on input "nigiri new style salmon" at bounding box center [848, 167] width 146 height 21
click at [921, 161] on input "nigiri new style salmon" at bounding box center [848, 167] width 146 height 21
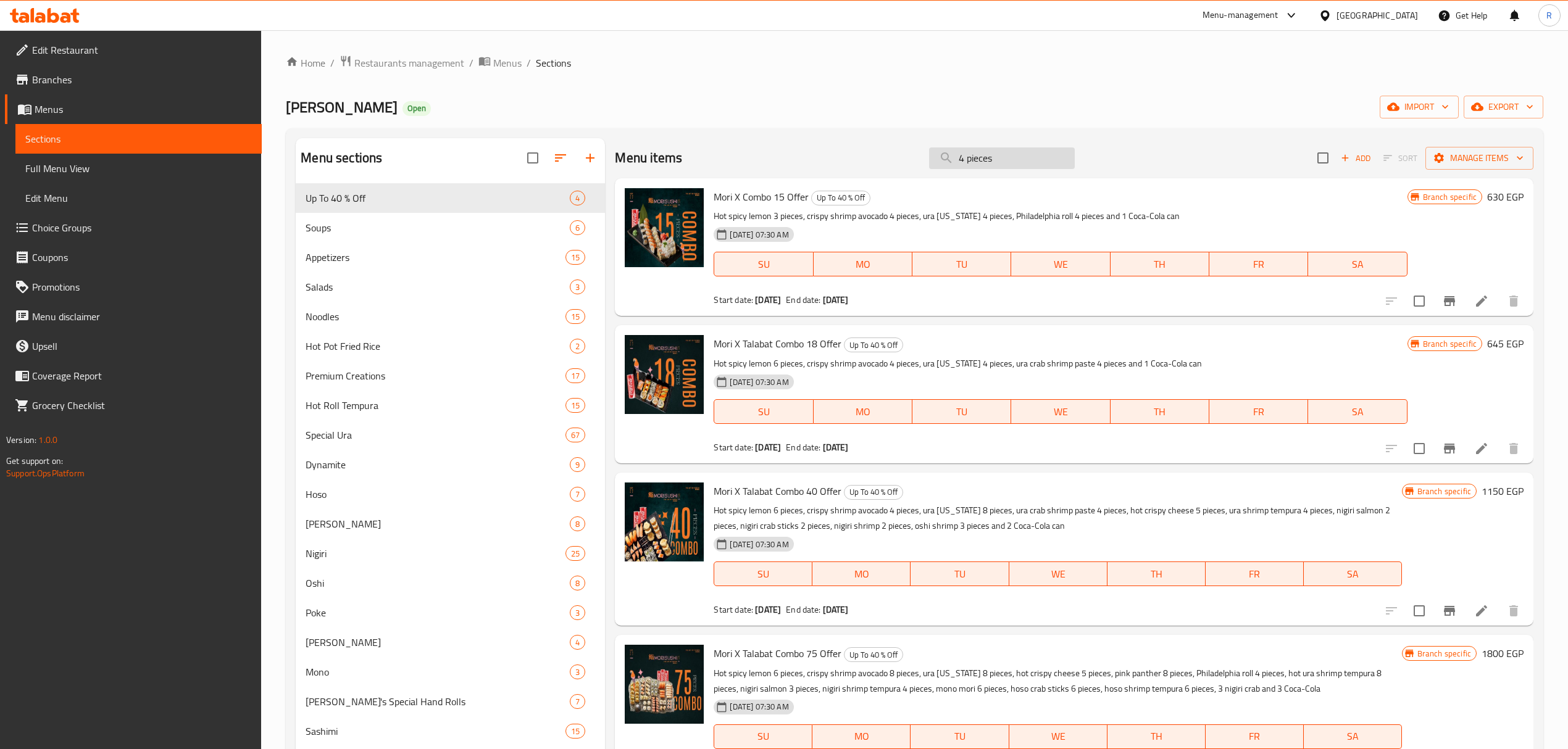
click at [997, 154] on input "4 pieces" at bounding box center [1002, 158] width 146 height 21
click at [996, 154] on input "4 pieces" at bounding box center [1002, 158] width 146 height 21
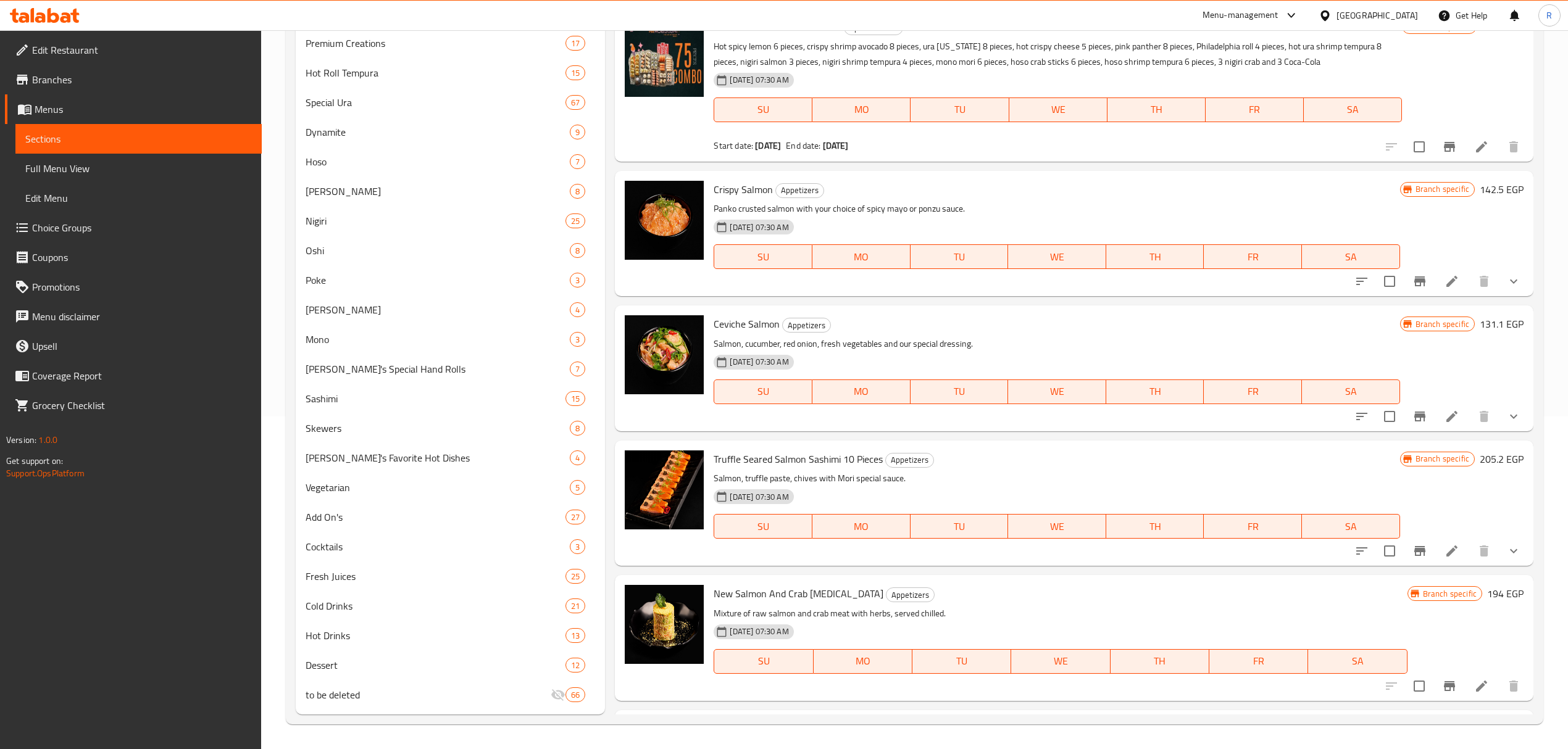
click at [1377, 284] on input "checkbox" at bounding box center [1389, 281] width 26 height 26
click at [1377, 279] on input "checkbox" at bounding box center [1389, 281] width 26 height 26
click at [1544, 280] on div "Home / Restaurants management / Menus / Sections Mori Sushi Open import export …" at bounding box center [914, 223] width 1306 height 1051
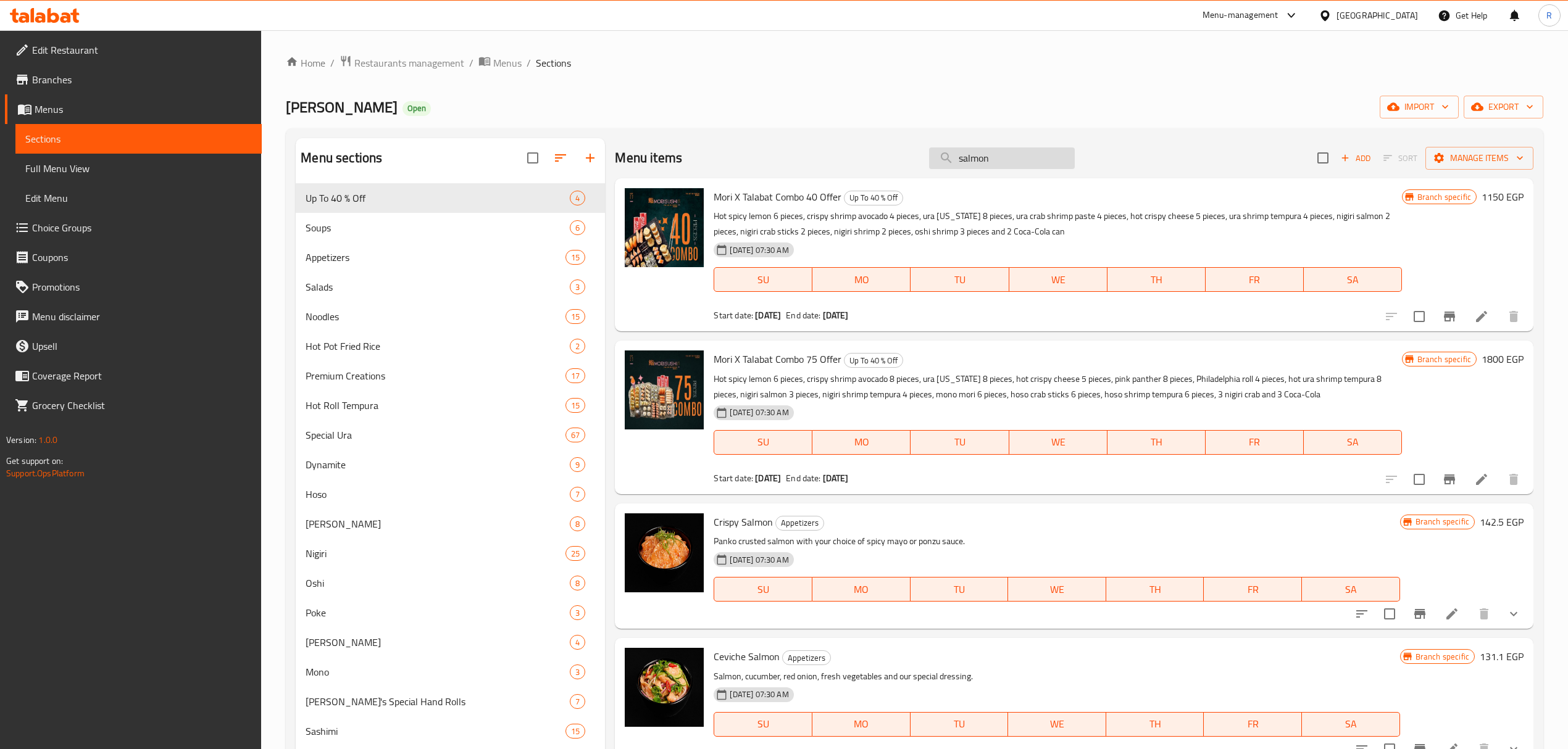
click at [993, 154] on input "salmon" at bounding box center [1002, 158] width 146 height 21
click at [993, 155] on input "salmon" at bounding box center [1002, 158] width 146 height 21
paste input "nigiri new style salmon tempura 4 pieces"
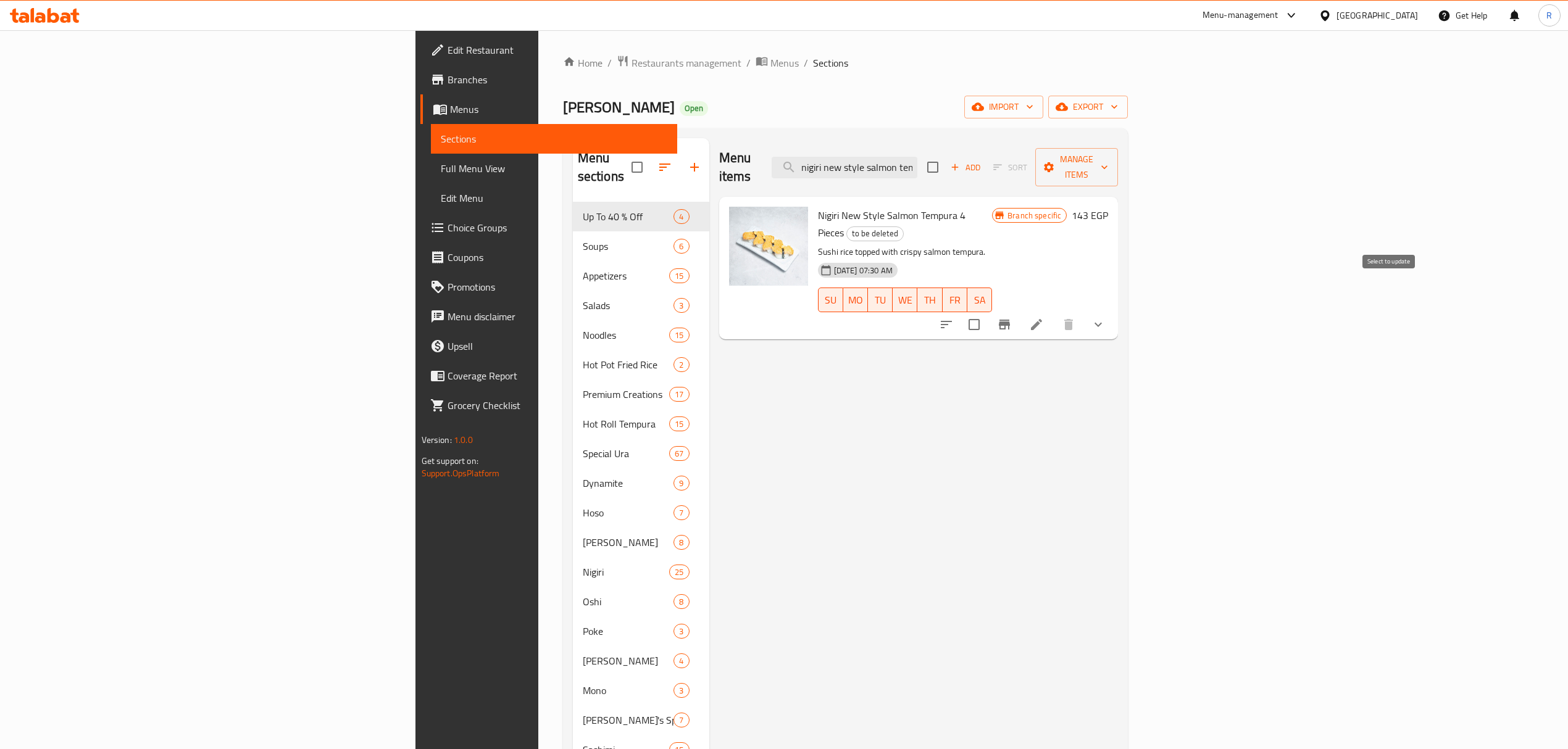
click at [987, 311] on input "checkbox" at bounding box center [974, 324] width 26 height 26
click at [1117, 148] on button "Manage items" at bounding box center [1076, 167] width 82 height 39
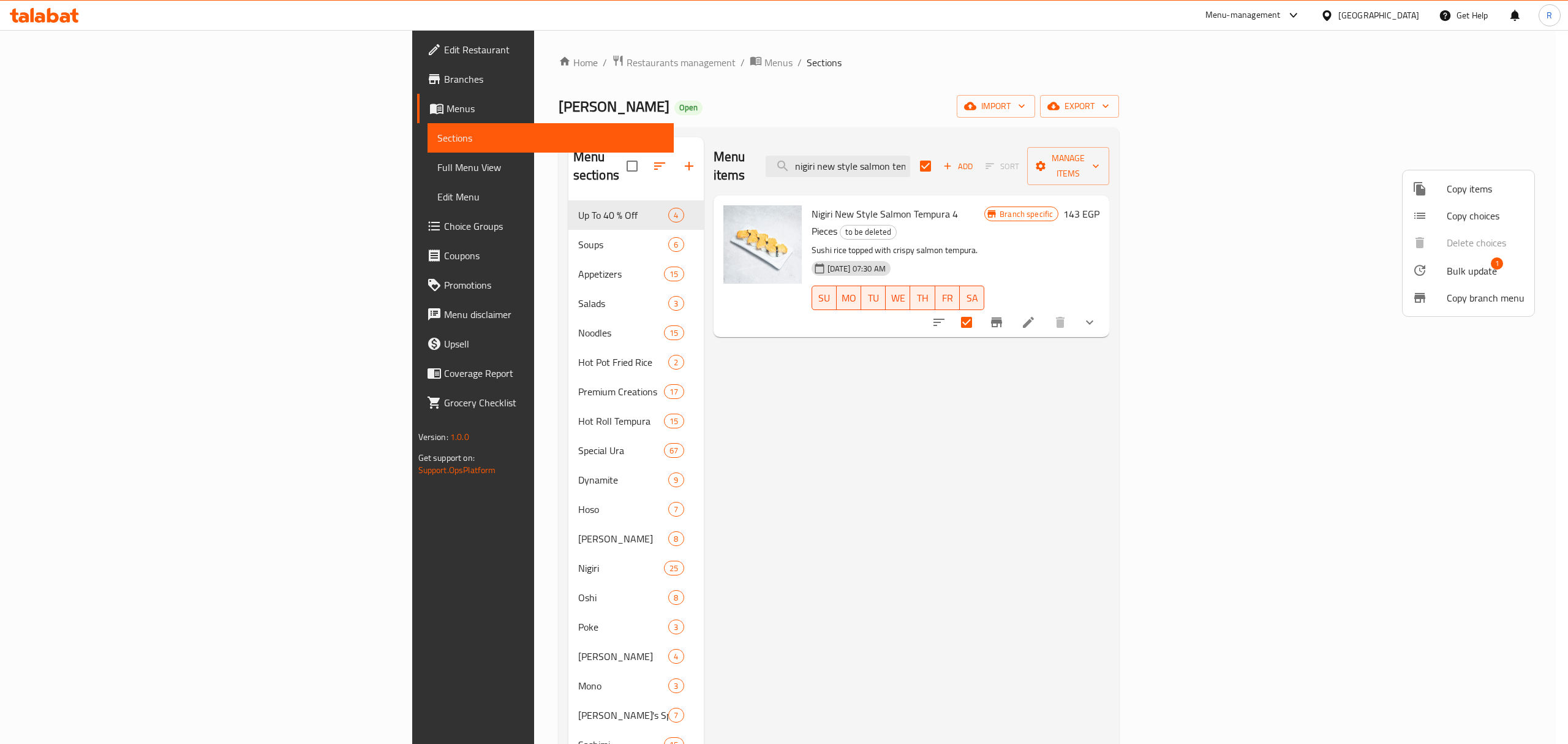
click at [1447, 271] on span "Bulk update" at bounding box center [1472, 270] width 50 height 14
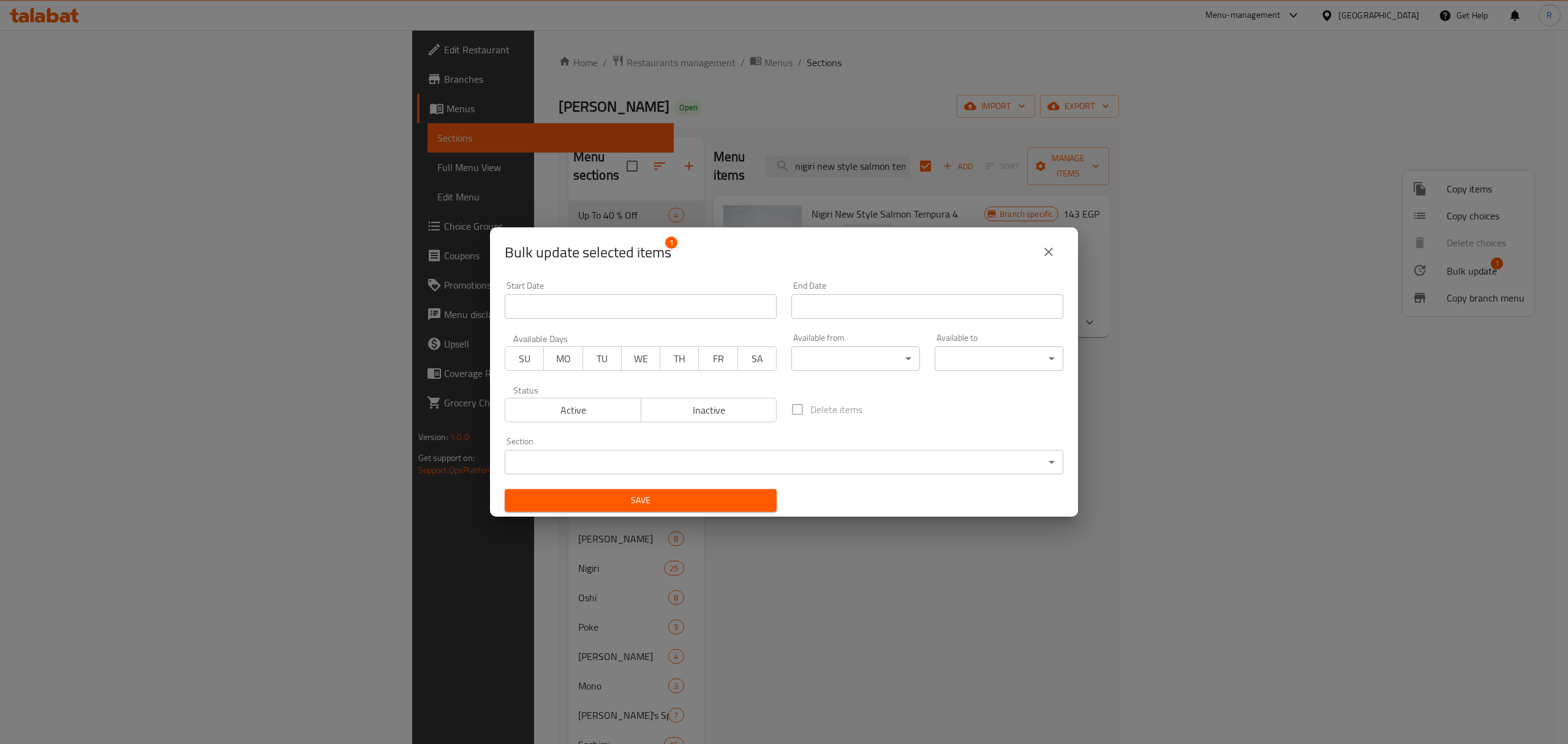
click at [549, 462] on body "​ Menu-management Egypt Get Help R Edit Restaurant Branches Menus Sections Full…" at bounding box center [784, 387] width 1568 height 714
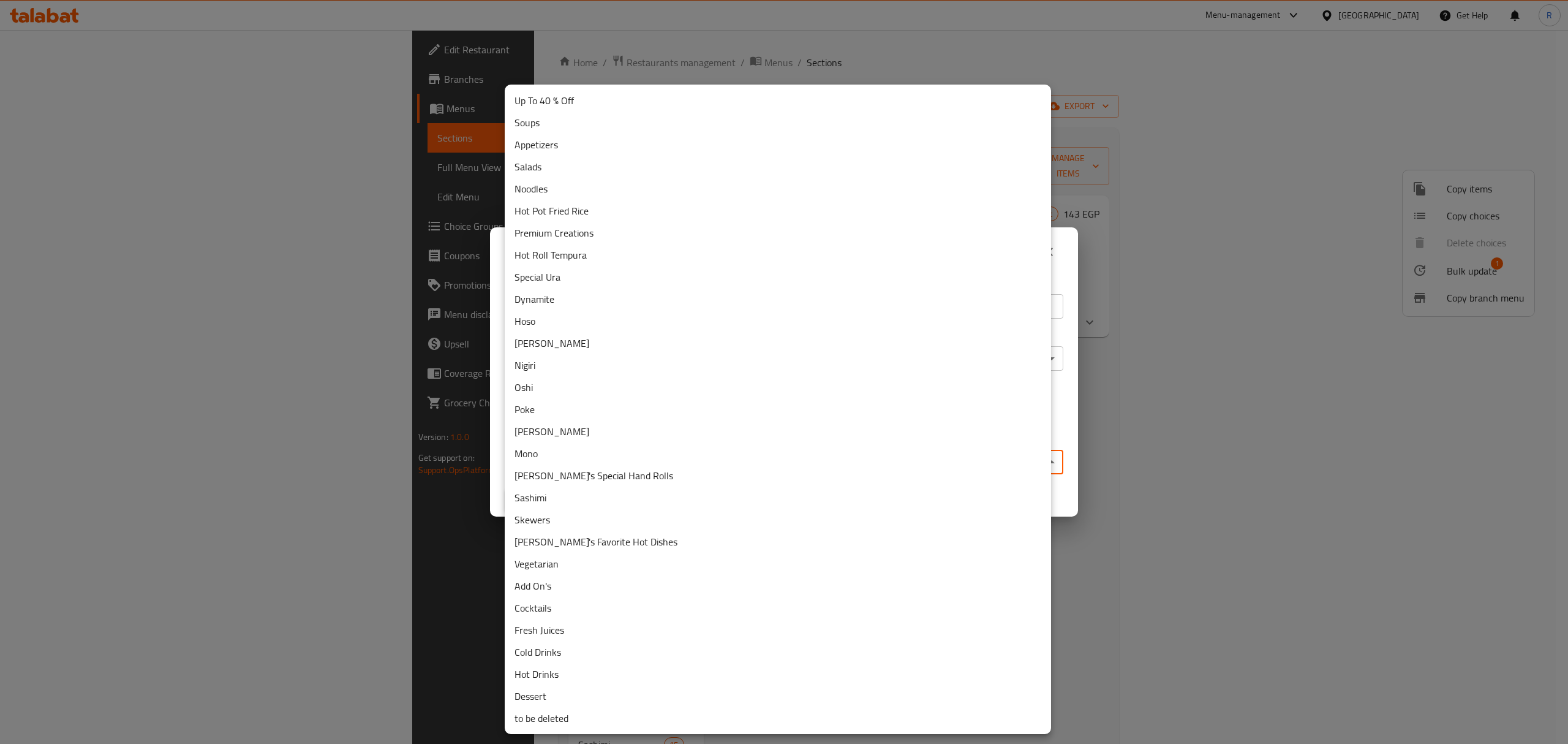
click at [557, 147] on li "Appetizers" at bounding box center [778, 145] width 546 height 22
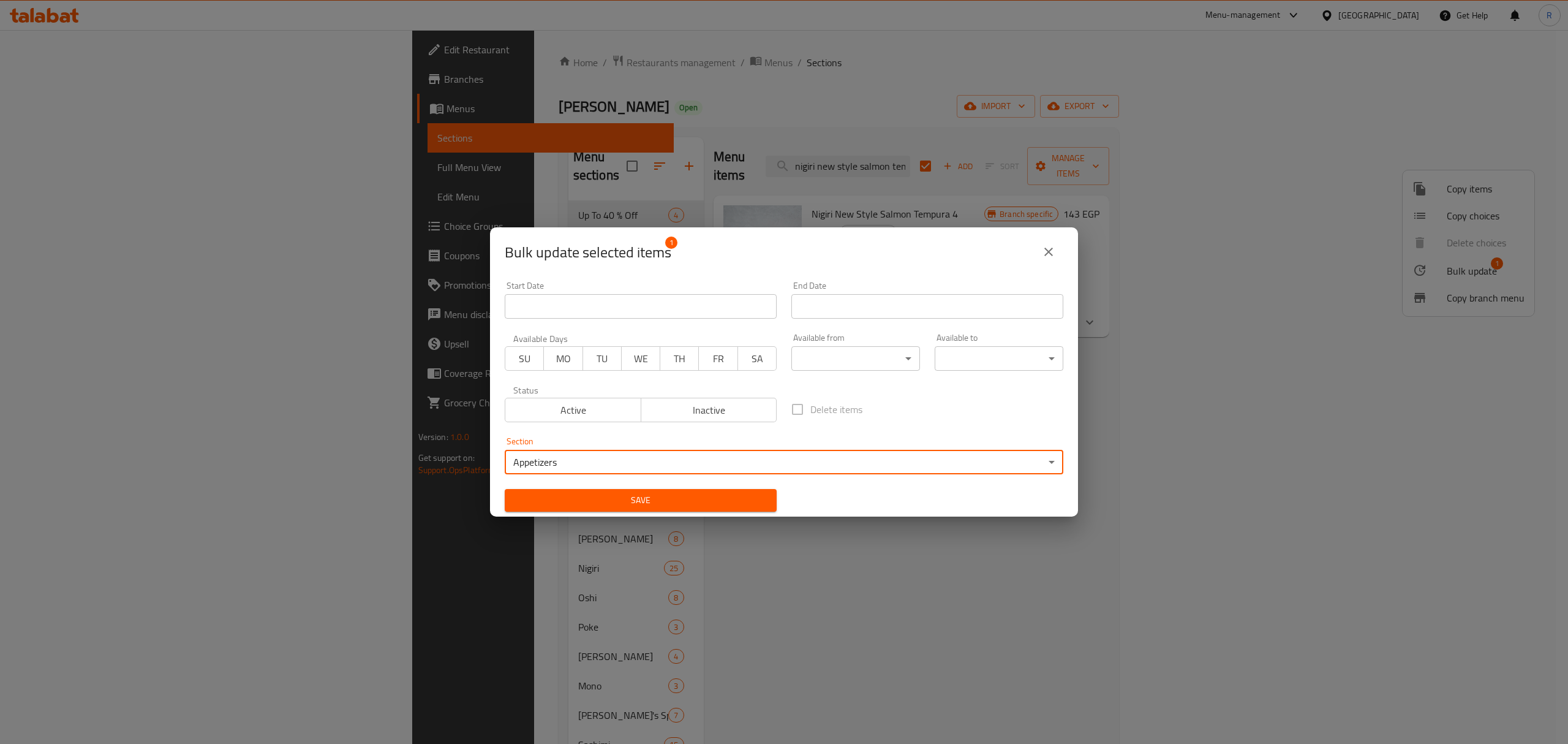
click at [699, 462] on body "​ Menu-management Egypt Get Help R Edit Restaurant Branches Menus Sections Full…" at bounding box center [784, 387] width 1568 height 714
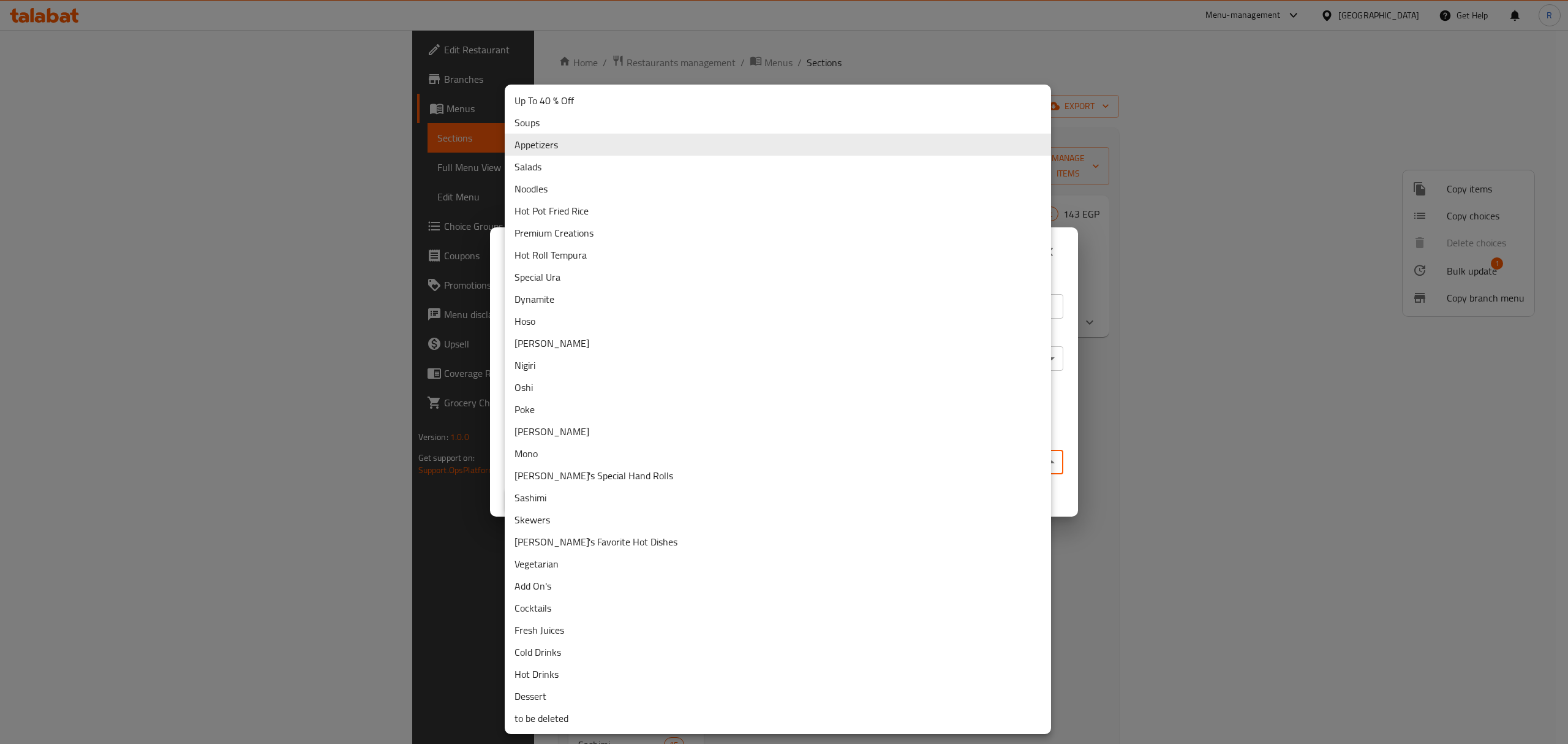
click at [544, 364] on li "Nigiri" at bounding box center [778, 366] width 546 height 22
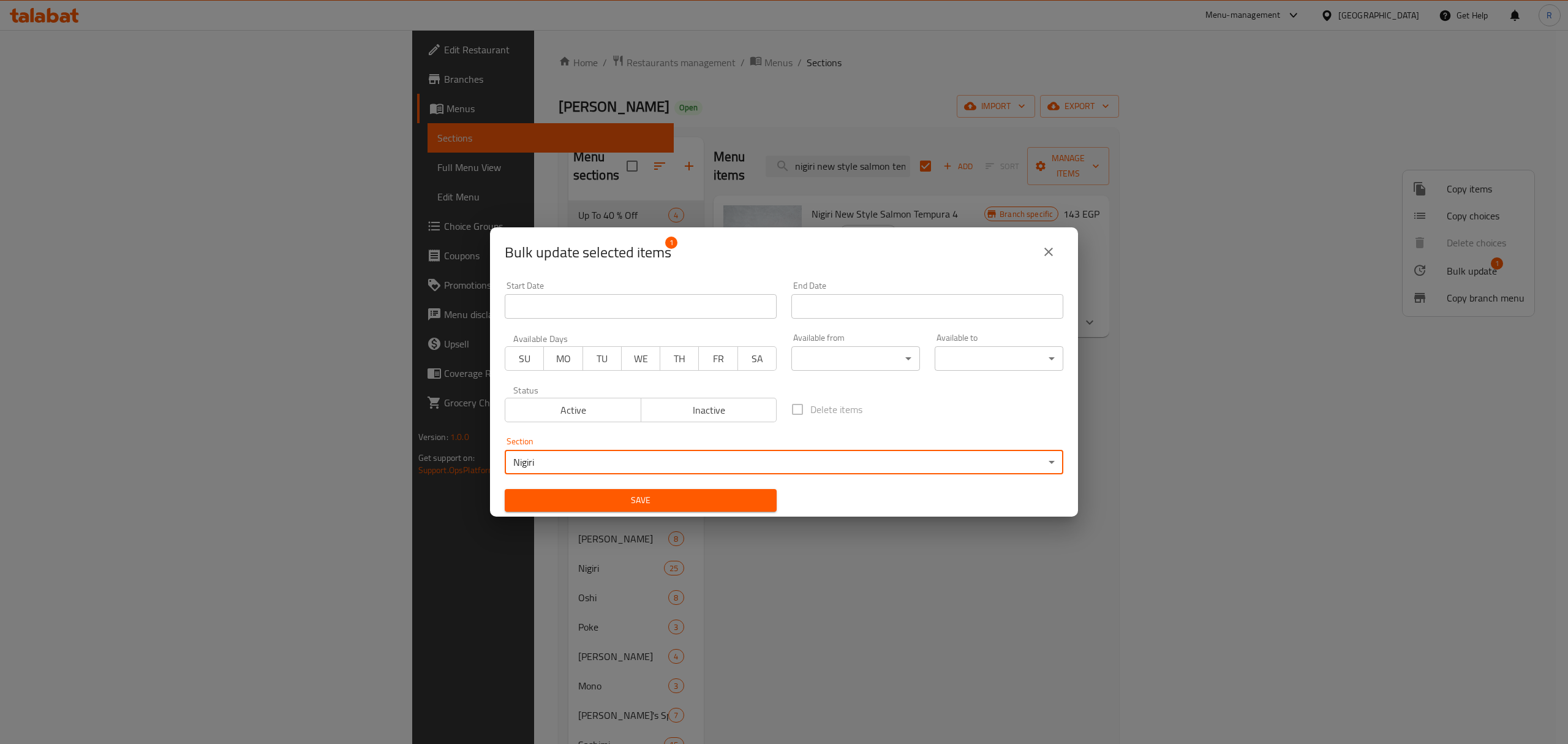
click at [561, 496] on span "Save" at bounding box center [640, 500] width 252 height 15
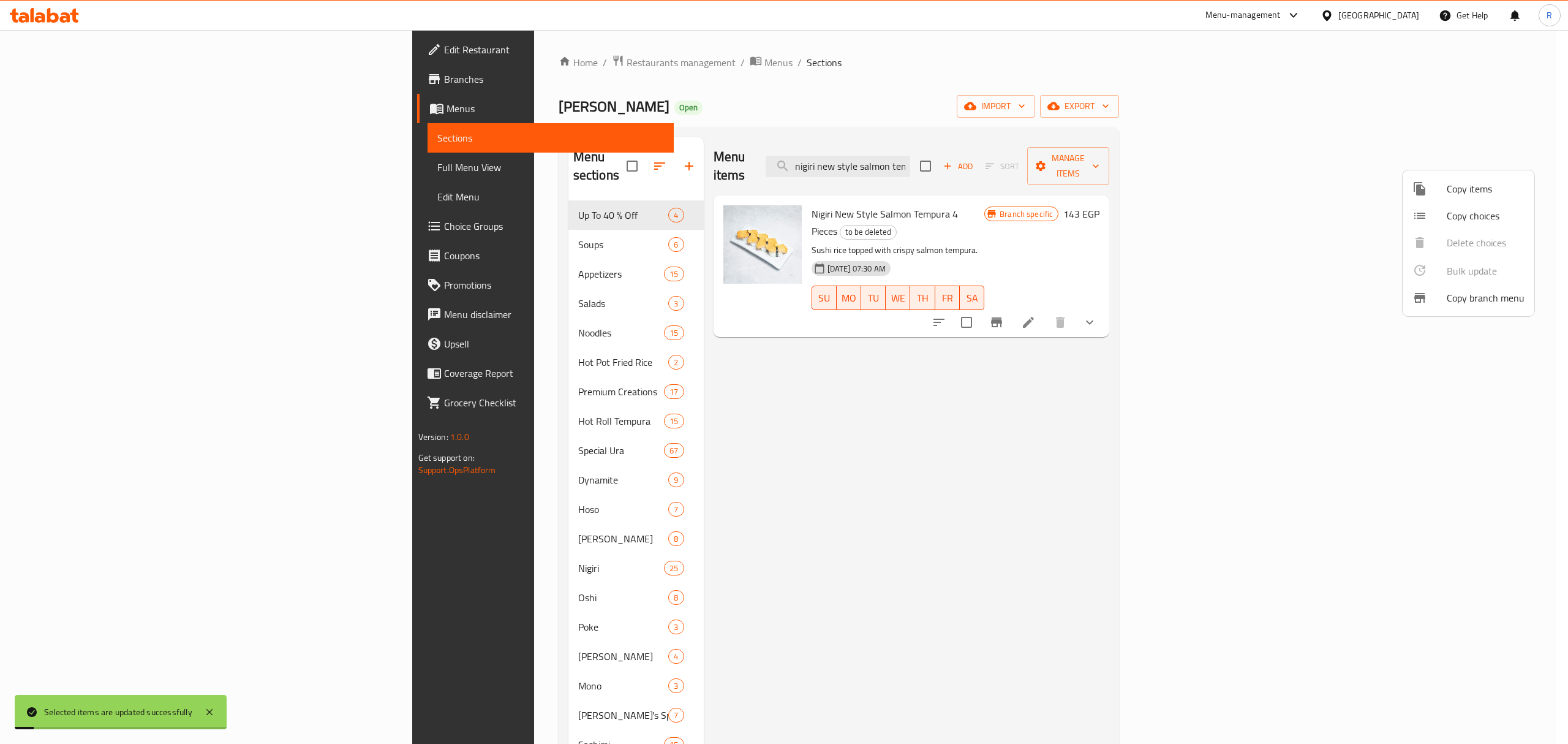
click at [1157, 153] on div at bounding box center [784, 372] width 1568 height 744
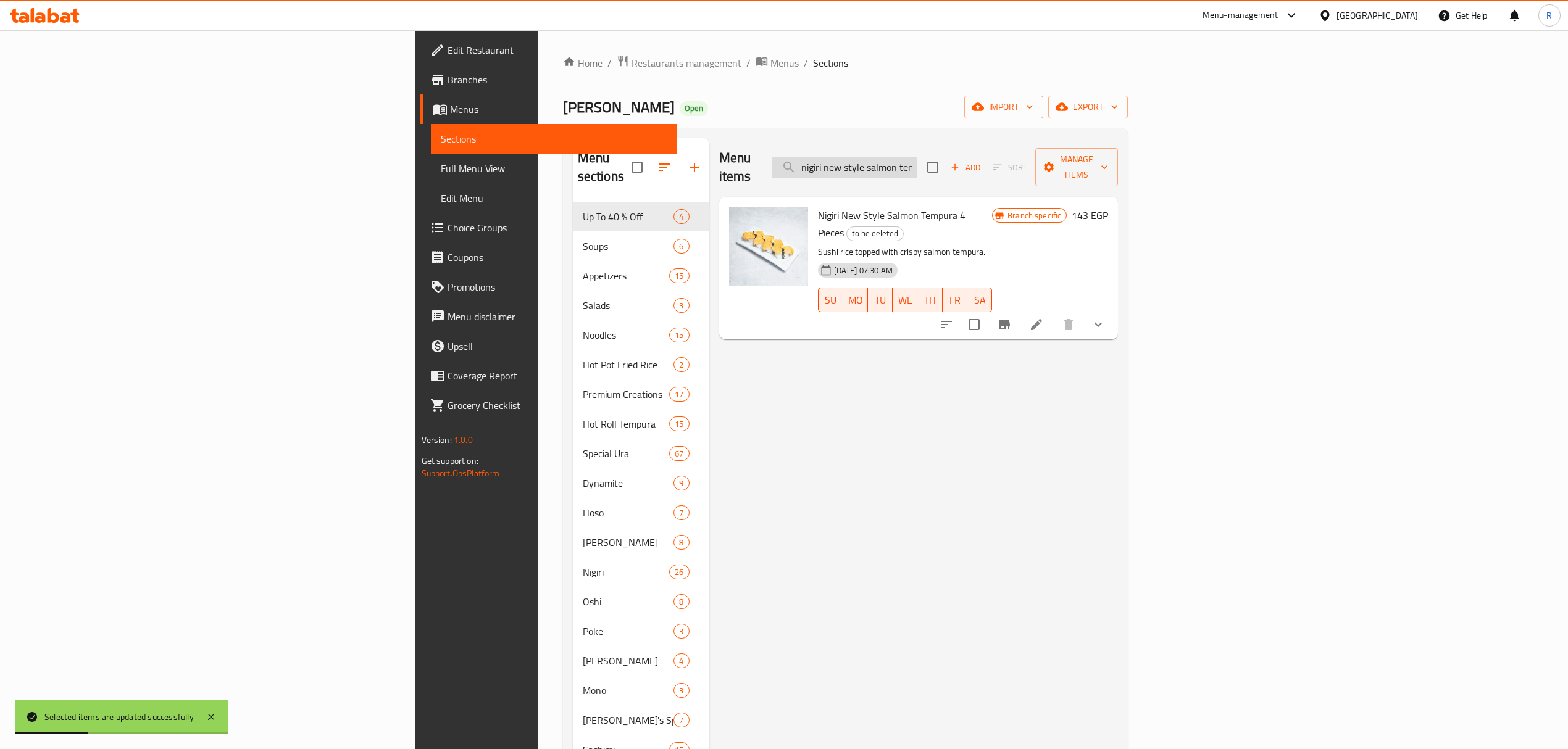
click at [917, 159] on input "nigiri new style salmon tempura 4 pieces" at bounding box center [845, 167] width 146 height 21
click at [1019, 310] on button "Branch-specific-item" at bounding box center [1004, 324] width 30 height 30
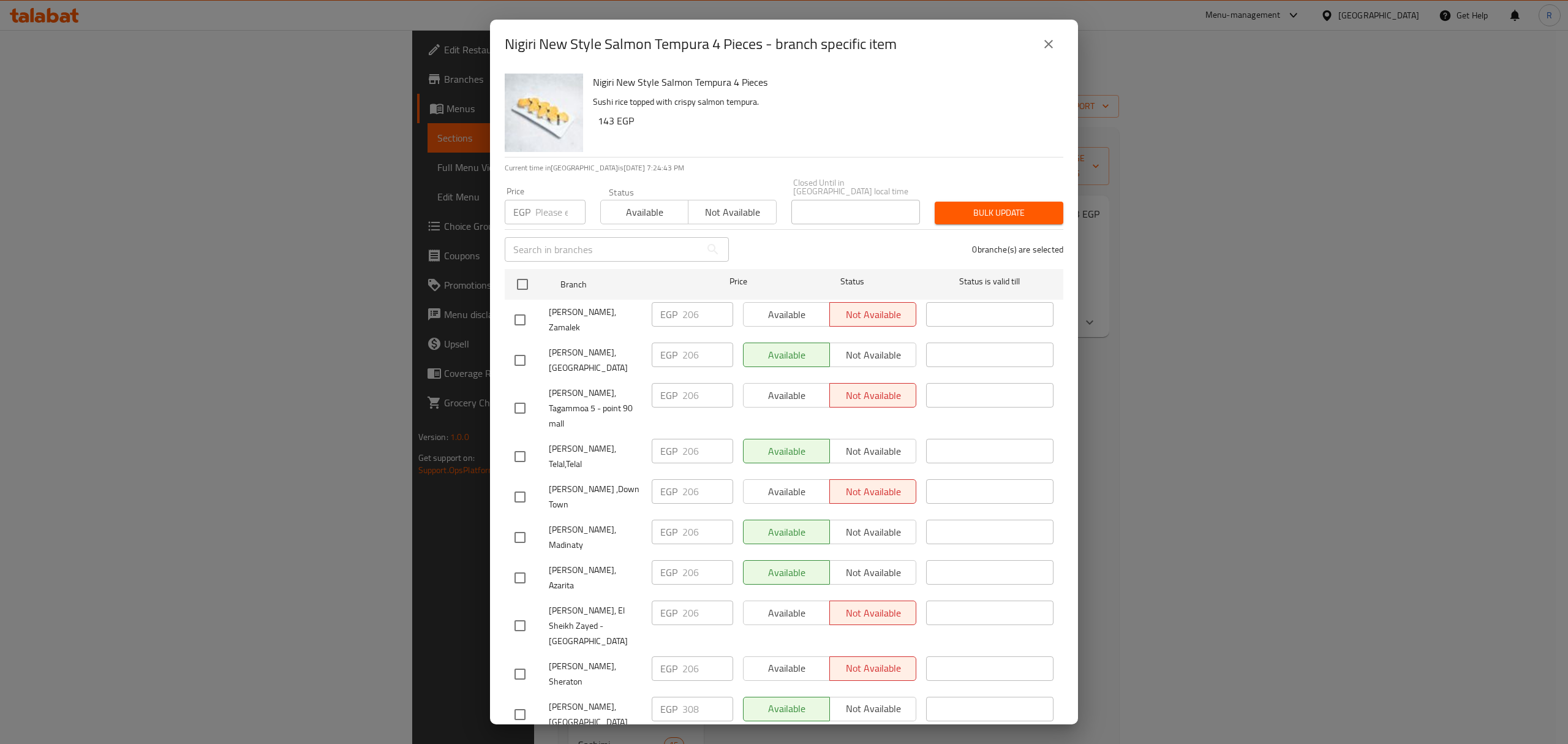
scroll to position [892, 0]
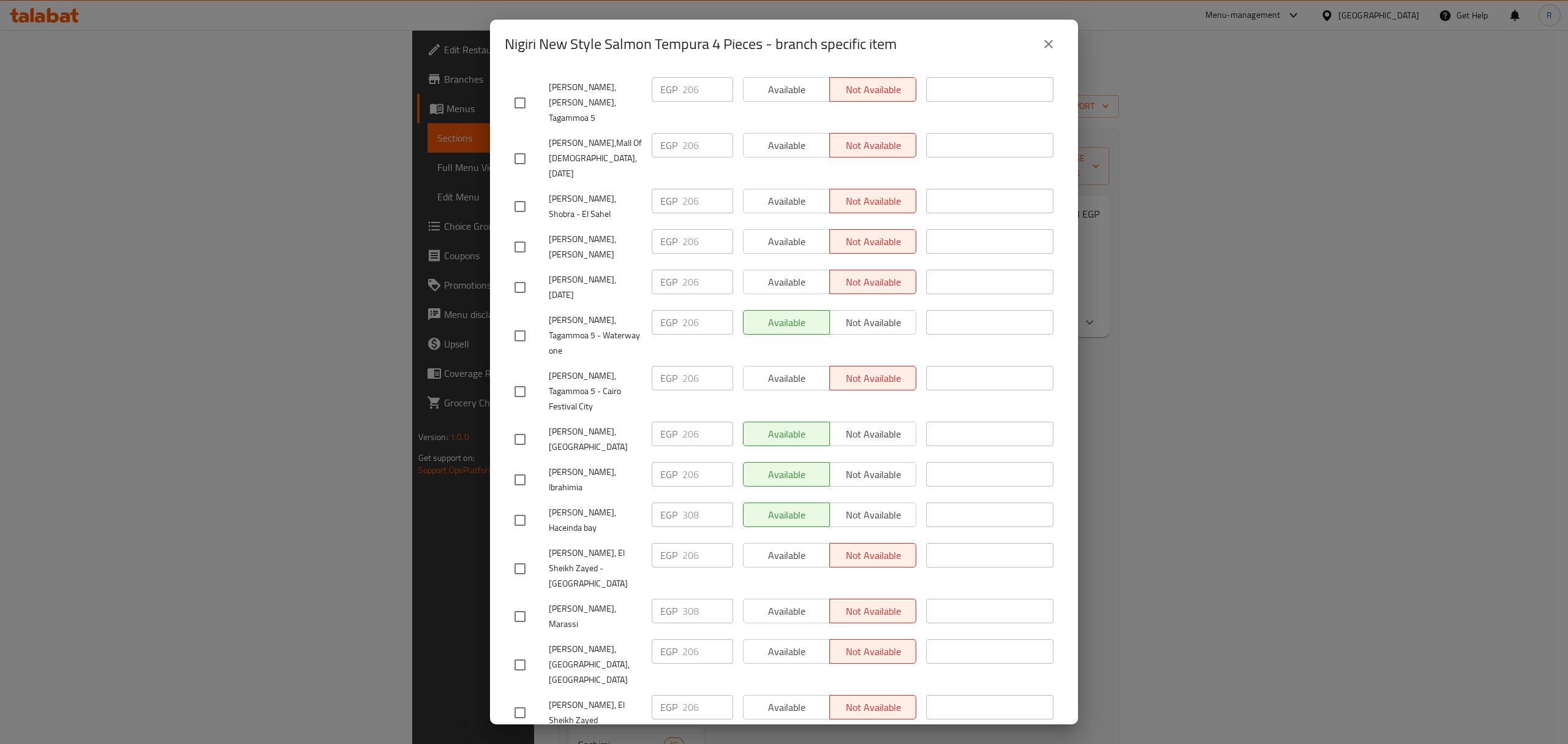
paste input "8"
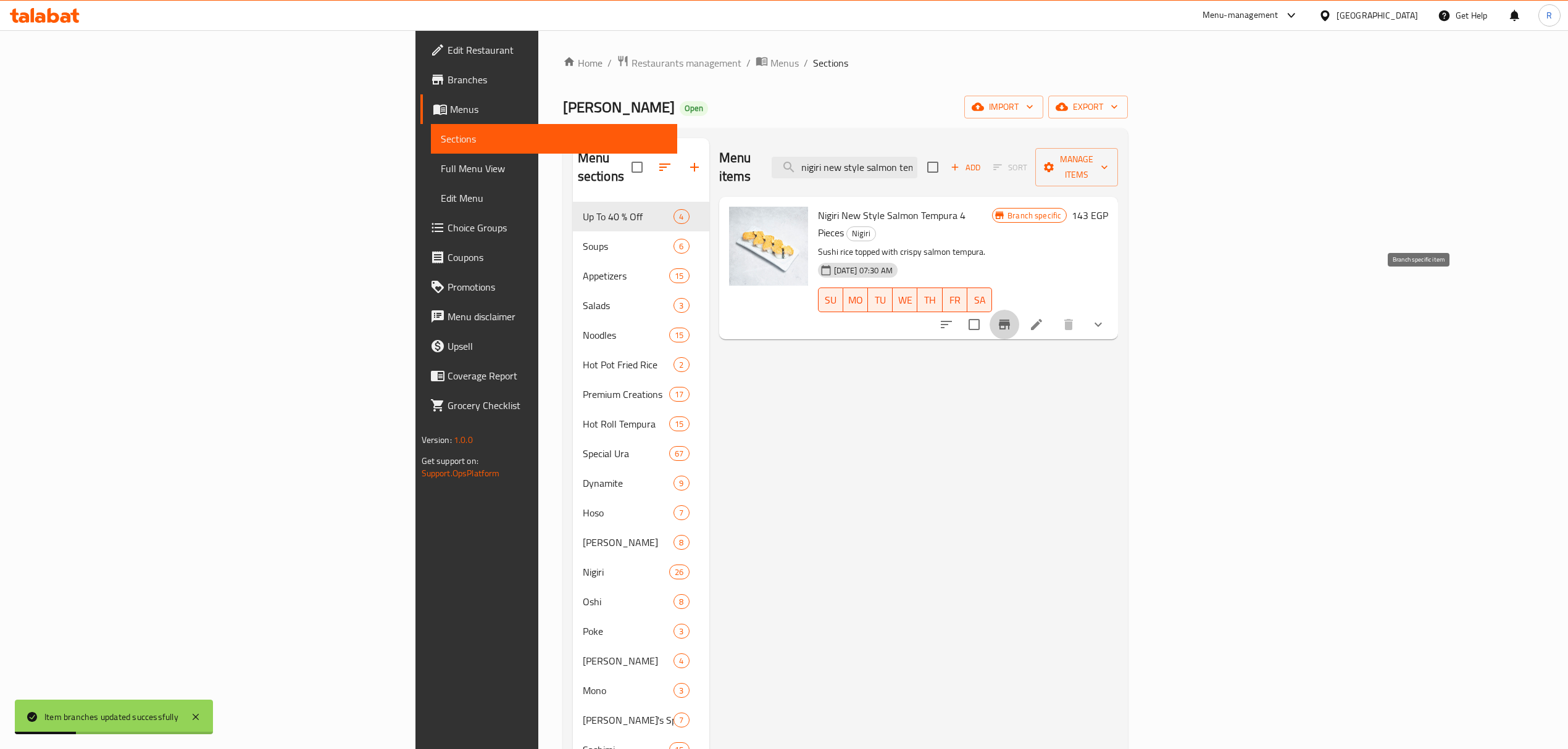
click at [1012, 317] on icon "Branch-specific-item" at bounding box center [1003, 324] width 15 height 15
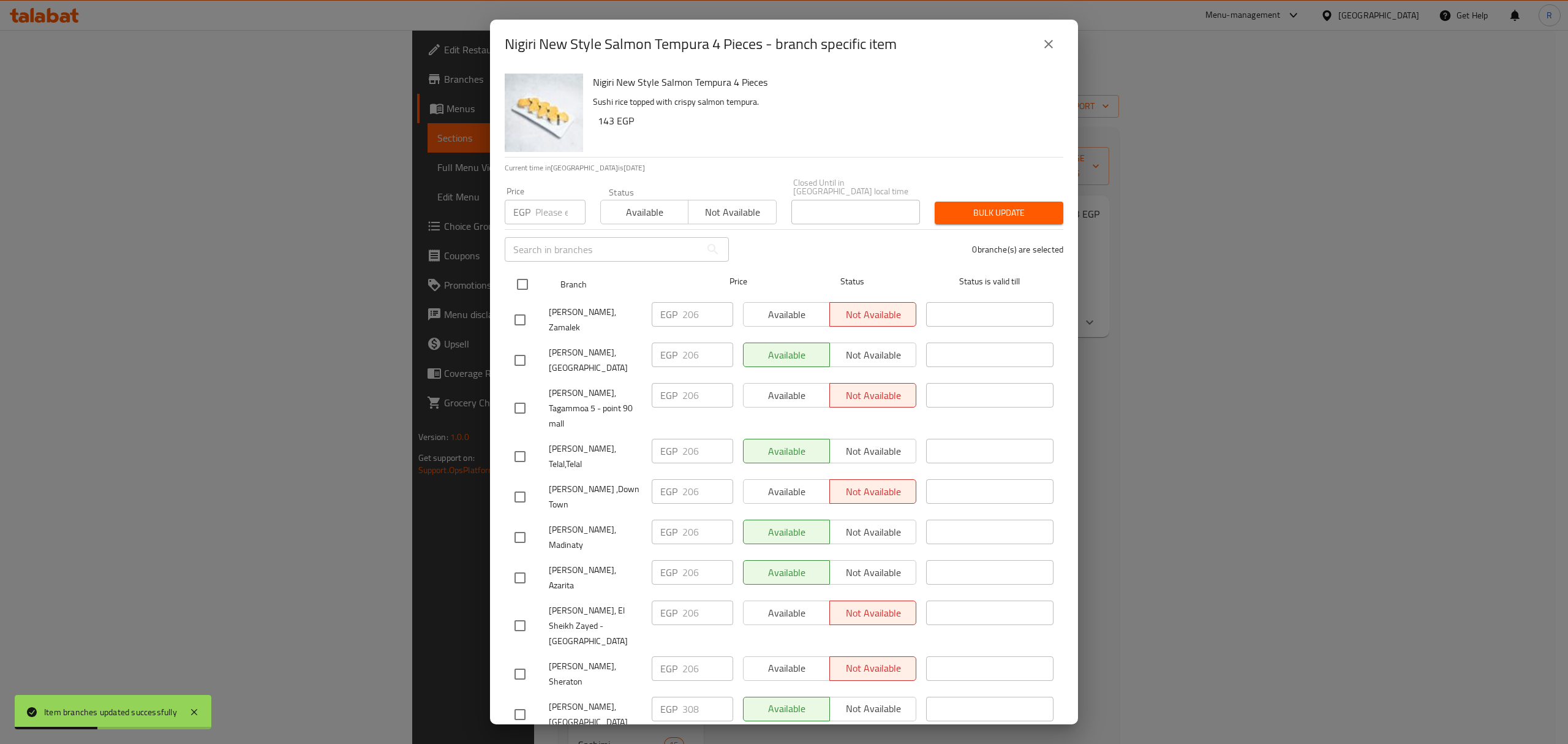
click at [523, 275] on input "checkbox" at bounding box center [522, 285] width 26 height 26
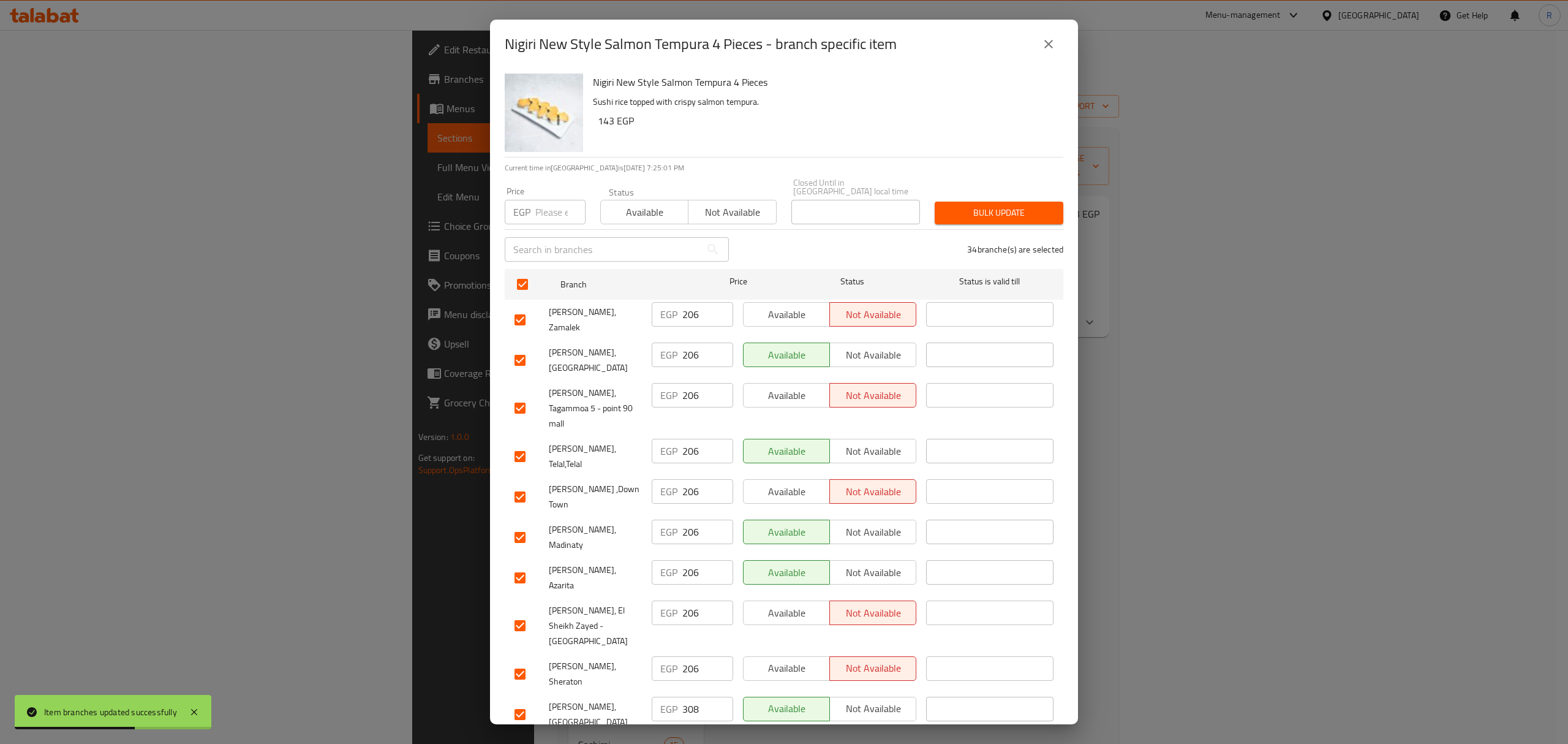
click at [522, 348] on input "checkbox" at bounding box center [520, 360] width 26 height 26
click at [552, 190] on div "Price EGP Price" at bounding box center [545, 205] width 81 height 37
click at [540, 209] on input "number" at bounding box center [560, 211] width 50 height 25
paste input "211"
click at [750, 241] on div "33 branche(s) are selected" at bounding box center [903, 250] width 335 height 44
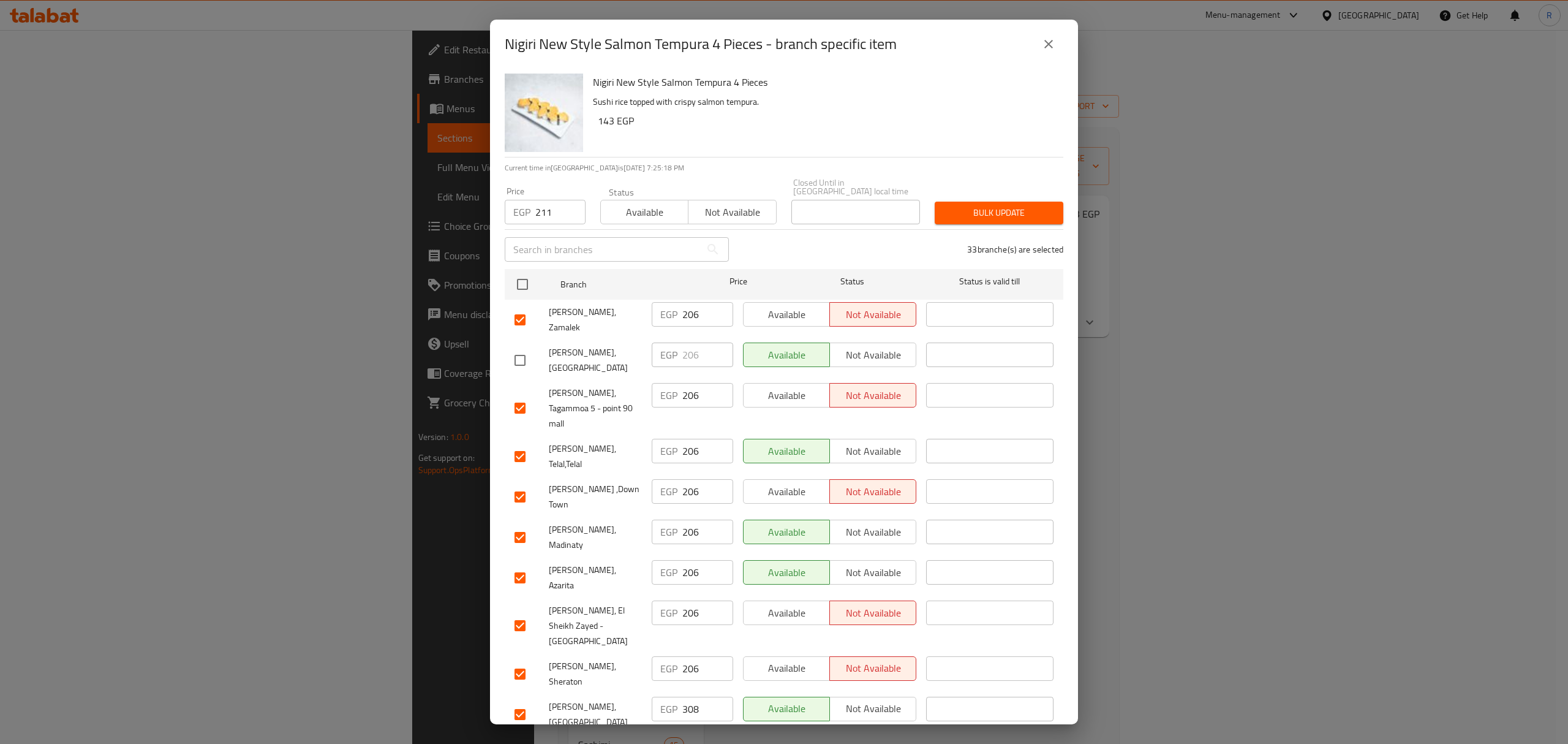
click at [520, 444] on input "checkbox" at bounding box center [520, 457] width 26 height 26
click at [520, 565] on input "checkbox" at bounding box center [520, 578] width 26 height 26
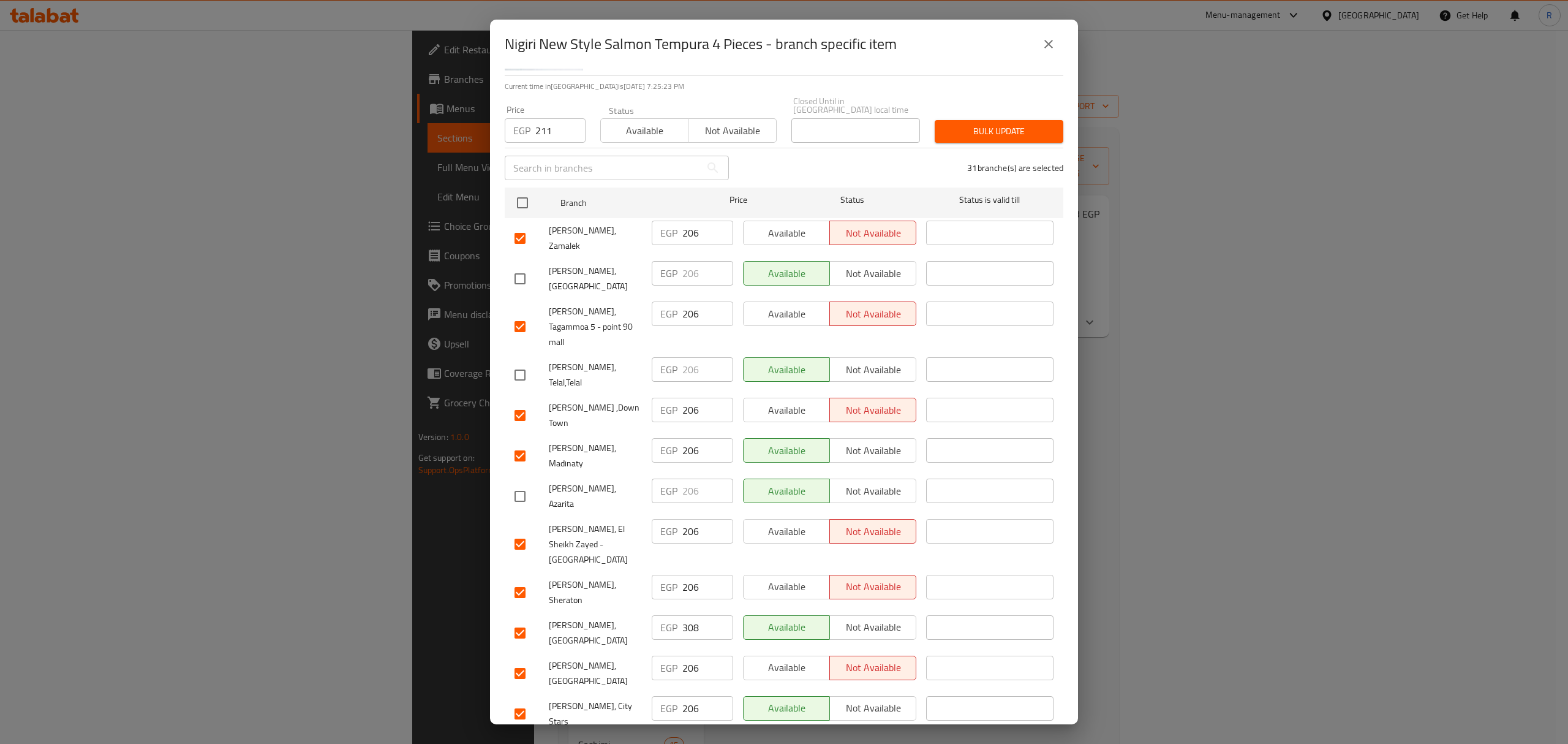
click at [517, 620] on input "checkbox" at bounding box center [520, 633] width 26 height 26
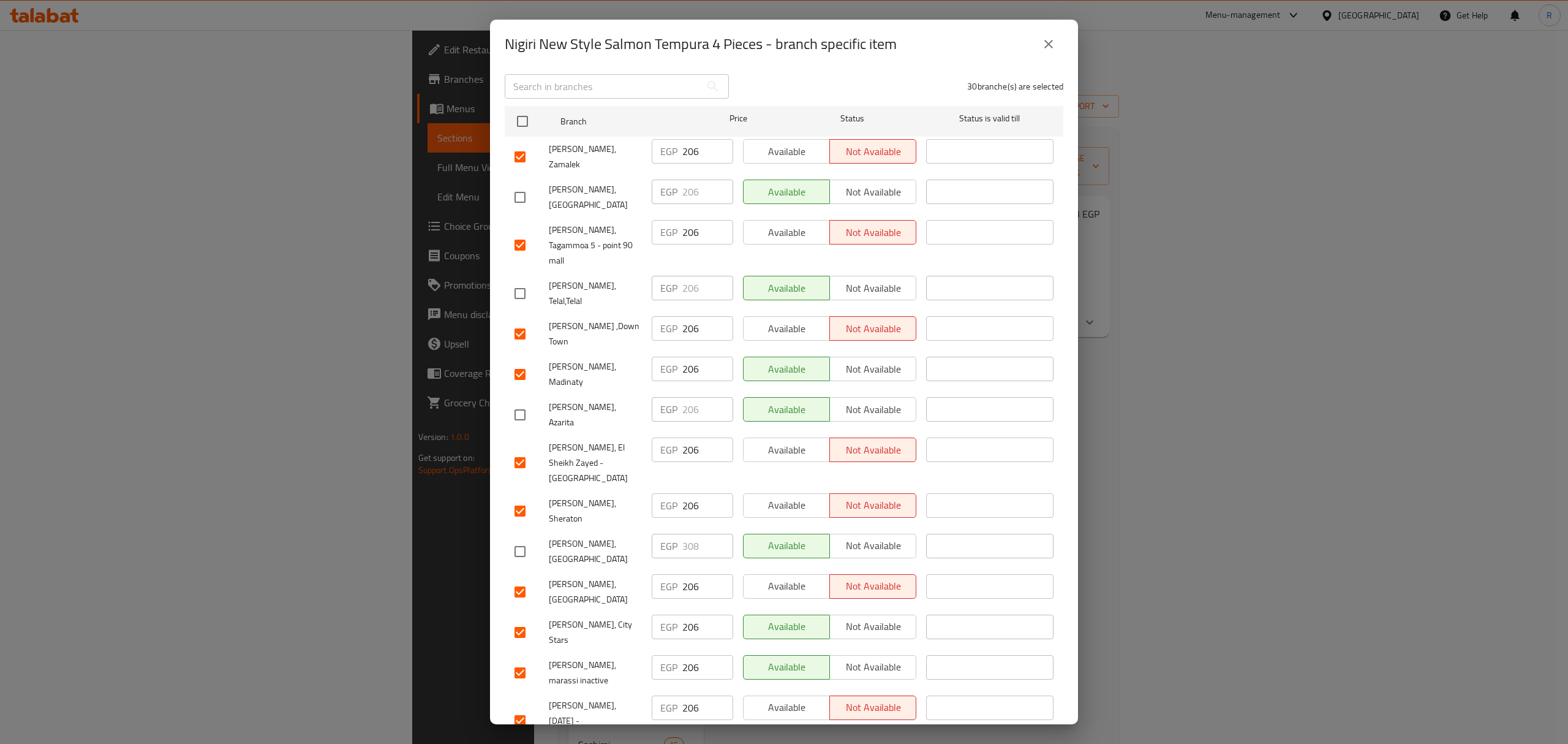
click at [520, 660] on input "checkbox" at bounding box center [520, 673] width 26 height 26
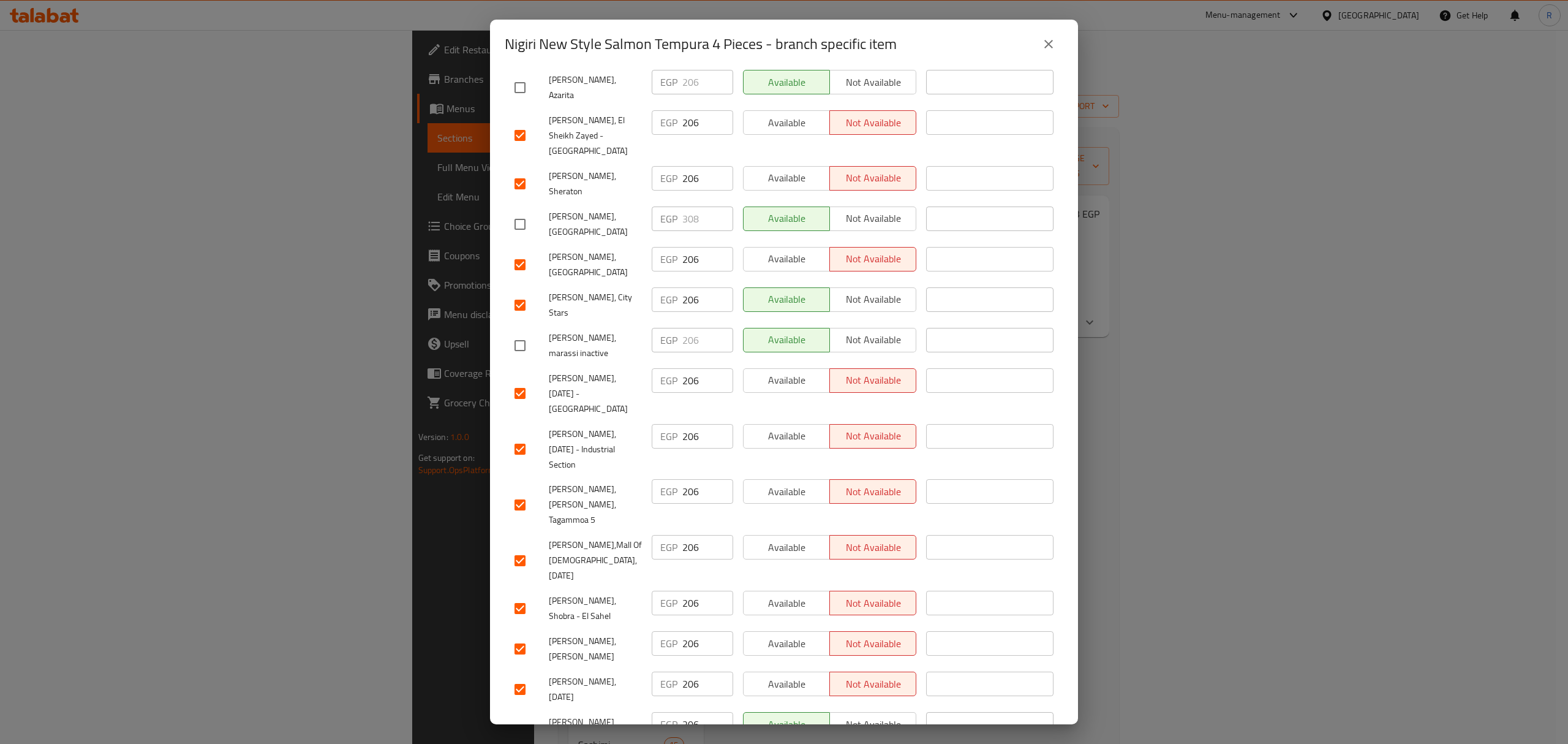
scroll to position [572, 0]
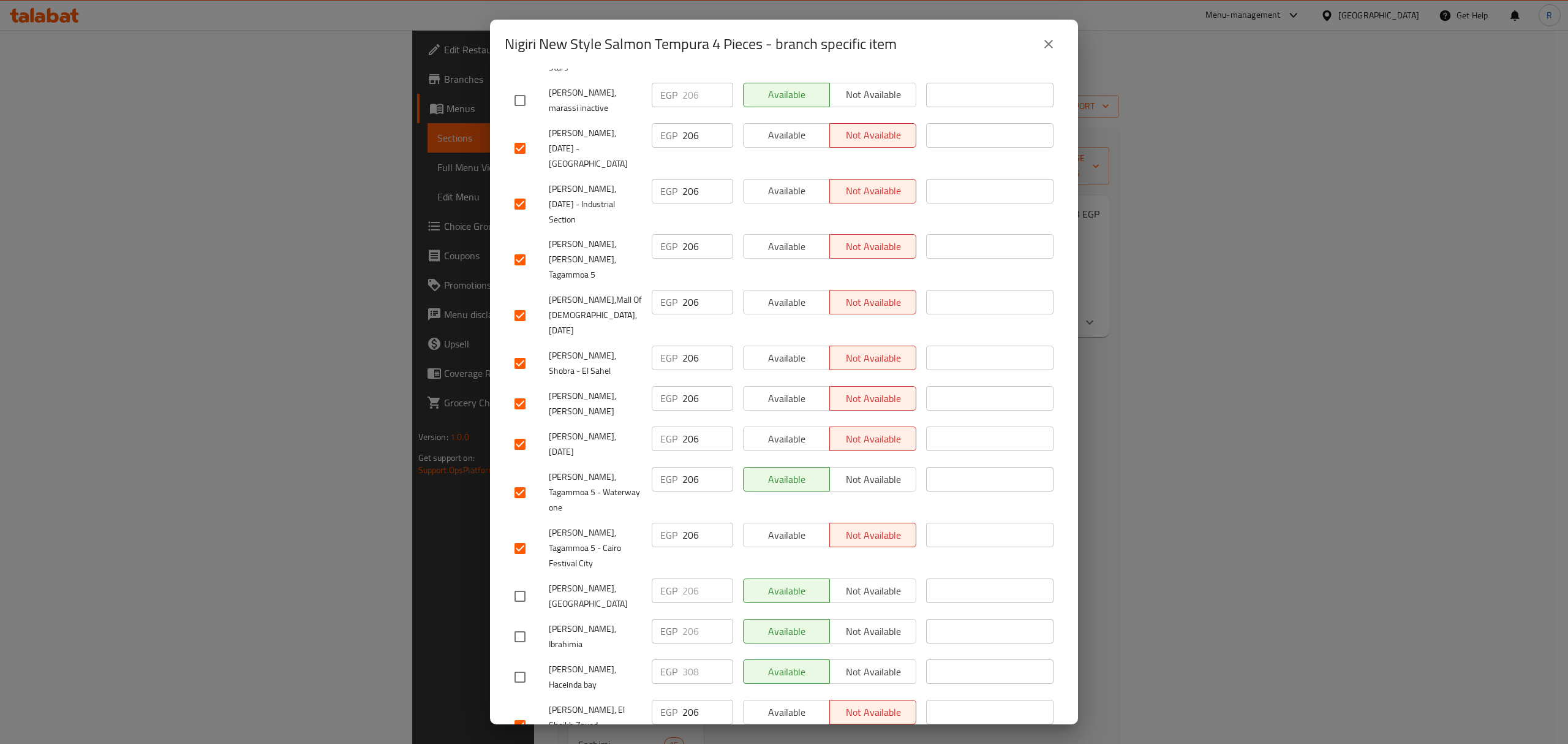
scroll to position [817, 0]
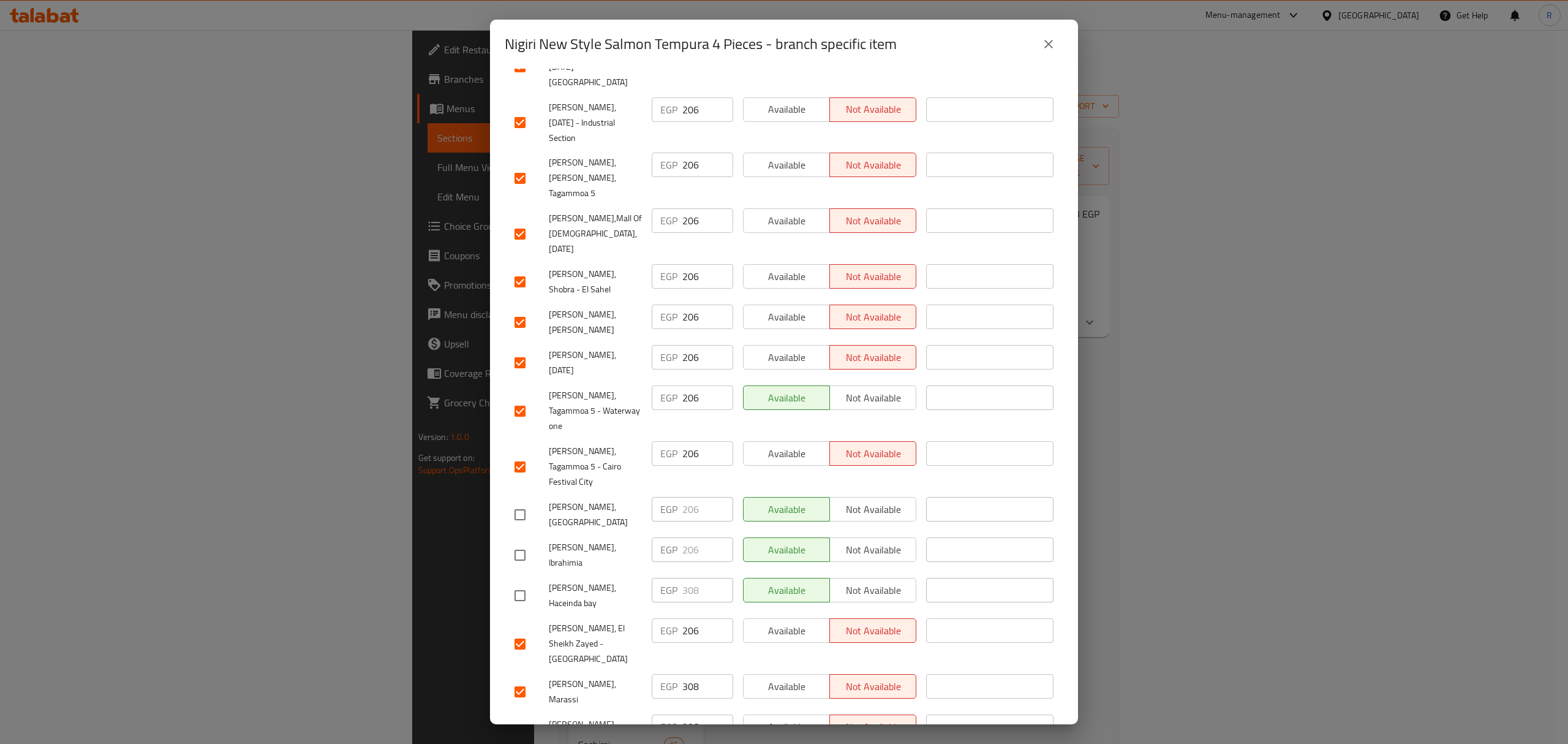
click at [525, 679] on input "checkbox" at bounding box center [520, 692] width 26 height 26
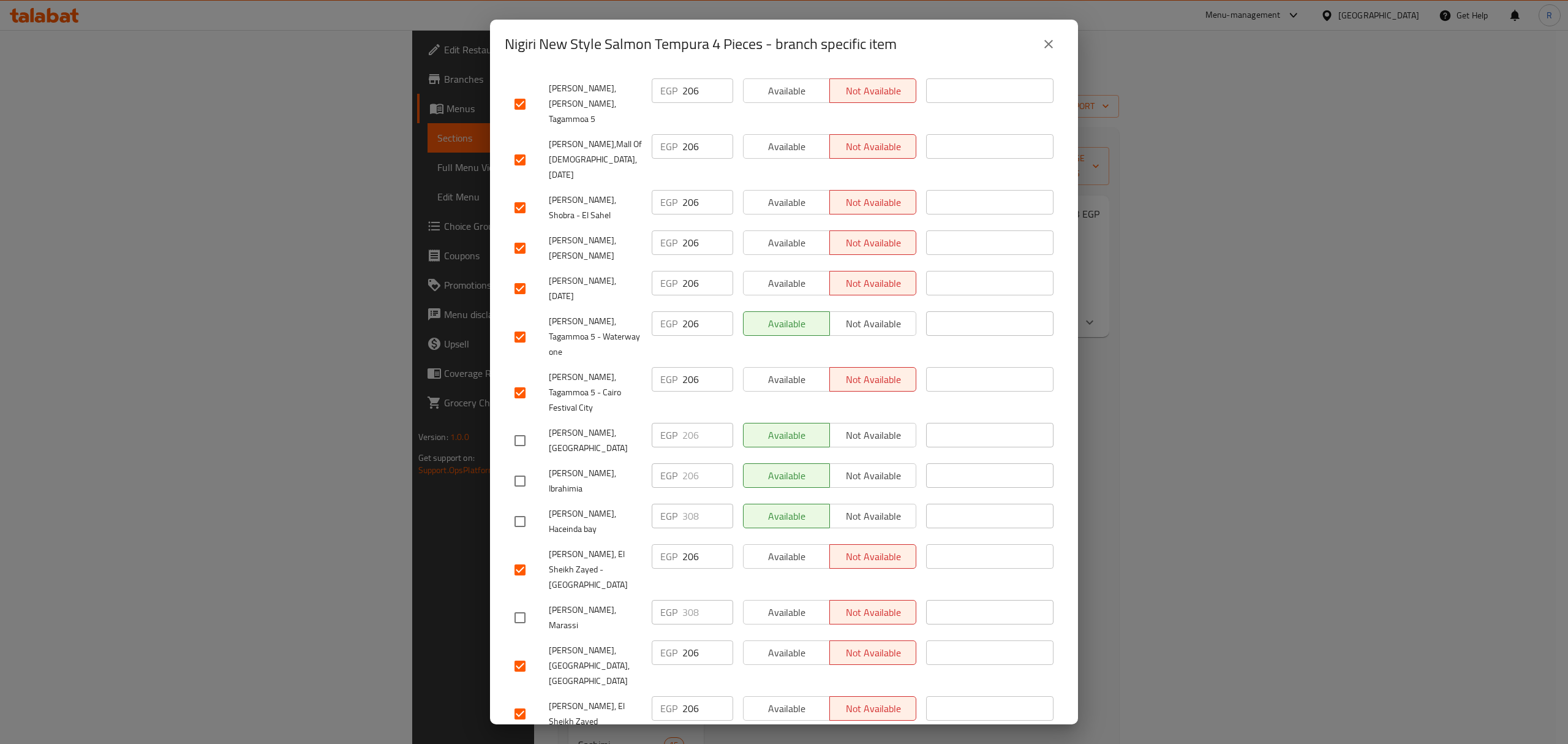
scroll to position [892, 0]
drag, startPoint x: 522, startPoint y: 678, endPoint x: 529, endPoint y: 677, distance: 7.1
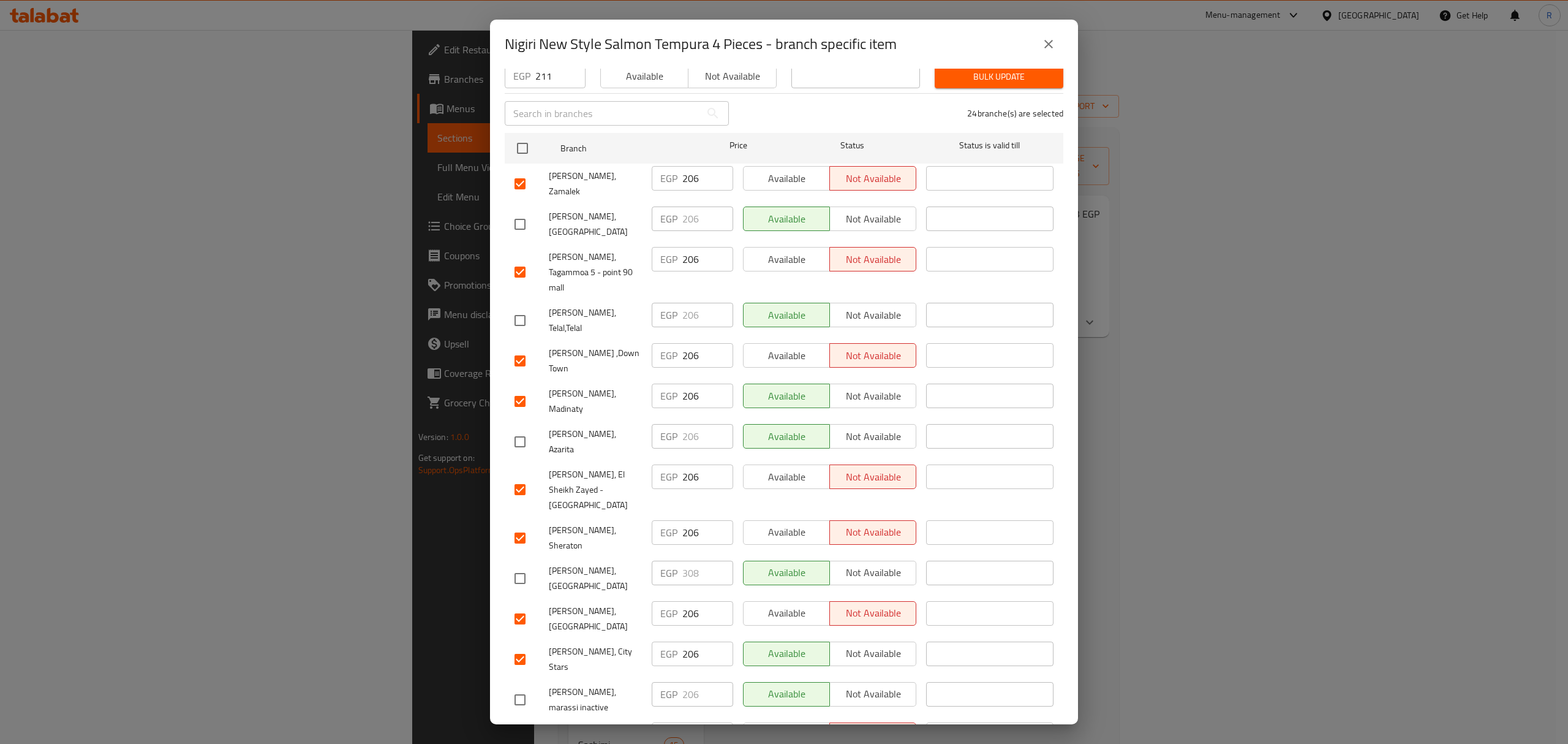
scroll to position [163, 0]
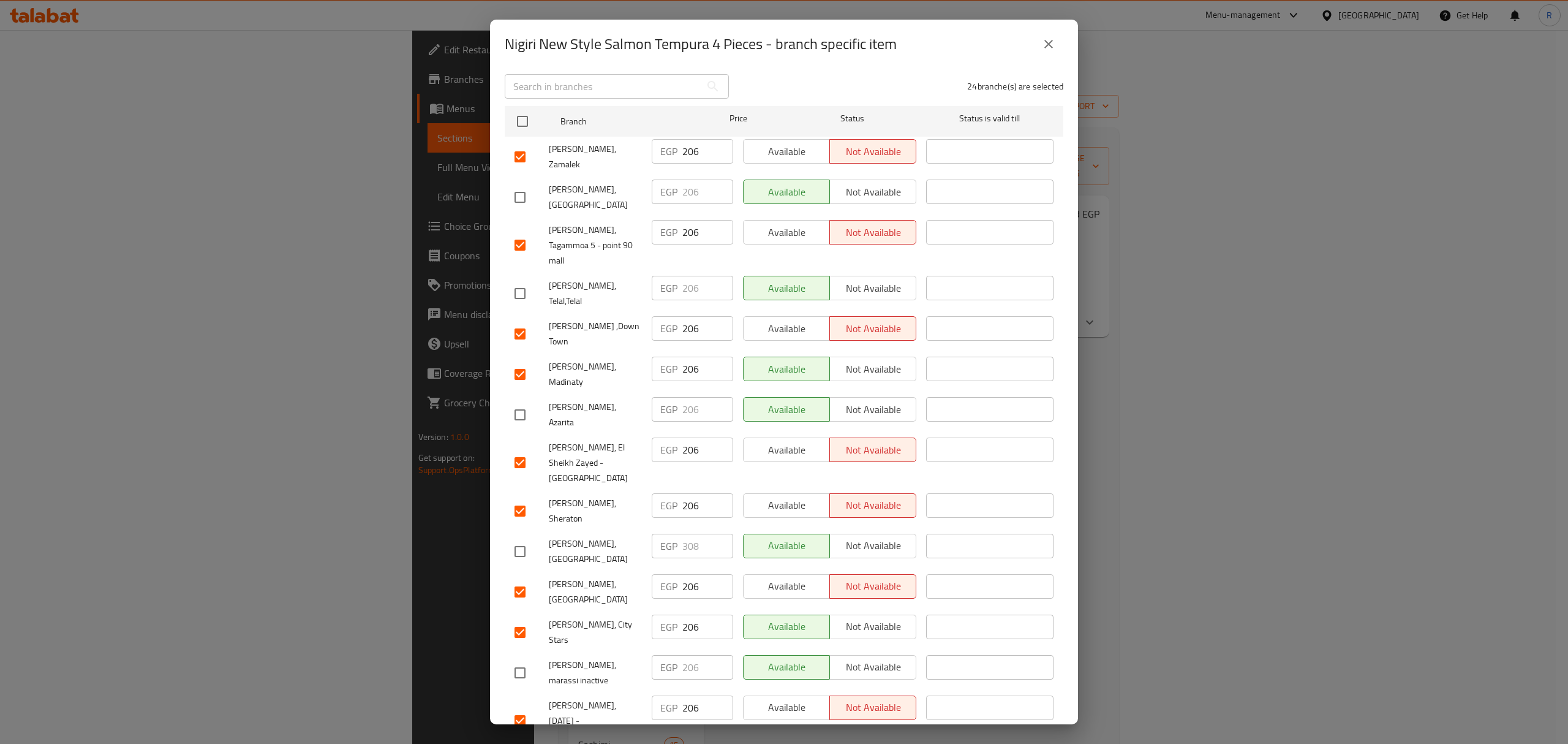
click at [520, 580] on input "checkbox" at bounding box center [520, 592] width 26 height 26
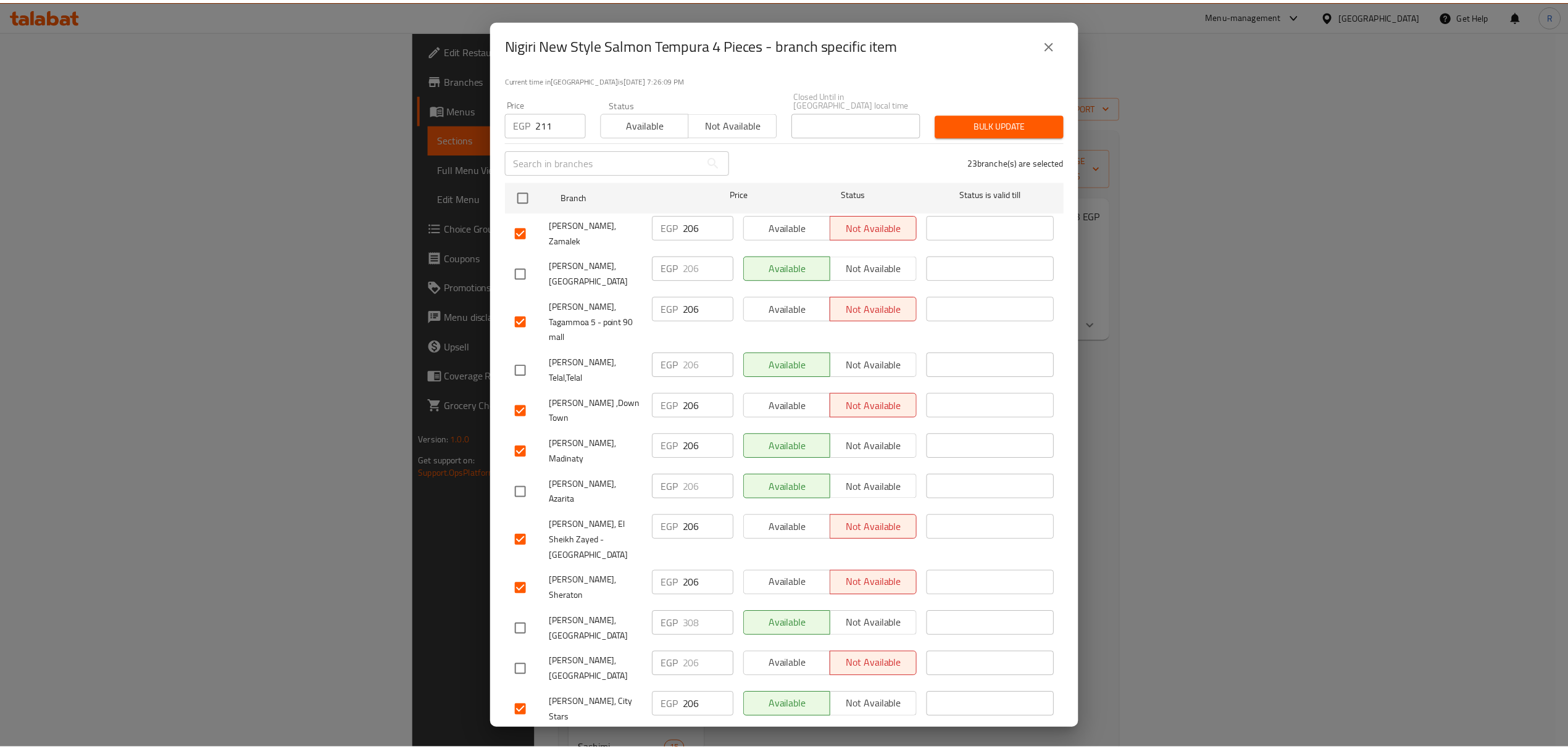
scroll to position [0, 0]
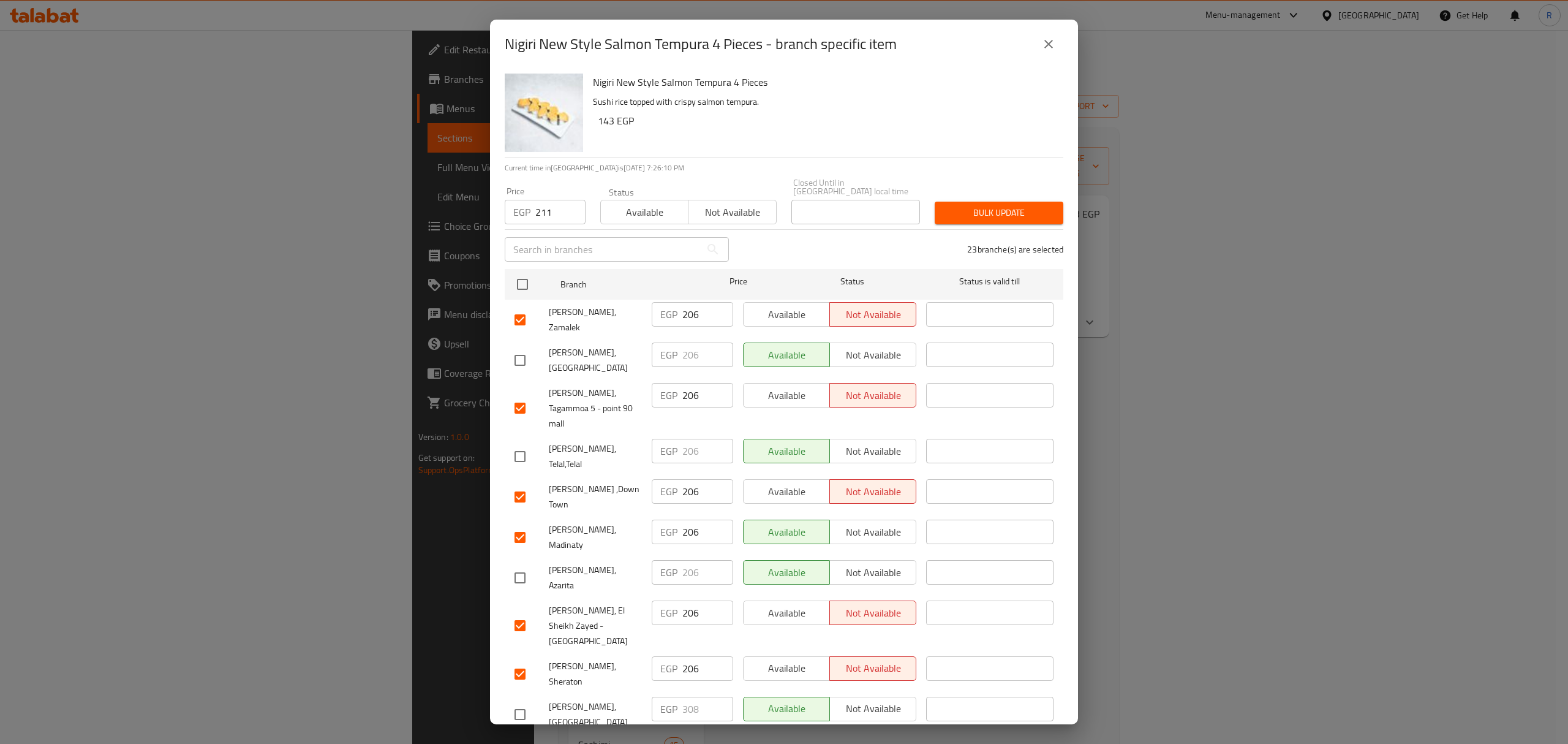
click at [983, 206] on span "Bulk update" at bounding box center [999, 213] width 109 height 15
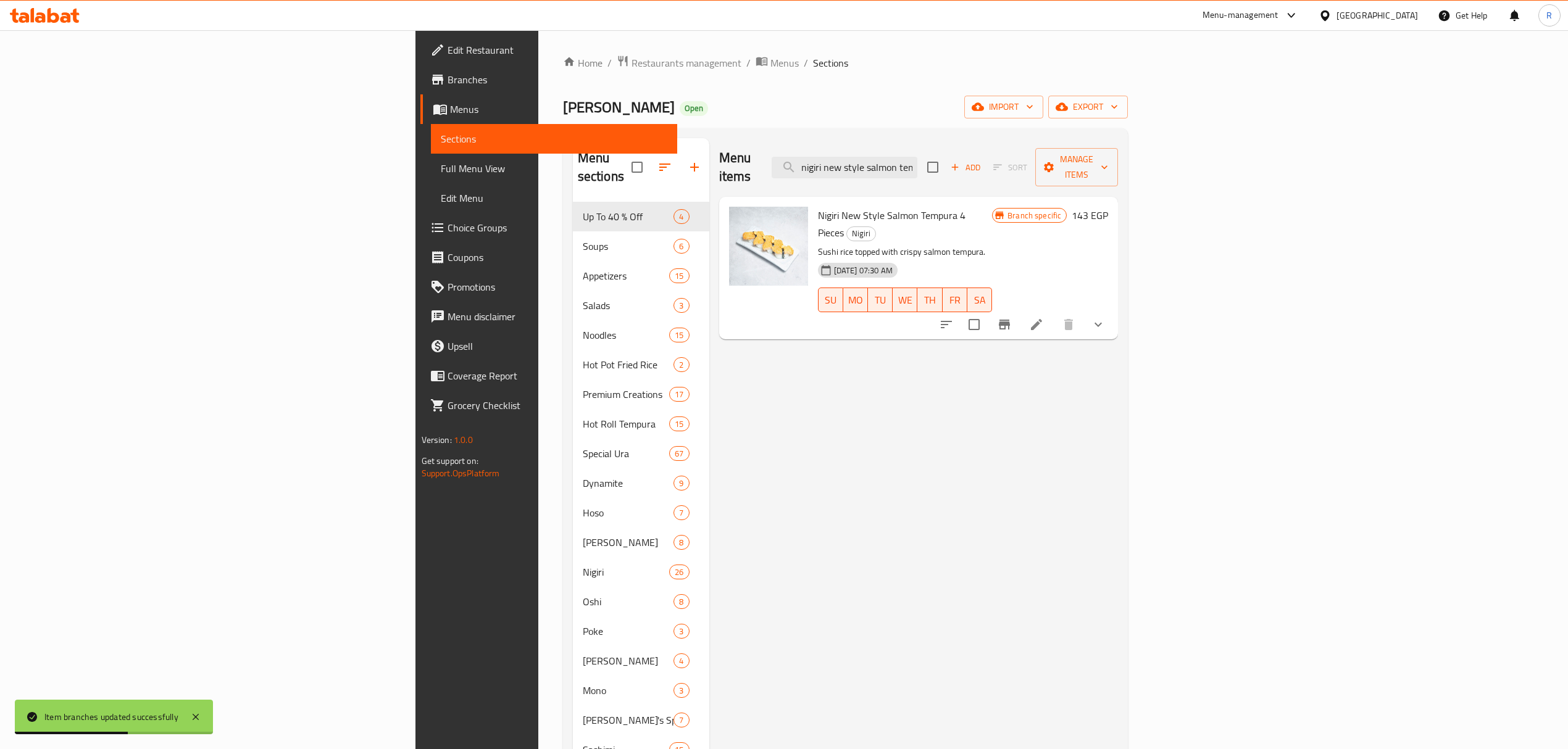
click at [998, 174] on div "Menu items nigiri new style salmon tempura 4 piece Add Sort Manage items" at bounding box center [918, 167] width 399 height 58
click at [917, 161] on input "nigiri new style salmon tempura 4 piece" at bounding box center [845, 167] width 146 height 21
paste input "salmon grilled rice 1"
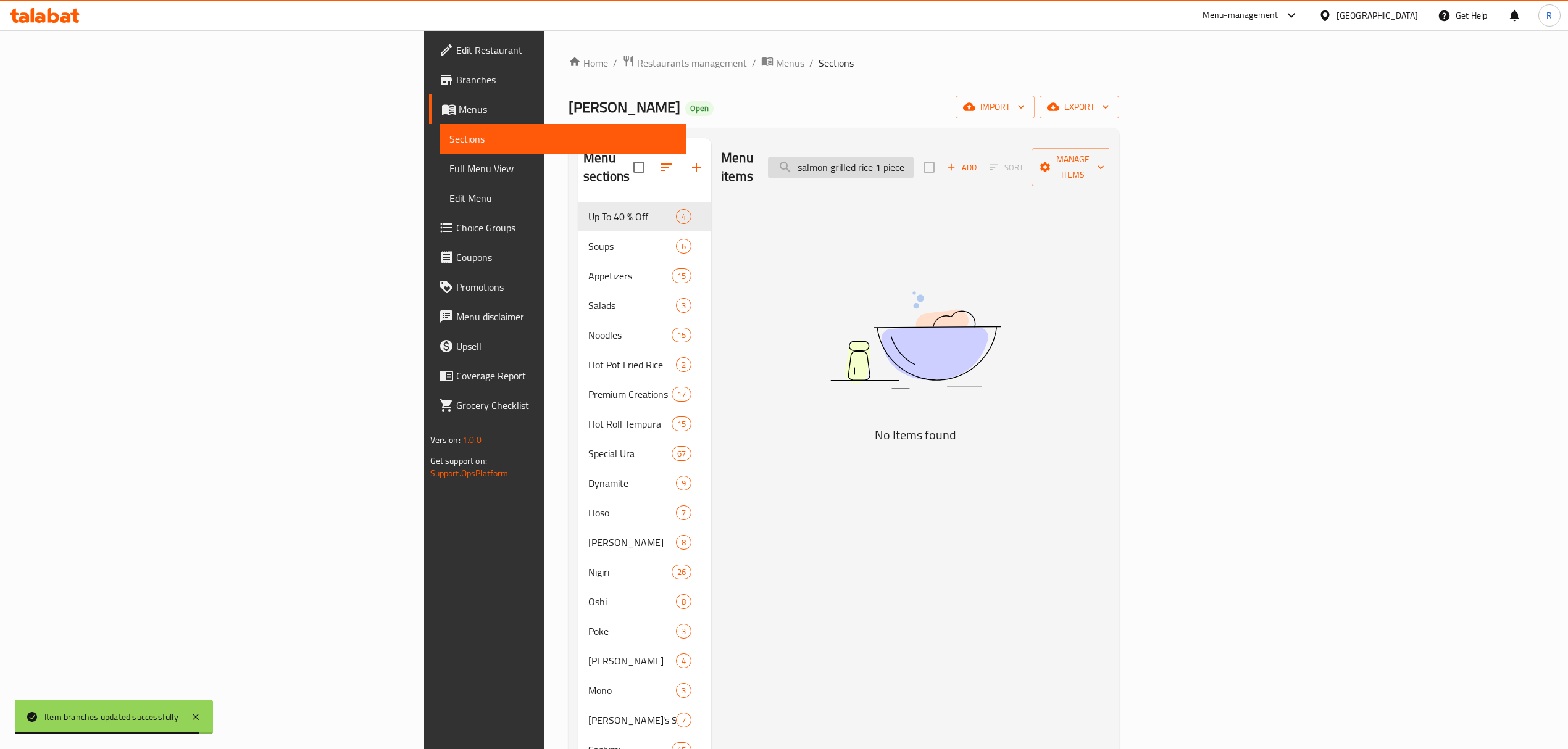
click at [913, 157] on input "salmon grilled rice 1 piece" at bounding box center [841, 167] width 146 height 21
click at [913, 158] on input "salmon grilled rice 1 piece" at bounding box center [841, 167] width 146 height 21
paste input "Salmon Wasabi Grilled ri"
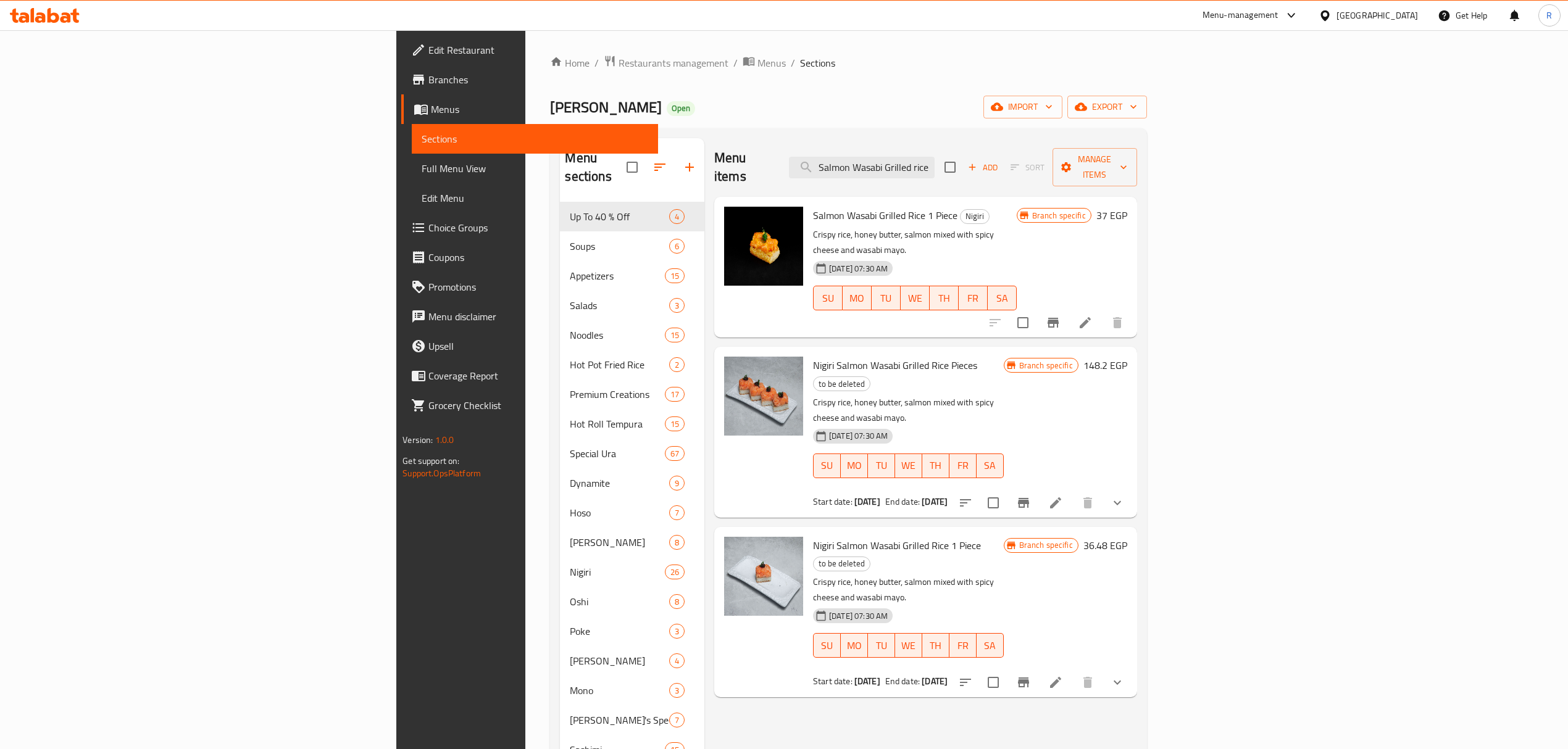
click at [1003, 147] on div "Menu items Salmon Wasabi Grilled rice Add Sort Manage items" at bounding box center [925, 167] width 423 height 58
click at [1001, 171] on div "Menu items Salmon Wasabi Grilled rice Add Sort Manage items" at bounding box center [925, 167] width 423 height 58
click at [935, 157] on input "Salmon Wasabi Grilled rice" at bounding box center [862, 167] width 146 height 21
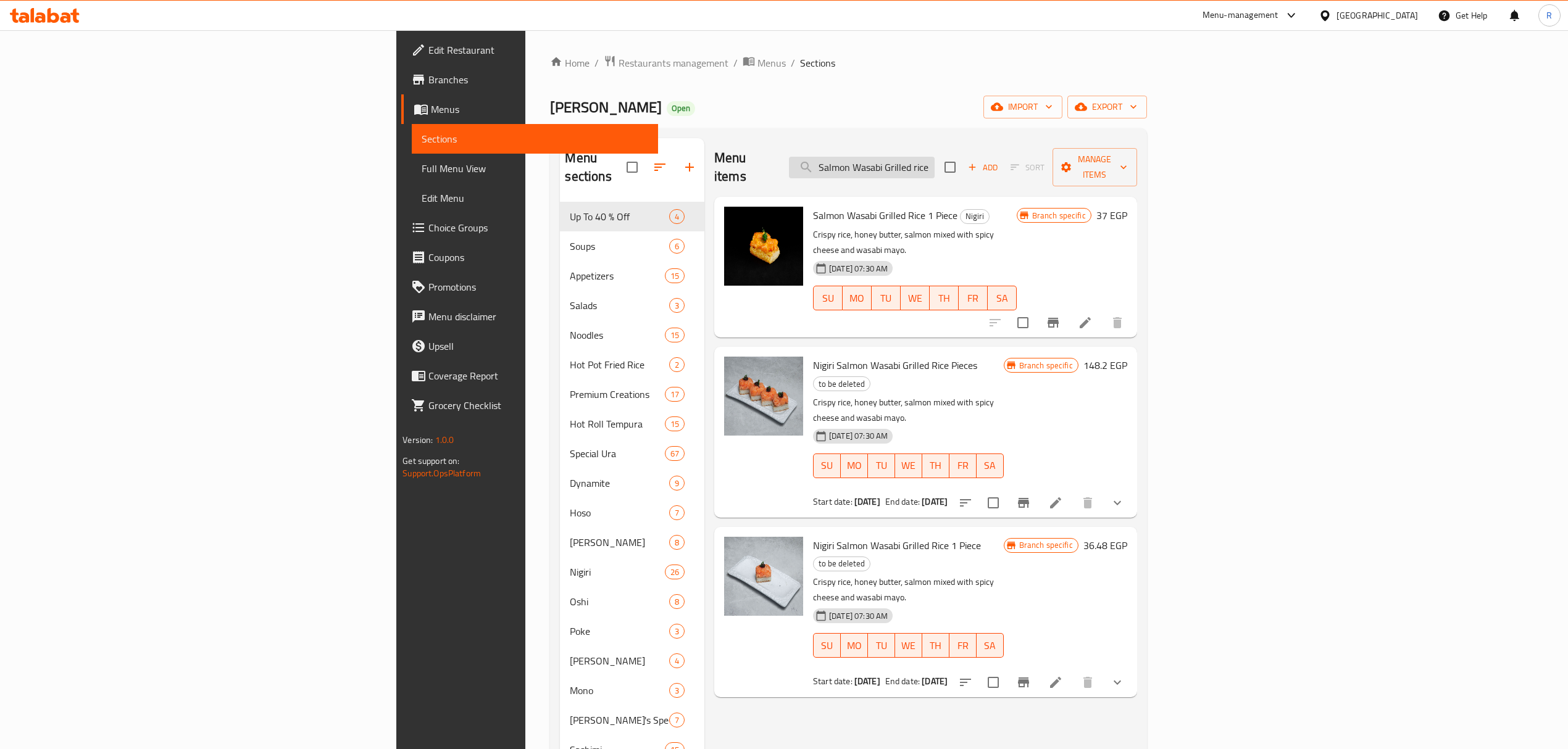
paste input "salmon wasabi grilled rice 1 pie"
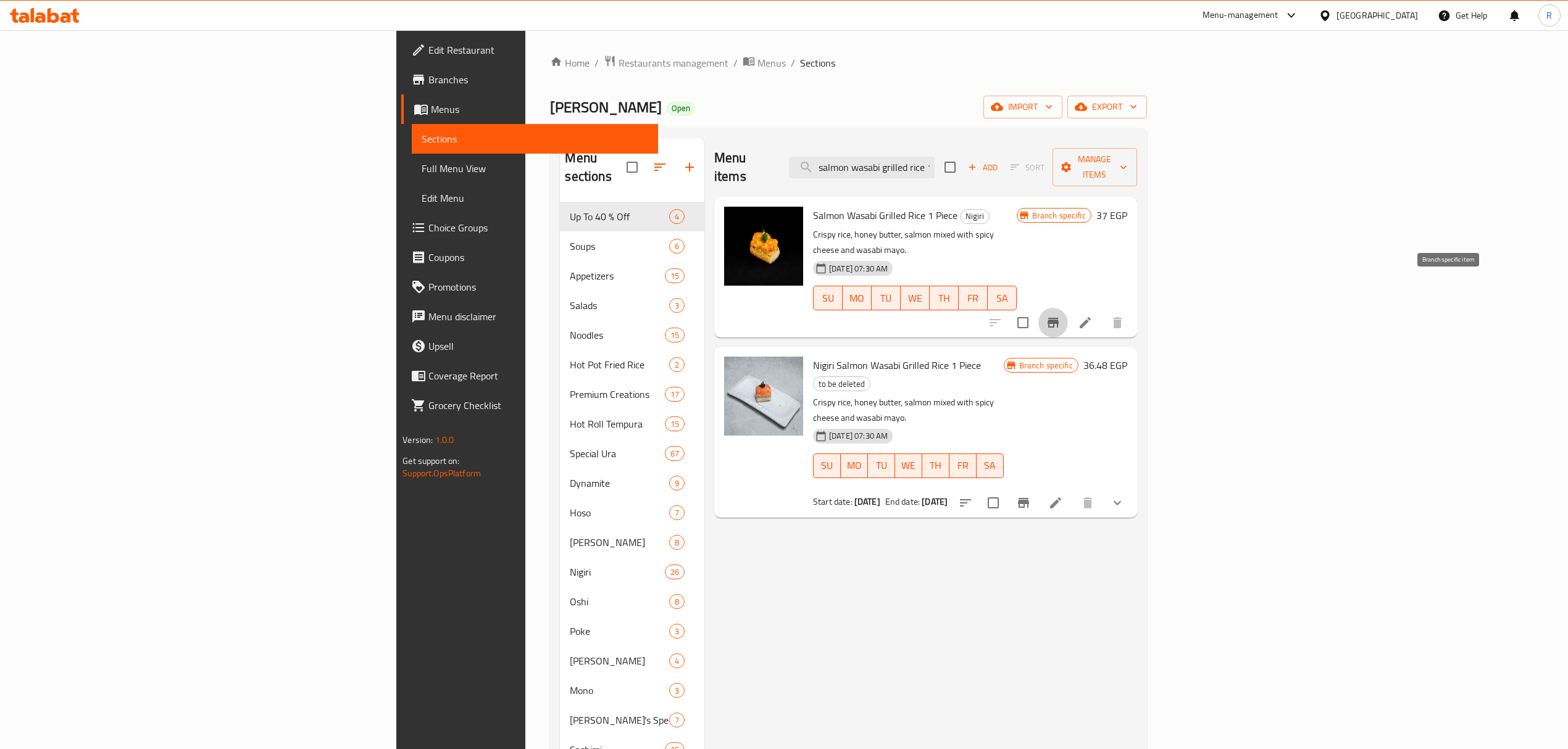
click at [1060, 315] on icon "Branch-specific-item" at bounding box center [1052, 322] width 15 height 15
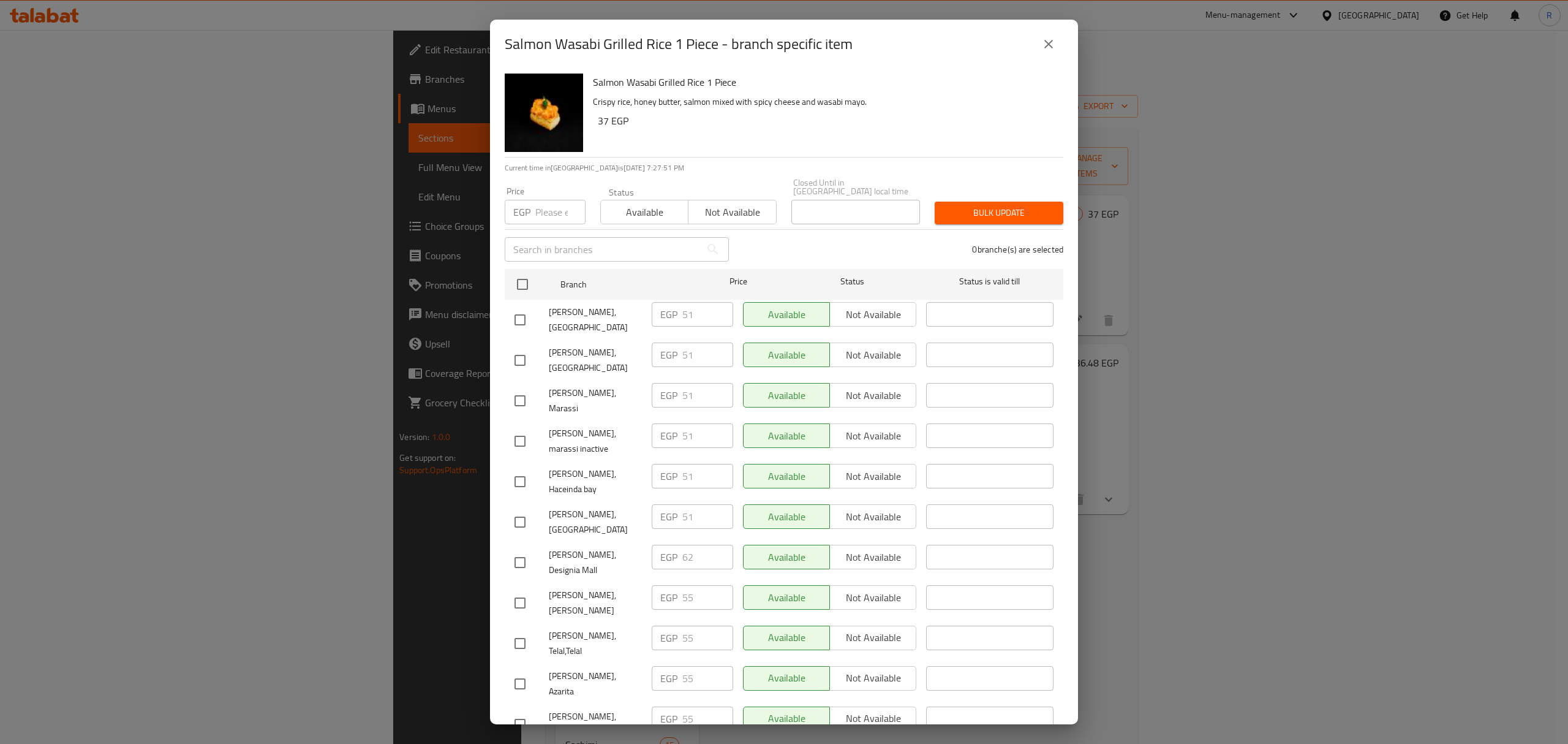
click at [525, 550] on input "checkbox" at bounding box center [520, 562] width 26 height 26
click at [682, 545] on input "62" at bounding box center [708, 557] width 51 height 25
paste input "3"
click at [836, 248] on div "1 branche(s) are selected" at bounding box center [903, 250] width 335 height 44
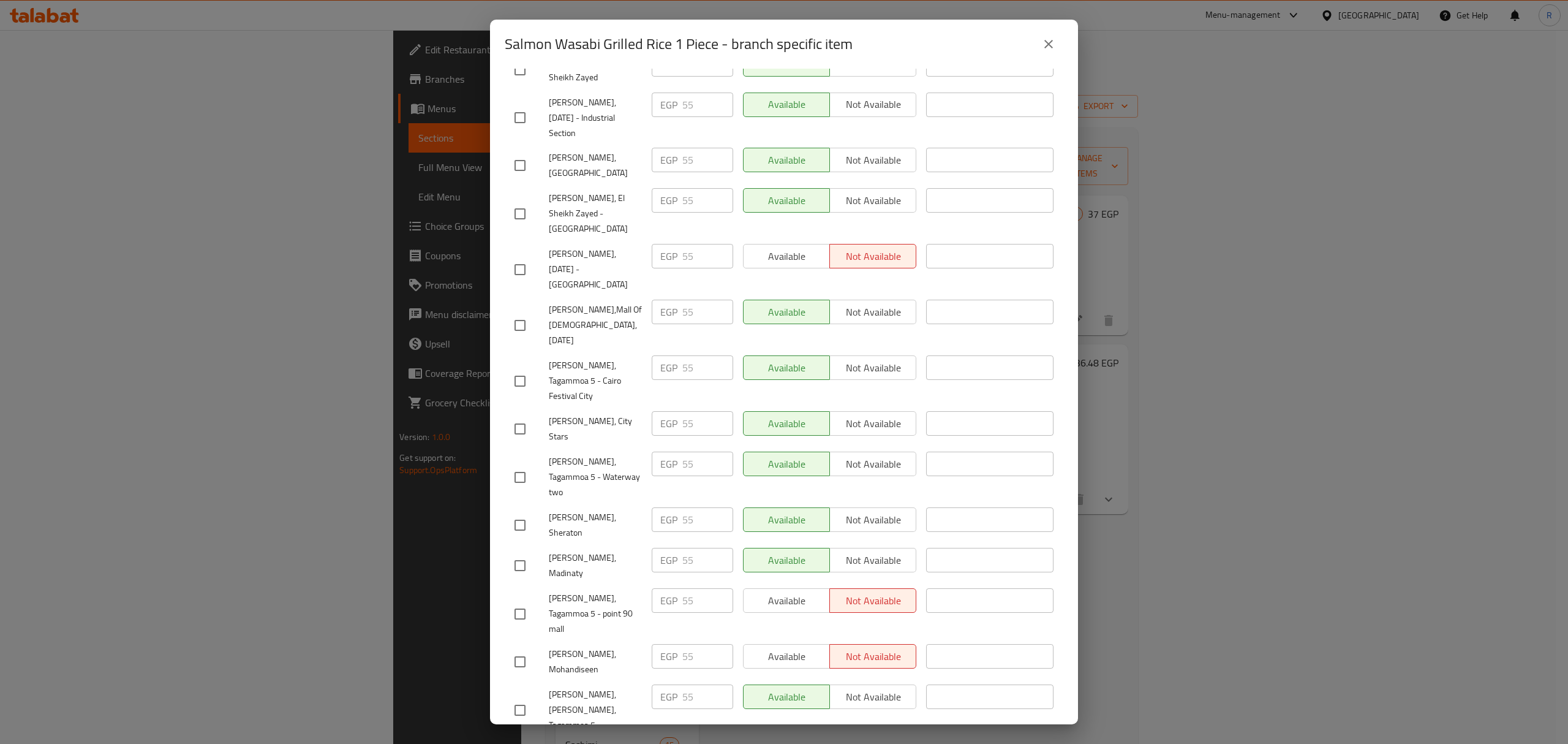
scroll to position [892, 0]
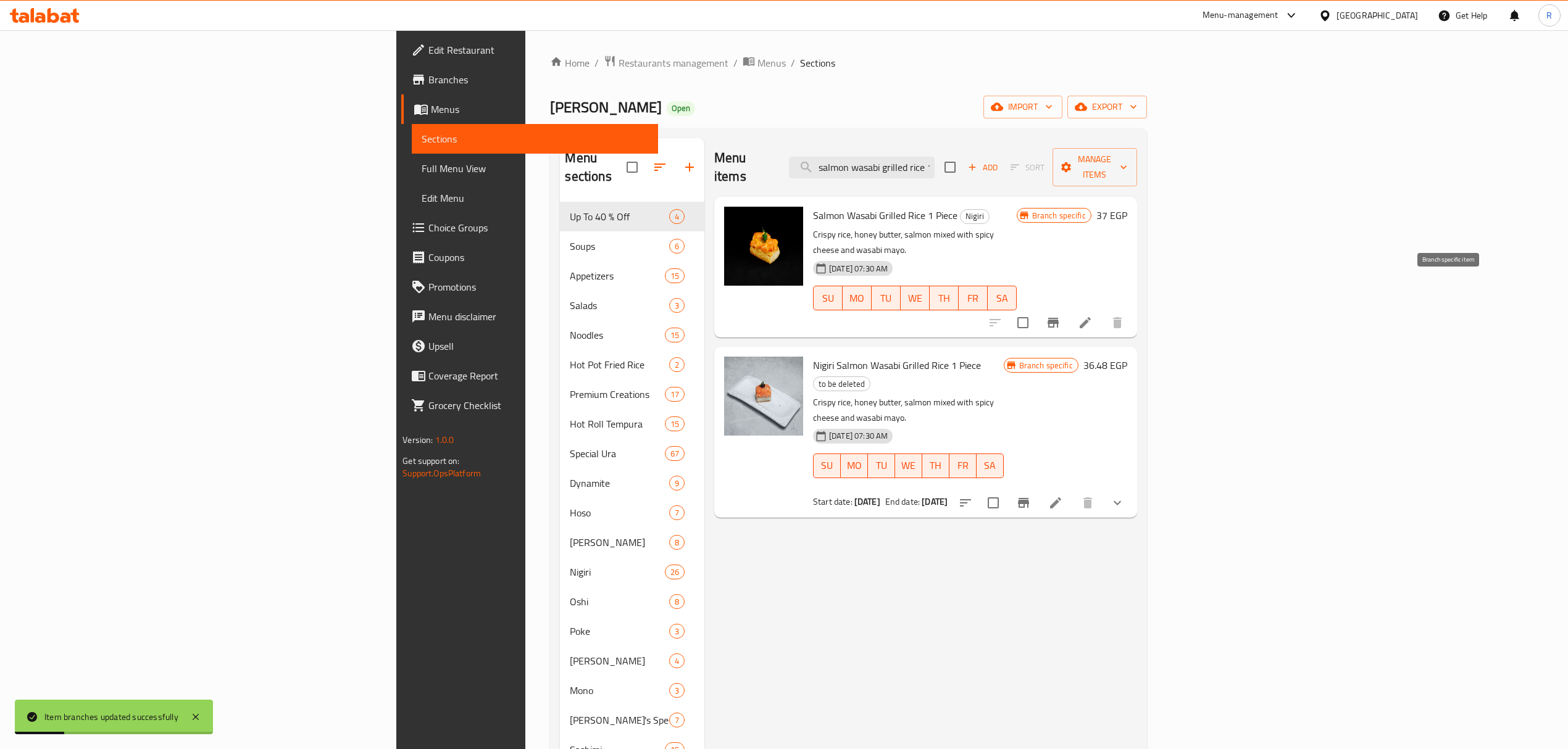
click at [1058, 317] on icon "Branch-specific-item" at bounding box center [1052, 323] width 11 height 10
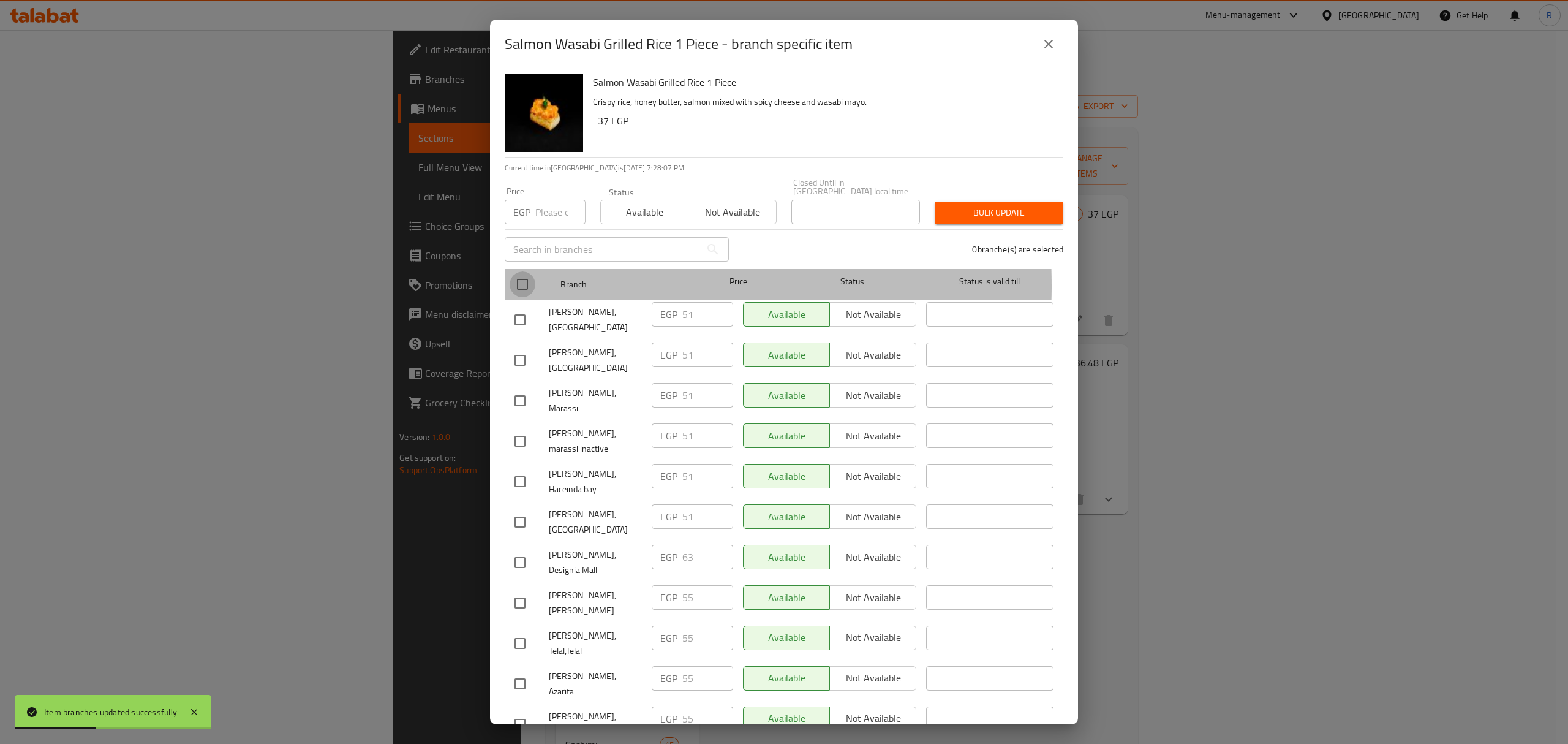
click at [523, 277] on input "checkbox" at bounding box center [522, 285] width 26 height 26
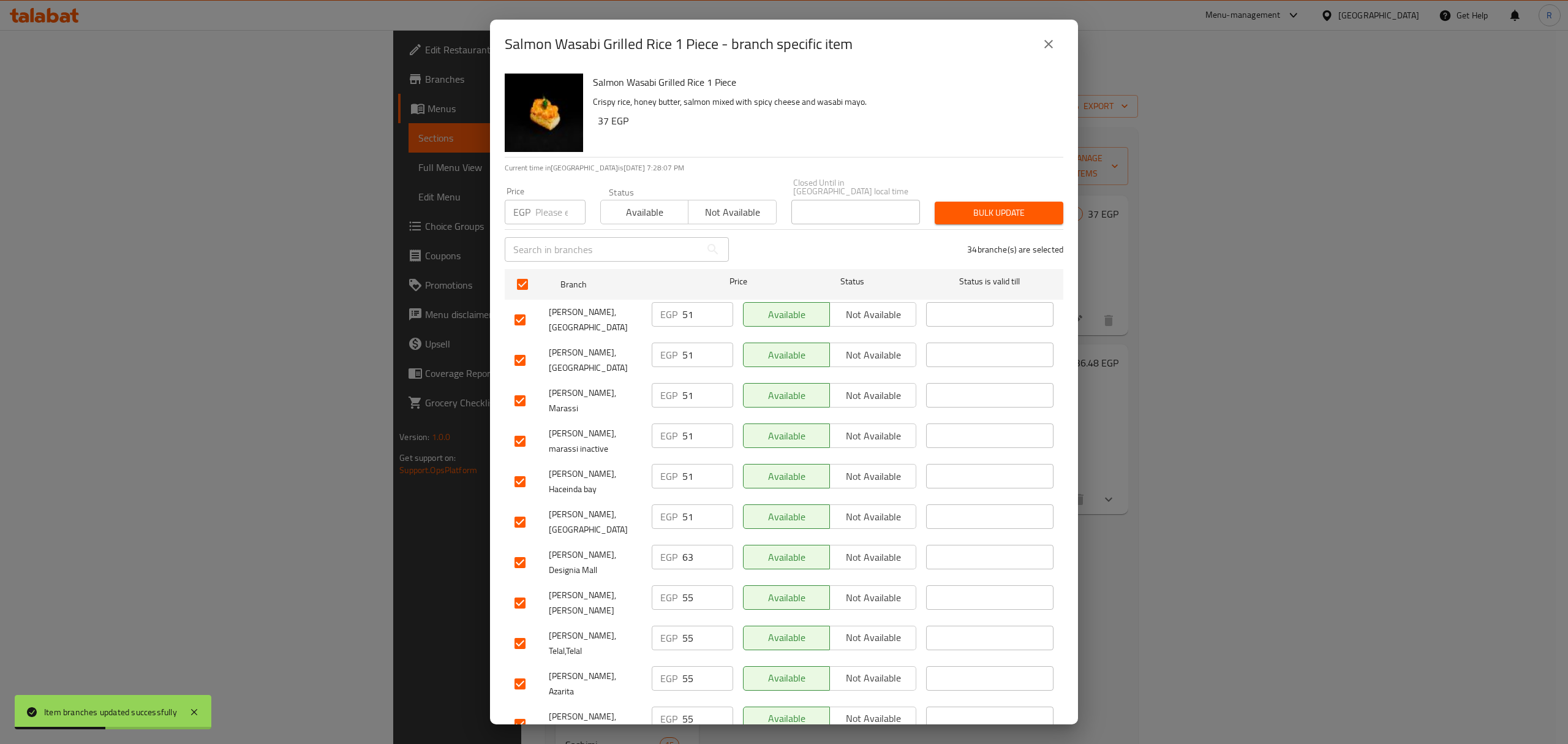
click at [525, 307] on input "checkbox" at bounding box center [520, 320] width 26 height 26
click at [522, 348] on input "checkbox" at bounding box center [520, 360] width 26 height 26
click at [520, 388] on input "checkbox" at bounding box center [520, 401] width 26 height 26
click at [518, 429] on input "checkbox" at bounding box center [520, 441] width 26 height 26
click at [516, 469] on input "checkbox" at bounding box center [520, 482] width 26 height 26
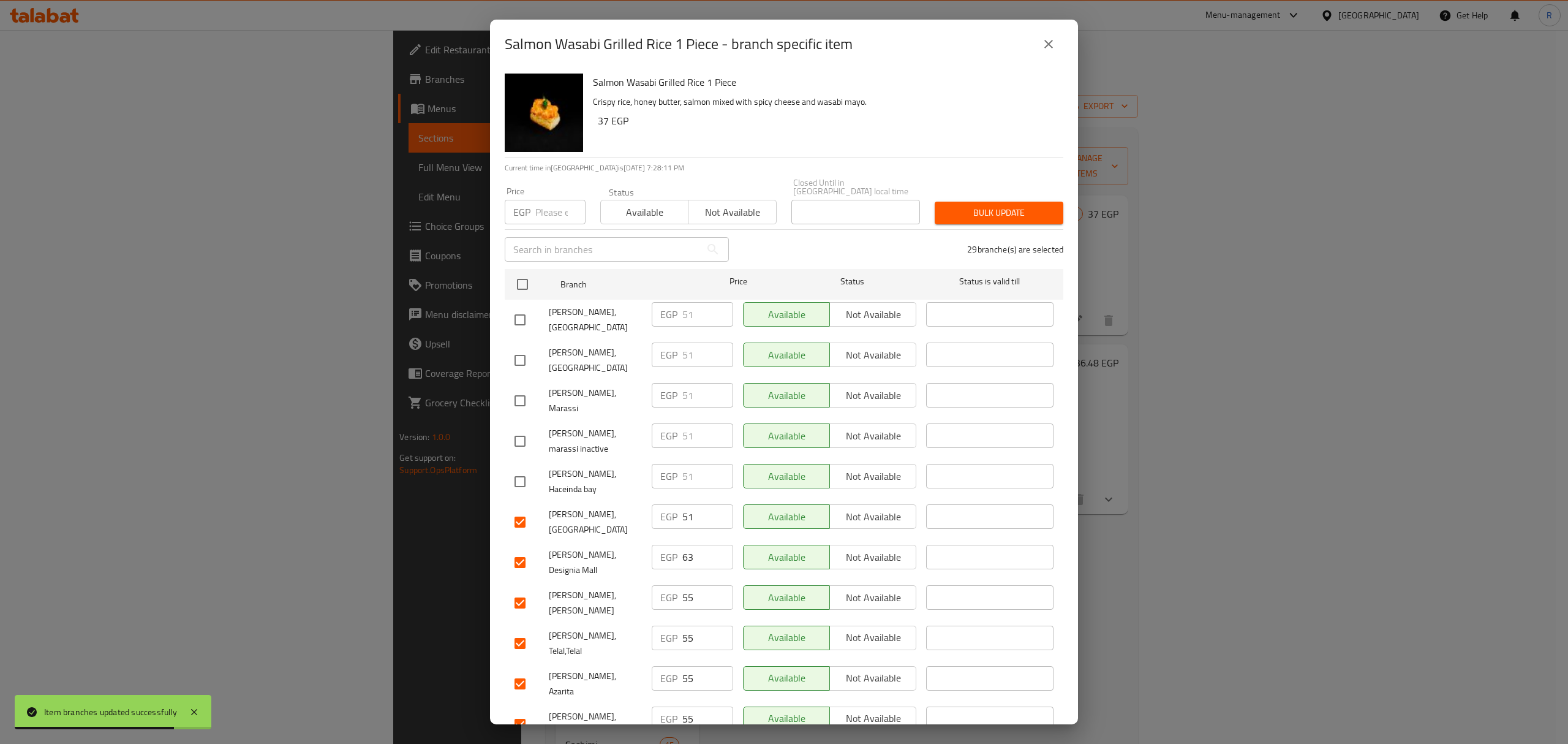
click at [517, 510] on input "checkbox" at bounding box center [520, 522] width 26 height 26
click at [525, 550] on input "checkbox" at bounding box center [520, 562] width 26 height 26
click at [525, 631] on input "checkbox" at bounding box center [520, 643] width 26 height 26
click at [522, 671] on input "checkbox" at bounding box center [520, 683] width 26 height 26
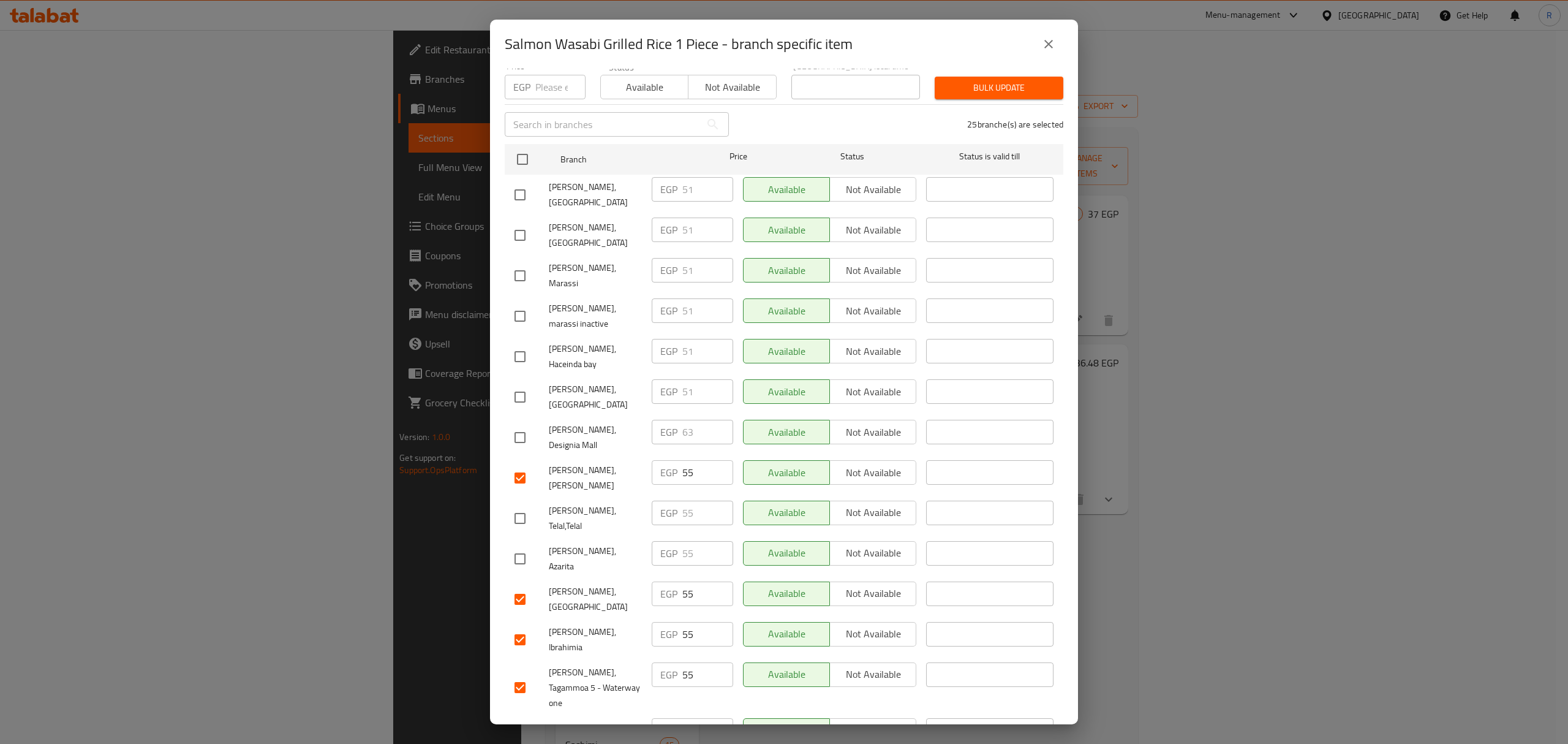
scroll to position [163, 0]
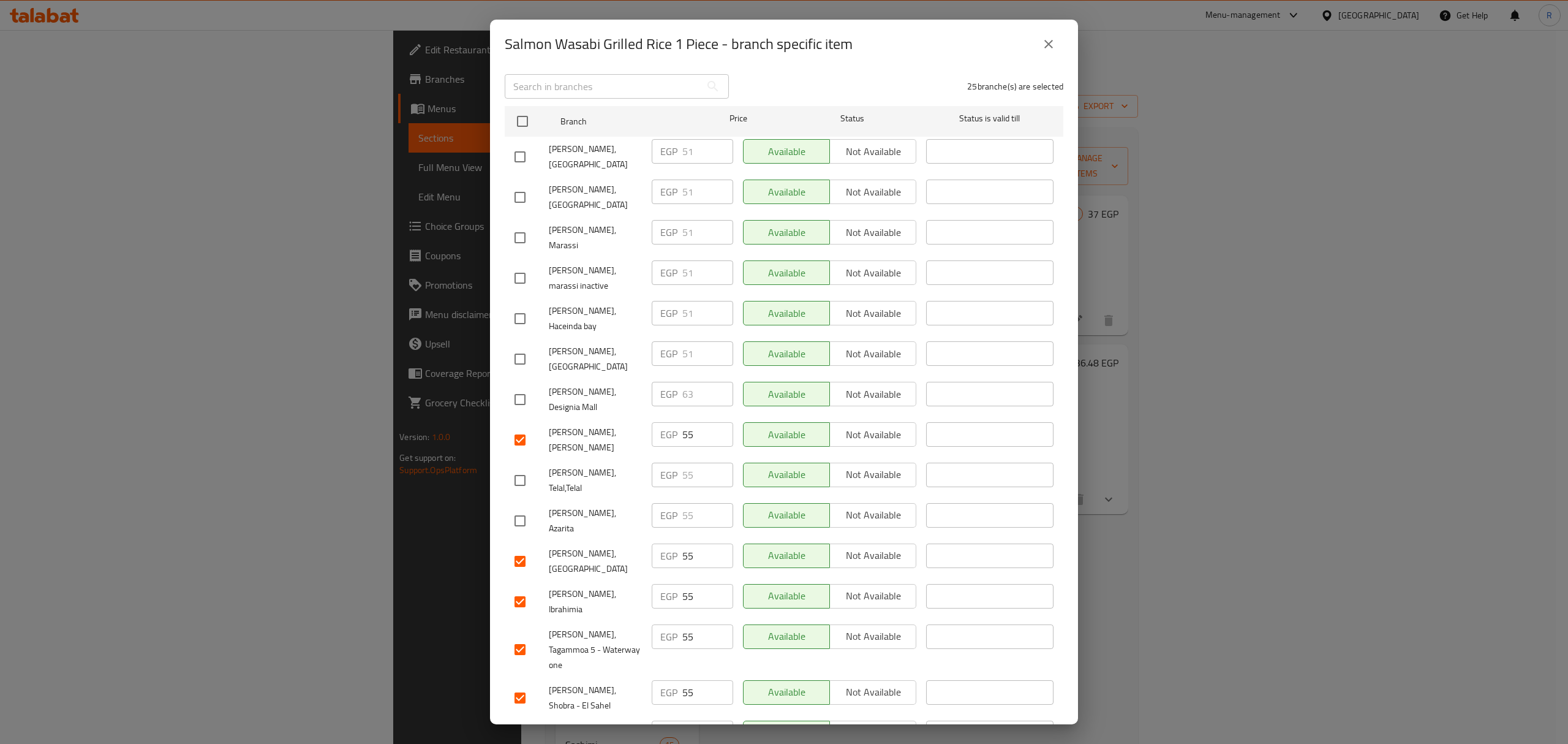
click at [523, 549] on input "checkbox" at bounding box center [520, 562] width 26 height 26
click at [522, 589] on input "checkbox" at bounding box center [520, 602] width 26 height 26
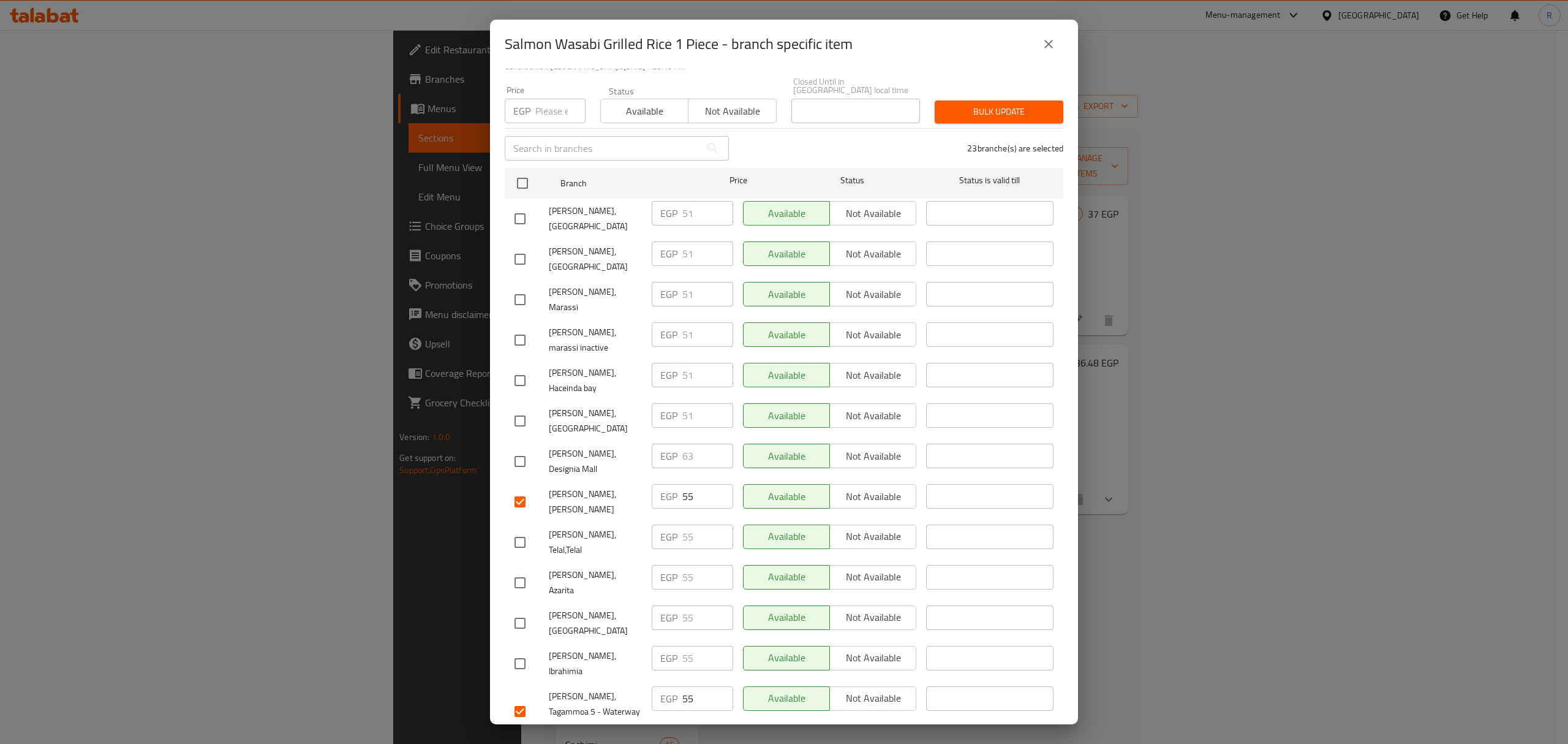
scroll to position [0, 0]
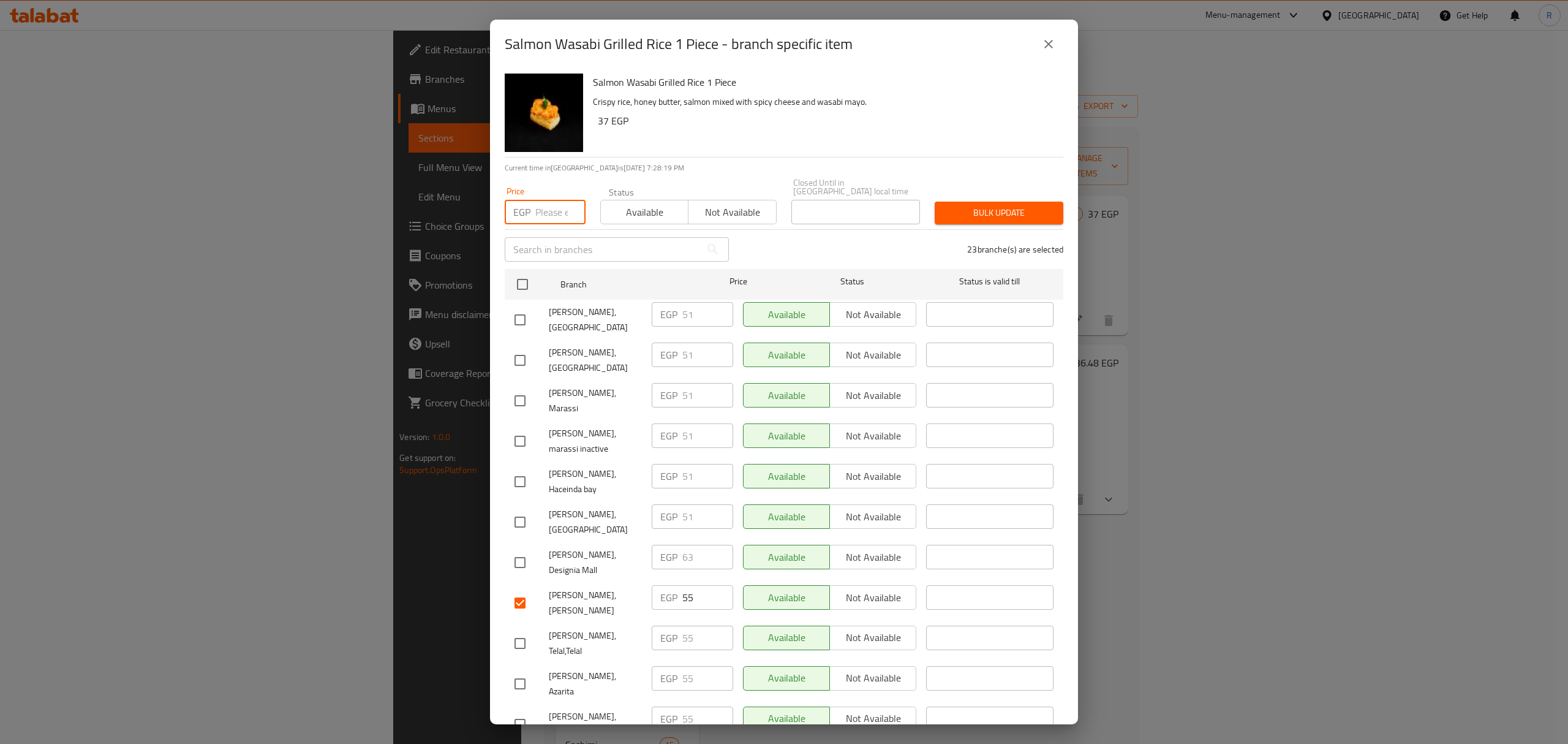
click at [544, 202] on input "number" at bounding box center [560, 211] width 50 height 25
paste input "56"
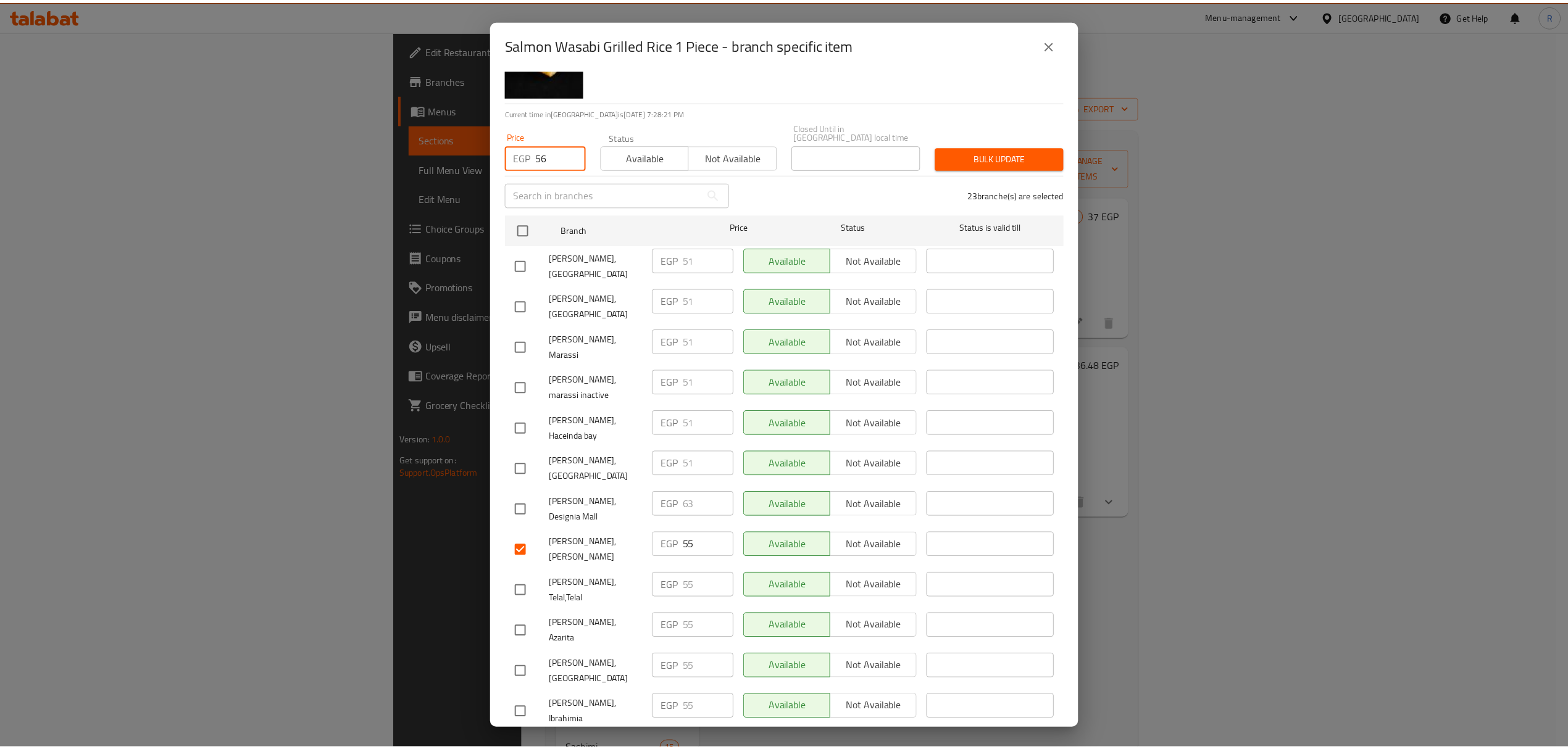
scroll to position [82, 0]
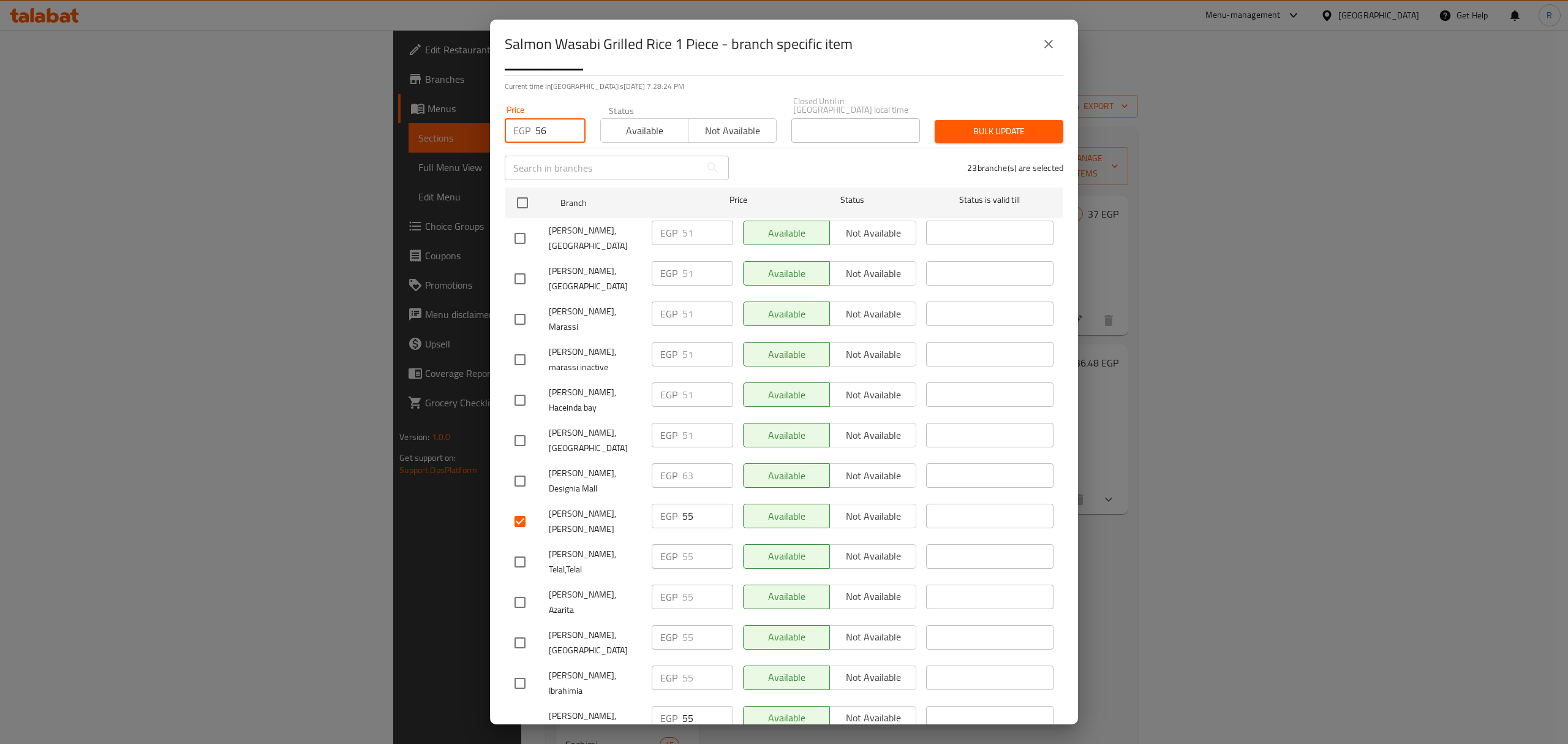
click at [1001, 124] on span "Bulk update" at bounding box center [999, 131] width 109 height 15
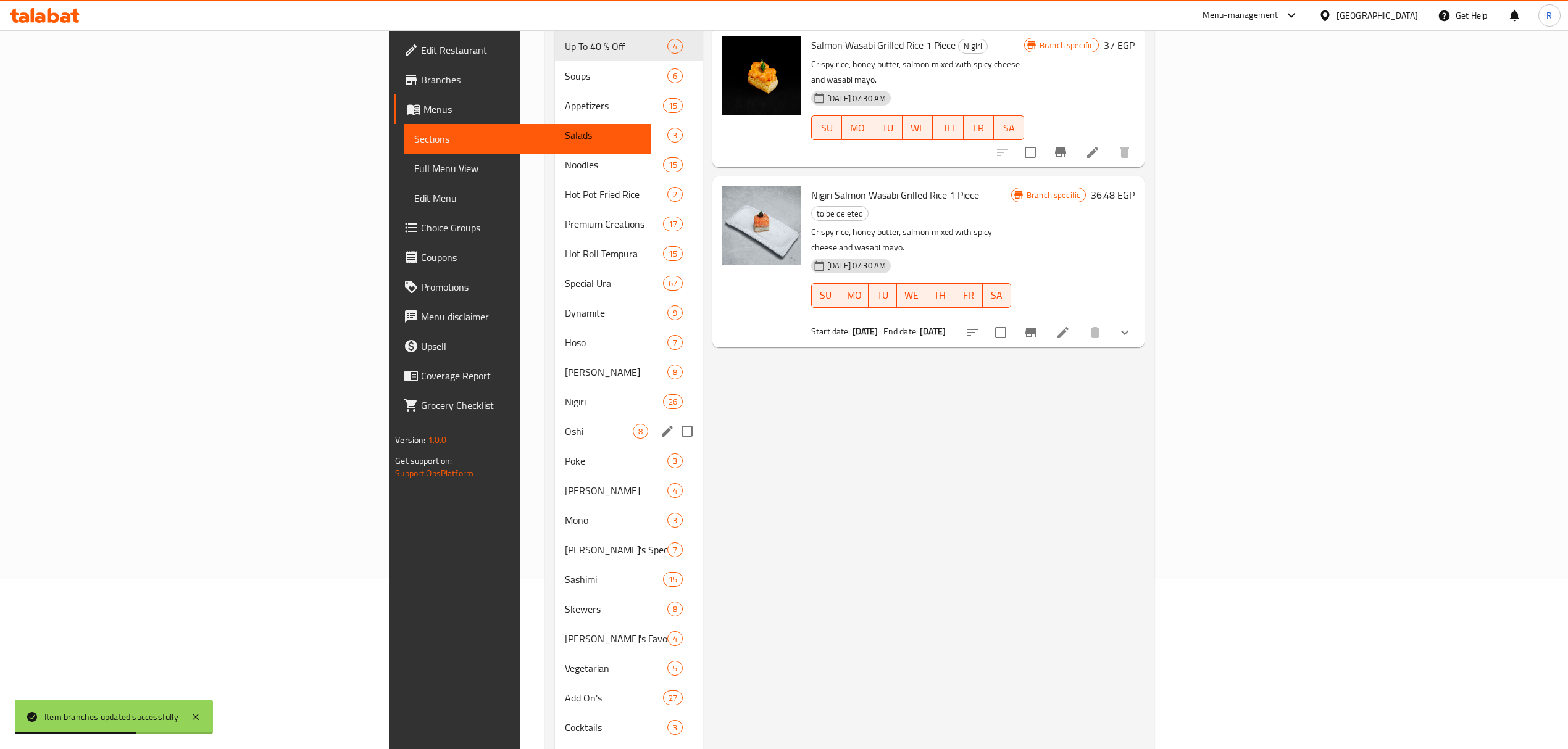
scroll to position [333, 0]
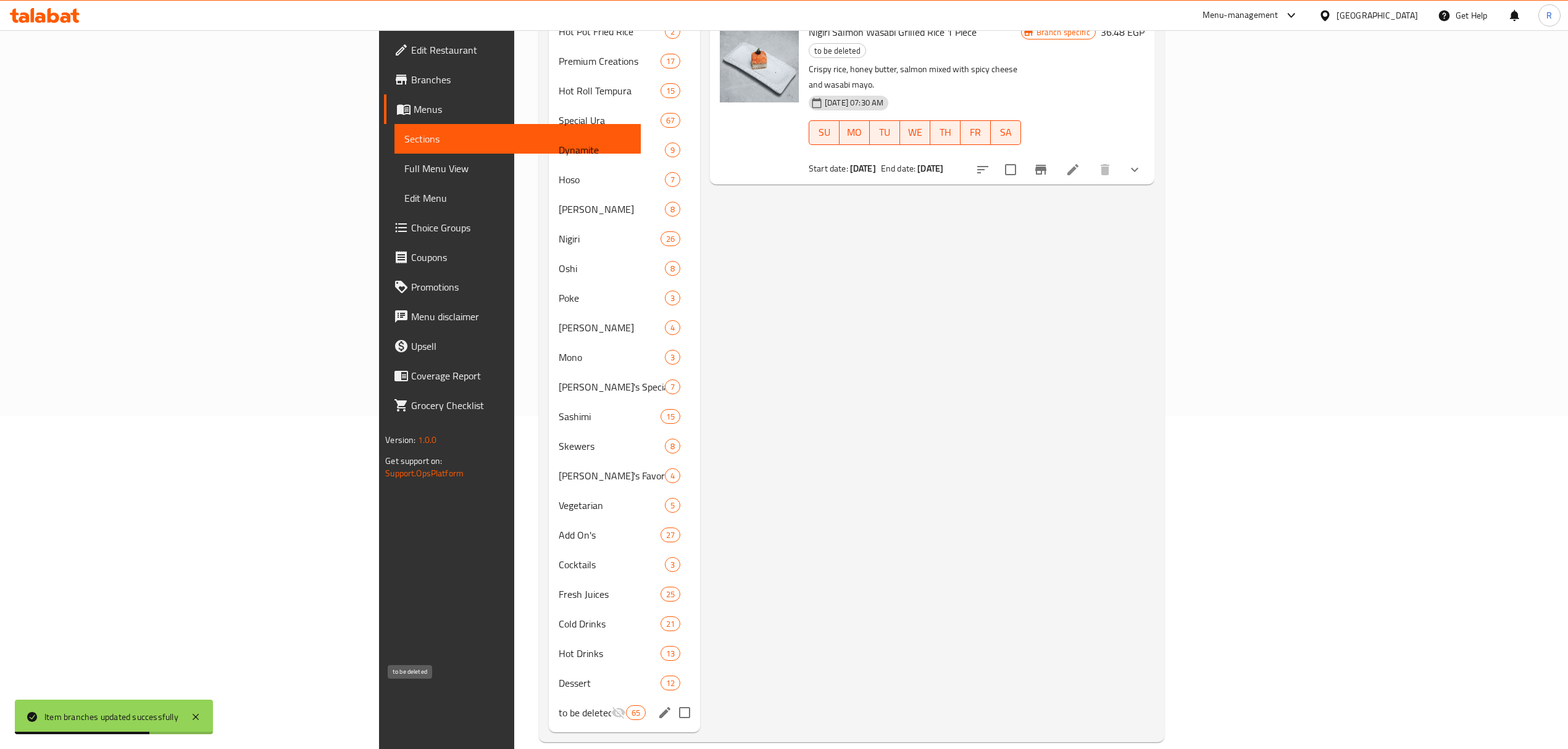
click at [559, 705] on span "to be deleted" at bounding box center [584, 712] width 52 height 15
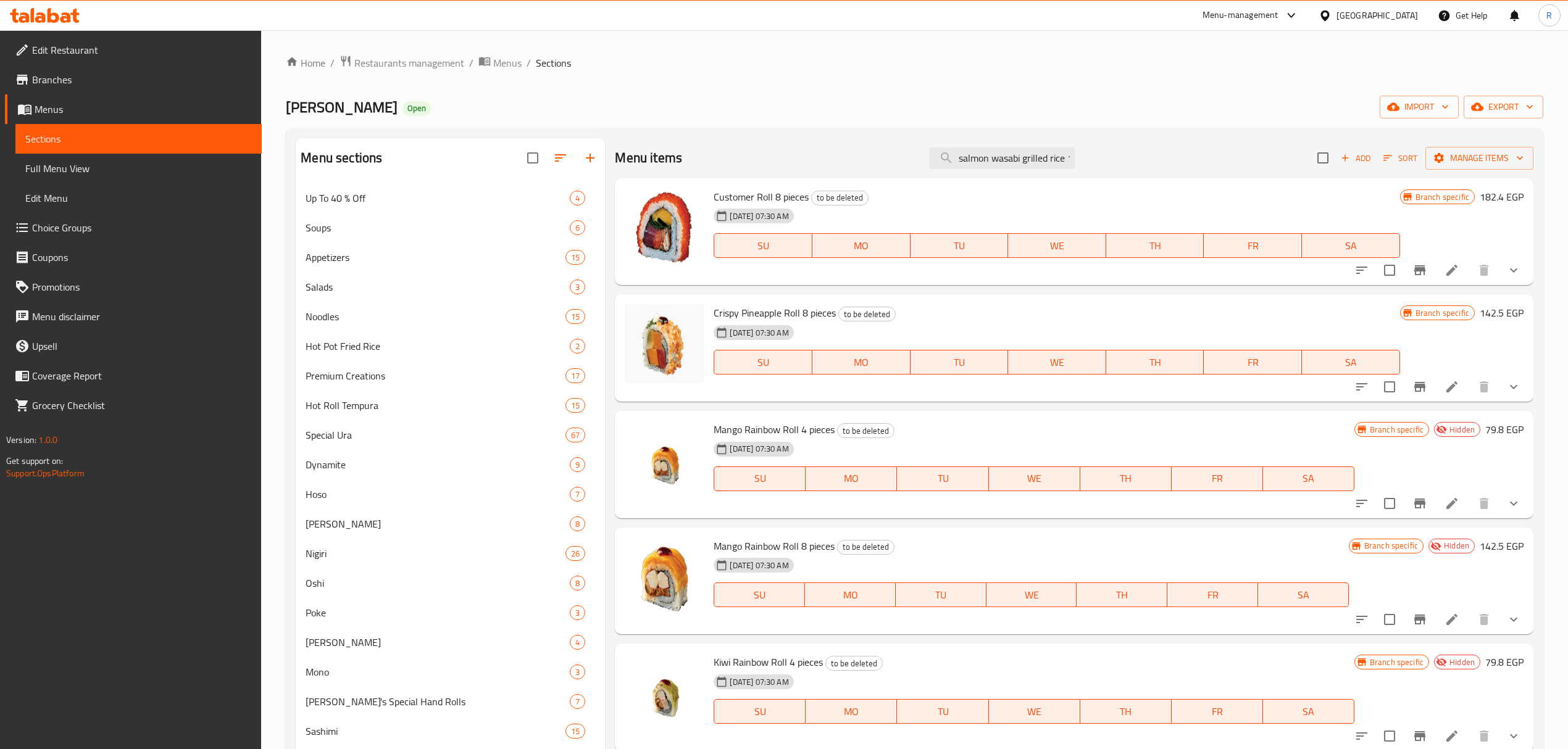
click at [819, 203] on div "[DATE] 07:30 AM" at bounding box center [796, 215] width 174 height 25
drag, startPoint x: 819, startPoint y: 203, endPoint x: 851, endPoint y: 200, distance: 32.1
click at [851, 200] on div "Customer Roll 8 pieces to be deleted 18-06-2025 07:30 AM SU MO TU WE TH FR SA" at bounding box center [1056, 233] width 695 height 98
click at [819, 200] on span "to be deleted" at bounding box center [839, 197] width 56 height 15
drag, startPoint x: 819, startPoint y: 200, endPoint x: 808, endPoint y: 178, distance: 24.6
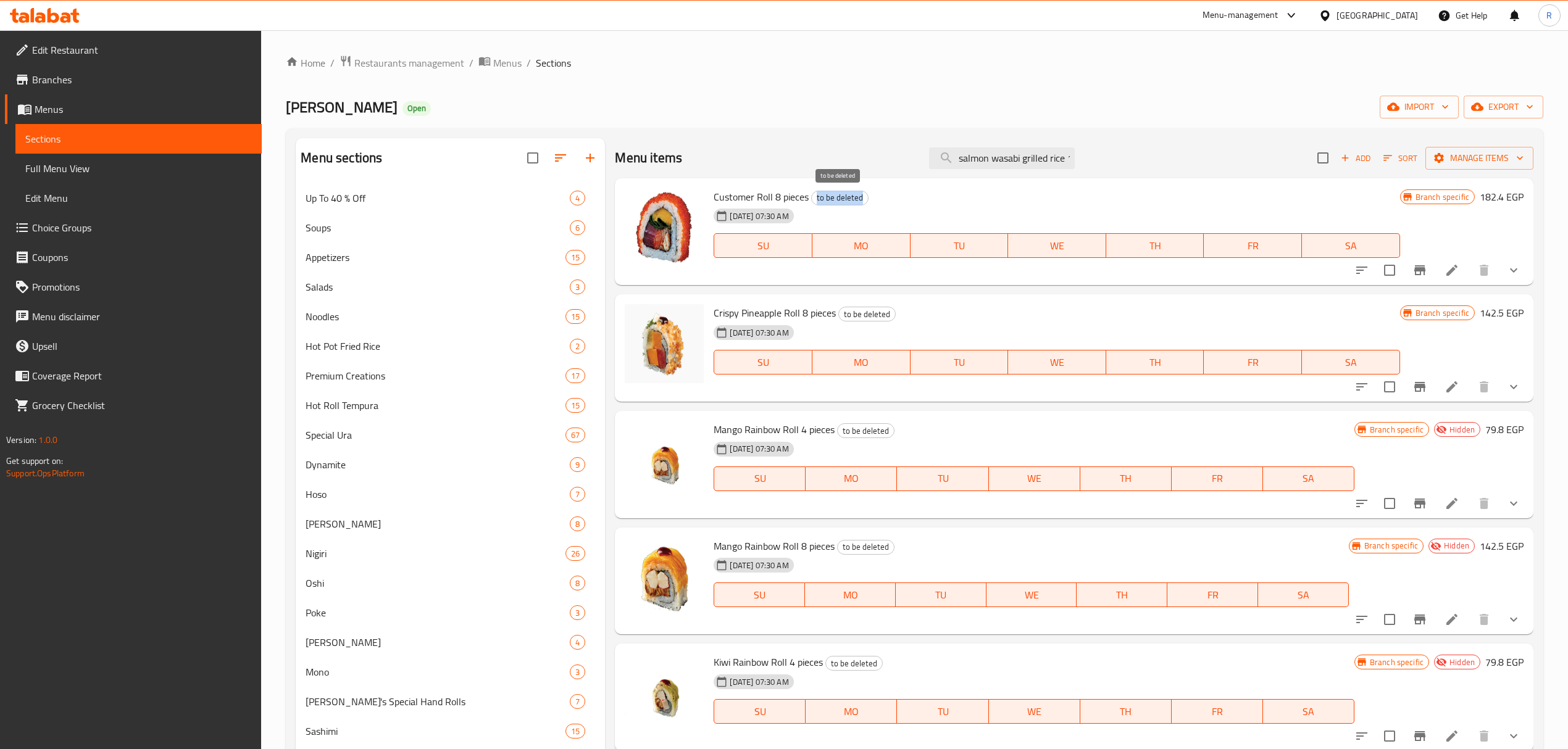
click at [850, 201] on span "to be deleted" at bounding box center [839, 197] width 56 height 15
copy span "to be deleted"
click at [380, 437] on span "Special Ura" at bounding box center [418, 434] width 225 height 15
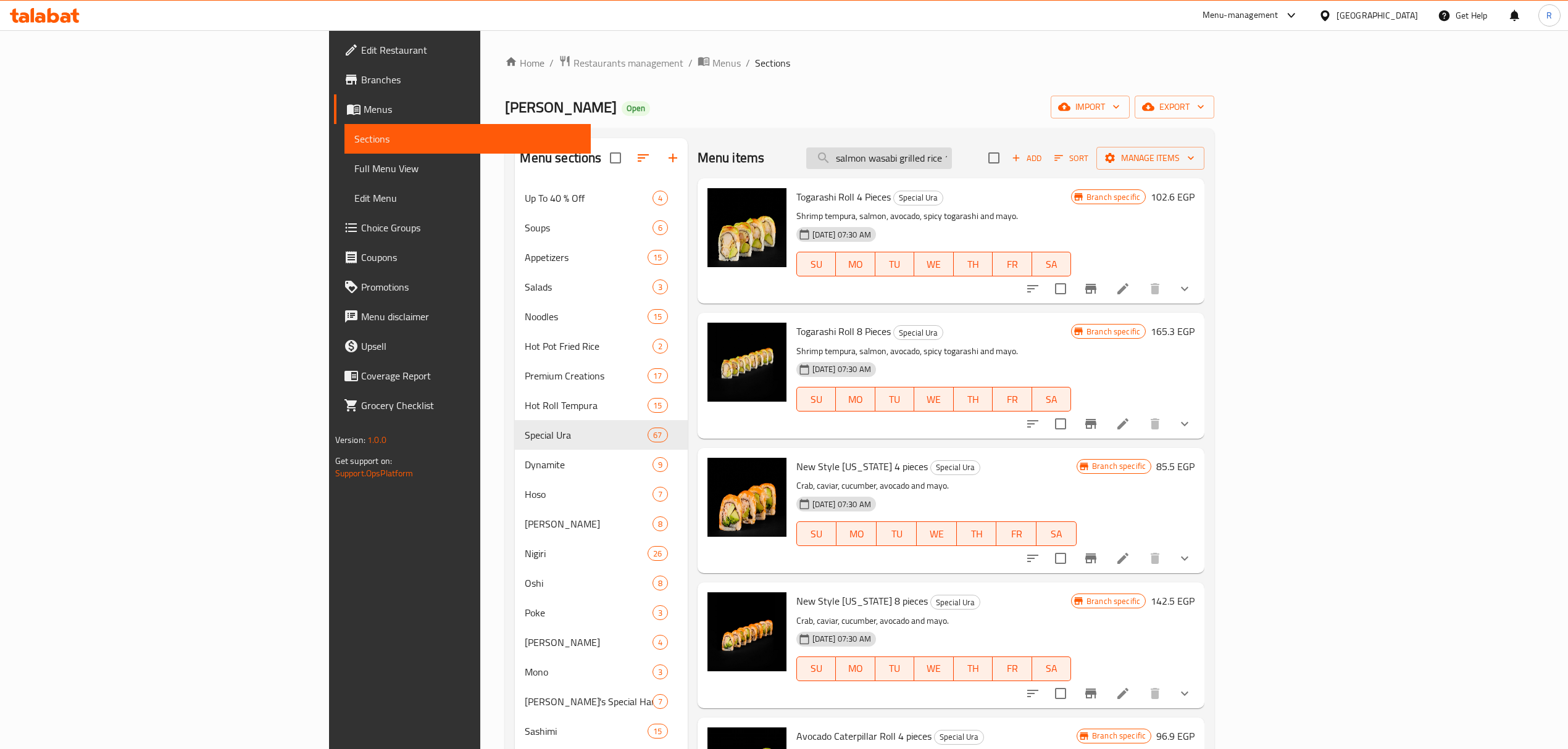
click at [952, 148] on input "salmon wasabi grilled rice 1 piece" at bounding box center [879, 158] width 146 height 21
click at [952, 150] on input "salmon wasabi grilled rice 1 piece" at bounding box center [879, 158] width 146 height 21
paste input "Sweet Shrimp Dynamite 4pcs"
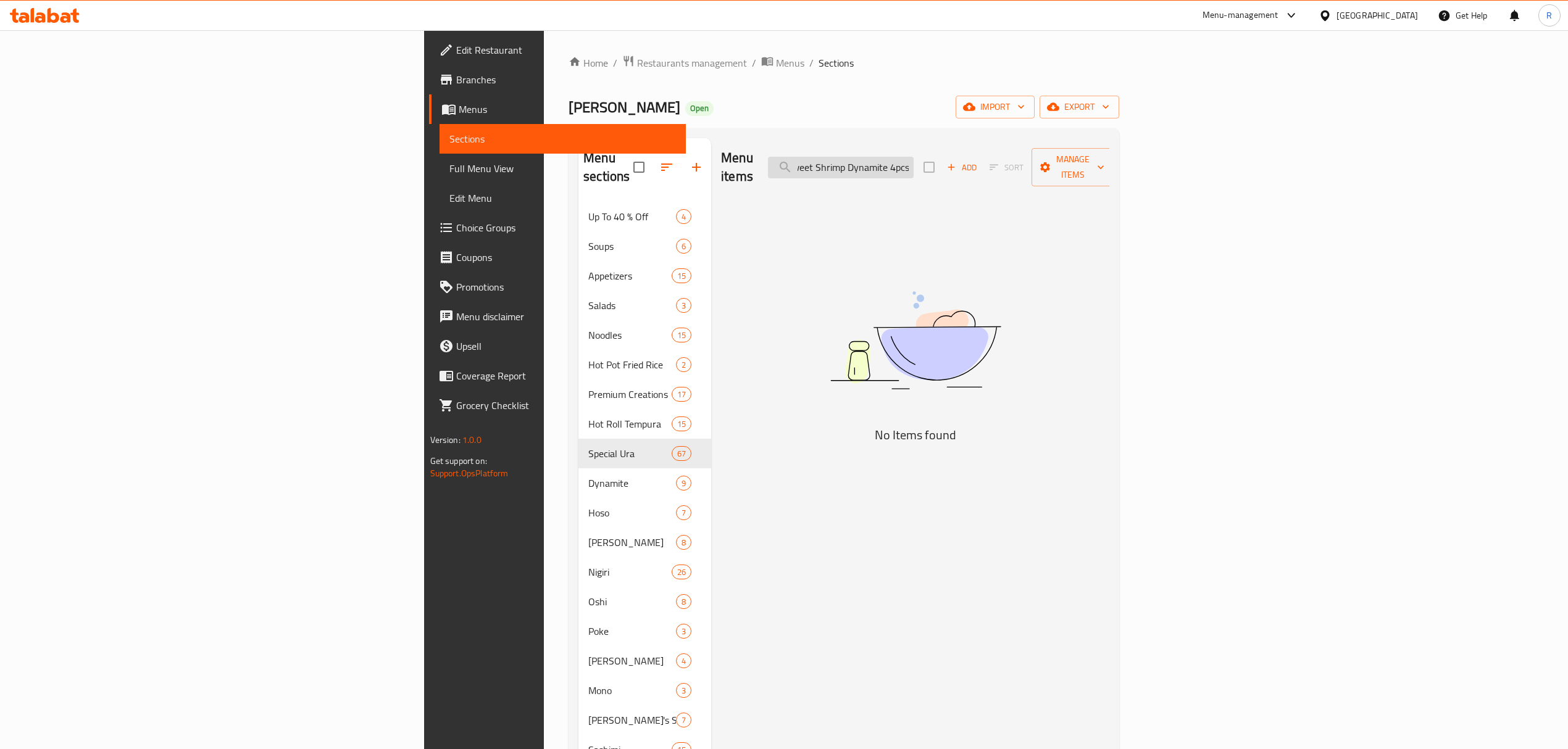
click at [913, 163] on input "Sweet Shrimp Dynamite 4pcs" at bounding box center [841, 167] width 146 height 21
drag, startPoint x: 1014, startPoint y: 163, endPoint x: 1133, endPoint y: 171, distance: 119.3
click at [1109, 171] on div "Menu items Sweet Shrimp Dynamite 4pcs Add Sort Manage items" at bounding box center [915, 167] width 388 height 58
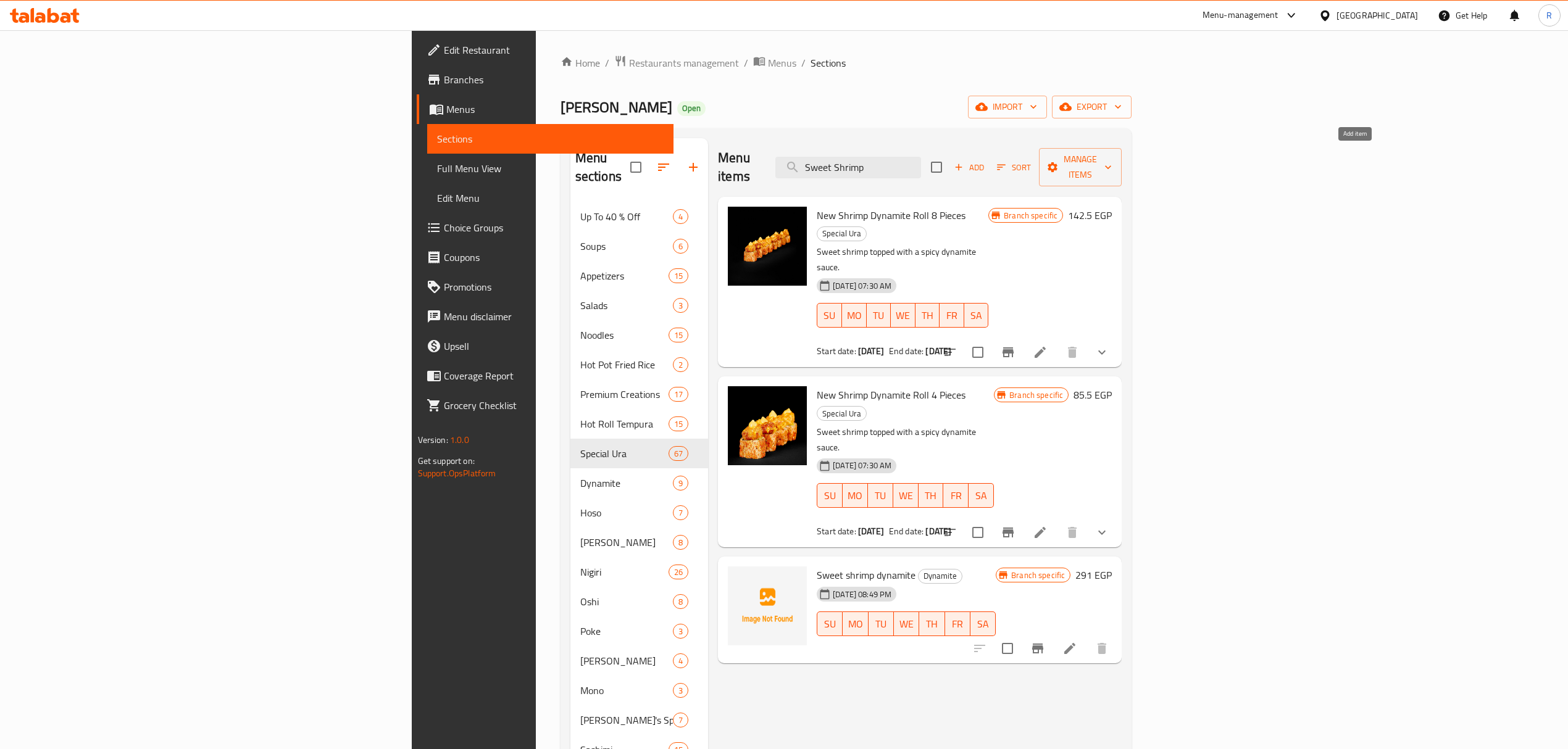
click at [985, 160] on span "Add" at bounding box center [969, 167] width 33 height 15
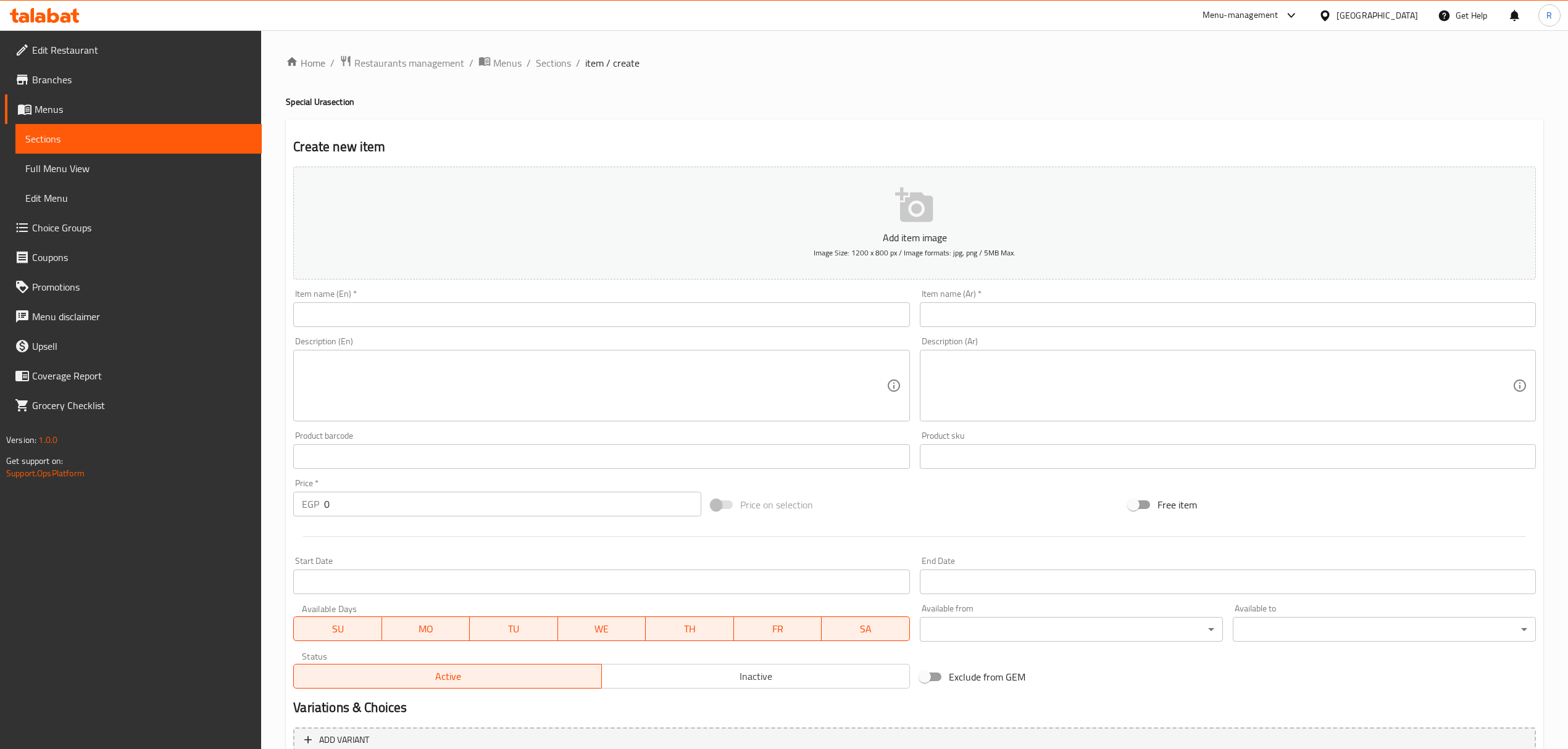
click at [427, 316] on input "text" at bounding box center [602, 314] width 616 height 25
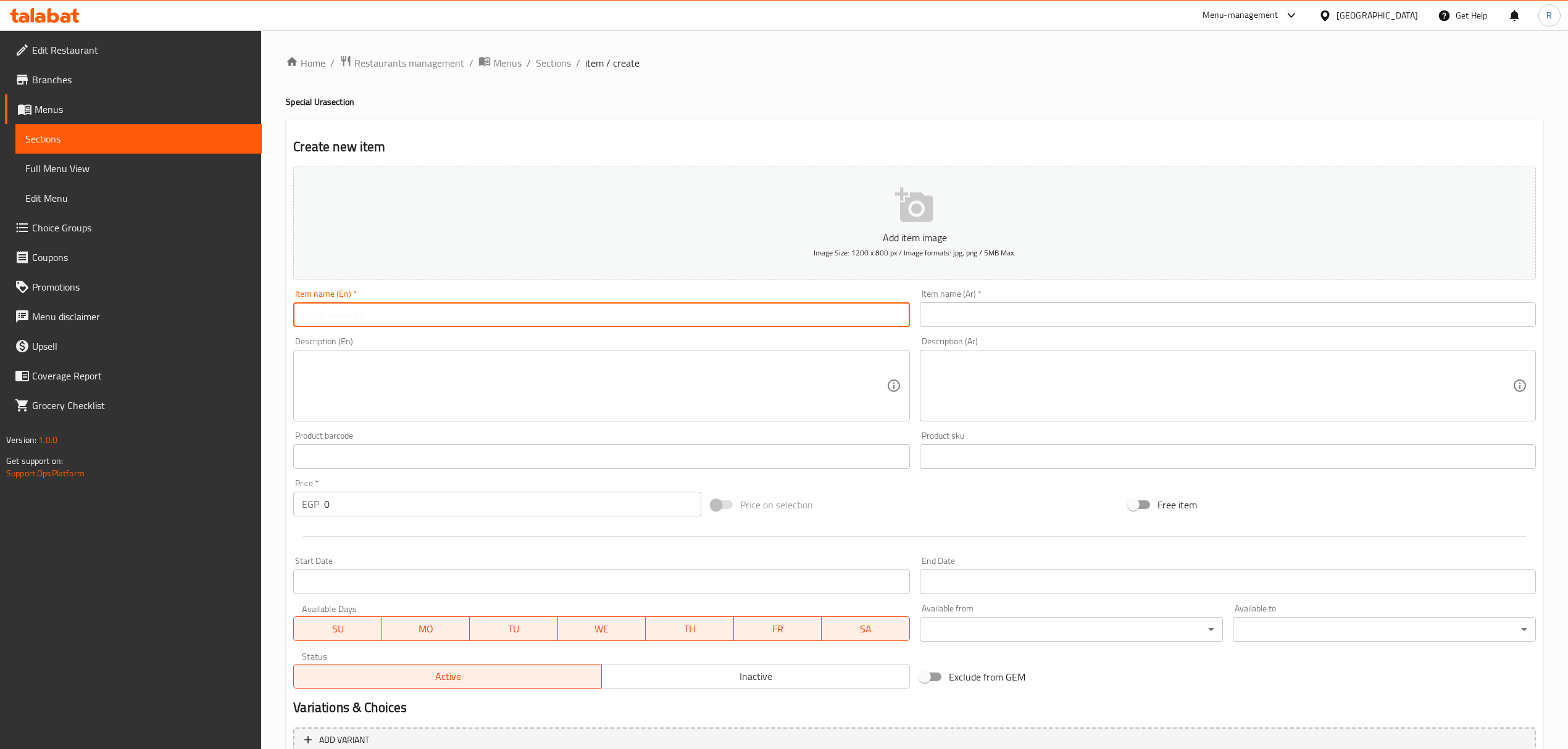
paste input "Sweet Shrimp Dynamite 4pcs"
click at [448, 321] on input "Sweet Shrimp Dynamite 4pcs" at bounding box center [602, 314] width 616 height 25
click at [448, 320] on input "Sweet Shrimp Dynamite 4pcs" at bounding box center [602, 314] width 616 height 25
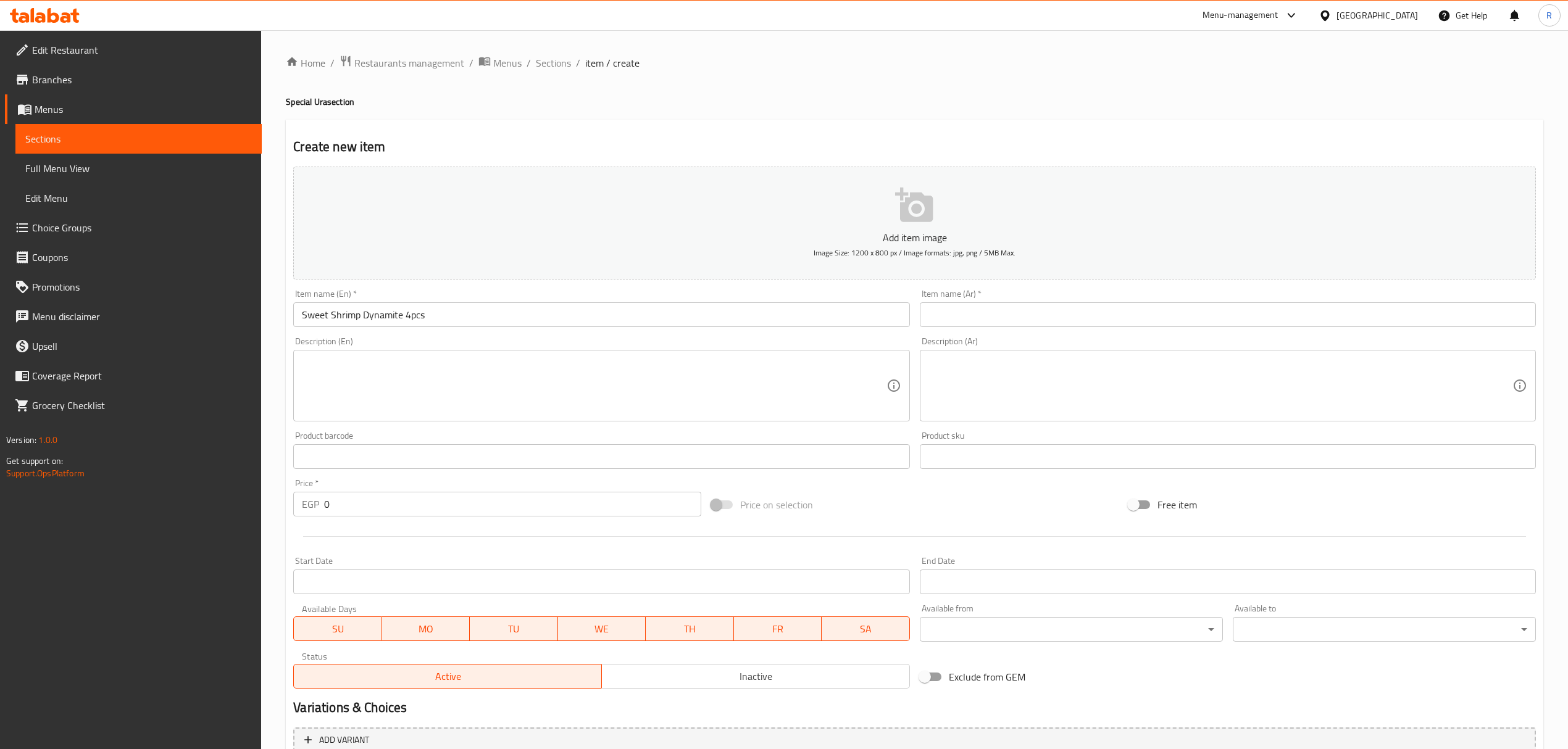
click at [1218, 316] on input "text" at bounding box center [1228, 314] width 616 height 25
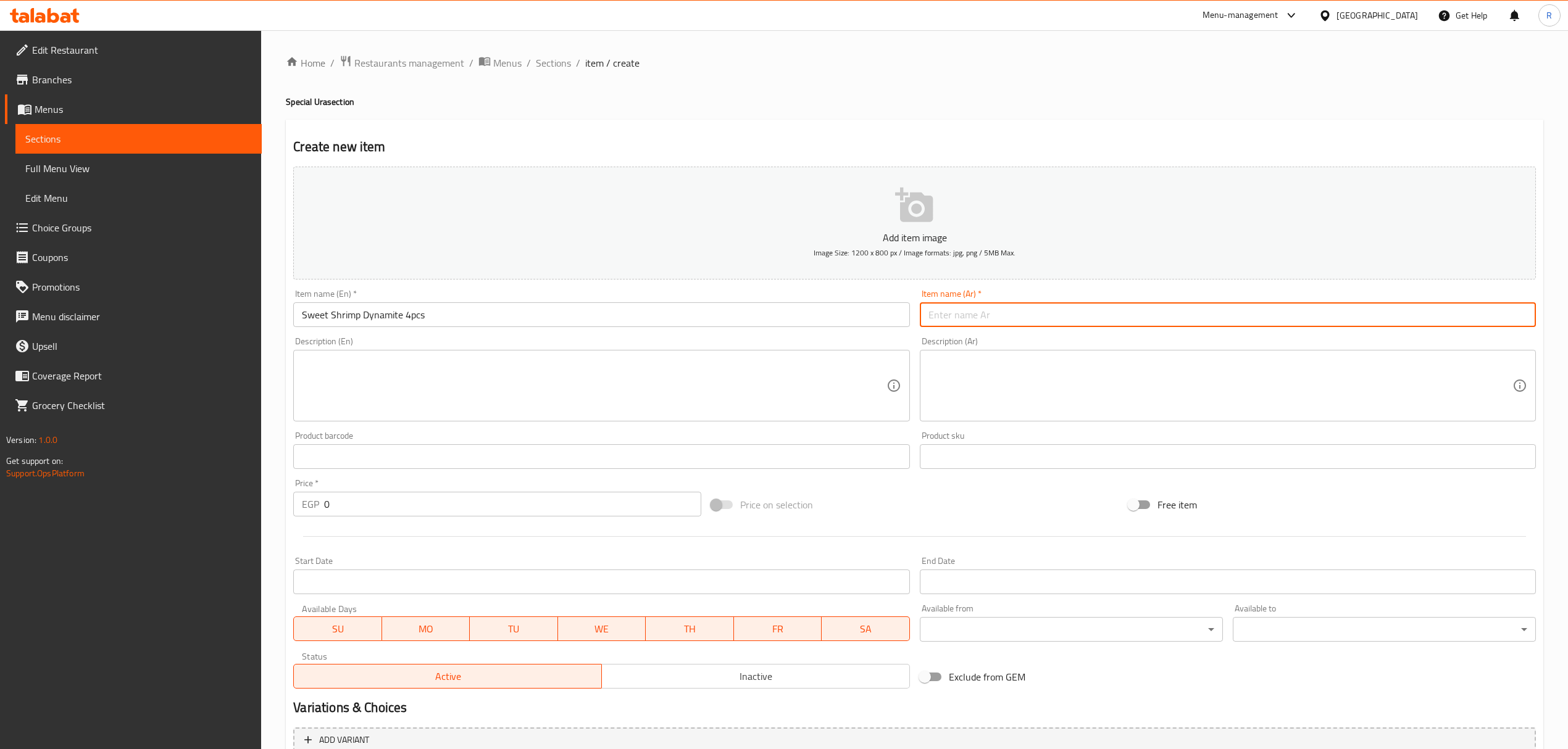
paste input "ديناميت الروبيان الحلو 4 قطع"
click at [1486, 317] on input "ديناميت الروبيان الحلو 4 قطع" at bounding box center [1228, 314] width 616 height 25
click at [1462, 314] on input "ديناميت روبيان الحلو 4 قطع" at bounding box center [1228, 314] width 616 height 25
click at [1352, 311] on input "ديناميت روبيان حلو 4 قطع" at bounding box center [1228, 314] width 616 height 25
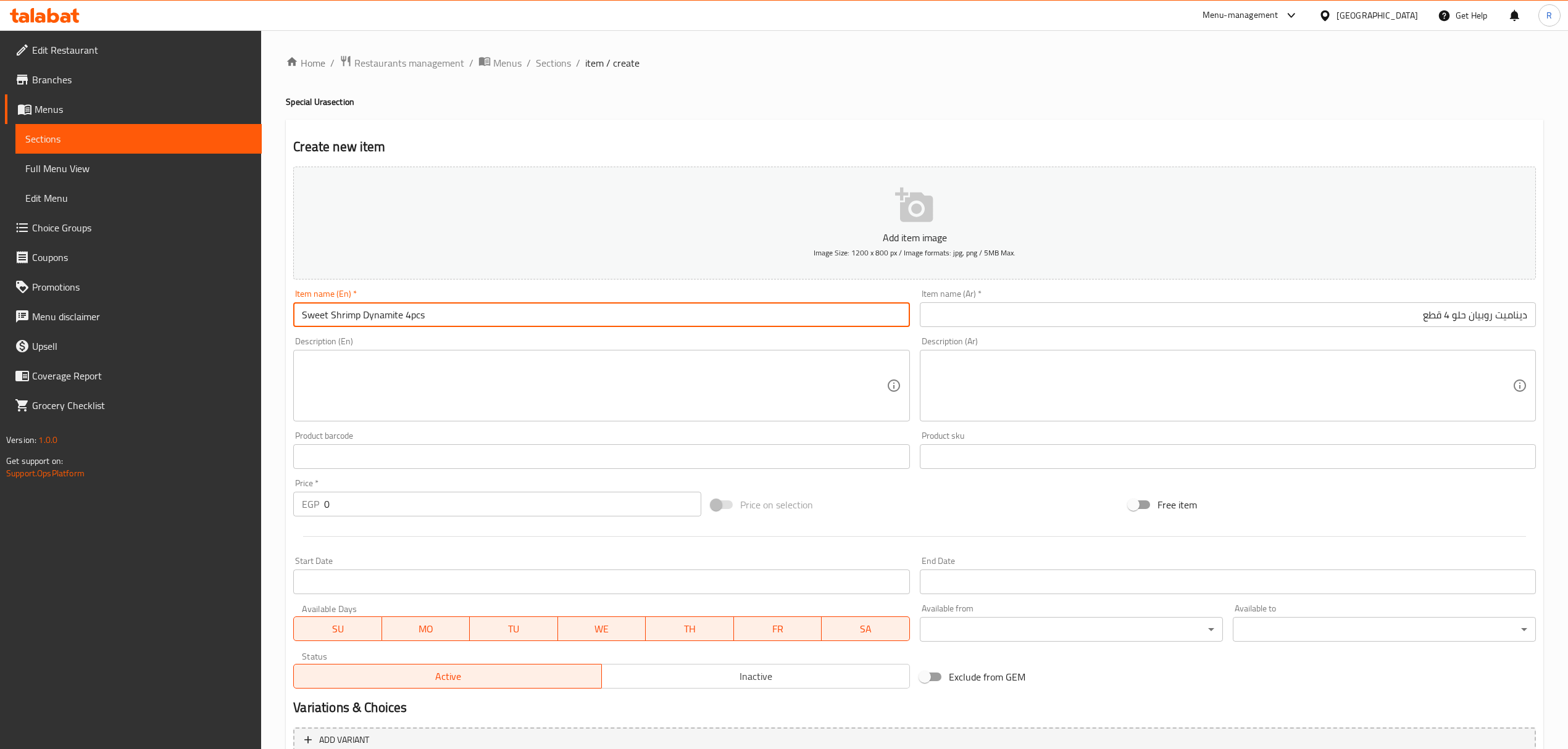
click at [618, 314] on input "Sweet Shrimp Dynamite 4pcs" at bounding box center [602, 314] width 616 height 25
paste input "WEET SHRIMP DYNAMITE 4 PIECES"
click at [603, 322] on input "SWEET SHRIMP DYNAMITE 4 PIECES" at bounding box center [602, 314] width 616 height 25
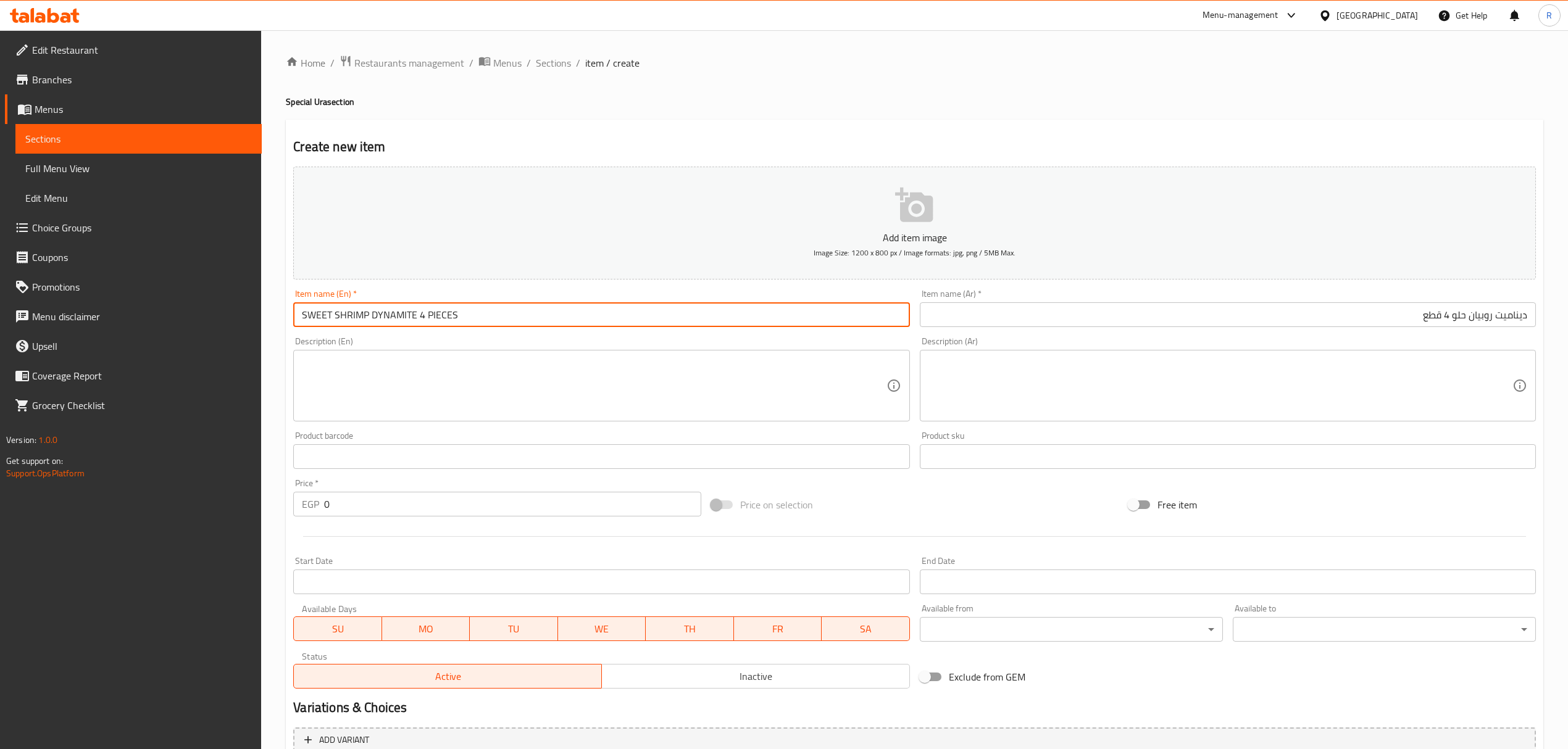
click at [603, 322] on input "SWEET SHRIMP DYNAMITE 4 PIECES" at bounding box center [602, 314] width 616 height 25
click at [605, 322] on input "SWEET SHRIMP DYNAMITE 4 PIECES" at bounding box center [602, 314] width 616 height 25
click at [605, 322] on input "Sweet Shrimp Dynamite 4 Pieces" at bounding box center [602, 314] width 616 height 25
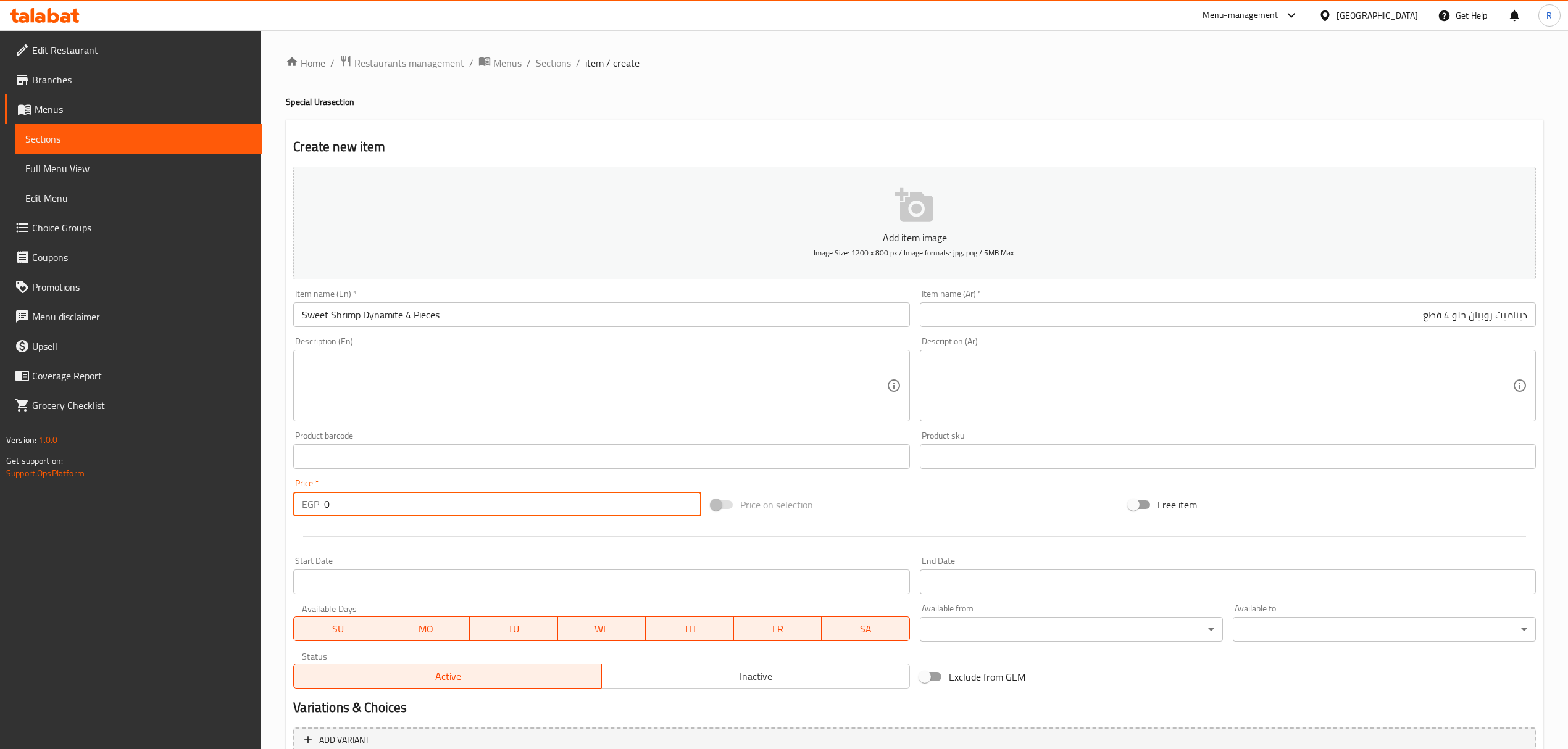
click at [450, 495] on input "0" at bounding box center [512, 504] width 377 height 25
click at [383, 317] on input "Sweet Shrimp Dynamite 4 Pieces" at bounding box center [602, 314] width 616 height 25
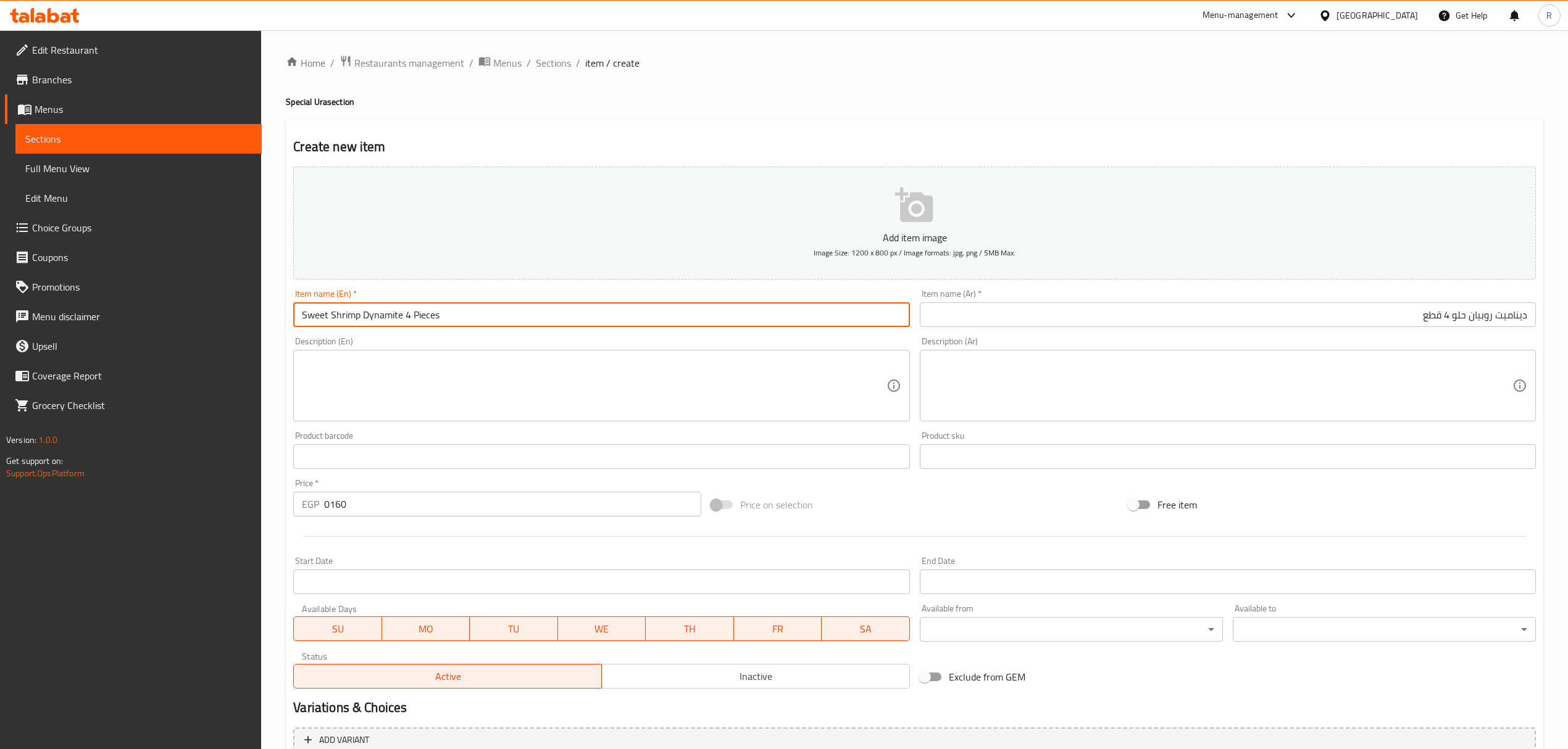
click at [383, 317] on input "Sweet Shrimp Dynamite 4 Pieces" at bounding box center [602, 314] width 616 height 25
click at [561, 65] on span "Sections" at bounding box center [553, 63] width 35 height 15
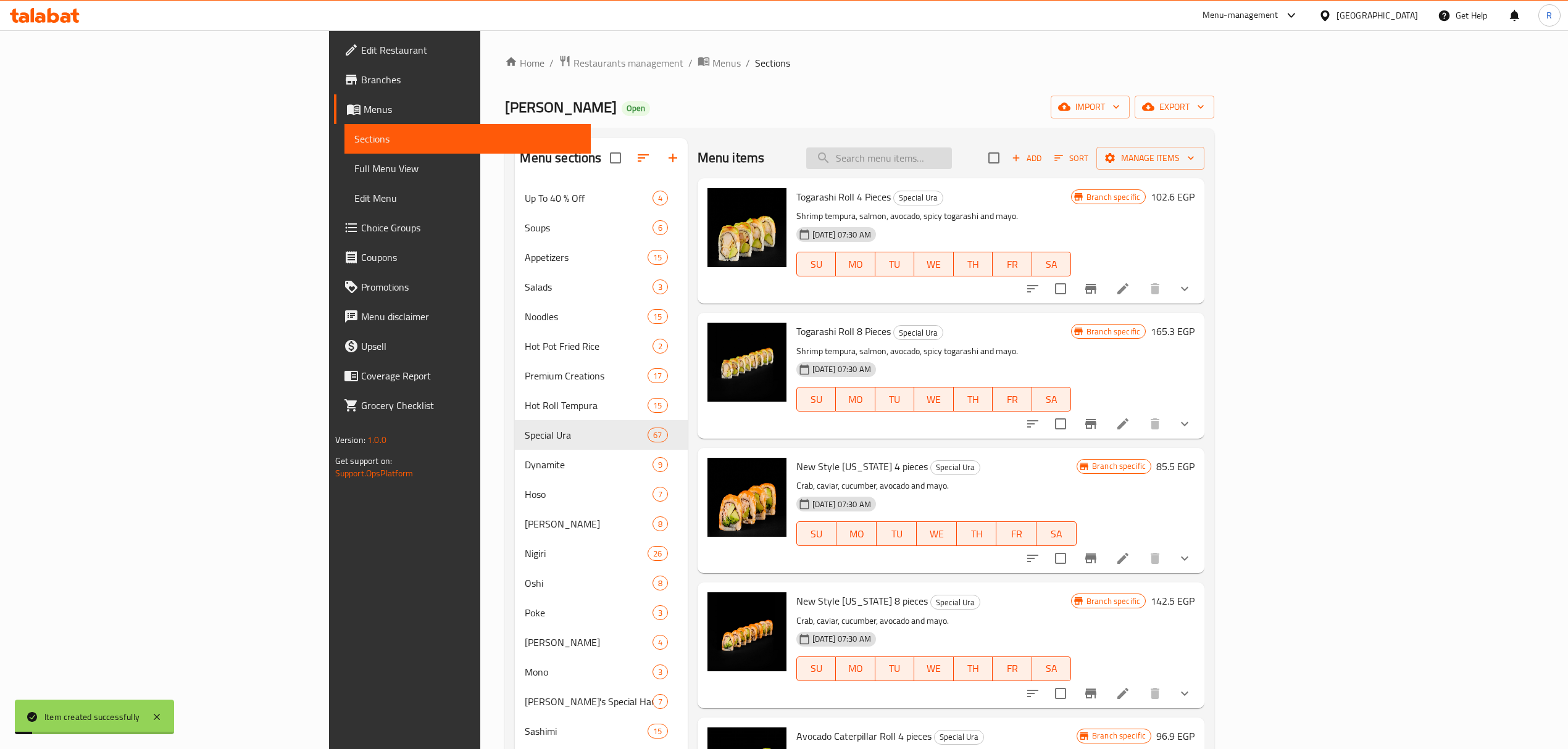
click at [952, 148] on input "search" at bounding box center [879, 158] width 146 height 21
paste input "Sweet Shrimp Dynamite 4 Pieces"
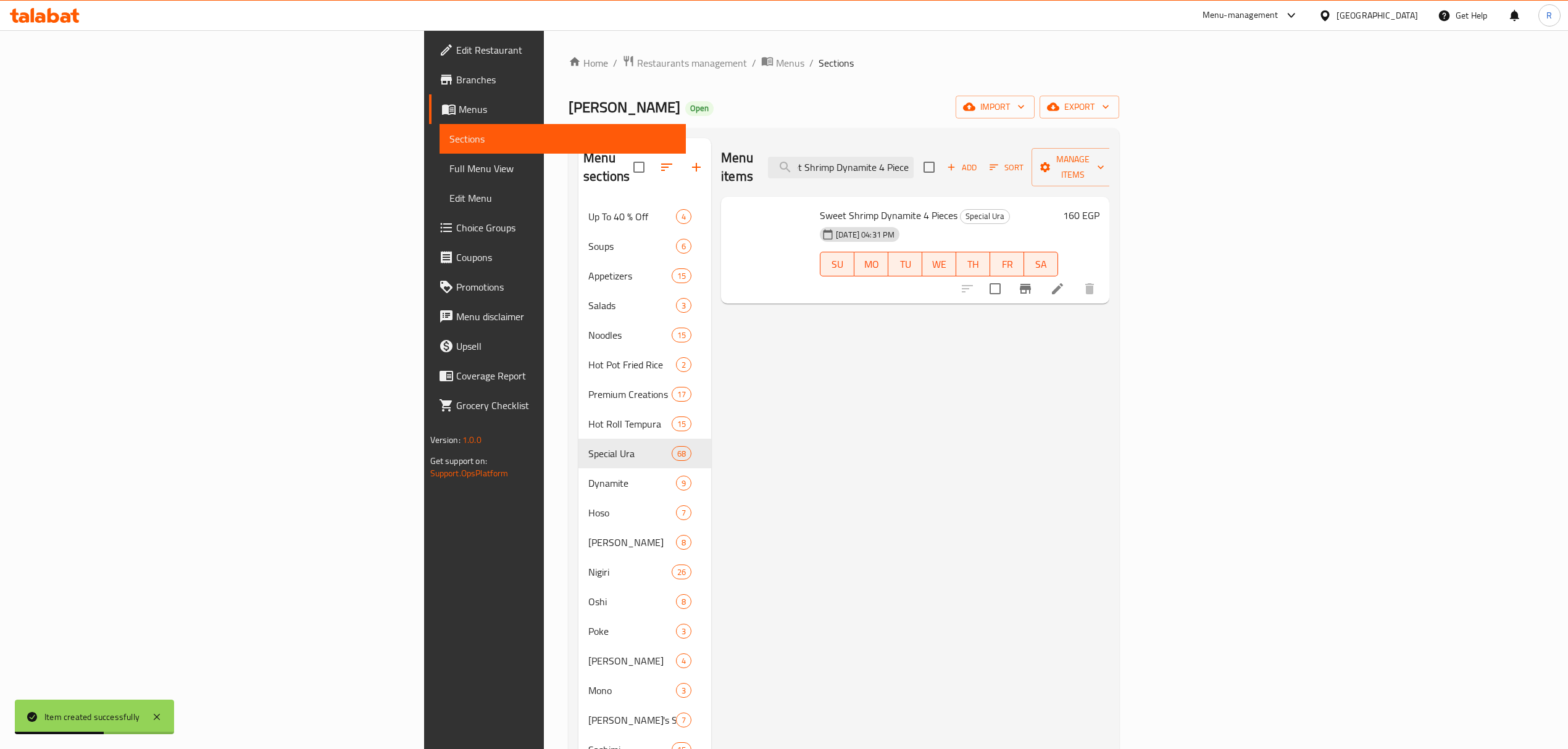
scroll to position [0, 22]
click at [1040, 282] on button "Branch-specific-item" at bounding box center [1025, 288] width 30 height 30
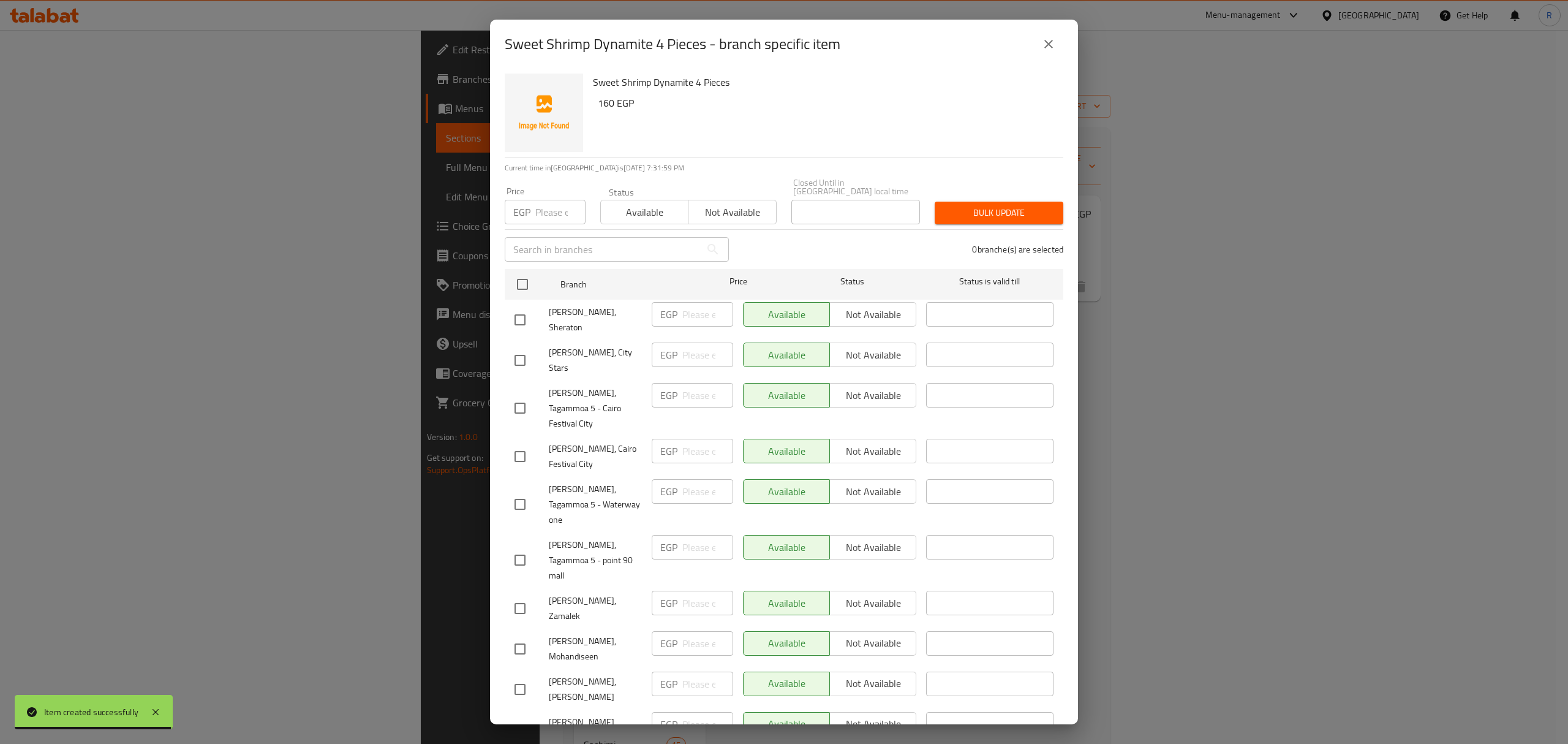
scroll to position [828, 0]
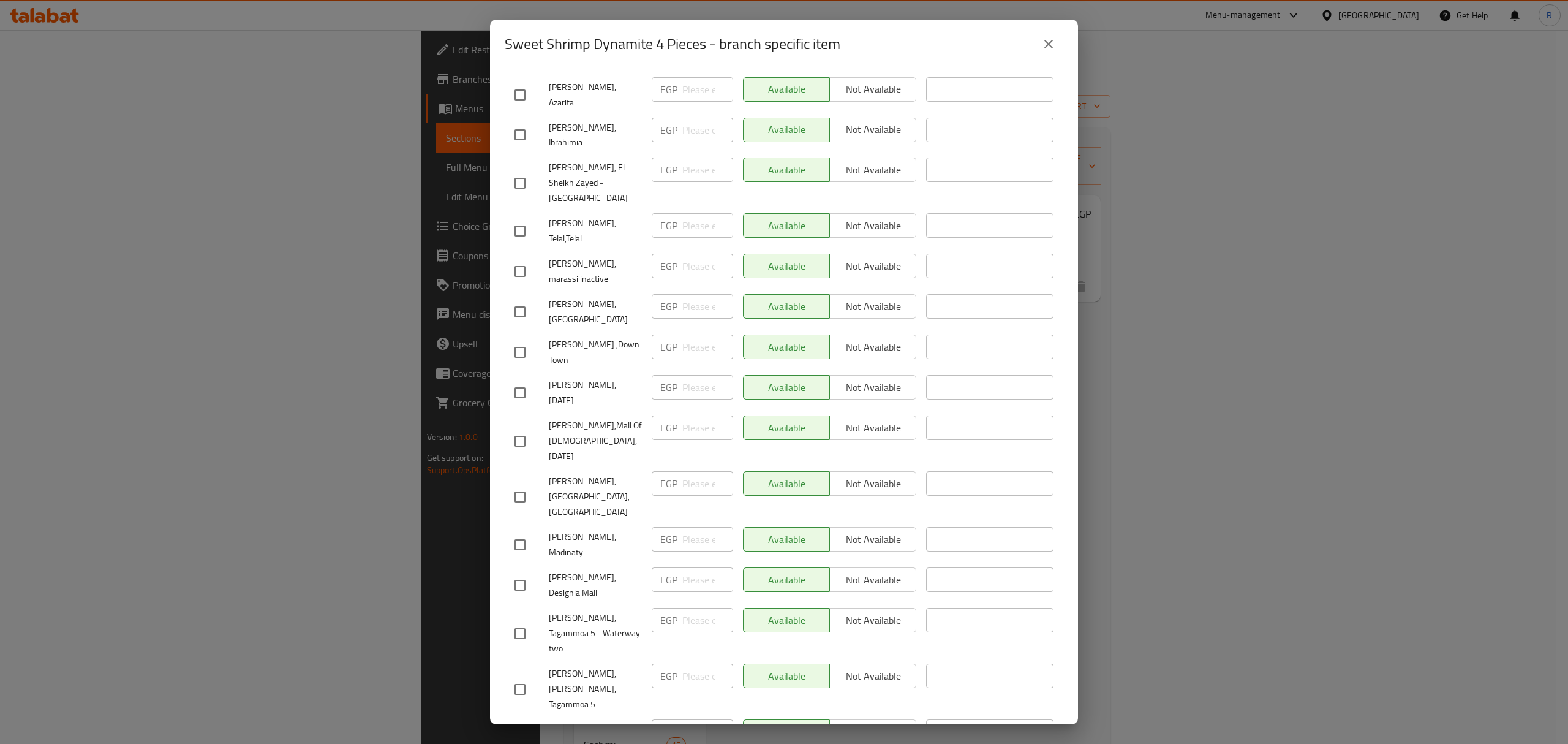
click at [514, 573] on input "checkbox" at bounding box center [520, 585] width 26 height 26
click at [688, 568] on input "number" at bounding box center [708, 580] width 51 height 25
paste input "179"
click at [730, 603] on div "EGP ​" at bounding box center [692, 633] width 91 height 61
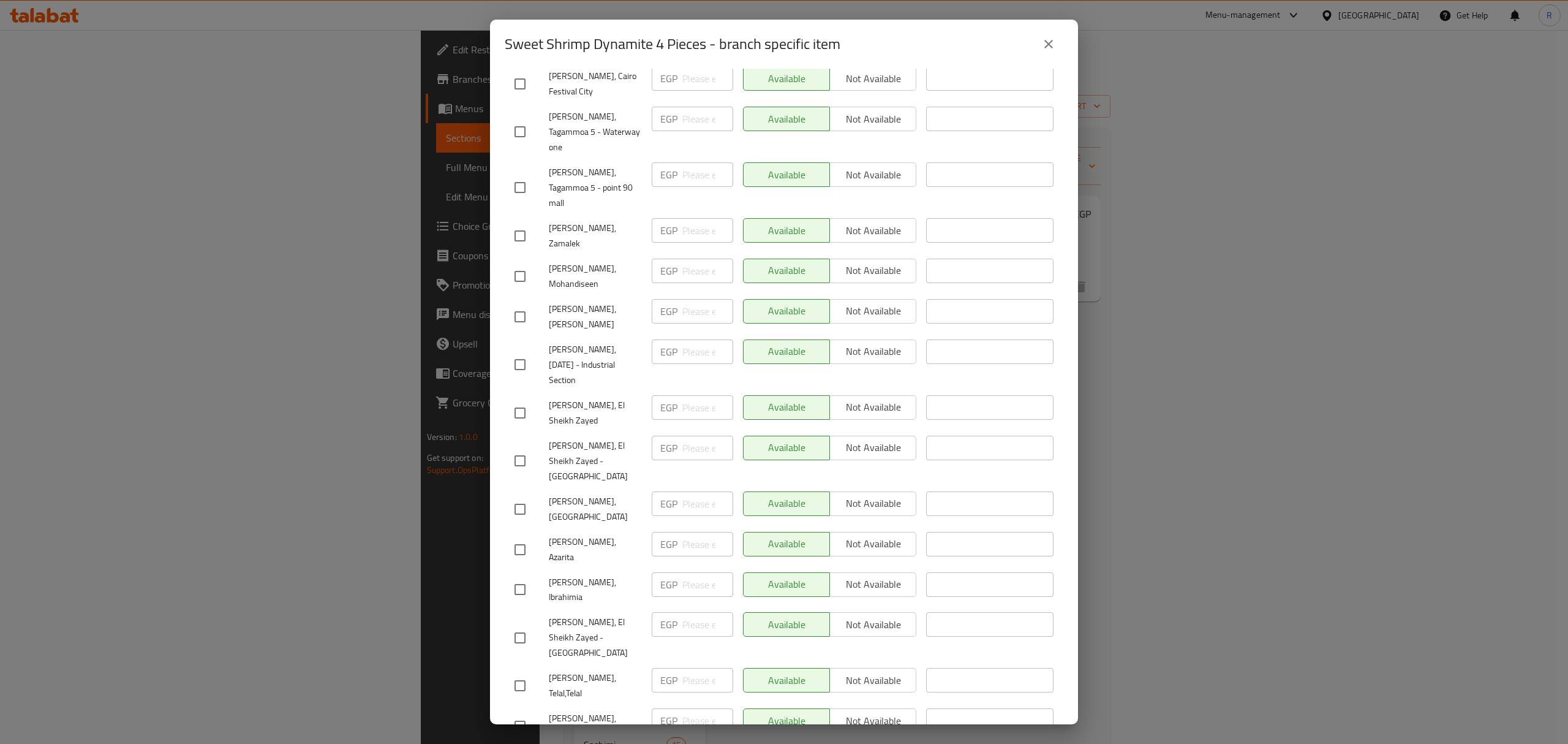
scroll to position [408, 0]
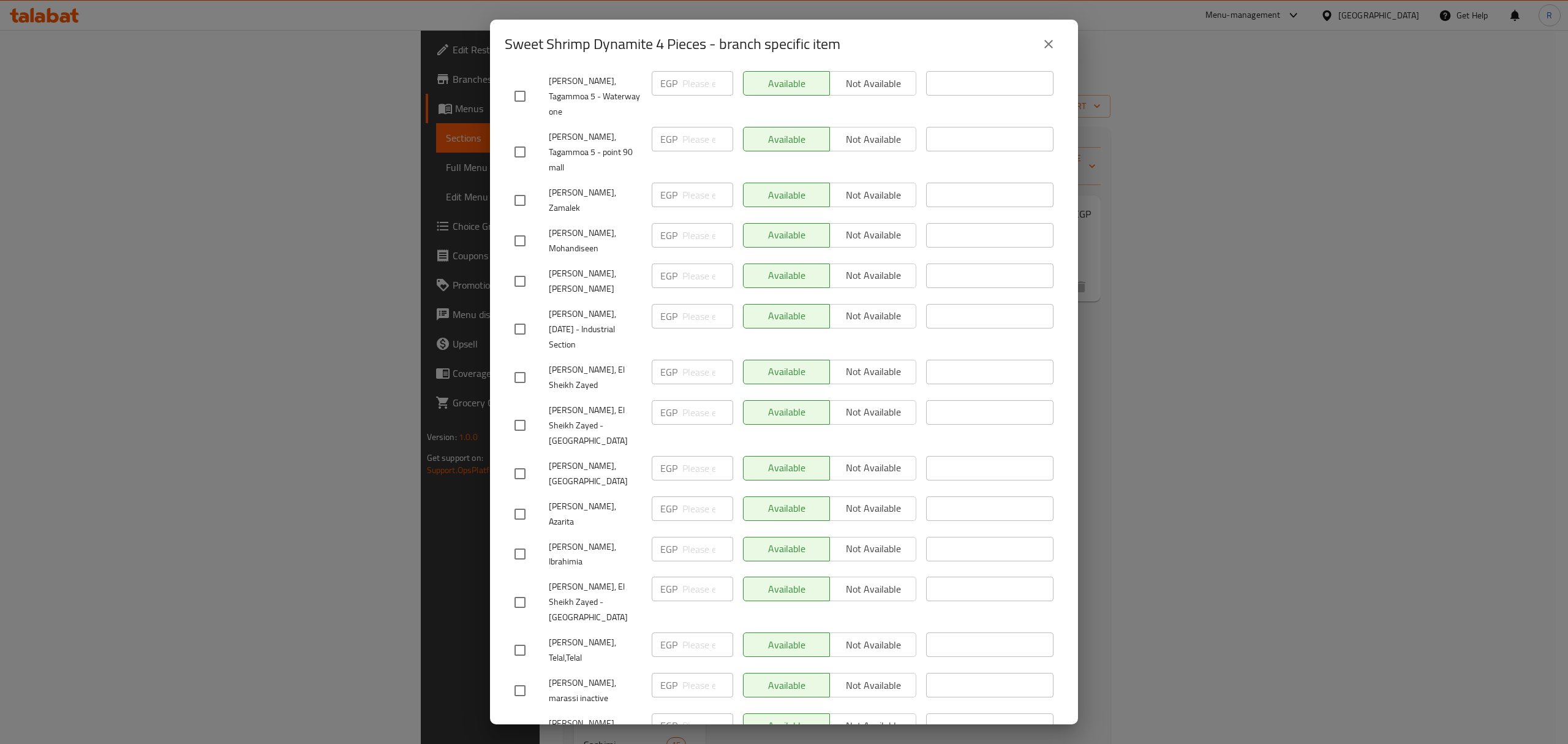
click at [520, 461] on input "checkbox" at bounding box center [520, 474] width 26 height 26
click at [522, 501] on input "checkbox" at bounding box center [520, 514] width 26 height 26
click at [518, 541] on input "checkbox" at bounding box center [520, 554] width 26 height 26
click at [520, 637] on input "checkbox" at bounding box center [520, 650] width 26 height 26
click at [512, 678] on input "checkbox" at bounding box center [520, 690] width 26 height 26
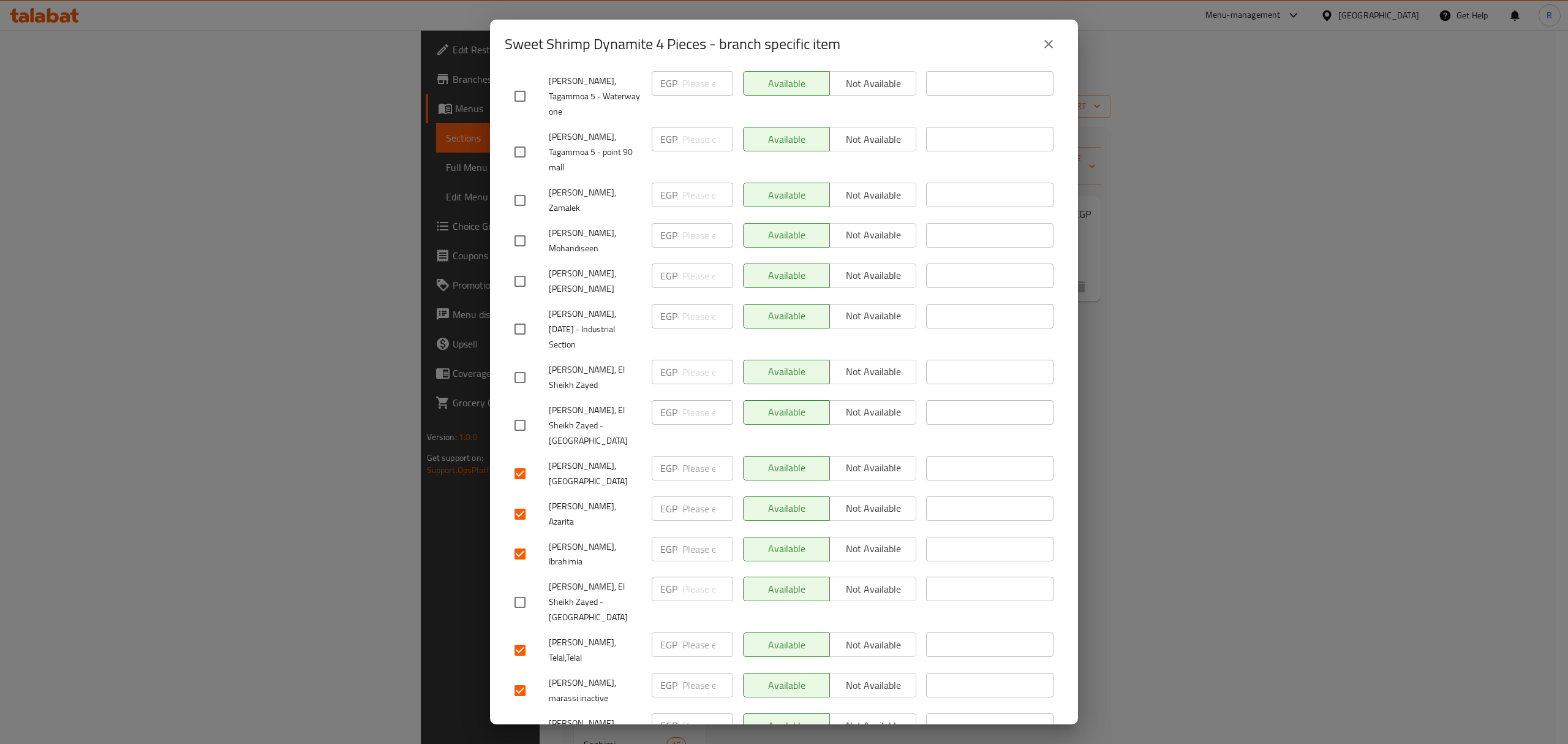
click at [518, 718] on input "checkbox" at bounding box center [520, 731] width 26 height 26
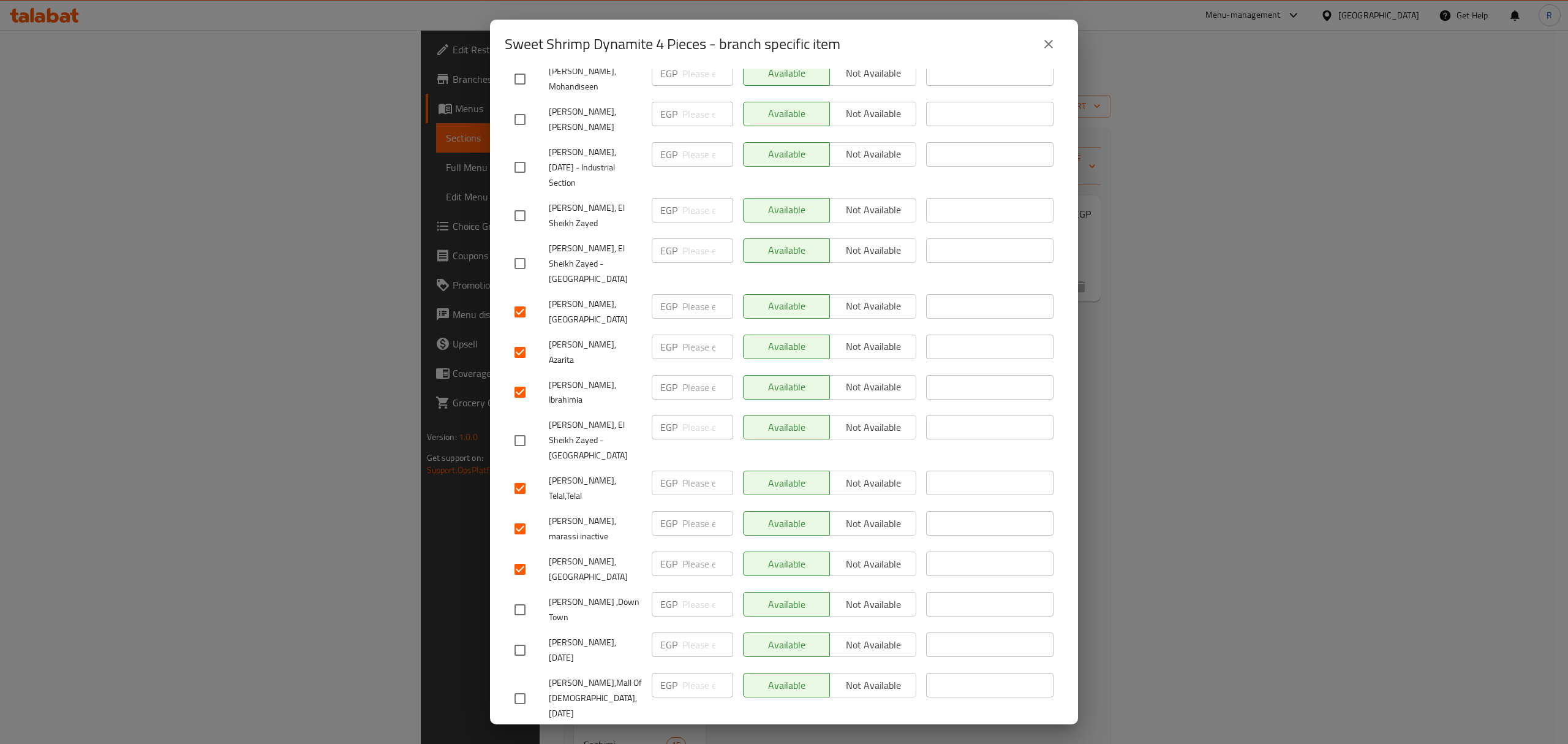
scroll to position [572, 0]
click at [517, 740] on input "checkbox" at bounding box center [520, 753] width 26 height 26
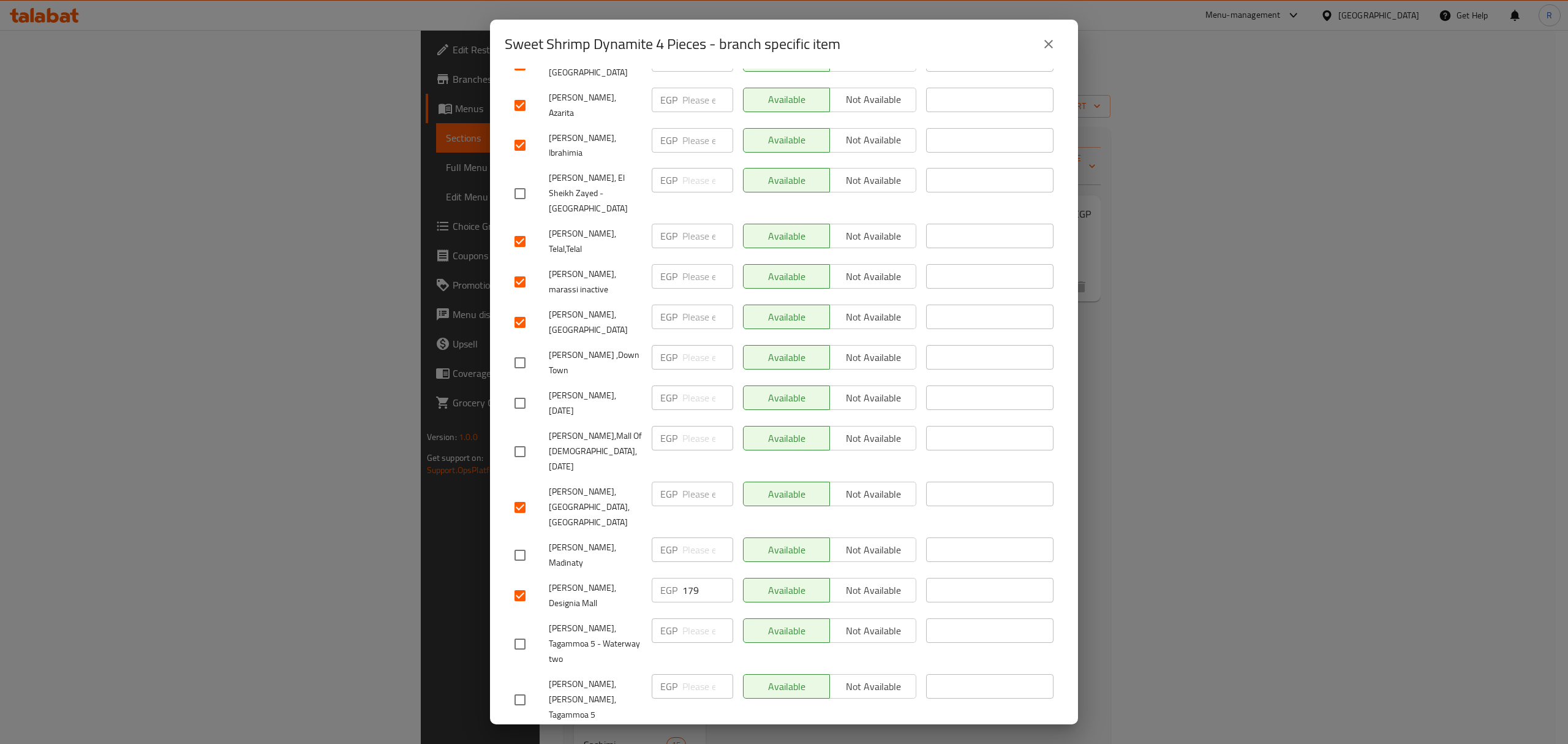
scroll to position [892, 0]
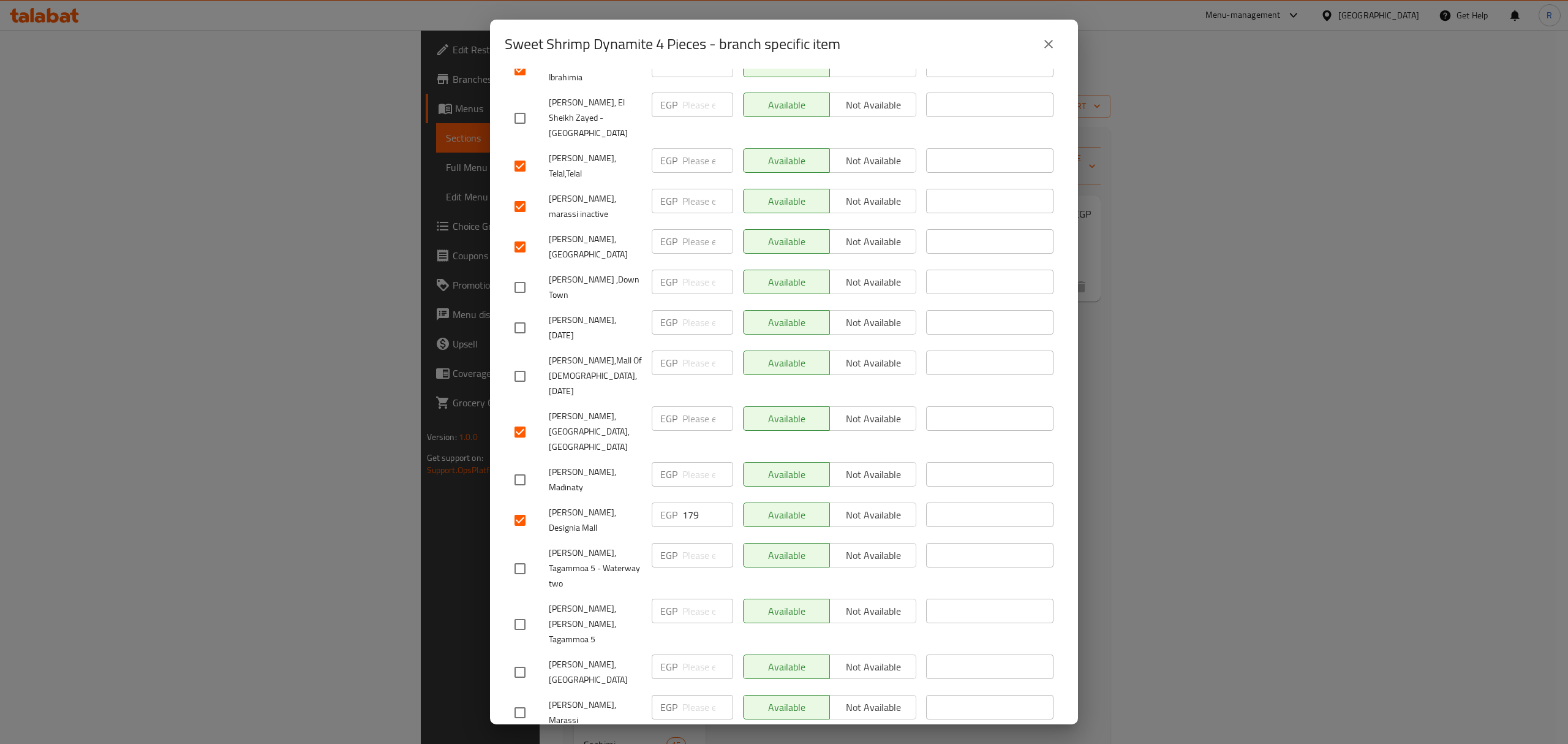
click at [516, 700] on input "checkbox" at bounding box center [520, 712] width 26 height 26
click at [516, 741] on input "checkbox" at bounding box center [520, 753] width 26 height 26
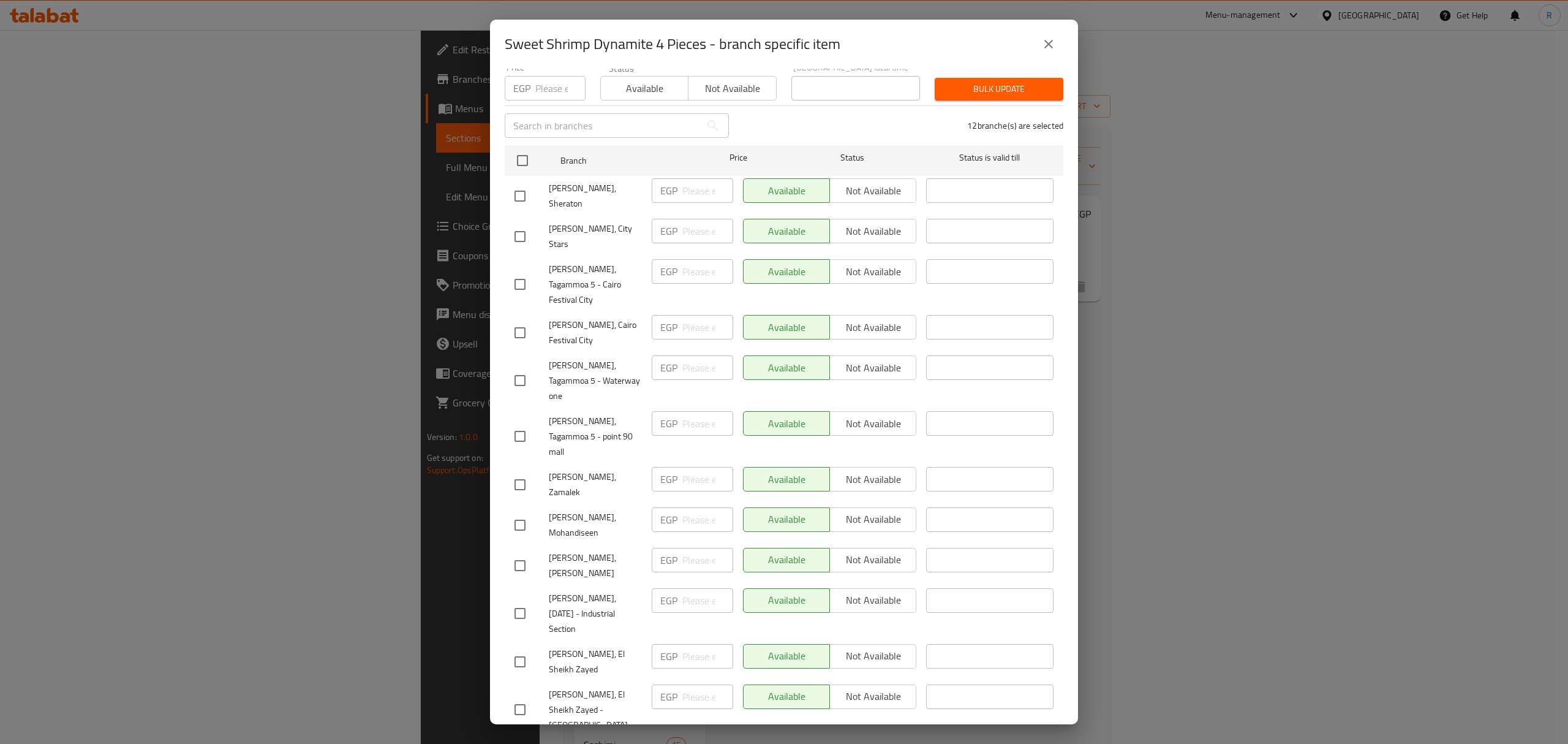
scroll to position [0, 0]
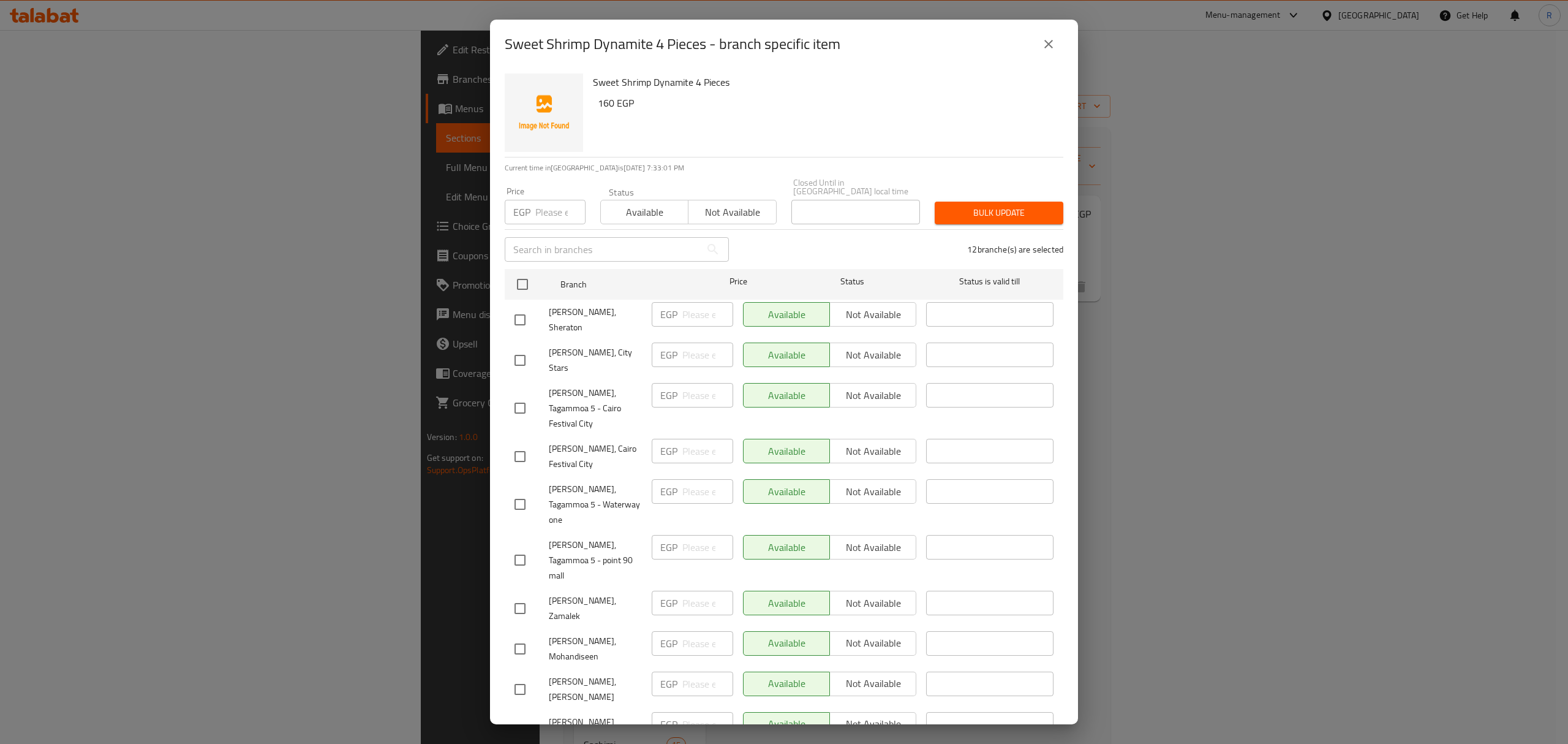
click at [787, 236] on div "12 branche(s) are selected" at bounding box center [903, 250] width 335 height 44
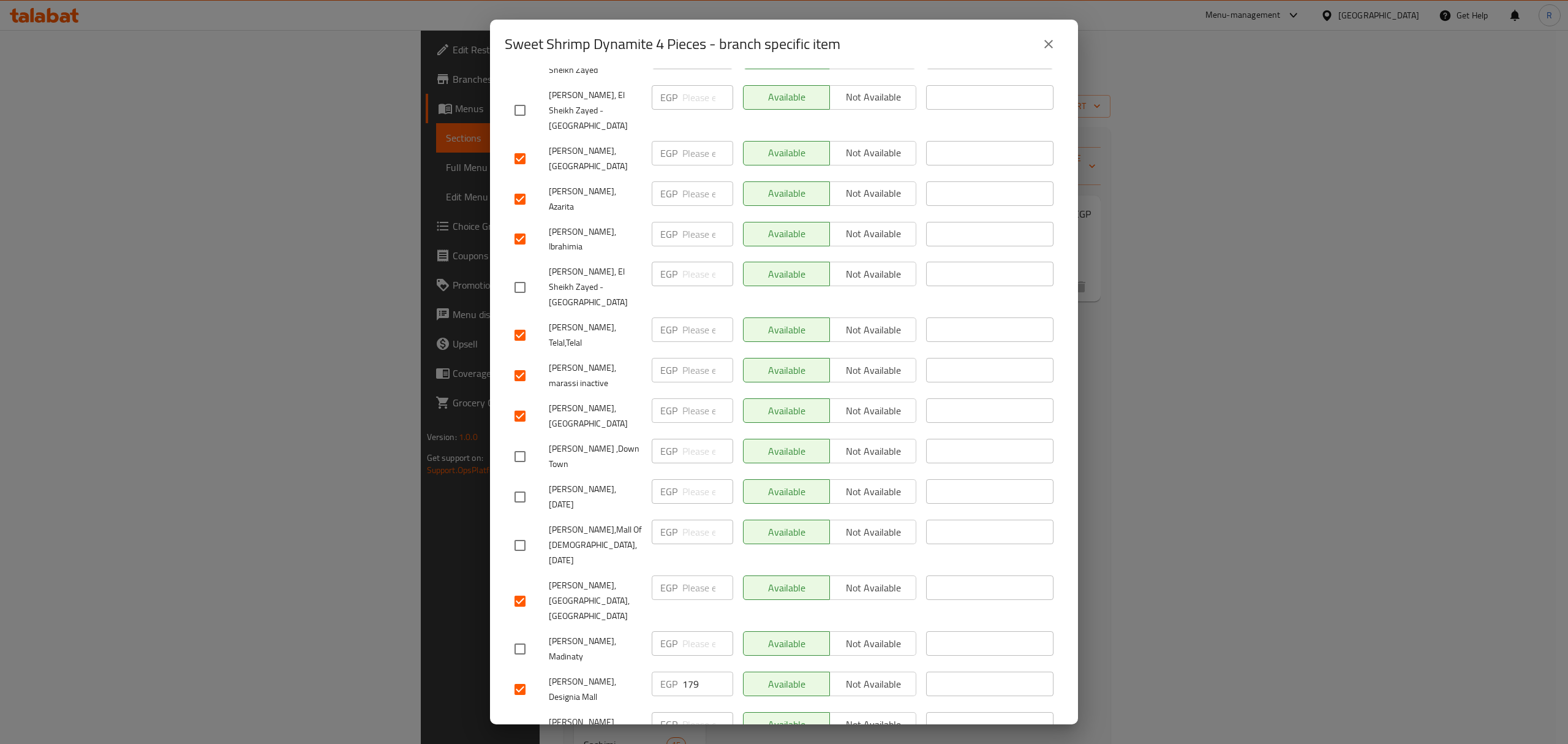
scroll to position [735, 0]
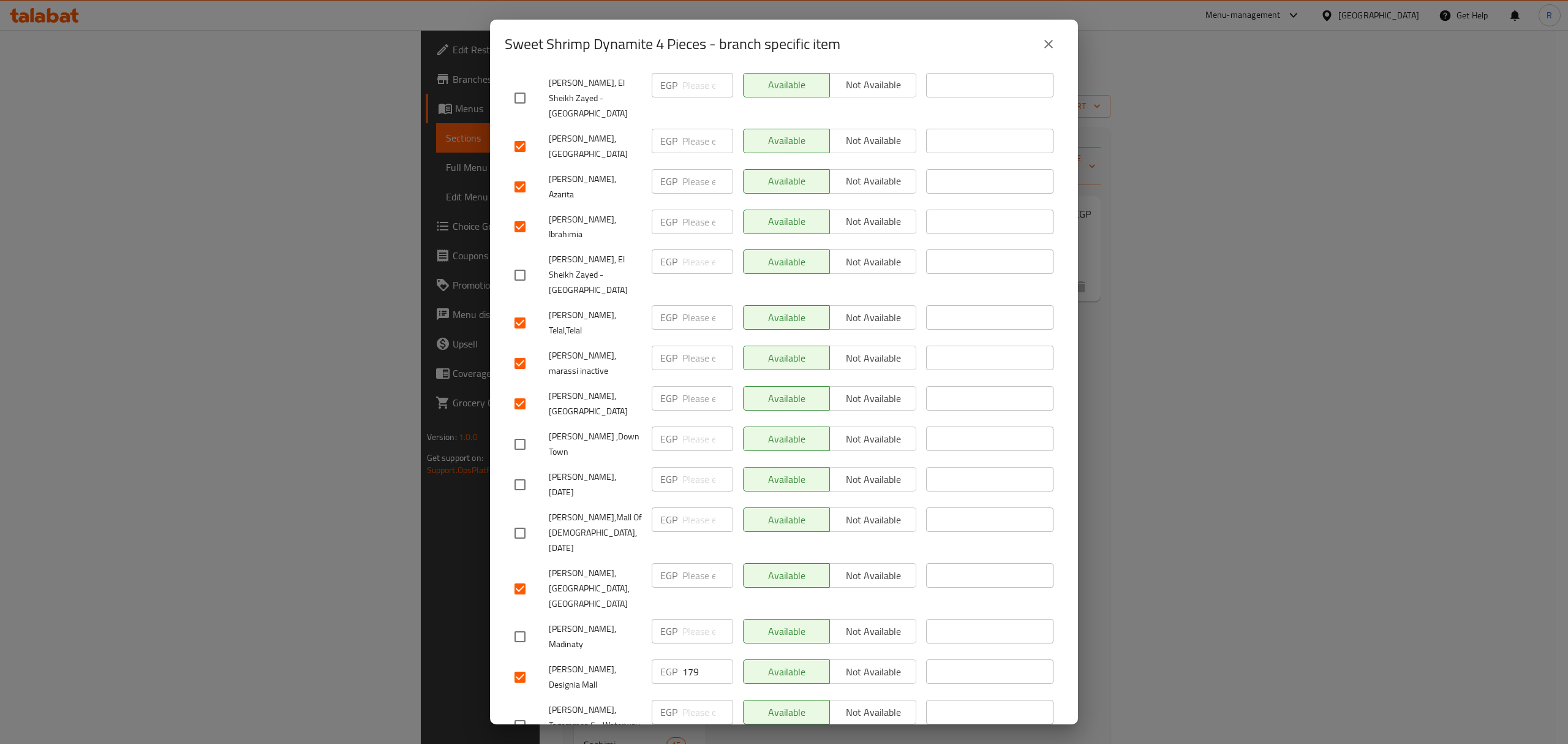
click at [522, 576] on input "checkbox" at bounding box center [520, 589] width 26 height 26
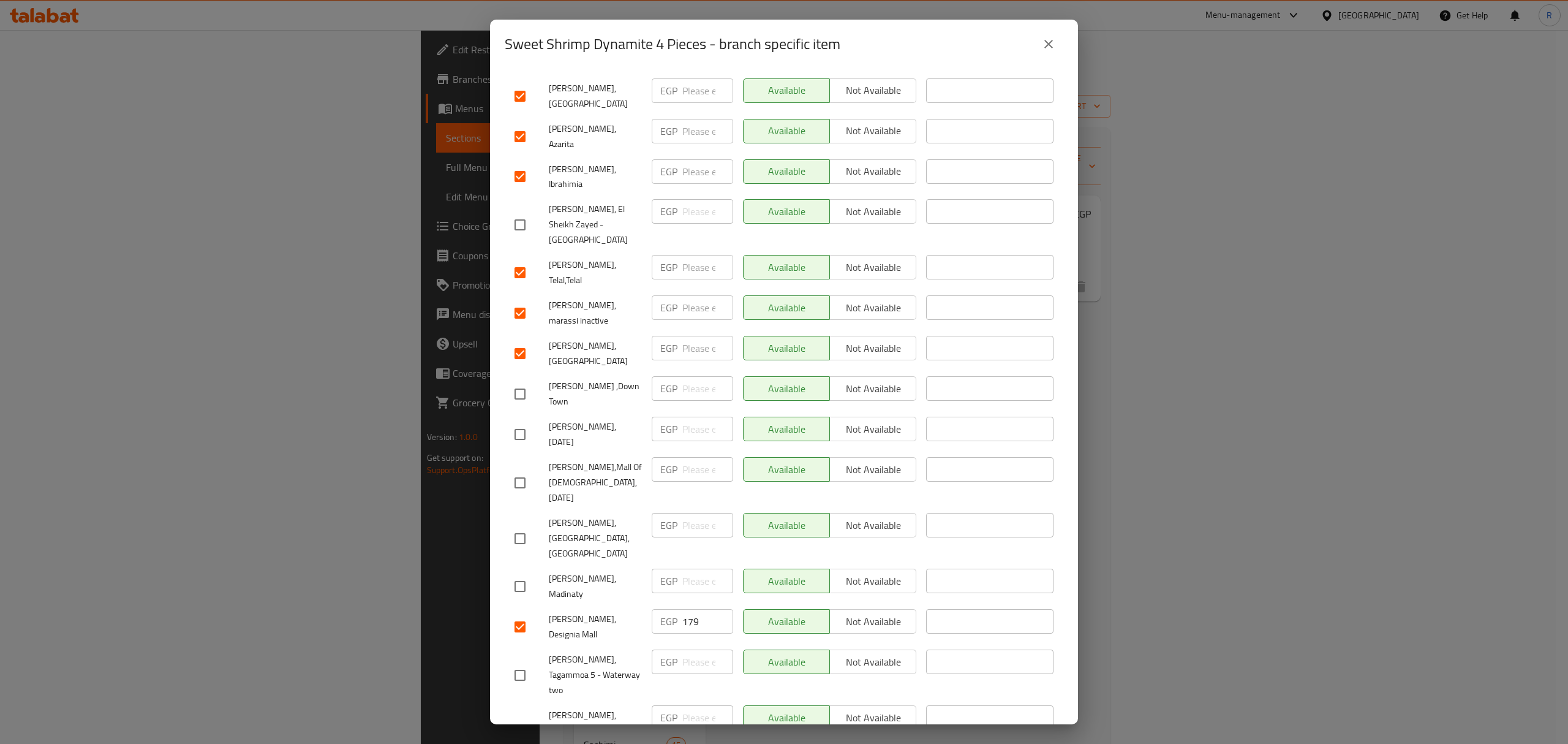
scroll to position [892, 0]
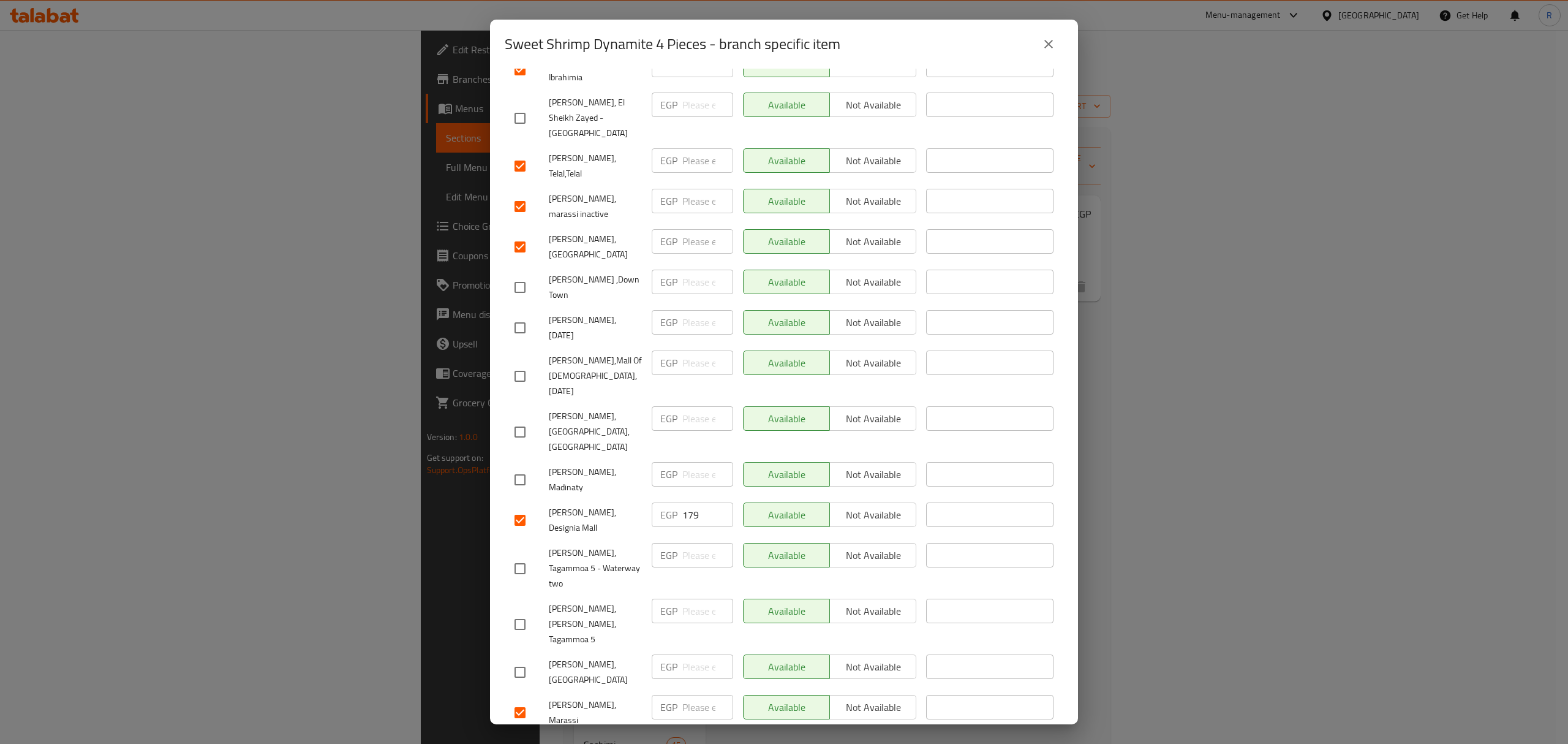
click at [855, 699] on span "Not available" at bounding box center [873, 707] width 77 height 18
drag, startPoint x: 855, startPoint y: 509, endPoint x: 856, endPoint y: 530, distance: 21.0
click at [855, 739] on span "Not available" at bounding box center [873, 747] width 77 height 18
drag, startPoint x: 858, startPoint y: 552, endPoint x: 855, endPoint y: 585, distance: 33.1
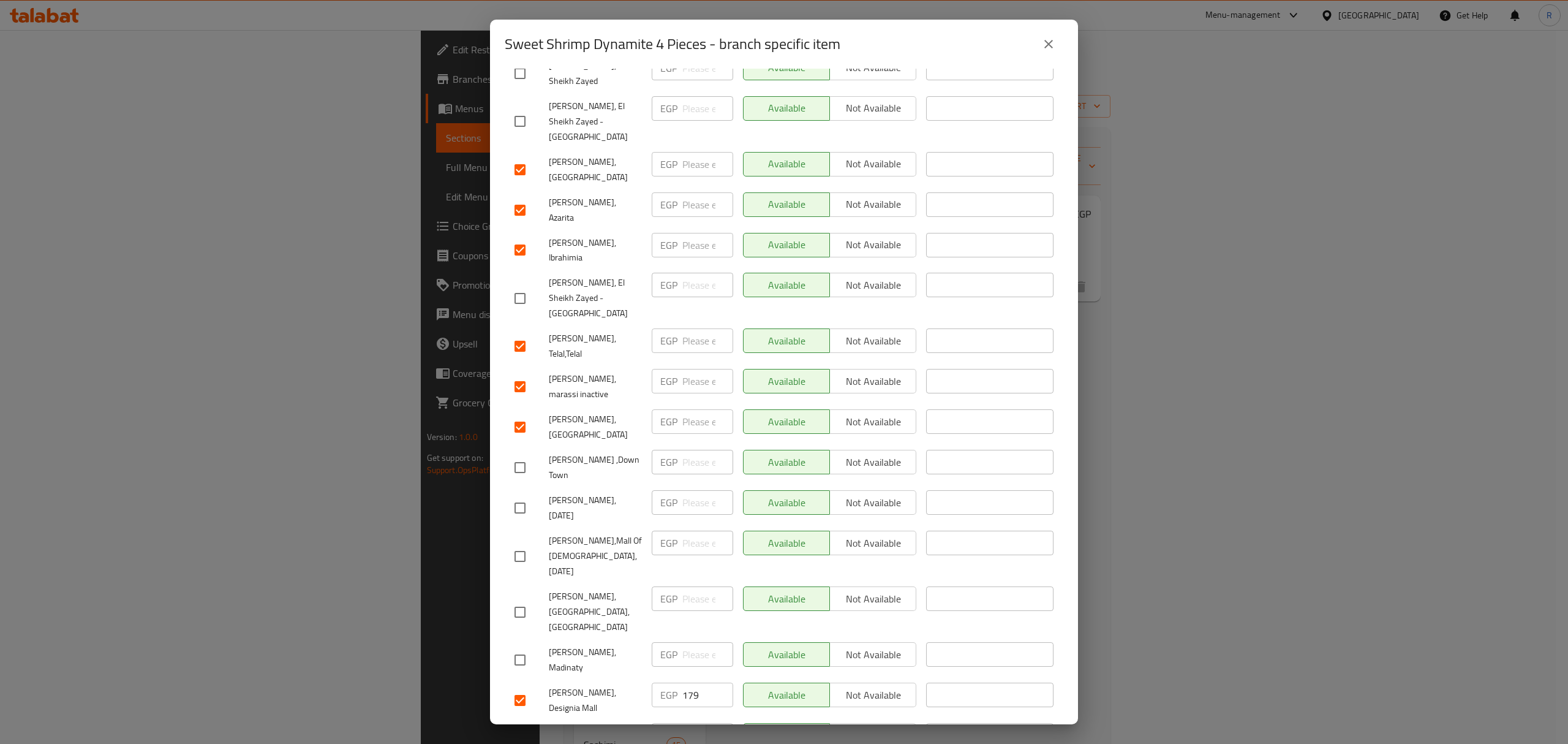
scroll to position [565, 0]
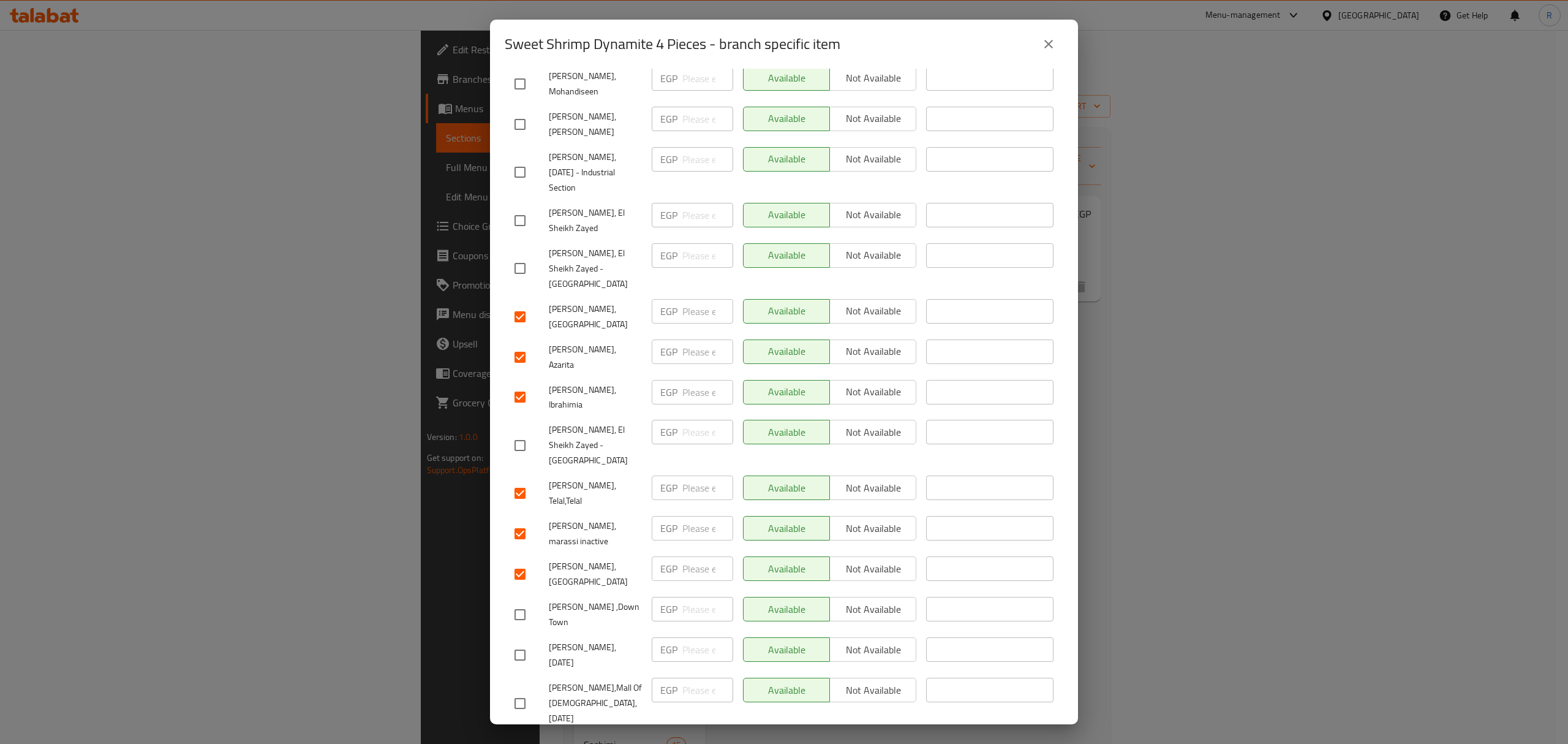
click at [835, 560] on span "Not available" at bounding box center [873, 568] width 77 height 18
click at [848, 520] on span "Not available" at bounding box center [873, 528] width 77 height 18
click at [847, 479] on span "Not available" at bounding box center [873, 487] width 77 height 18
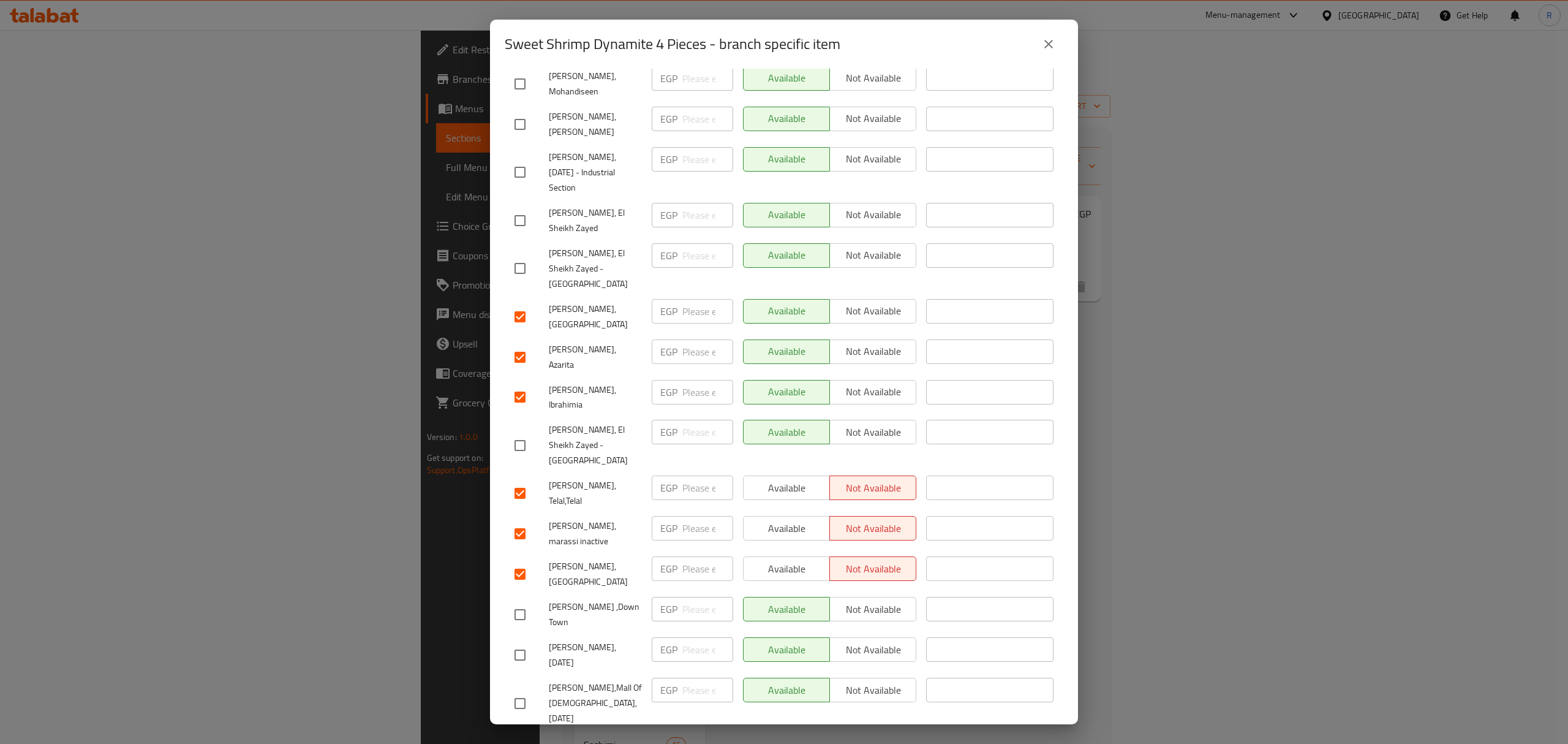
click at [869, 383] on span "Not available" at bounding box center [873, 391] width 77 height 18
click at [864, 343] on span "Not available" at bounding box center [873, 351] width 77 height 18
click at [865, 303] on span "Not available" at bounding box center [873, 311] width 77 height 18
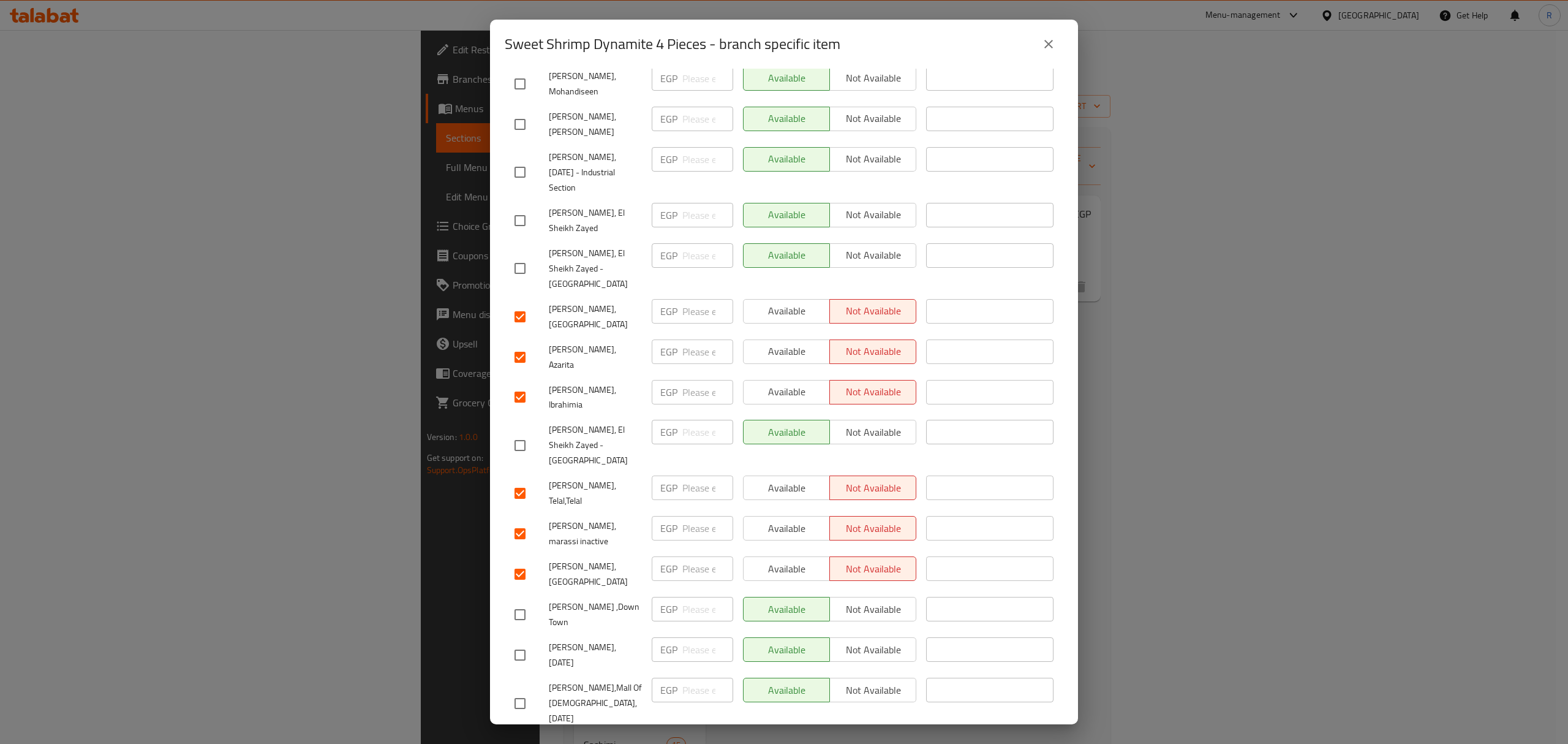
click at [871, 243] on div "Available Not available" at bounding box center [830, 255] width 174 height 25
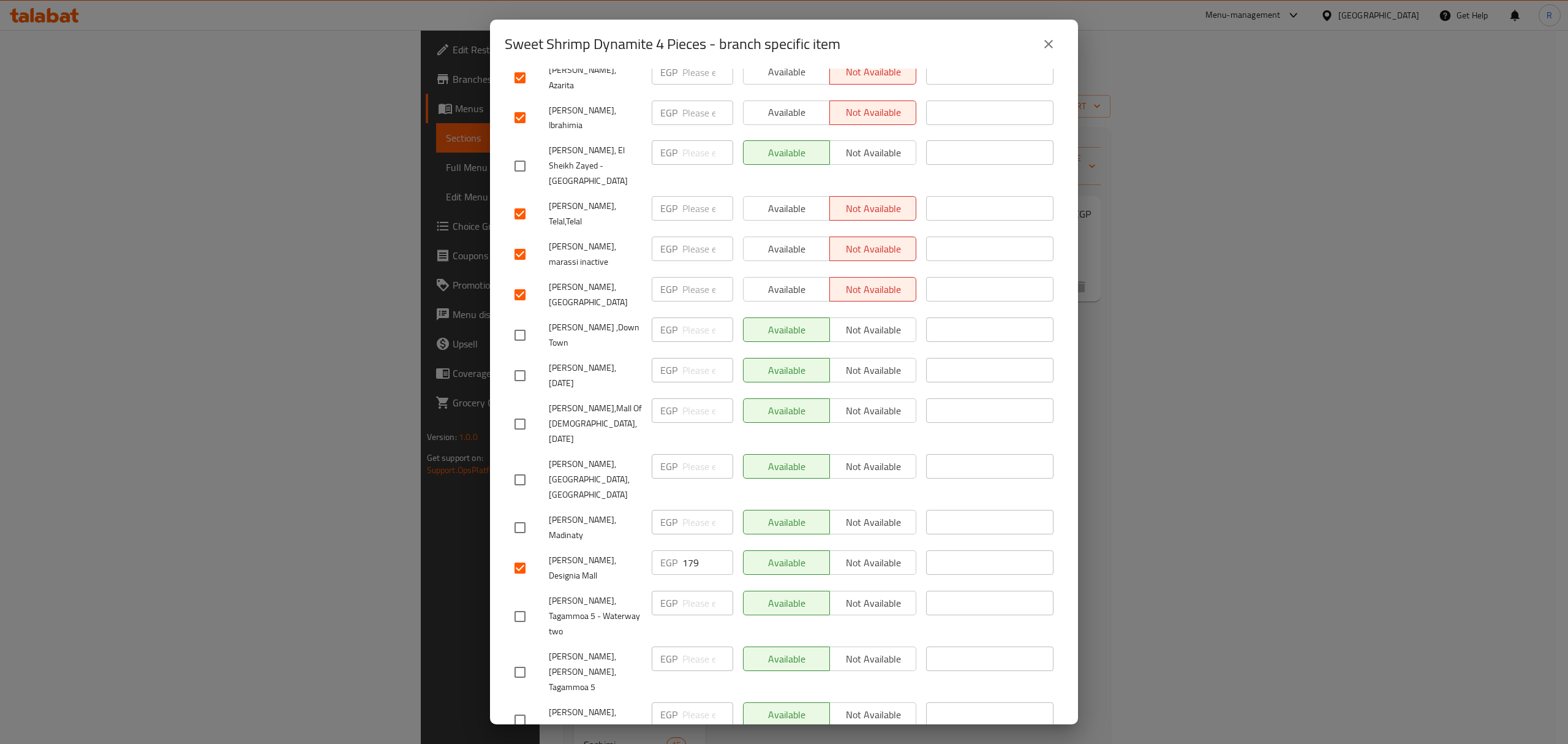
scroll to position [892, 0]
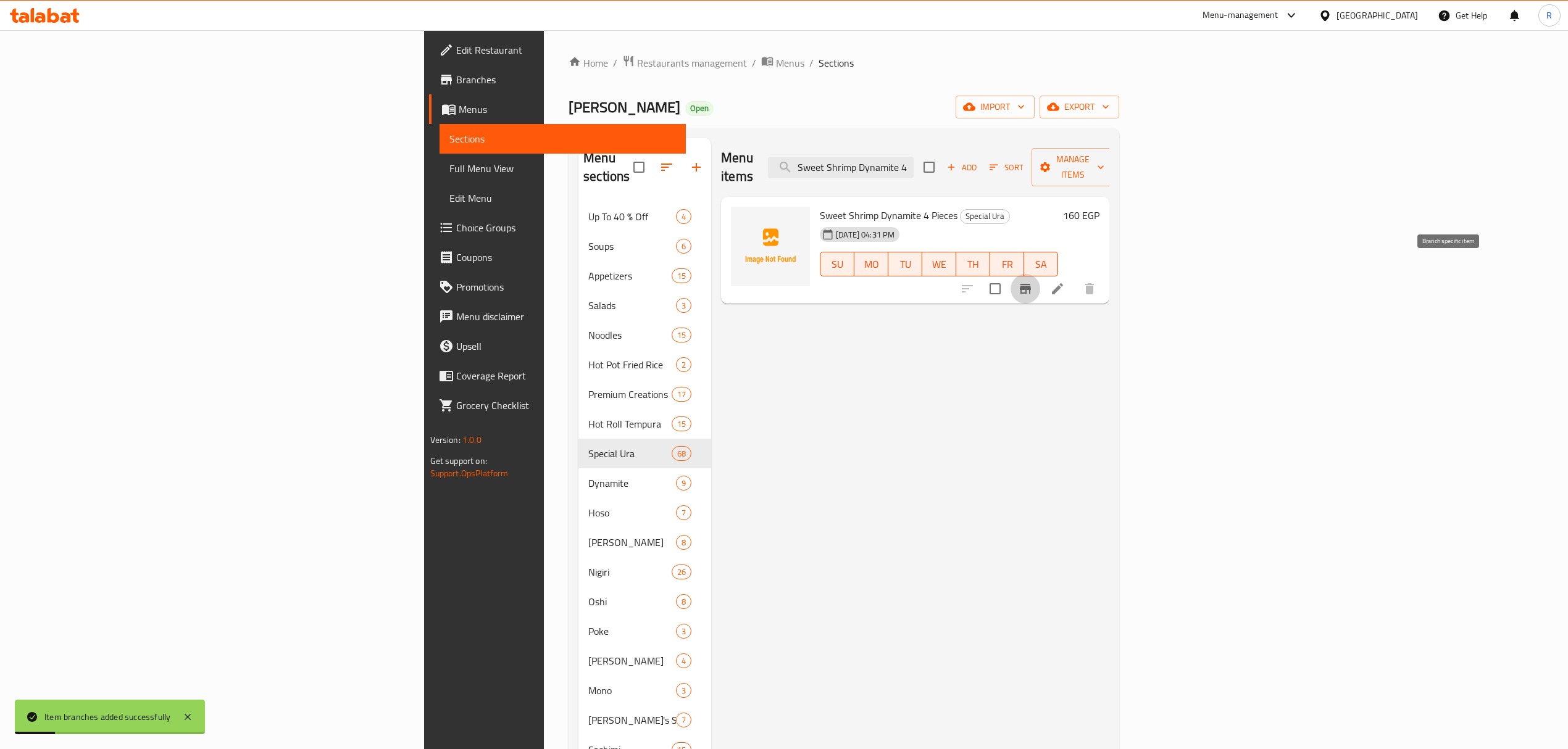
click at [1032, 281] on icon "Branch-specific-item" at bounding box center [1025, 288] width 15 height 15
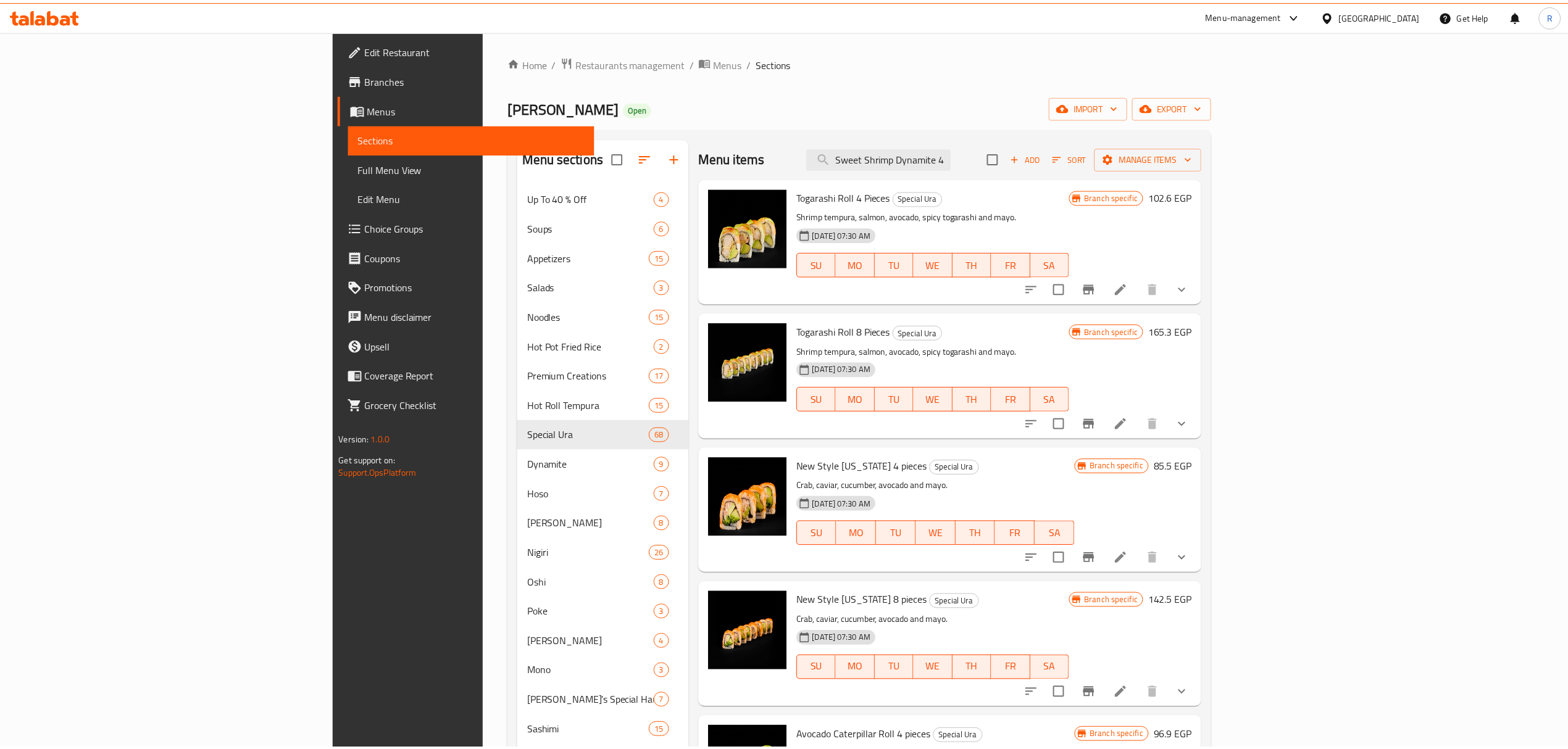
scroll to position [82, 0]
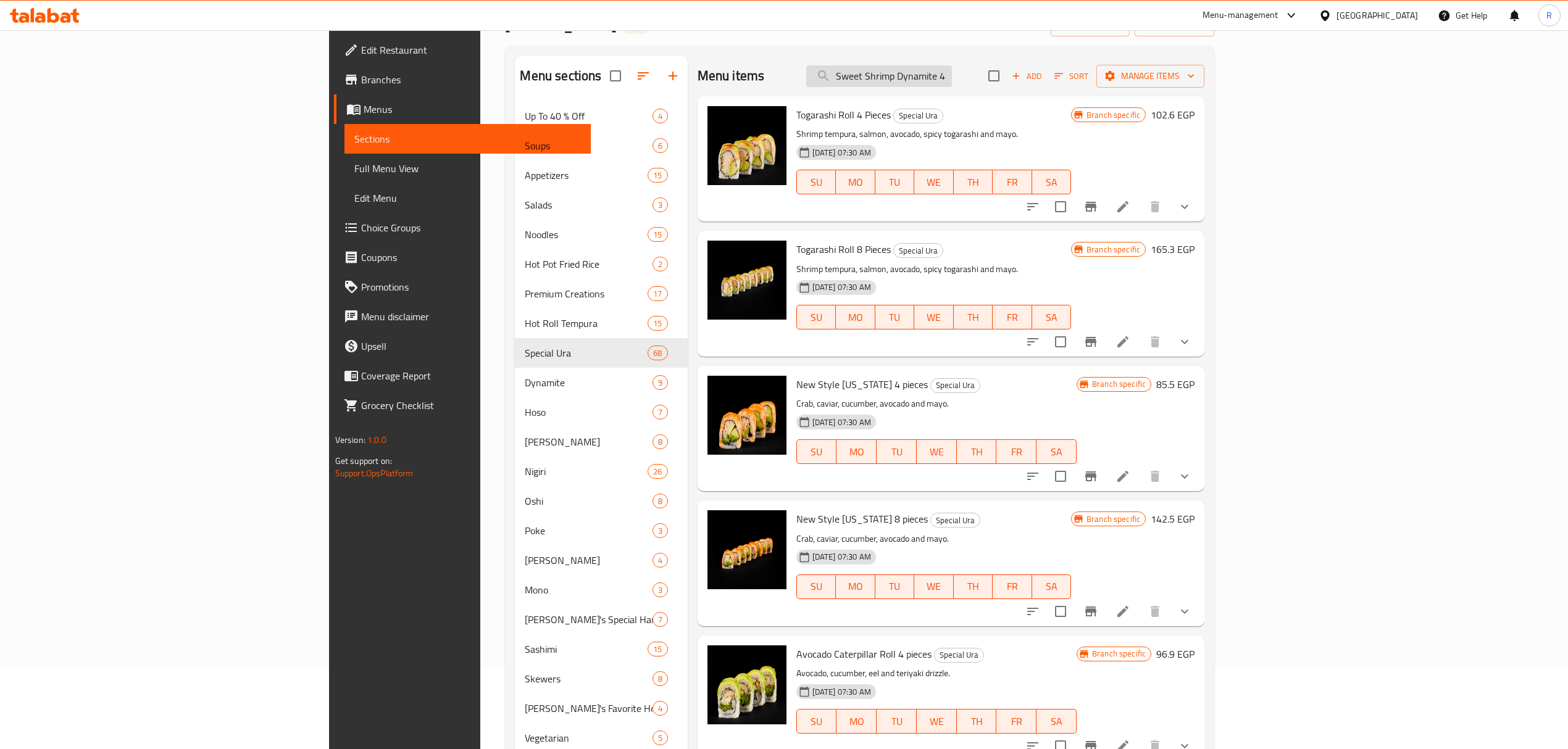
click at [952, 80] on input "Sweet Shrimp Dynamite 4 Piece" at bounding box center [879, 76] width 146 height 21
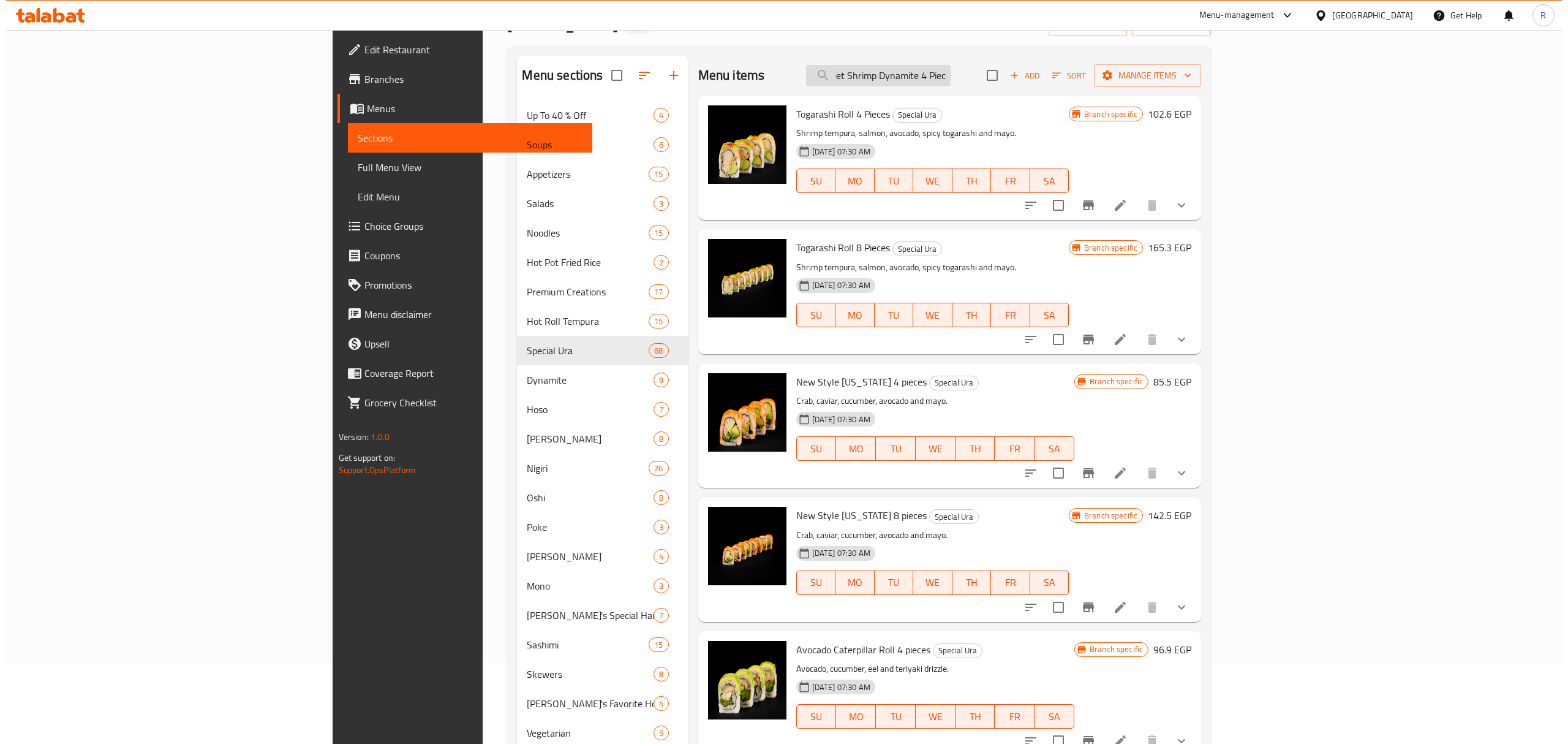
scroll to position [0, 17]
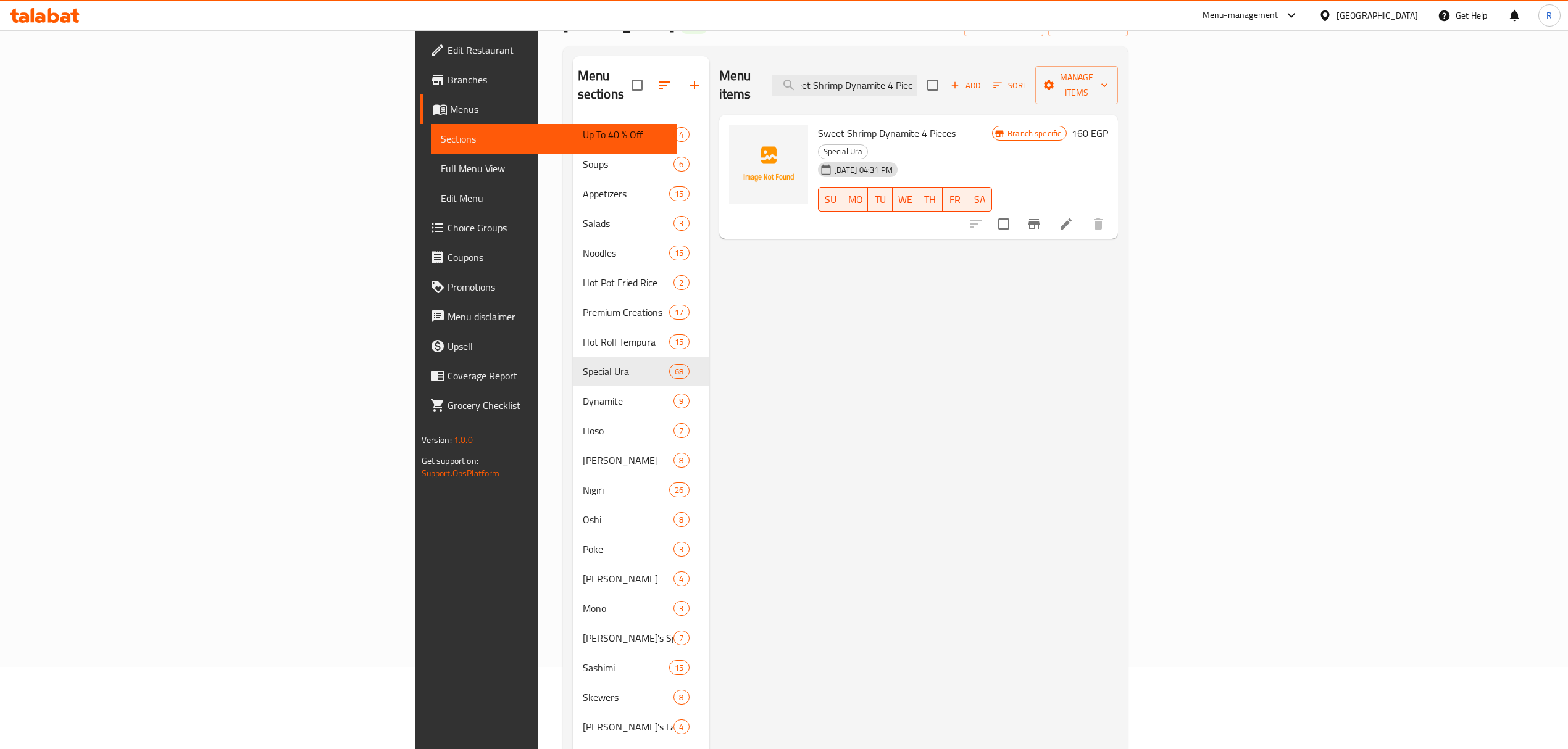
click at [1041, 216] on icon "Branch-specific-item" at bounding box center [1033, 223] width 15 height 15
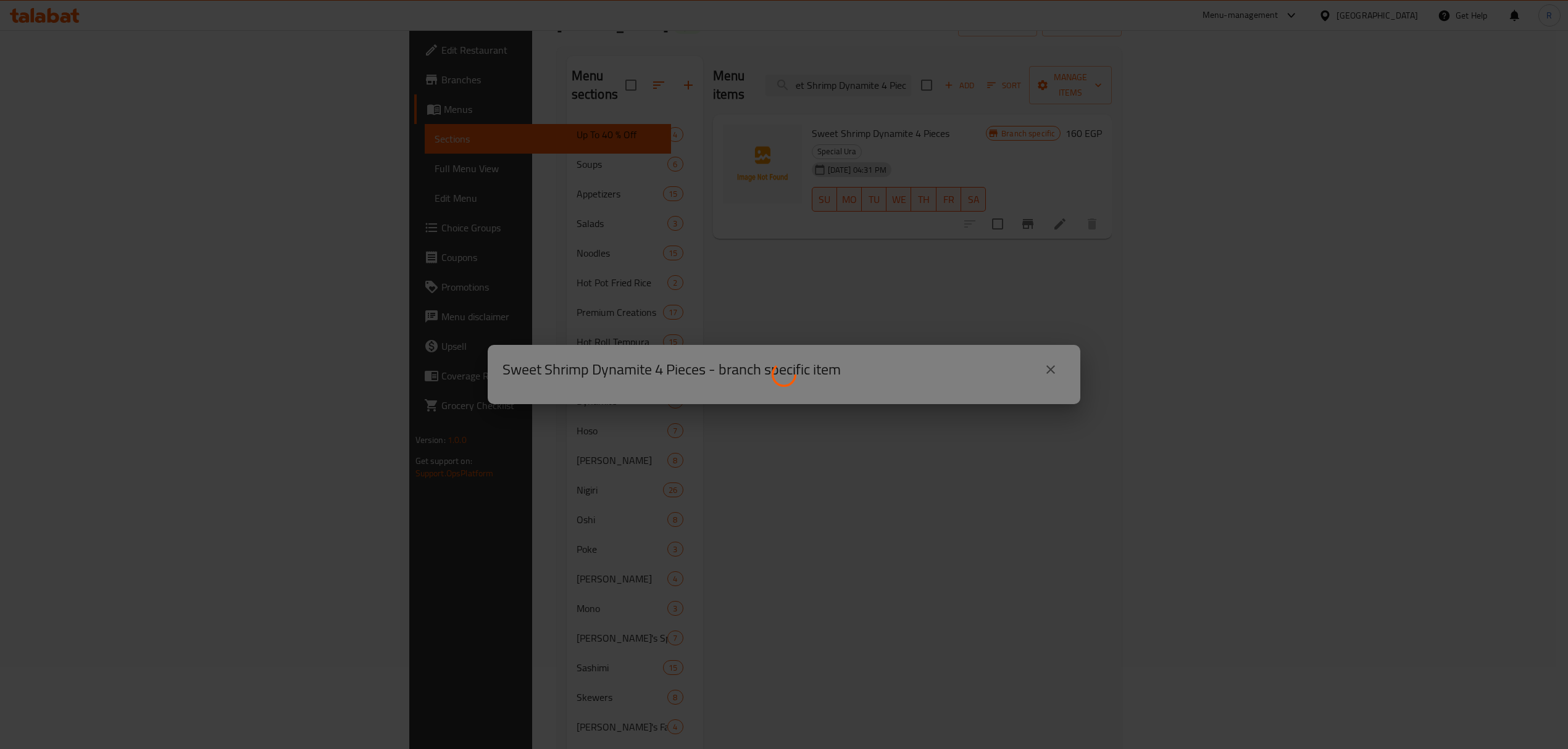
scroll to position [0, 0]
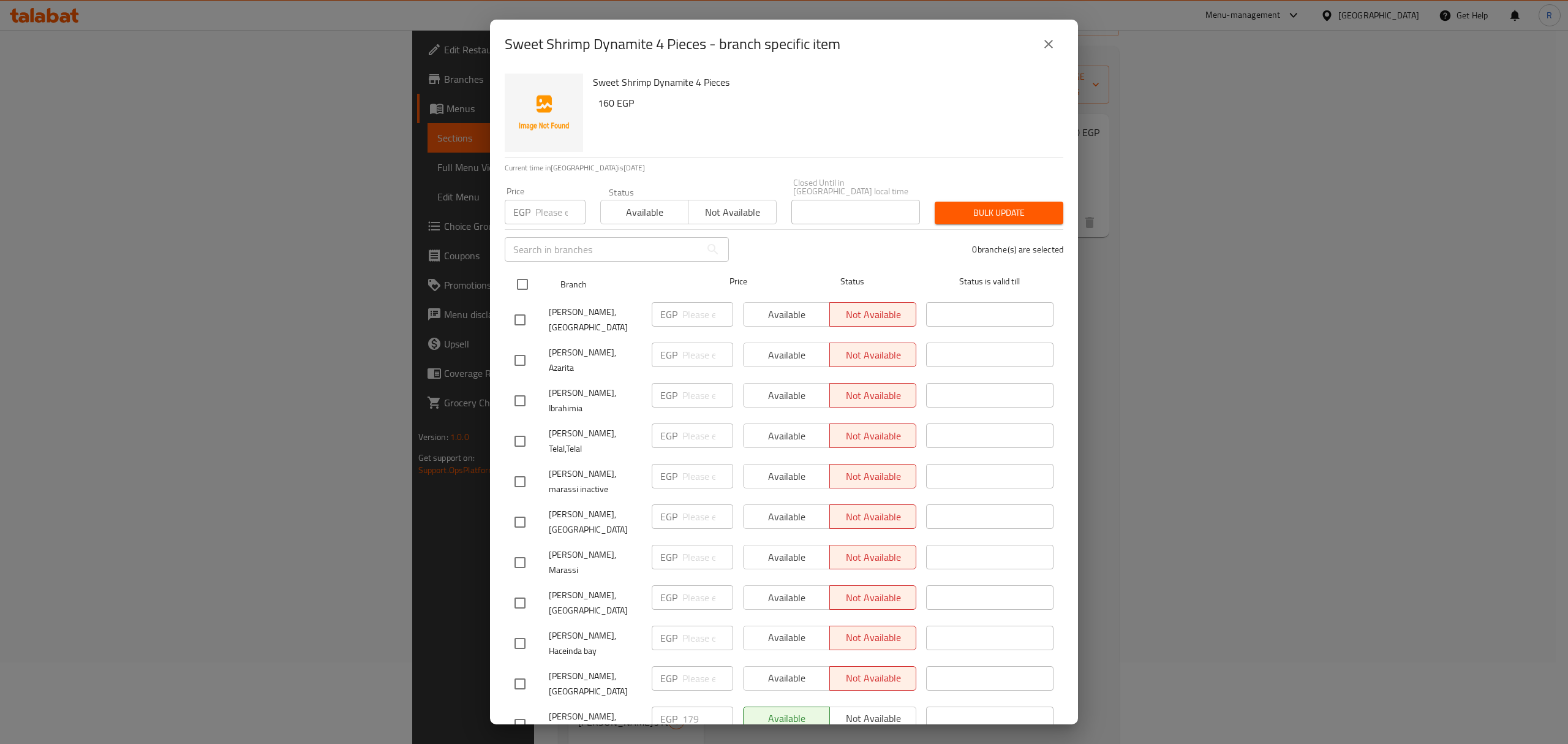
click at [525, 274] on input "checkbox" at bounding box center [522, 285] width 26 height 26
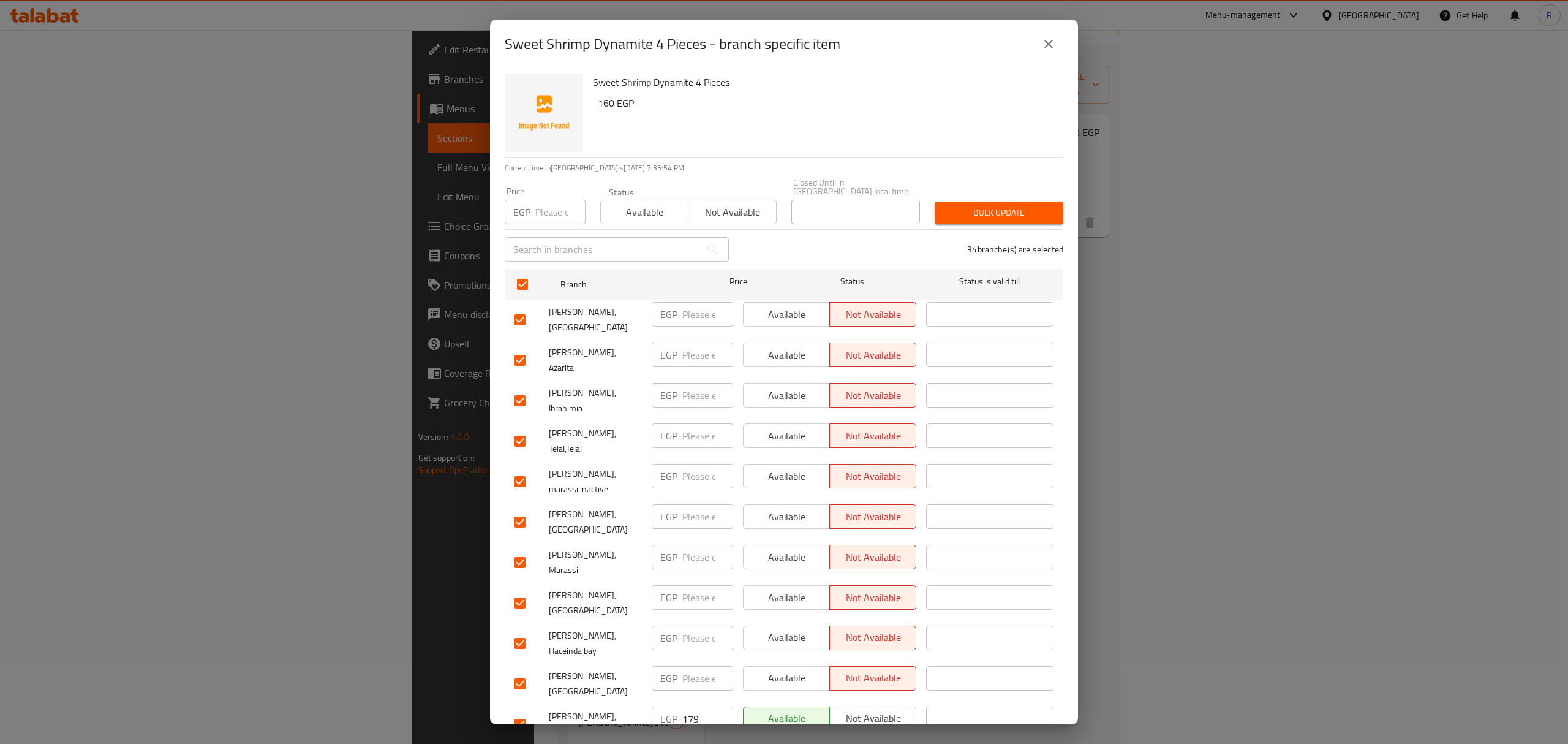
click at [553, 204] on input "number" at bounding box center [560, 211] width 50 height 25
paste input "160"
click at [522, 308] on input "checkbox" at bounding box center [520, 320] width 26 height 26
click at [520, 348] on input "checkbox" at bounding box center [520, 360] width 26 height 26
drag, startPoint x: 520, startPoint y: 367, endPoint x: 520, endPoint y: 385, distance: 18.0
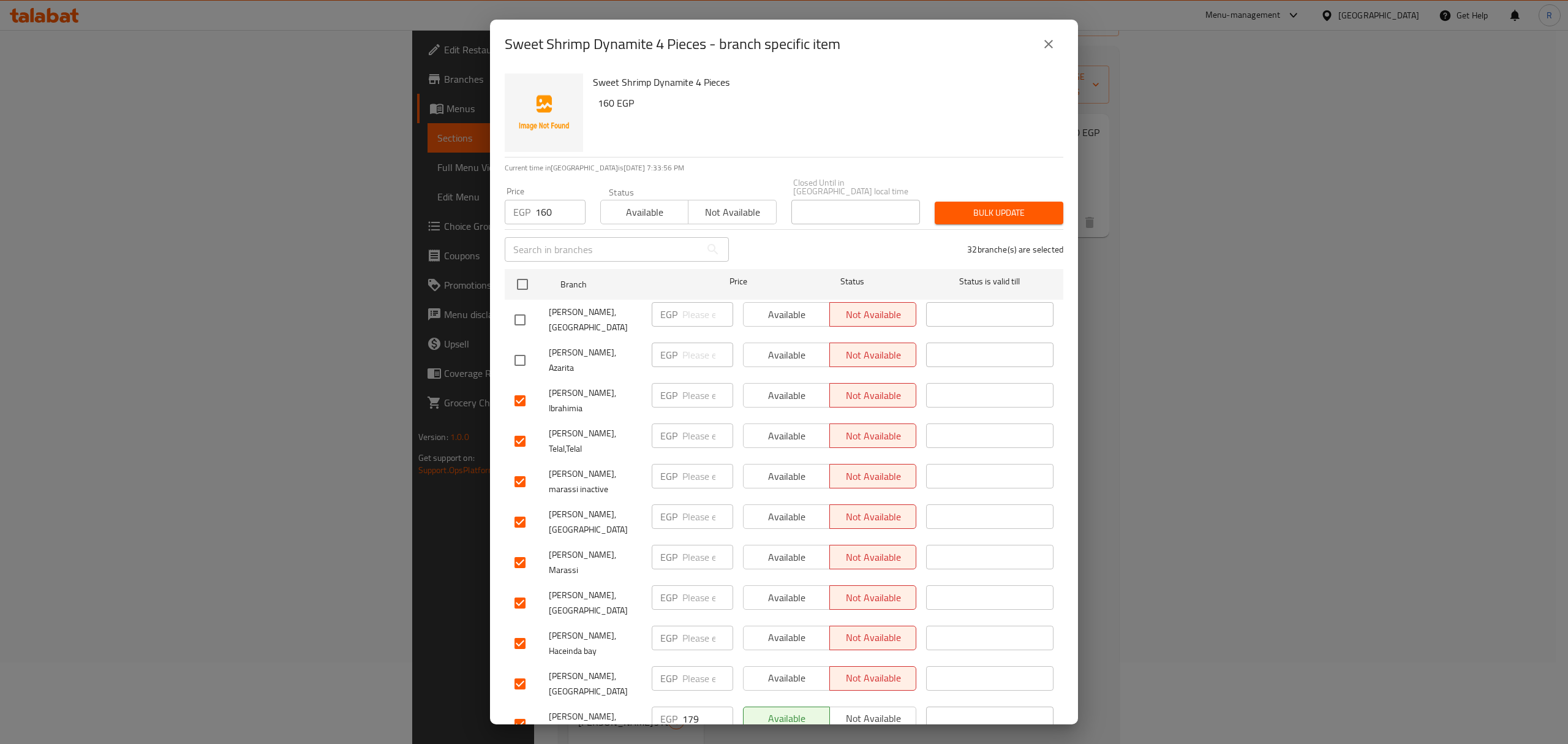
click at [520, 388] on input "checkbox" at bounding box center [520, 401] width 26 height 26
click at [520, 429] on input "checkbox" at bounding box center [520, 441] width 26 height 26
click at [520, 469] on input "checkbox" at bounding box center [520, 482] width 26 height 26
drag, startPoint x: 520, startPoint y: 472, endPoint x: 522, endPoint y: 516, distance: 44.0
click at [520, 510] on input "checkbox" at bounding box center [520, 522] width 26 height 26
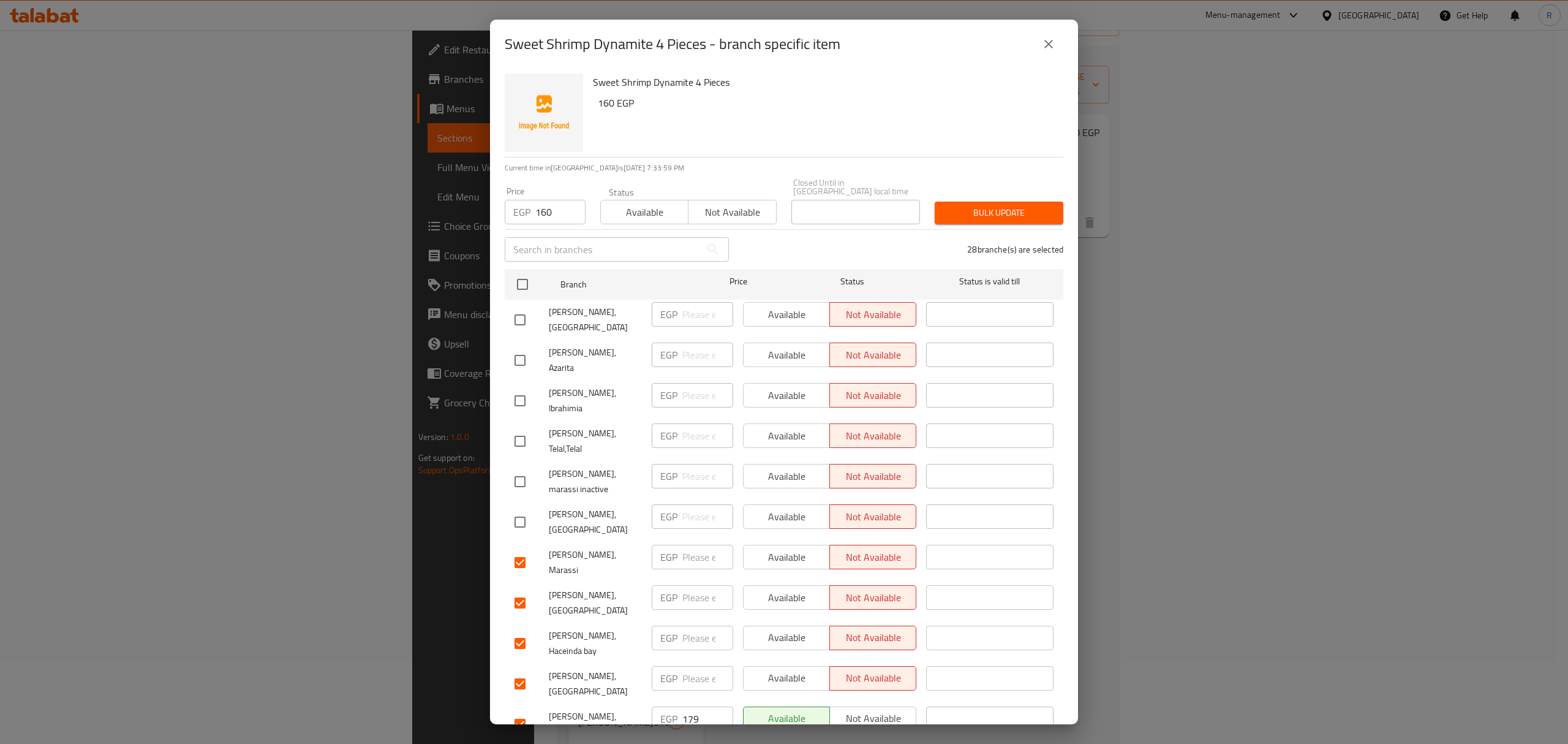
click at [526, 671] on input "checkbox" at bounding box center [520, 683] width 26 height 26
click at [515, 631] on input "checkbox" at bounding box center [520, 643] width 26 height 26
click at [518, 591] on input "checkbox" at bounding box center [520, 603] width 26 height 26
click at [522, 550] on input "checkbox" at bounding box center [520, 562] width 26 height 26
click at [520, 712] on input "checkbox" at bounding box center [520, 724] width 26 height 26
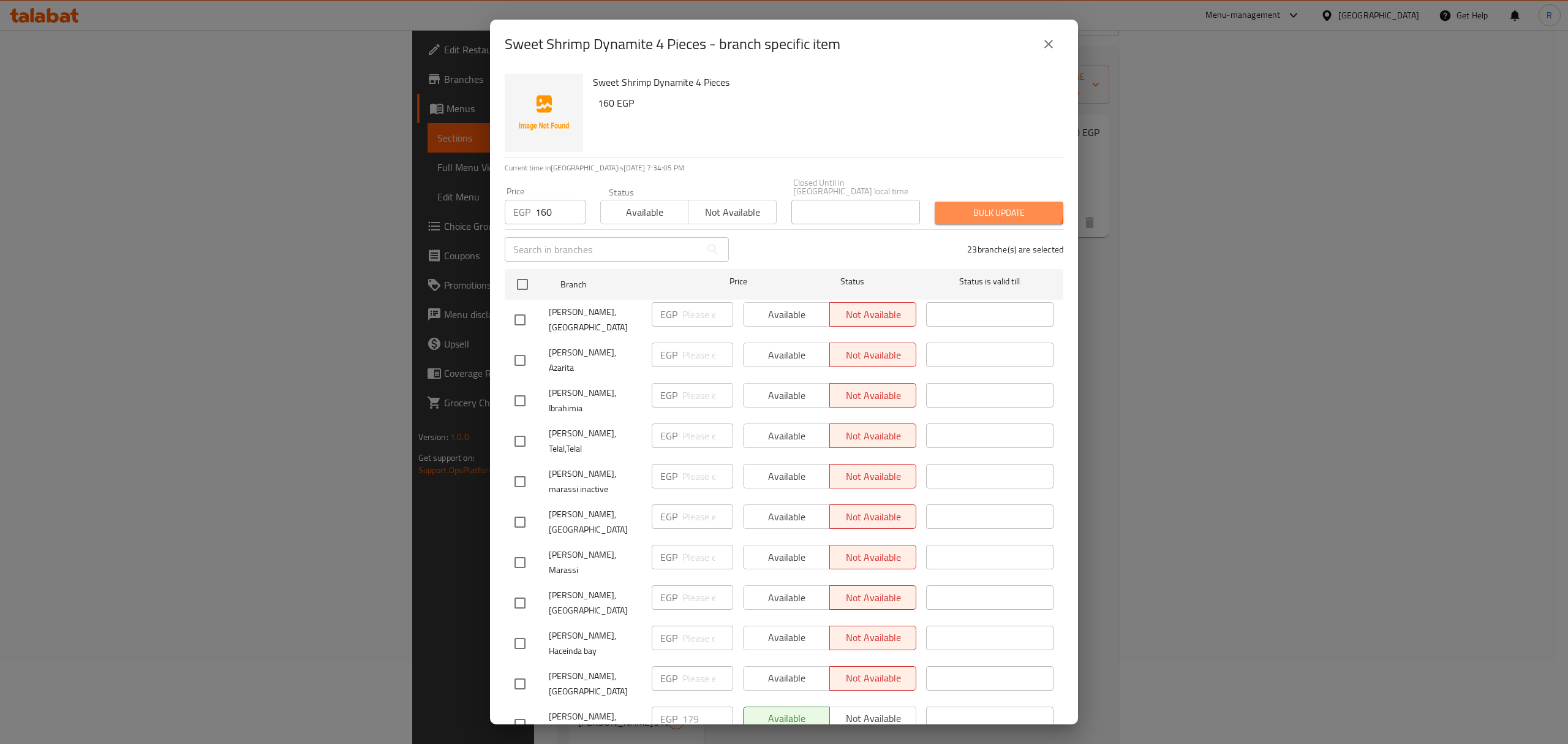
click at [987, 205] on span "Bulk update" at bounding box center [999, 213] width 109 height 15
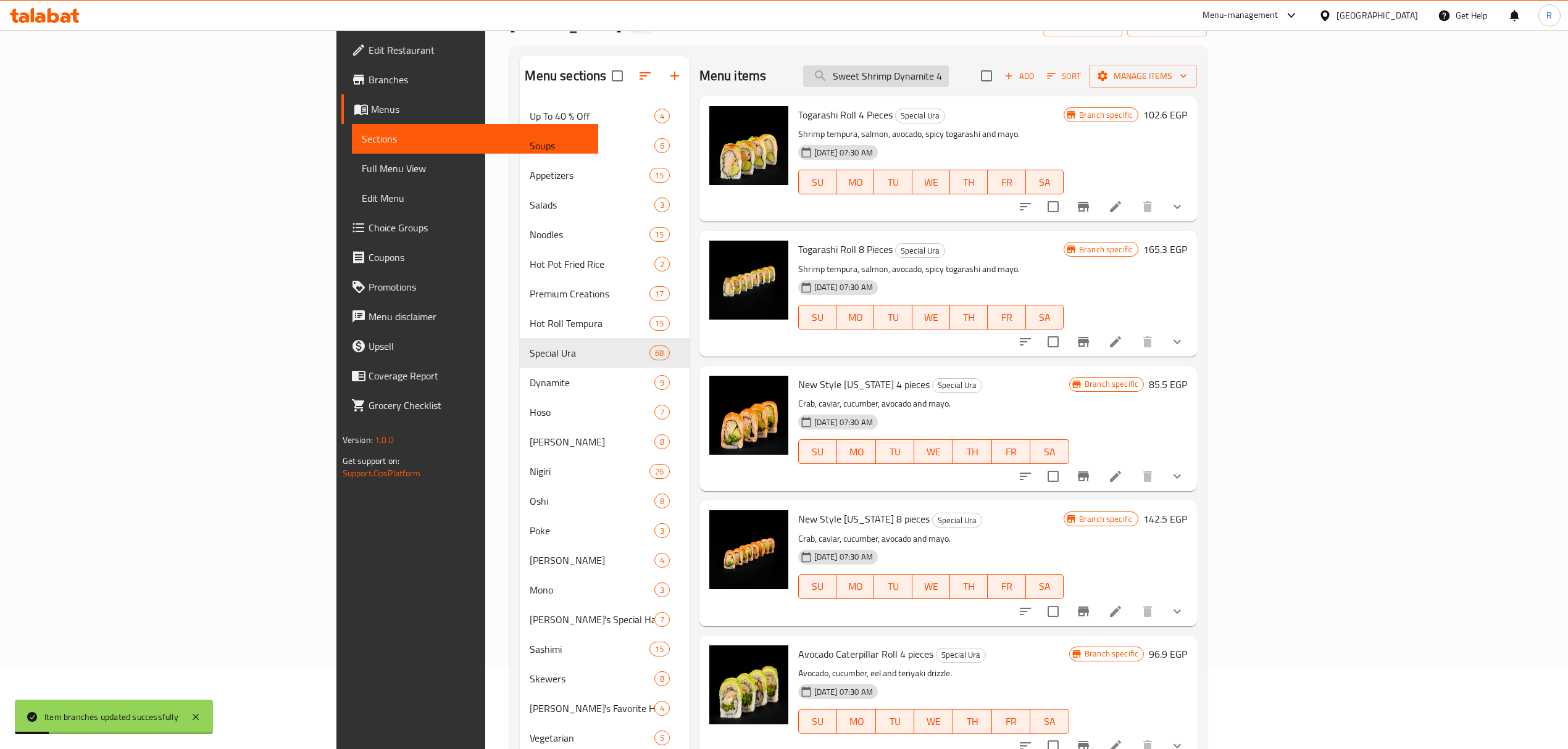
click at [948, 74] on input "Sweet Shrimp Dynamite 4 Piec" at bounding box center [876, 76] width 146 height 21
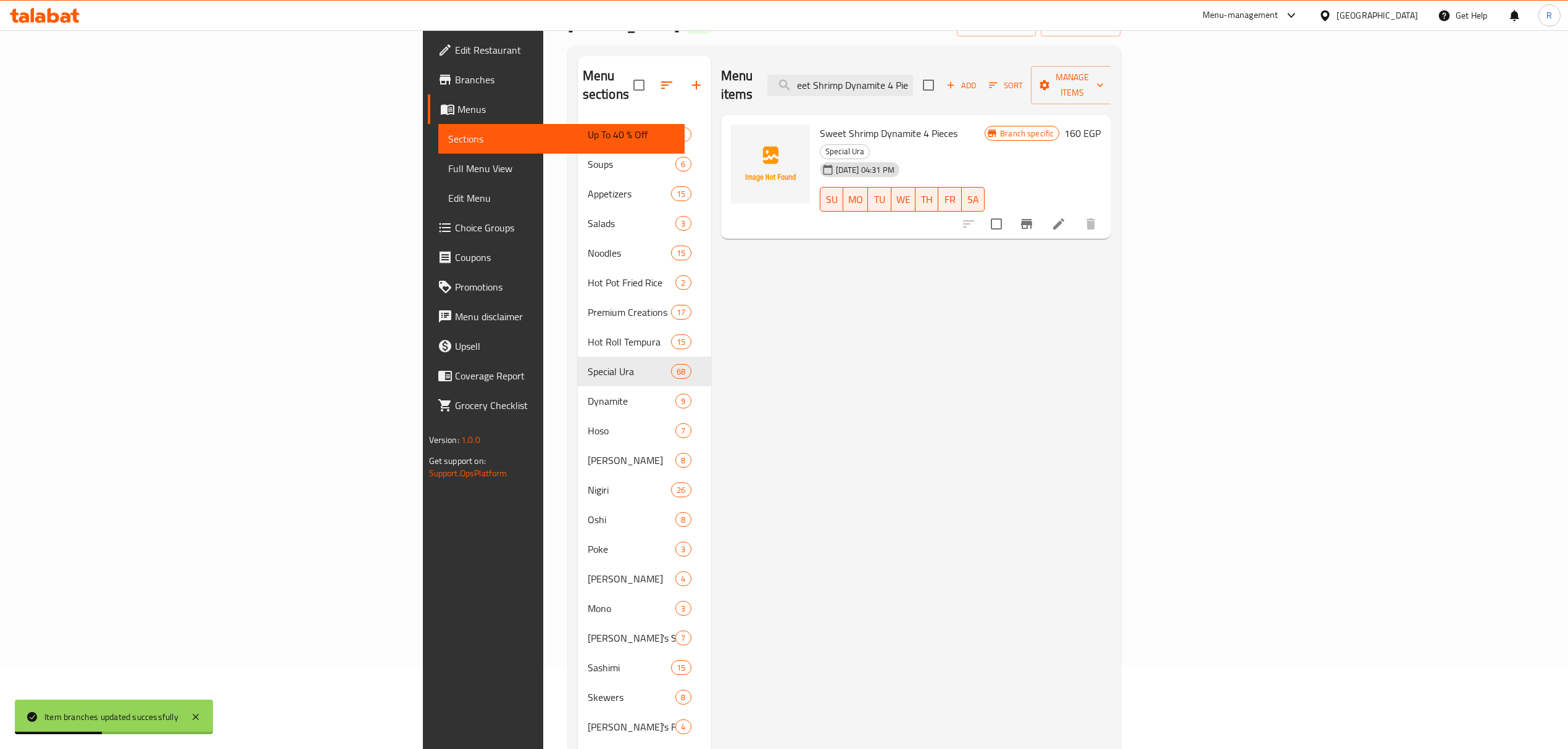
click at [1041, 209] on button "Branch-specific-item" at bounding box center [1026, 224] width 30 height 30
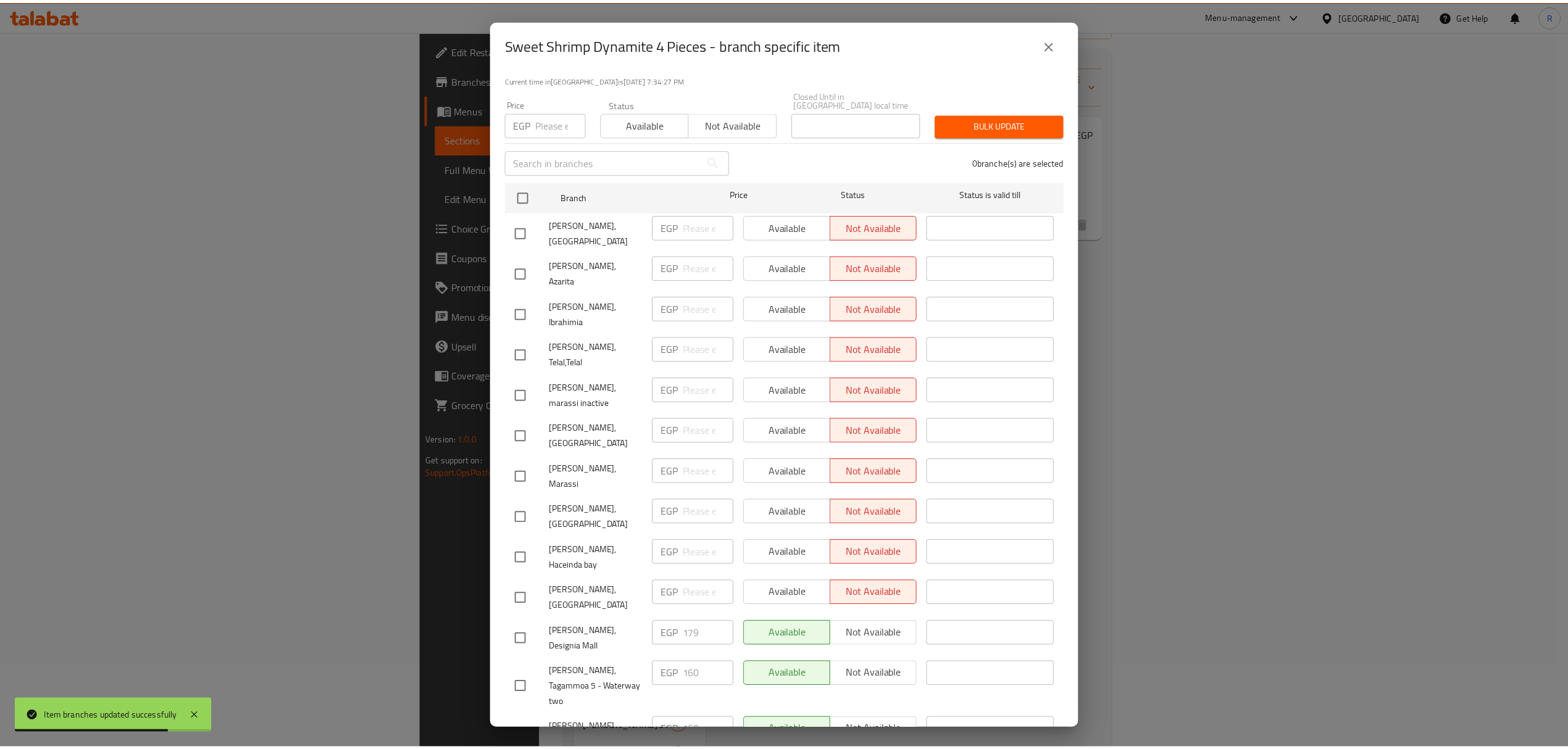
scroll to position [0, 0]
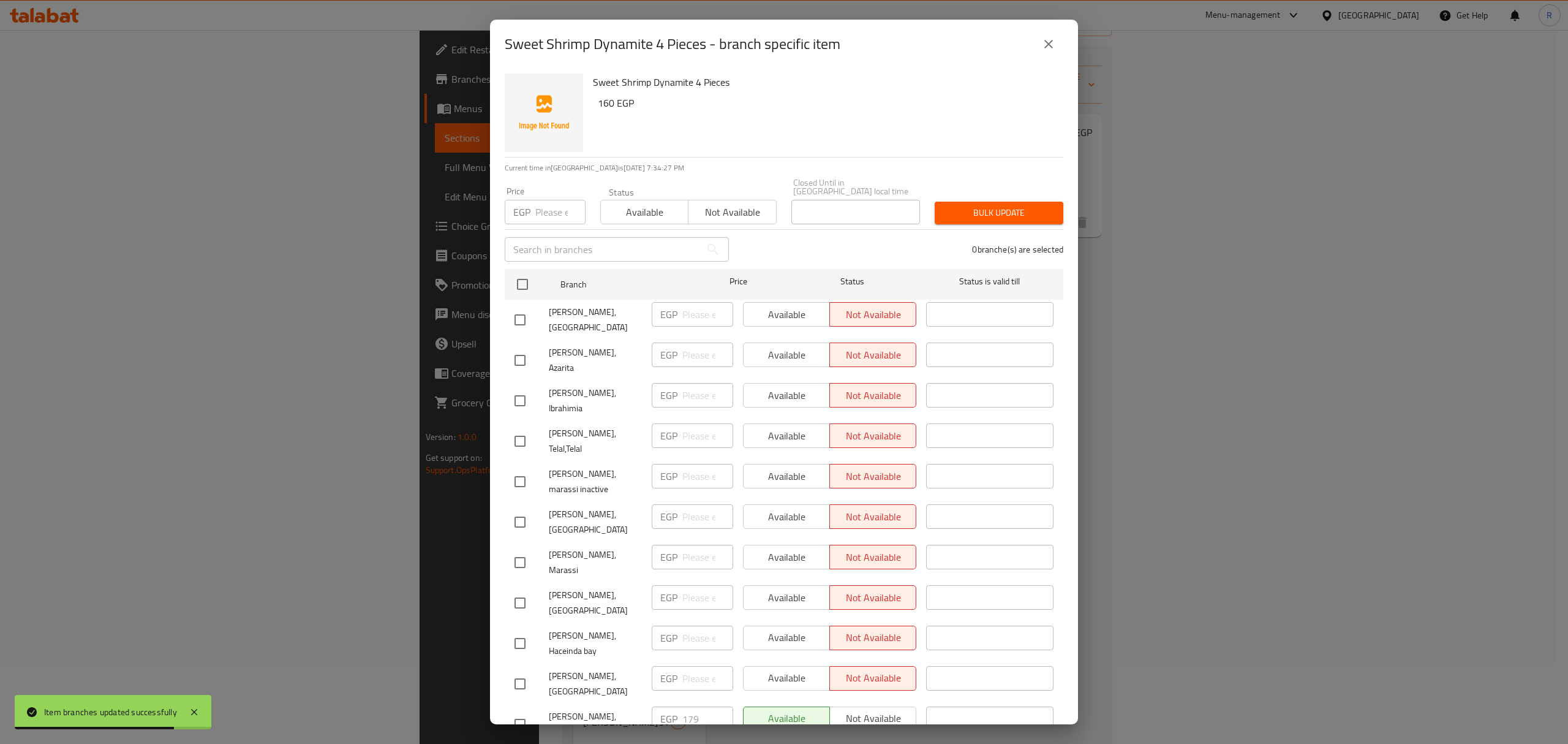
click at [1304, 447] on div "Sweet Shrimp Dynamite 4 Pieces - branch specific item Sweet Shrimp Dynamite 4 P…" at bounding box center [784, 372] width 1568 height 744
click at [1052, 50] on icon "close" at bounding box center [1048, 43] width 14 height 14
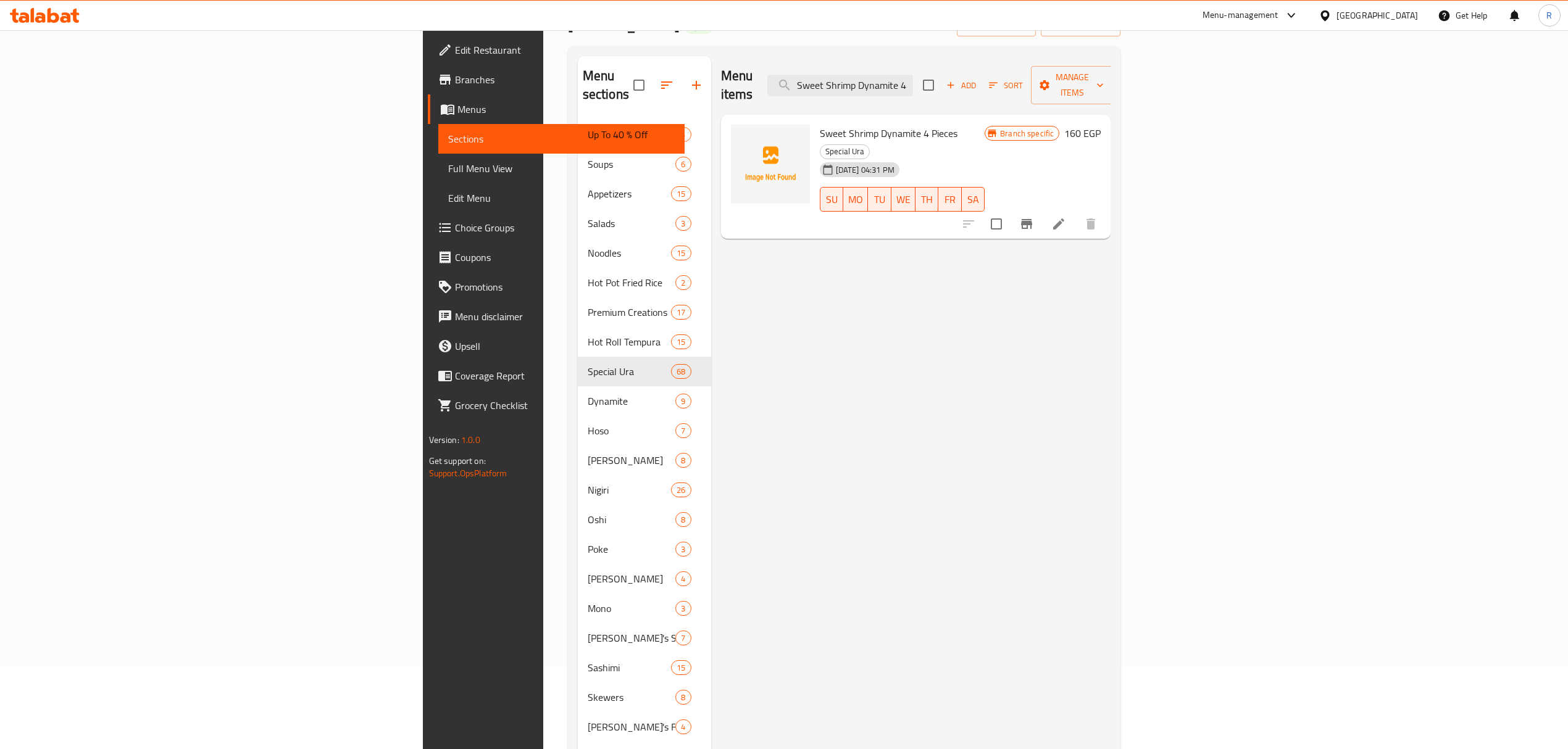
click at [978, 78] on span "Add" at bounding box center [960, 85] width 33 height 15
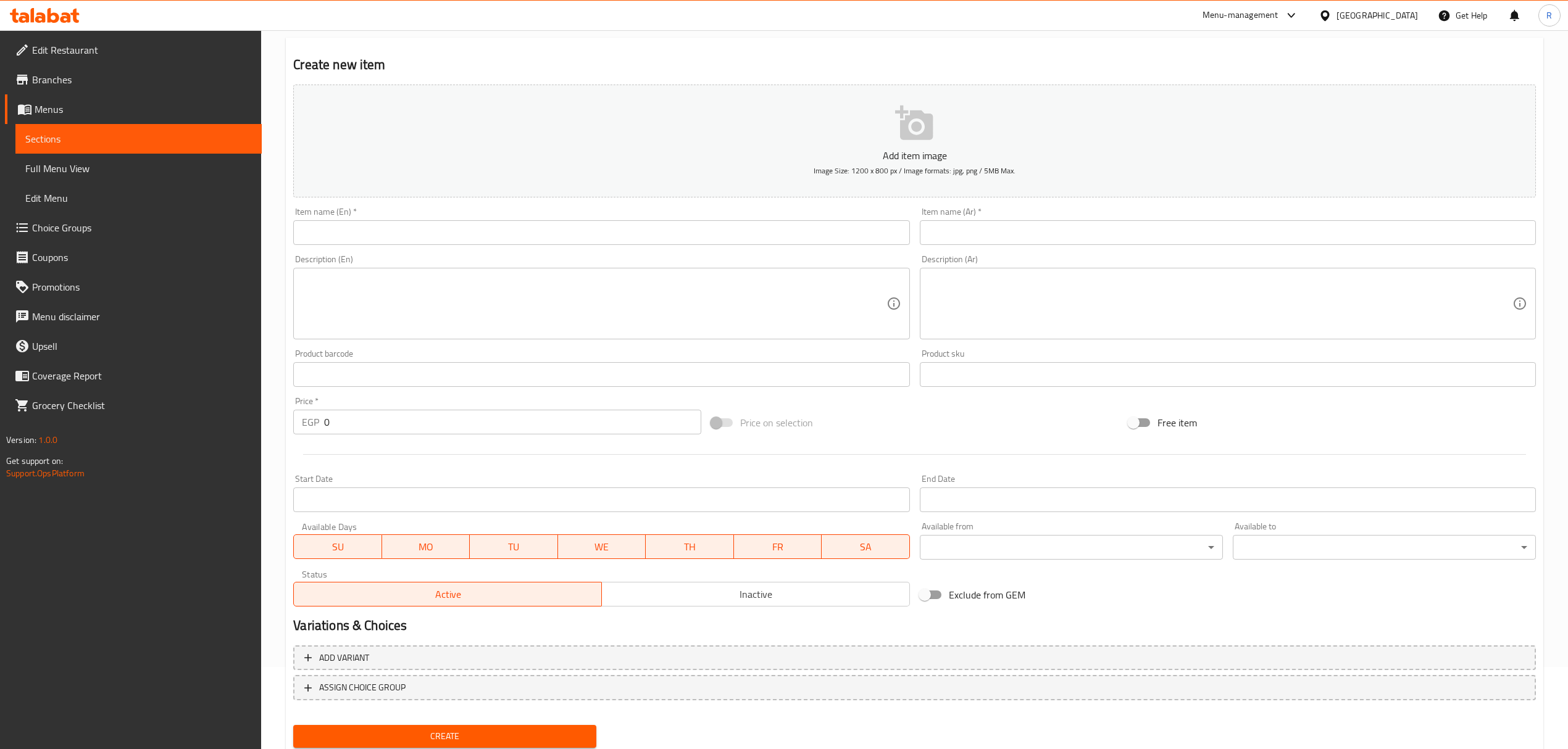
click at [496, 220] on input "text" at bounding box center [602, 233] width 616 height 25
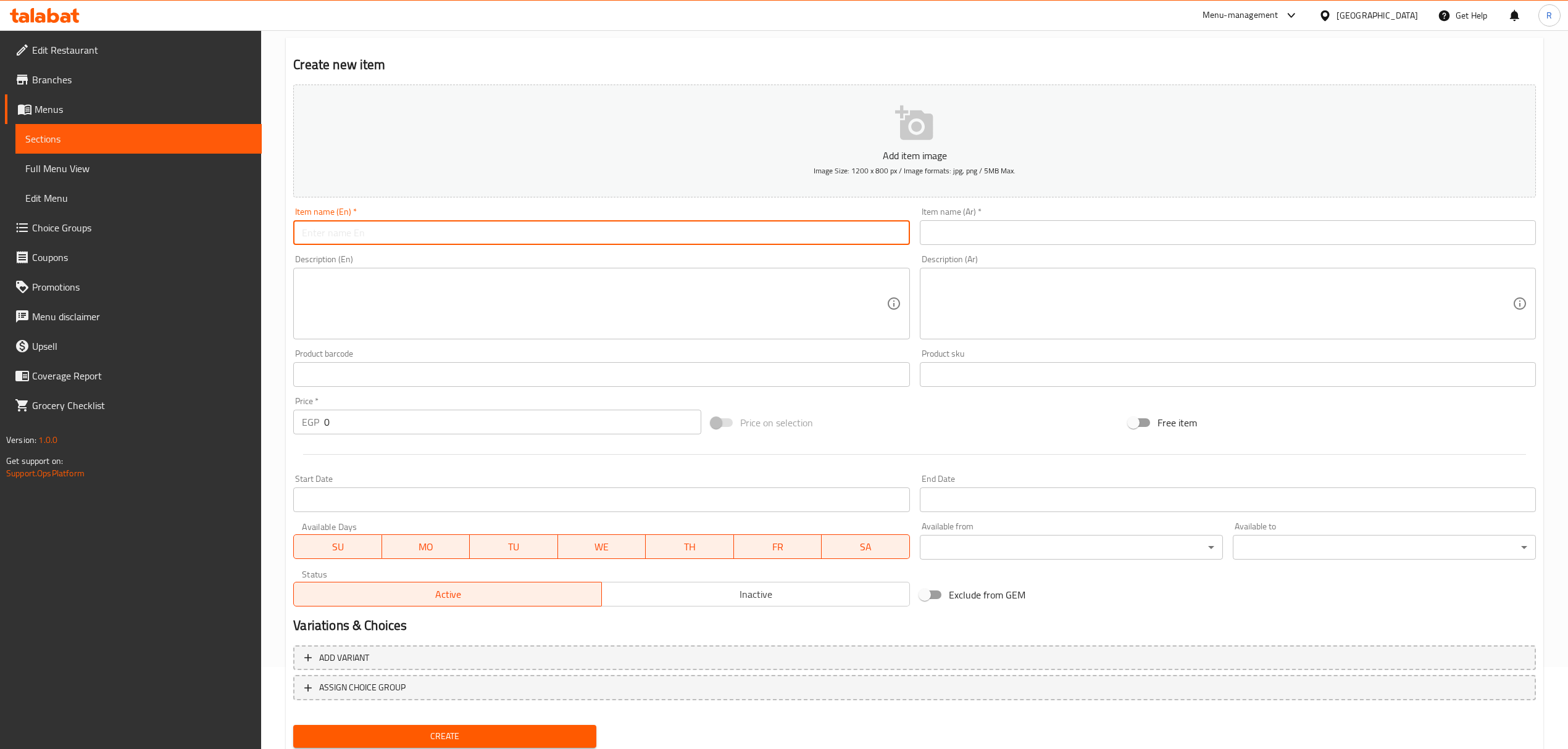
paste input "CRANCHY ROLL 4 PIECES"
click at [489, 235] on input "CRANCHY ROLL 4 PIECES" at bounding box center [602, 233] width 616 height 25
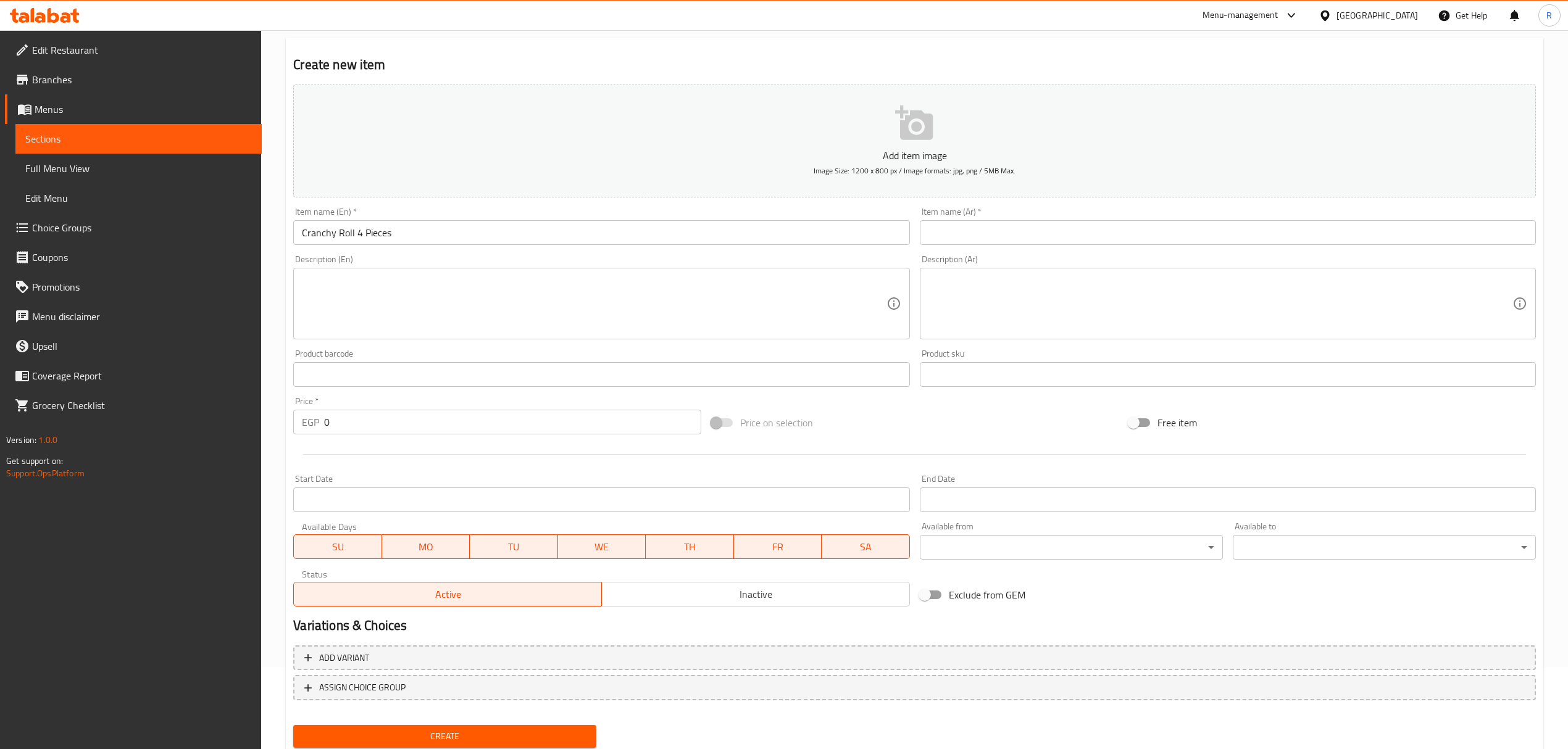
click at [1234, 232] on input "text" at bounding box center [1228, 233] width 616 height 25
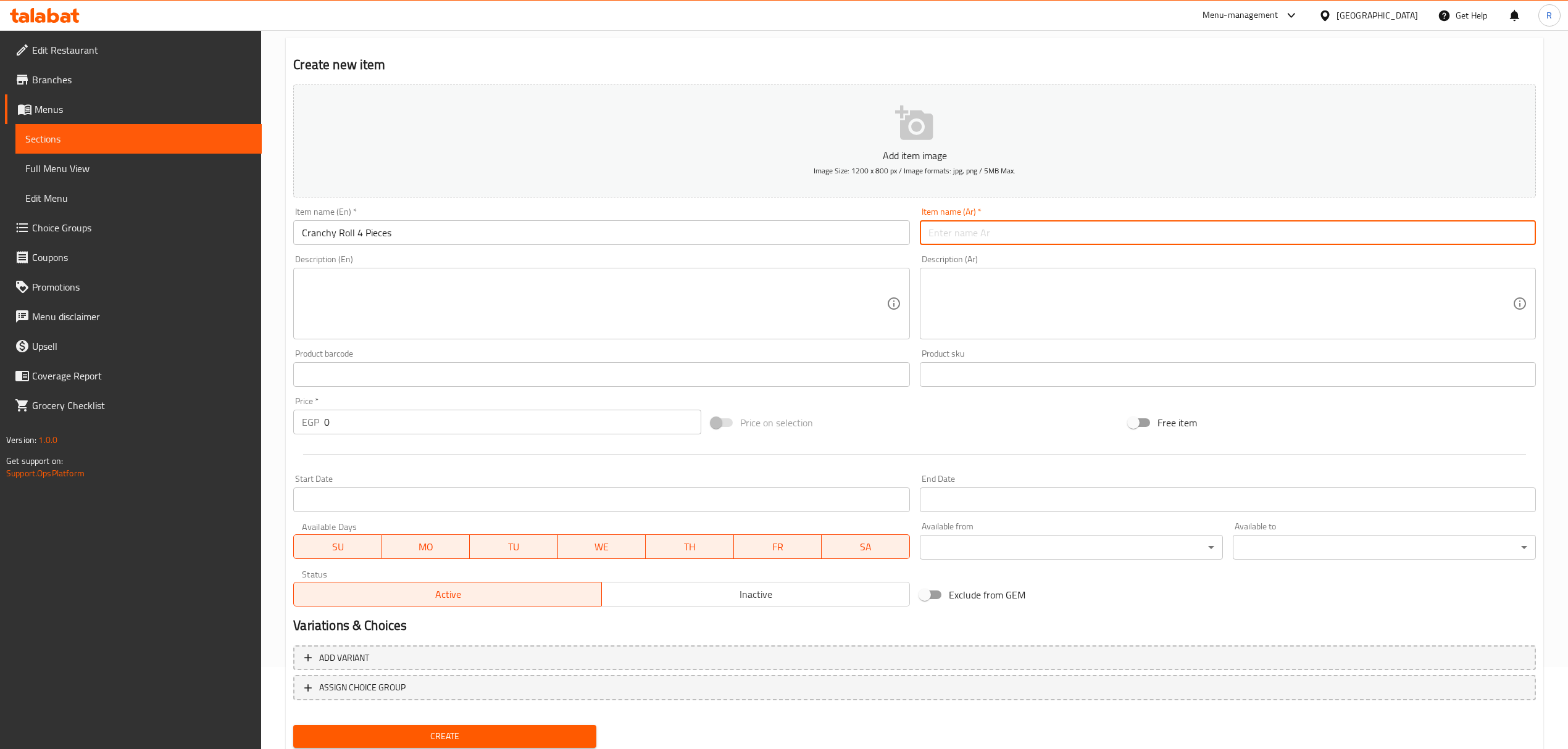
paste input "كرانشي رول 4 قطع"
click at [459, 420] on input "0" at bounding box center [512, 422] width 377 height 25
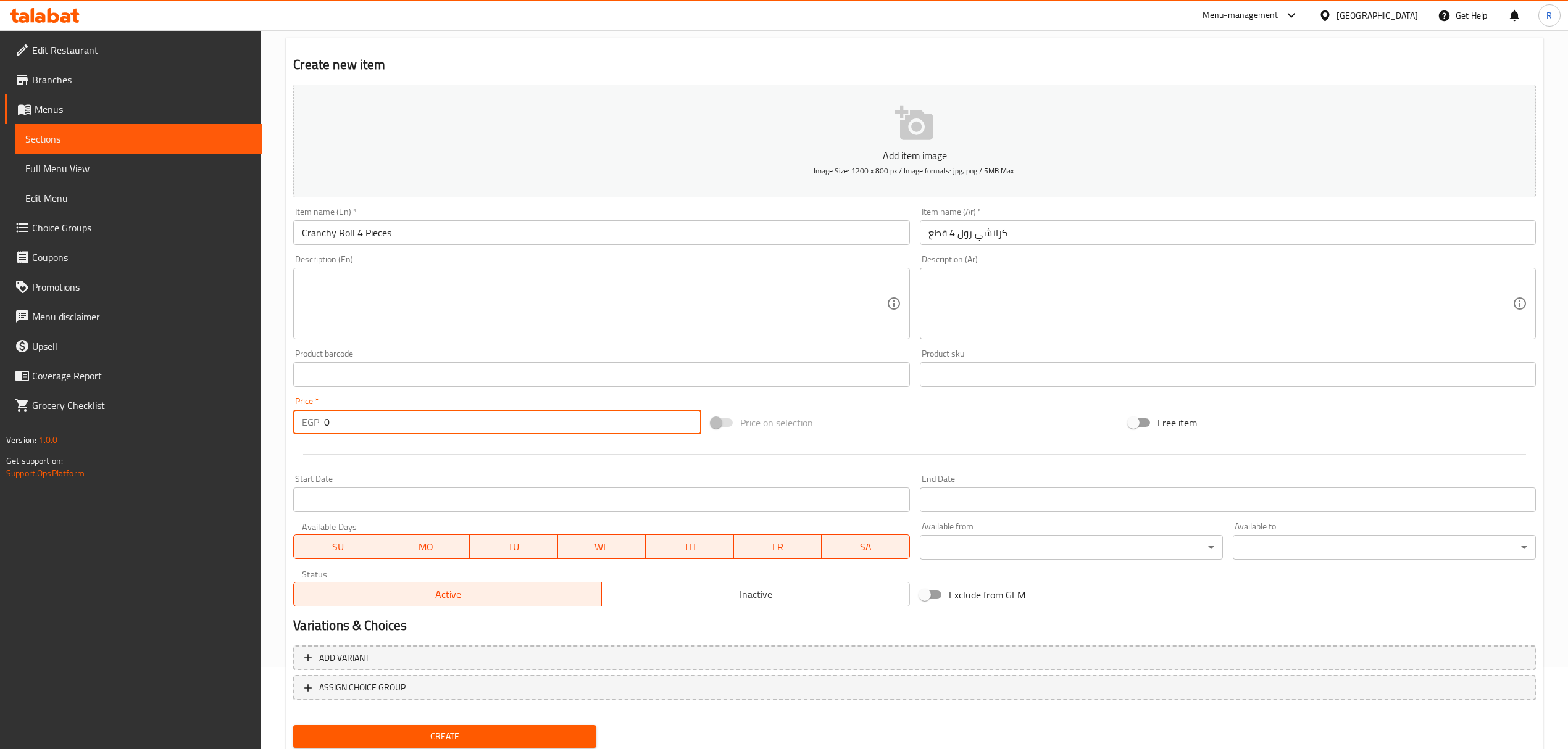
paste input "160"
click at [379, 231] on input "Cranchy Roll 4 Pieces" at bounding box center [602, 233] width 616 height 25
click at [380, 230] on input "Cranchy Roll 4 Pieces" at bounding box center [602, 233] width 616 height 25
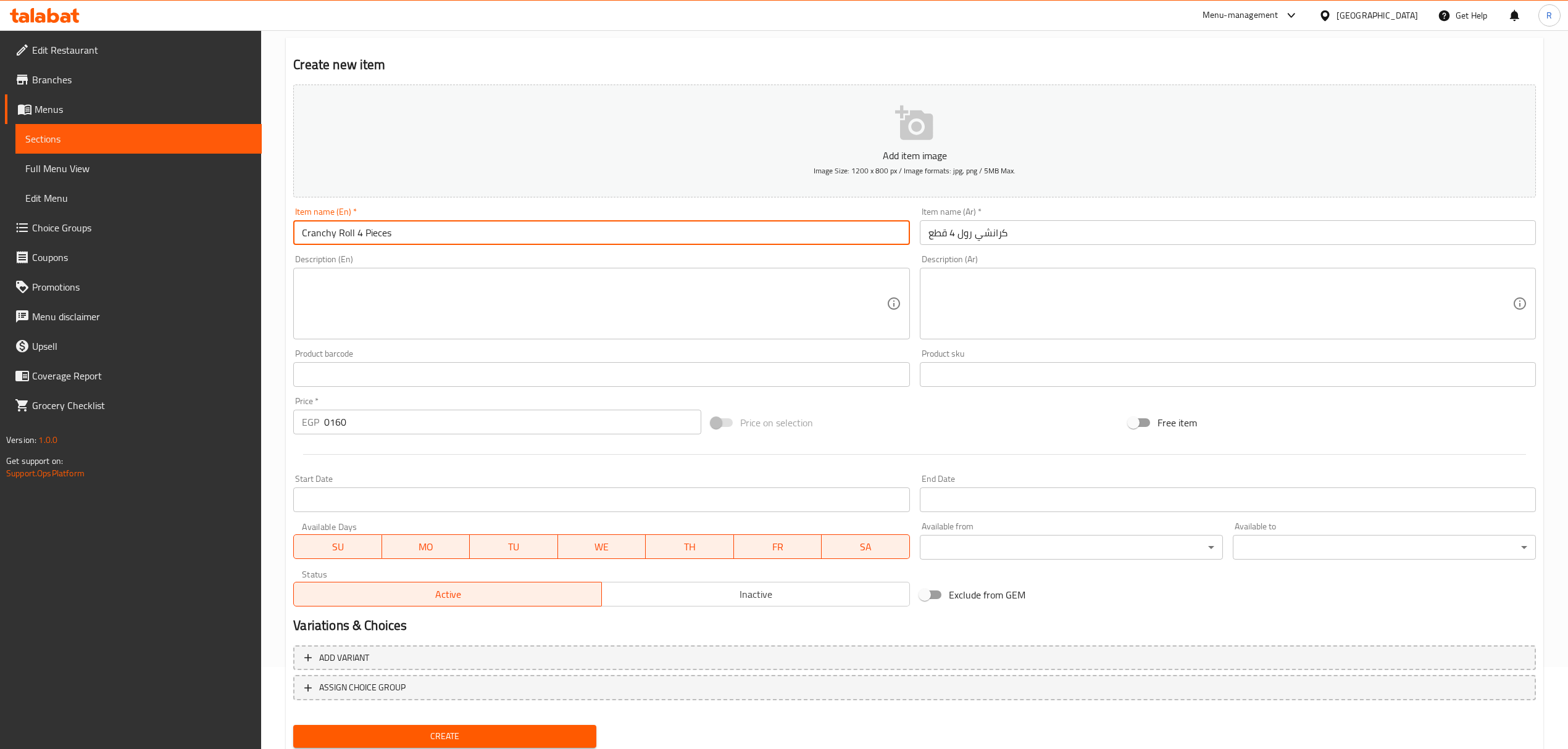
click at [380, 230] on input "Cranchy Roll 4 Pieces" at bounding box center [602, 233] width 616 height 25
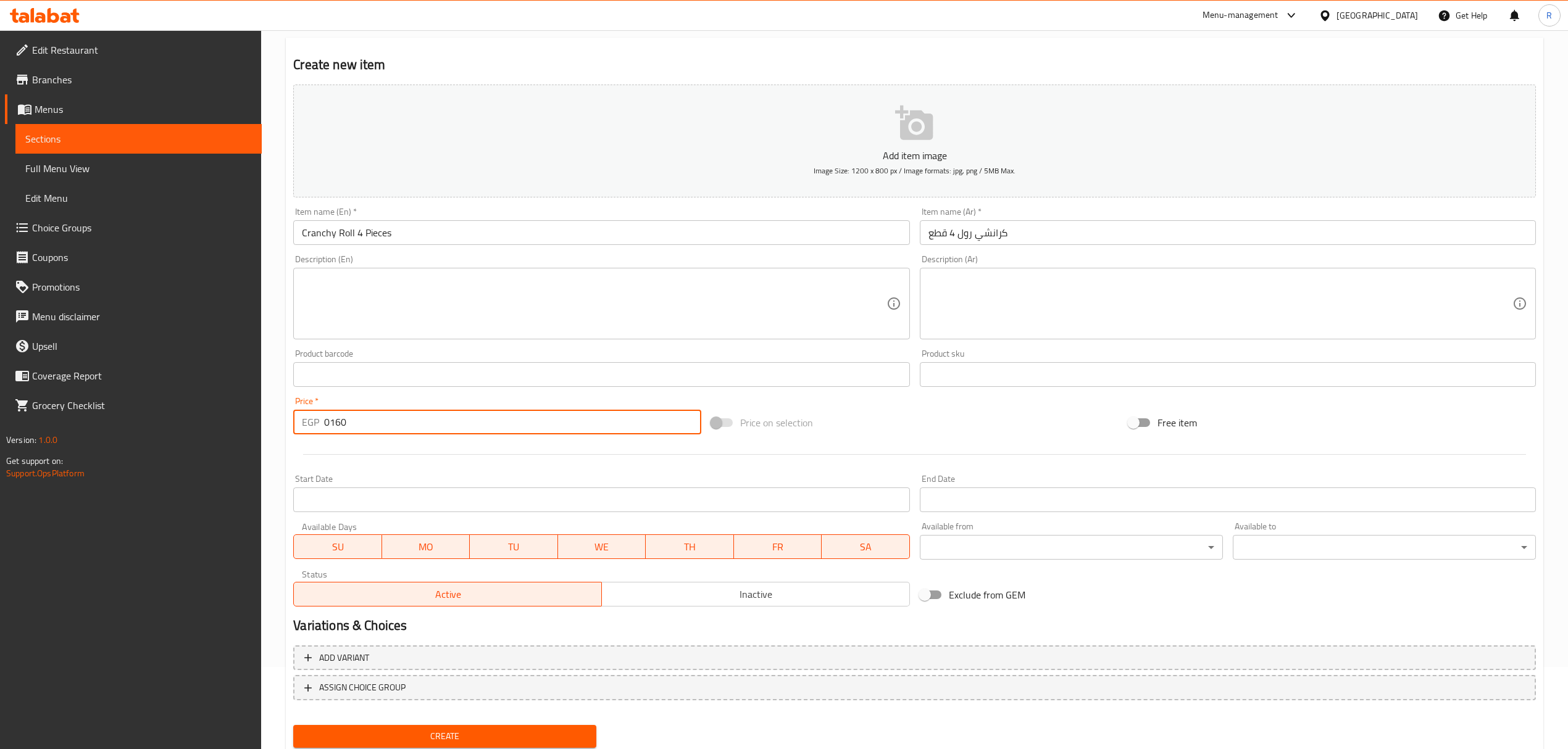
click at [447, 425] on input "0160" at bounding box center [512, 422] width 377 height 25
click at [294, 725] on button "Create" at bounding box center [445, 736] width 303 height 23
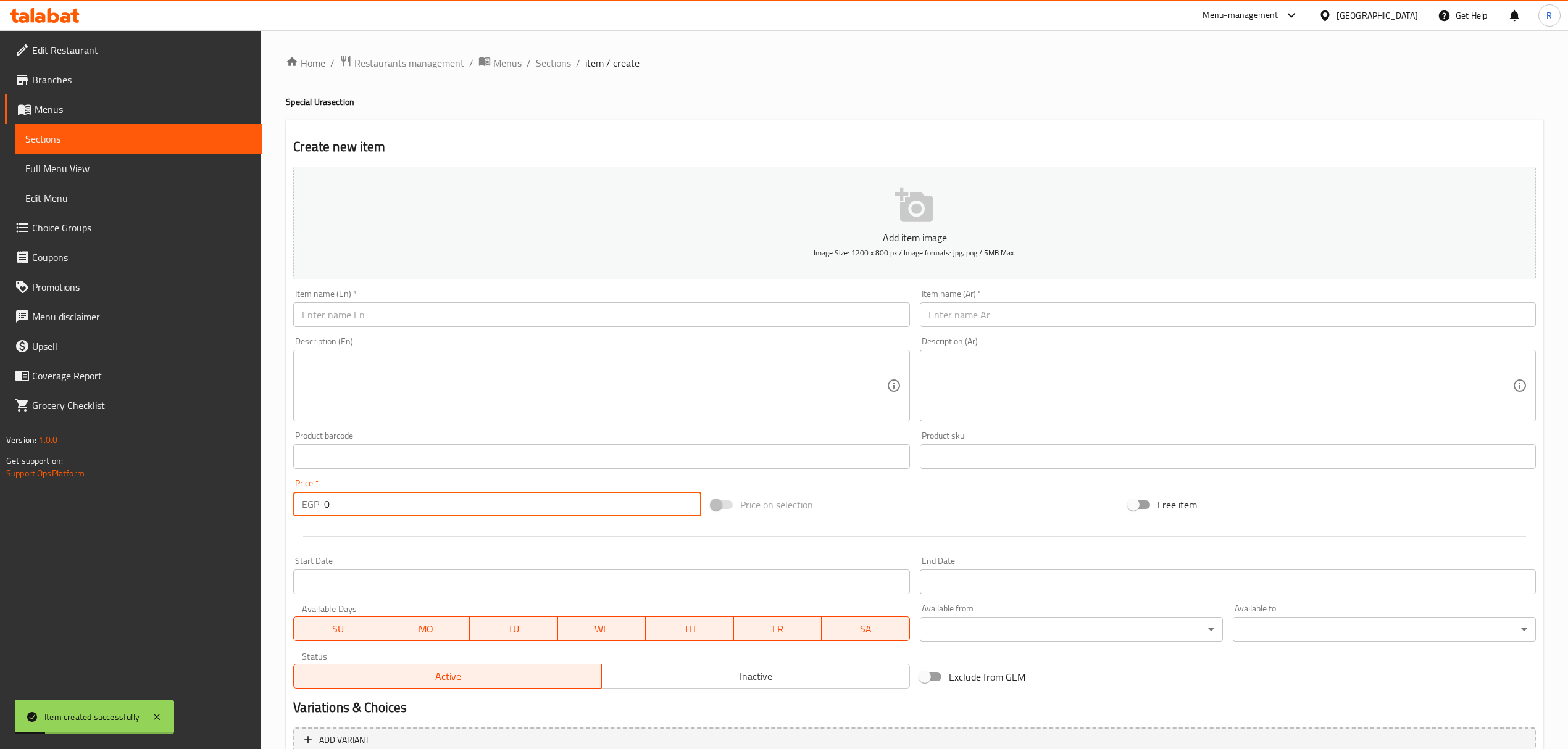
click at [555, 52] on div "Home / Restaurants management / Menus / Sections / item / create Special Ura se…" at bounding box center [914, 450] width 1306 height 842
click at [551, 67] on span "Sections" at bounding box center [553, 63] width 35 height 15
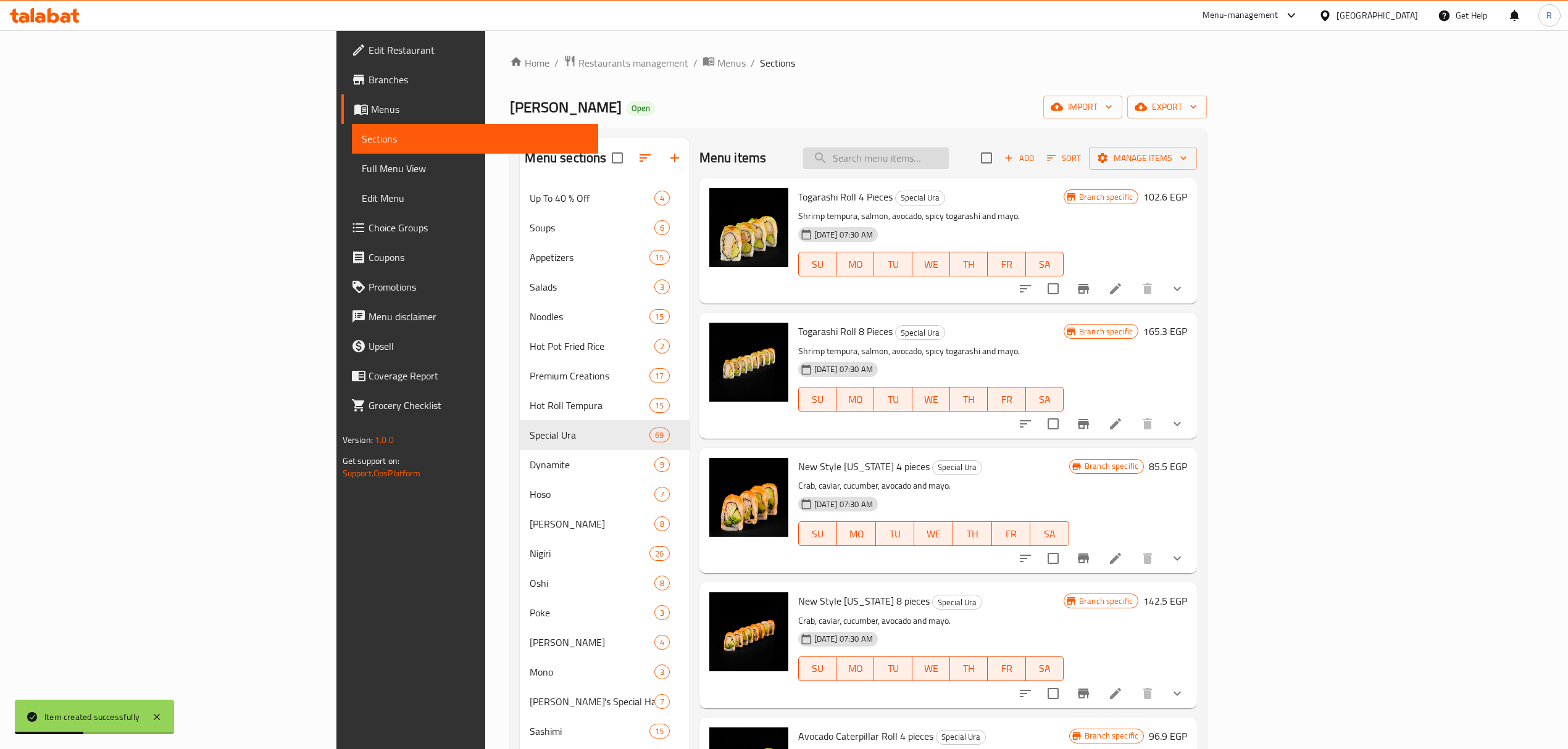
click at [948, 154] on input "search" at bounding box center [876, 158] width 146 height 21
paste input "Cranchy Roll 4 Pieces"
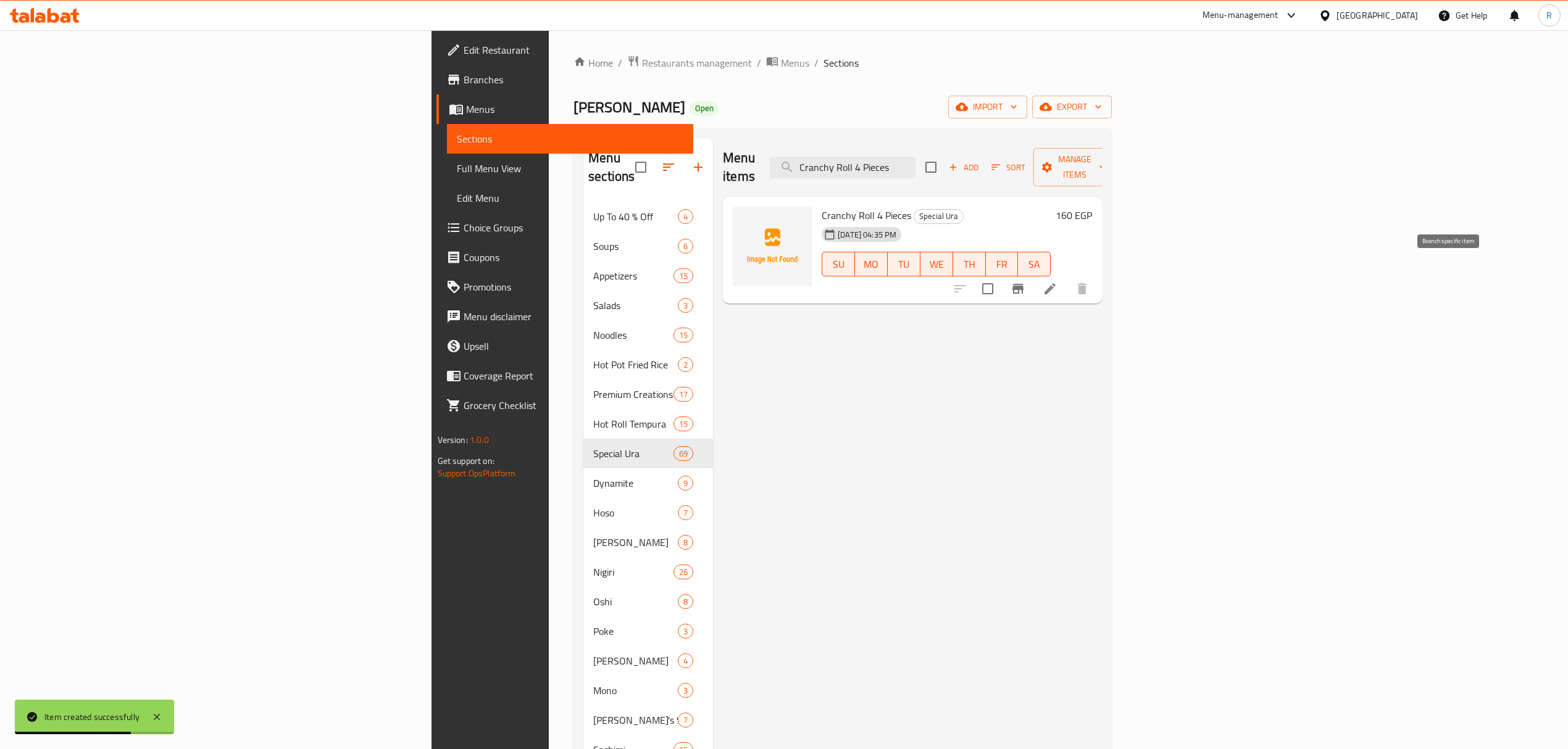
click at [1032, 274] on button "Branch-specific-item" at bounding box center [1018, 288] width 30 height 30
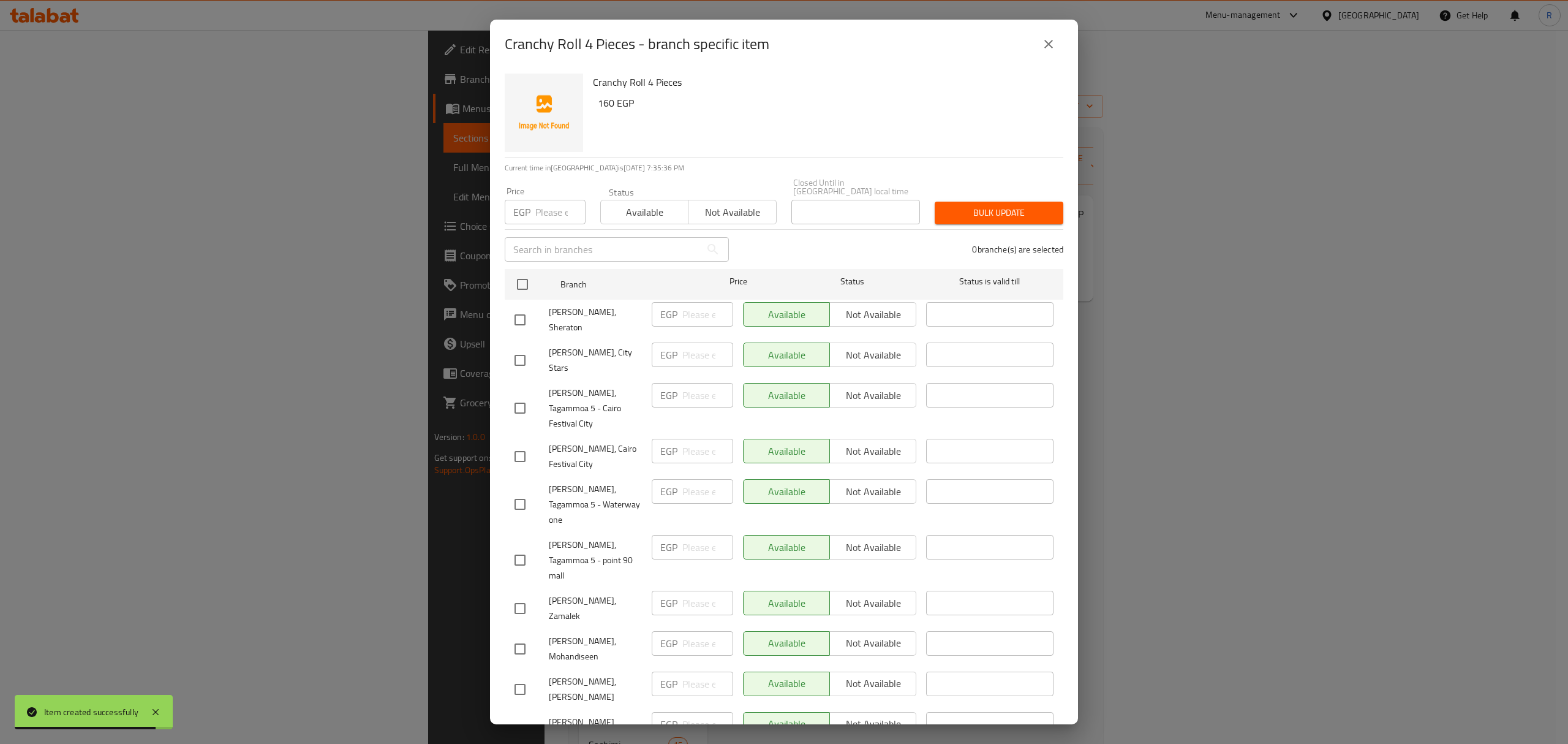
scroll to position [828, 0]
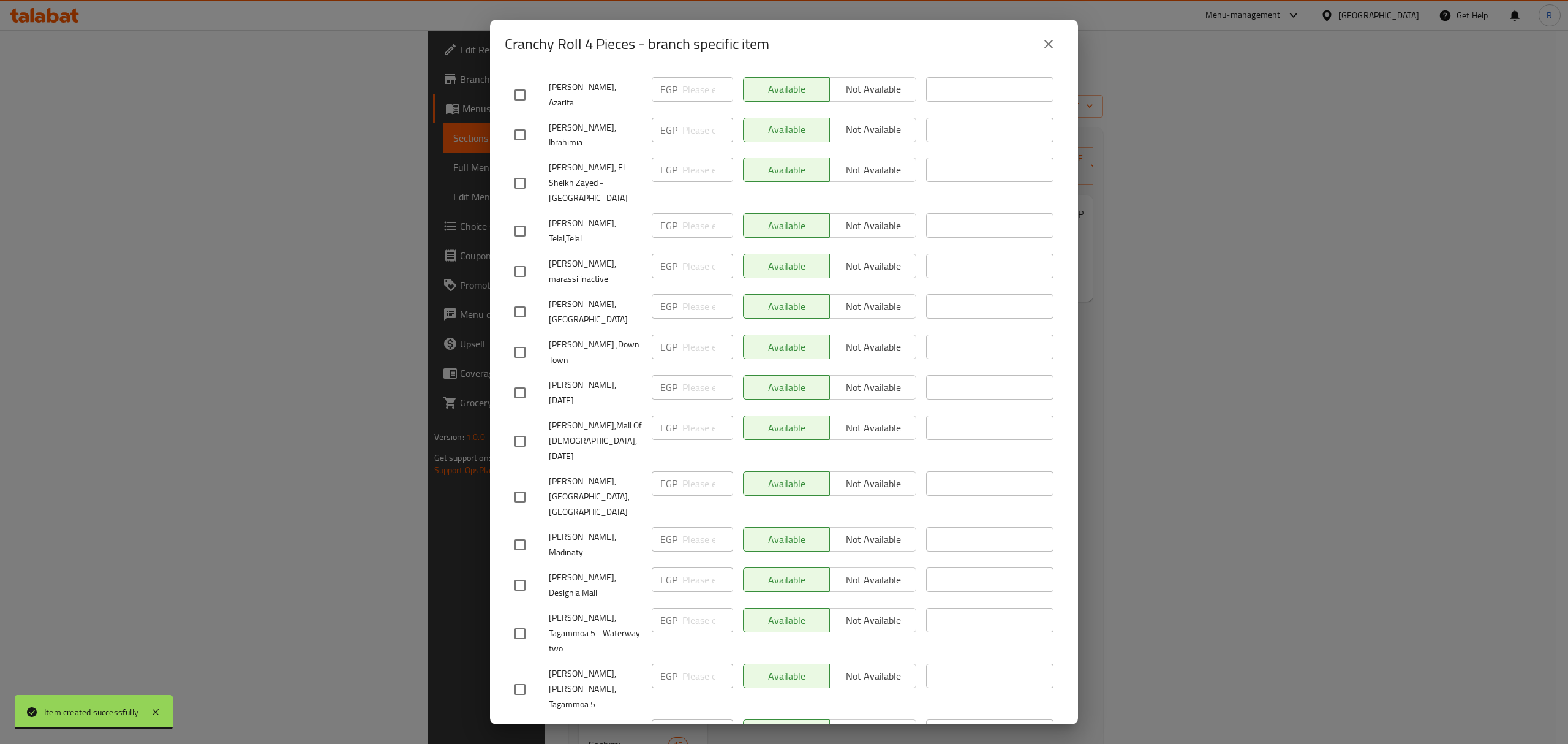
click at [520, 573] on input "checkbox" at bounding box center [520, 585] width 26 height 26
click at [691, 568] on input "number" at bounding box center [708, 580] width 51 height 25
paste input "179"
click at [1051, 204] on div "Cranchy Roll 4 Pieces 160 EGP Current time in Egypt is 02 Oct 2025 7:35:43 PM P…" at bounding box center [784, 396] width 588 height 655
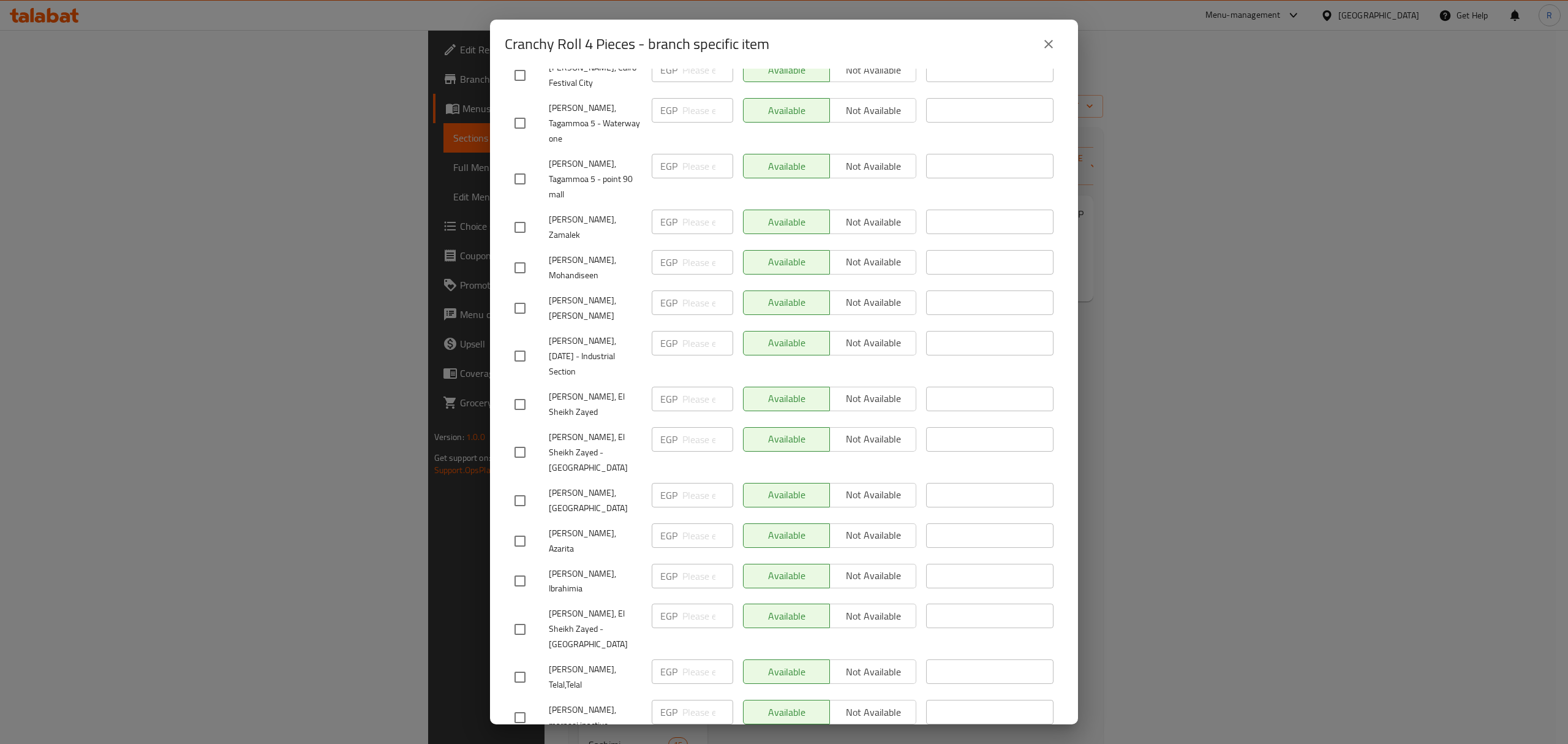
scroll to position [408, 0]
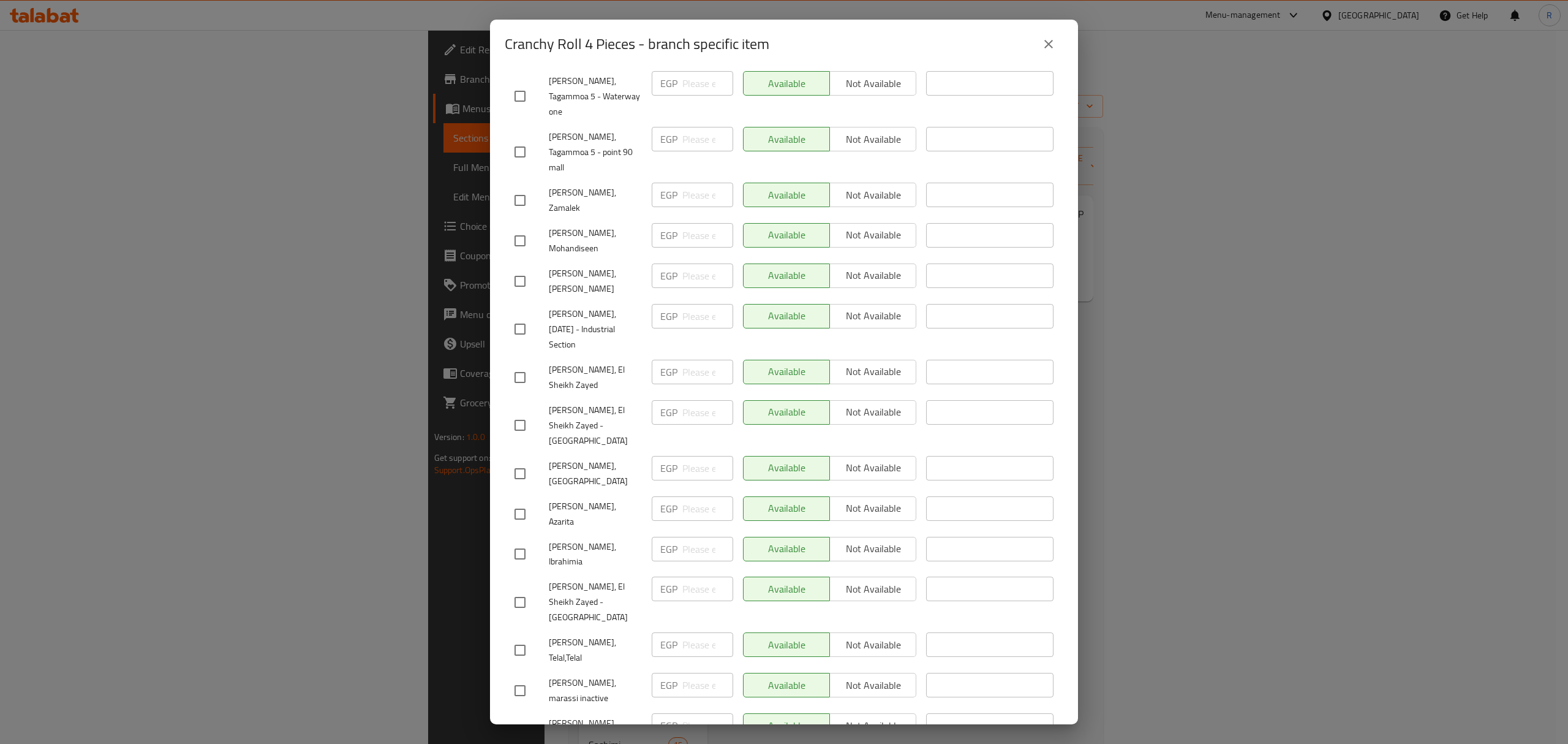
click at [516, 461] on input "checkbox" at bounding box center [520, 474] width 26 height 26
click at [856, 459] on span "Not available" at bounding box center [873, 468] width 77 height 18
click at [522, 501] on input "checkbox" at bounding box center [520, 514] width 26 height 26
drag, startPoint x: 836, startPoint y: 403, endPoint x: 529, endPoint y: 440, distance: 309.2
click at [835, 499] on span "Not available" at bounding box center [873, 508] width 77 height 18
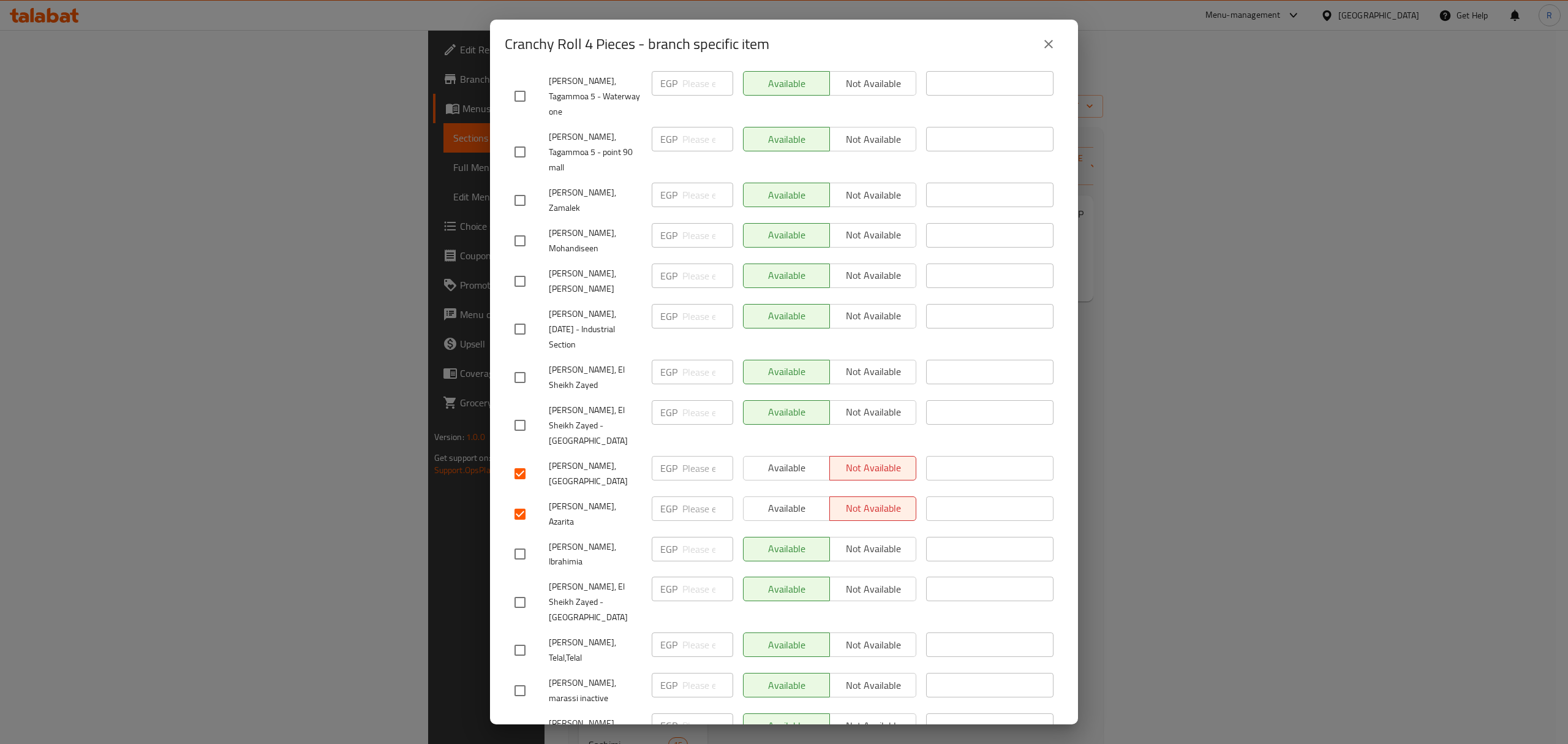
click at [525, 541] on input "checkbox" at bounding box center [520, 554] width 26 height 26
click at [847, 540] on span "Not available" at bounding box center [873, 549] width 77 height 18
click at [508, 637] on input "checkbox" at bounding box center [520, 650] width 26 height 26
click at [508, 678] on input "checkbox" at bounding box center [520, 690] width 26 height 26
click at [507, 718] on input "checkbox" at bounding box center [520, 731] width 26 height 26
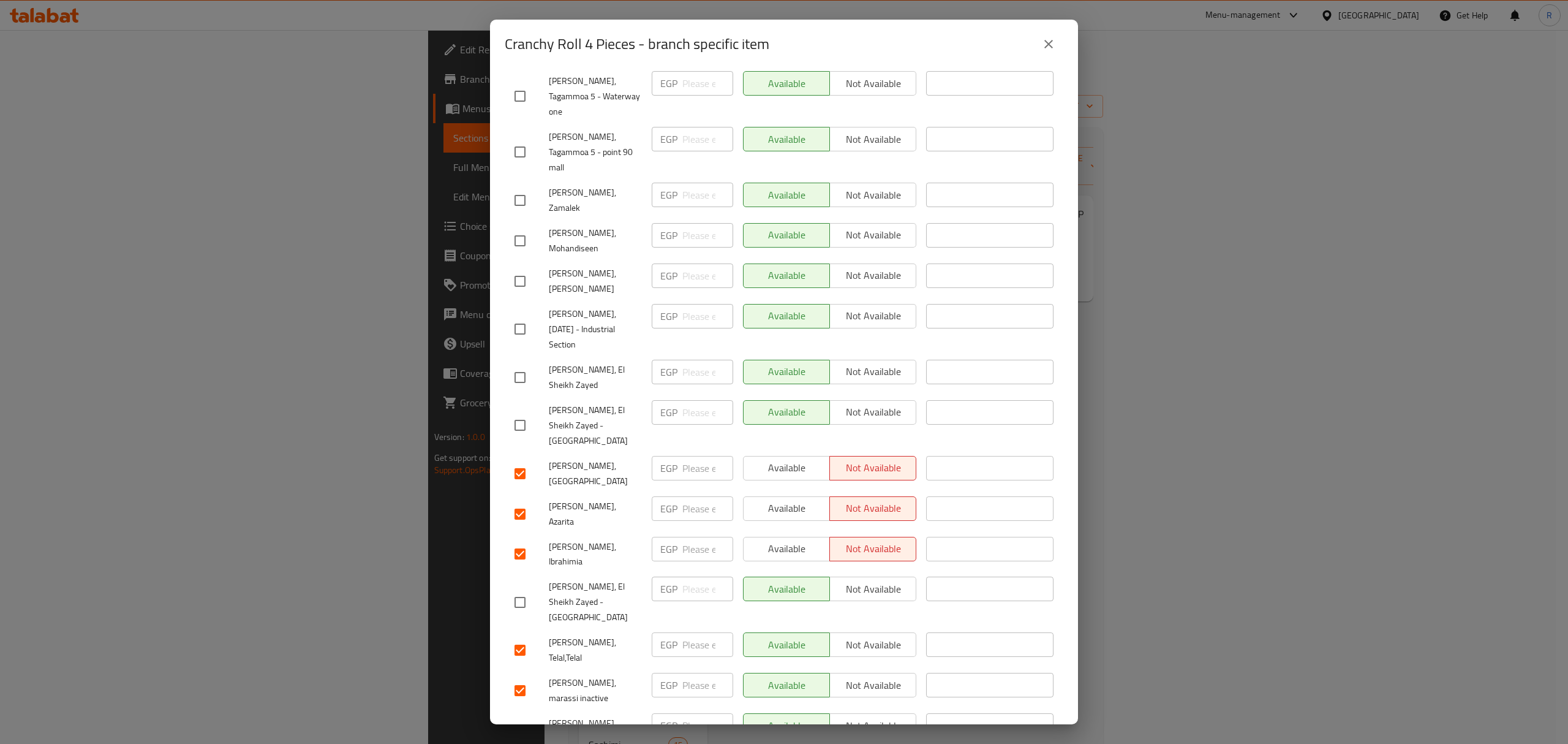
click at [851, 717] on span "Not available" at bounding box center [873, 725] width 77 height 18
click at [860, 677] on span "Not available" at bounding box center [873, 685] width 77 height 18
click at [855, 636] on span "Not available" at bounding box center [873, 644] width 77 height 18
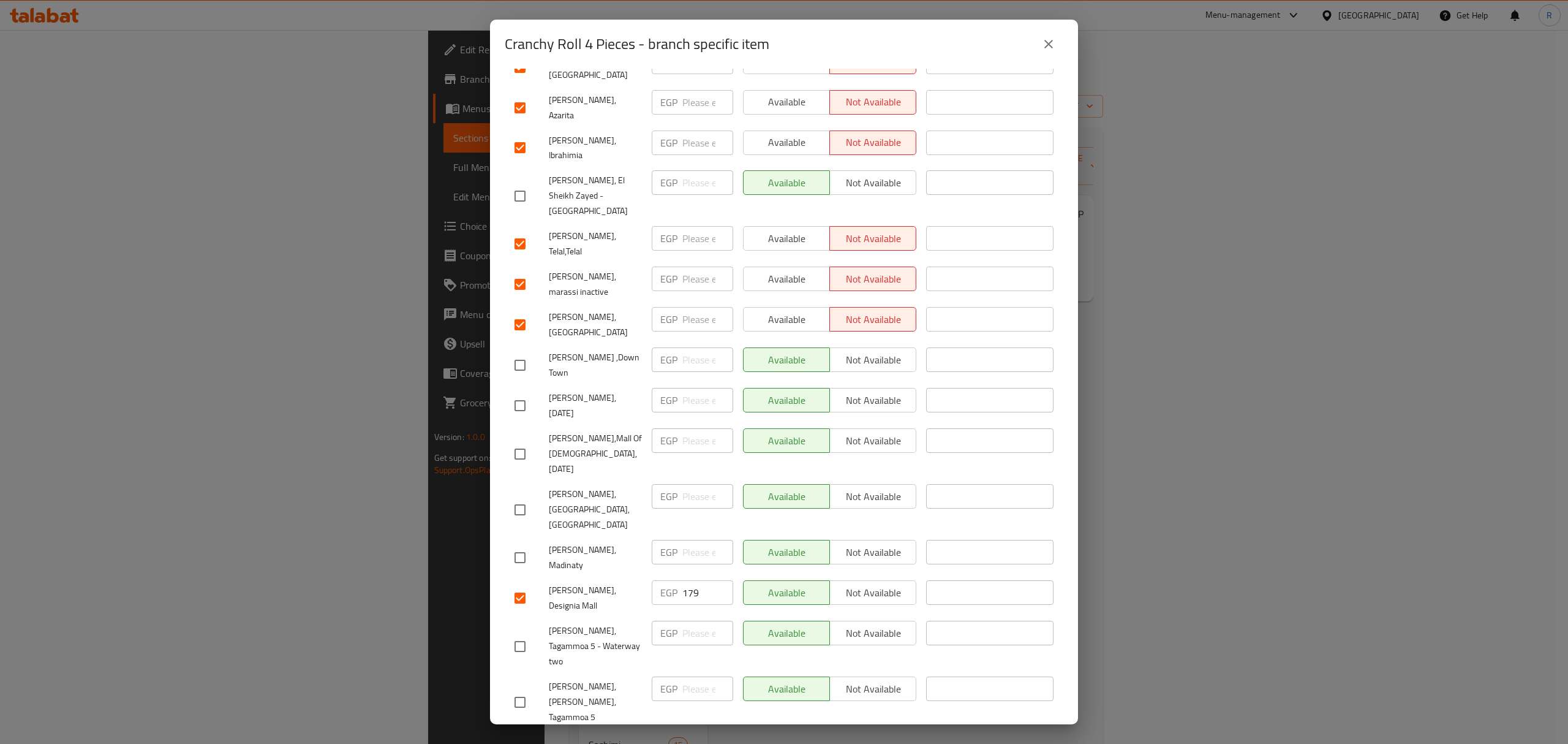
scroll to position [892, 0]
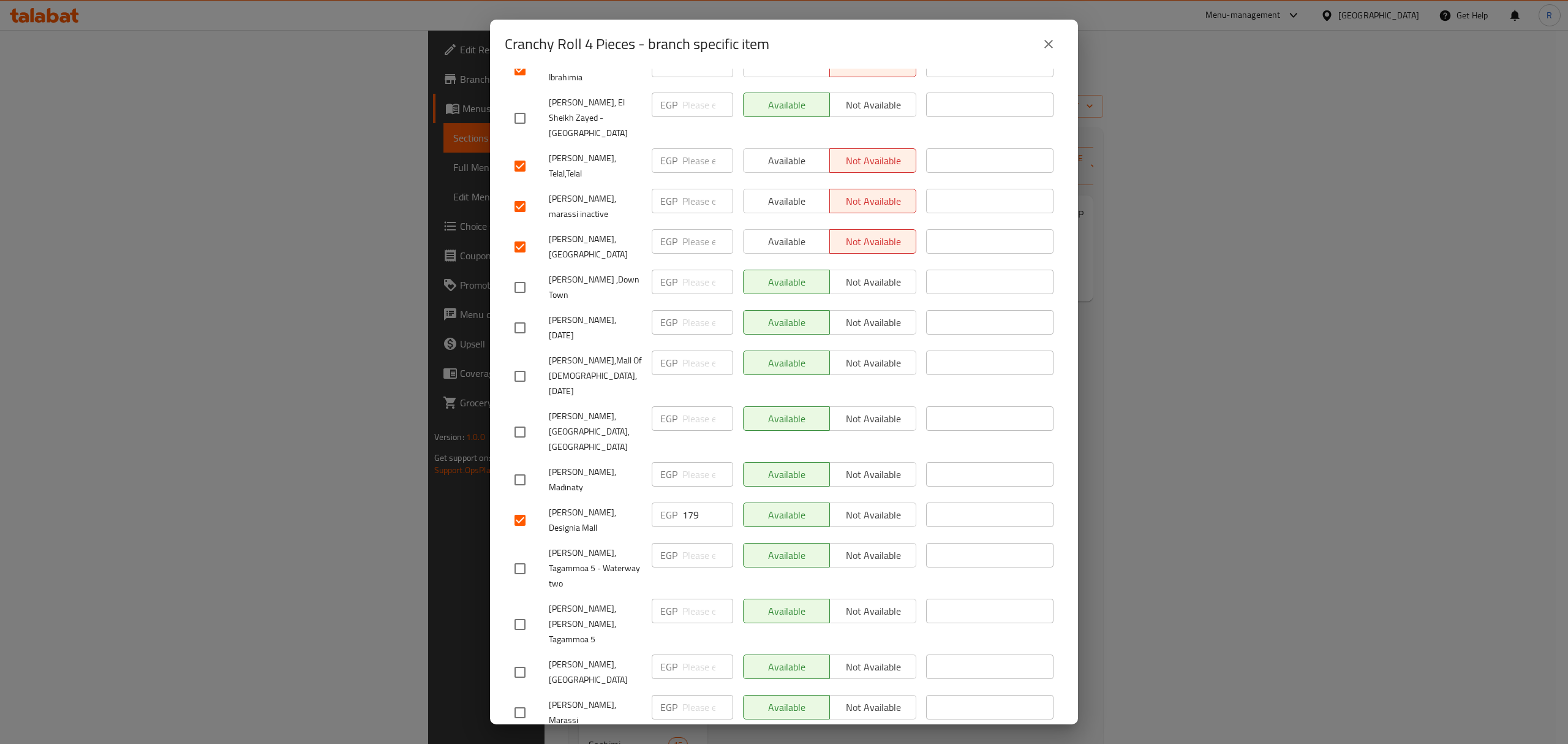
click at [523, 741] on input "checkbox" at bounding box center [520, 753] width 26 height 26
click at [522, 700] on input "checkbox" at bounding box center [520, 712] width 26 height 26
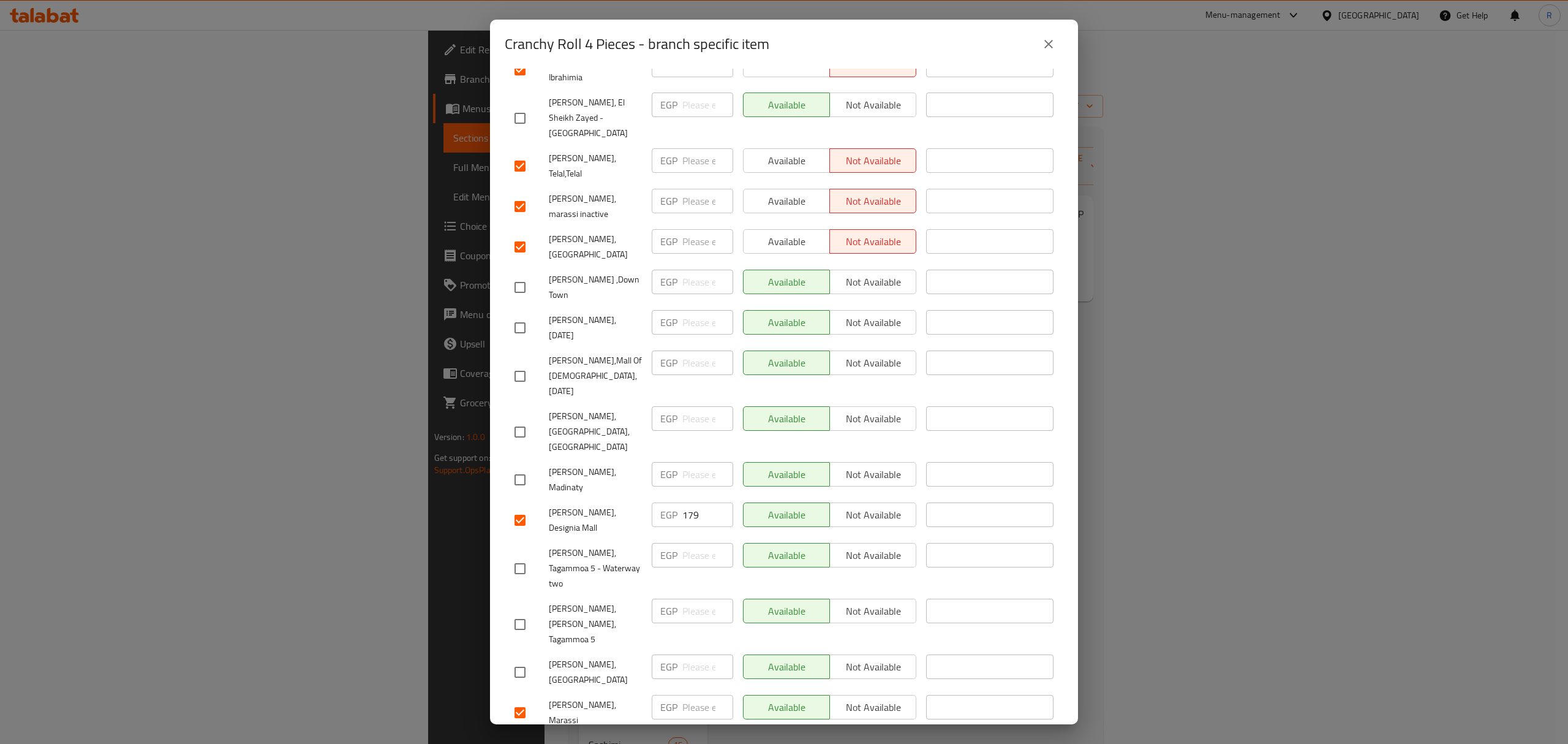
click at [849, 739] on span "Not available" at bounding box center [873, 747] width 77 height 18
click at [859, 699] on span "Not available" at bounding box center [873, 707] width 77 height 18
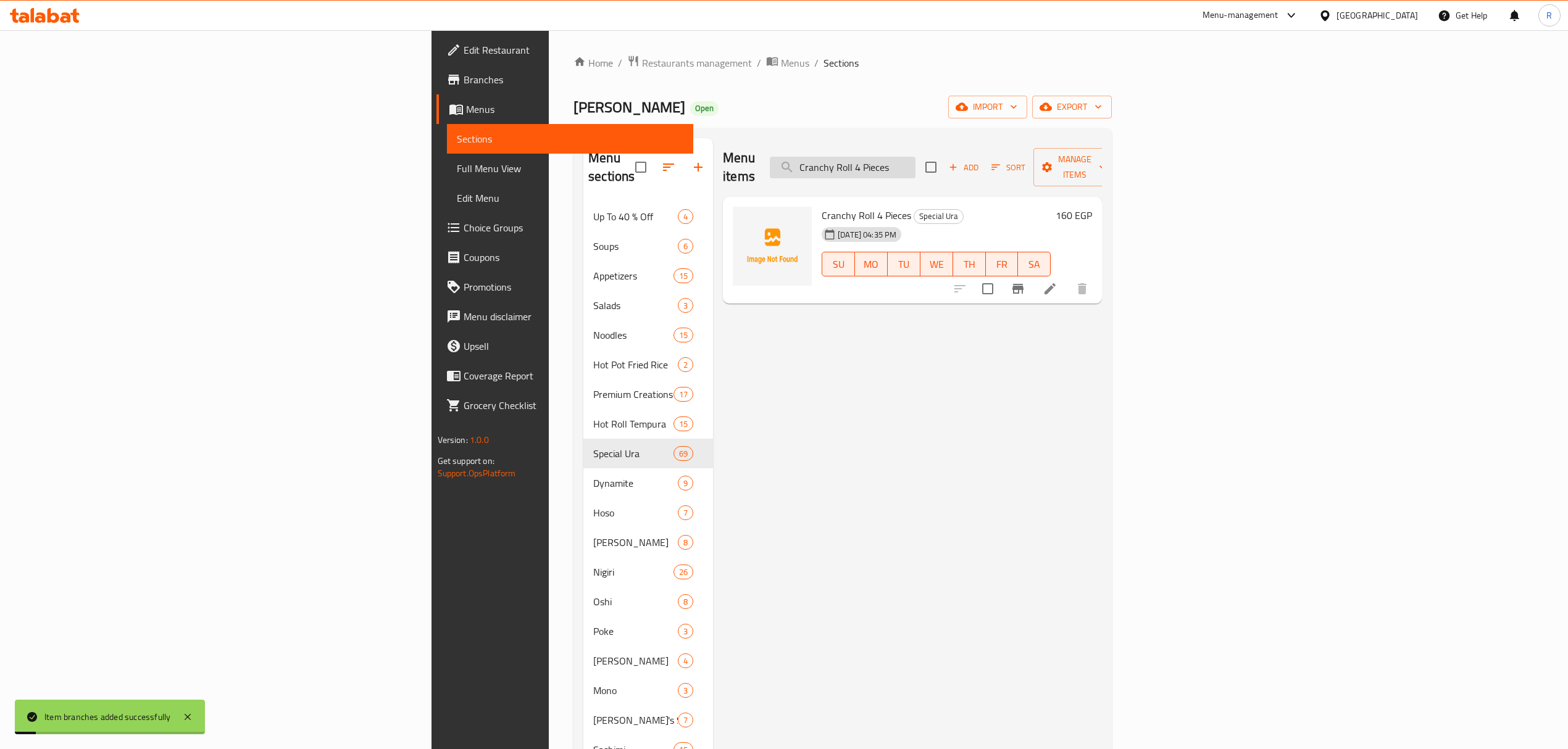
click at [915, 161] on input "Cranchy Roll 4 Pieces" at bounding box center [843, 167] width 146 height 21
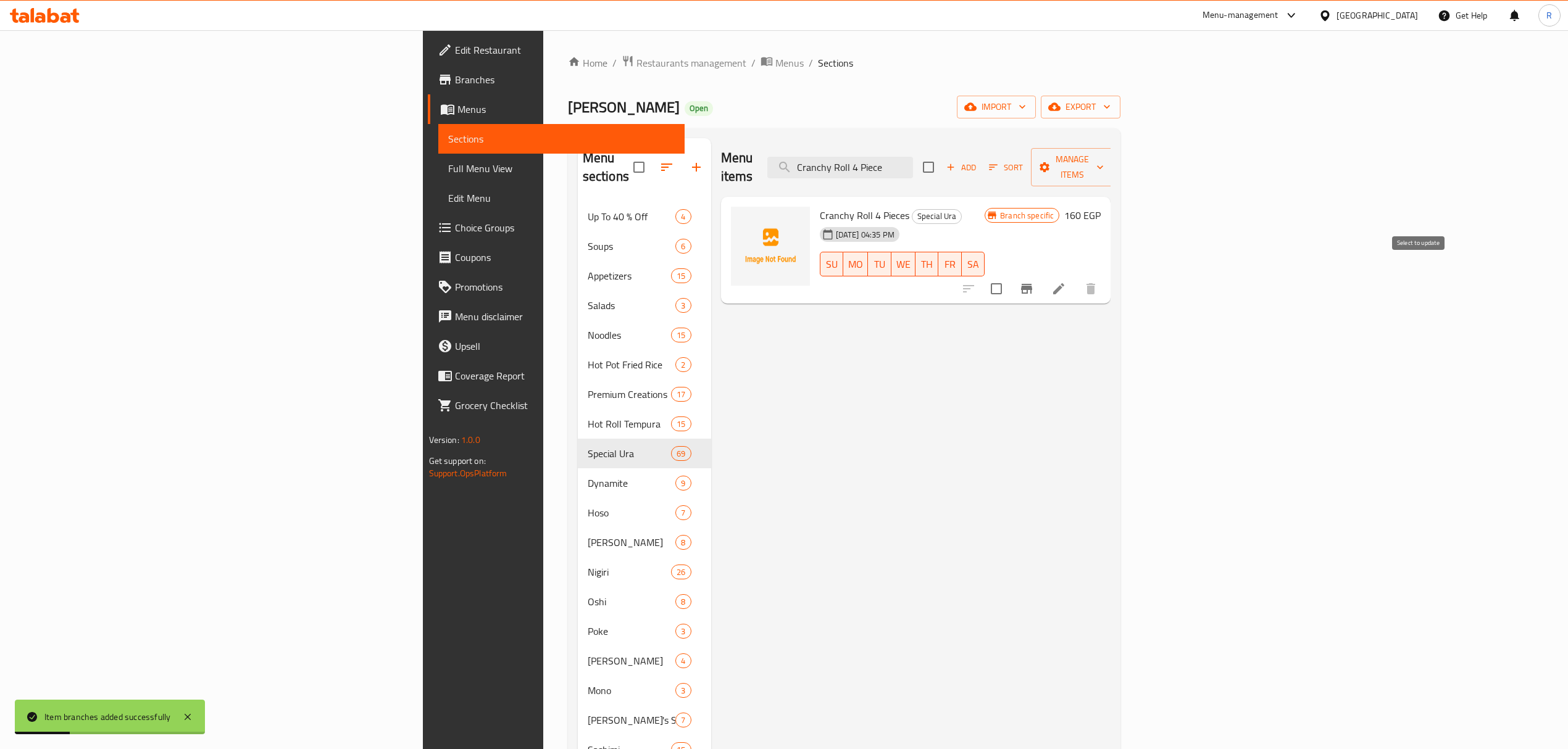
click at [1032, 284] on icon "Branch-specific-item" at bounding box center [1026, 289] width 11 height 10
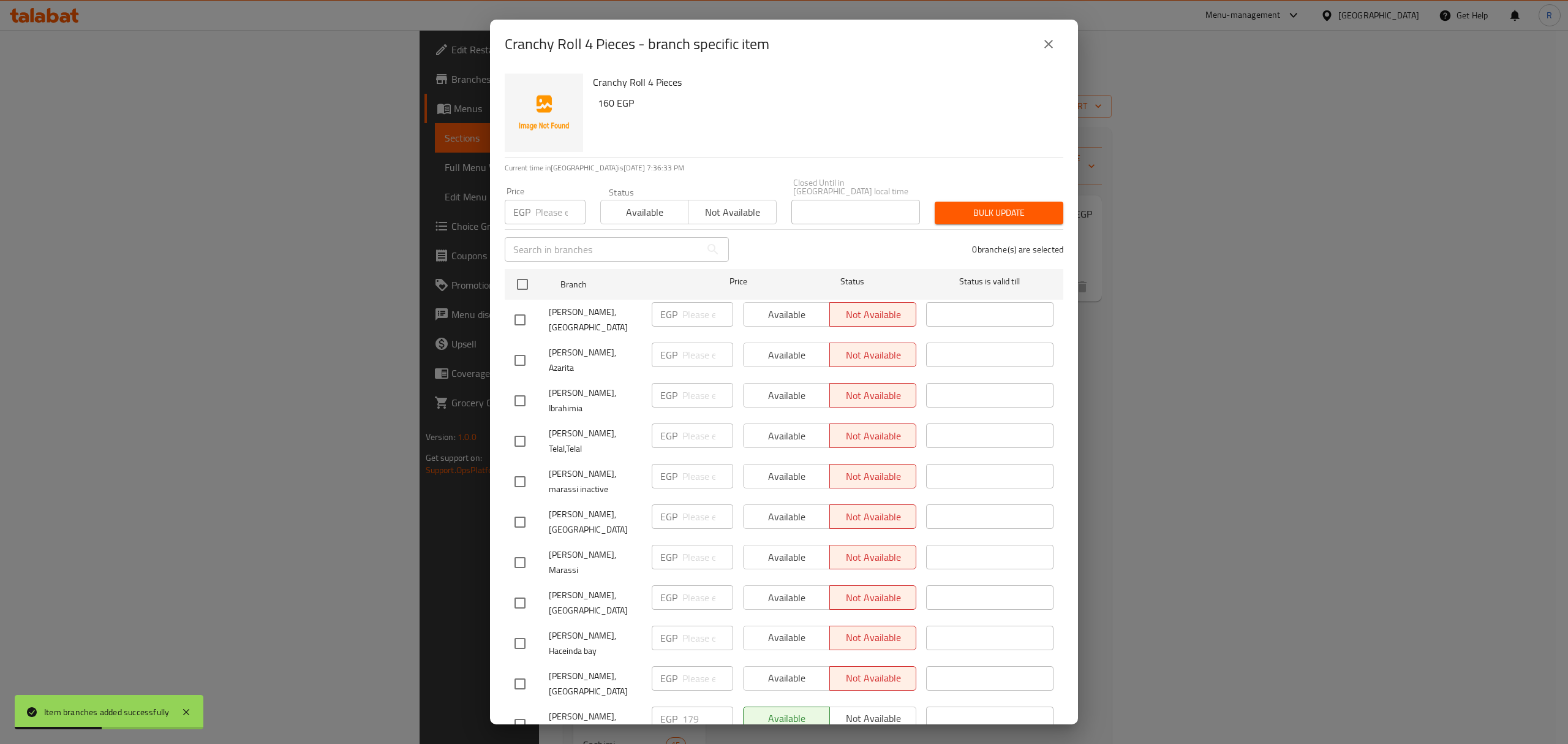
click at [529, 276] on input "checkbox" at bounding box center [522, 285] width 26 height 26
click at [539, 205] on input "number" at bounding box center [560, 211] width 50 height 25
paste input "160"
click at [520, 712] on input "checkbox" at bounding box center [520, 724] width 26 height 26
click at [520, 671] on input "checkbox" at bounding box center [520, 683] width 26 height 26
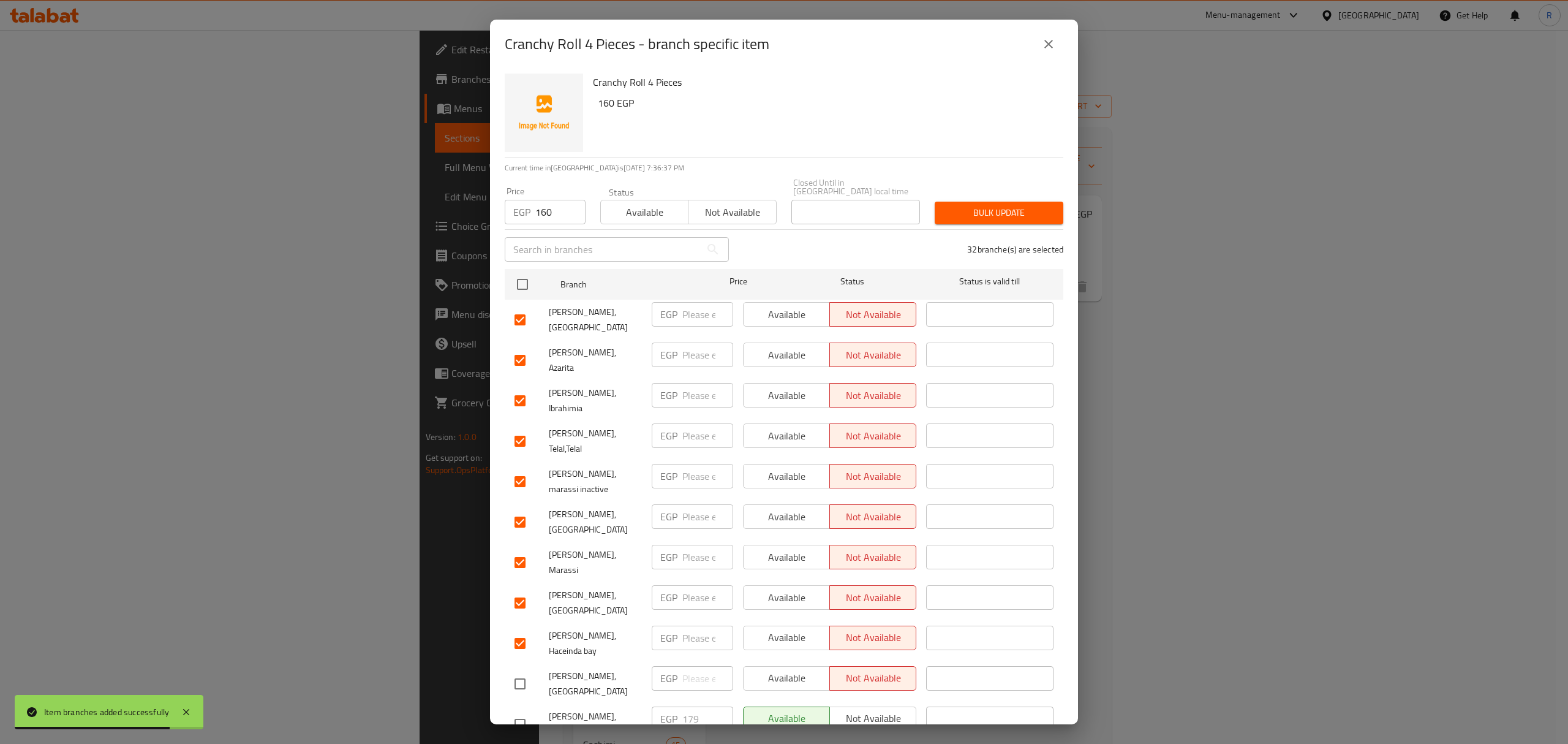
click at [518, 631] on input "checkbox" at bounding box center [520, 643] width 26 height 26
click at [520, 591] on input "checkbox" at bounding box center [520, 603] width 26 height 26
click at [525, 550] on input "checkbox" at bounding box center [520, 562] width 26 height 26
click at [515, 510] on input "checkbox" at bounding box center [520, 522] width 26 height 26
click at [520, 469] on input "checkbox" at bounding box center [520, 482] width 26 height 26
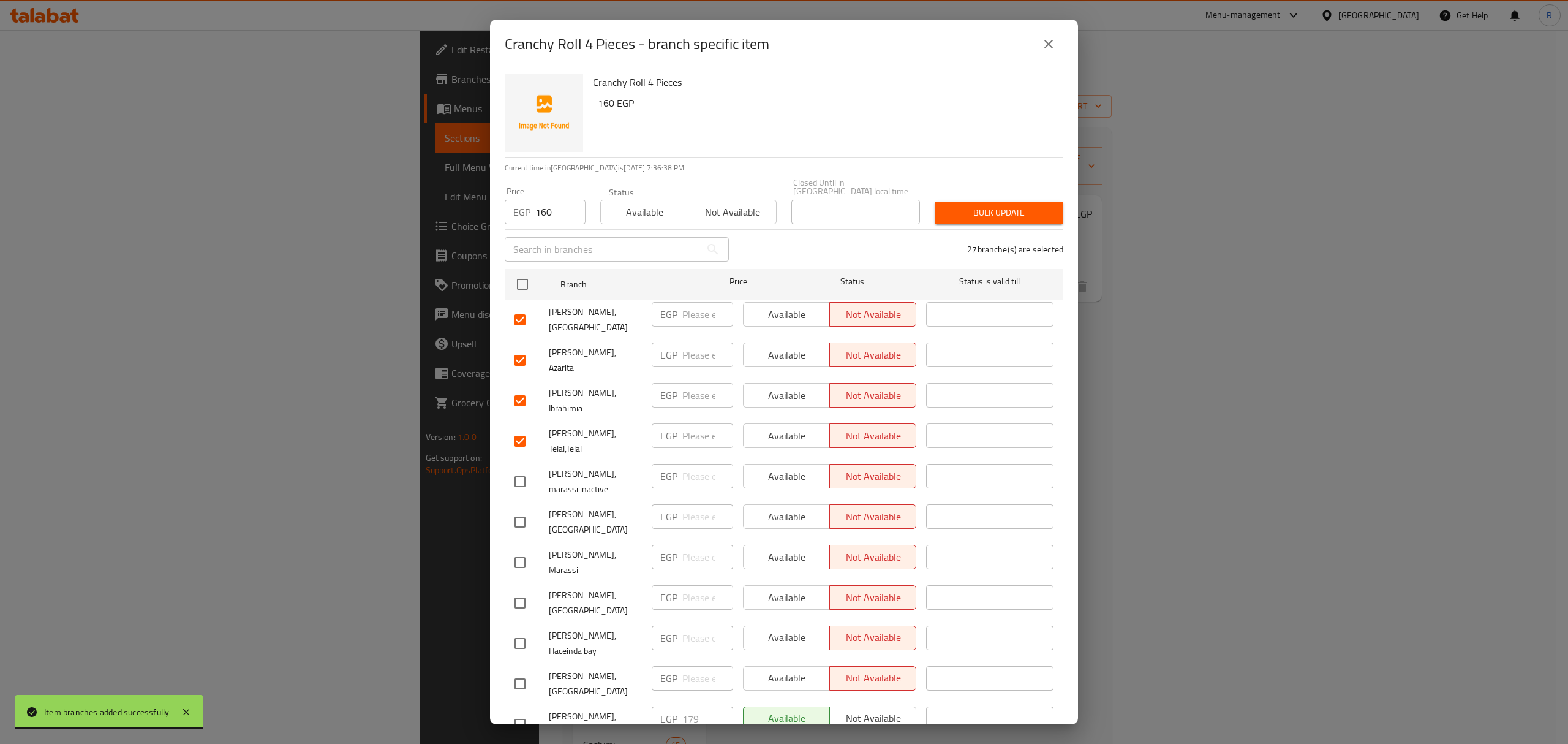
click at [520, 429] on input "checkbox" at bounding box center [520, 441] width 26 height 26
drag, startPoint x: 520, startPoint y: 367, endPoint x: 518, endPoint y: 347, distance: 20.1
click at [522, 388] on input "checkbox" at bounding box center [520, 401] width 26 height 26
click at [516, 348] on input "checkbox" at bounding box center [520, 360] width 26 height 26
click at [520, 310] on input "checkbox" at bounding box center [520, 320] width 26 height 26
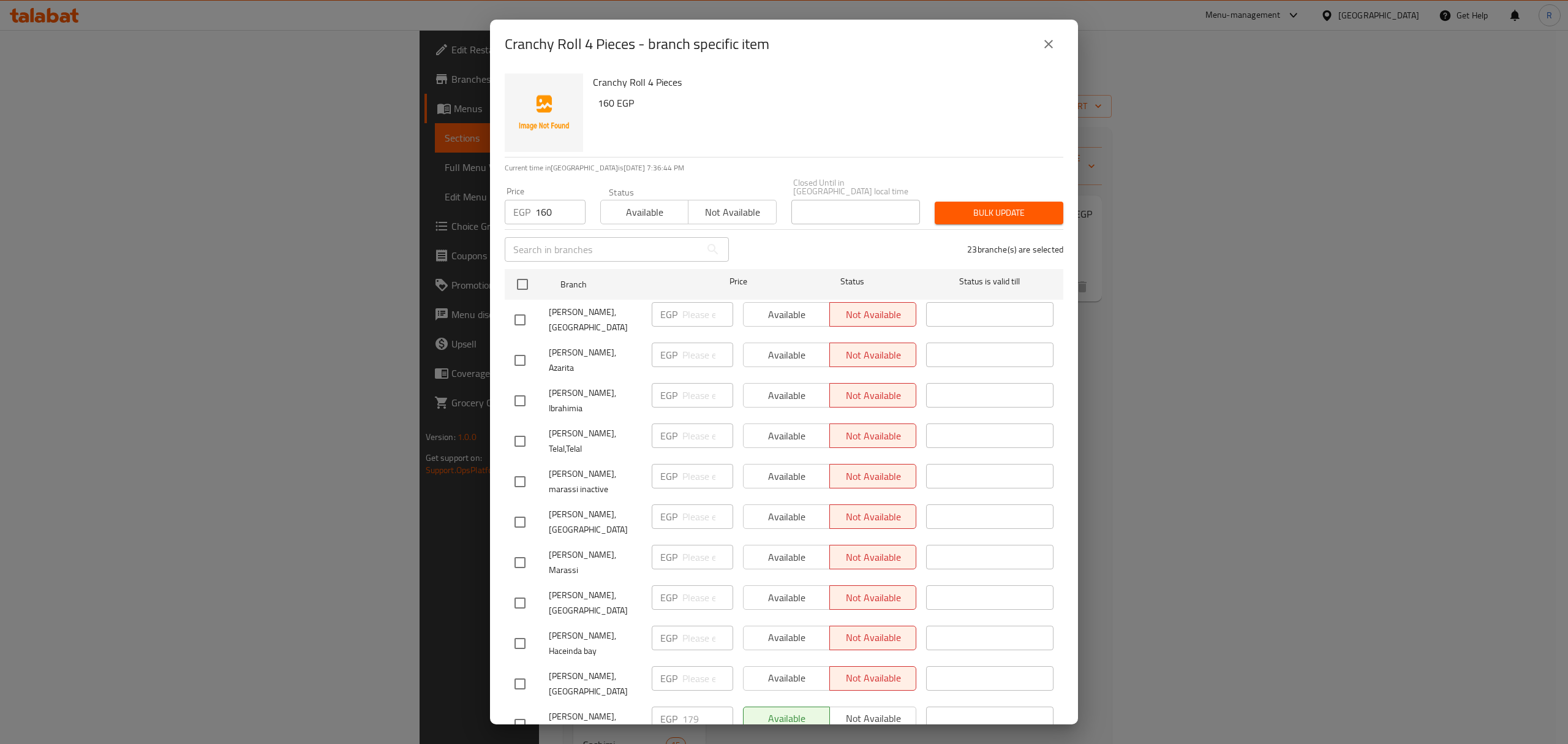
click at [1018, 213] on button "Bulk update" at bounding box center [998, 213] width 129 height 23
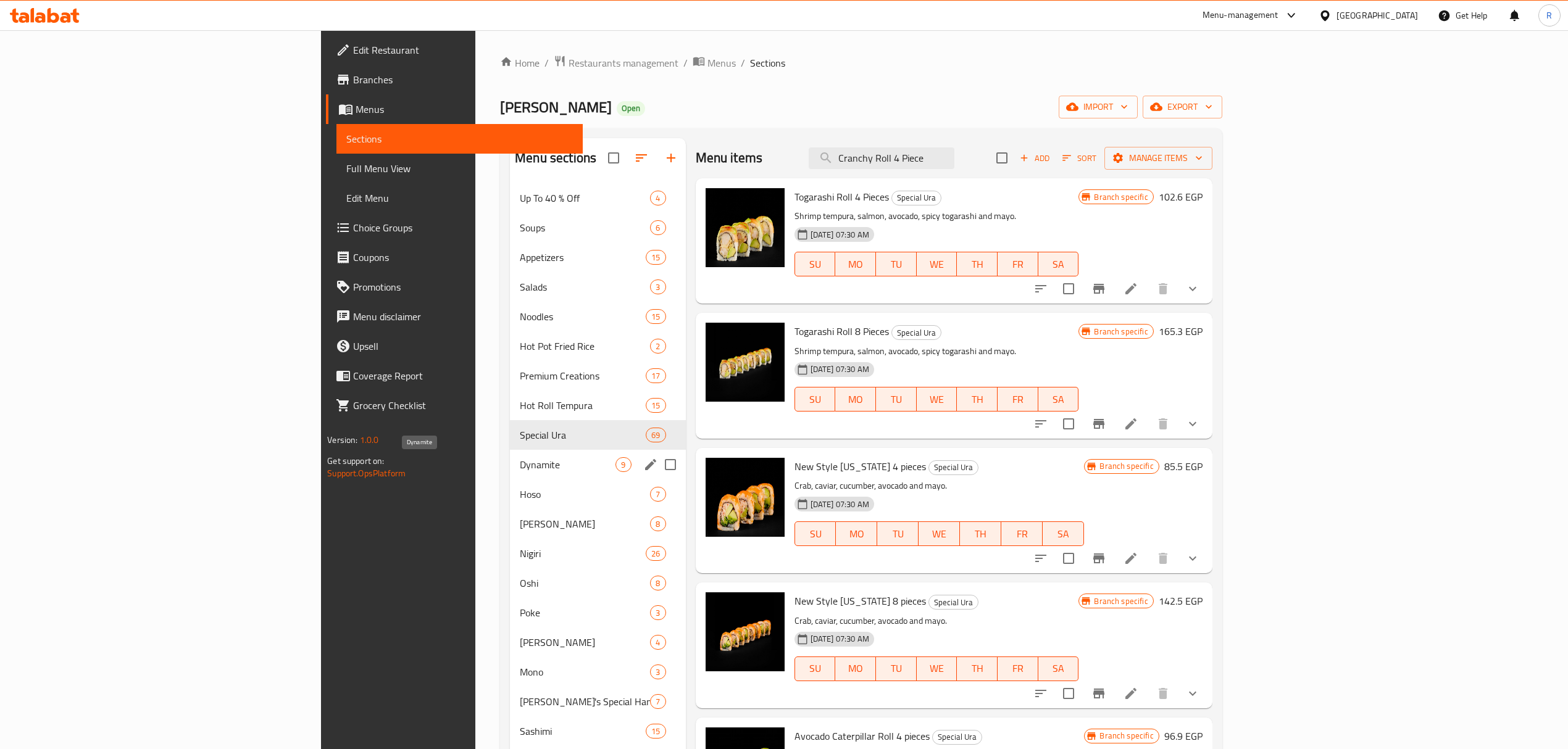
scroll to position [304, 0]
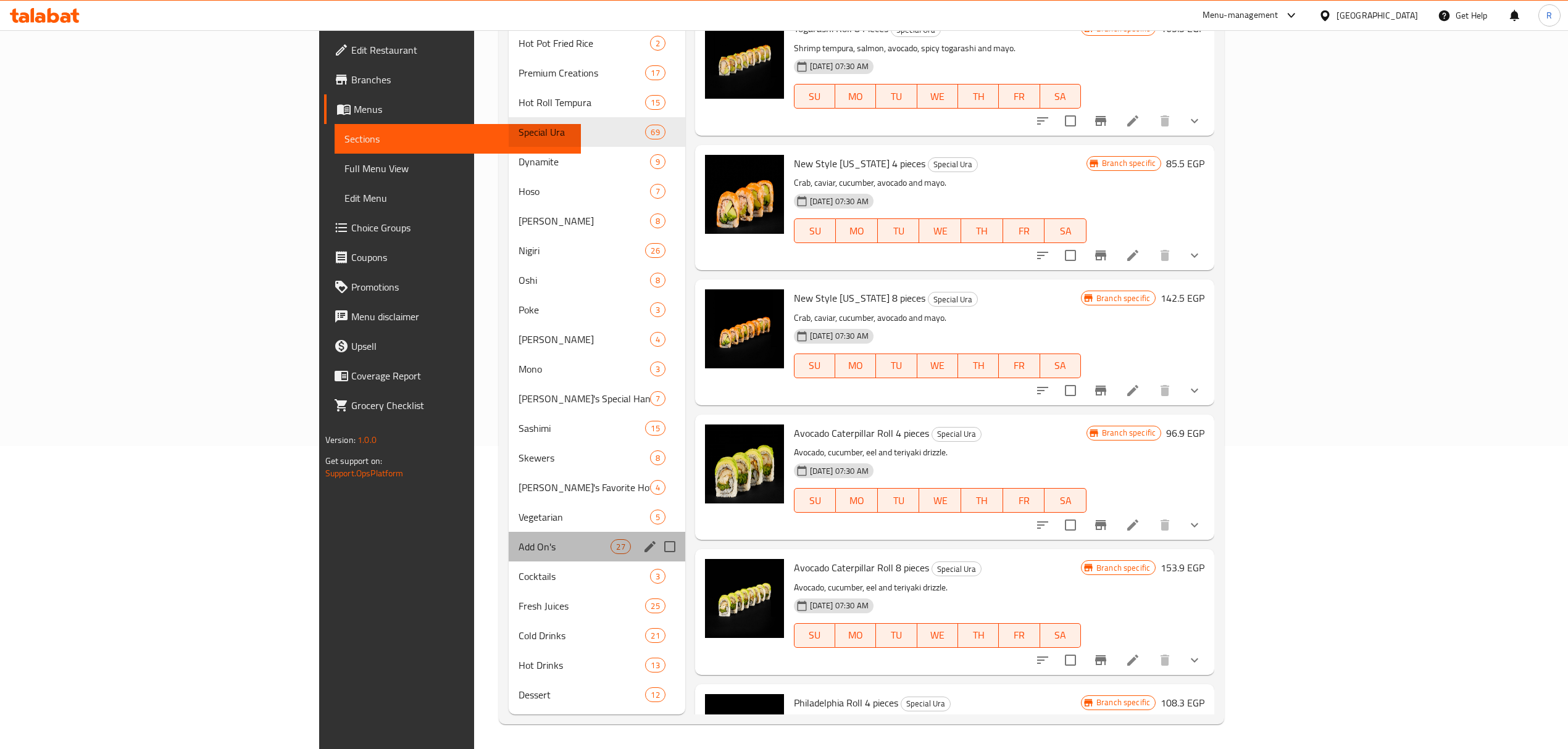
click at [509, 535] on div "Add On's 27" at bounding box center [597, 547] width 177 height 30
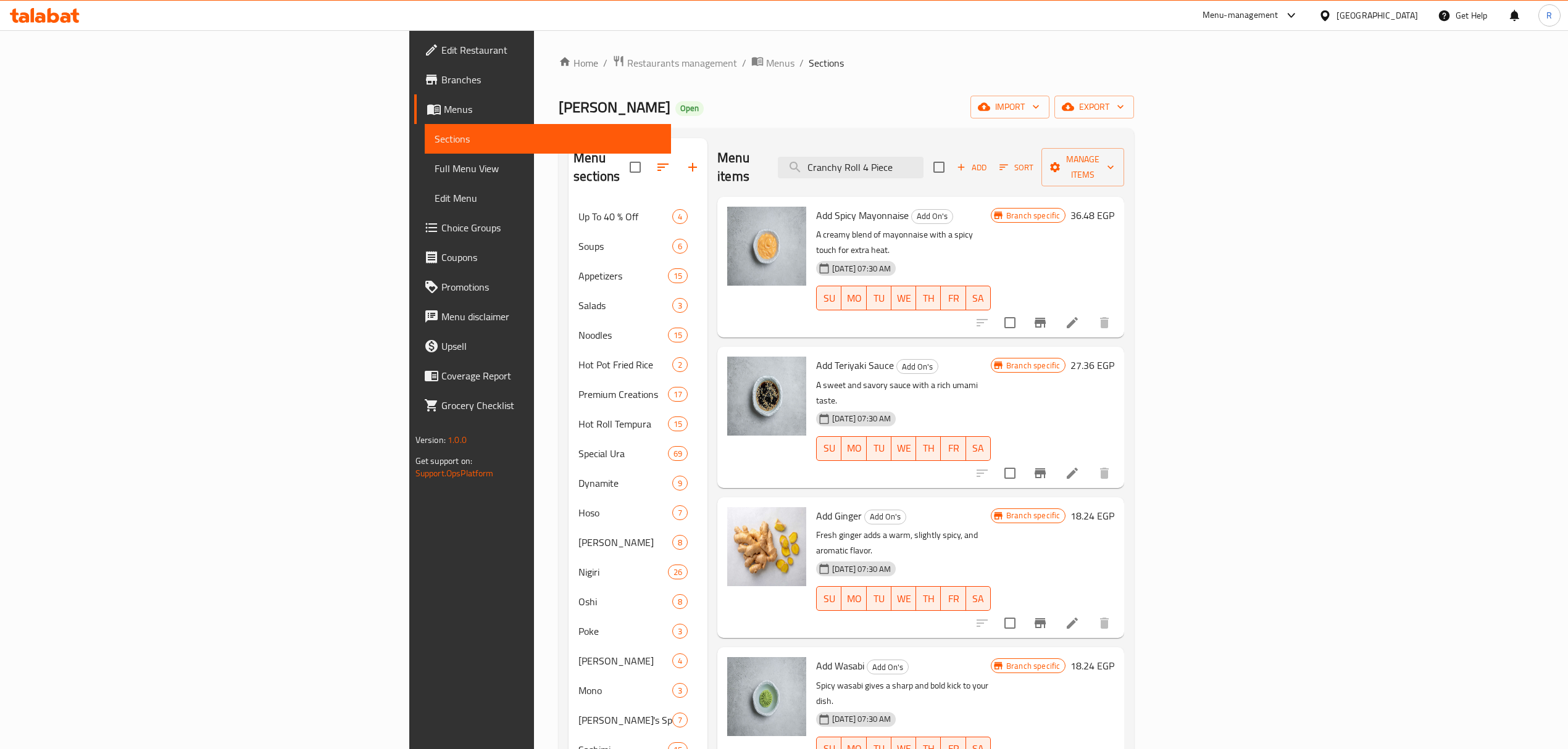
click at [1101, 69] on ol "Home / Restaurants management / Menus / Sections" at bounding box center [846, 63] width 575 height 16
click at [923, 166] on input "Cranchy Roll 4 Piece" at bounding box center [851, 167] width 146 height 21
paste input "add crispy ri"
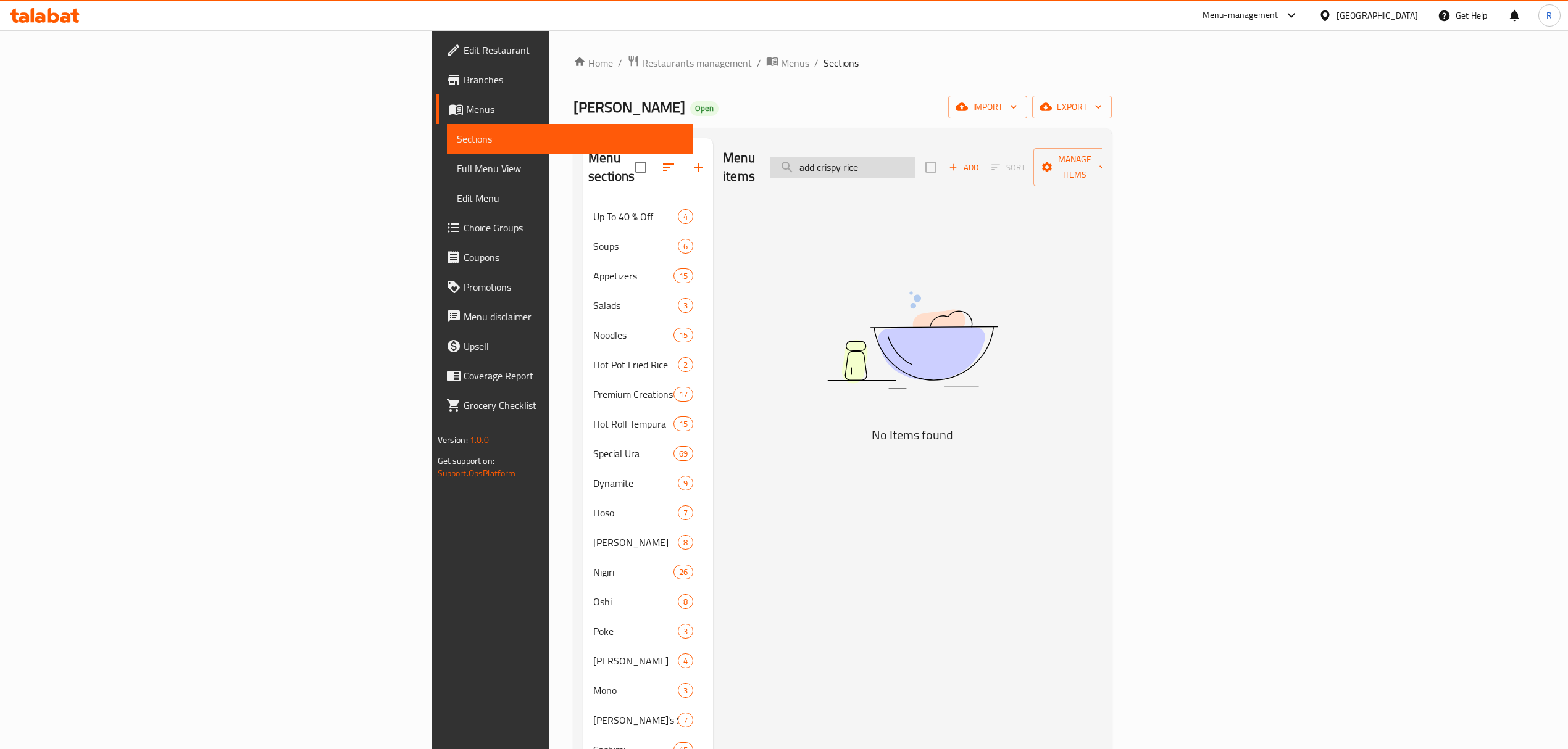
click at [915, 157] on input "add crispy rice" at bounding box center [843, 167] width 146 height 21
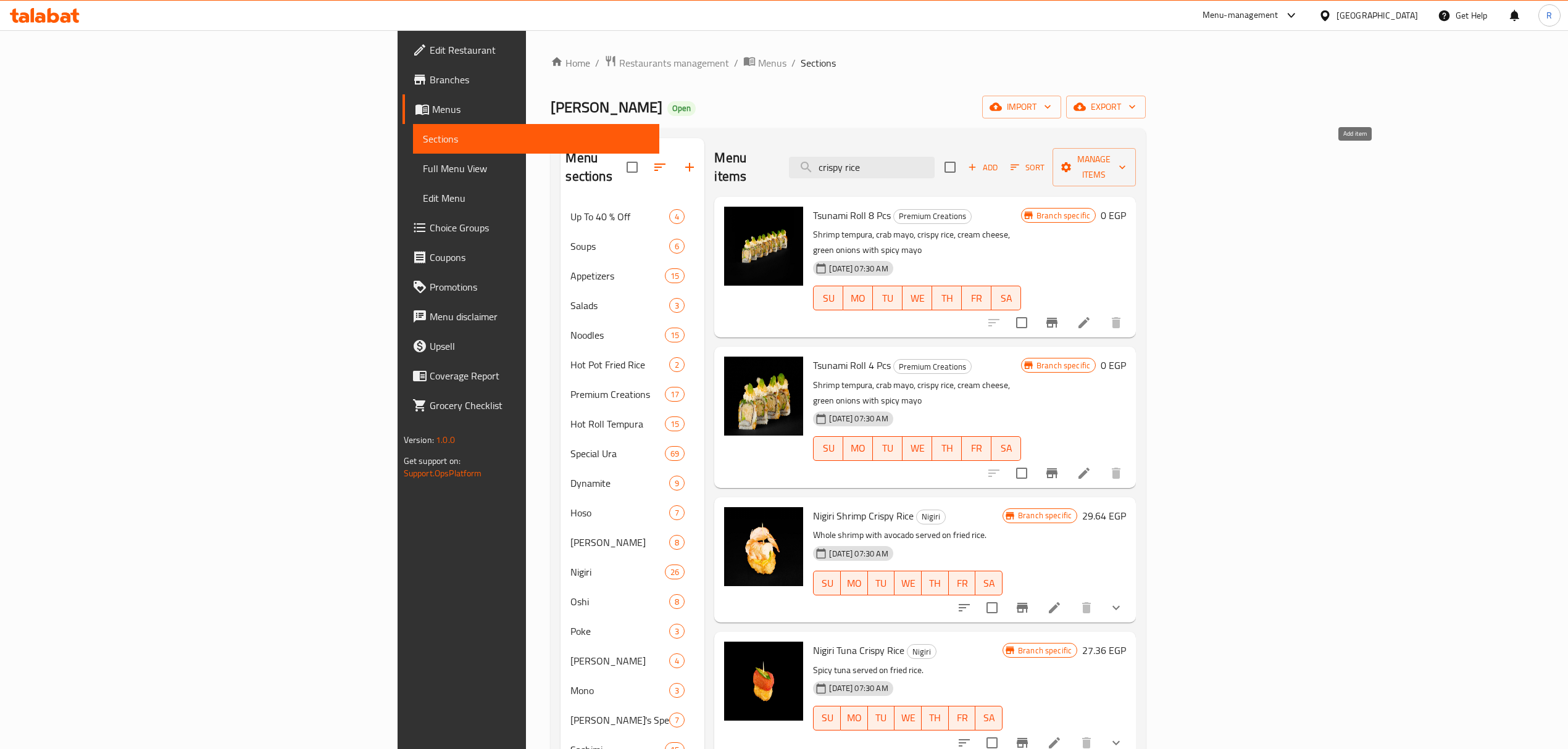
click at [999, 163] on span "Add" at bounding box center [982, 167] width 33 height 15
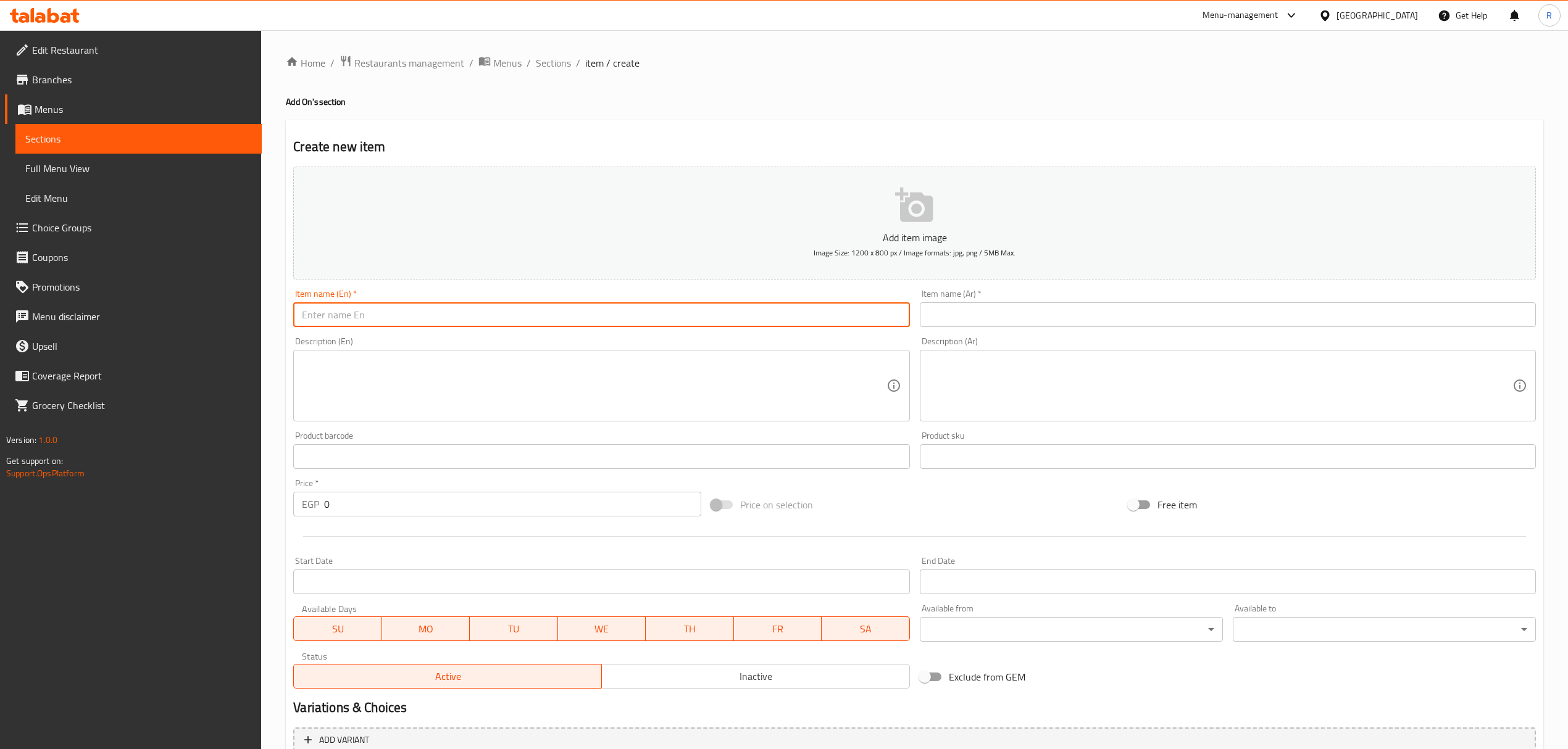
paste input "add crispy rice"
click at [428, 322] on input "add crispy rice" at bounding box center [602, 314] width 616 height 25
click at [431, 321] on input "add crispy rice" at bounding box center [602, 314] width 616 height 25
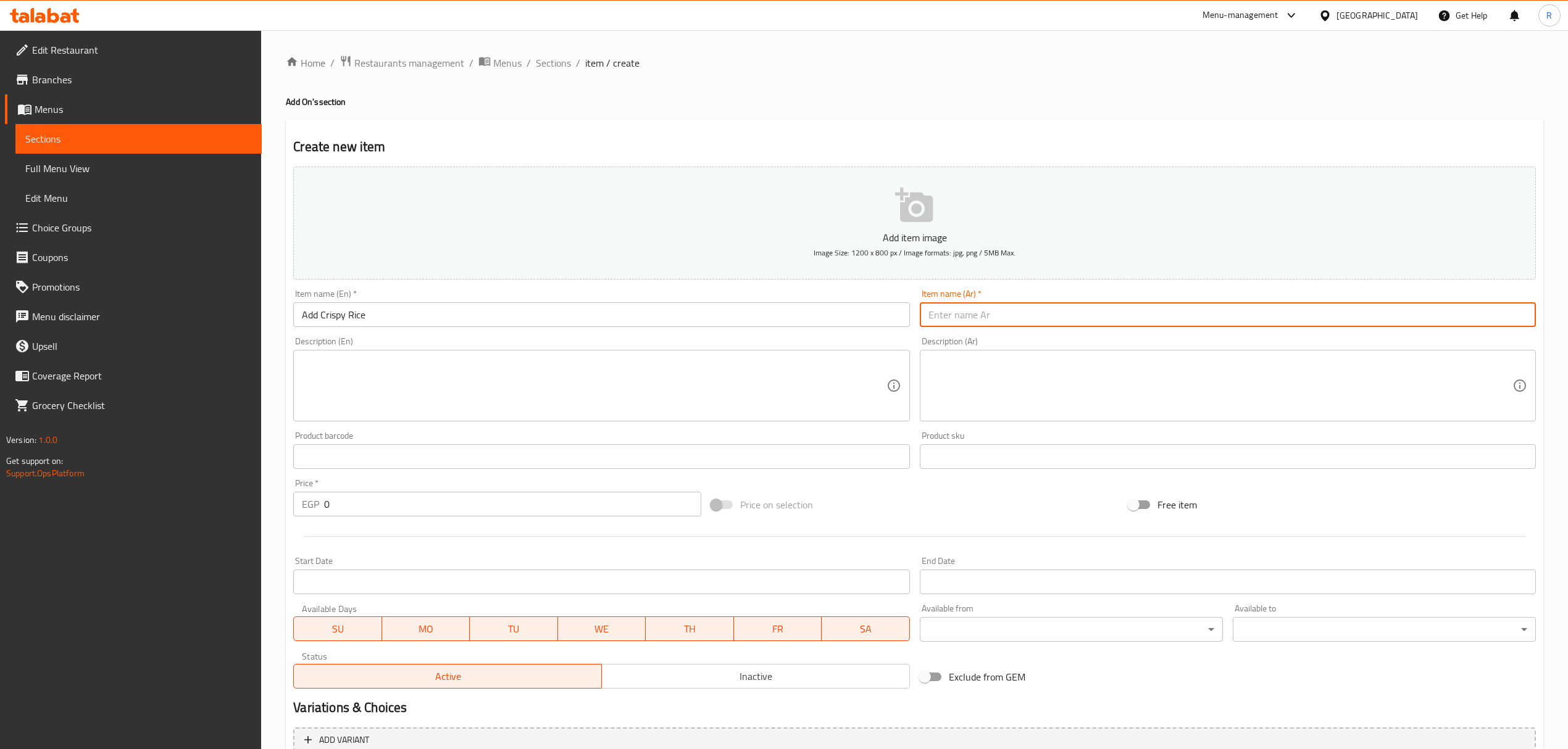
paste input "أضف الأرز المقرمش"
click at [1109, 317] on input "أضف الأرز المقرمش" at bounding box center [1228, 314] width 616 height 25
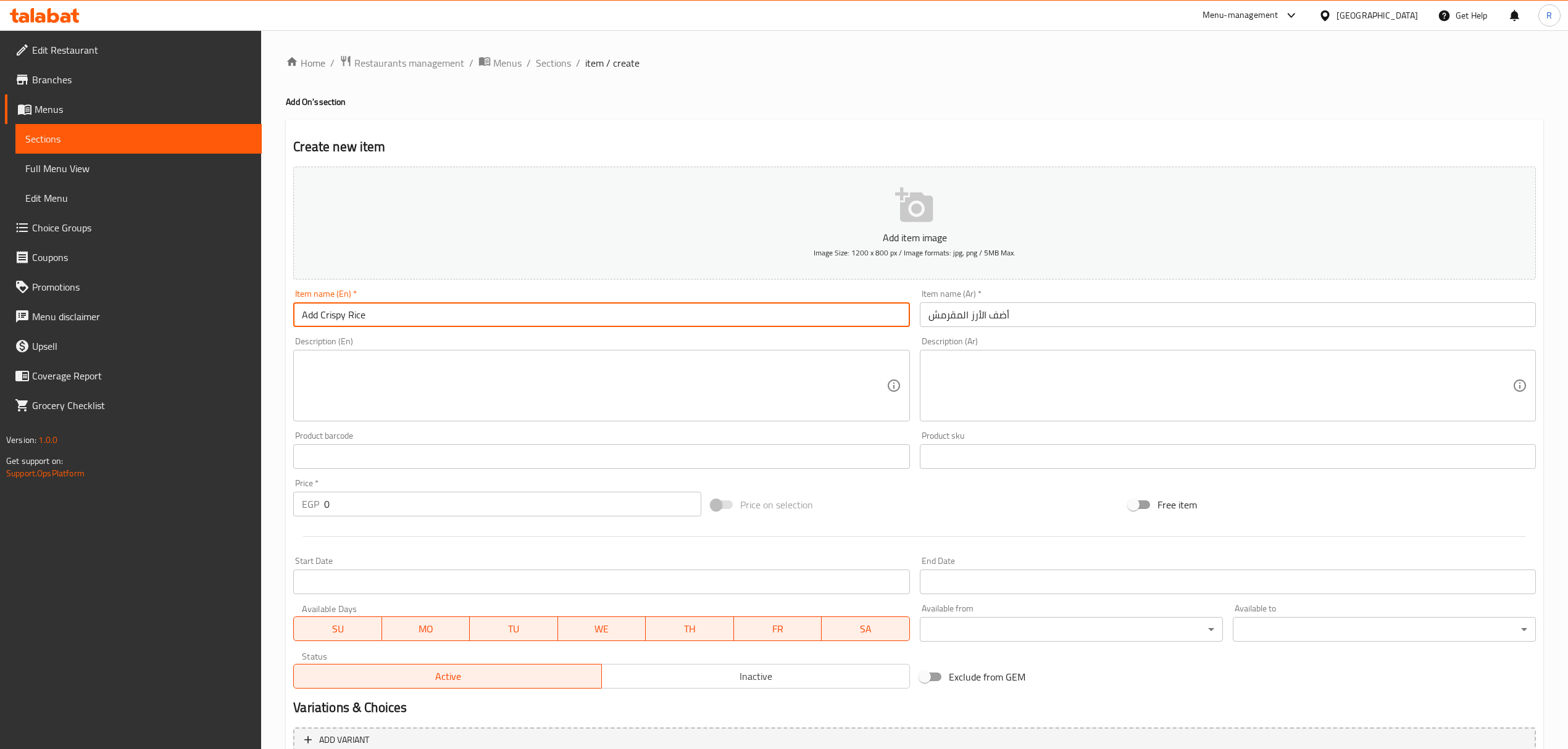
click at [343, 318] on input "Add Crispy Rice" at bounding box center [602, 314] width 616 height 25
drag, startPoint x: 343, startPoint y: 318, endPoint x: 360, endPoint y: 317, distance: 17.0
click at [360, 317] on input "Add Crispy Rice" at bounding box center [602, 314] width 616 height 25
click at [388, 518] on div "Price   * EGP 0 Price *" at bounding box center [497, 497] width 417 height 47
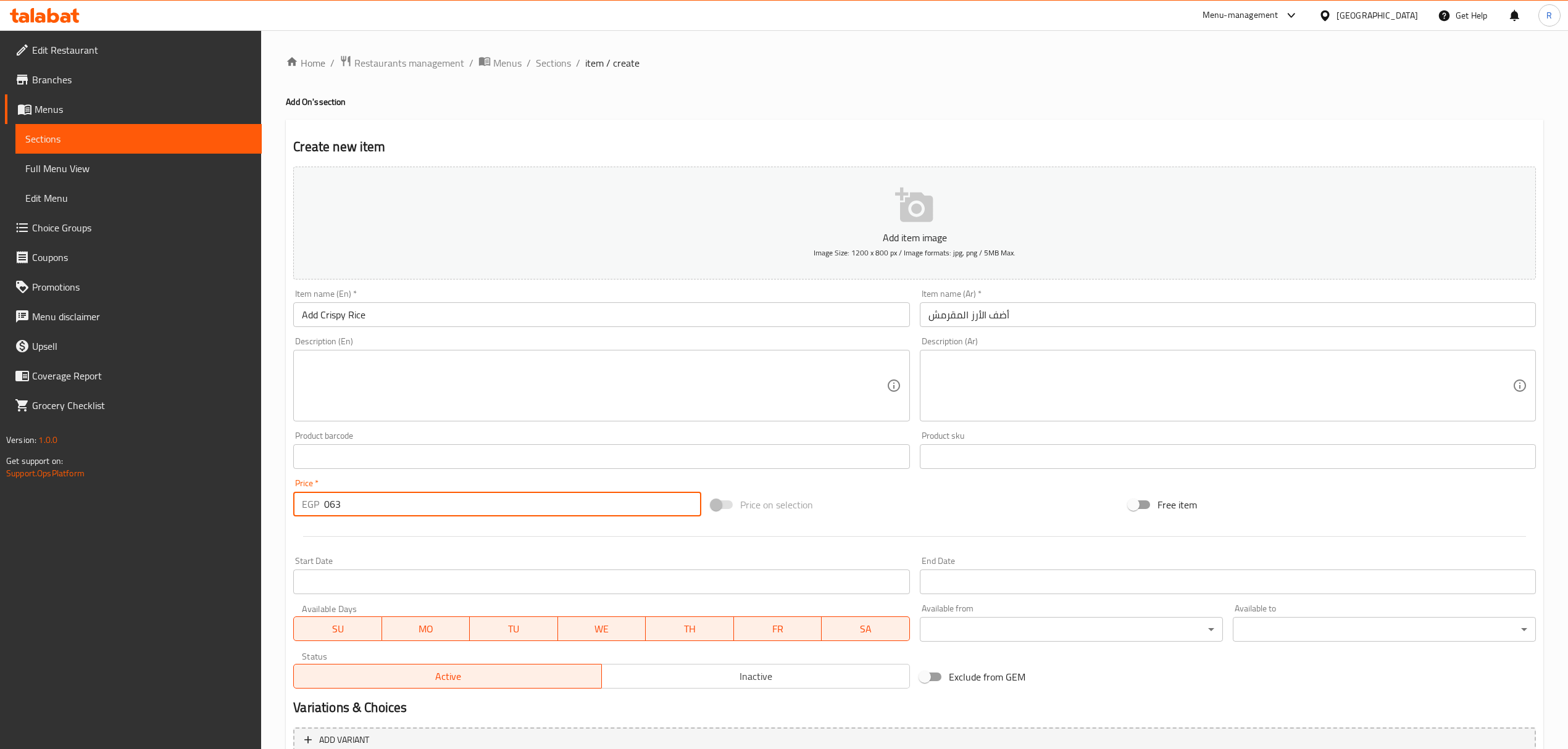
click at [550, 59] on span "Sections" at bounding box center [553, 63] width 35 height 15
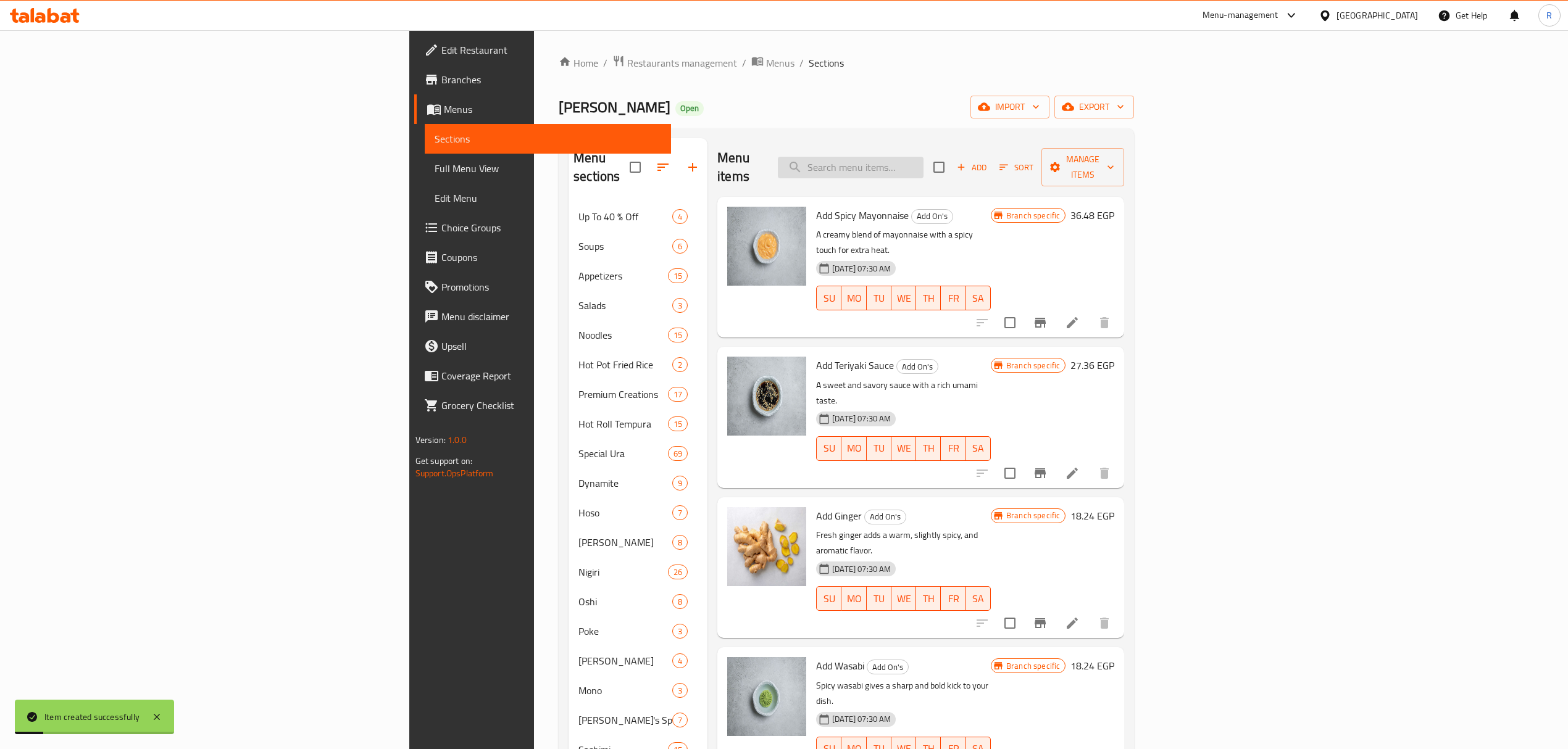
click at [923, 157] on input "search" at bounding box center [851, 167] width 146 height 21
paste input "Crispy Rice"
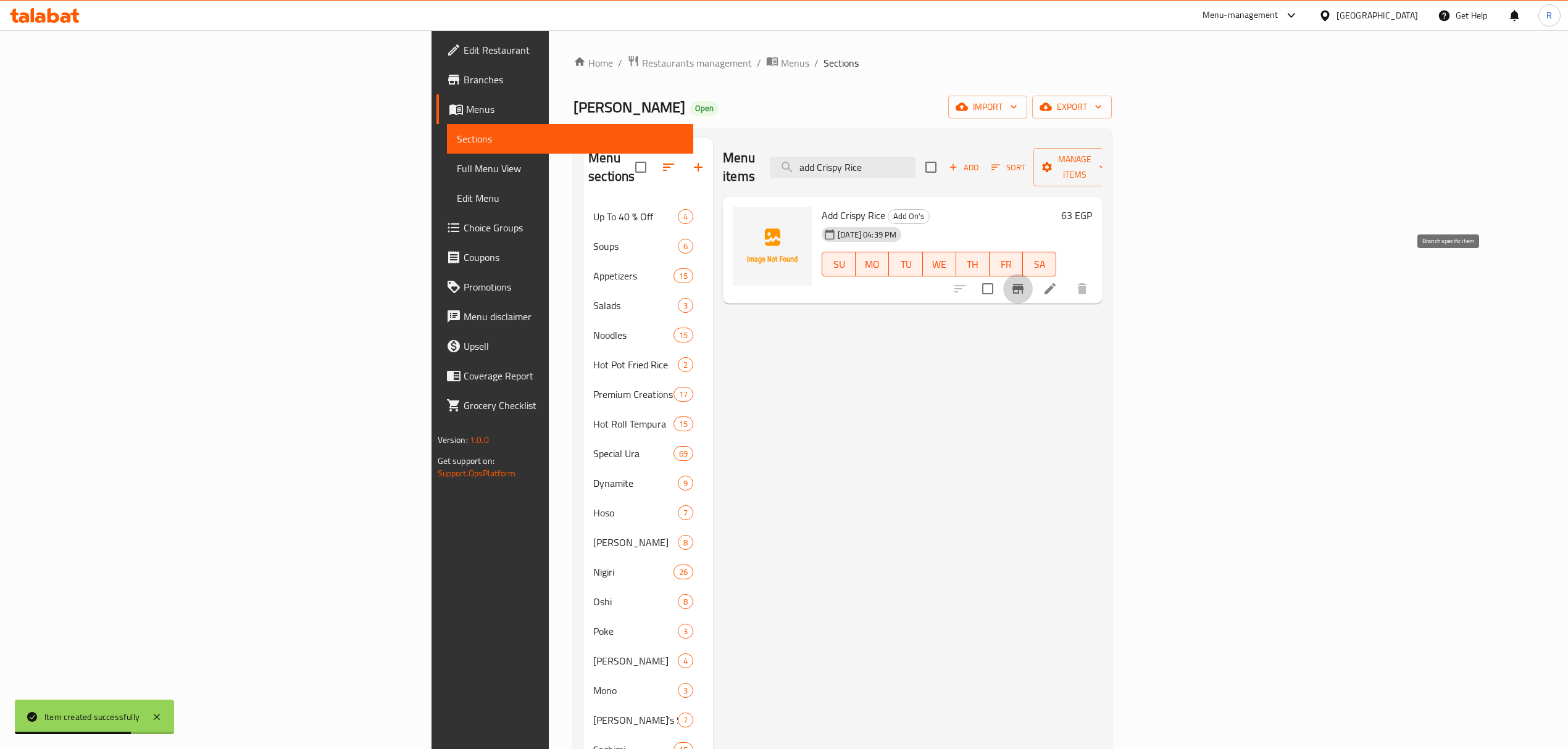
click at [1032, 274] on button "Branch-specific-item" at bounding box center [1018, 288] width 30 height 30
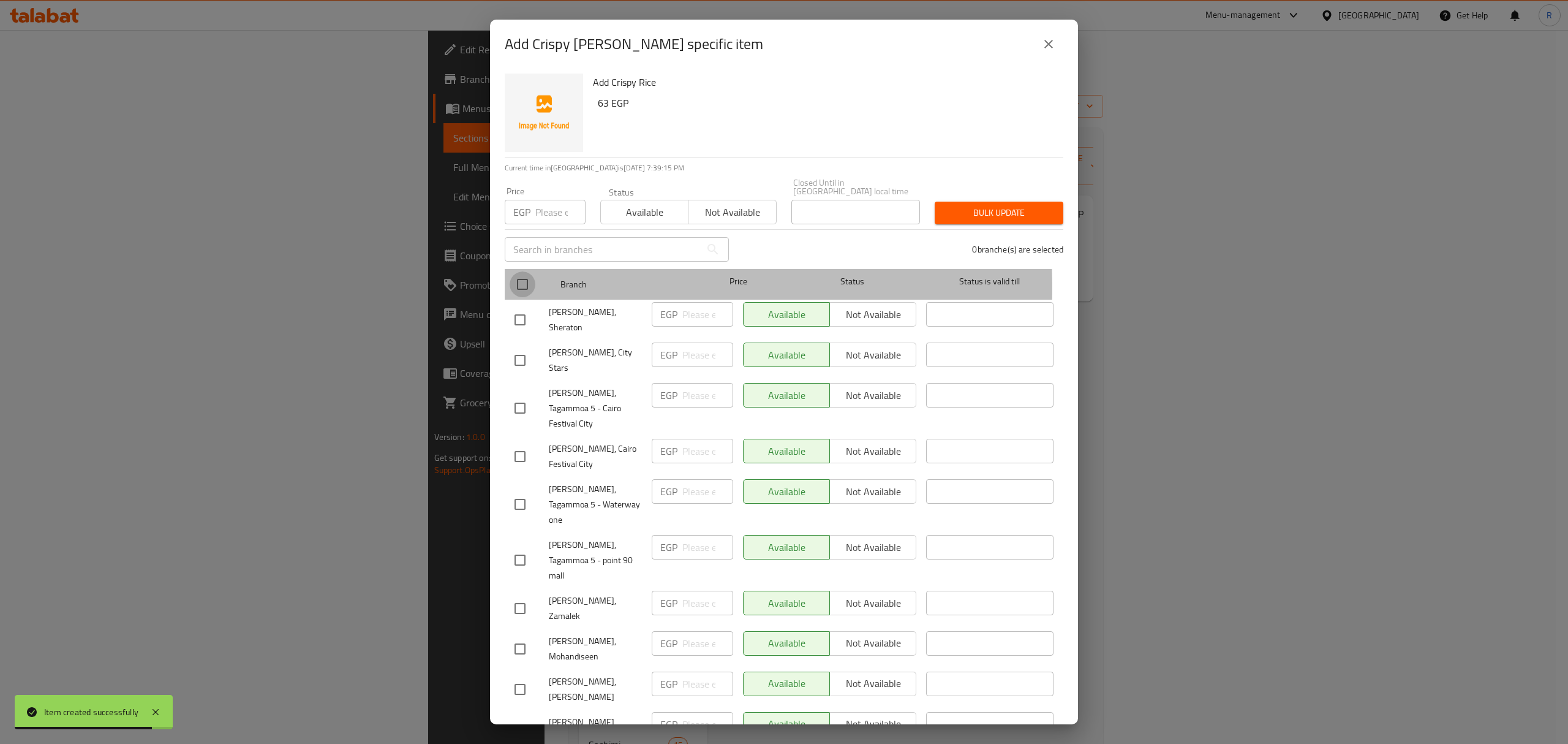
click at [526, 280] on input "checkbox" at bounding box center [522, 285] width 26 height 26
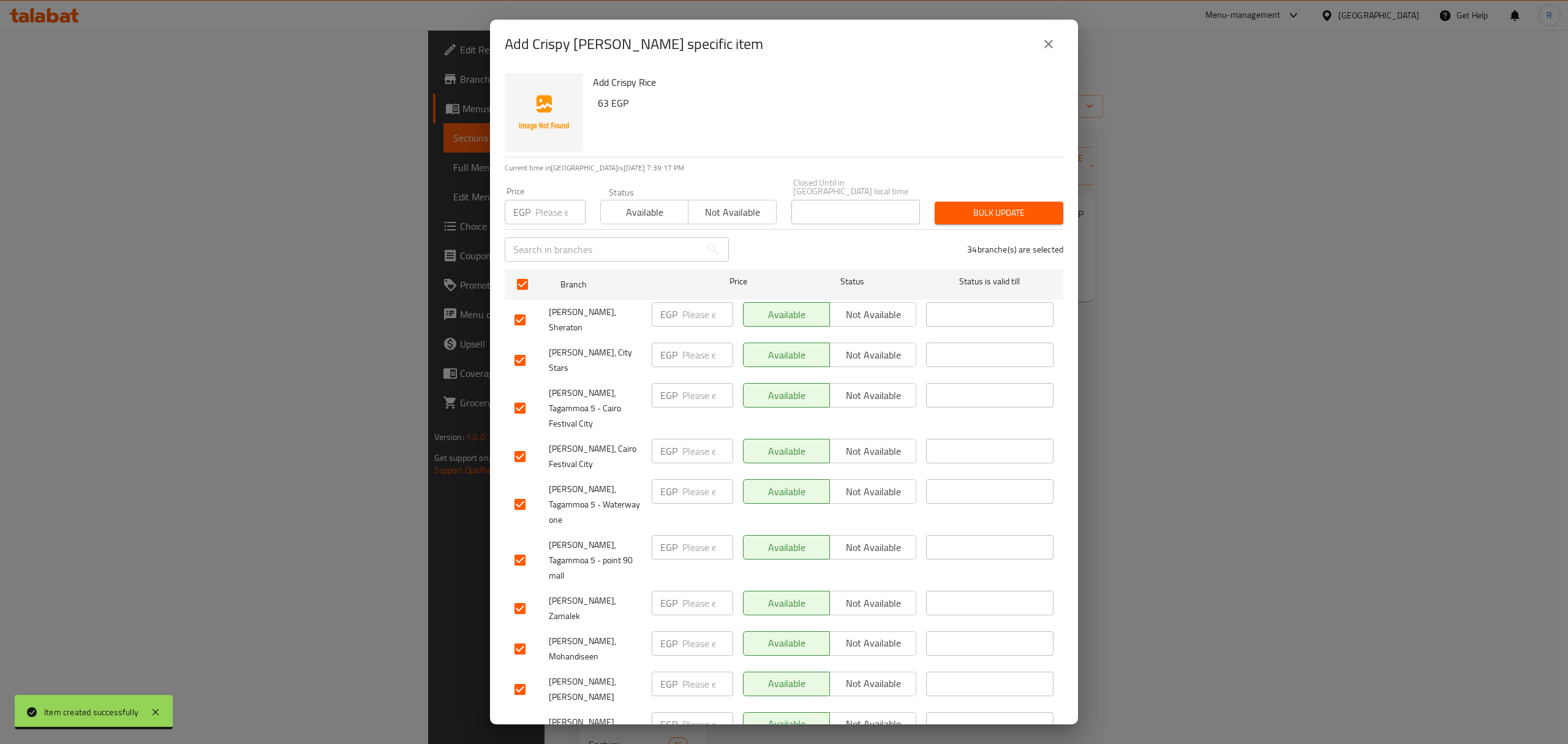
click at [525, 272] on input "checkbox" at bounding box center [522, 285] width 26 height 26
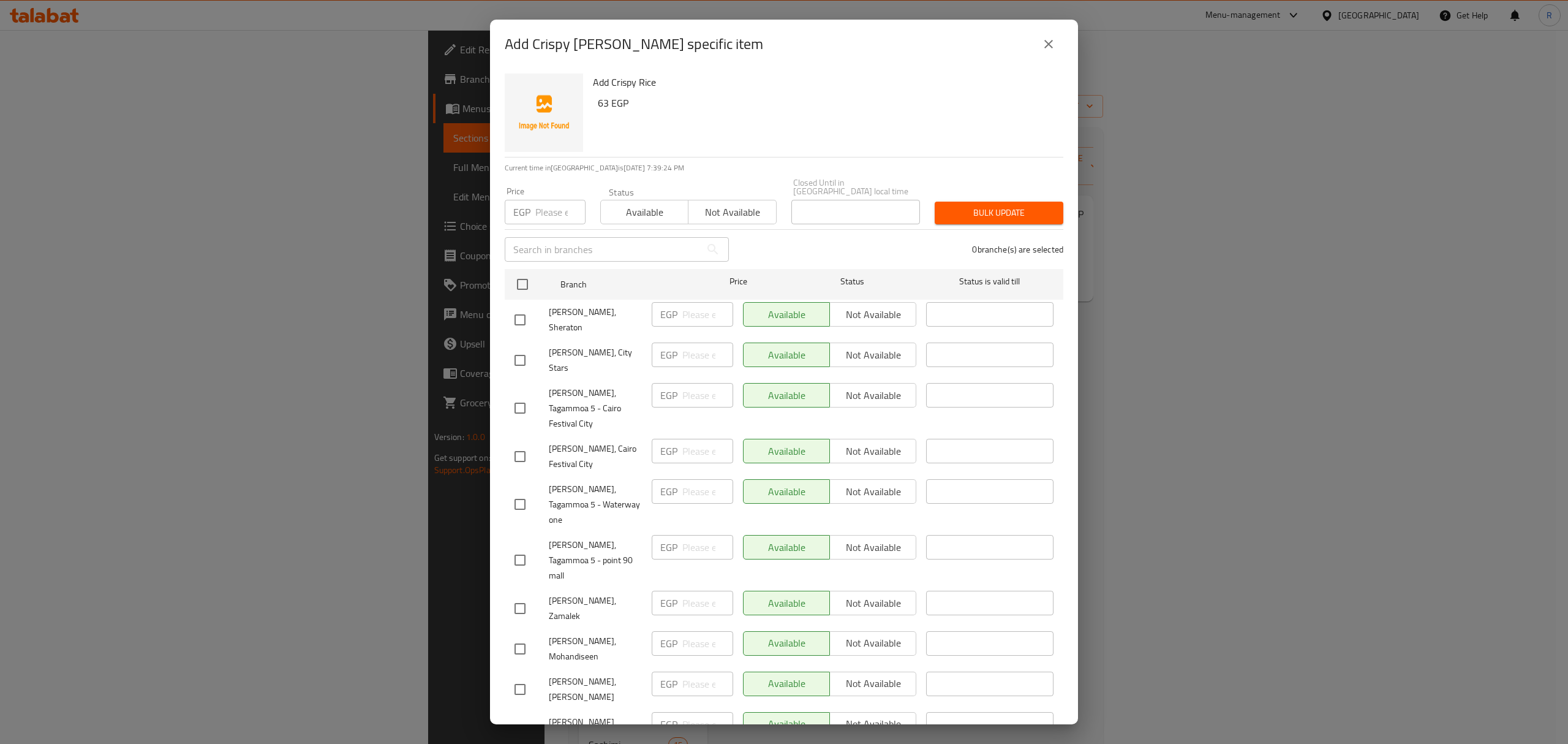
scroll to position [828, 0]
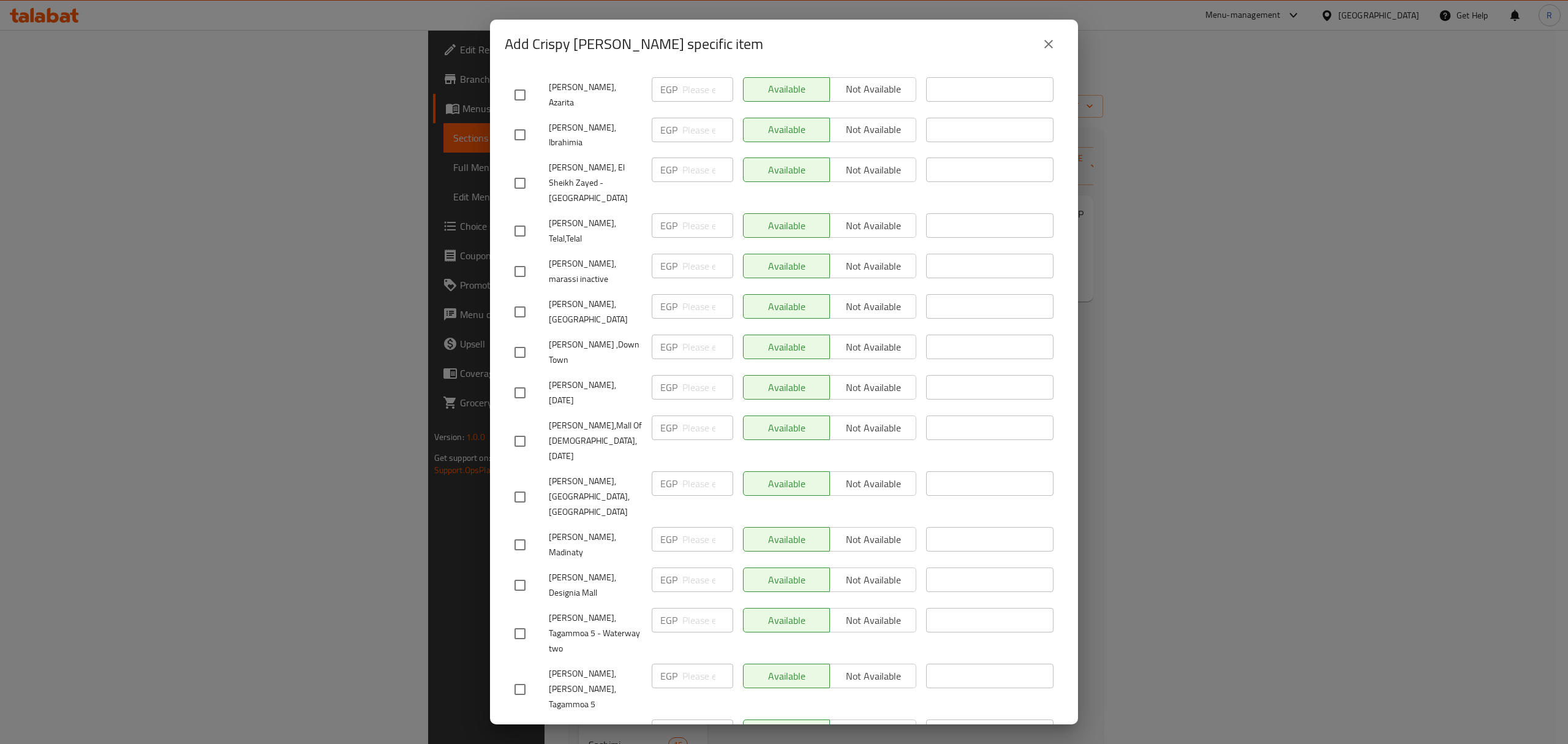
click at [511, 573] on input "checkbox" at bounding box center [520, 585] width 26 height 26
click at [682, 568] on input "number" at bounding box center [708, 580] width 51 height 25
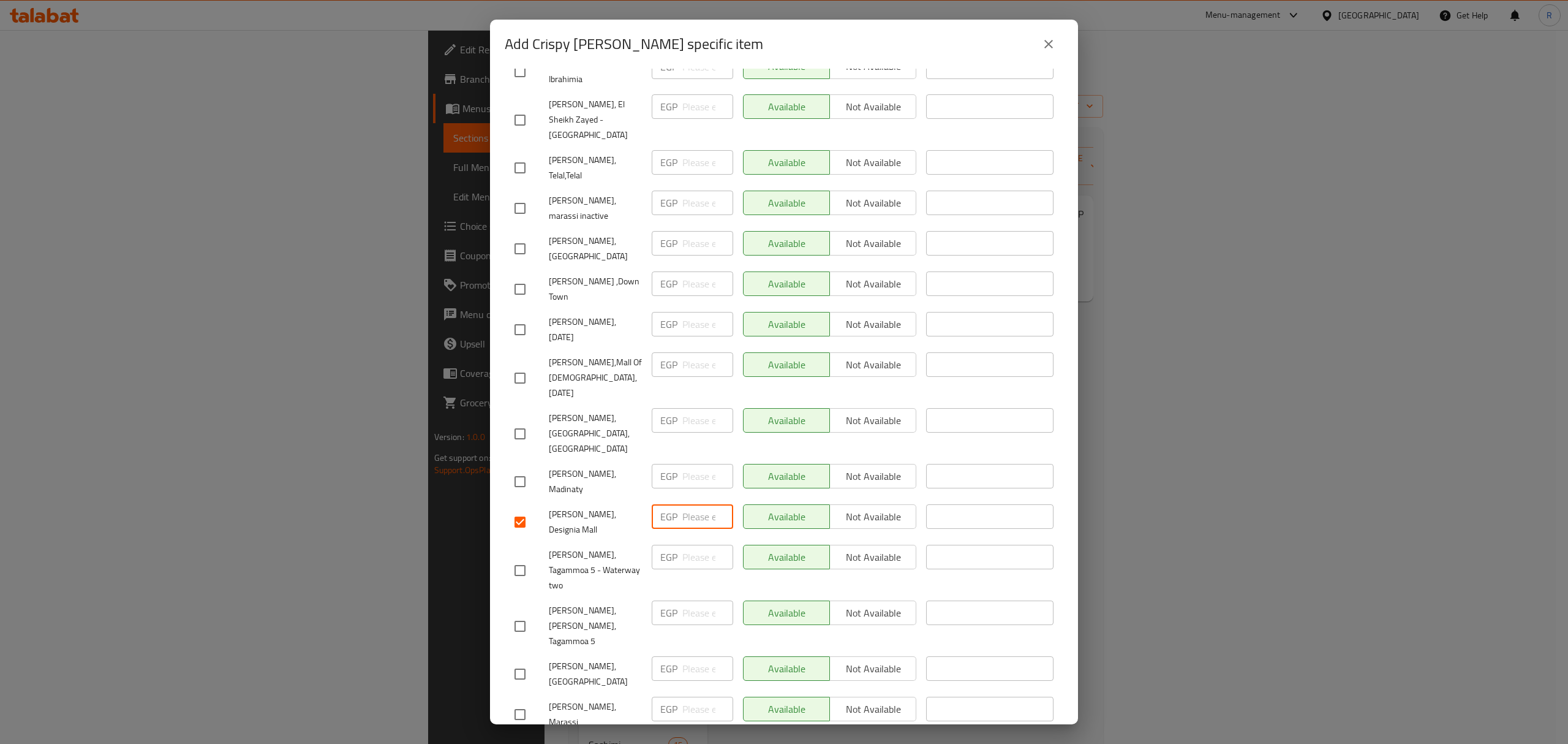
scroll to position [892, 0]
click at [893, 594] on div "Available Not available" at bounding box center [830, 624] width 183 height 61
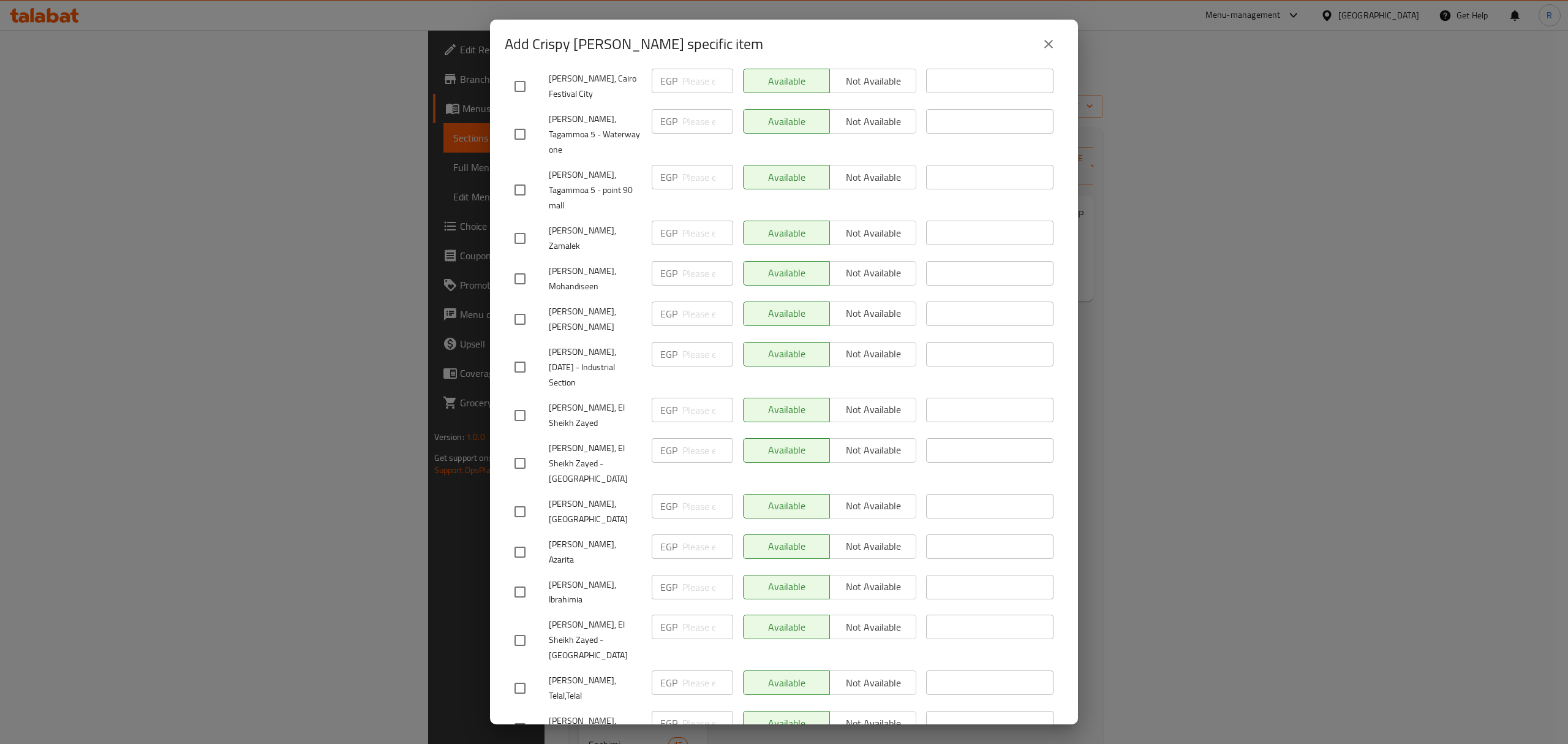
scroll to position [408, 0]
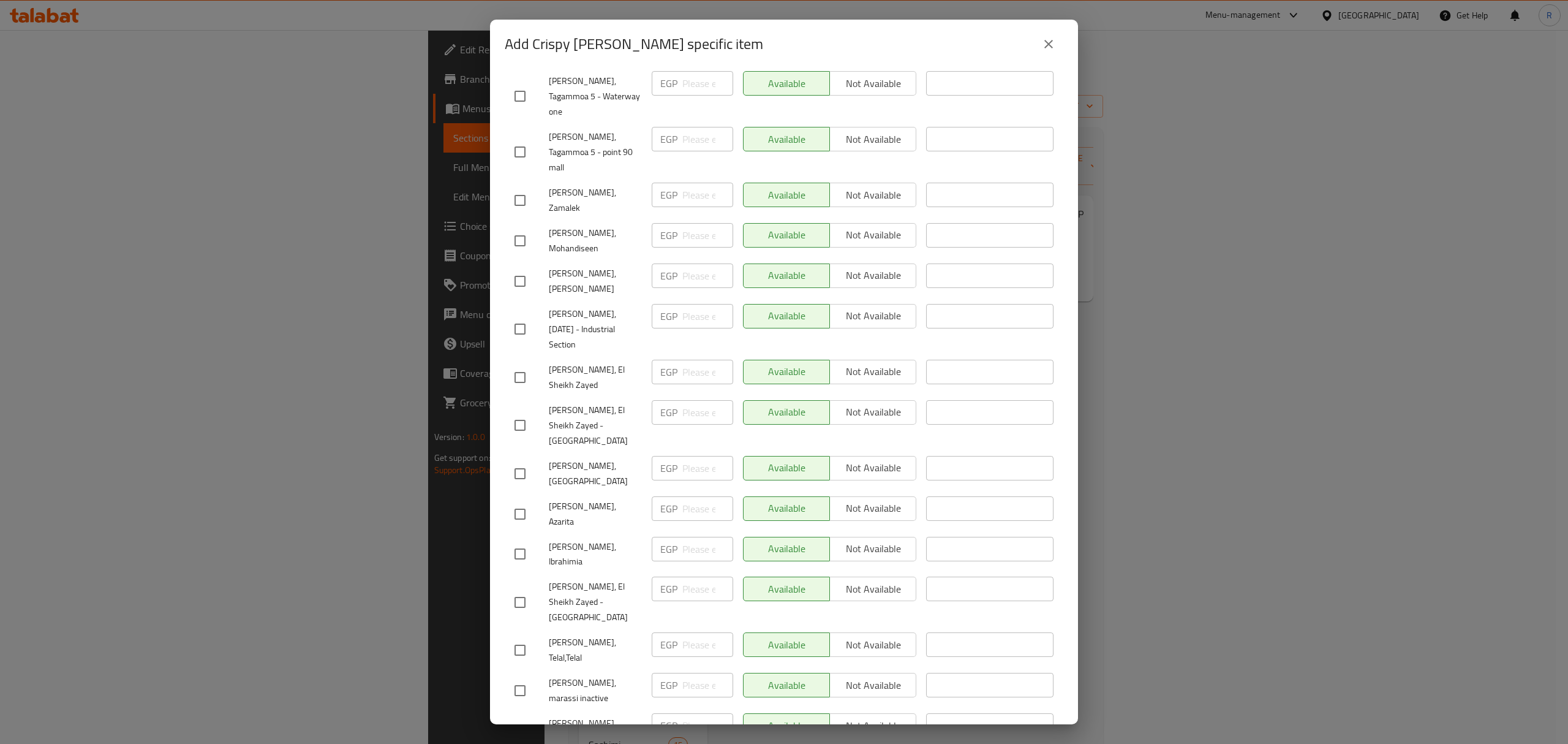
click at [512, 461] on input "checkbox" at bounding box center [520, 474] width 26 height 26
click at [520, 501] on input "checkbox" at bounding box center [520, 514] width 26 height 26
click at [518, 541] on input "checkbox" at bounding box center [520, 554] width 26 height 26
click at [853, 459] on span "Not available" at bounding box center [873, 468] width 77 height 18
drag, startPoint x: 847, startPoint y: 405, endPoint x: 853, endPoint y: 439, distance: 34.5
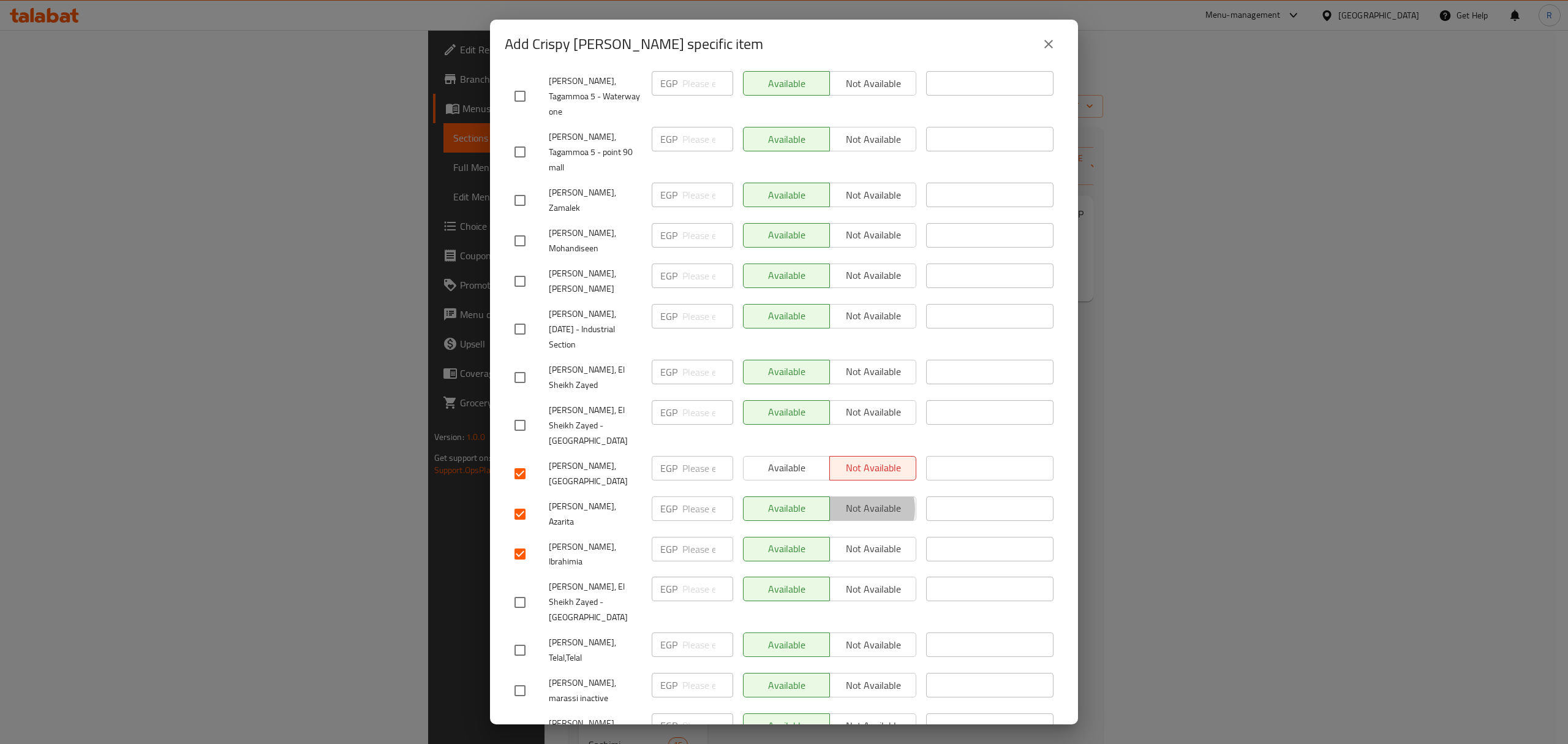
click at [847, 499] on span "Not available" at bounding box center [873, 508] width 77 height 18
click at [853, 540] on span "Not available" at bounding box center [873, 549] width 77 height 18
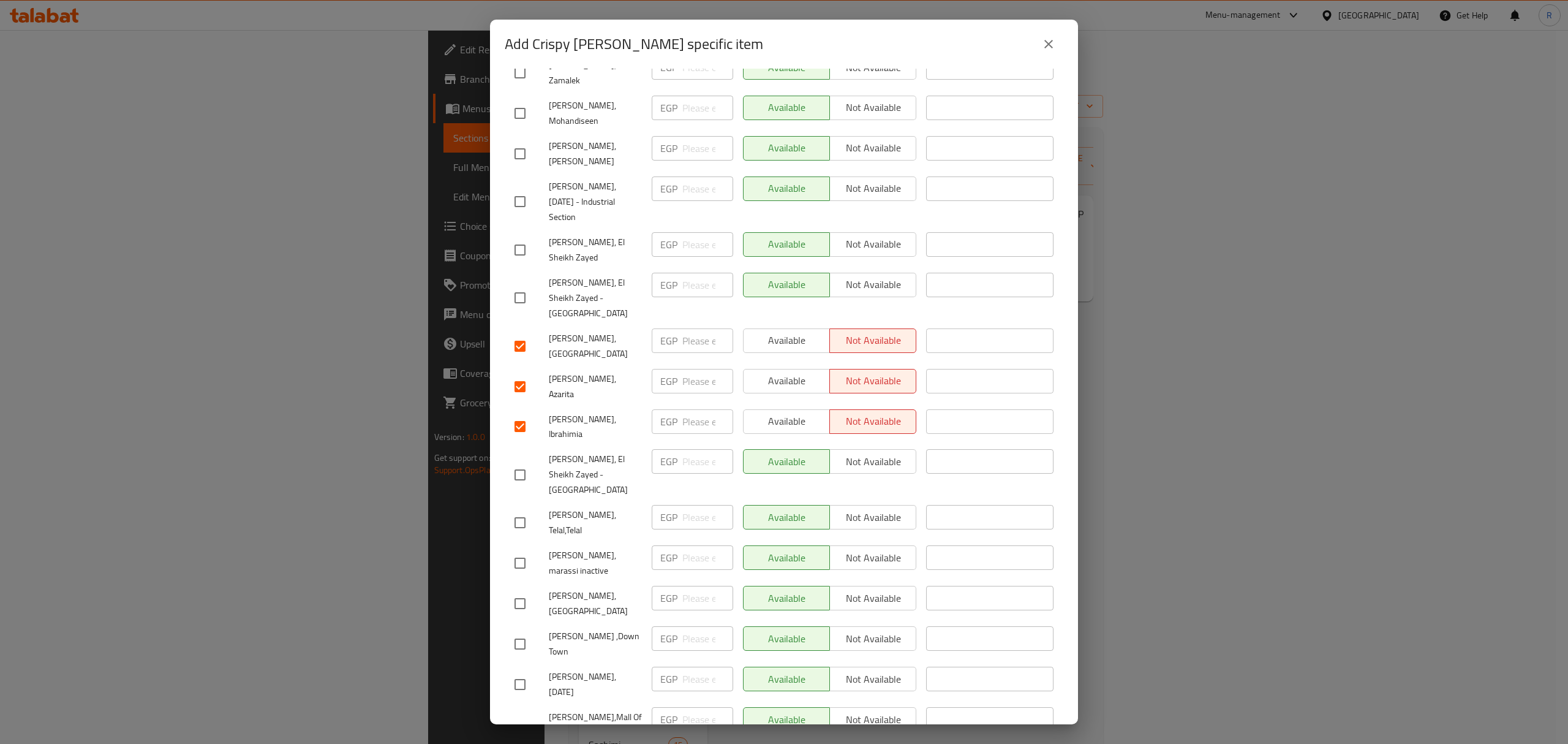
scroll to position [572, 0]
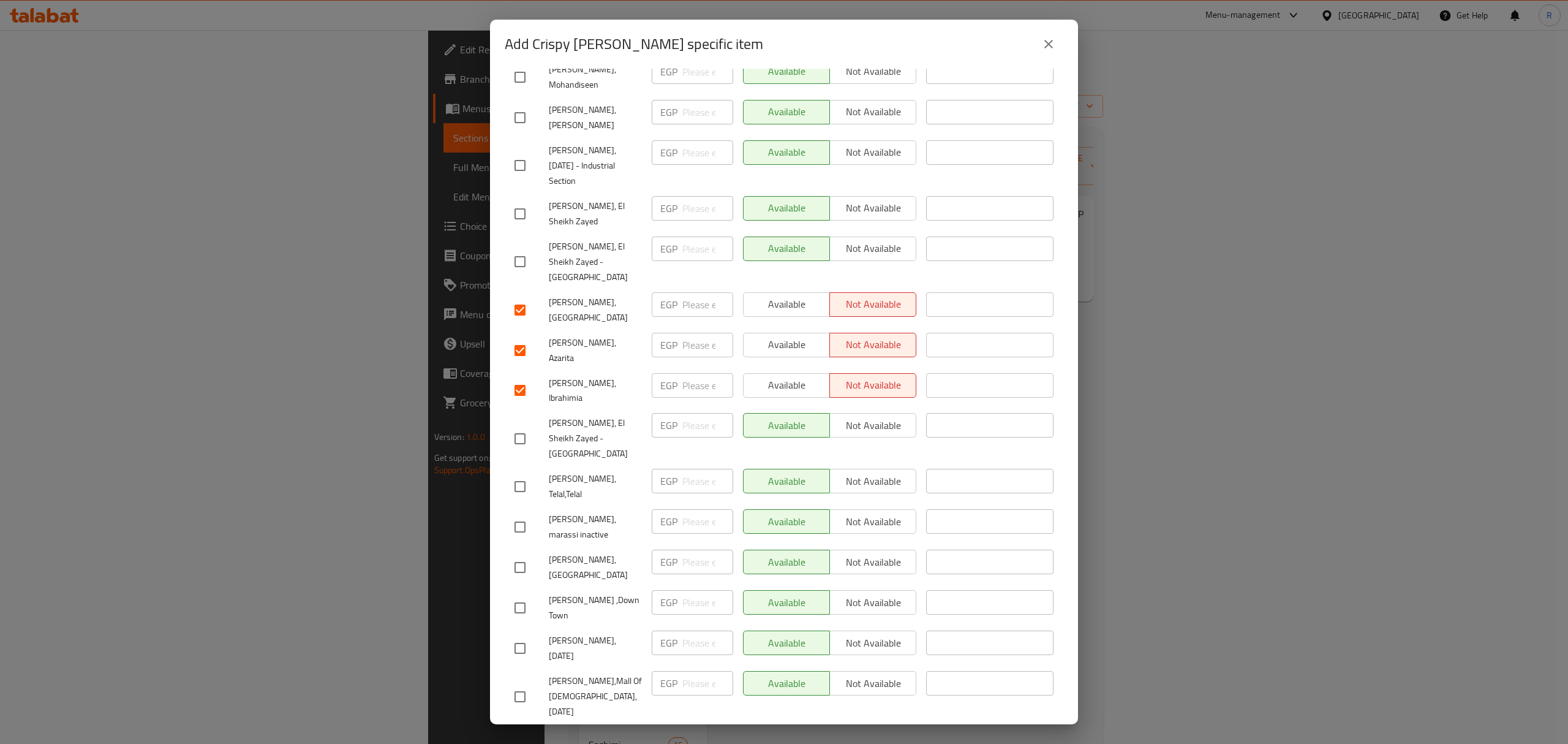
click at [520, 474] on input "checkbox" at bounding box center [520, 487] width 26 height 26
click at [514, 514] on input "checkbox" at bounding box center [520, 527] width 26 height 26
click at [520, 555] on input "checkbox" at bounding box center [520, 568] width 26 height 26
click at [853, 472] on span "Not available" at bounding box center [873, 481] width 77 height 18
drag, startPoint x: 847, startPoint y: 397, endPoint x: 852, endPoint y: 437, distance: 40.3
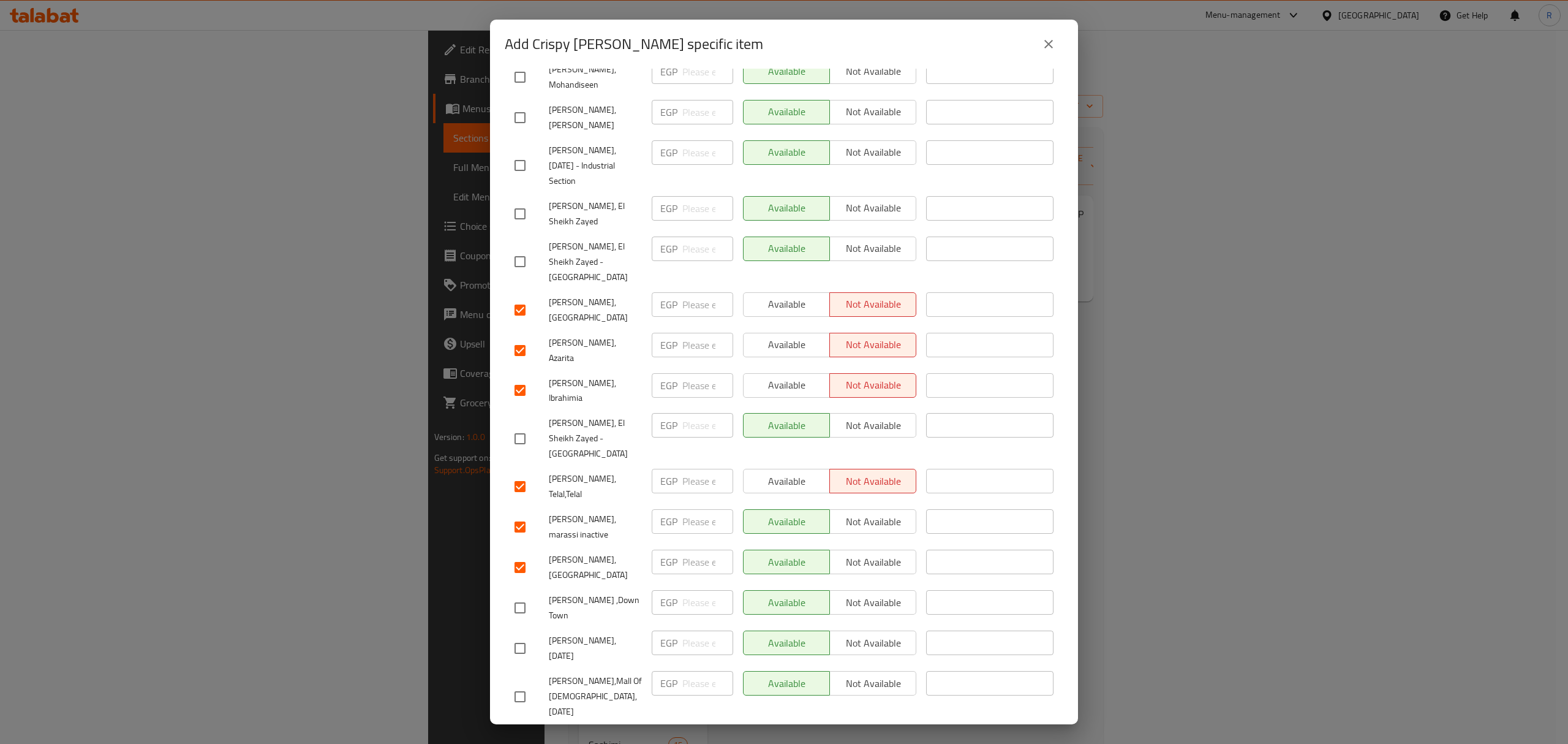
click at [847, 510] on button "Not available" at bounding box center [873, 522] width 87 height 25
click at [852, 550] on button "Not available" at bounding box center [873, 562] width 87 height 25
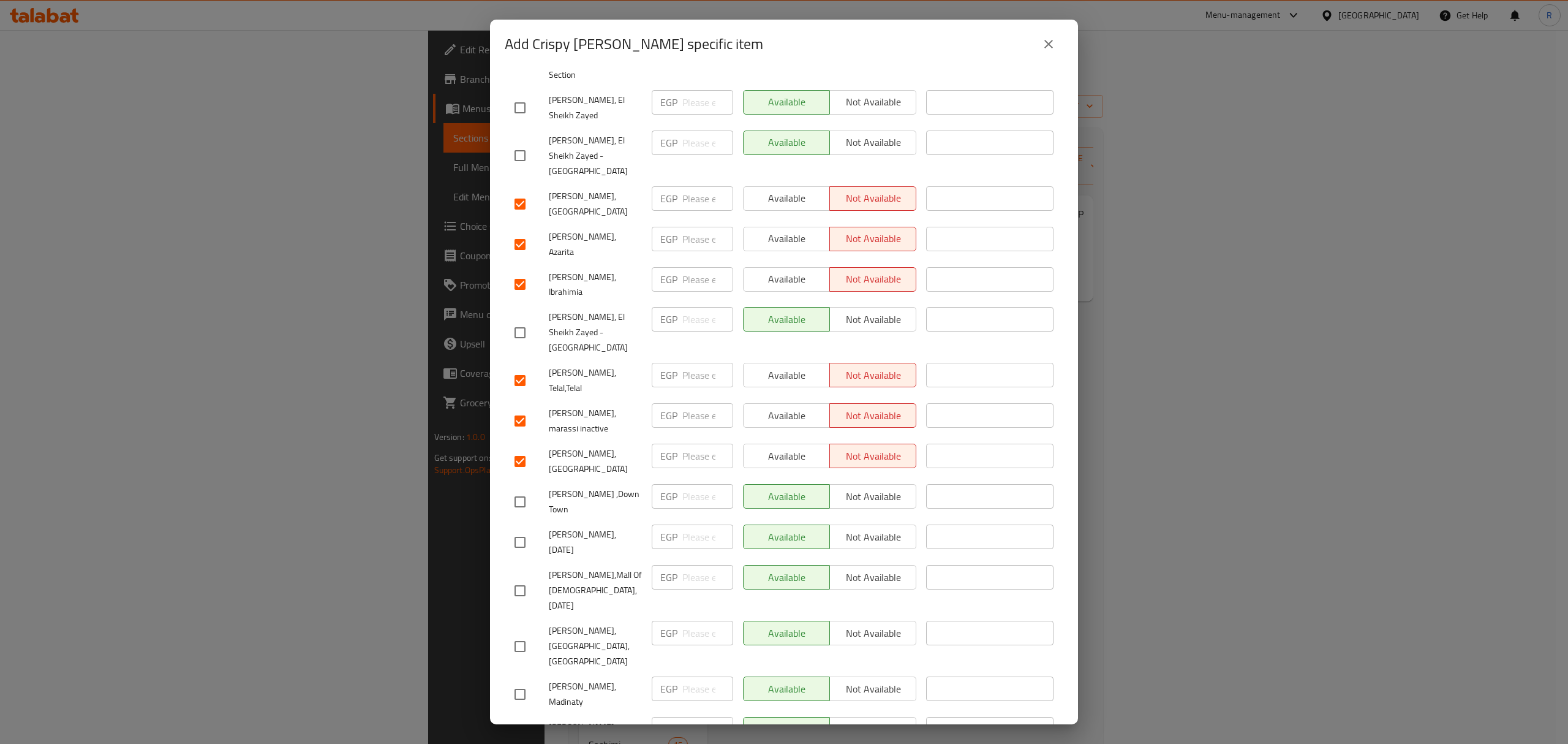
scroll to position [892, 0]
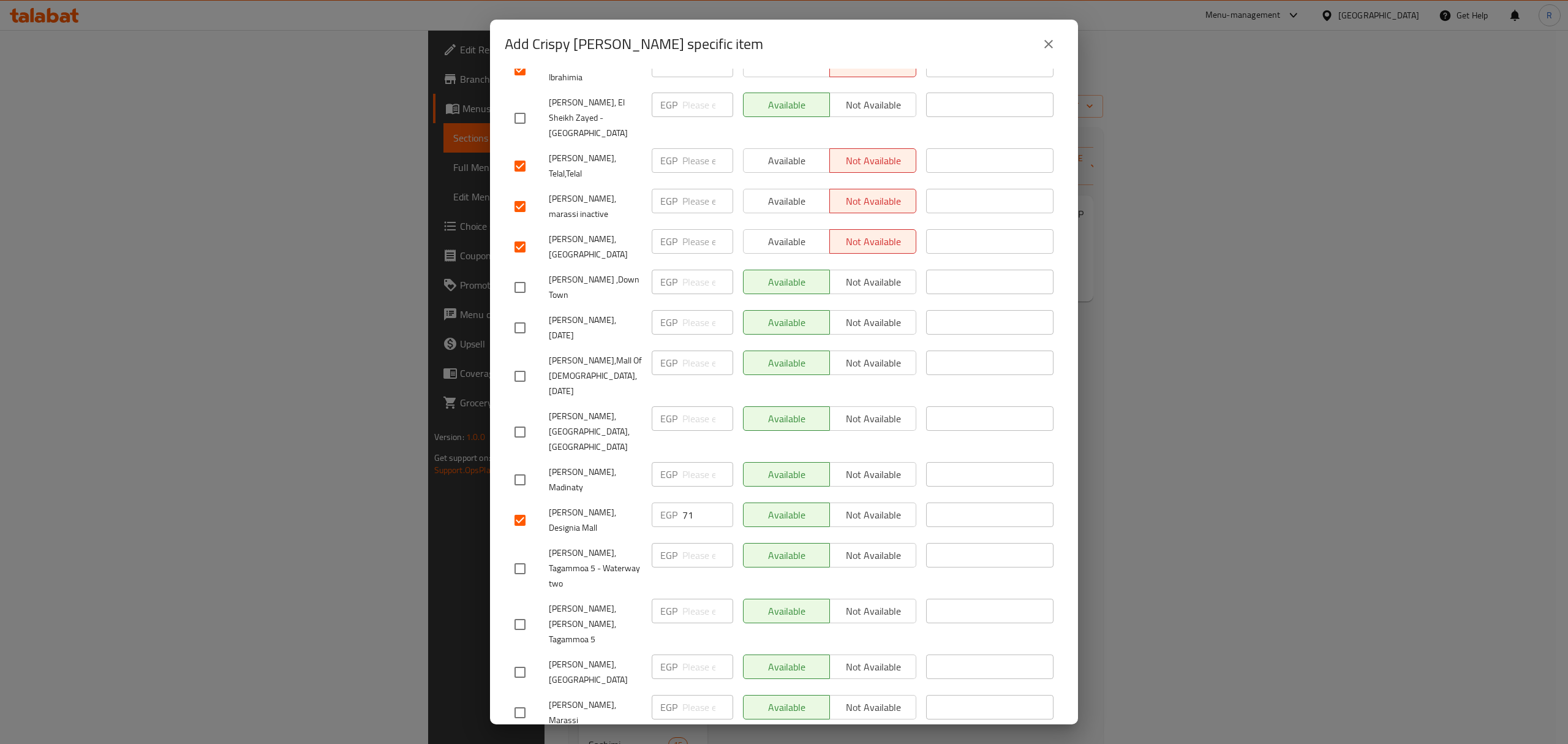
click at [522, 741] on input "checkbox" at bounding box center [520, 753] width 26 height 26
drag, startPoint x: 520, startPoint y: 493, endPoint x: 533, endPoint y: 488, distance: 13.9
click at [520, 700] on input "checkbox" at bounding box center [520, 712] width 26 height 26
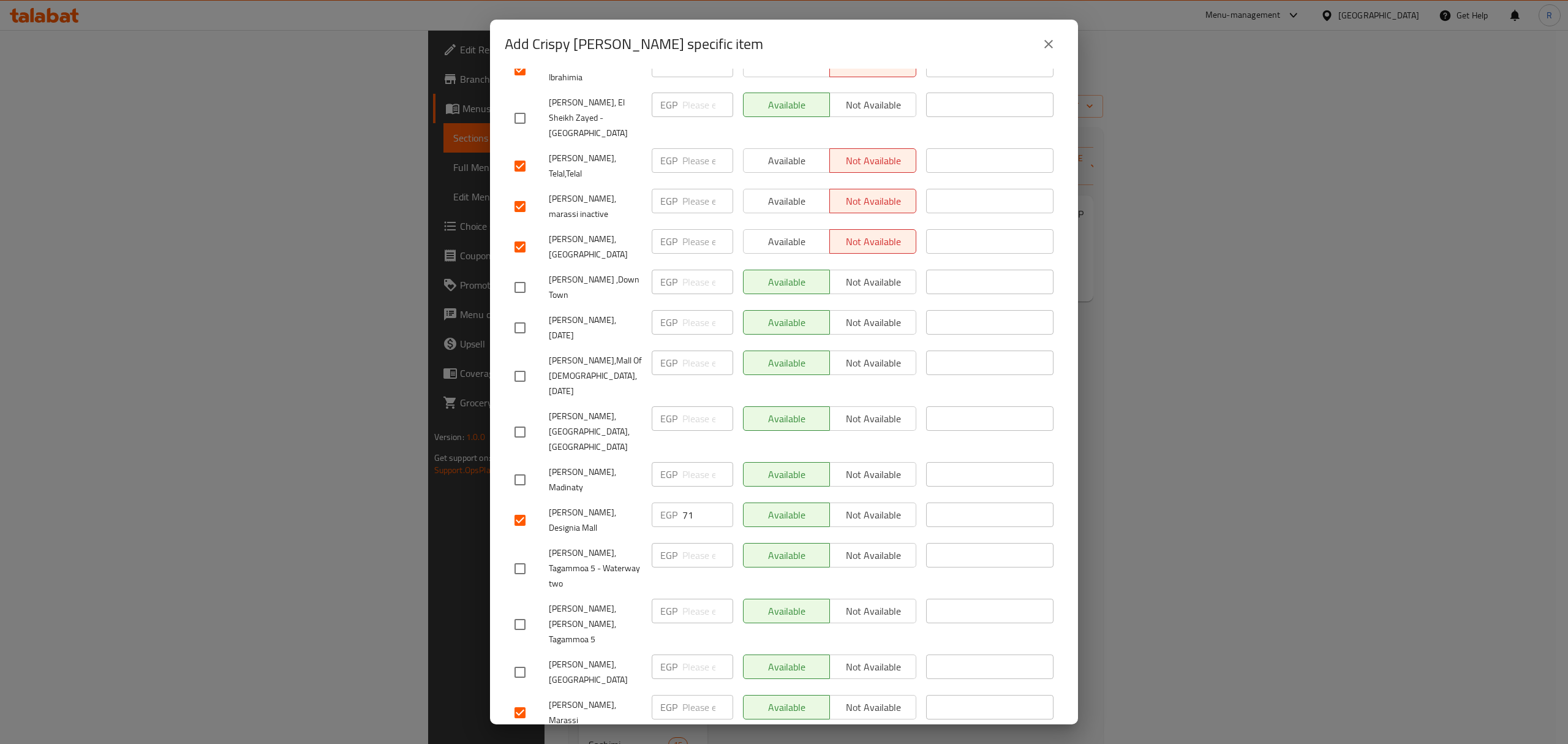
click at [873, 699] on span "Not available" at bounding box center [873, 707] width 77 height 18
click at [853, 739] on span "Not available" at bounding box center [873, 747] width 77 height 18
drag, startPoint x: 859, startPoint y: 551, endPoint x: 864, endPoint y: 579, distance: 28.4
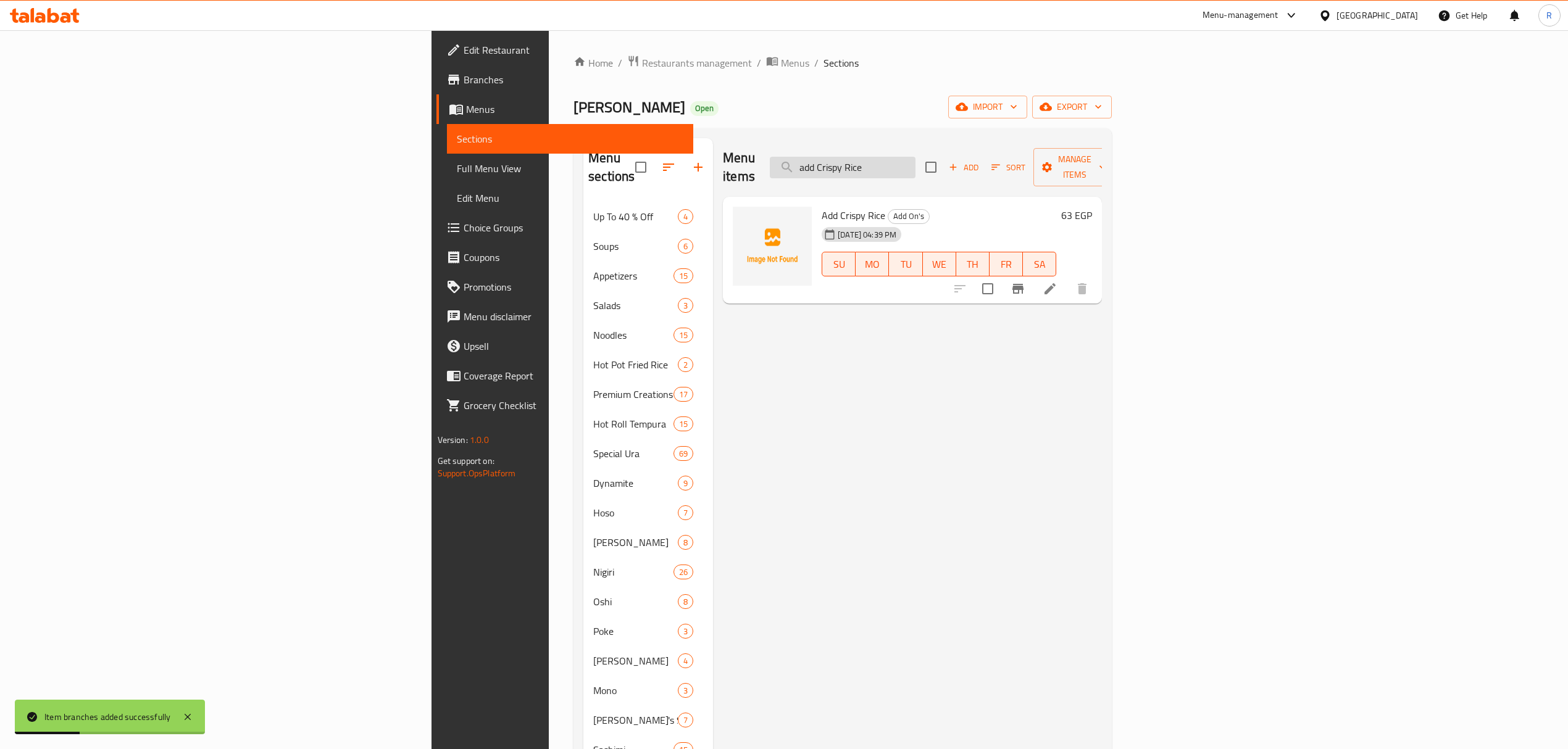
click at [915, 166] on input "add Crispy Rice" at bounding box center [843, 167] width 146 height 21
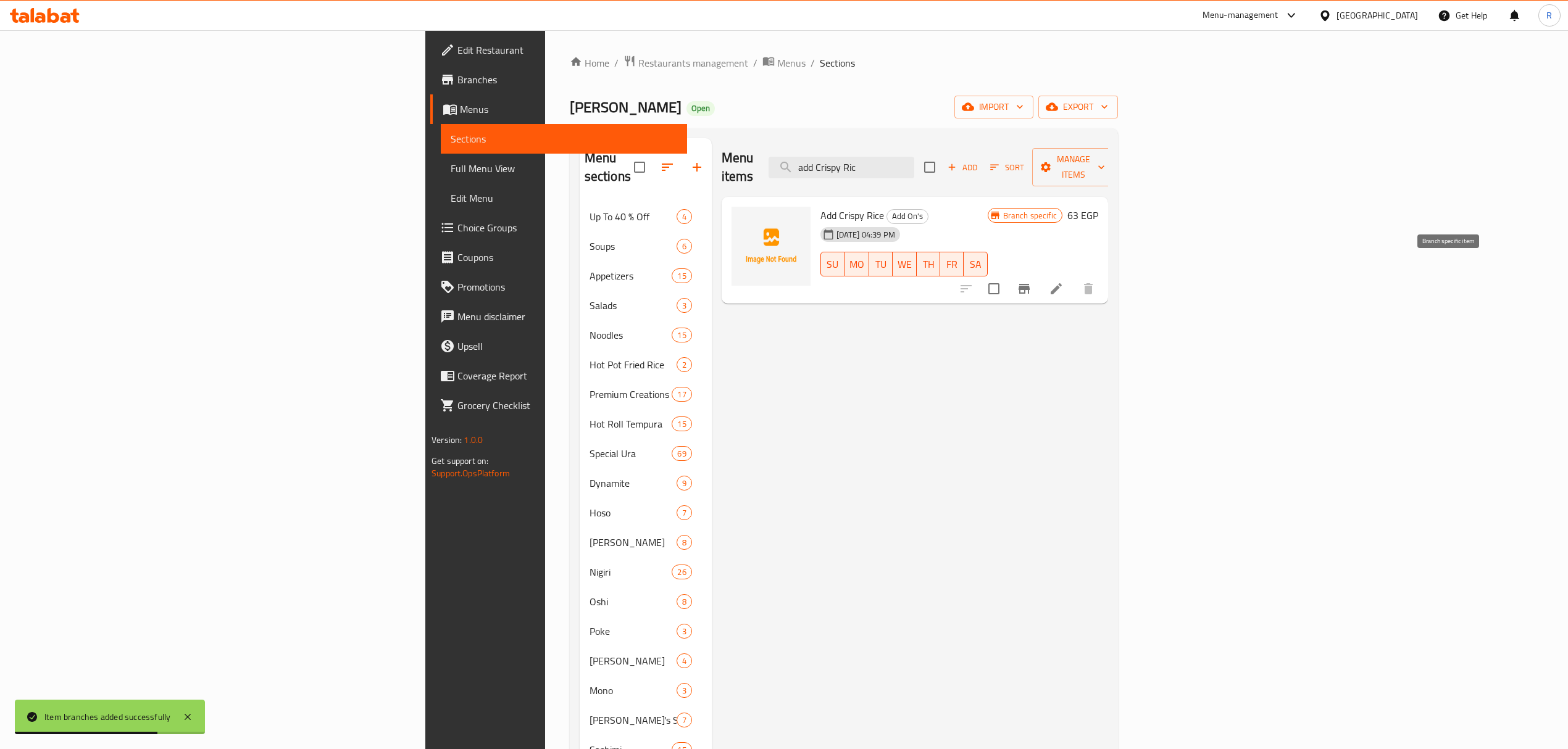
click at [1032, 281] on icon "Branch-specific-item" at bounding box center [1023, 288] width 15 height 15
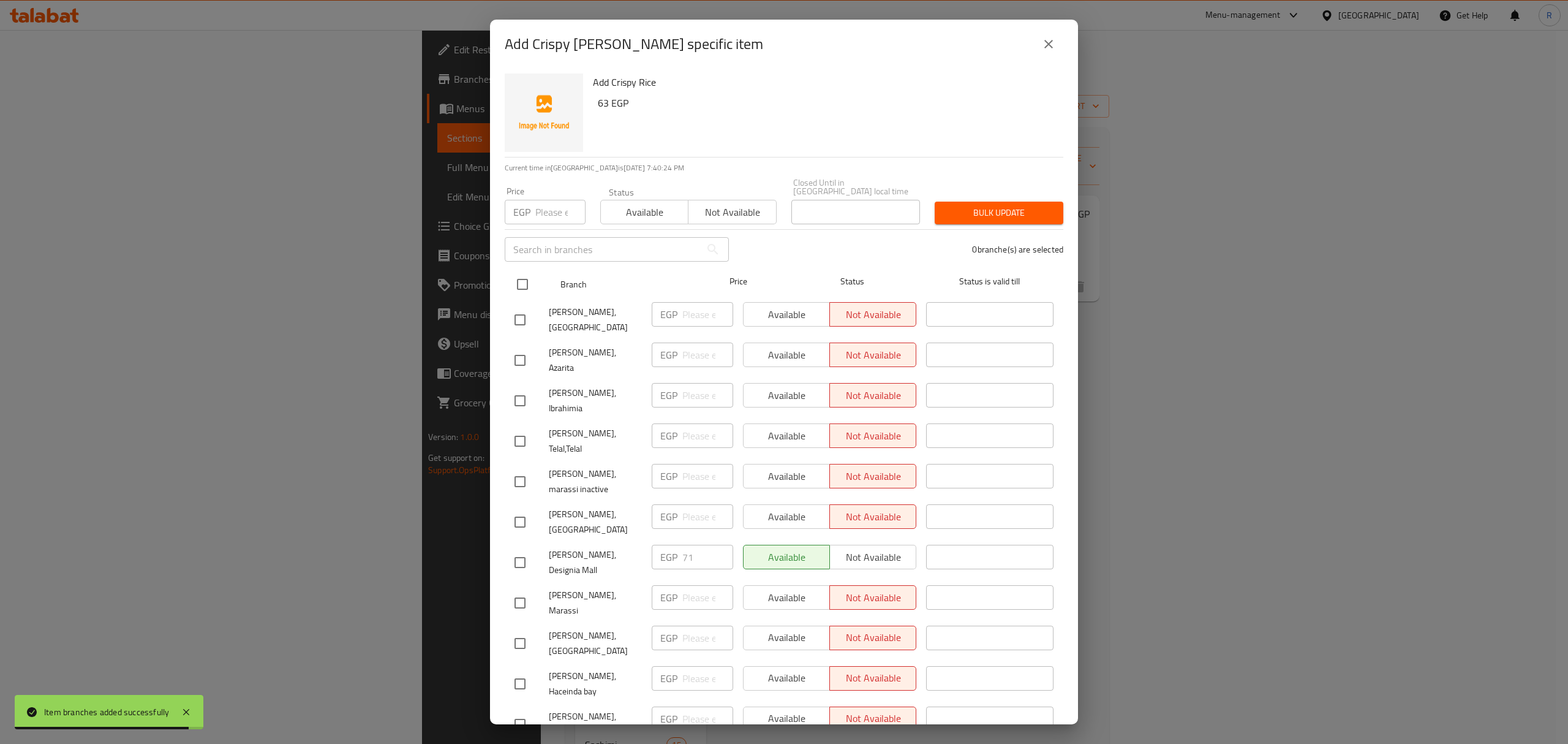
click at [525, 278] on input "checkbox" at bounding box center [522, 285] width 26 height 26
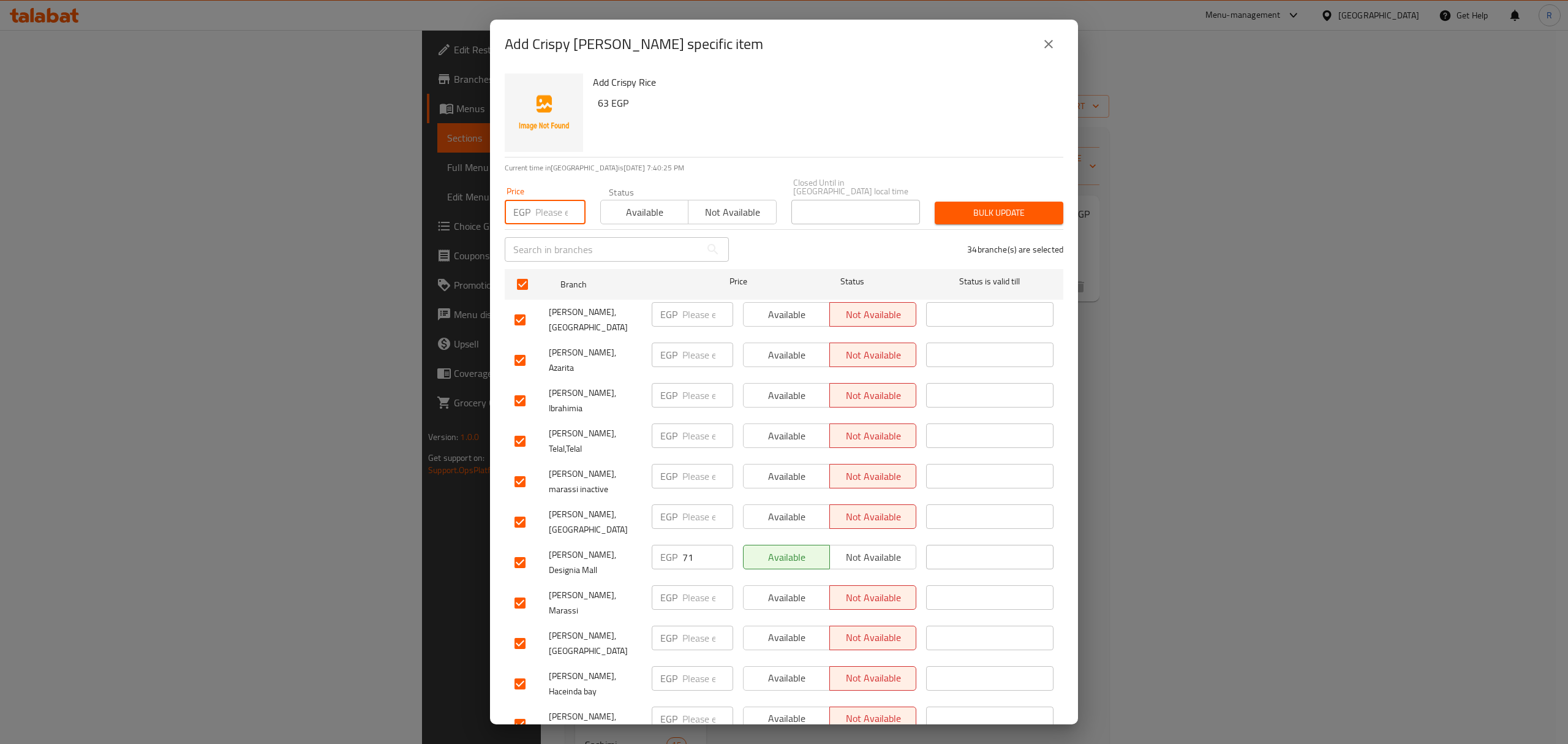
paste input "63"
click at [520, 314] on input "checkbox" at bounding box center [520, 320] width 26 height 26
click at [522, 712] on input "checkbox" at bounding box center [520, 724] width 26 height 26
drag, startPoint x: 514, startPoint y: 614, endPoint x: 515, endPoint y: 585, distance: 29.0
click at [514, 671] on input "checkbox" at bounding box center [520, 683] width 26 height 26
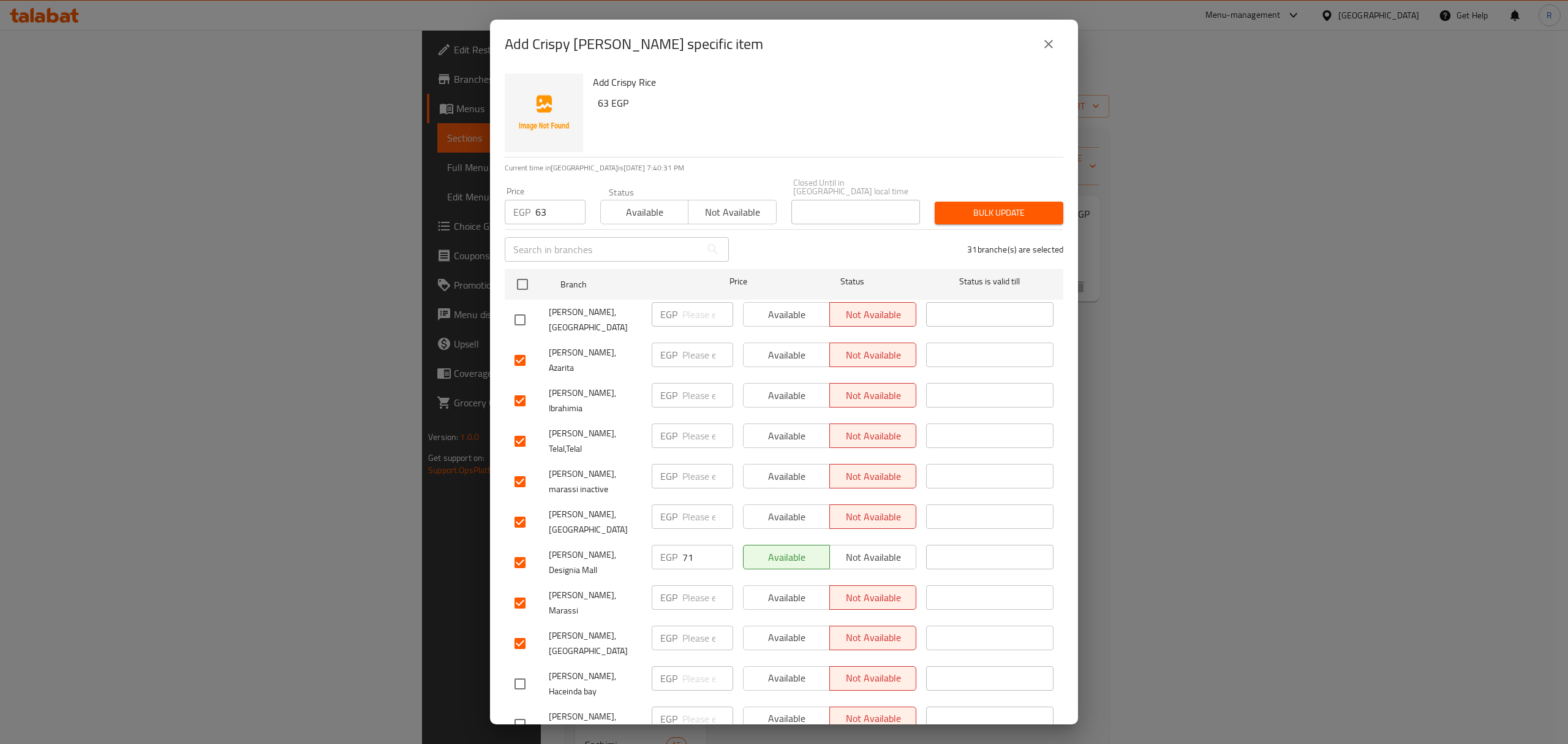
click at [517, 631] on input "checkbox" at bounding box center [520, 643] width 26 height 26
click at [520, 591] on input "checkbox" at bounding box center [520, 603] width 26 height 26
click at [514, 550] on input "checkbox" at bounding box center [520, 562] width 26 height 26
click at [522, 510] on input "checkbox" at bounding box center [520, 522] width 26 height 26
click at [516, 469] on input "checkbox" at bounding box center [520, 482] width 26 height 26
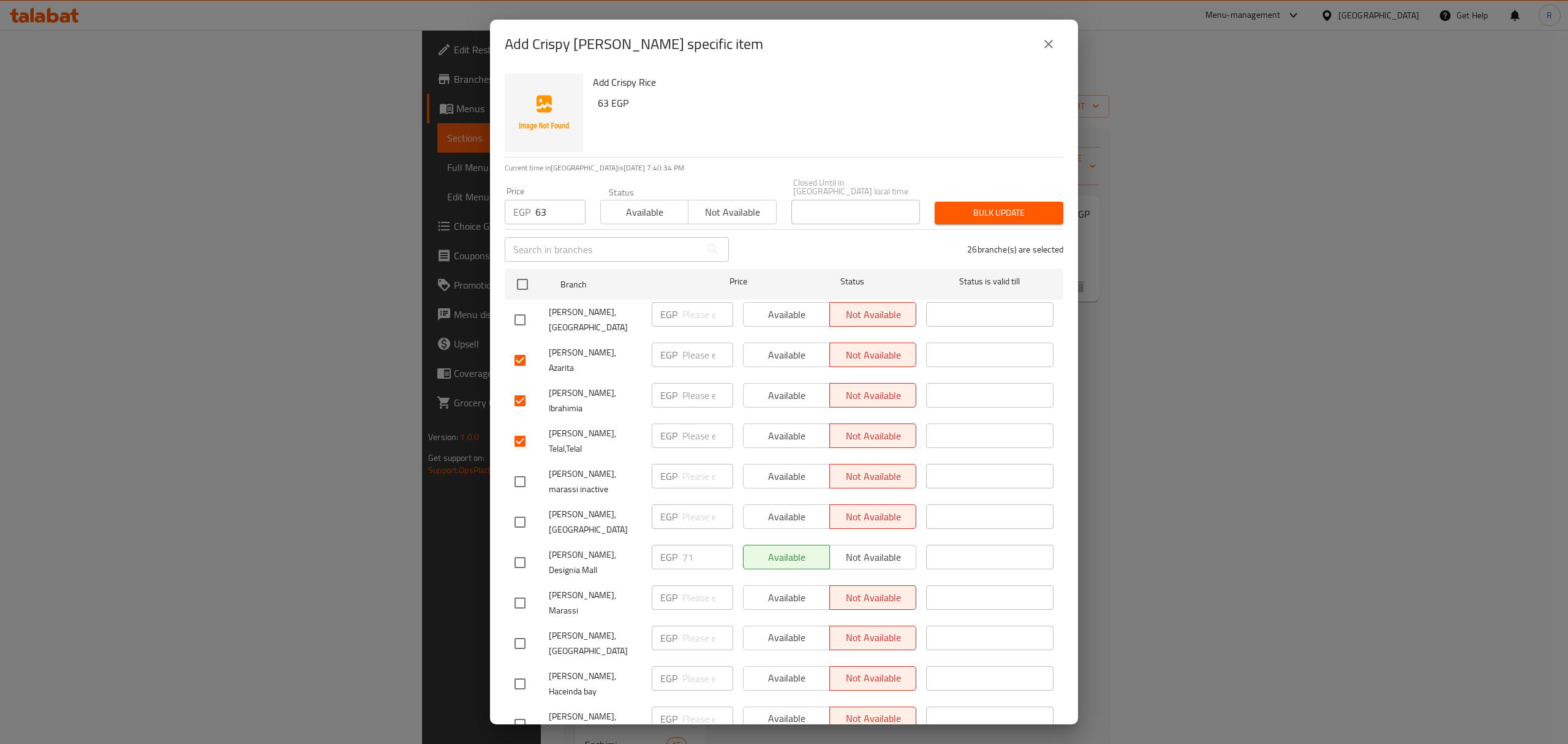
click at [518, 429] on input "checkbox" at bounding box center [520, 441] width 26 height 26
click at [518, 388] on input "checkbox" at bounding box center [520, 401] width 26 height 26
click at [516, 348] on input "checkbox" at bounding box center [520, 360] width 26 height 26
click at [993, 205] on span "Bulk update" at bounding box center [999, 213] width 109 height 15
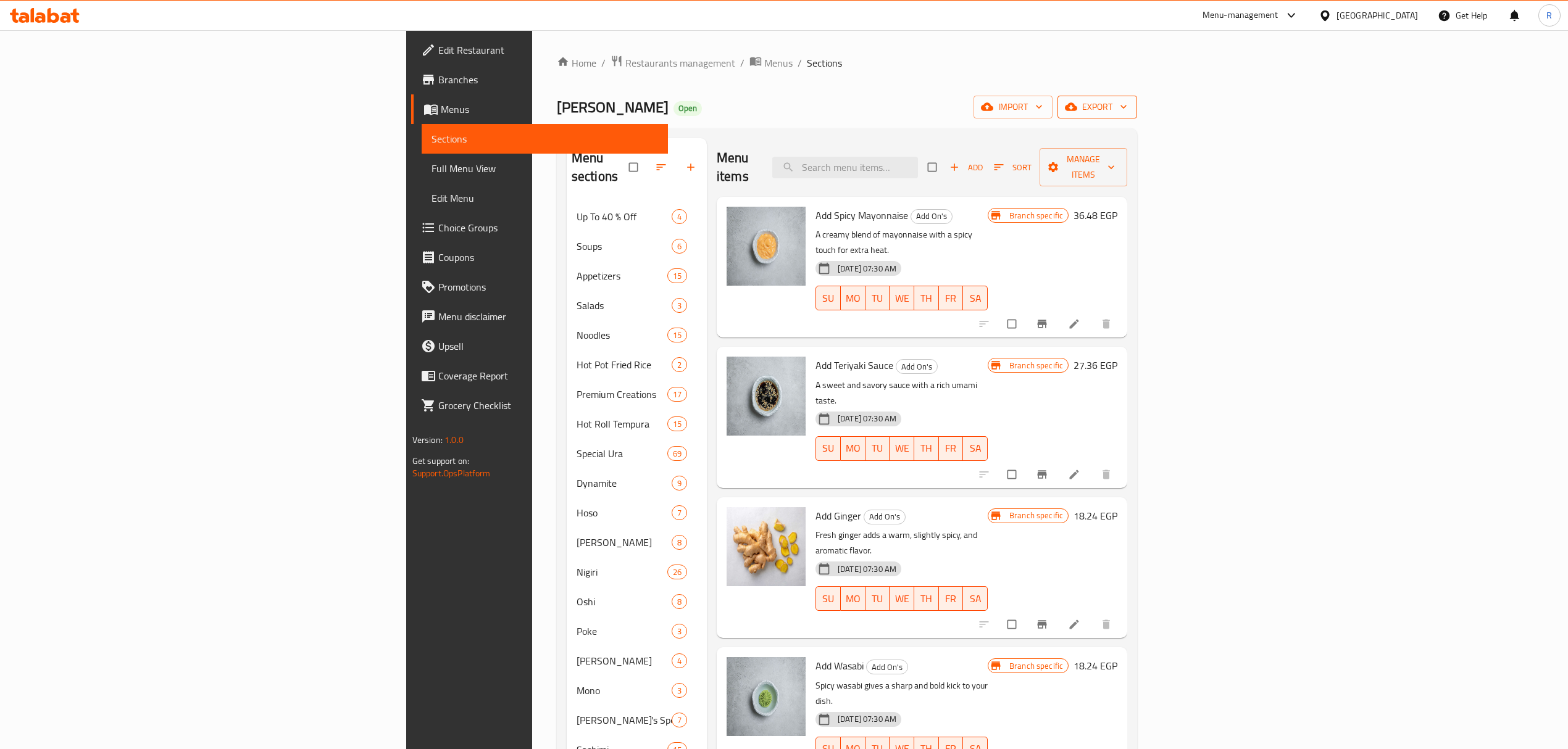
click at [1129, 112] on icon "button" at bounding box center [1123, 106] width 12 height 12
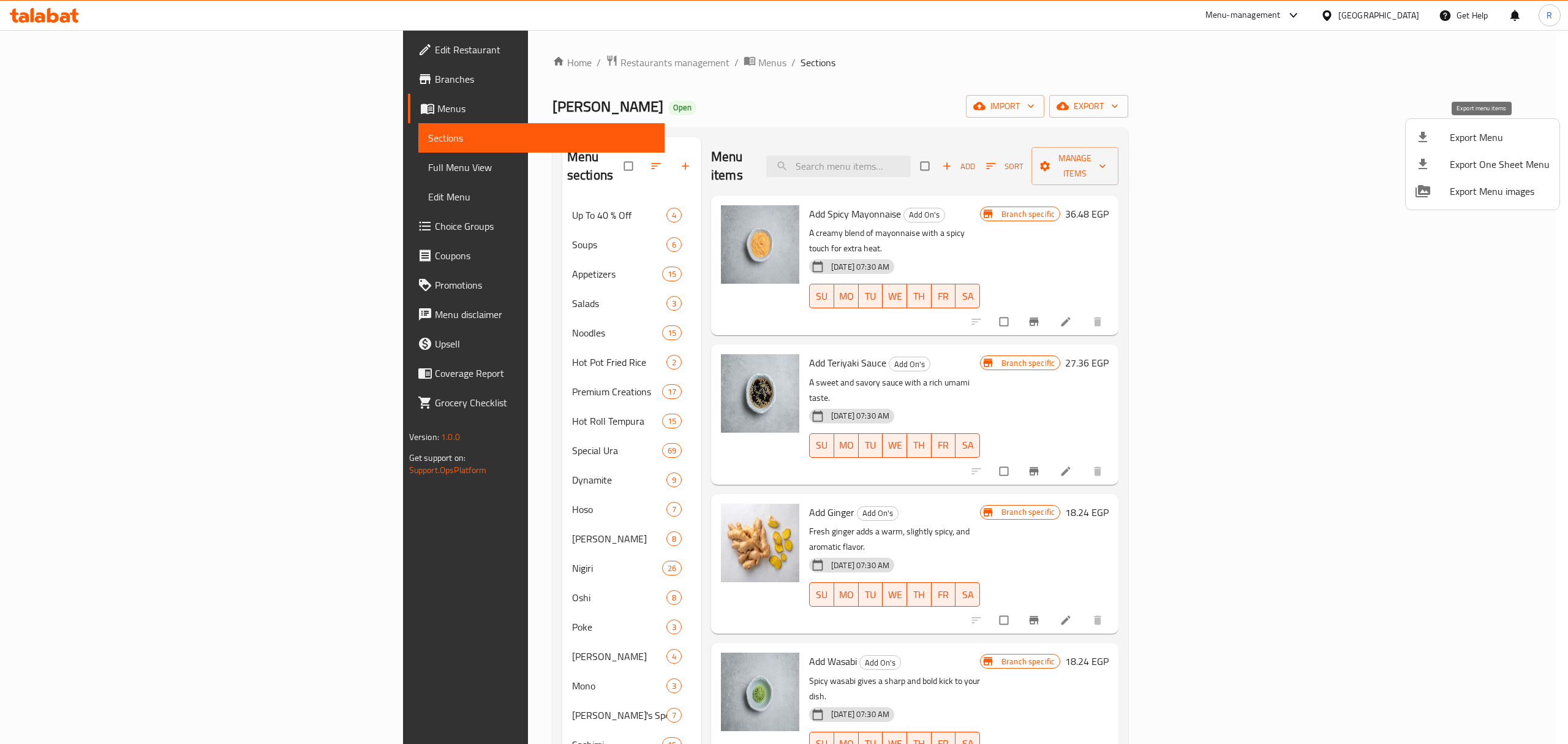
click at [1485, 134] on span "Export Menu" at bounding box center [1499, 136] width 100 height 14
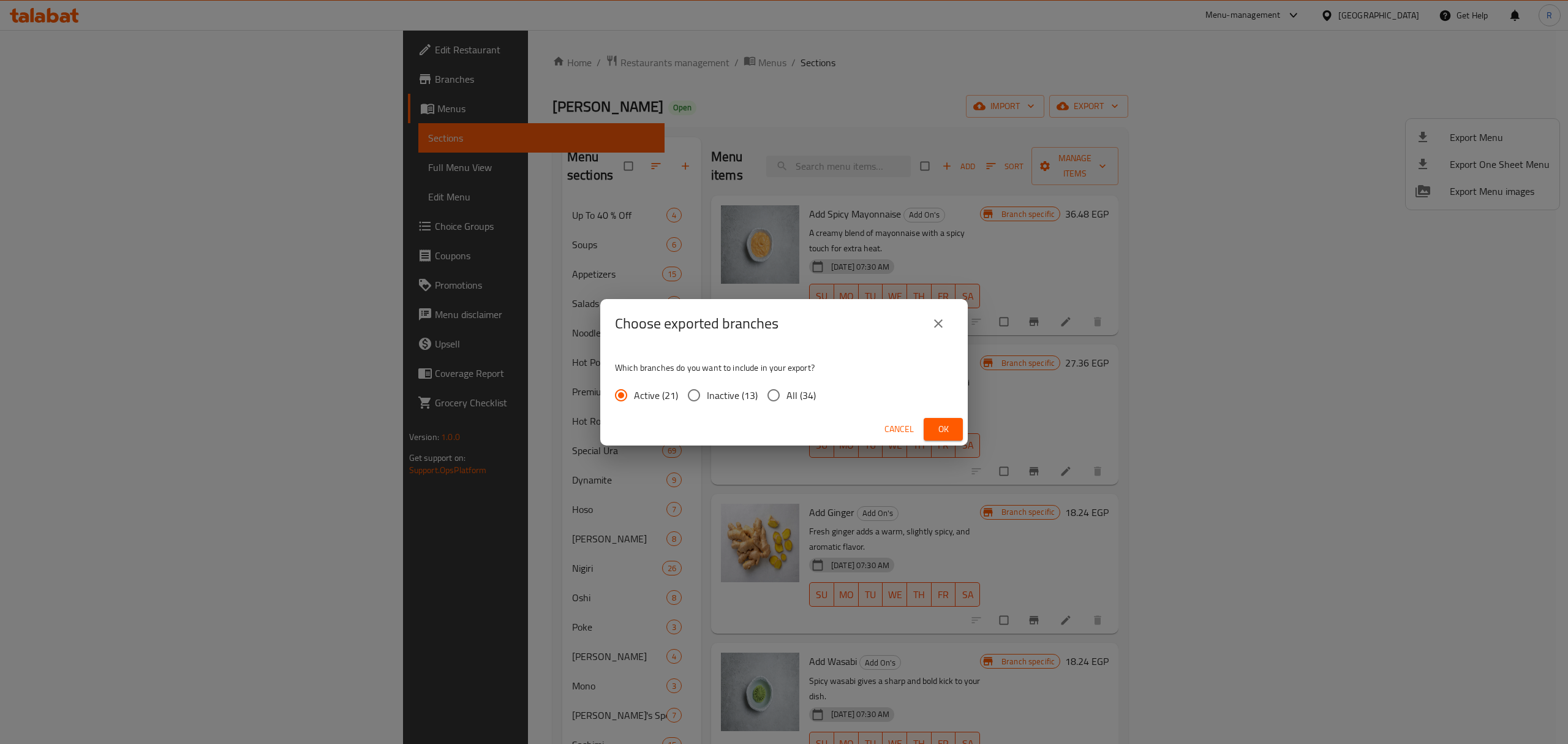
drag, startPoint x: 786, startPoint y: 389, endPoint x: 788, endPoint y: 405, distance: 16.1
click at [787, 388] on span "All (34)" at bounding box center [801, 395] width 30 height 14
click at [786, 388] on input "All (34)" at bounding box center [773, 395] width 26 height 26
radio input "true"
click at [933, 422] on button "Ok" at bounding box center [943, 429] width 39 height 23
